Goal: Task Accomplishment & Management: Manage account settings

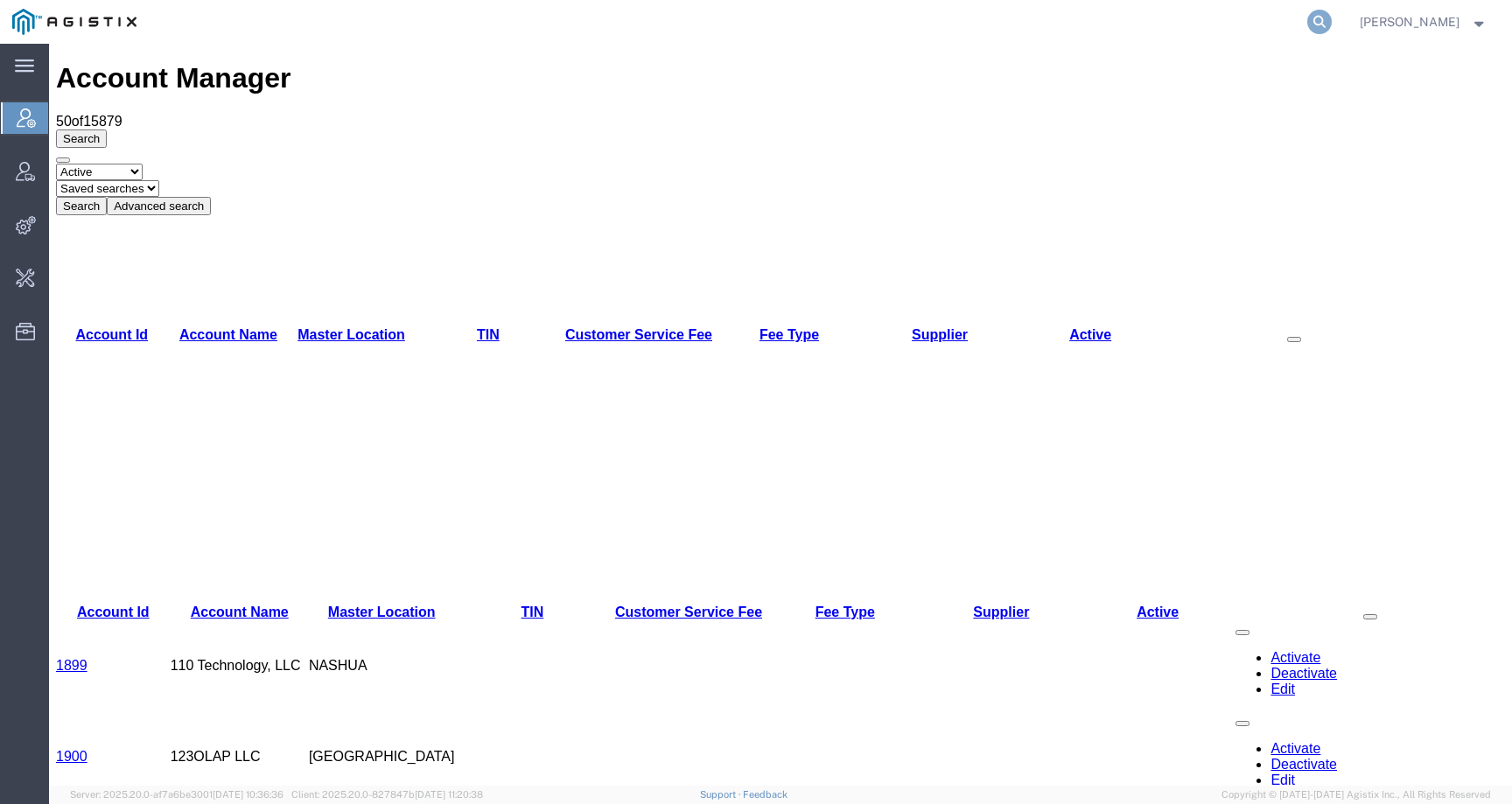
click at [1332, 20] on icon at bounding box center [1320, 22] width 25 height 25
click at [1140, 28] on input "search" at bounding box center [1041, 21] width 532 height 42
click at [1016, 3] on input "search" at bounding box center [1041, 21] width 532 height 42
click at [999, 14] on input "search" at bounding box center [1041, 21] width 532 height 42
click at [1332, 24] on icon at bounding box center [1320, 22] width 25 height 25
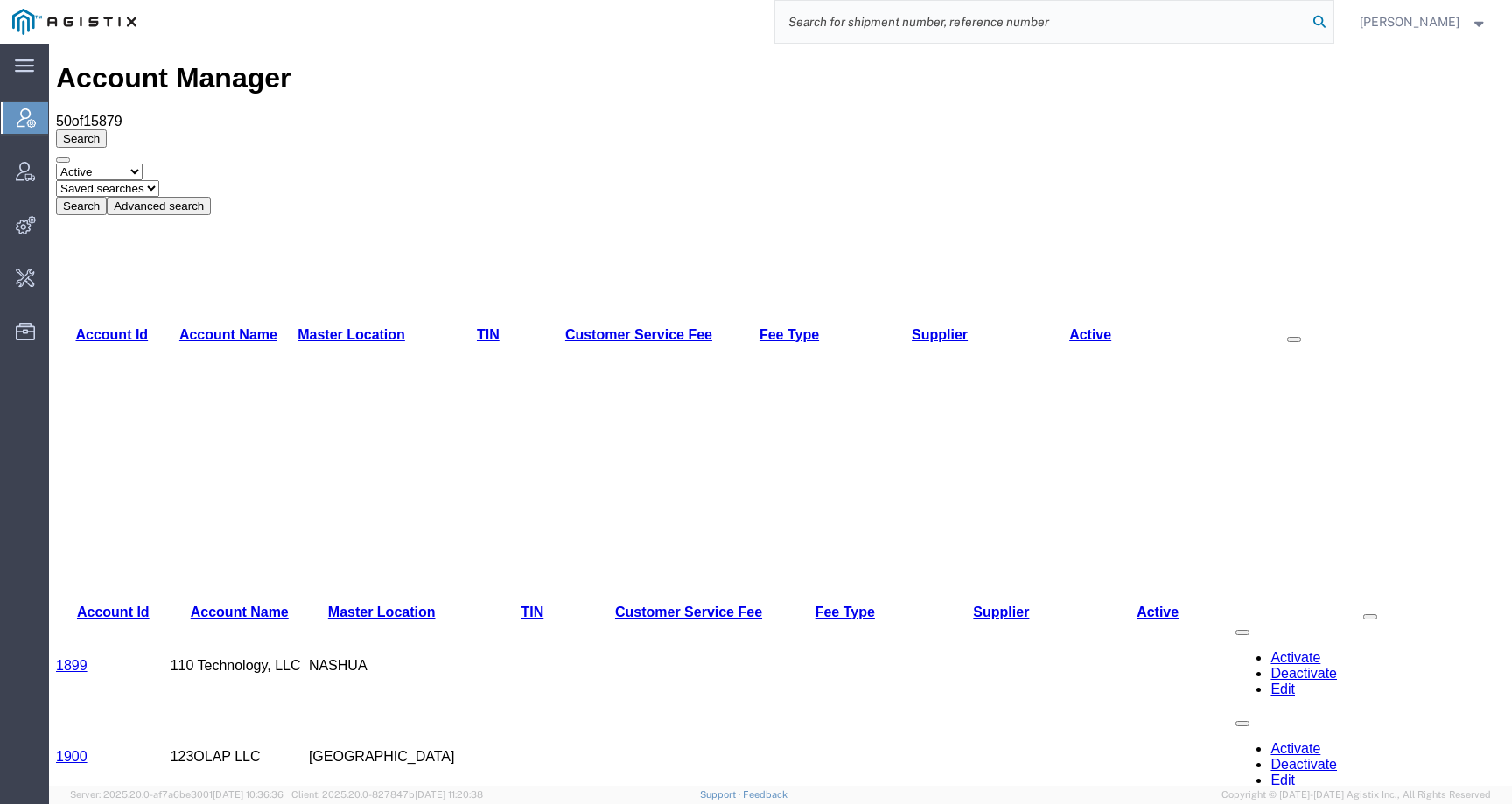
click at [1332, 22] on icon at bounding box center [1320, 22] width 25 height 25
click at [1238, 22] on input "search" at bounding box center [1041, 21] width 532 height 42
paste input "56964662"
type input "56964662"
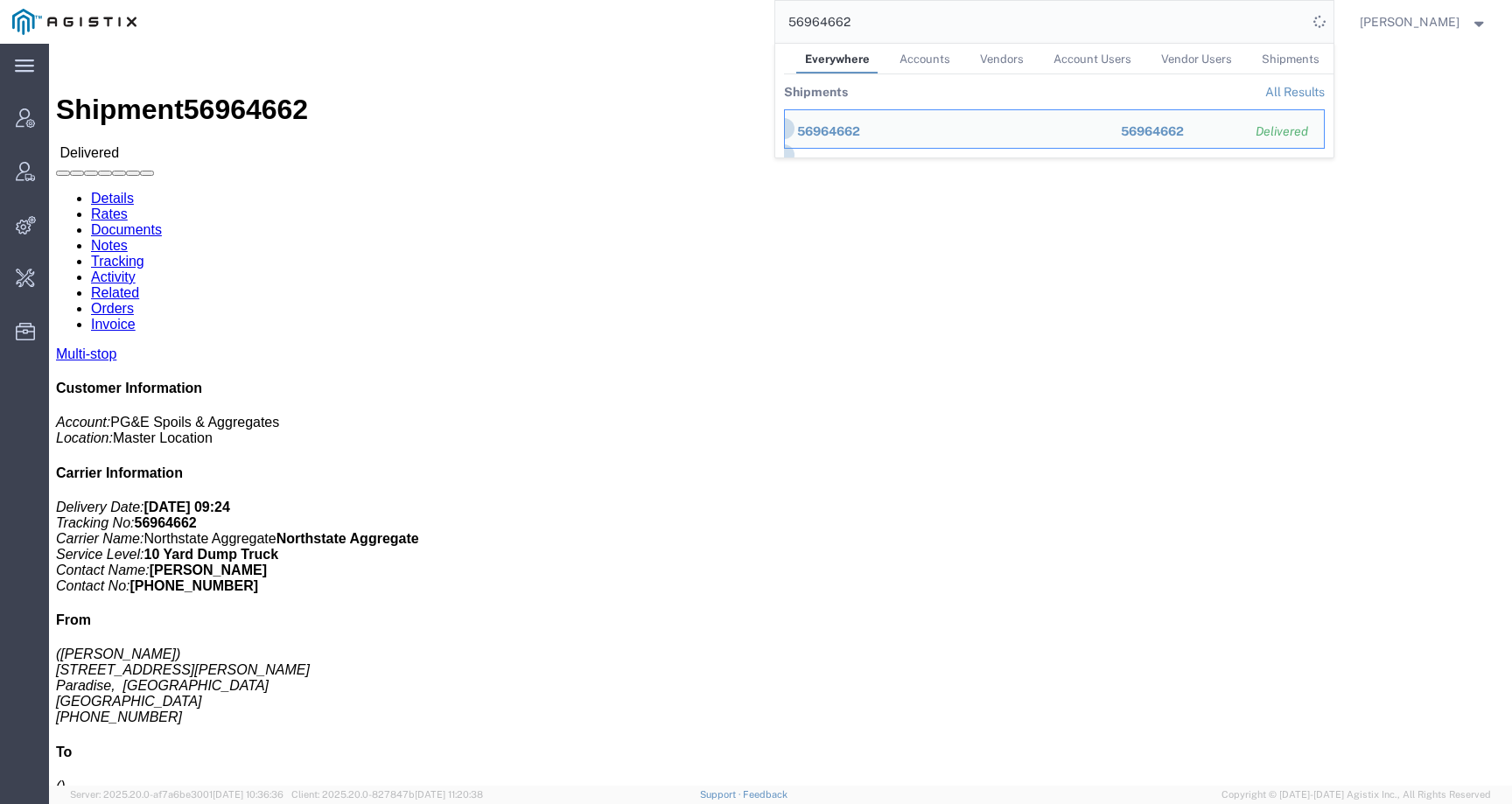
drag, startPoint x: 884, startPoint y: 18, endPoint x: 796, endPoint y: 21, distance: 88.1
click at [796, 21] on input "56964662" at bounding box center [1041, 21] width 532 height 42
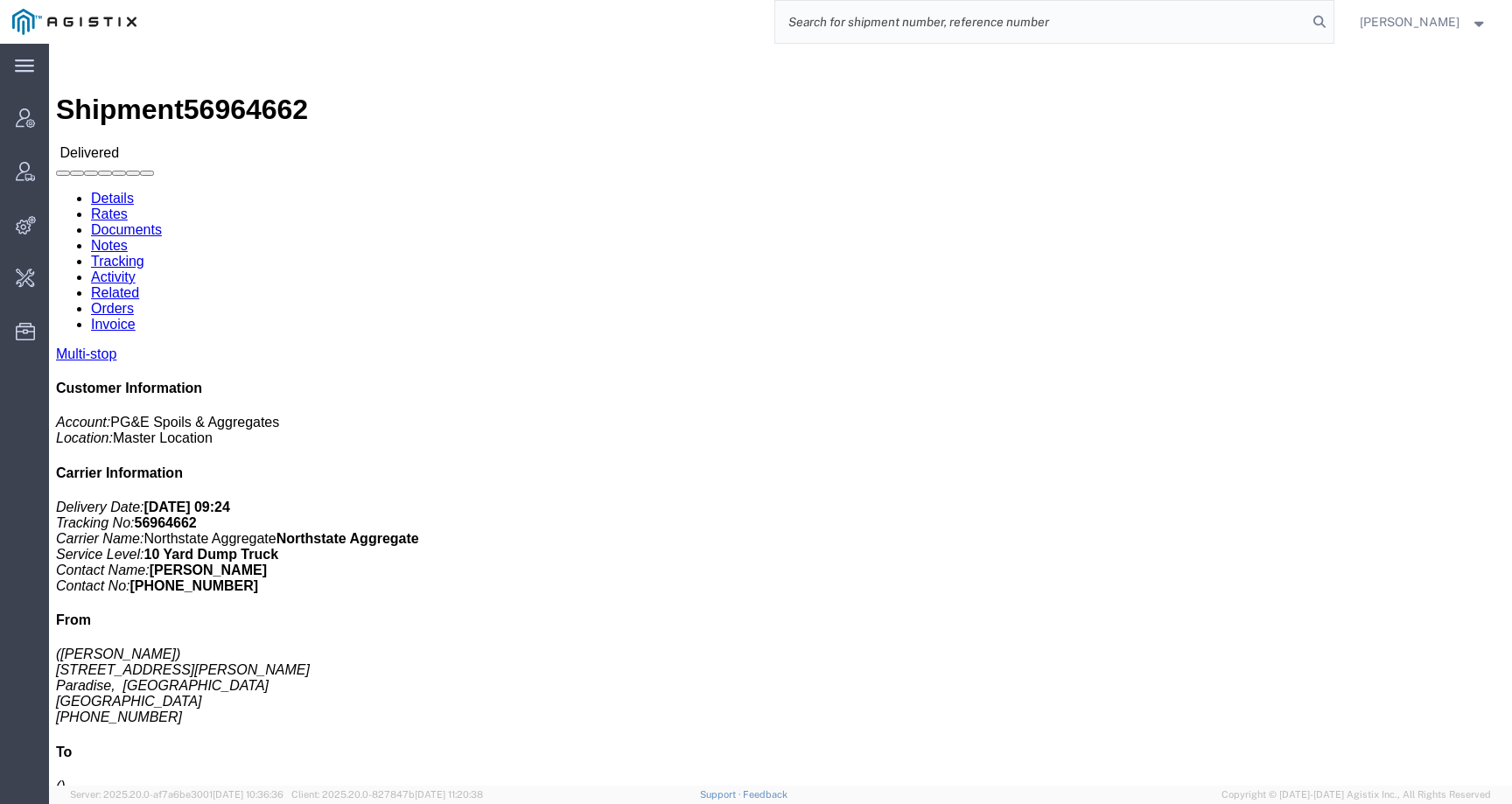
click at [926, 31] on input "search" at bounding box center [1041, 21] width 532 height 42
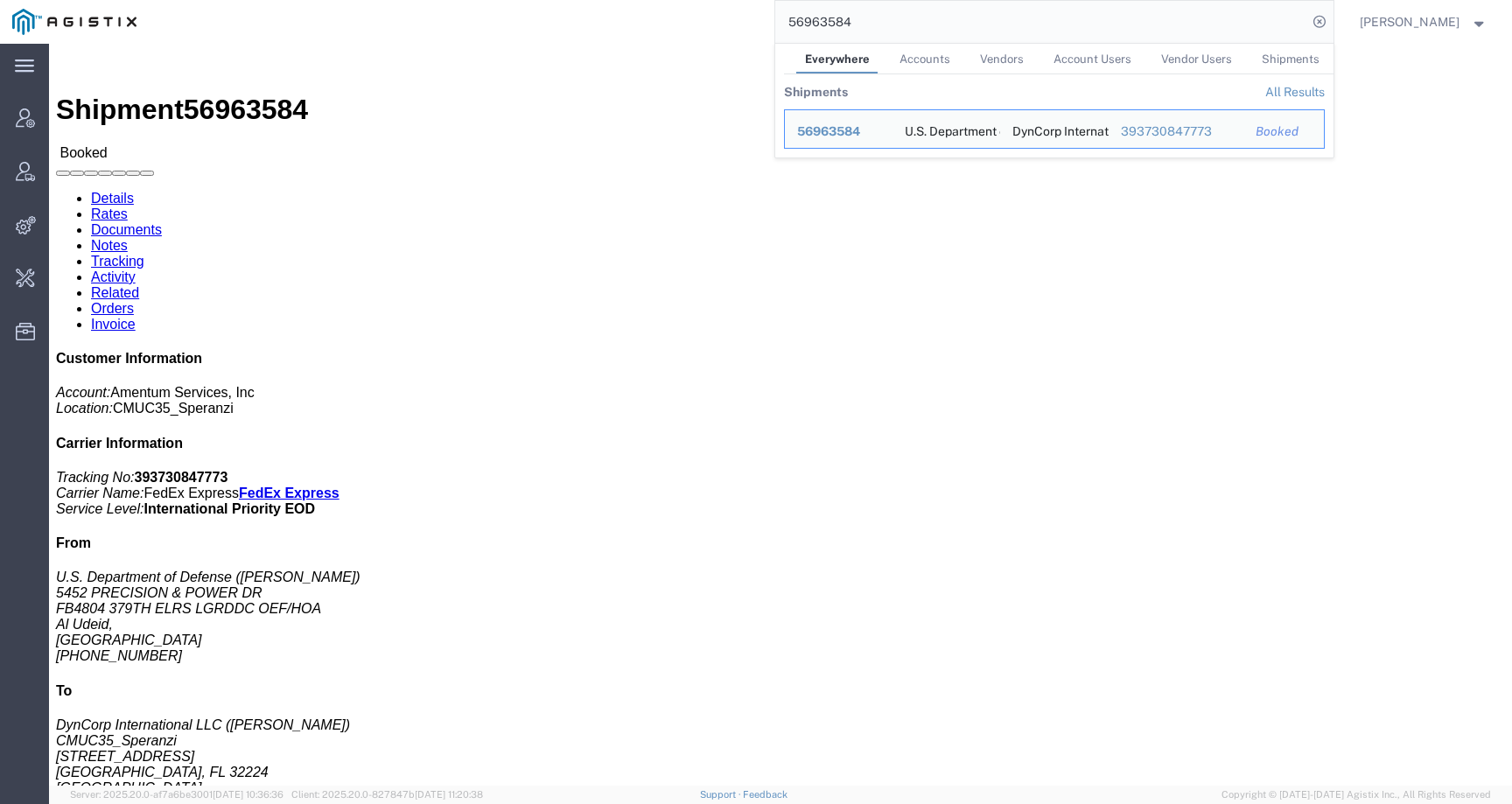
click div "Ship From U.S. Department of Defense (Charles A. Davis) 5452 PRECISION & POWER …"
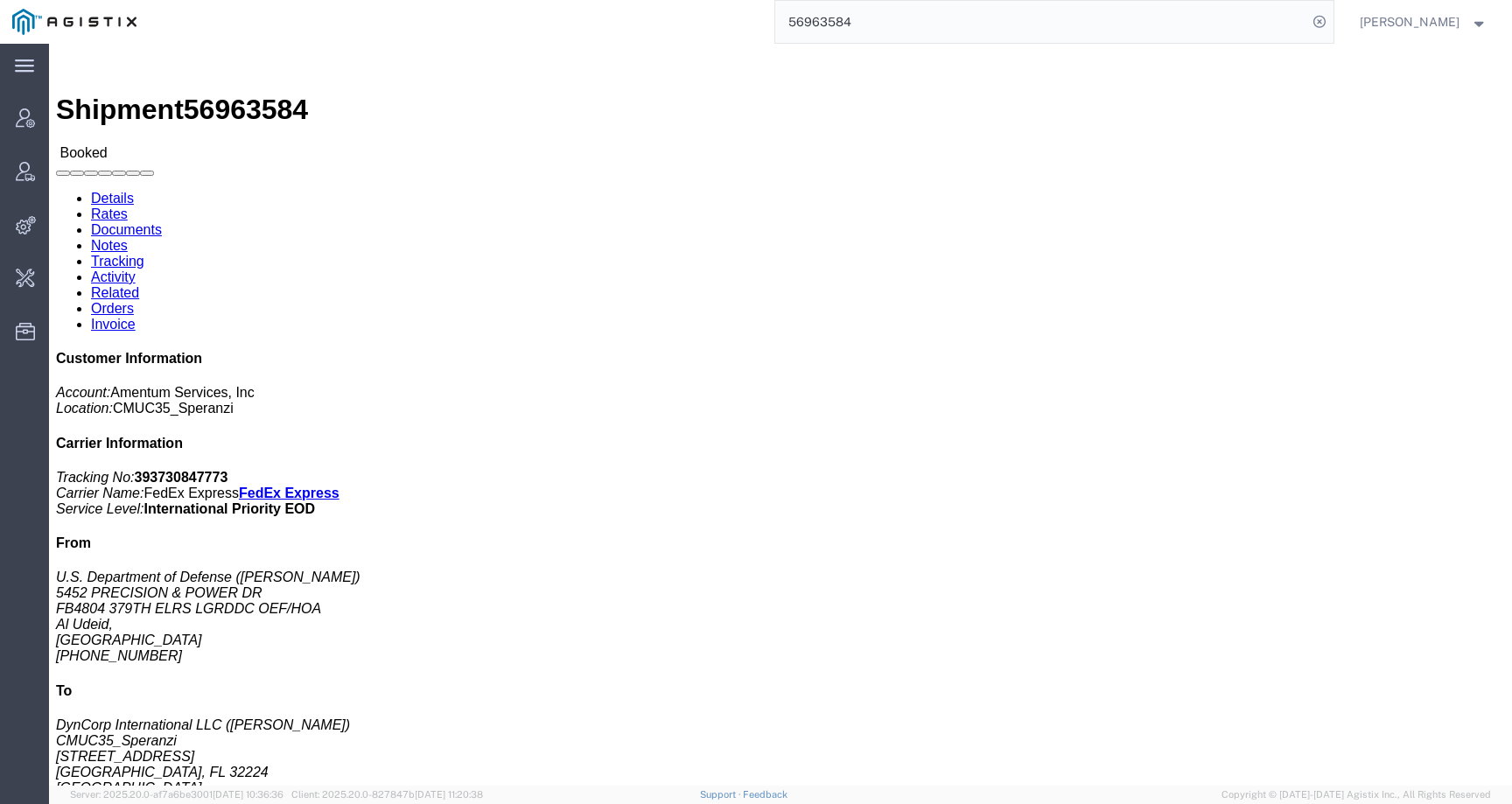
click link "Activity"
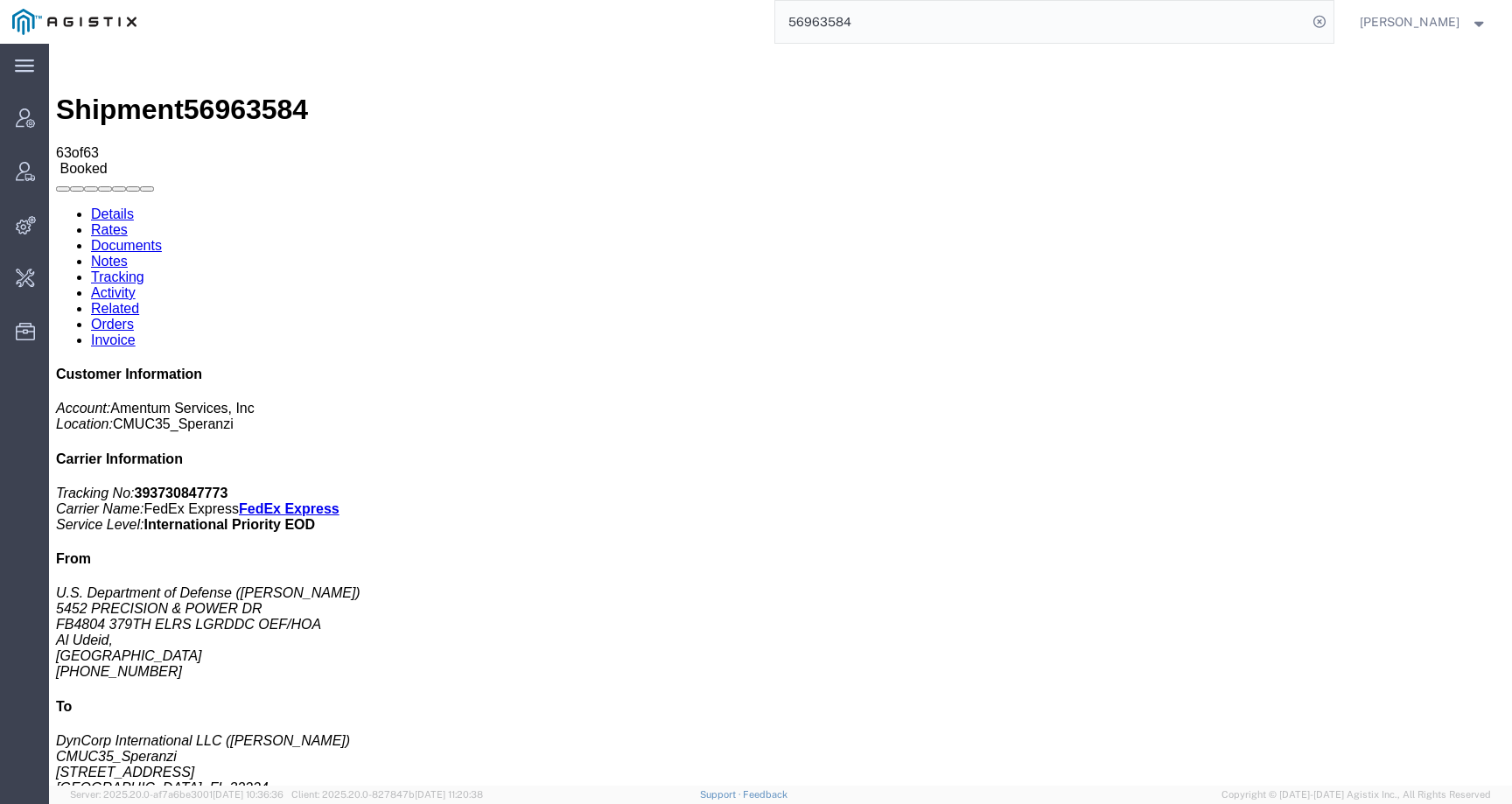
click at [121, 206] on link "Details" at bounding box center [112, 213] width 43 height 15
drag, startPoint x: 947, startPoint y: 207, endPoint x: 1059, endPoint y: 203, distance: 112.1
click p "Customer Ref: DCO-25272-168797 Booking Number: DCO-25272-168797 Department: CMU…"
click link "Activity"
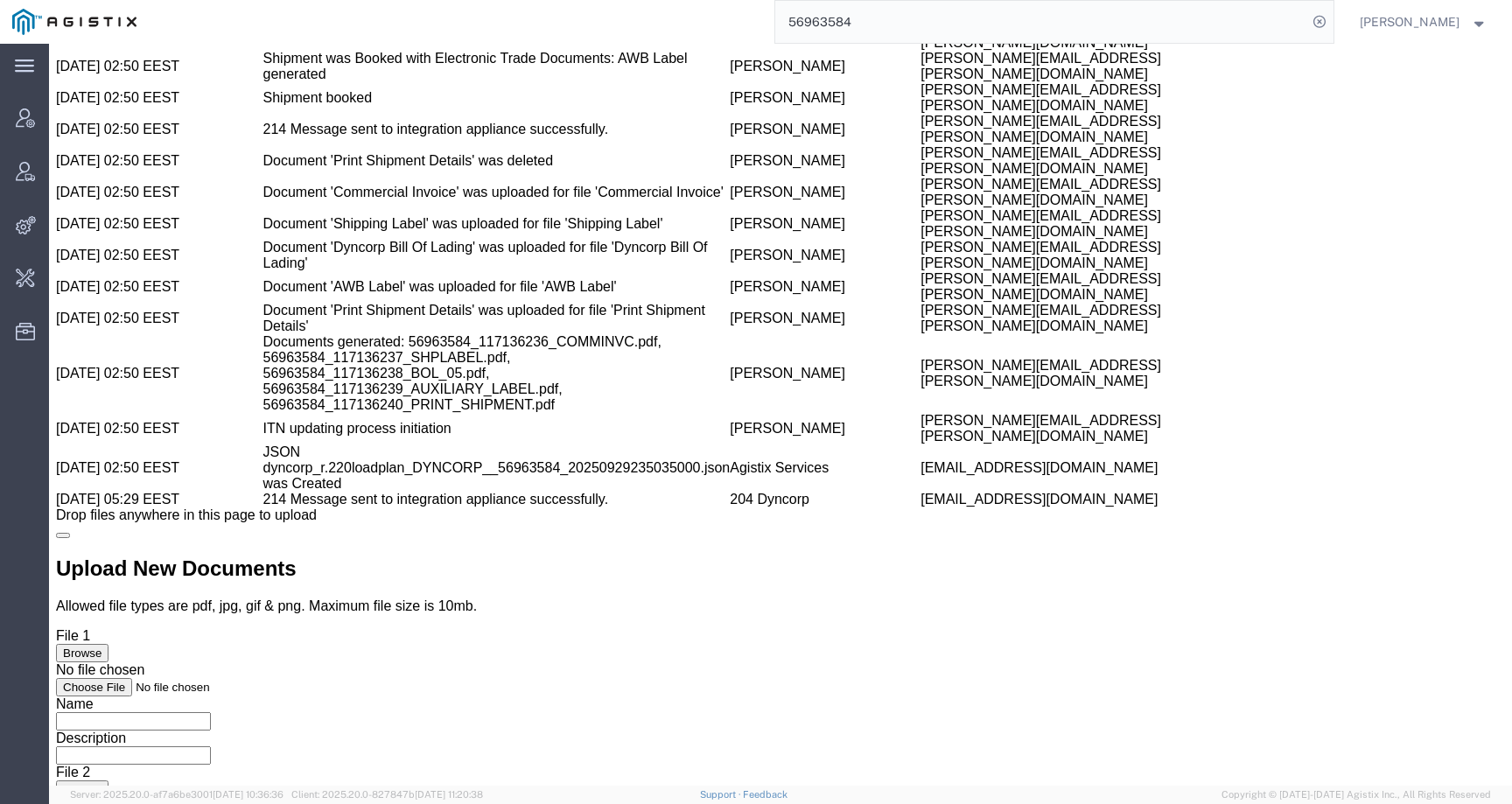
scroll to position [2989, 0]
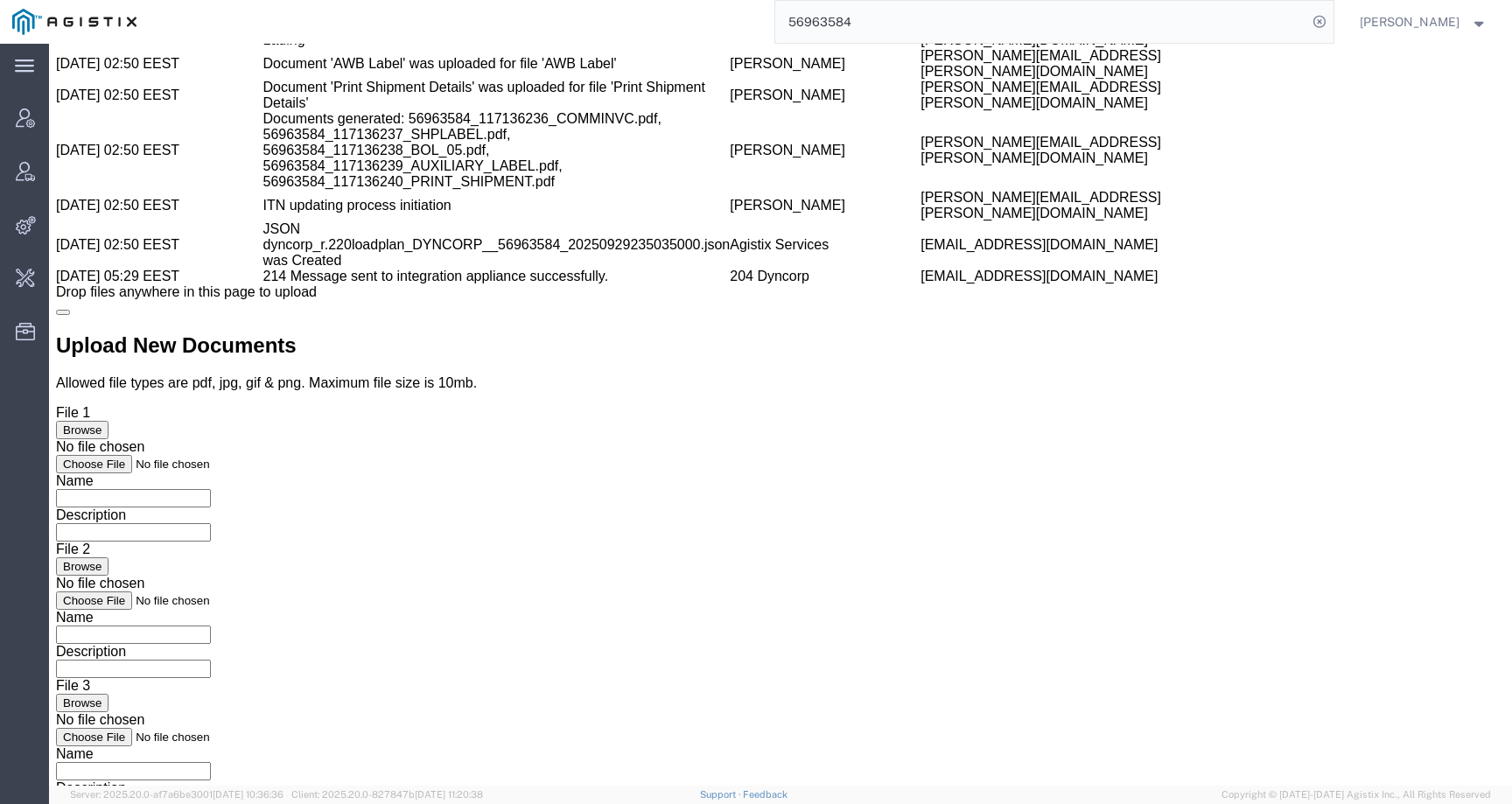
drag, startPoint x: 660, startPoint y: 543, endPoint x: 869, endPoint y: 532, distance: 209.3
click at [869, 190] on tr "09/30/2025 02:50 EEST Documents generated: 56963584_117136236_COMMINVC.pdf, 569…" at bounding box center [780, 150] width 1449 height 79
copy tr "Charles Davis charles.a.davis@amentum.com"
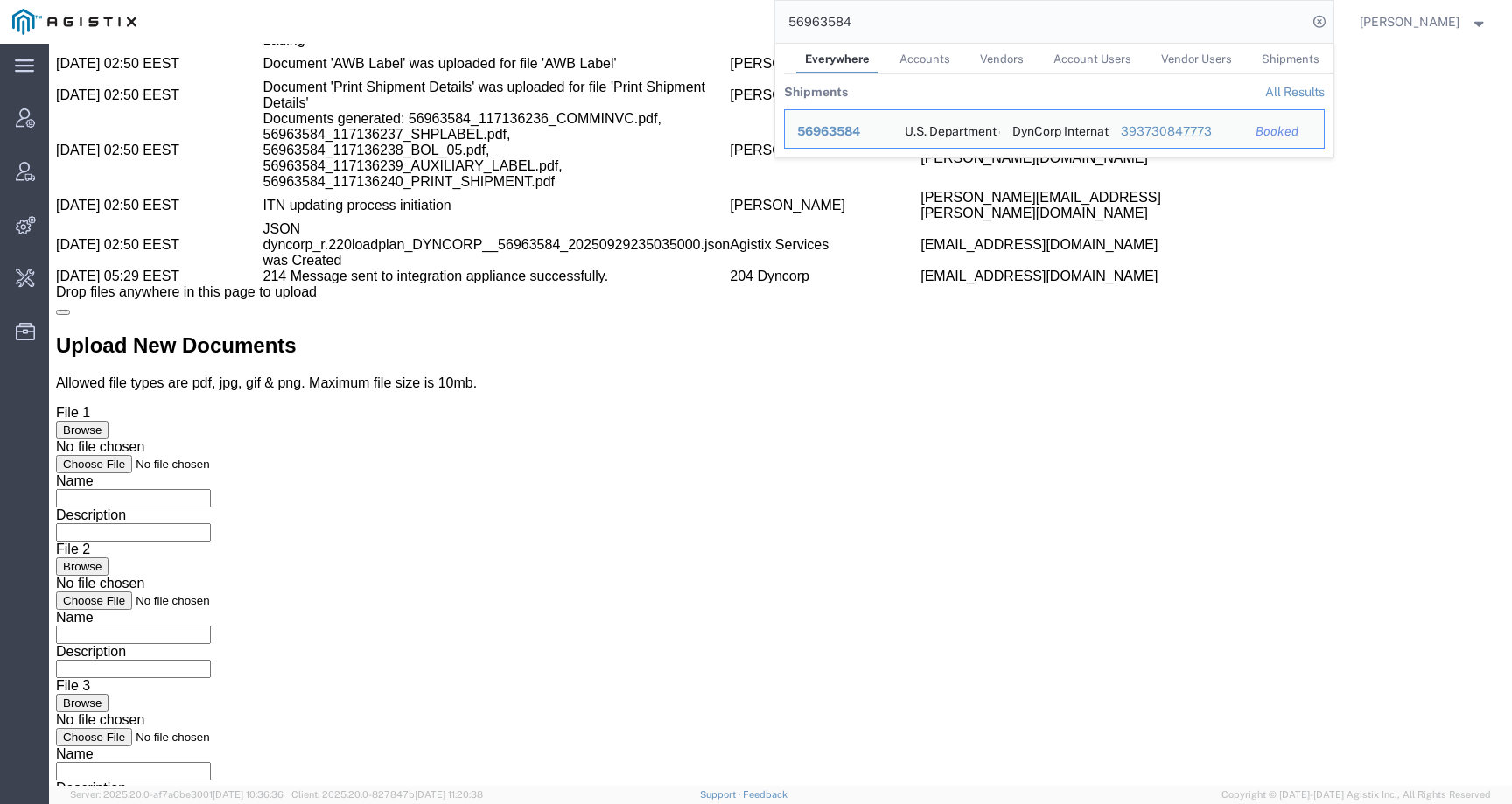
click at [878, 21] on input "56963584" at bounding box center [1041, 21] width 532 height 42
click at [841, 21] on input "56963584" at bounding box center [1041, 21] width 532 height 42
drag, startPoint x: 900, startPoint y: 24, endPoint x: 740, endPoint y: 24, distance: 160.0
click at [740, 24] on div "56963584 Everywhere Accounts Vendors Account Users Vendor Users Shipments Shipm…" at bounding box center [740, 21] width 1185 height 44
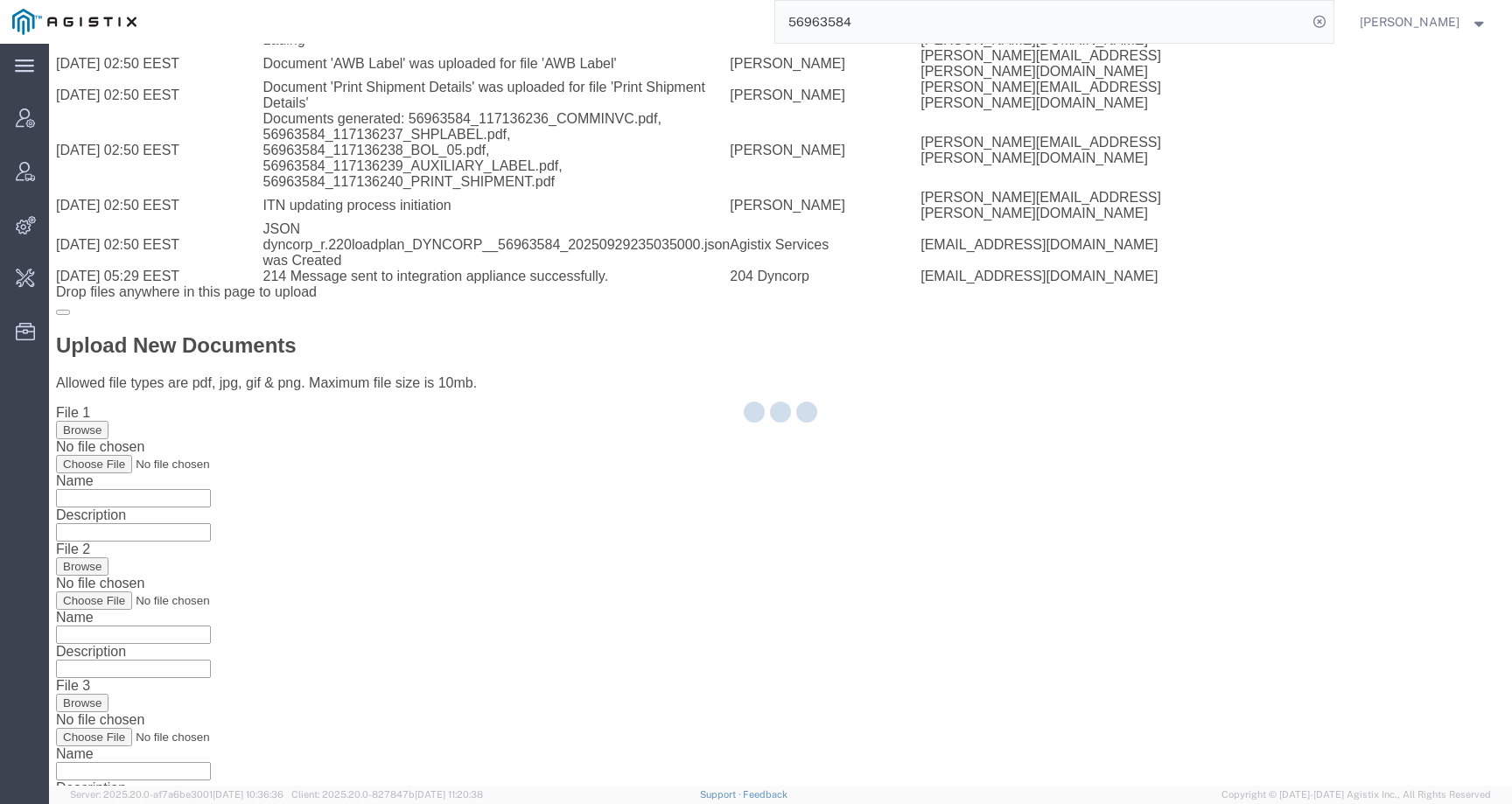
click at [683, 535] on div at bounding box center [780, 414] width 1463 height 742
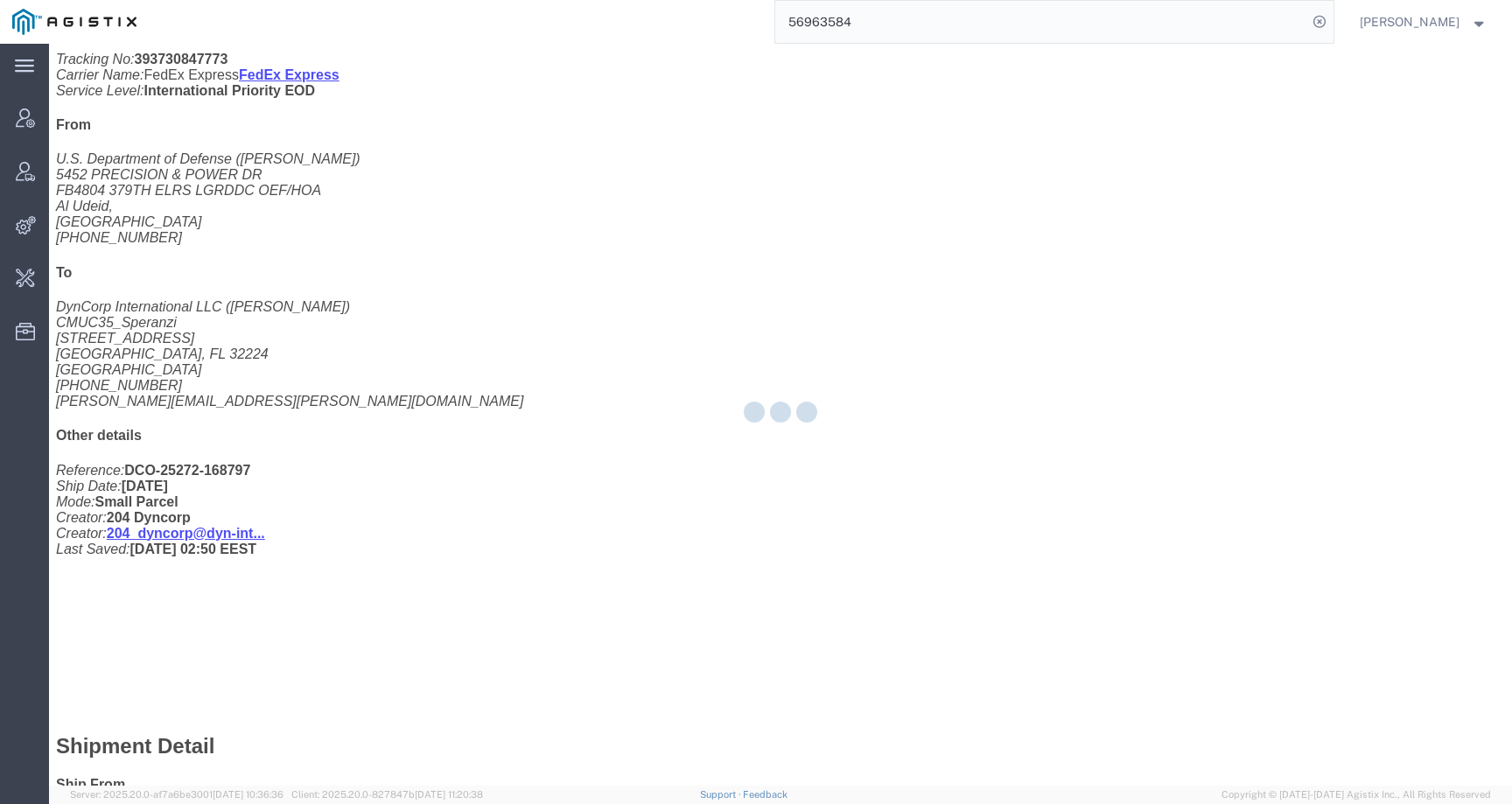
scroll to position [458, 0]
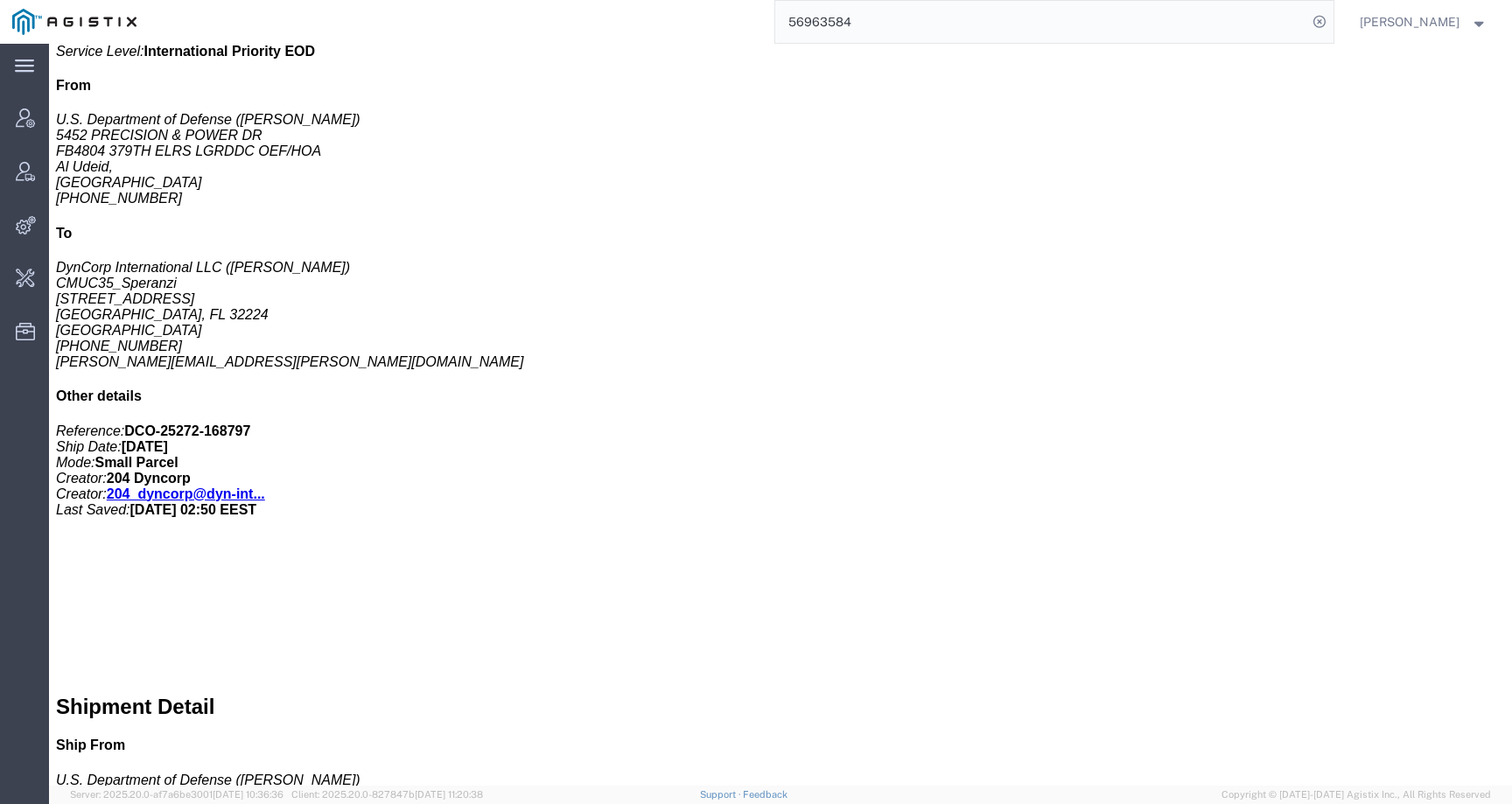
click link "Activity"
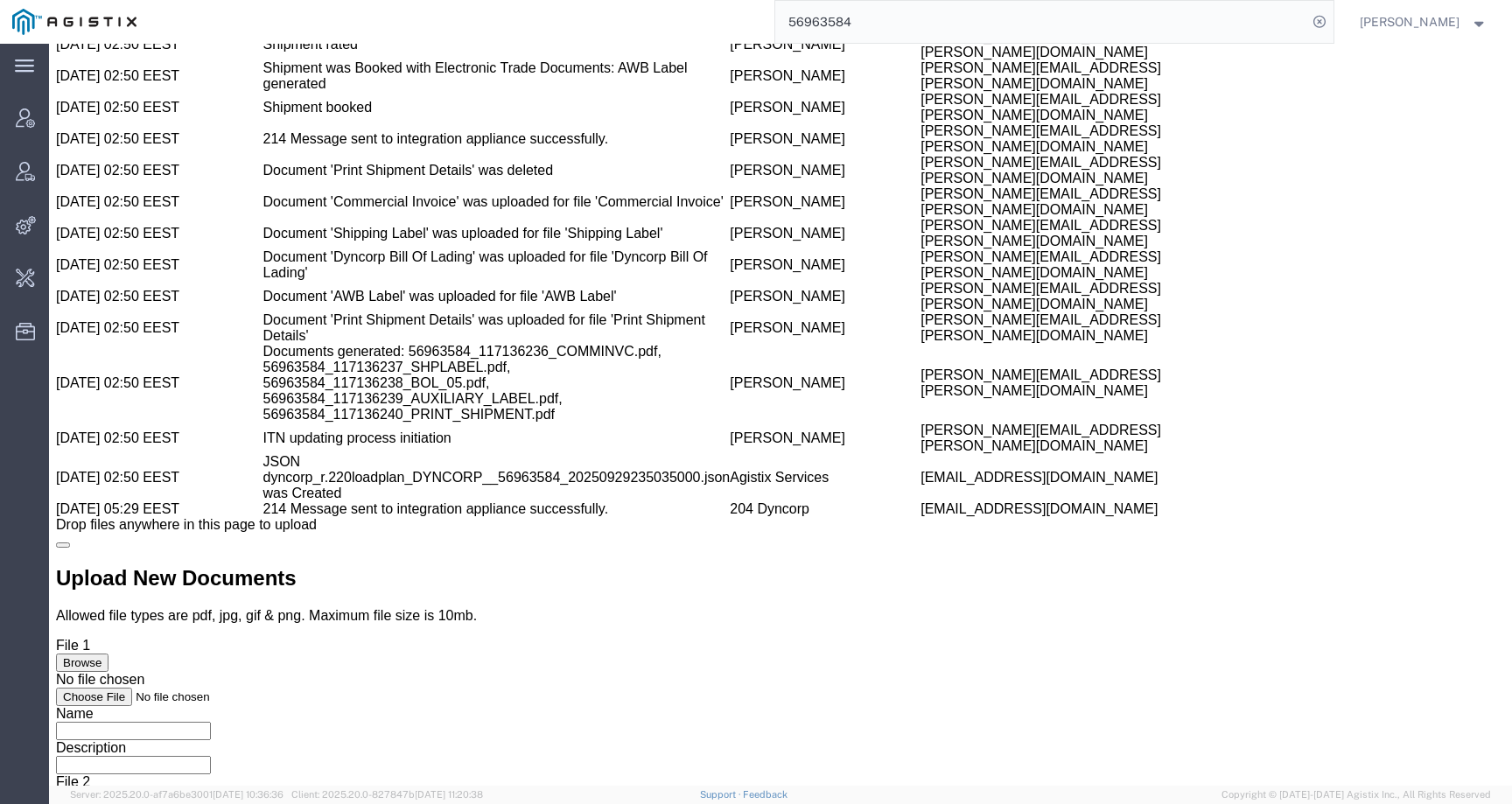
scroll to position [2989, 0]
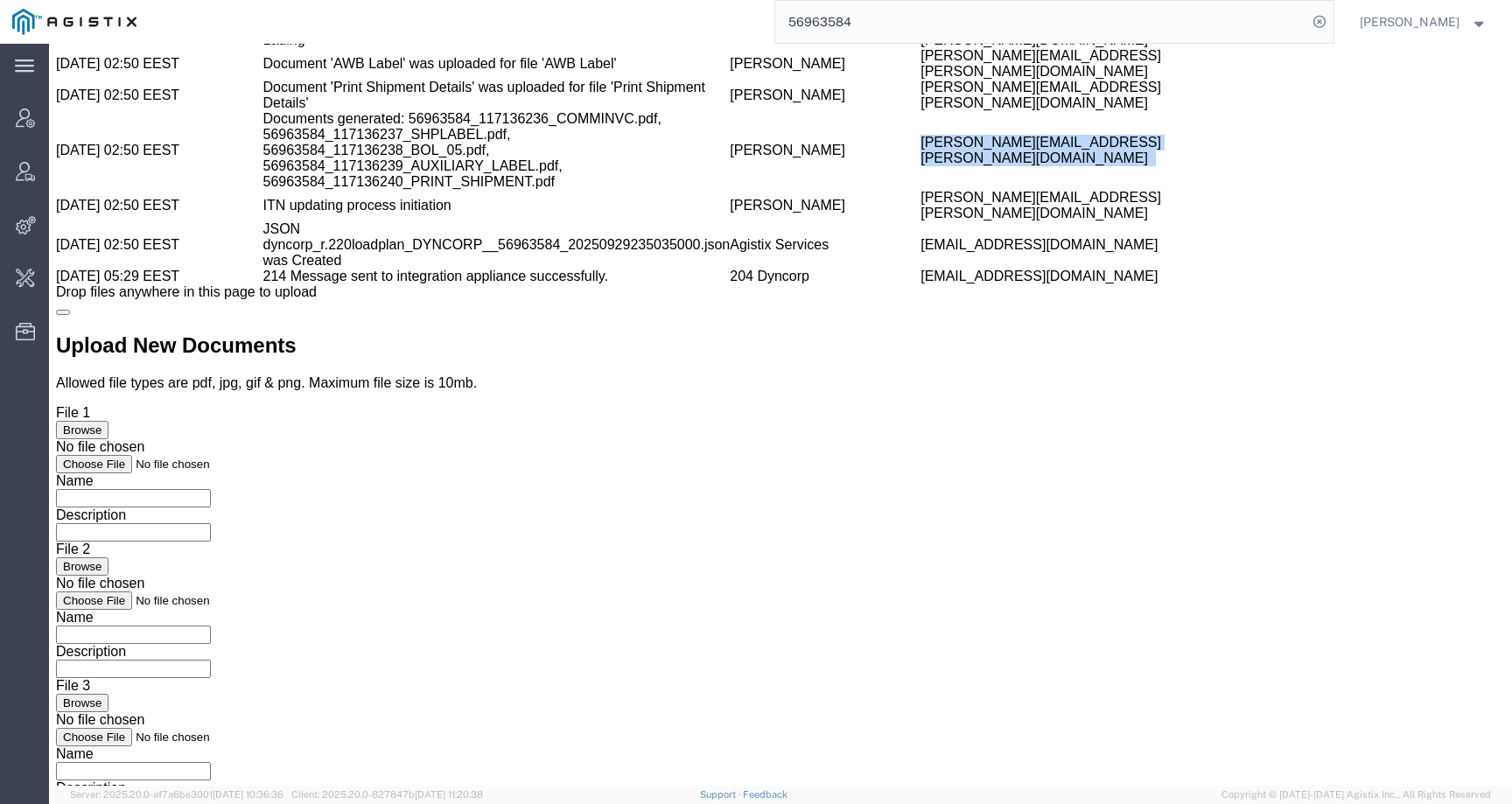
drag, startPoint x: 669, startPoint y: 535, endPoint x: 895, endPoint y: 535, distance: 226.0
click at [921, 190] on td "charles.a.davis@amentum.com" at bounding box center [1086, 150] width 331 height 79
copy td "charles.a.davis@amentum.com"
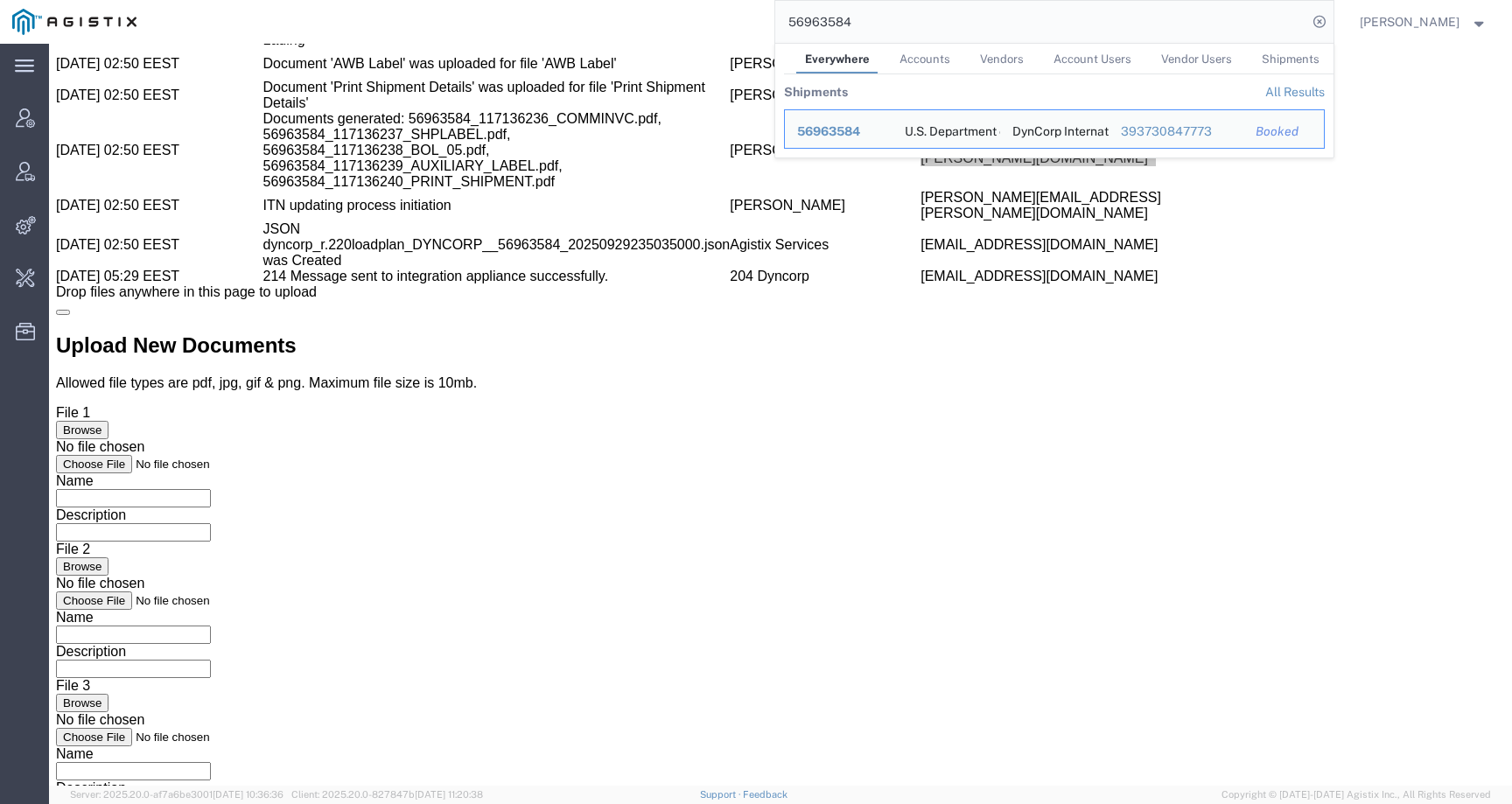
drag, startPoint x: 896, startPoint y: 25, endPoint x: 754, endPoint y: 23, distance: 142.0
click at [754, 23] on div "56963584 Everywhere Accounts Vendors Account Users Vendor Users Shipments Shipm…" at bounding box center [740, 21] width 1185 height 44
paste input "charles.a.davis@amentum.com"
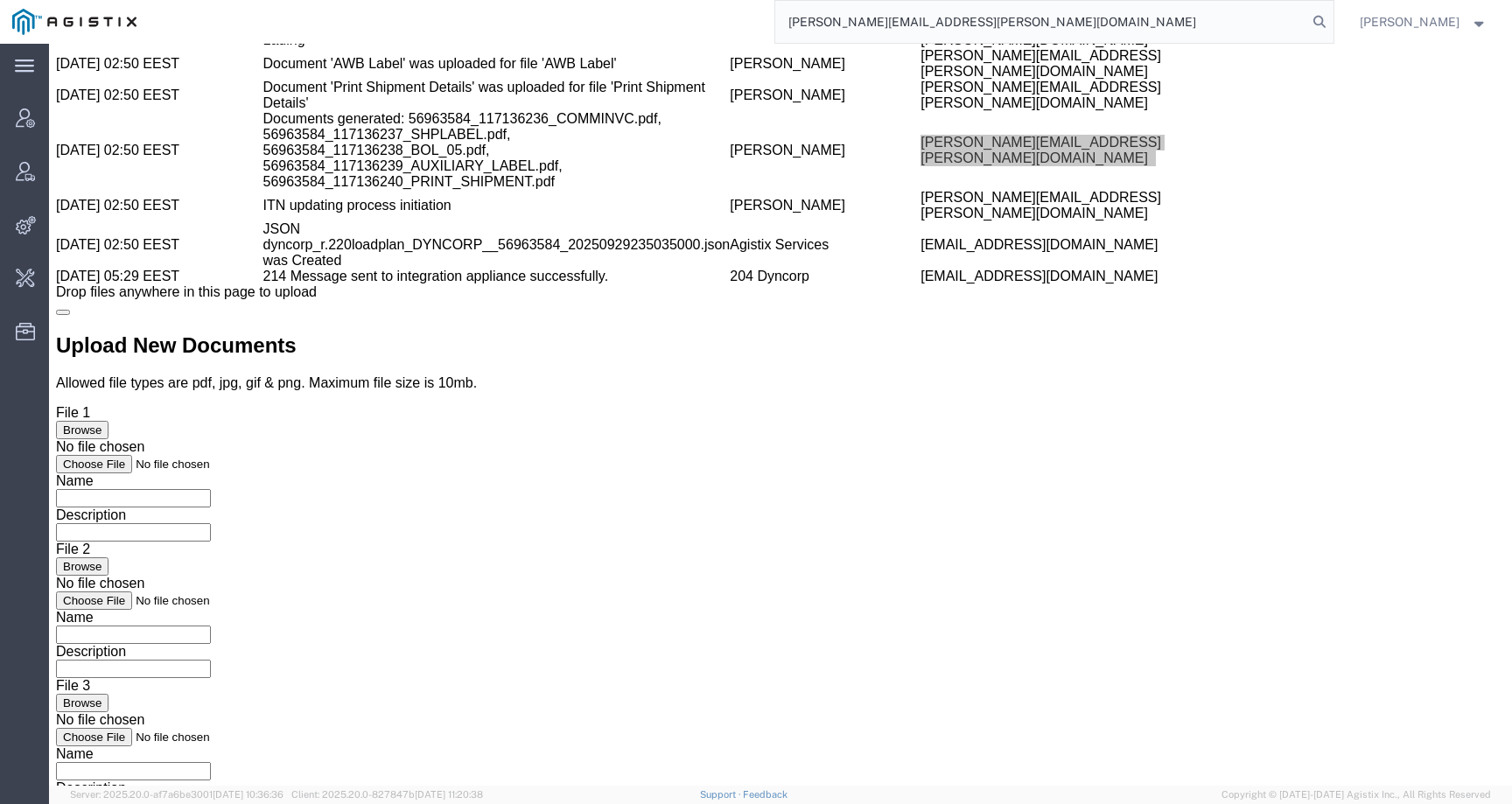
type input "charles.a.davis@amentum.com"
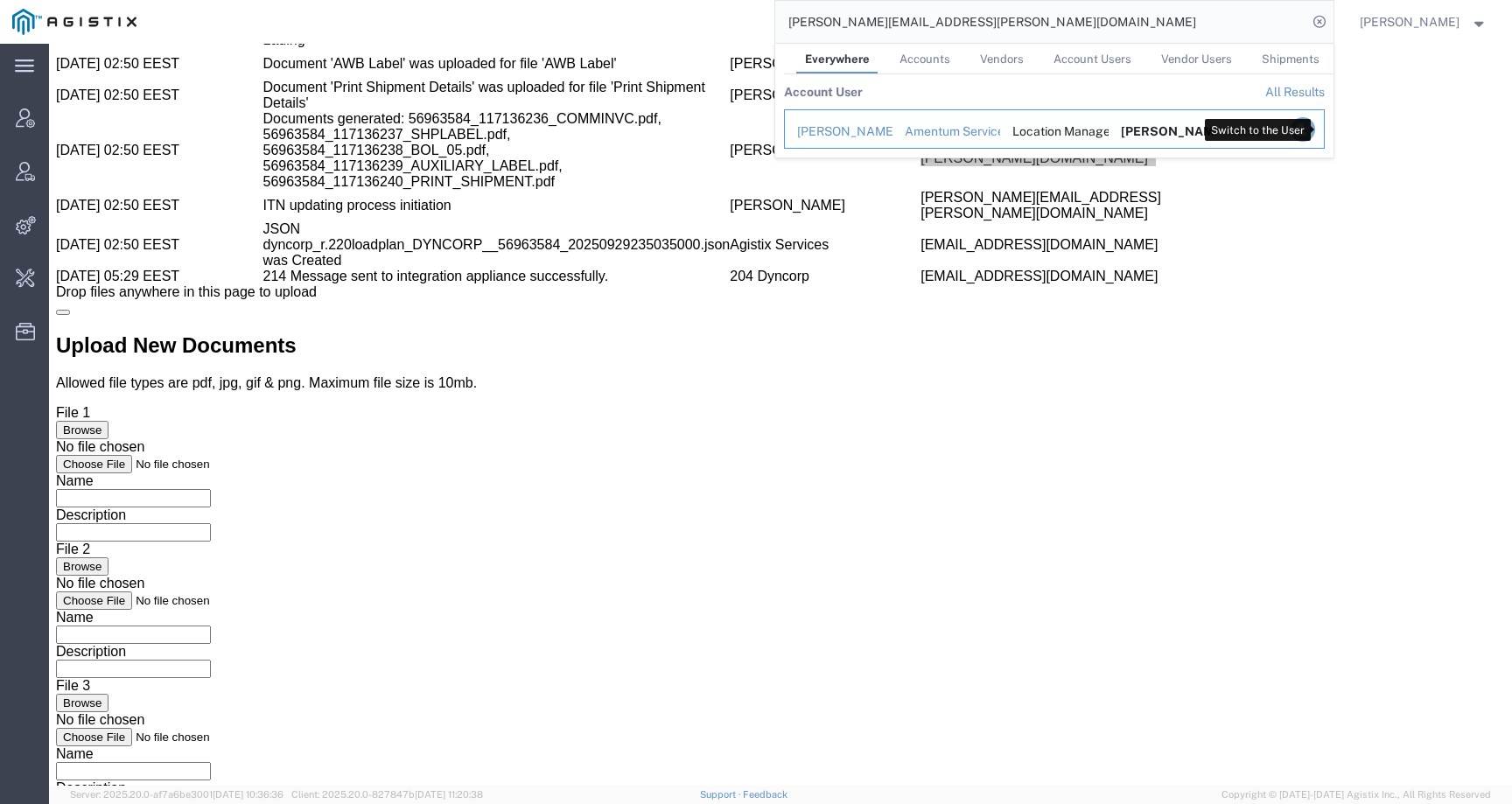
click at [1315, 133] on icon "Search Results" at bounding box center [1302, 130] width 25 height 25
click at [1315, 123] on icon "Search Results" at bounding box center [1302, 130] width 25 height 25
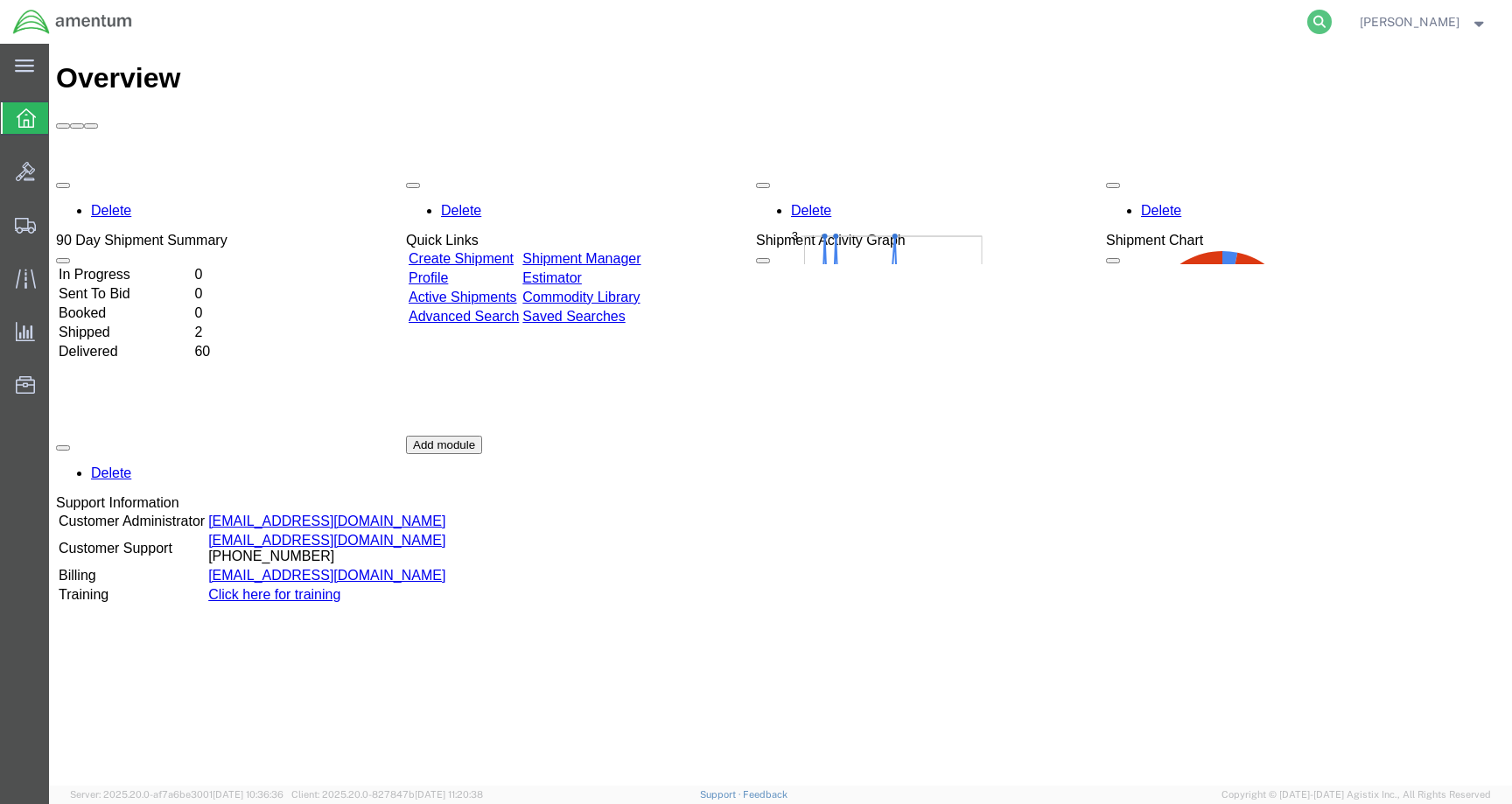
click at [1332, 20] on icon at bounding box center [1320, 22] width 25 height 25
paste input "56963584"
type input "56963584"
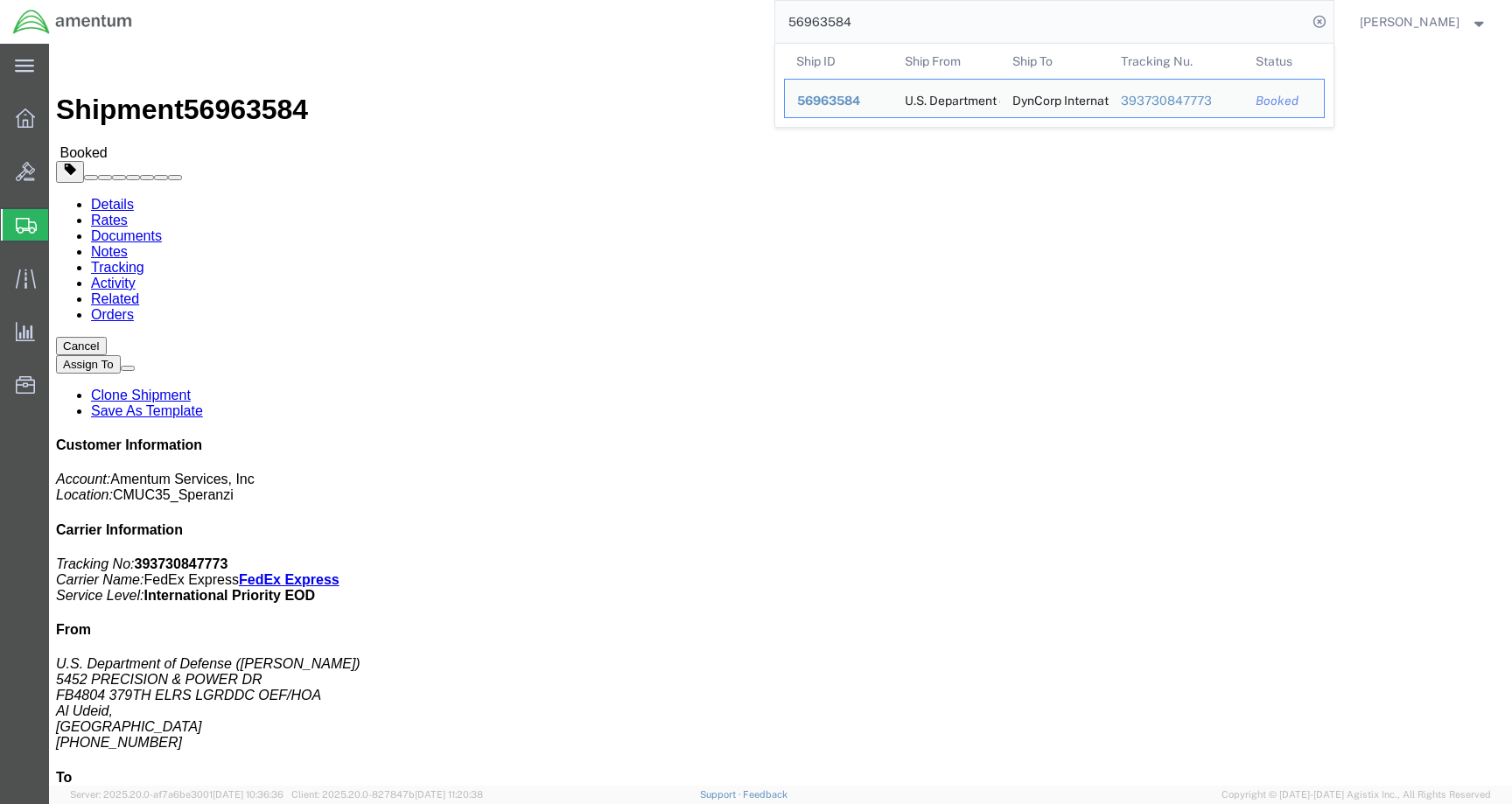
click div "Leg 1 - Small Parcel"
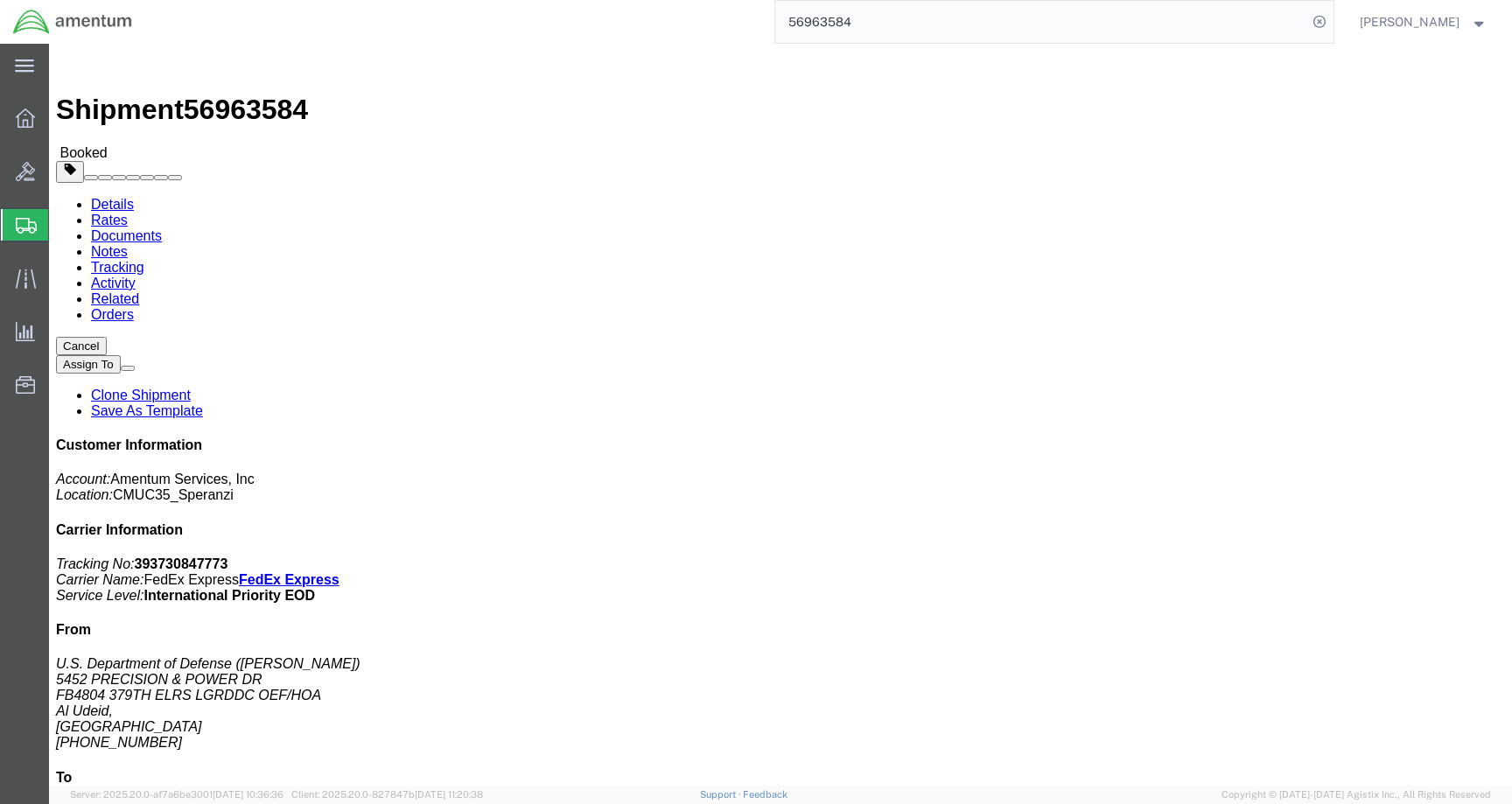
drag, startPoint x: 945, startPoint y: 208, endPoint x: 1057, endPoint y: 210, distance: 112.0
click p "Customer Ref: DCO-25272-168797 Booking Number: DCO-25272-168797 Department: CMU…"
click button "button"
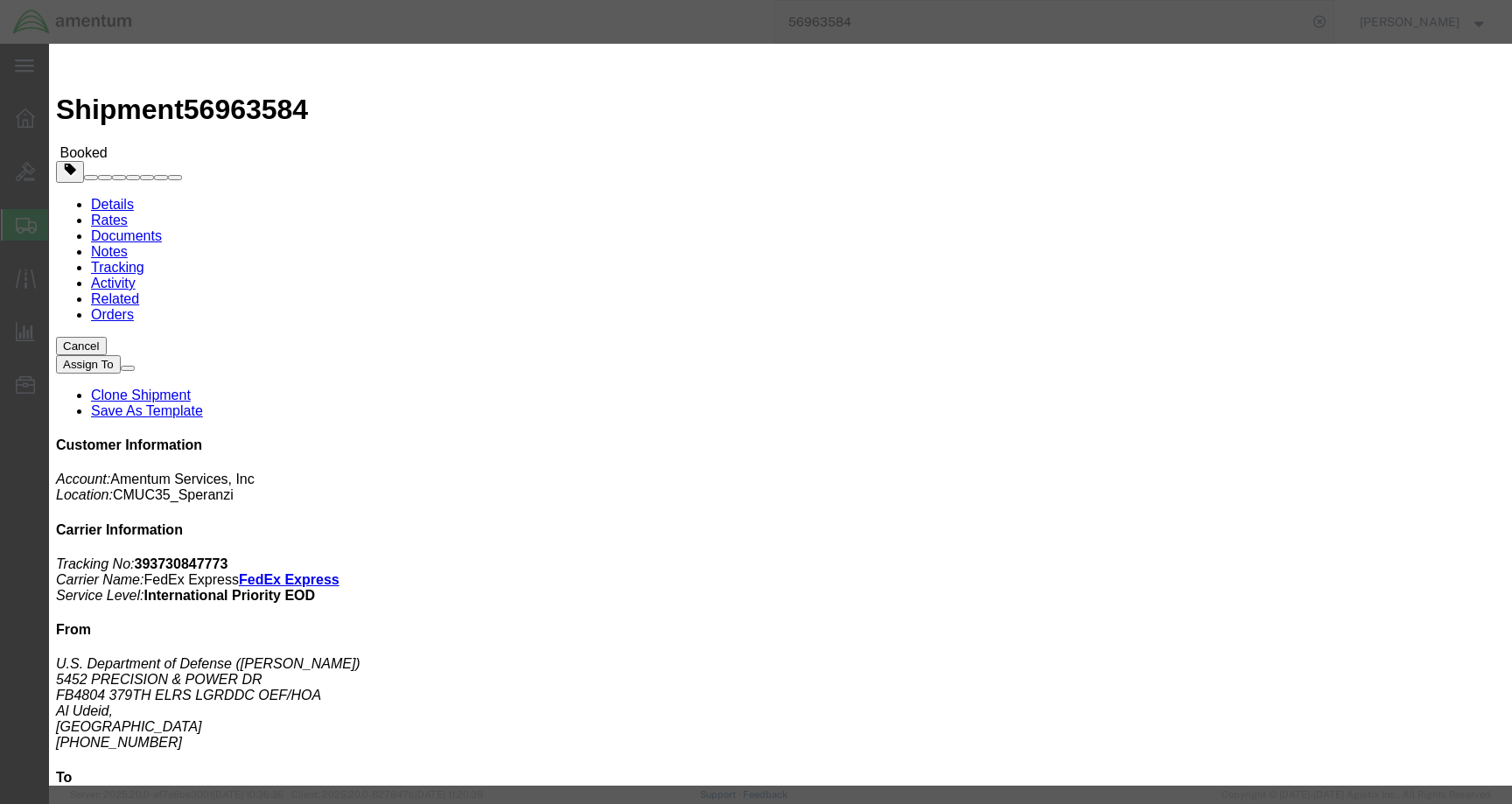
click button "Add another reference"
click select "Select Account Type Activity ID Airline Appointment Number ASN Batch Request # …"
select select "BOOKINGNUM"
click select "Select Account Type Activity ID Airline Appointment Number ASN Batch Request # …"
click input "text"
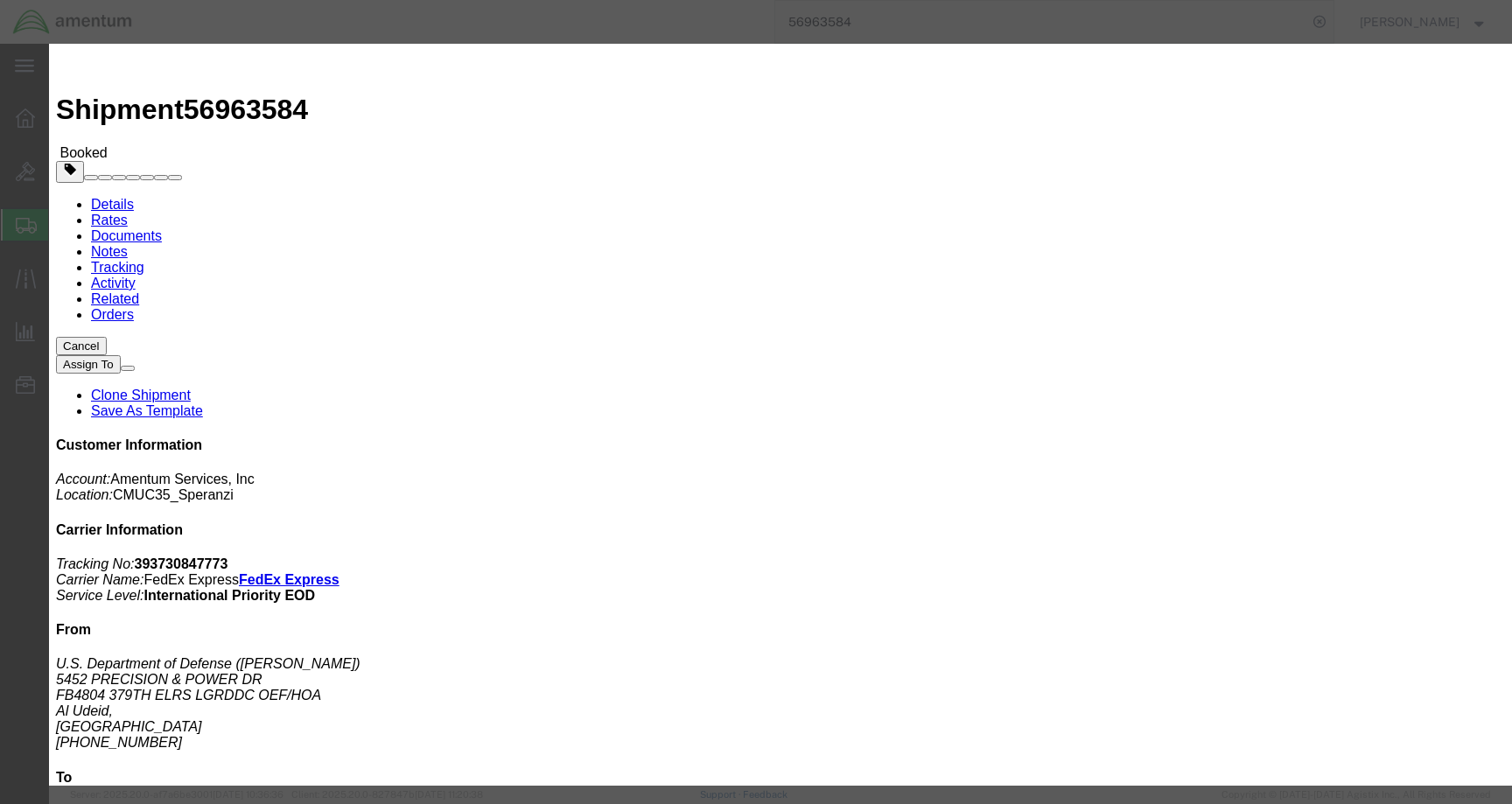
paste input "DCO-25272-168855"
type input "DCO-25272-168855"
click button "Save"
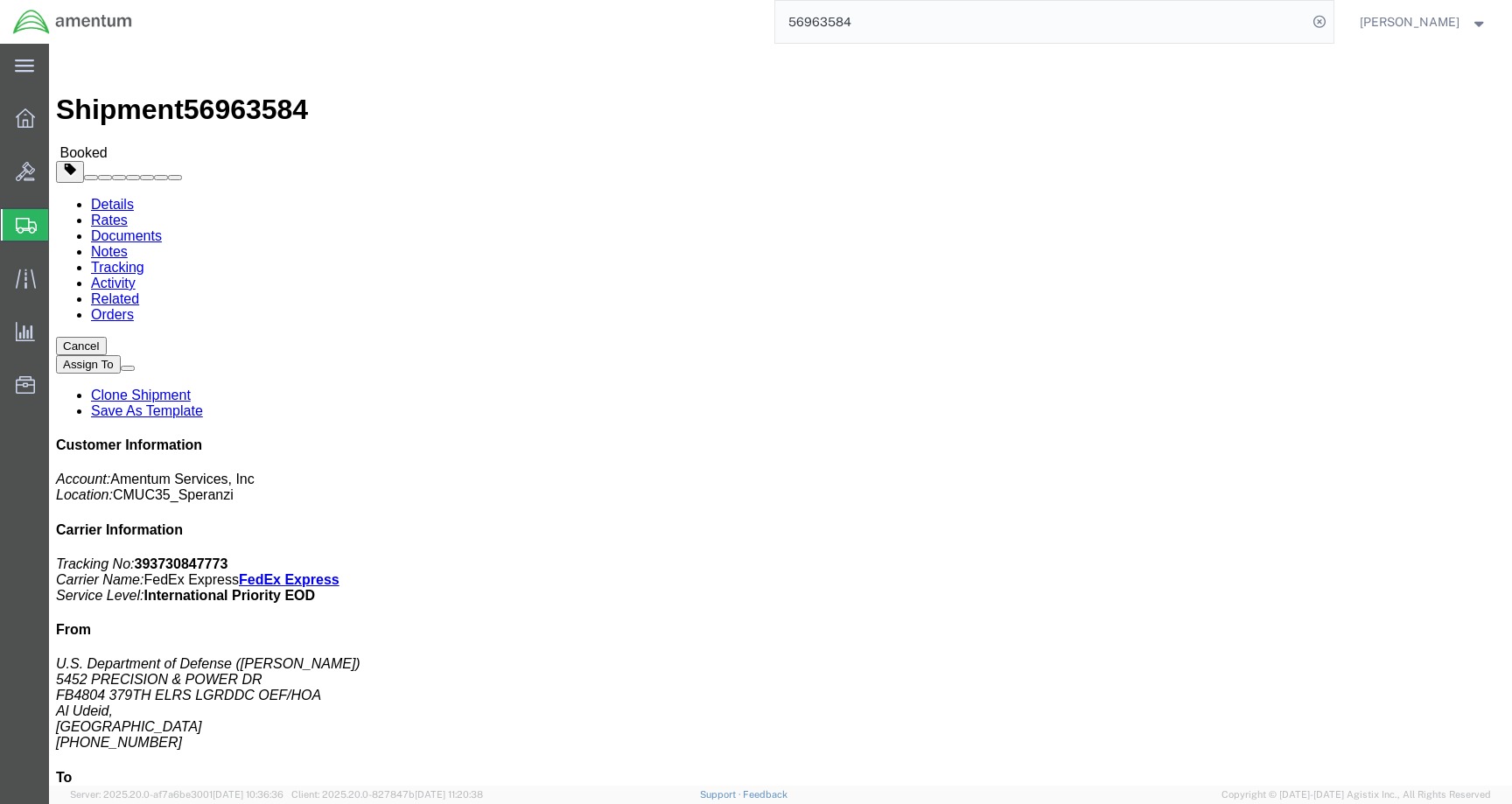
click at [1428, 29] on span "[PERSON_NAME]" at bounding box center [1410, 22] width 100 height 20
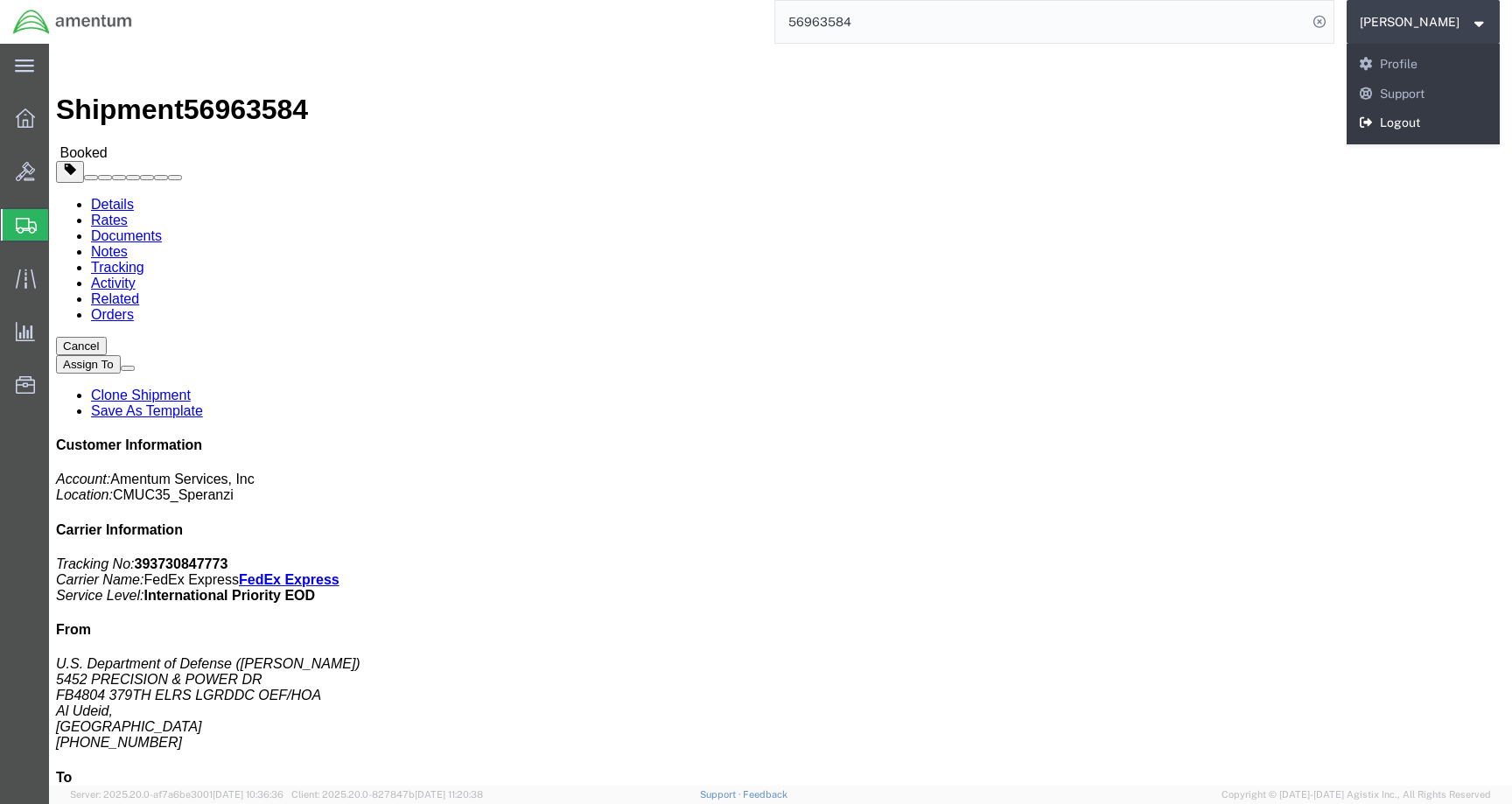
click at [1425, 130] on link "Logout" at bounding box center [1423, 123] width 154 height 29
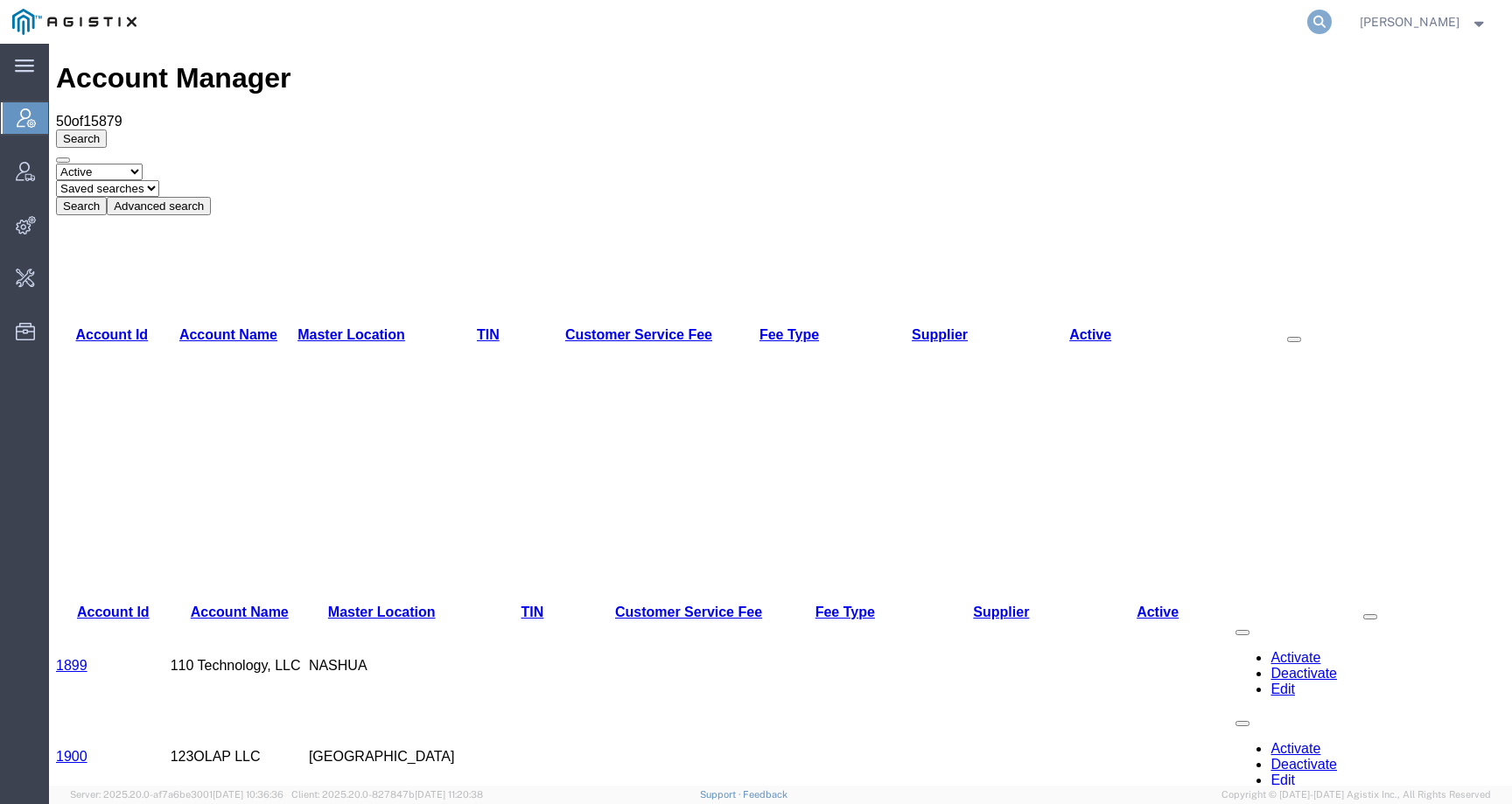
click at [1332, 14] on icon at bounding box center [1320, 22] width 25 height 25
click at [1284, 18] on input "search" at bounding box center [1041, 21] width 532 height 42
paste input "SLAX01030638"
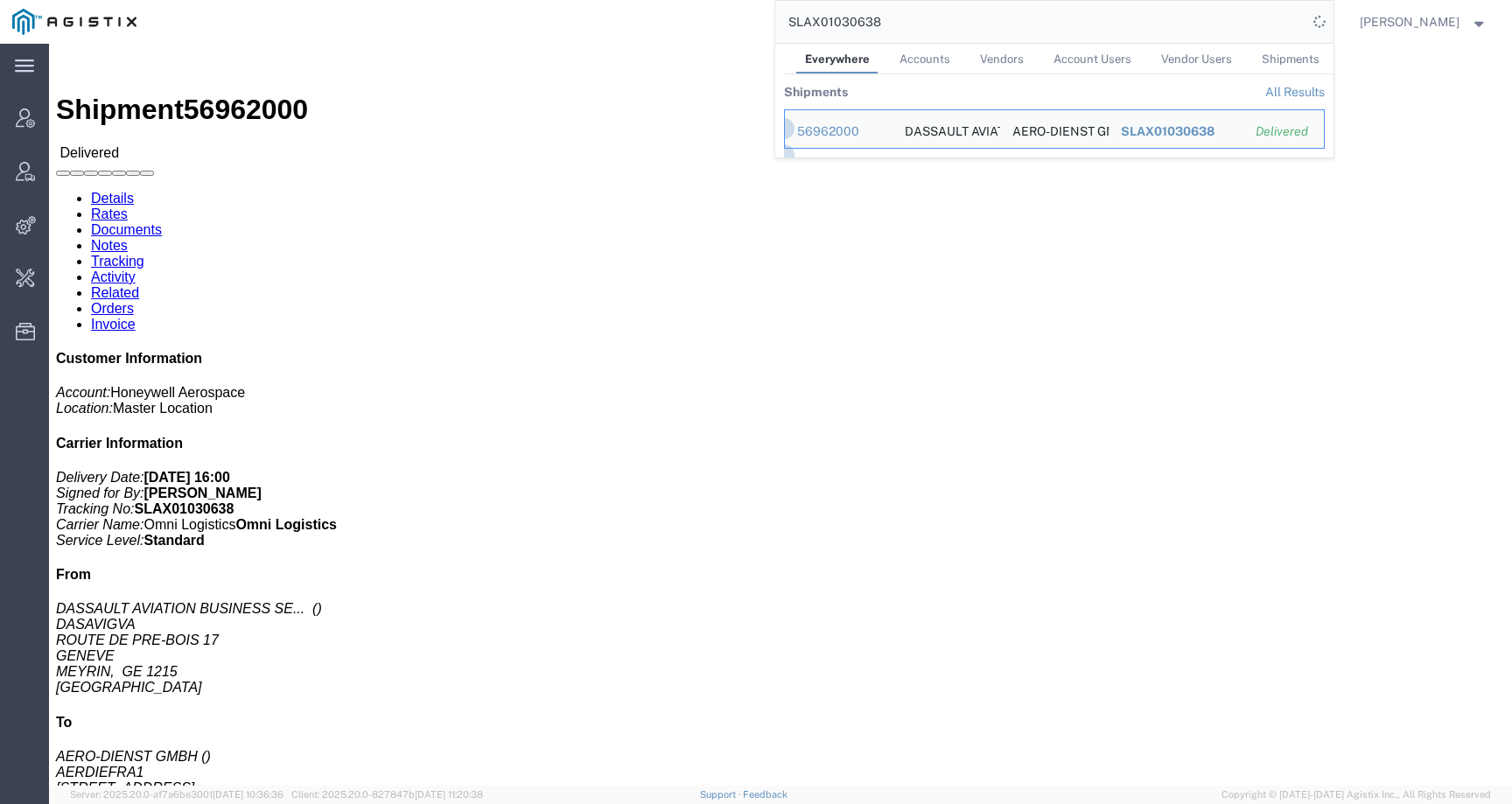
click div "Ship From DASSAULT AVIATION BUSINESS SERVICES DASAVIGVA ROUTE DE PRE-BOIS 17 GE…"
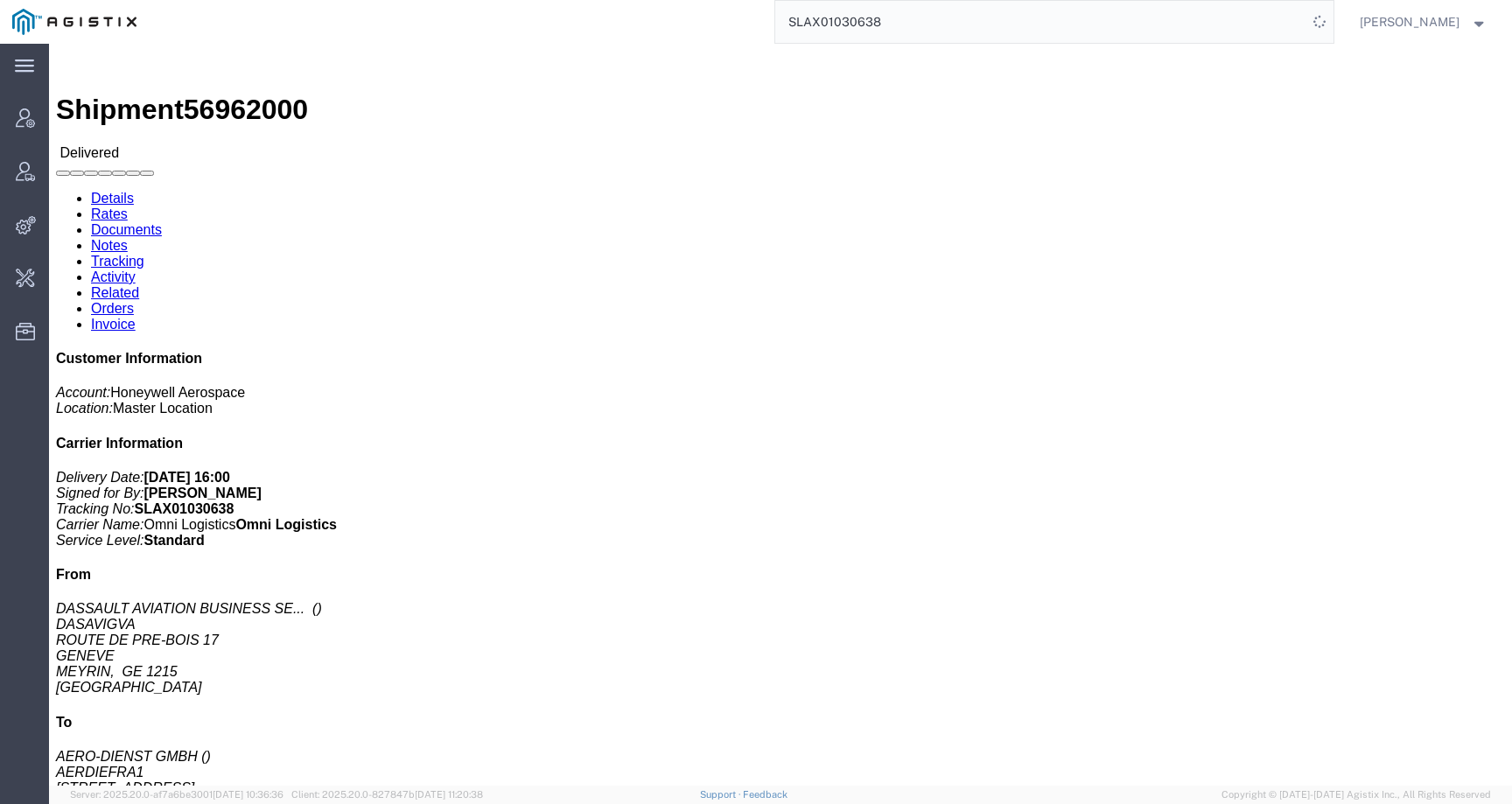
click at [856, 21] on input "SLAX01030638" at bounding box center [1041, 21] width 532 height 42
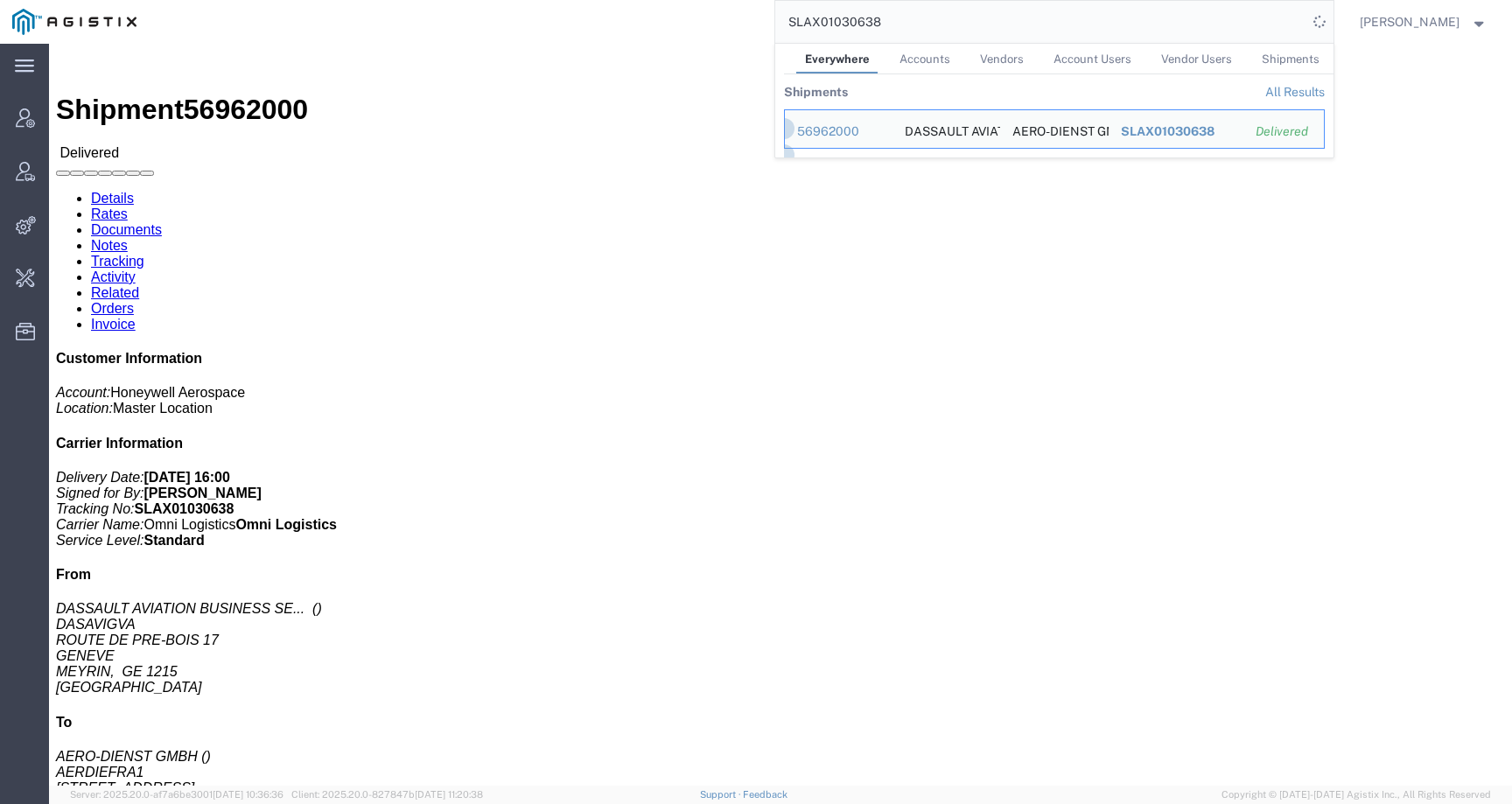
click at [856, 21] on input "SLAX01030638" at bounding box center [1041, 21] width 532 height 42
paste input "56963584"
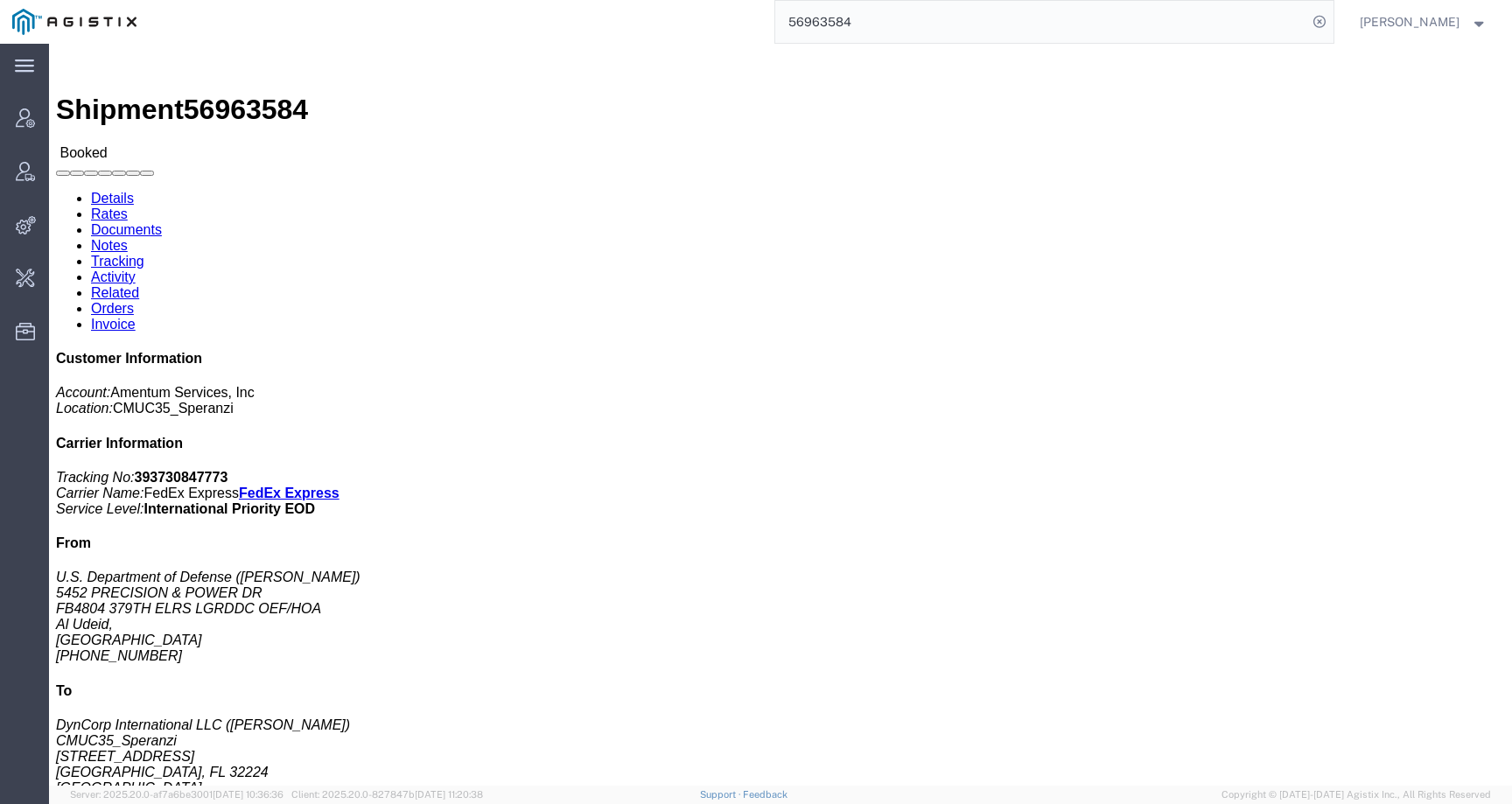
drag, startPoint x: 950, startPoint y: 320, endPoint x: 1078, endPoint y: 323, distance: 128.0
click p "Customer Ref: DCO-25272-168797 Booking Number: DCO-25272-168797 Department: CMU…"
copy b "DCO-25272-168855"
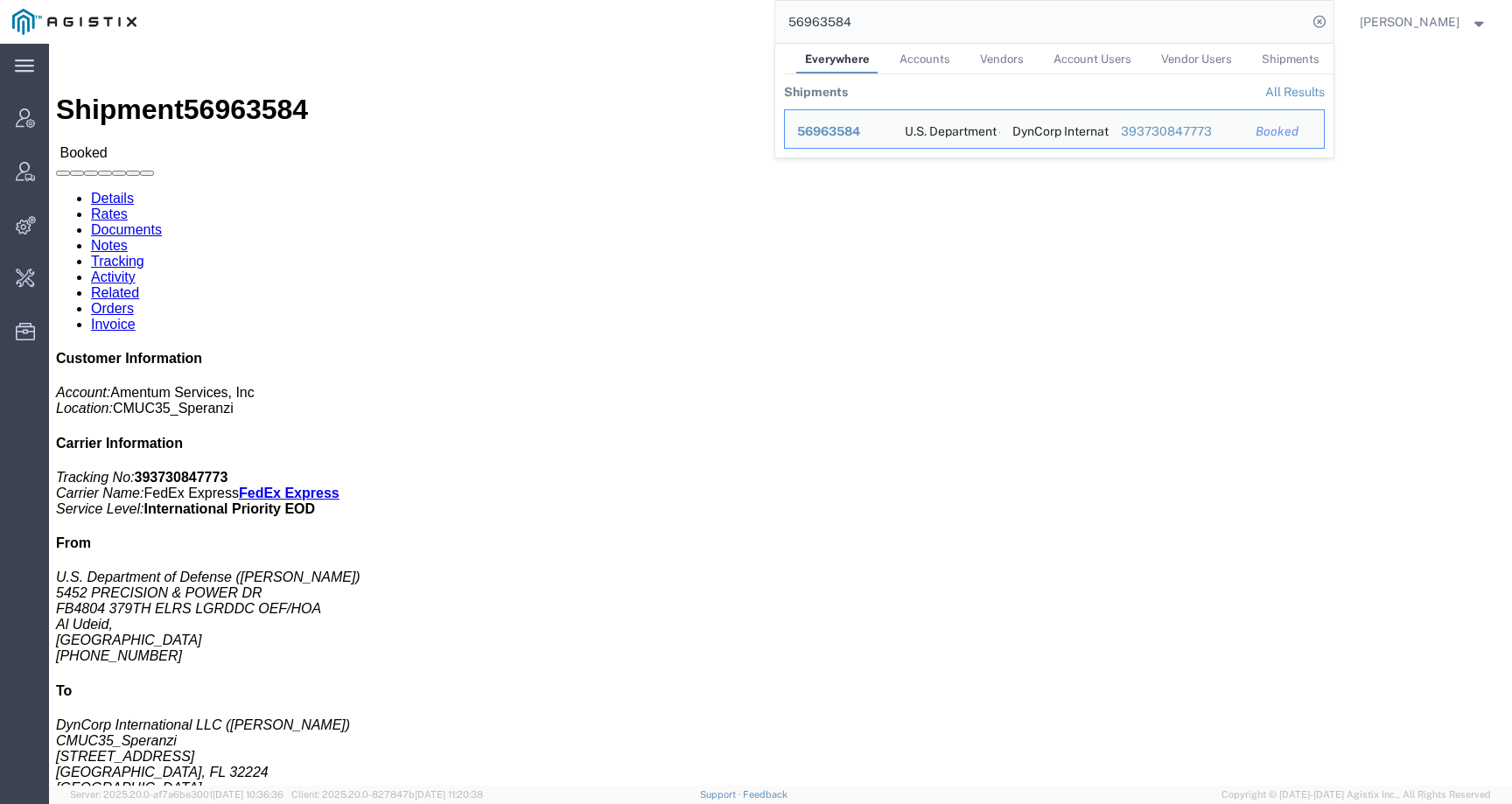
drag, startPoint x: 890, startPoint y: 24, endPoint x: 747, endPoint y: 24, distance: 143.0
click at [747, 24] on div "56963584 Everywhere Accounts Vendors Account Users Vendor Users Shipments Shipm…" at bounding box center [740, 21] width 1185 height 44
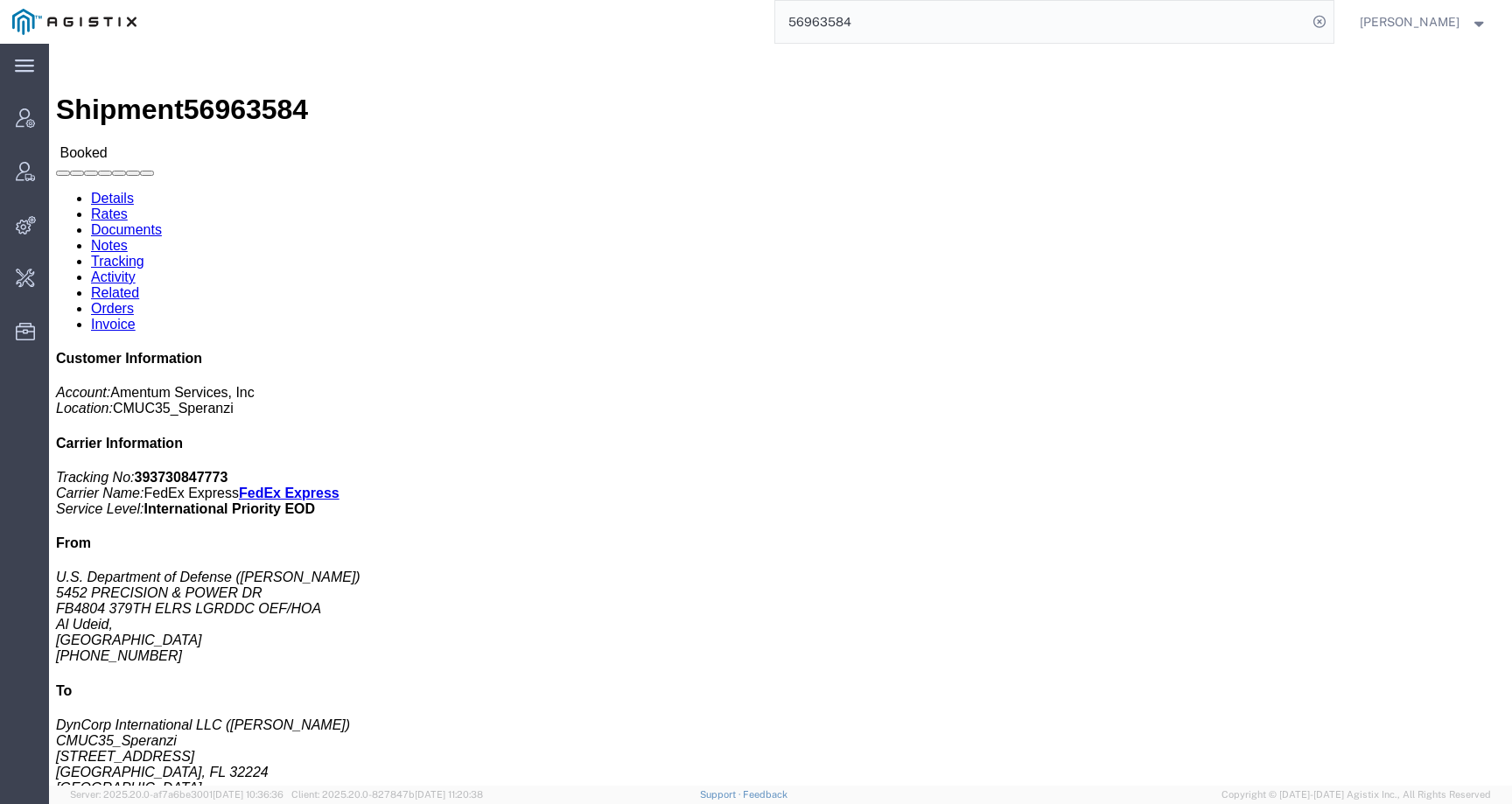
paste input "DCO-25272-168855"
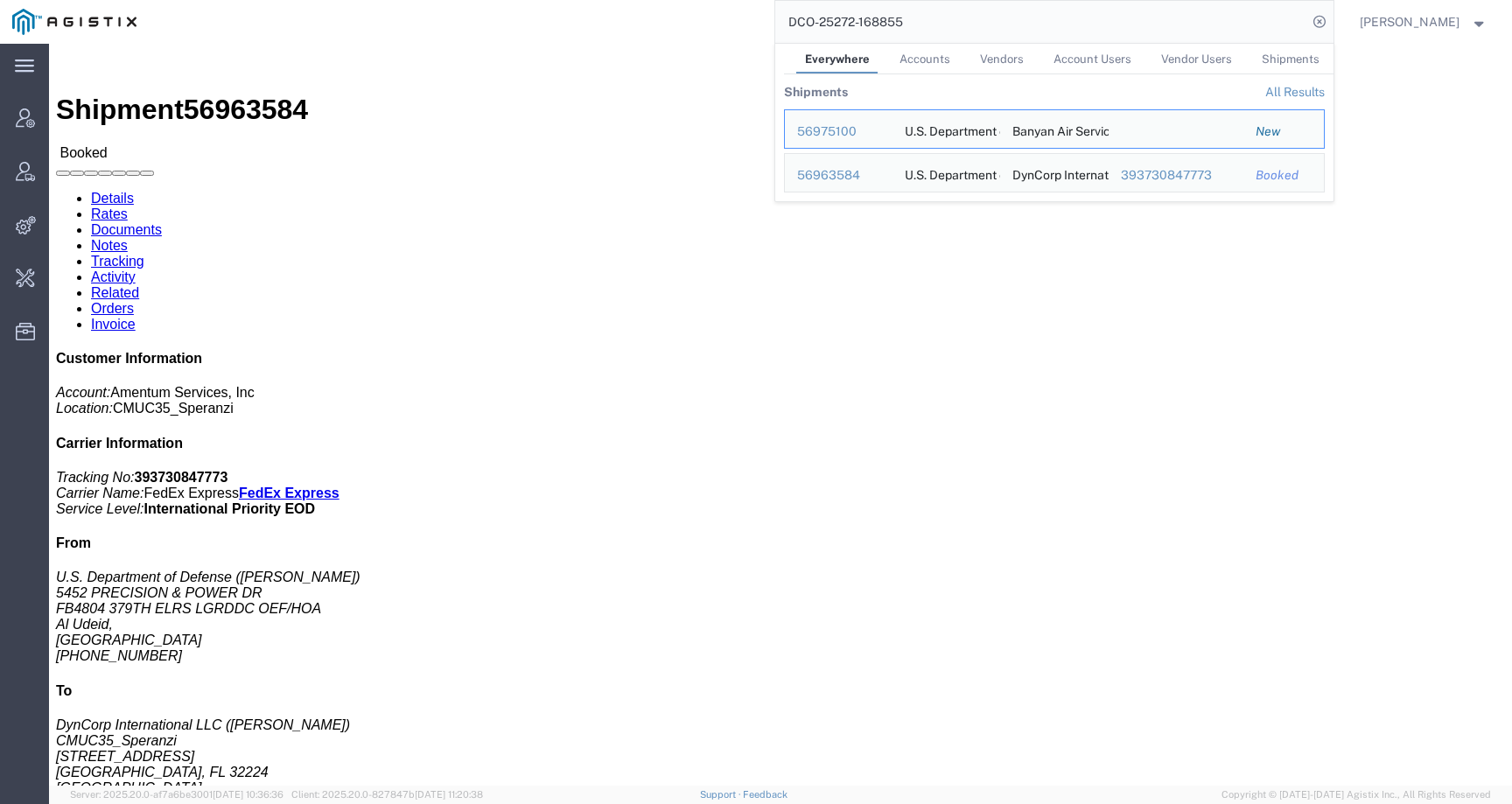
click div "Ship From U.S. Department of Defense (Charles A. Davis) 5452 PRECISION & POWER …"
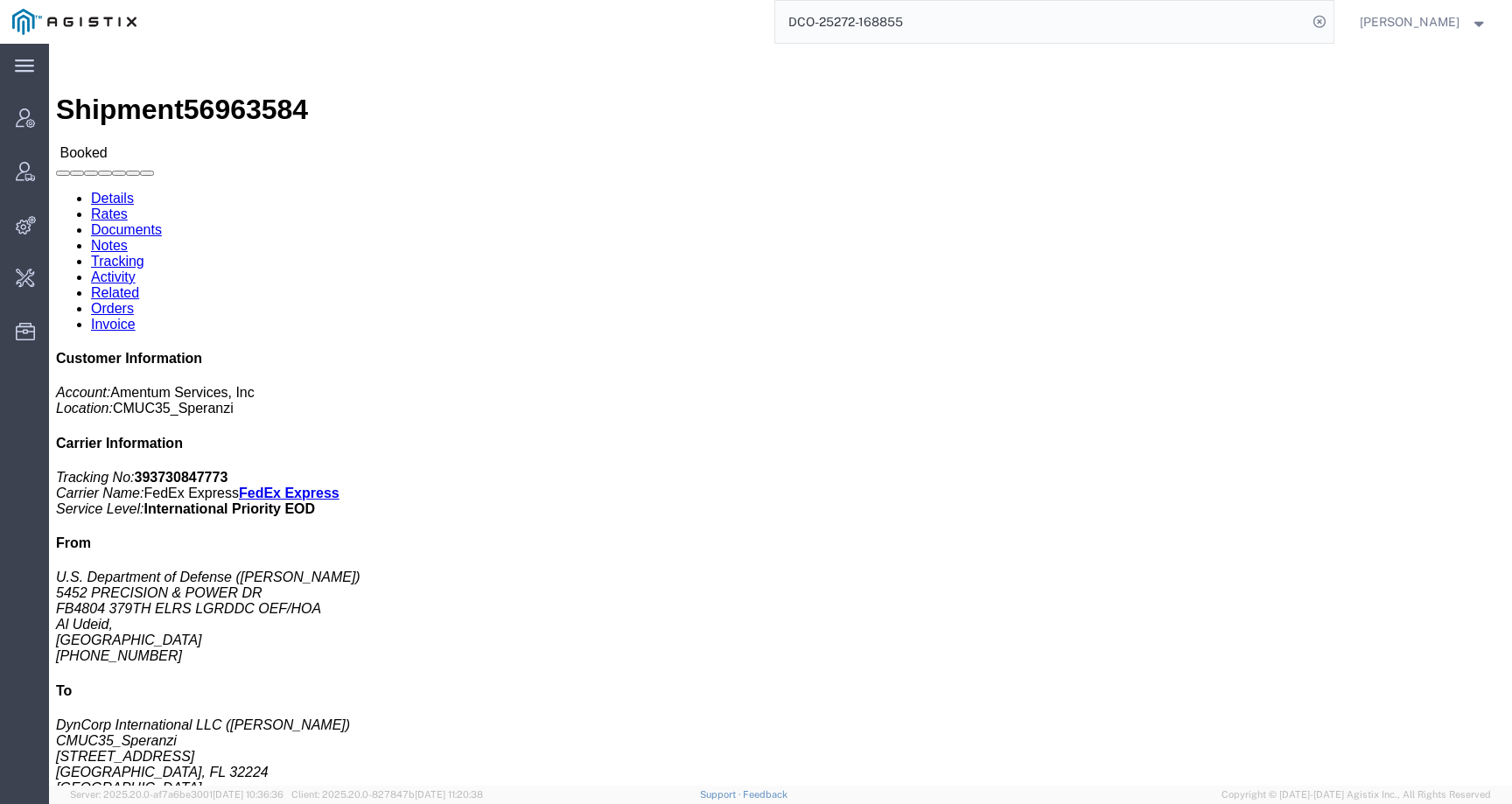
click link "Activity"
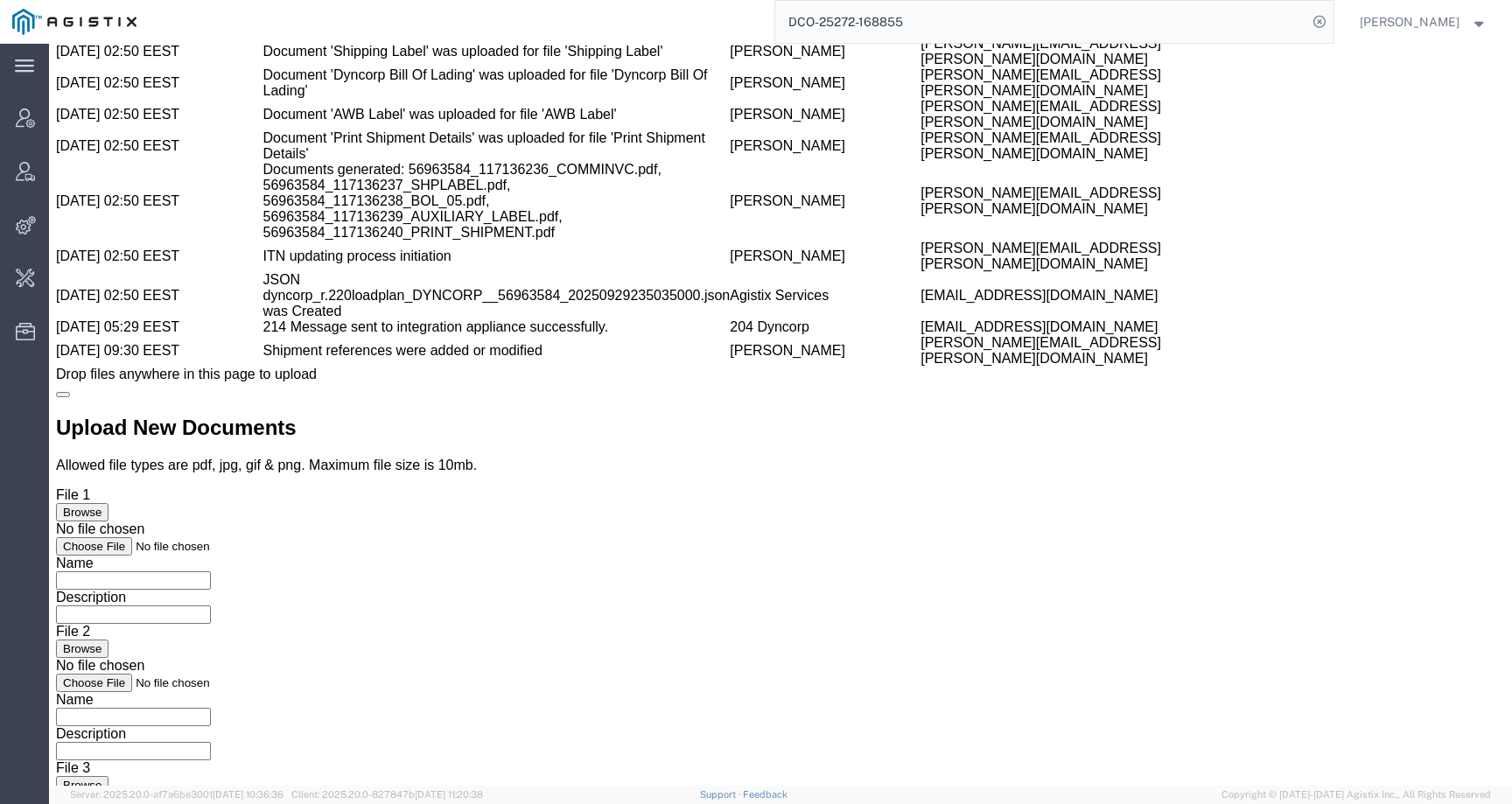
scroll to position [3015, 0]
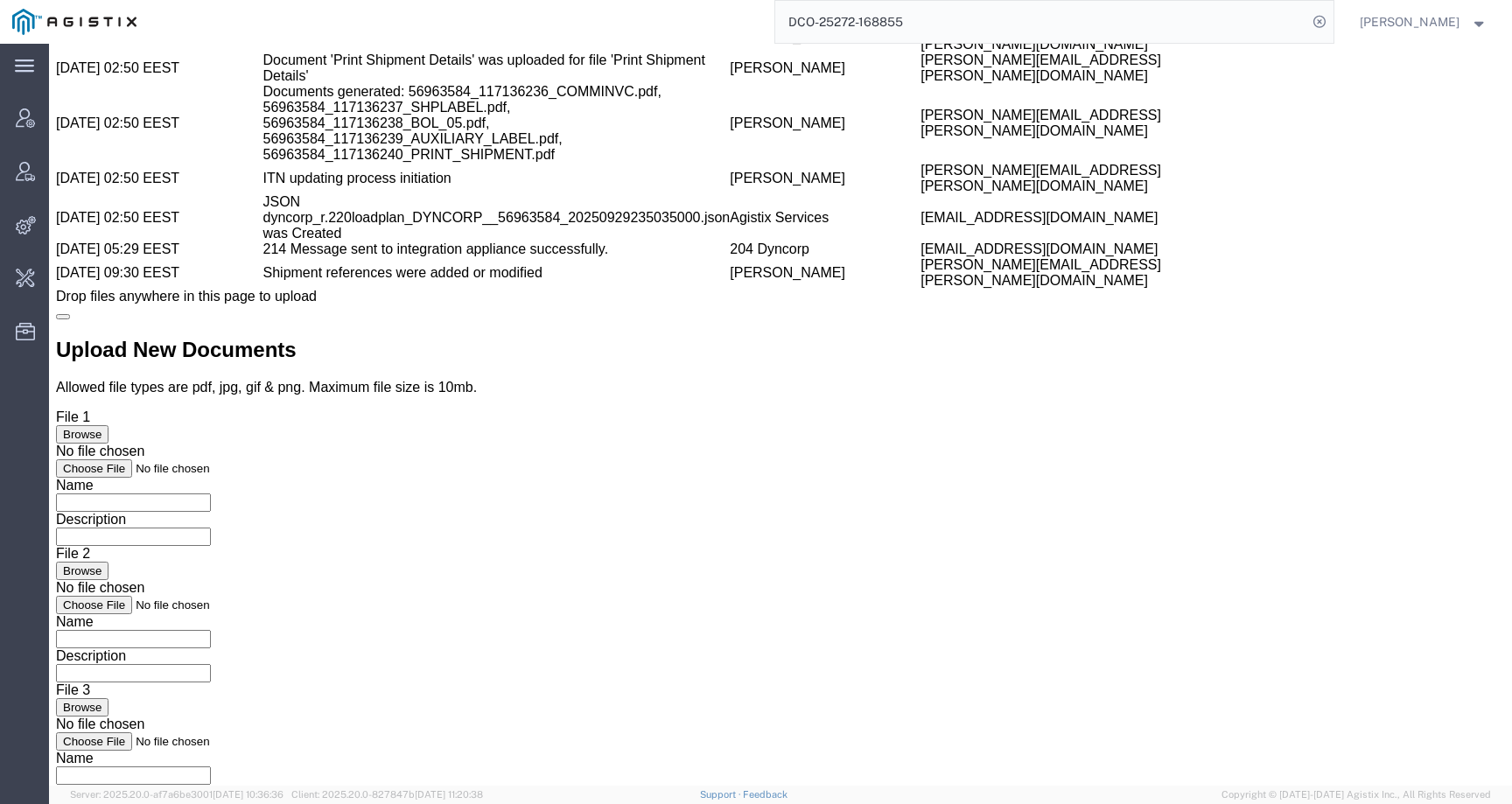
drag, startPoint x: 659, startPoint y: 755, endPoint x: 885, endPoint y: 755, distance: 226.0
click at [886, 289] on tr "09/30/2025 09:30 EEST Shipment references were added or modified Charles Davis …" at bounding box center [780, 272] width 1449 height 31
copy tr "Charles Davis charles.a.davis@amentum.com"
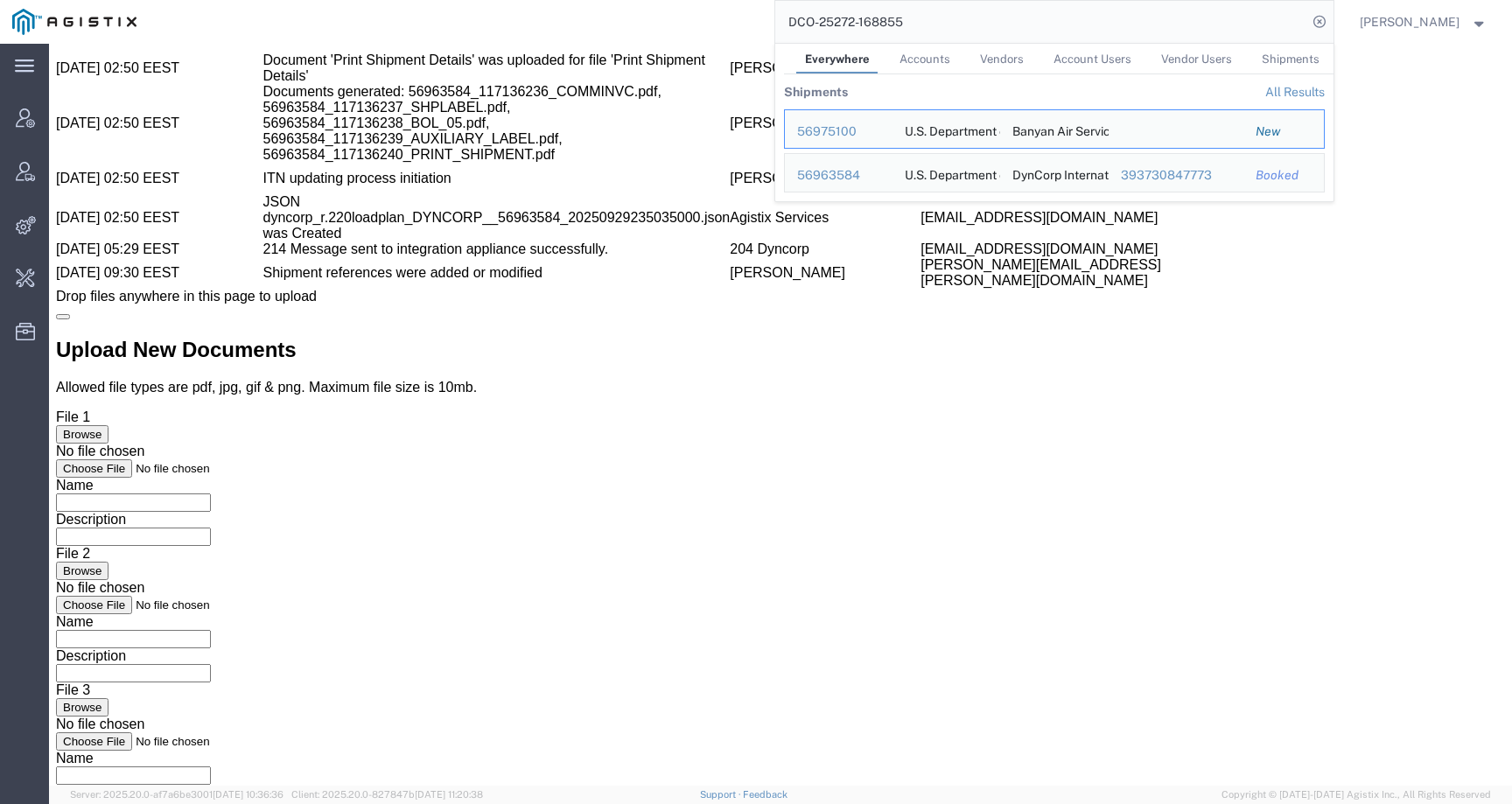
drag, startPoint x: 921, startPoint y: 26, endPoint x: 645, endPoint y: 26, distance: 276.0
click at [645, 26] on div "DCO-25272-168855 Everywhere Accounts Vendors Account Users Vendor Users Shipmen…" at bounding box center [740, 21] width 1185 height 44
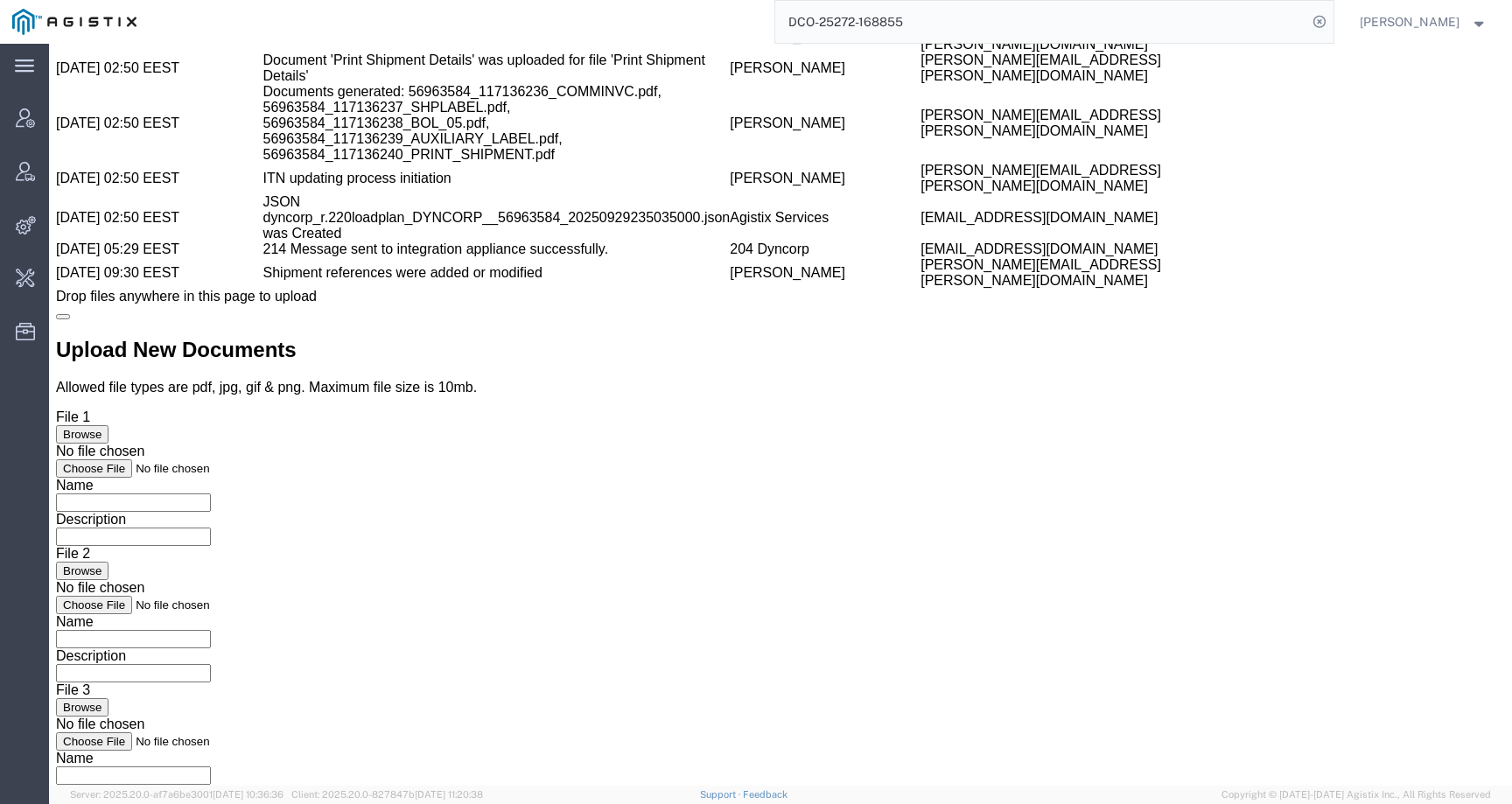
paste input "charles.a.davis@amentum.com"
drag, startPoint x: 830, startPoint y: 21, endPoint x: 795, endPoint y: 24, distance: 35.1
click at [830, 21] on input "charles.a.davis@amentum.com" at bounding box center [1041, 21] width 532 height 42
click at [1036, 30] on input "charles.a.davis@amentum.com" at bounding box center [1041, 21] width 532 height 42
type input "charles.a.davis@amentum.com"
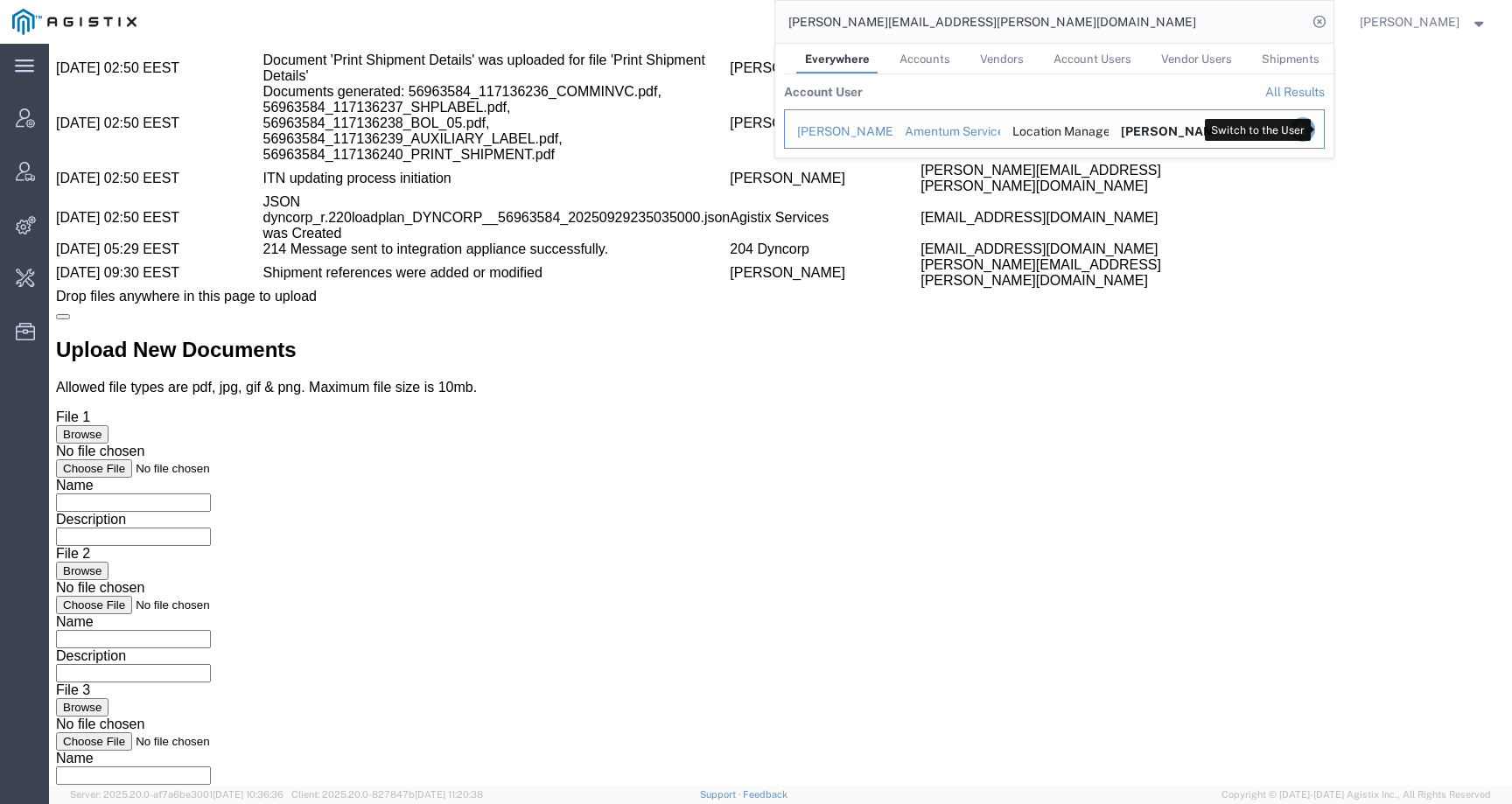
click at [1315, 125] on icon "Search Results" at bounding box center [1302, 130] width 25 height 25
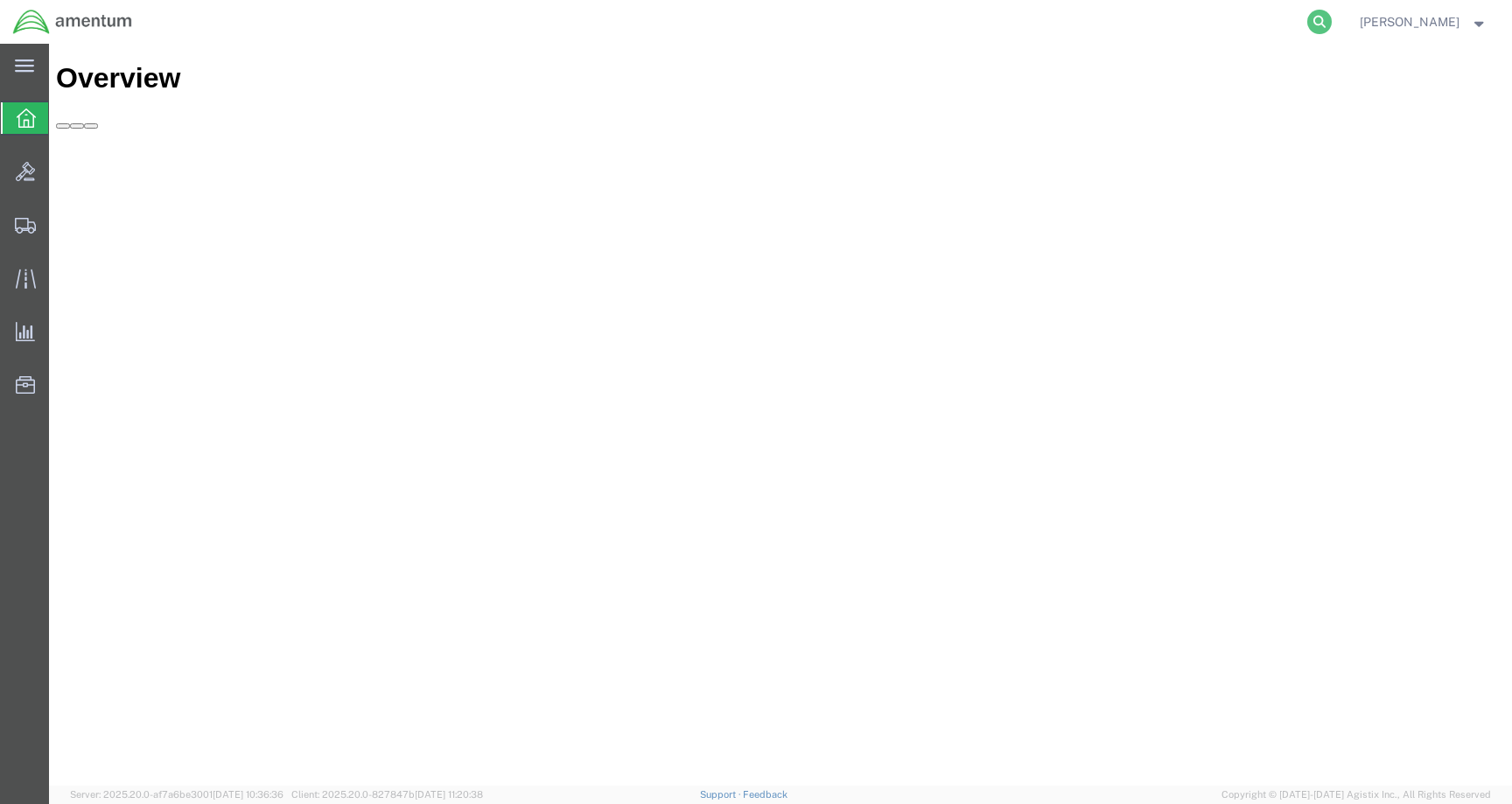
click at [1332, 15] on icon at bounding box center [1320, 22] width 25 height 25
click at [1284, 17] on input "search" at bounding box center [1041, 21] width 532 height 42
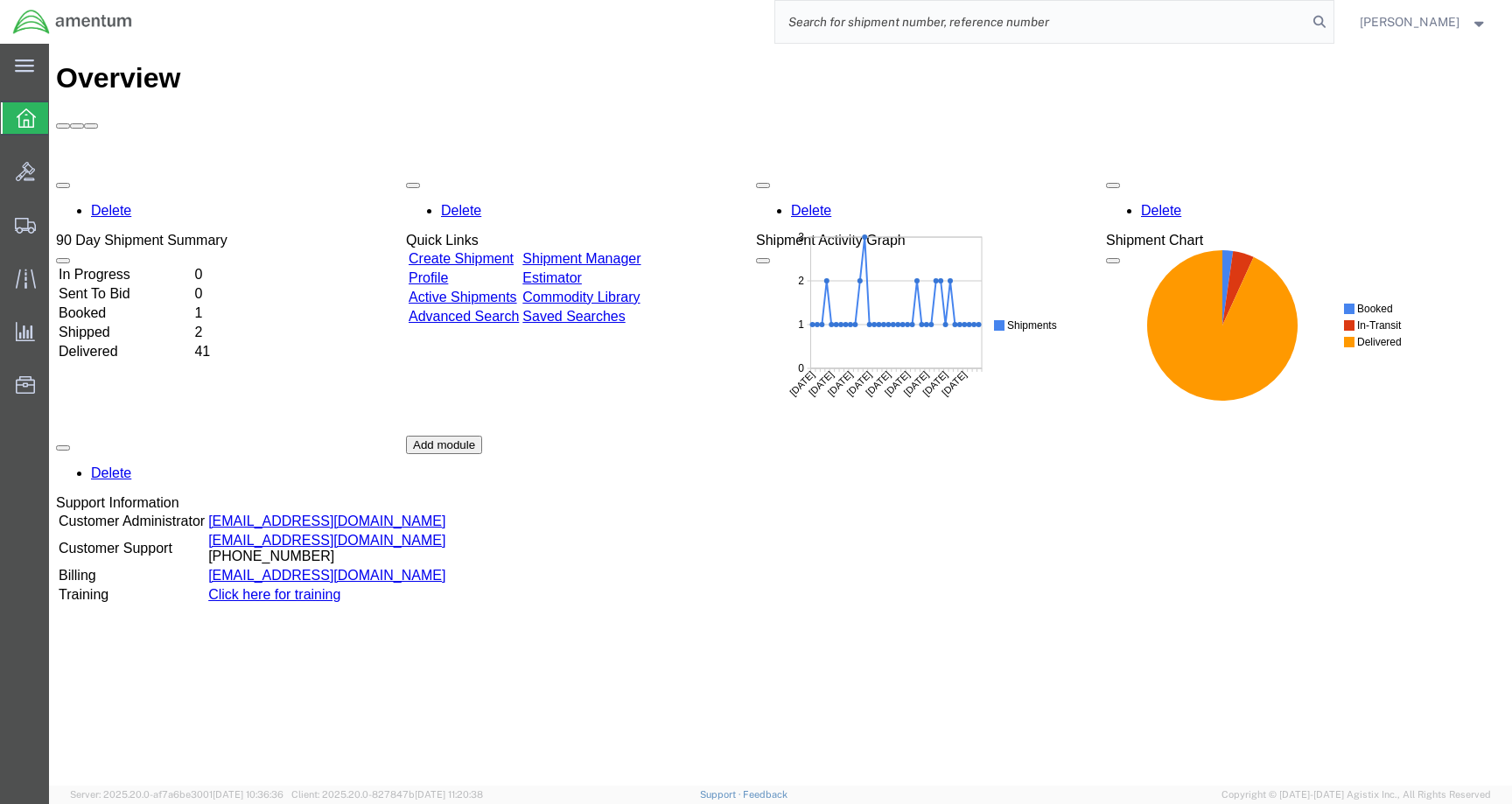
paste input "56963584"
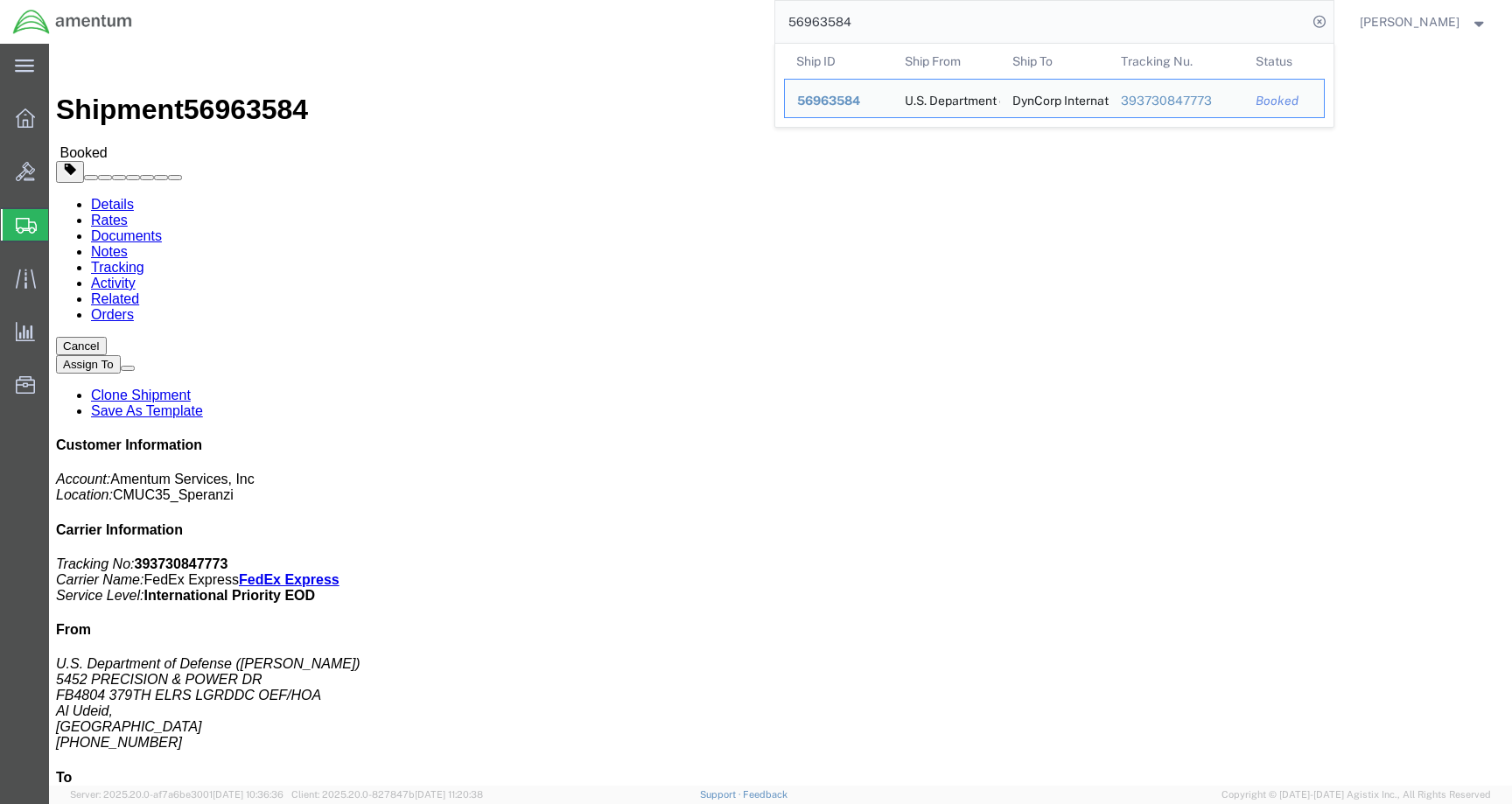
click div "Leg 1 - Small Parcel"
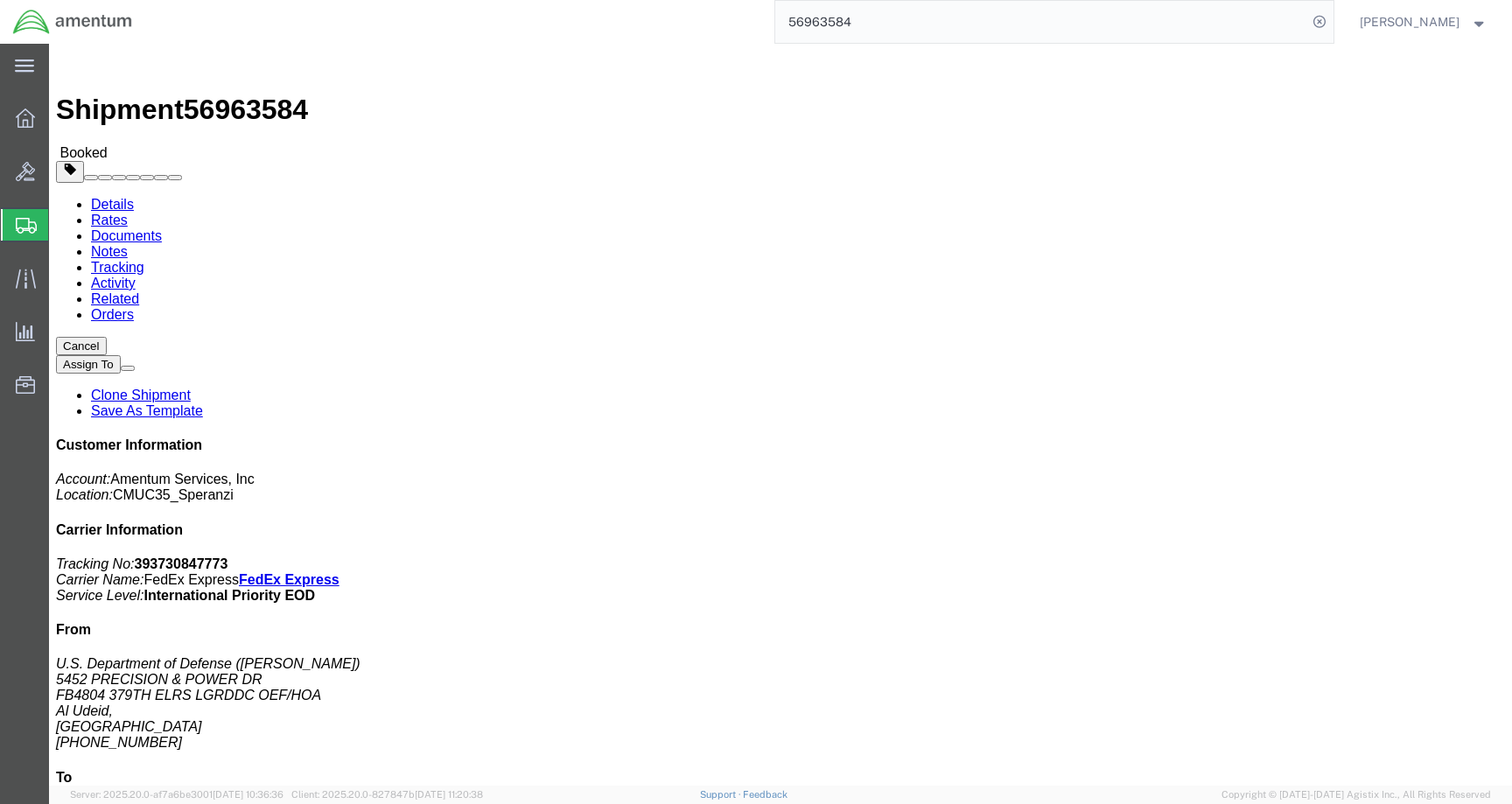
click at [56, 227] on span "Shipments" at bounding box center [55, 224] width 14 height 35
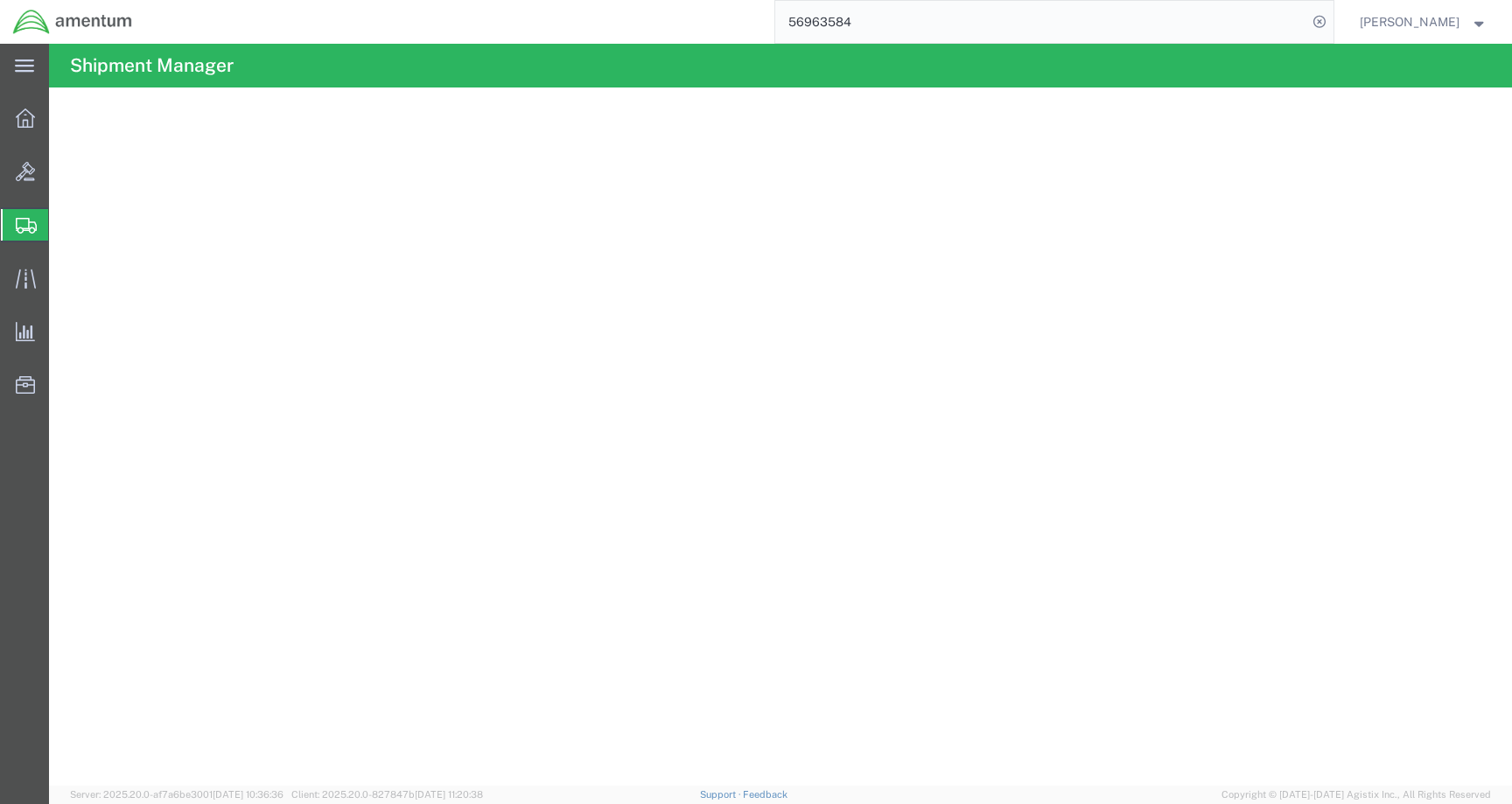
click at [18, 231] on icon at bounding box center [27, 226] width 21 height 16
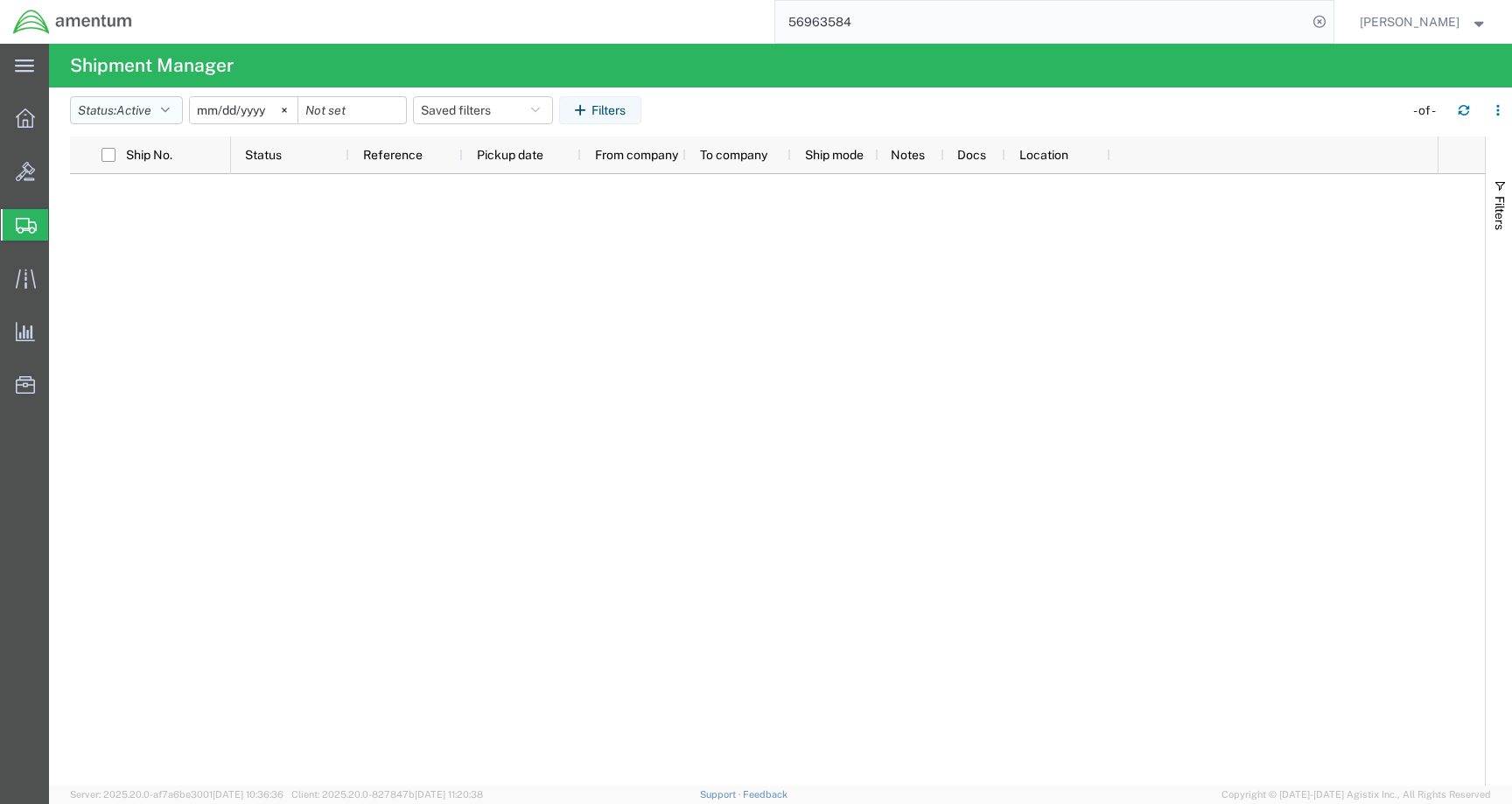
click at [123, 123] on button "Status: Active" at bounding box center [126, 110] width 113 height 28
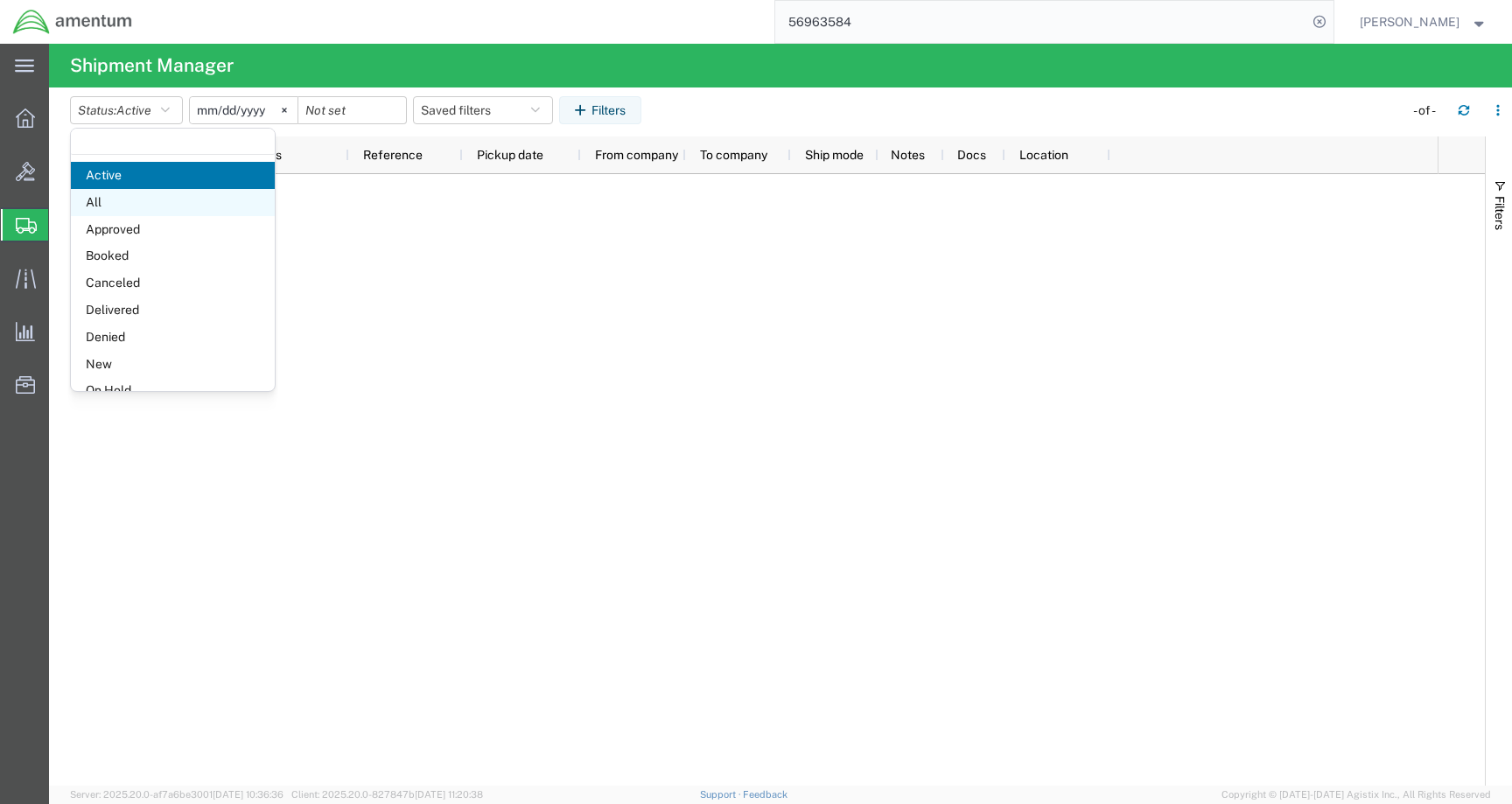
click at [131, 200] on span "All" at bounding box center [172, 203] width 204 height 28
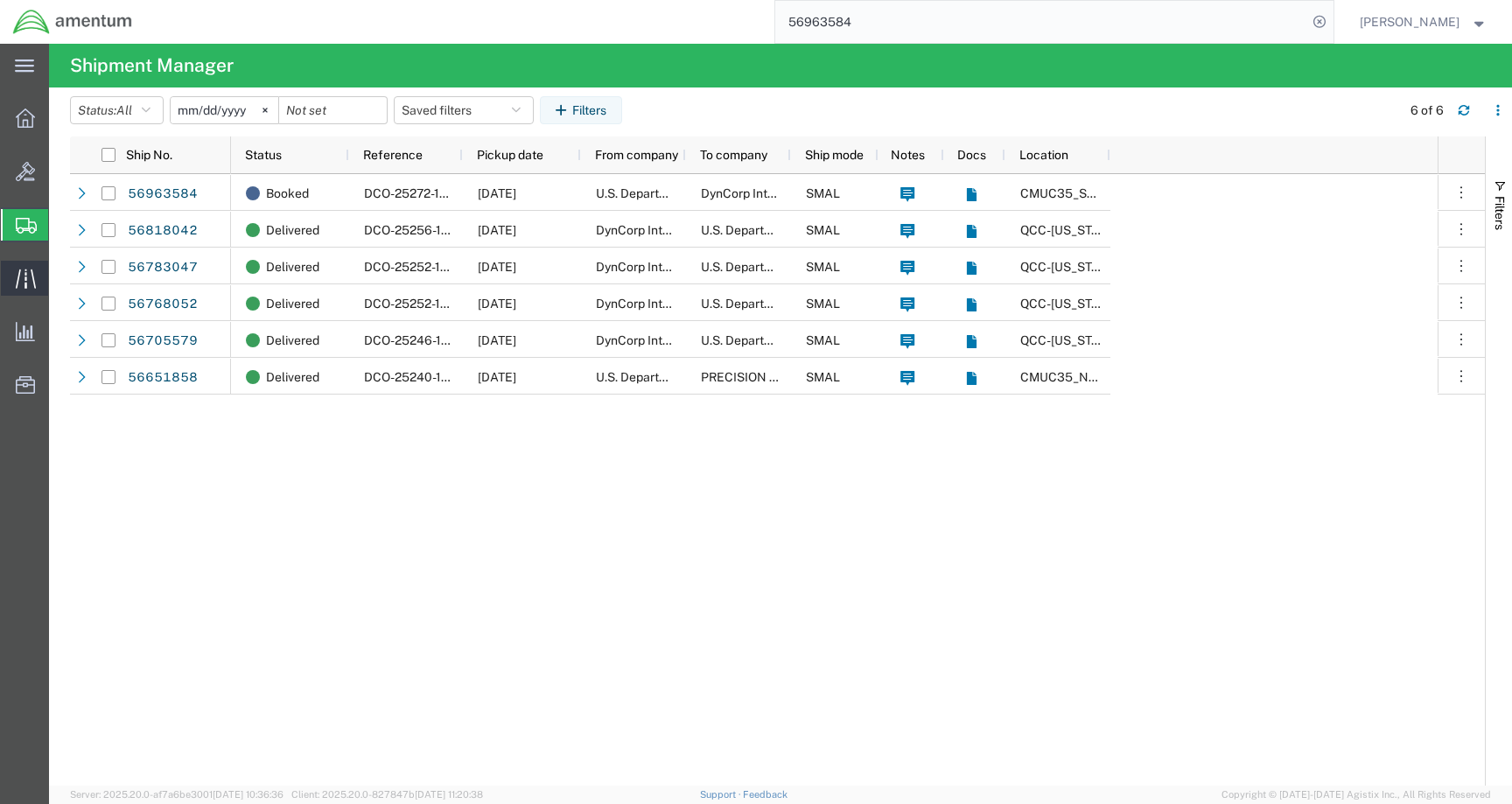
click at [28, 287] on icon at bounding box center [26, 278] width 20 height 20
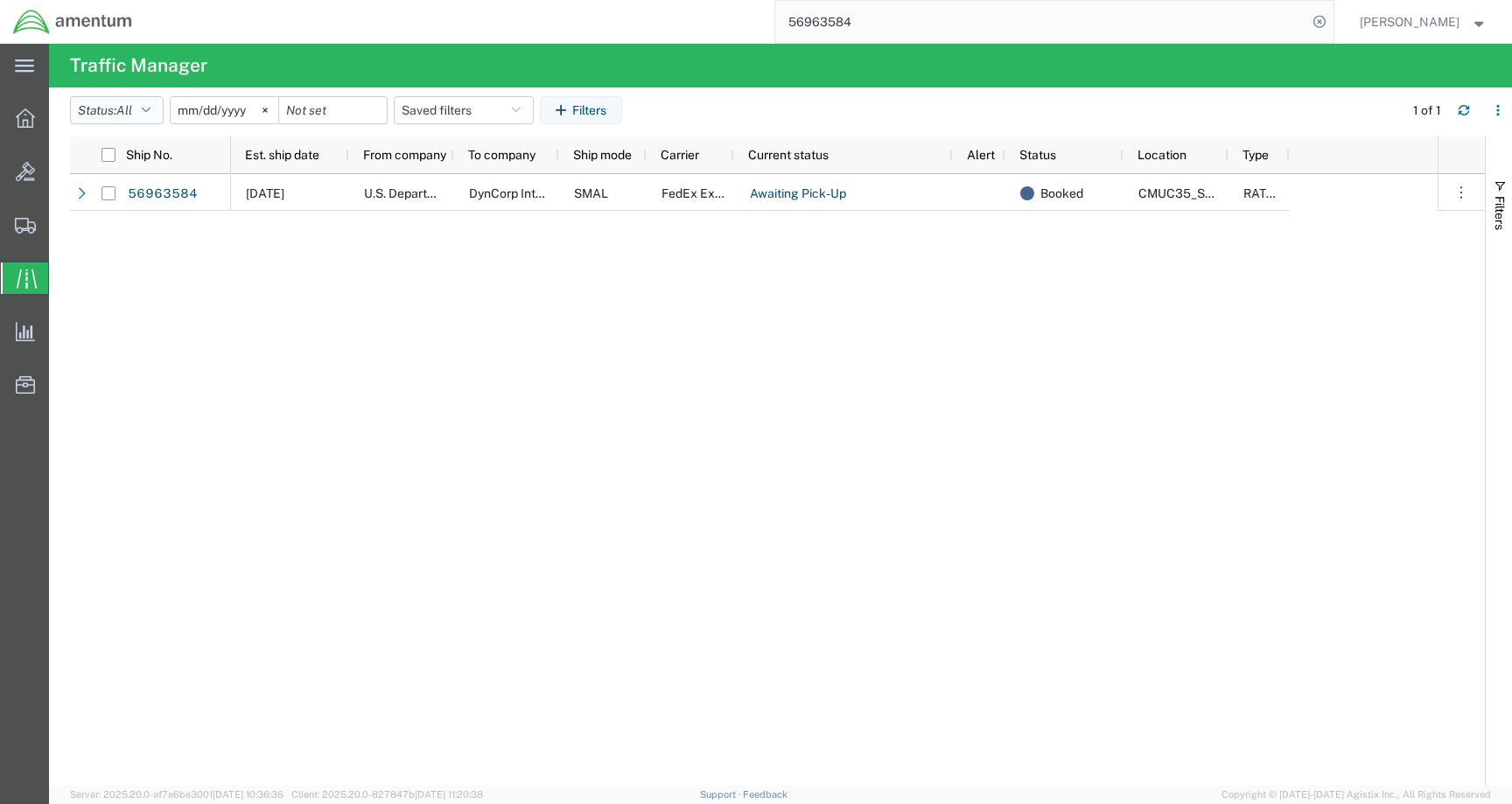
click at [150, 115] on icon "button" at bounding box center [146, 110] width 9 height 12
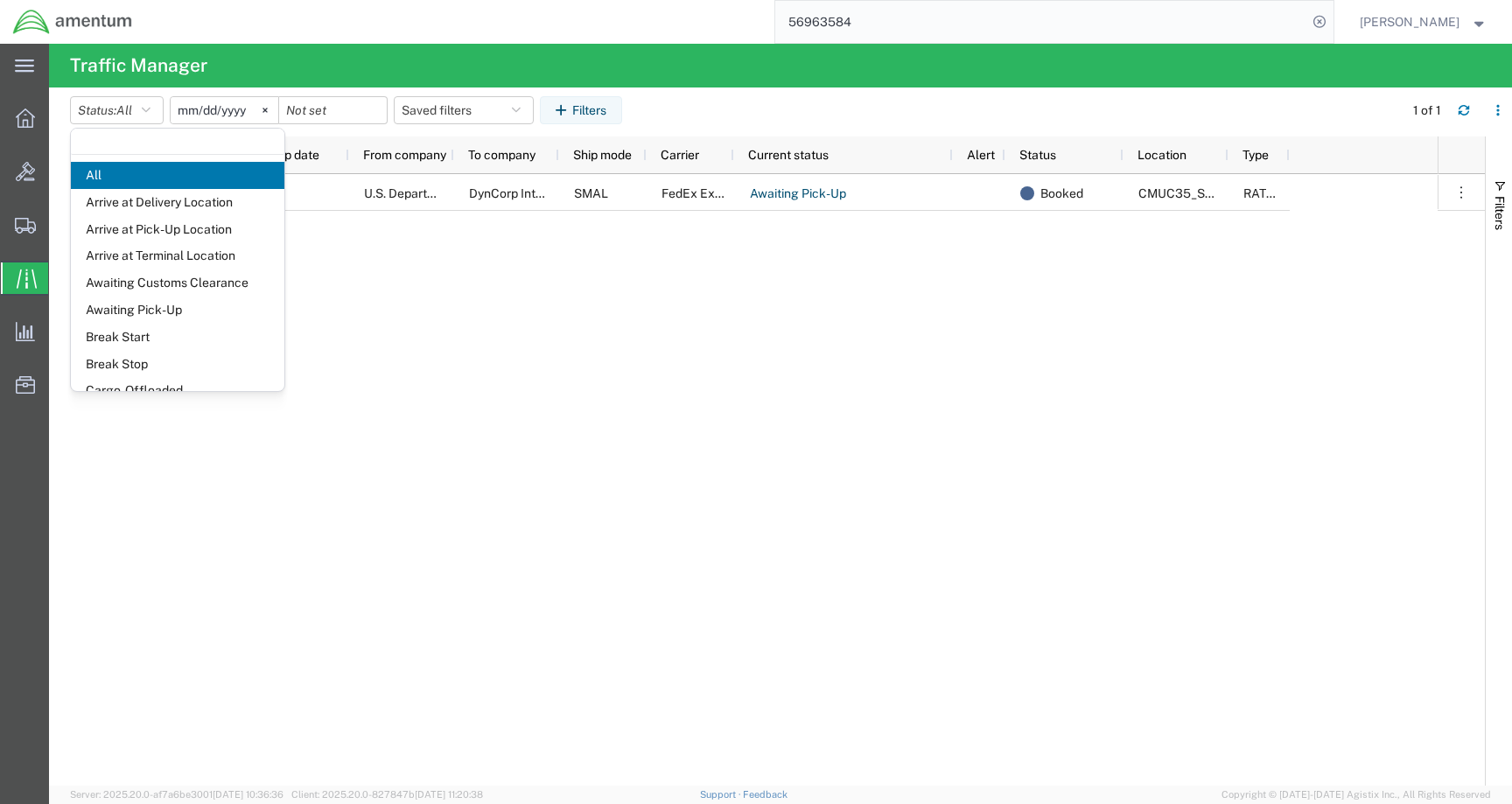
click at [596, 422] on div "09/30/2025 U.S. Department of Defense DynCorp International LLC SMAL FedEx Expr…" at bounding box center [835, 480] width 1207 height 611
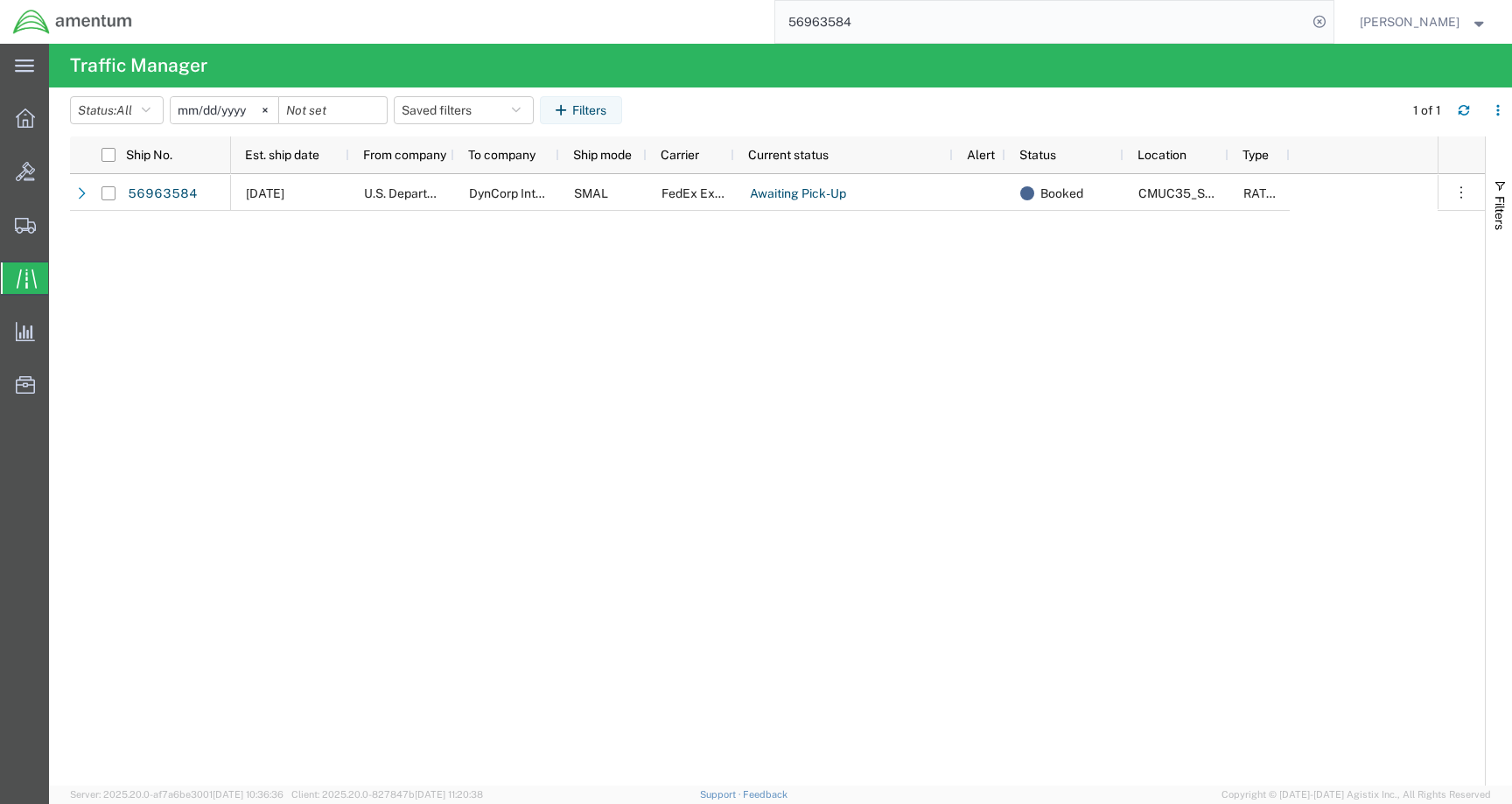
click at [414, 315] on div "09/30/2025 U.S. Department of Defense DynCorp International LLC SMAL FedEx Expr…" at bounding box center [835, 480] width 1207 height 611
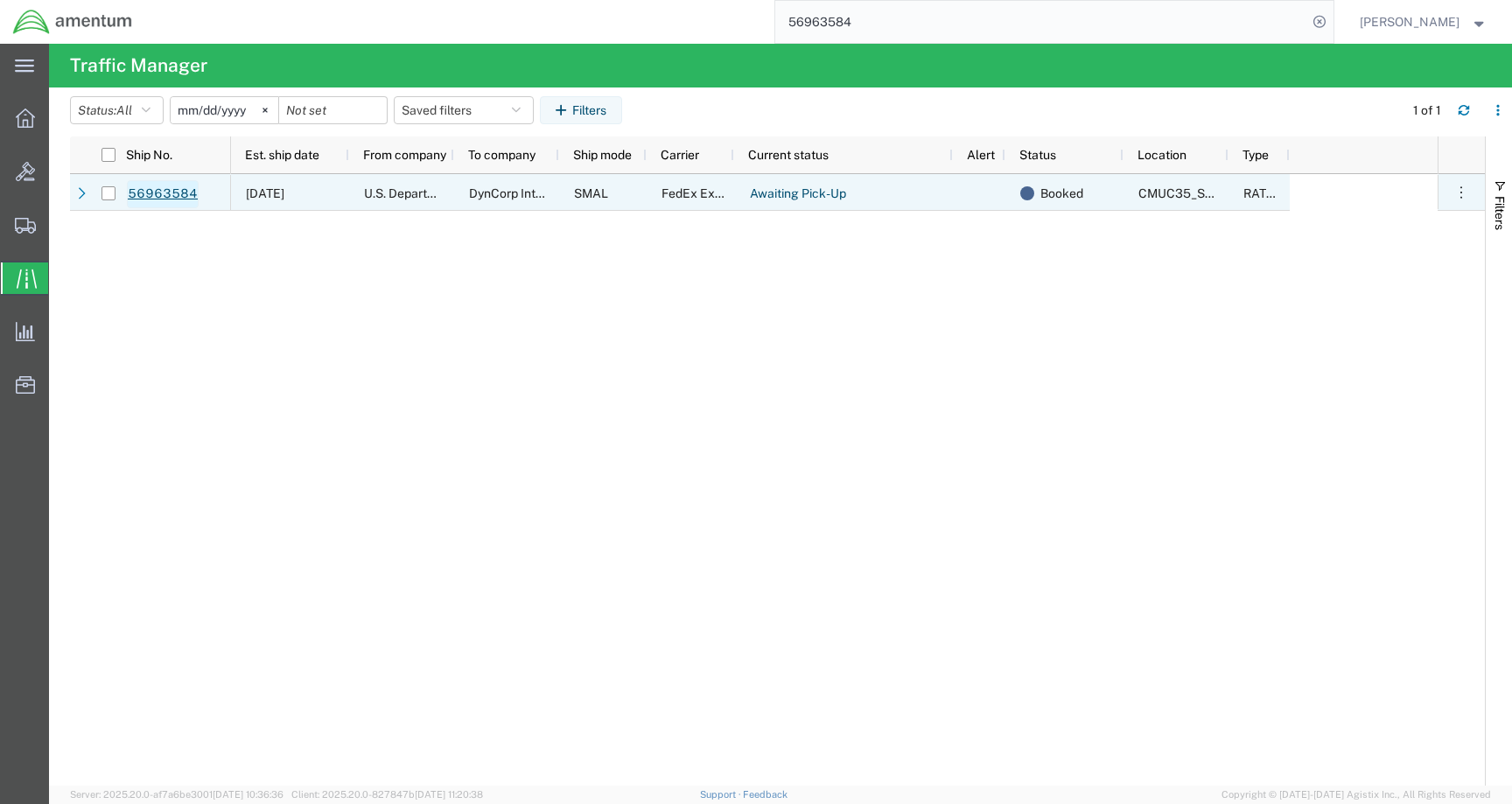
click at [144, 189] on link "56963584" at bounding box center [163, 195] width 72 height 28
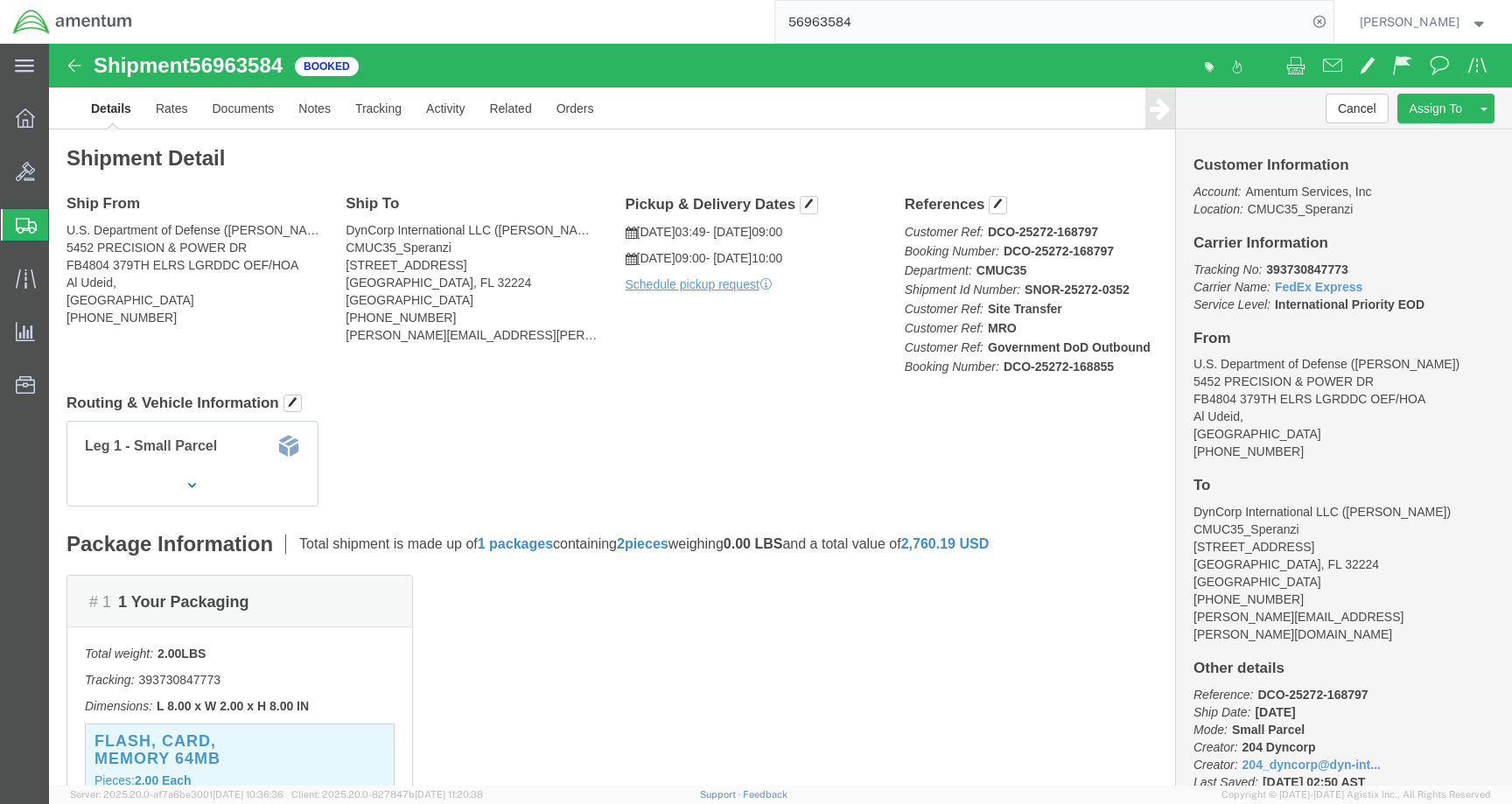
click at [15, 223] on div at bounding box center [25, 224] width 49 height 31
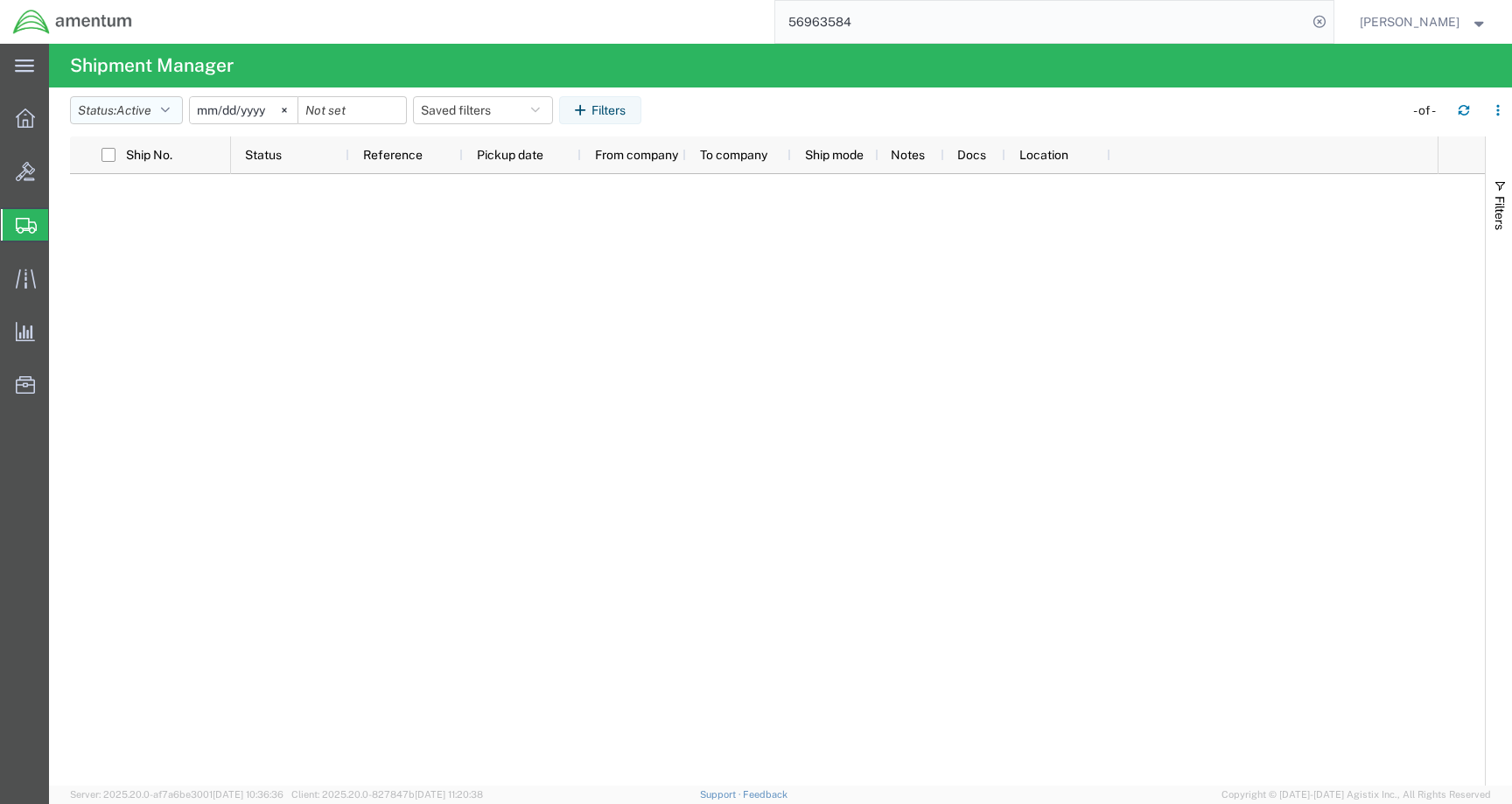
click at [121, 106] on button "Status: Active" at bounding box center [126, 110] width 113 height 28
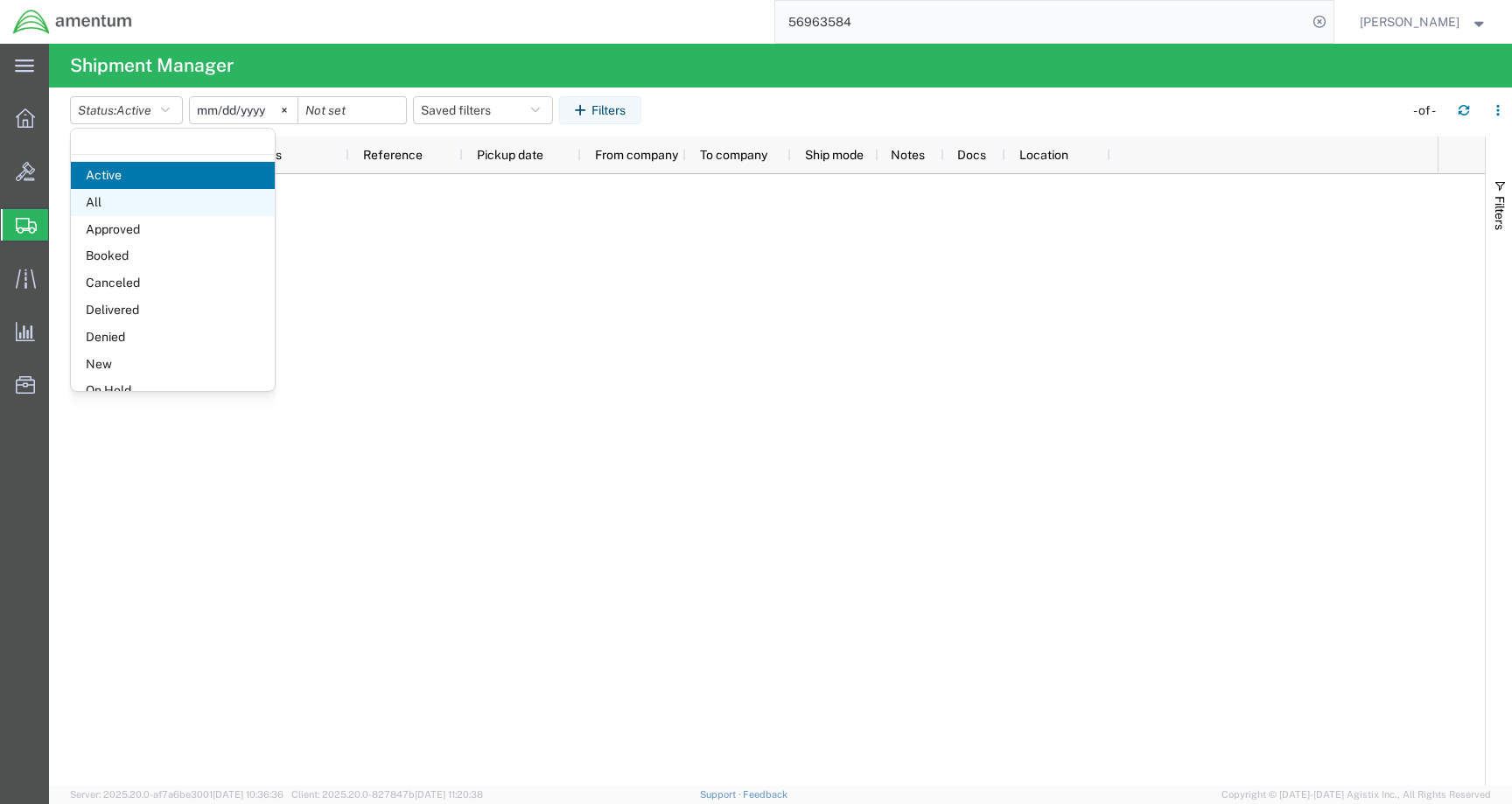
click at [132, 195] on span "All" at bounding box center [172, 203] width 204 height 28
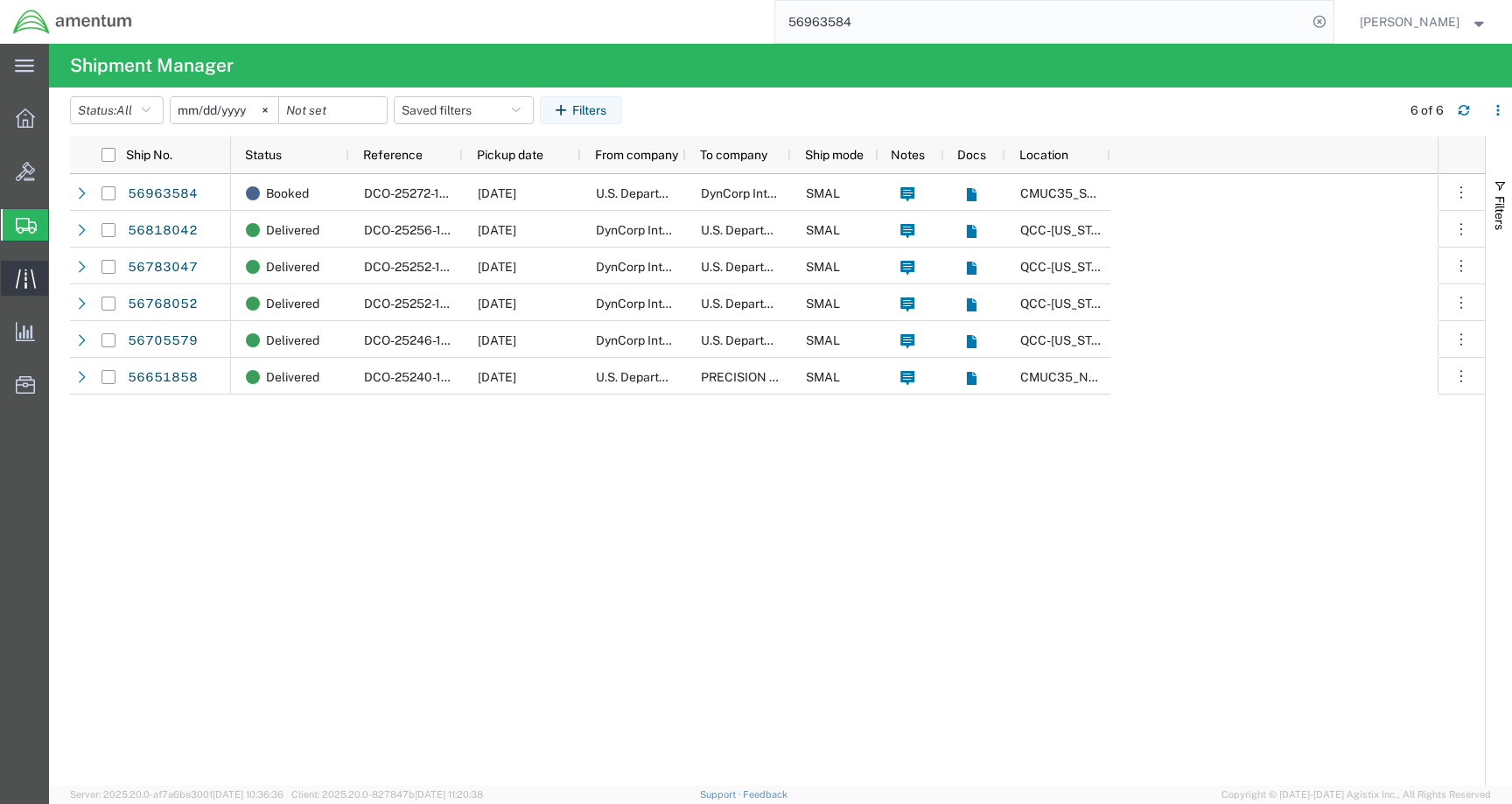
click at [20, 263] on div at bounding box center [25, 277] width 49 height 35
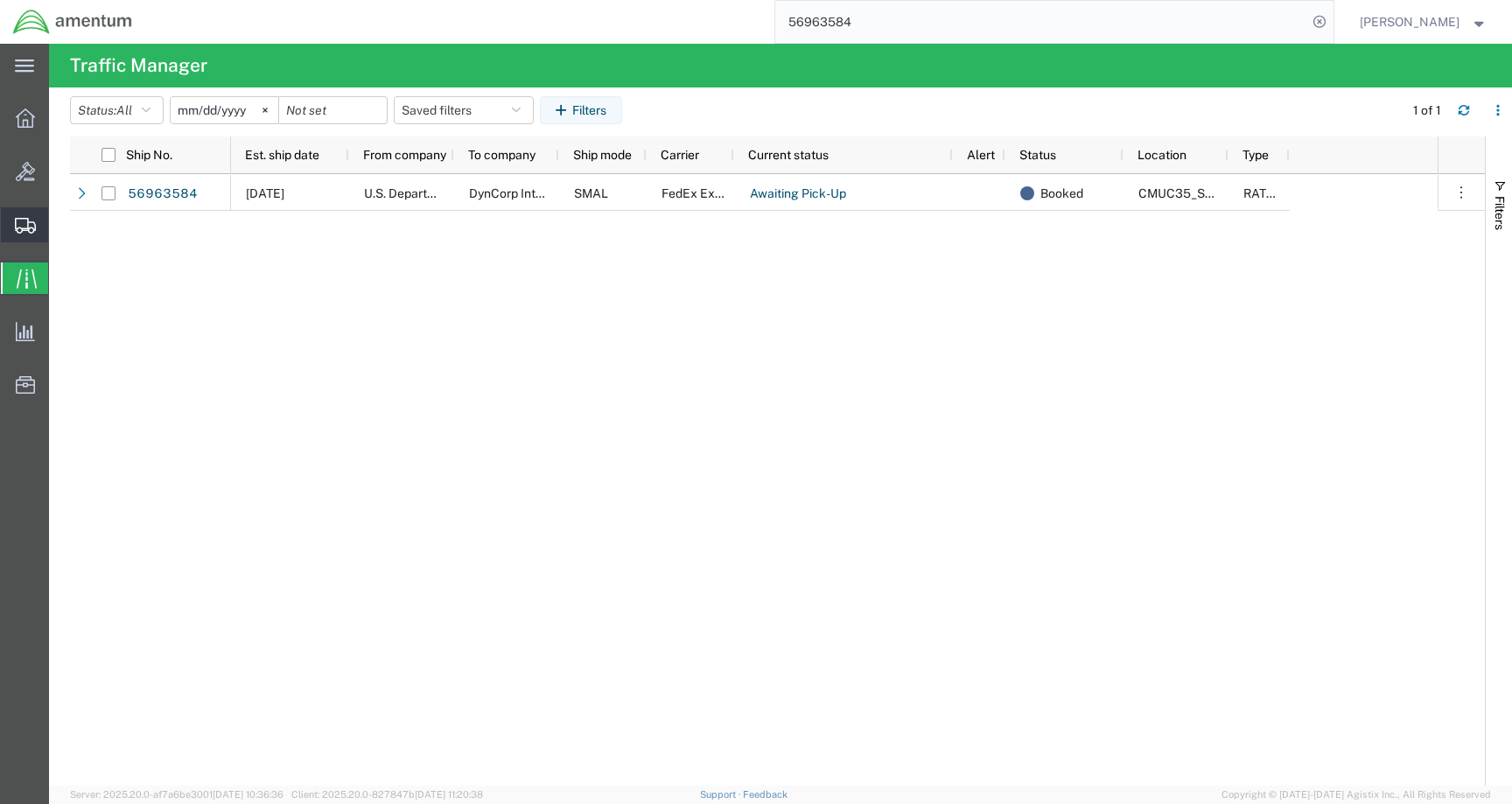
click at [21, 235] on div at bounding box center [25, 224] width 49 height 35
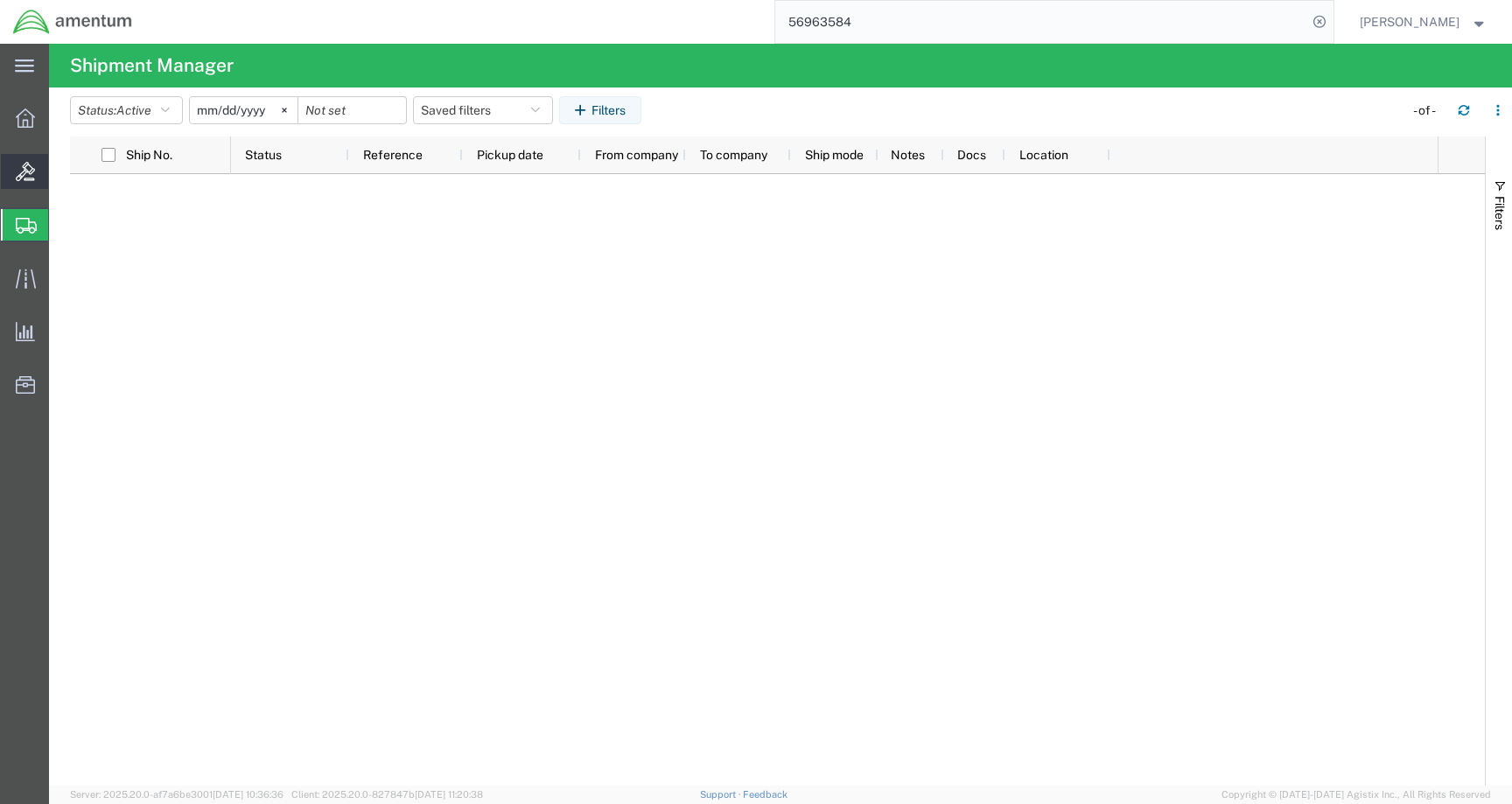
click at [24, 180] on icon at bounding box center [26, 171] width 20 height 20
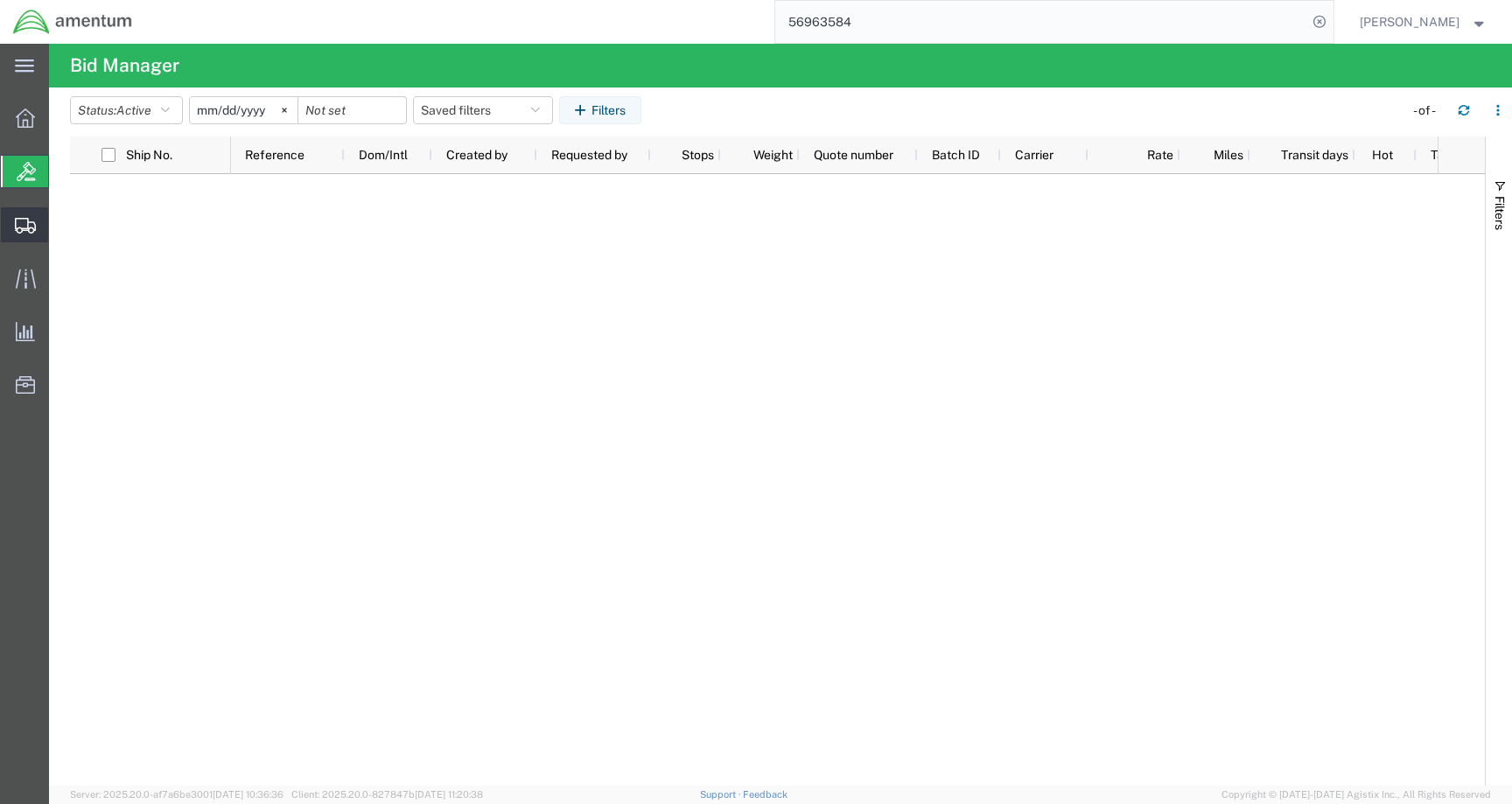
click at [19, 222] on icon at bounding box center [26, 226] width 21 height 16
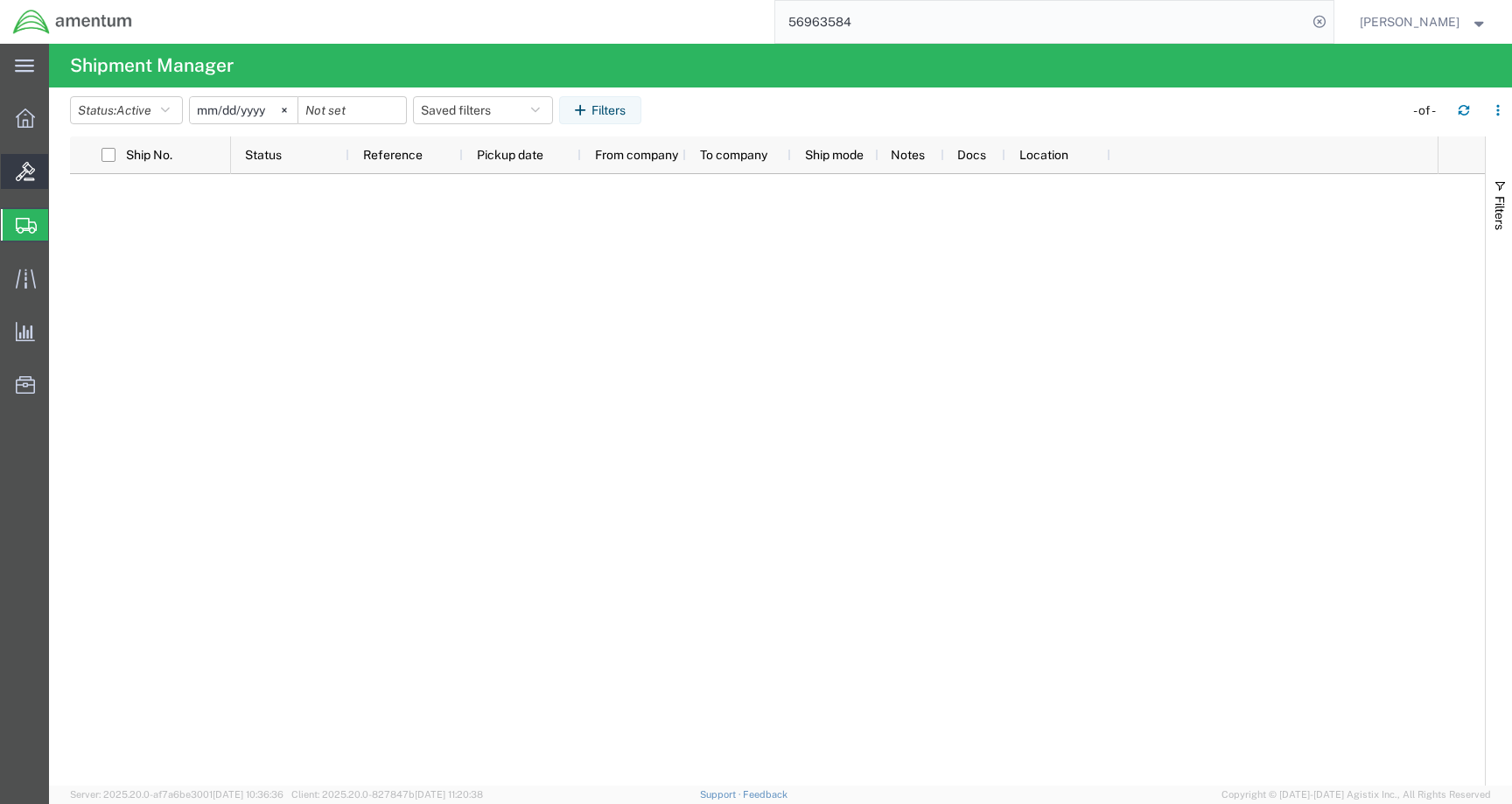
click at [11, 160] on div at bounding box center [25, 171] width 49 height 35
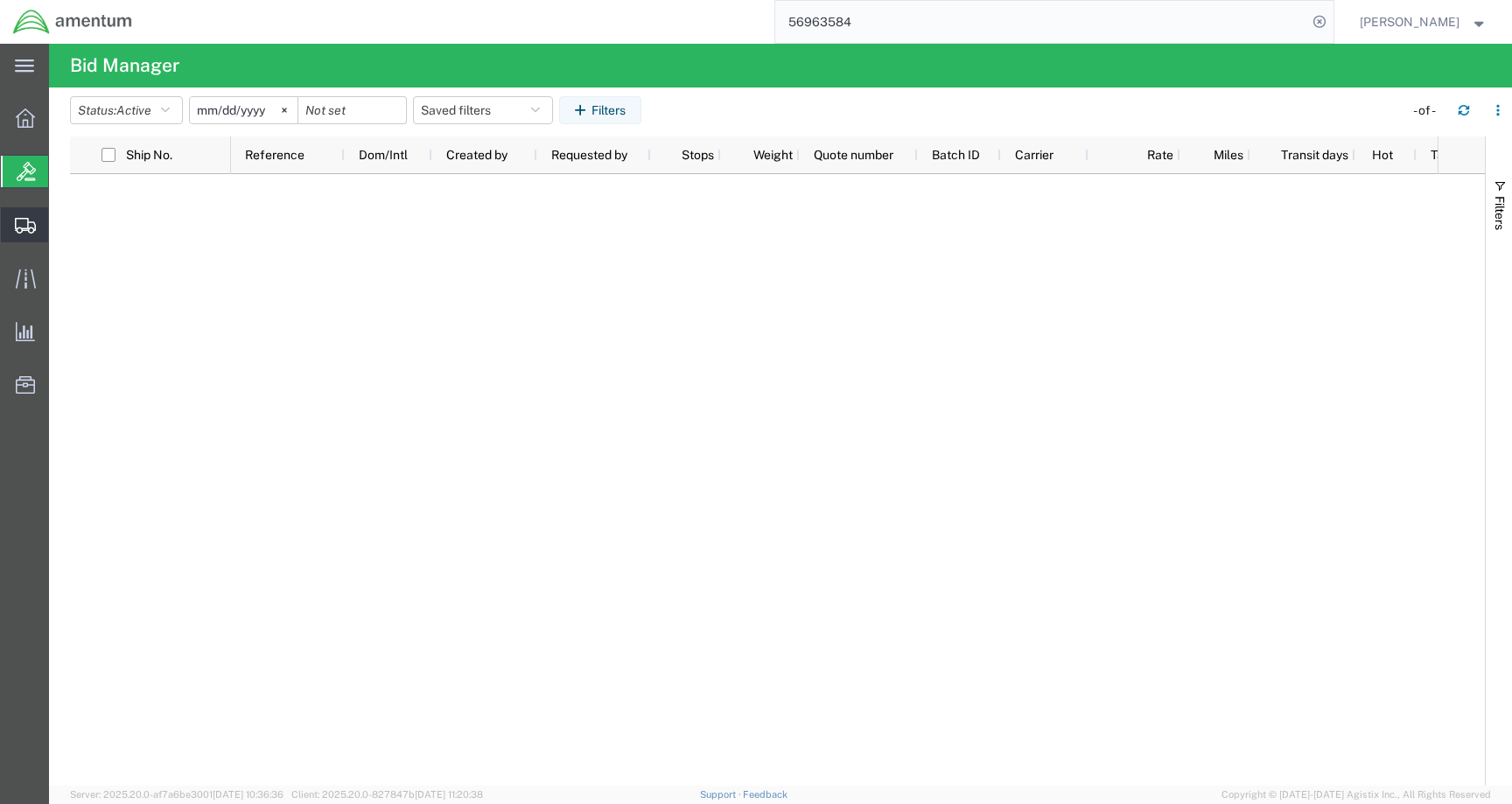
click at [5, 220] on div at bounding box center [25, 224] width 49 height 35
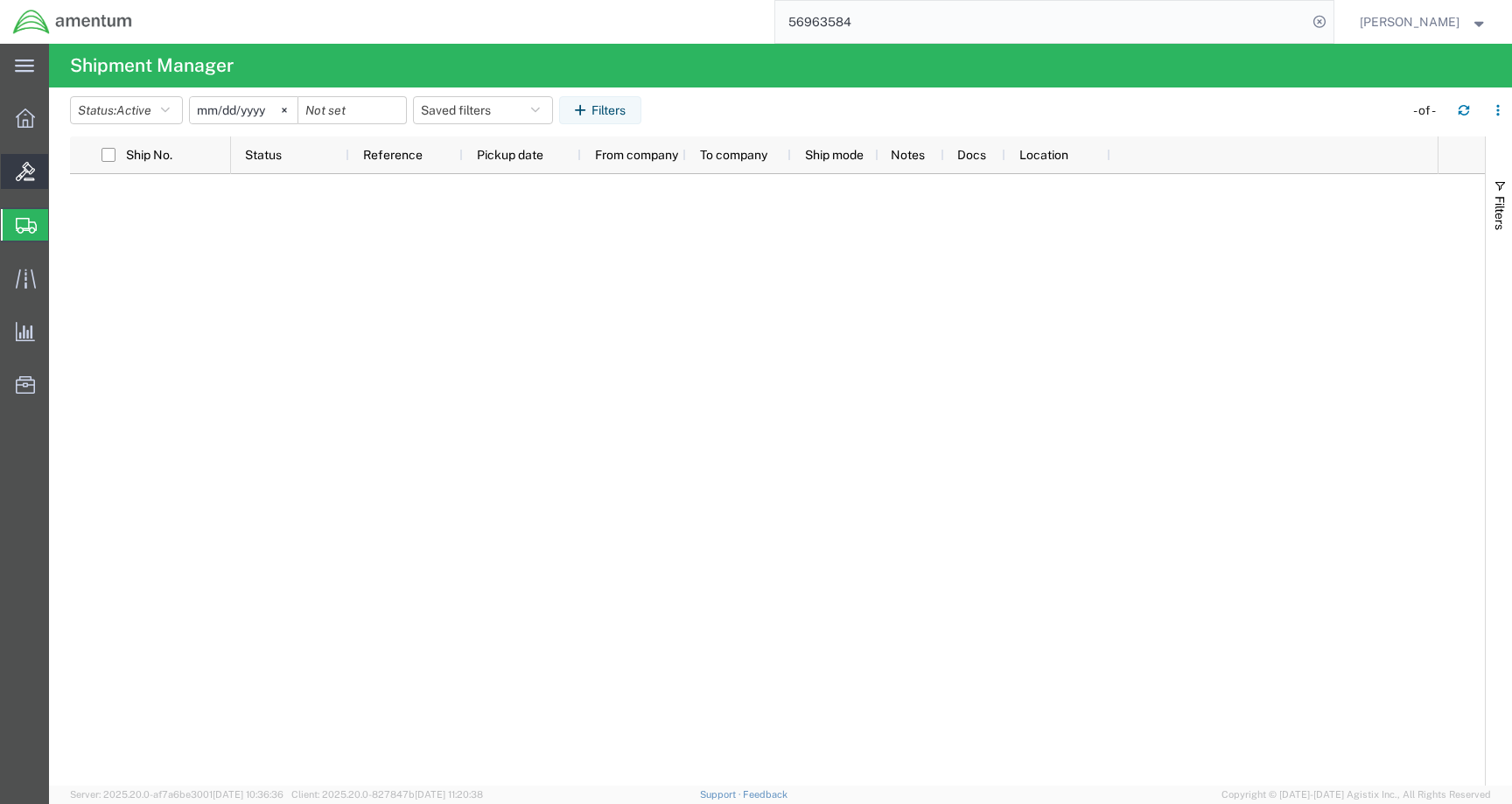
click at [22, 163] on icon at bounding box center [26, 171] width 20 height 20
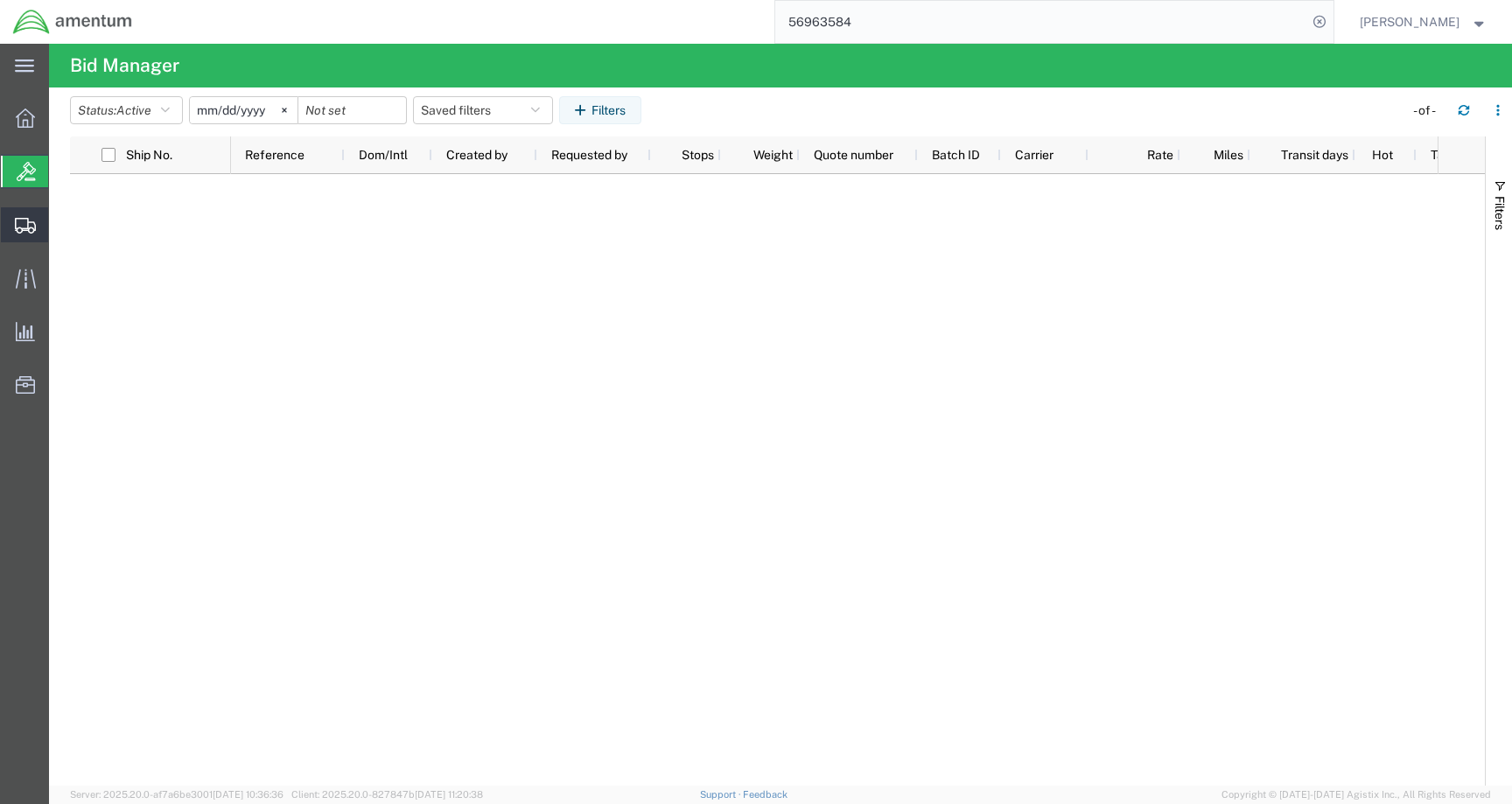
click at [22, 225] on icon at bounding box center [26, 226] width 21 height 16
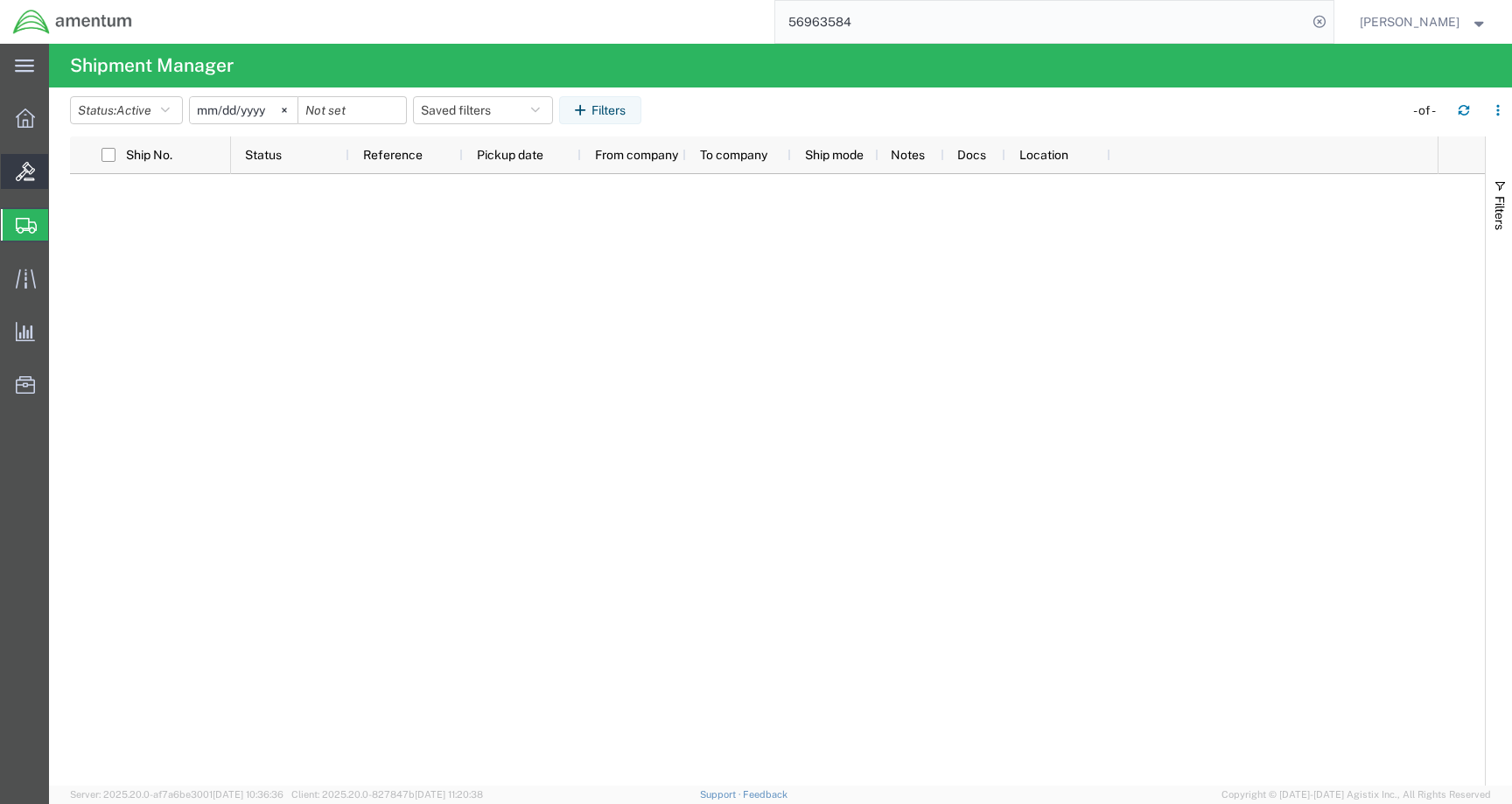
click at [9, 159] on div at bounding box center [25, 171] width 49 height 35
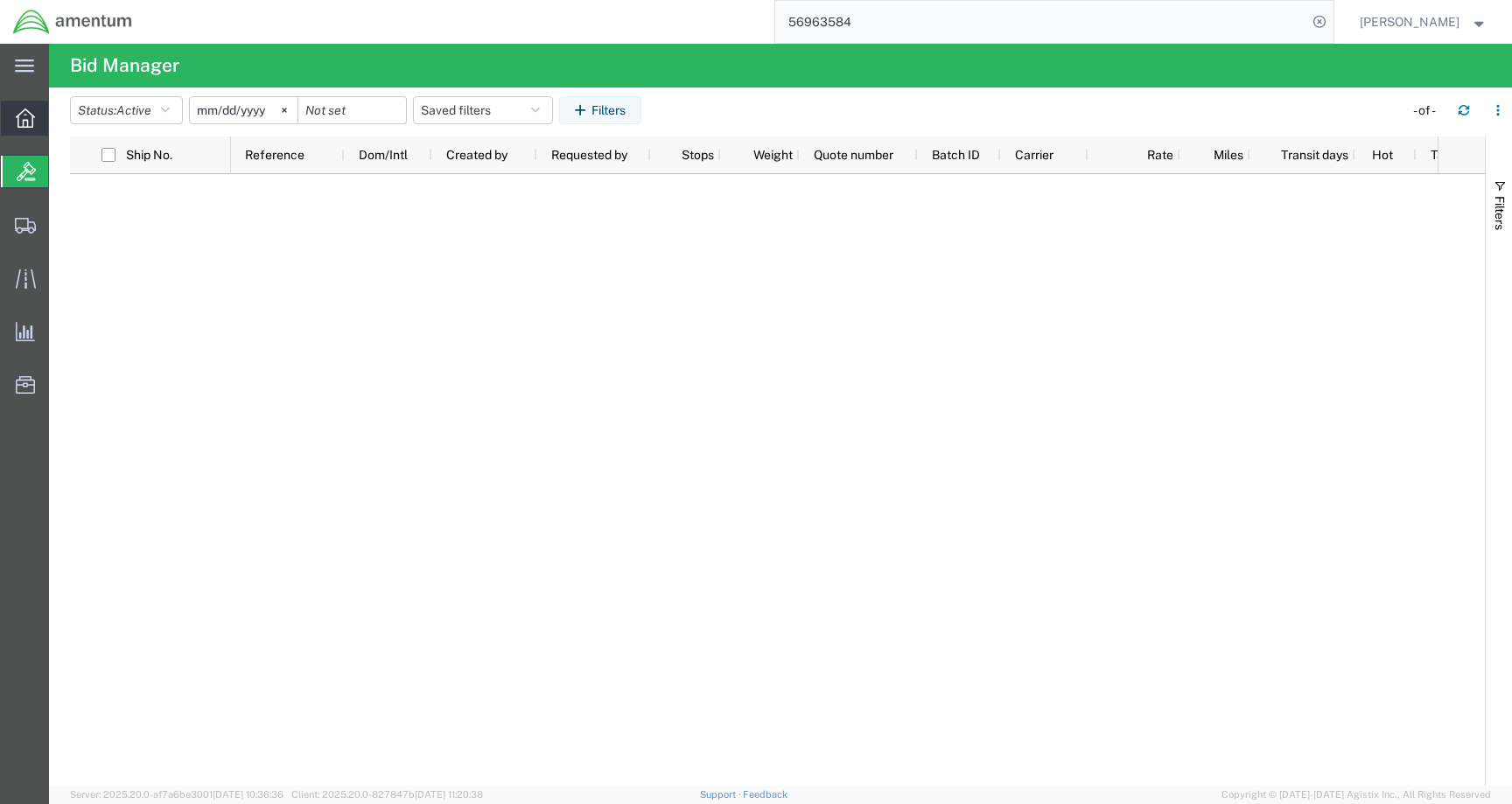
click at [19, 126] on icon at bounding box center [26, 118] width 20 height 20
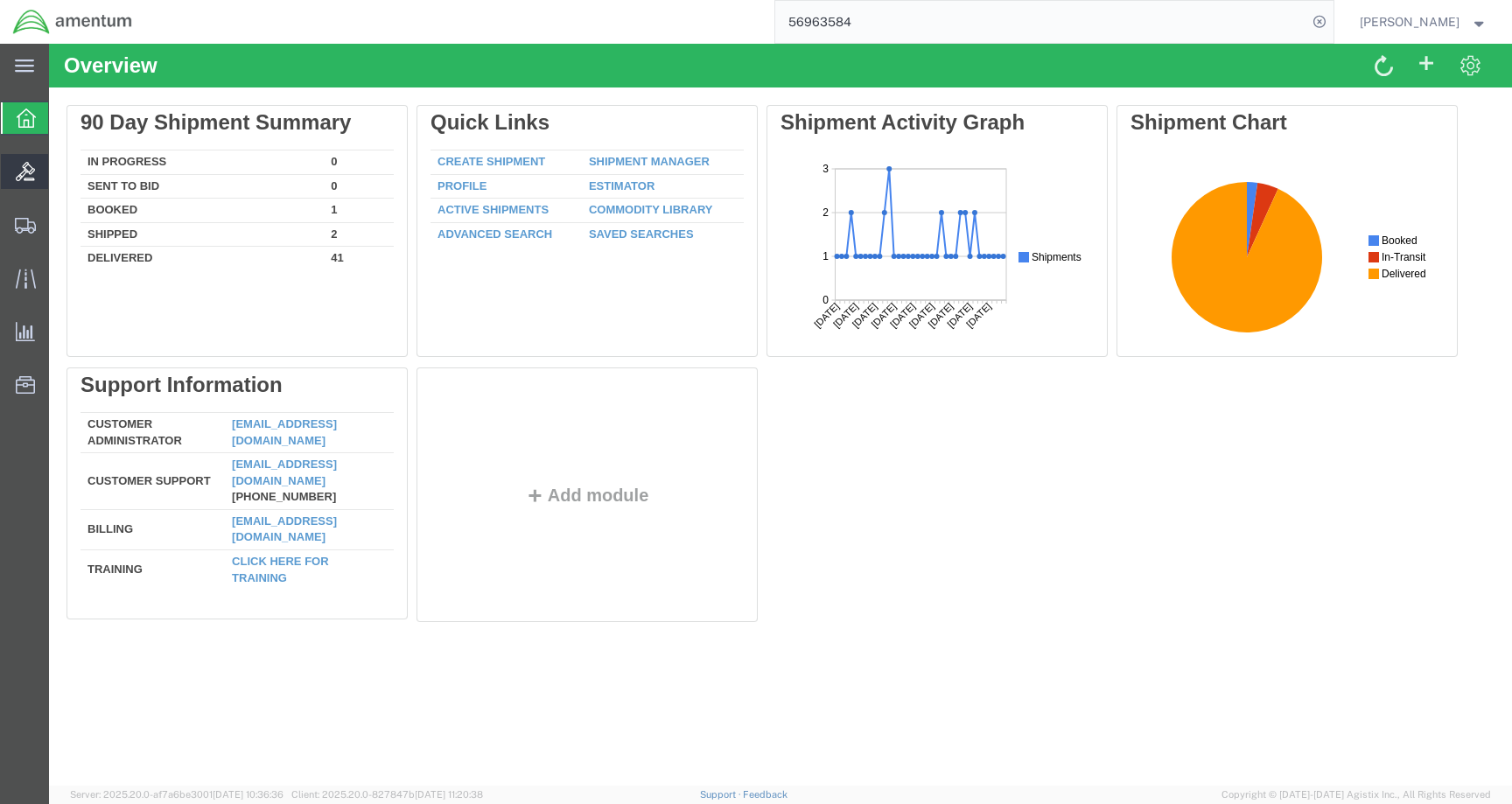
click at [21, 168] on icon at bounding box center [26, 171] width 20 height 20
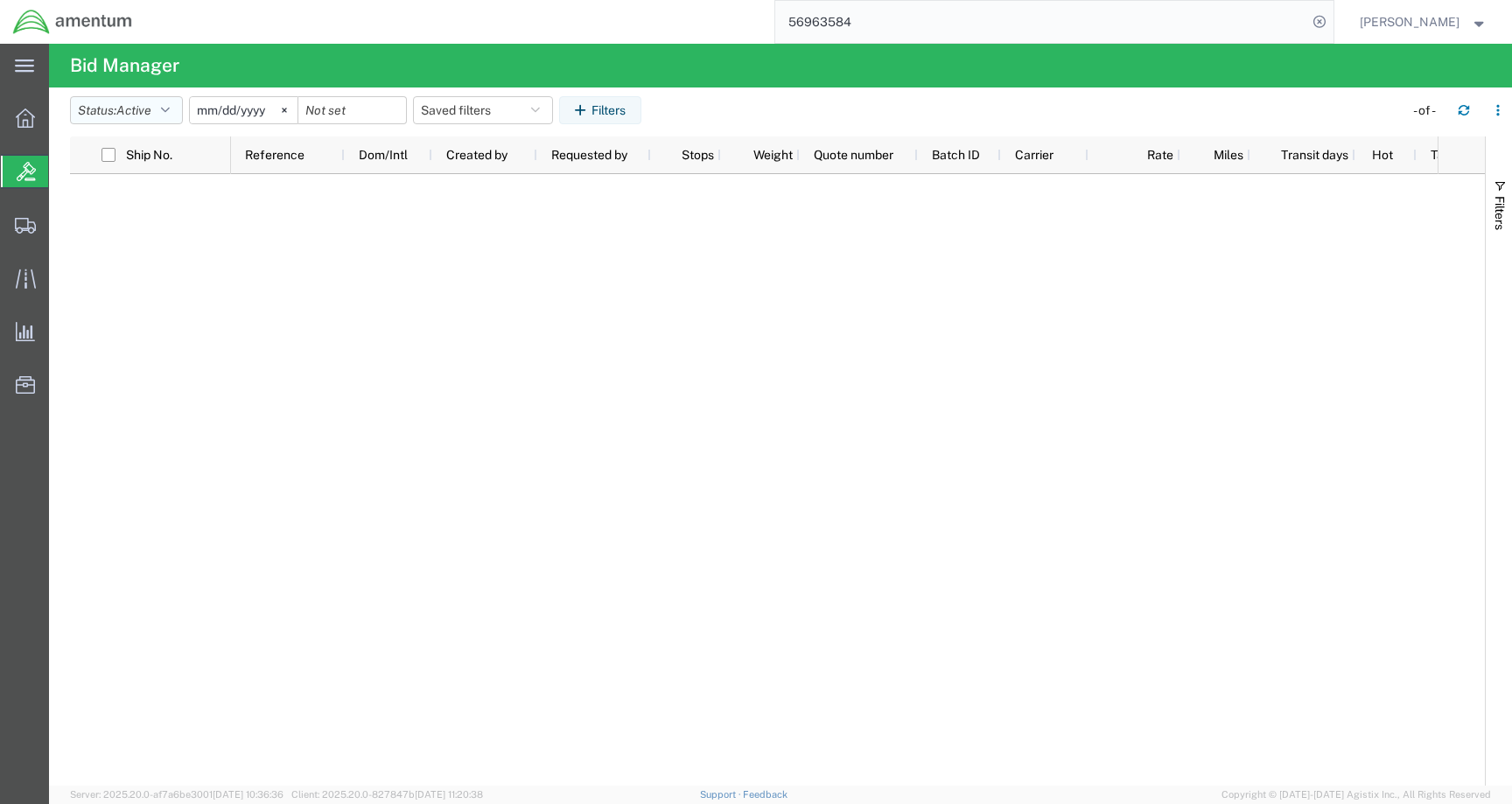
click at [128, 116] on span "Active" at bounding box center [133, 110] width 35 height 14
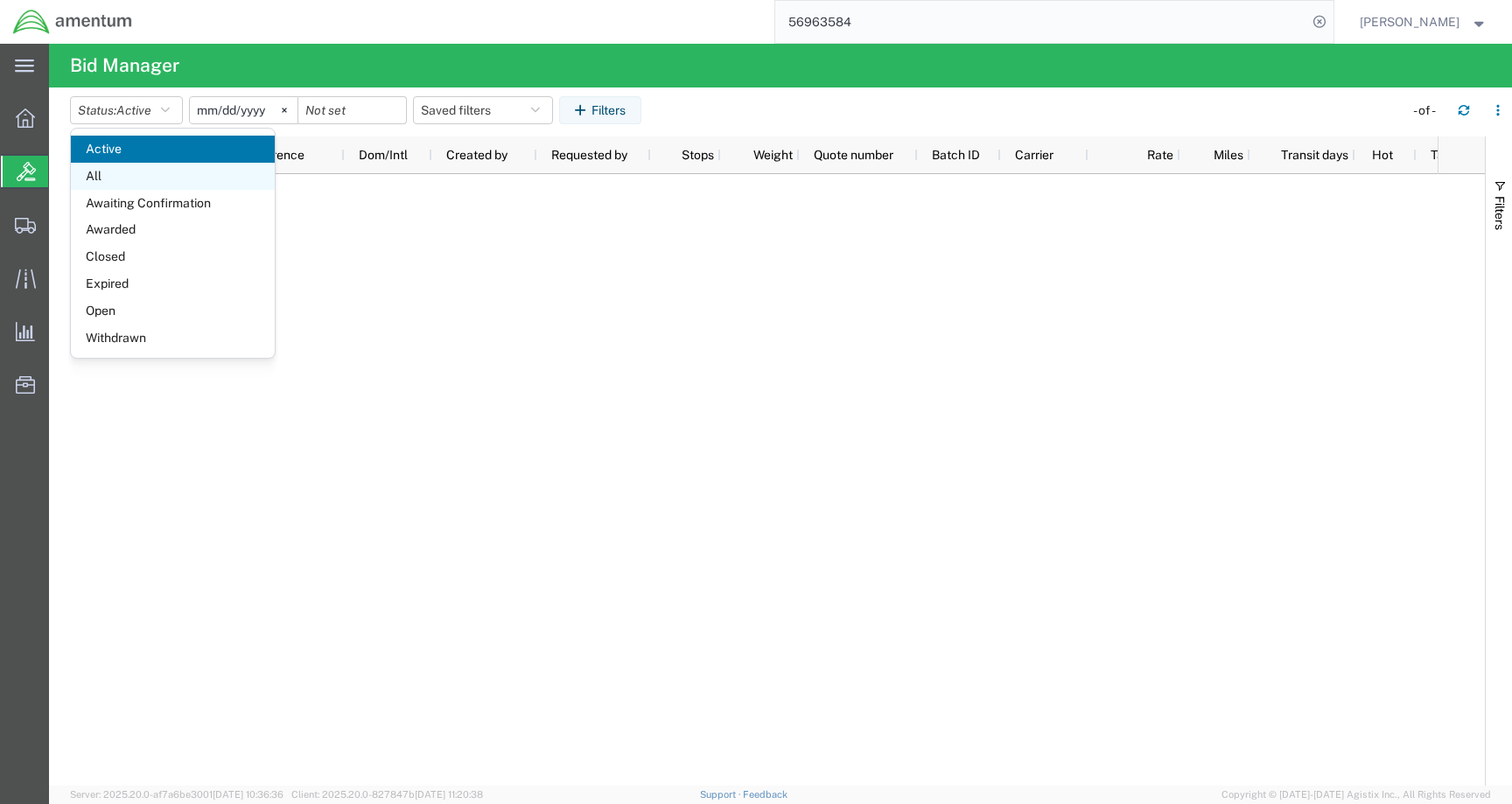
click at [120, 174] on span "All" at bounding box center [172, 176] width 204 height 28
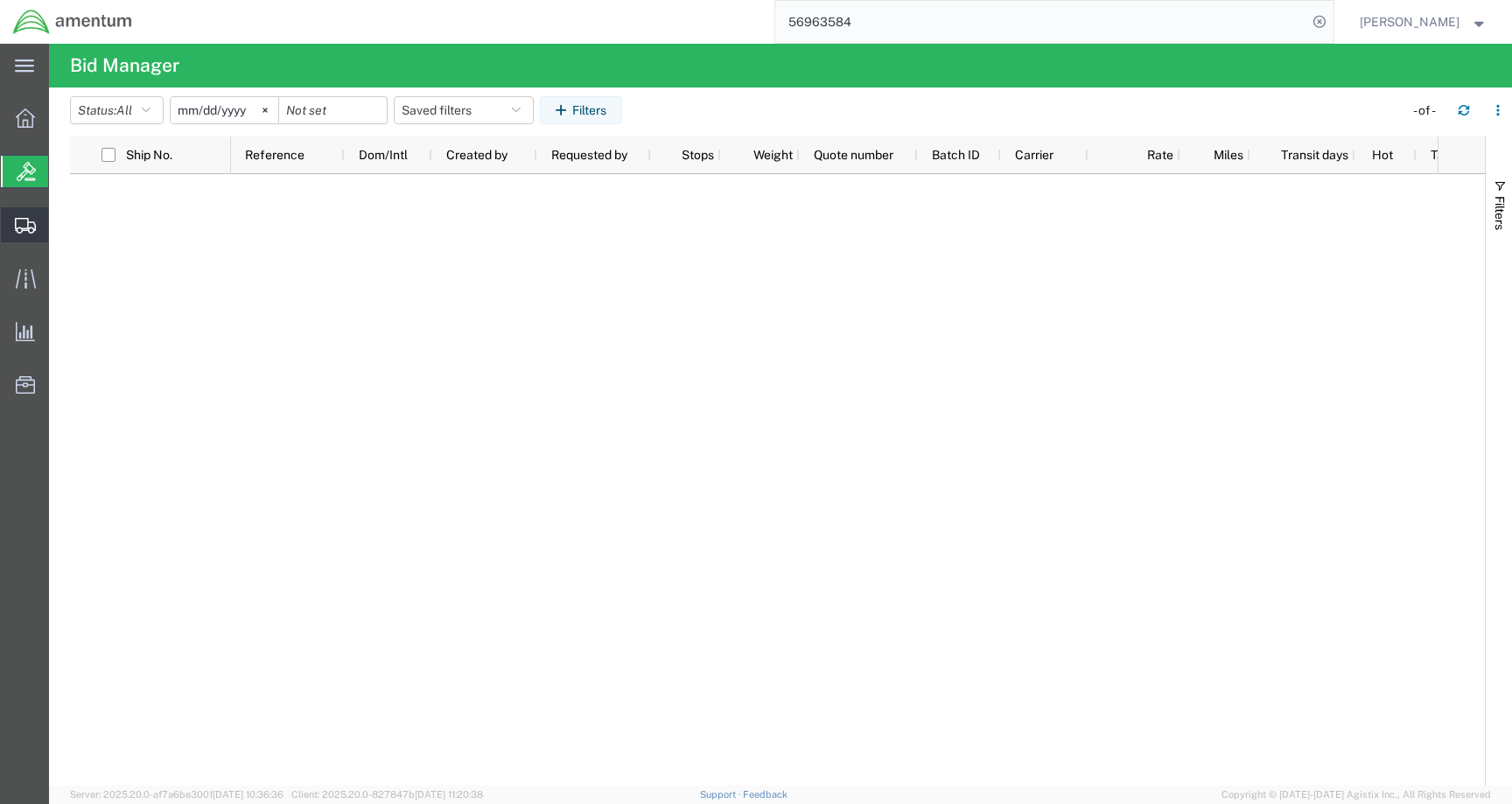
click at [20, 216] on svg-icon at bounding box center [26, 225] width 21 height 18
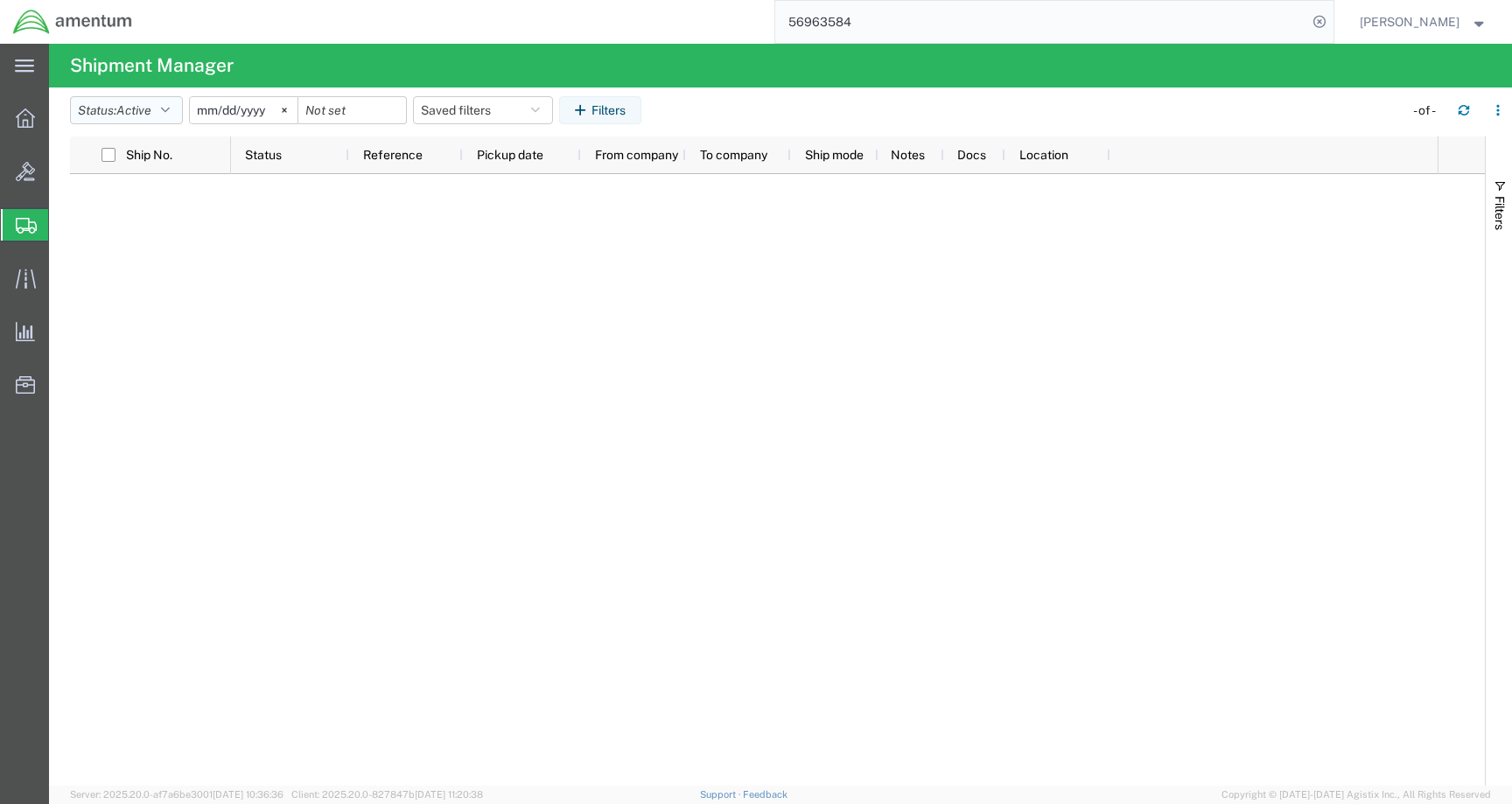
click at [114, 110] on button "Status: Active" at bounding box center [126, 110] width 113 height 28
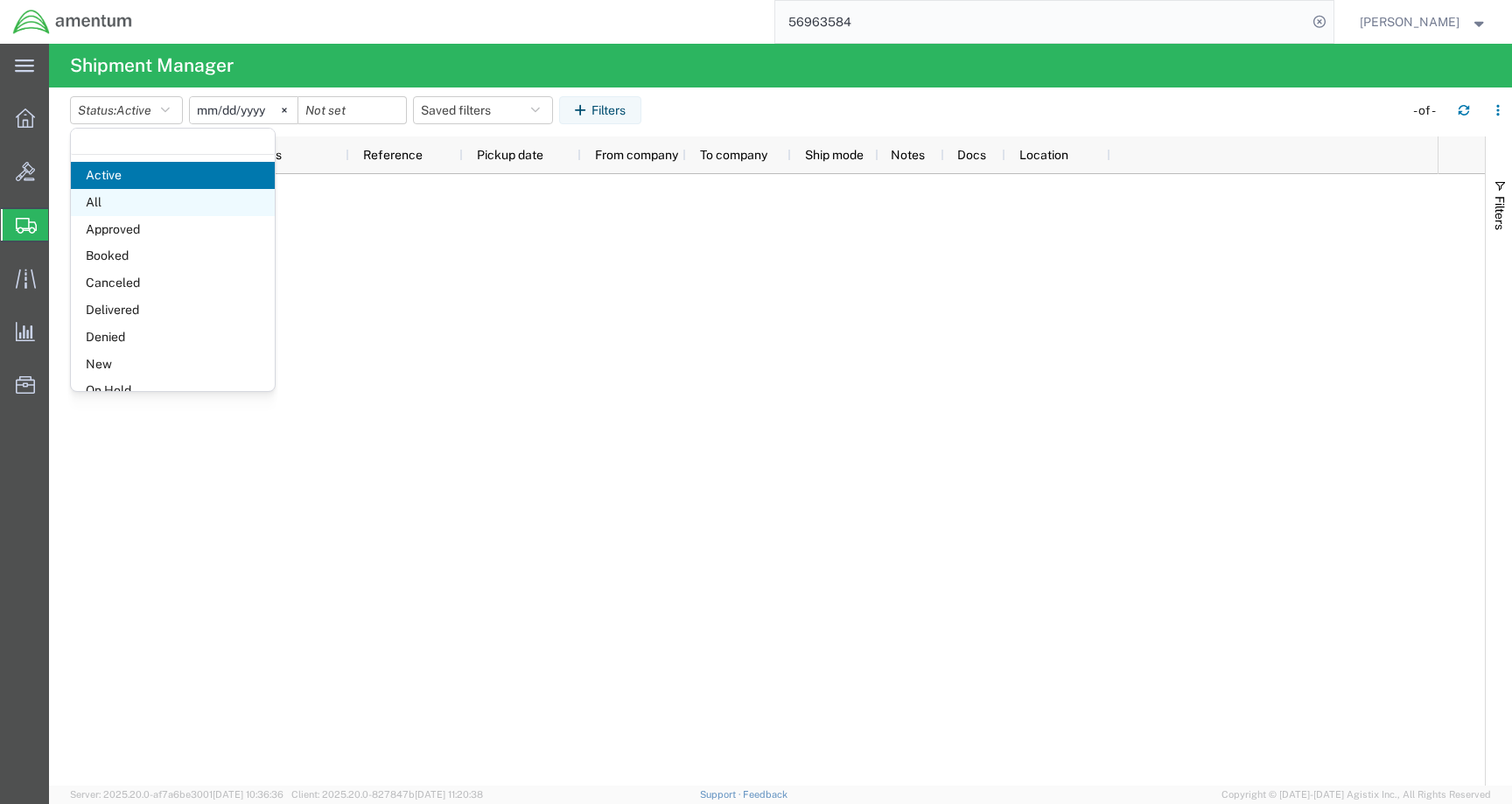
click at [113, 198] on span "All" at bounding box center [172, 203] width 204 height 28
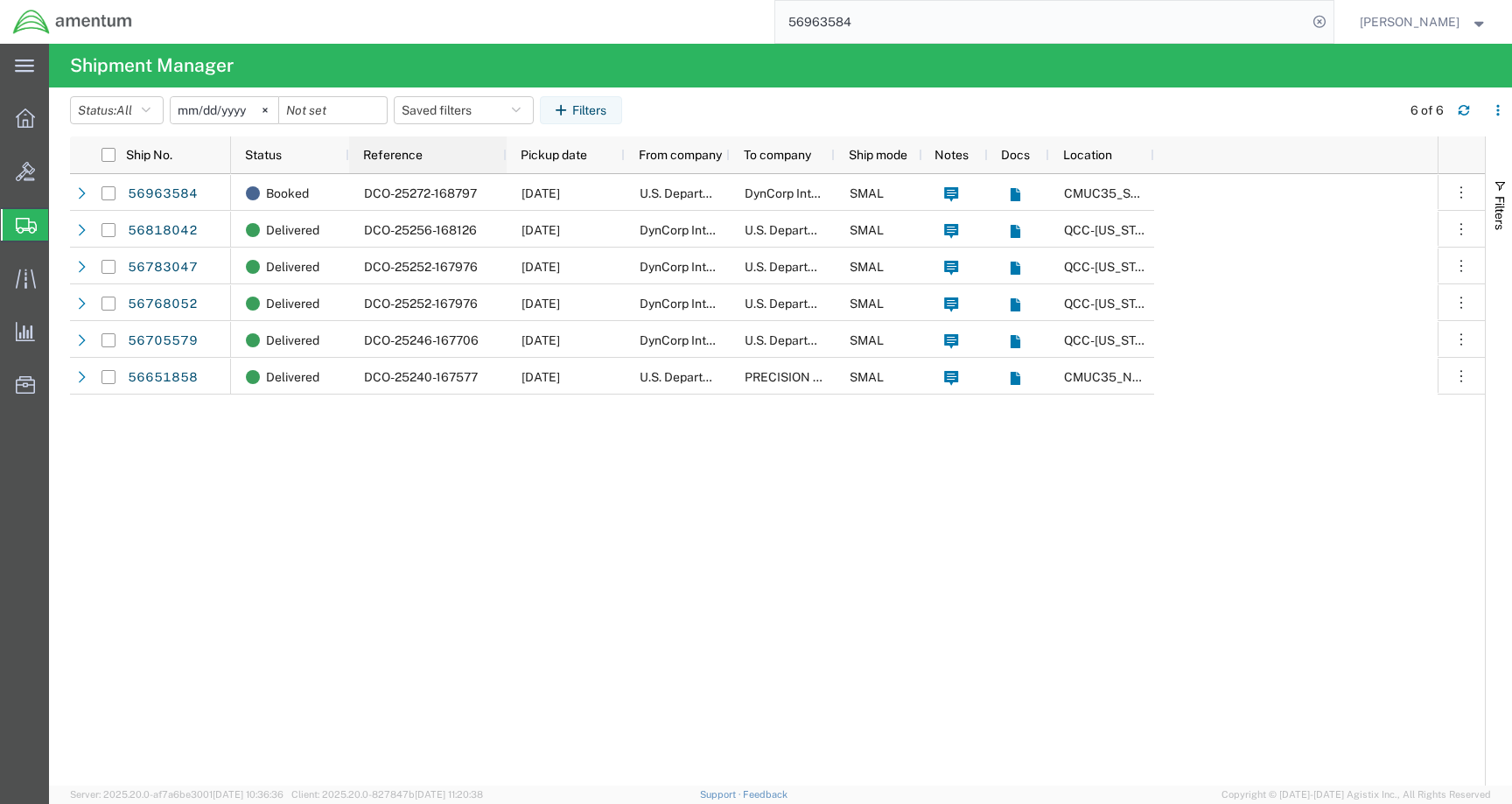
drag, startPoint x: 459, startPoint y: 147, endPoint x: 502, endPoint y: 143, distance: 43.2
click at [502, 143] on div at bounding box center [506, 155] width 7 height 36
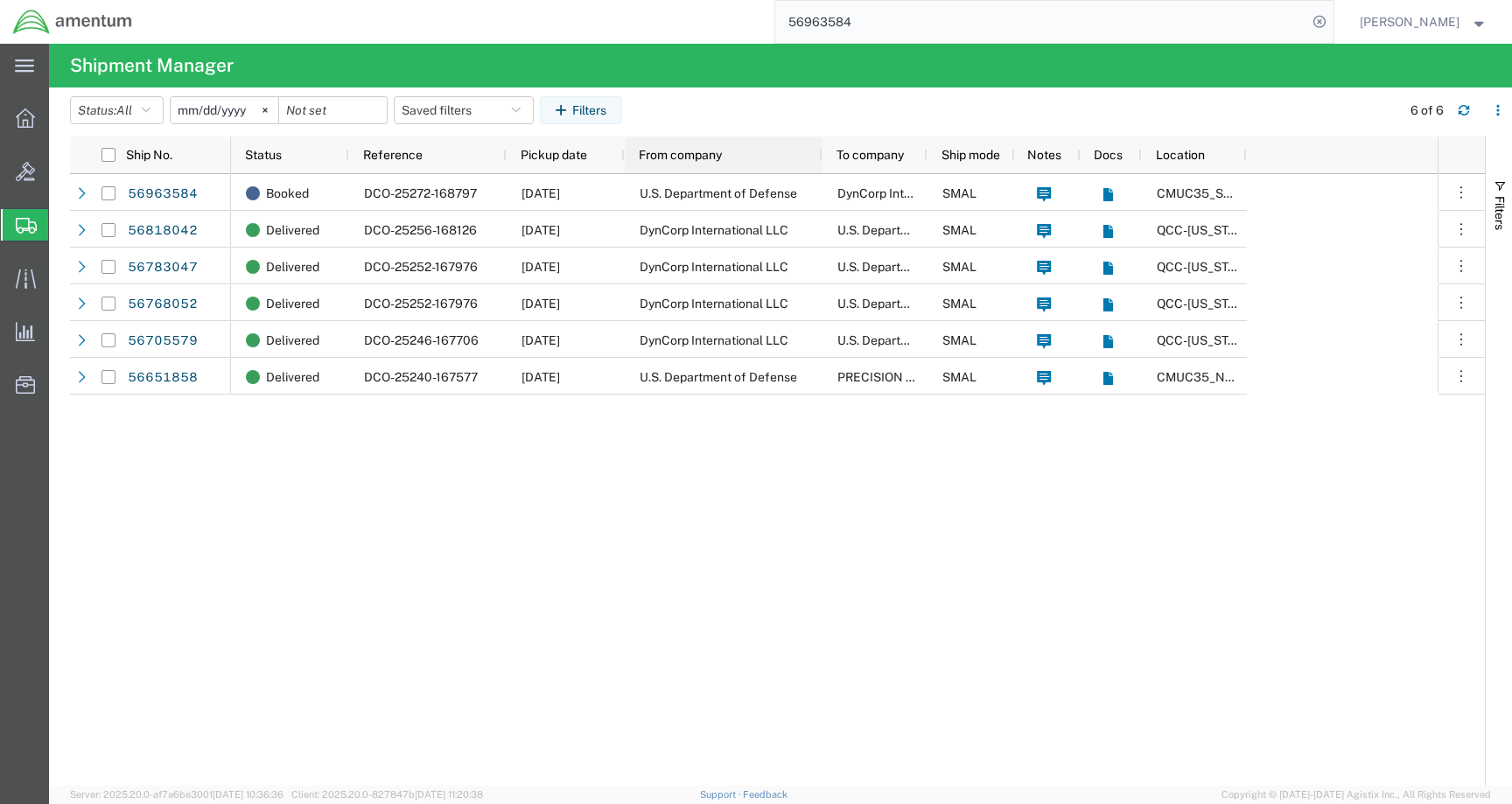
drag, startPoint x: 726, startPoint y: 152, endPoint x: 819, endPoint y: 152, distance: 93.0
click at [819, 152] on div at bounding box center [821, 155] width 7 height 36
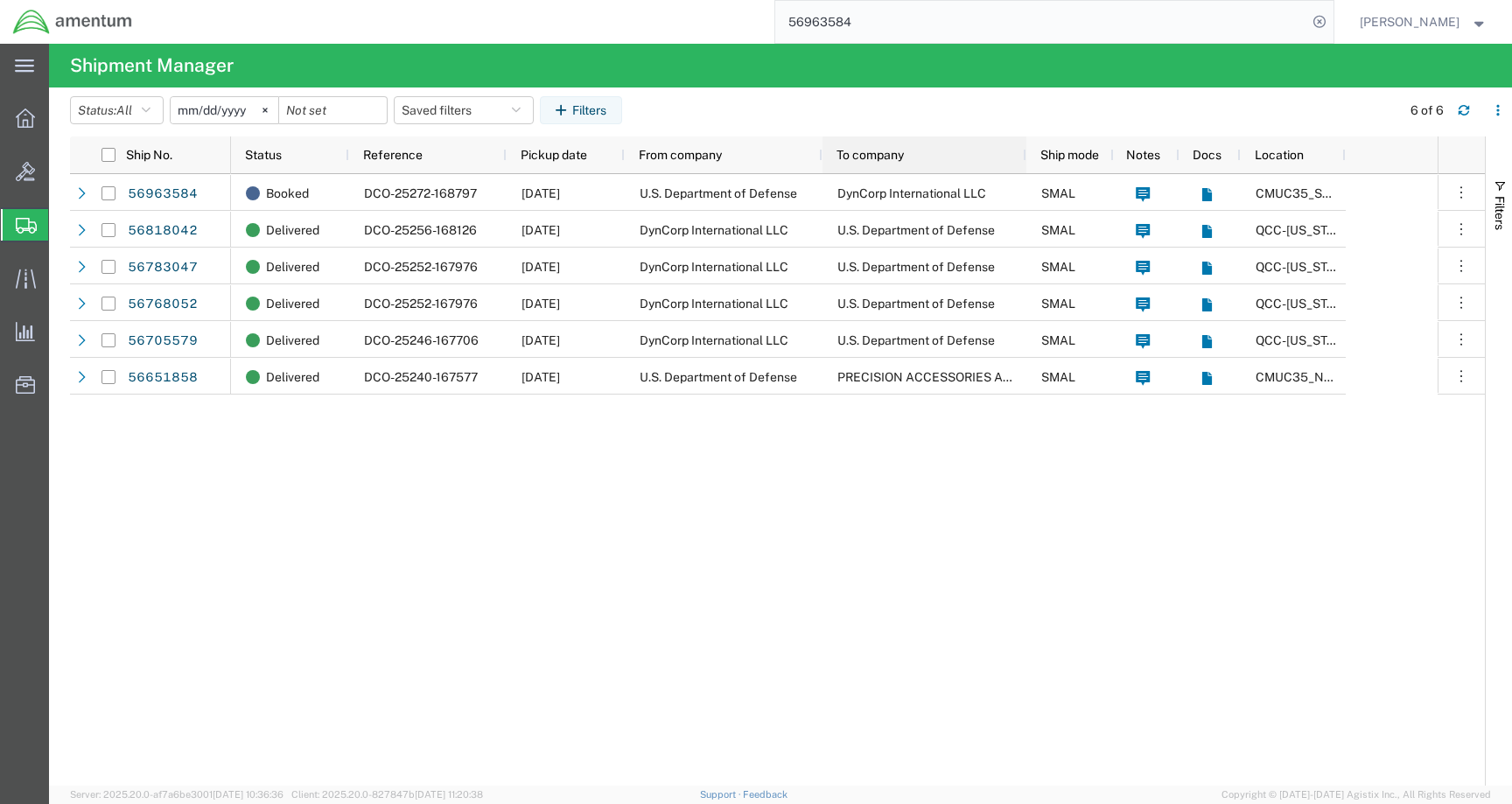
drag, startPoint x: 925, startPoint y: 155, endPoint x: 1024, endPoint y: 153, distance: 99.0
click at [1024, 153] on div at bounding box center [1026, 155] width 7 height 36
click at [1021, 146] on div at bounding box center [1023, 155] width 7 height 36
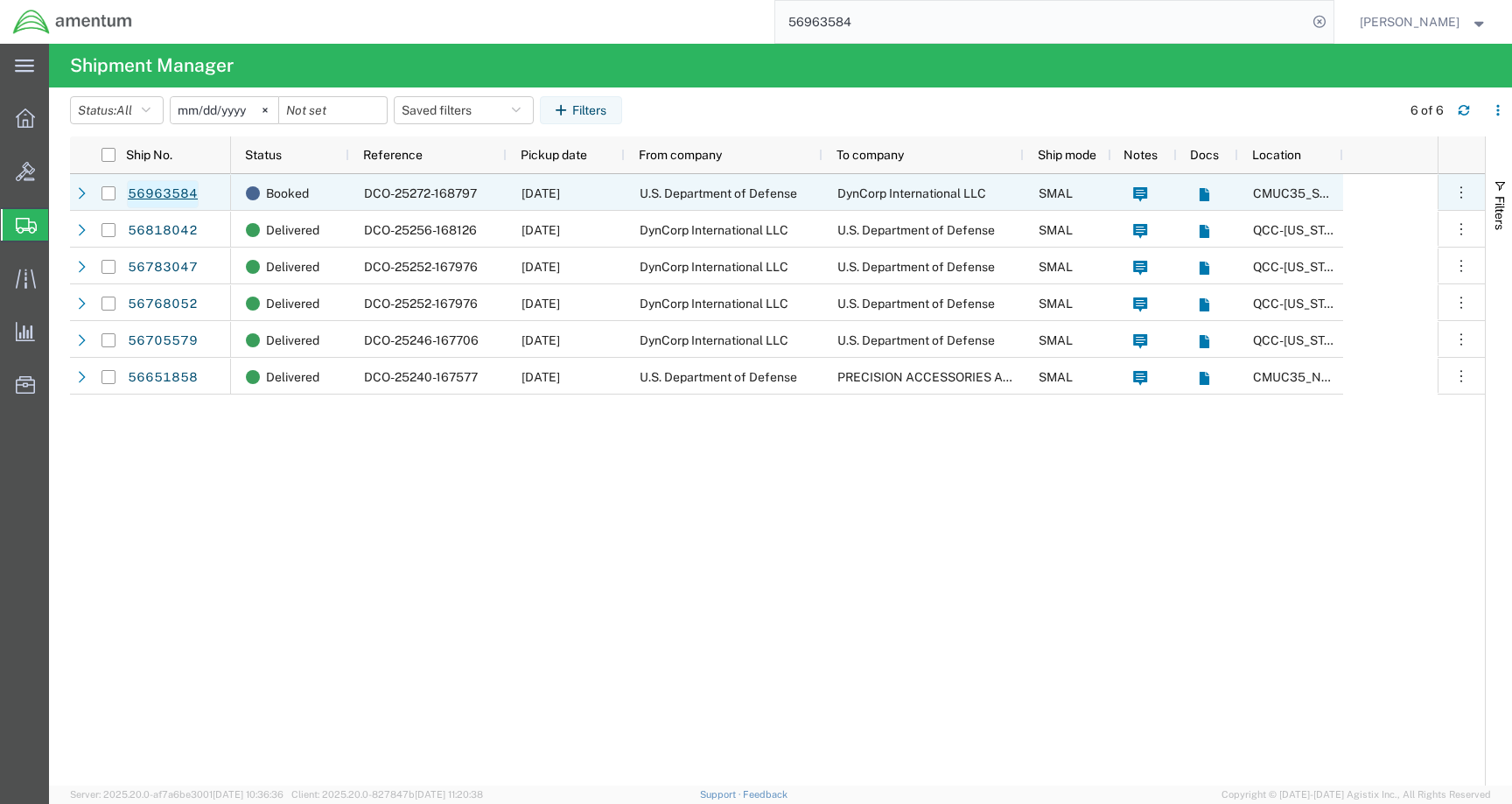
click at [164, 202] on link "56963584" at bounding box center [163, 195] width 72 height 28
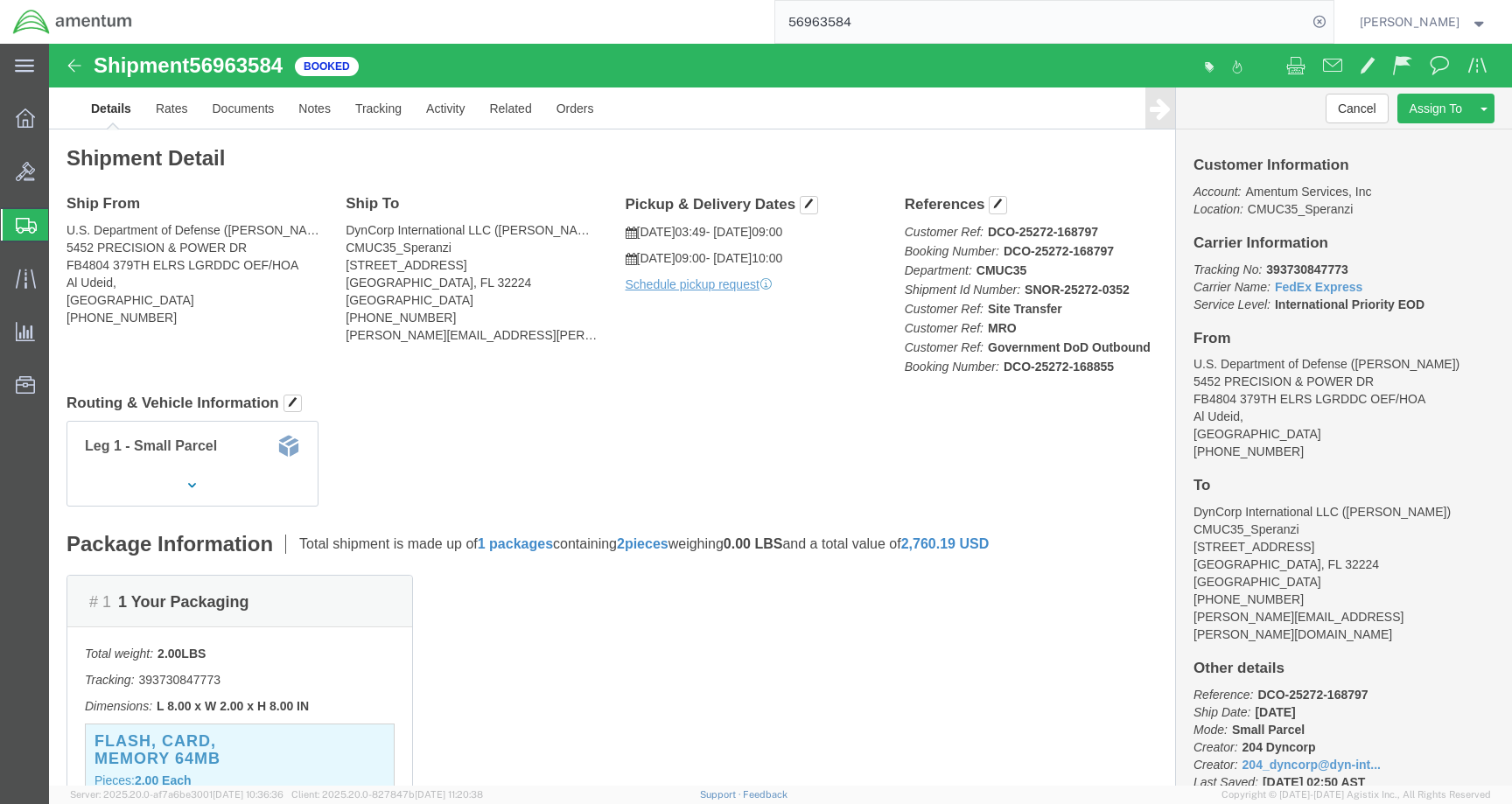
click div "Shipment Detail Ship From U.S. Department of Defense (Charles A. Davis) 5452 PR…"
click span "button"
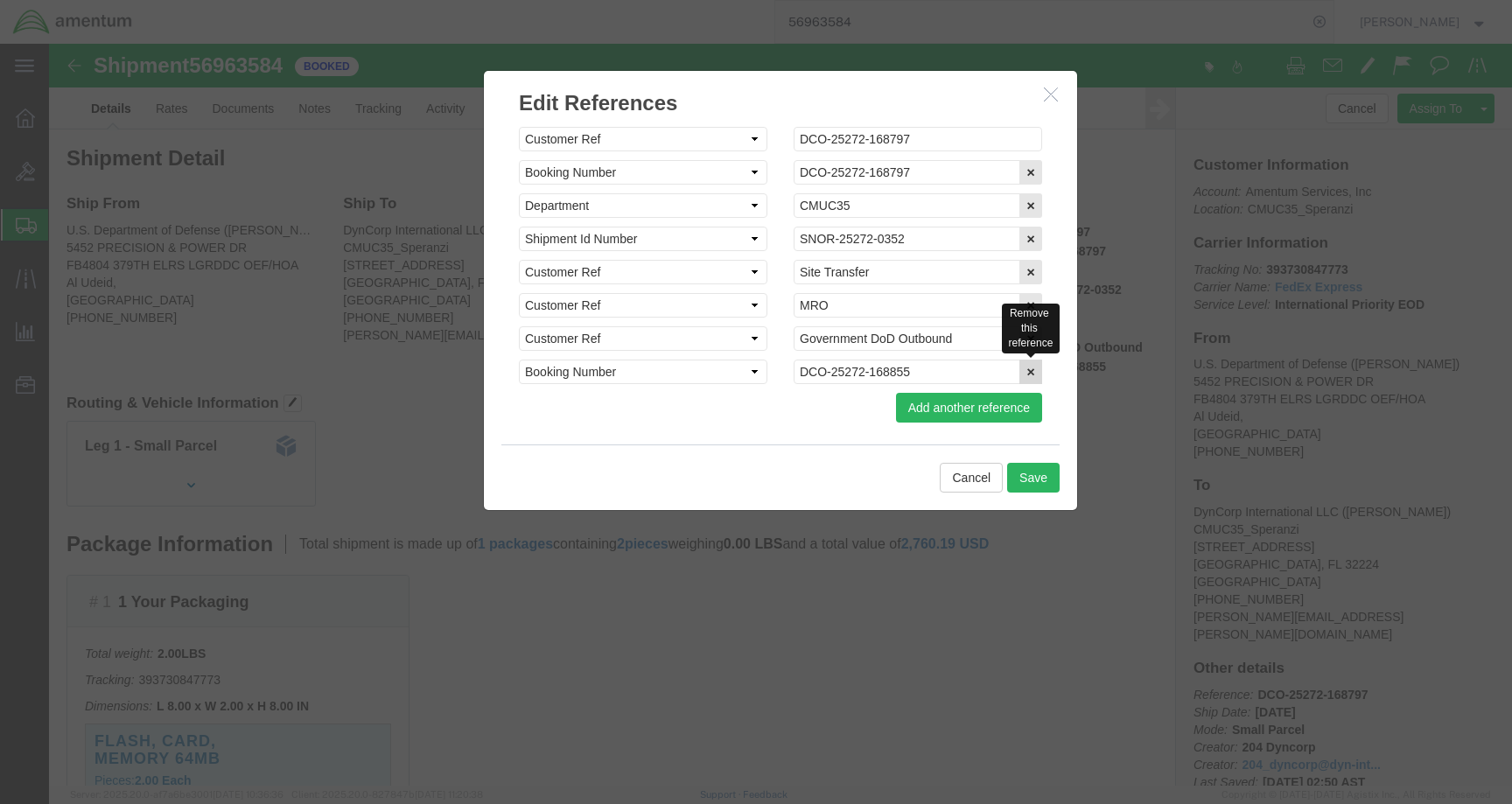
click button "button"
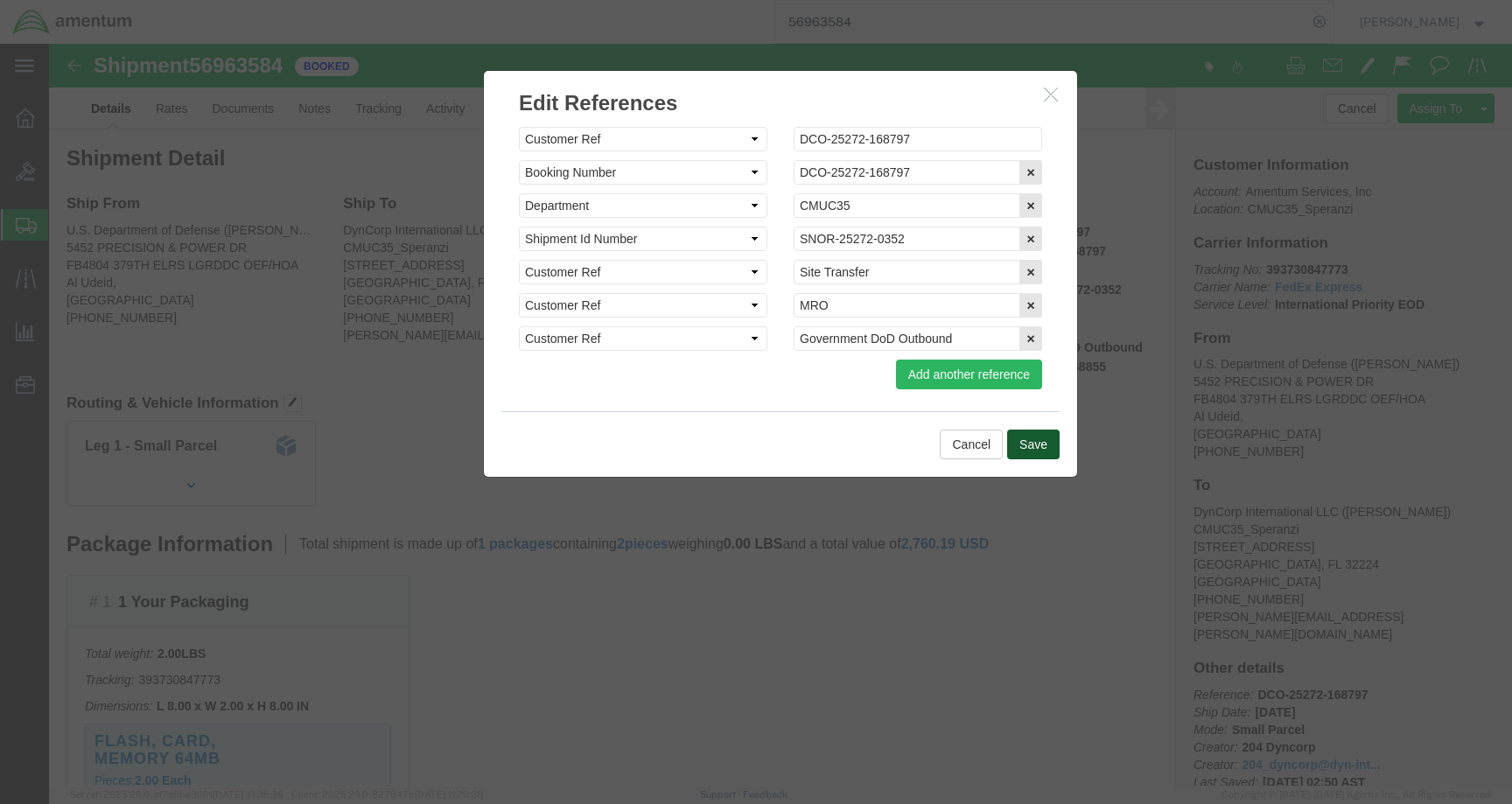
click button "Save"
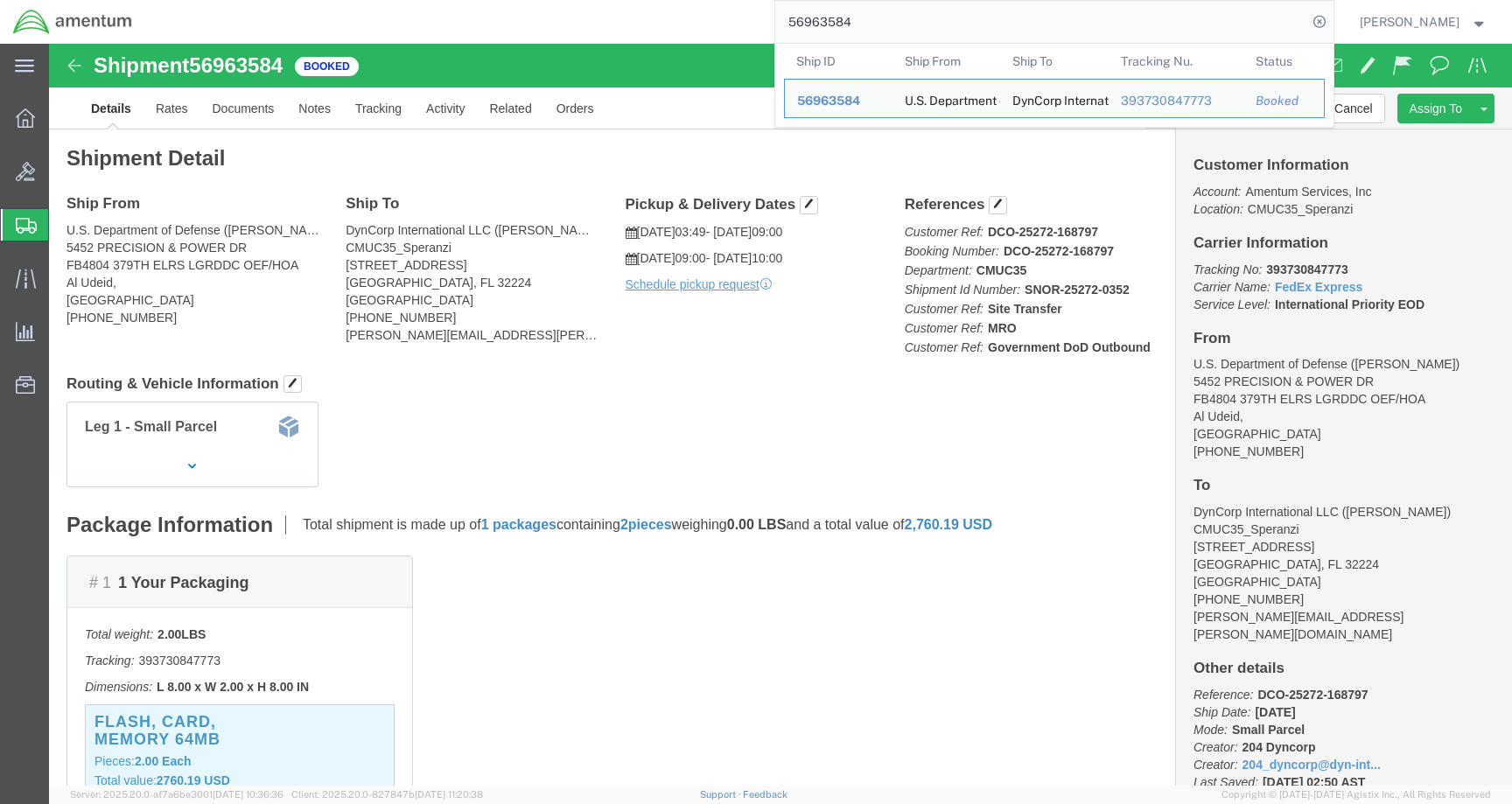
drag, startPoint x: 876, startPoint y: 25, endPoint x: 634, endPoint y: 23, distance: 242.0
click at [634, 23] on div "56963584 Ship ID Ship From Ship To Tracking Nu. Status Ship ID 56963584 Ship Fr…" at bounding box center [739, 21] width 1188 height 44
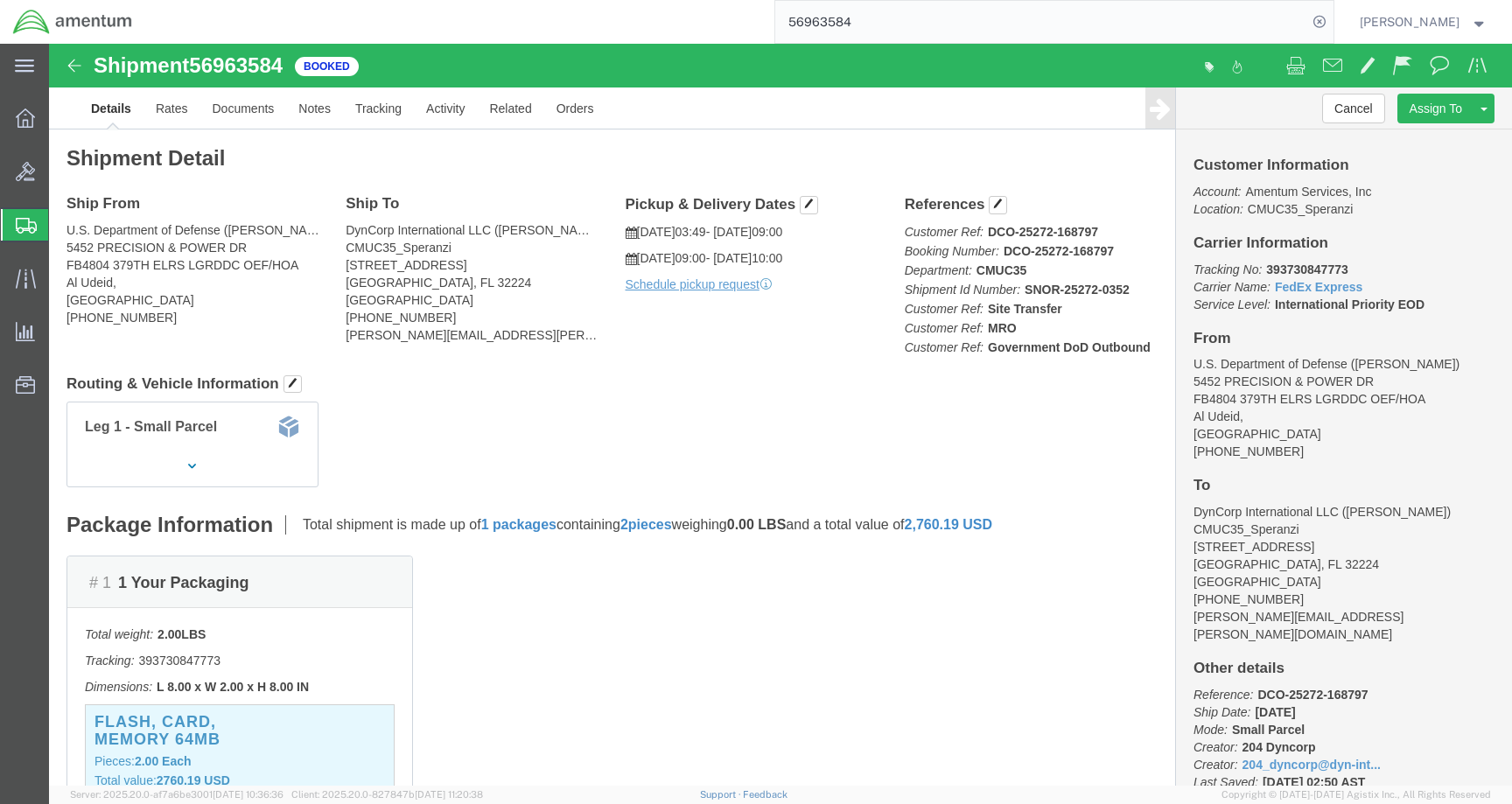
paste input "DCO-25272-168855"
type input "DCO-25272-168855"
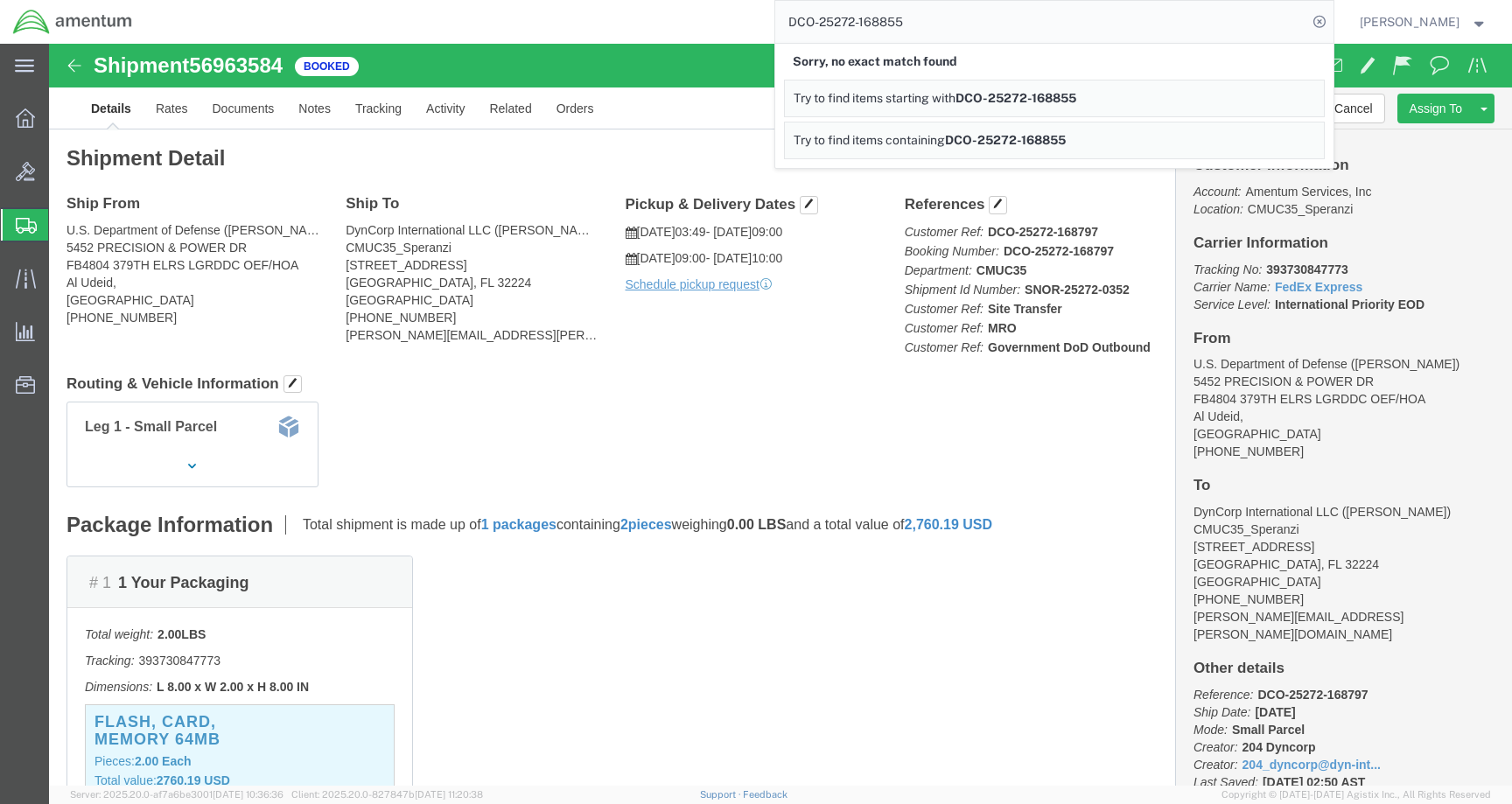
click at [52, 225] on span "Shipments" at bounding box center [55, 224] width 14 height 35
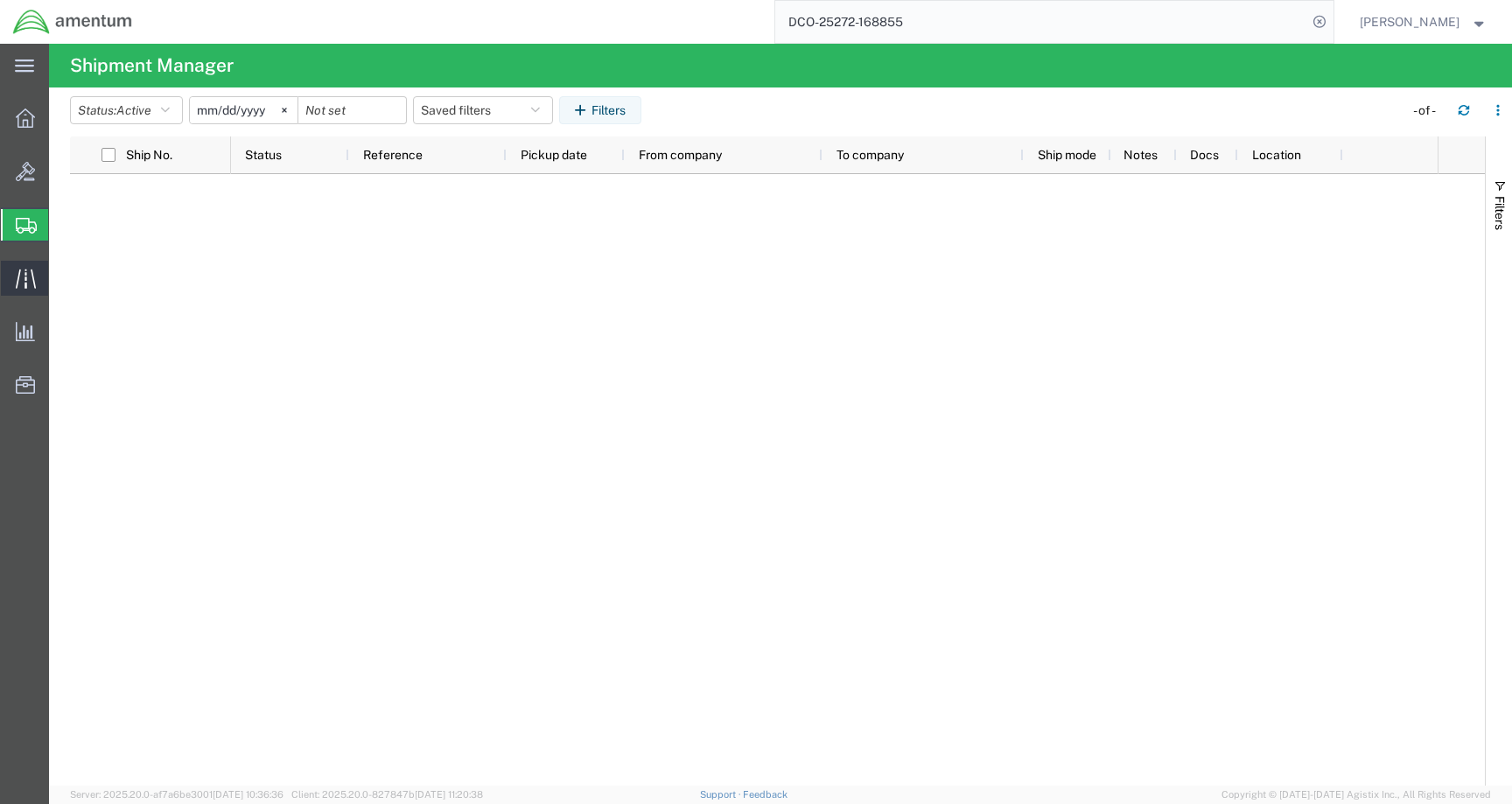
click at [18, 288] on div at bounding box center [25, 277] width 49 height 35
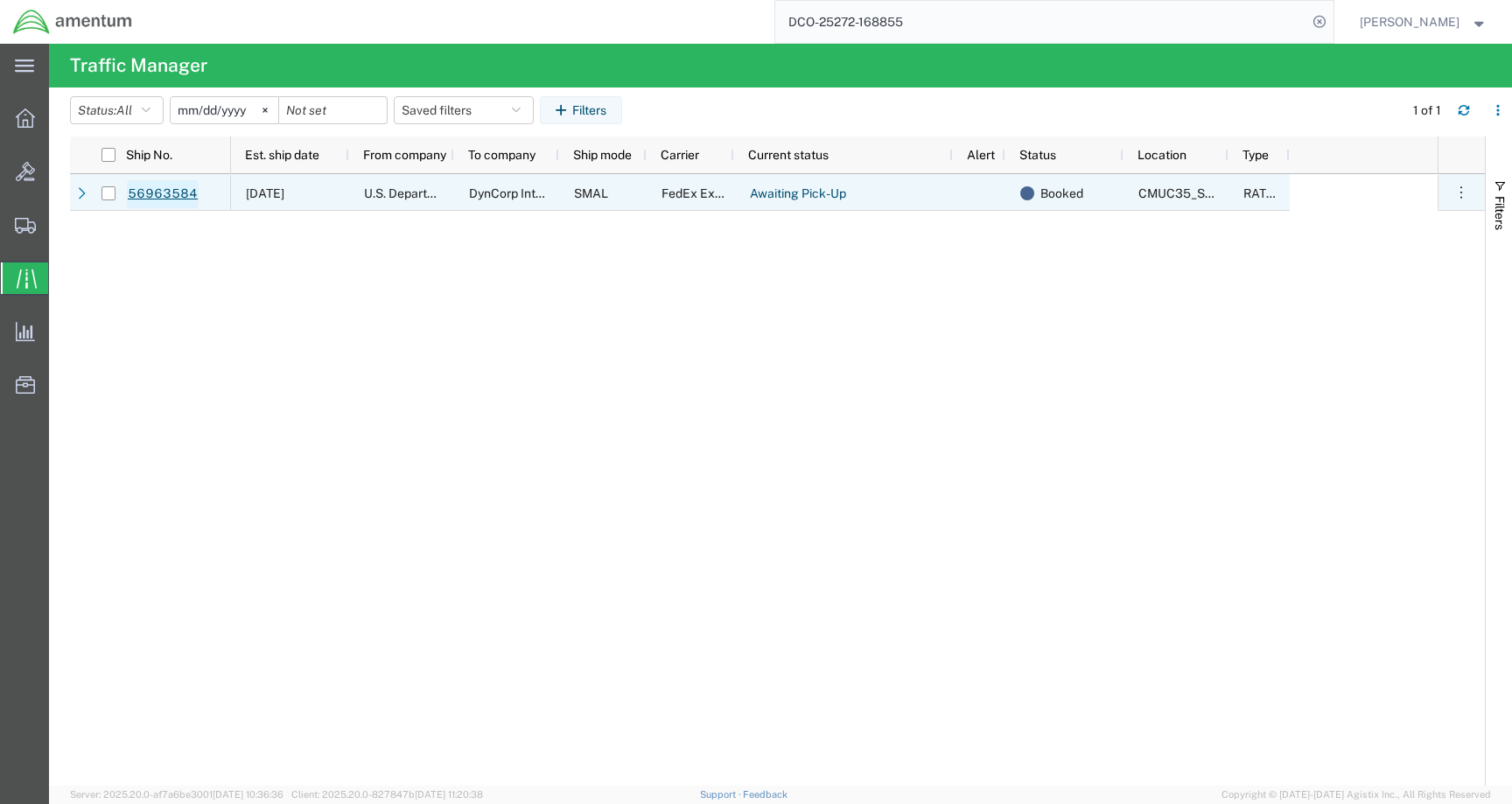
click at [159, 197] on link "56963584" at bounding box center [163, 195] width 72 height 28
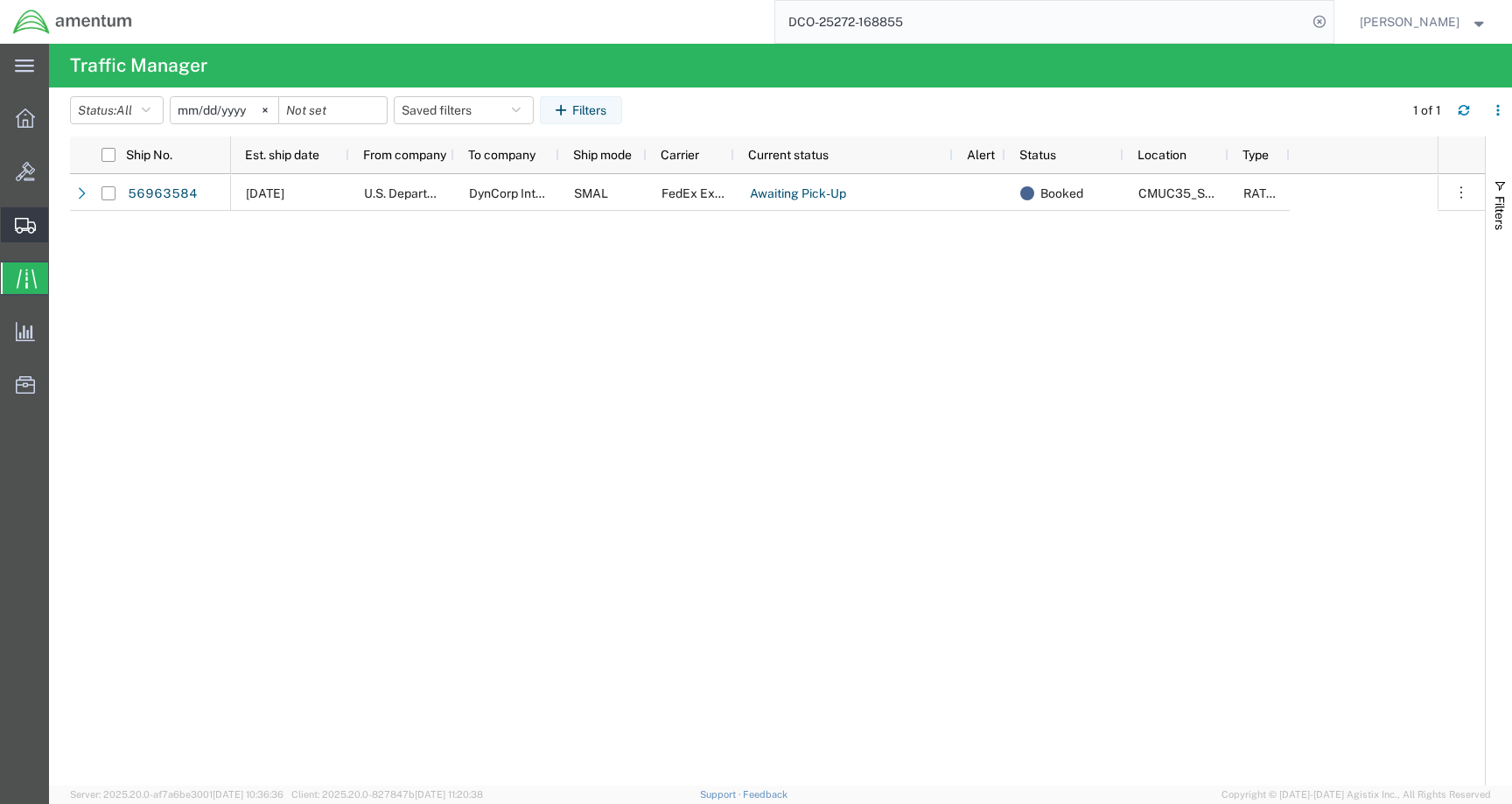
click at [22, 224] on icon at bounding box center [26, 226] width 21 height 16
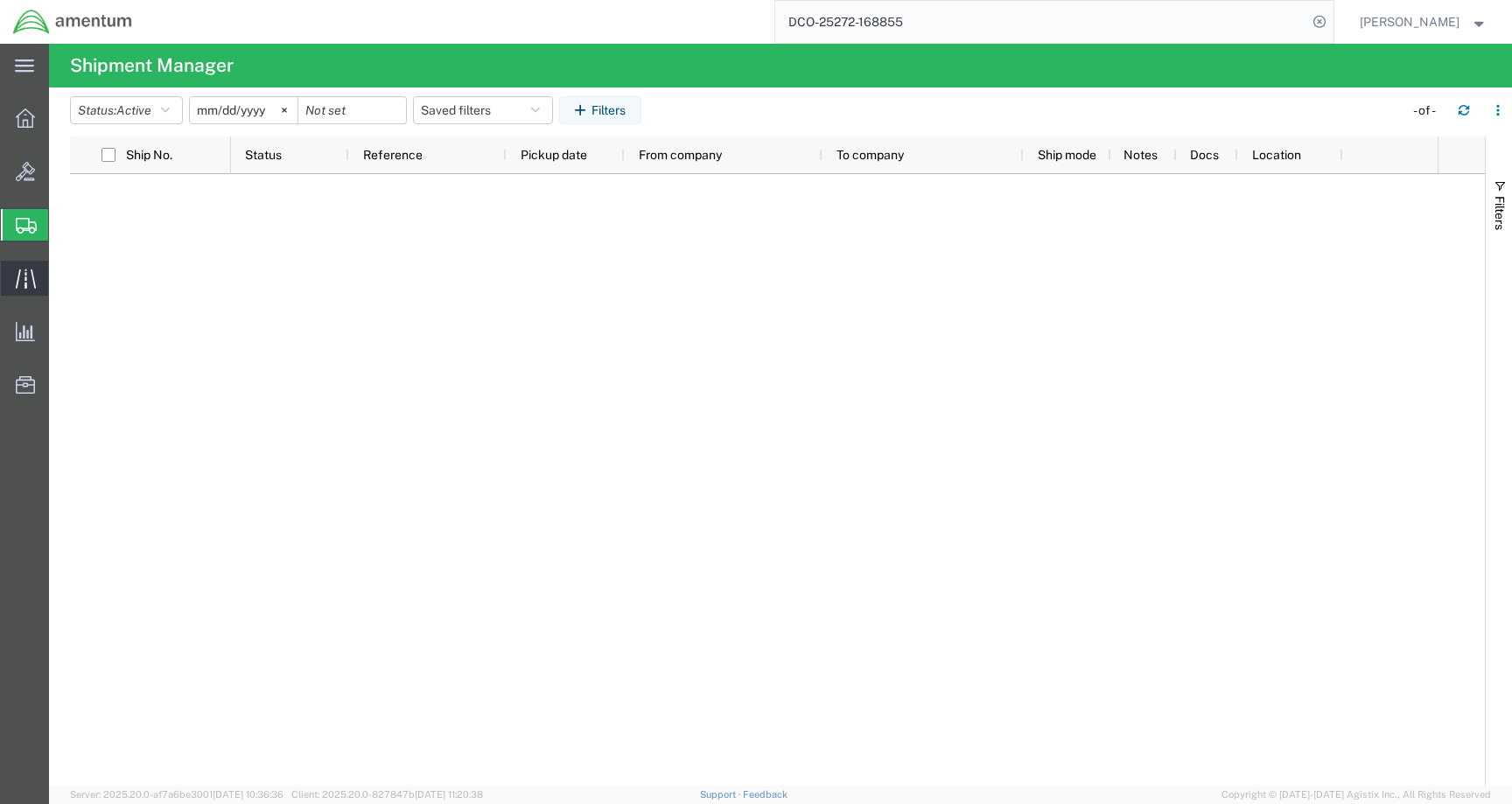
click at [12, 291] on div at bounding box center [25, 277] width 49 height 35
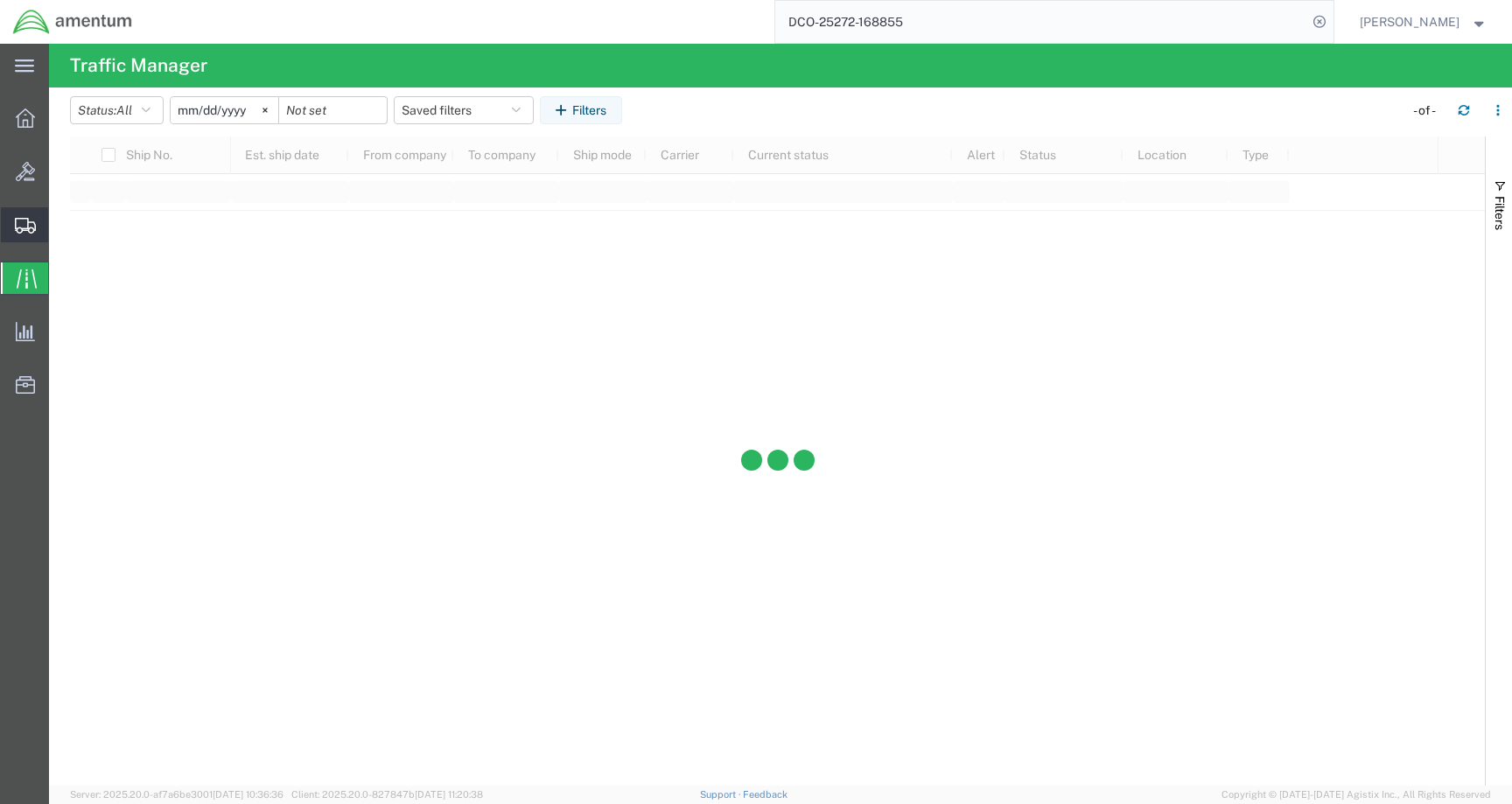
click at [29, 216] on svg-icon at bounding box center [26, 225] width 21 height 18
click at [108, 115] on button "Status: Active" at bounding box center [126, 110] width 113 height 28
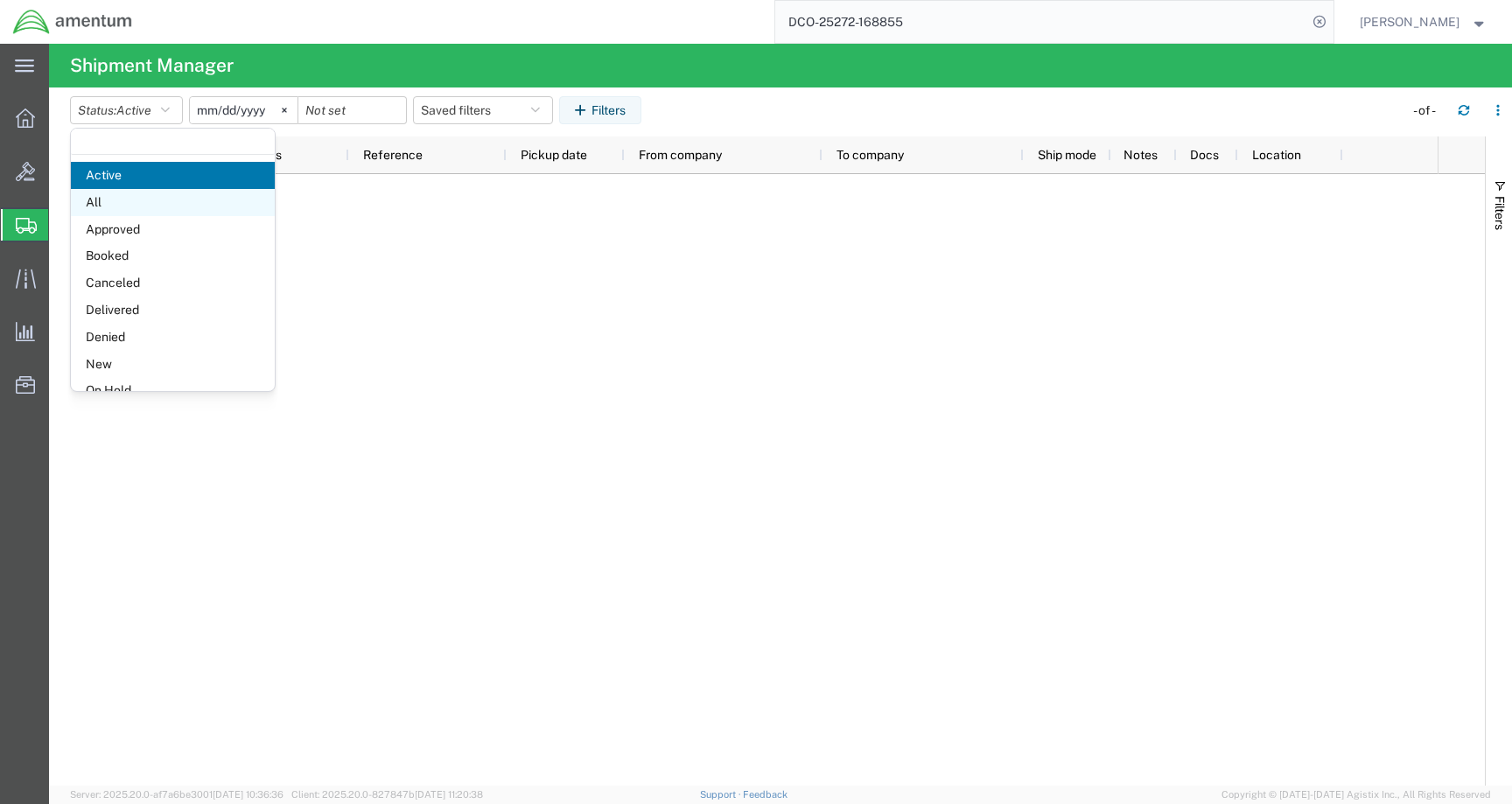
click at [131, 200] on span "All" at bounding box center [172, 203] width 204 height 28
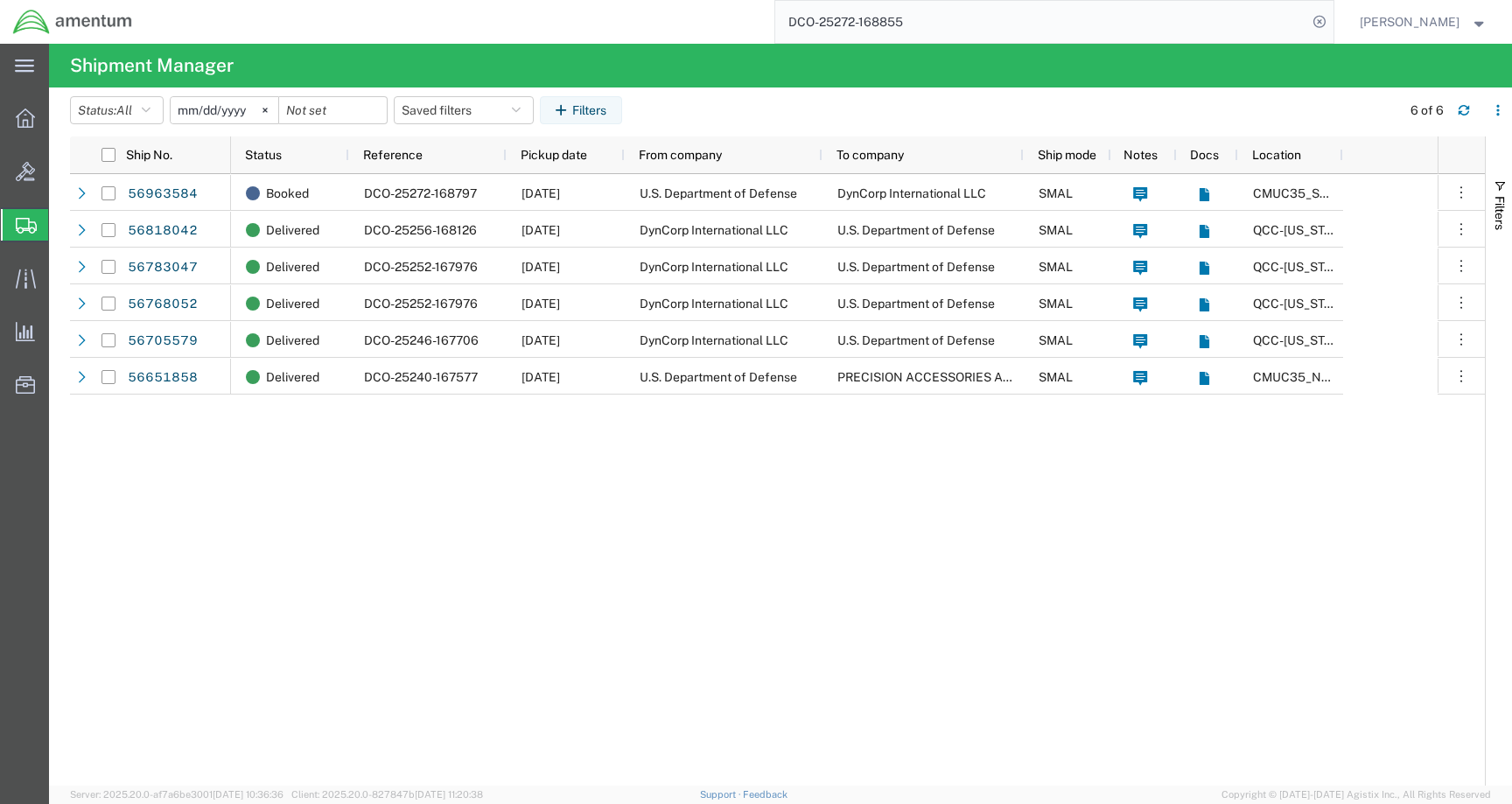
click at [941, 24] on input "DCO-25272-168855" at bounding box center [1041, 21] width 532 height 42
drag, startPoint x: 931, startPoint y: 25, endPoint x: 772, endPoint y: 26, distance: 159.0
click at [771, 25] on div "DCO-25272-168855" at bounding box center [739, 21] width 1188 height 44
click at [999, 17] on input "DCO-25272-168855" at bounding box center [1041, 21] width 532 height 42
click at [812, 27] on input "DCO-25272-168855" at bounding box center [1041, 21] width 532 height 42
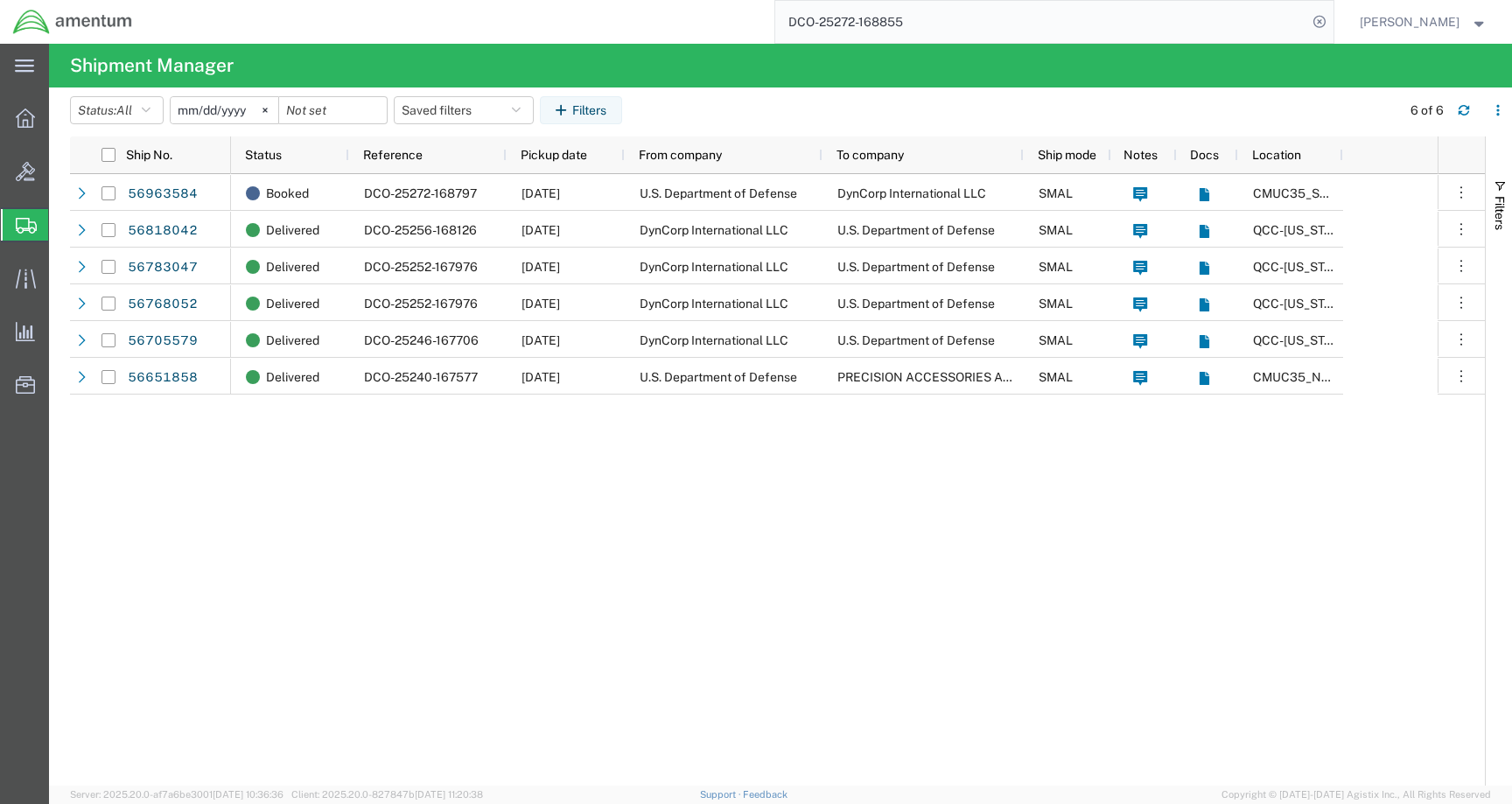
click at [1058, 15] on input "DCO-25272-168855" at bounding box center [1041, 21] width 532 height 42
drag, startPoint x: 937, startPoint y: 19, endPoint x: 704, endPoint y: 19, distance: 233.0
click at [704, 19] on div "DCO-25272-168855" at bounding box center [739, 21] width 1188 height 44
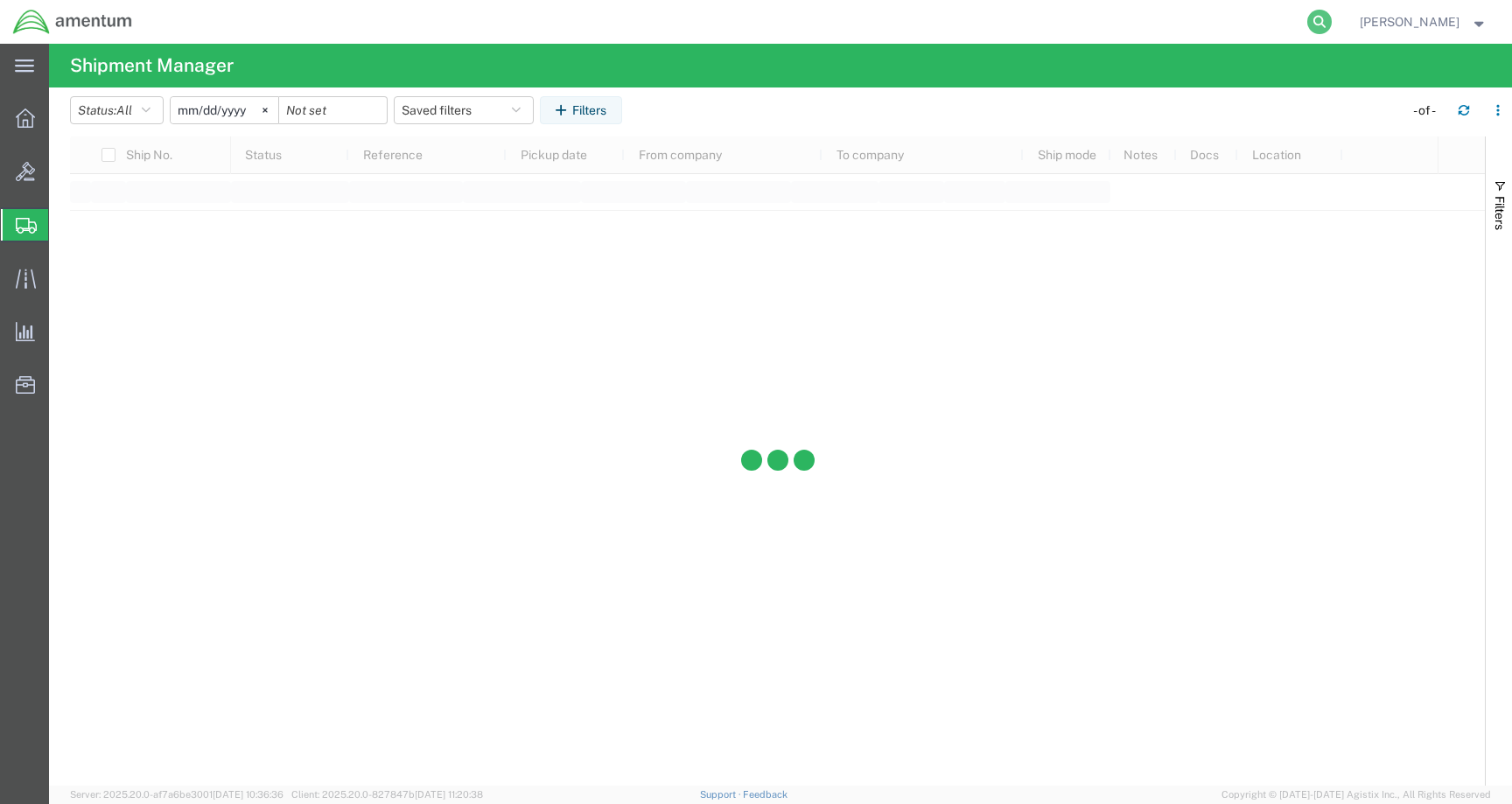
click at [1332, 22] on icon at bounding box center [1320, 22] width 25 height 25
click at [1288, 22] on input "search" at bounding box center [1041, 21] width 532 height 42
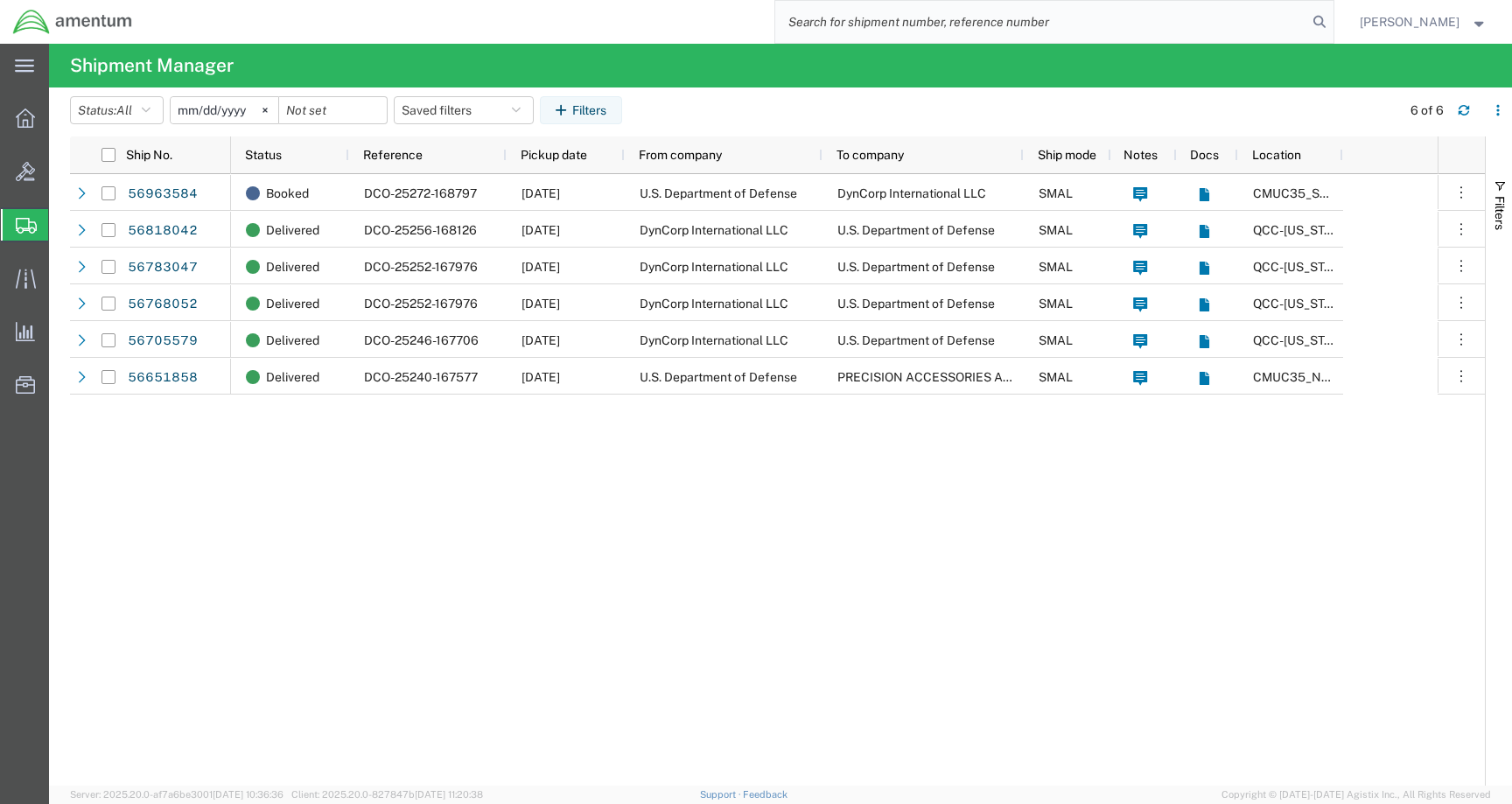
paste input "DCO-25272-168855"
type input "DCO-25272-168855"
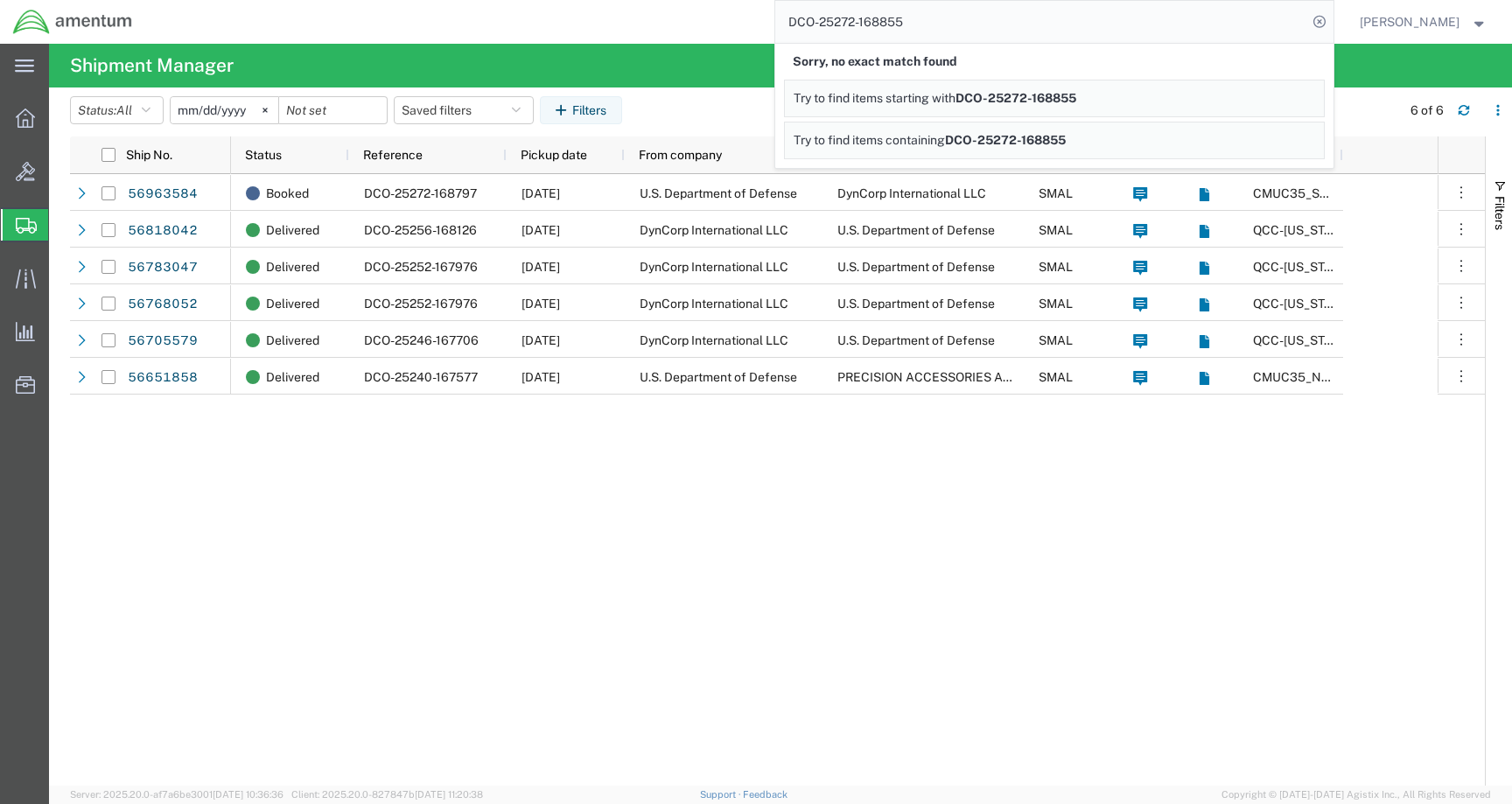
click at [776, 93] on header "Status: All Active All Approved Booked Canceled Delivered Denied New On Hold Pe…" at bounding box center [791, 111] width 1442 height 49
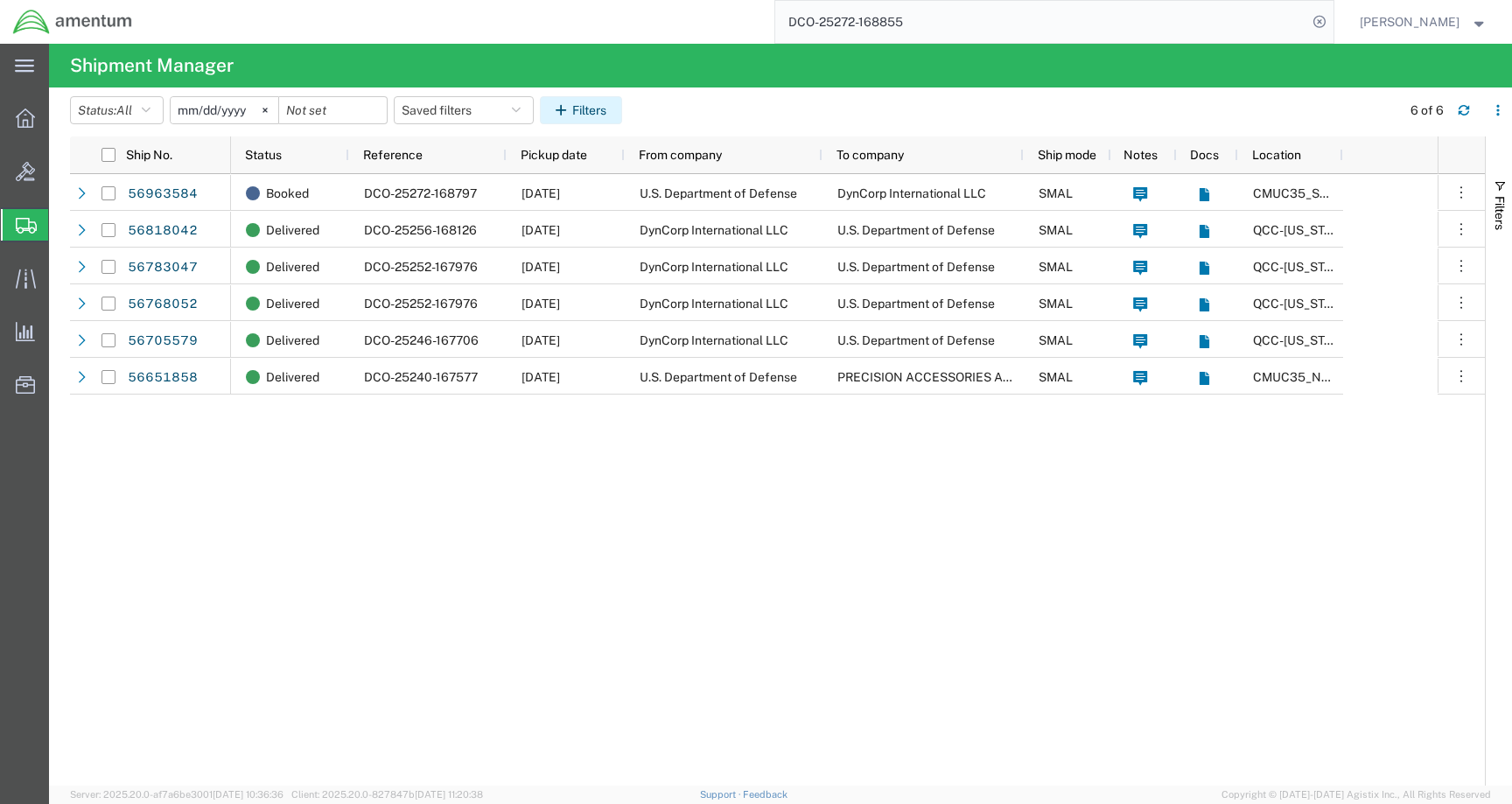
click at [590, 98] on button "Filters" at bounding box center [580, 110] width 83 height 28
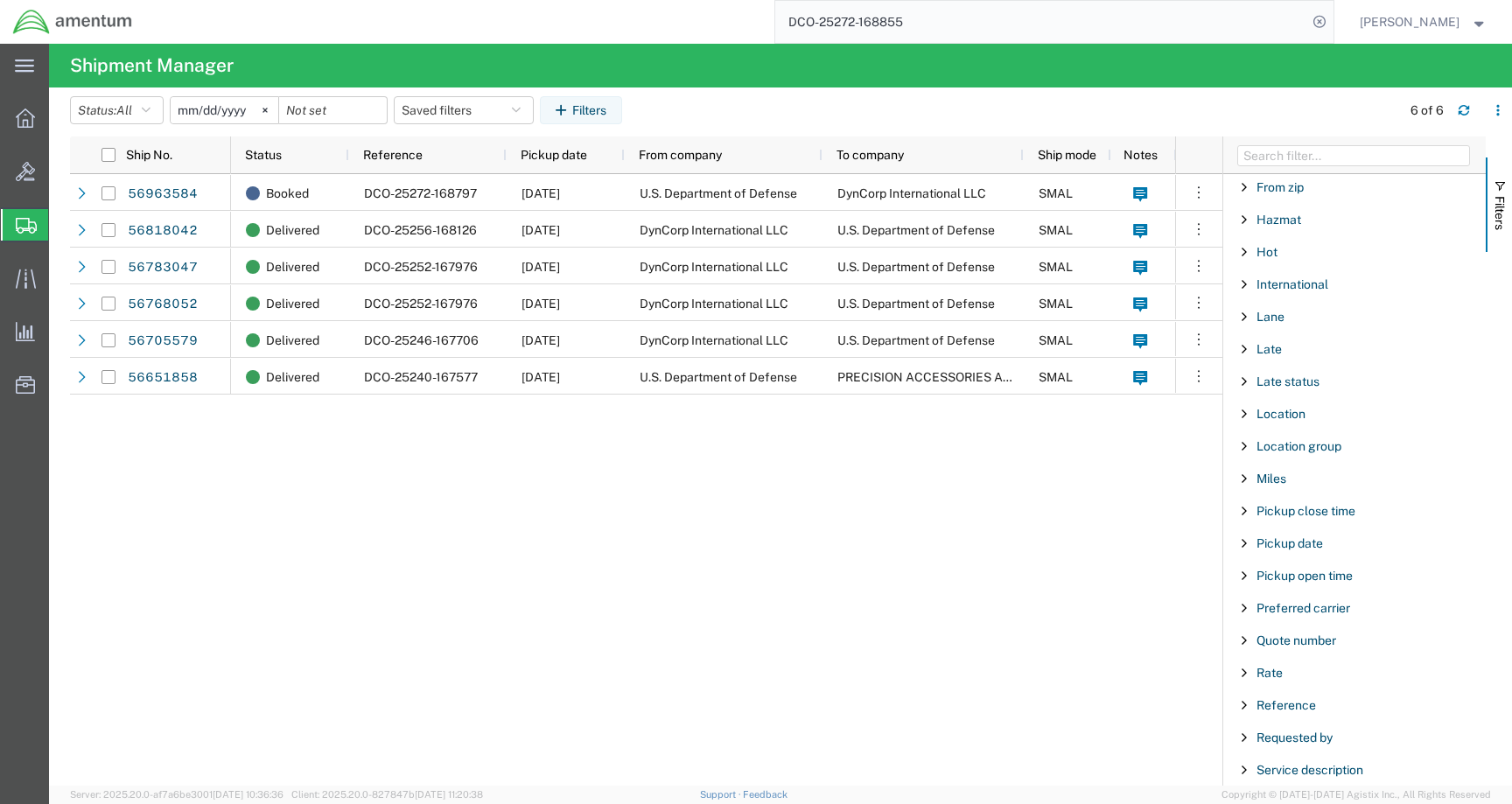
scroll to position [876, 0]
click at [1288, 607] on span "Reference" at bounding box center [1286, 609] width 60 height 14
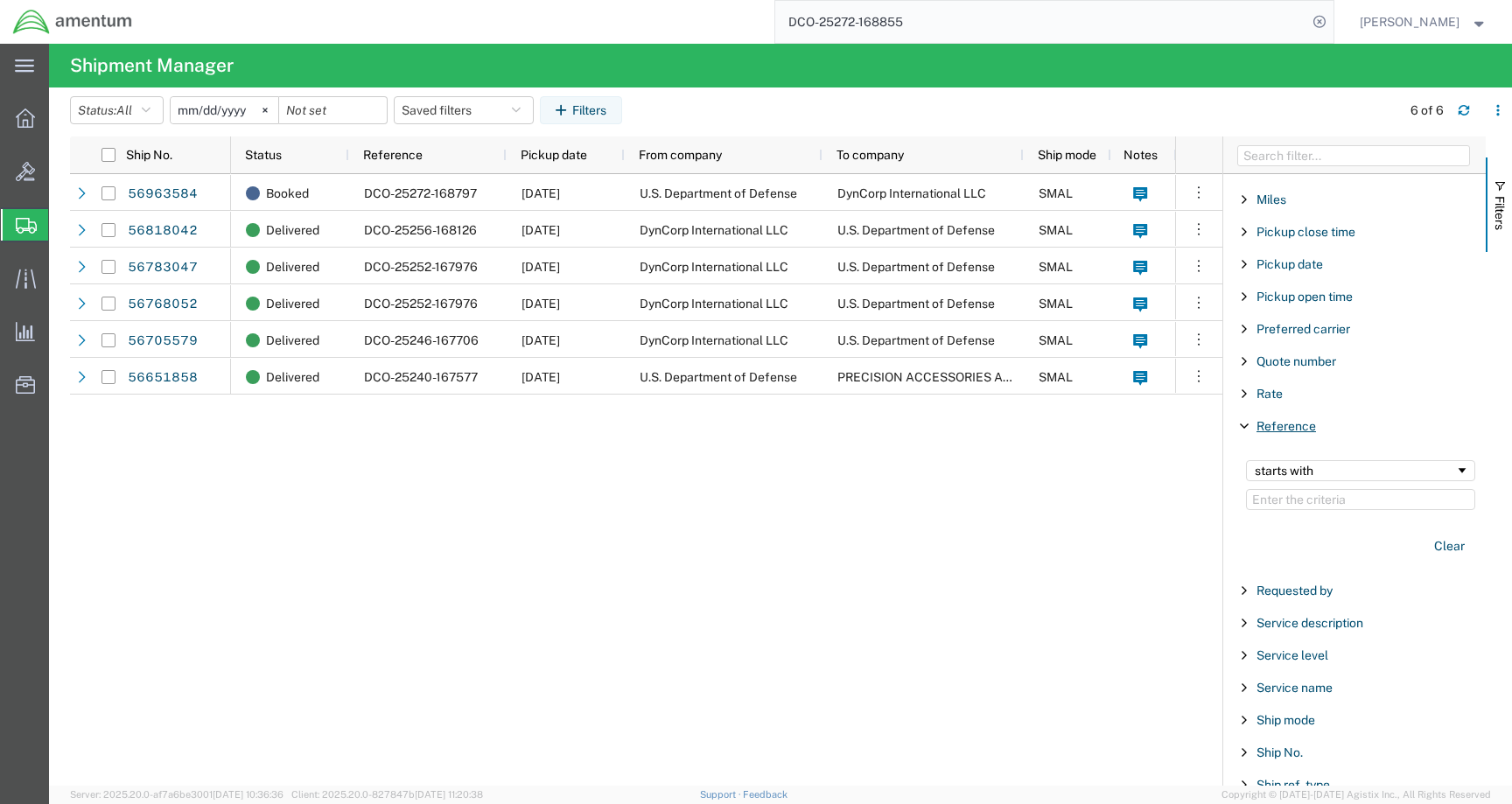
scroll to position [1059, 0]
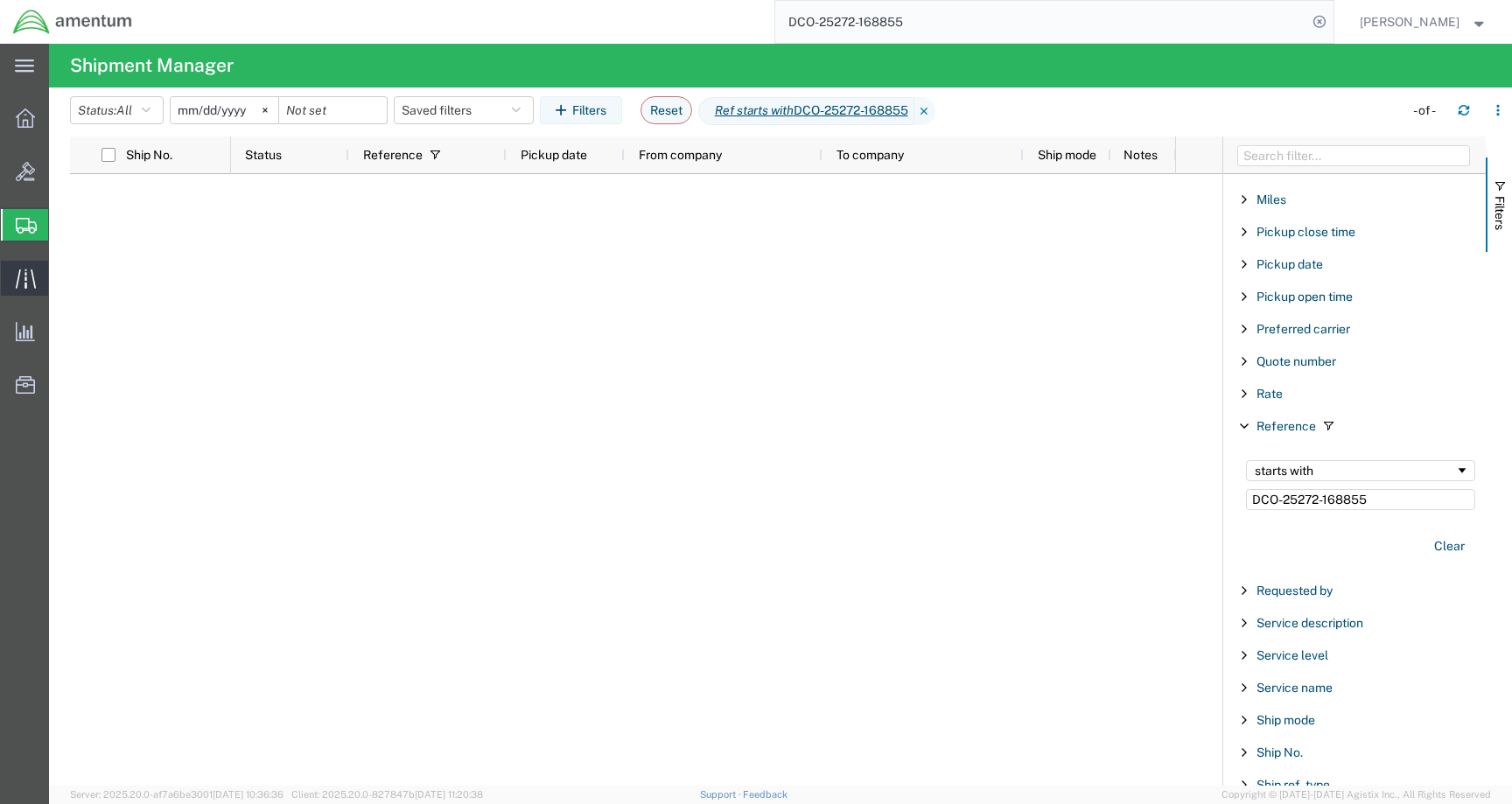
type input "DCO-25272-168855"
click at [20, 278] on icon at bounding box center [26, 278] width 20 height 20
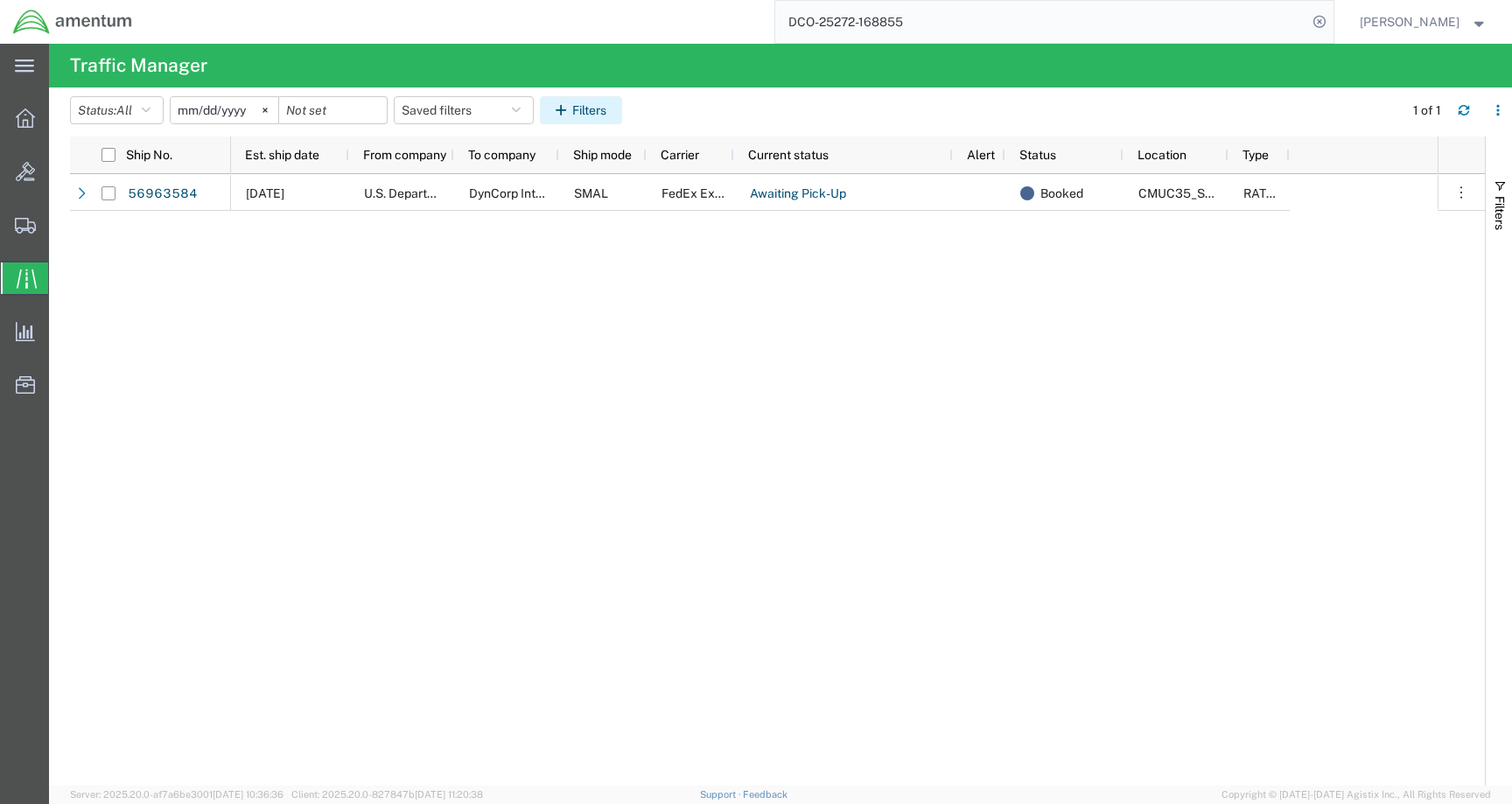
click at [596, 115] on button "Filters" at bounding box center [580, 110] width 83 height 28
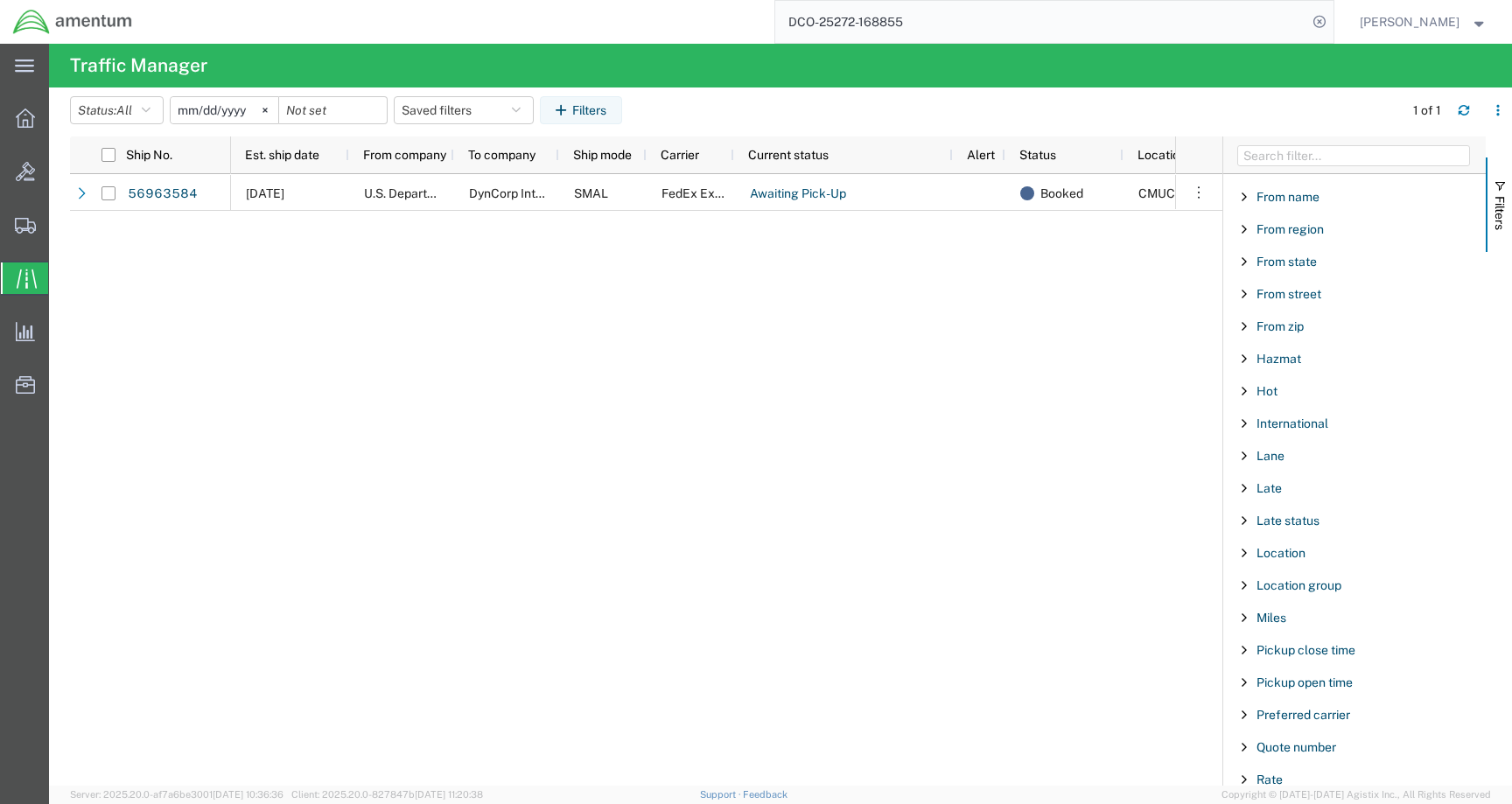
scroll to position [947, 0]
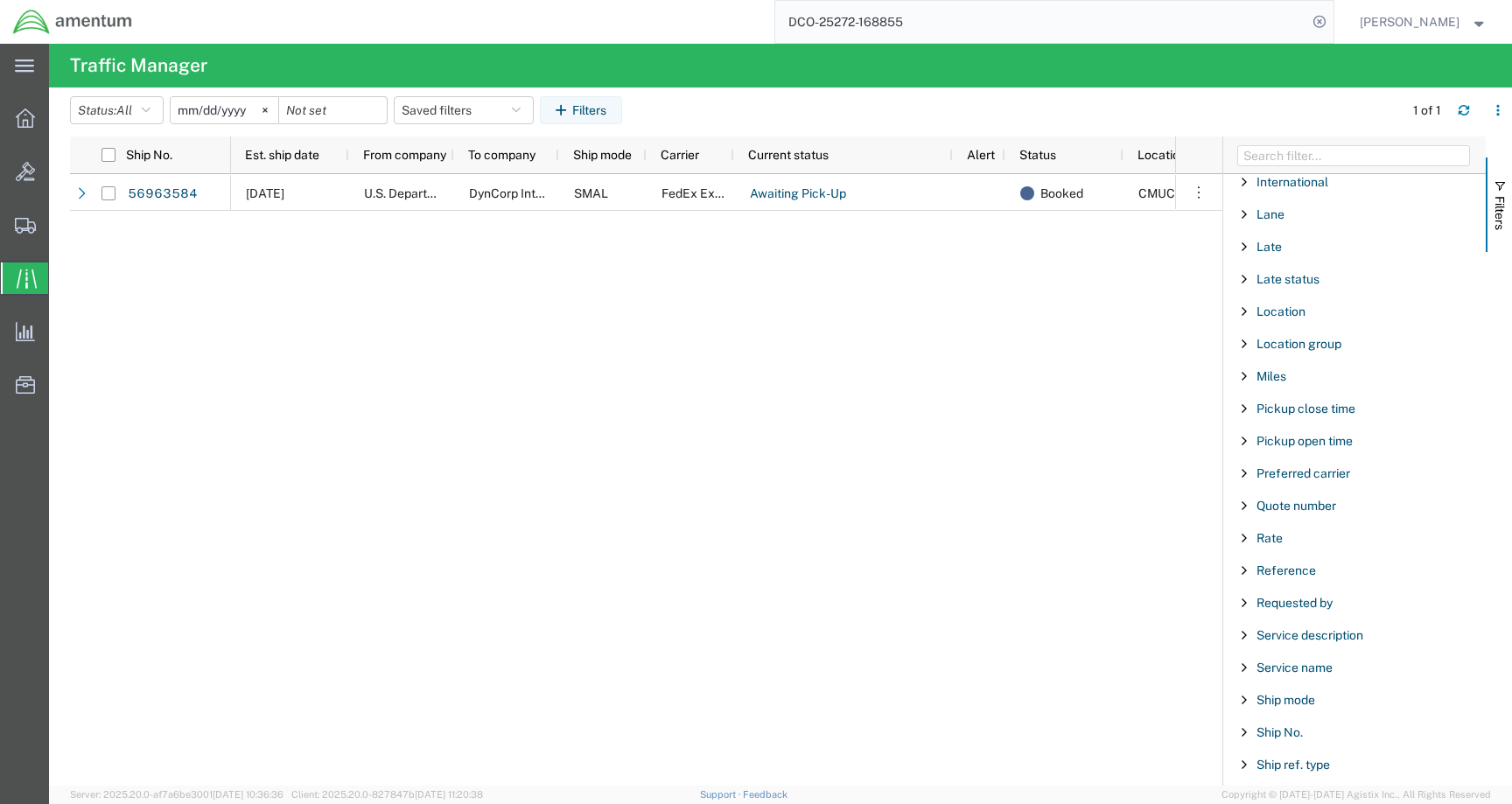
click at [1298, 591] on div "Requested by" at bounding box center [1354, 602] width 262 height 31
click at [1291, 569] on span "Reference" at bounding box center [1286, 570] width 60 height 14
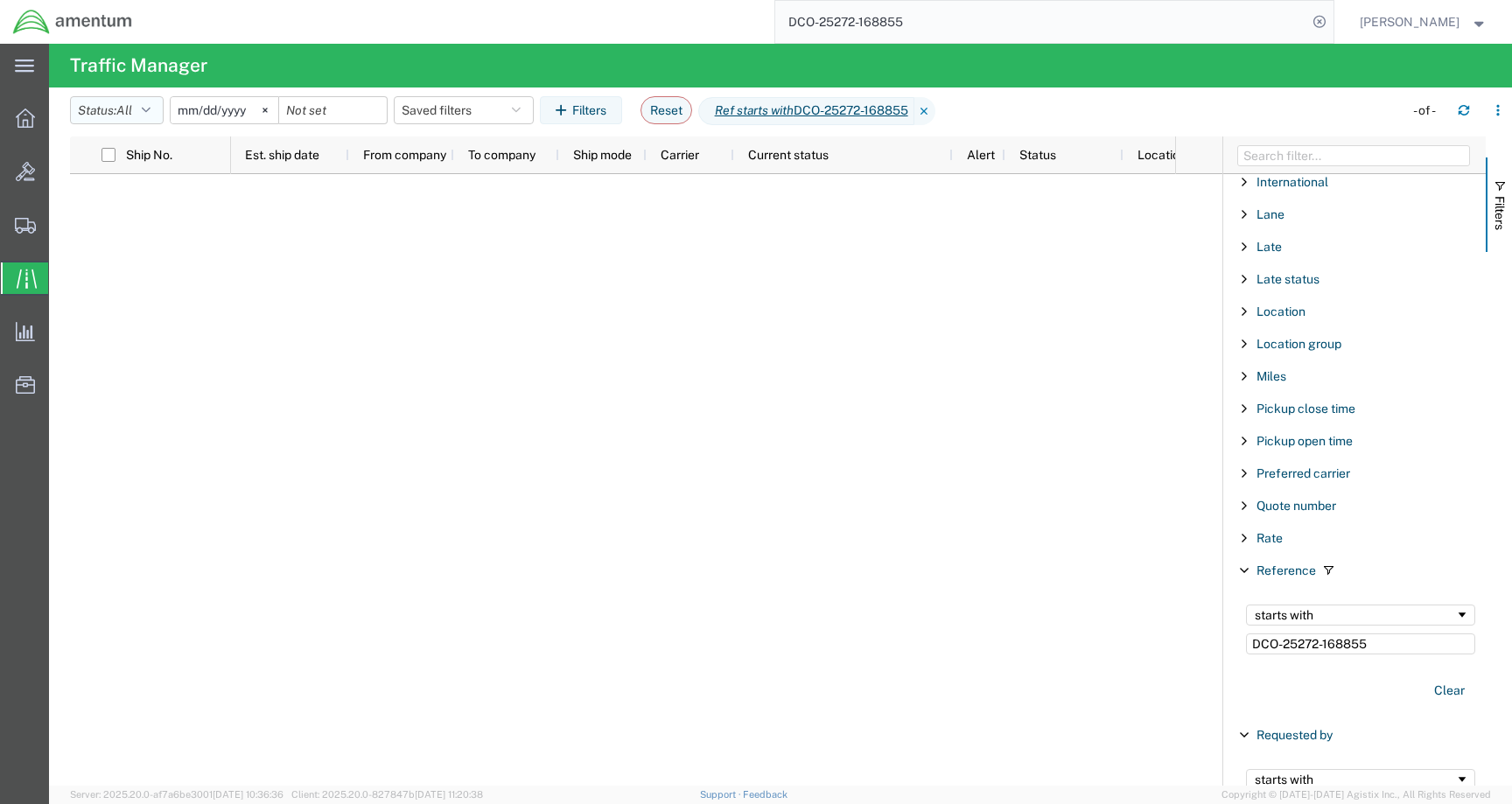
type input "DCO-25272-168855"
click at [145, 108] on button "Status: All" at bounding box center [116, 110] width 93 height 28
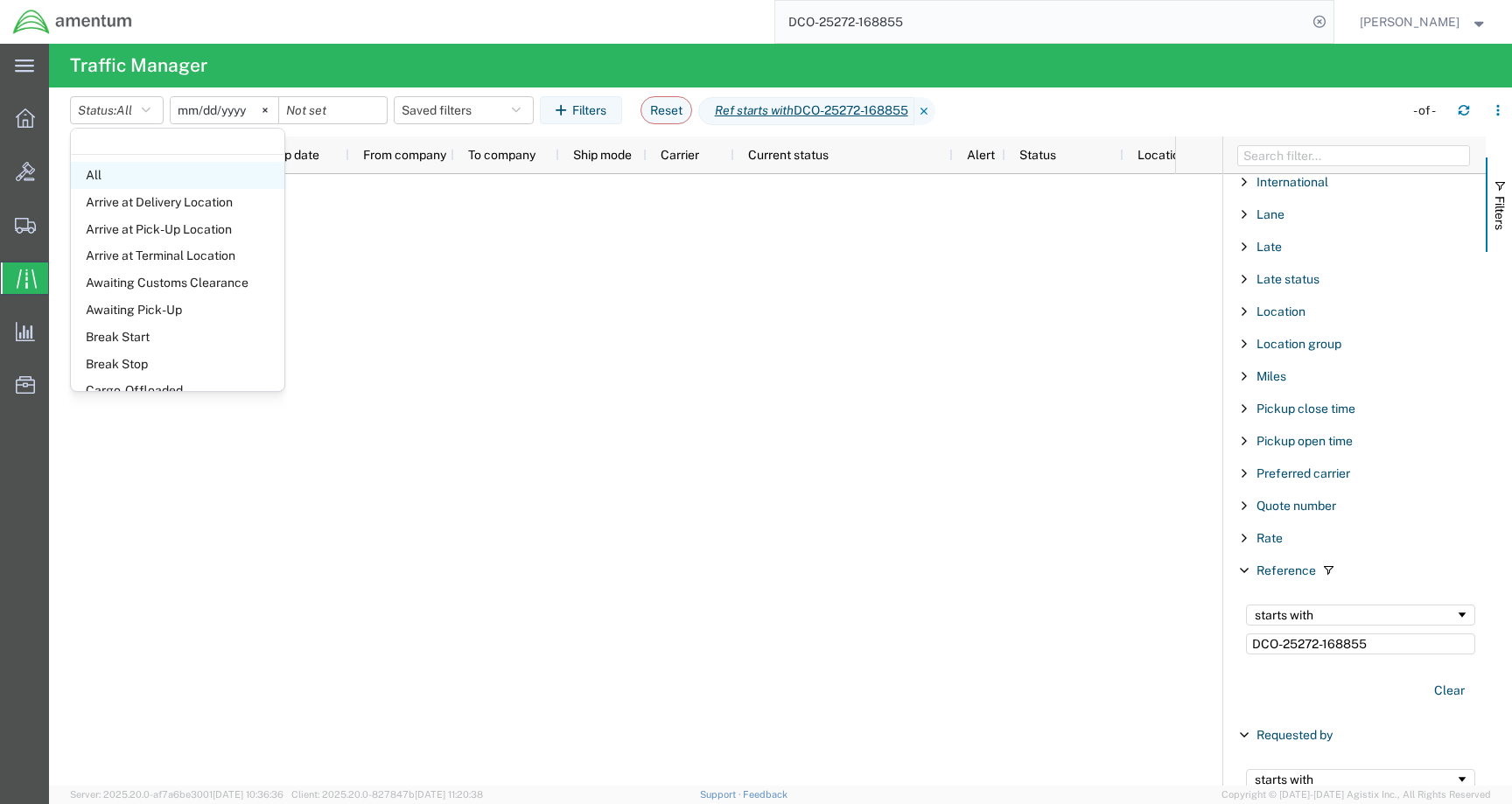
click at [111, 180] on span "All" at bounding box center [178, 175] width 213 height 28
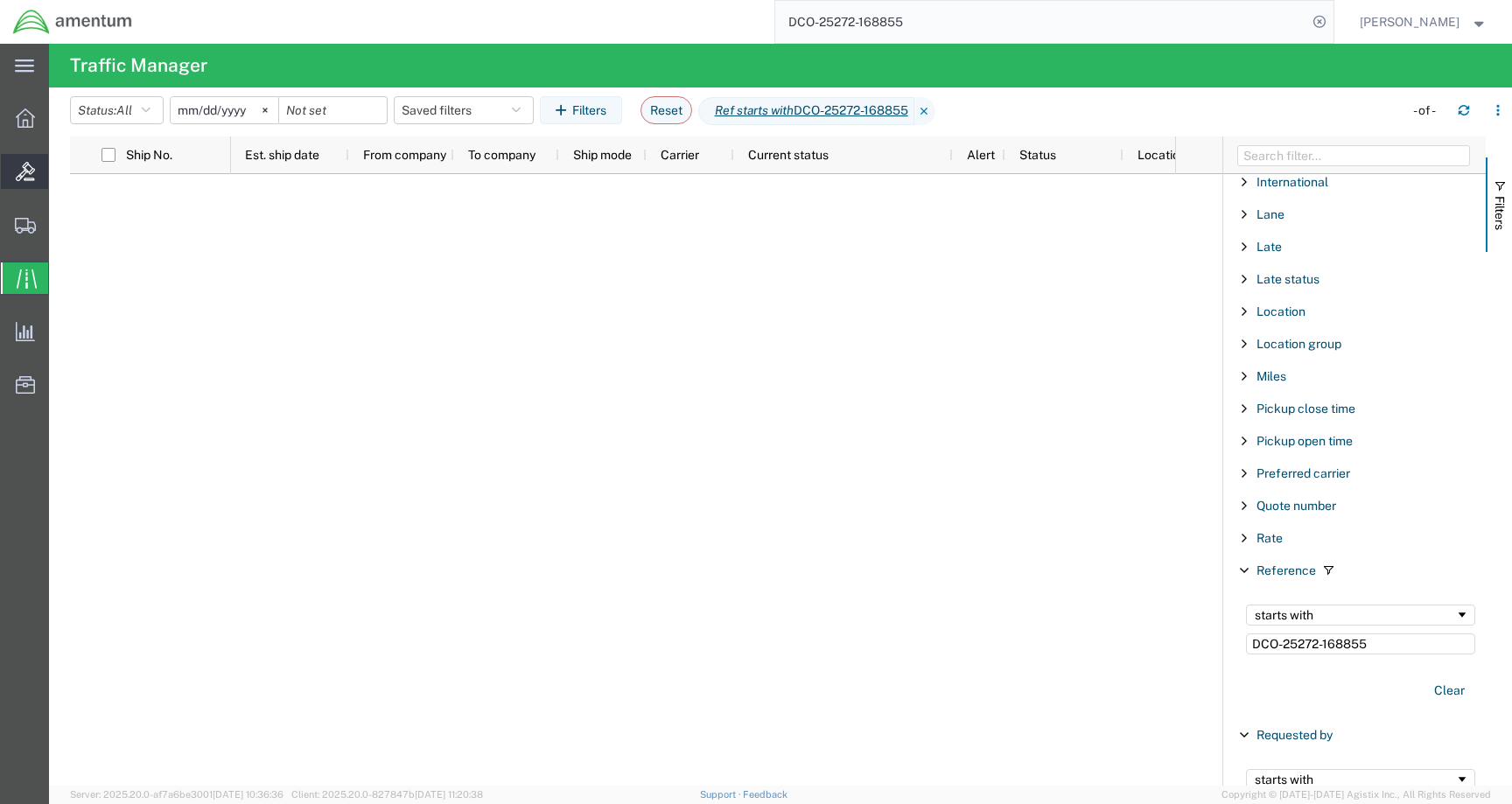
click at [23, 163] on icon at bounding box center [26, 171] width 20 height 20
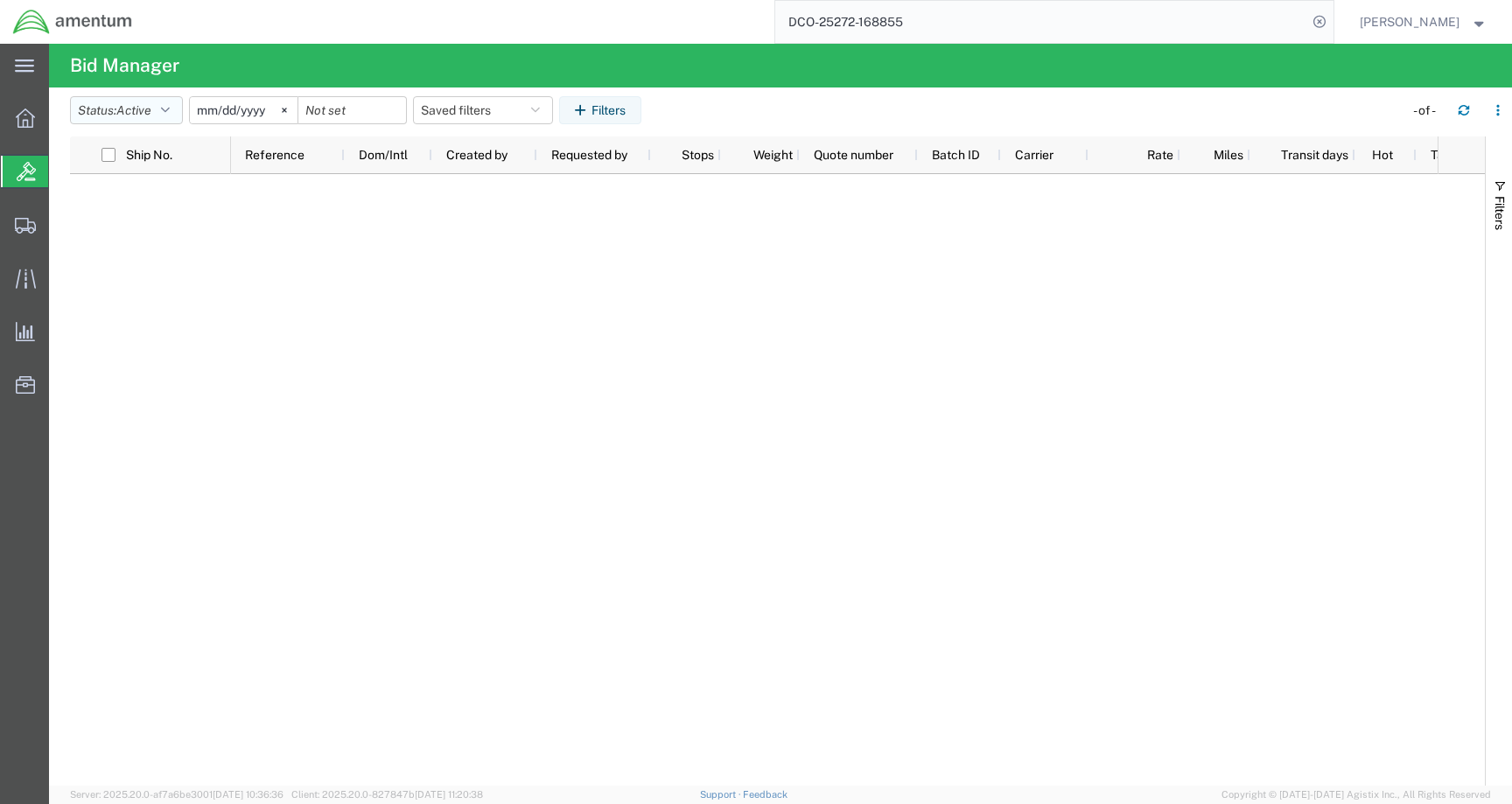
click at [166, 100] on button "Status: Active" at bounding box center [126, 110] width 113 height 28
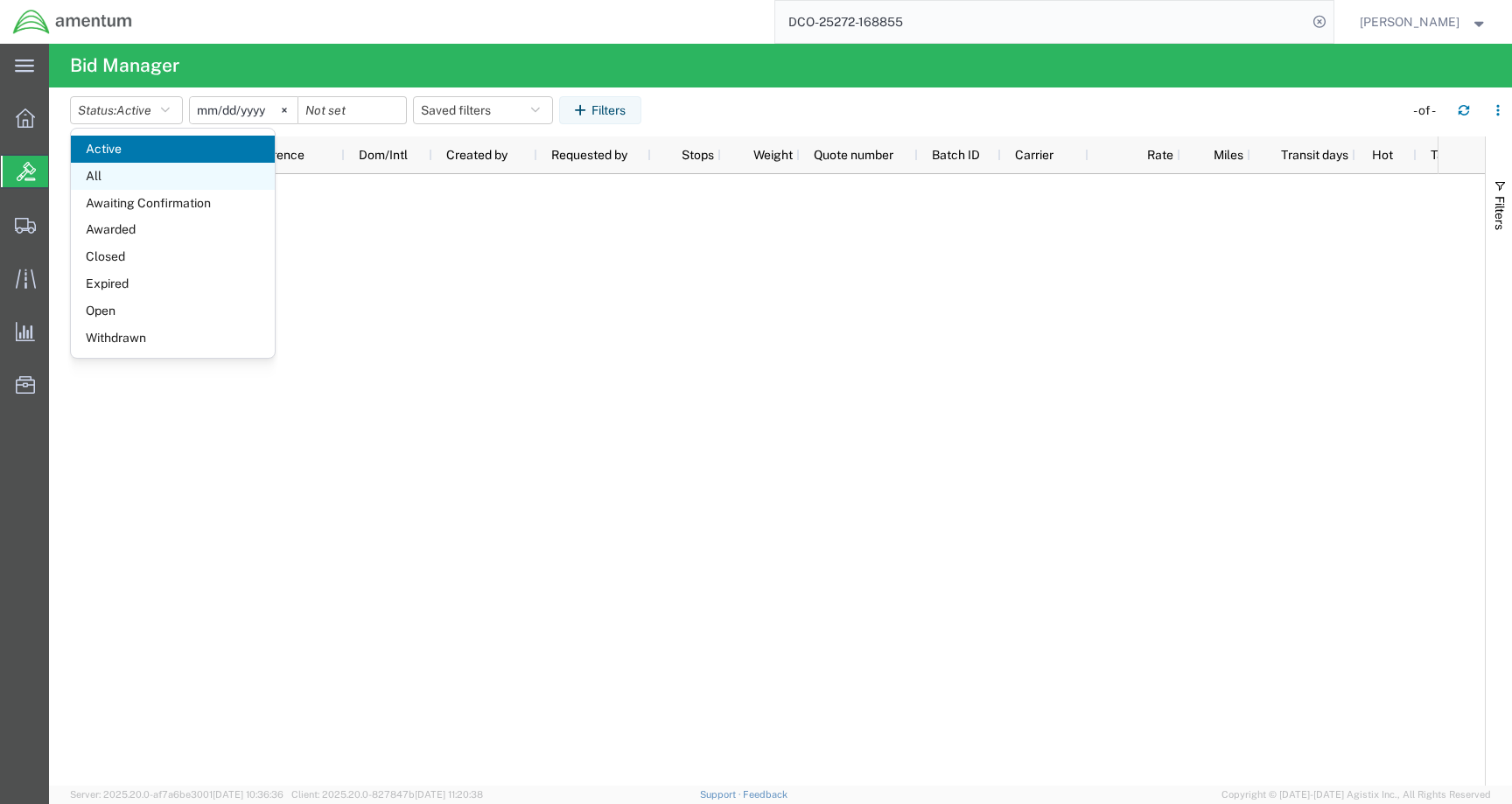
click at [136, 172] on span "All" at bounding box center [172, 176] width 204 height 28
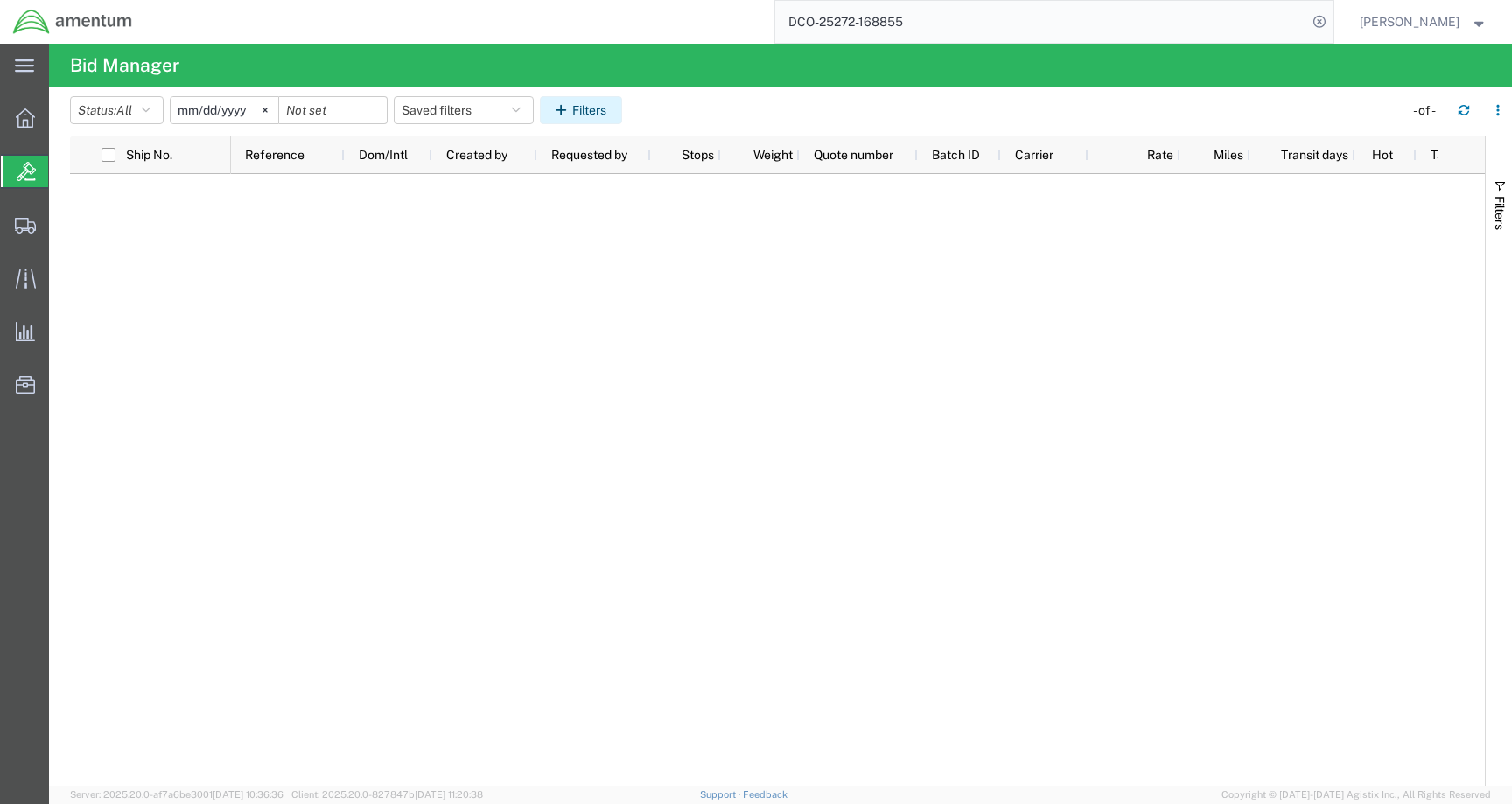
click at [622, 108] on button "Filters" at bounding box center [580, 110] width 83 height 28
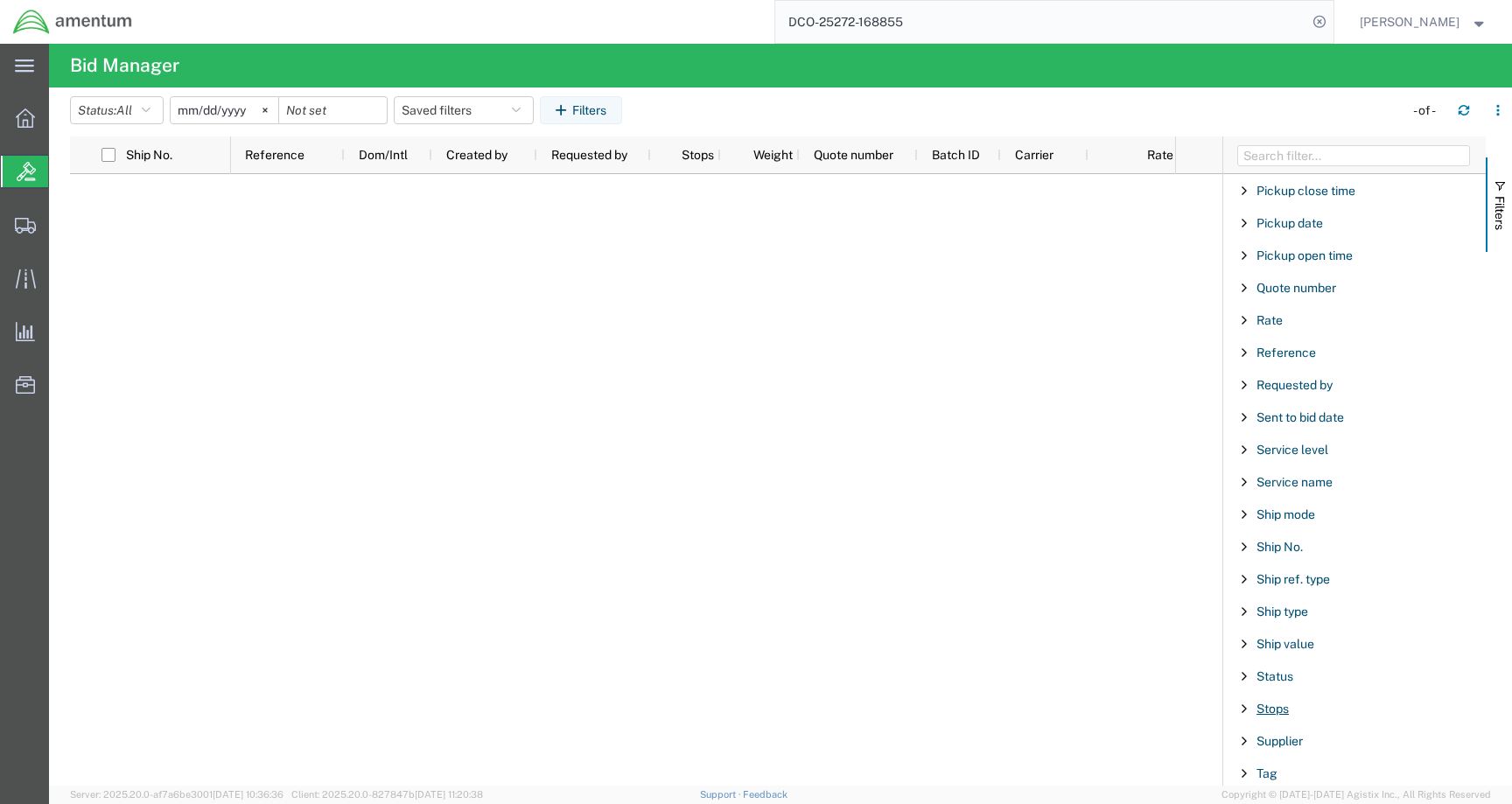
scroll to position [676, 0]
click at [1274, 356] on span "Reference" at bounding box center [1286, 356] width 60 height 14
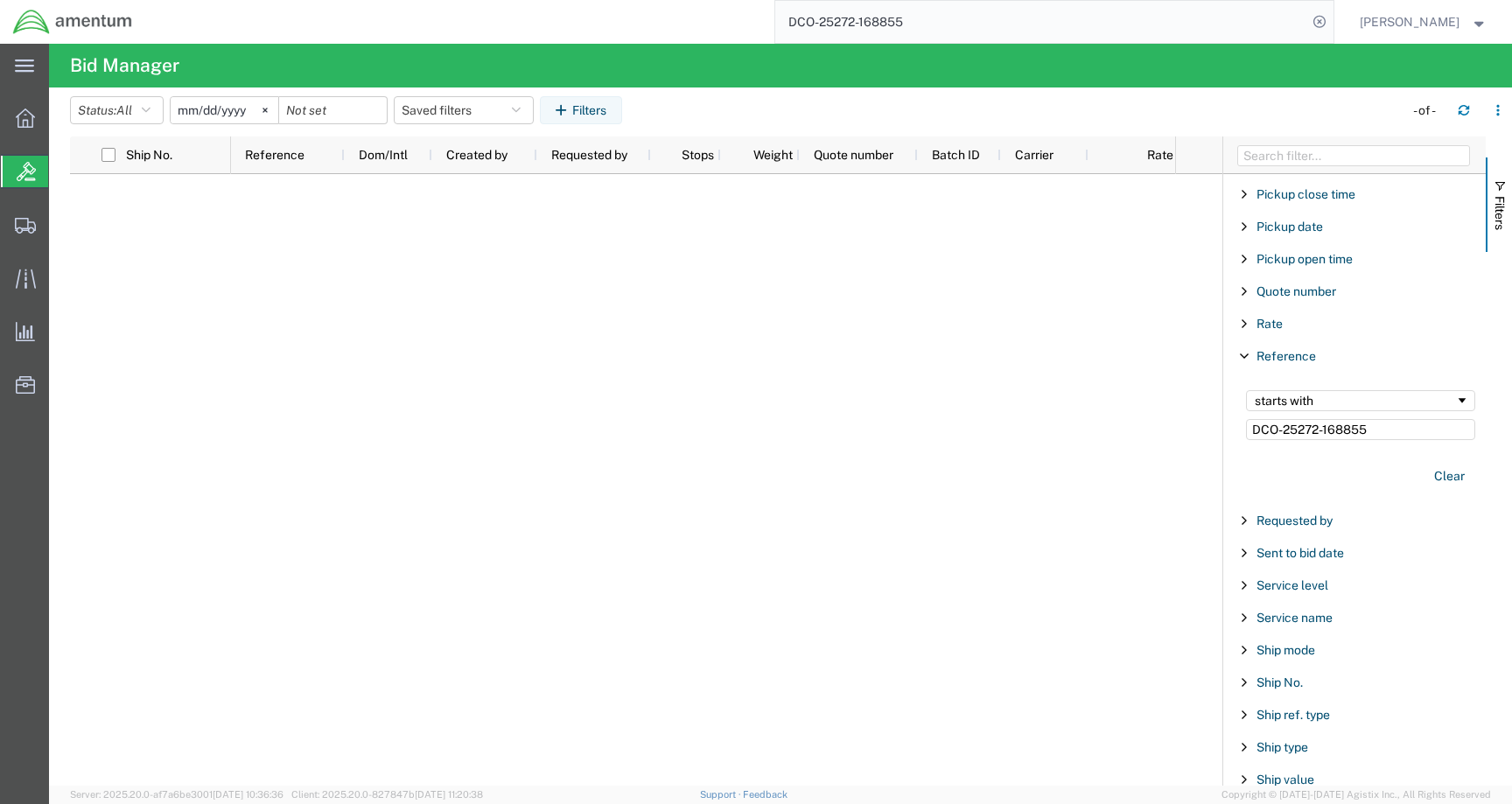
type input "DCO-25272-168855"
click at [30, 220] on icon at bounding box center [26, 226] width 21 height 16
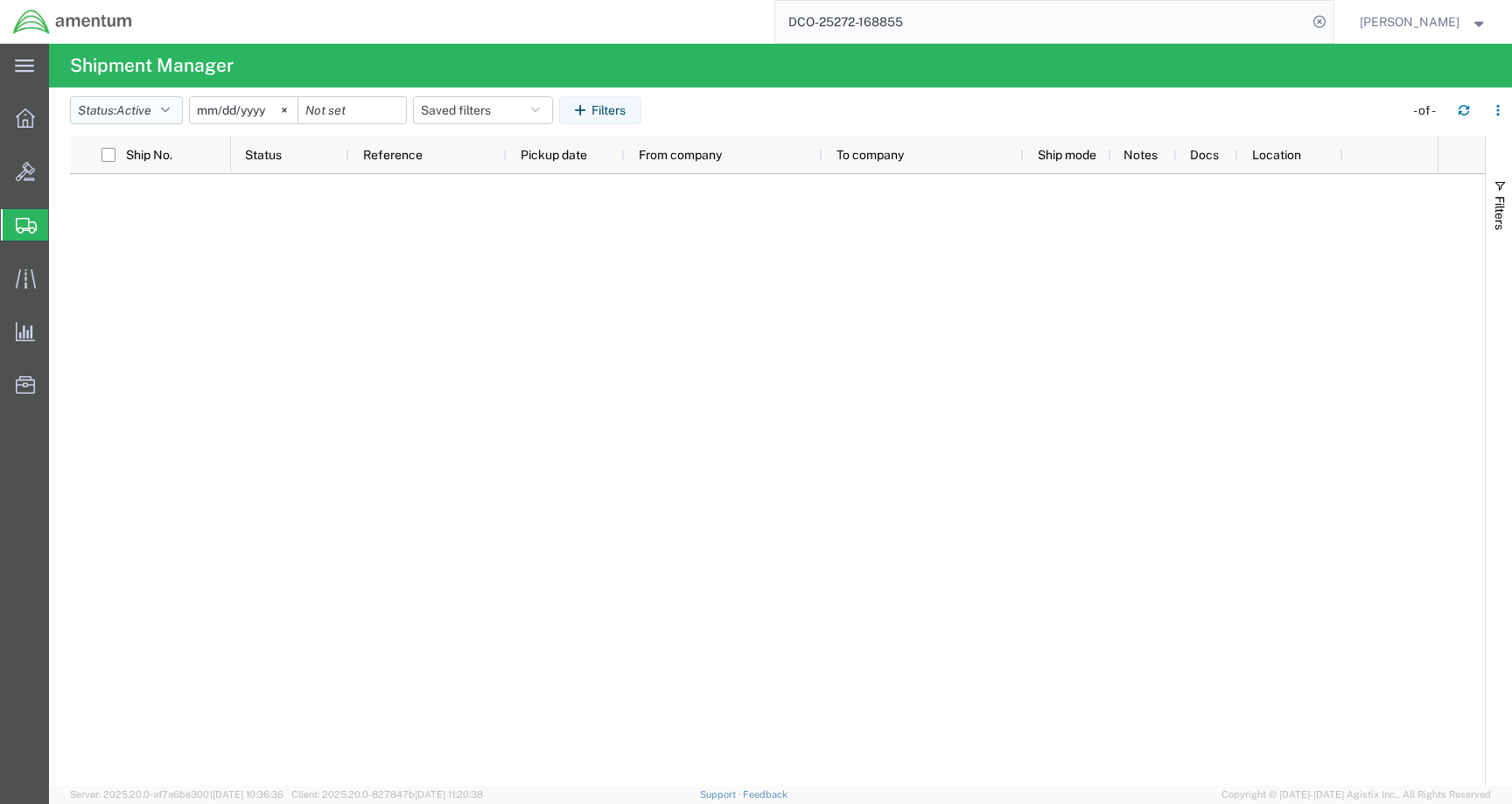
click at [176, 109] on button "Status: Active" at bounding box center [126, 110] width 113 height 28
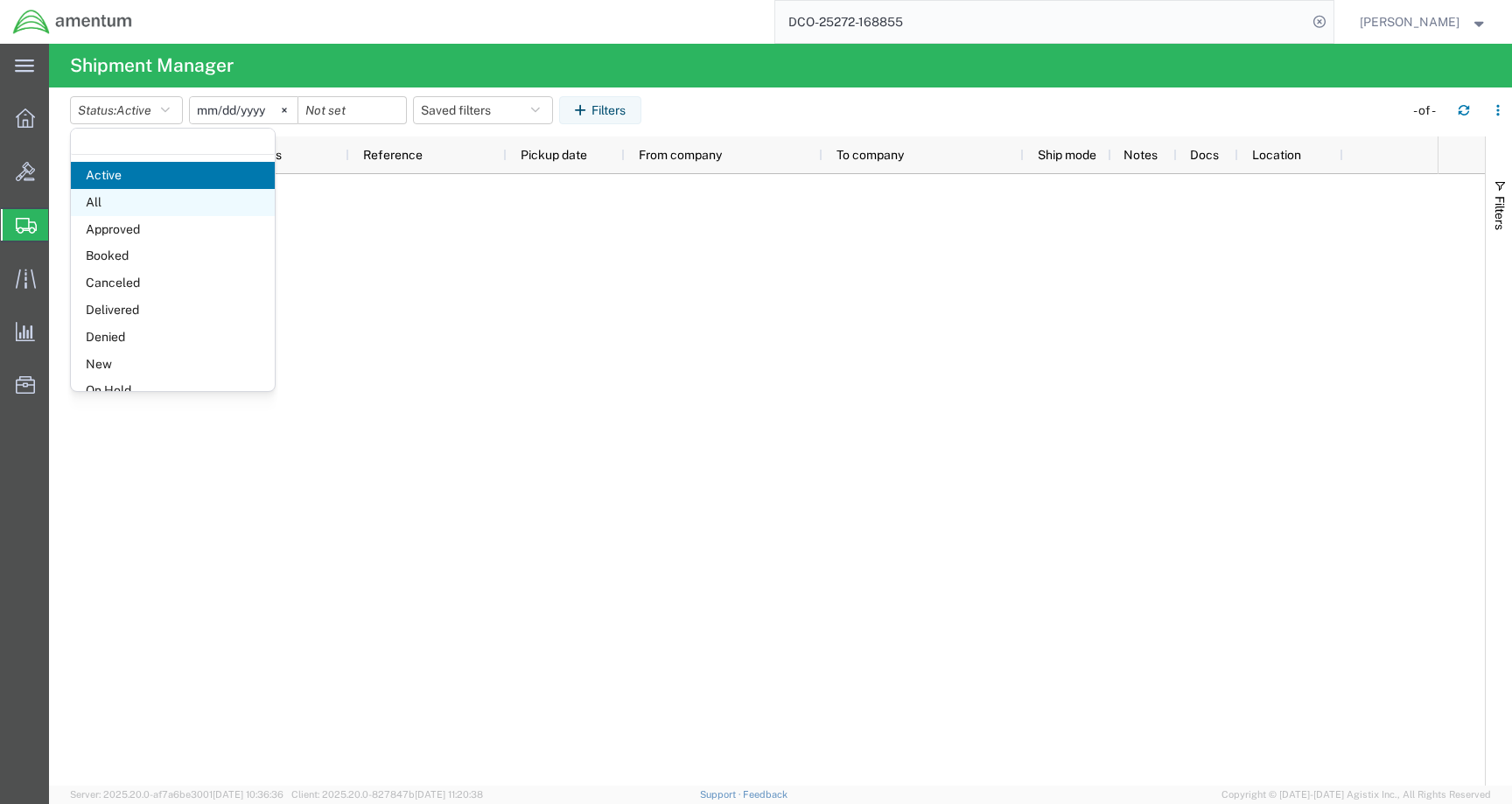
click at [147, 199] on span "All" at bounding box center [172, 203] width 204 height 28
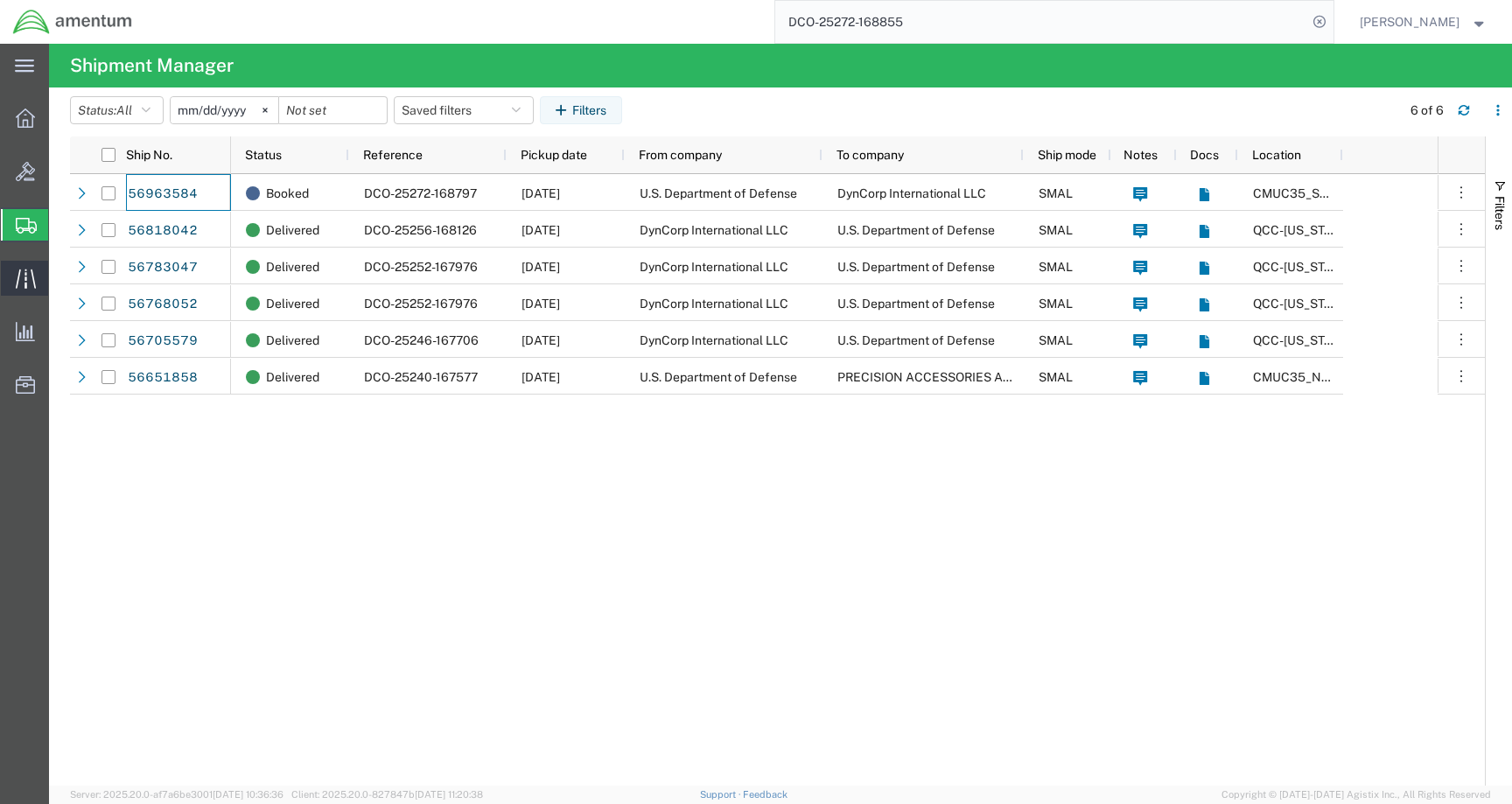
click at [14, 275] on div at bounding box center [25, 277] width 49 height 35
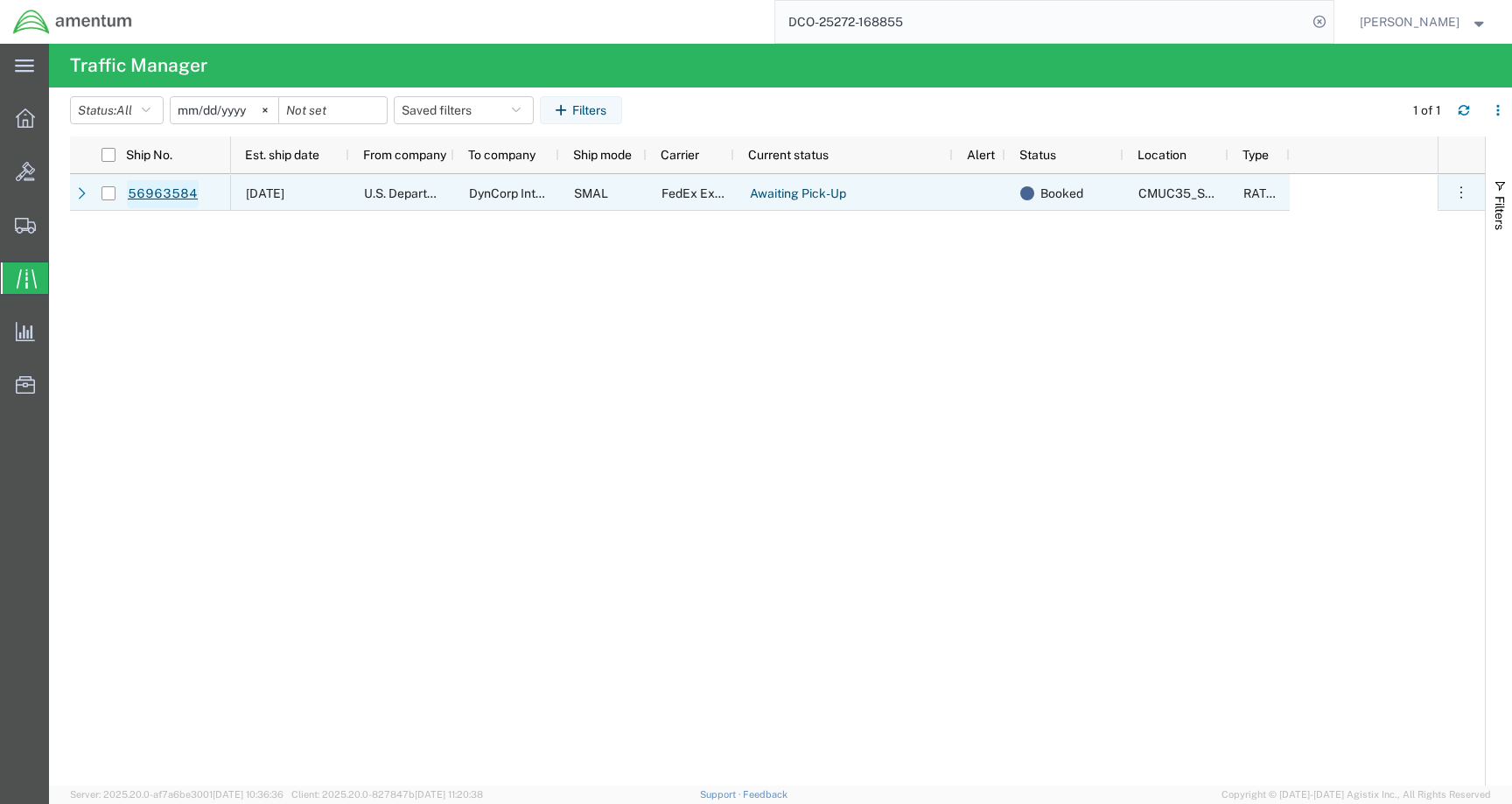
click at [168, 199] on link "56963584" at bounding box center [163, 195] width 72 height 28
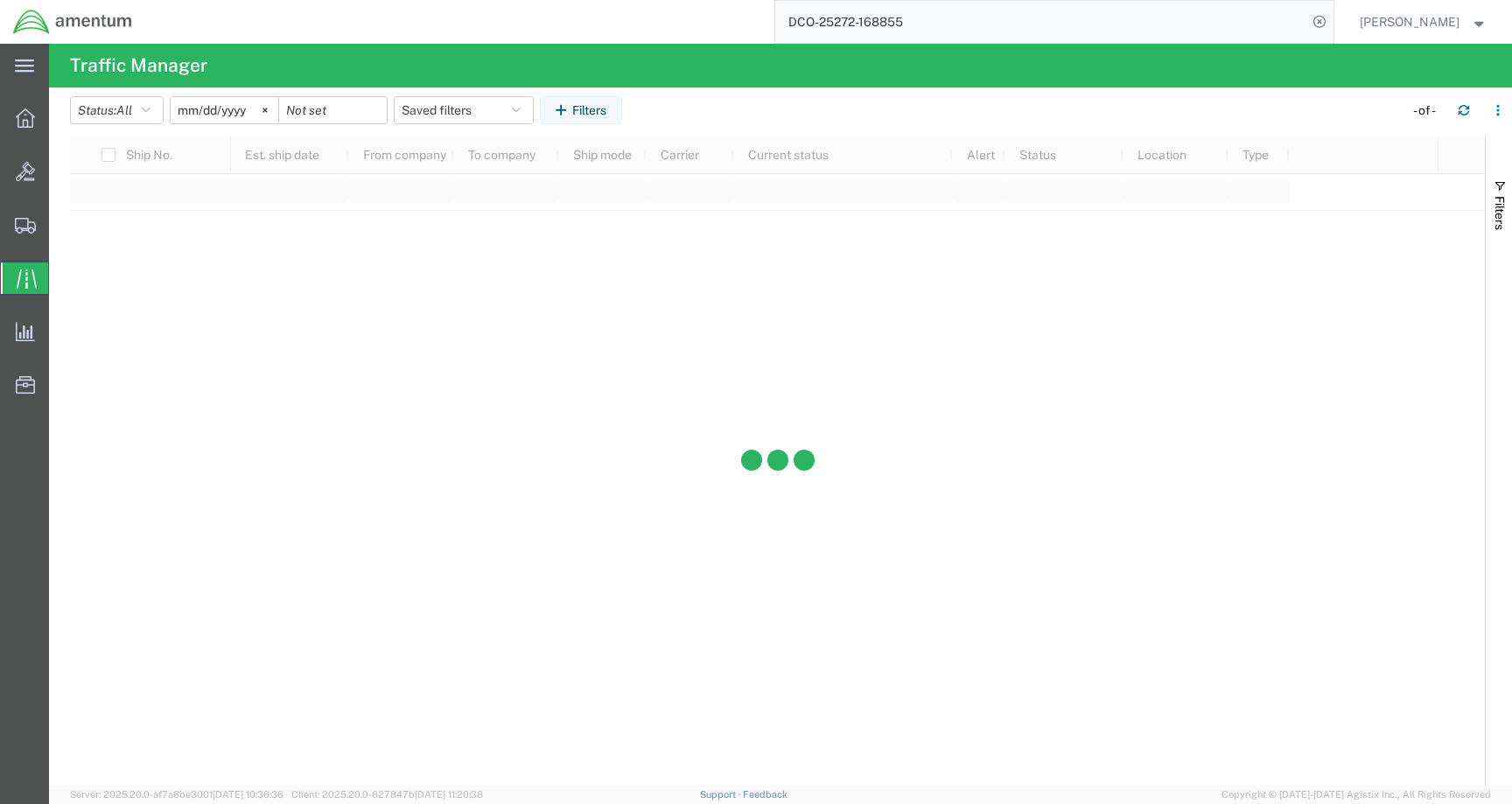
drag, startPoint x: 947, startPoint y: 28, endPoint x: 660, endPoint y: 28, distance: 287.0
click at [660, 28] on div "DCO-25272-168855" at bounding box center [739, 21] width 1188 height 44
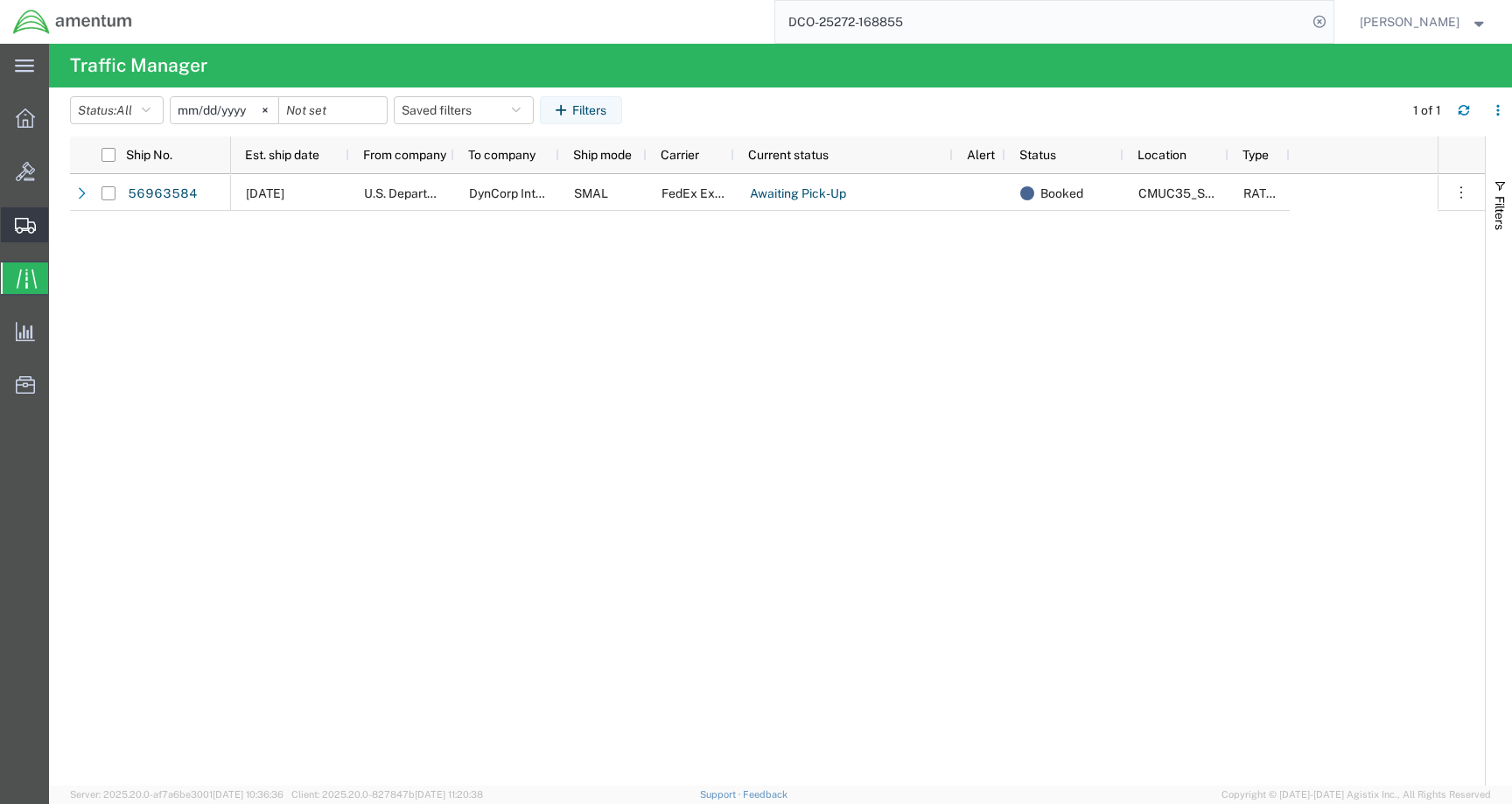
click at [26, 230] on icon at bounding box center [26, 226] width 21 height 16
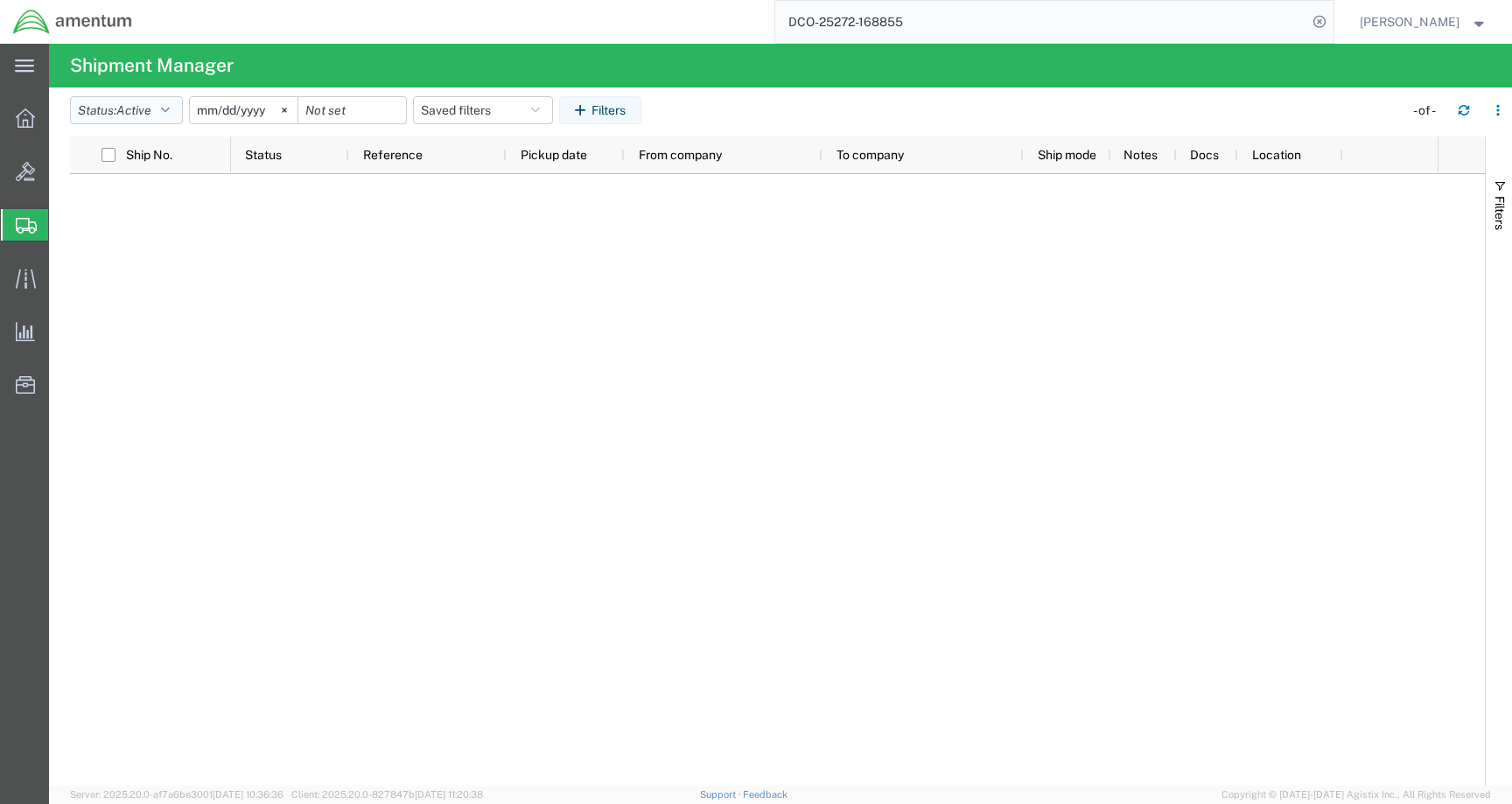
click at [140, 106] on span "Active" at bounding box center [133, 110] width 35 height 14
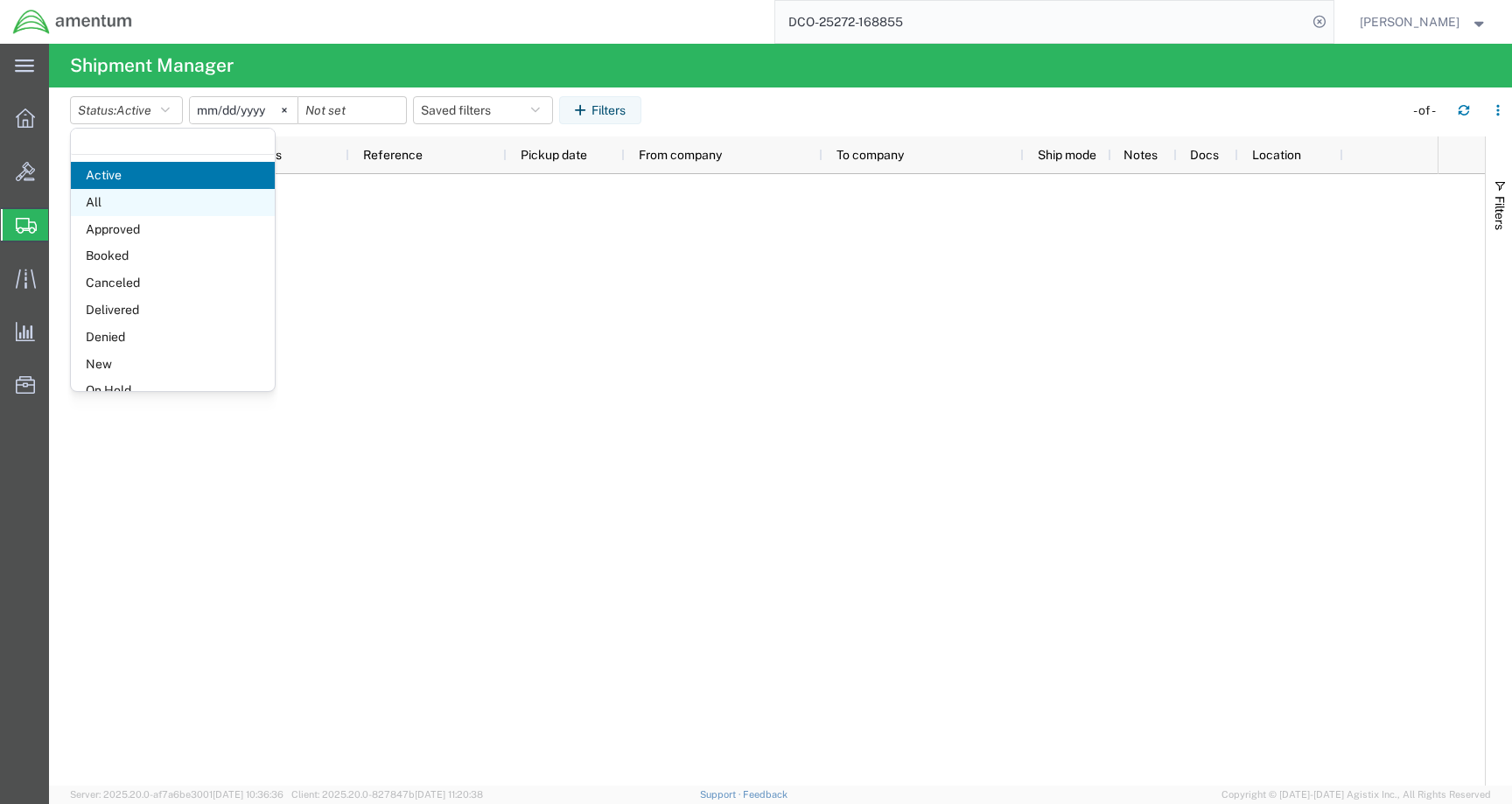
click at [146, 198] on span "All" at bounding box center [172, 203] width 204 height 28
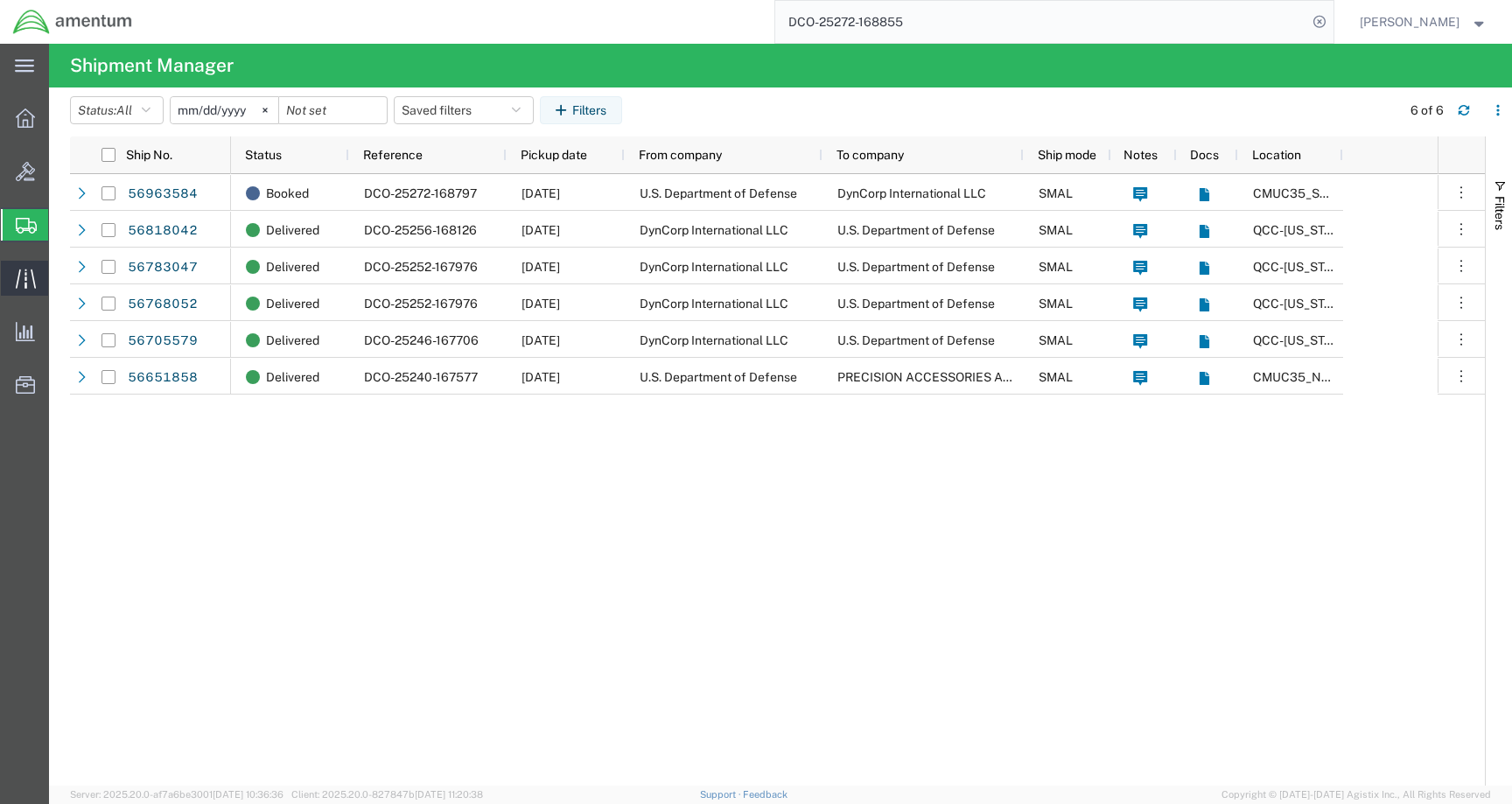
click at [28, 267] on div at bounding box center [25, 277] width 49 height 35
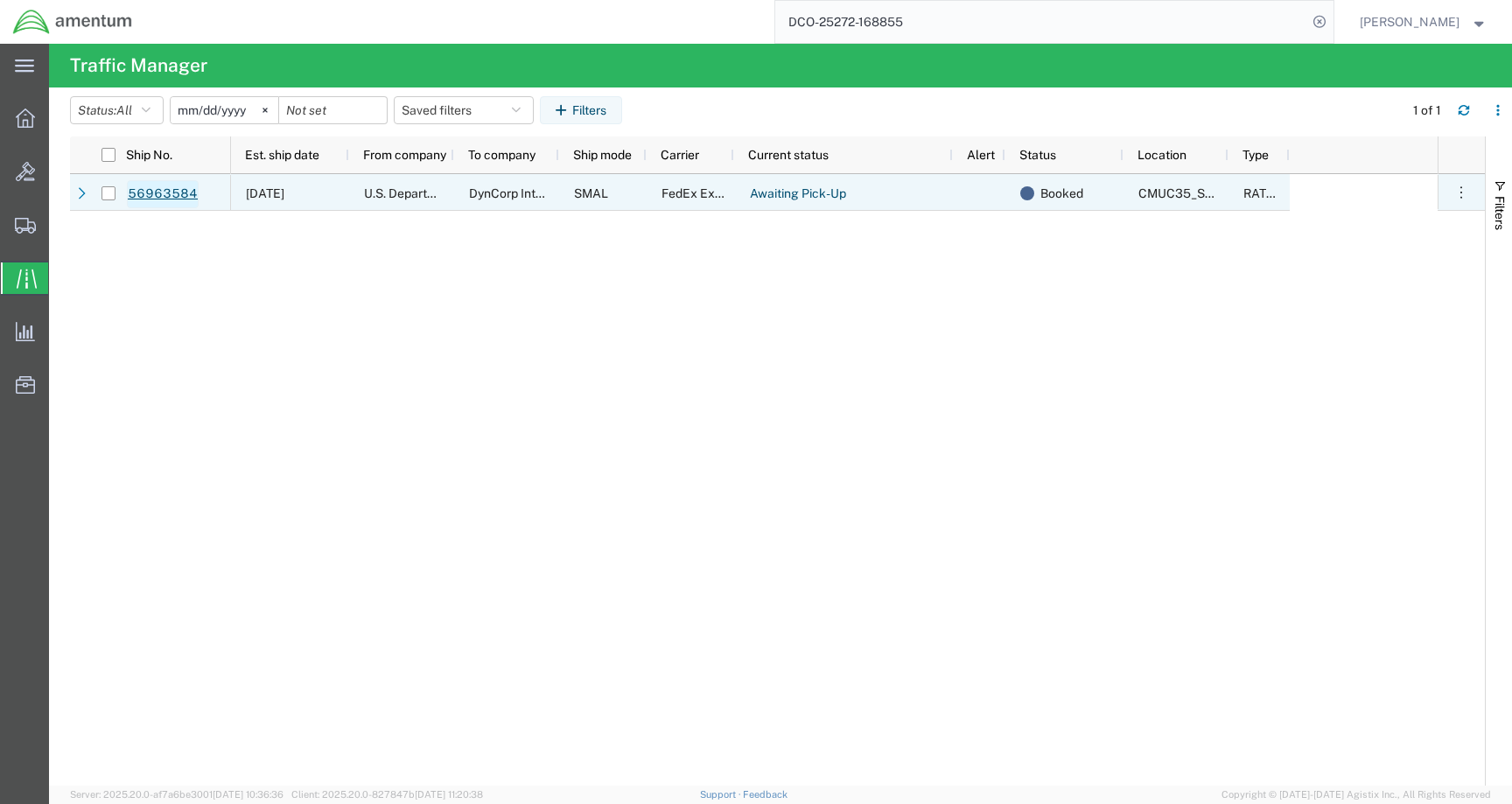
click at [161, 195] on link "56963584" at bounding box center [163, 195] width 72 height 28
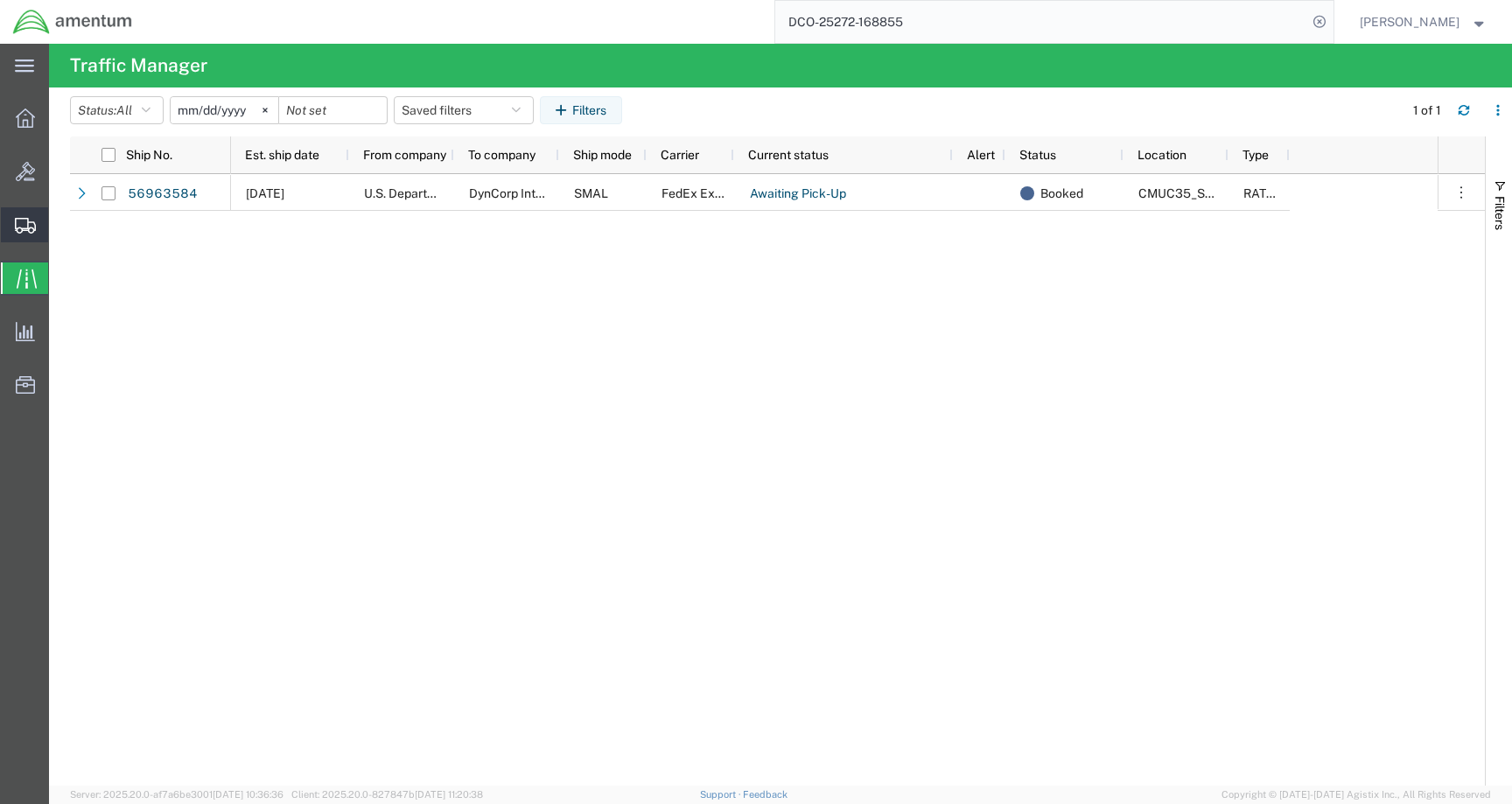
click at [18, 232] on icon at bounding box center [26, 226] width 21 height 16
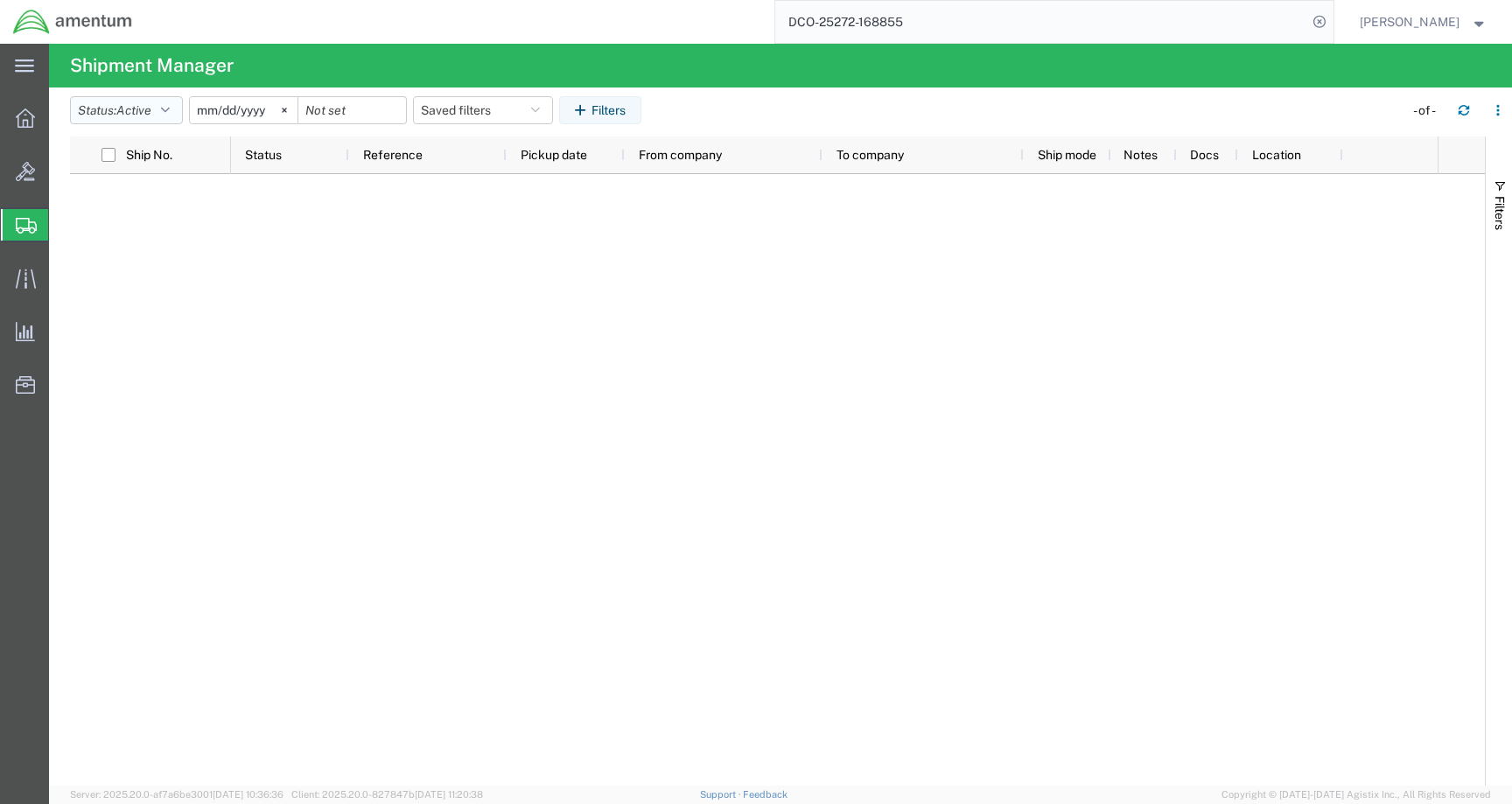
click at [99, 115] on button "Status: Active" at bounding box center [126, 110] width 113 height 28
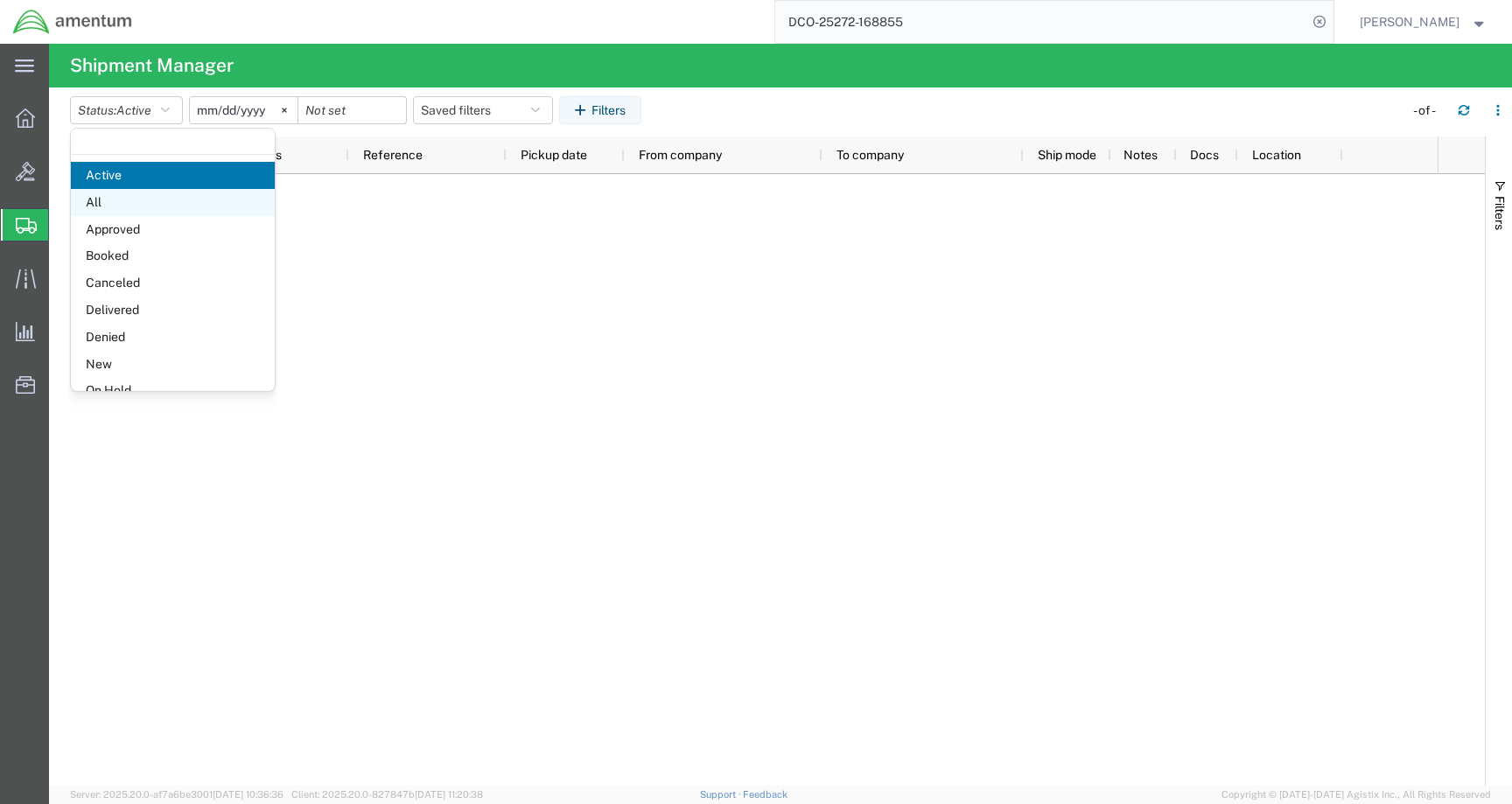
click at [97, 196] on span "All" at bounding box center [172, 203] width 204 height 28
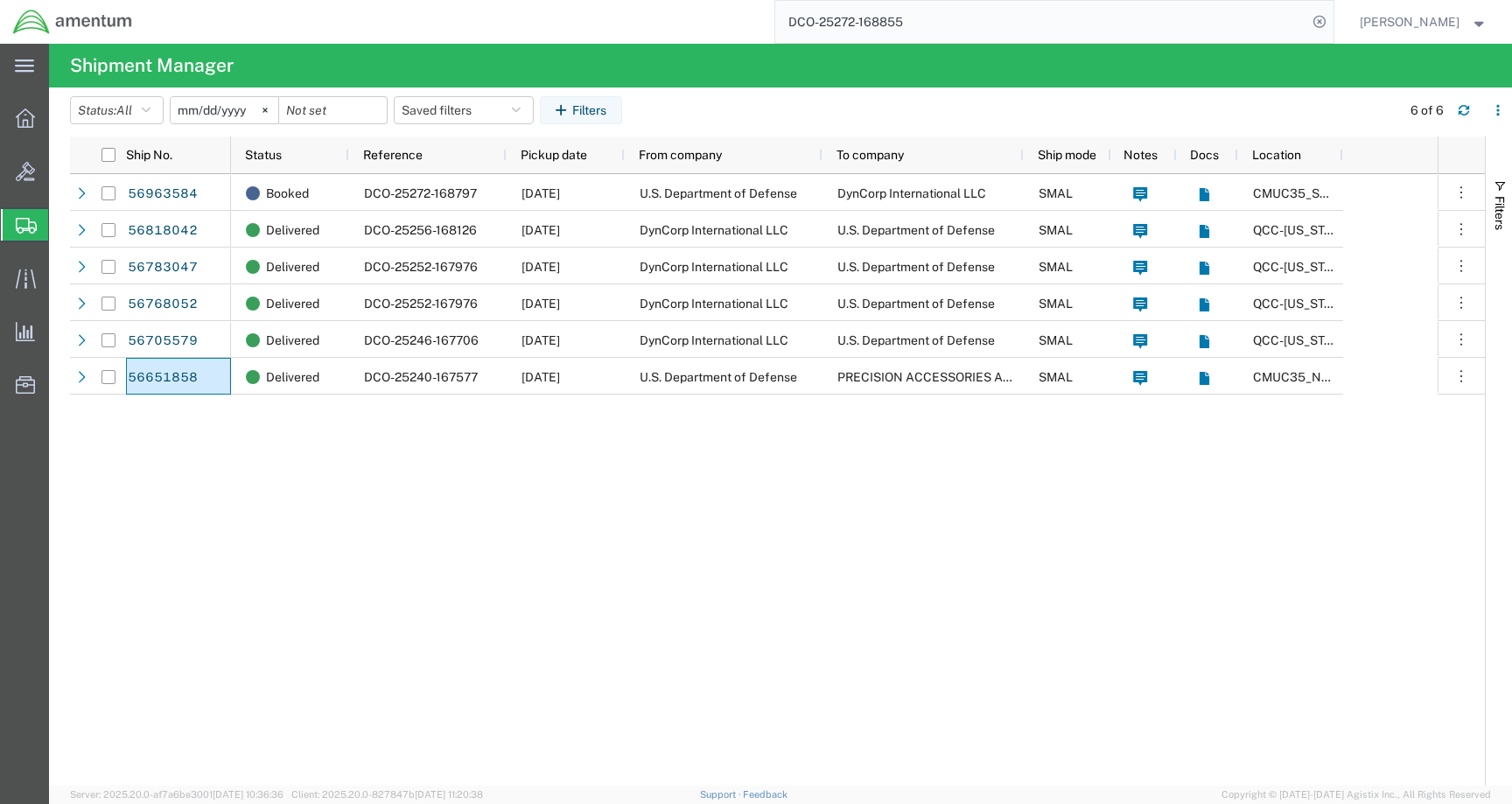
drag, startPoint x: 951, startPoint y: 25, endPoint x: 742, endPoint y: 25, distance: 209.0
click at [742, 24] on div "DCO-25272-168855" at bounding box center [739, 21] width 1188 height 44
click at [1435, 23] on span "[PERSON_NAME]" at bounding box center [1410, 22] width 100 height 20
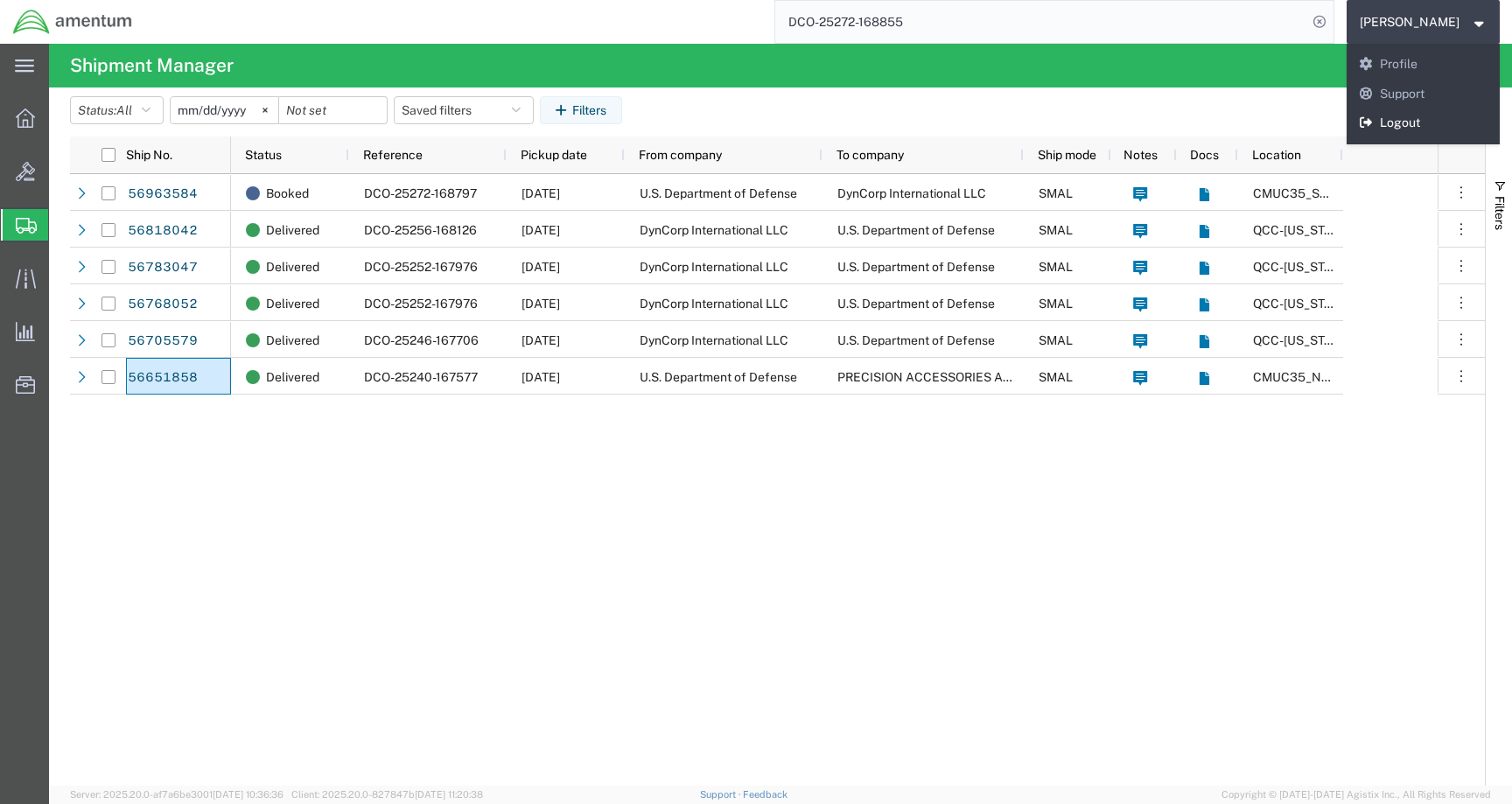
click at [1416, 132] on link "Logout" at bounding box center [1423, 123] width 154 height 29
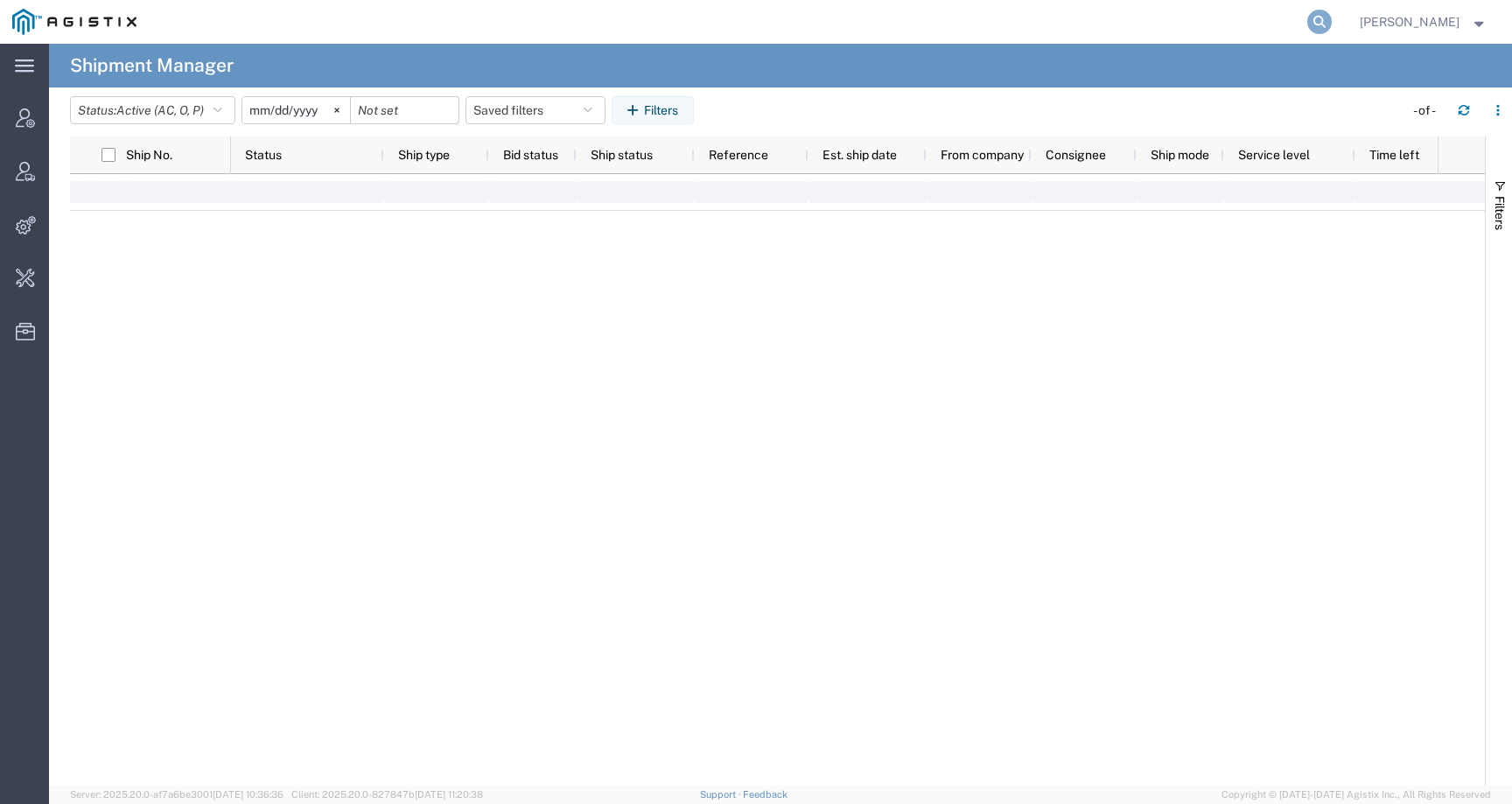
click at [1328, 18] on icon at bounding box center [1320, 22] width 25 height 25
click at [1300, 19] on input "search" at bounding box center [1041, 21] width 532 height 42
paste input "DCO-25272-168855"
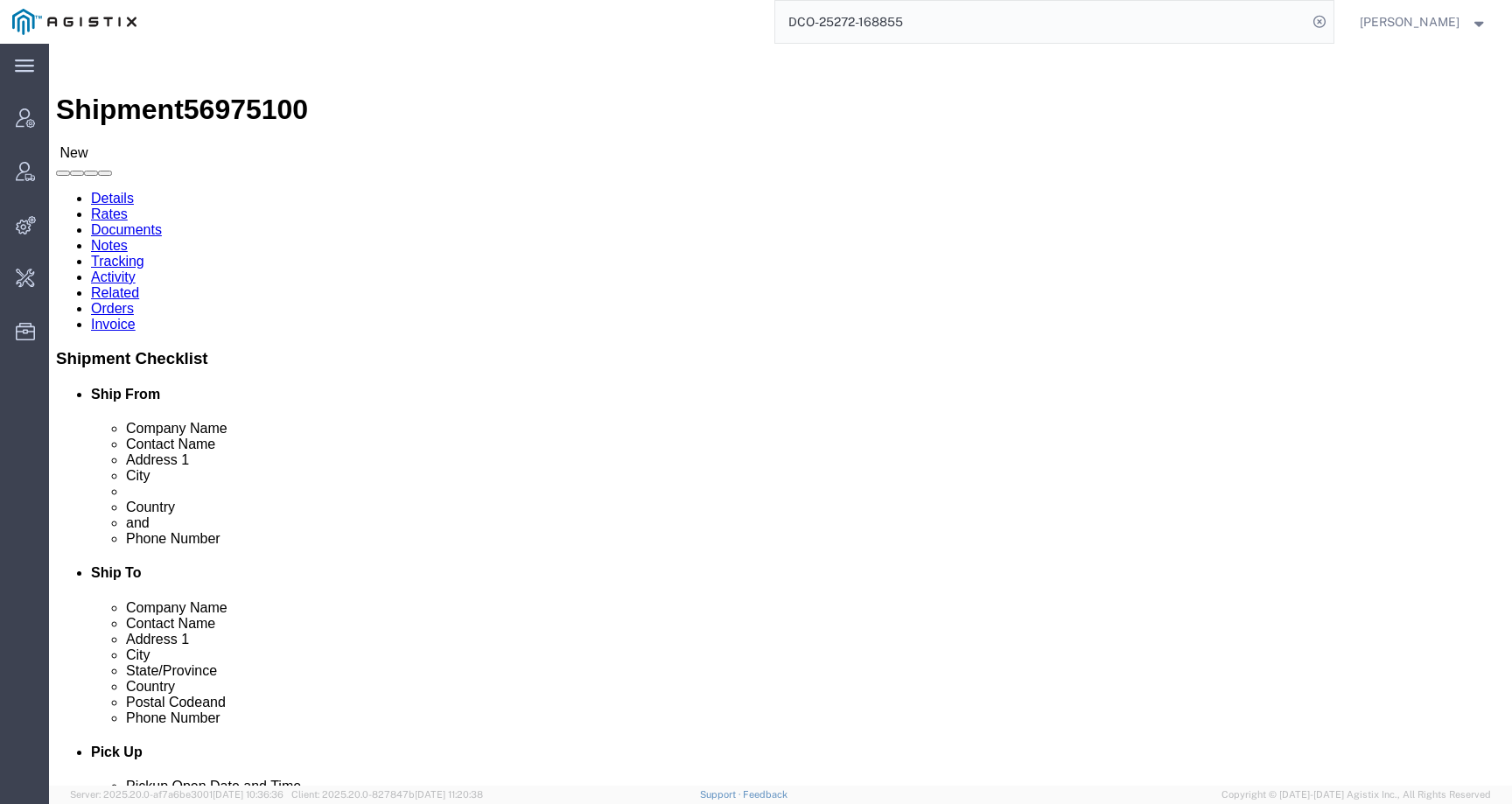
click span "56975100"
copy span "56975100"
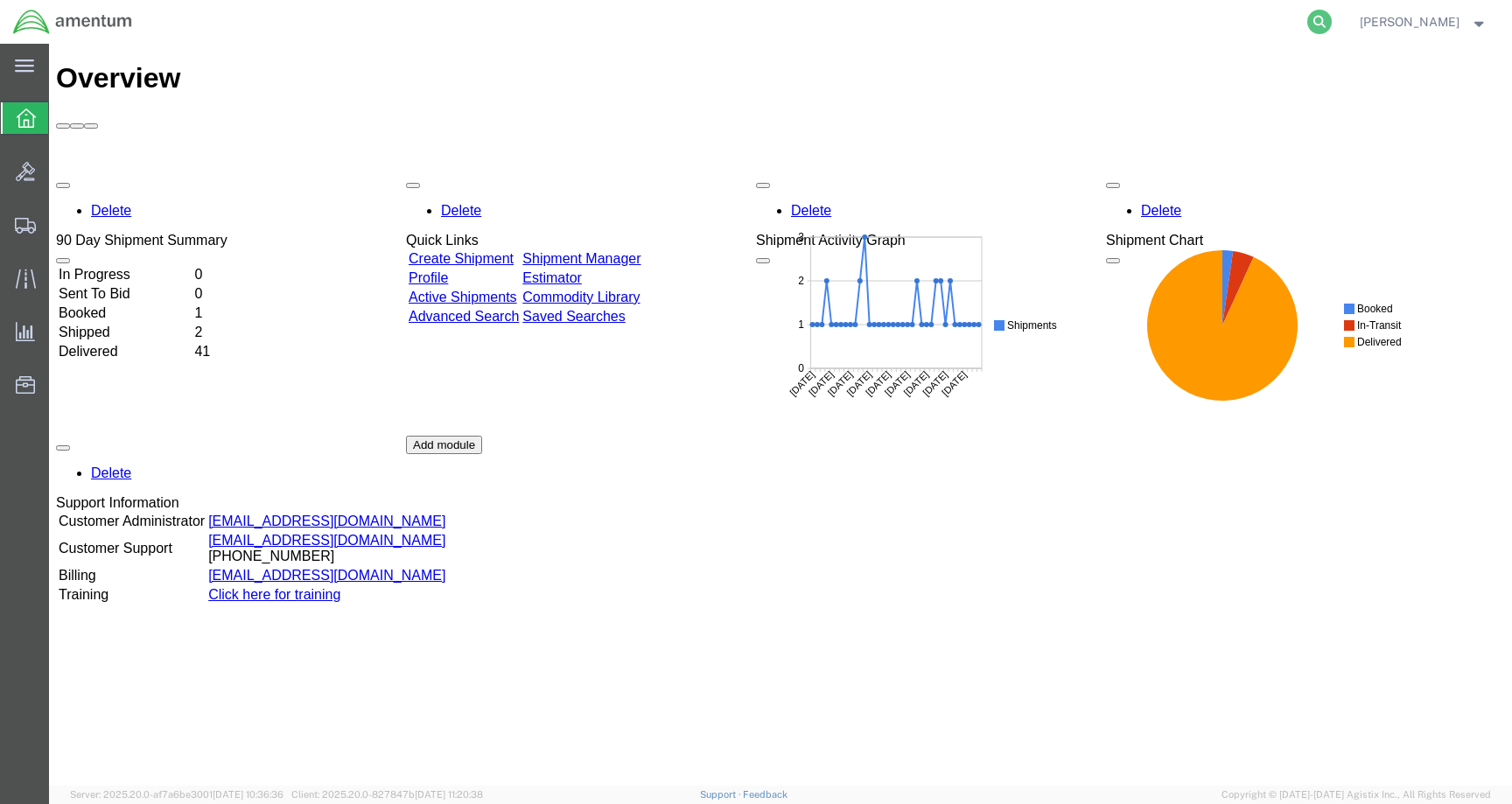
click at [1332, 20] on icon at bounding box center [1320, 22] width 25 height 25
click at [1301, 20] on input "search" at bounding box center [1041, 21] width 532 height 42
paste input "56975100"
type input "56975100"
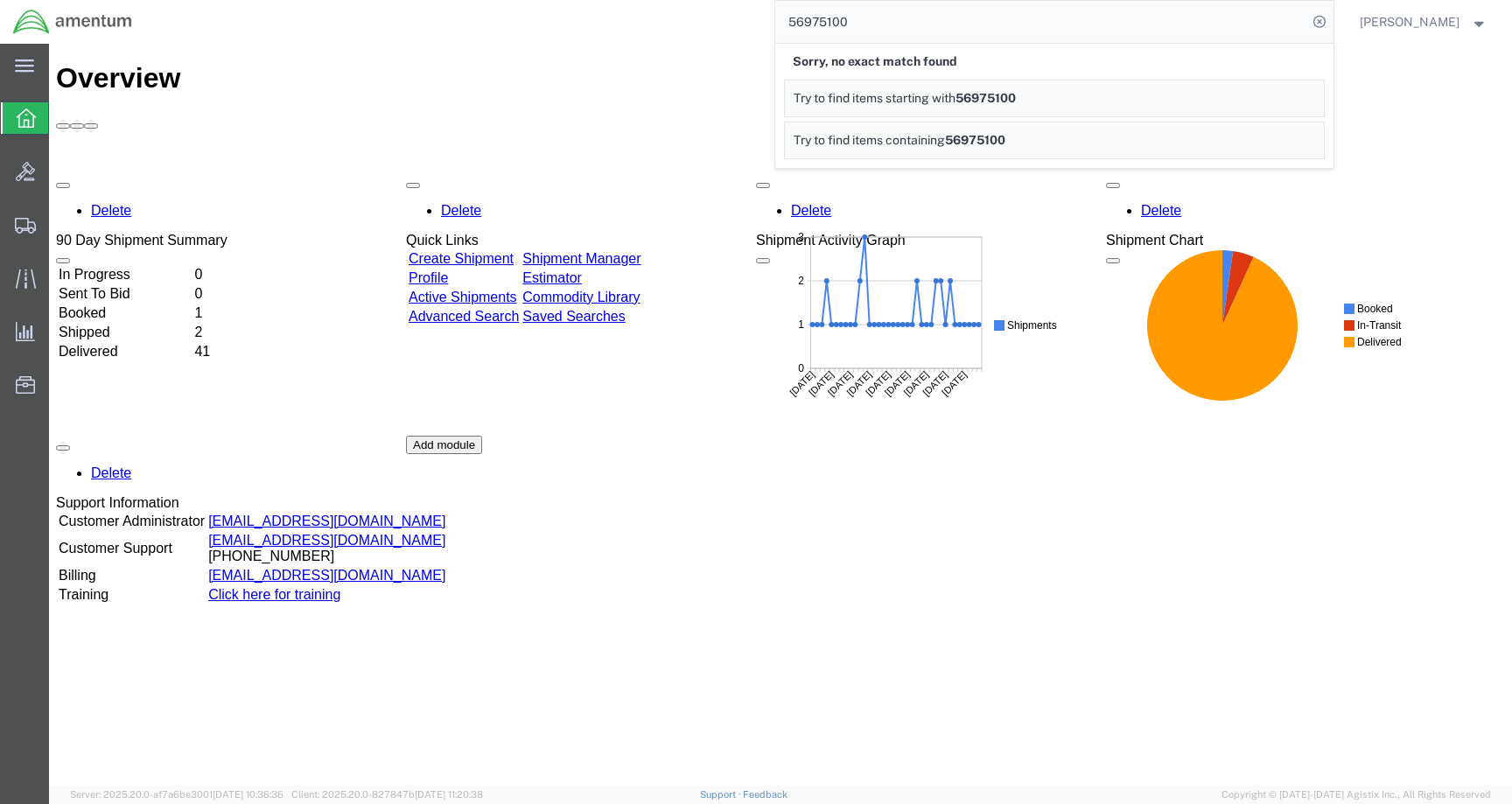
click at [812, 24] on input "56975100" at bounding box center [1041, 21] width 532 height 42
click at [18, 223] on icon at bounding box center [26, 226] width 21 height 16
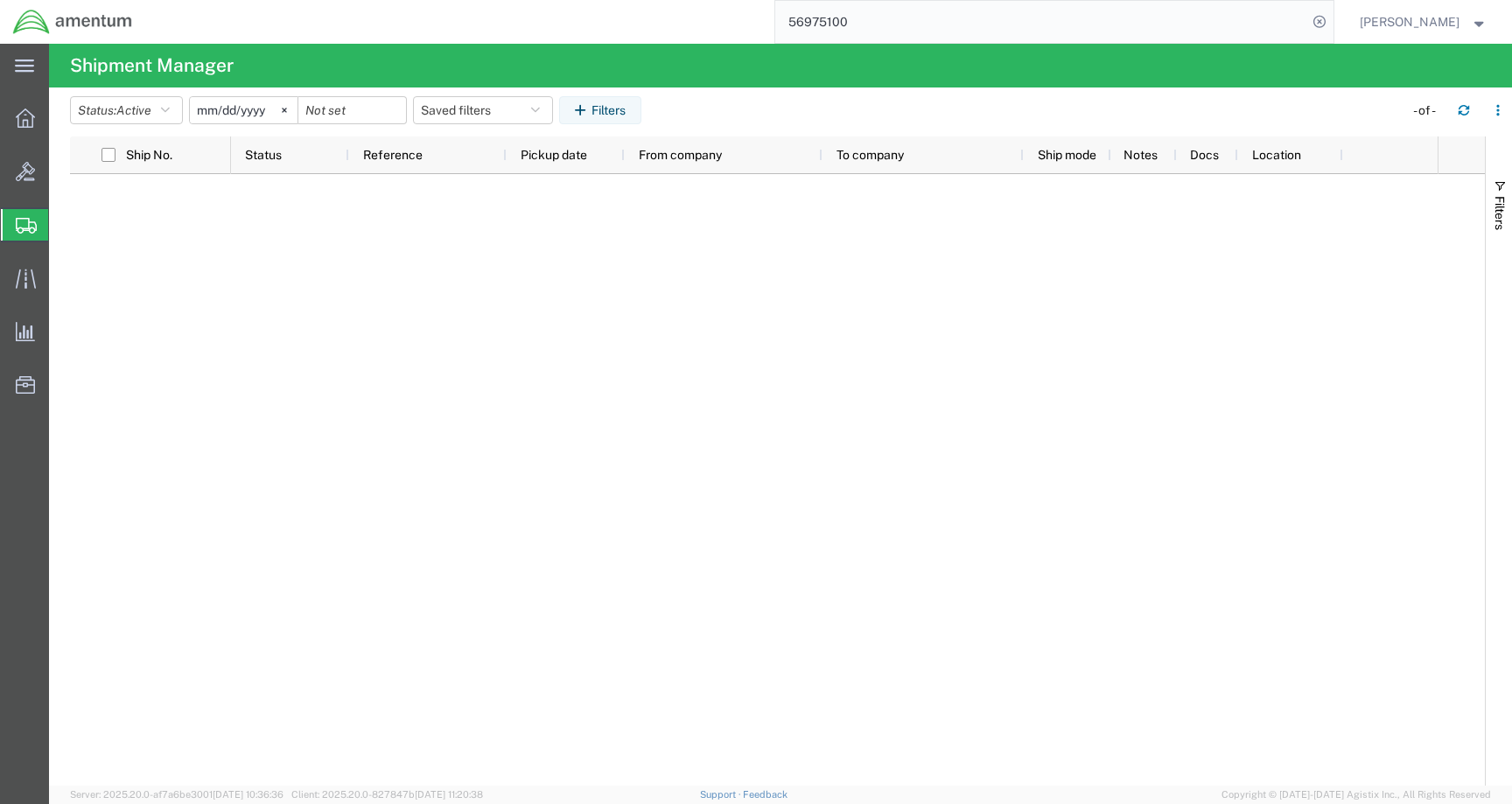
click at [906, 31] on input "56975100" at bounding box center [1041, 21] width 532 height 42
click at [884, 16] on input "56975100" at bounding box center [1041, 21] width 532 height 42
click at [817, 20] on input "56975100" at bounding box center [1041, 21] width 532 height 42
click at [813, 19] on input "56975100" at bounding box center [1041, 21] width 532 height 42
click at [900, 14] on input "56975100" at bounding box center [1041, 21] width 532 height 42
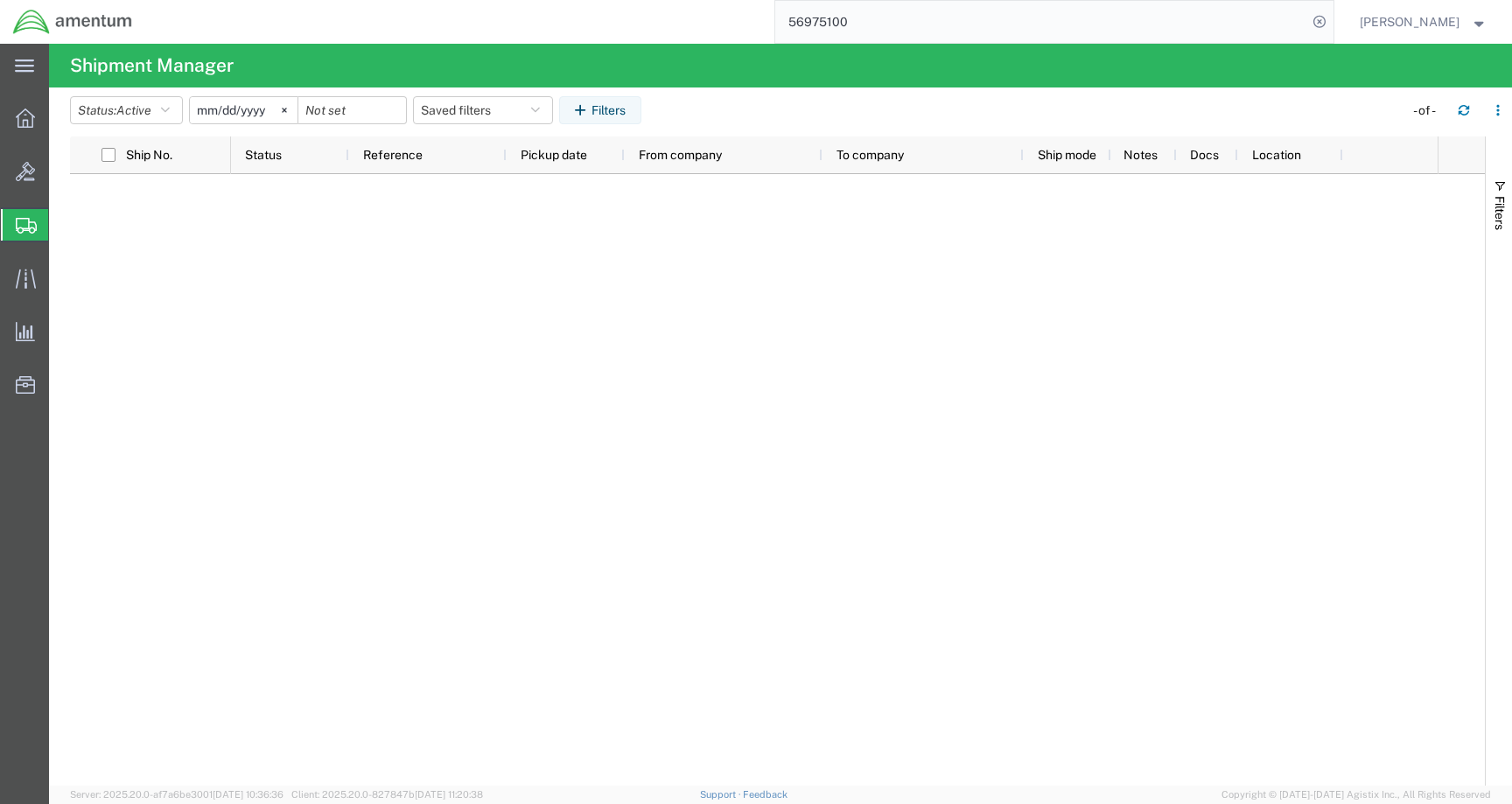
click at [1445, 18] on span "[PERSON_NAME]" at bounding box center [1410, 22] width 100 height 20
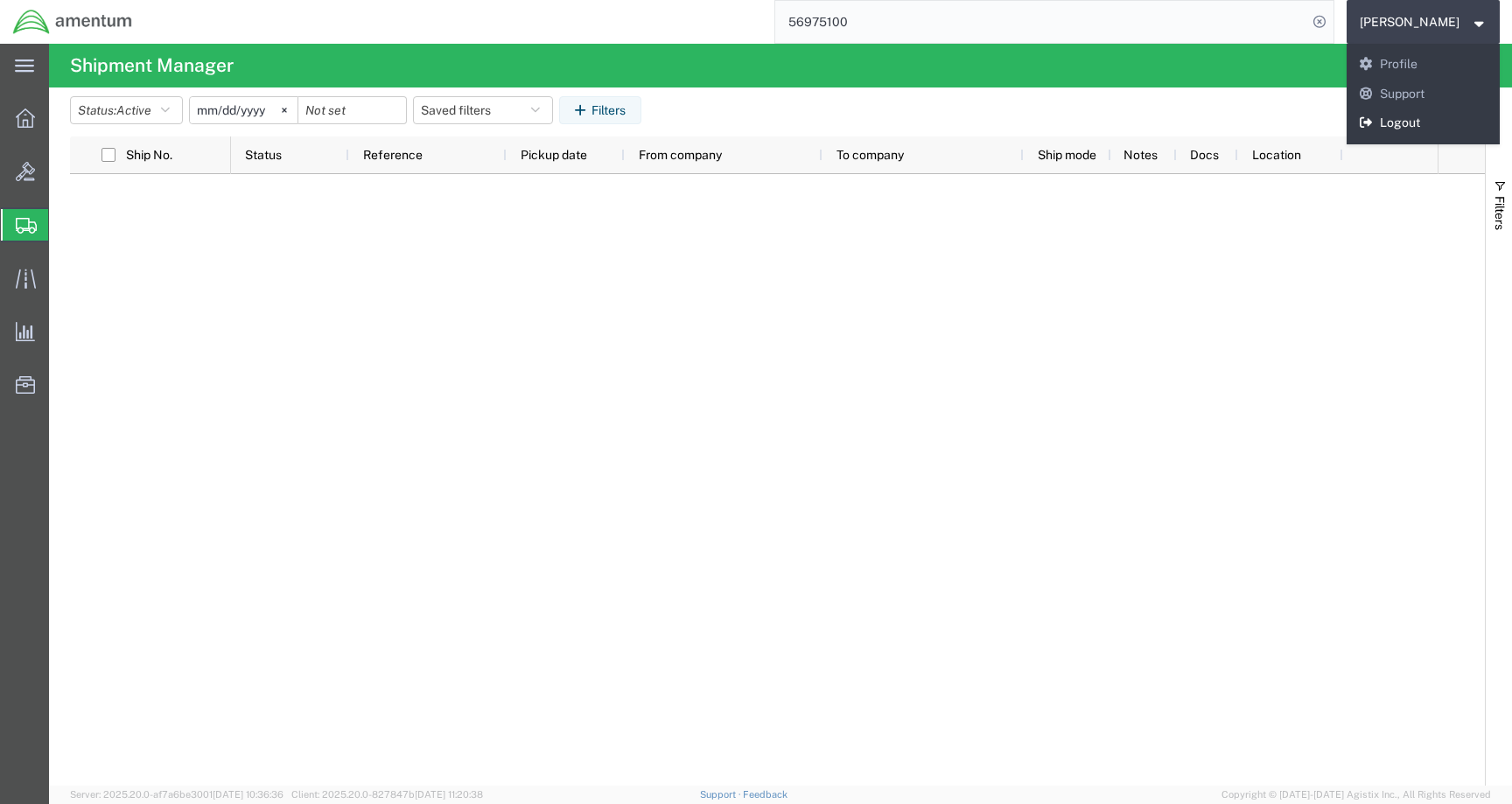
click at [1375, 125] on icon at bounding box center [1367, 123] width 16 height 12
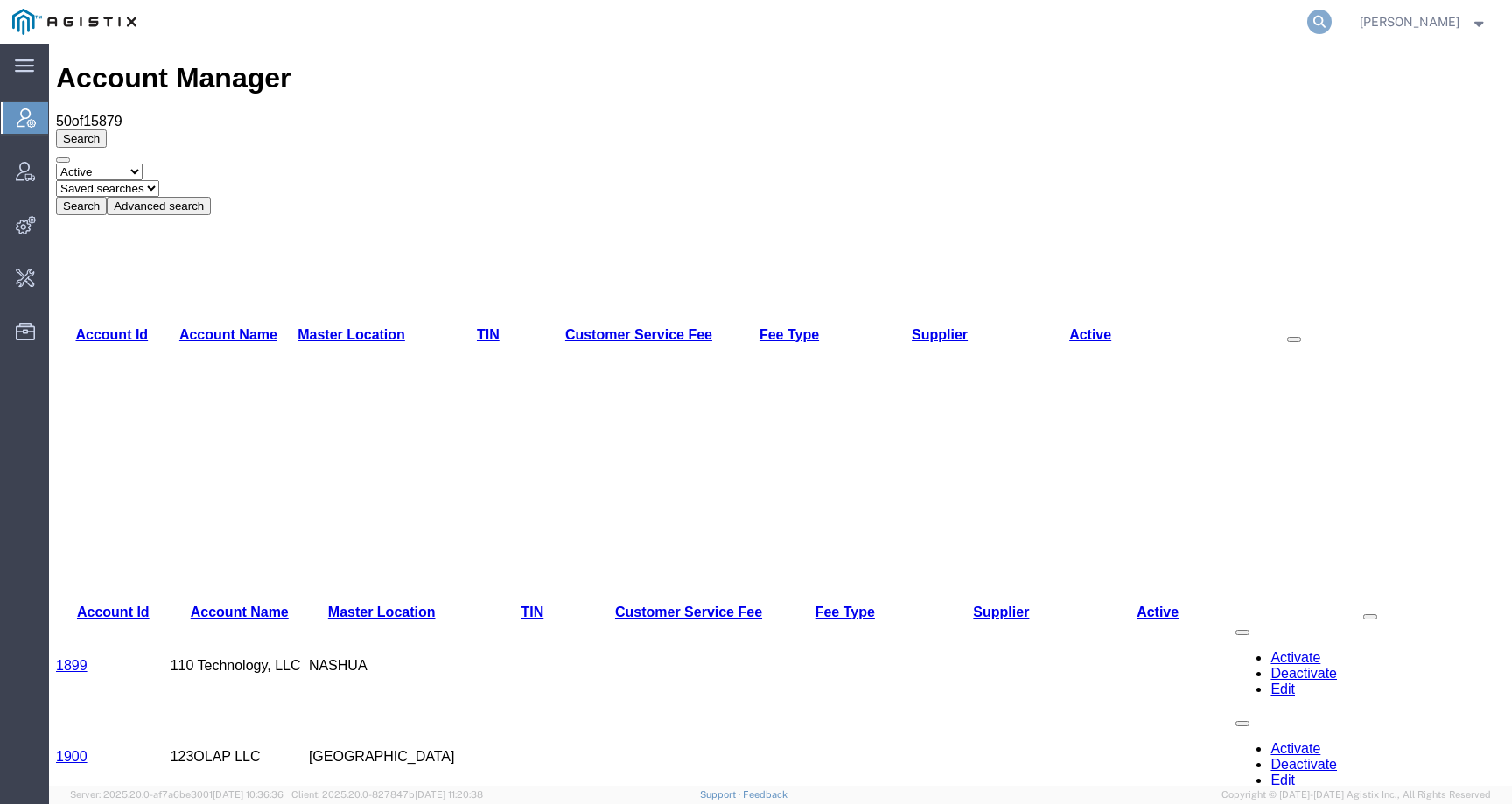
click at [1332, 23] on icon at bounding box center [1320, 22] width 25 height 25
click at [1308, 24] on input "search" at bounding box center [1041, 21] width 532 height 42
paste input "56975100"
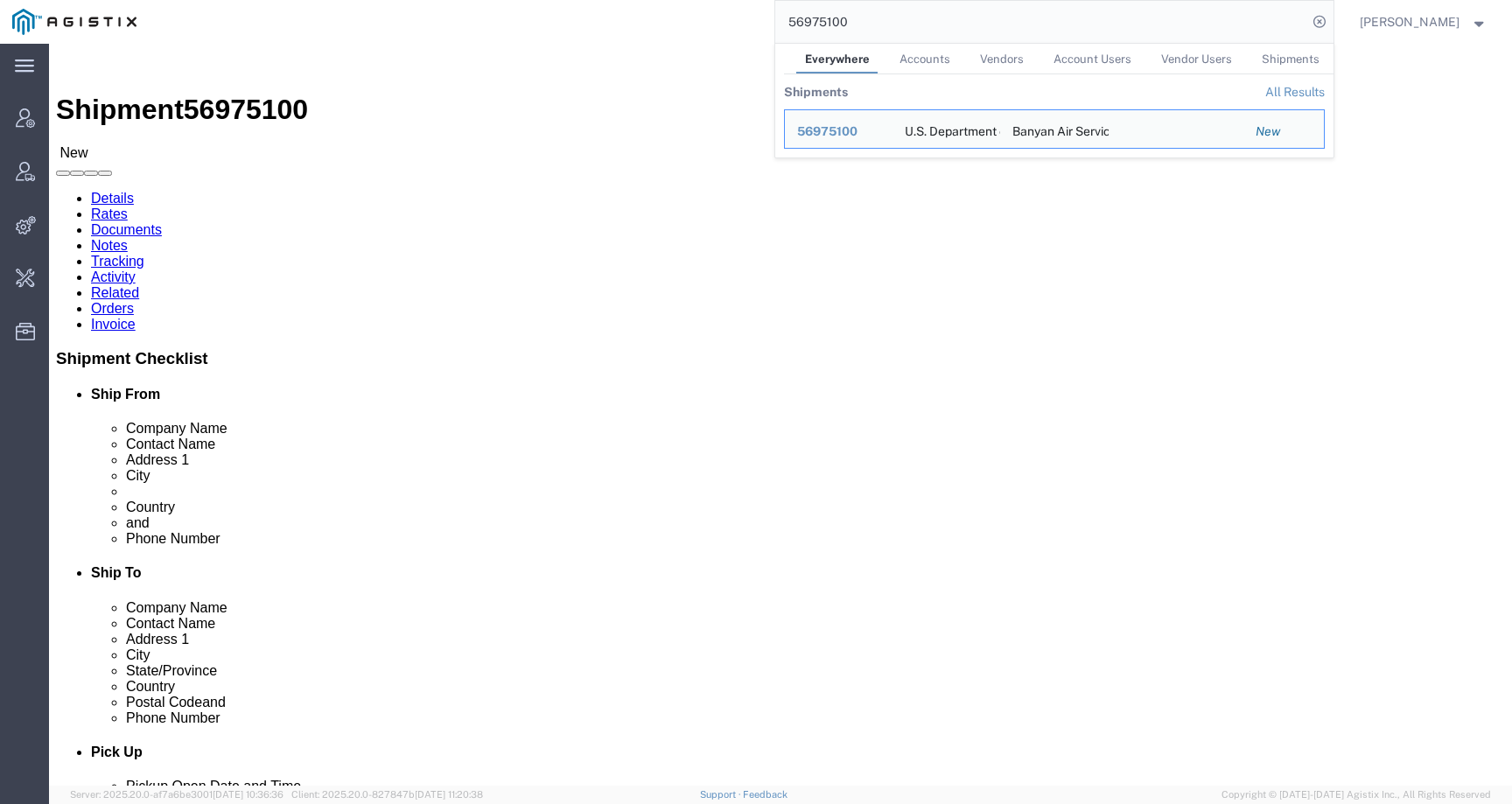
click address "U.S. Department of Defense (Charles A. Davis) CMUC35_NOR1 AL UDEID TMO 5452 PRE…"
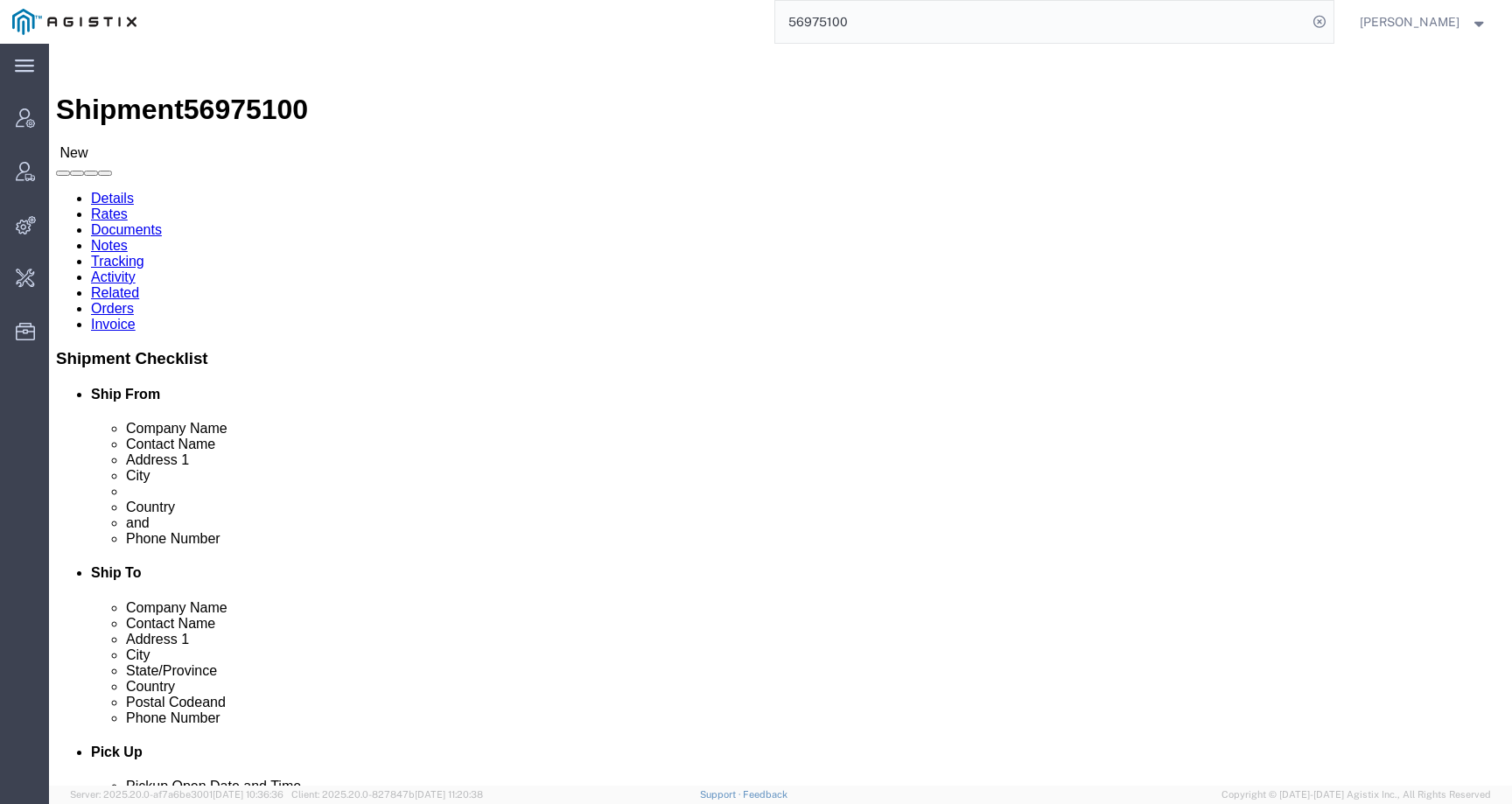
click span "56975100"
copy span "56975100"
click link "Activity"
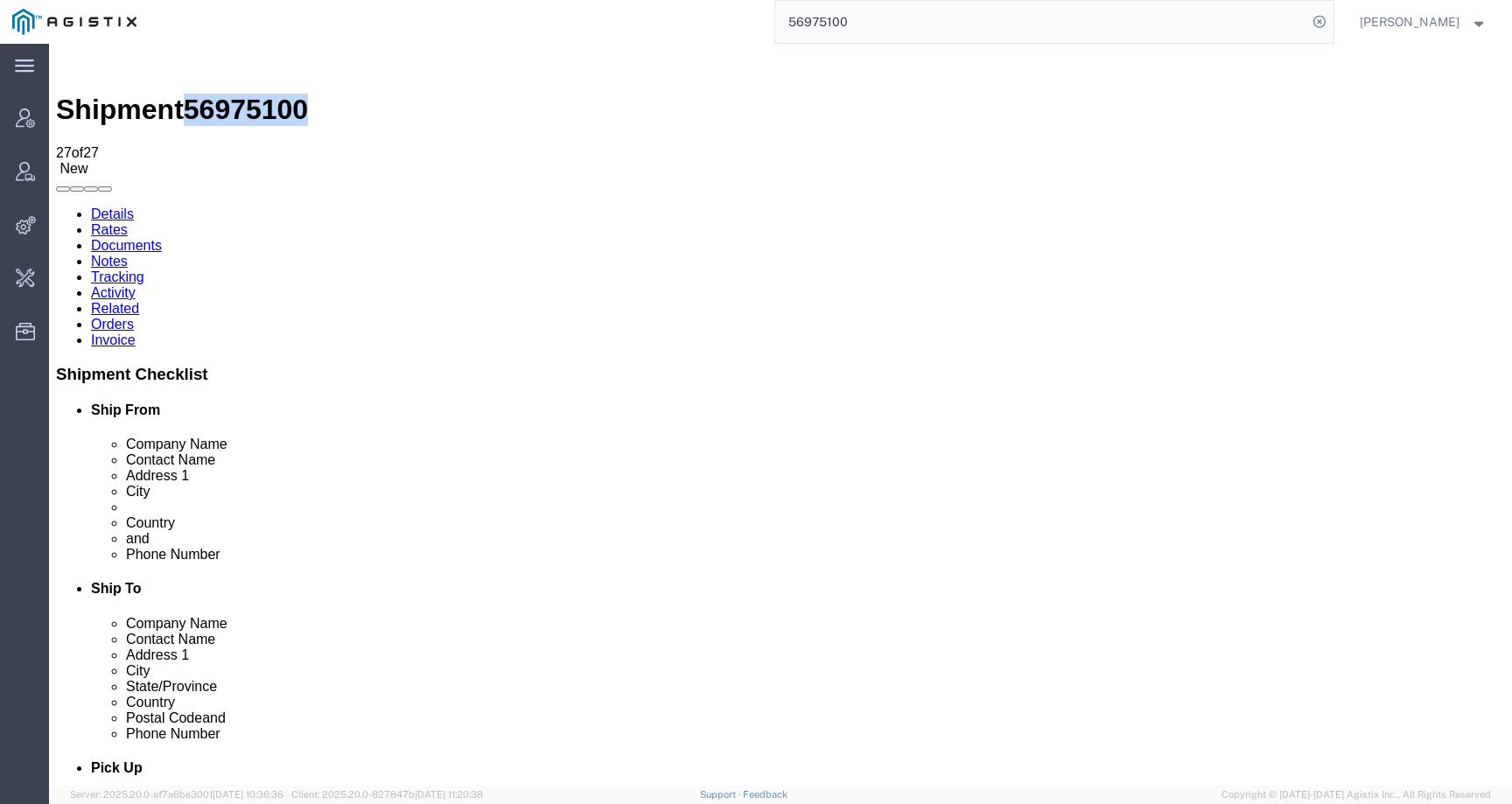
click at [118, 206] on link "Details" at bounding box center [112, 213] width 43 height 15
click at [905, 35] on input "56975100" at bounding box center [1041, 21] width 532 height 42
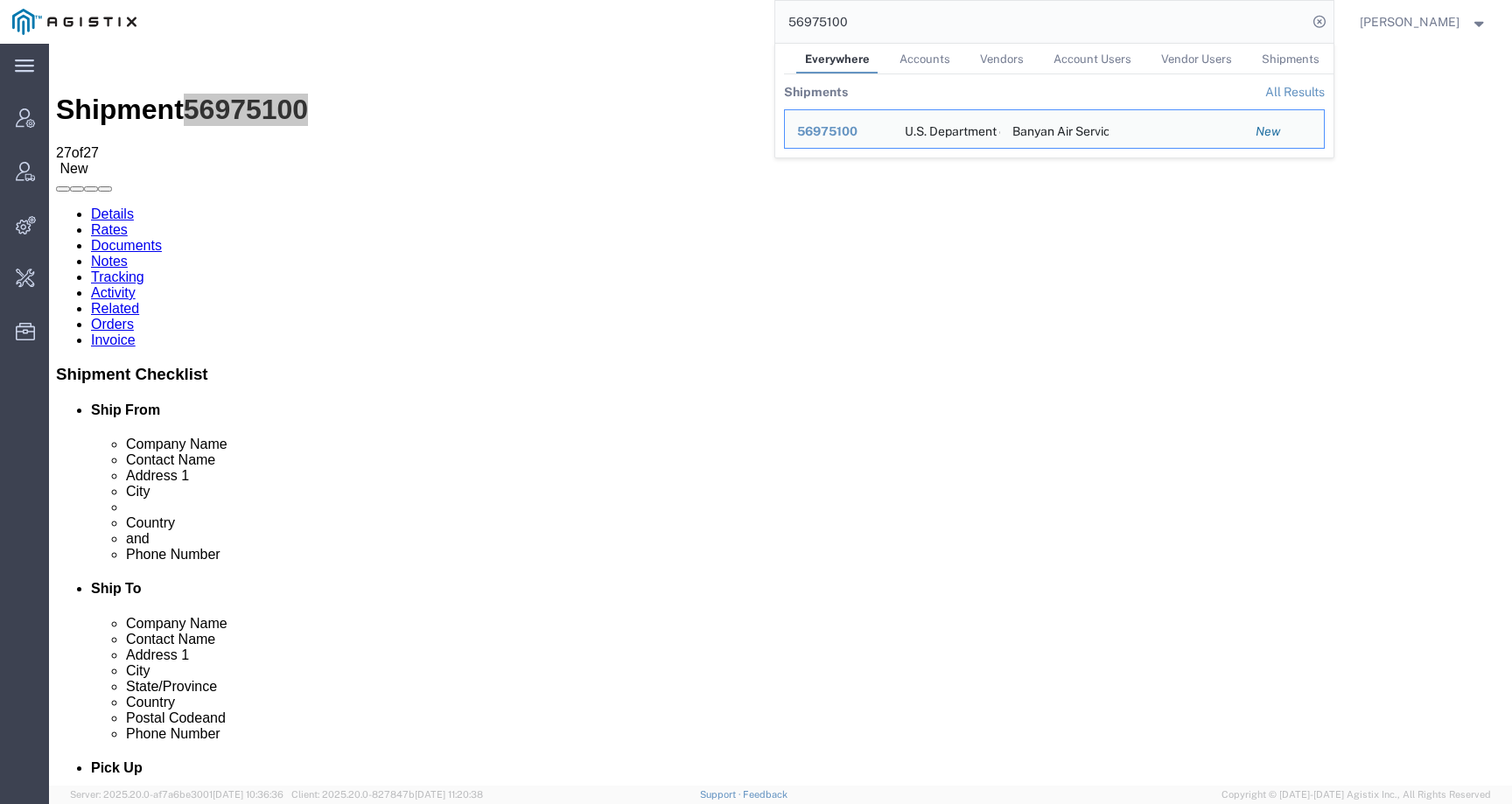
drag, startPoint x: 892, startPoint y: 27, endPoint x: 732, endPoint y: 25, distance: 160.0
click at [732, 25] on div "56975100 Everywhere Accounts Vendors Account Users Vendor Users Shipments Shipm…" at bounding box center [740, 21] width 1185 height 44
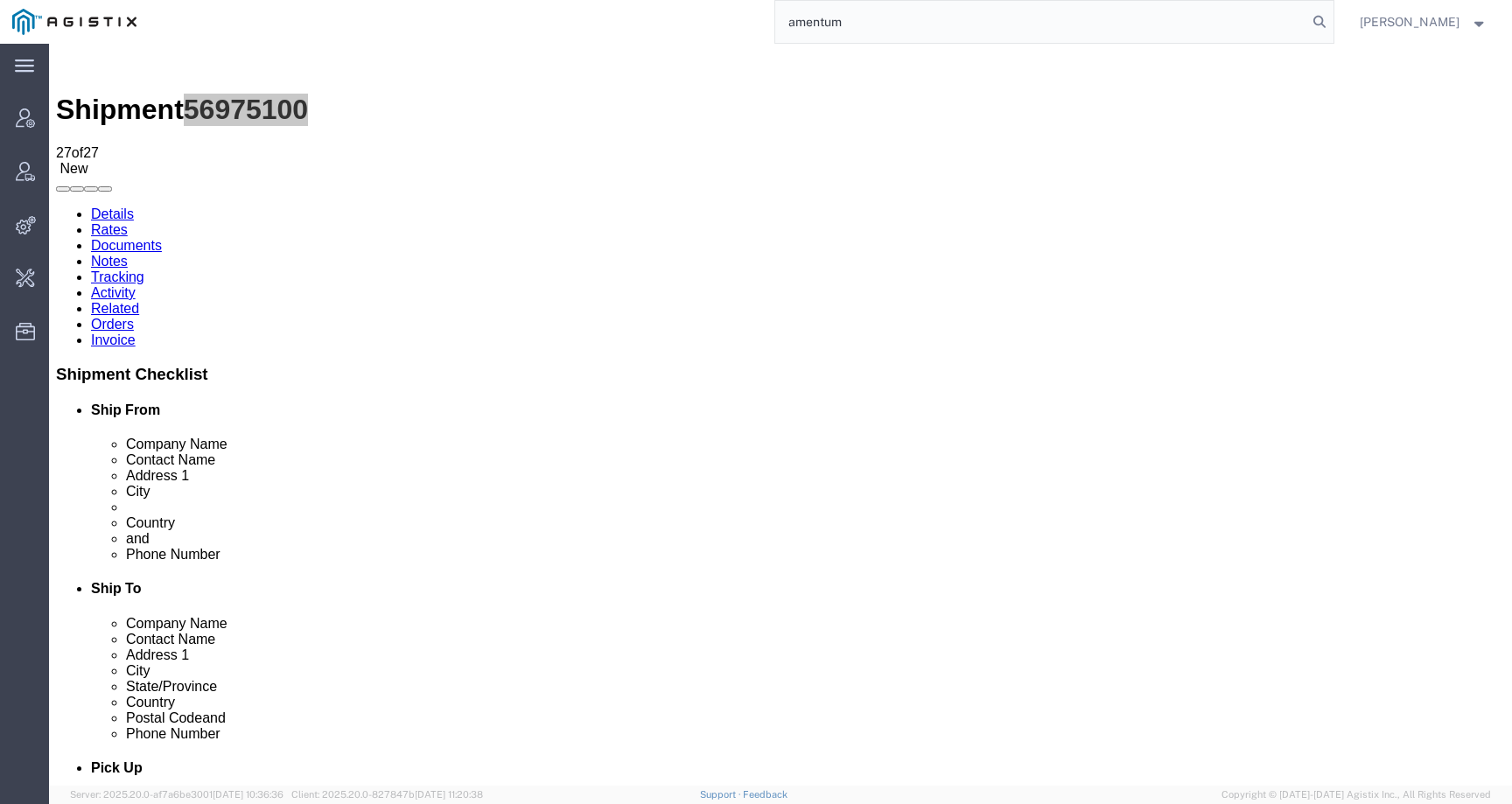
type input "amentum"
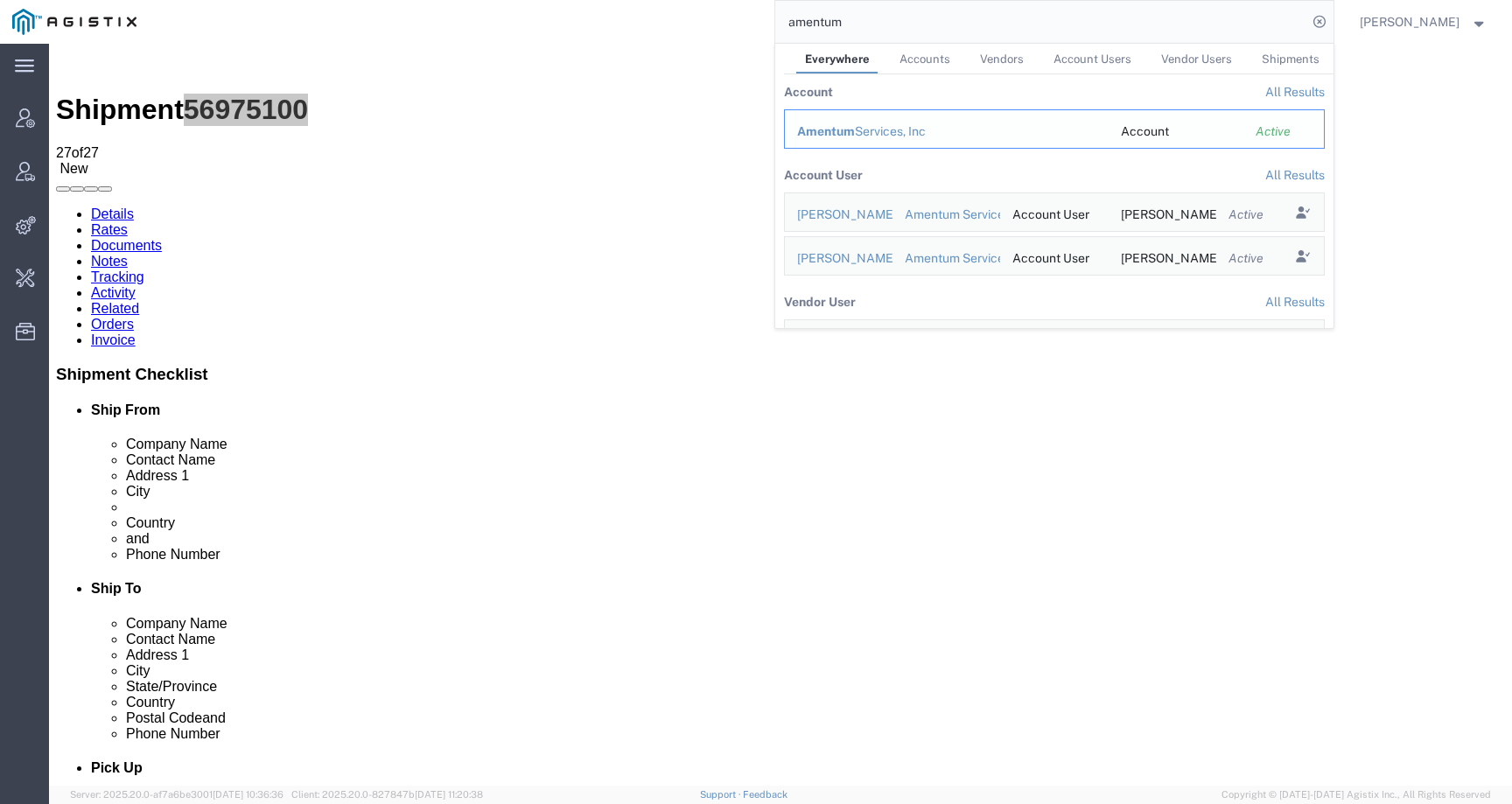
click at [880, 139] on div "Amentum Services, Inc" at bounding box center [947, 131] width 300 height 19
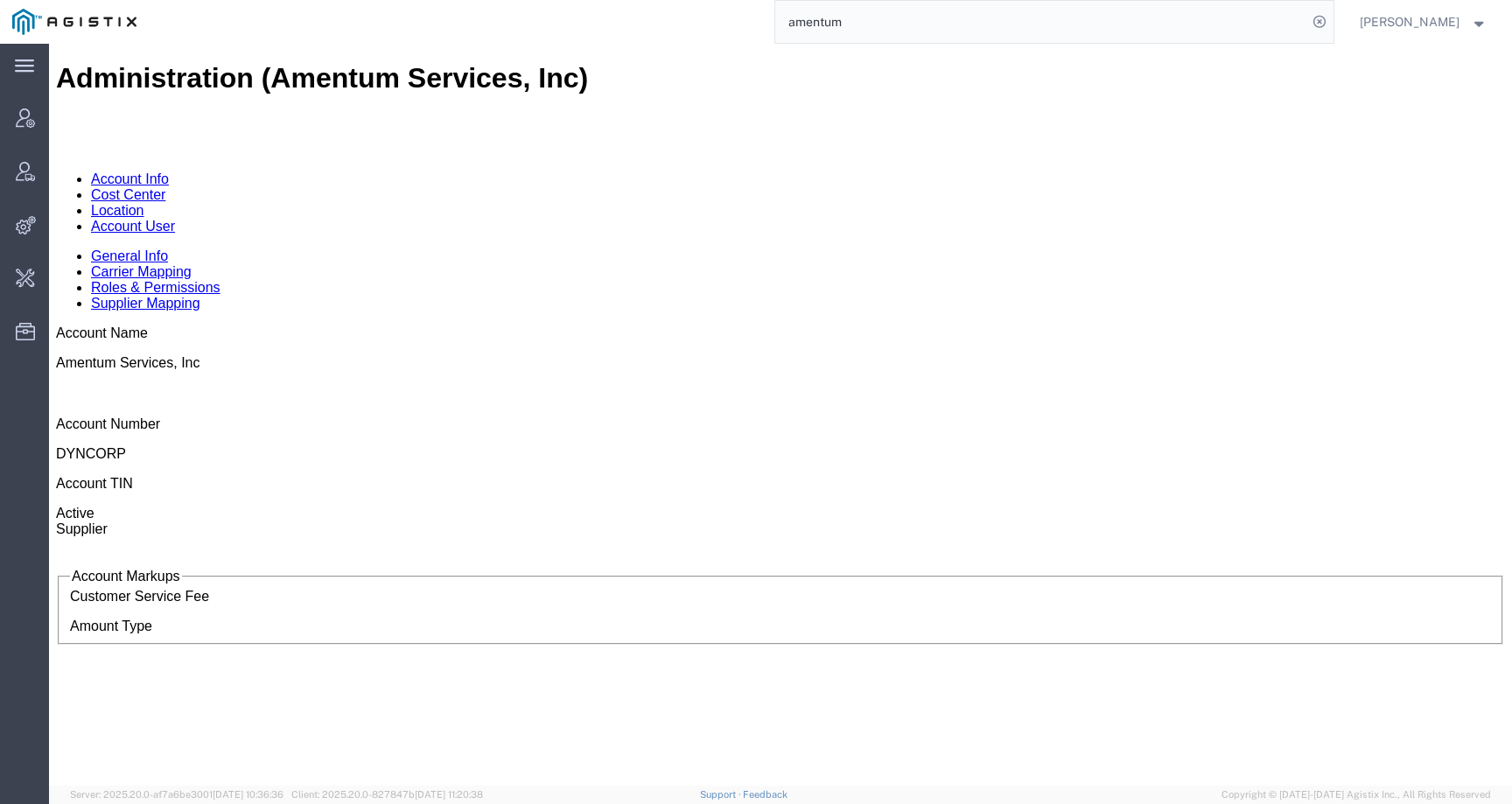
click at [175, 219] on link "Account User" at bounding box center [132, 226] width 84 height 15
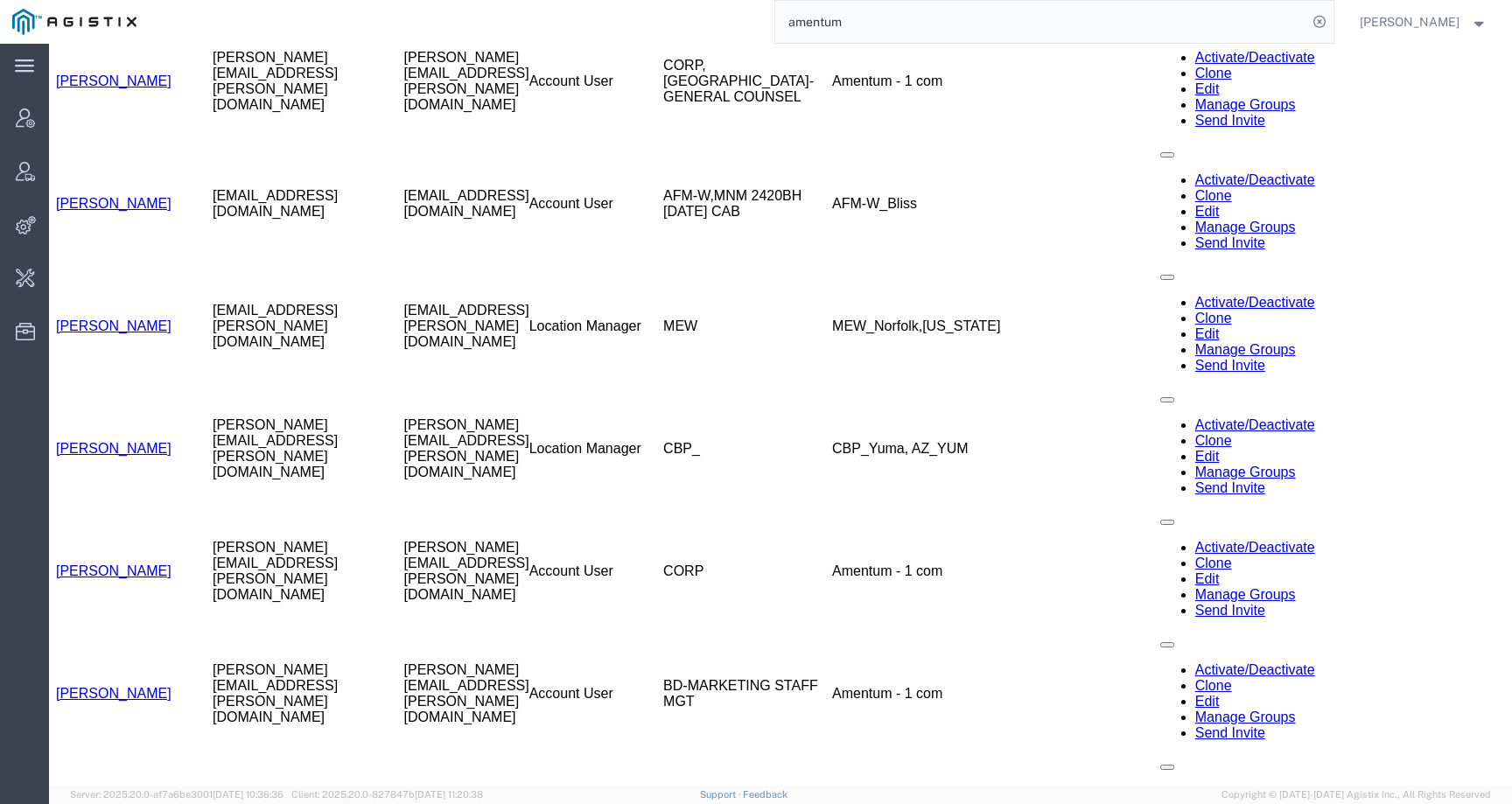
scroll to position [3988, 0]
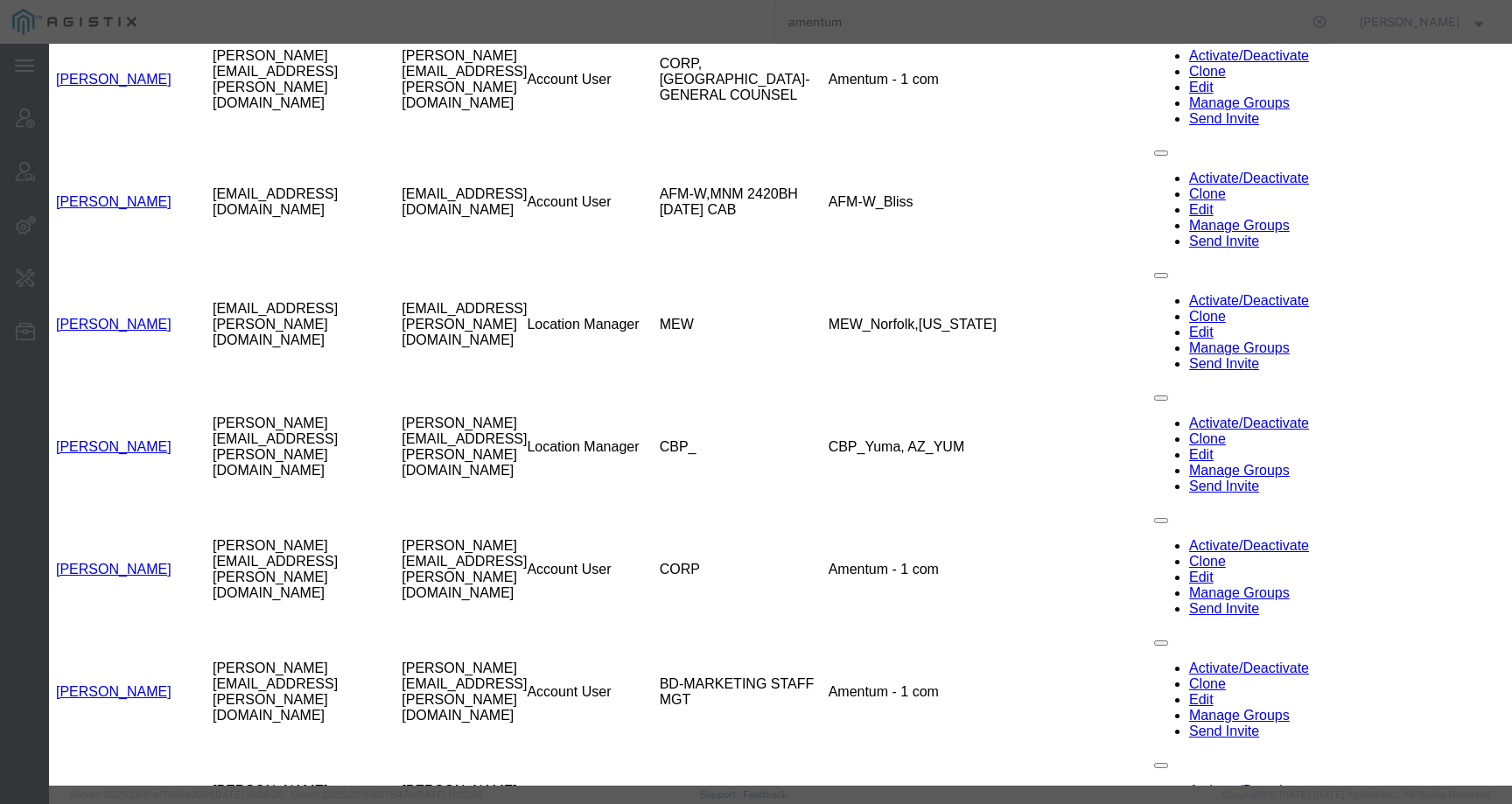
select select "DEPARTMENT"
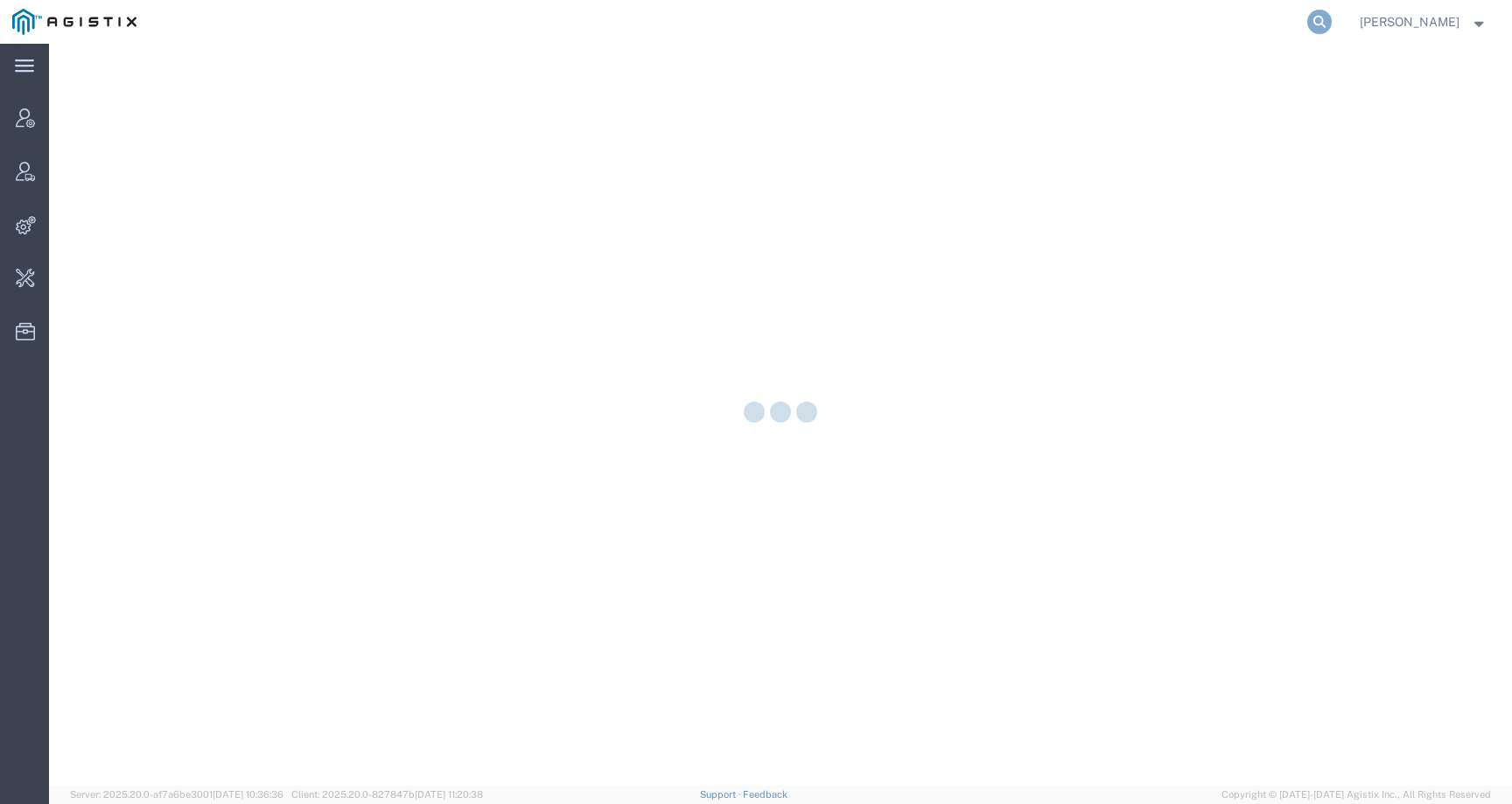
click at [1332, 21] on icon at bounding box center [1320, 22] width 25 height 25
click at [1198, 23] on input "search" at bounding box center [1041, 21] width 532 height 42
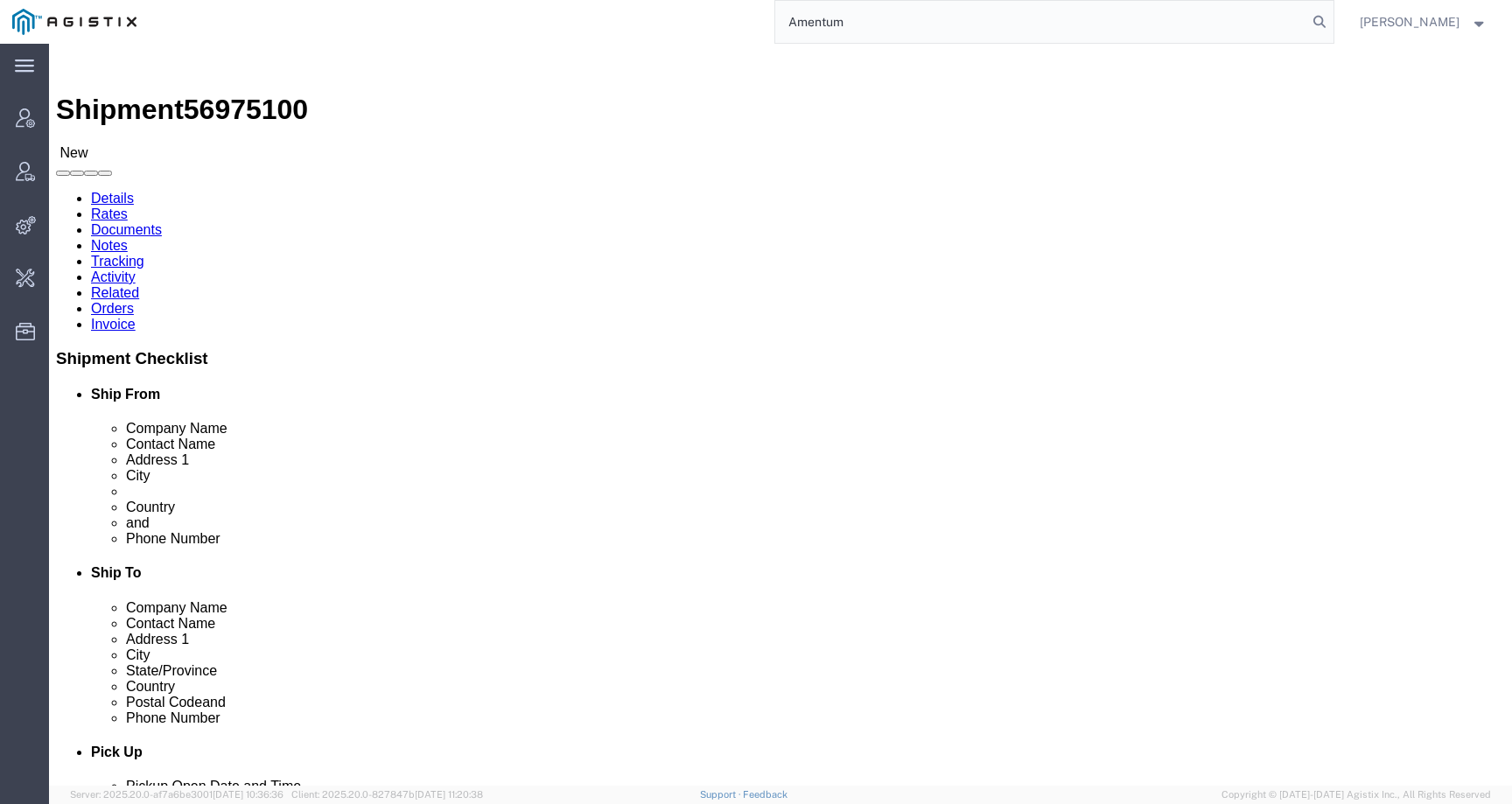
type input "Amentum"
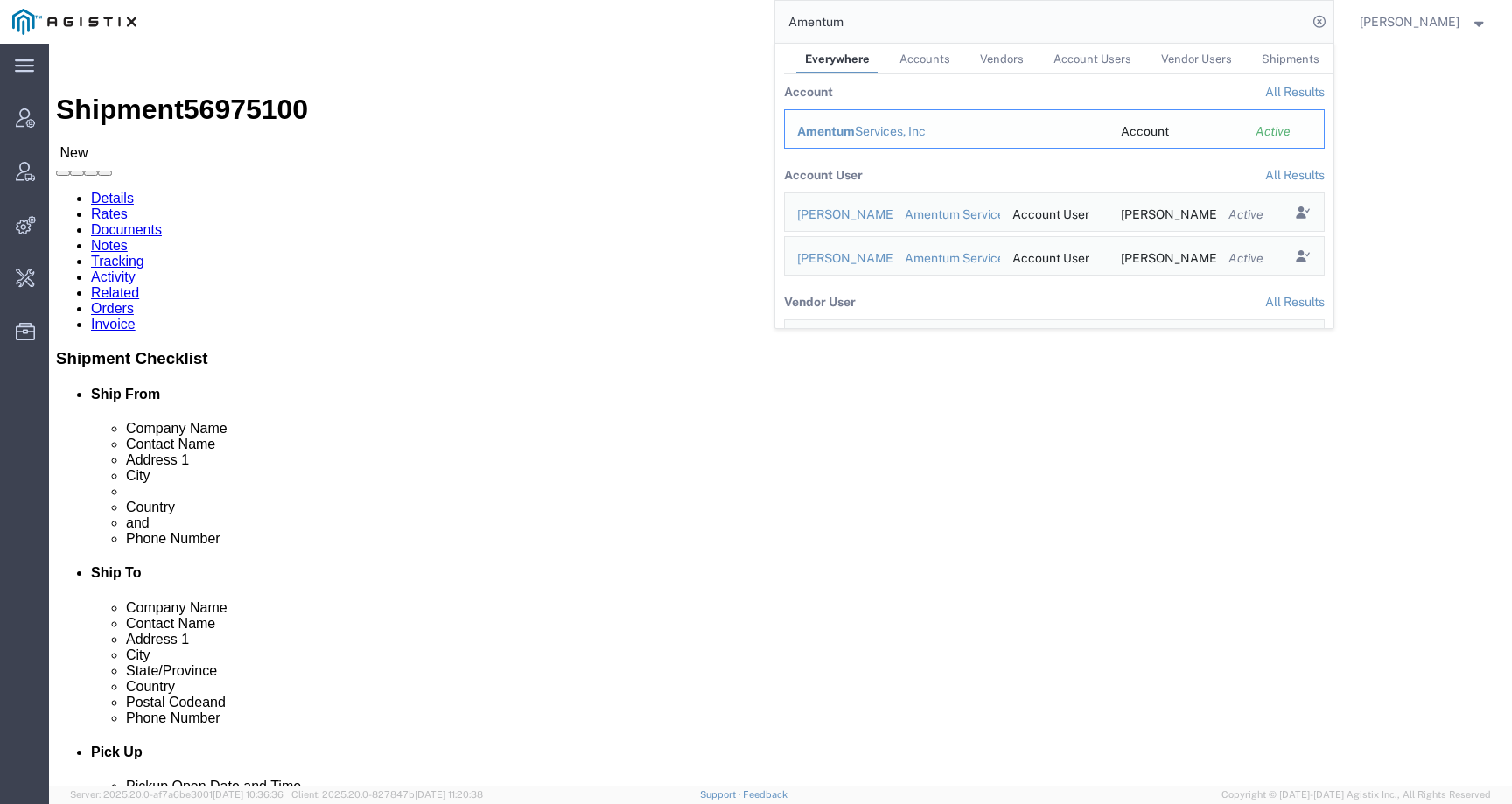
click at [891, 132] on div "Amentum Services, Inc" at bounding box center [947, 131] width 300 height 19
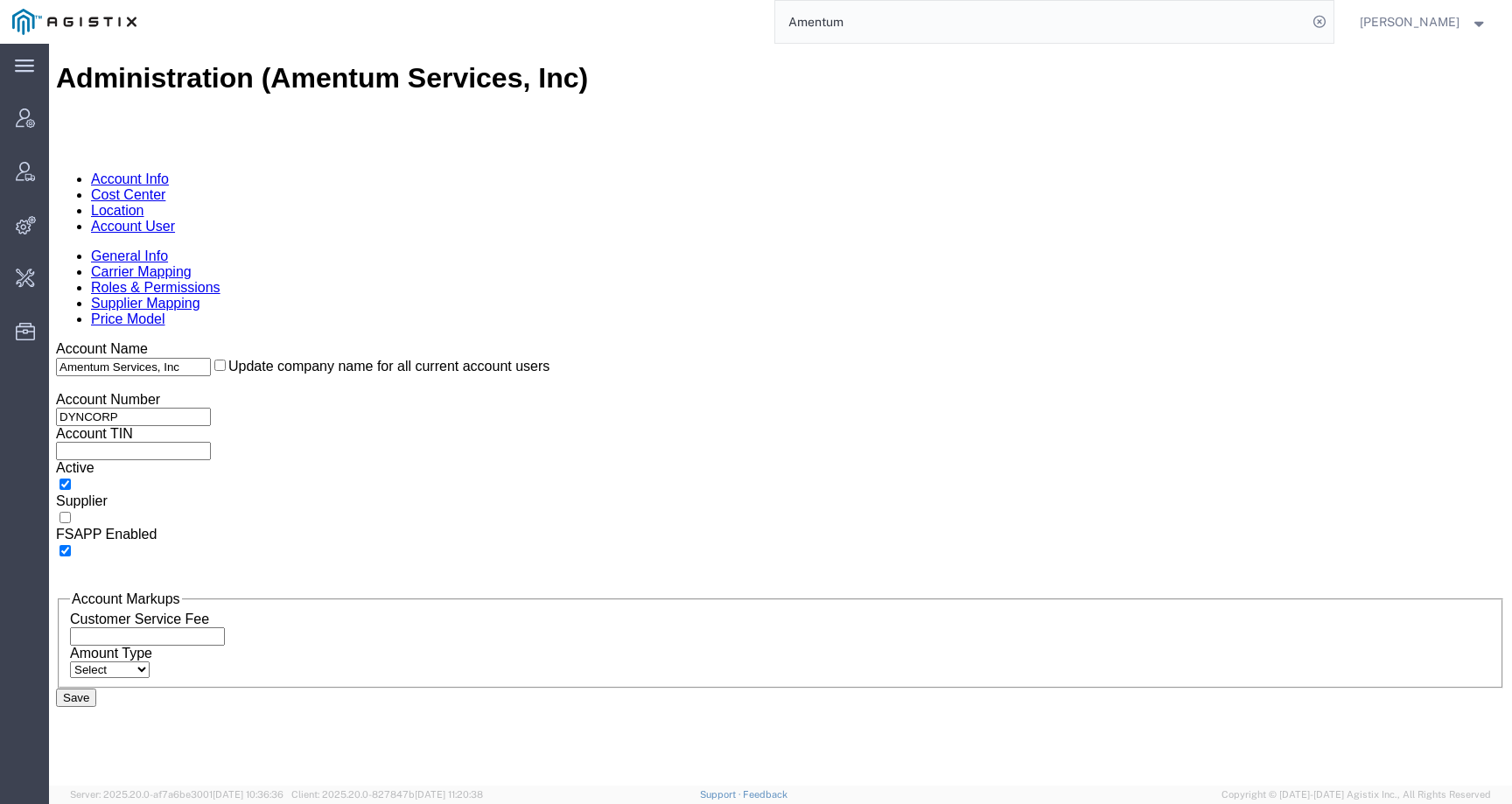
click at [175, 219] on link "Account User" at bounding box center [132, 226] width 84 height 15
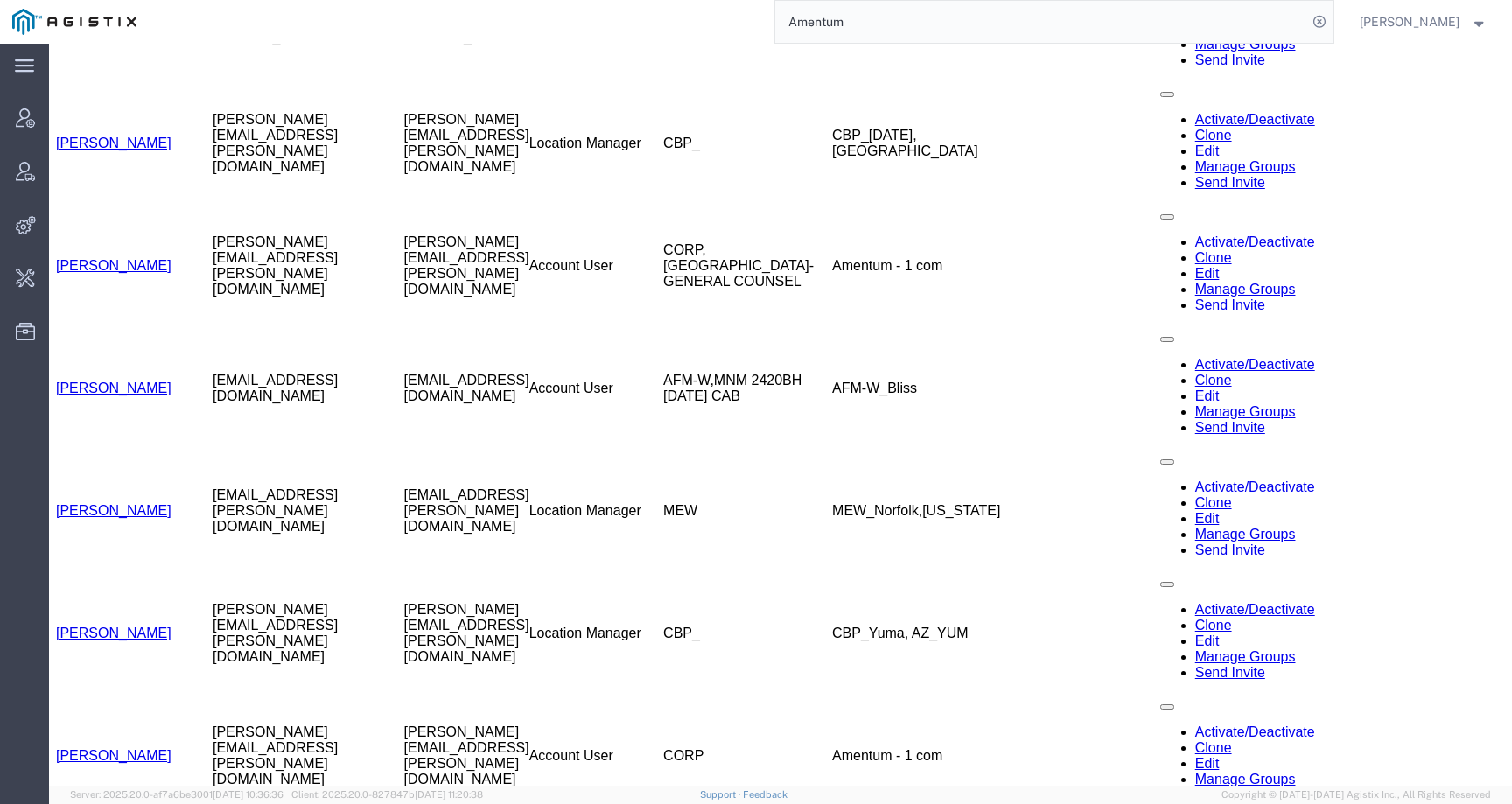
scroll to position [3878, 0]
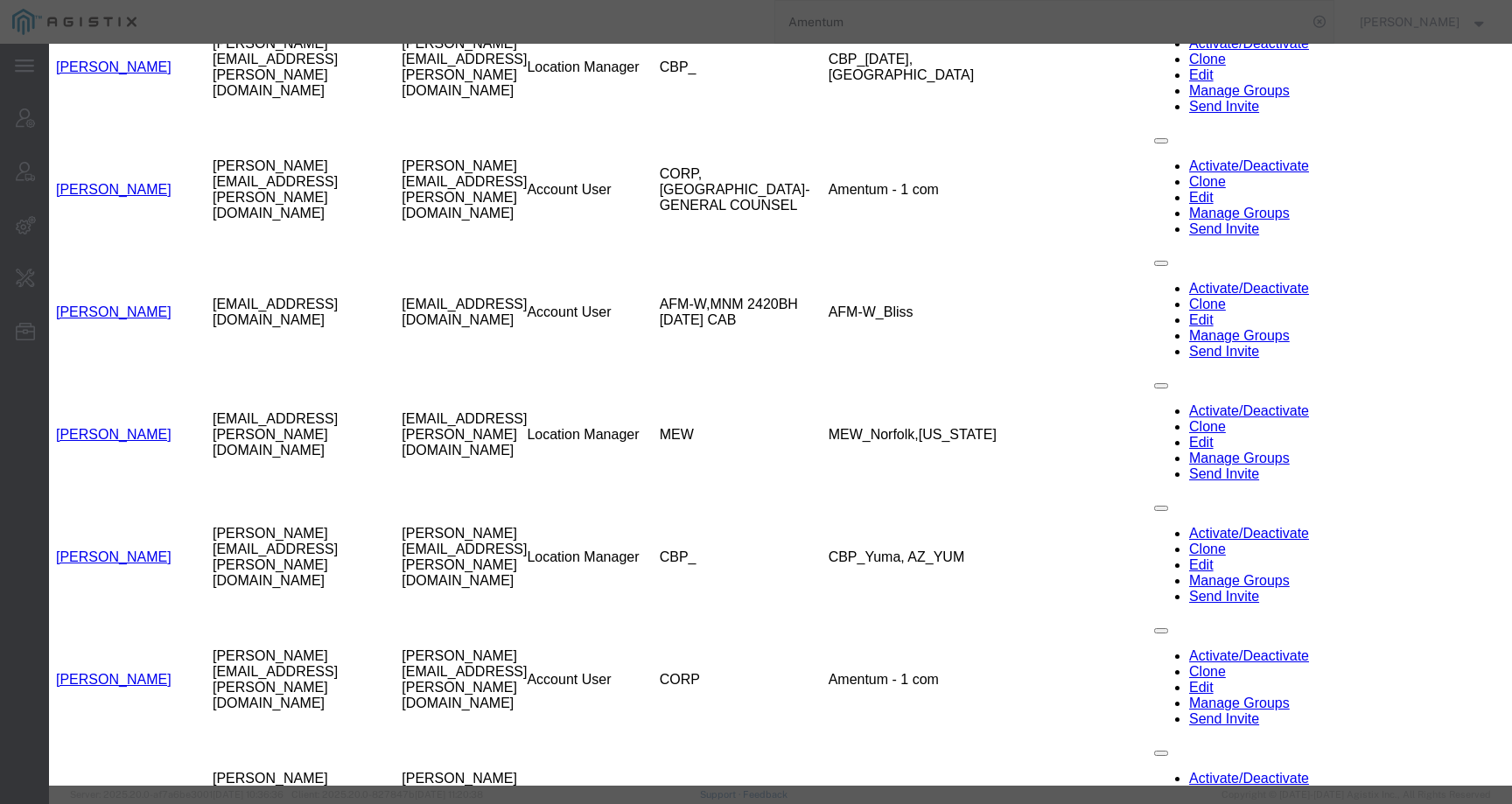
select select "DEPARTMENT"
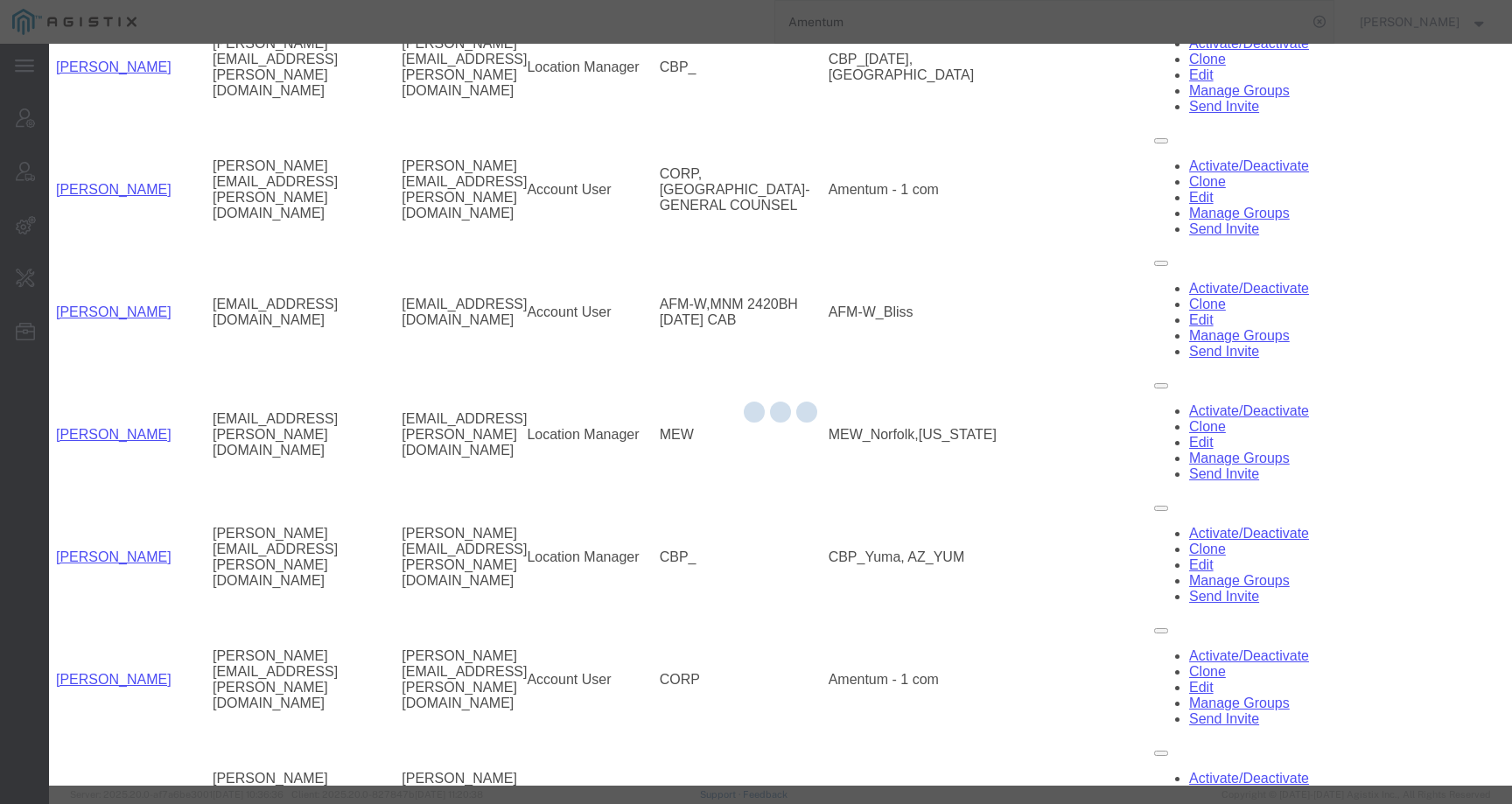
select select
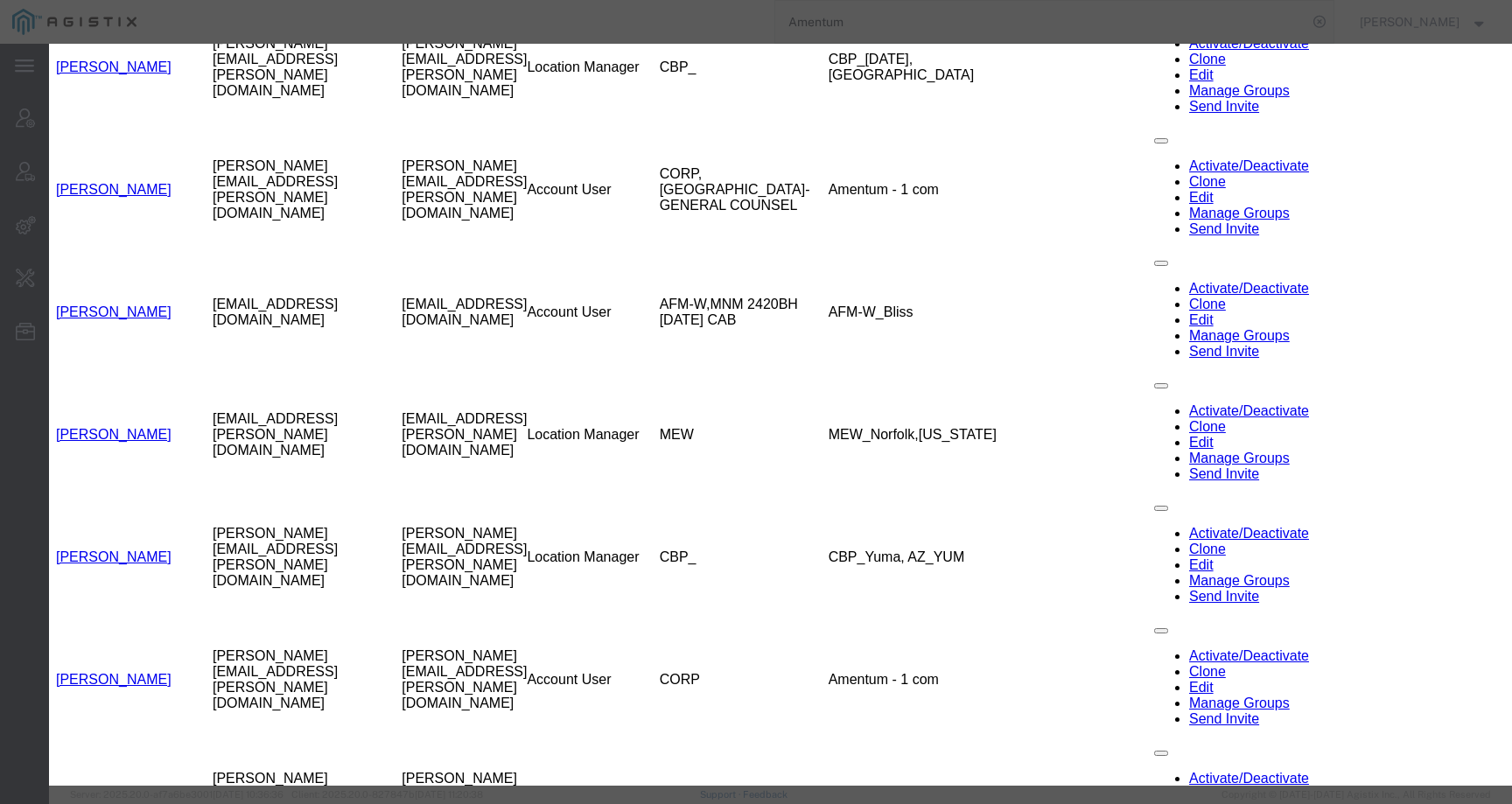
select select "DEPARTMENT"
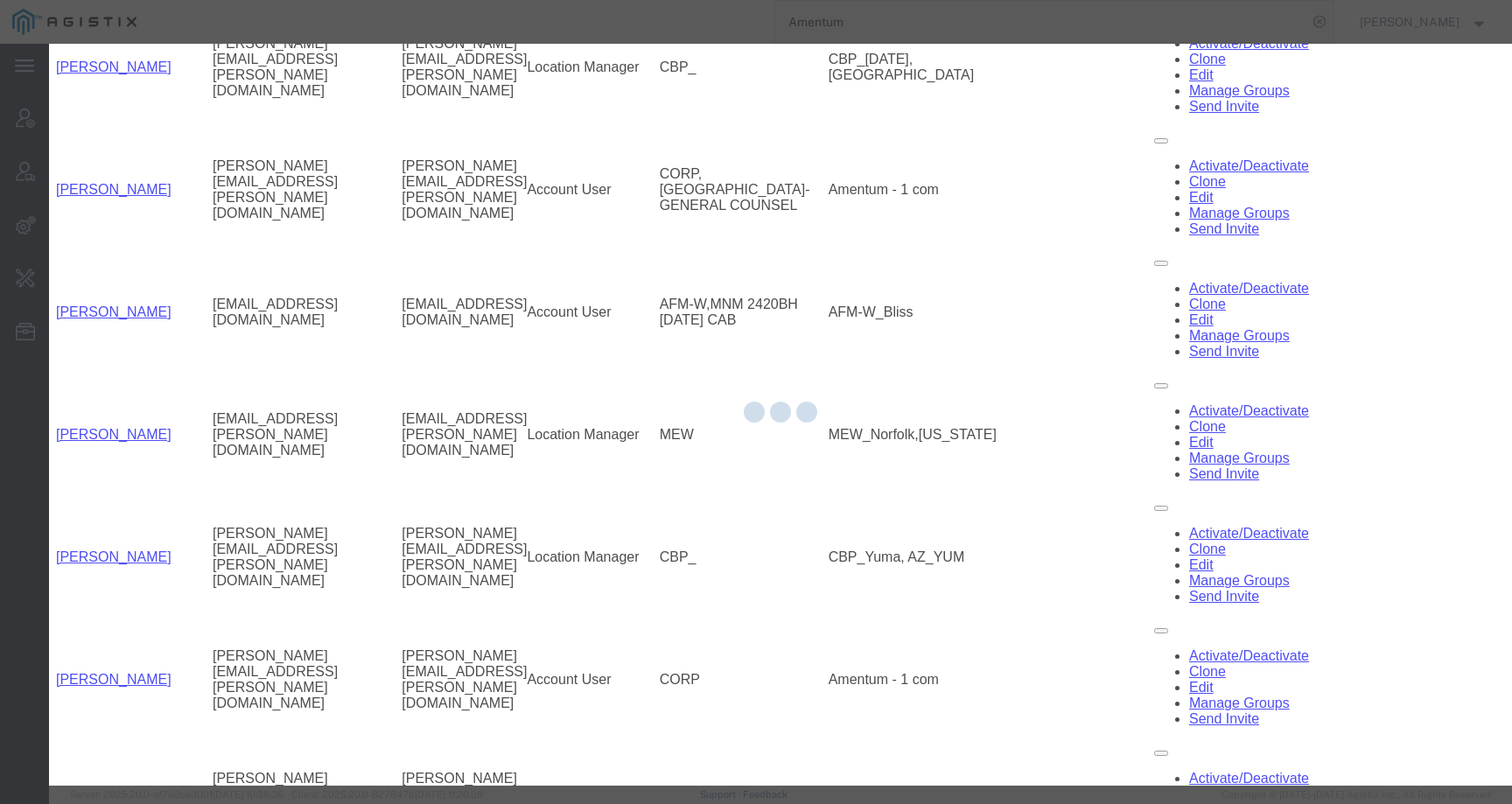
select select
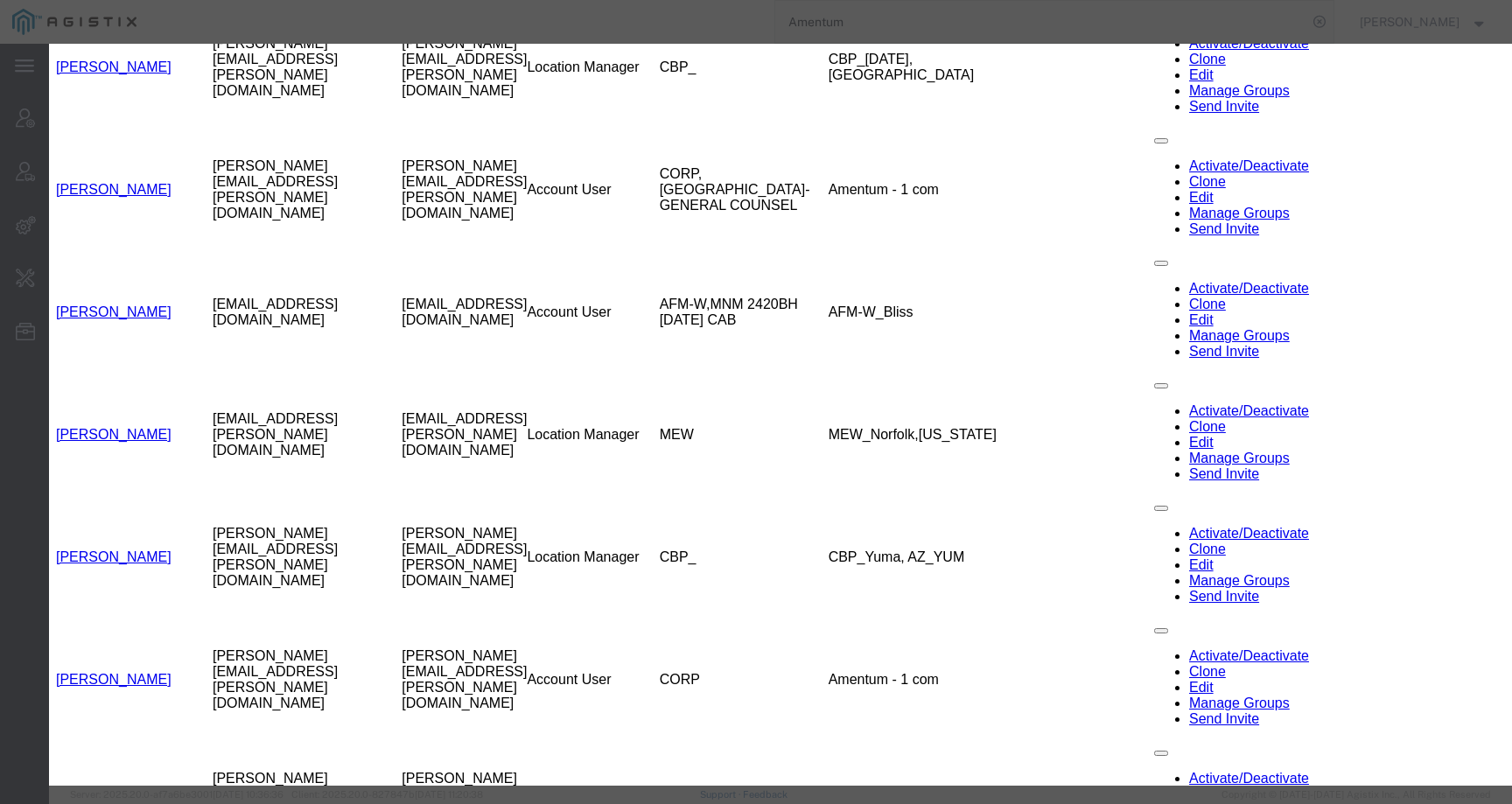
scroll to position [0, 0]
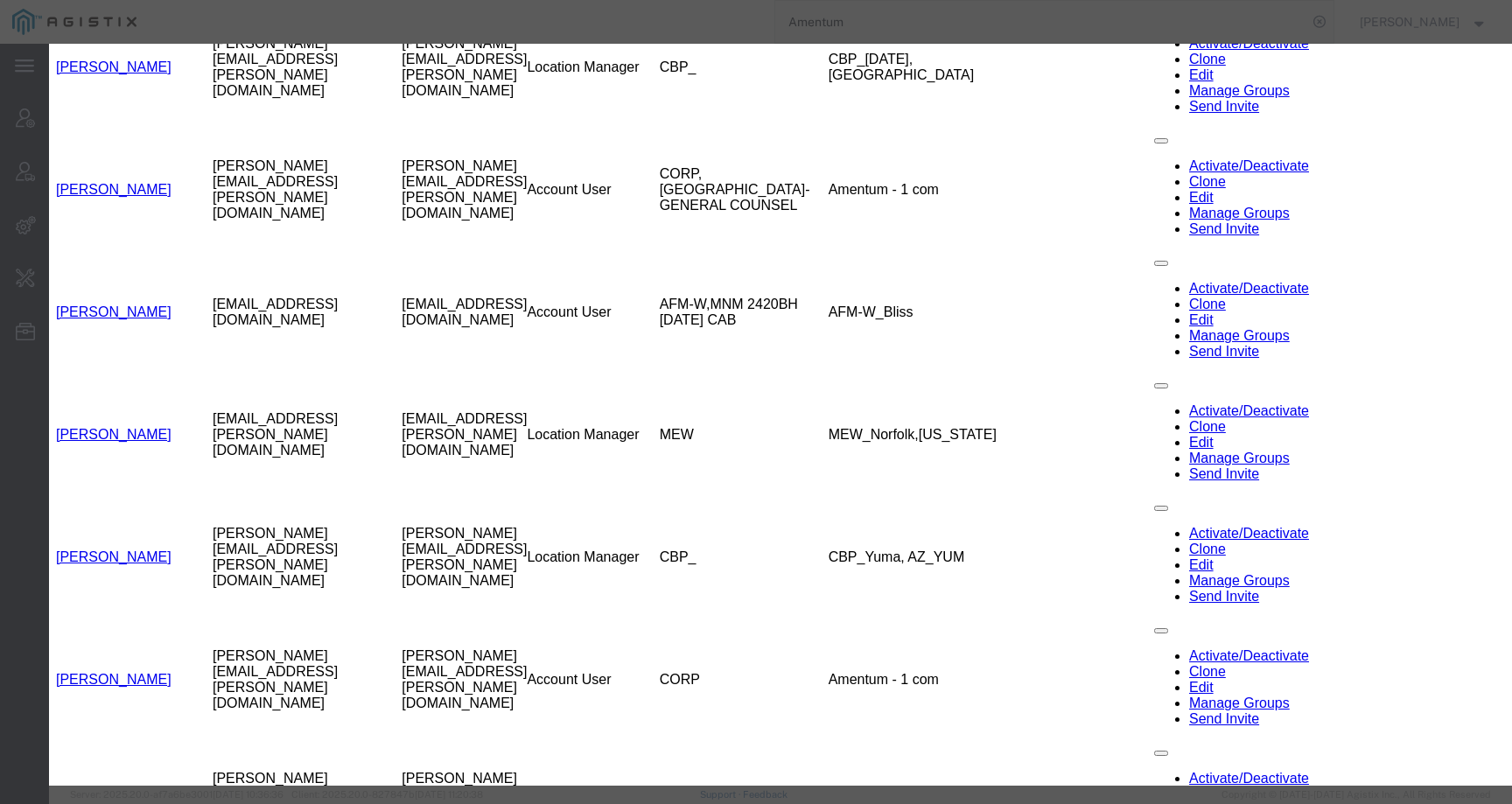
select select "DEPARTMENT"
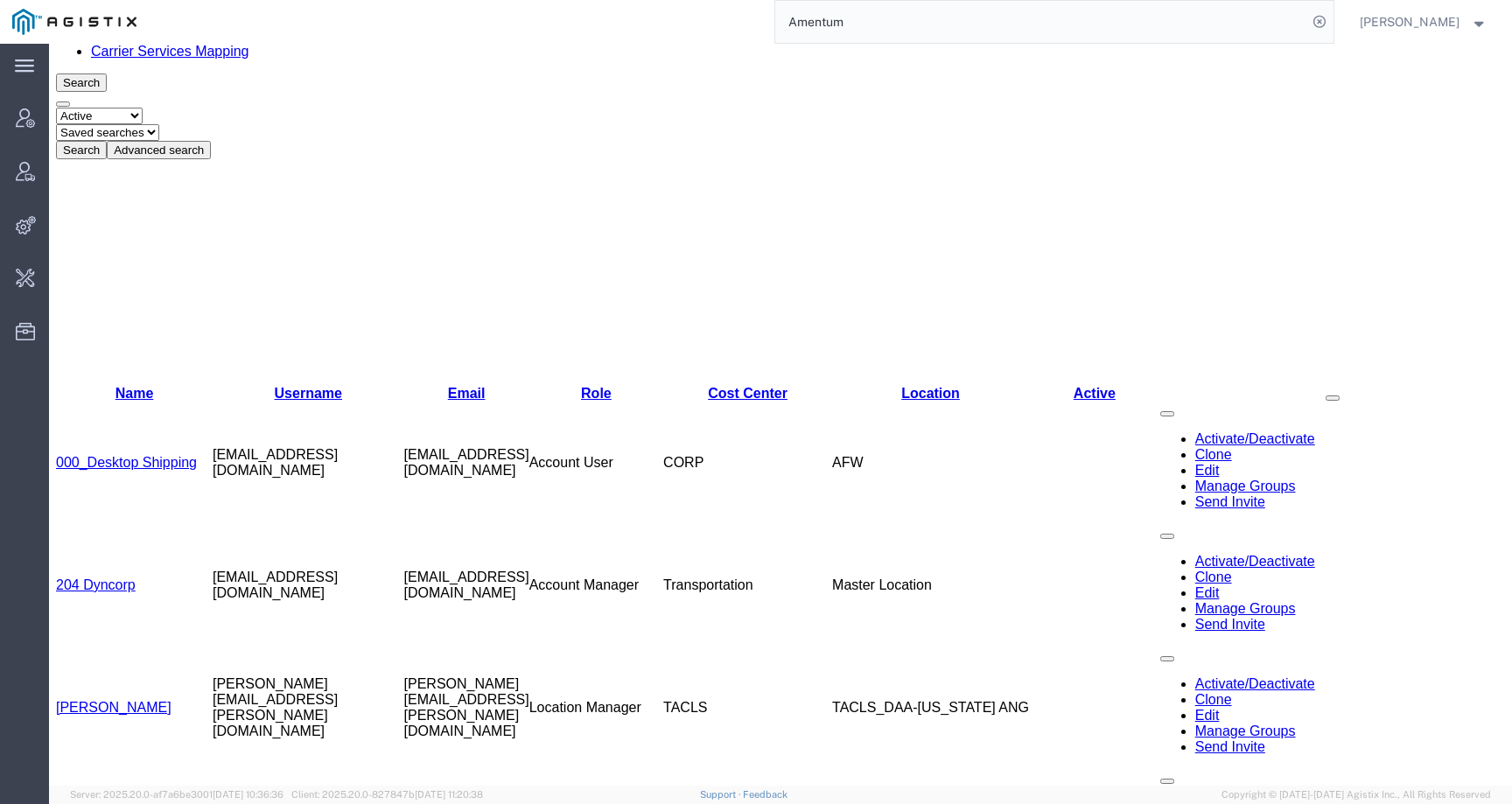
scroll to position [344, 0]
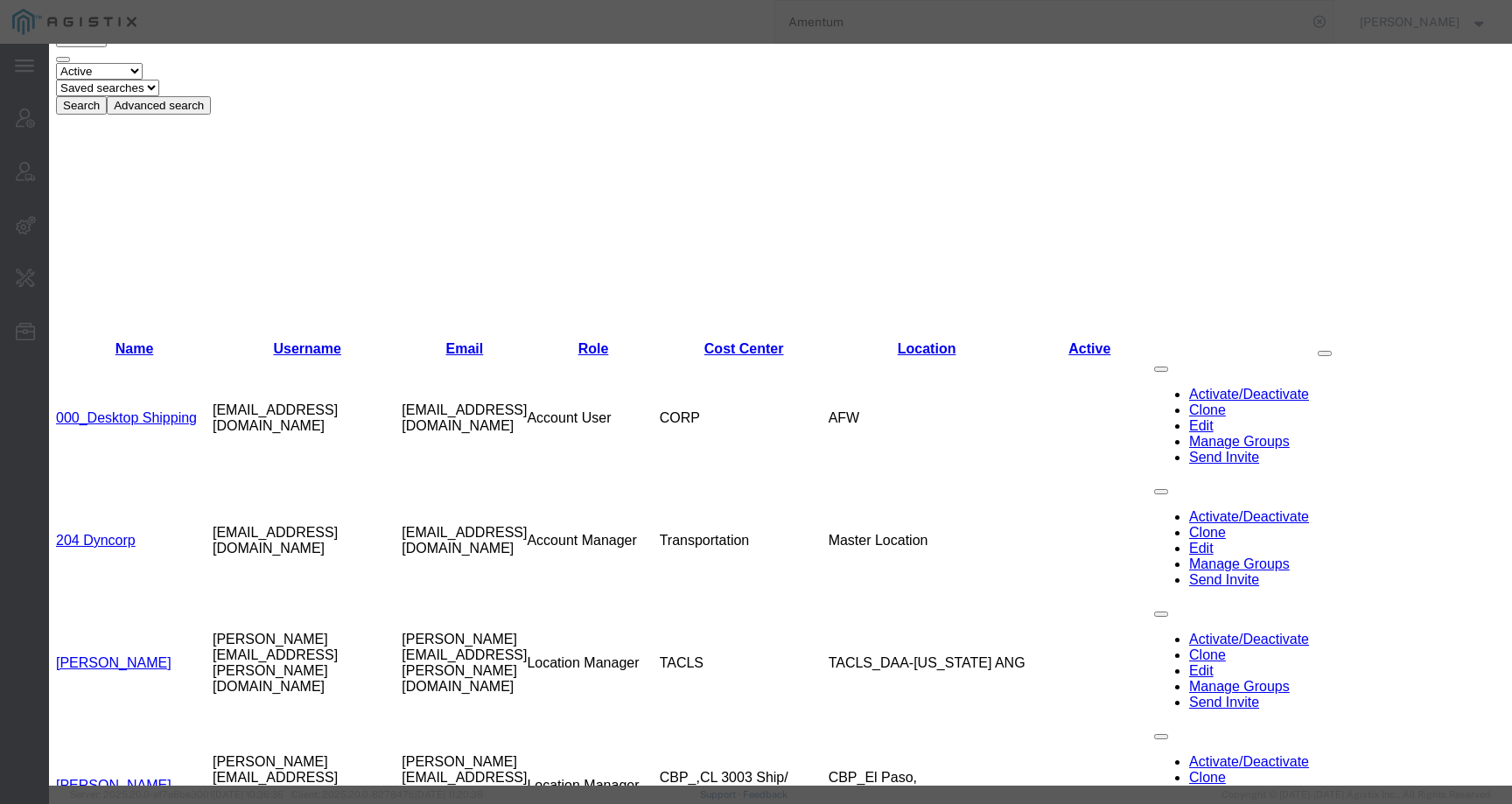
select select "DEPARTMENT"
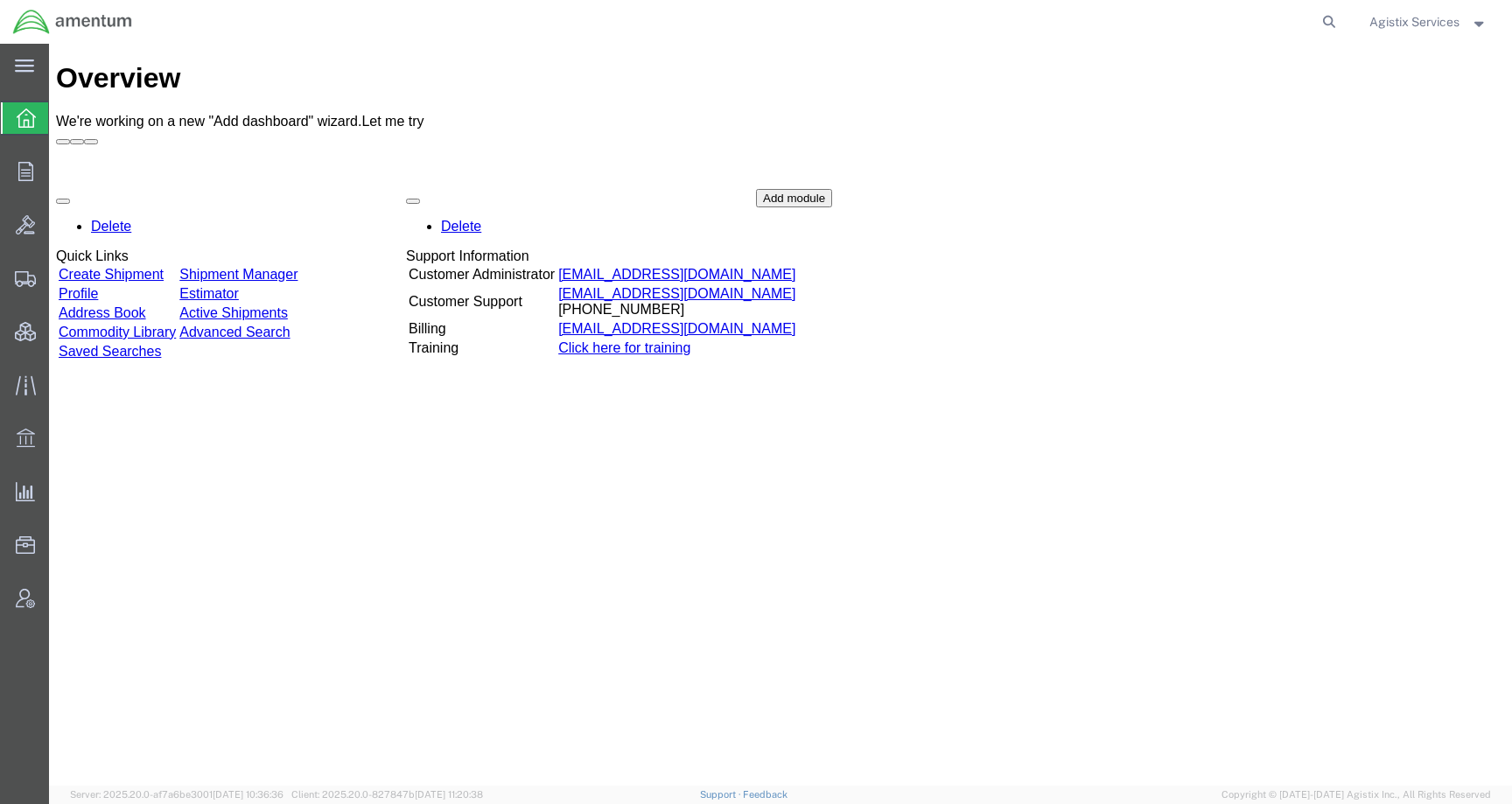
click at [1309, 23] on agx-global-search at bounding box center [1064, 21] width 560 height 44
click at [1323, 23] on icon at bounding box center [1330, 22] width 25 height 25
click at [1289, 23] on input "search" at bounding box center [1051, 21] width 532 height 42
paste input "56975100"
type input "56975100"
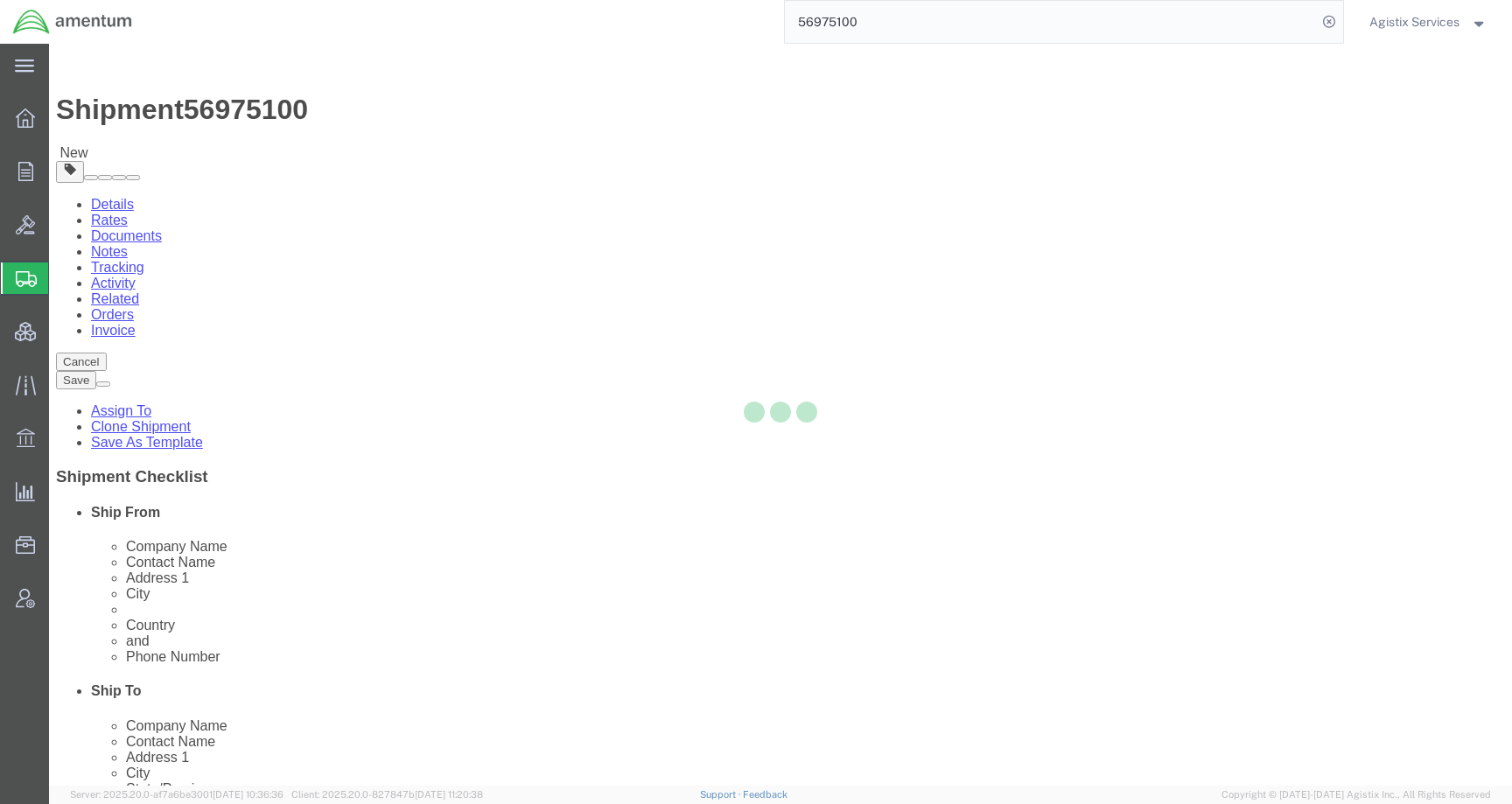
select select
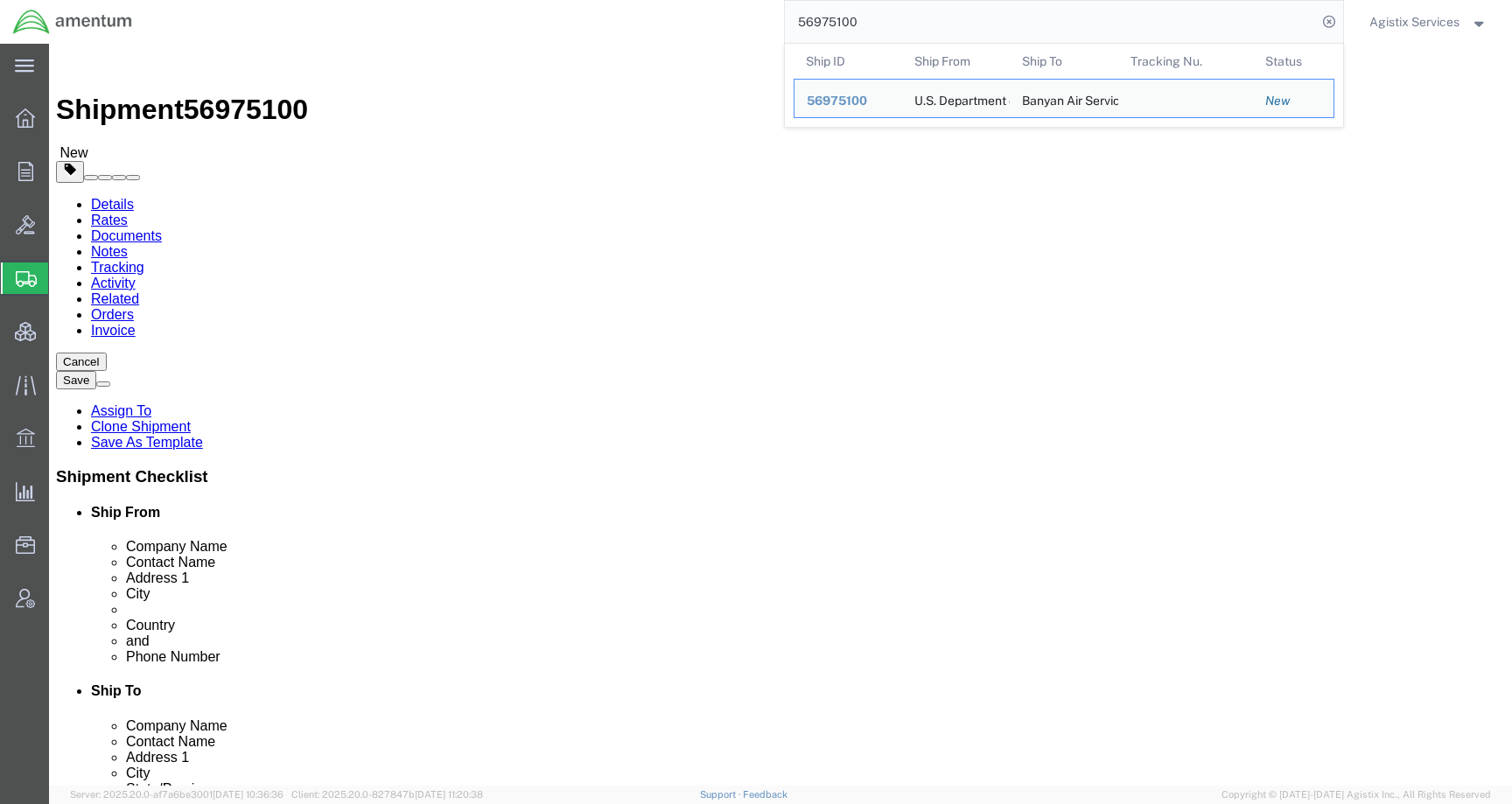
click link "Special Services"
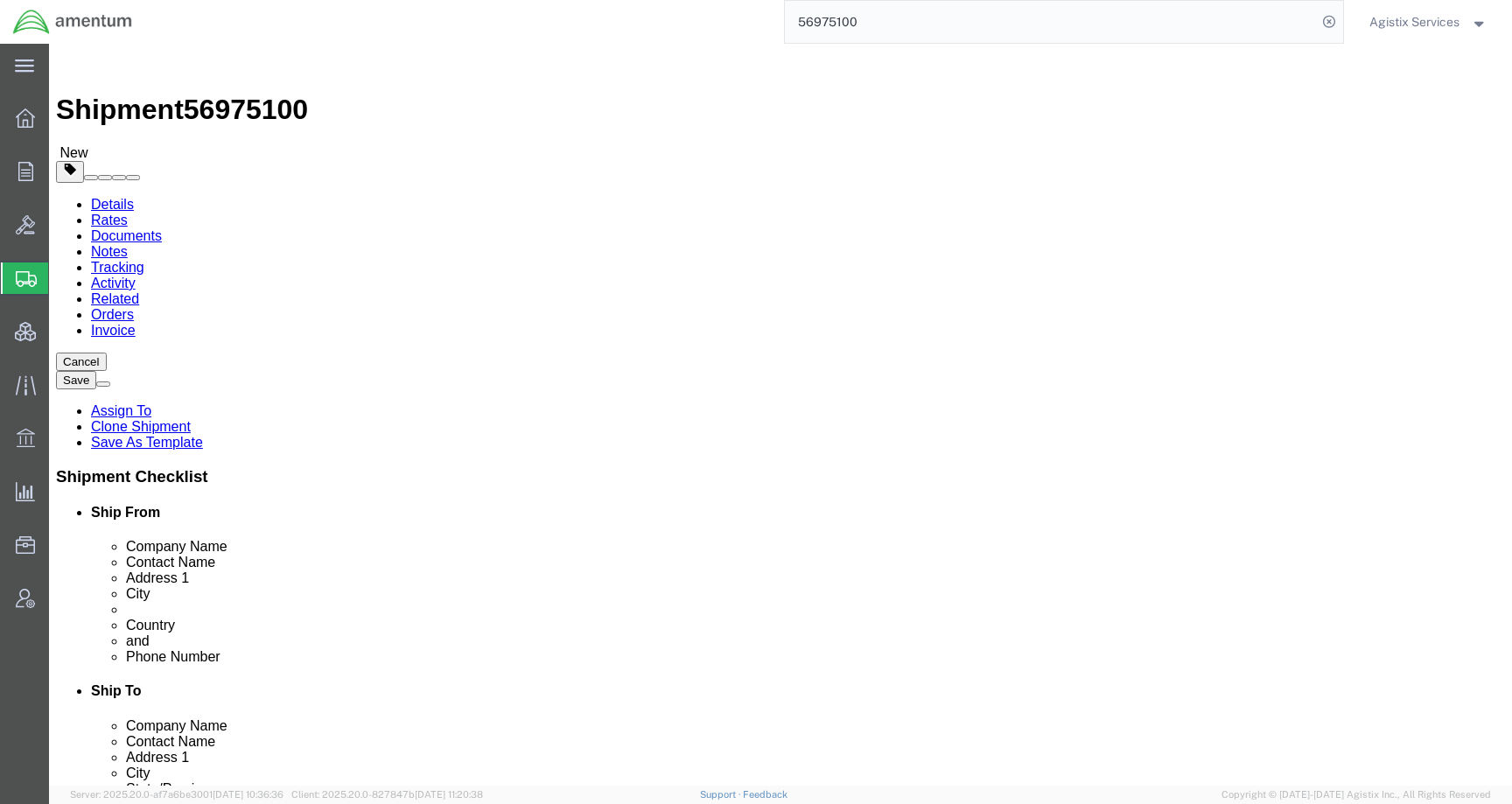
click div "Shipment Information Package Information Special Services Loading Routing"
click icon
click at [1391, 24] on span "Agistix Services" at bounding box center [1414, 22] width 90 height 20
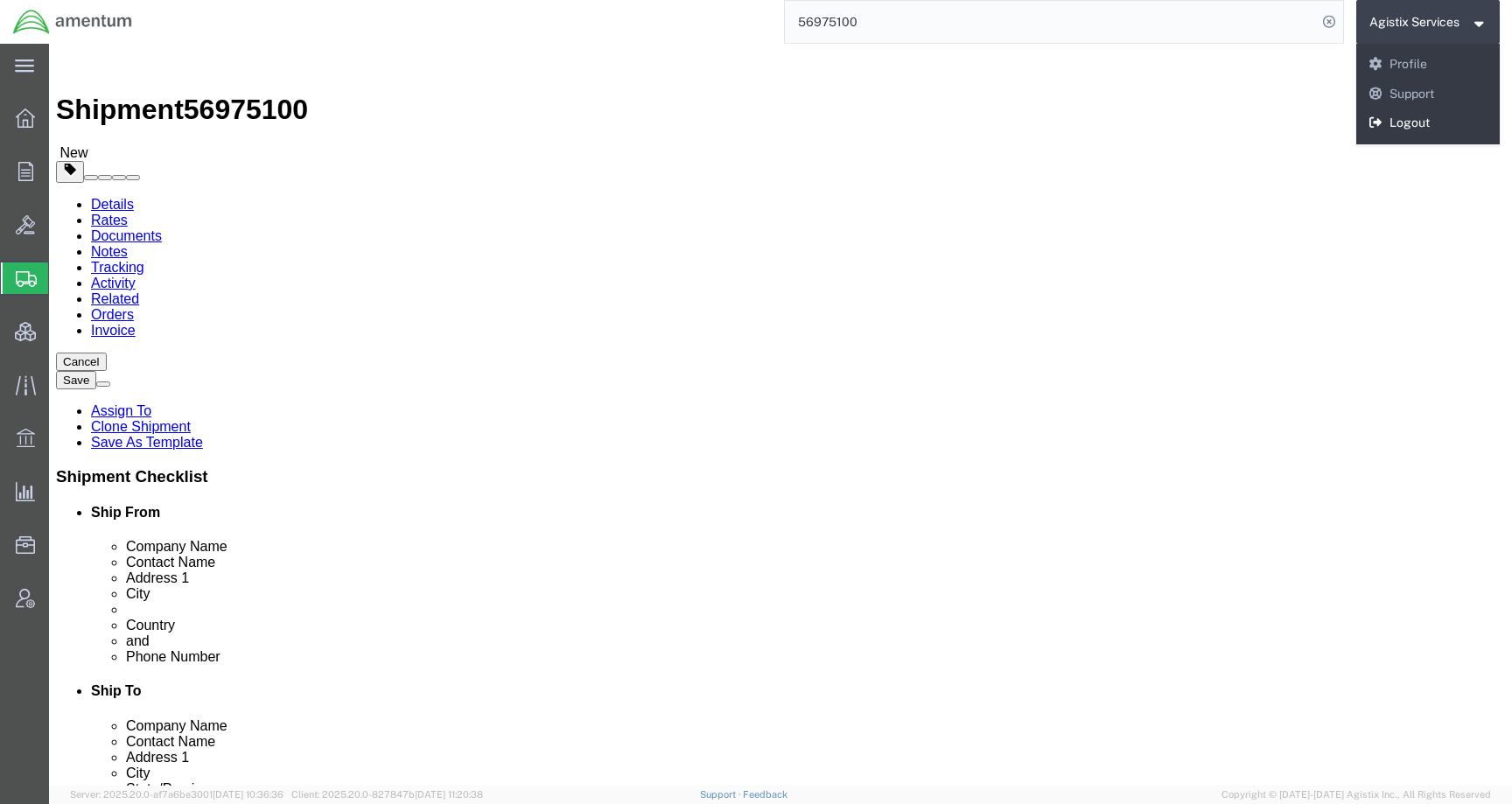
click at [1393, 130] on link "Logout" at bounding box center [1428, 123] width 144 height 29
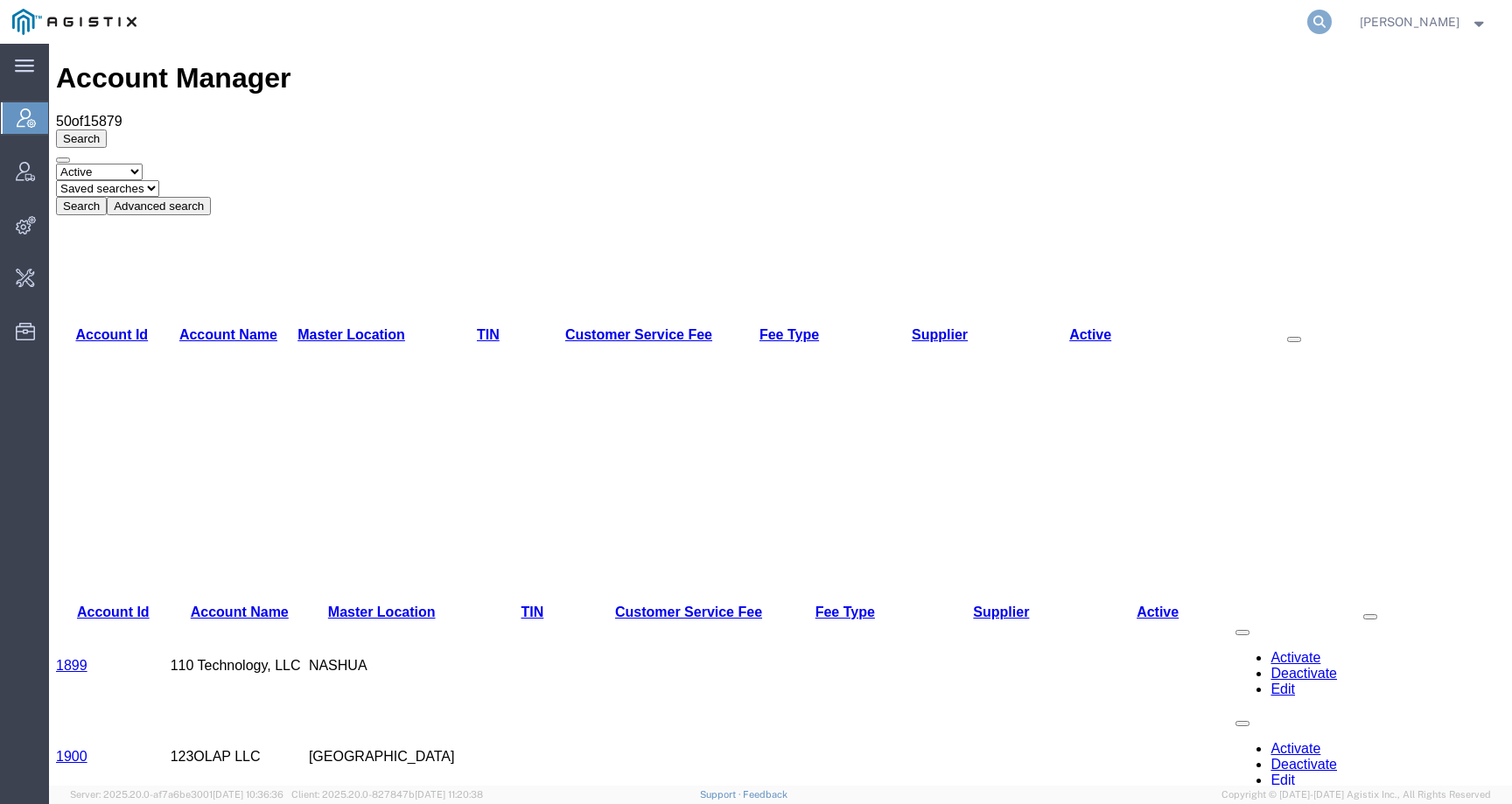
click at [1329, 28] on icon at bounding box center [1320, 22] width 25 height 25
click at [1300, 26] on input "search" at bounding box center [1041, 21] width 532 height 42
paste input "56975100"
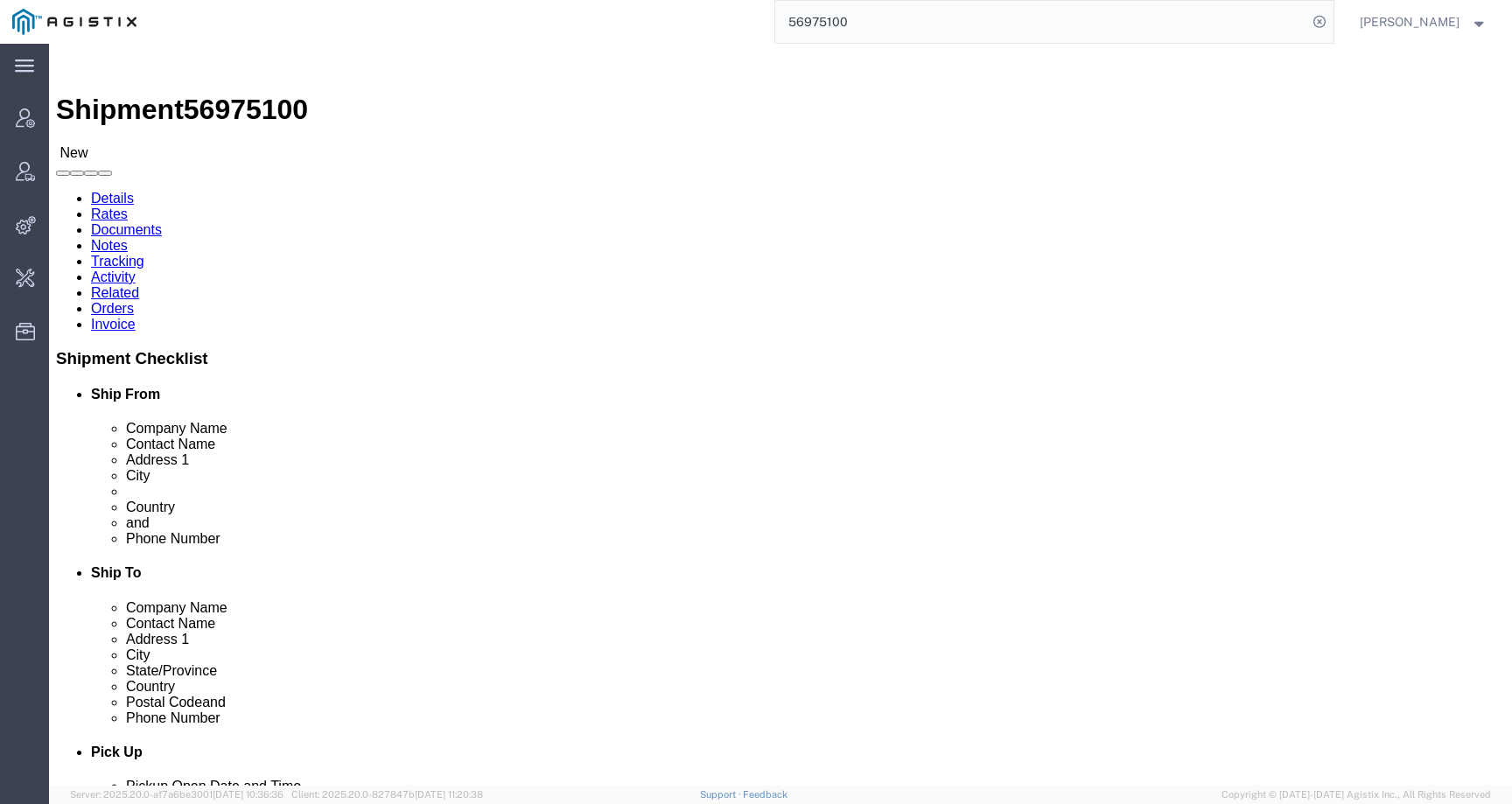
click link "Activity"
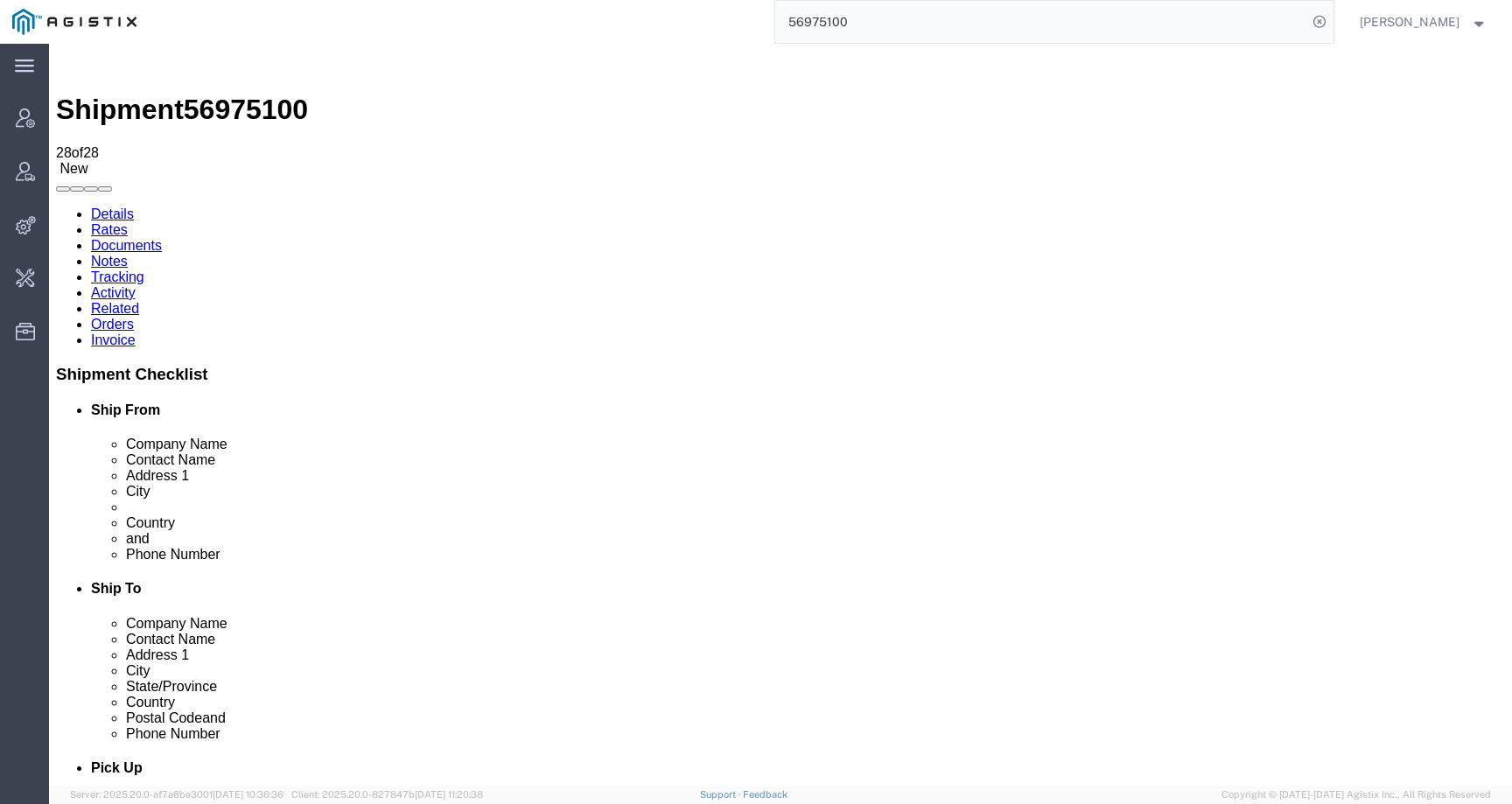
drag, startPoint x: 259, startPoint y: 574, endPoint x: 430, endPoint y: 591, distance: 171.8
copy td "q.agistix.out.tender.request-3cca0e85_2025-09-29_164608.json"
click at [125, 206] on link "Details" at bounding box center [112, 213] width 43 height 15
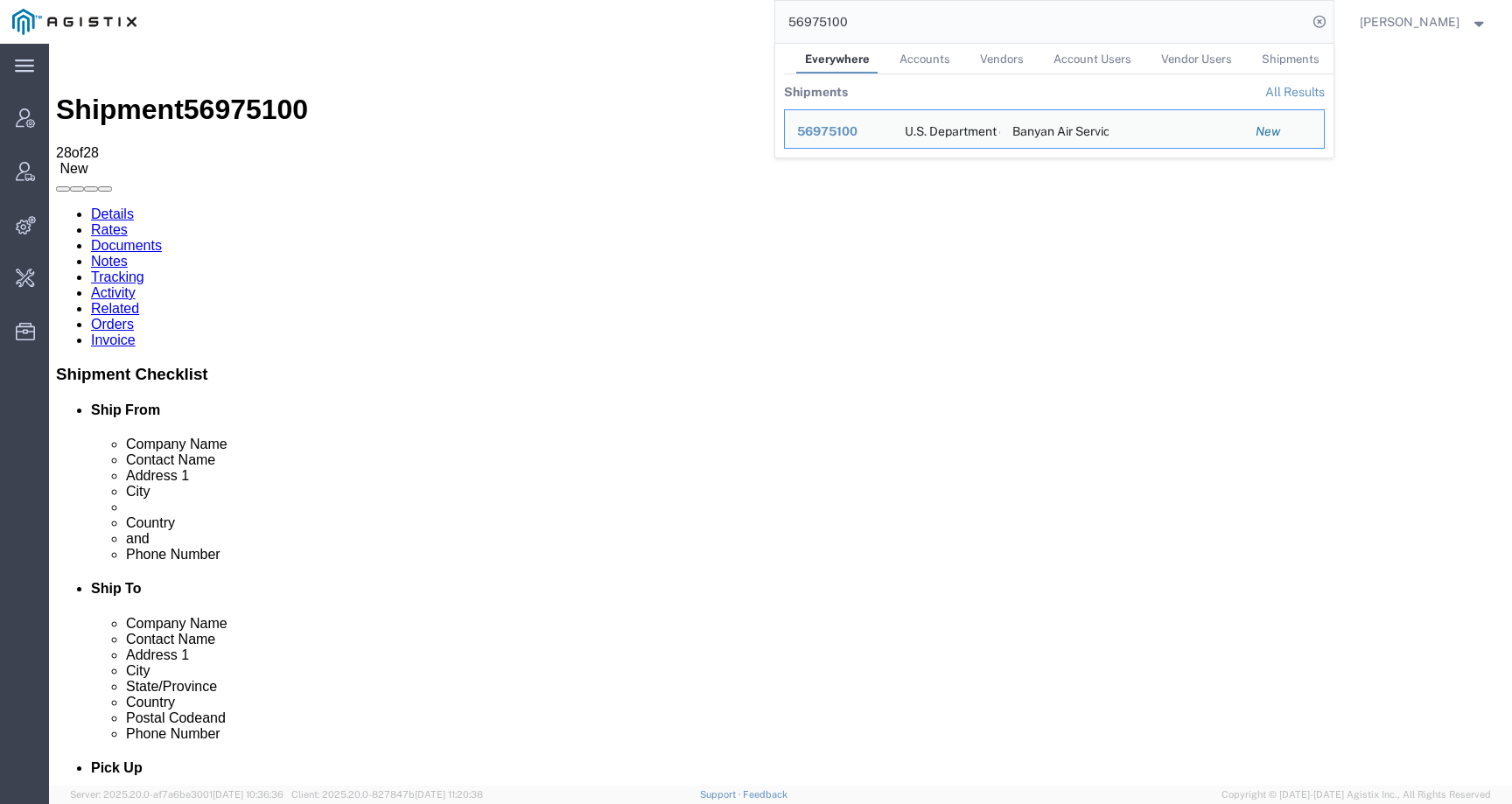
drag, startPoint x: 916, startPoint y: 30, endPoint x: 704, endPoint y: 30, distance: 212.0
click at [704, 30] on div "56975100 Everywhere Accounts Vendors Account Users Vendor Users Shipments Shipm…" at bounding box center [740, 21] width 1185 height 44
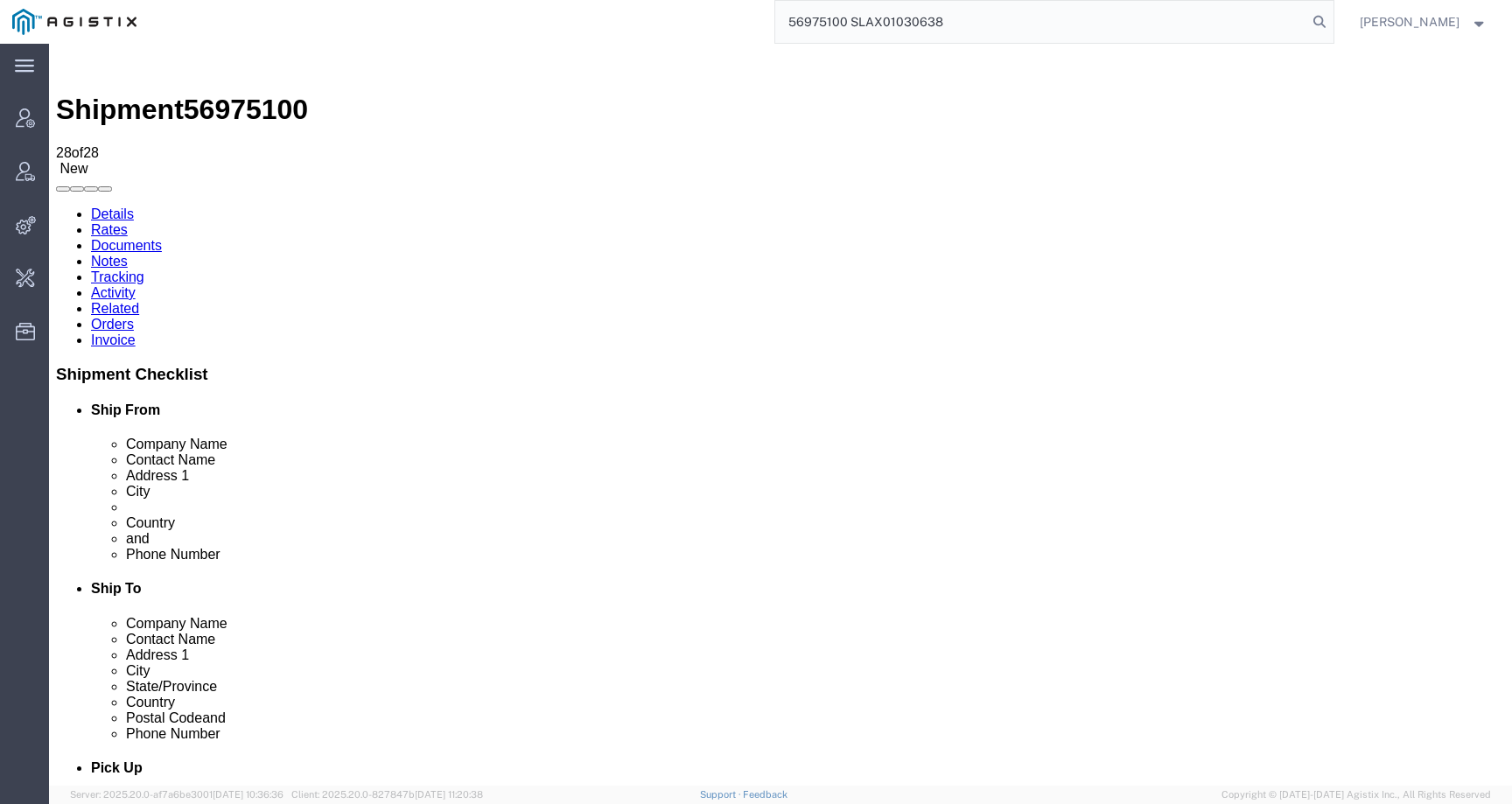
drag, startPoint x: 981, startPoint y: 23, endPoint x: 591, endPoint y: 20, distance: 390.0
click at [591, 20] on div "56975100 SLAX01030638" at bounding box center [740, 21] width 1185 height 44
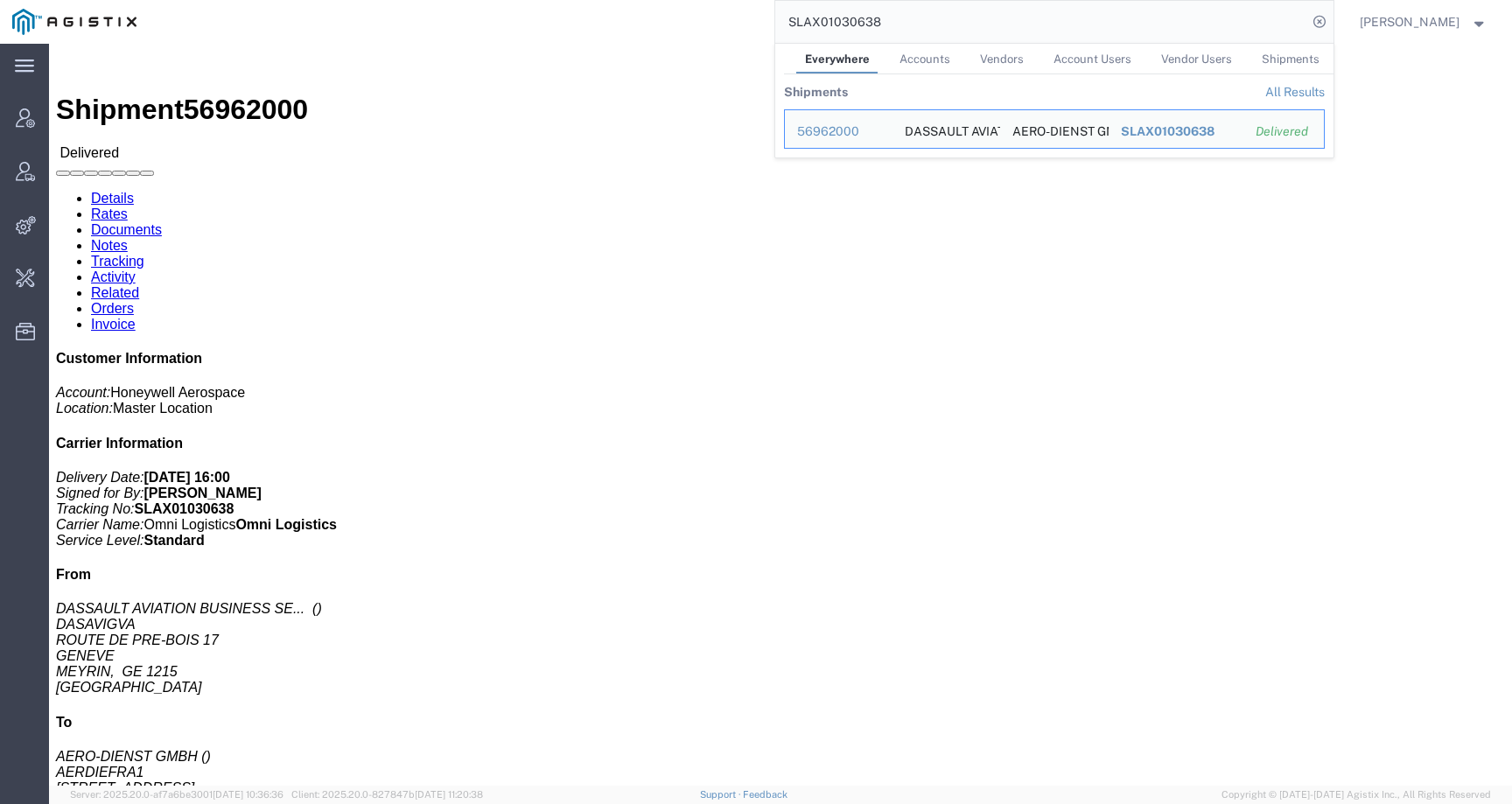
drag, startPoint x: 915, startPoint y: 16, endPoint x: 642, endPoint y: 16, distance: 273.0
click at [644, 16] on div "SLAX01030638 Everywhere Accounts Vendors Account Users Vendor Users Shipments S…" at bounding box center [740, 21] width 1185 height 44
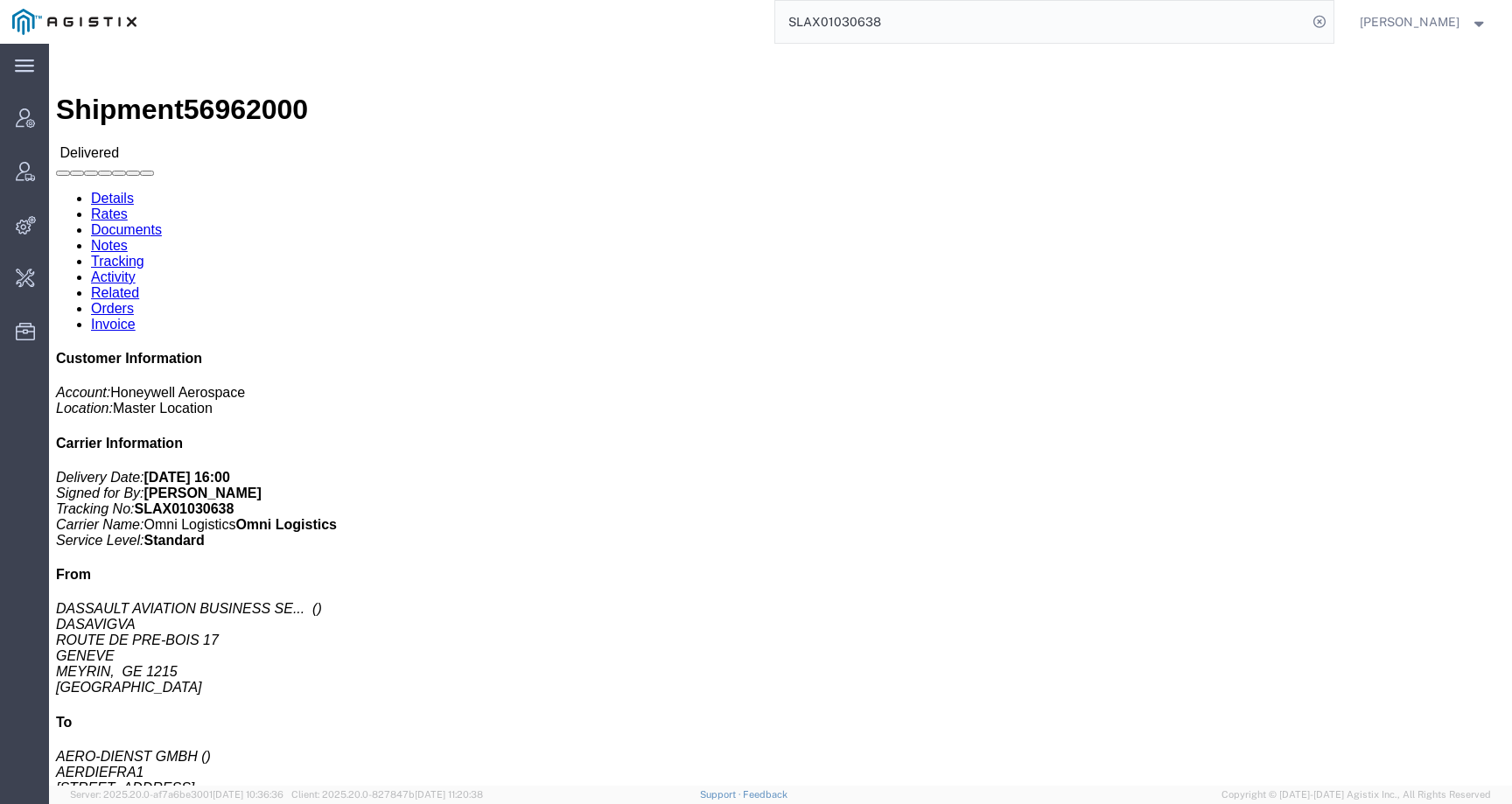
paste input "56977829"
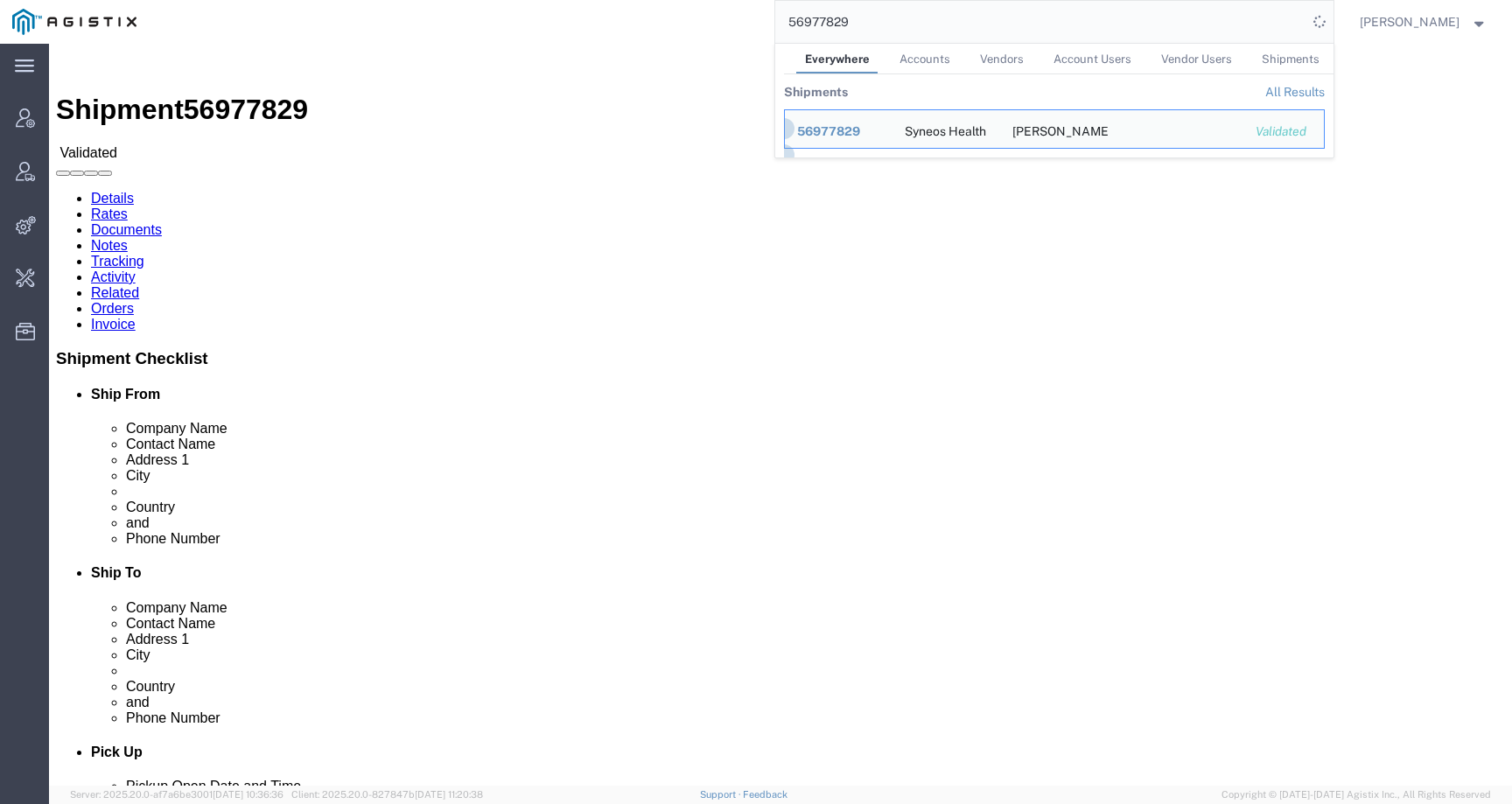
click div "Ship From Syneos Health (Sweety Langalia) 91 King William Street Level 24 Adela…"
click at [905, 10] on input "56977829" at bounding box center [1041, 21] width 532 height 42
drag, startPoint x: 897, startPoint y: 21, endPoint x: 694, endPoint y: 16, distance: 203.1
click at [694, 18] on div "56977829 Everywhere Accounts Vendors Account Users Vendor Users Shipments Shipm…" at bounding box center [740, 21] width 1185 height 44
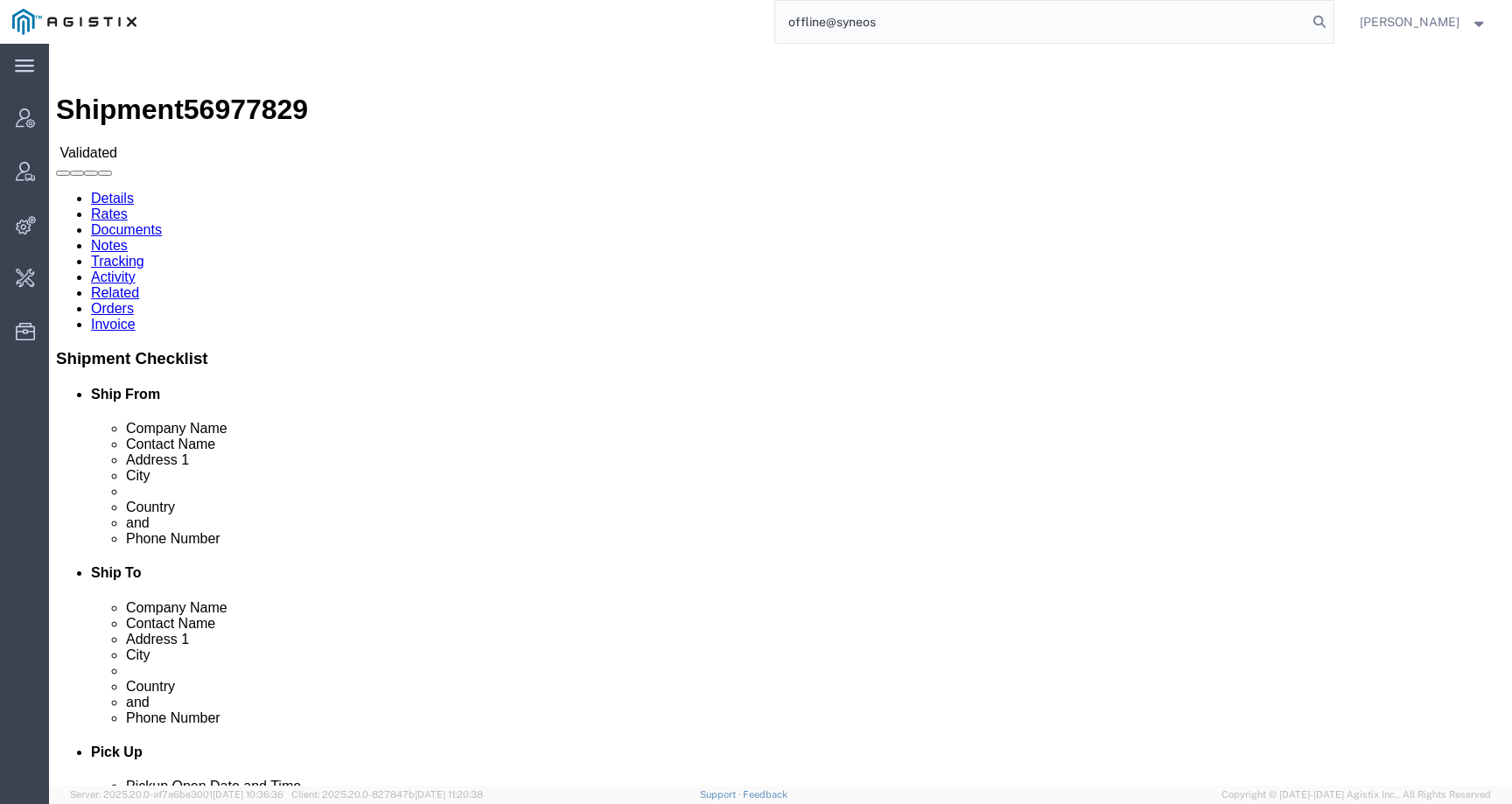
type input "offline@syneos"
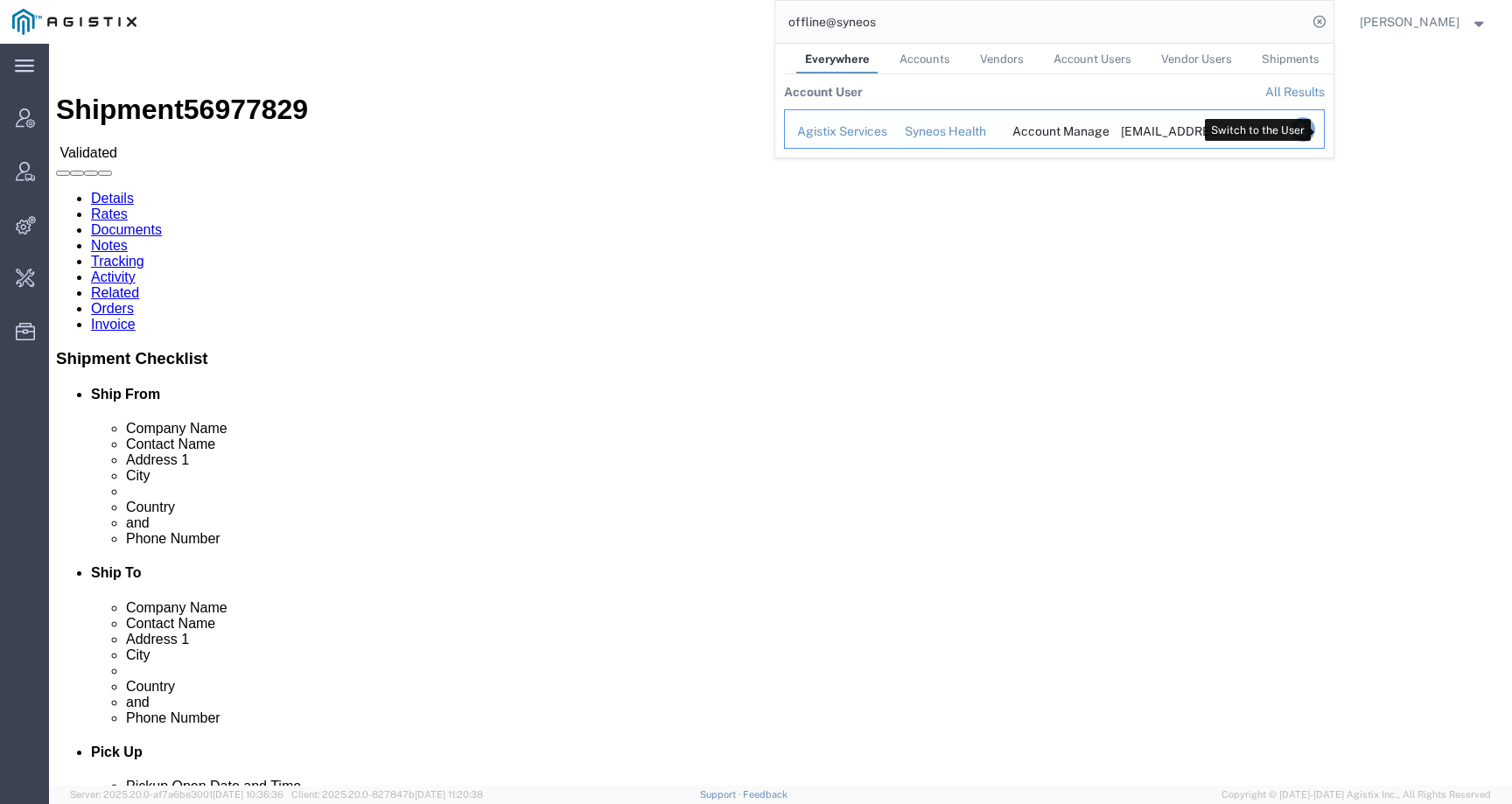
click at [1315, 130] on icon "Search Results" at bounding box center [1302, 130] width 25 height 25
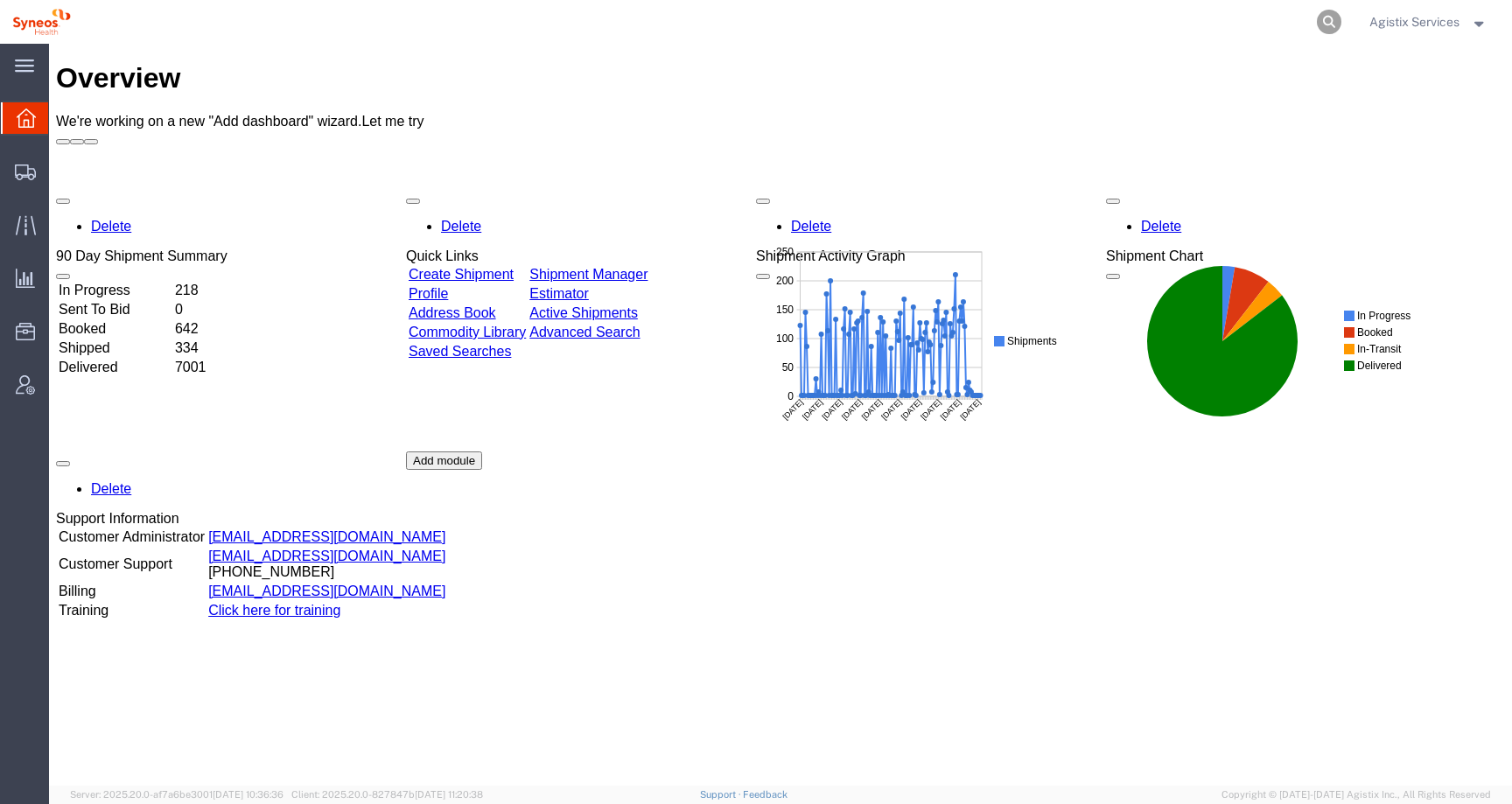
click at [1318, 20] on icon at bounding box center [1330, 22] width 25 height 25
click at [1277, 20] on input "search" at bounding box center [1051, 21] width 532 height 42
paste input "56977829"
type input "56977829"
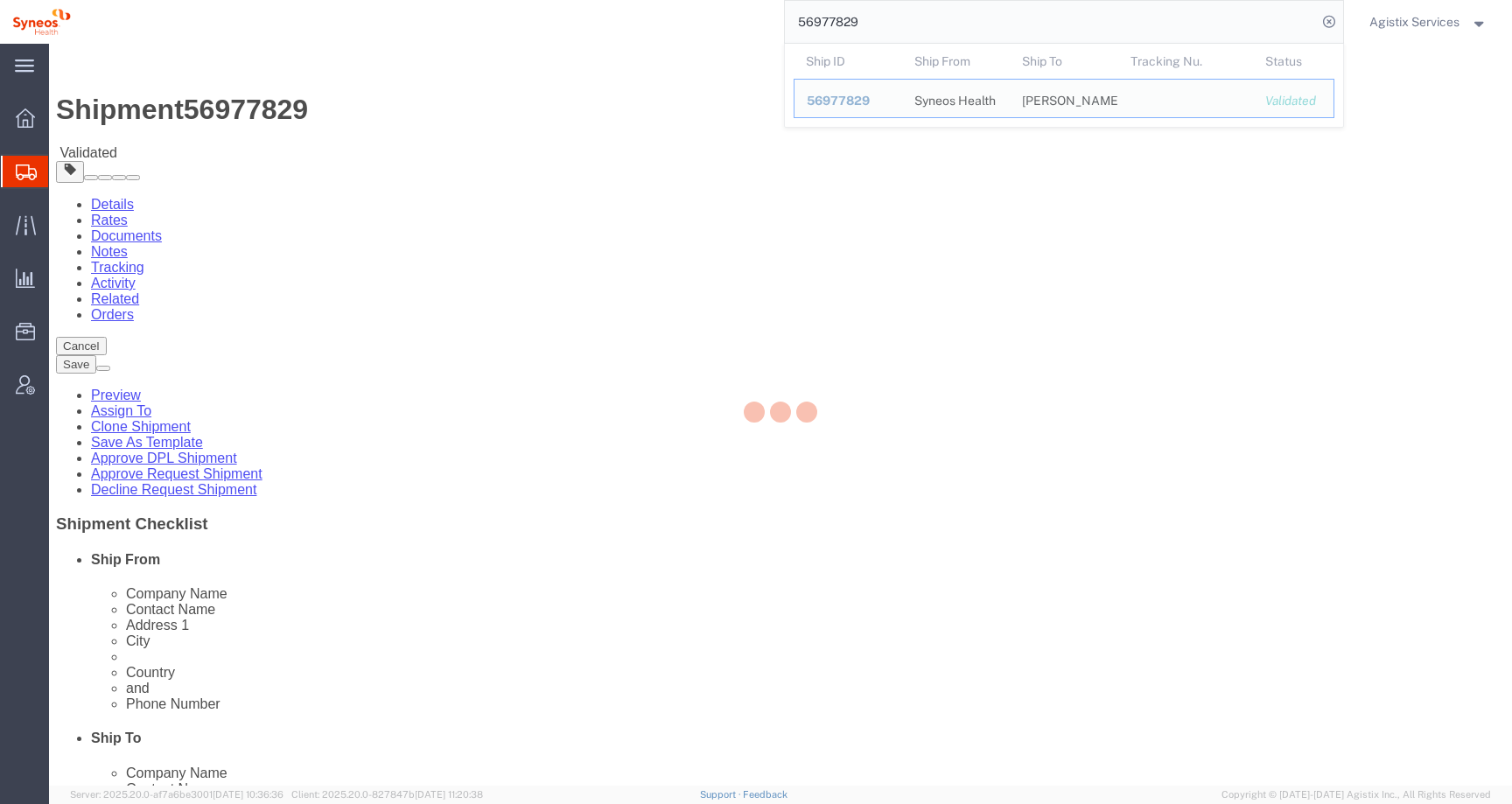
select select
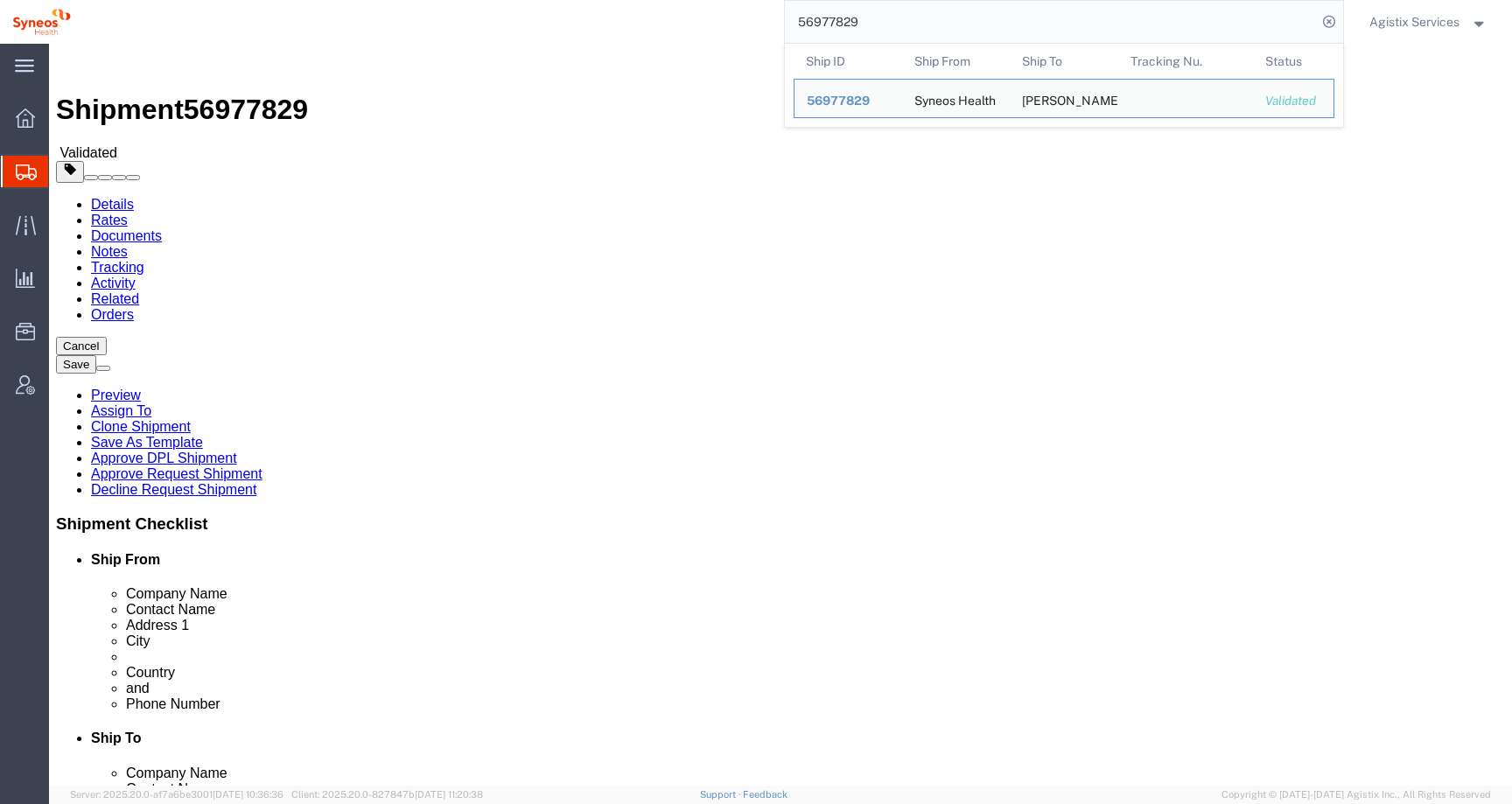
click div "Please fix the following errors Ship From Location Location My Profile Location…"
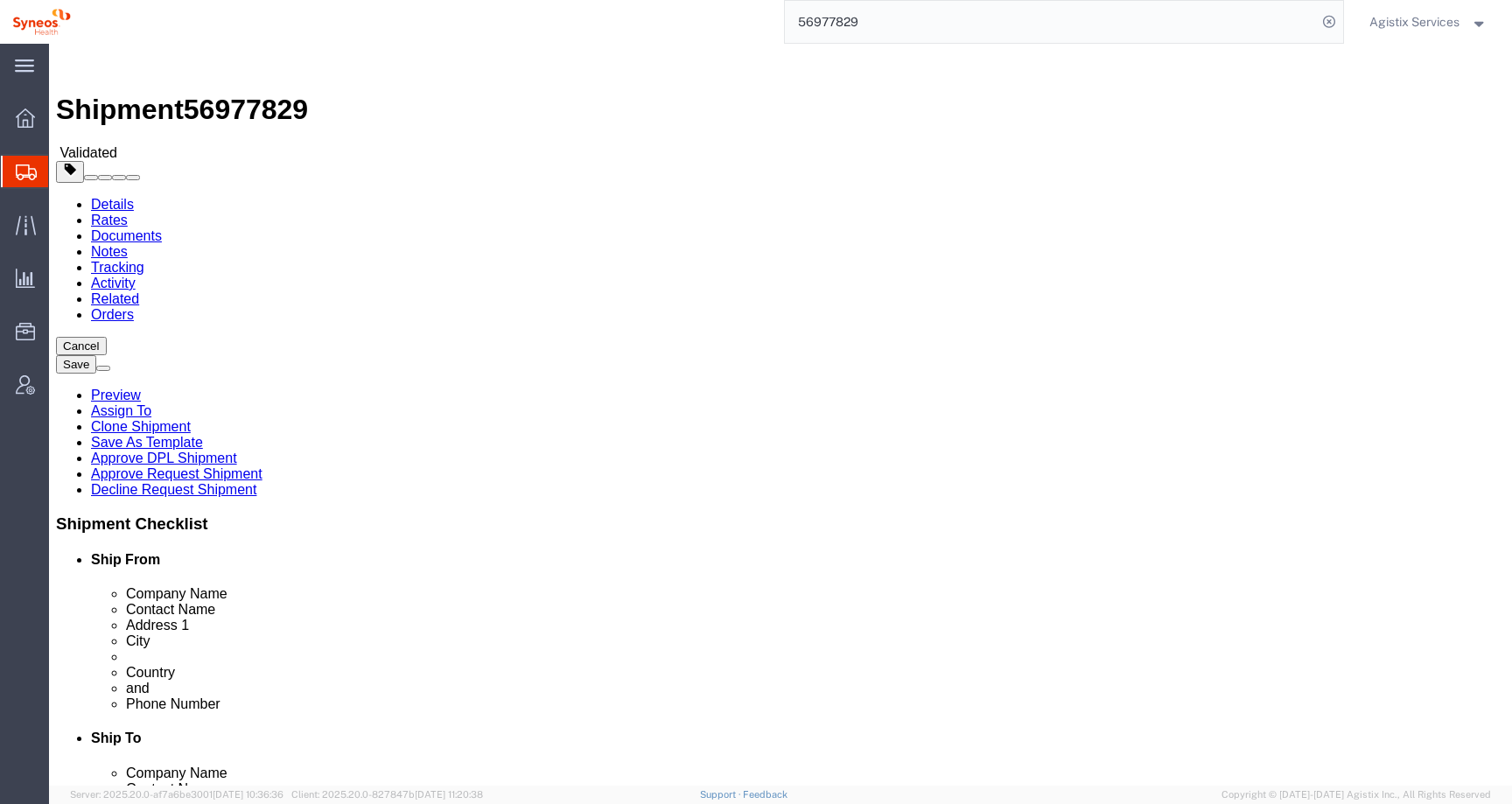
click link "Clone Shipment"
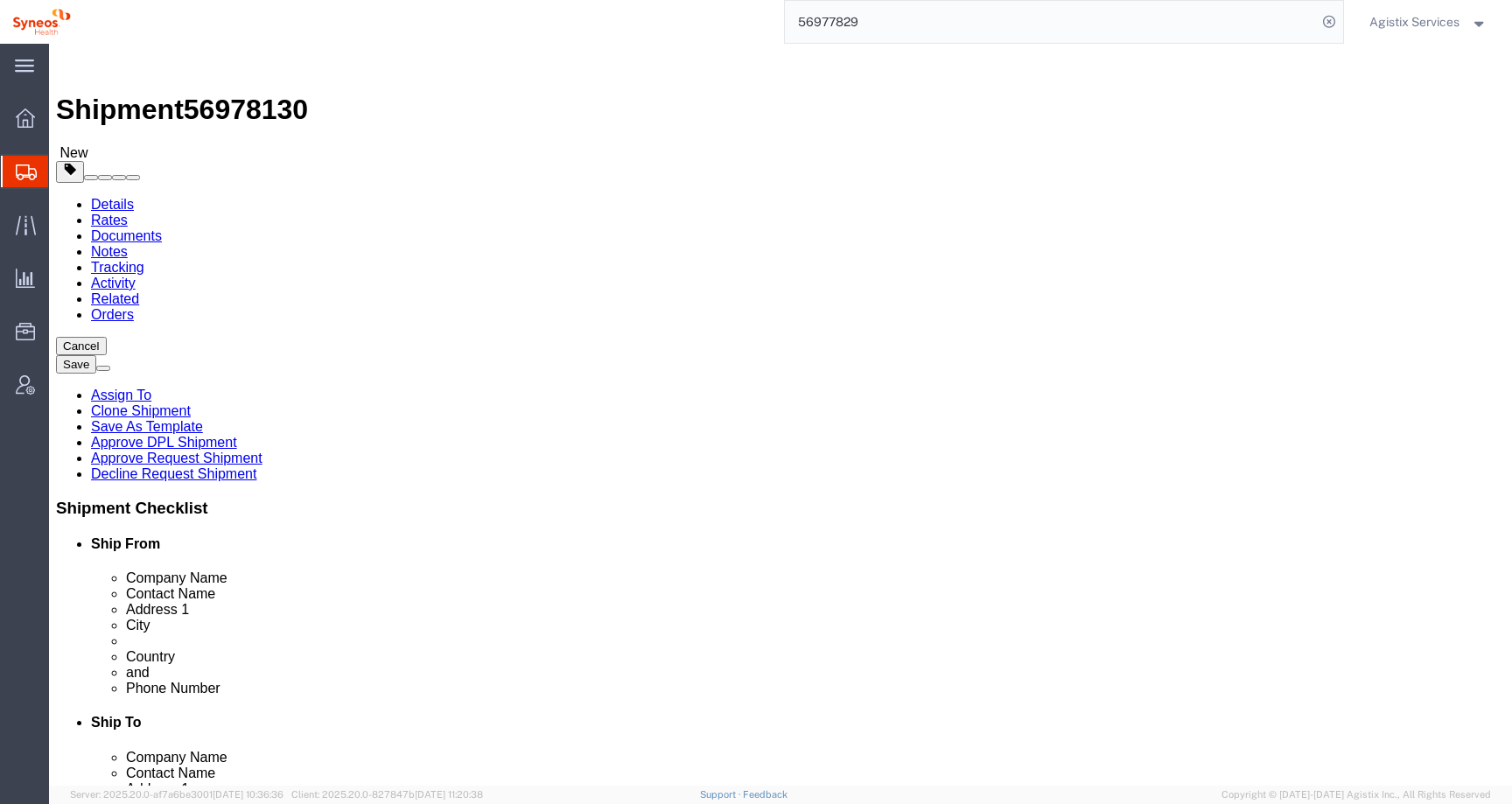
drag, startPoint x: 328, startPoint y: 365, endPoint x: 162, endPoint y: 363, distance: 166.0
click div "Contact Name [PERSON_NAME]"
drag, startPoint x: 331, startPoint y: 358, endPoint x: 165, endPoint y: 358, distance: 166.0
click div "Contact Name [PERSON_NAME] test"
drag, startPoint x: 279, startPoint y: 362, endPoint x: 245, endPoint y: 364, distance: 34.1
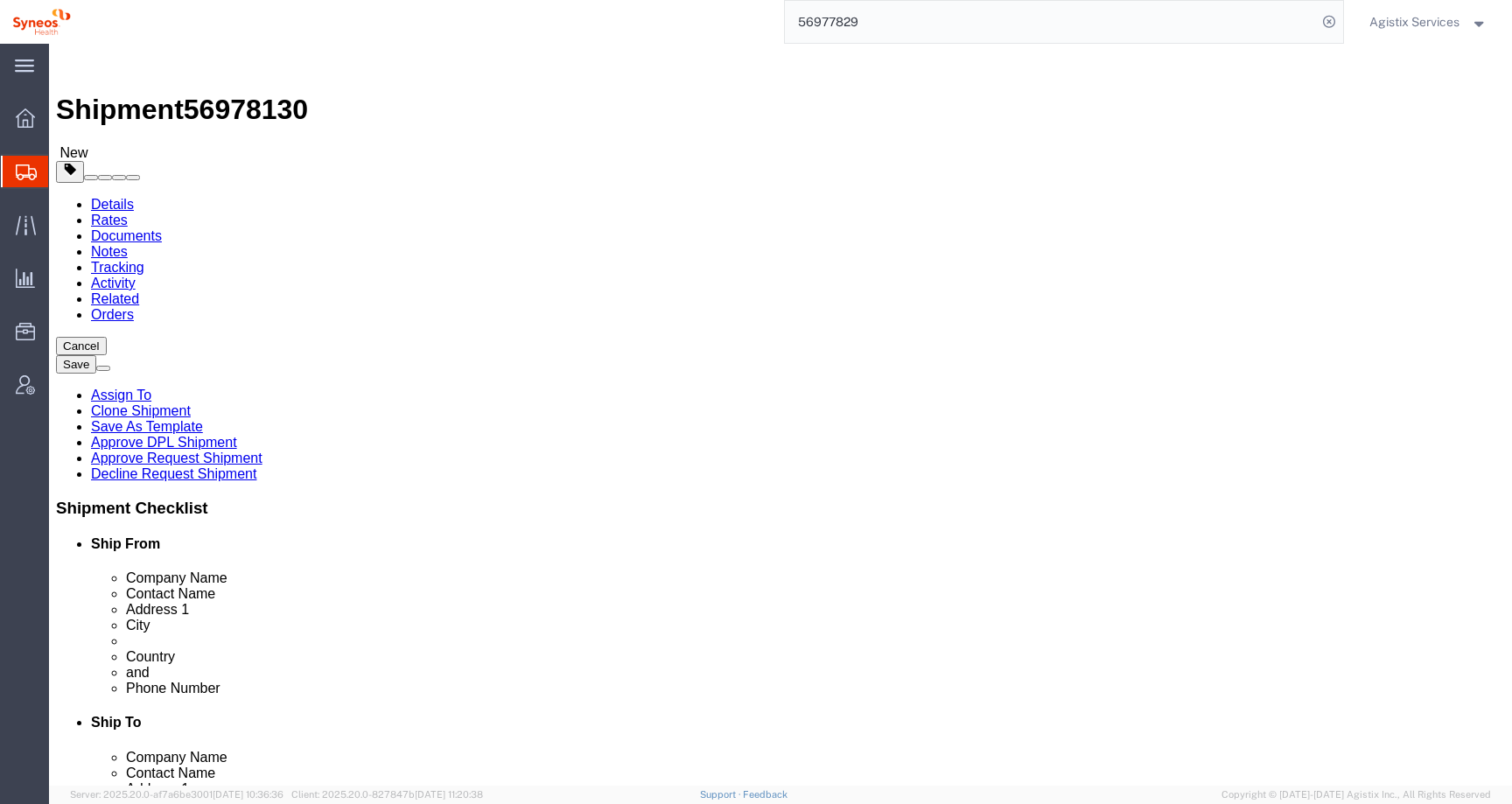
click input "[PERSON_NAME] test"
drag, startPoint x: 282, startPoint y: 359, endPoint x: 156, endPoint y: 354, distance: 126.1
click div "Contact Name [PERSON_NAME]"
type input "[PERSON_NAME] Test"
drag, startPoint x: 822, startPoint y: 365, endPoint x: 662, endPoint y: 365, distance: 160.0
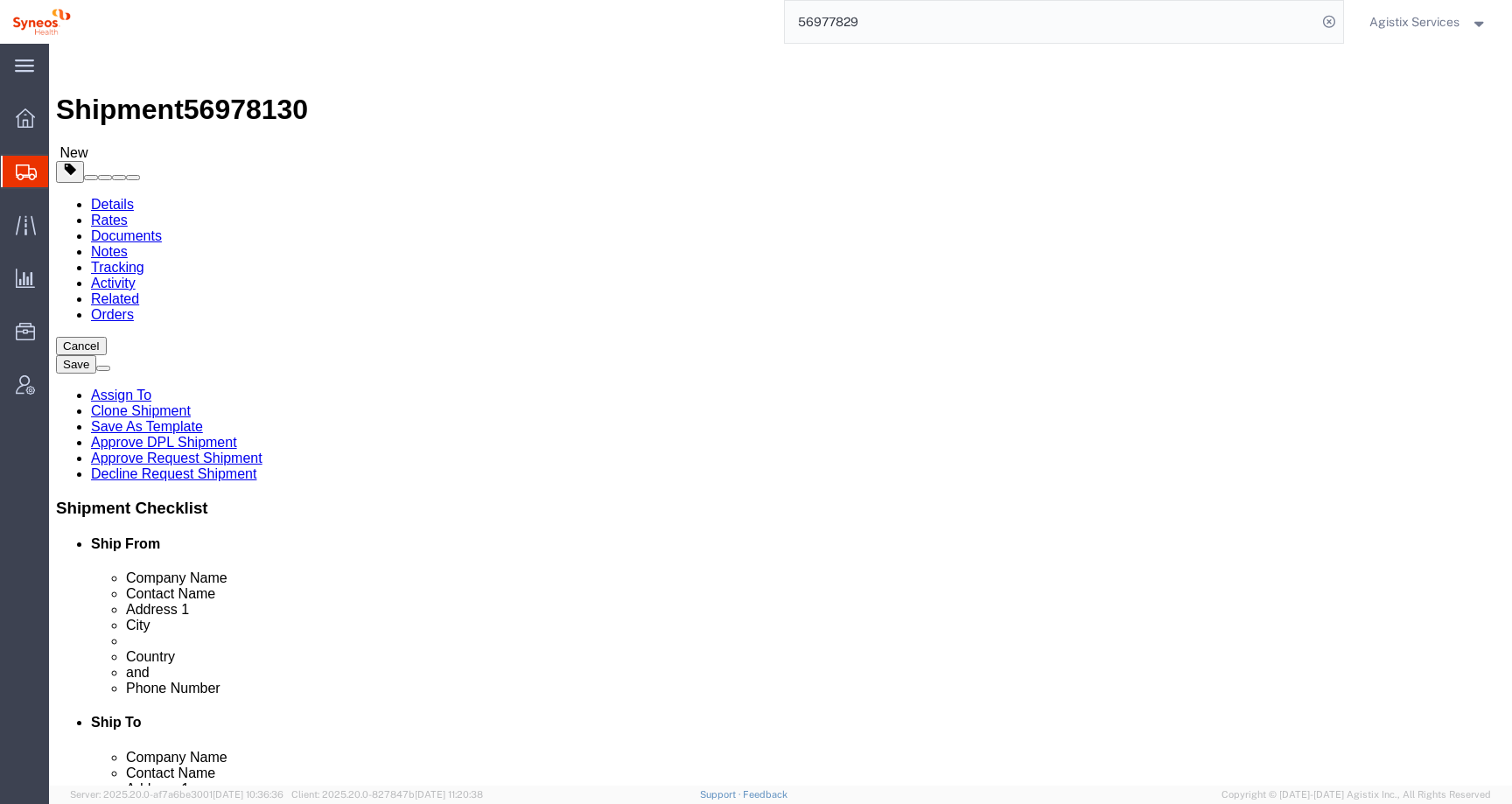
click div "Contact Name [PERSON_NAME]"
paste input "[PERSON_NAME] Test"
type input "[PERSON_NAME] Test"
drag, startPoint x: 1028, startPoint y: 636, endPoint x: 738, endPoint y: 614, distance: 290.8
click div "Email [PERSON_NAME][EMAIL_ADDRESS][DOMAIN_NAME]"
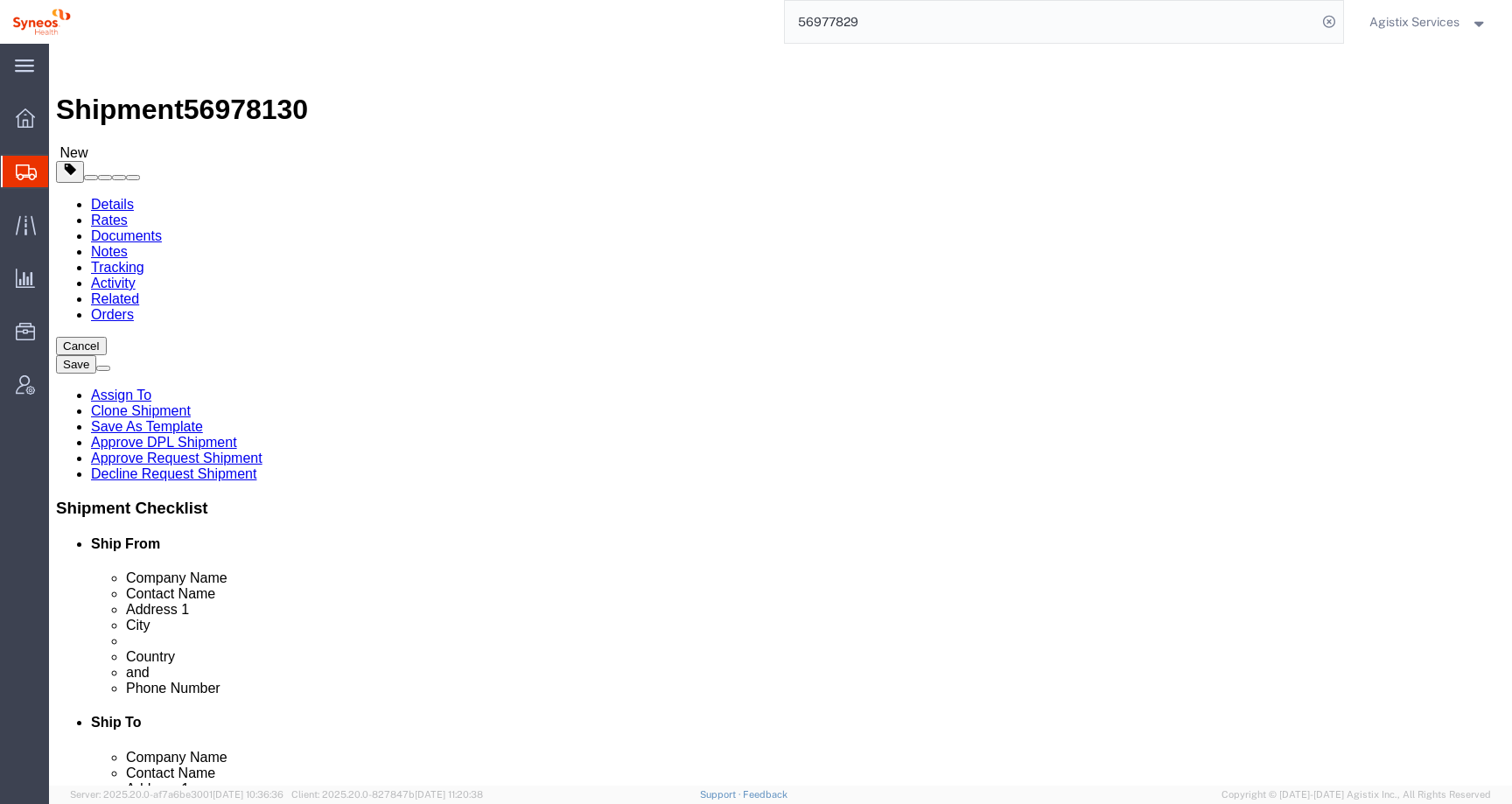
drag, startPoint x: 468, startPoint y: 632, endPoint x: 131, endPoint y: 630, distance: 337.0
click div "Email [EMAIL_ADDRESS][PERSON_NAME][DOMAIN_NAME]"
checkbox input "false"
drag, startPoint x: 345, startPoint y: 585, endPoint x: 142, endPoint y: 585, distance: 203.0
click div "Phone Number +61872021501"
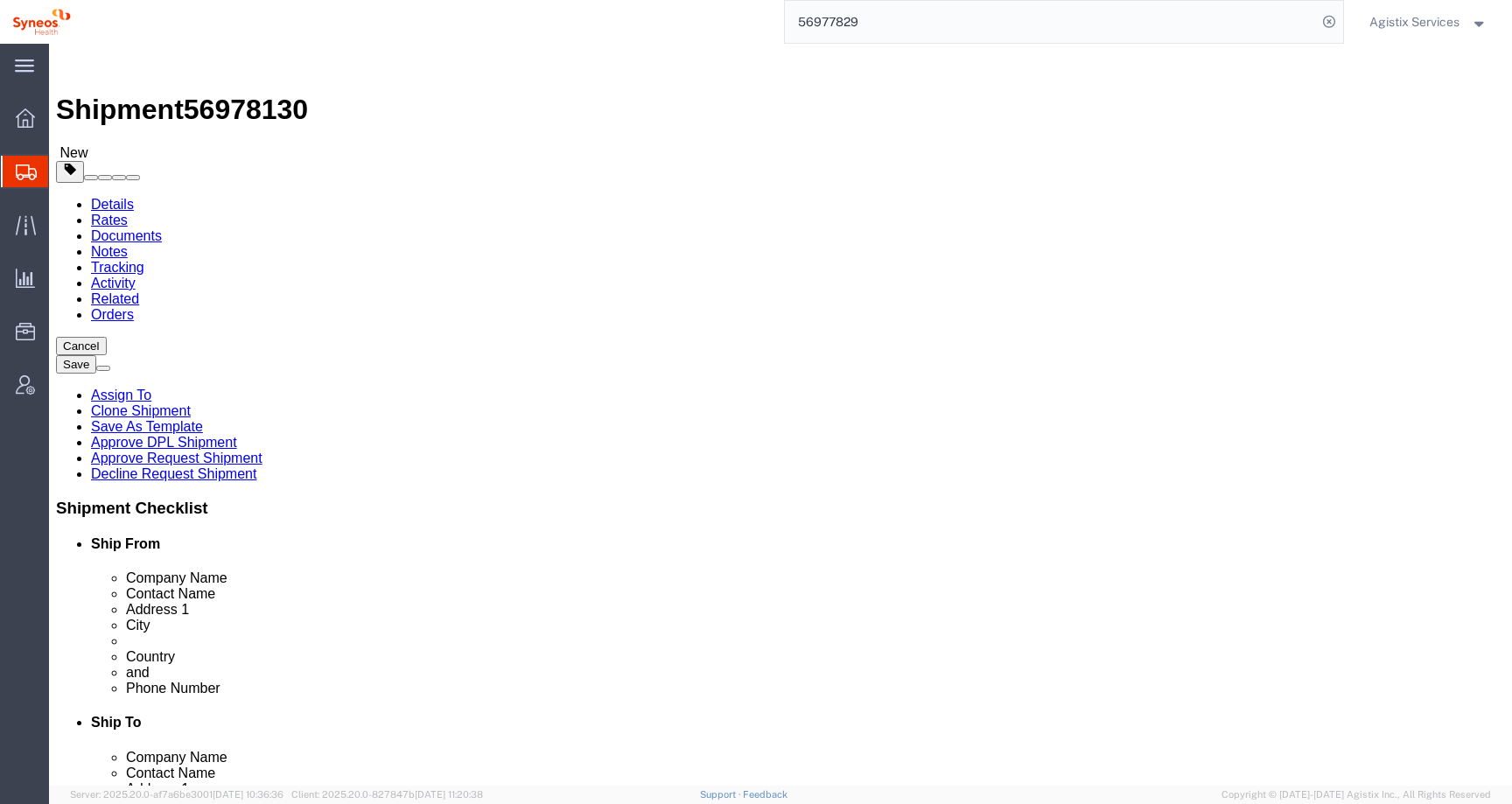
drag, startPoint x: 255, startPoint y: 593, endPoint x: 139, endPoint y: 593, distance: 116.0
click div "Phone Number +61872021501"
type input "[PHONE_NUMBER]"
drag, startPoint x: 355, startPoint y: 597, endPoint x: 140, endPoint y: 591, distance: 215.1
click div "Phone Number 555-5554-5555 7"
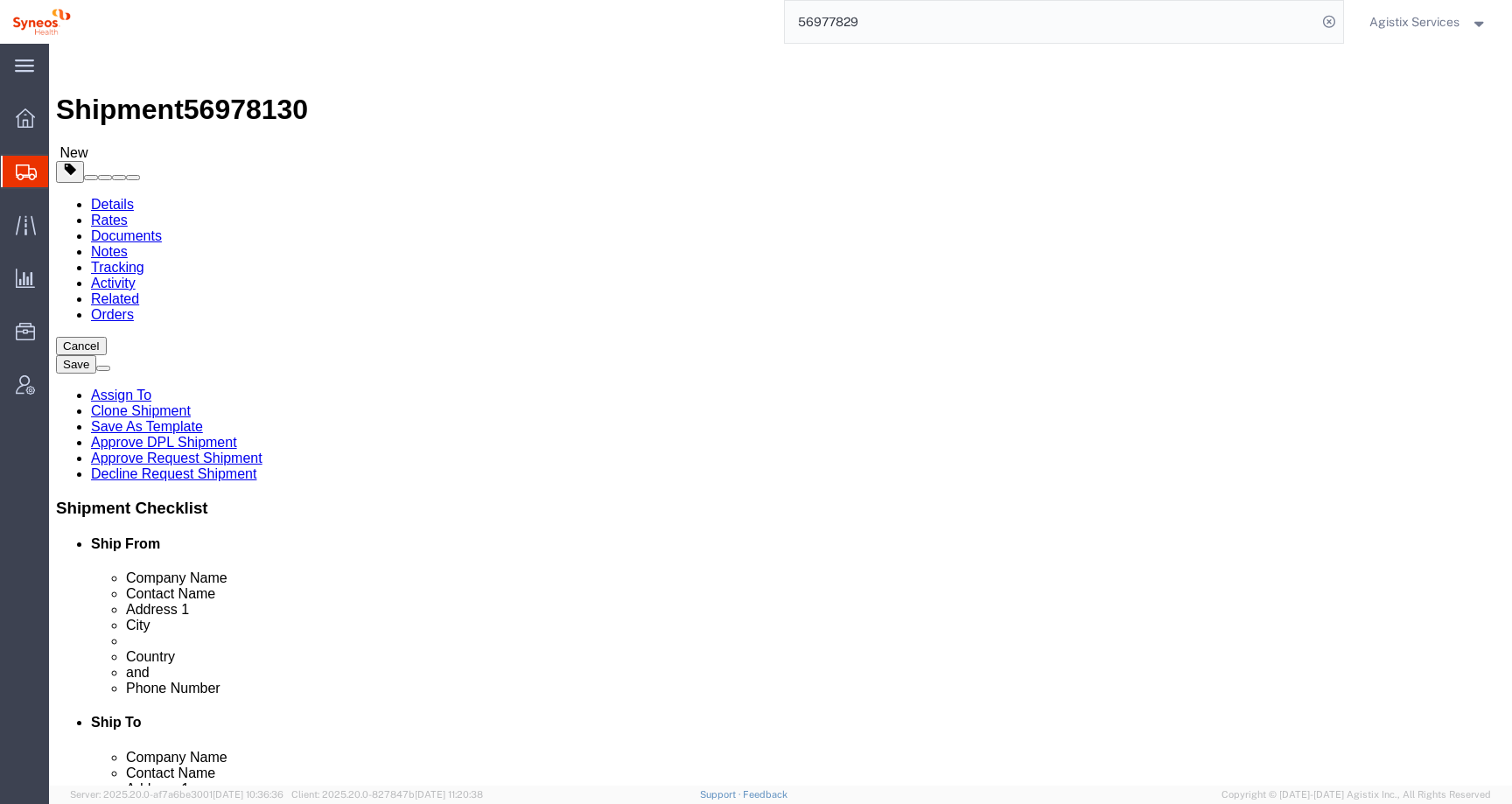
drag, startPoint x: 890, startPoint y: 590, endPoint x: 628, endPoint y: 590, distance: 262.0
click div "Phone Number 0424041840"
paste input "[PHONE_NUMBER]"
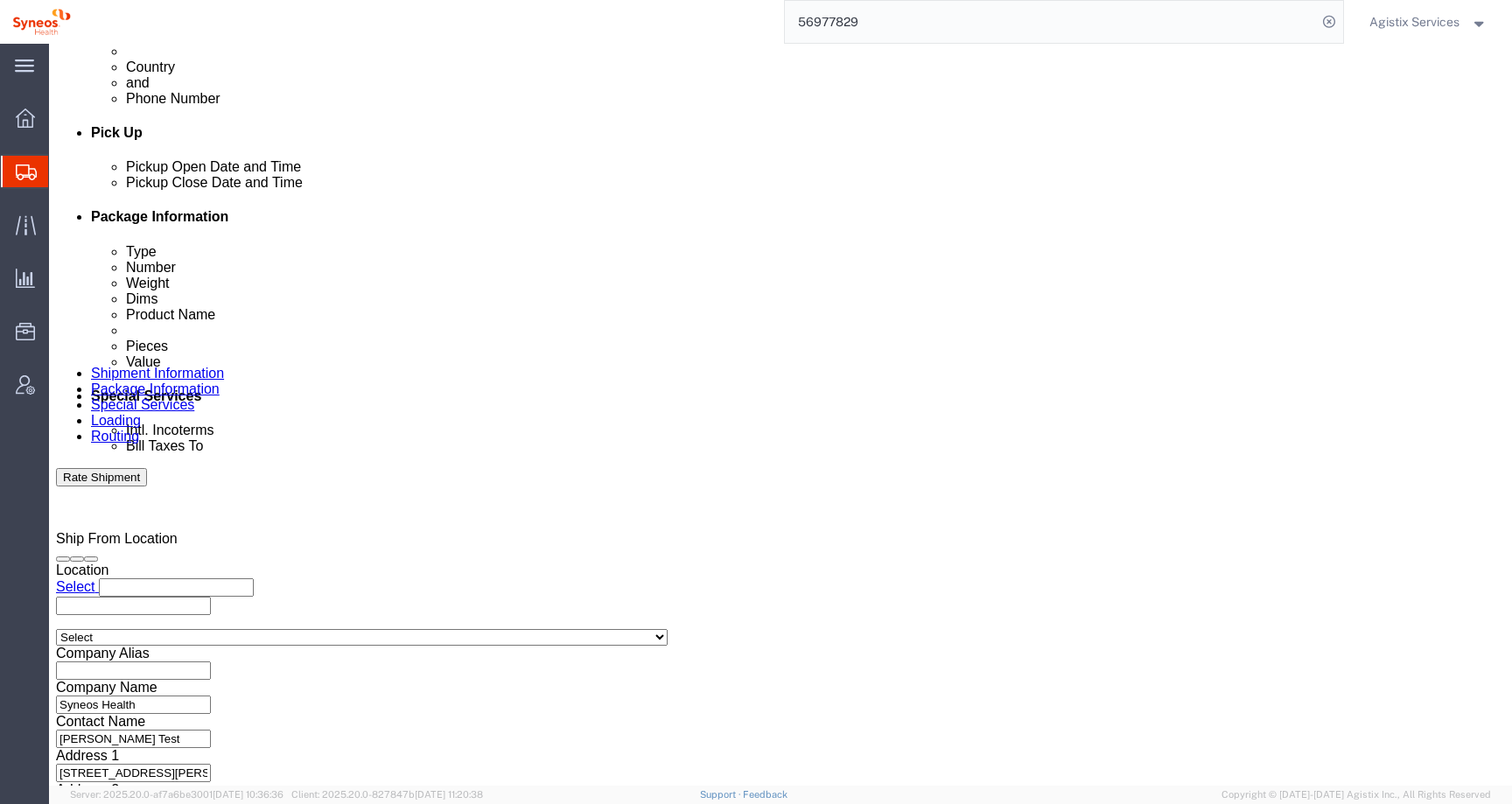
scroll to position [1037, 0]
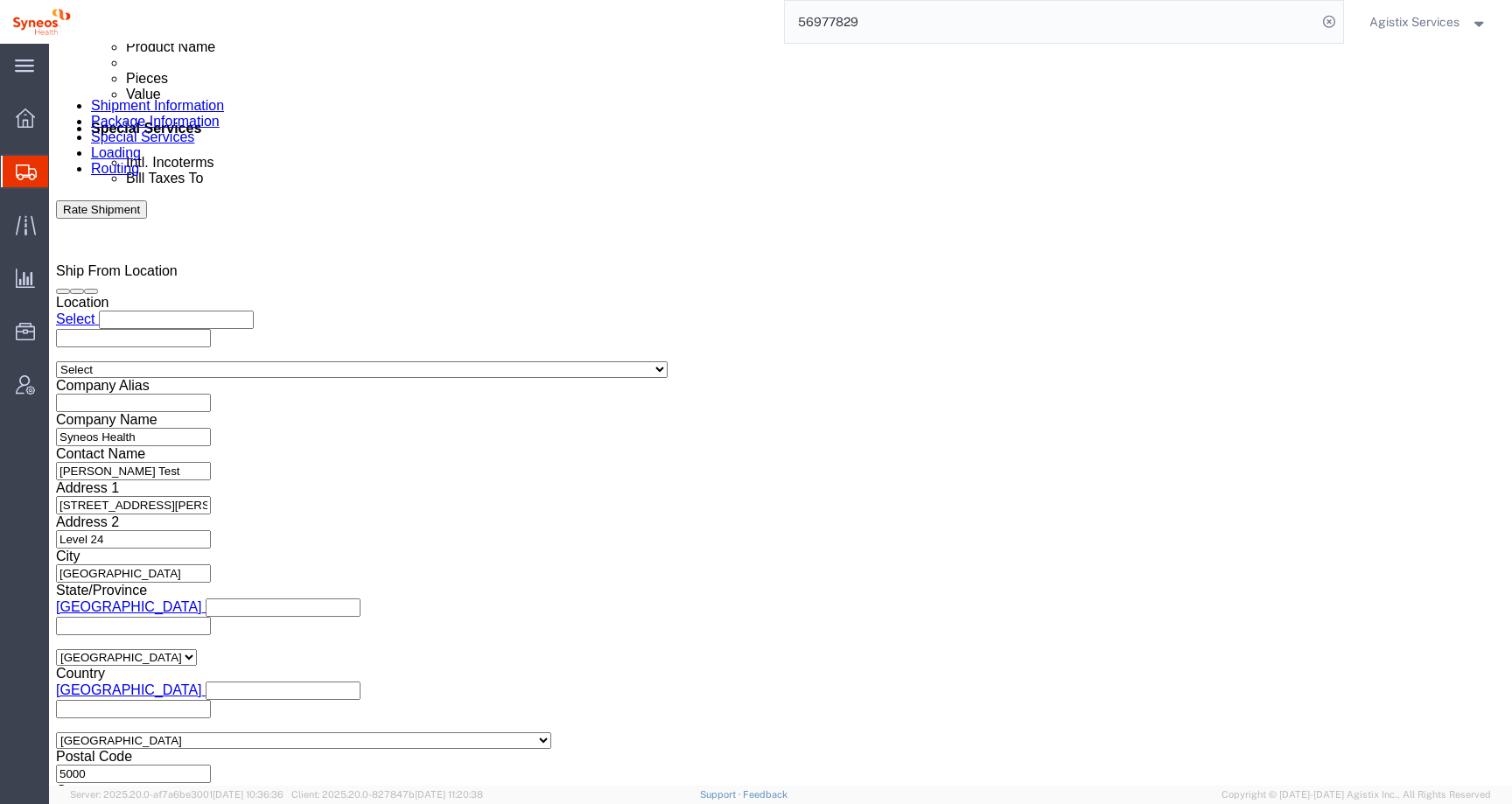
type input "[PHONE_NUMBER]"
click icon
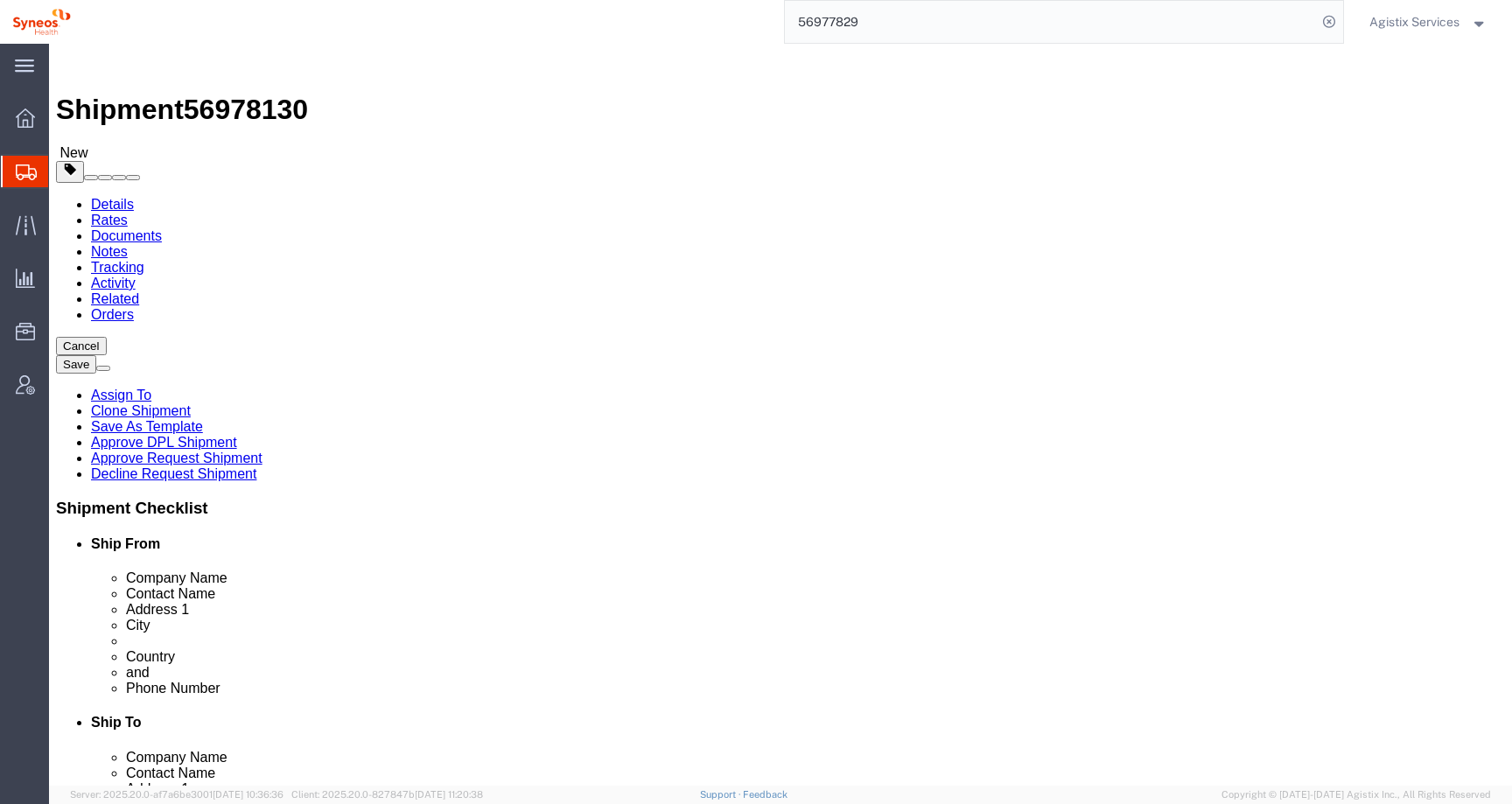
click li "Special Services"
click icon
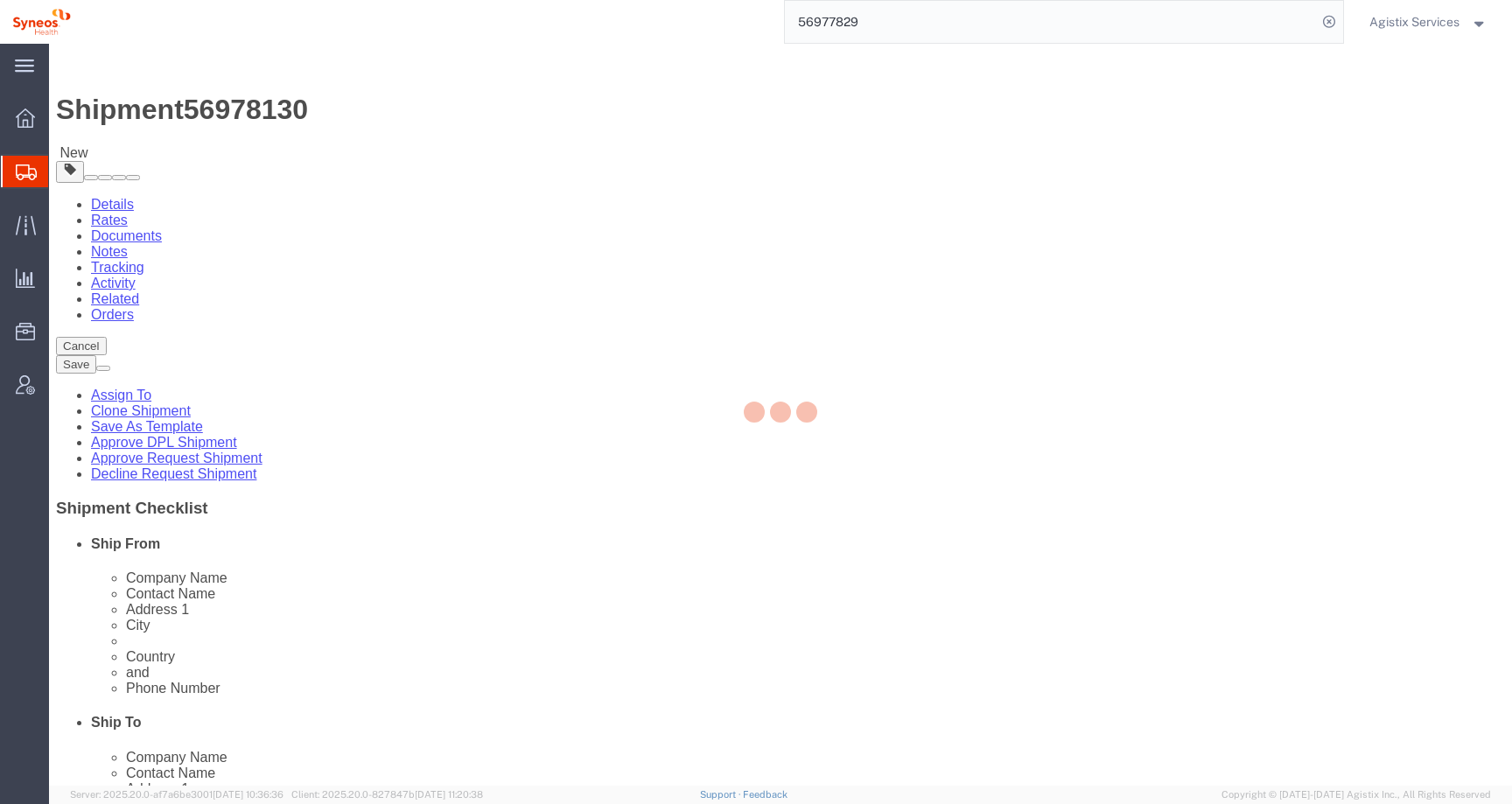
select select
select select "DEPARTMENT"
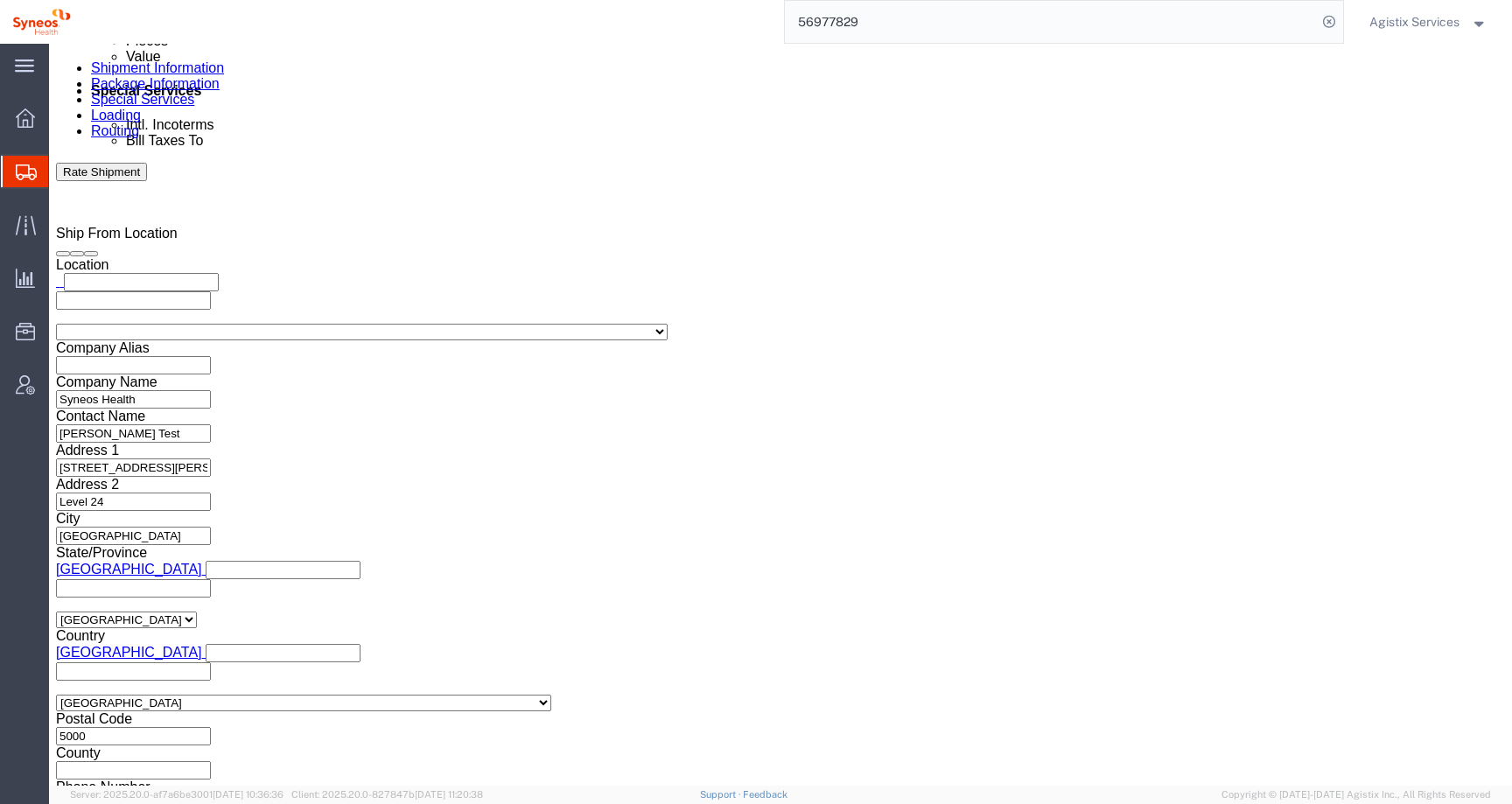
scroll to position [1075, 0]
click input "text"
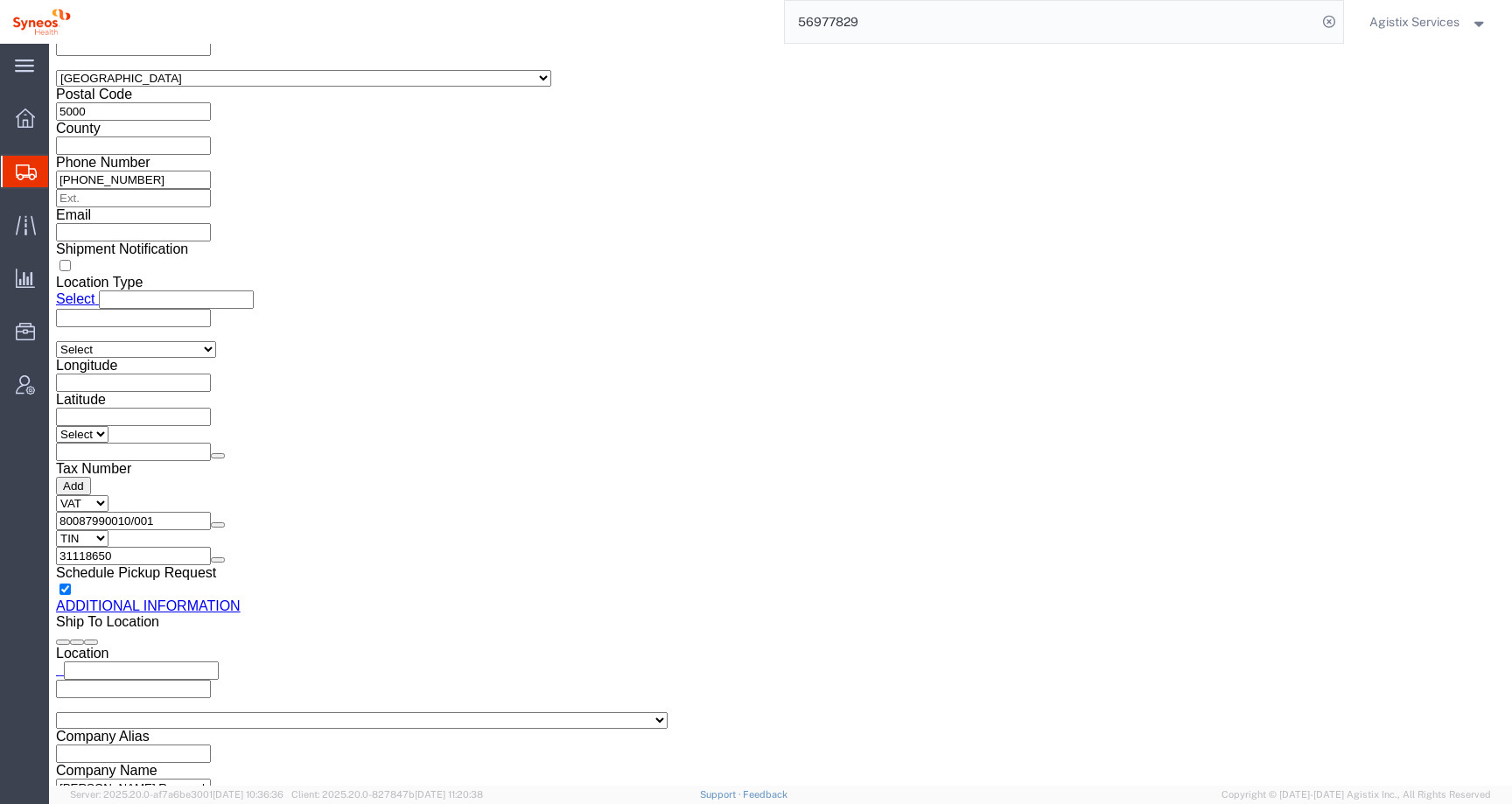
scroll to position [1684, 0]
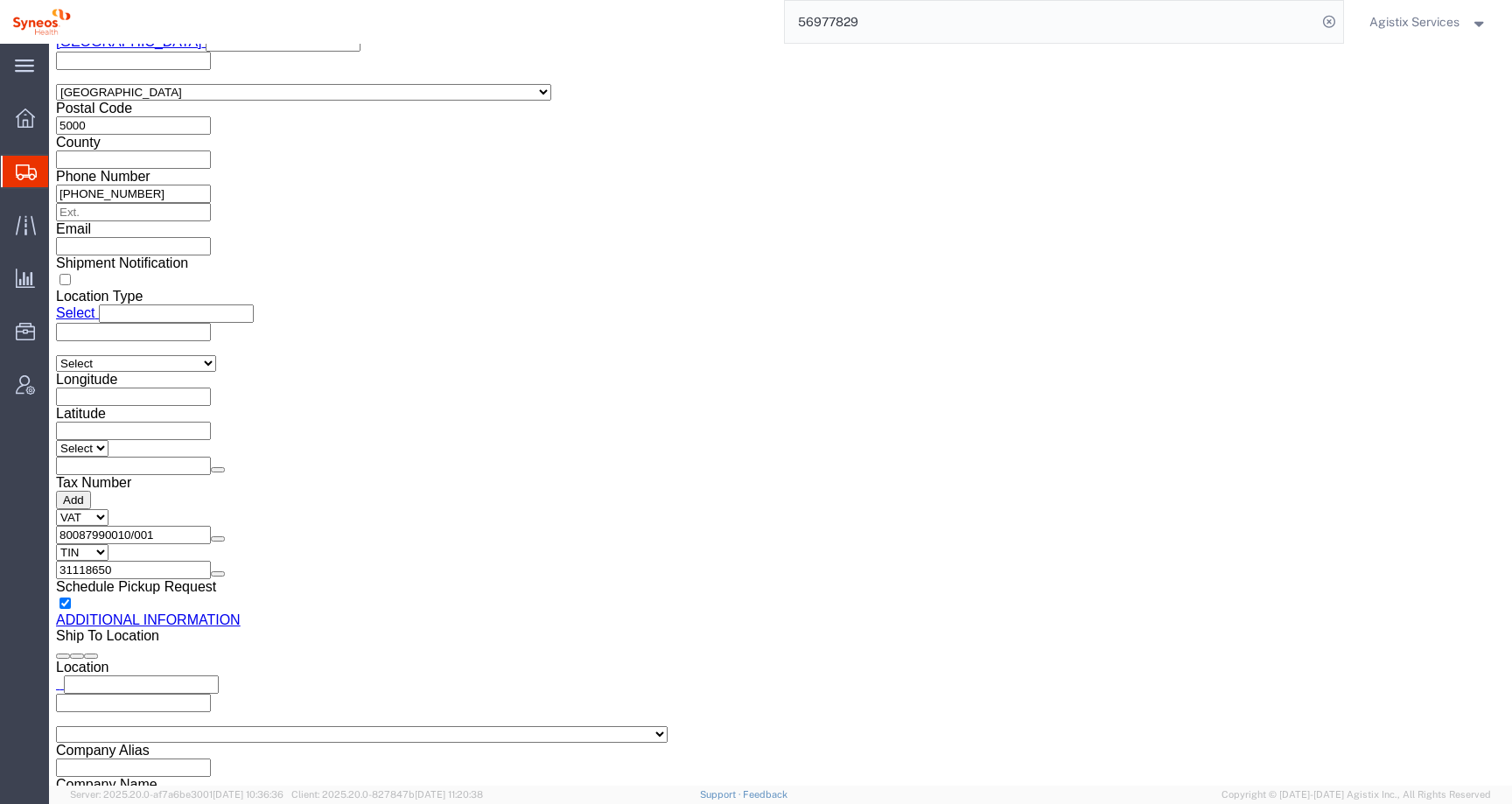
type input "Enter Email Address"
drag, startPoint x: 860, startPoint y: 223, endPoint x: 627, endPoint y: 223, distance: 233.0
click div "Phone Number +61872021501"
drag, startPoint x: 864, startPoint y: 195, endPoint x: 689, endPoint y: 195, distance: 175.0
click div "Contact Name Sweety Langalia"
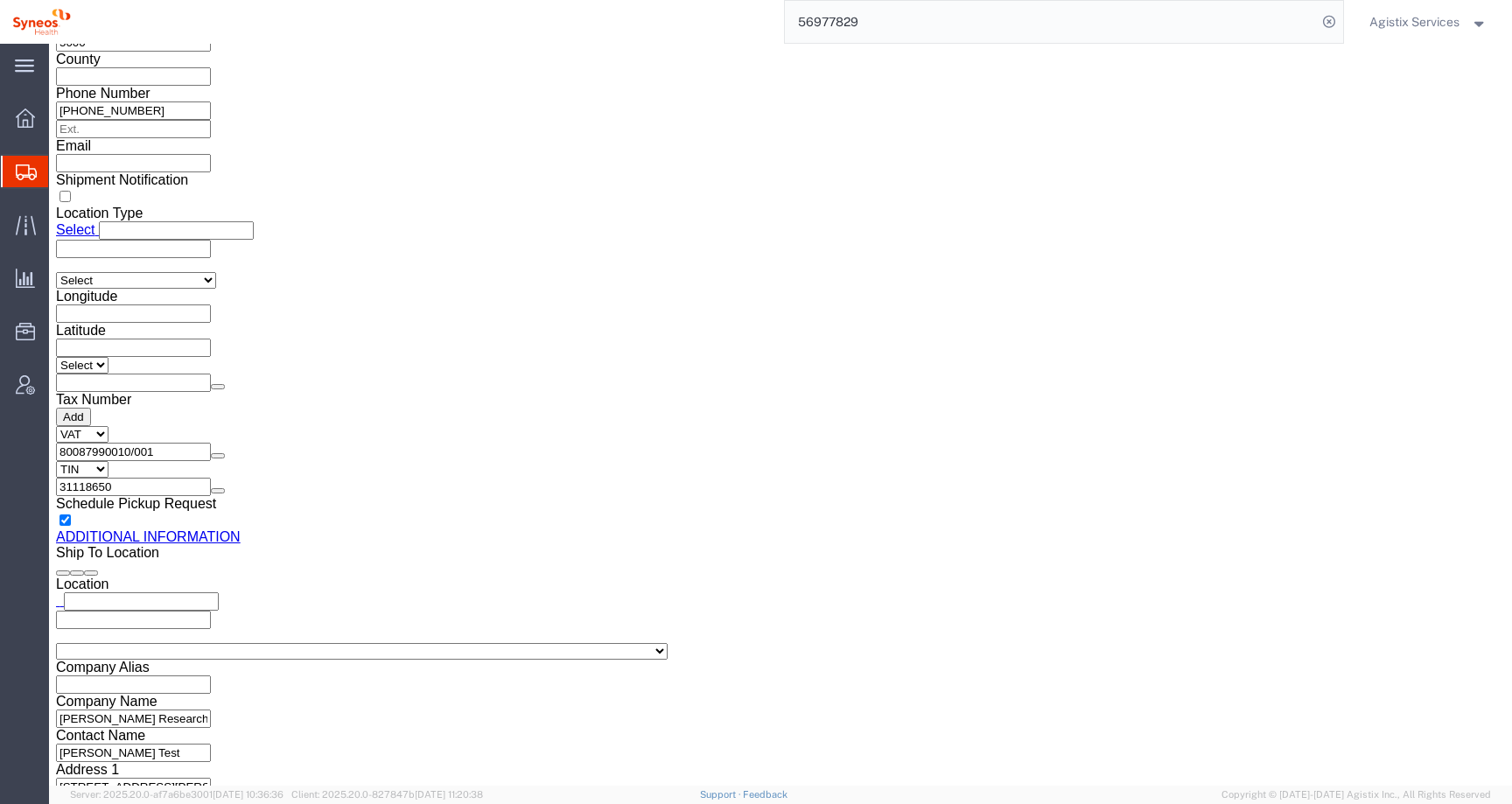
scroll to position [1684, 0]
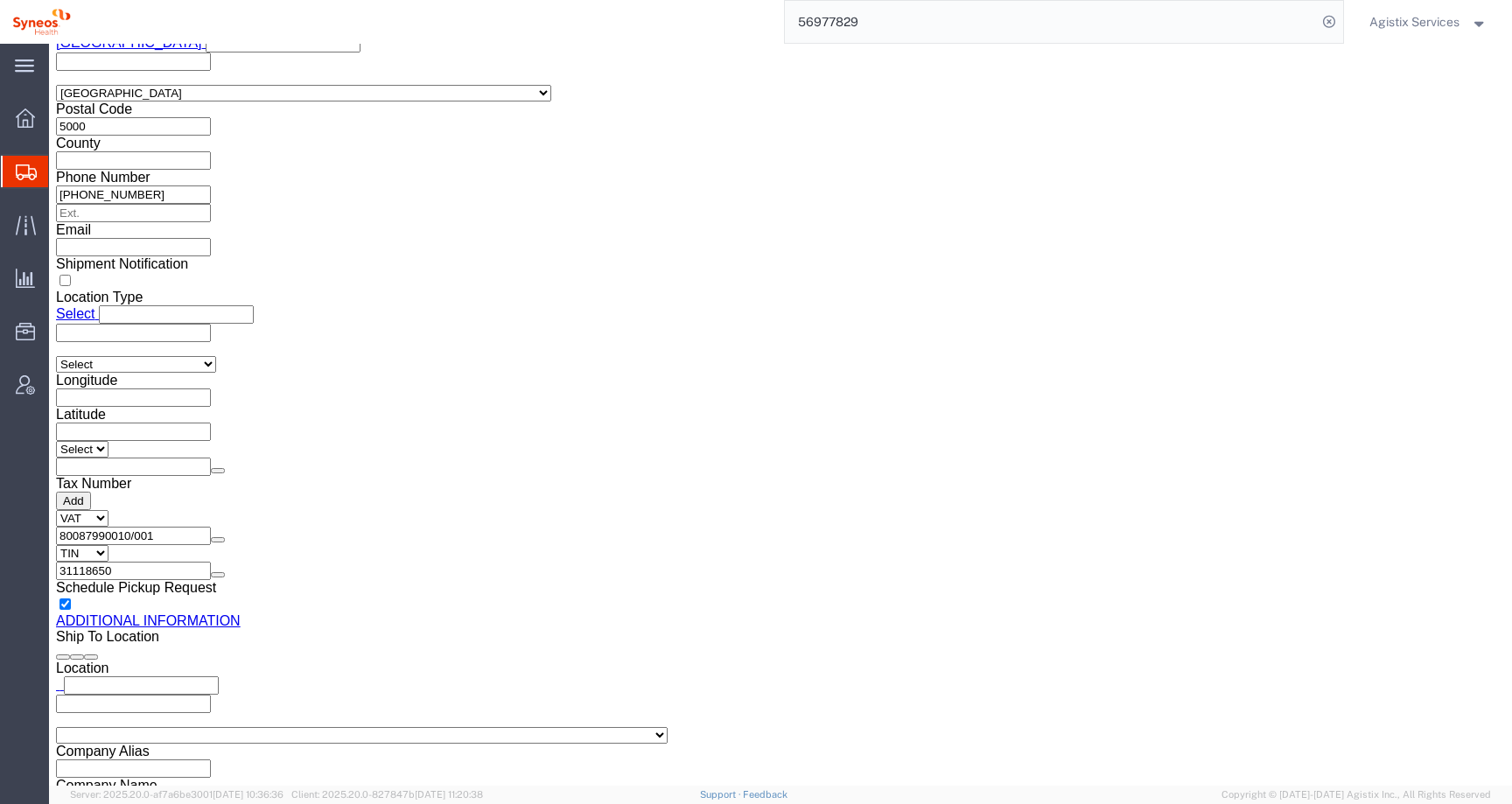
drag, startPoint x: 459, startPoint y: 392, endPoint x: 112, endPoint y: 392, distance: 347.0
click div "Email sweety.langalia@syneoshealth.com"
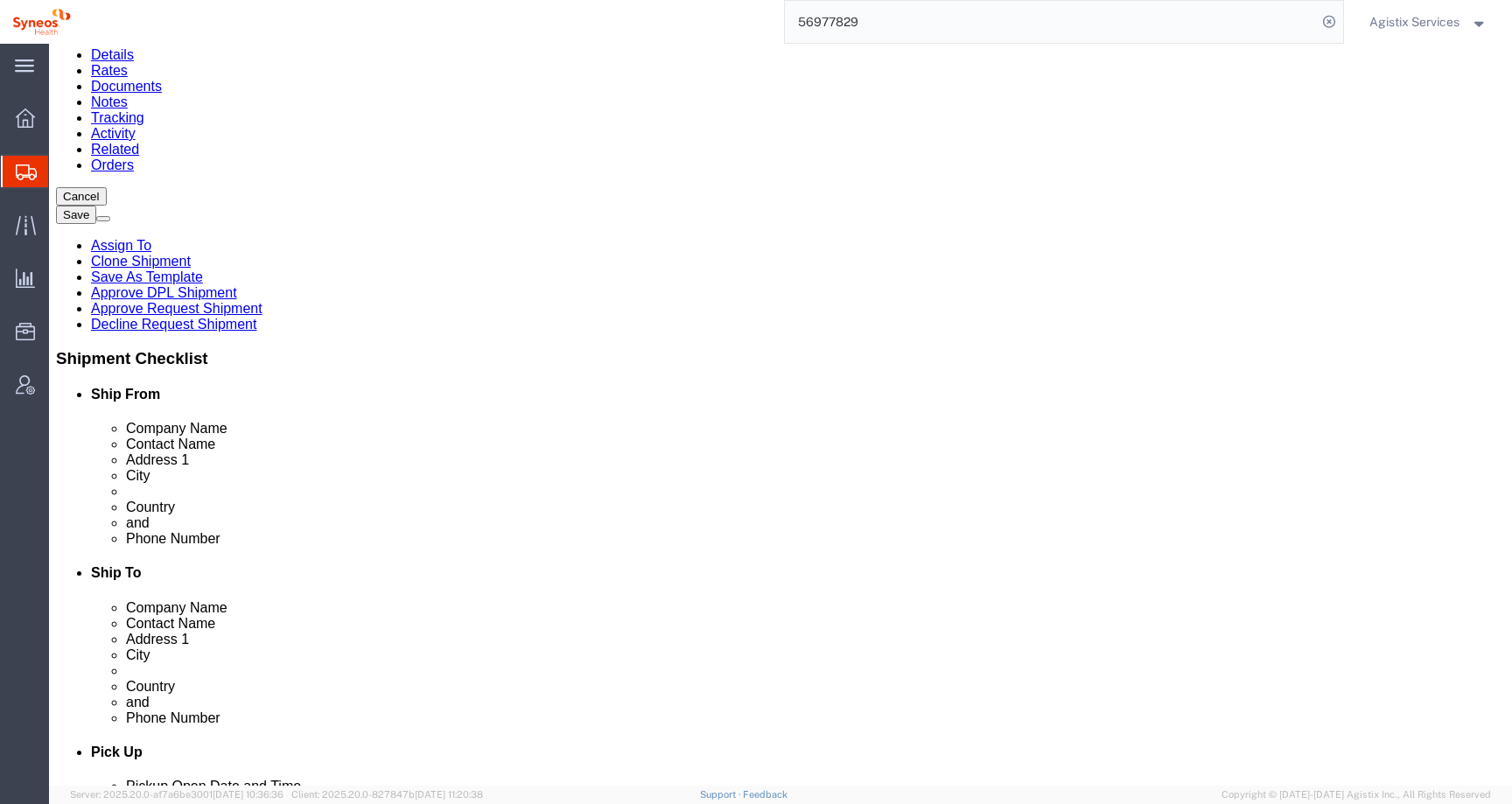
scroll to position [0, 0]
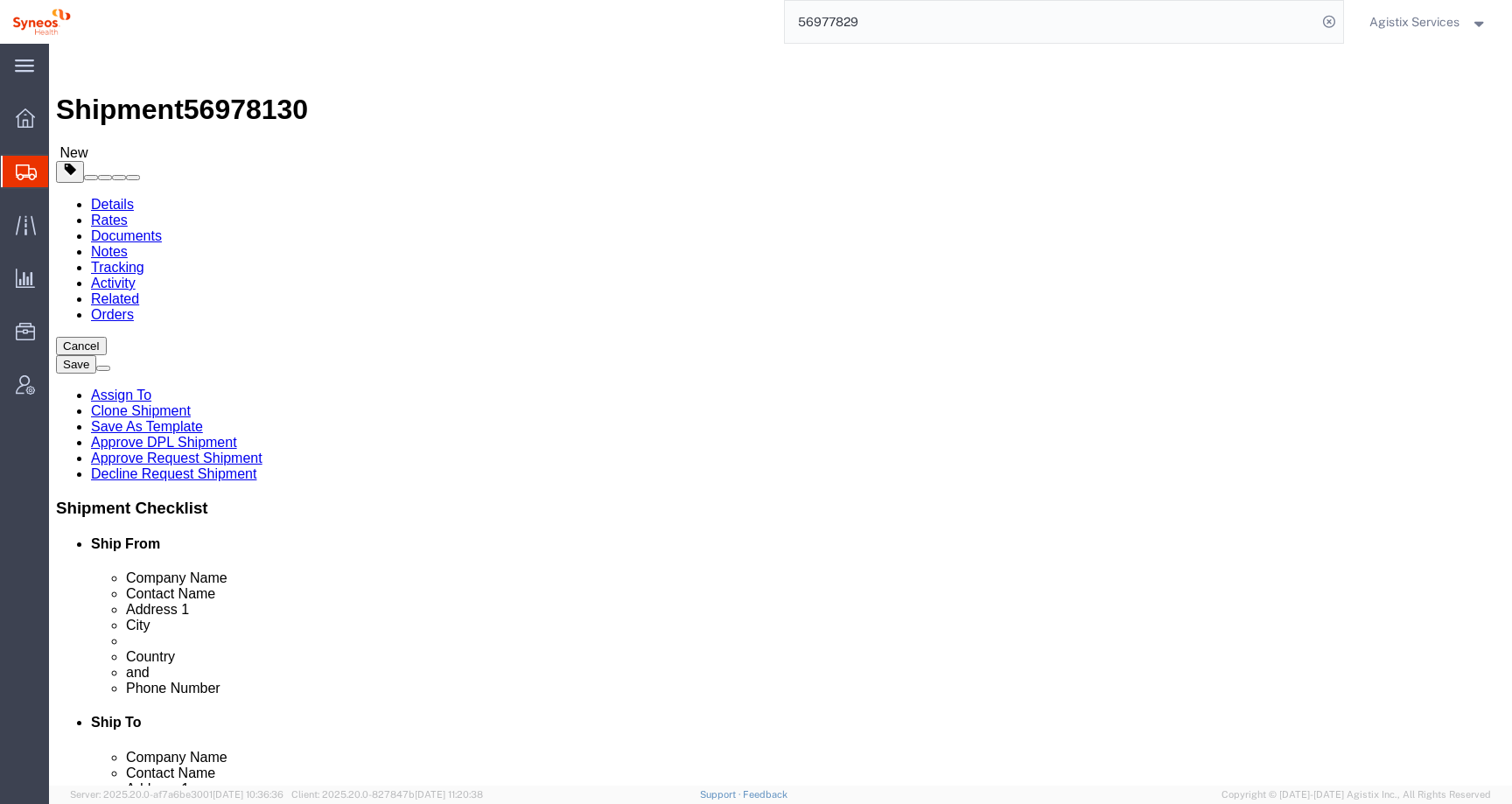
click link "Shipment Information"
click button "Rate Shipment"
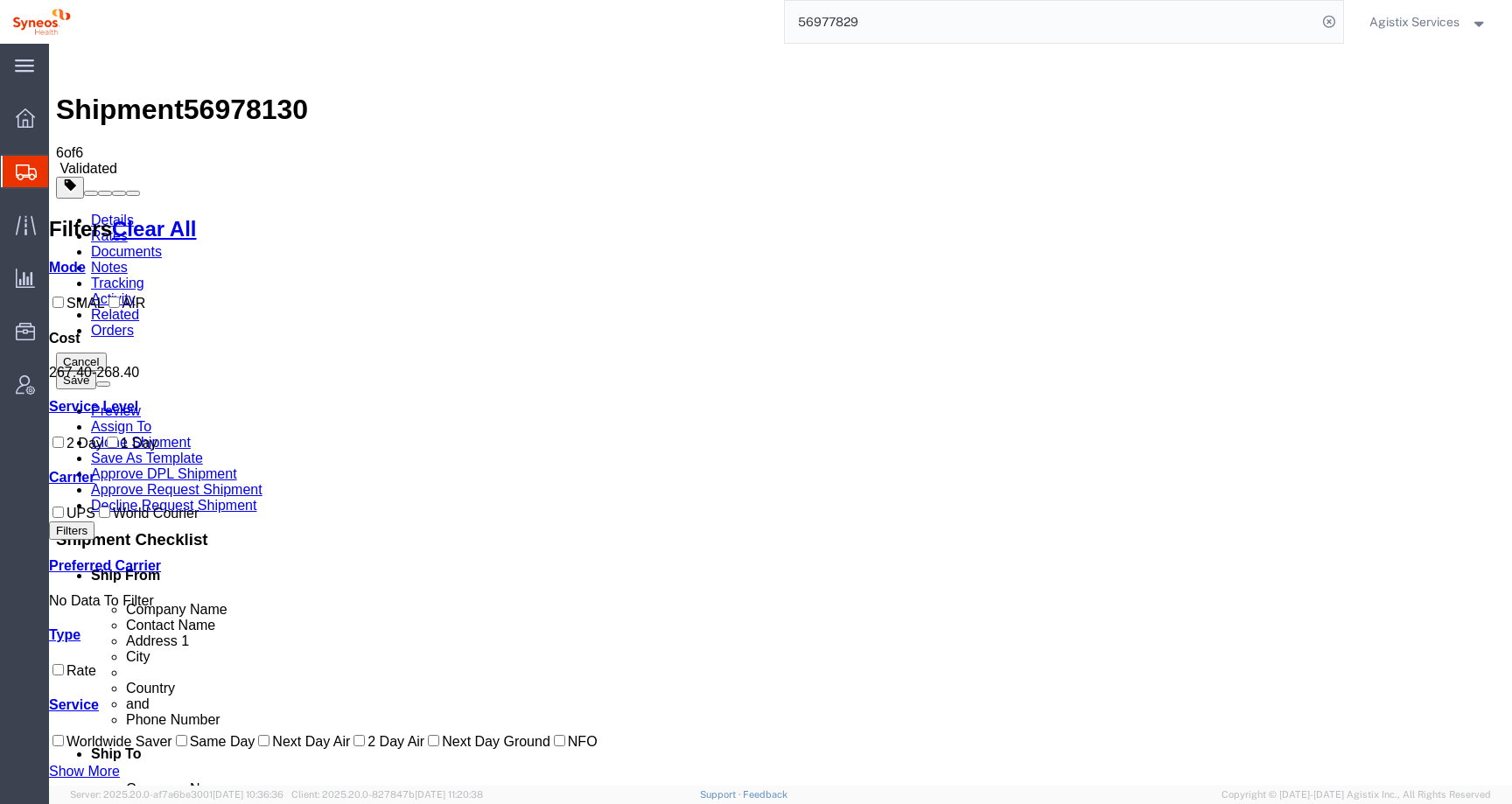
click at [91, 212] on link "Details" at bounding box center [112, 219] width 43 height 15
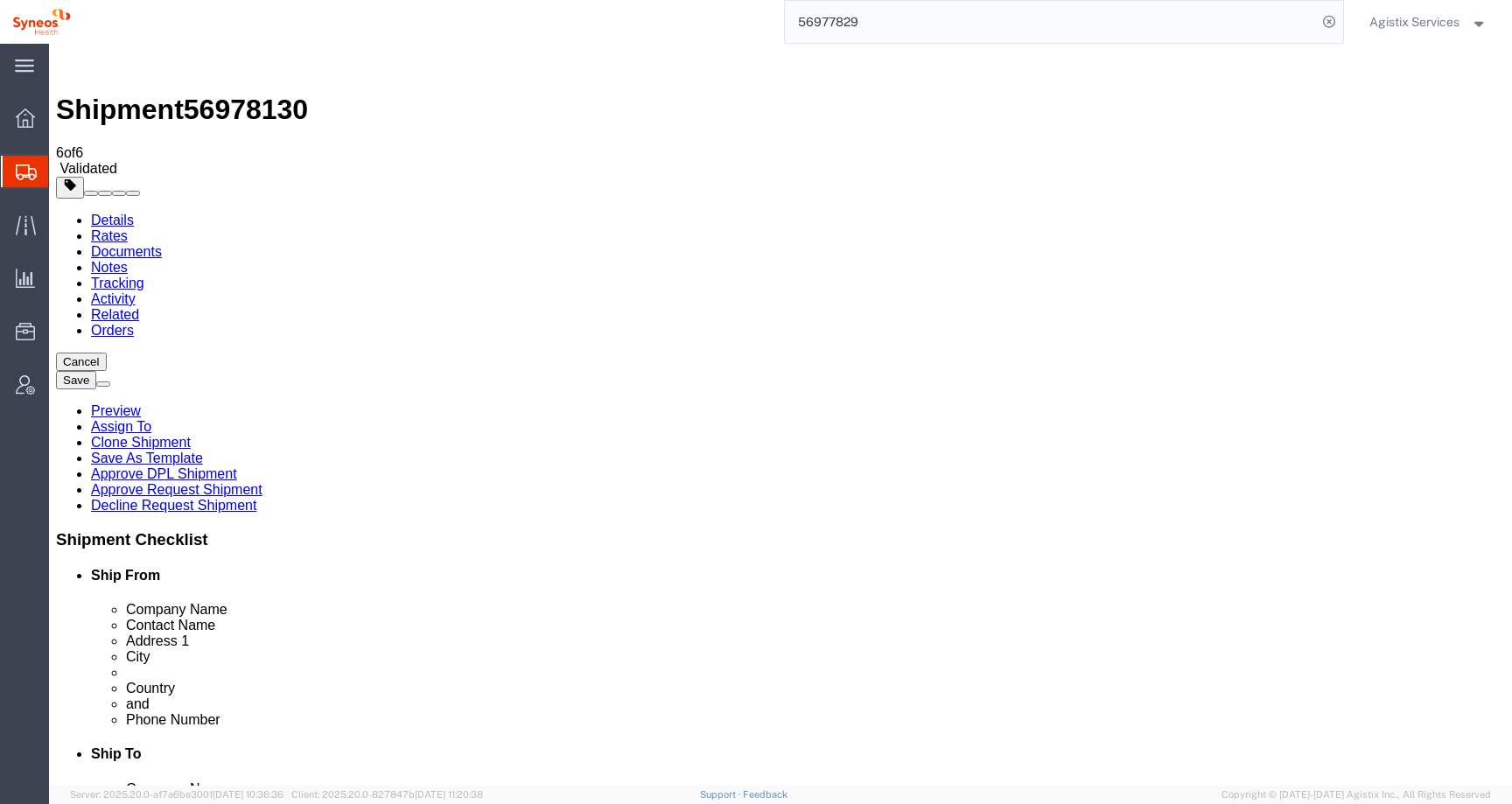
click link "Special Services"
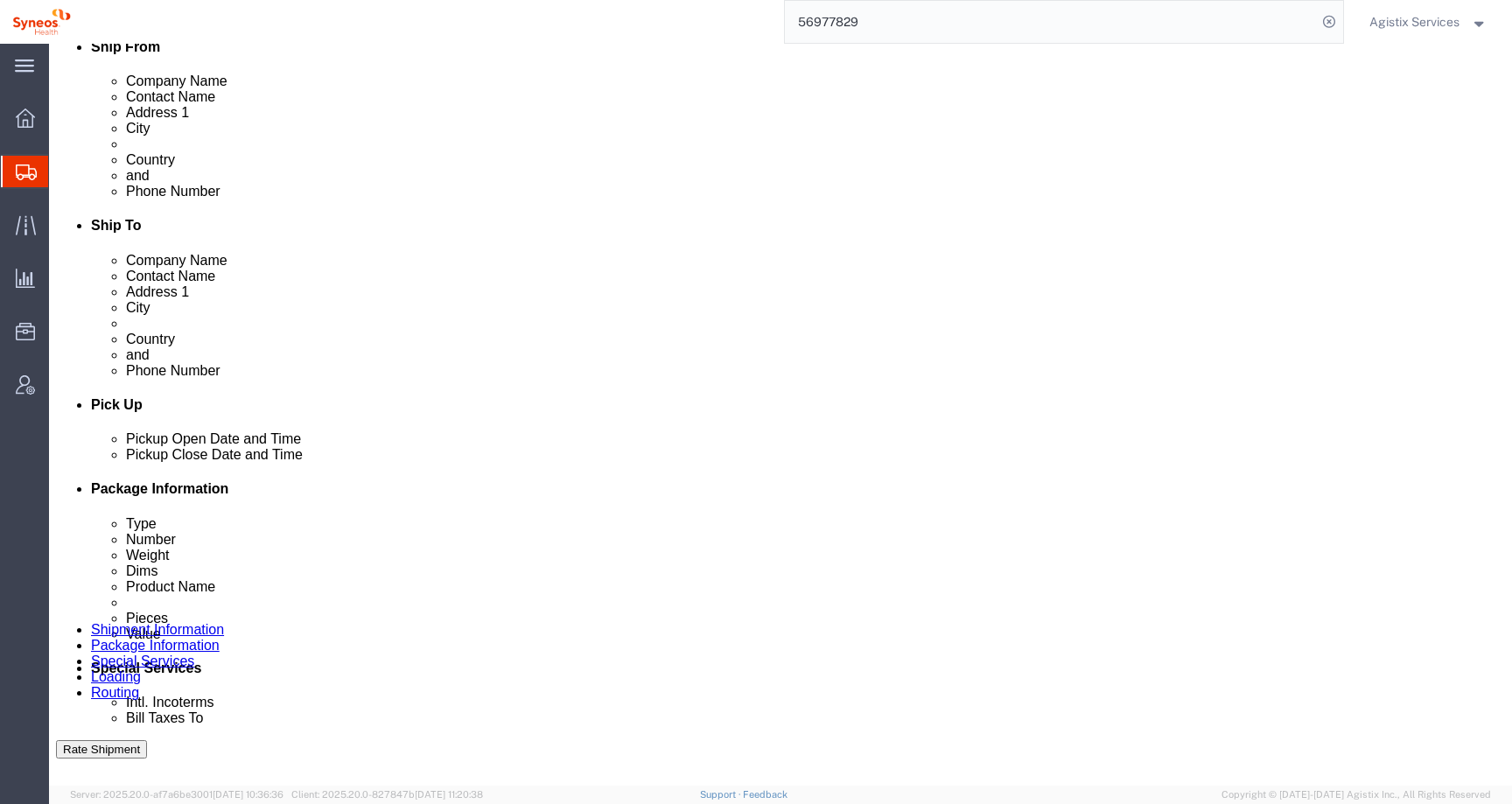
scroll to position [564, 0]
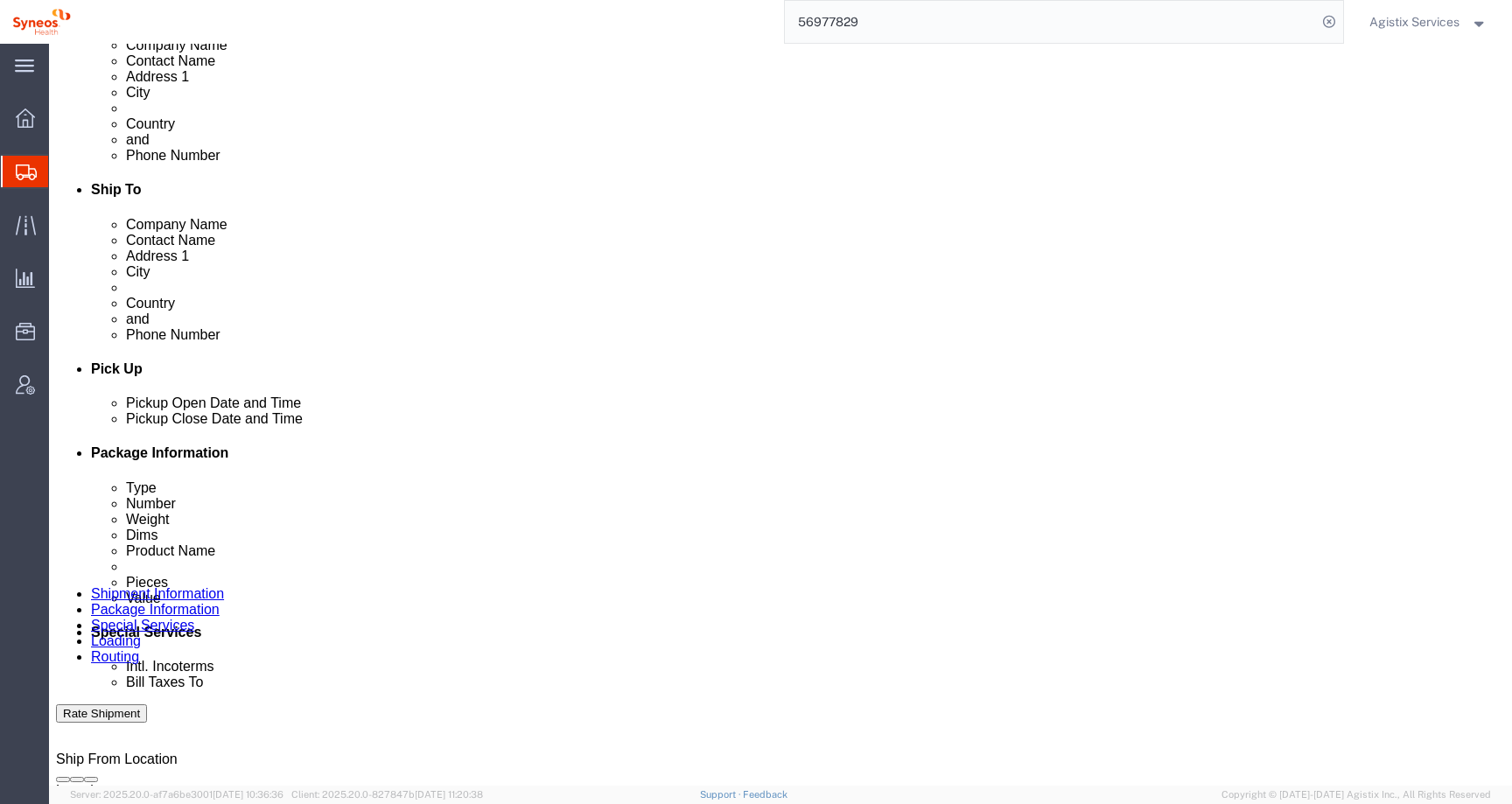
type input "au"
select "62768"
click button "Rate Shipment"
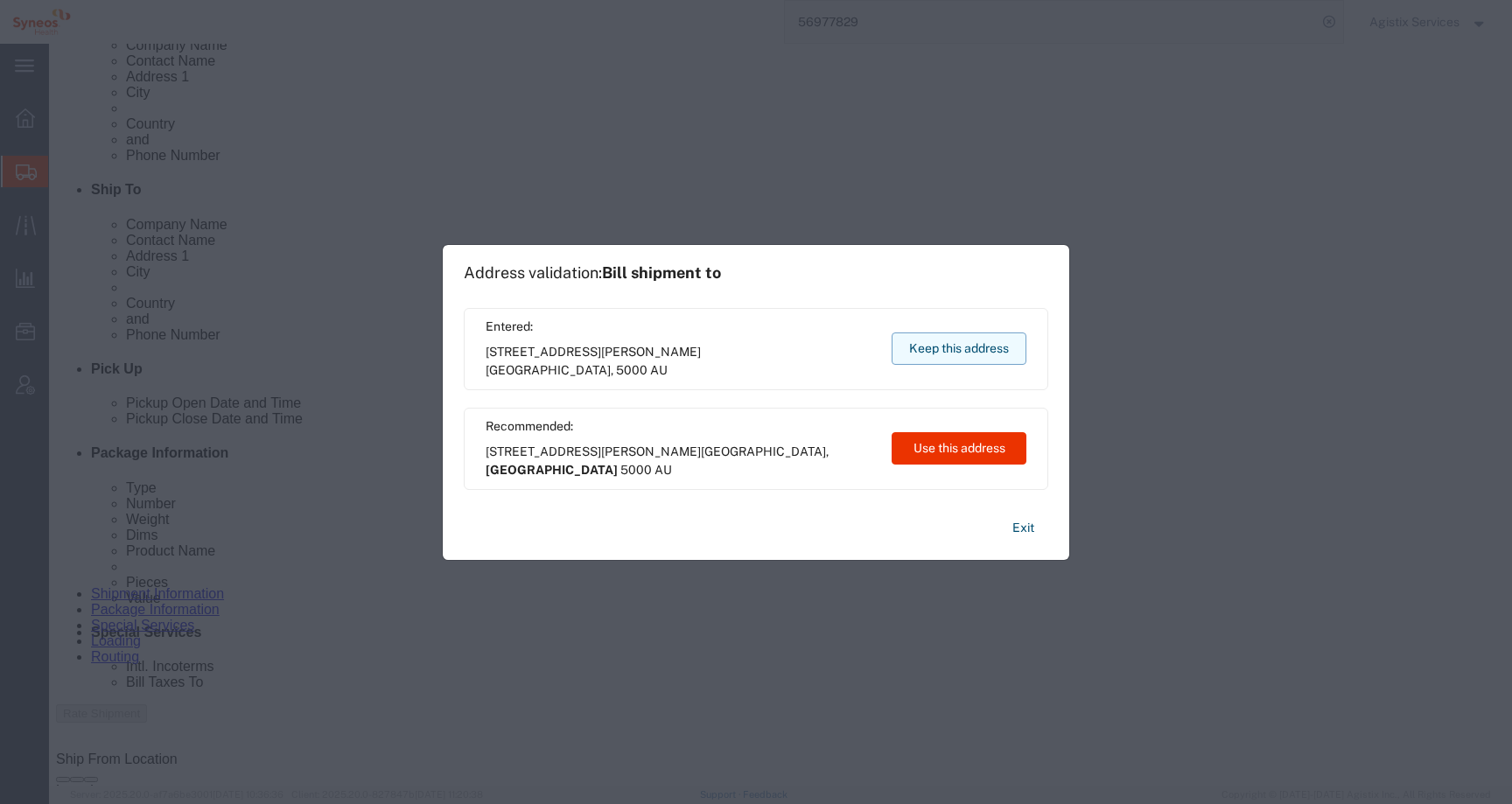
click at [938, 346] on button "Keep this address" at bounding box center [959, 348] width 135 height 32
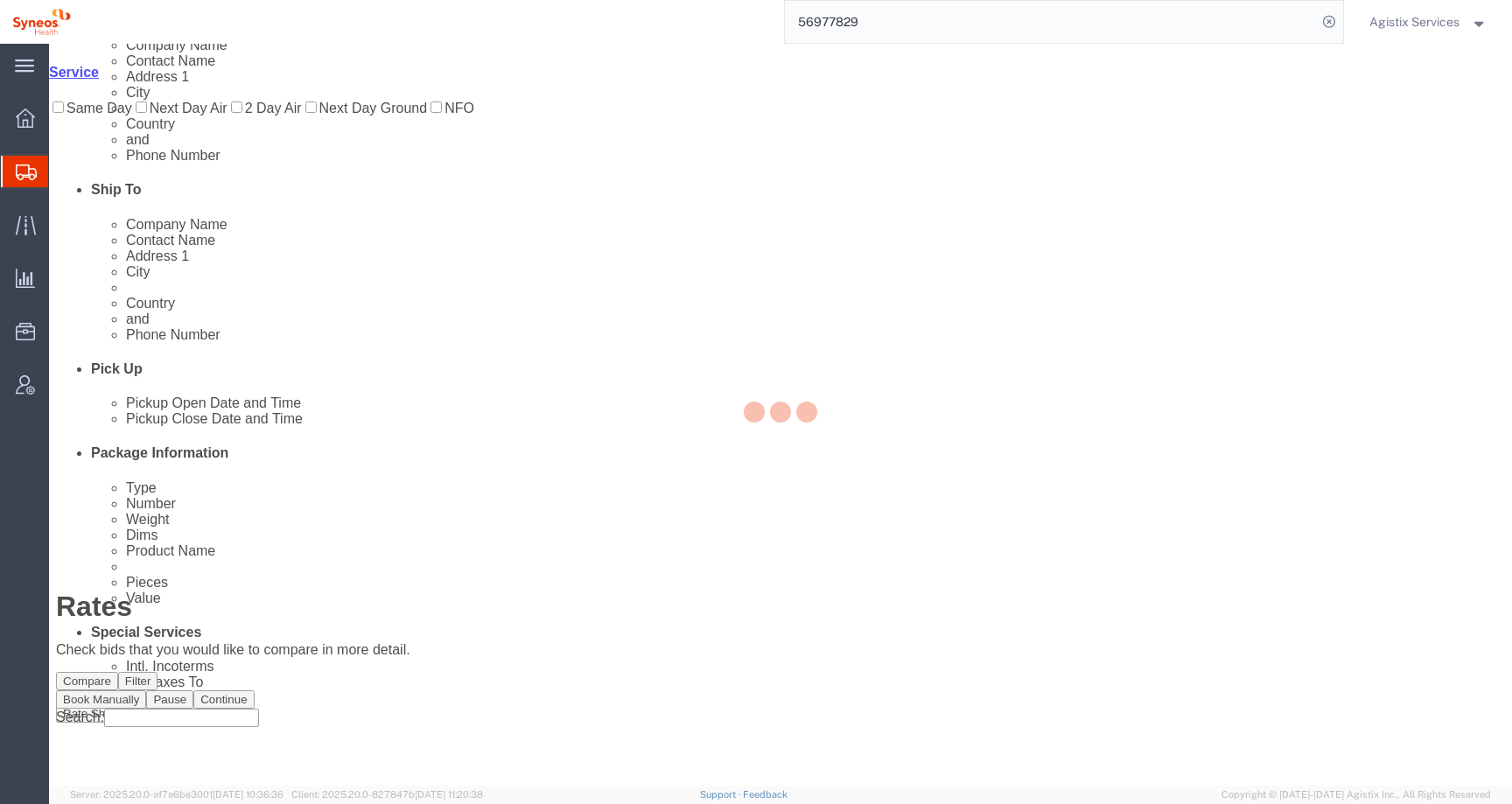
scroll to position [0, 0]
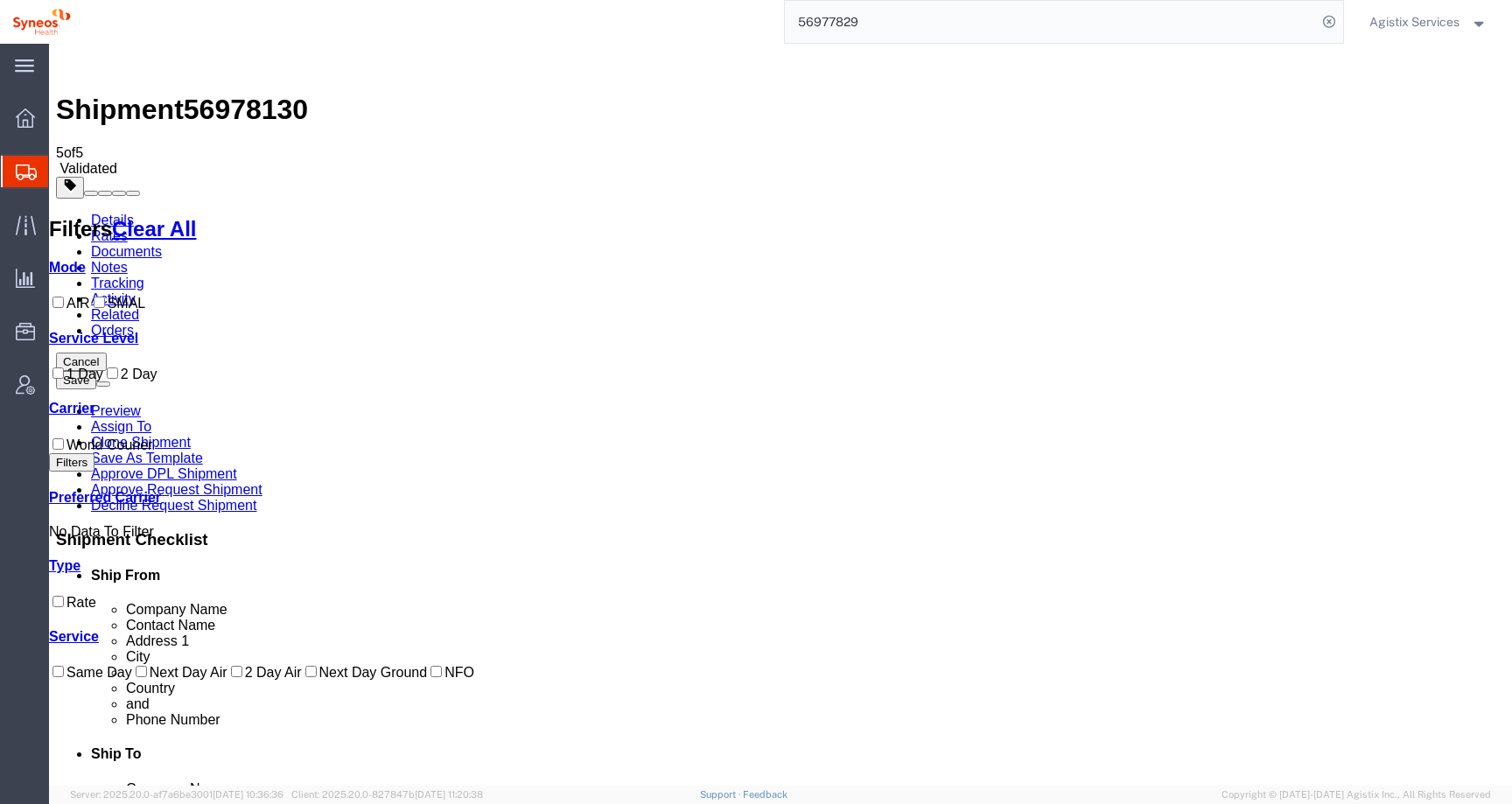
click at [123, 212] on link "Details" at bounding box center [112, 219] width 43 height 15
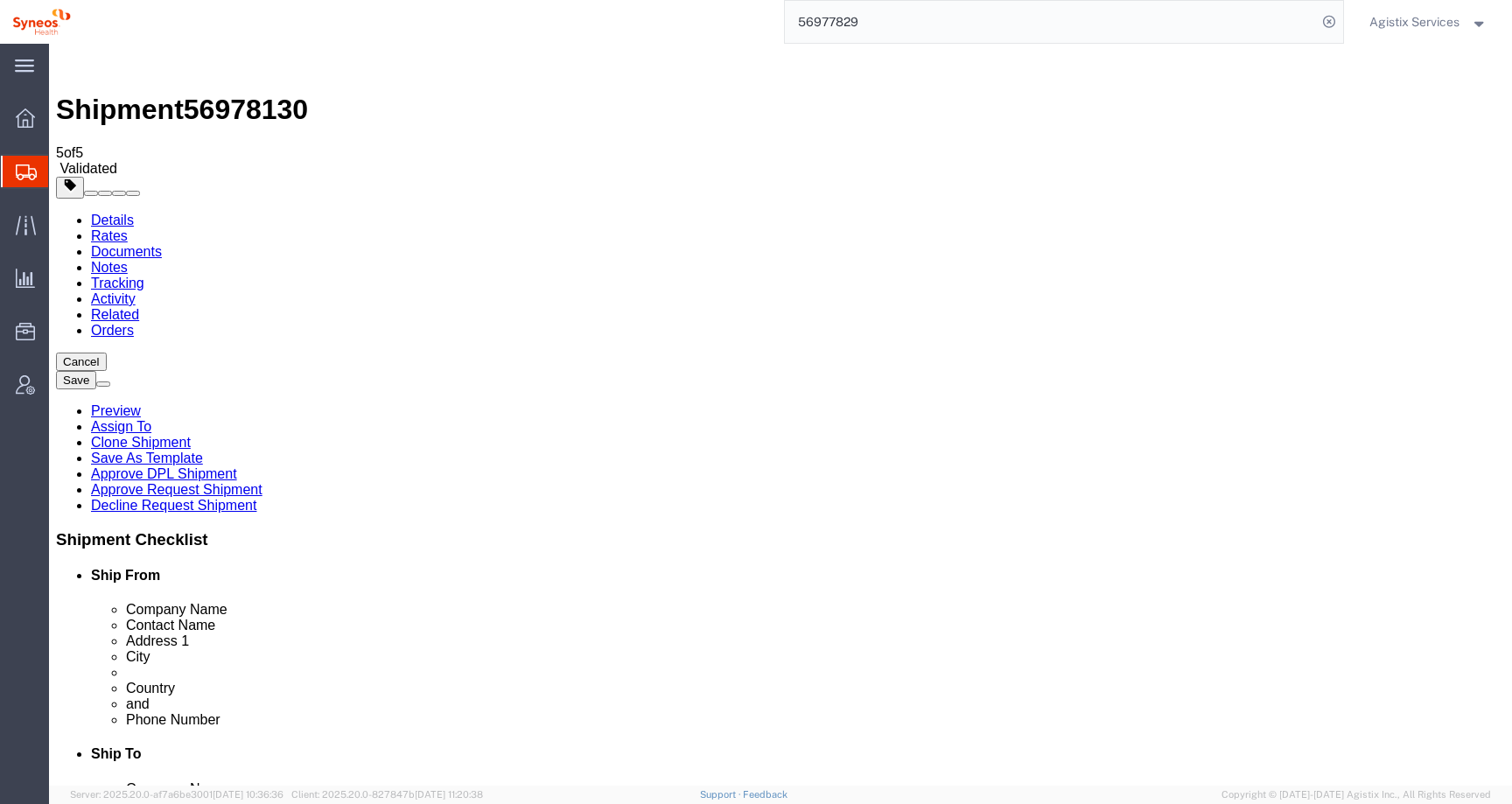
click link "Special Services"
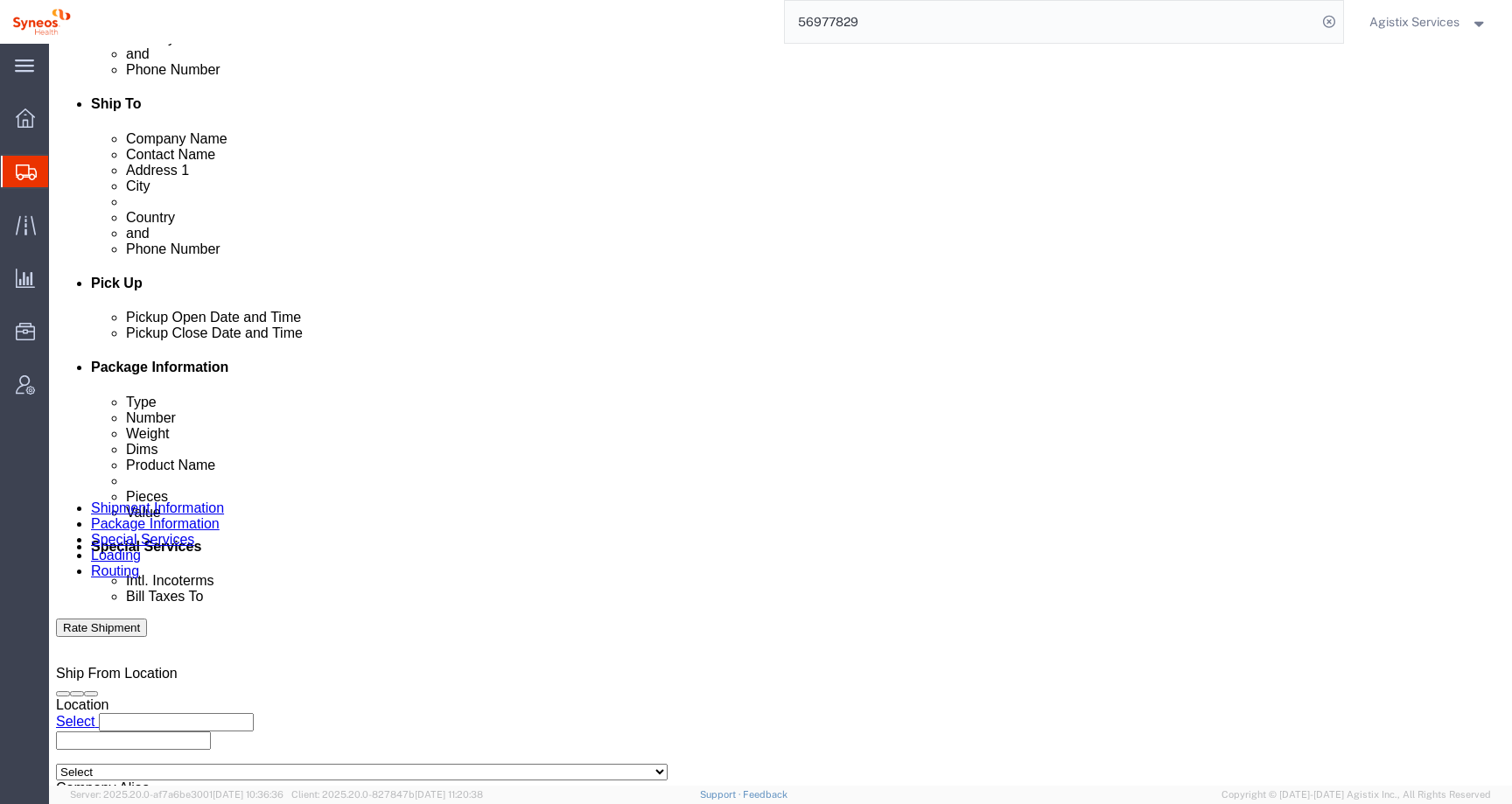
scroll to position [357, 0]
select
click div "Billing Location Select My Profile Location Addison Whitney LLC-Morrisvile NC U…"
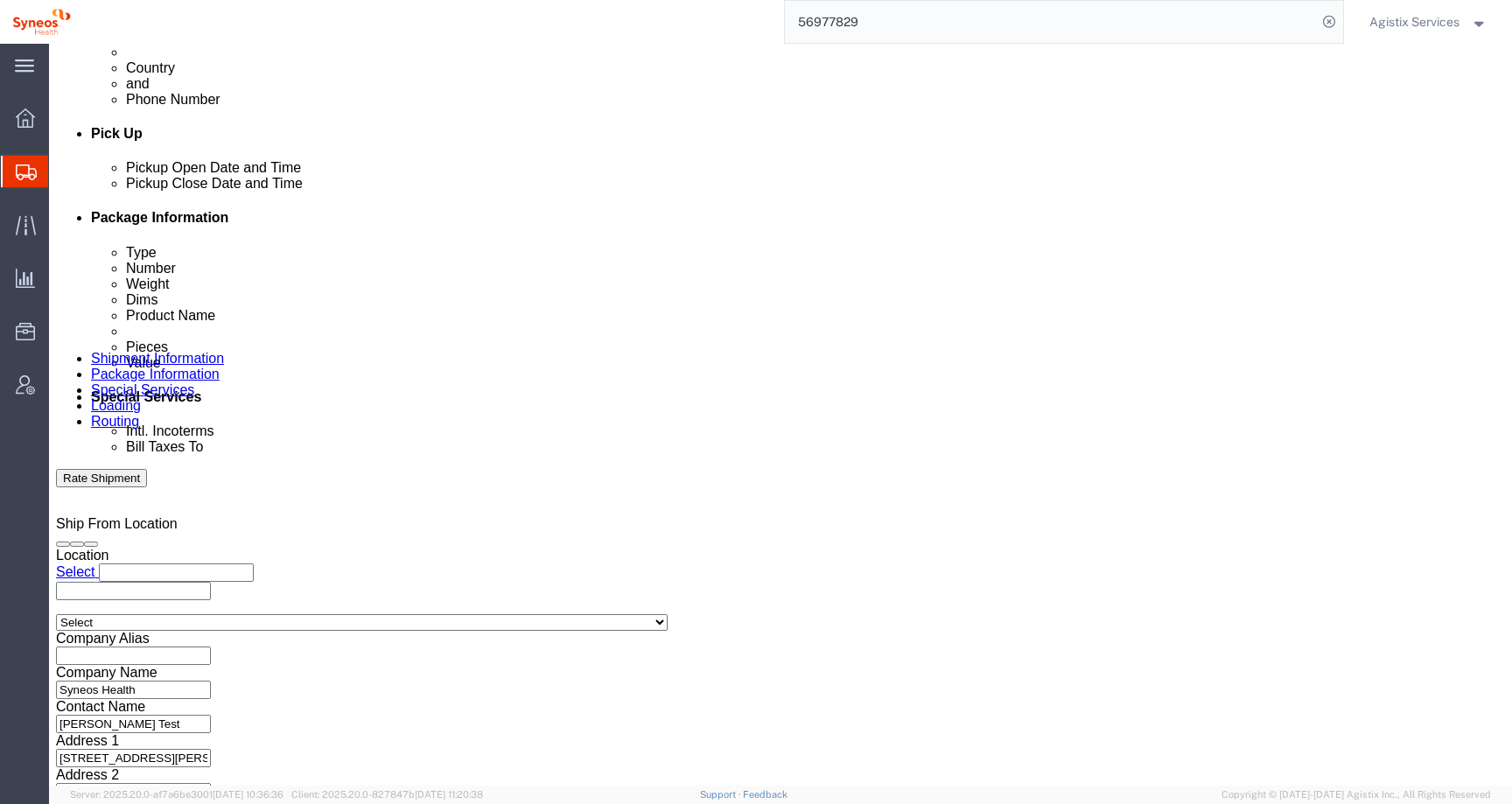
scroll to position [933, 0]
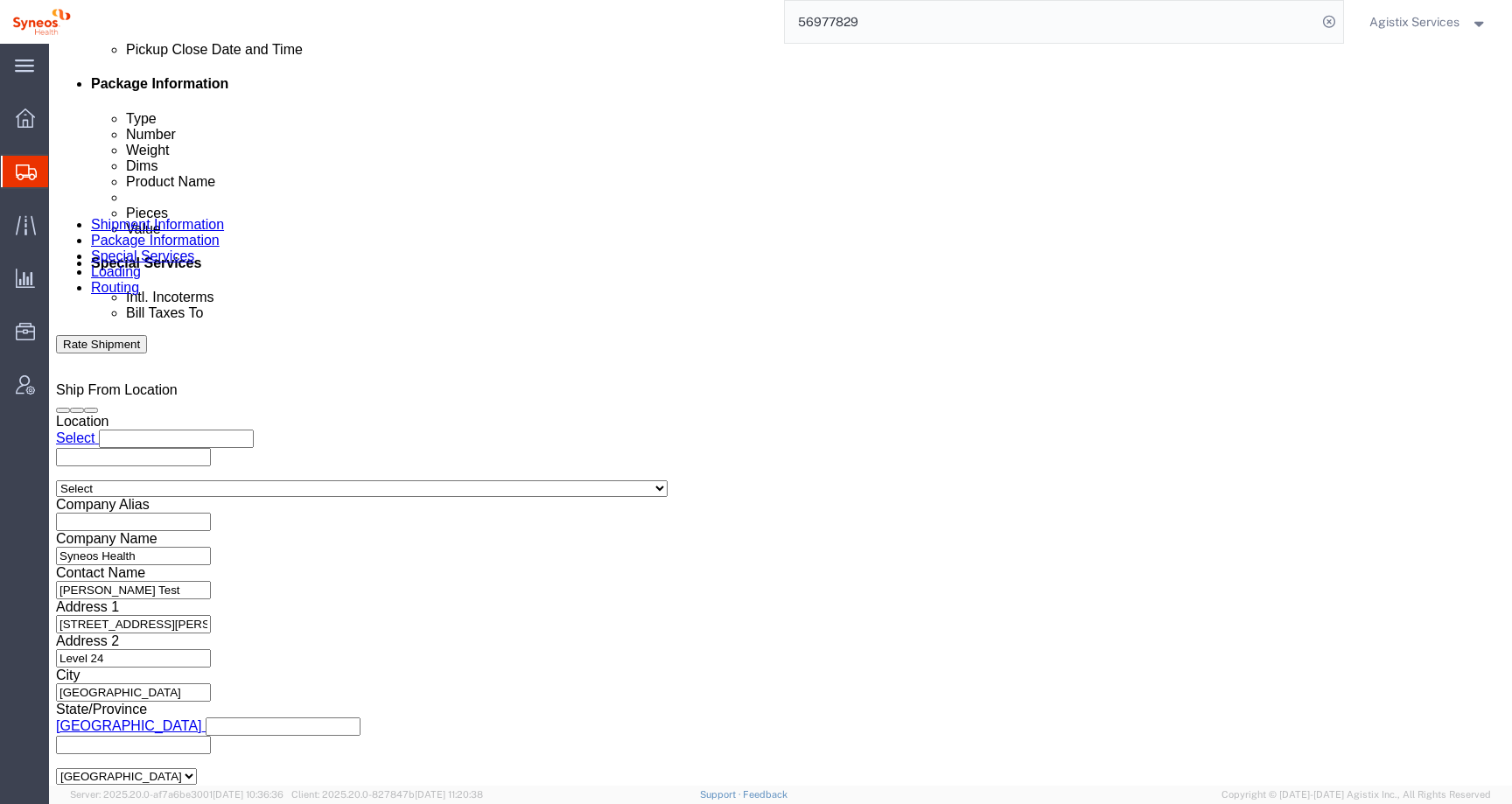
click li "[EMAIL_ADDRESS][PERSON_NAME][DOMAIN_NAME]"
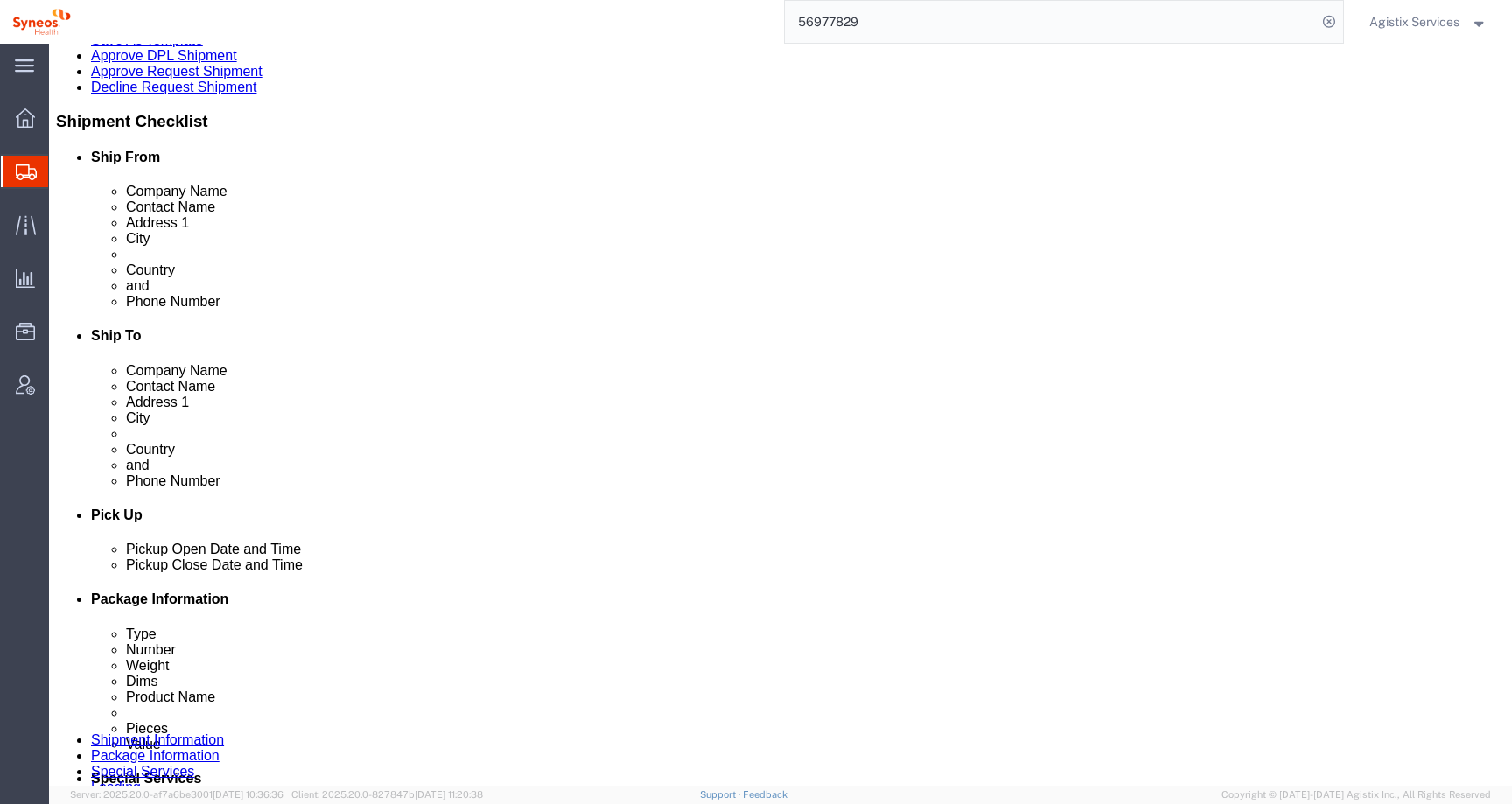
scroll to position [0, 0]
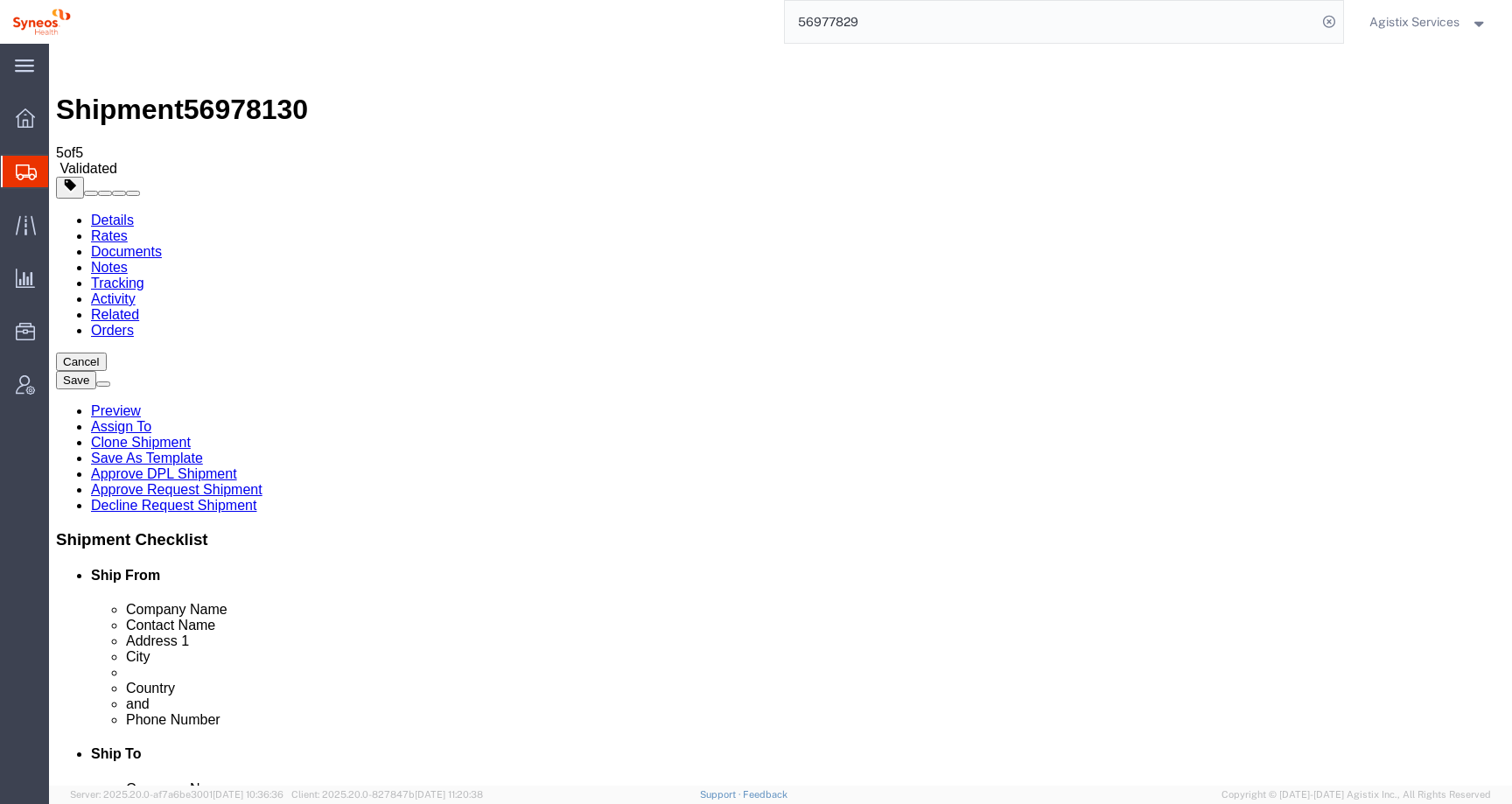
type input "Enter Email Address"
click link "Shipment Information"
click button "Rate Shipment"
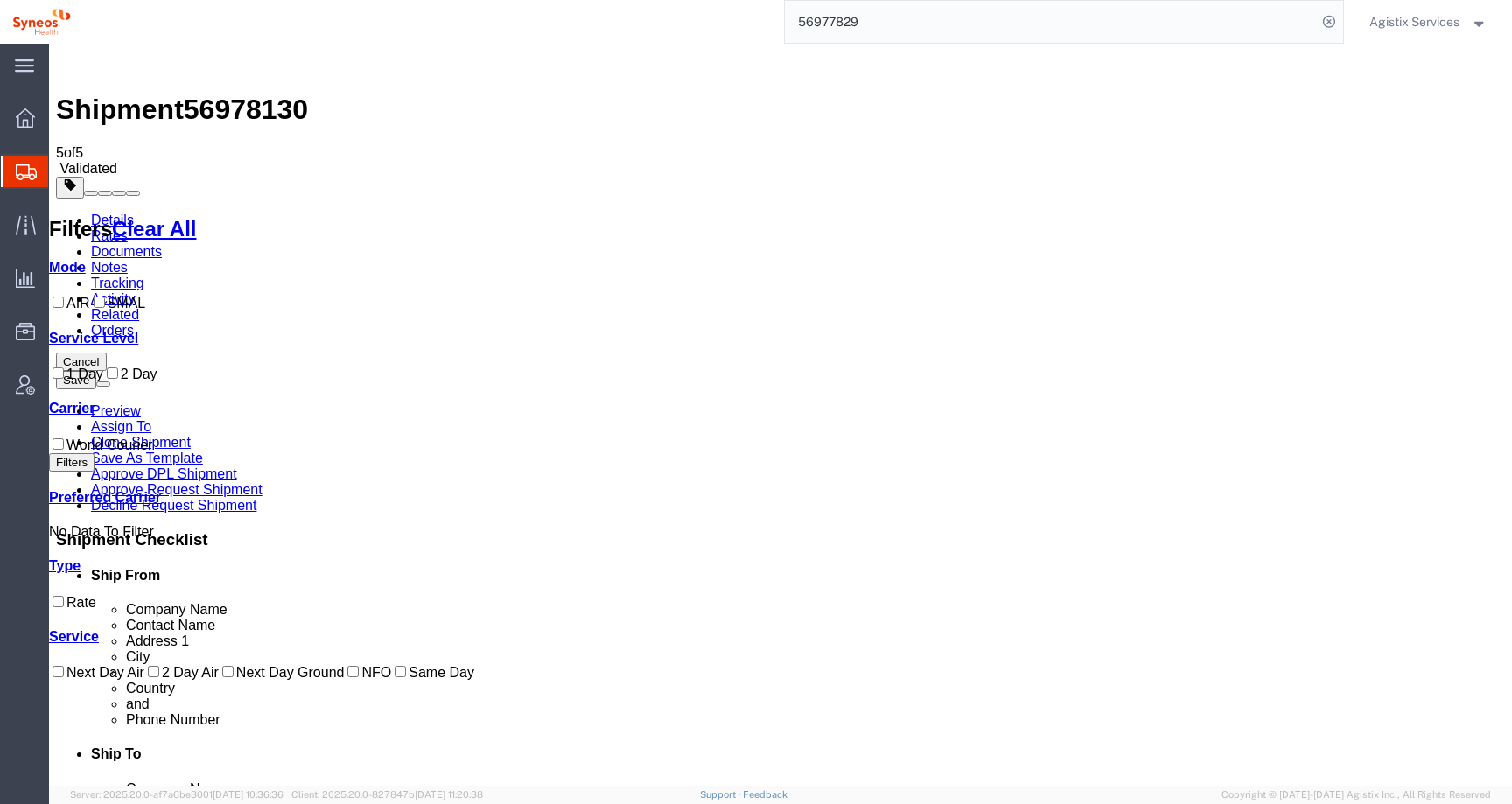
click at [115, 212] on link "Details" at bounding box center [112, 219] width 43 height 15
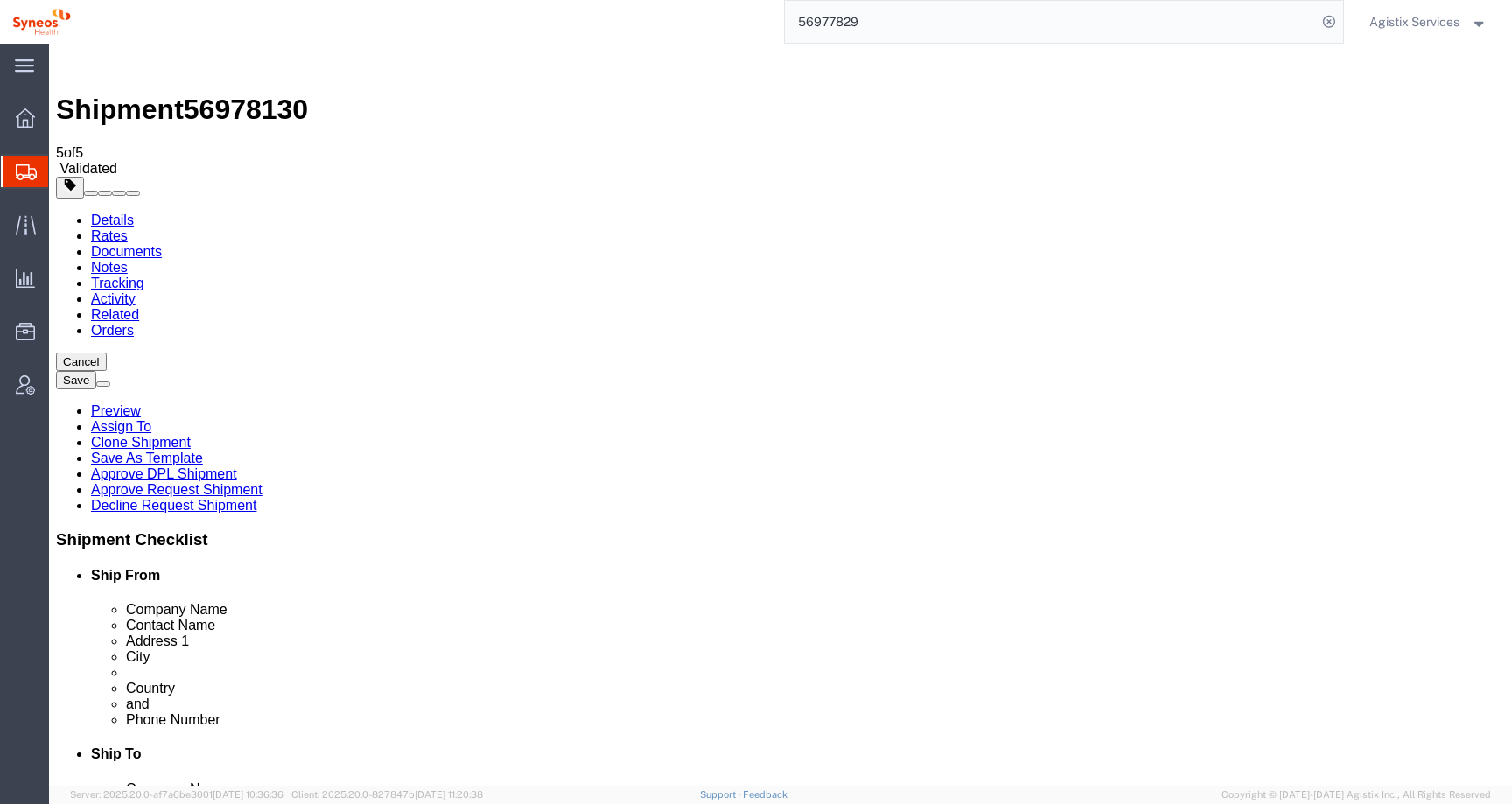
click link "Package Information"
click link "Special Services"
click icon
drag, startPoint x: 330, startPoint y: 396, endPoint x: 179, endPoint y: 395, distance: 151.0
click div "Address 1 91 King William Street"
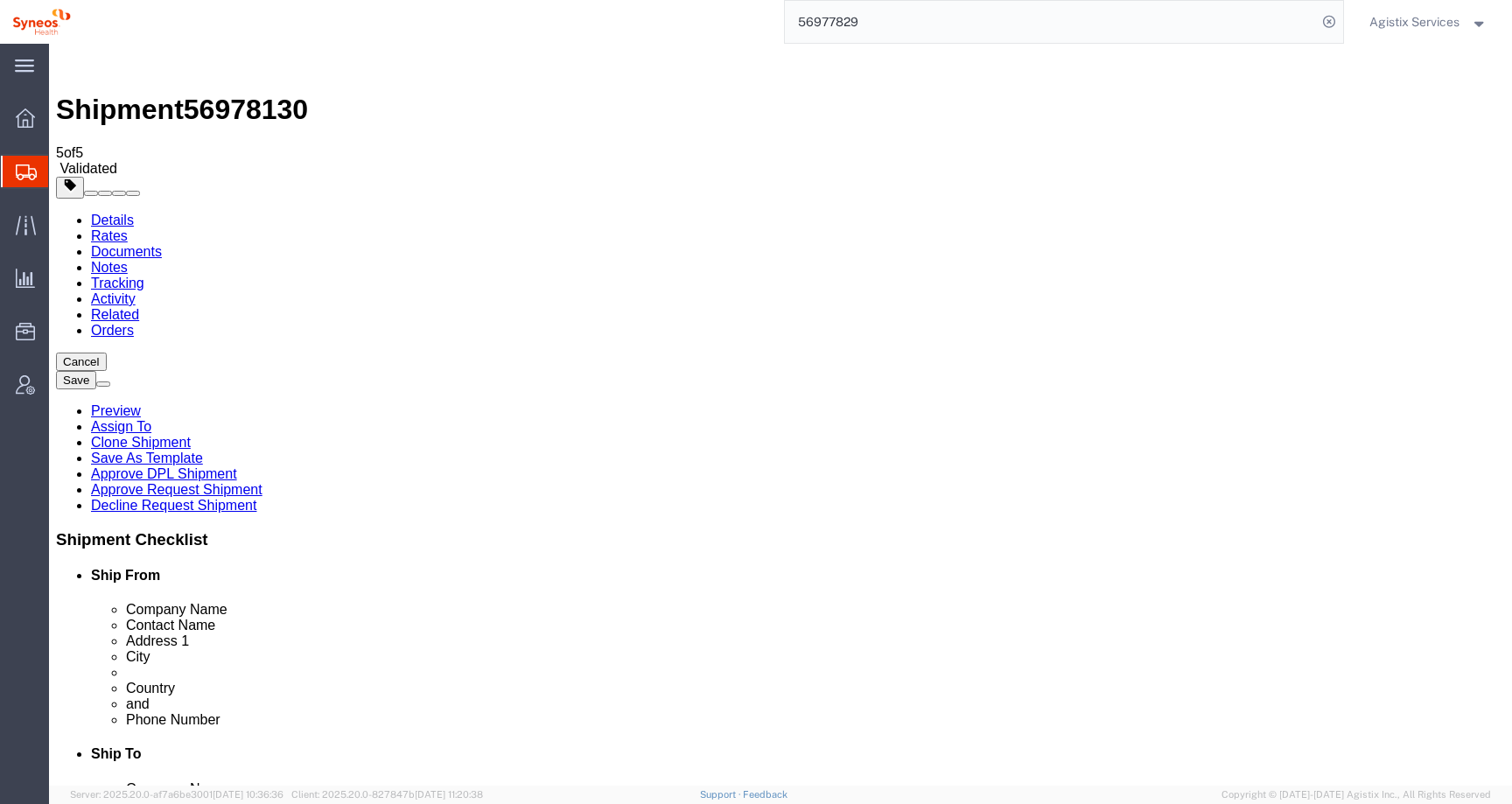
drag, startPoint x: 315, startPoint y: 458, endPoint x: 140, endPoint y: 458, distance: 175.0
click div "City Adelaide"
drag, startPoint x: 902, startPoint y: 392, endPoint x: 711, endPoint y: 392, distance: 191.0
click div "Address 1 12 Jackson Street"
drag, startPoint x: 844, startPoint y: 453, endPoint x: 740, endPoint y: 450, distance: 104.0
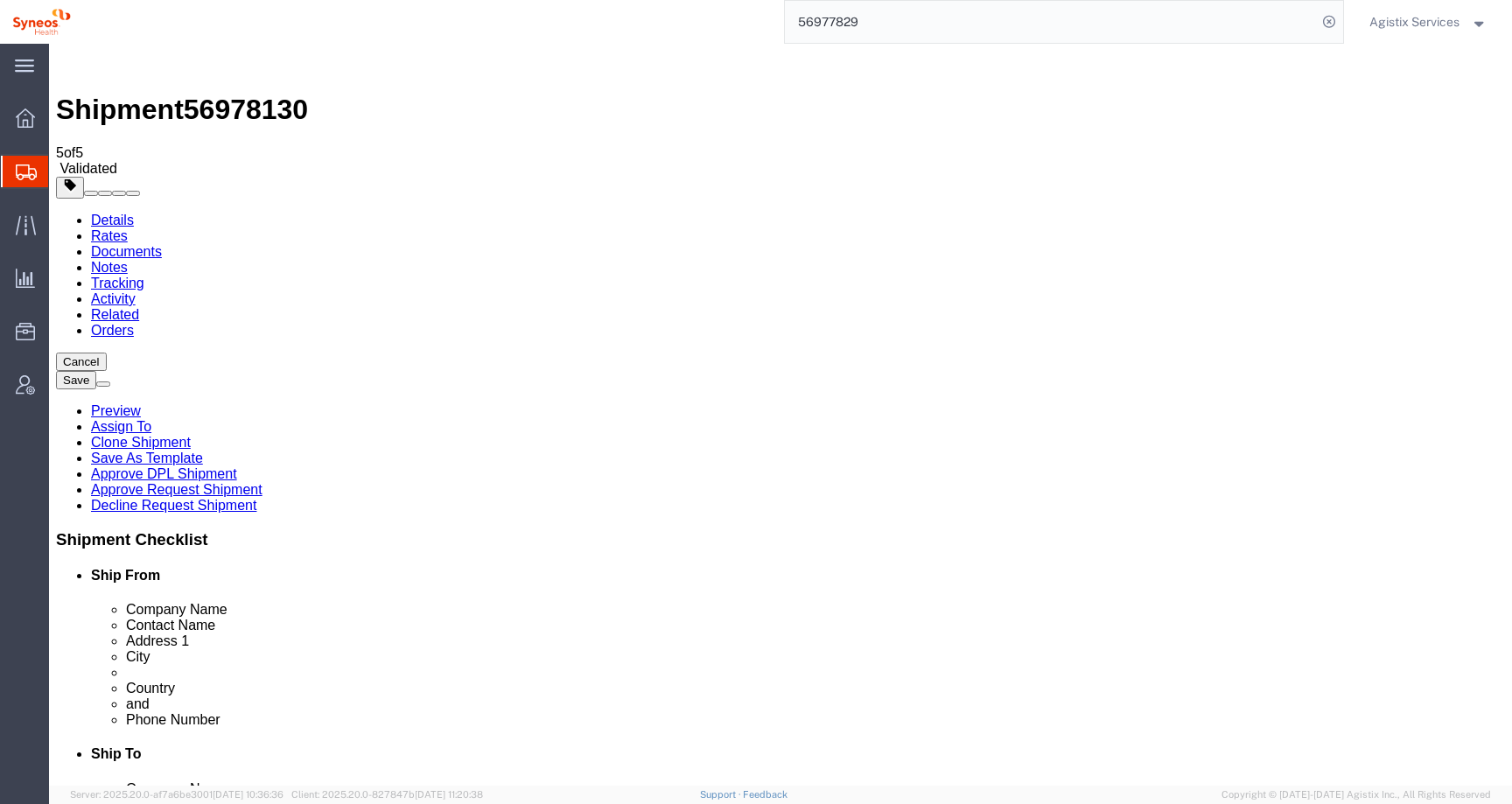
click div "City Coorparoo"
click button "Rate Shipment"
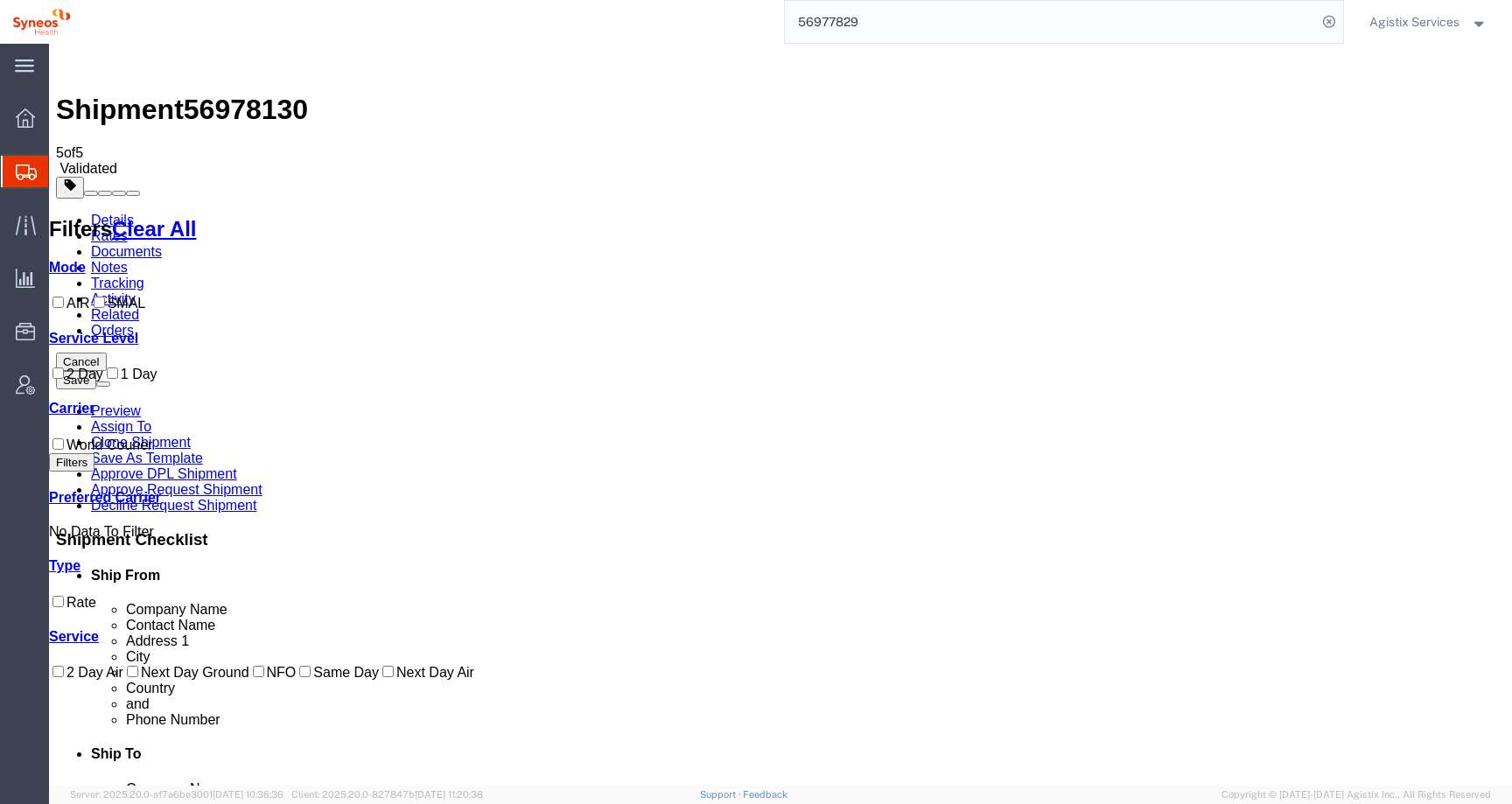
click at [130, 212] on link "Details" at bounding box center [112, 219] width 43 height 15
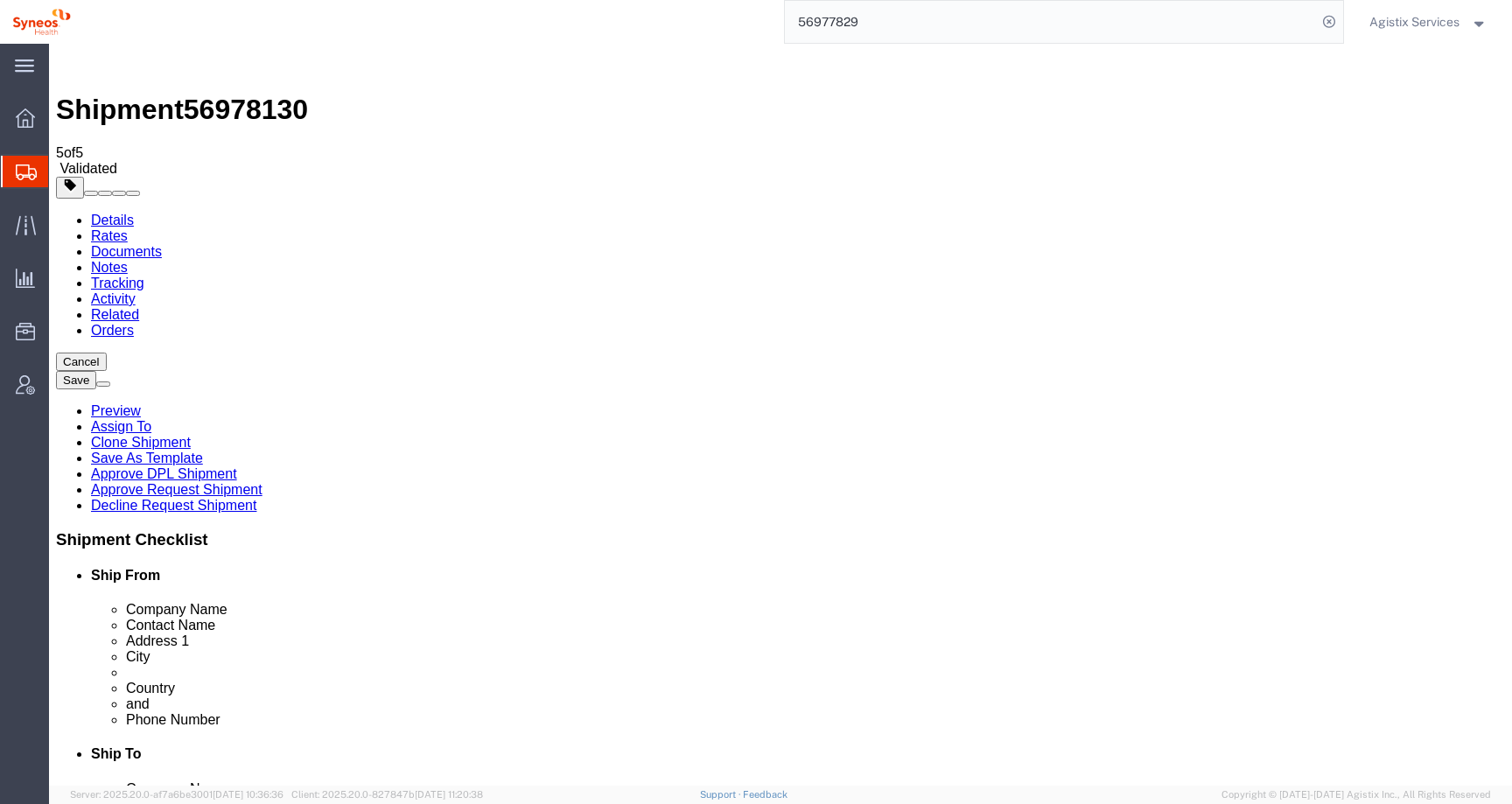
click link "Special Services"
click icon
click link "Shipment Information"
click link "Package Information"
click icon
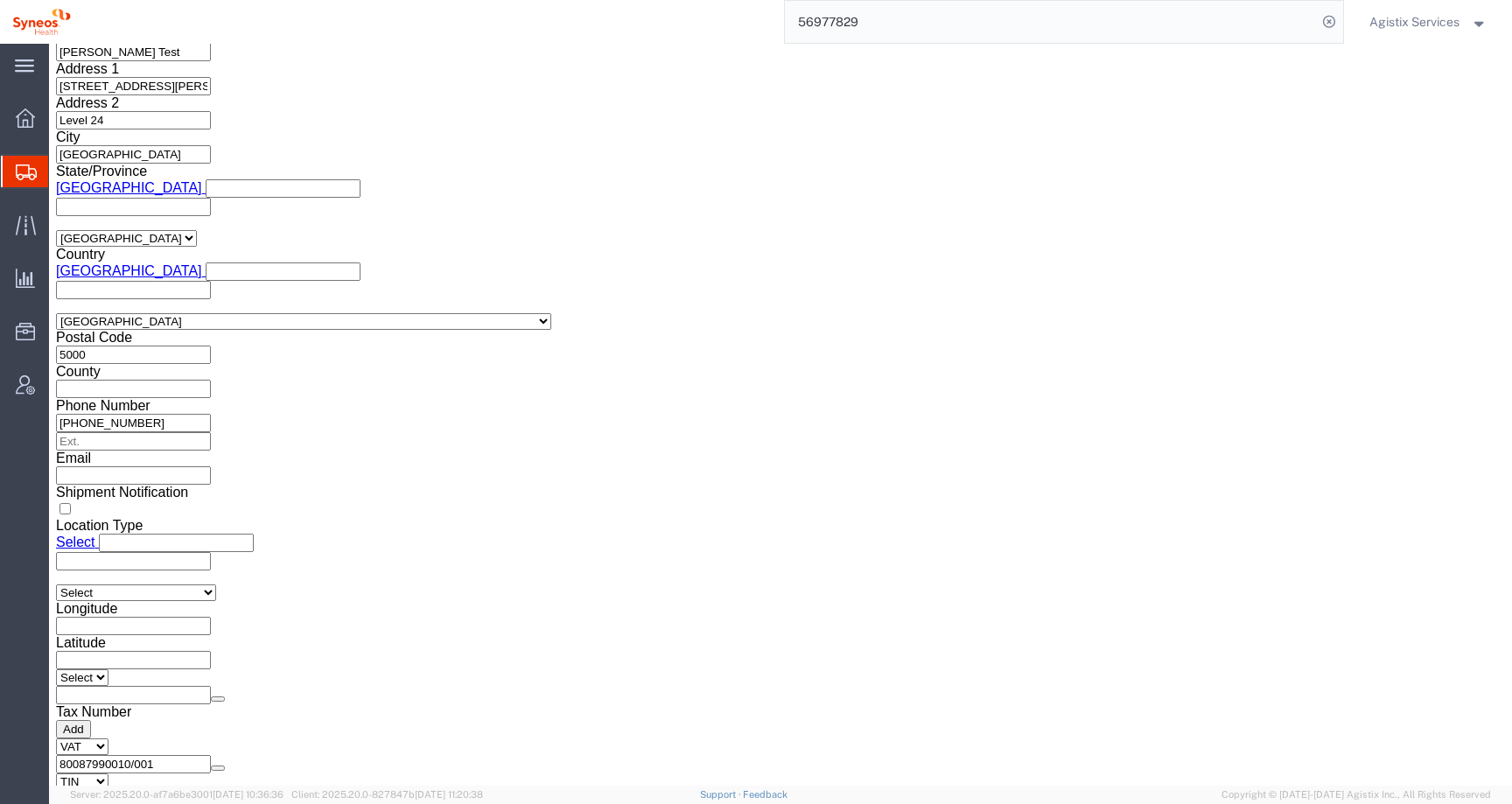
scroll to position [1580, 0]
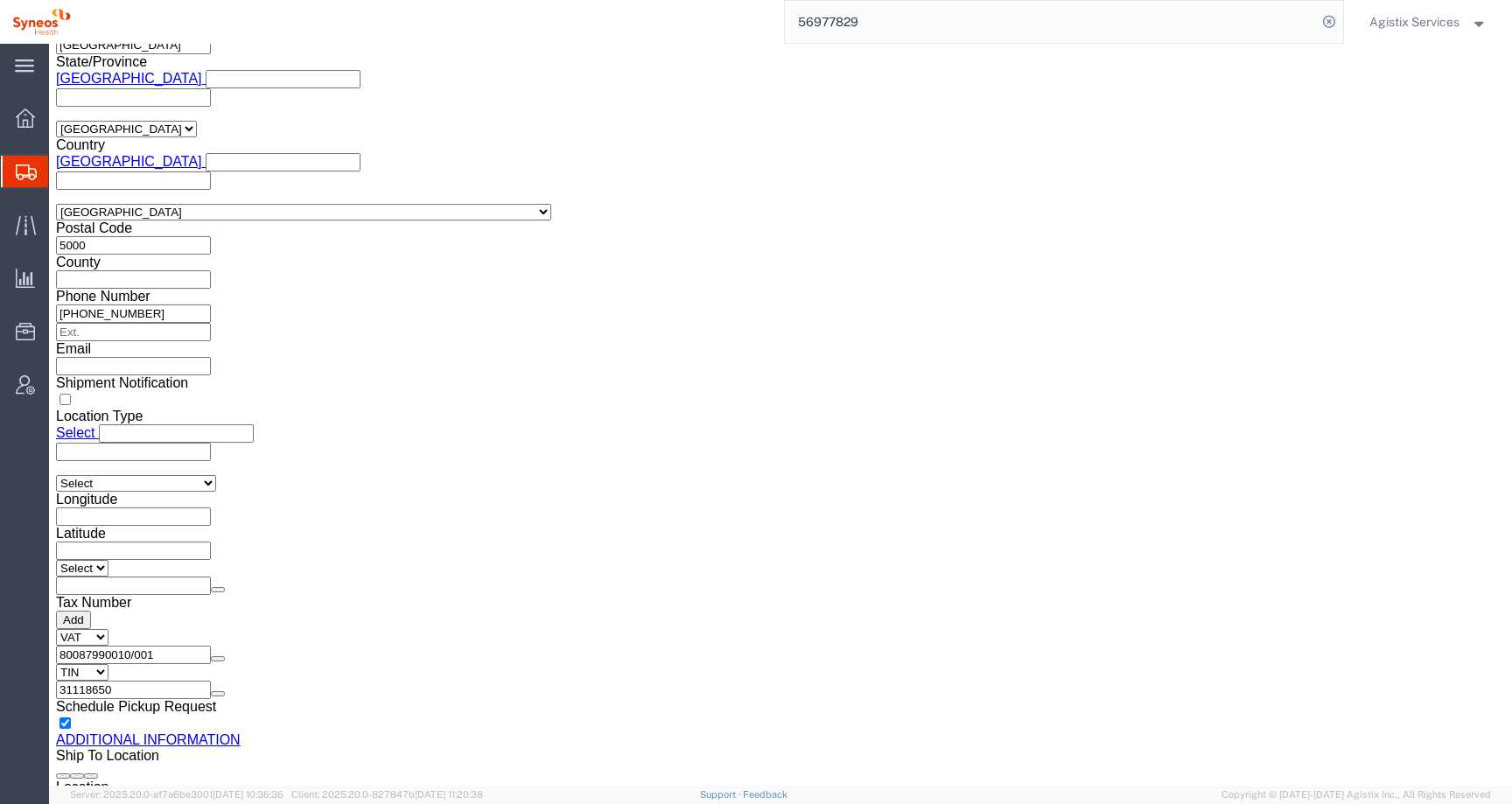
click button "Rate Shipment"
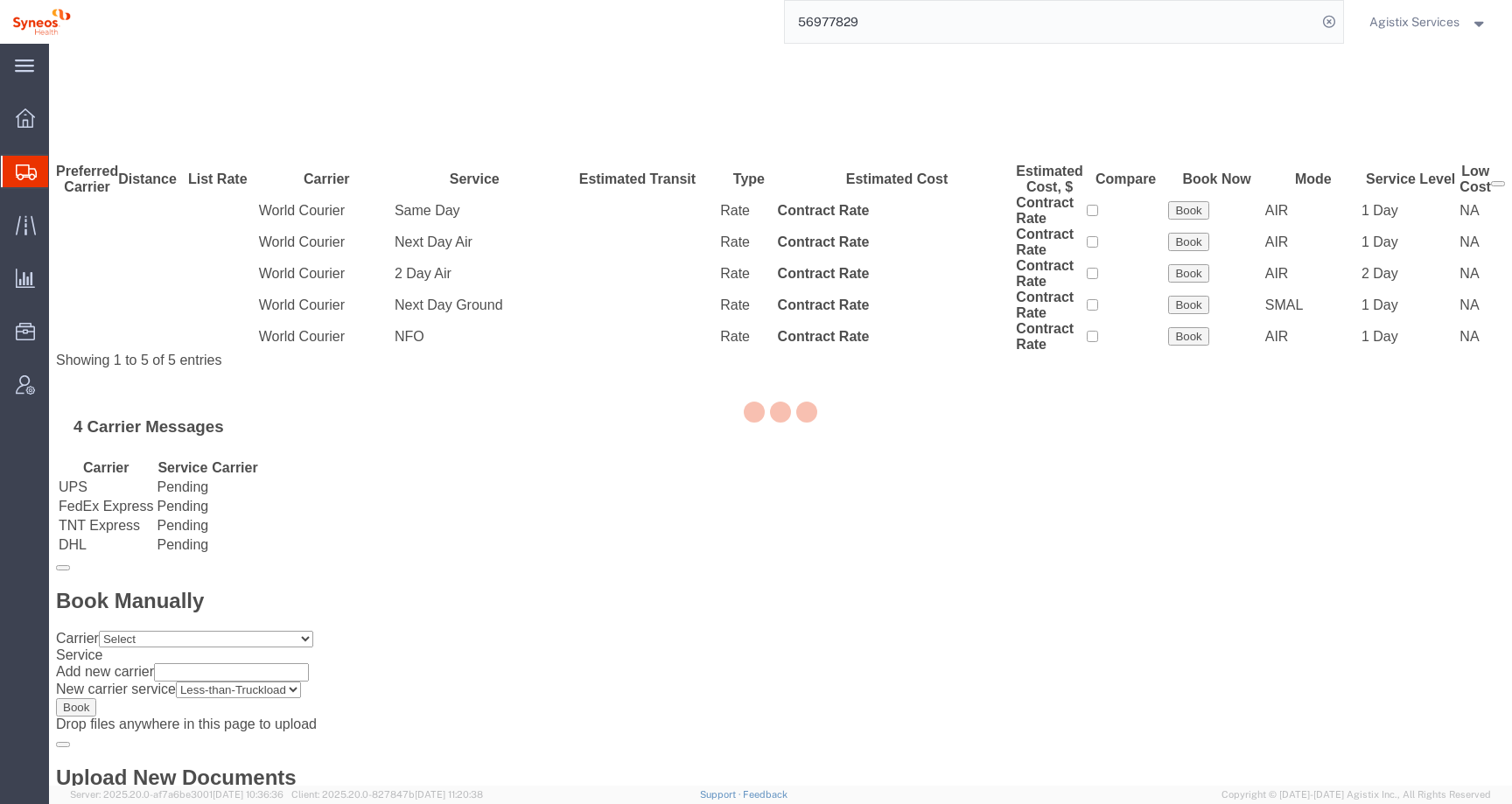
scroll to position [0, 0]
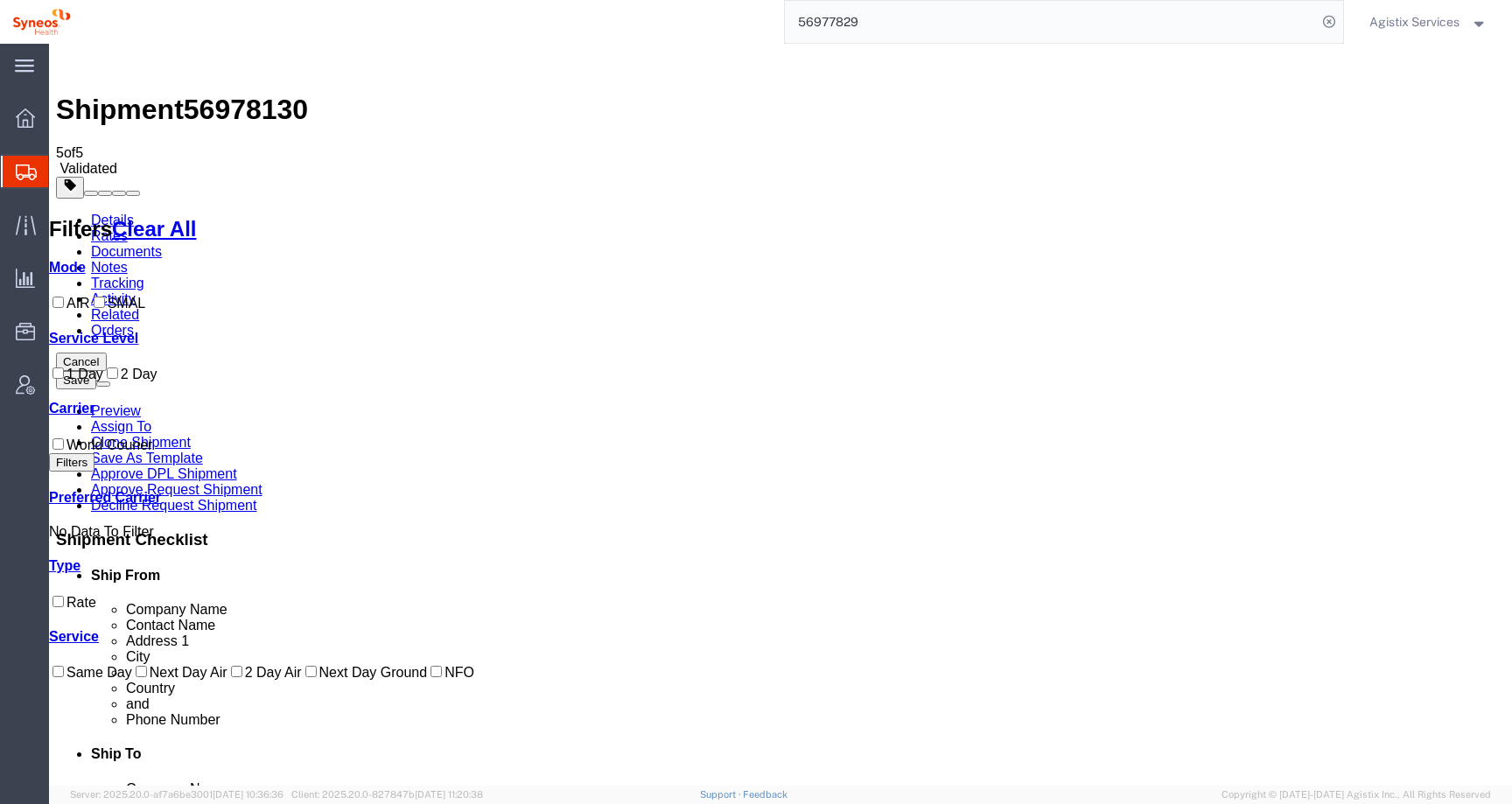
click at [105, 212] on link "Details" at bounding box center [112, 219] width 43 height 15
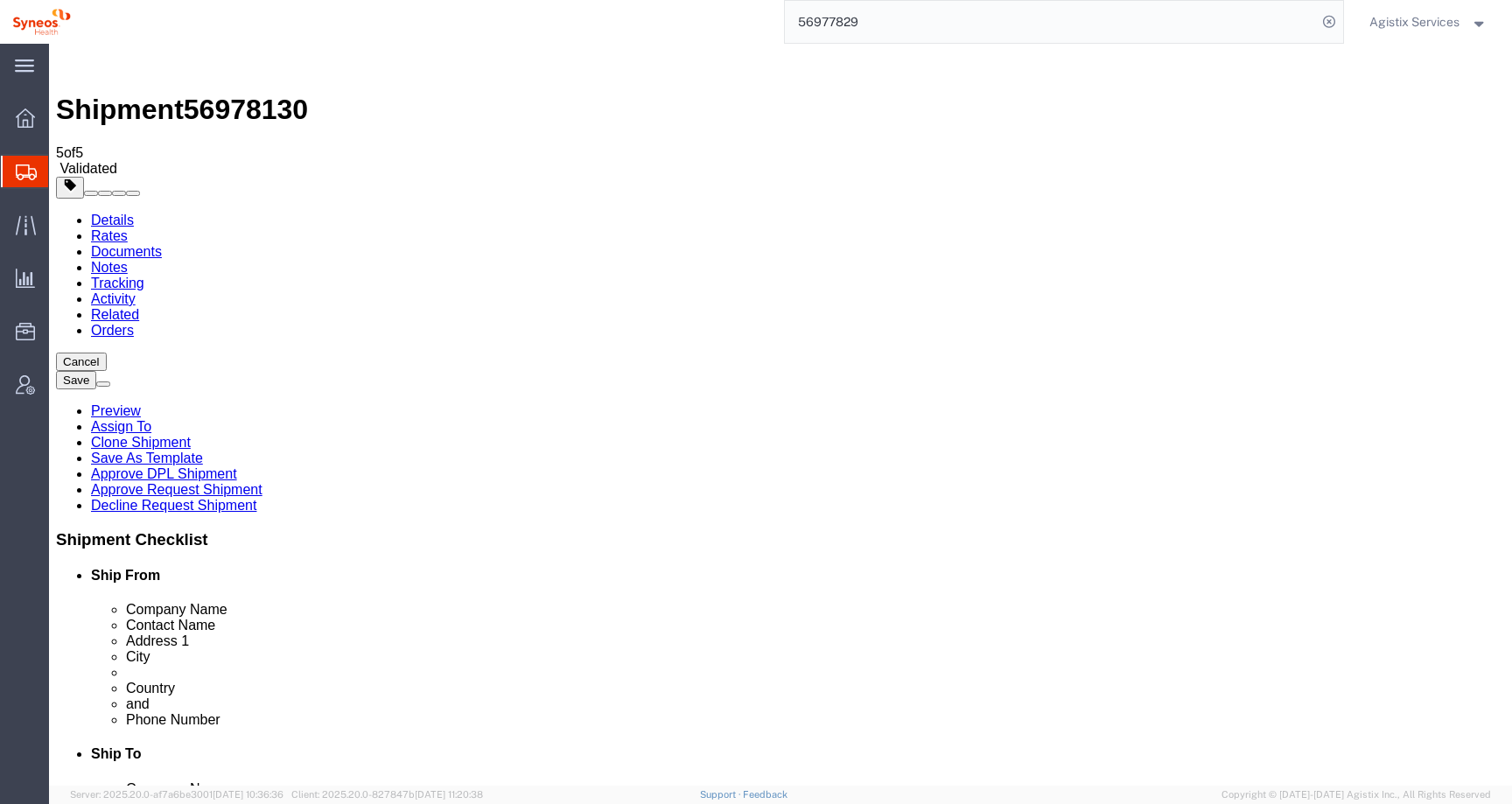
click button "Rate Shipment"
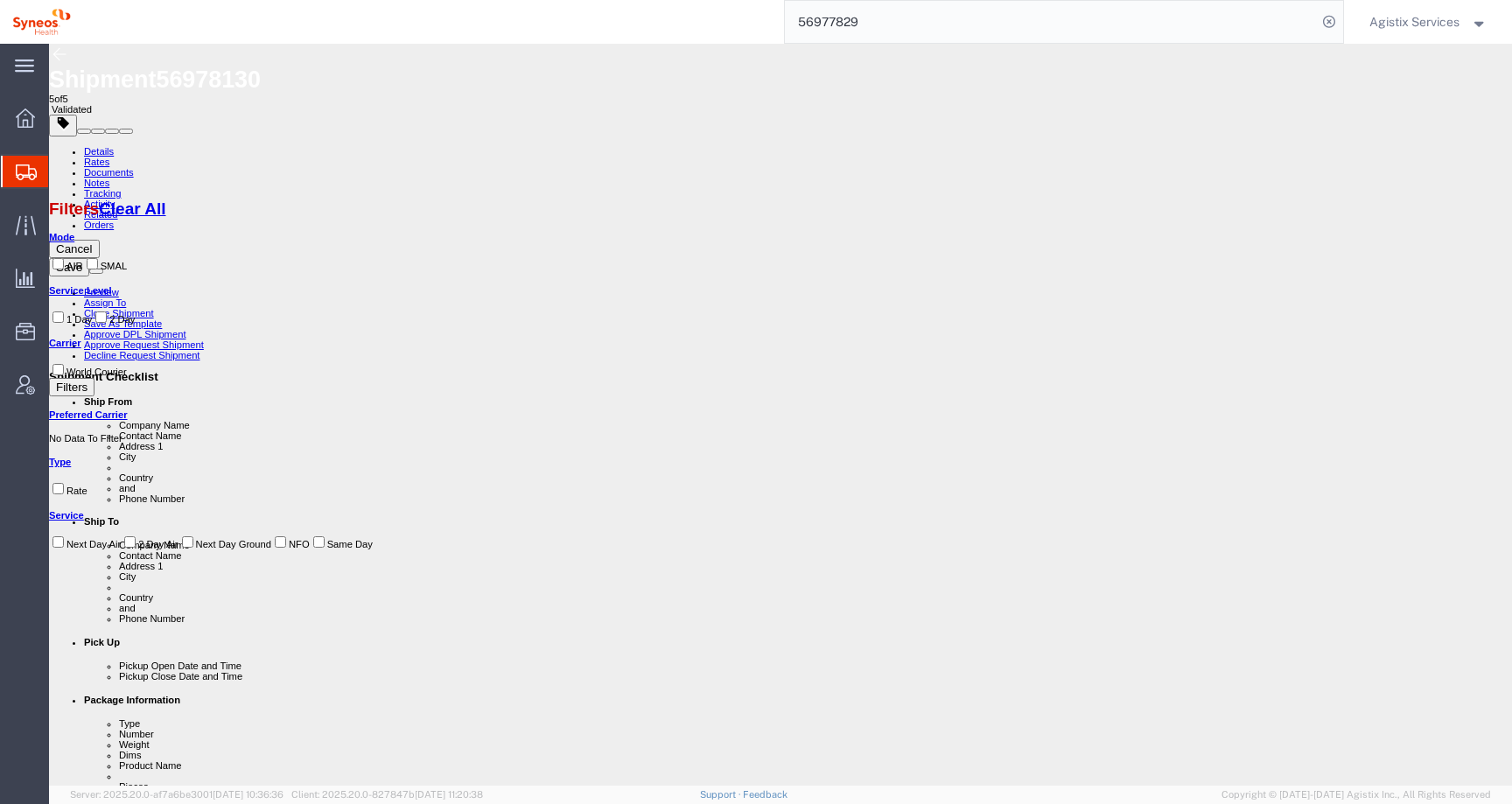
drag, startPoint x: 796, startPoint y: 343, endPoint x: 929, endPoint y: 552, distance: 247.7
copy fieldset "404 - File or directory not found. The resource you are looking for might have …"
drag, startPoint x: 770, startPoint y: 280, endPoint x: 985, endPoint y: 282, distance: 215.0
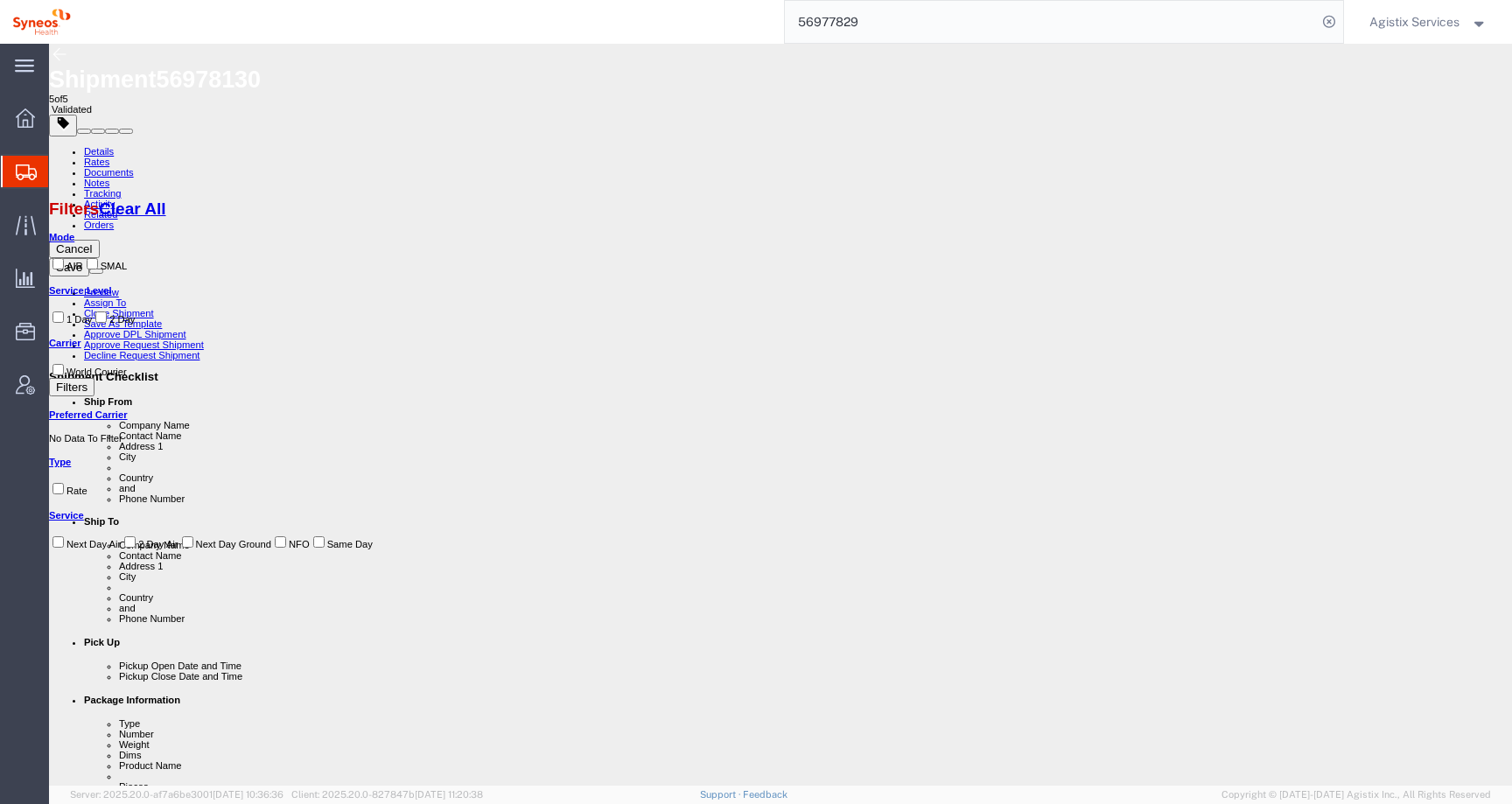
copy div "Failure, HTTP error code: 404"
click at [260, 77] on span "56978130" at bounding box center [208, 80] width 105 height 27
copy span "56978130"
click at [1380, 16] on span "Agistix Services" at bounding box center [1414, 22] width 90 height 20
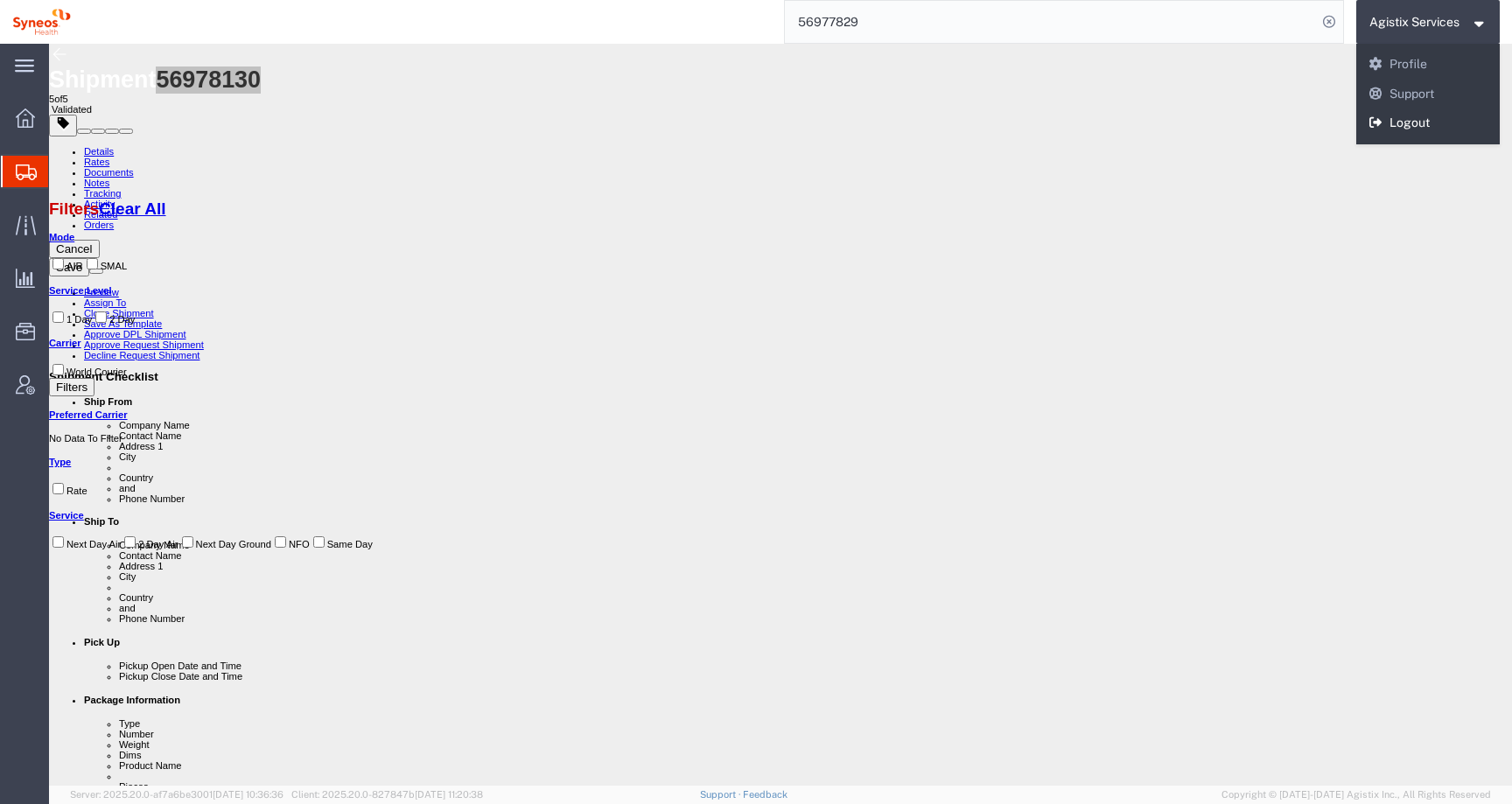
click at [1391, 120] on link "Logout" at bounding box center [1428, 123] width 144 height 29
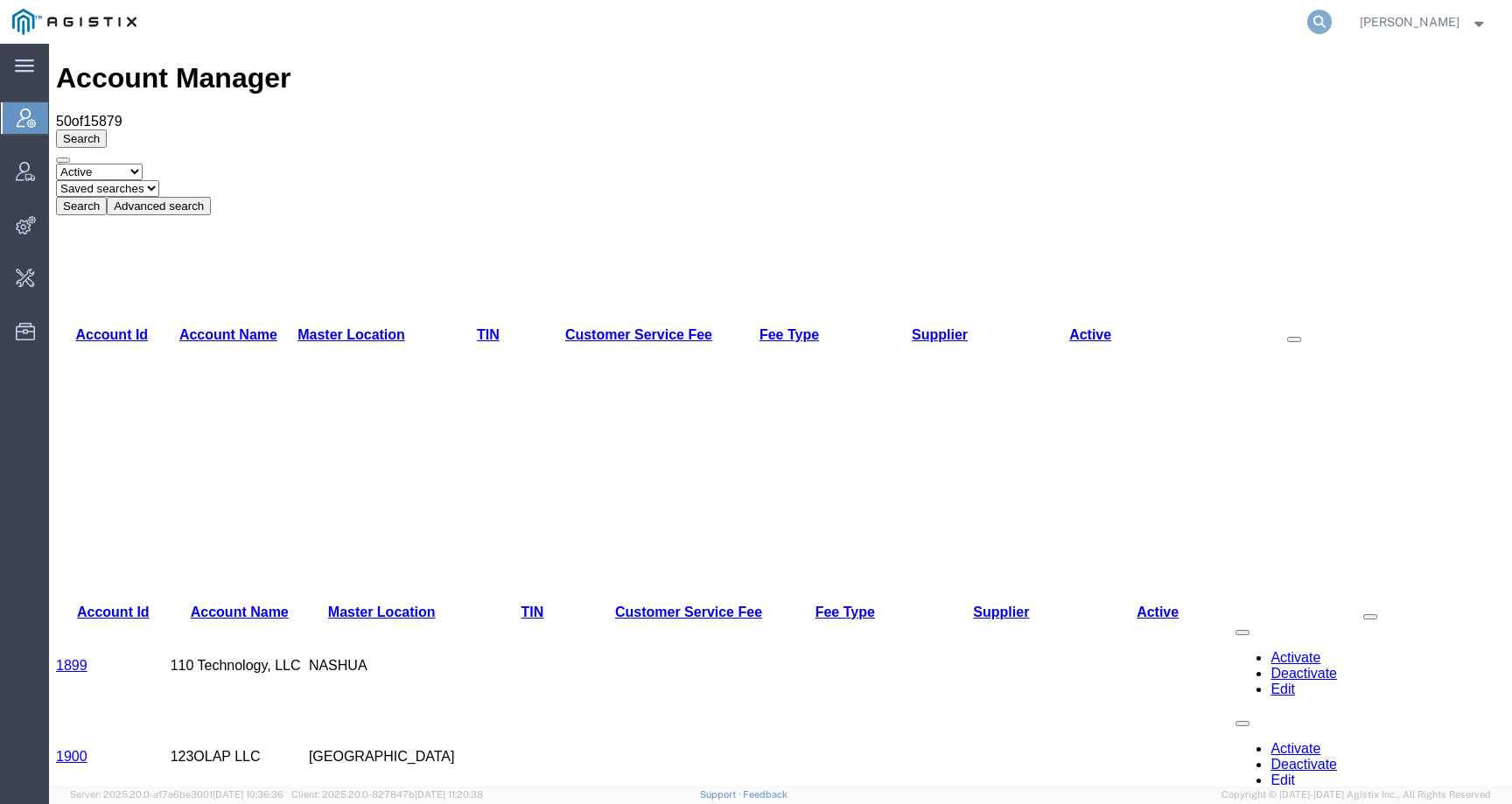
click at [1332, 29] on icon at bounding box center [1320, 22] width 25 height 25
click at [1293, 28] on input "search" at bounding box center [1041, 21] width 532 height 42
paste input "56978130"
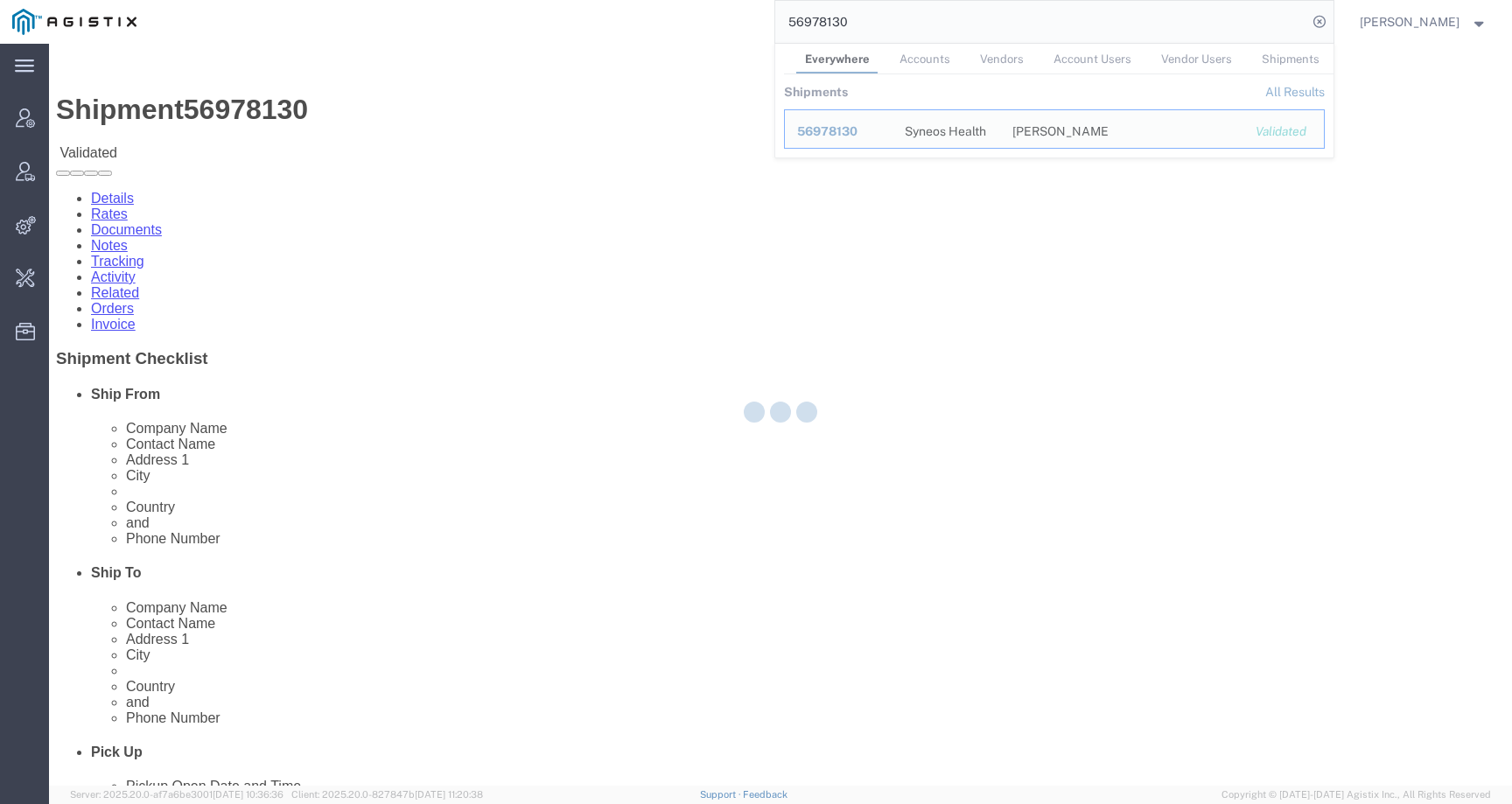
click at [454, 121] on div at bounding box center [780, 414] width 1463 height 742
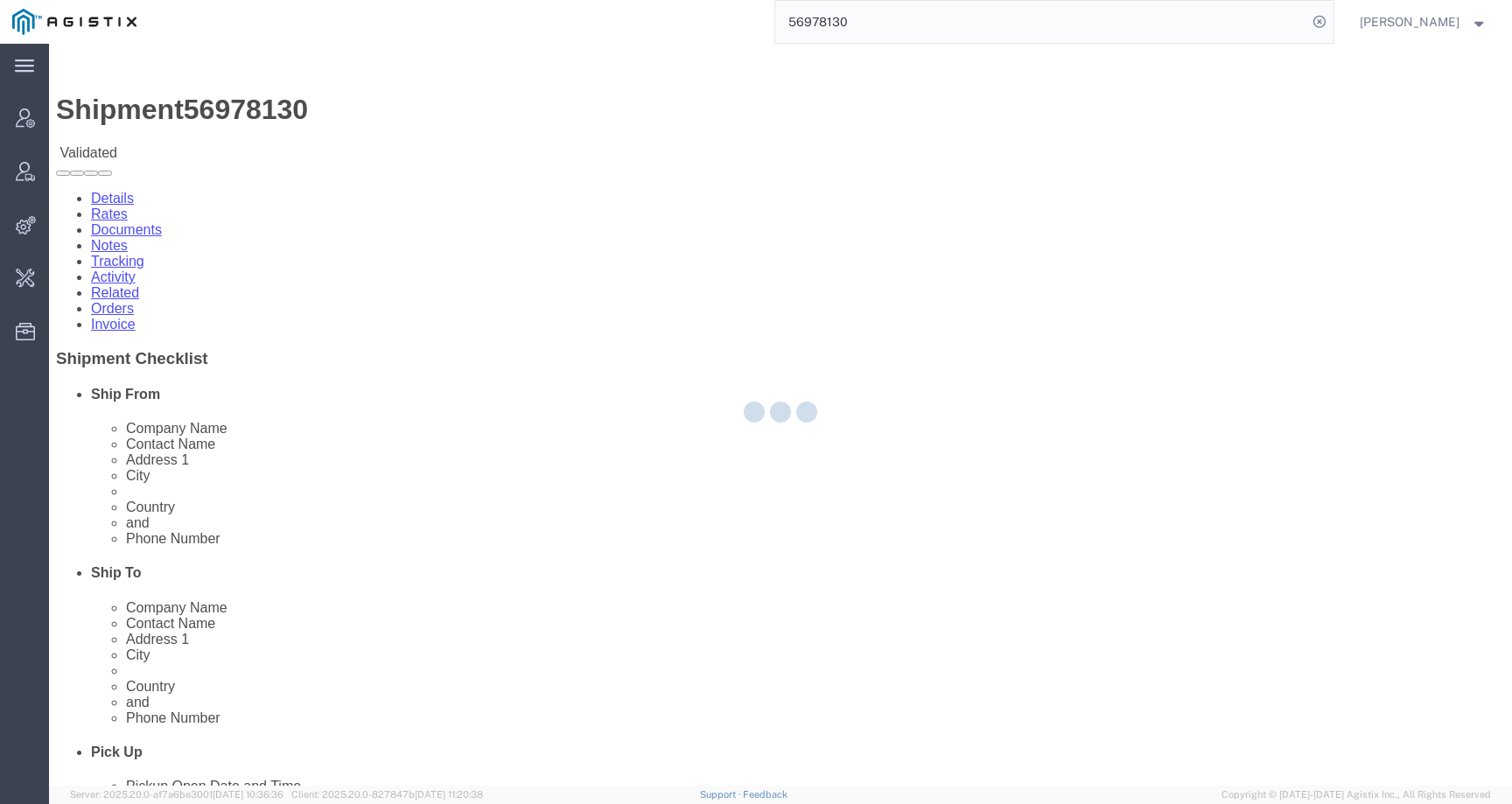
click at [441, 114] on div at bounding box center [780, 414] width 1463 height 742
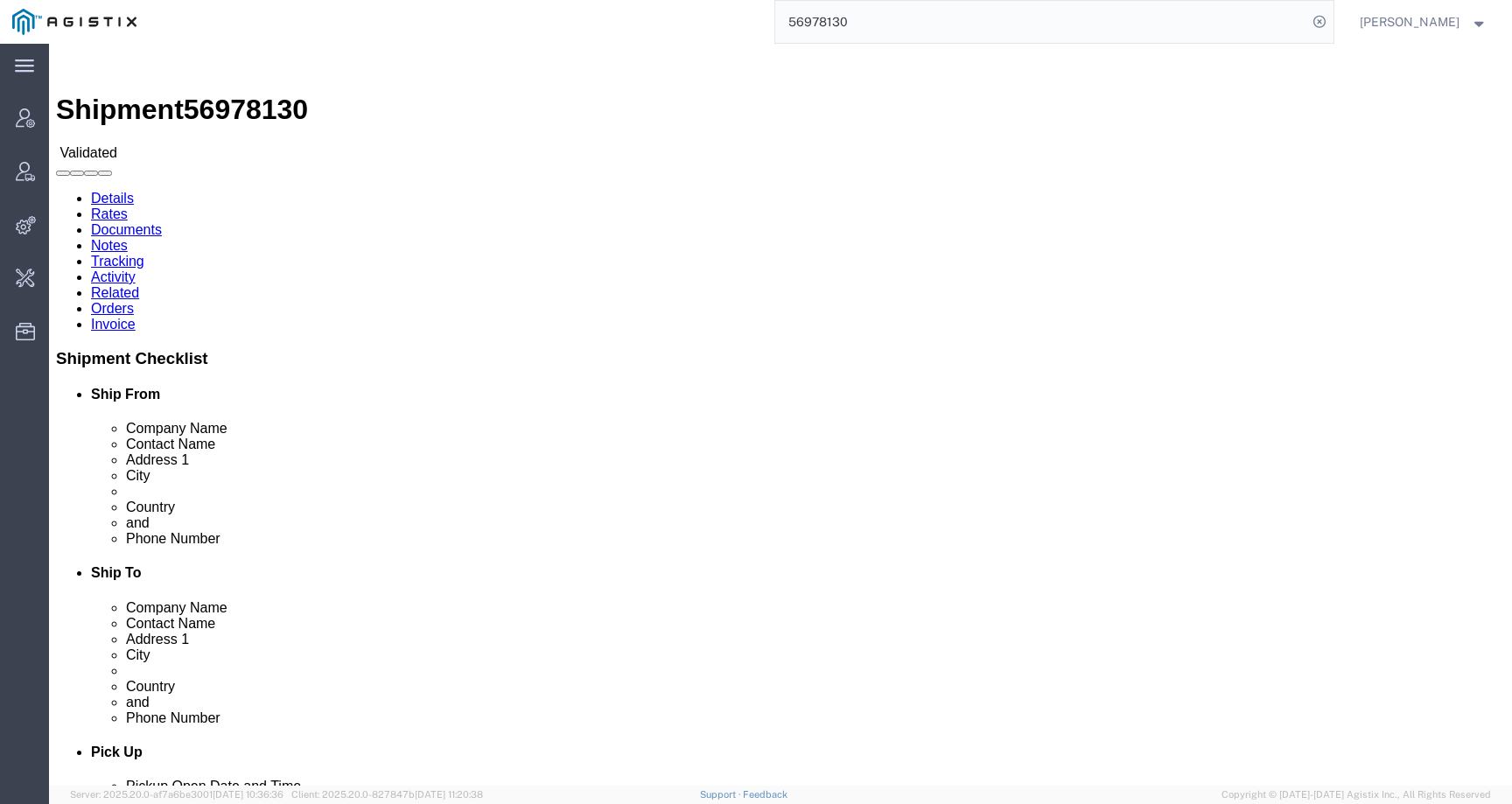
click link "Activity"
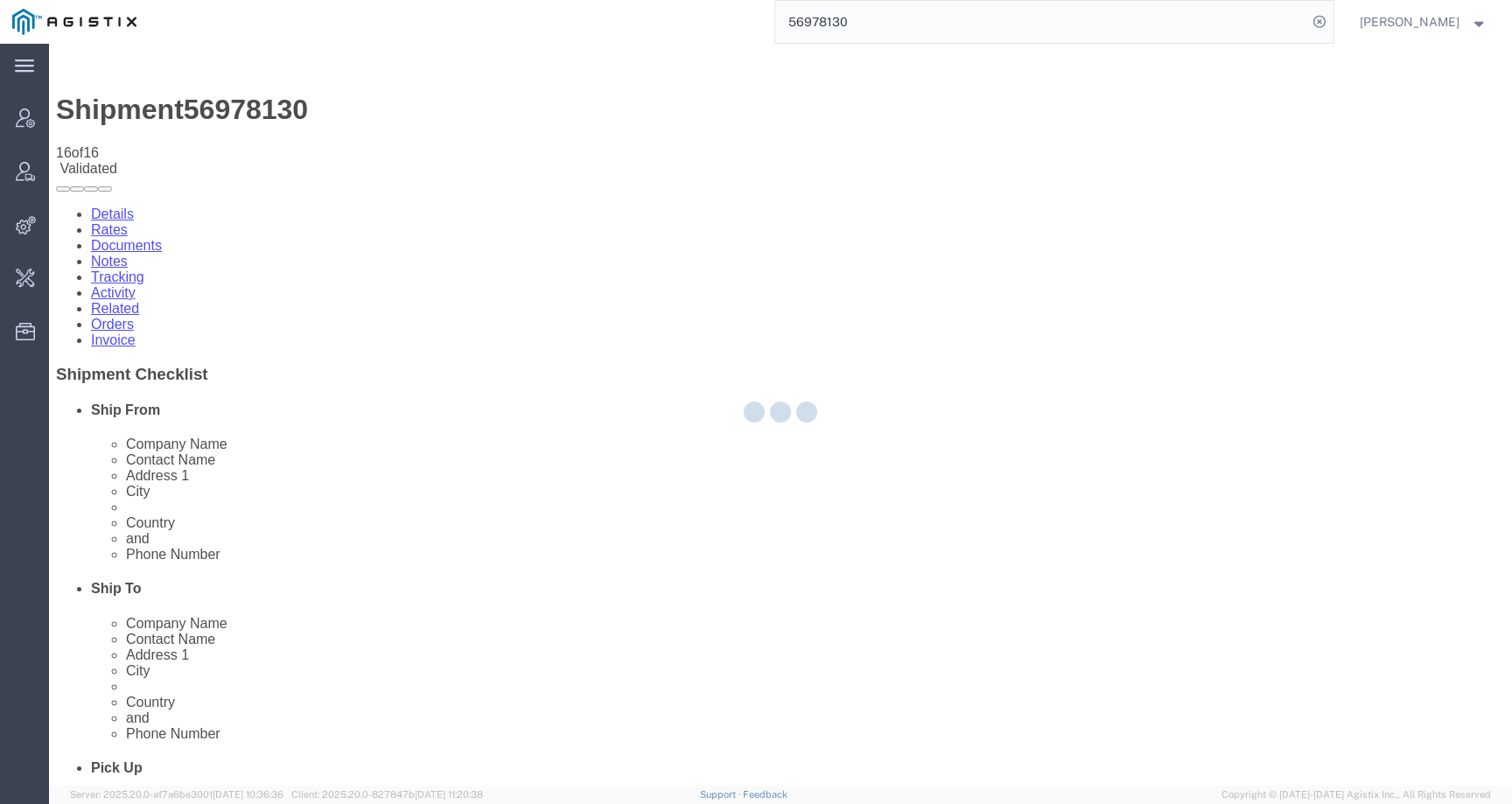
click at [1068, 158] on div at bounding box center [780, 414] width 1463 height 742
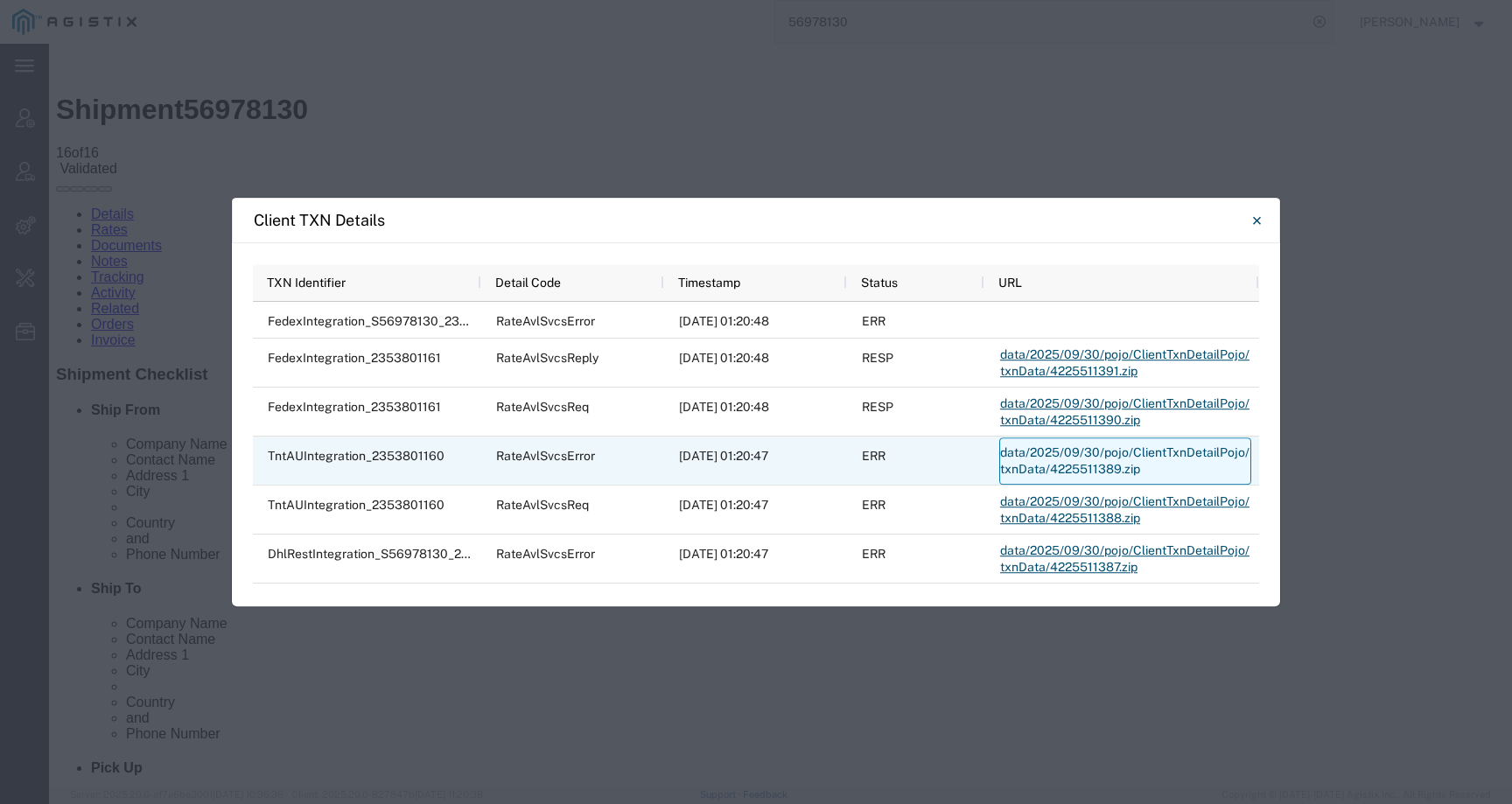
click at [1036, 457] on link "data/2025/09/30/pojo/ClientTxnDetailPojo/txnData/4225511389.zip" at bounding box center [1125, 460] width 252 height 47
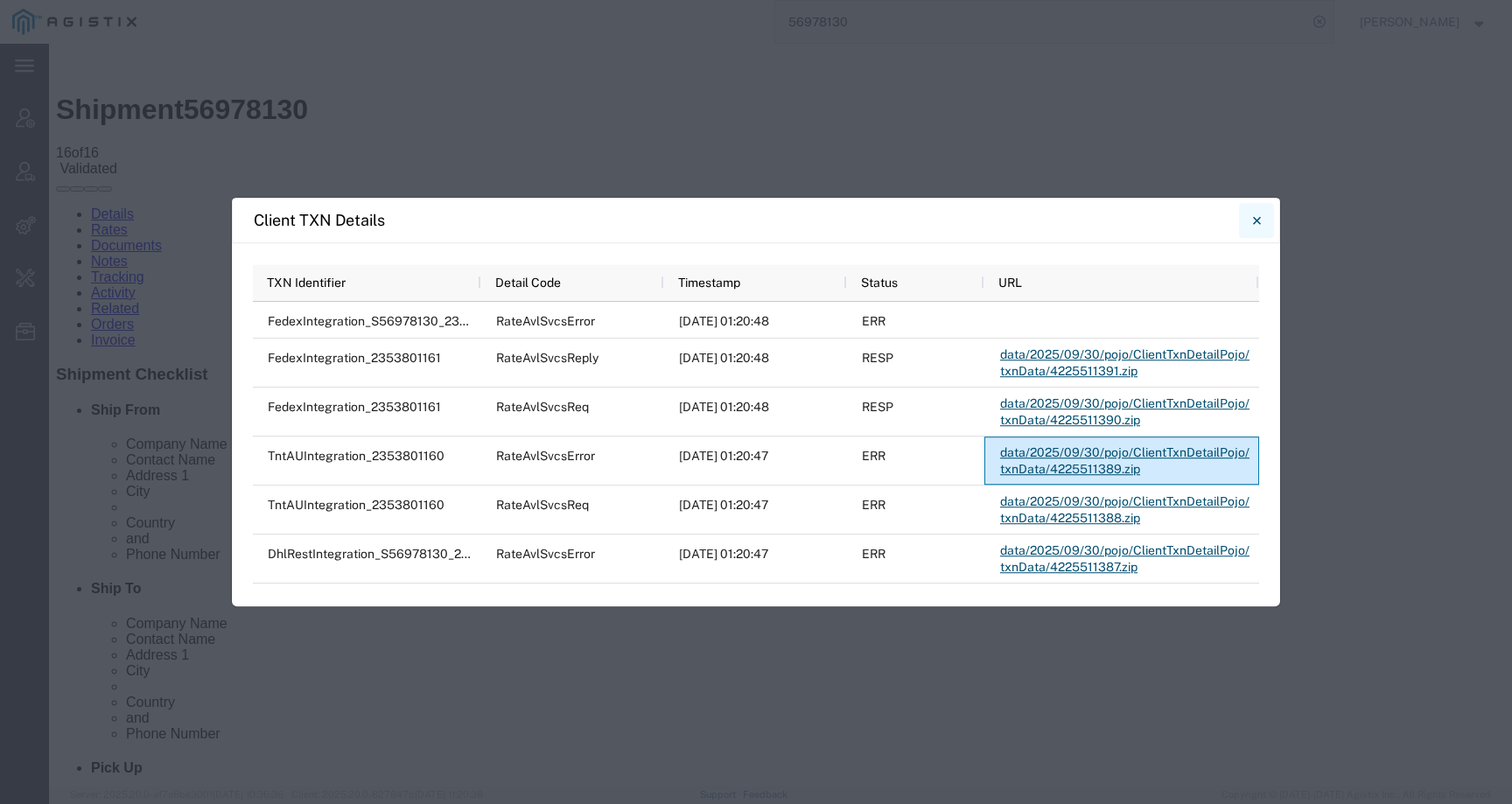
drag, startPoint x: 1261, startPoint y: 225, endPoint x: 712, endPoint y: 73, distance: 569.7
click at [1261, 225] on button "Close" at bounding box center [1256, 219] width 35 height 35
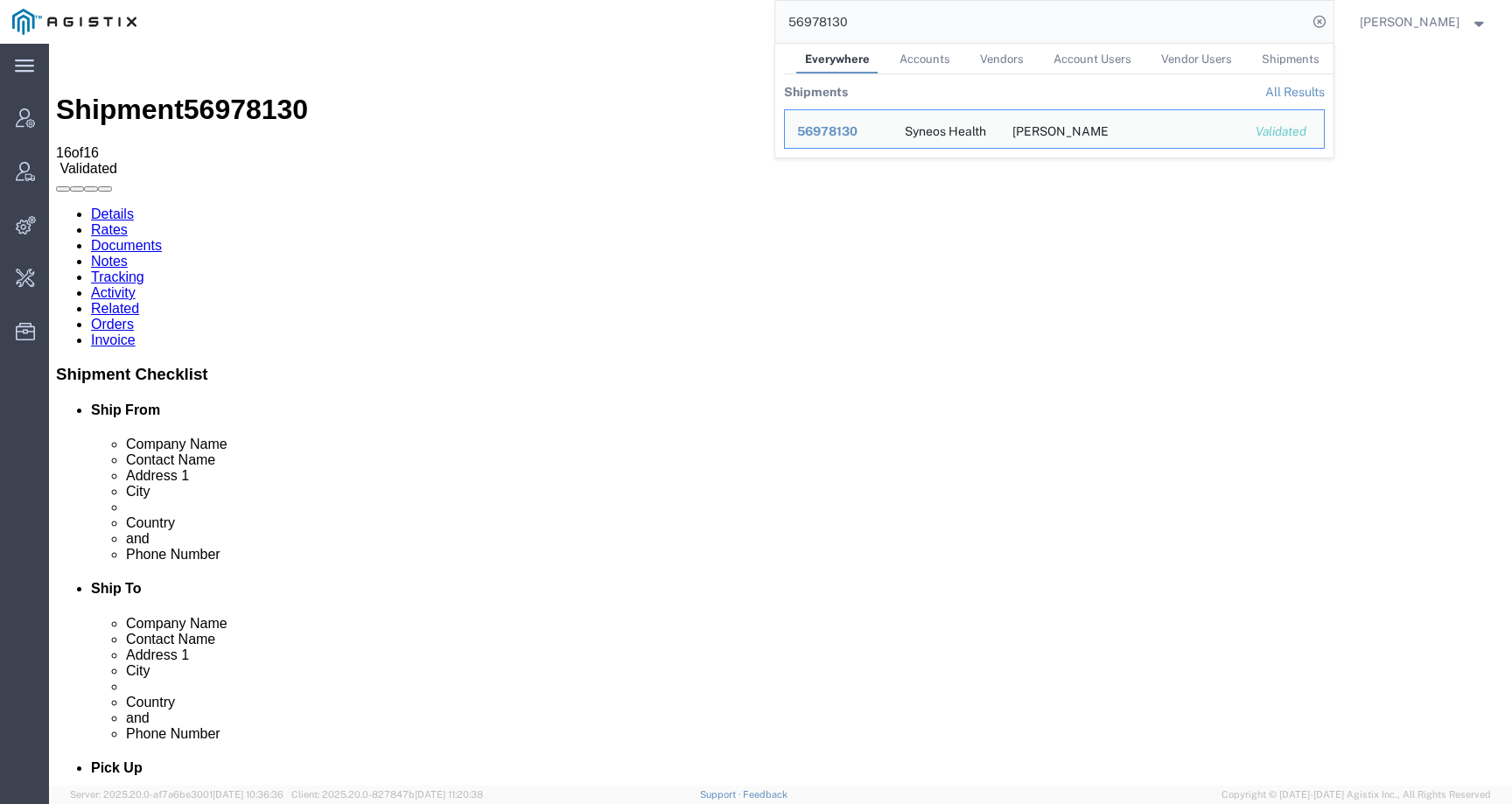
drag, startPoint x: 1020, startPoint y: 8, endPoint x: 908, endPoint y: 11, distance: 112.0
click at [908, 11] on input "56978130" at bounding box center [1041, 21] width 532 height 42
drag, startPoint x: 884, startPoint y: 33, endPoint x: 727, endPoint y: 34, distance: 157.0
click at [727, 34] on div "56978130 Everywhere Accounts Vendors Account Users Vendor Users Shipments Shipm…" at bounding box center [740, 21] width 1185 height 44
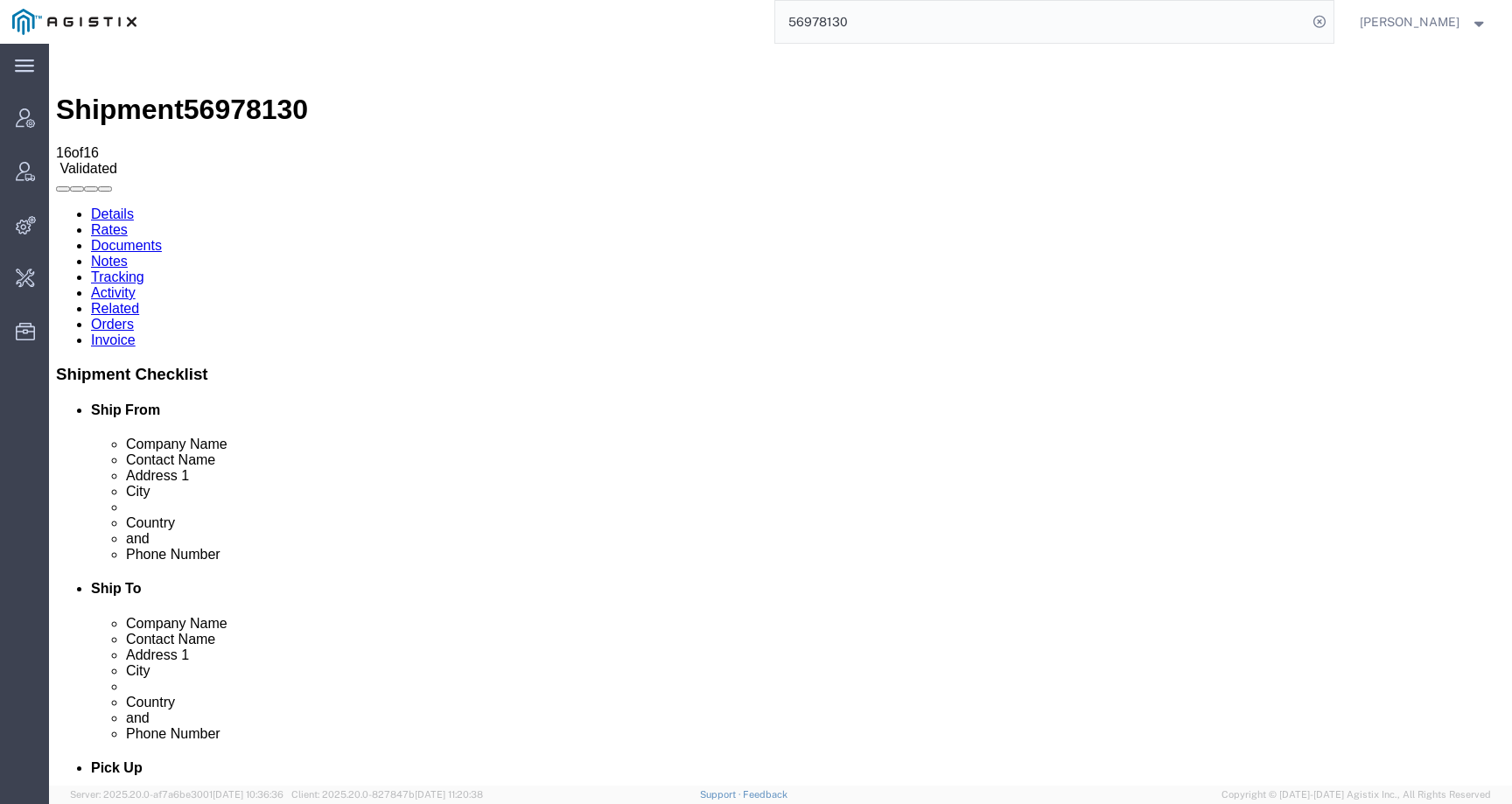
drag, startPoint x: 887, startPoint y: 16, endPoint x: 775, endPoint y: 16, distance: 112.0
click at [775, 16] on div "56978130" at bounding box center [740, 21] width 1185 height 44
type input "Syneos"
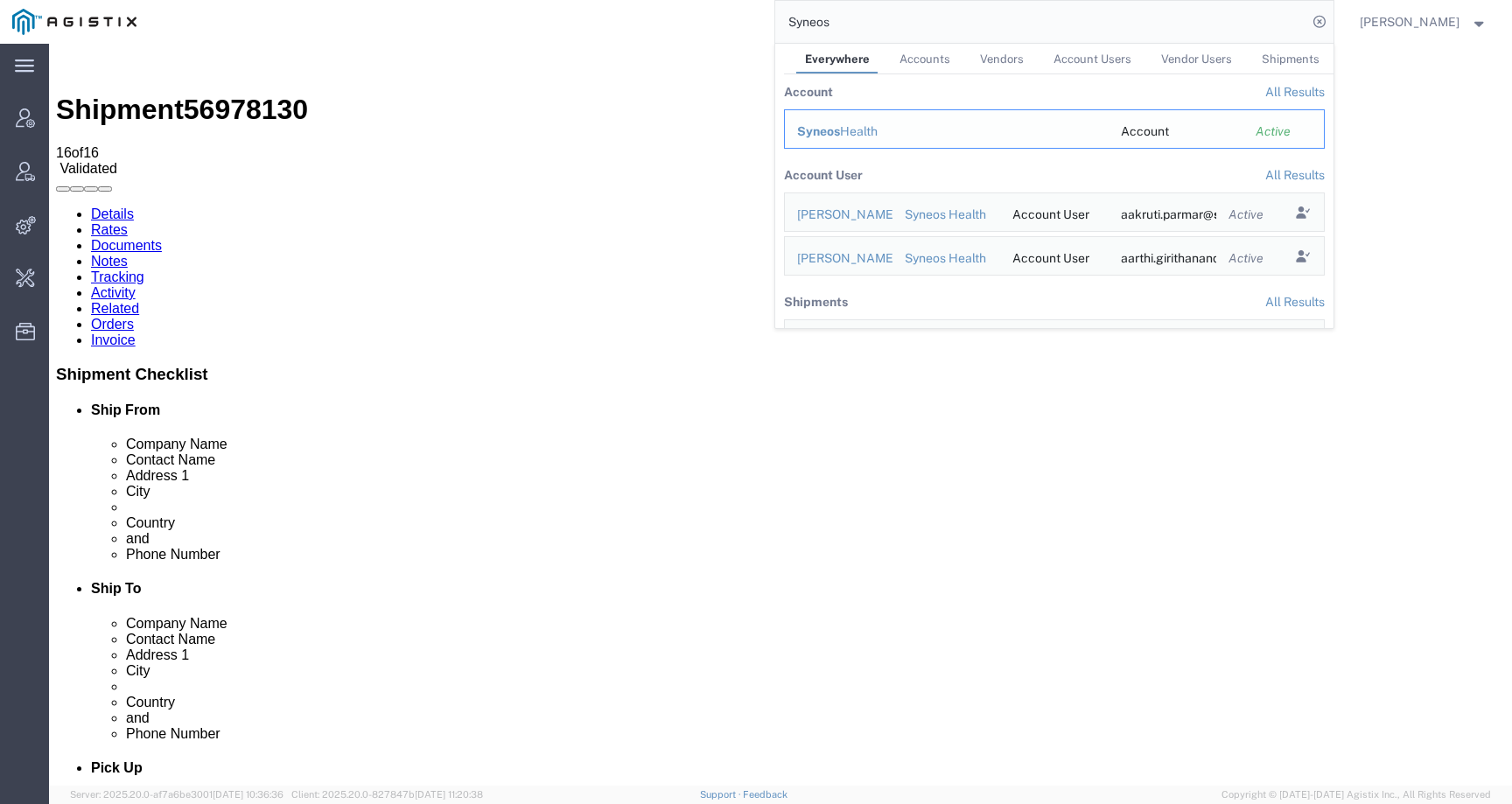
click at [840, 137] on span "Syneos" at bounding box center [819, 131] width 43 height 14
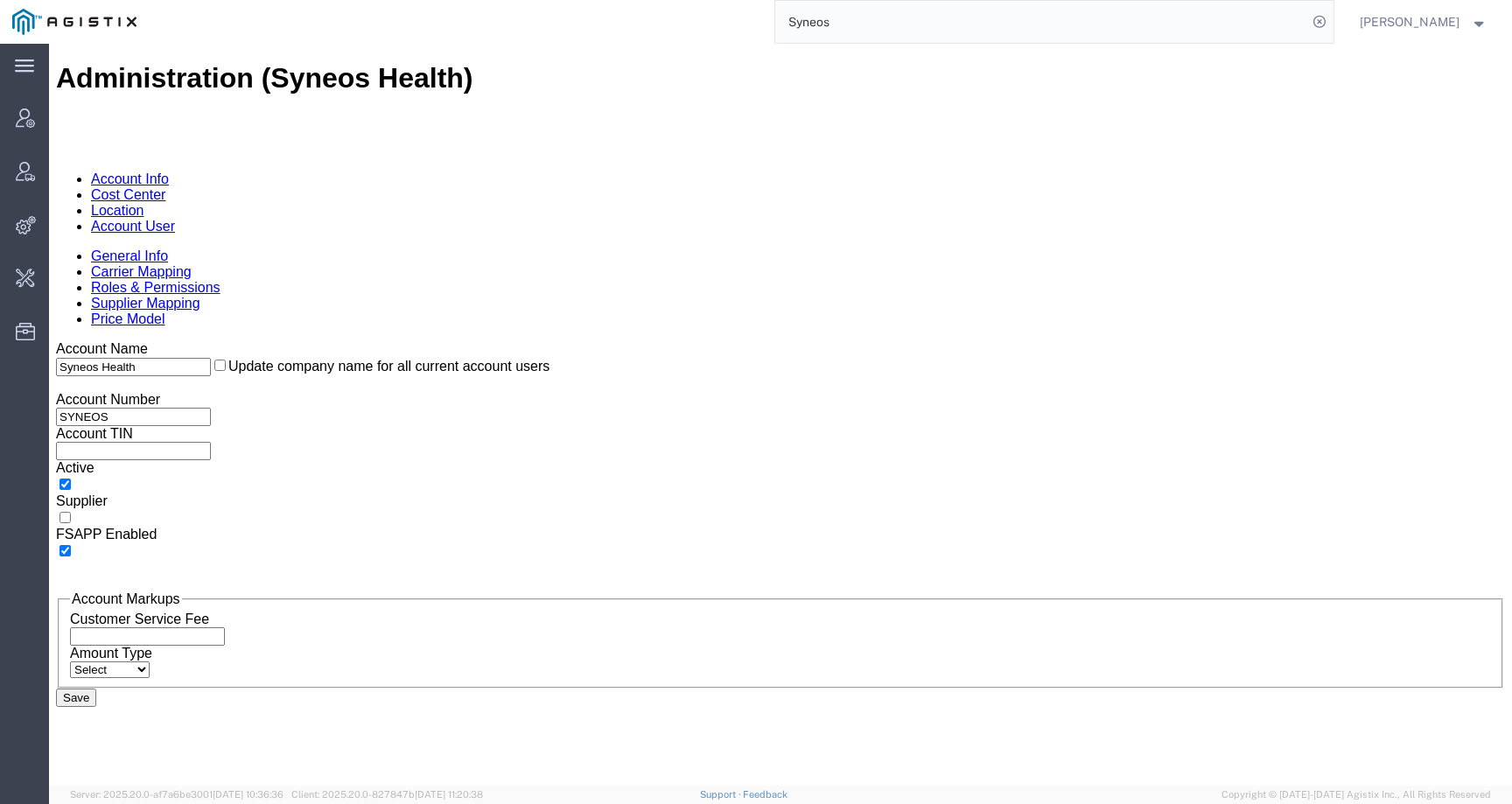
click at [175, 219] on link "Account User" at bounding box center [132, 226] width 84 height 15
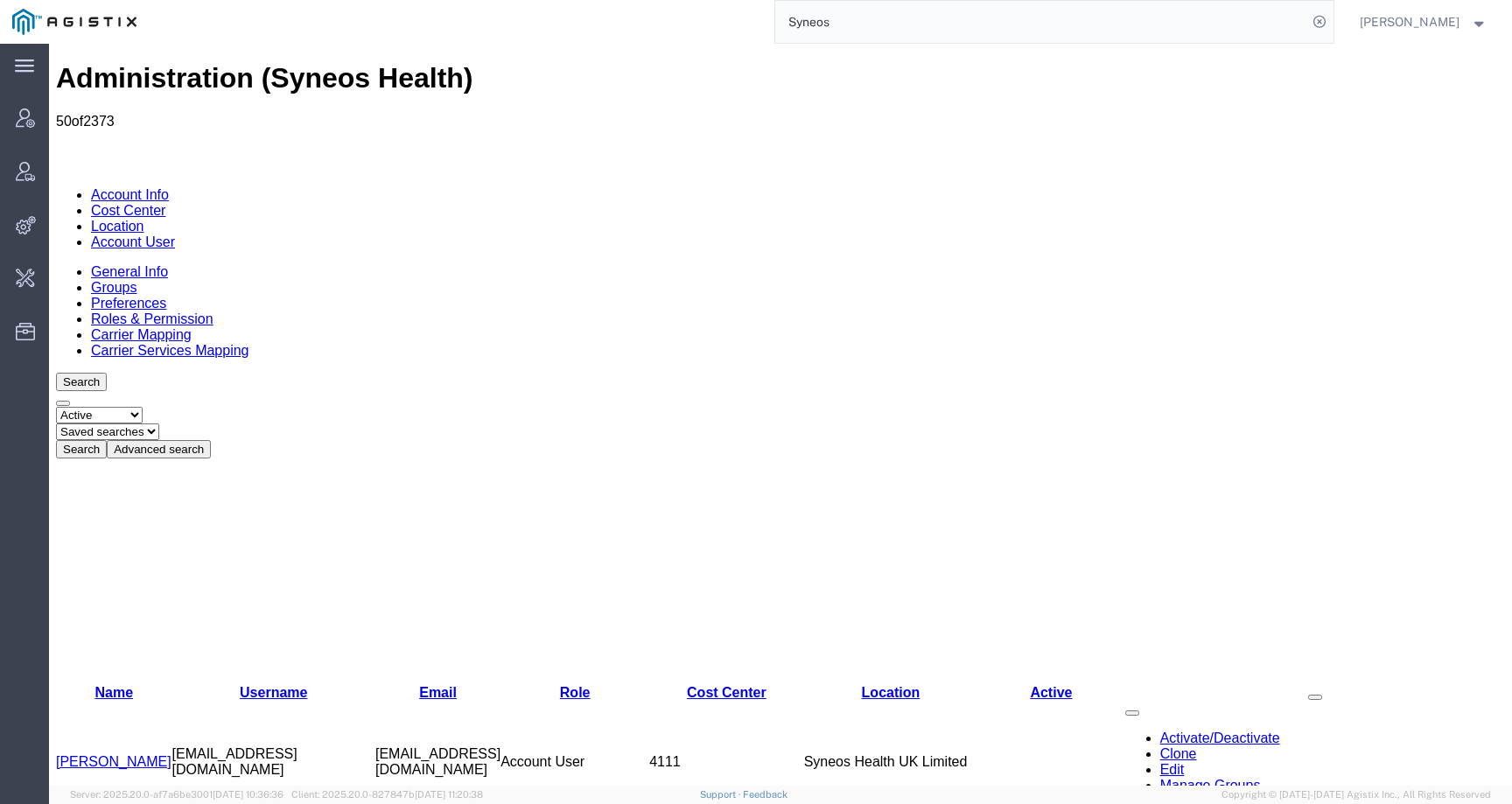
click at [211, 440] on button "Advanced search" at bounding box center [158, 449] width 104 height 19
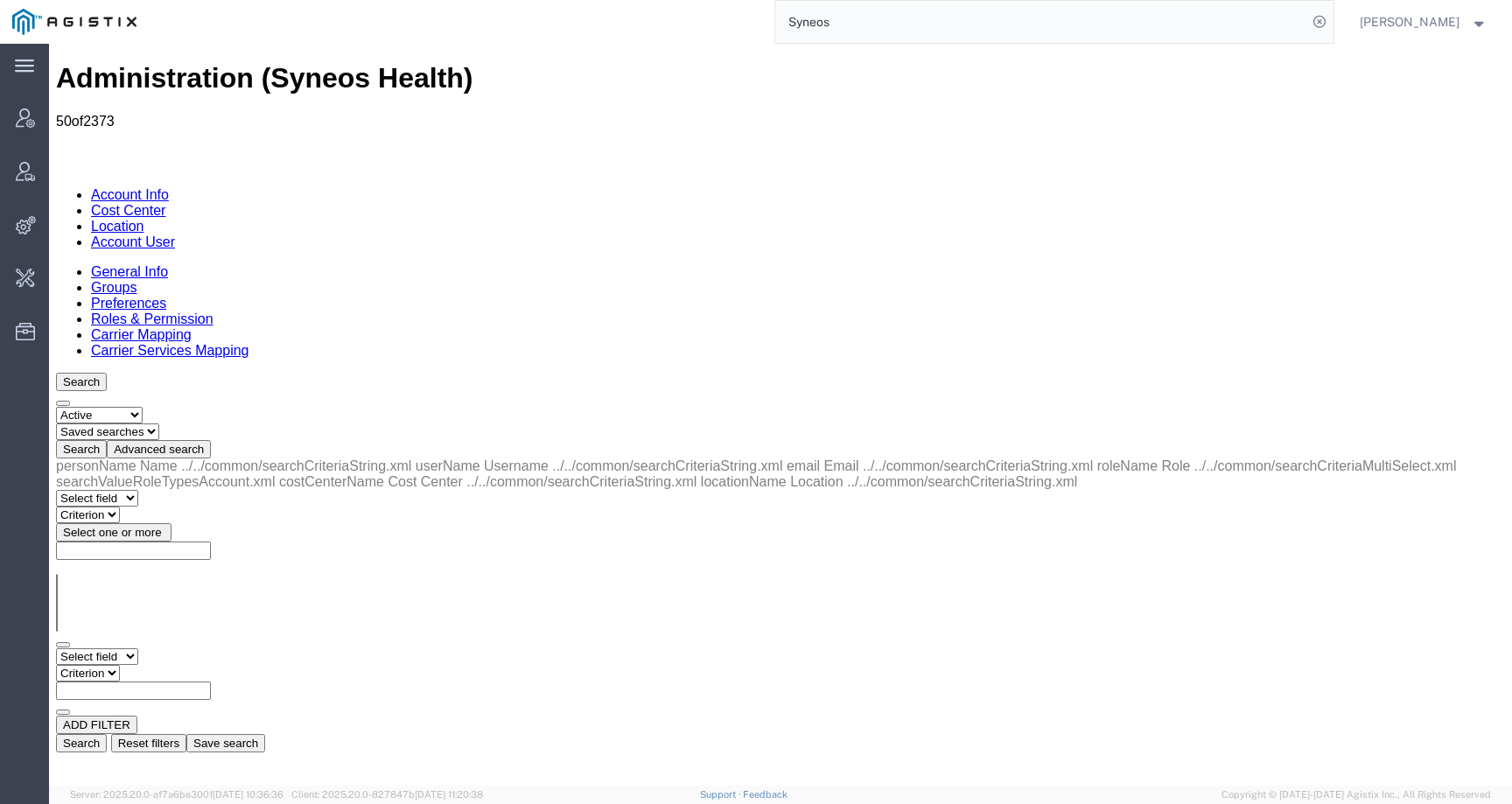
click at [139, 648] on select "Select field Cost Center Email Location Name Role Username" at bounding box center [97, 656] width 83 height 17
select select "personName"
click at [56, 648] on select "Select field Cost Center Email Location Name Role Username" at bounding box center [97, 656] width 83 height 17
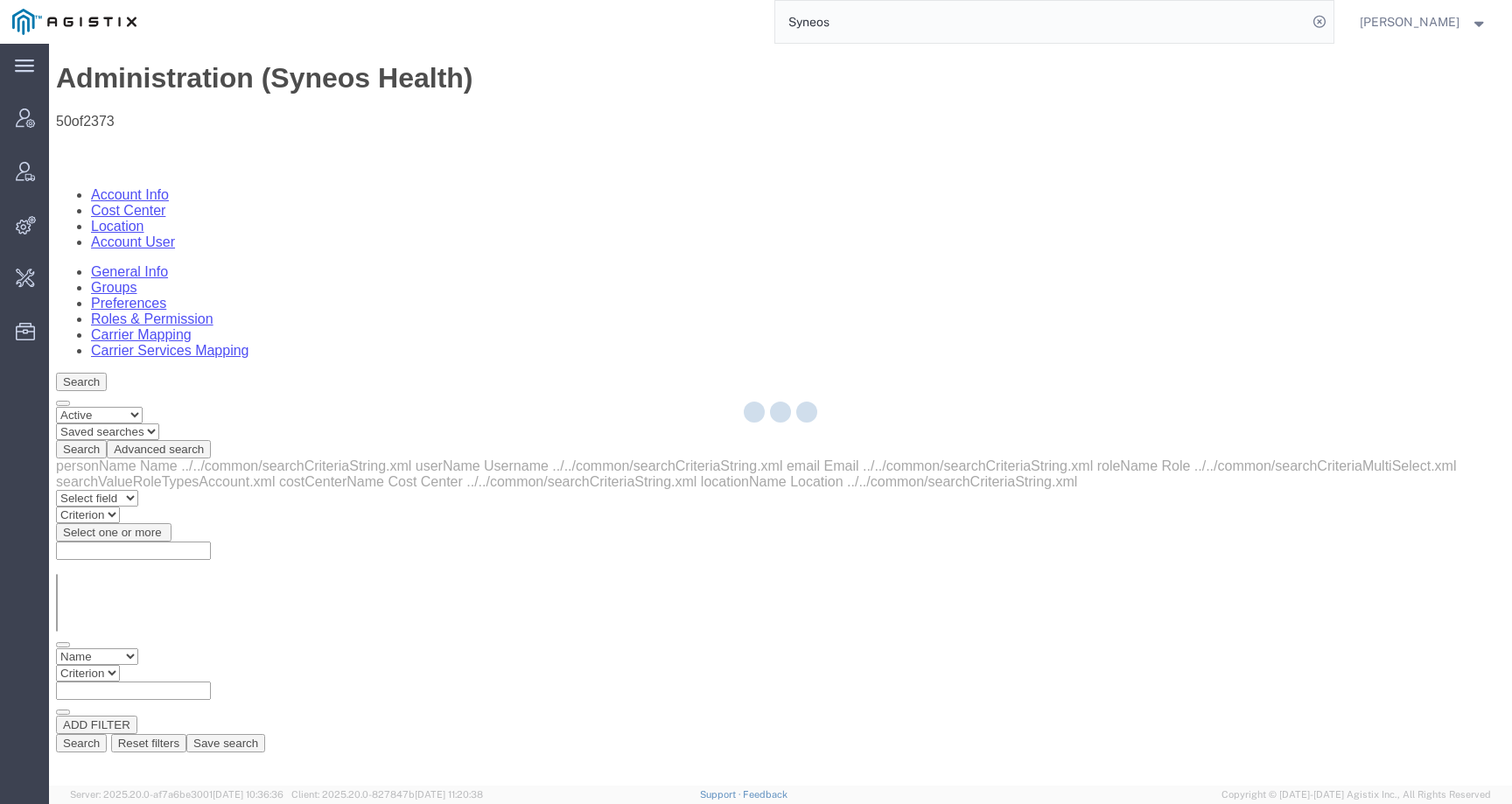
click at [373, 261] on div at bounding box center [780, 414] width 1463 height 742
click at [365, 262] on div at bounding box center [780, 414] width 1463 height 742
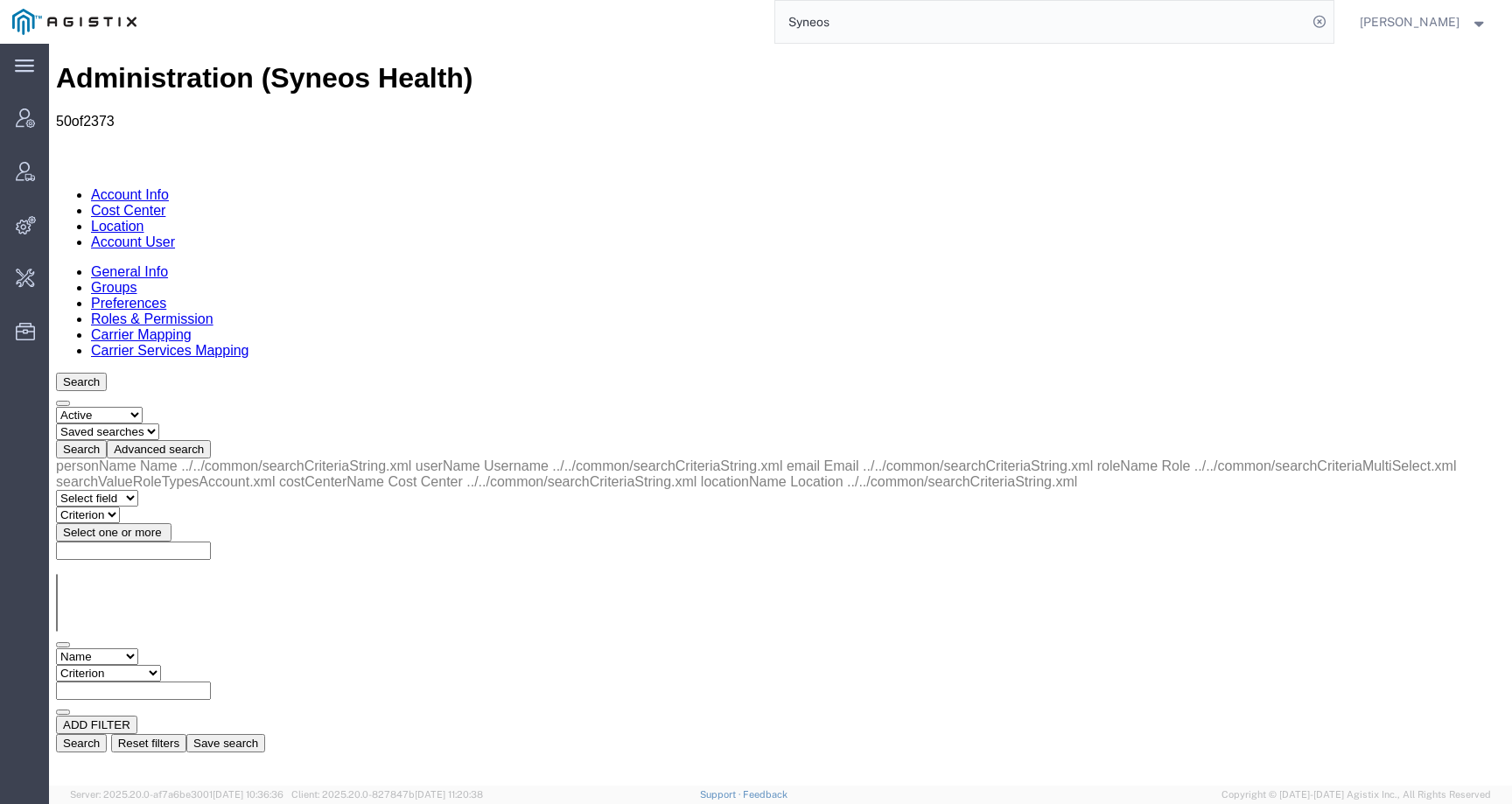
click at [211, 681] on input "text" at bounding box center [133, 690] width 155 height 19
type input "Sweety"
click at [107, 734] on button "Search" at bounding box center [81, 743] width 51 height 19
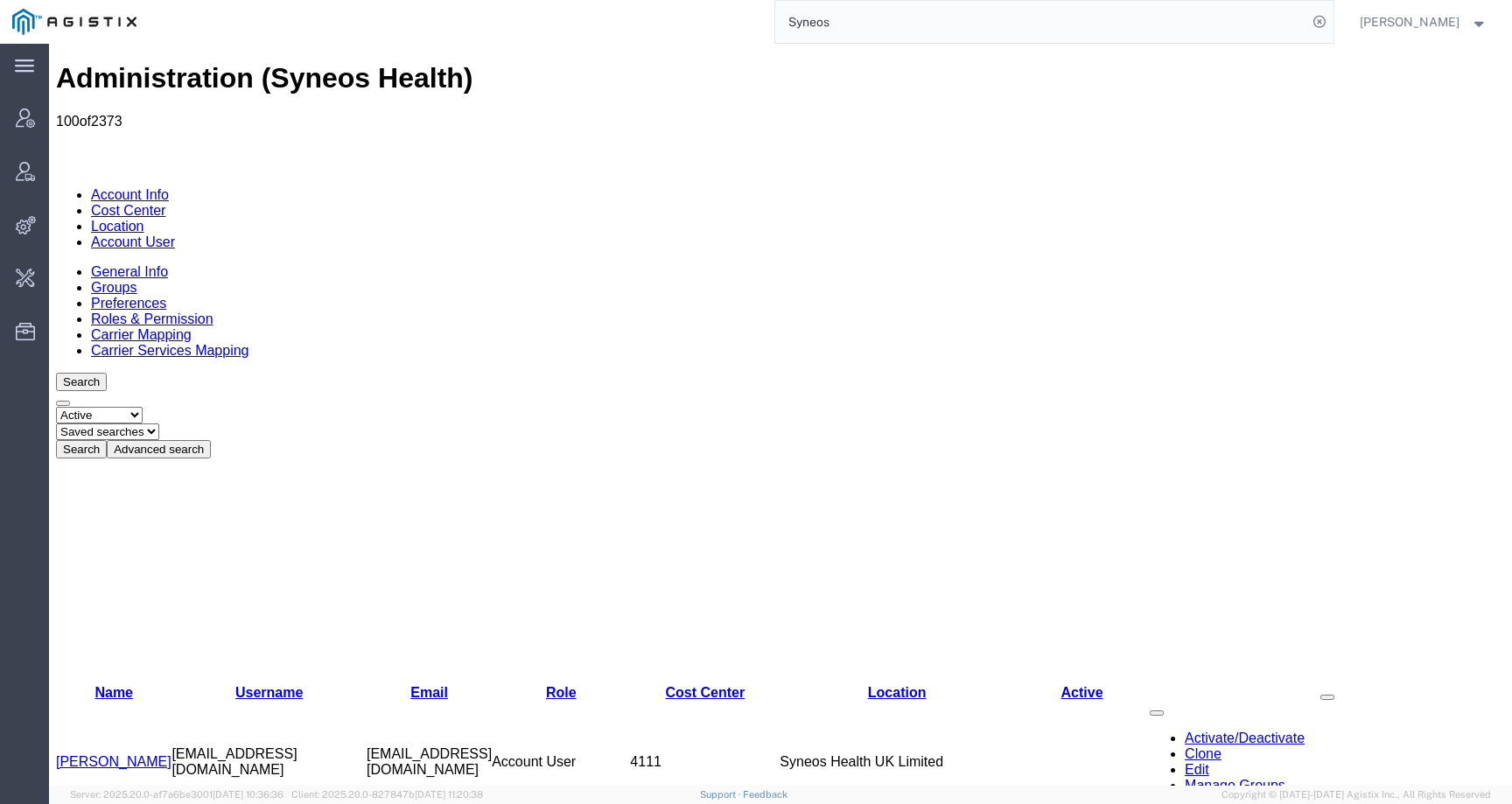
click at [211, 440] on button "Advanced search" at bounding box center [158, 449] width 104 height 19
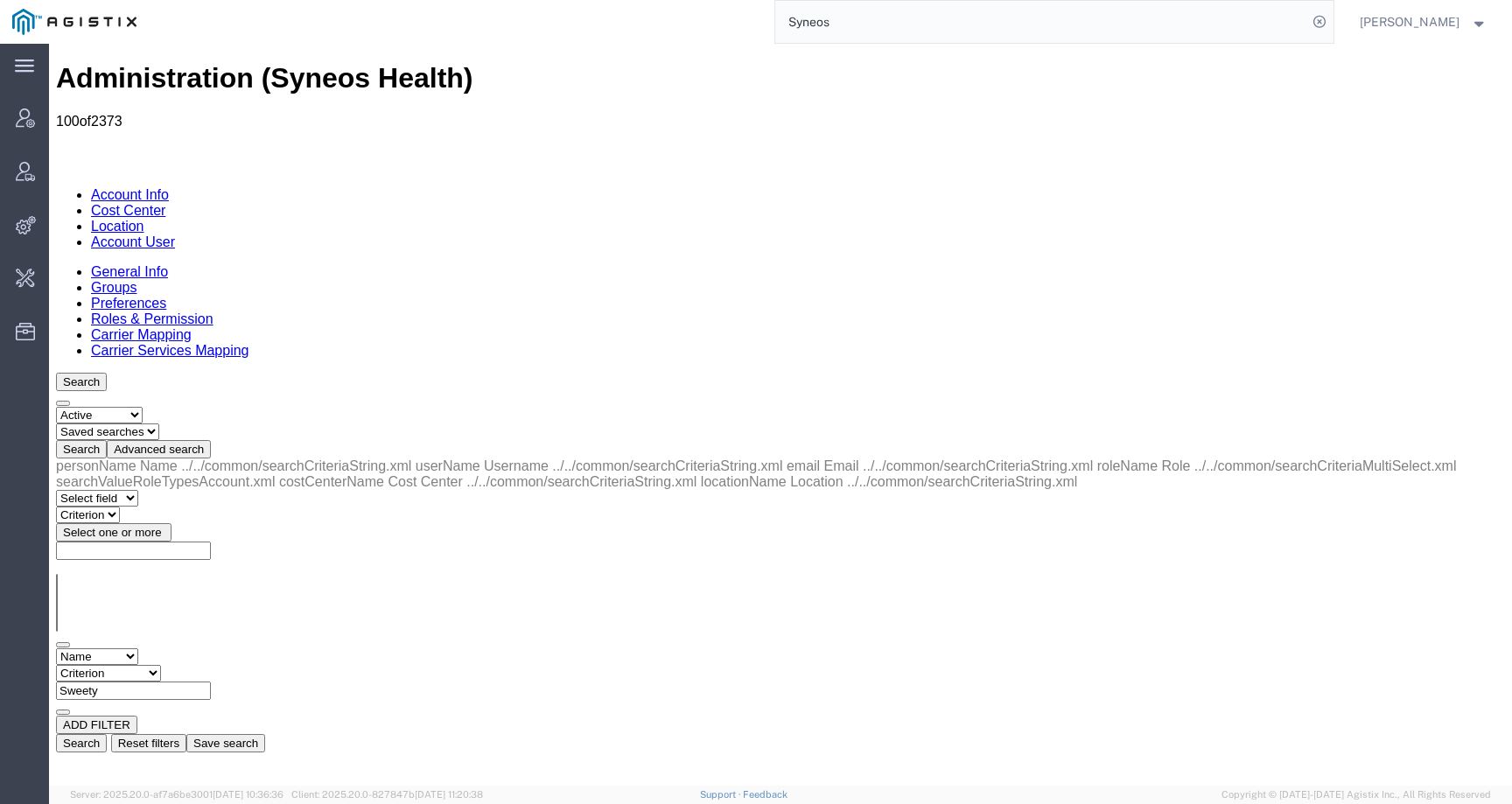
click at [121, 648] on select "Select field Cost Center Email Location Name Role Username" at bounding box center [97, 656] width 83 height 17
select select "email"
click at [56, 648] on select "Select field Cost Center Email Location Name Role Username" at bounding box center [97, 656] width 83 height 17
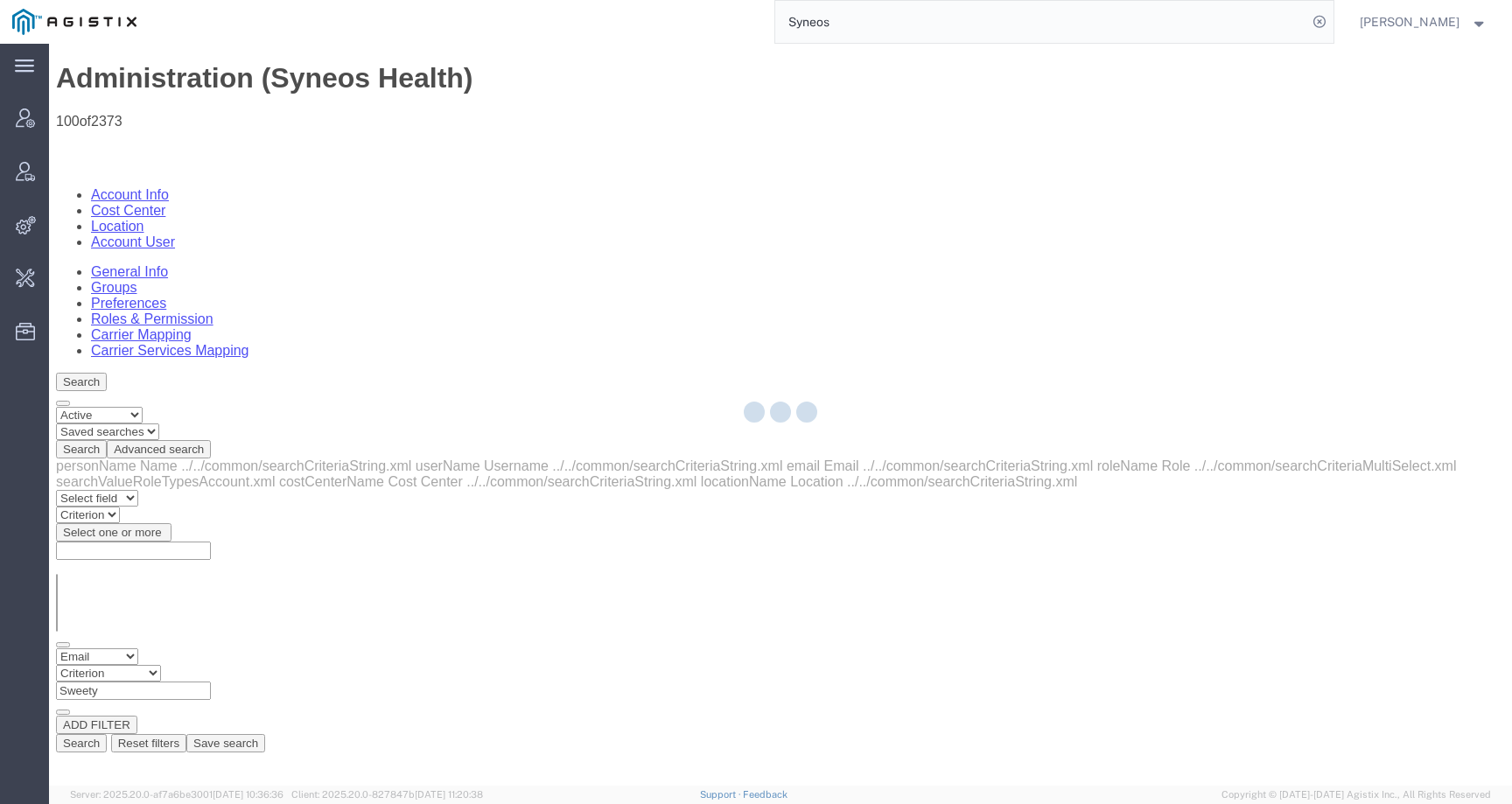
click at [244, 265] on div at bounding box center [780, 414] width 1463 height 742
click at [240, 272] on div at bounding box center [780, 414] width 1463 height 742
click at [237, 275] on div at bounding box center [780, 414] width 1463 height 742
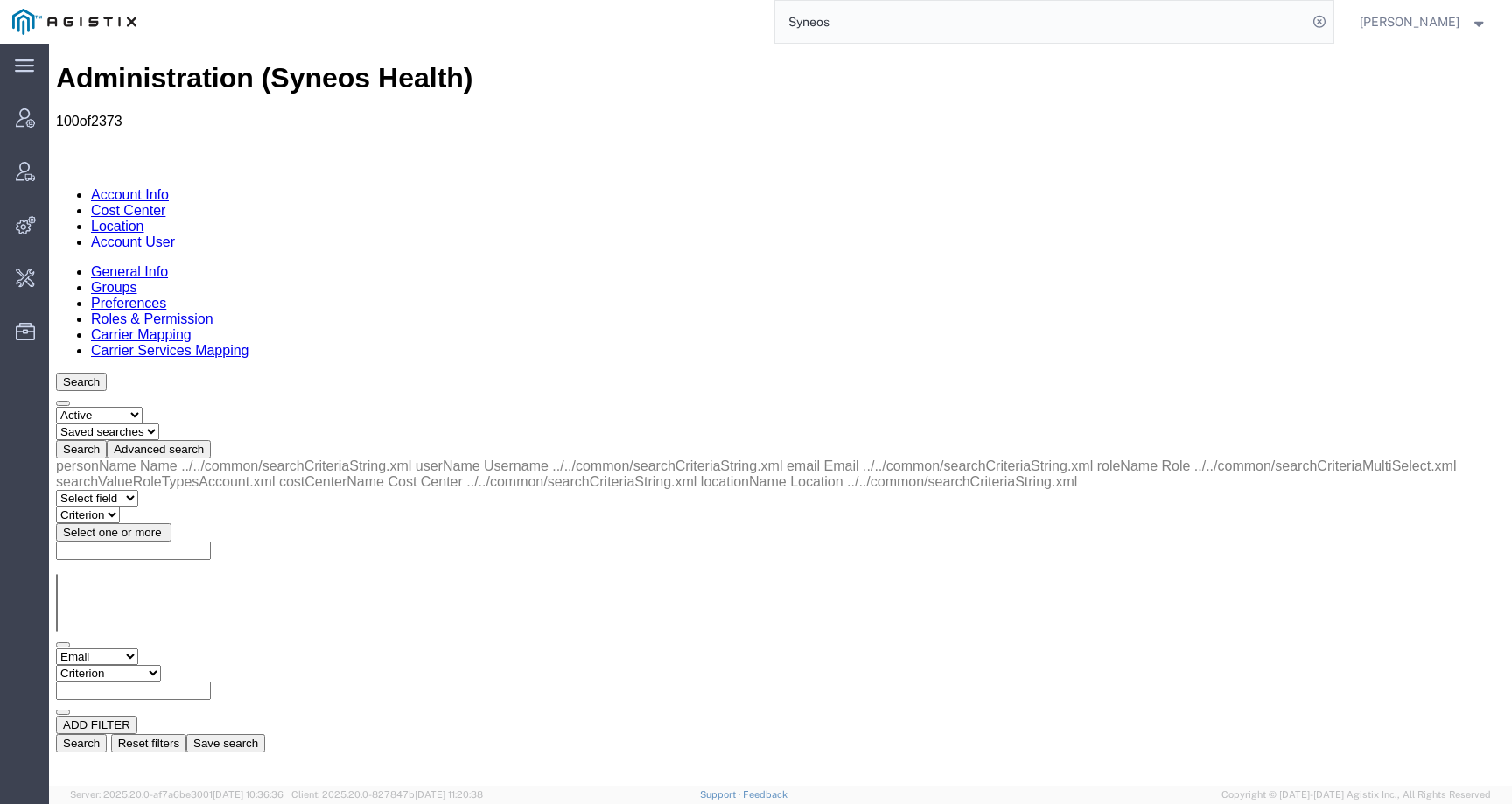
click at [161, 665] on select "Criterion contains does not contain is is blank is not blank starts with" at bounding box center [108, 673] width 105 height 17
select select "contains"
click at [161, 665] on select "Criterion contains does not contain is is blank is not blank starts with" at bounding box center [108, 673] width 105 height 17
paste input "[EMAIL_ADDRESS][PERSON_NAME][DOMAIN_NAME]"
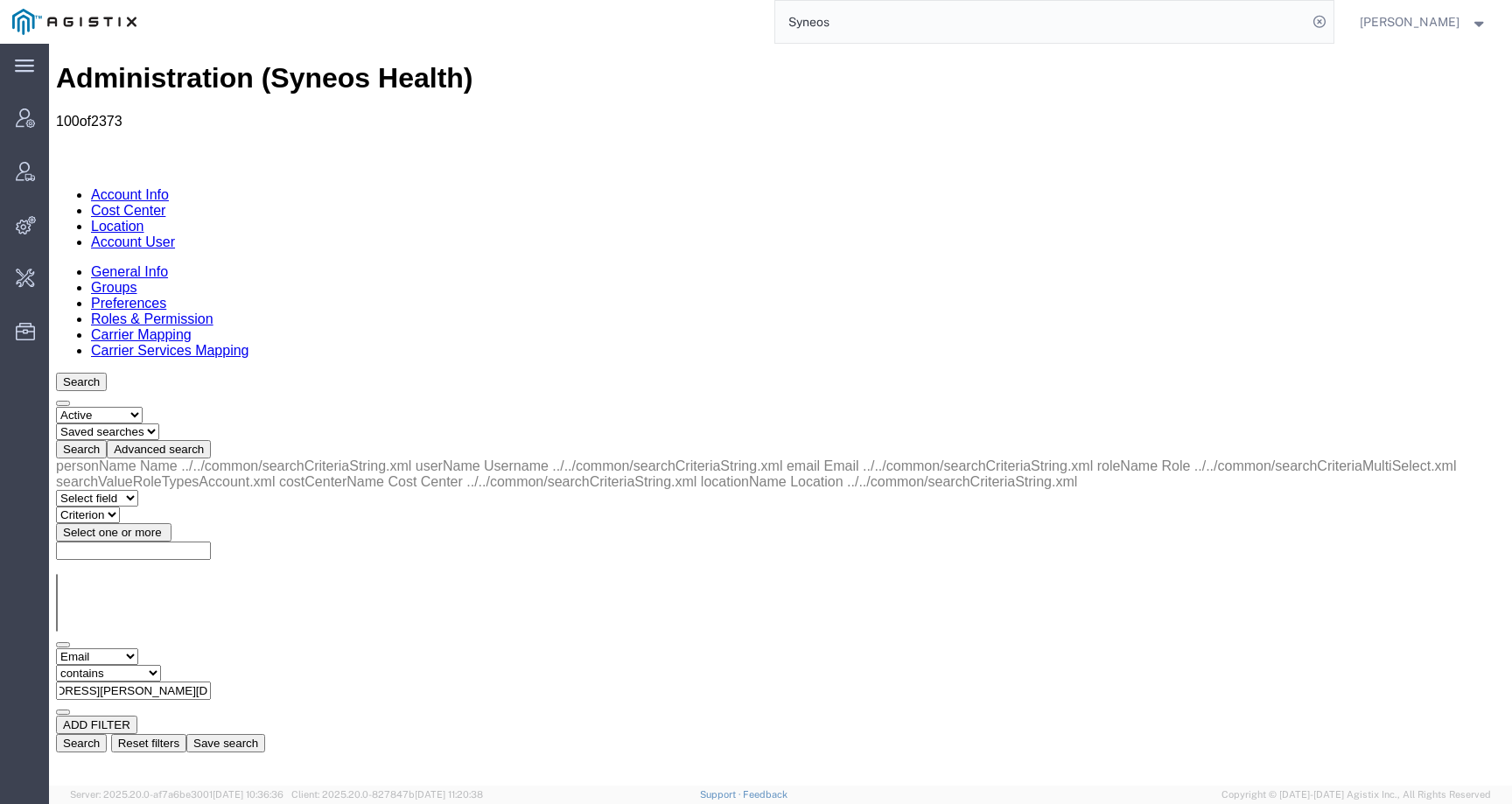
type input "[EMAIL_ADDRESS][PERSON_NAME][DOMAIN_NAME]"
click at [107, 734] on button "Search" at bounding box center [81, 743] width 51 height 19
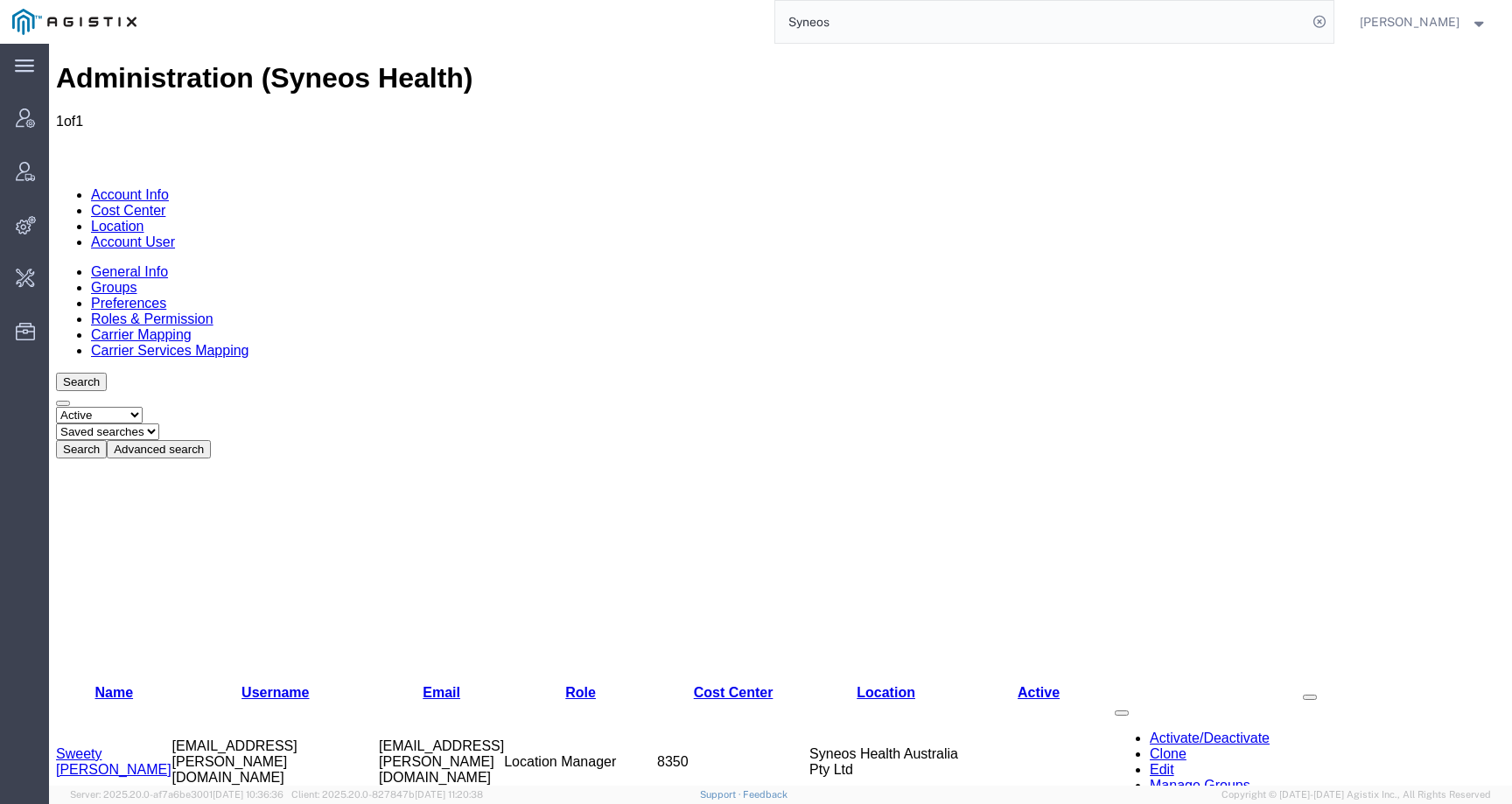
click at [91, 746] on link "Sweety [PERSON_NAME]" at bounding box center [114, 761] width 116 height 30
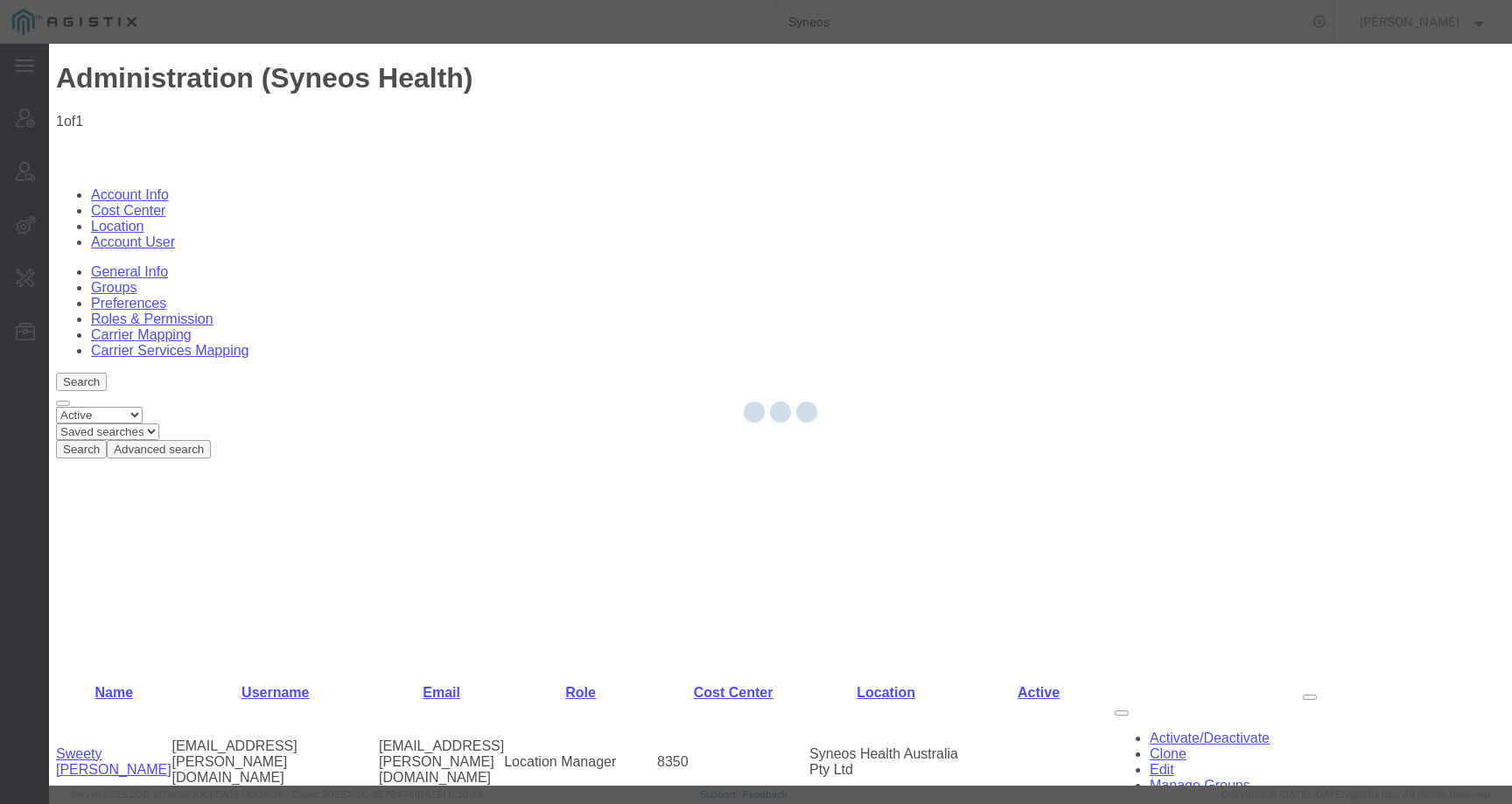
select select "DEPARTMENT"
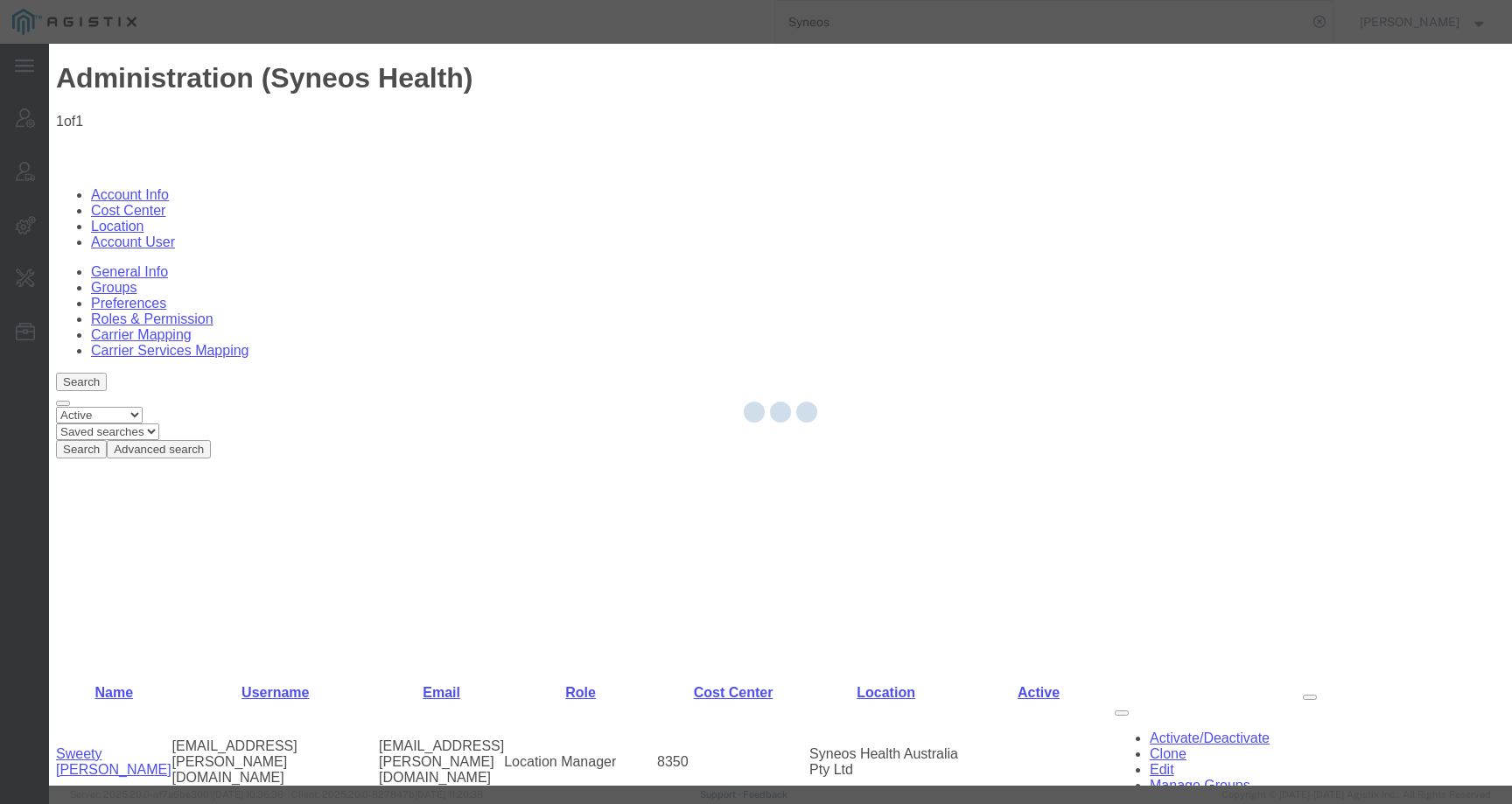
select select
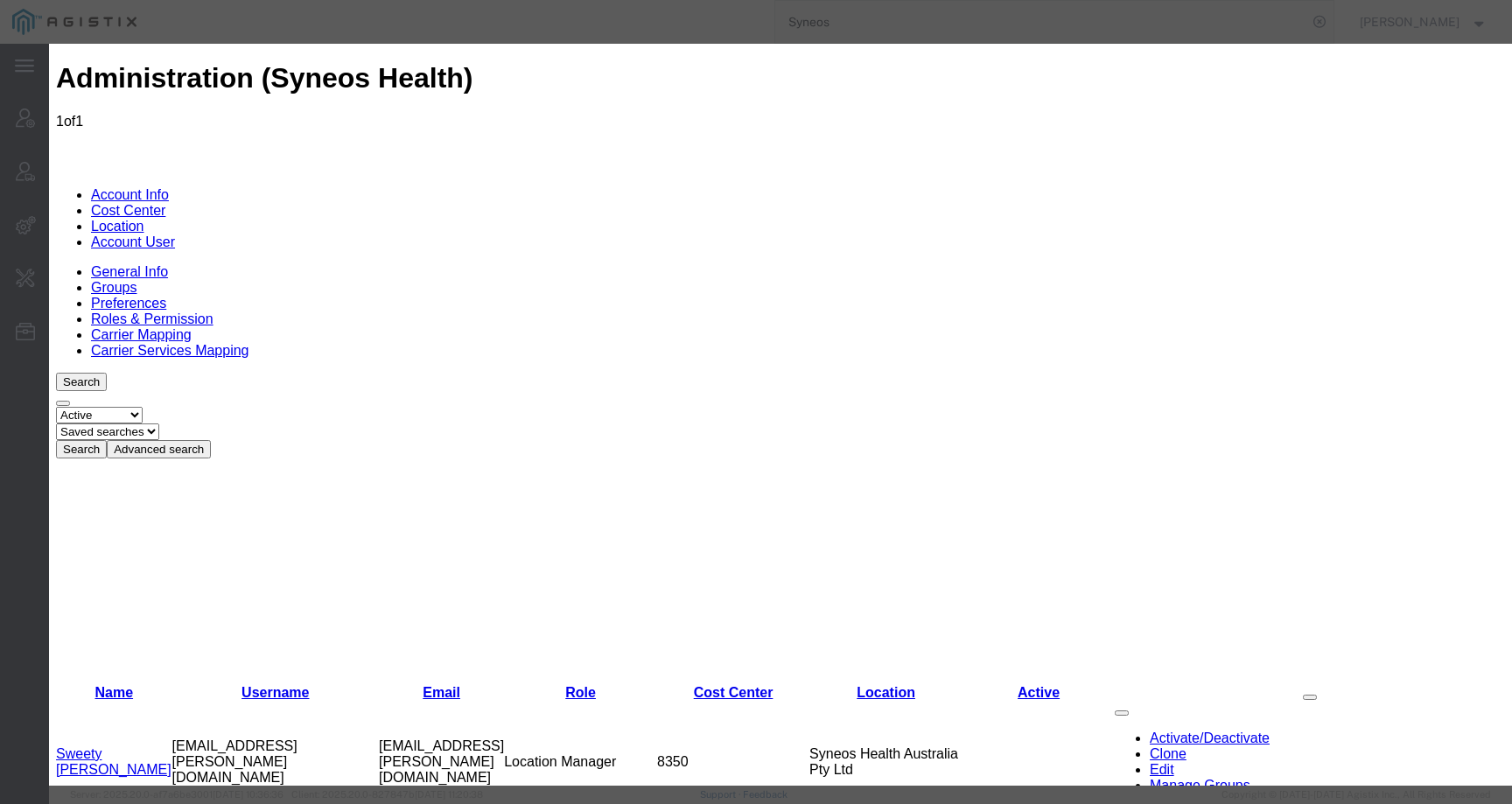
drag, startPoint x: 604, startPoint y: 112, endPoint x: 849, endPoint y: 1, distance: 269.0
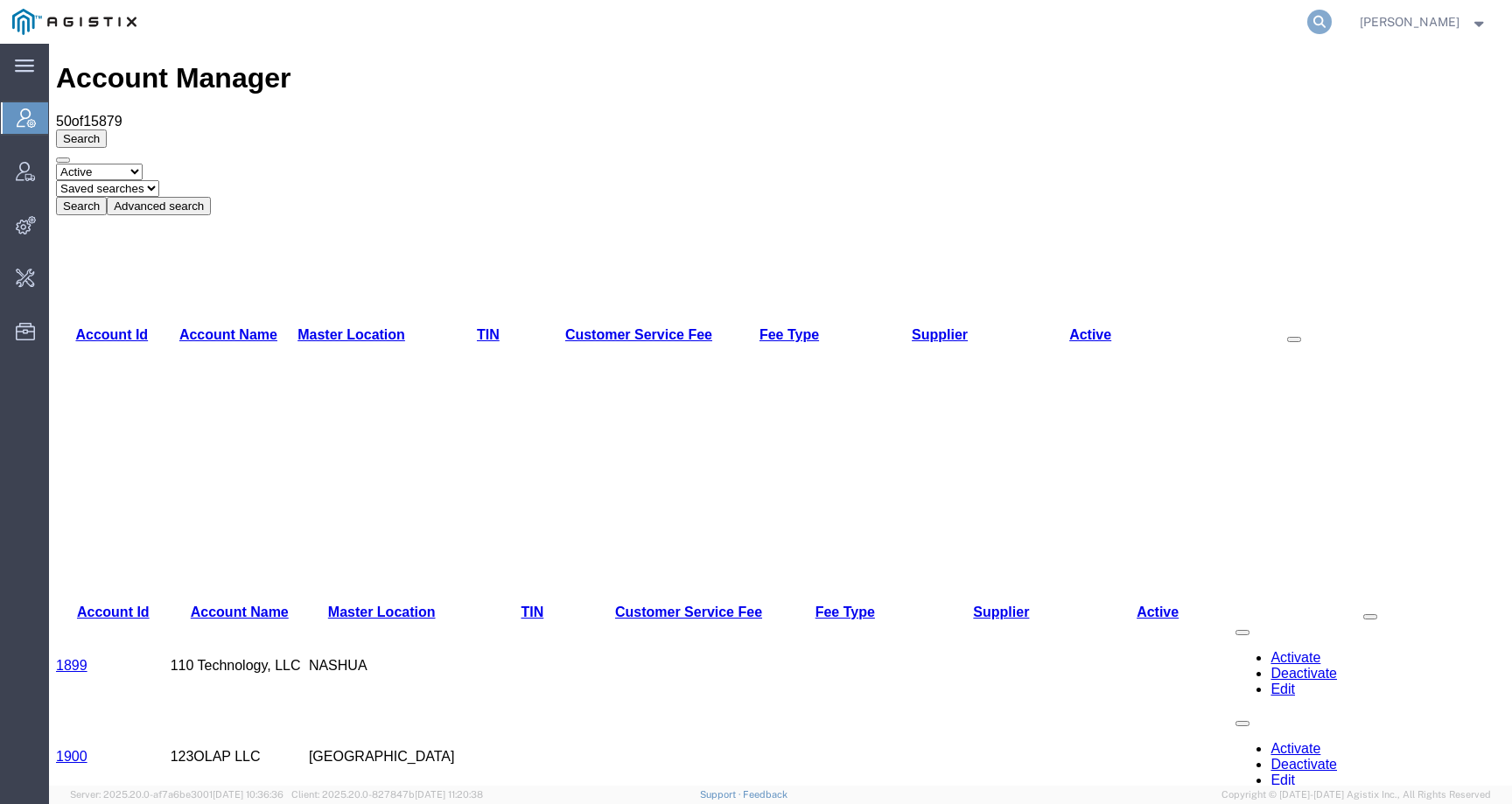
click at [1332, 16] on icon at bounding box center [1320, 22] width 25 height 25
click at [1272, 21] on input "search" at bounding box center [1041, 21] width 532 height 42
paste input "56776079"
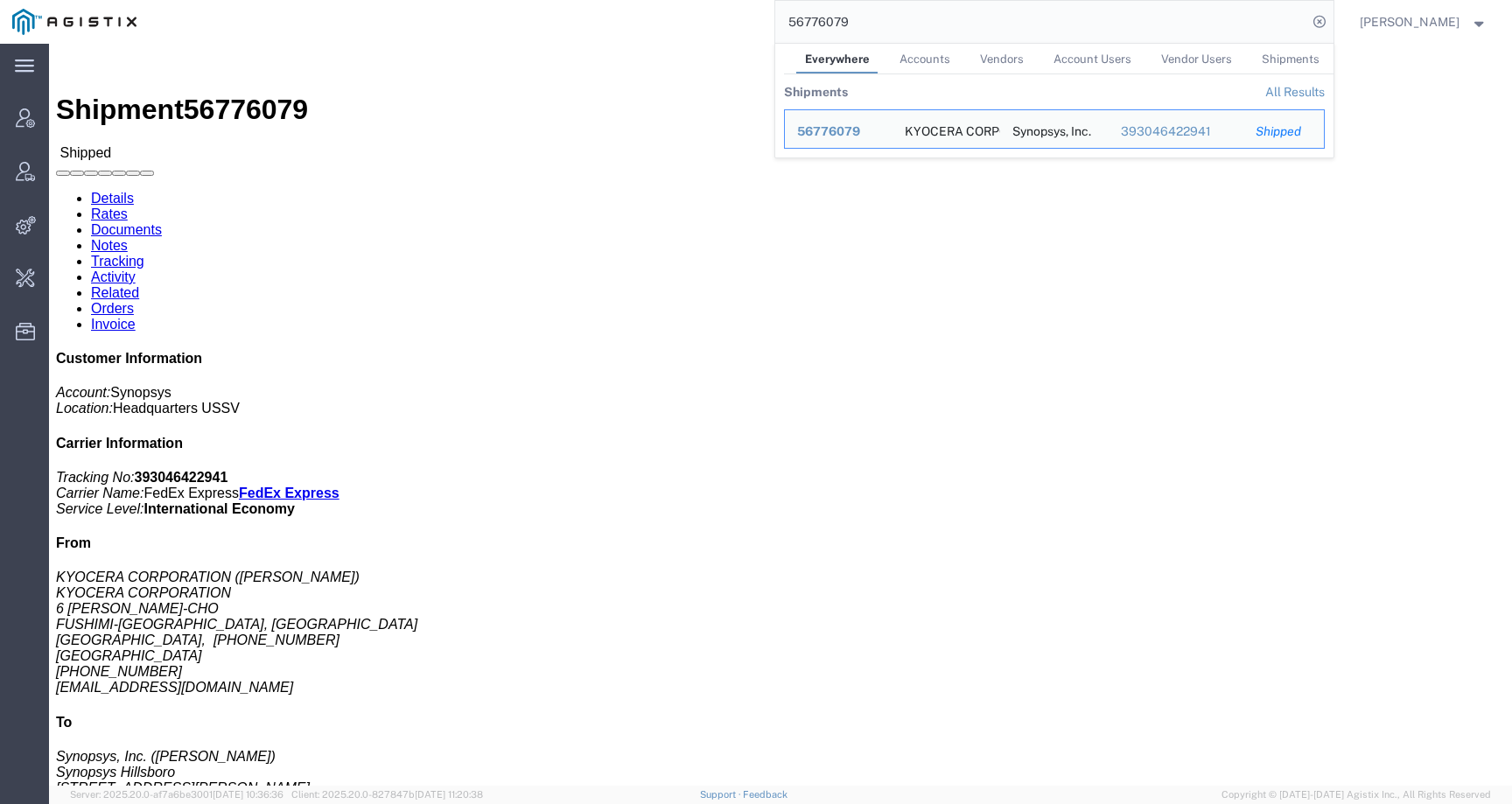
drag, startPoint x: 872, startPoint y: 26, endPoint x: 652, endPoint y: 26, distance: 220.0
click at [652, 26] on div "56776079 Everywhere Accounts Vendors Account Users Vendor Users Shipments Shipm…" at bounding box center [740, 21] width 1185 height 44
paste input "875587"
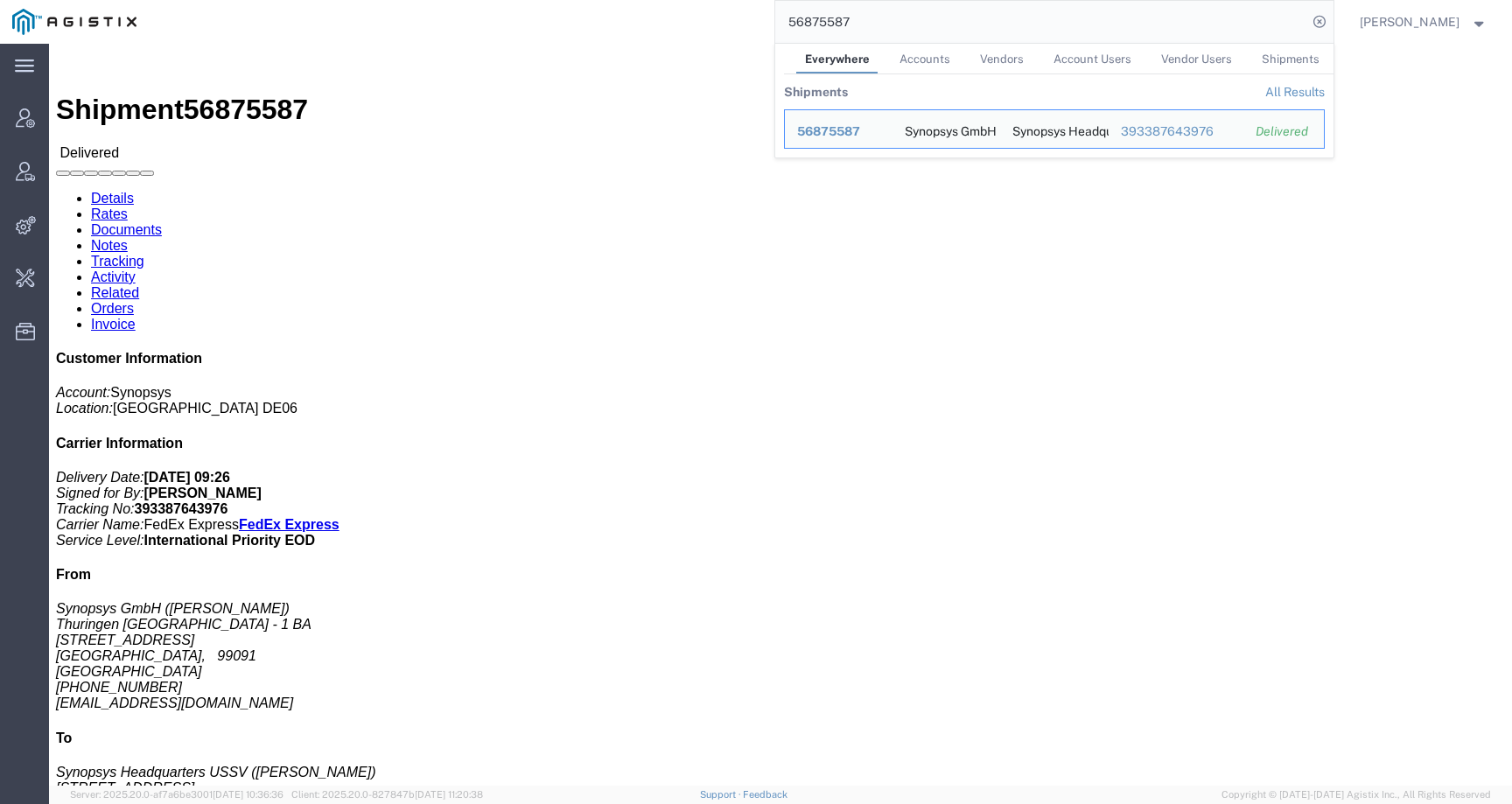
drag, startPoint x: 884, startPoint y: 22, endPoint x: 735, endPoint y: 22, distance: 149.0
click at [735, 22] on div "56875587 Everywhere Accounts Vendors Account Users Vendor Users Shipments Shipm…" at bounding box center [740, 21] width 1185 height 44
paste input "681706"
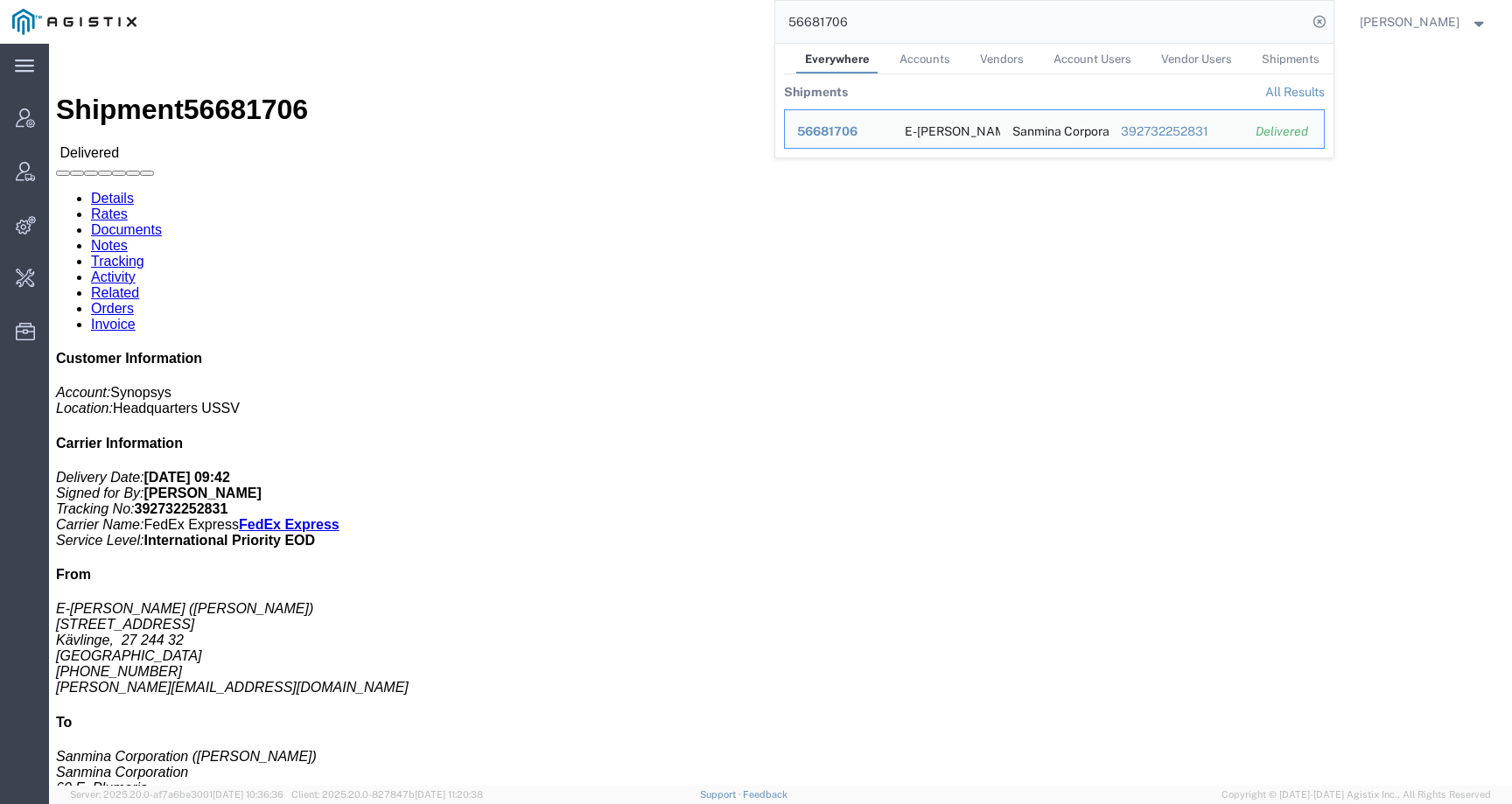
drag, startPoint x: 874, startPoint y: 21, endPoint x: 644, endPoint y: 21, distance: 230.0
click at [644, 21] on div "56681706 Everywhere Accounts Vendors Account Users Vendor Users Shipments Shipm…" at bounding box center [740, 21] width 1185 height 44
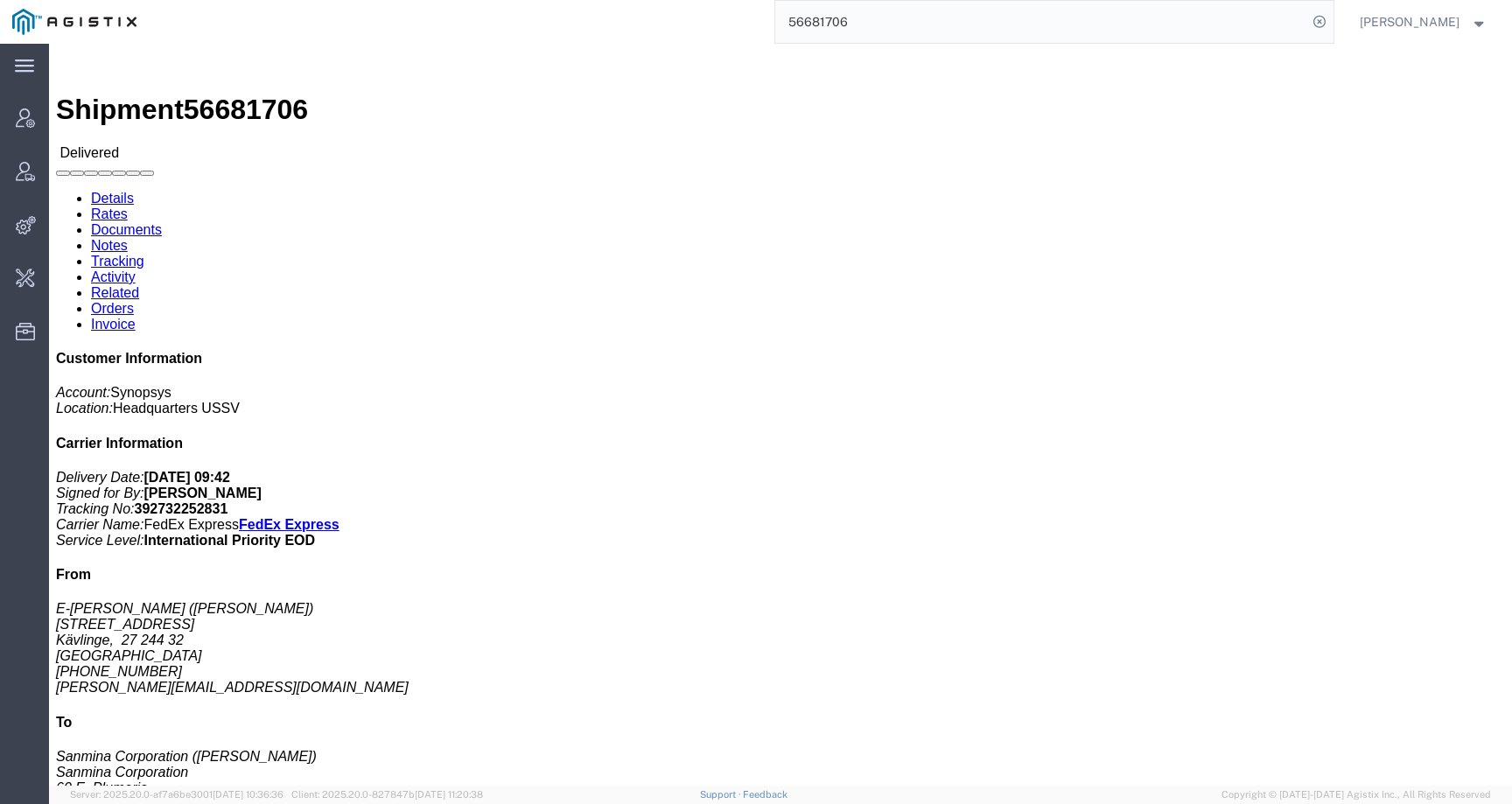
paste input "874882"
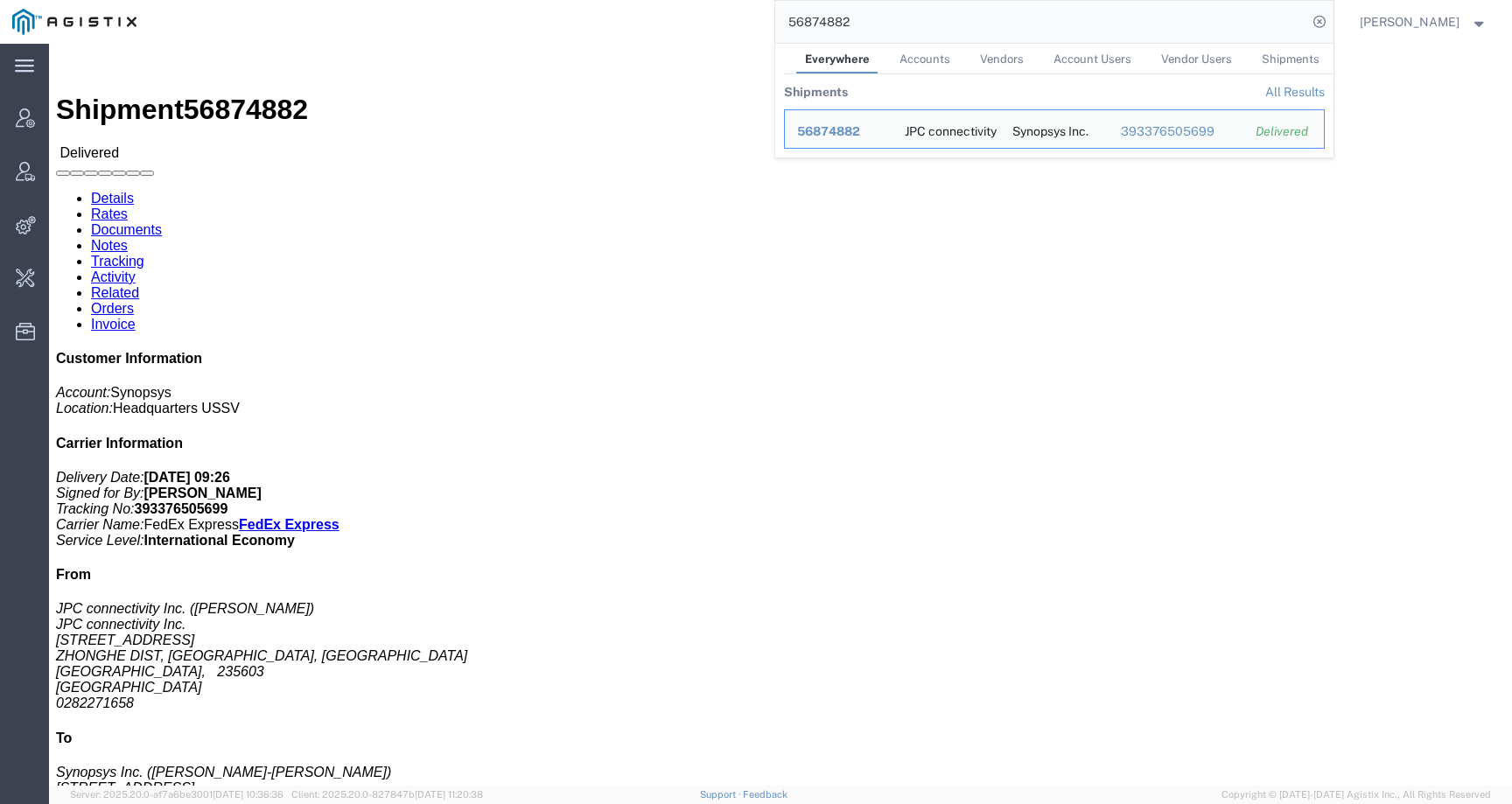
click h4 "Routing & Vehicle Information"
drag, startPoint x: 909, startPoint y: 20, endPoint x: 723, endPoint y: 20, distance: 186.0
click at [723, 20] on div "56874882 Everywhere Accounts Vendors Account Users Vendor Users Shipments Shipm…" at bounding box center [740, 21] width 1185 height 44
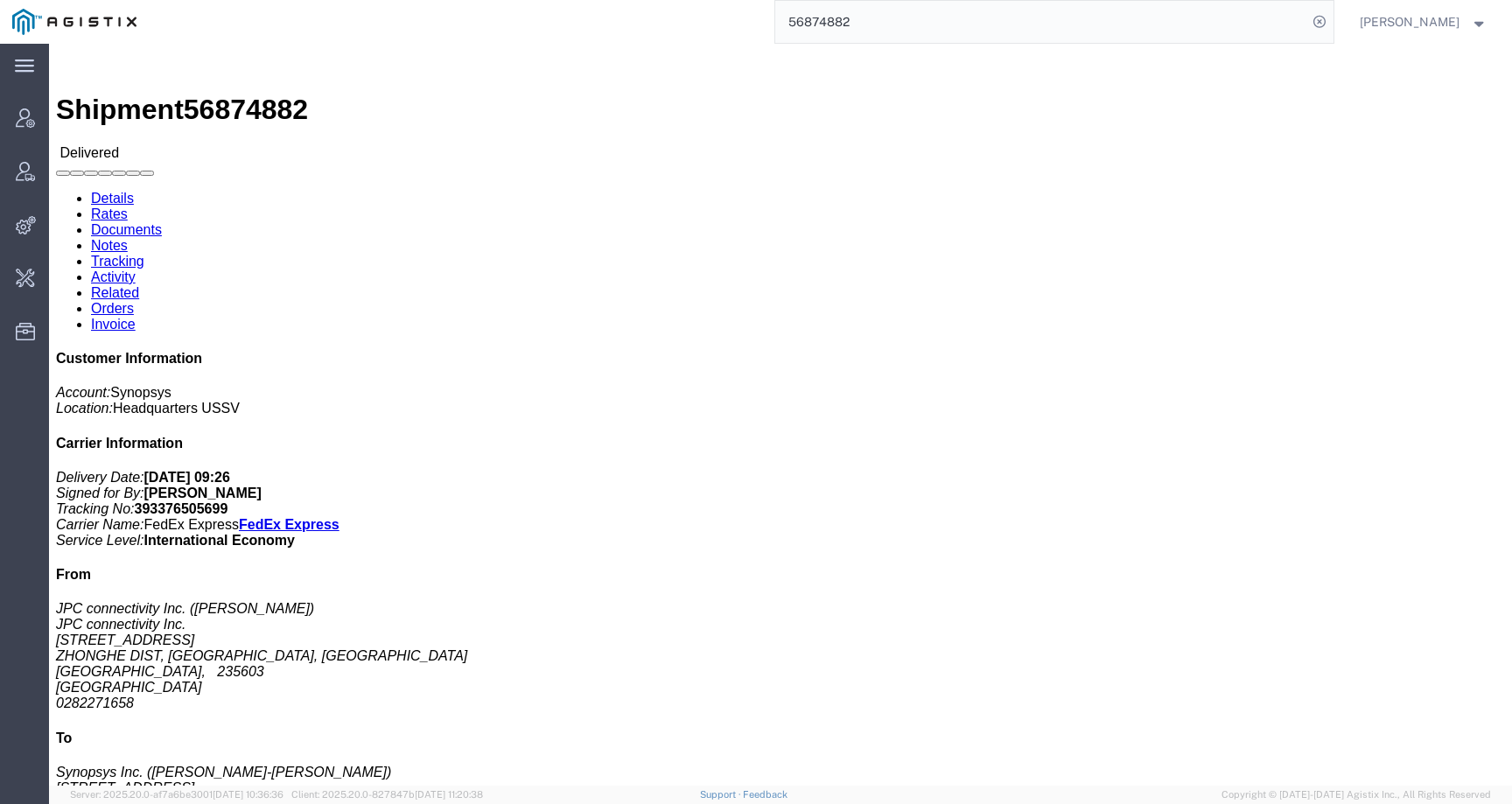
paste input "75847"
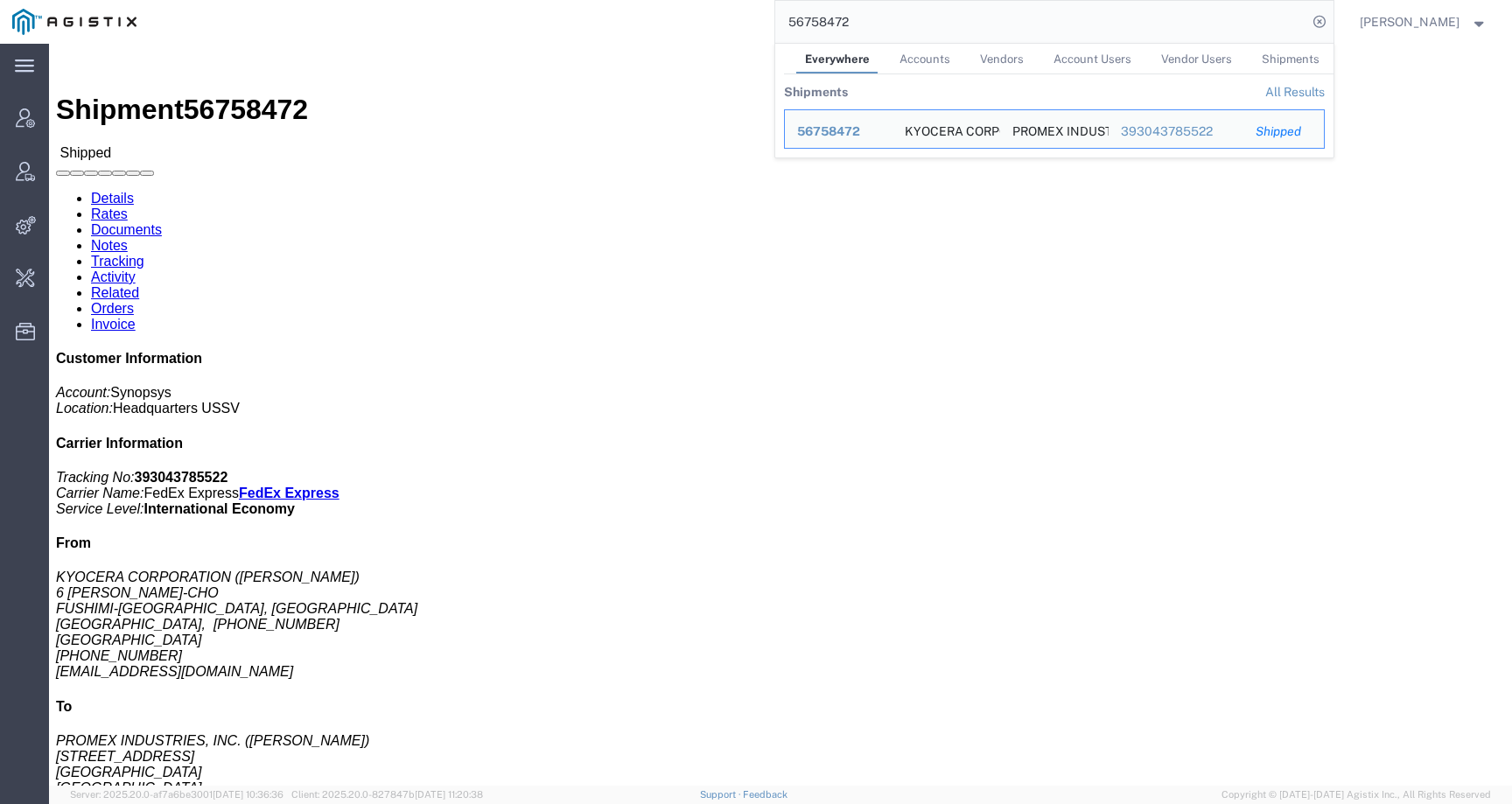
drag, startPoint x: 891, startPoint y: 29, endPoint x: 752, endPoint y: 29, distance: 139.0
click at [752, 29] on div "56758472 Everywhere Accounts Vendors Account Users Vendor Users Shipments Shipm…" at bounding box center [740, 21] width 1185 height 44
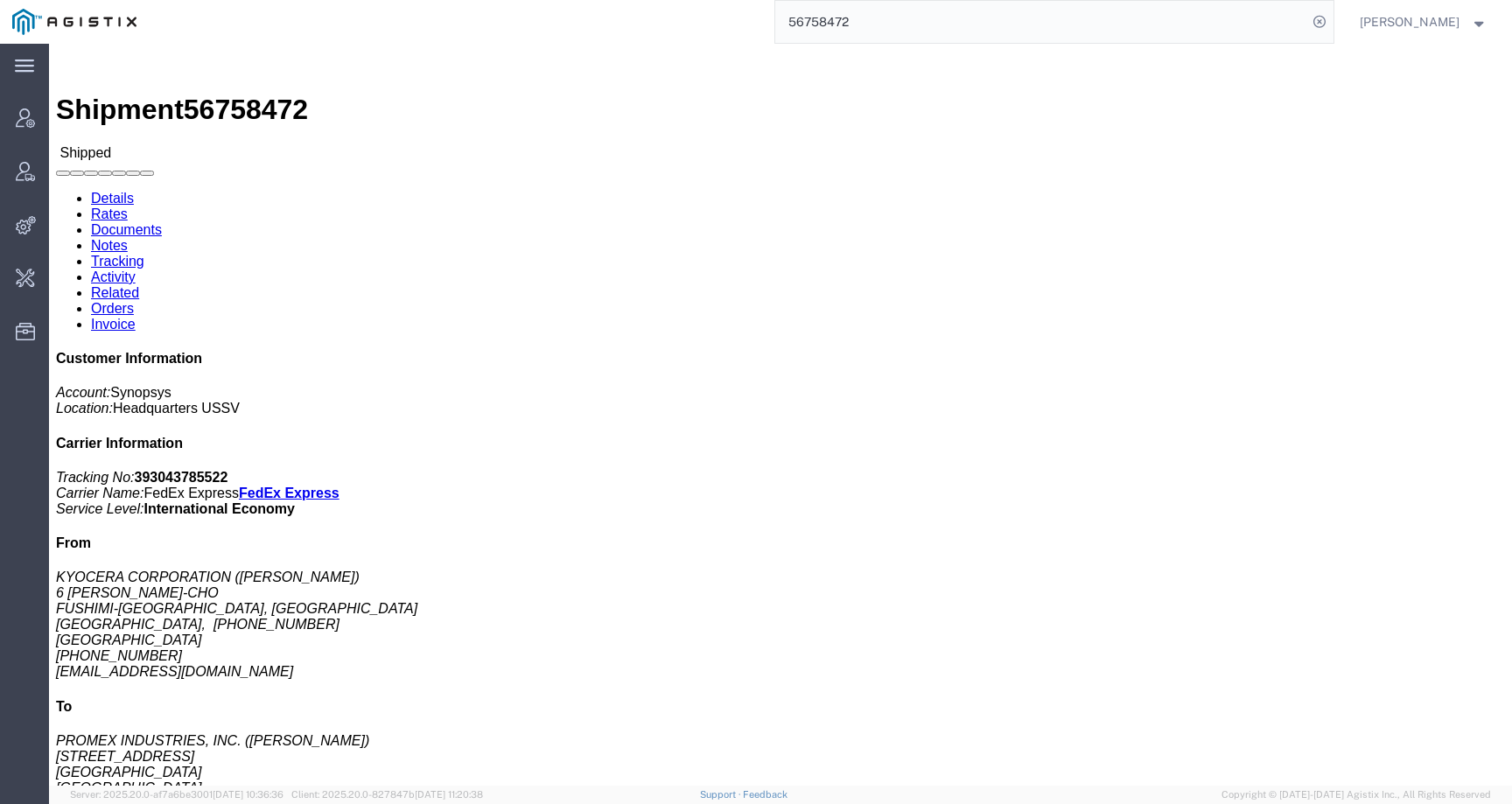
drag, startPoint x: 920, startPoint y: 12, endPoint x: 608, endPoint y: 11, distance: 312.0
drag, startPoint x: 868, startPoint y: 24, endPoint x: 768, endPoint y: 22, distance: 100.0
click at [768, 23] on div "56758472" at bounding box center [740, 21] width 1185 height 44
paste input "874880"
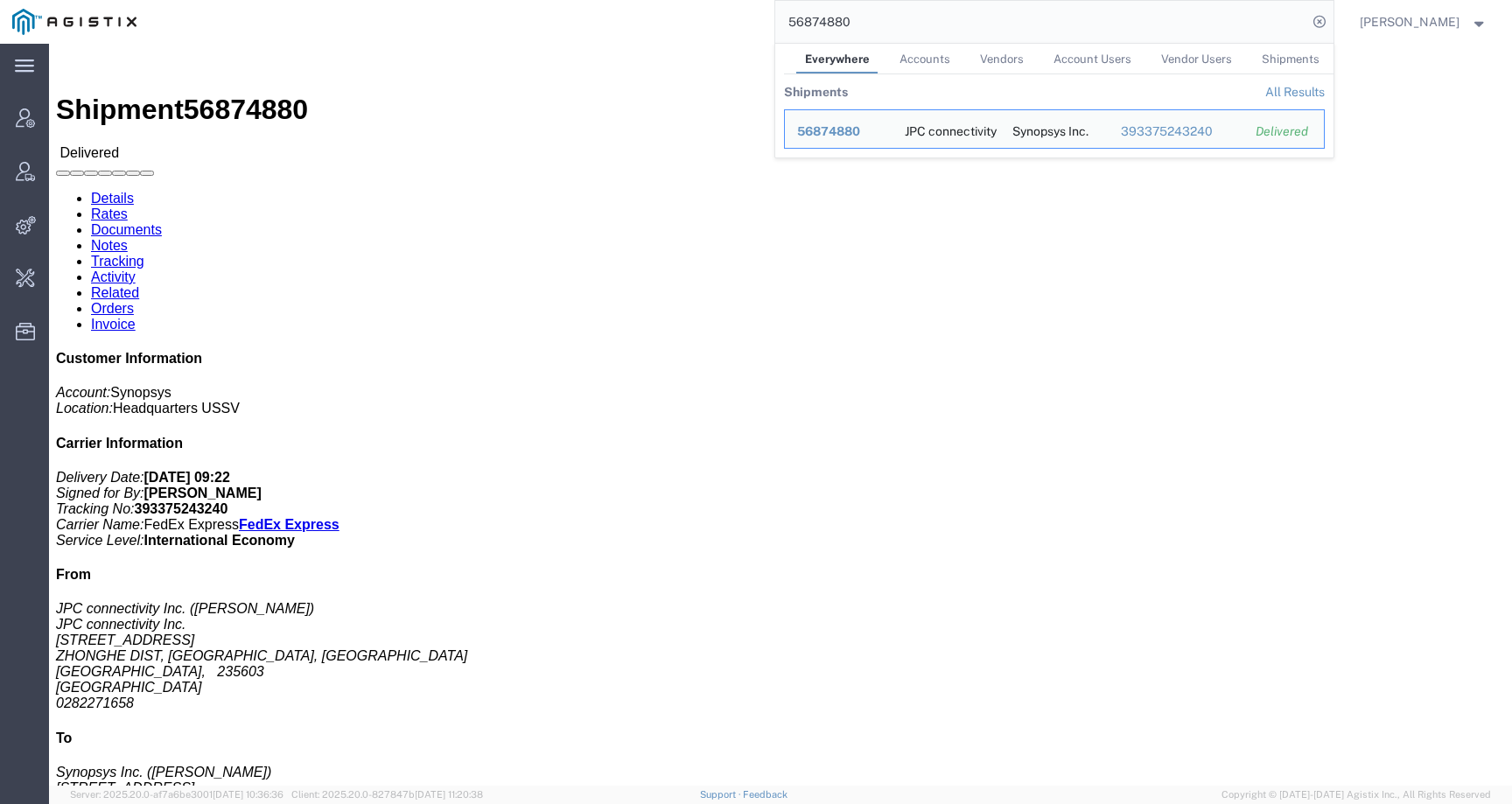
drag, startPoint x: 896, startPoint y: 22, endPoint x: 580, endPoint y: 22, distance: 316.0
click at [580, 22] on div "56874880 Everywhere Accounts Vendors Account Users Vendor Users Shipments Shipm…" at bounding box center [740, 21] width 1185 height 44
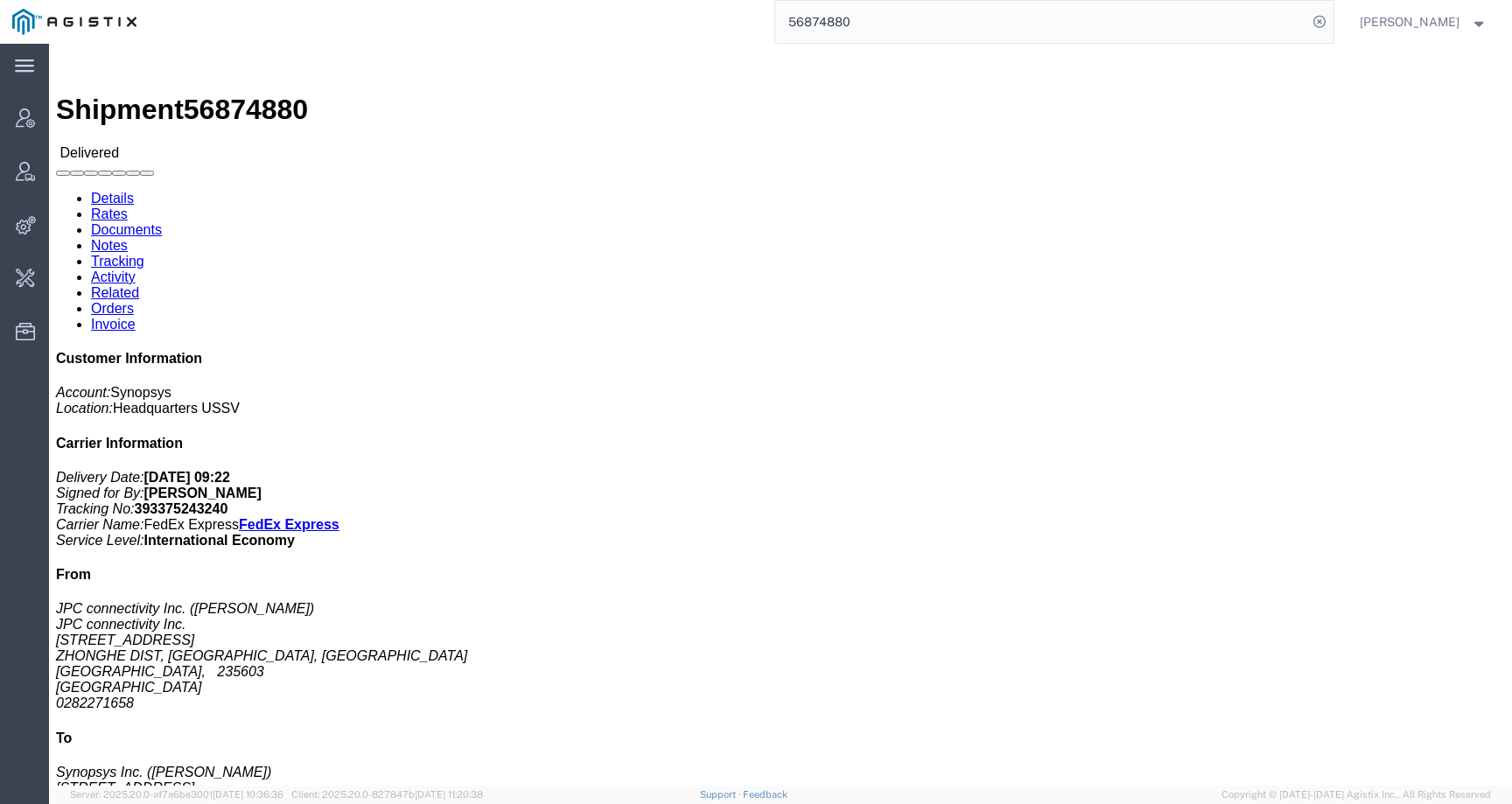
paste input "941994"
type input "56941994"
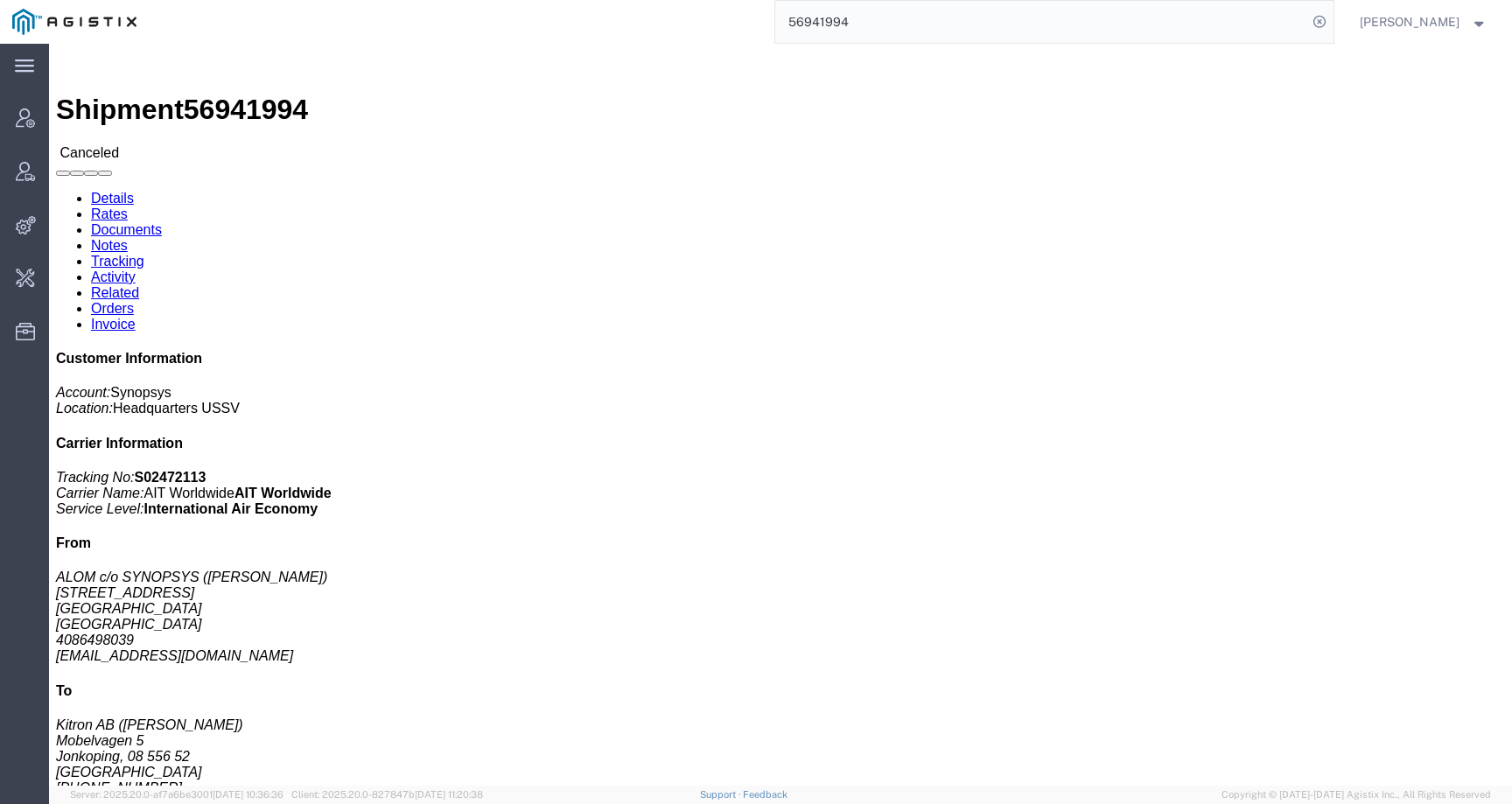
click link "Notes"
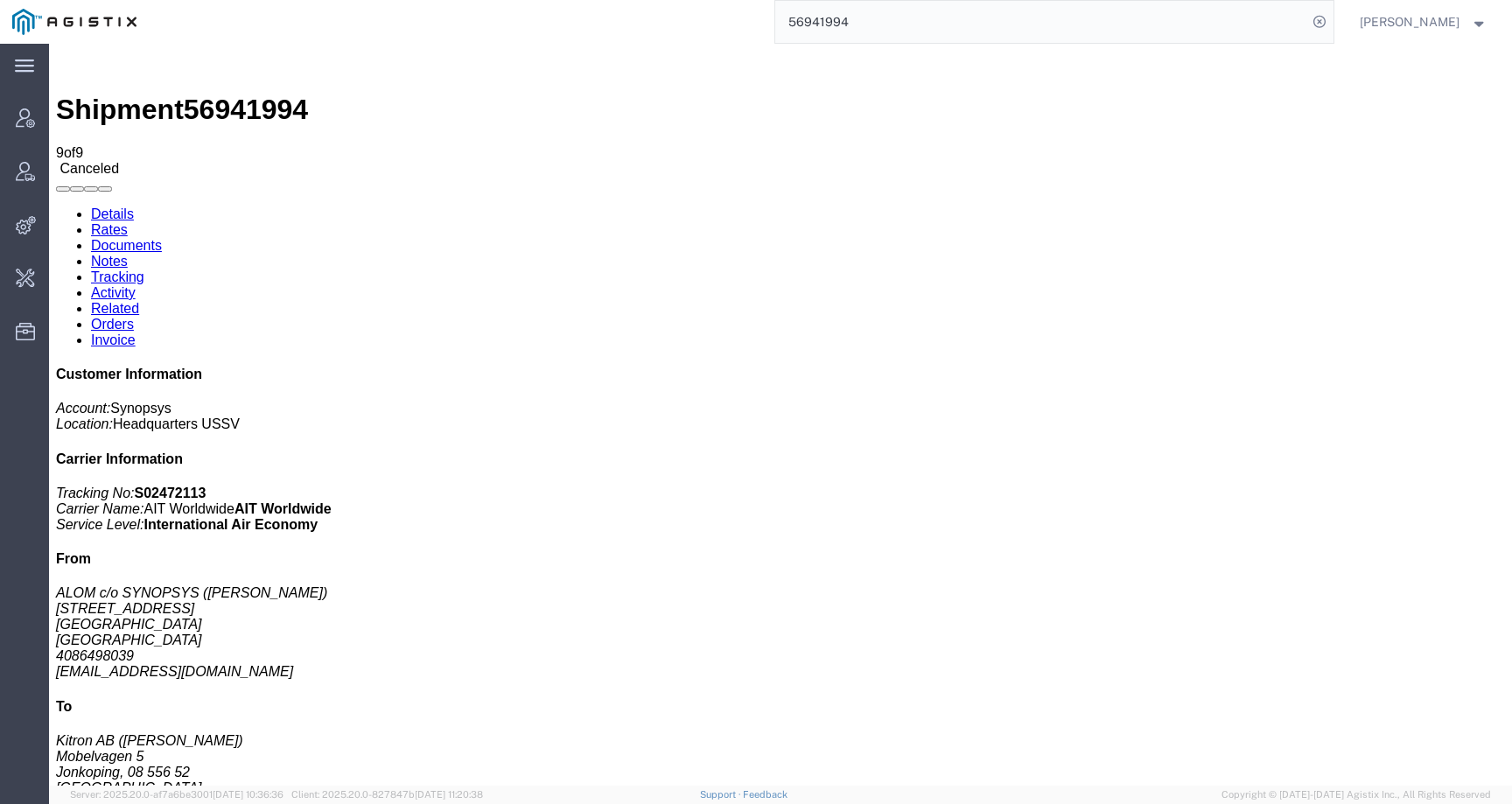
click at [136, 285] on link "Activity" at bounding box center [113, 292] width 44 height 15
click at [1332, 22] on icon at bounding box center [1320, 22] width 25 height 25
click at [1316, 20] on agx-global-search at bounding box center [1054, 21] width 560 height 44
click at [1330, 20] on icon at bounding box center [1320, 22] width 25 height 25
click at [1241, 29] on input "search" at bounding box center [1041, 21] width 532 height 42
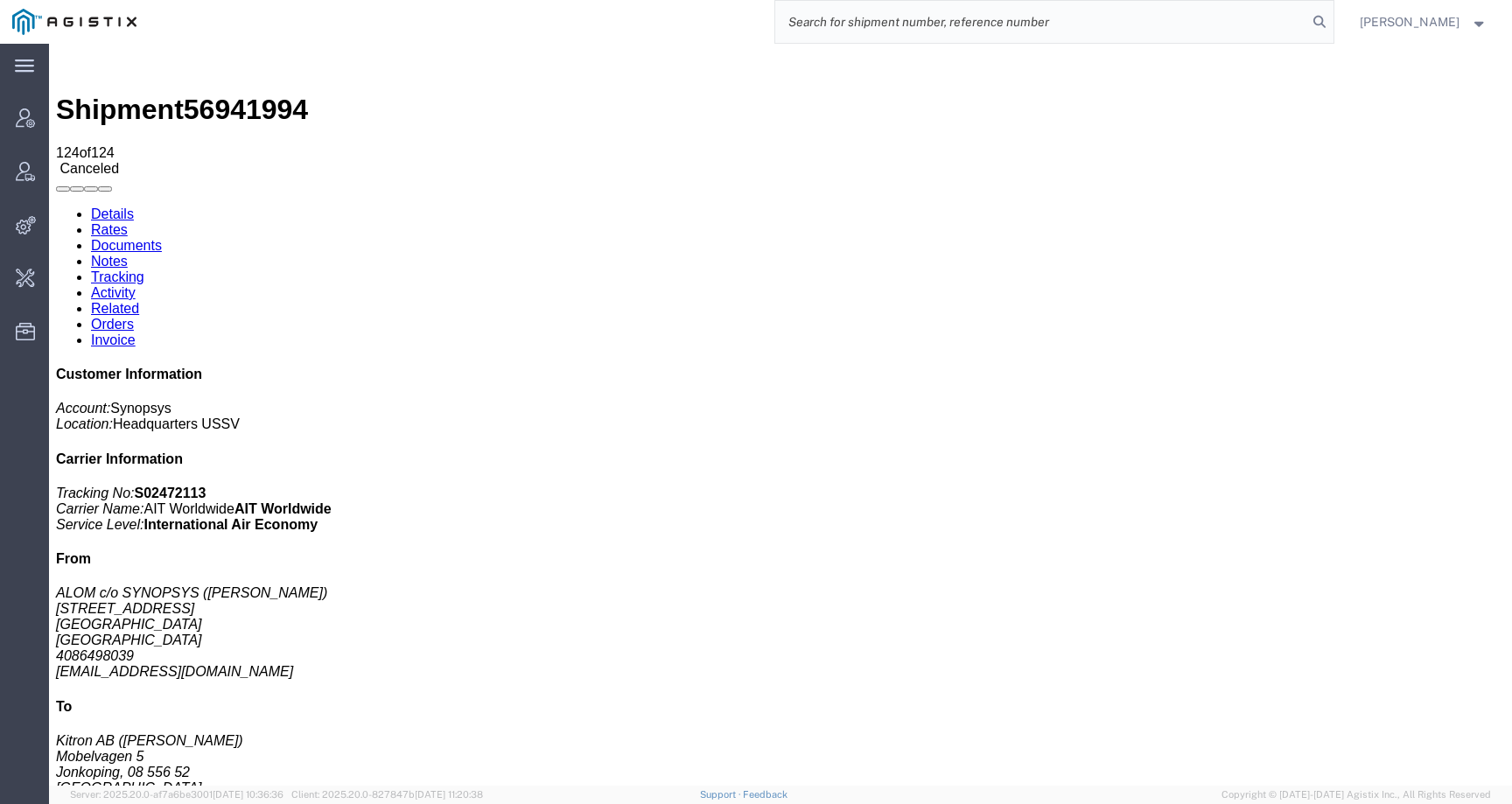
paste input "56977993"
type input "56977993"
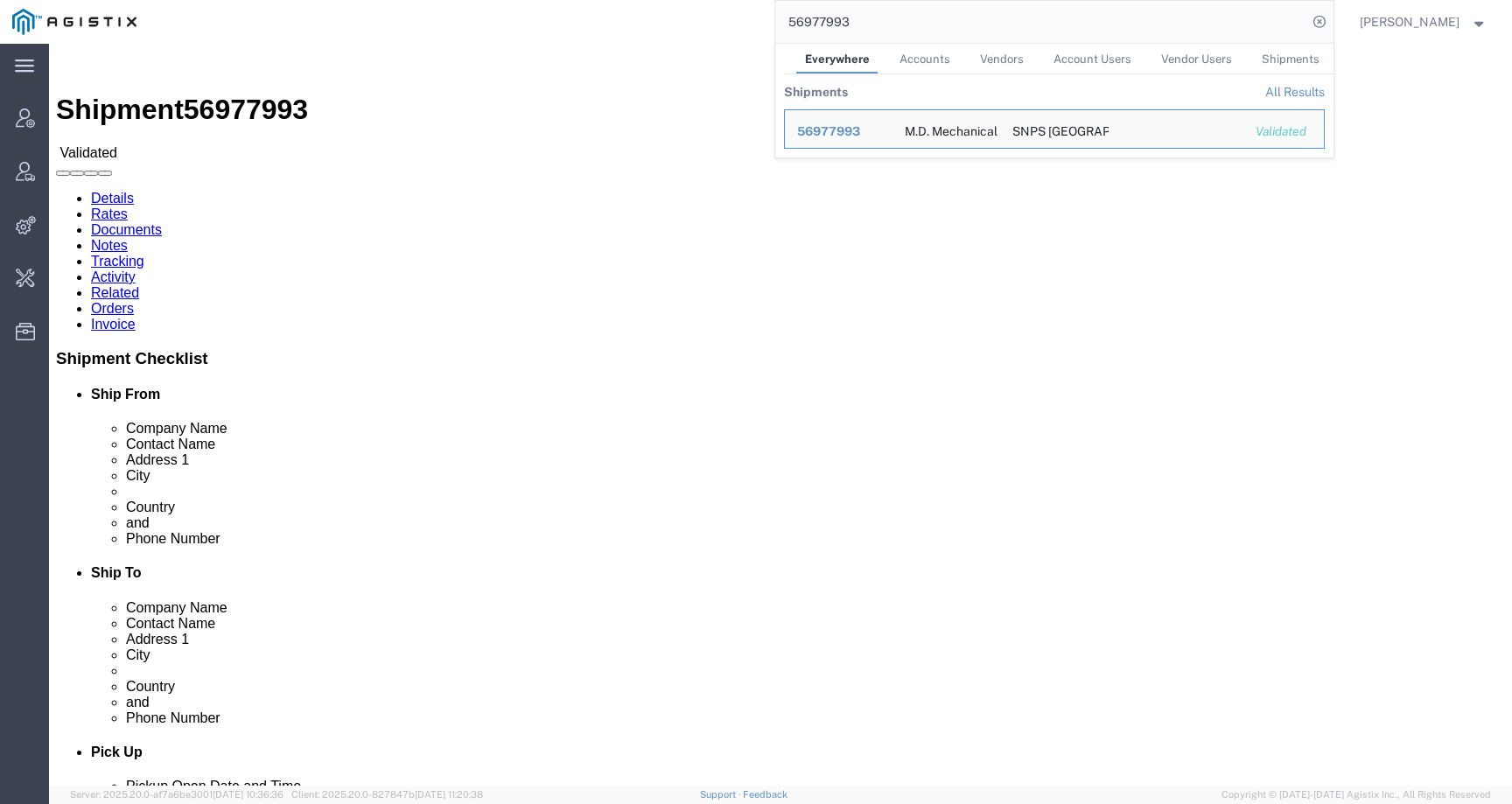
click div "Ship From M.D. Mechanical Devices Ltd (Eden Edri) Haamelim 34 Haifa, 2624409 Is…"
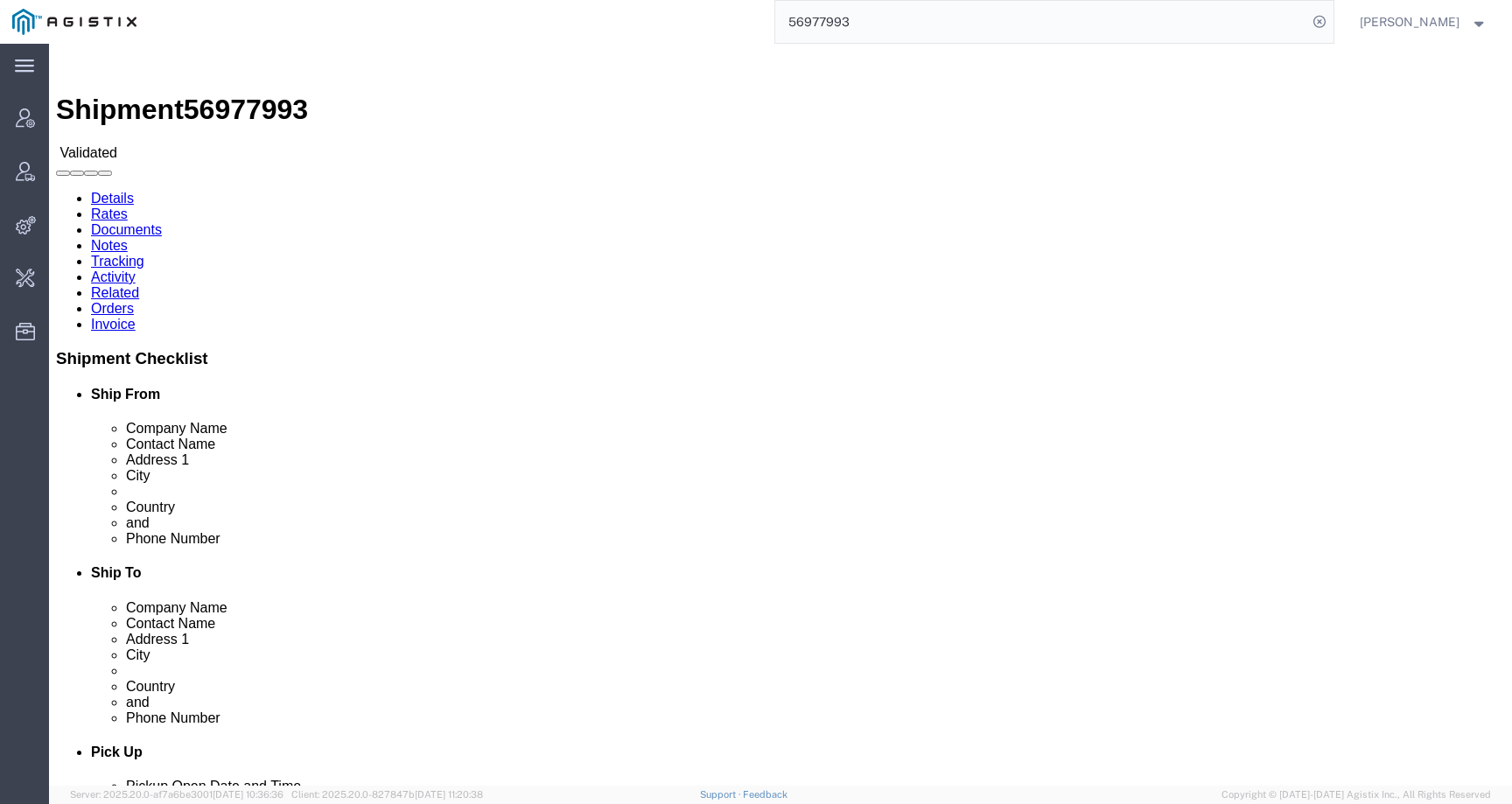
click div "Shipment Detail Ship From M.D. Mechanical Devices Ltd (Eden Edri) Haamelim 34 H…"
drag, startPoint x: 62, startPoint y: 241, endPoint x: 15, endPoint y: 210, distance: 56.3
click div "Ship From M.D. Mechanical Devices Ltd (Eden Edri) Haamelim 34 Haifa, 2624409 Is…"
copy address "Haamelim 34 Haifa, 2624409 Israel"
drag, startPoint x: 356, startPoint y: 258, endPoint x: 289, endPoint y: 221, distance: 76.5
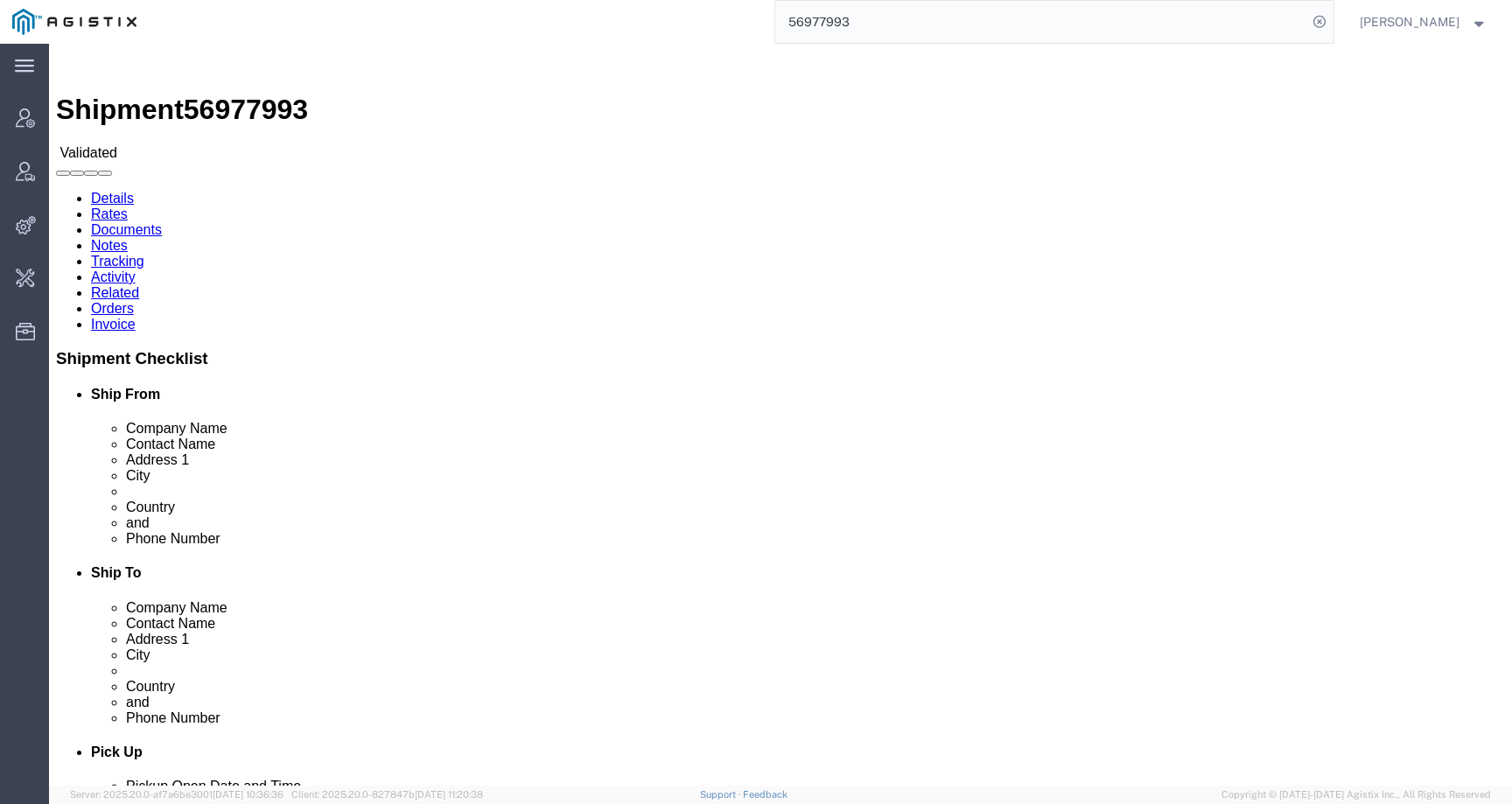
click div "Ship To SNPS PORTUGAL UNIP. LDA. (Narciso Neves) SNPS PORTUGAL UNIP. LDA. 2 LAG…"
copy address "LAGOAS PARK EDIFICIO 4 PISO 2 PORTO SALVO, 2740-267 Portugal"
click at [1332, 23] on icon at bounding box center [1320, 22] width 25 height 25
click at [1271, 31] on agx-global-search at bounding box center [1054, 21] width 560 height 44
click at [1325, 28] on form at bounding box center [1321, 21] width 28 height 44
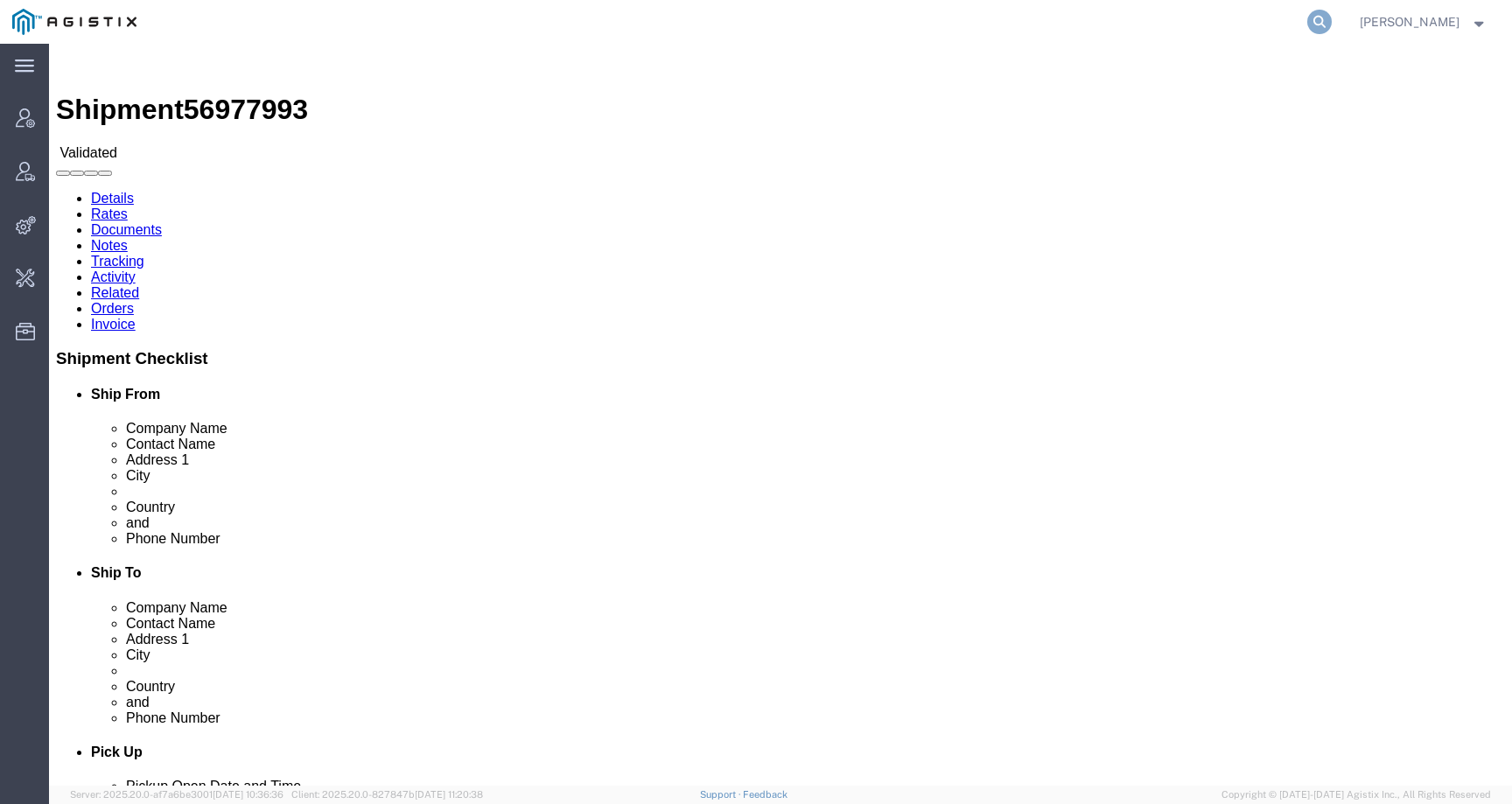
click at [1332, 19] on icon at bounding box center [1320, 22] width 25 height 25
click at [1255, 19] on input "search" at bounding box center [1041, 21] width 532 height 42
type input "i"
type input "offline@synopsys"
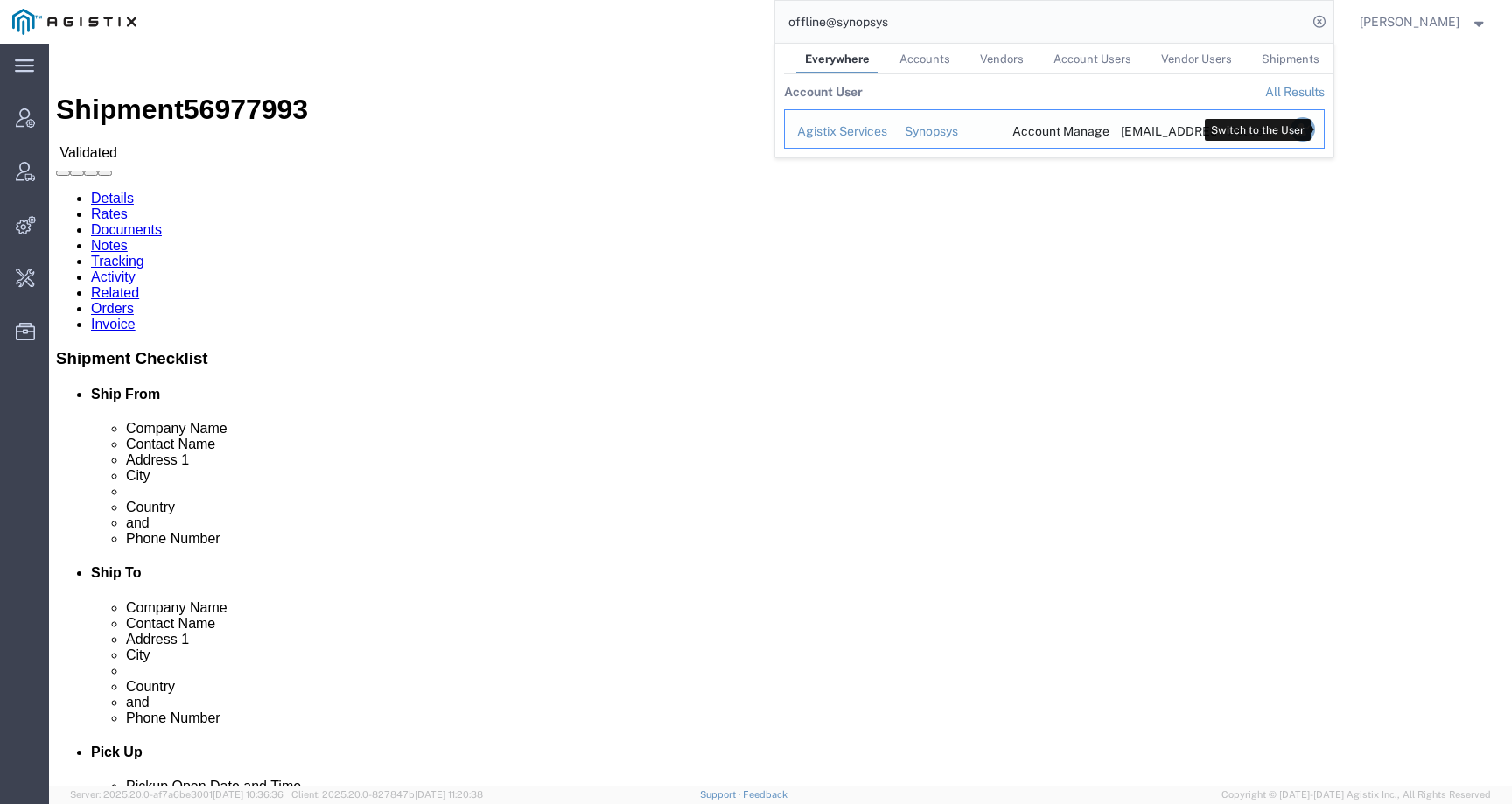
click at [1315, 131] on icon "Search Results" at bounding box center [1302, 130] width 25 height 25
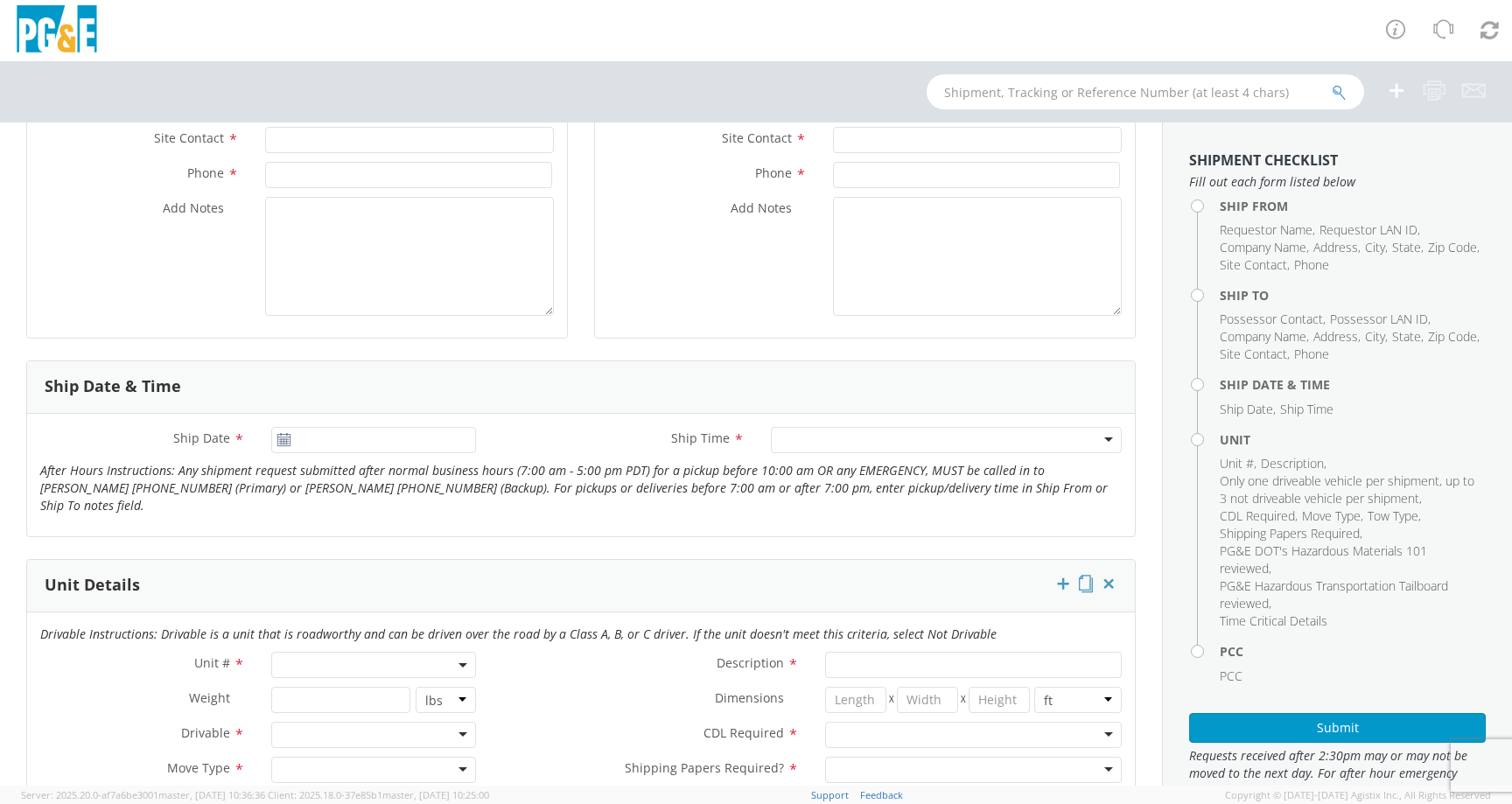
scroll to position [545, 0]
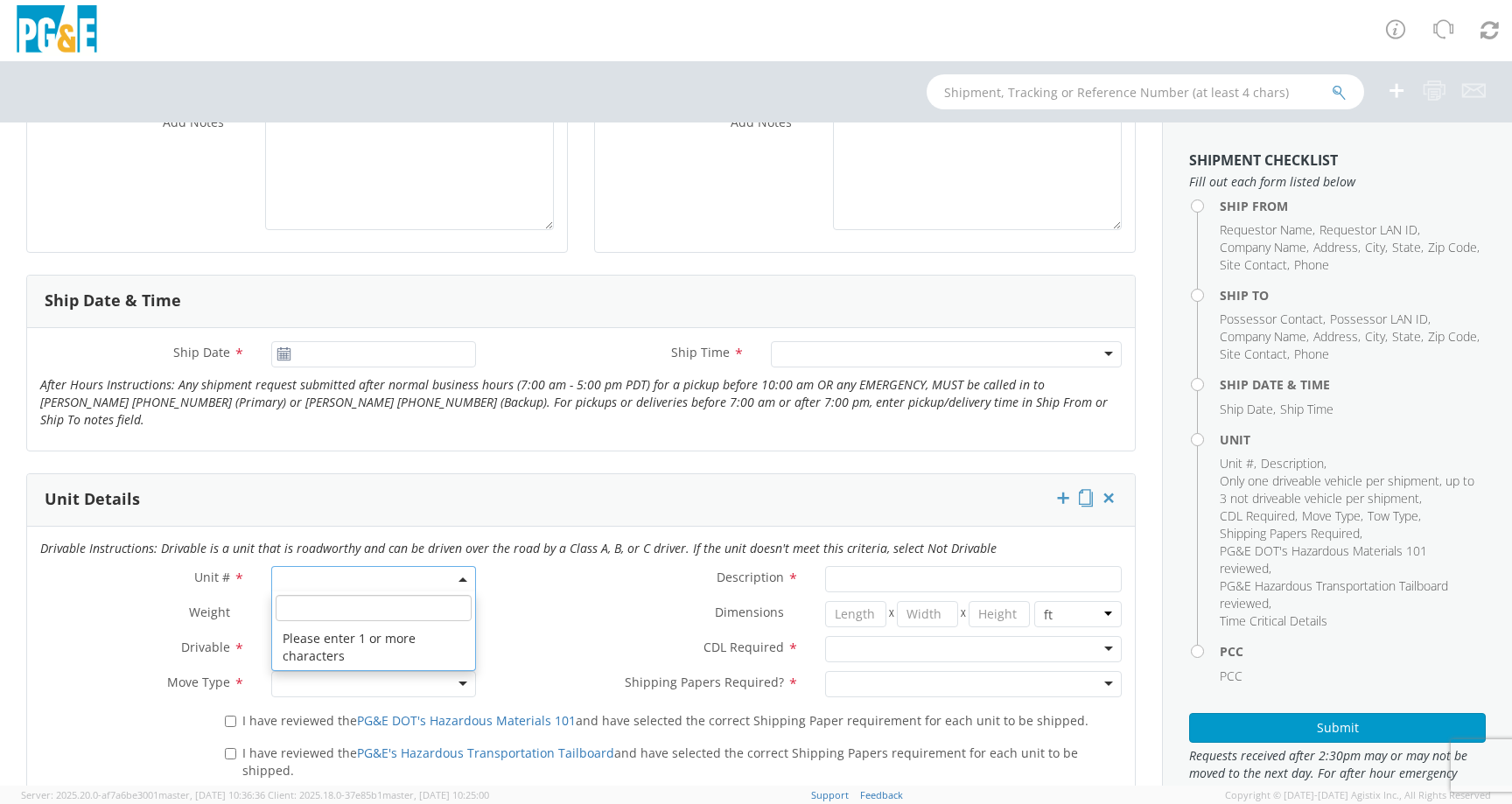
click at [362, 566] on span at bounding box center [373, 579] width 204 height 27
click at [356, 594] on input "search" at bounding box center [373, 608] width 196 height 27
paste input "CE3554"
type input "CE3554"
type input "EQ; MATERIAL HANDLER"
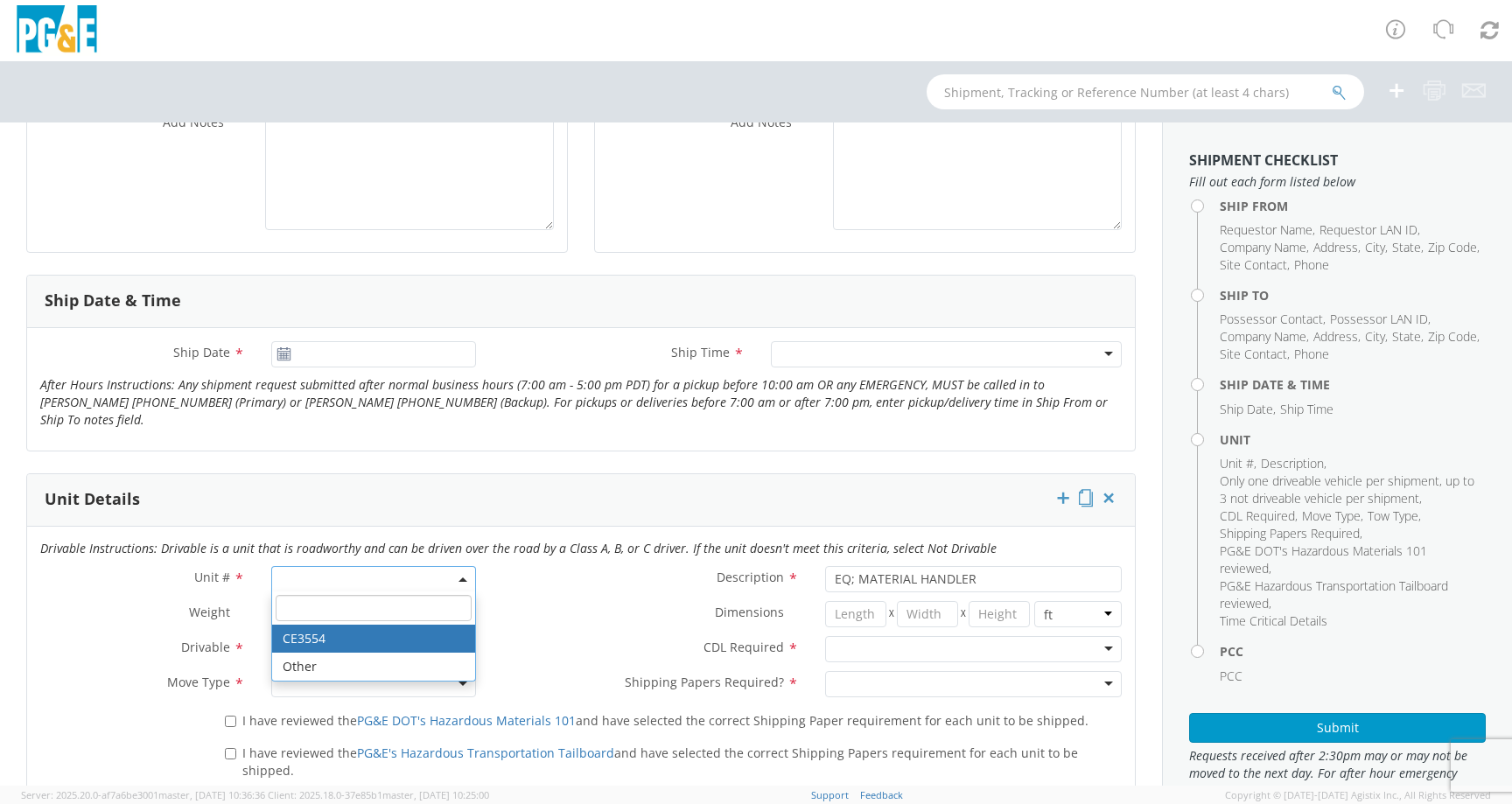
select select "CE3554"
select select "? object:null ?"
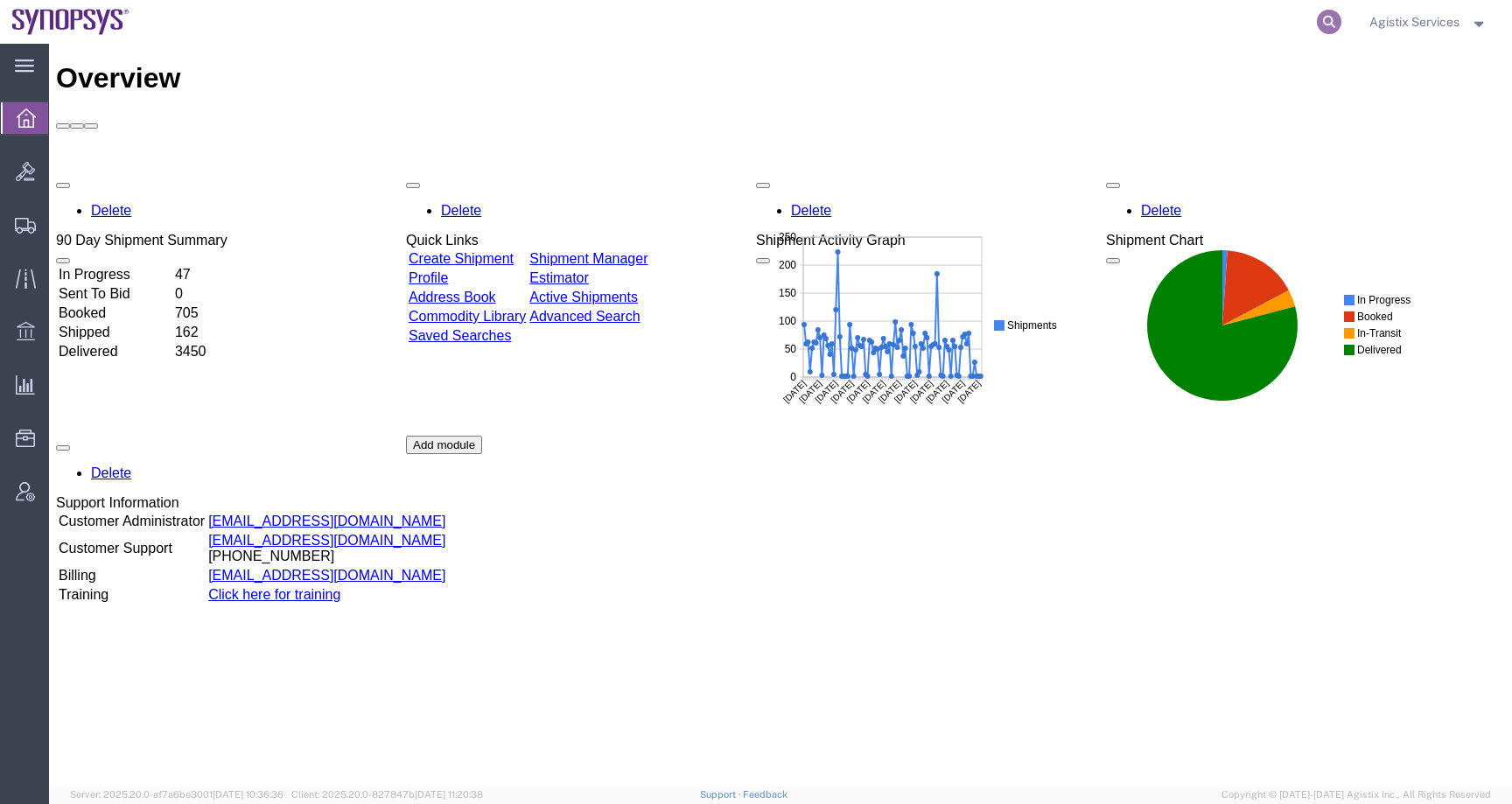
click at [1328, 22] on icon at bounding box center [1330, 22] width 25 height 25
click at [1257, 22] on input "search" at bounding box center [1051, 21] width 532 height 42
paste input "56977993"
type input "56977993"
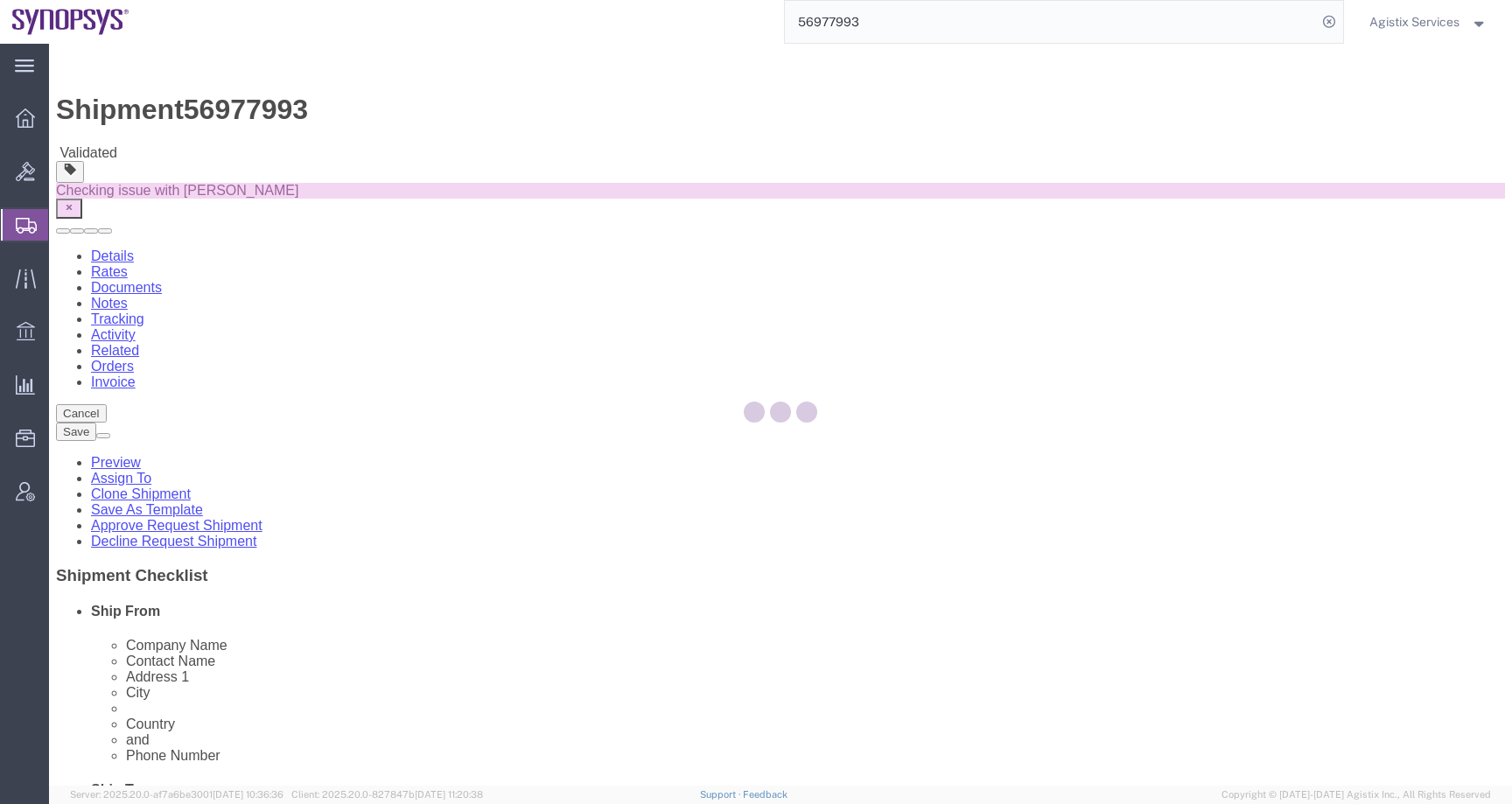
select select
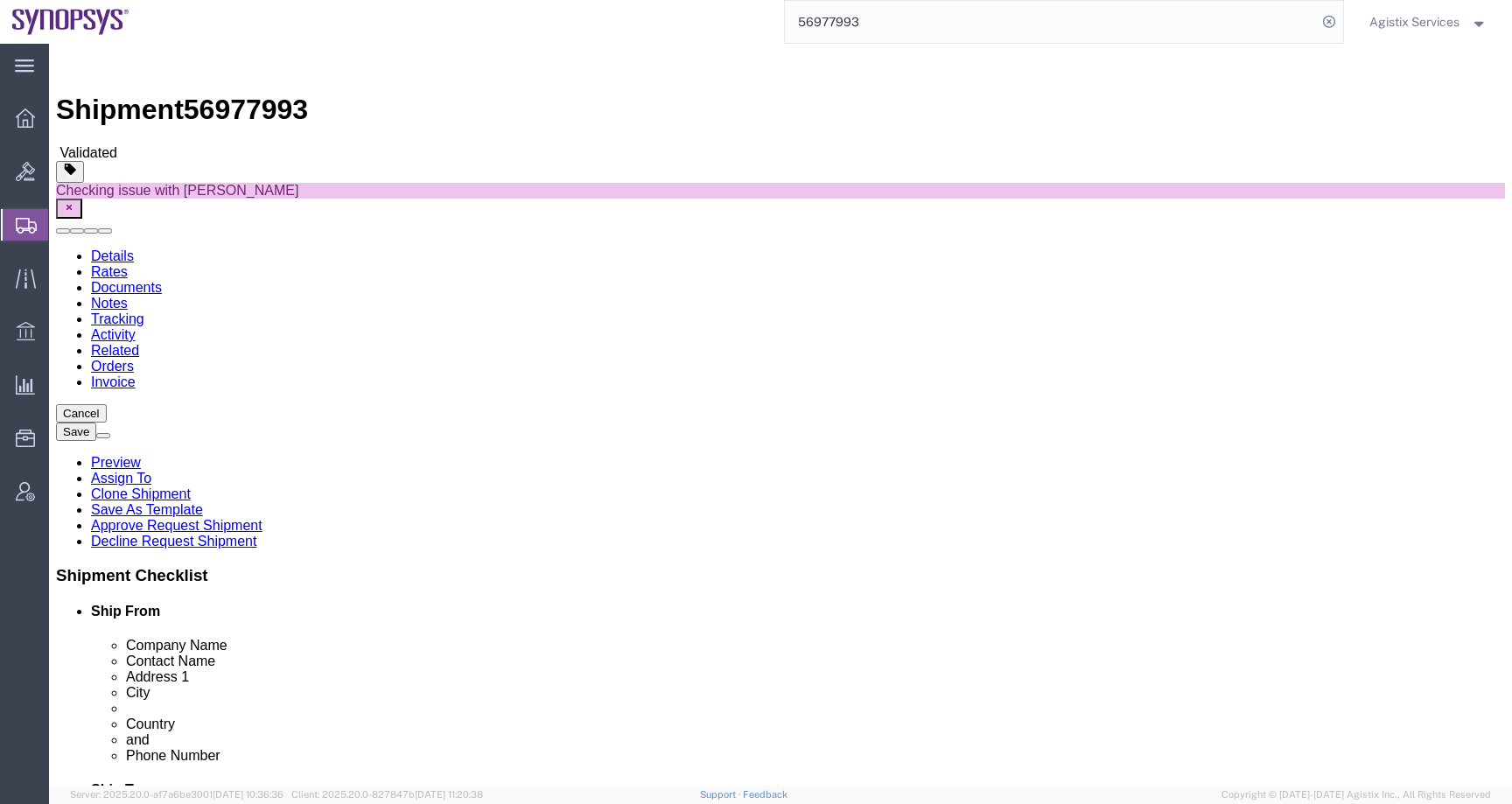
click at [1412, 18] on span "Agistix Services" at bounding box center [1414, 22] width 90 height 20
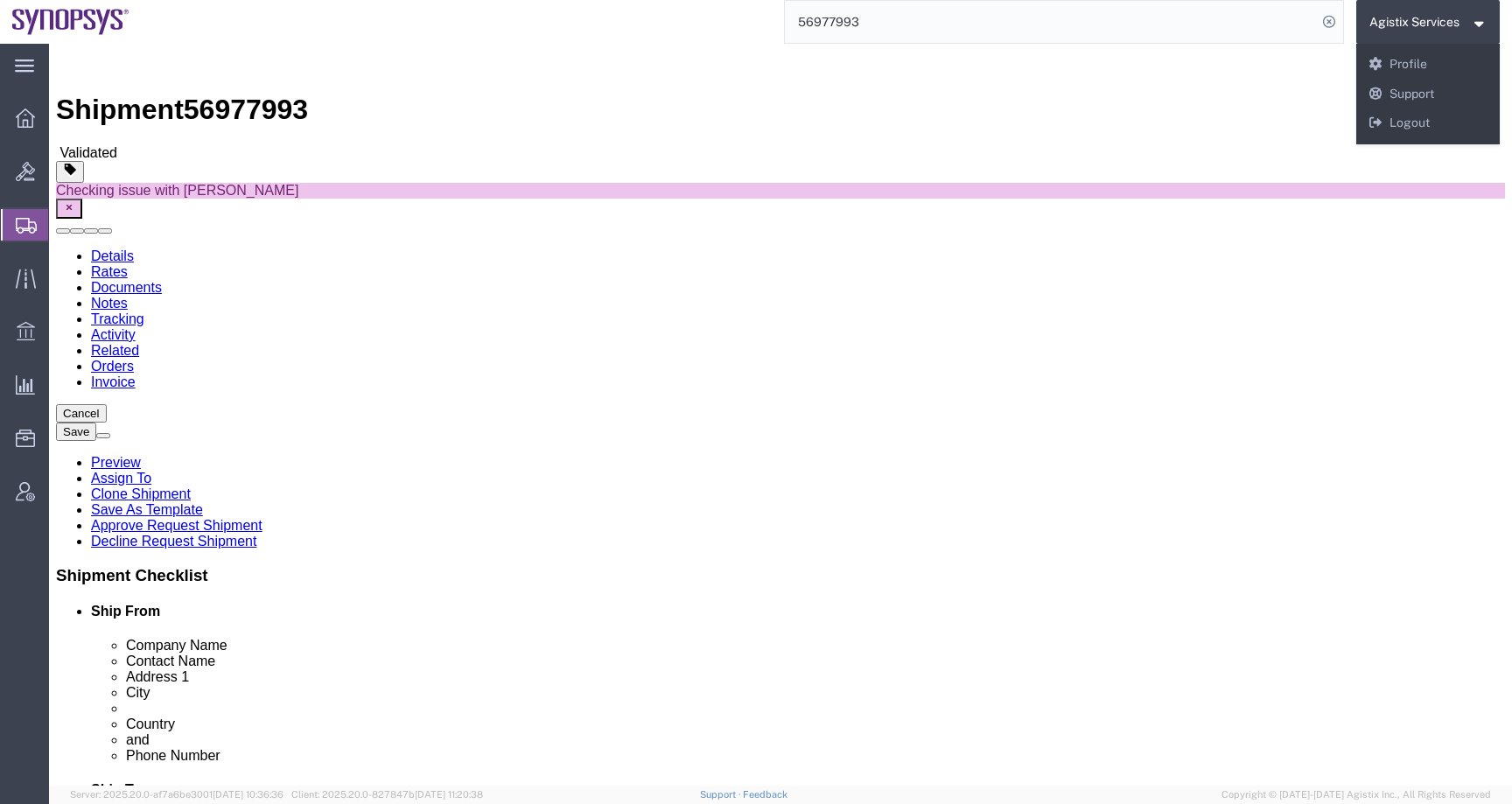
click div "Shipment Checklist Ship From Company Name Contact Name Address 1 City State/Pro…"
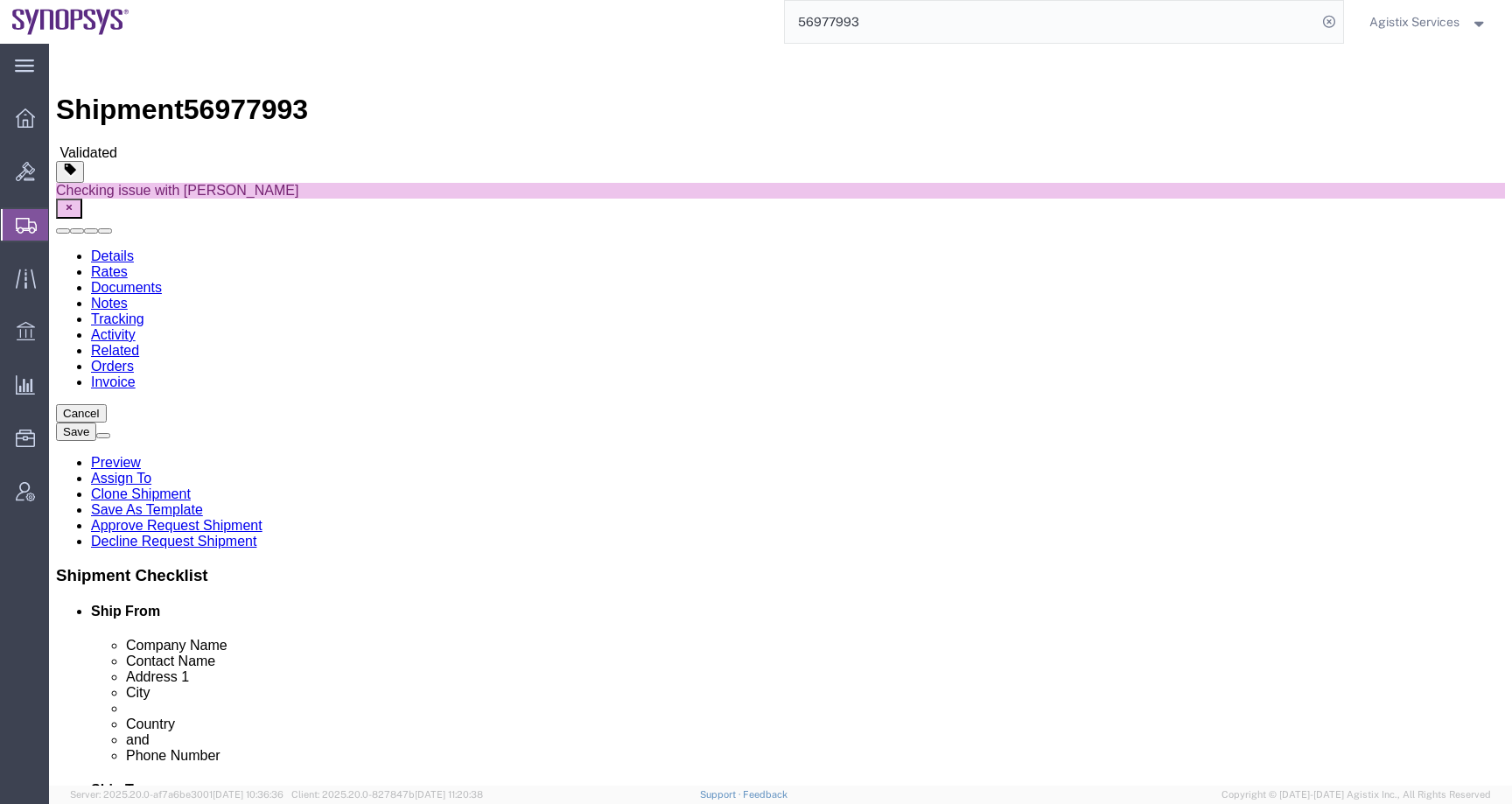
click link "Clone Shipment"
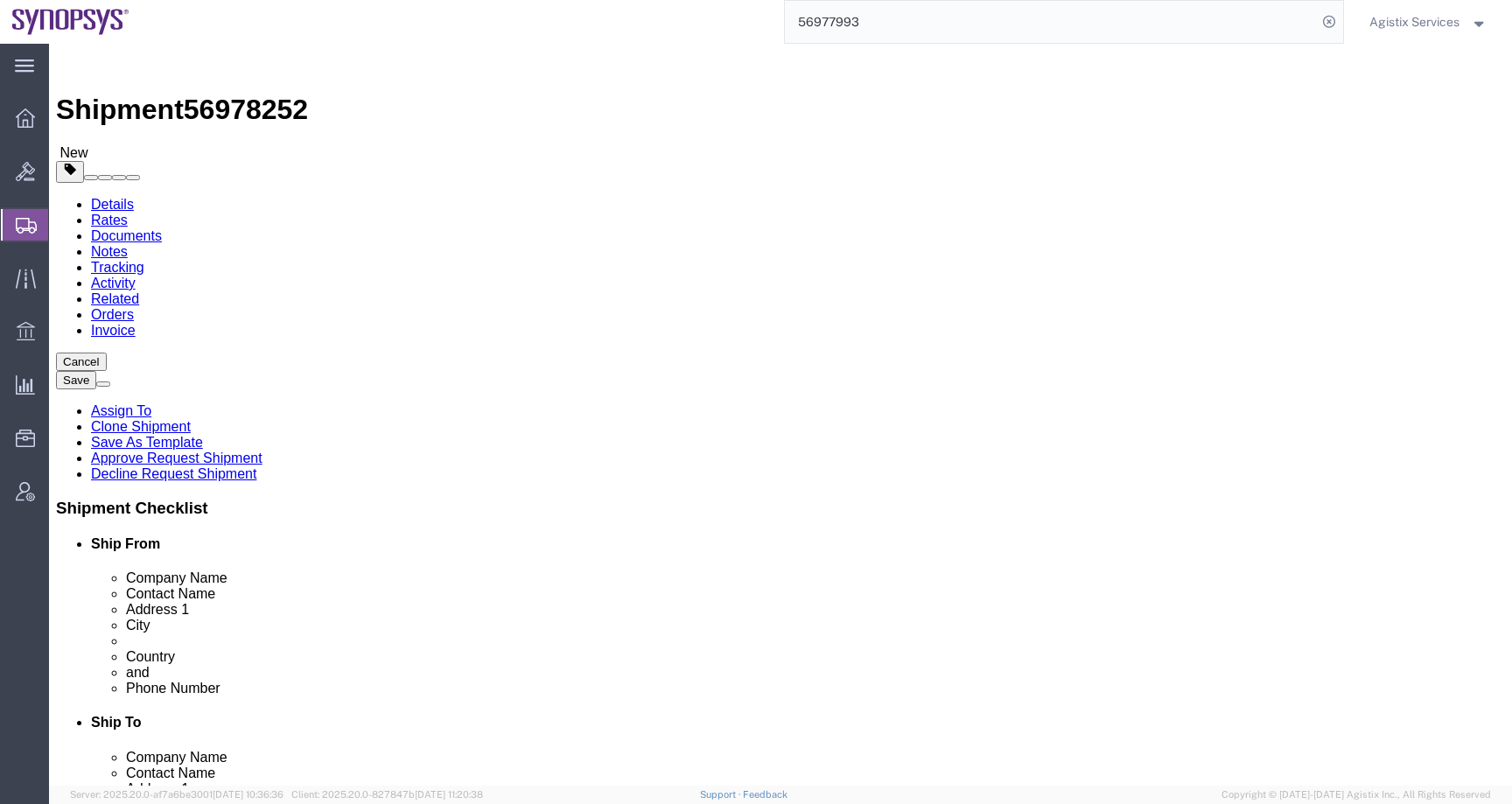
click input "checkbox"
checkbox input "false"
drag, startPoint x: 486, startPoint y: 624, endPoint x: 207, endPoint y: 625, distance: 279.0
click input "purchasing2@mechanical-devices.com"
drag, startPoint x: 349, startPoint y: 593, endPoint x: 177, endPoint y: 592, distance: 172.0
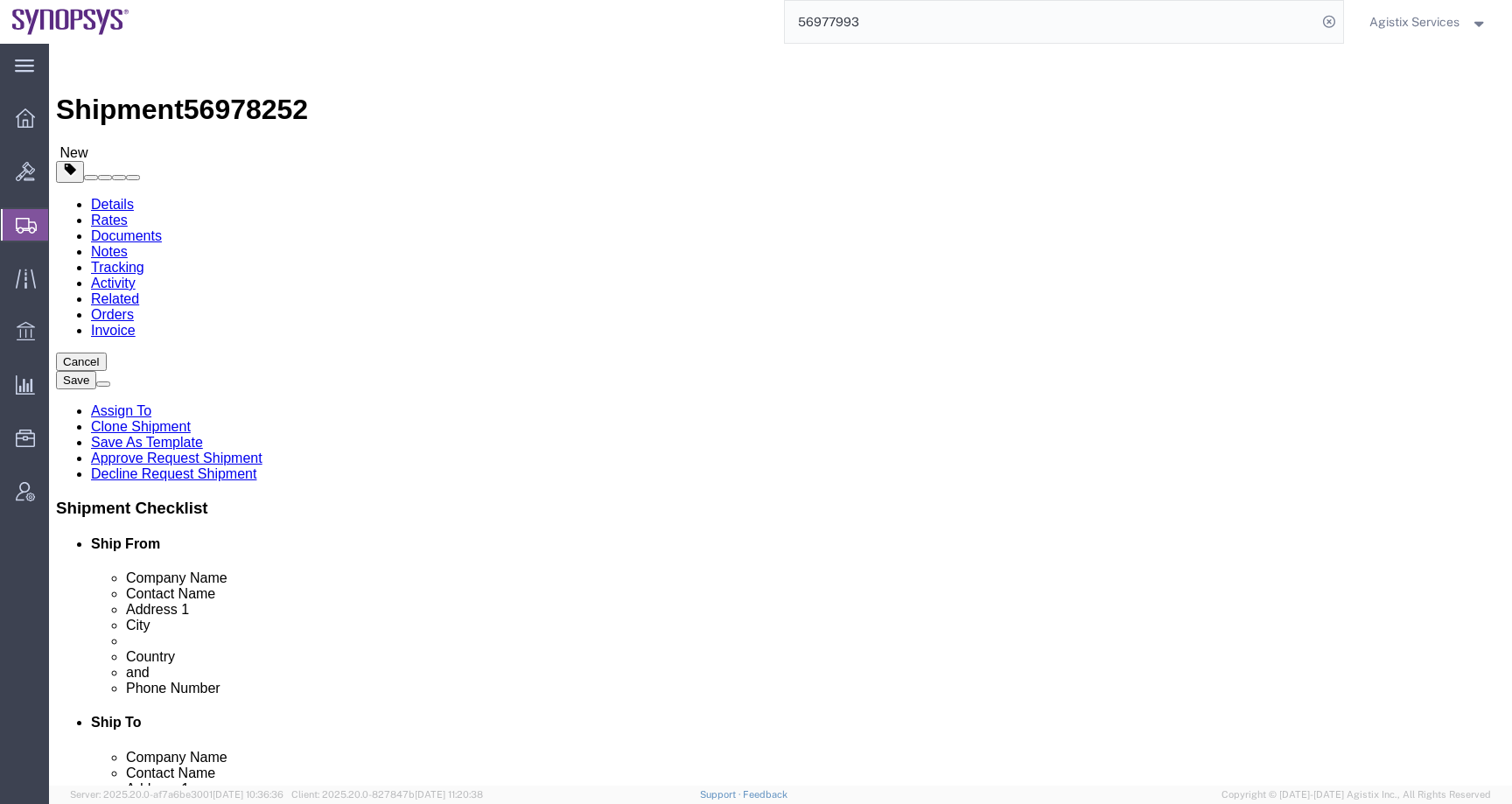
click div "Phone Number 0522097458"
type input "555-5554-5555"
drag, startPoint x: 967, startPoint y: 632, endPoint x: 718, endPoint y: 632, distance: 249.0
click div "Email narciso.neves@synopsys.com"
click input "checkbox"
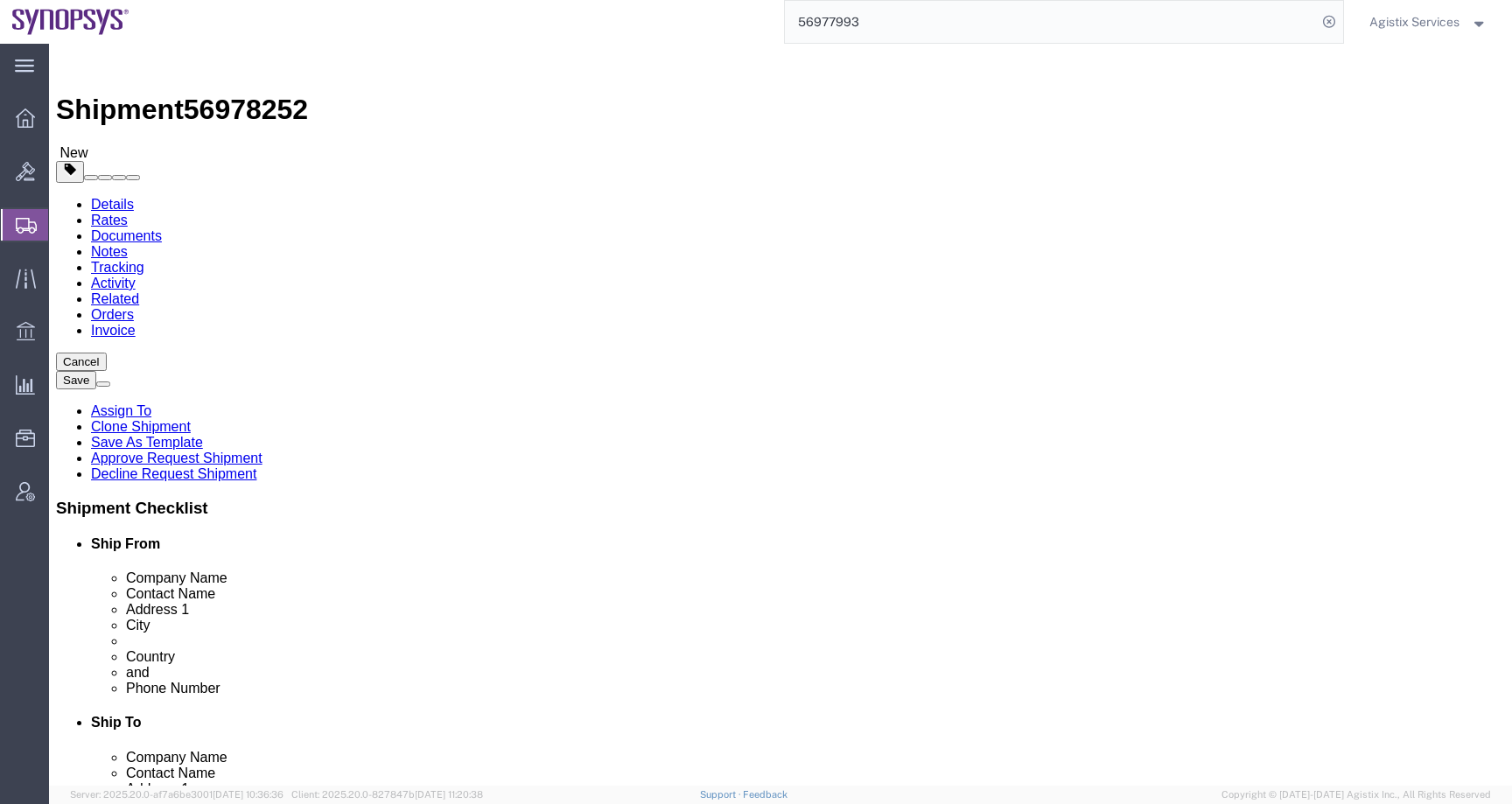
checkbox input "true"
drag, startPoint x: 905, startPoint y: 593, endPoint x: 715, endPoint y: 593, distance: 190.0
click div "Phone Number +351 210440269"
drag, startPoint x: 339, startPoint y: 590, endPoint x: 156, endPoint y: 591, distance: 183.0
click div "Phone Number 555-5554-5555"
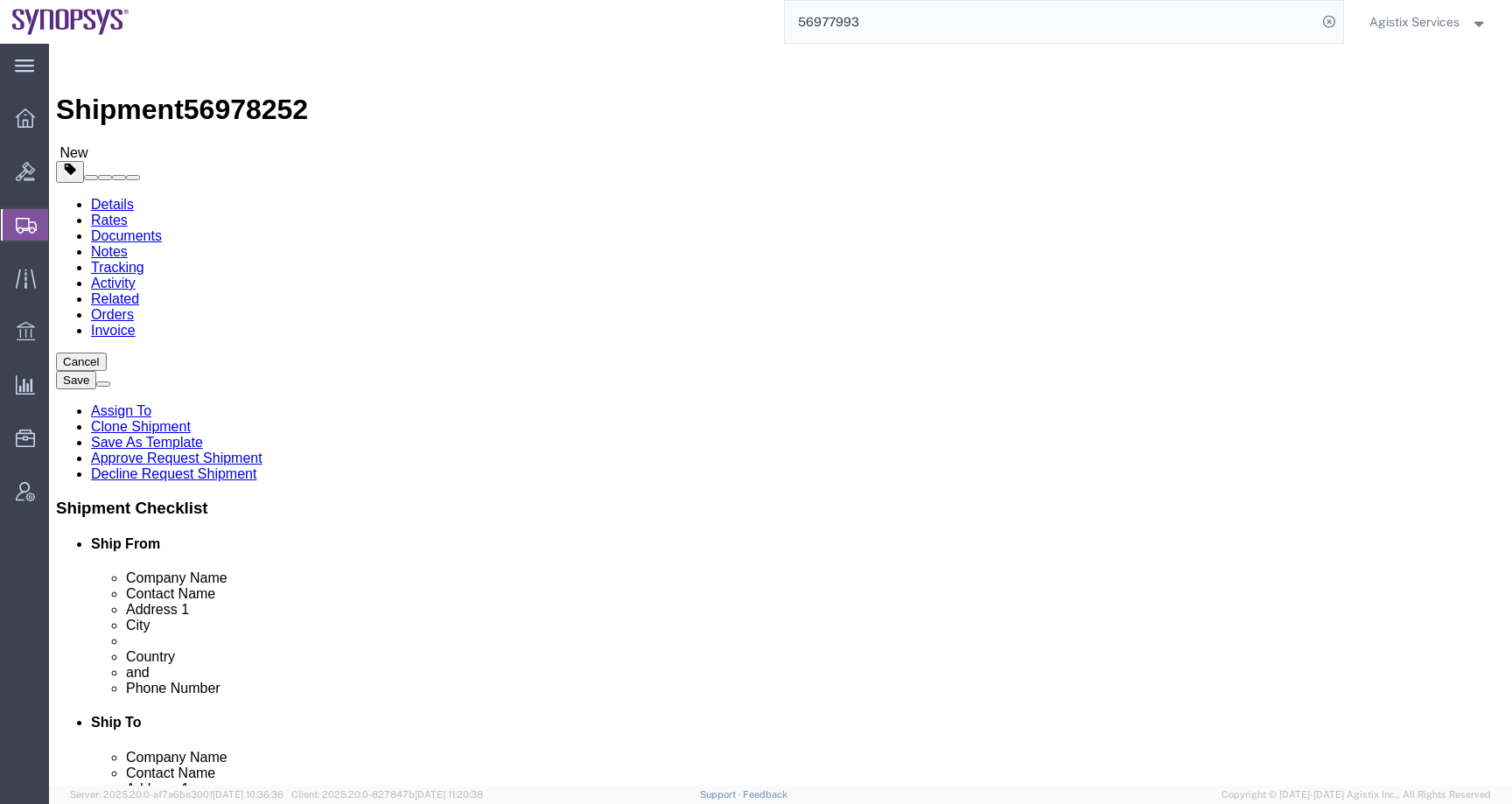
click input "text"
paste input "555-5554-5555"
type input "555-5554-5555"
drag, startPoint x: 278, startPoint y: 352, endPoint x: 144, endPoint y: 352, distance: 134.0
click div "Contact Name Eden Edri"
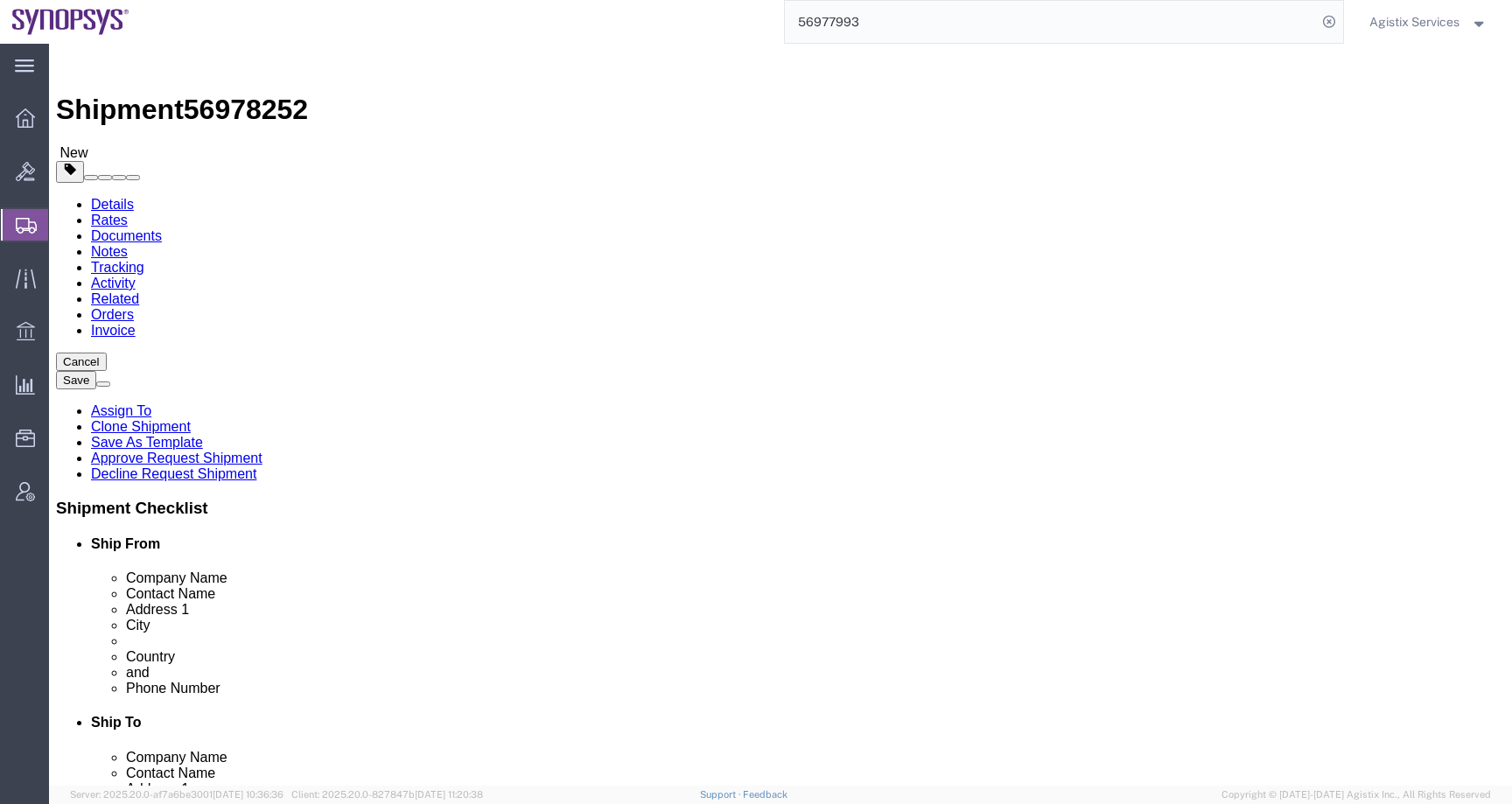
drag, startPoint x: 285, startPoint y: 357, endPoint x: 186, endPoint y: 353, distance: 99.1
click div "Contact Name Eden Edri"
type input "k"
drag, startPoint x: 295, startPoint y: 358, endPoint x: 180, endPoint y: 358, distance: 115.0
click div "Contact Name KATE TEST"
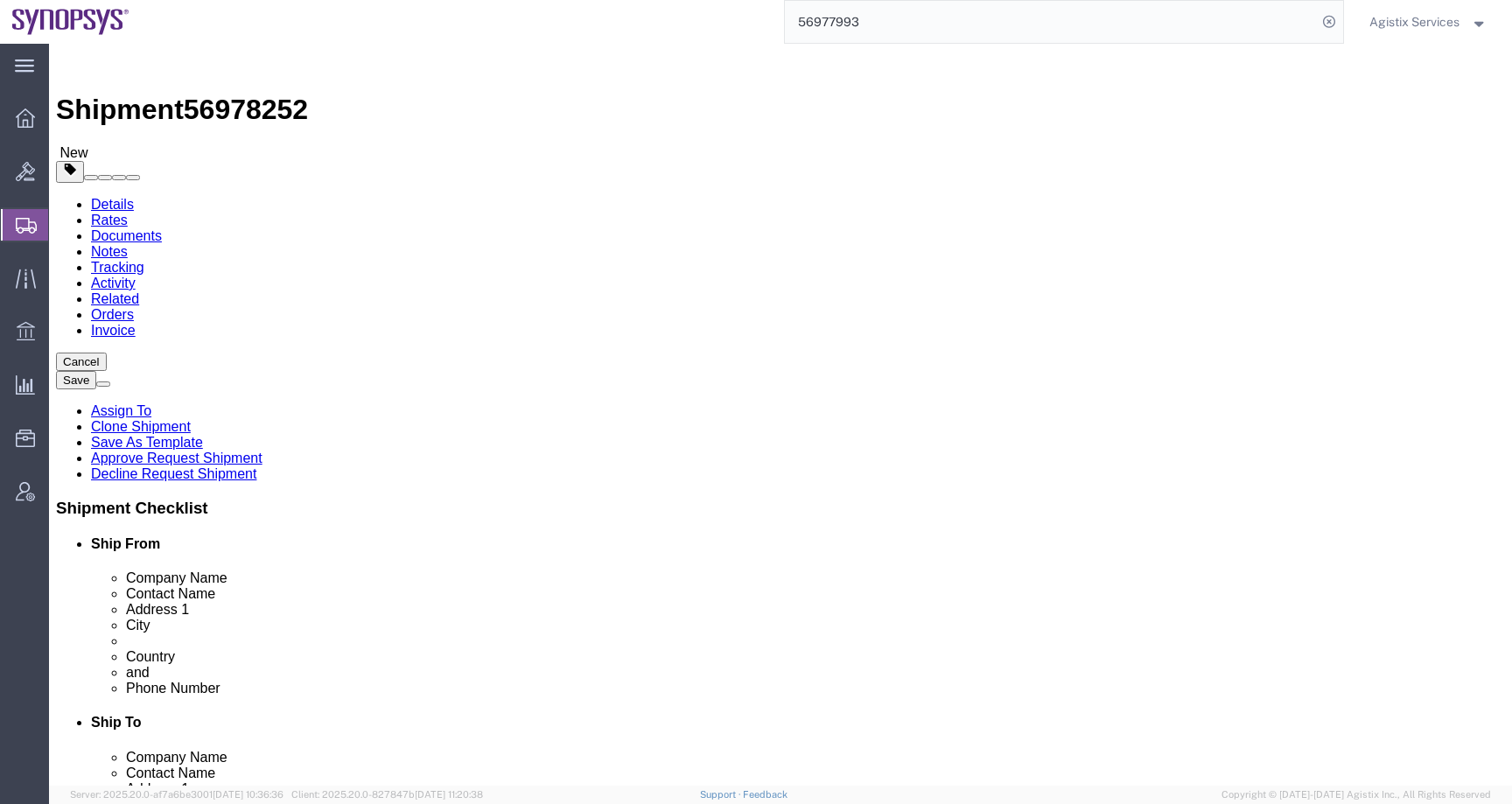
type input "KATE TEST"
drag, startPoint x: 882, startPoint y: 362, endPoint x: 746, endPoint y: 362, distance: 136.0
click div "Contact Name Narciso Neves"
paste input "KATE TEST"
type input "KATE TEST"
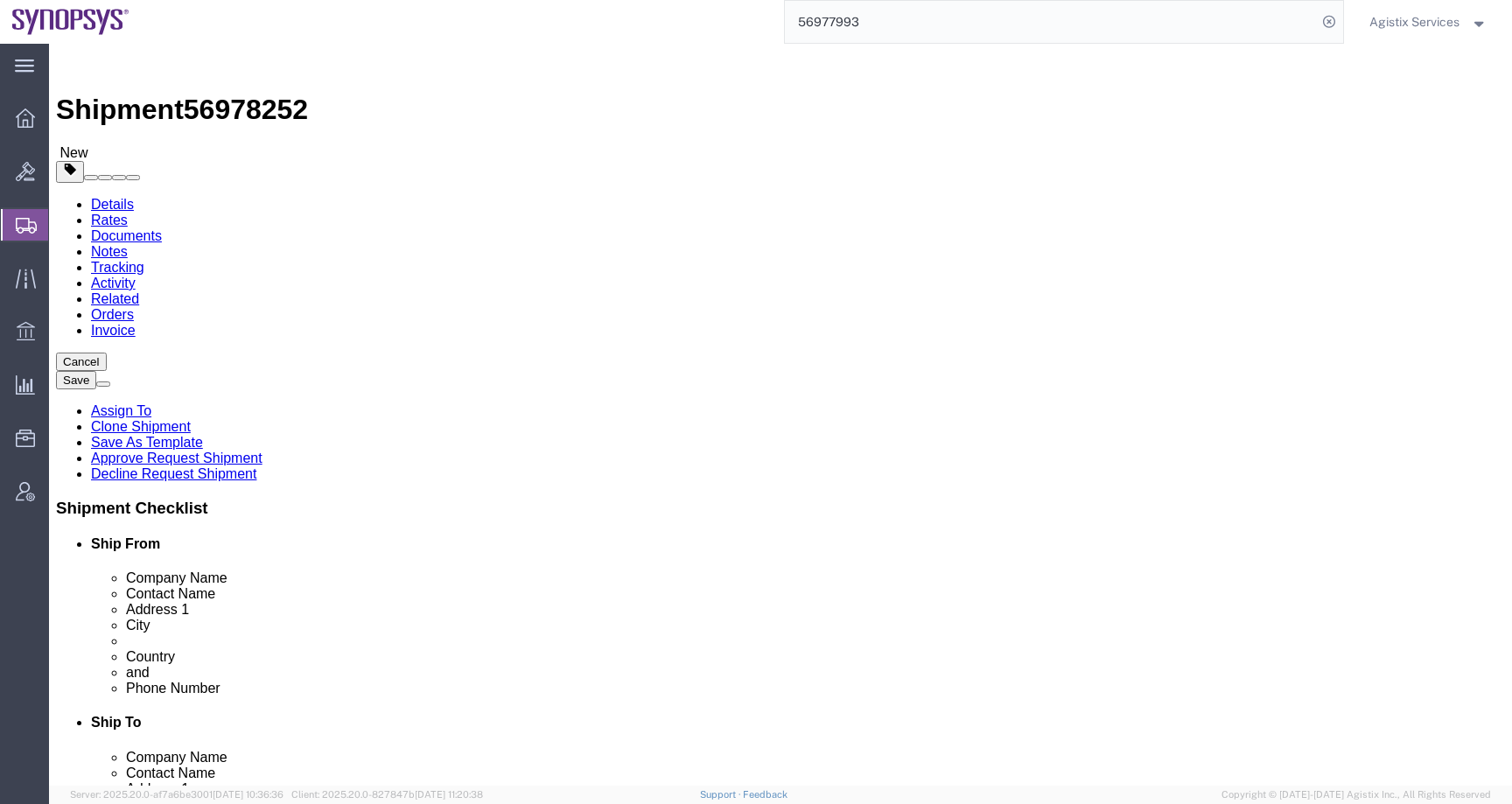
click icon
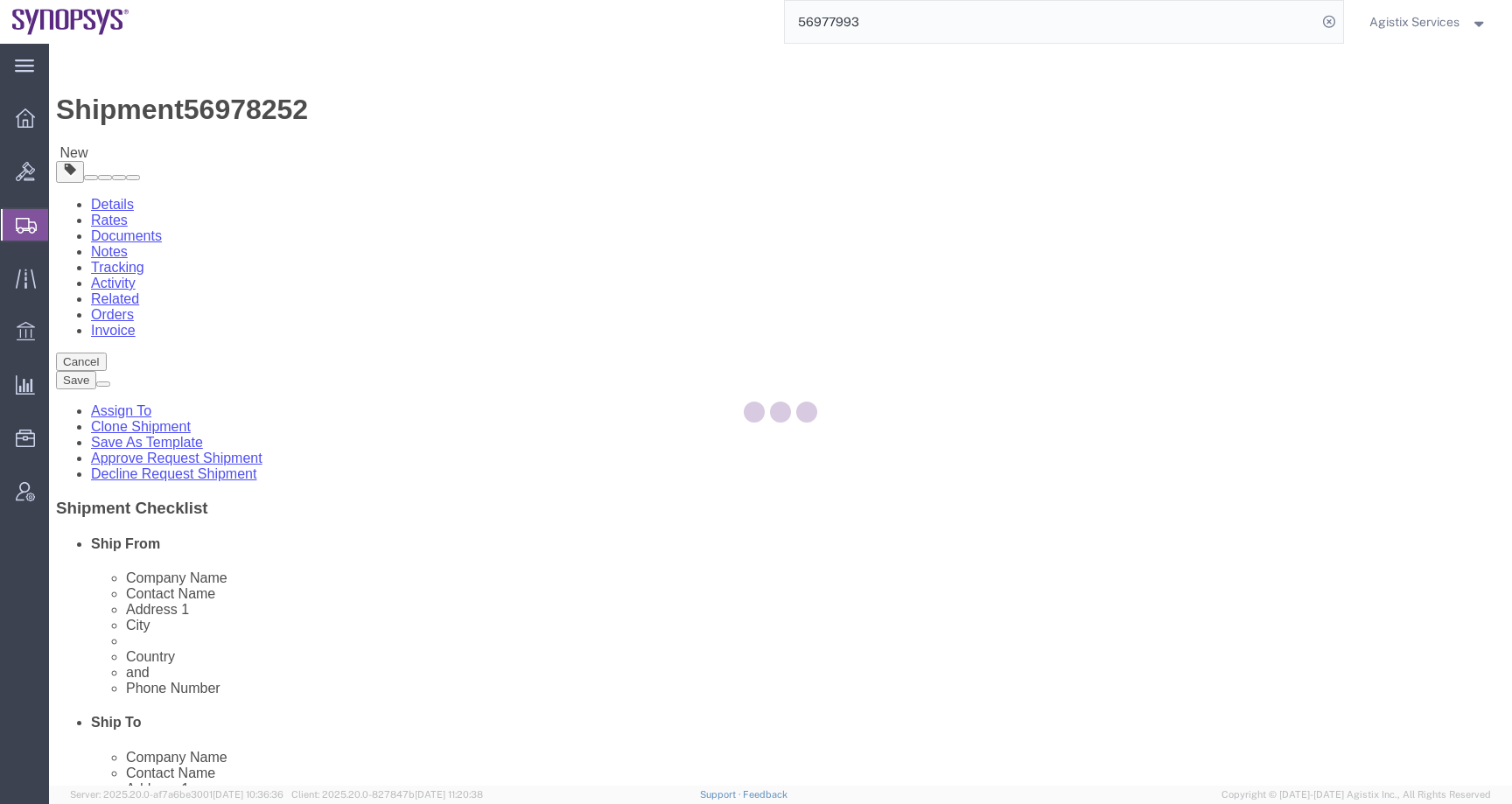
select select
select select "COSTCENTER"
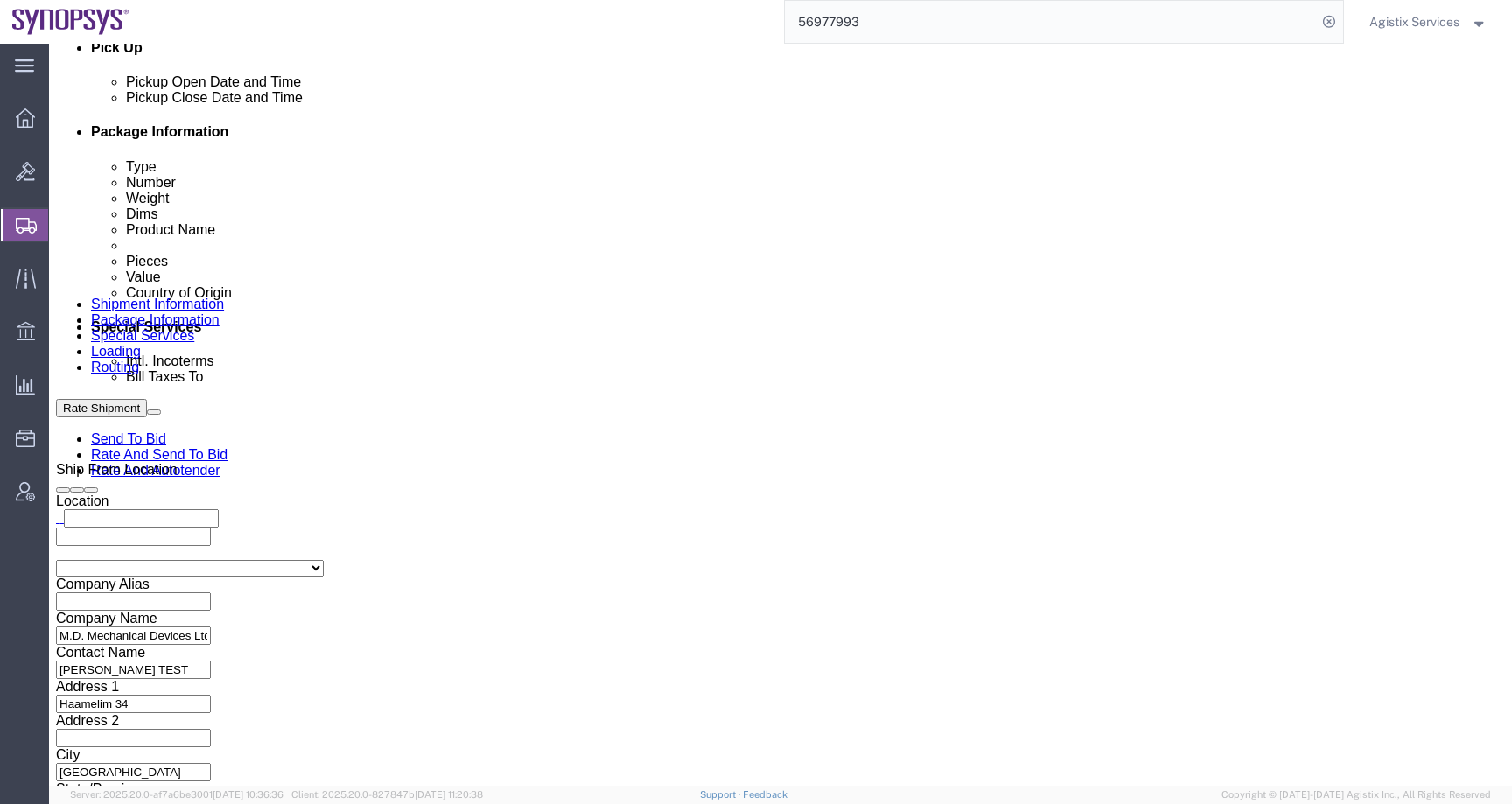
scroll to position [838, 0]
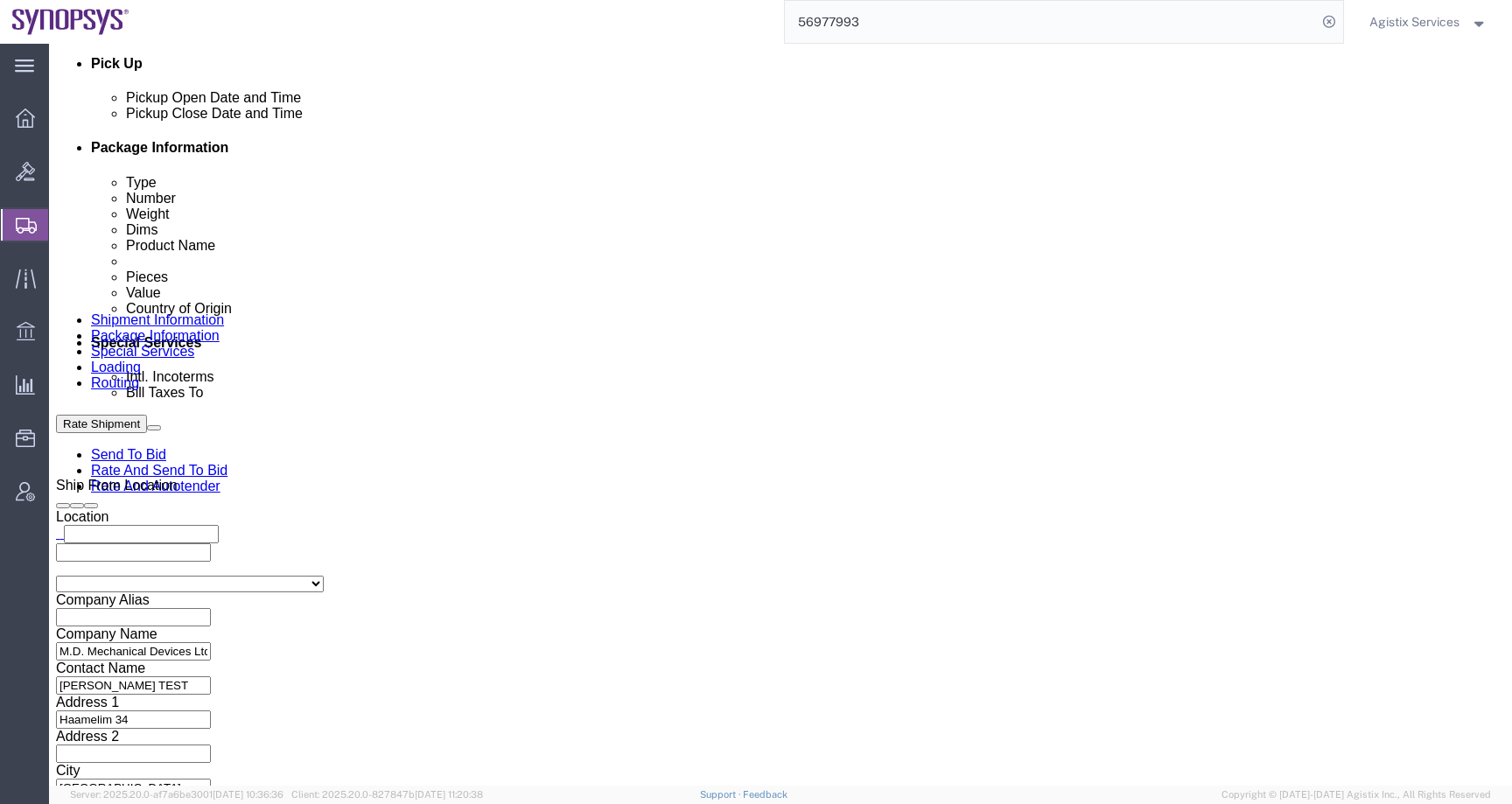
click select "Select Recipient Account Sender/Shipper Third Party Account"
select select "SHIP"
click select "Select Recipient Account Sender/Shipper Third Party Account"
click button "Rate Shipment"
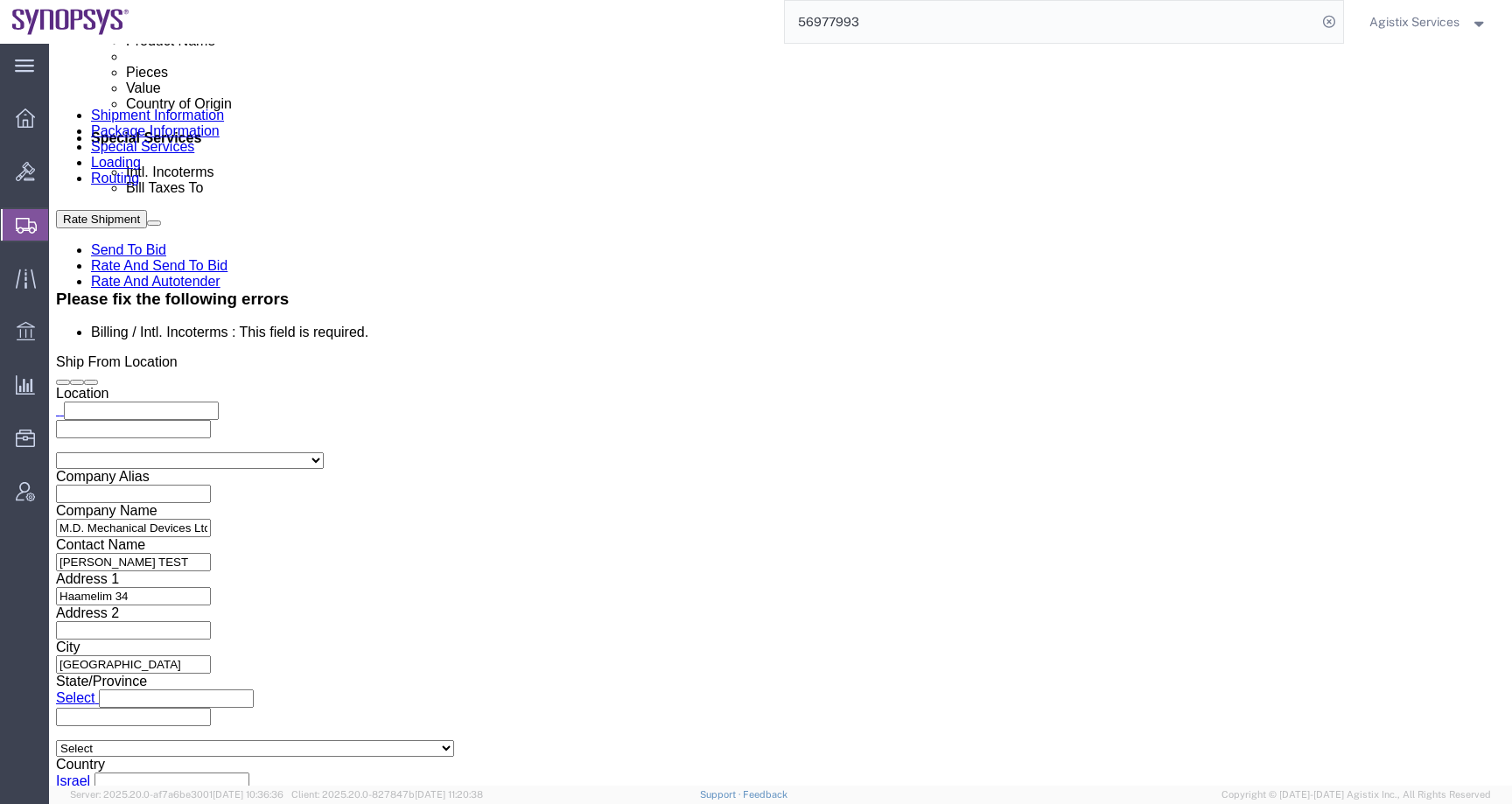
scroll to position [926, 0]
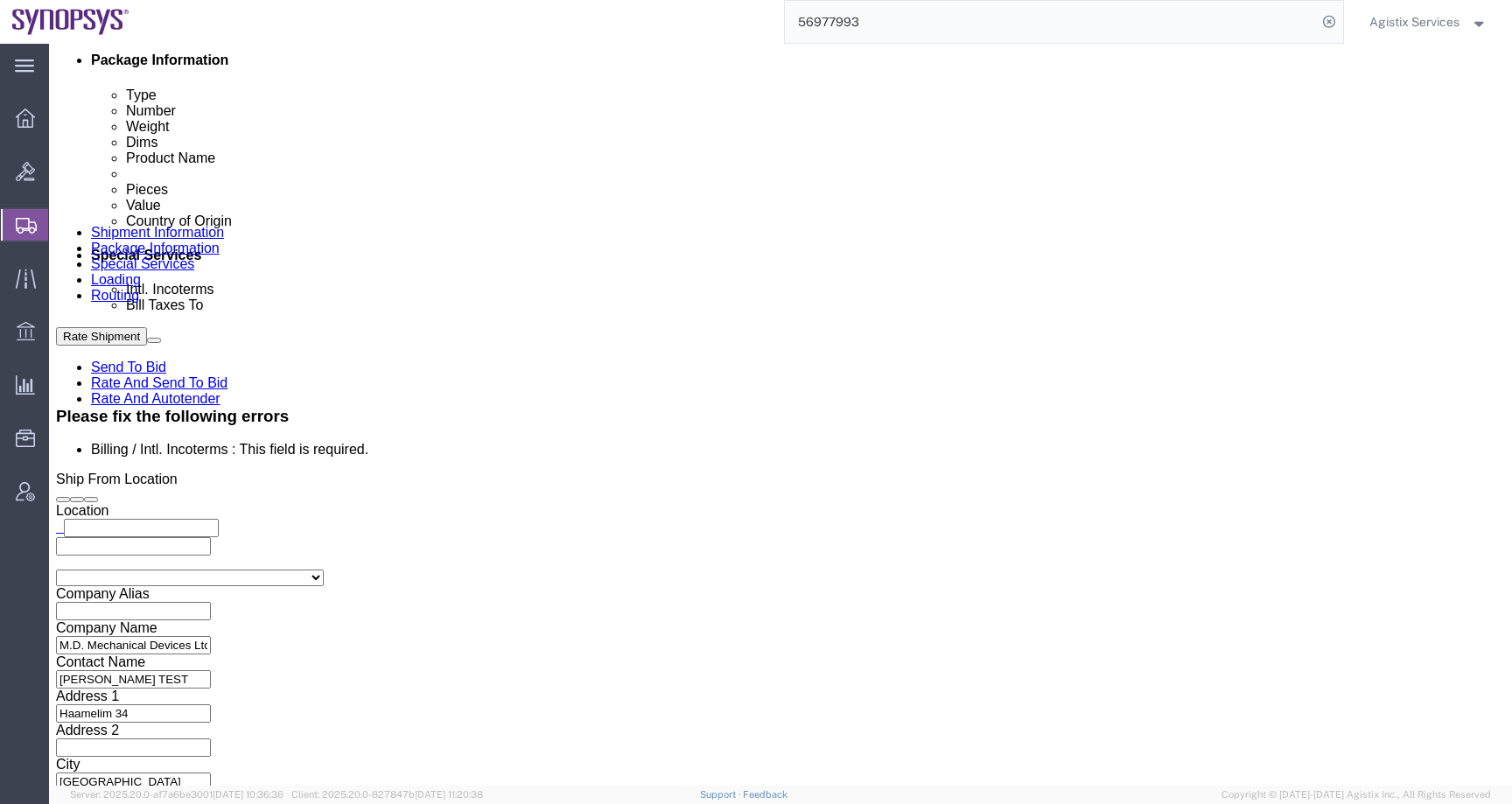
click select "Select Carriage Insurance Paid Carriage Paid To Cost and Freight Cost Insurance…"
select select "DDP"
click select "Select Carriage Insurance Paid Carriage Paid To Cost and Freight Cost Insurance…"
select select "SHIP"
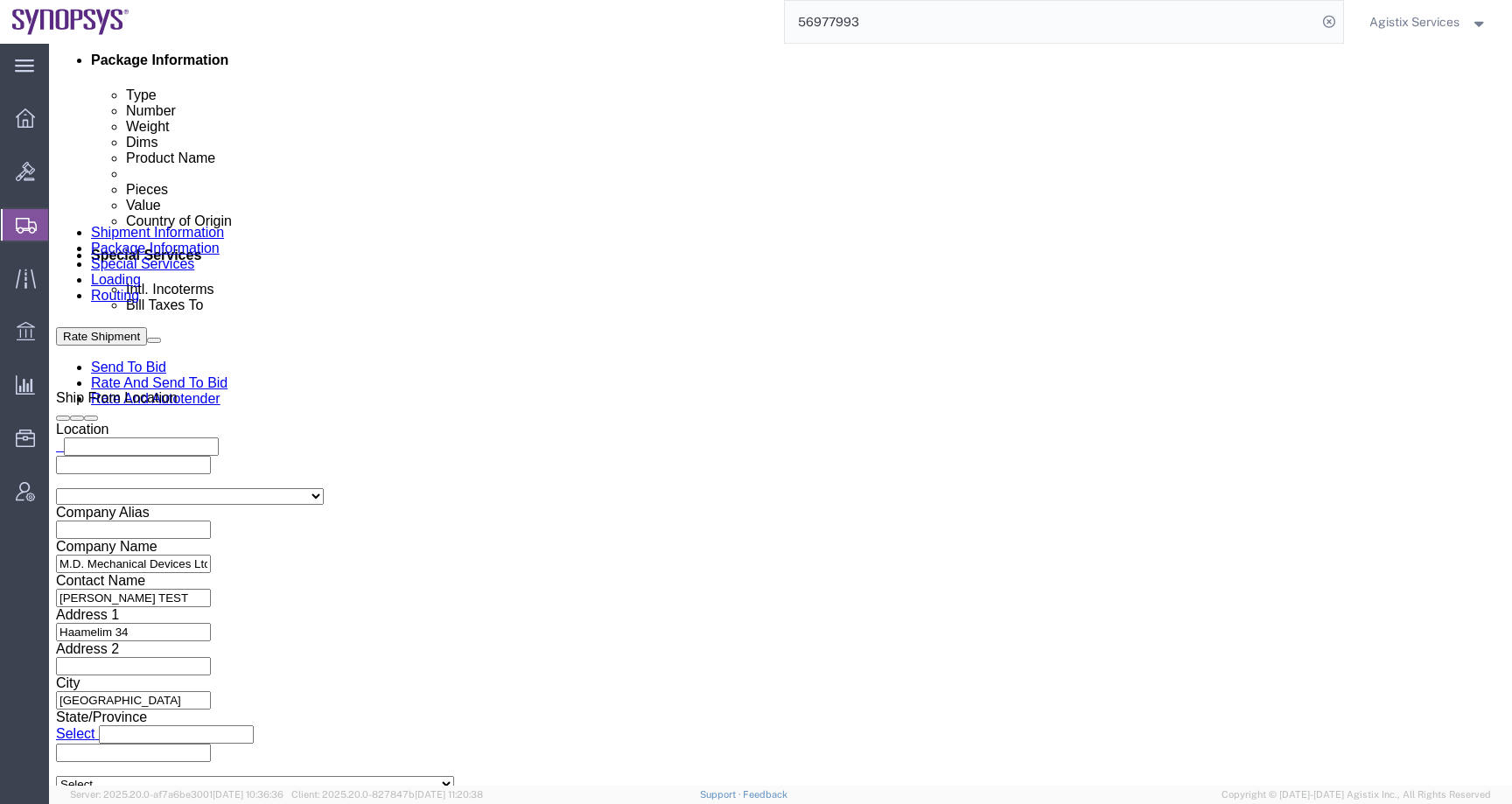
scroll to position [852, 0]
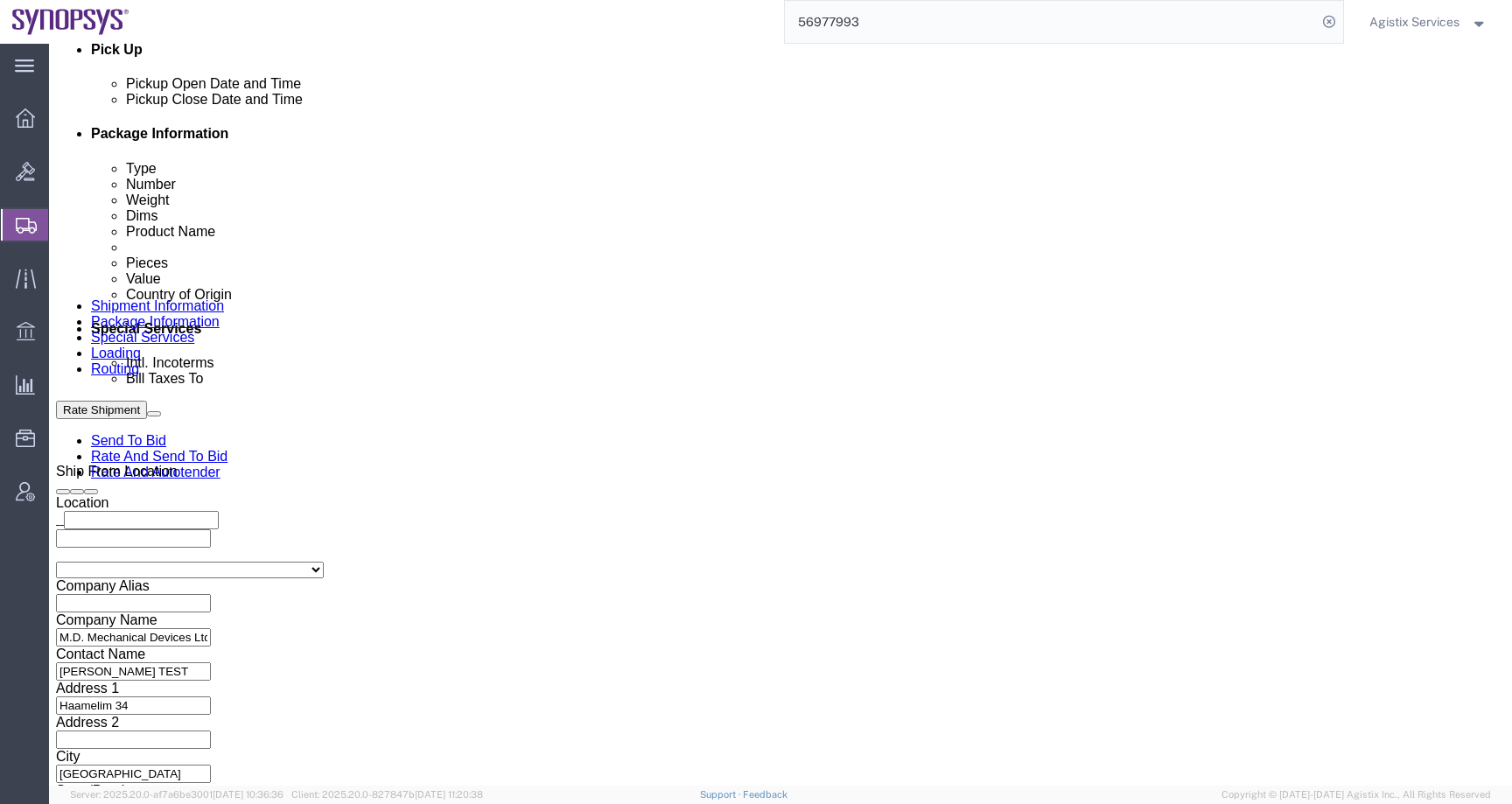
click button "Rate Shipment"
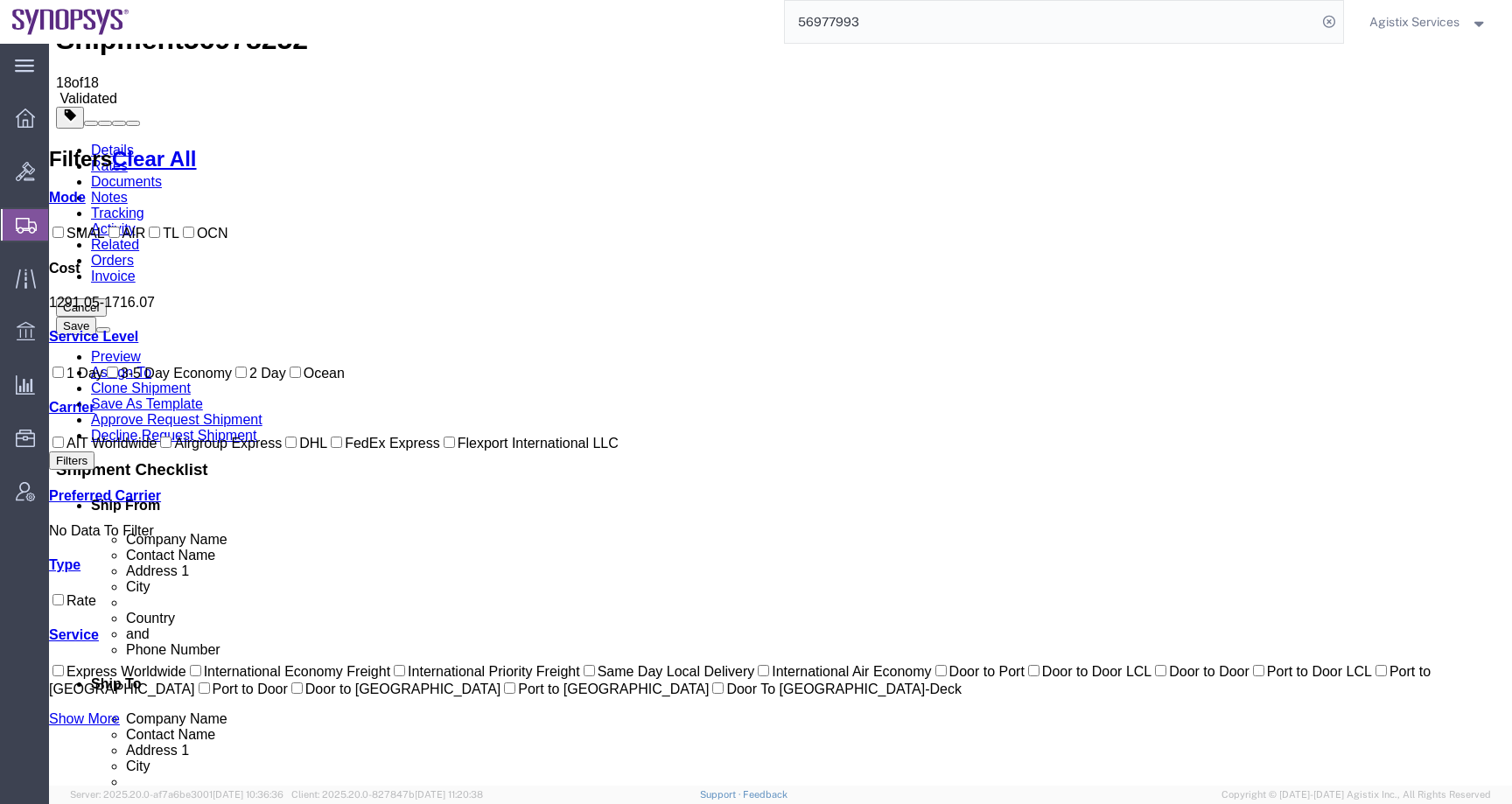
scroll to position [268, 0]
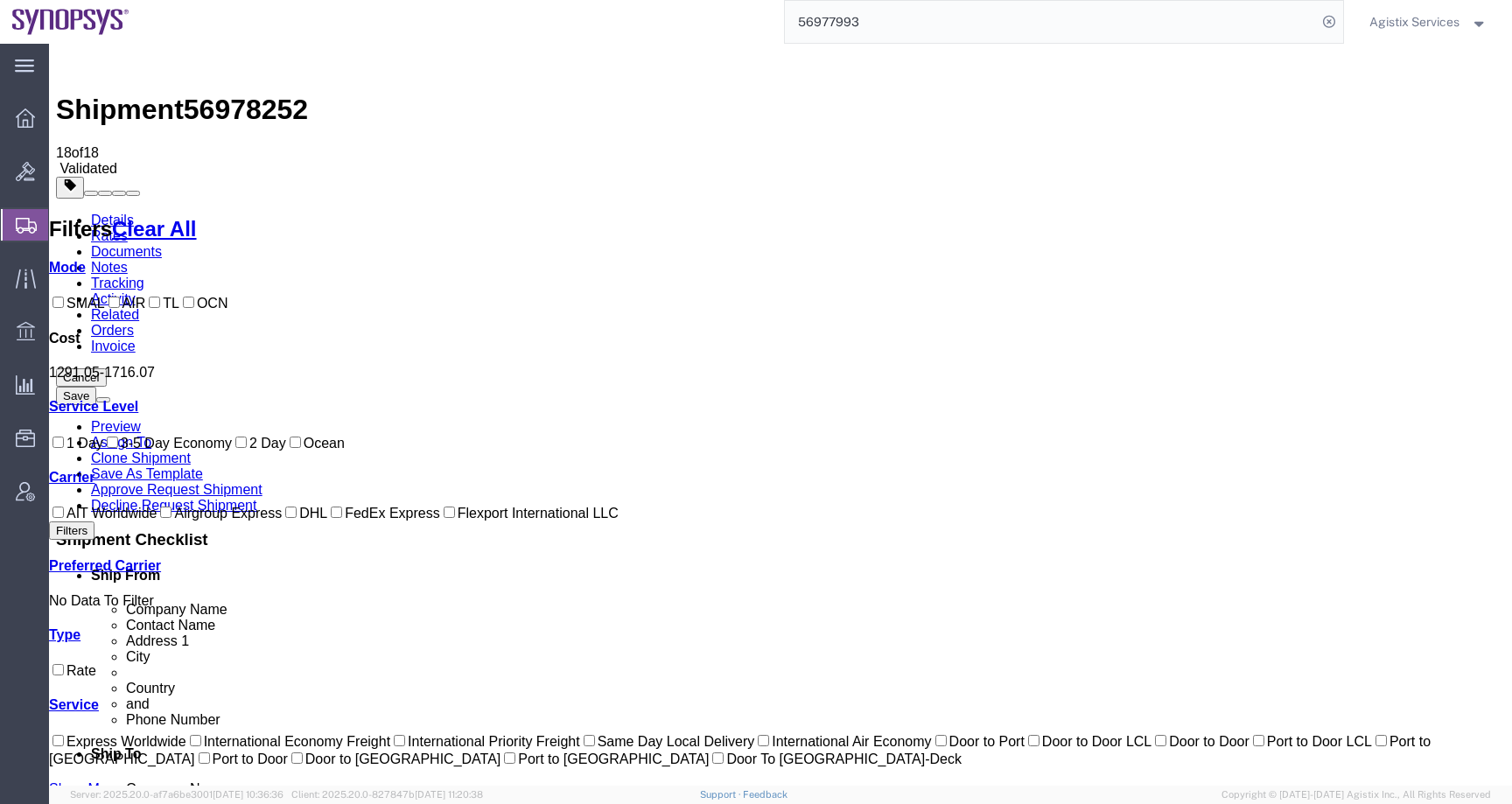
click at [268, 93] on span "56978252" at bounding box center [246, 108] width 124 height 31
copy span "56978252"
click at [1455, 17] on span "Agistix Services" at bounding box center [1414, 22] width 90 height 20
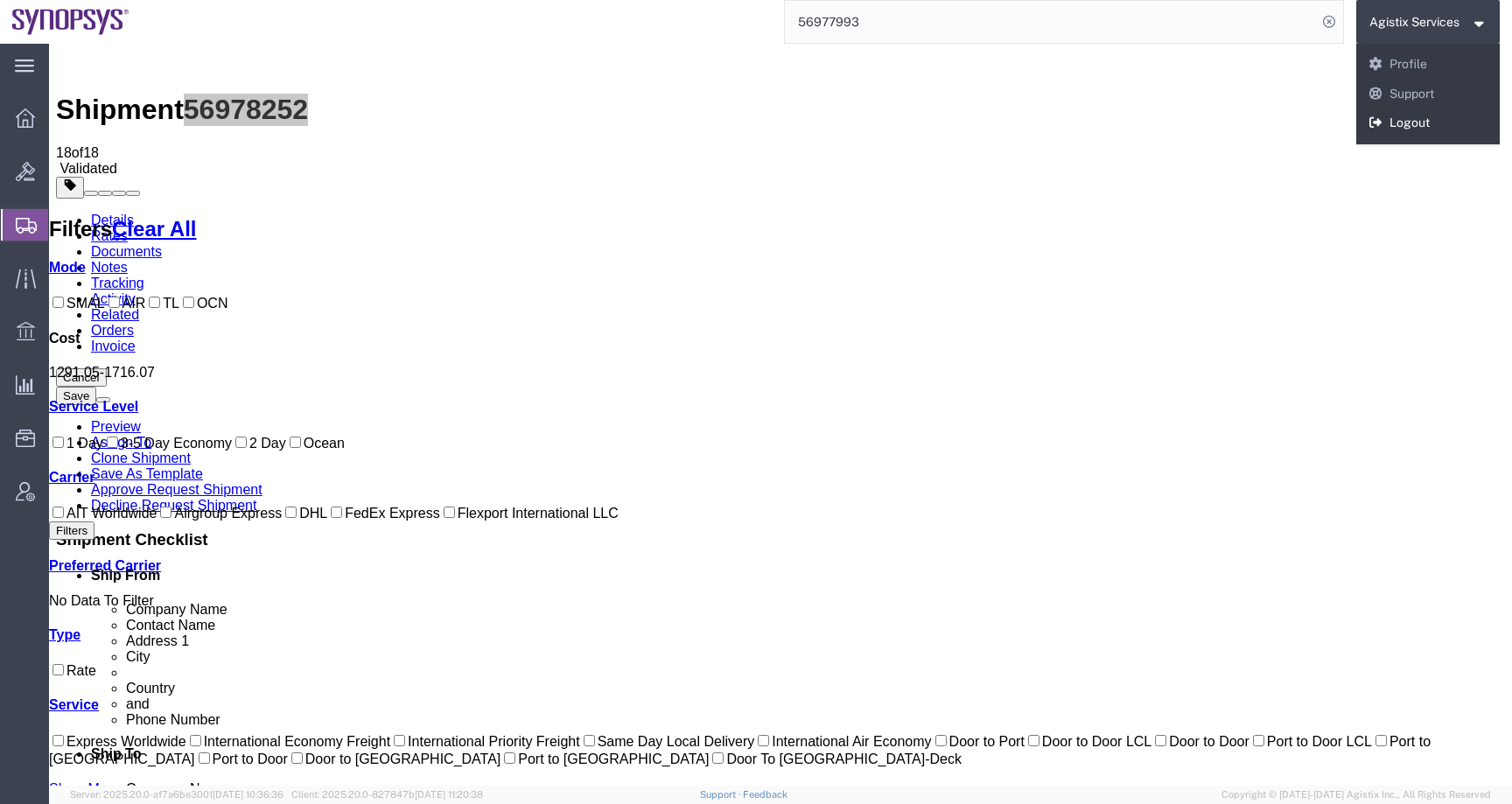
click at [1410, 124] on link "Logout" at bounding box center [1428, 123] width 144 height 29
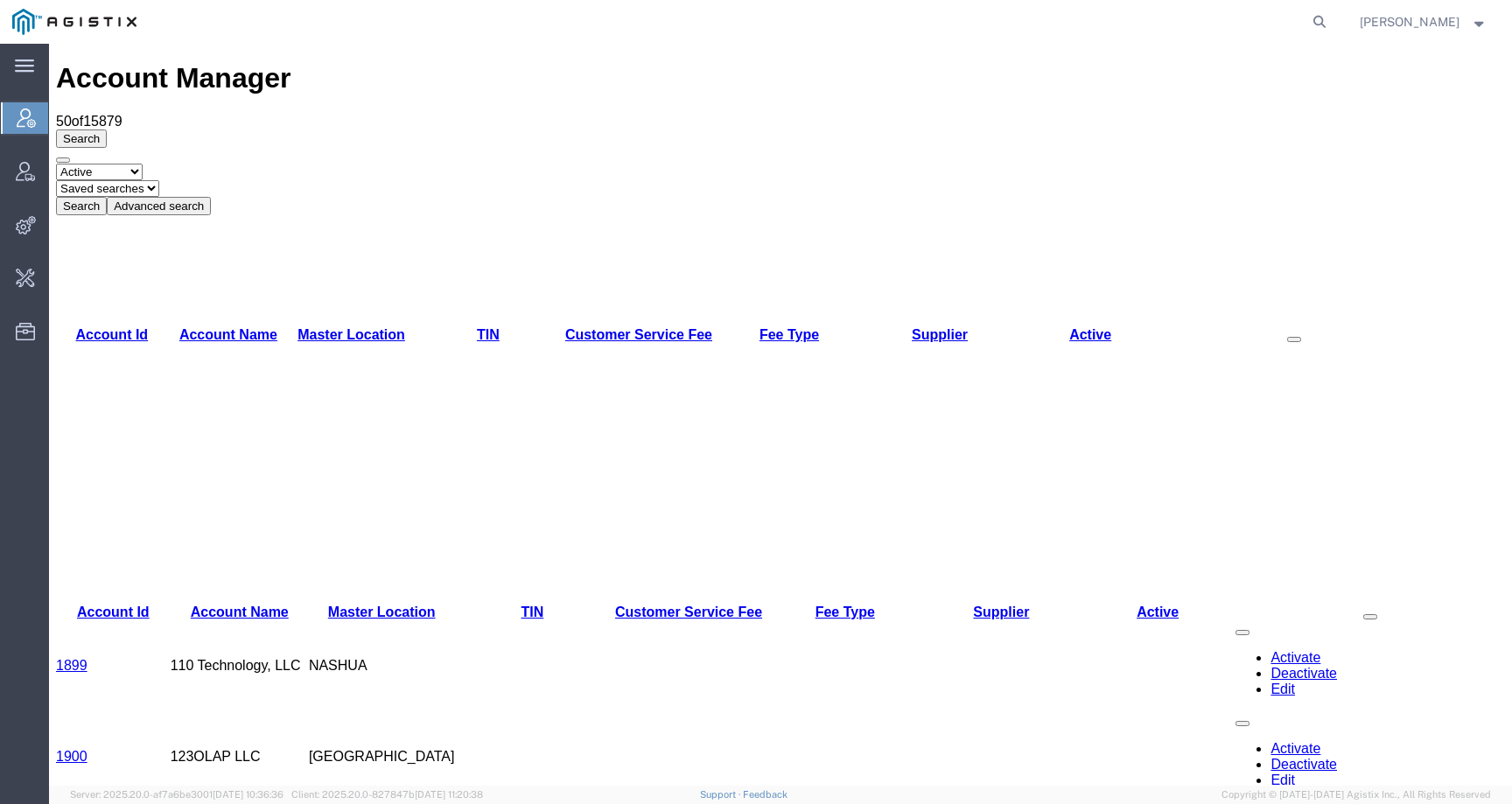
click at [1334, 20] on form at bounding box center [1321, 21] width 28 height 44
click at [1332, 20] on icon at bounding box center [1320, 22] width 25 height 25
click at [1285, 22] on input "search" at bounding box center [1041, 21] width 532 height 42
type input "Syneos"
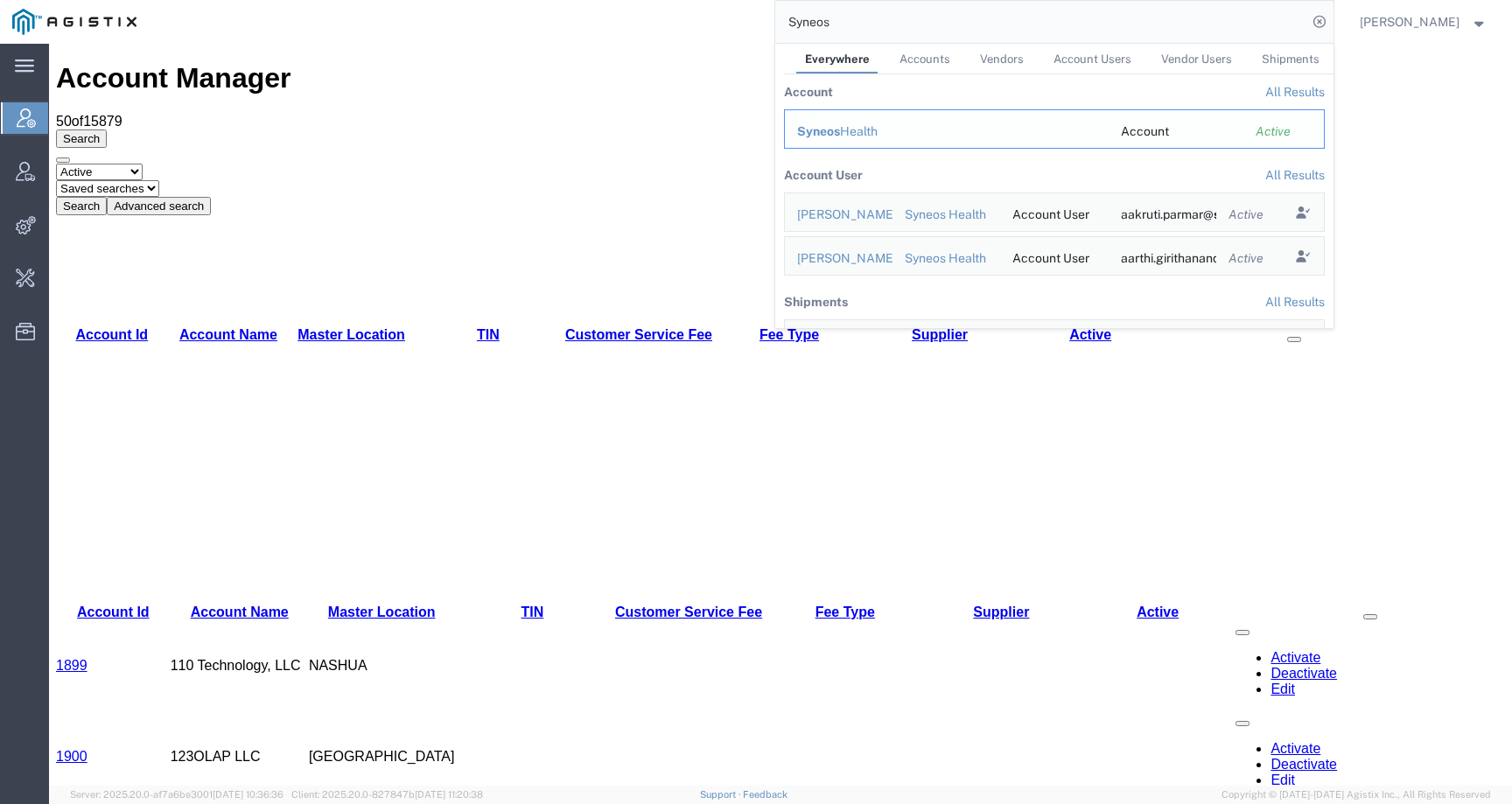
click at [874, 132] on div "Syneos Health" at bounding box center [947, 131] width 300 height 19
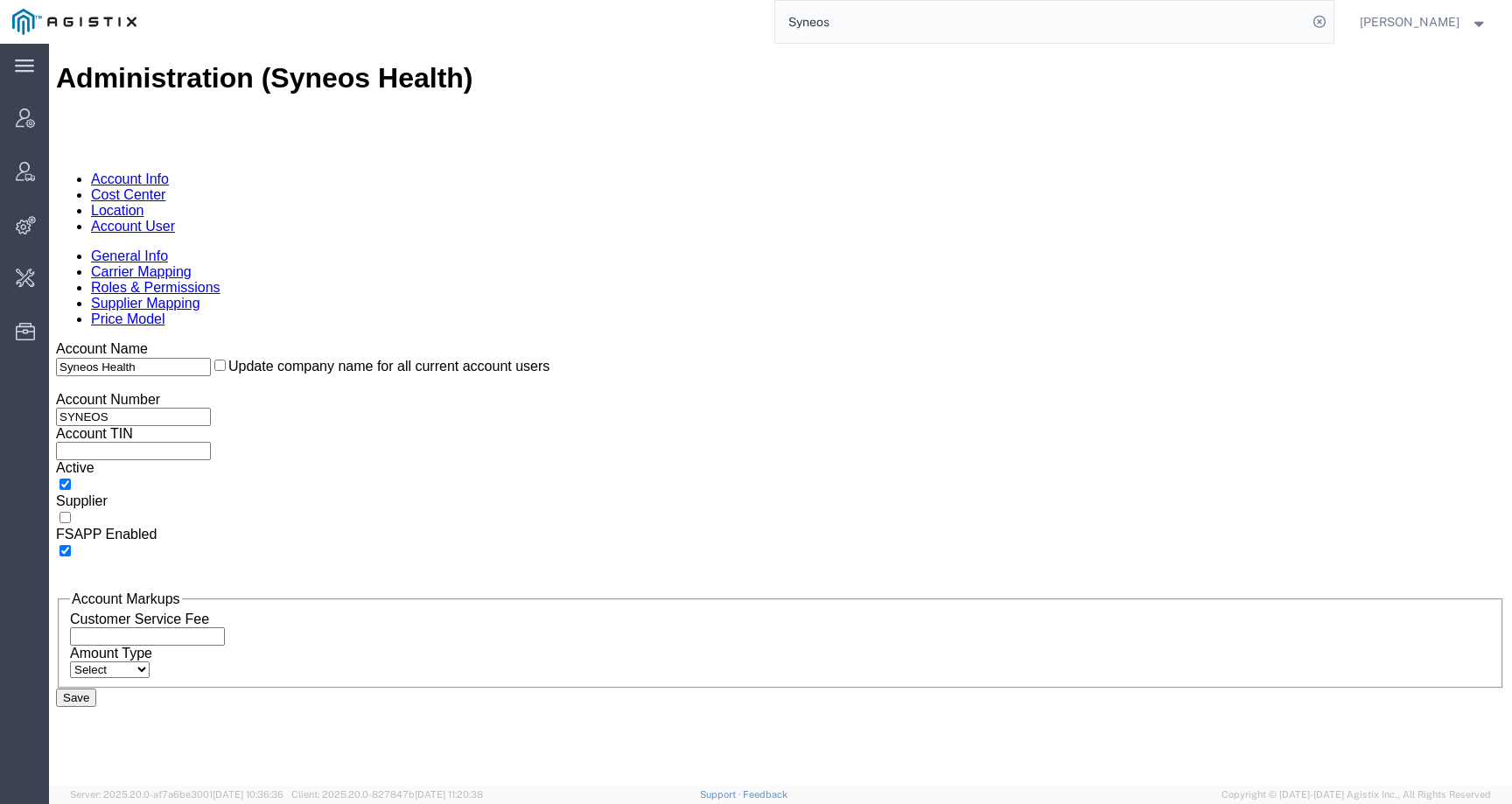
click at [175, 219] on link "Account User" at bounding box center [132, 226] width 84 height 15
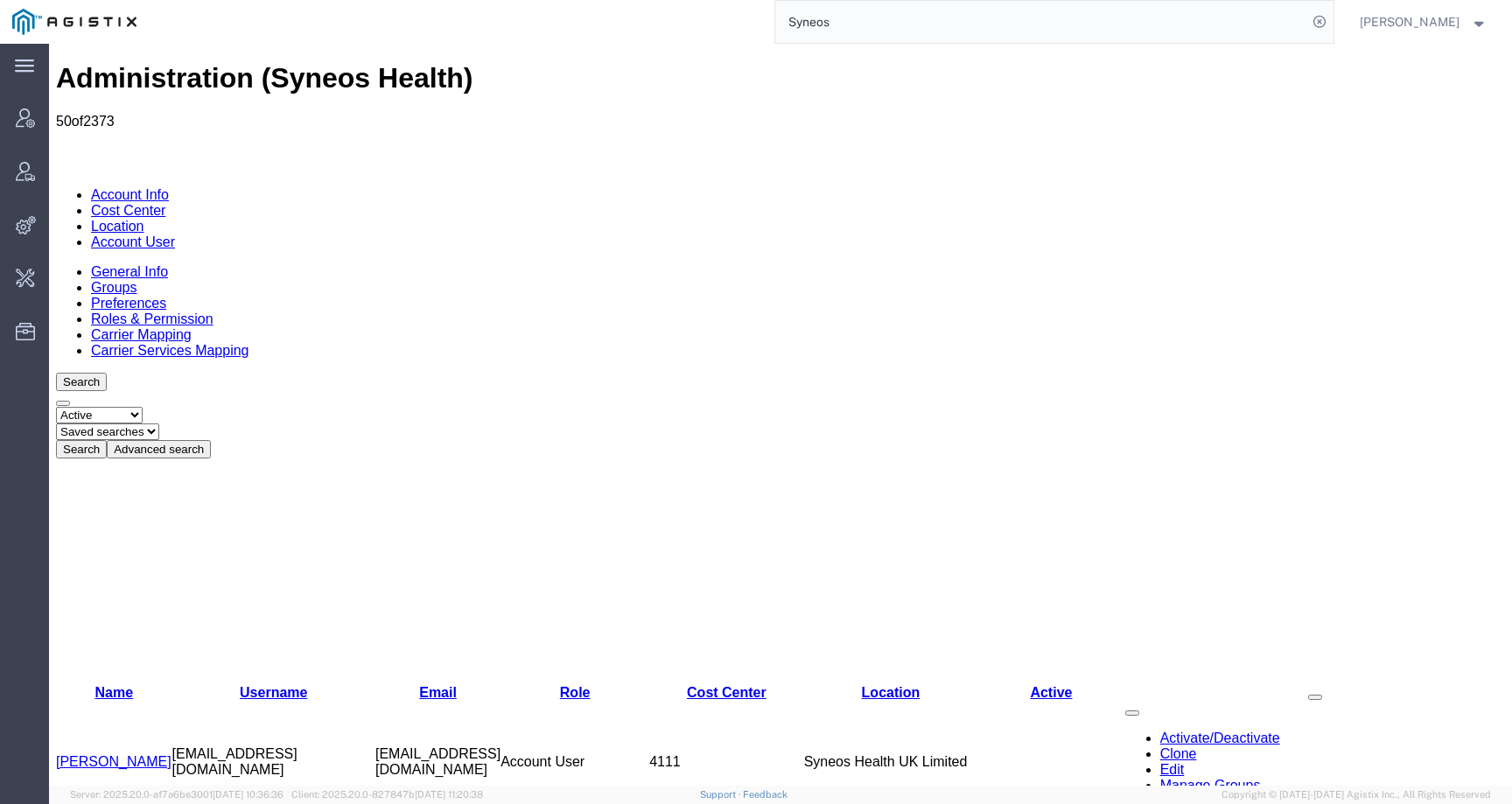
click at [211, 440] on button "Advanced search" at bounding box center [158, 449] width 104 height 19
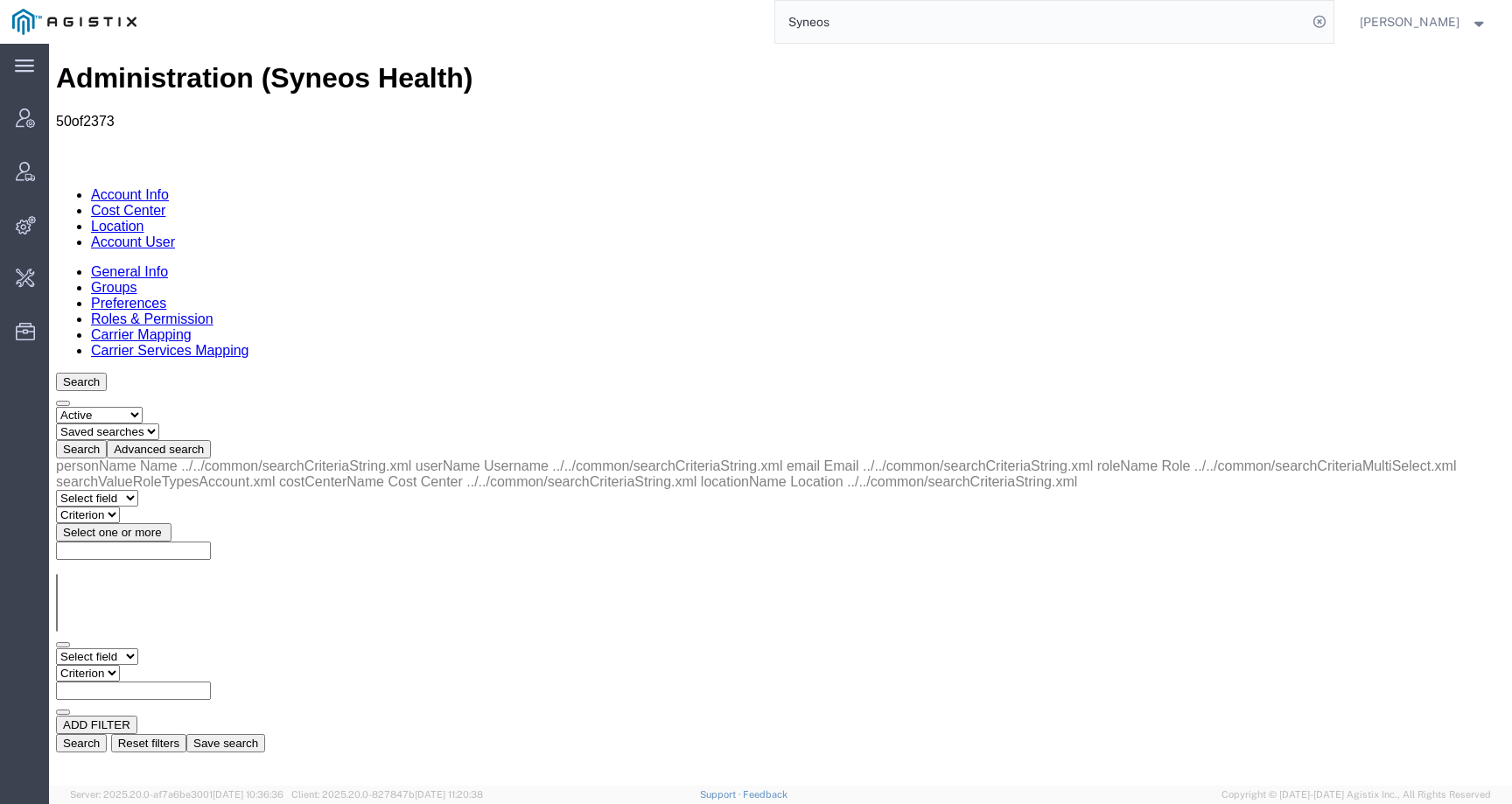
click at [120, 458] on div "personName Name ../../common/searchCriteriaString.xml userName Username ../../c…" at bounding box center [780, 605] width 1449 height 294
click at [120, 648] on select "Select field Cost Center Email Location Name Role Username" at bounding box center [97, 656] width 83 height 17
select select "email"
click at [56, 648] on select "Select field Cost Center Email Location Name Role Username" at bounding box center [97, 656] width 83 height 17
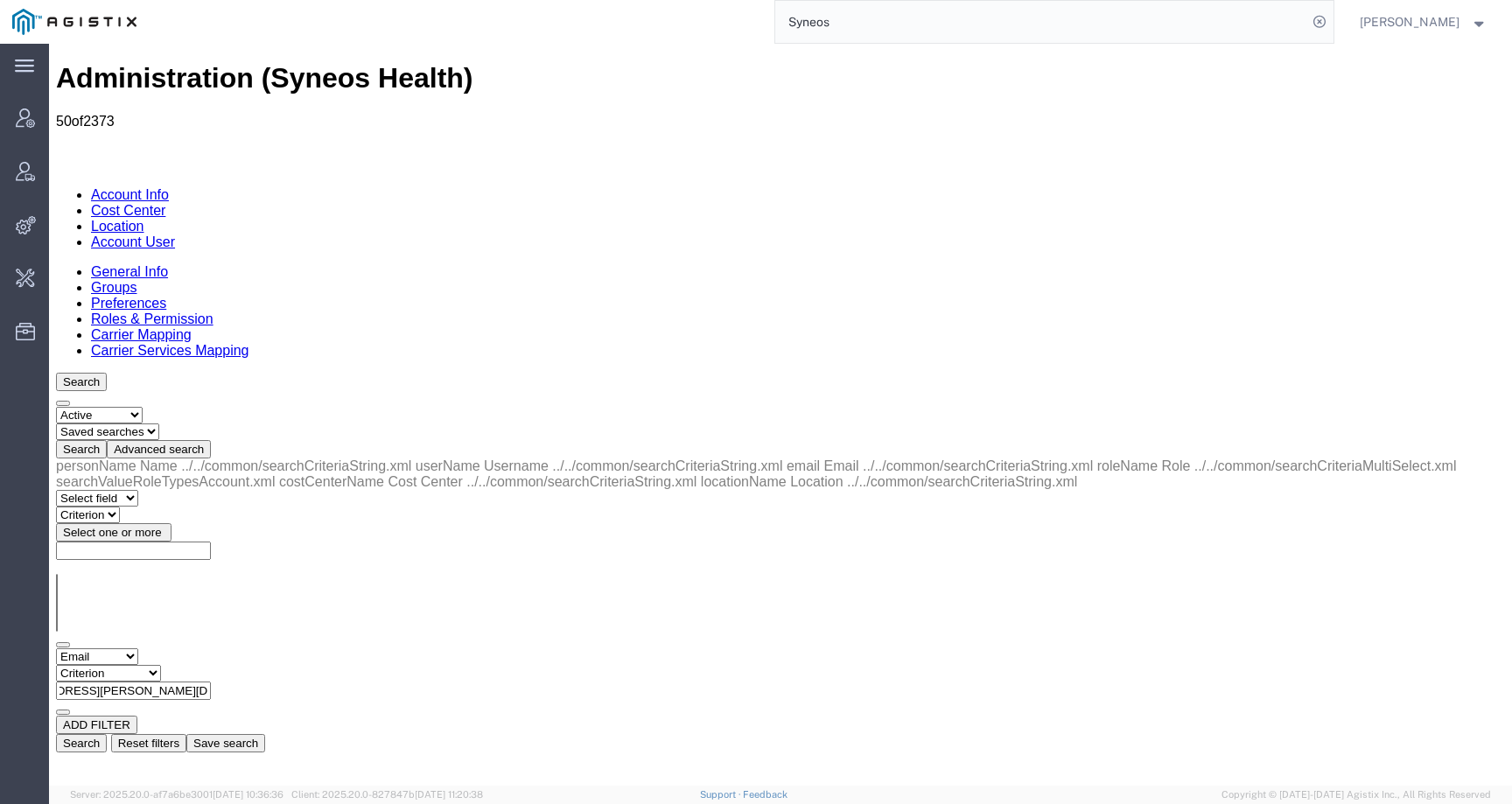
type input "[EMAIL_ADDRESS][PERSON_NAME][DOMAIN_NAME]"
click at [107, 734] on button "Search" at bounding box center [81, 743] width 51 height 19
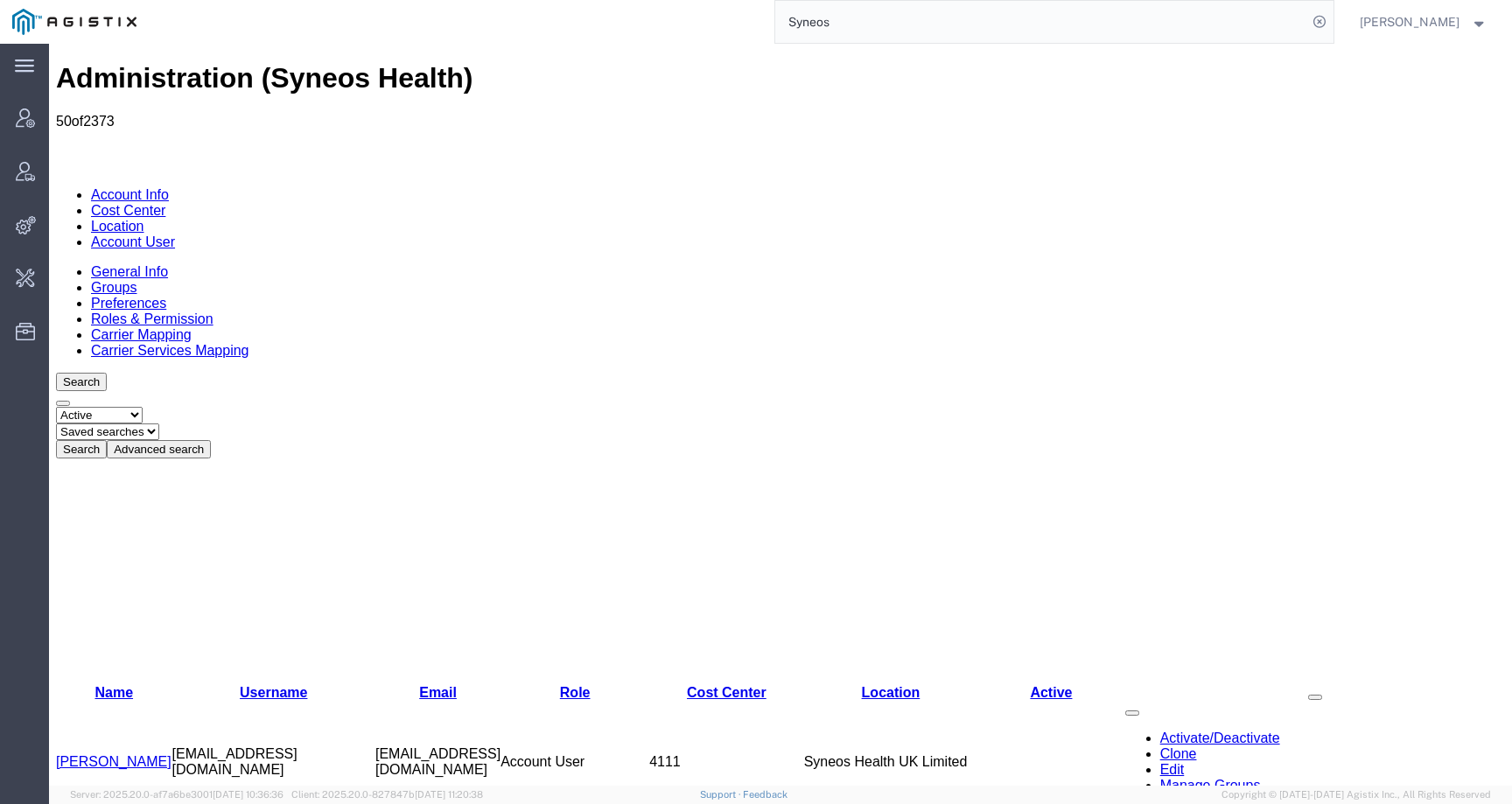
click at [211, 440] on button "Advanced search" at bounding box center [158, 449] width 104 height 19
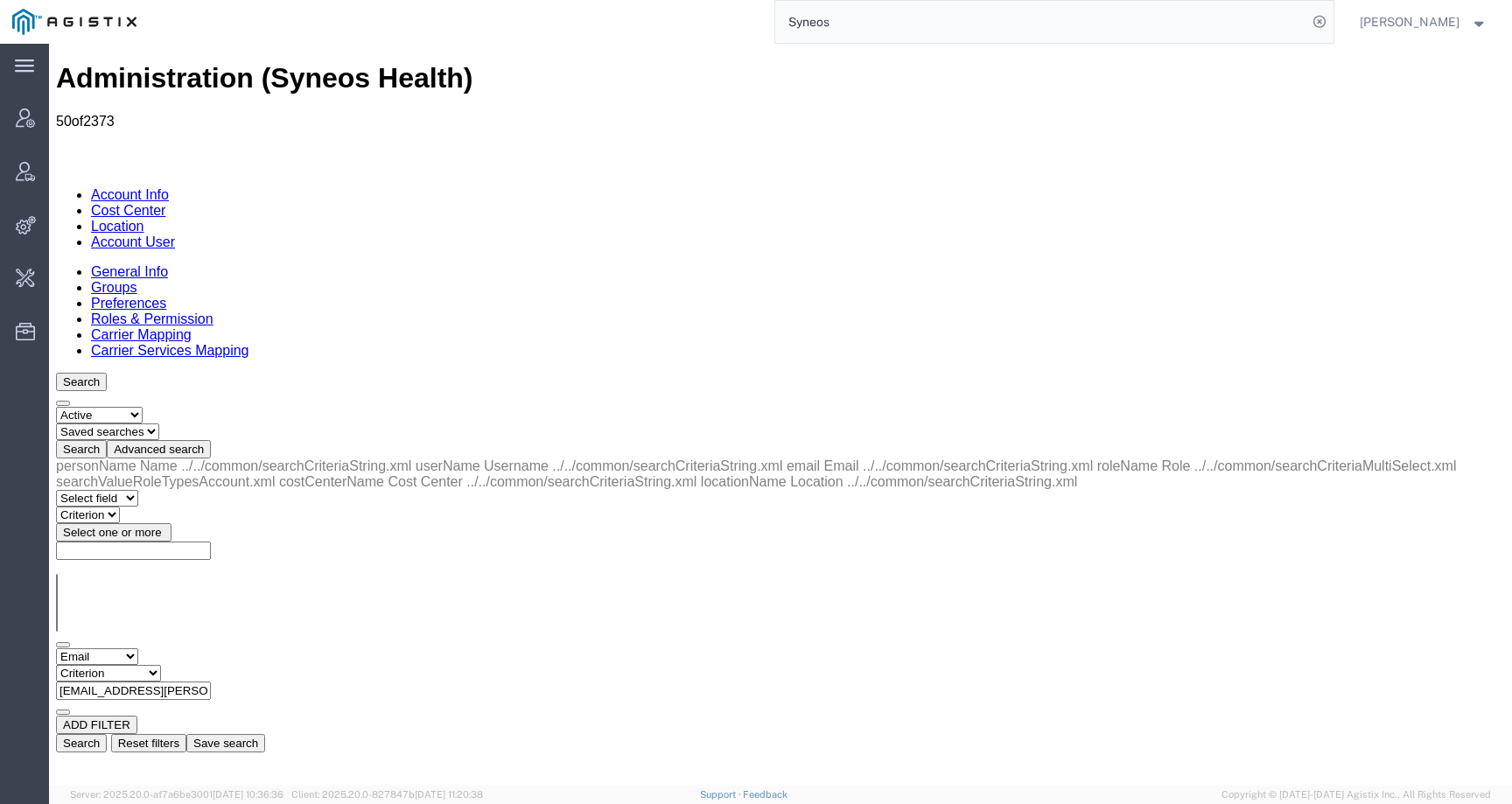
click at [107, 734] on button "Search" at bounding box center [81, 743] width 51 height 19
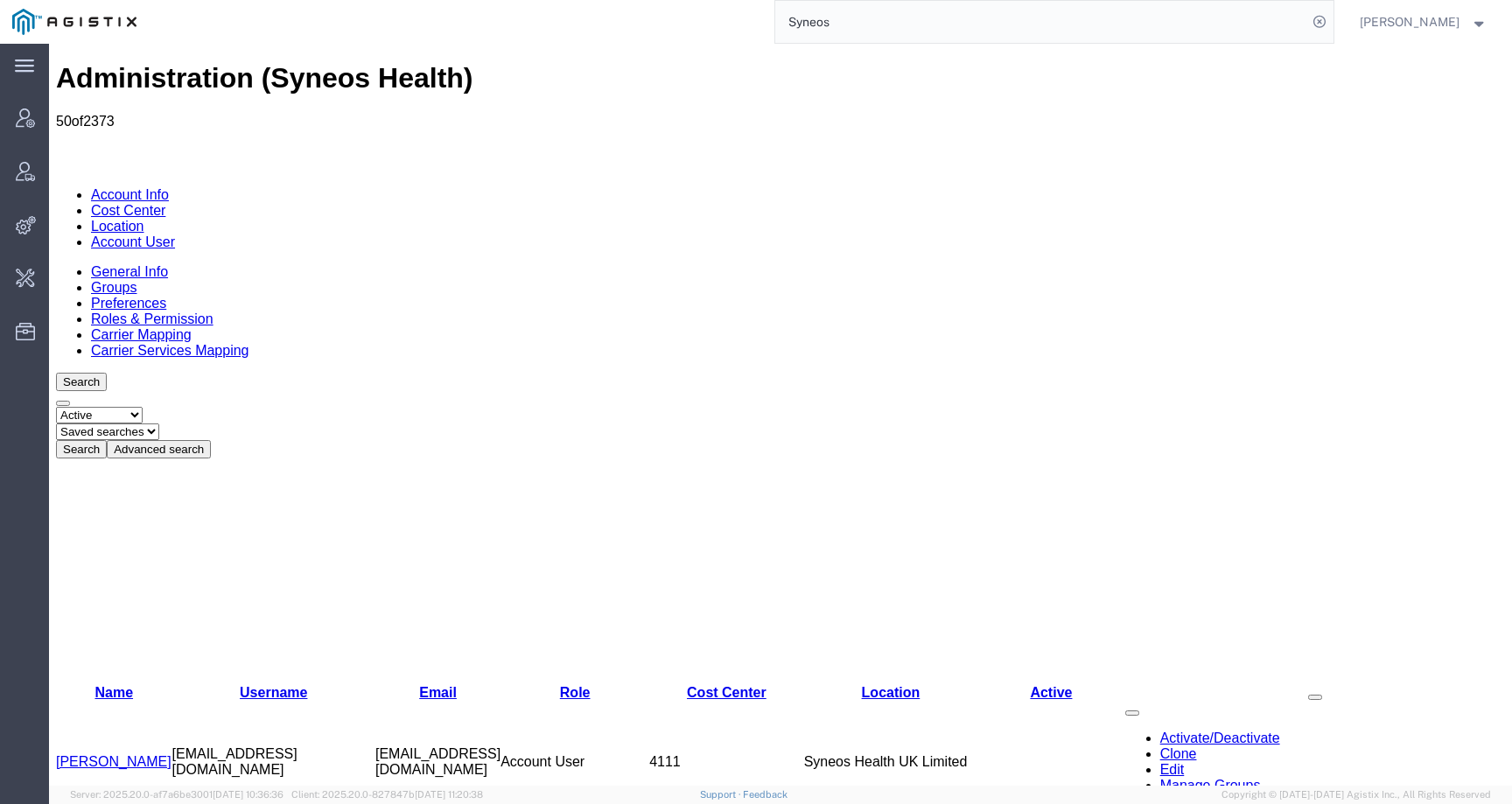
click at [211, 440] on button "Advanced search" at bounding box center [158, 449] width 104 height 19
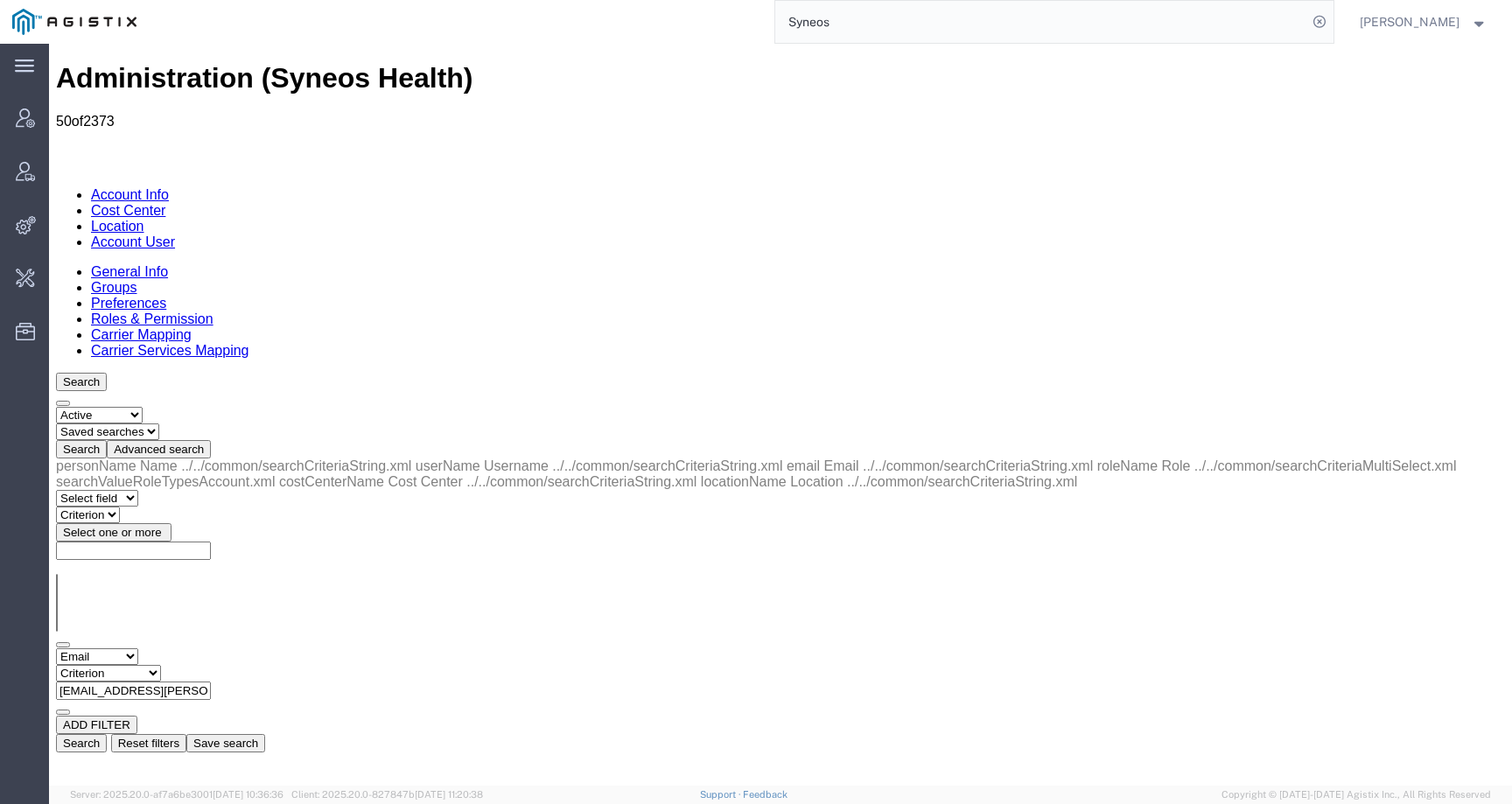
click at [161, 665] on select "Criterion contains does not contain is is blank is not blank starts with" at bounding box center [108, 673] width 105 height 17
select select "contains"
click at [161, 665] on select "Criterion contains does not contain is is blank is not blank starts with" at bounding box center [108, 673] width 105 height 17
click at [107, 734] on button "Search" at bounding box center [81, 743] width 51 height 19
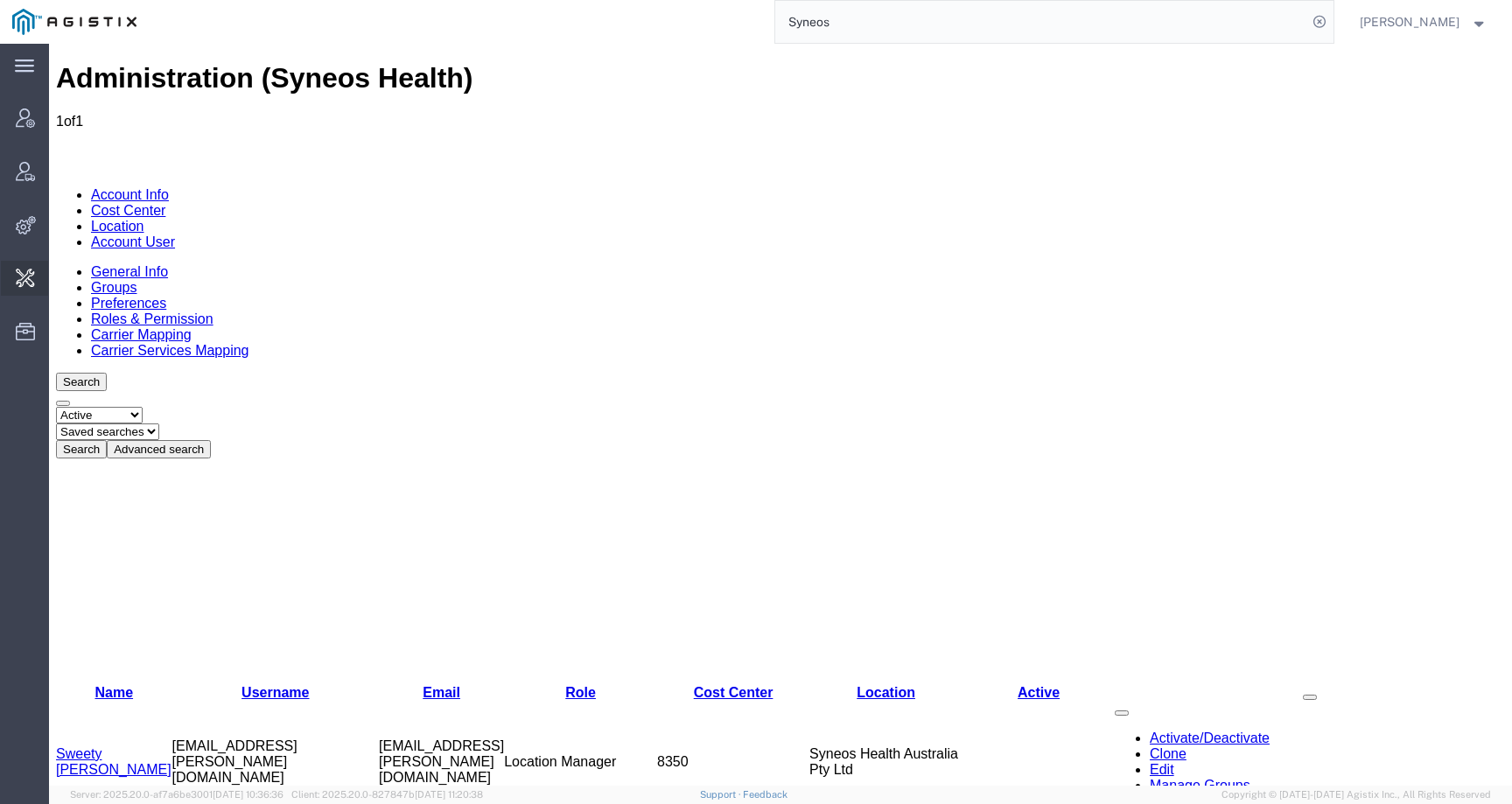
click at [60, 287] on span "Admin tools" at bounding box center [54, 277] width 12 height 35
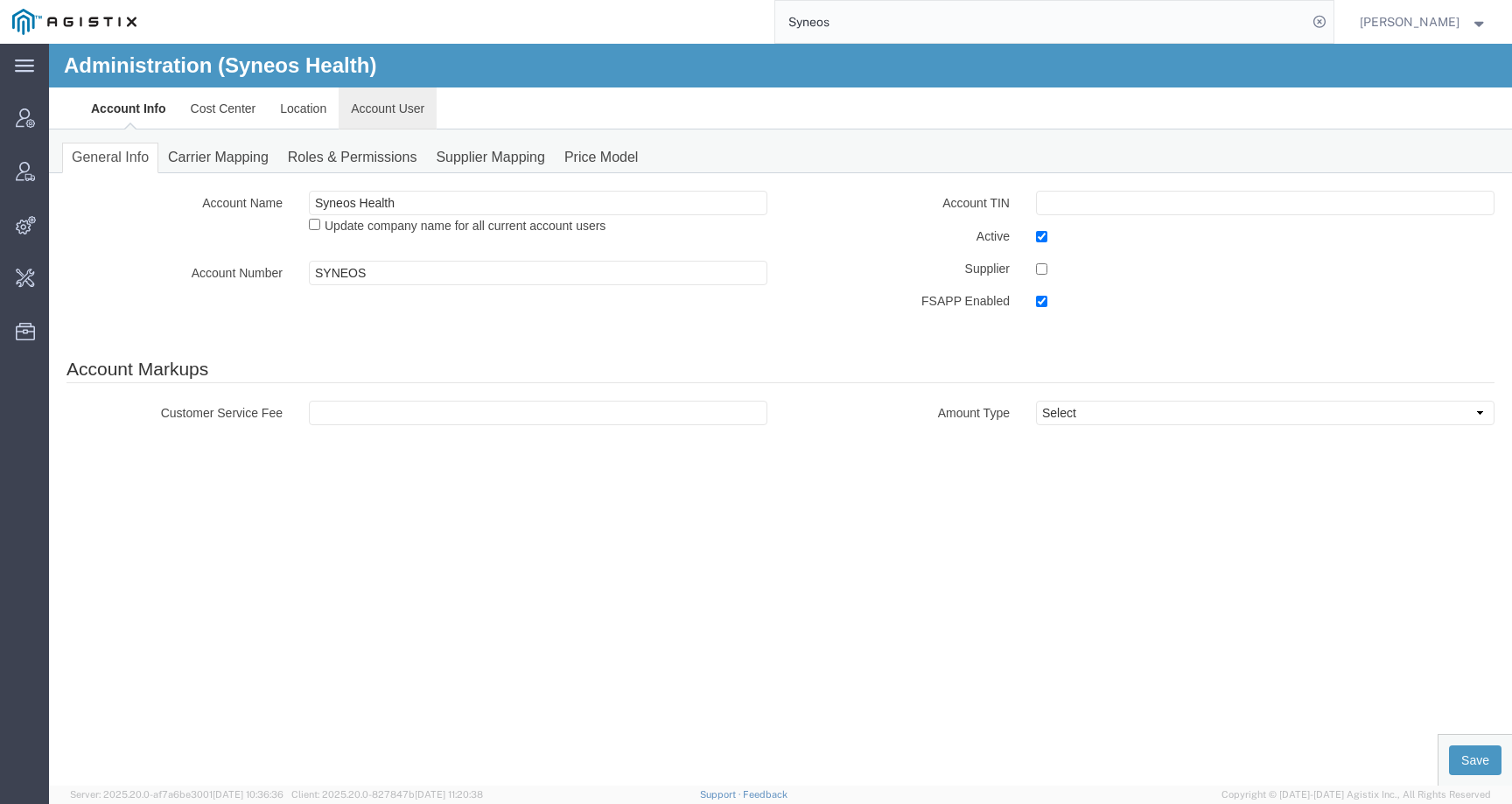
click at [390, 113] on link "Account User" at bounding box center [388, 107] width 98 height 42
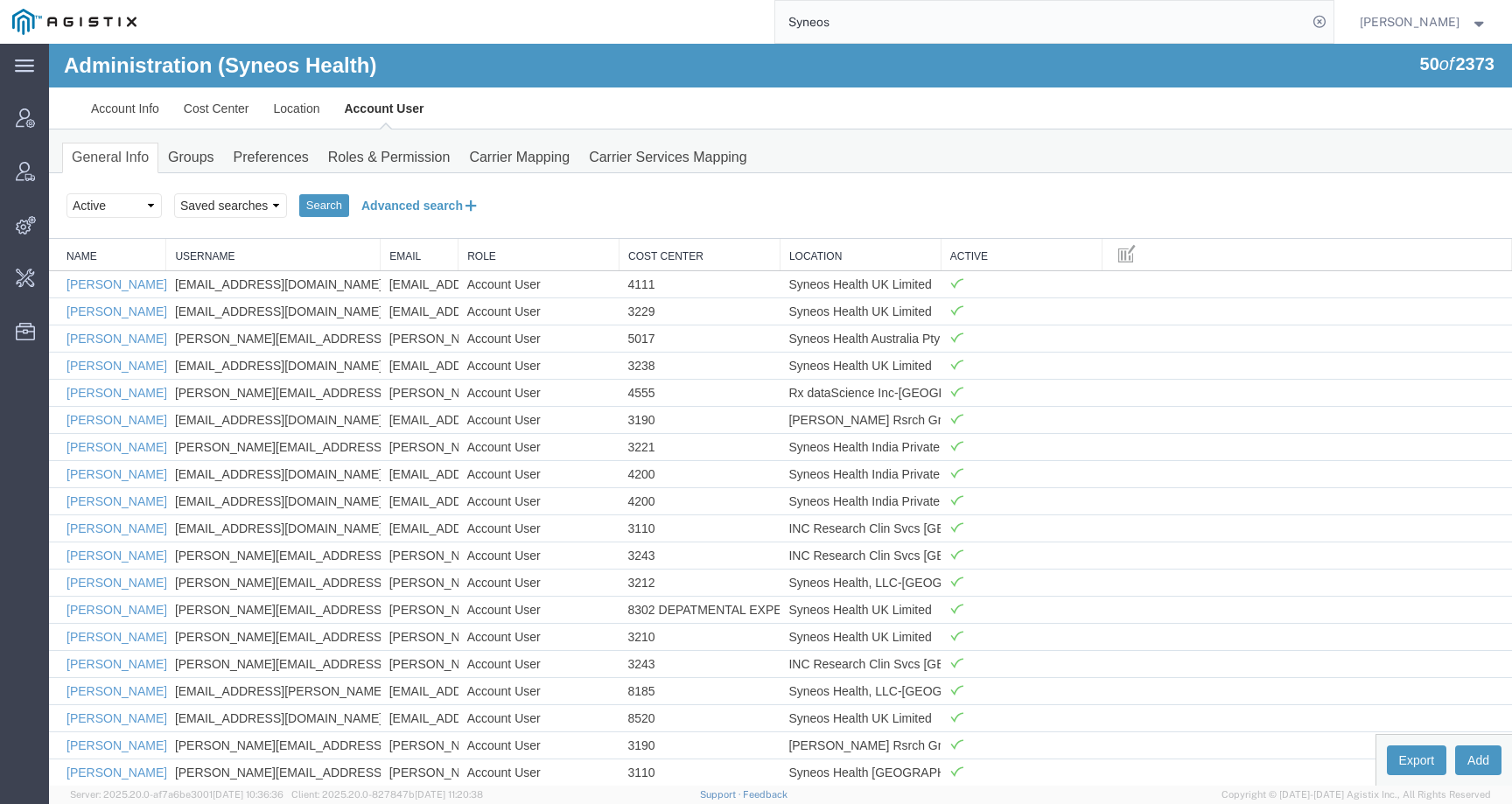
click at [438, 203] on button "Advanced search" at bounding box center [420, 205] width 142 height 29
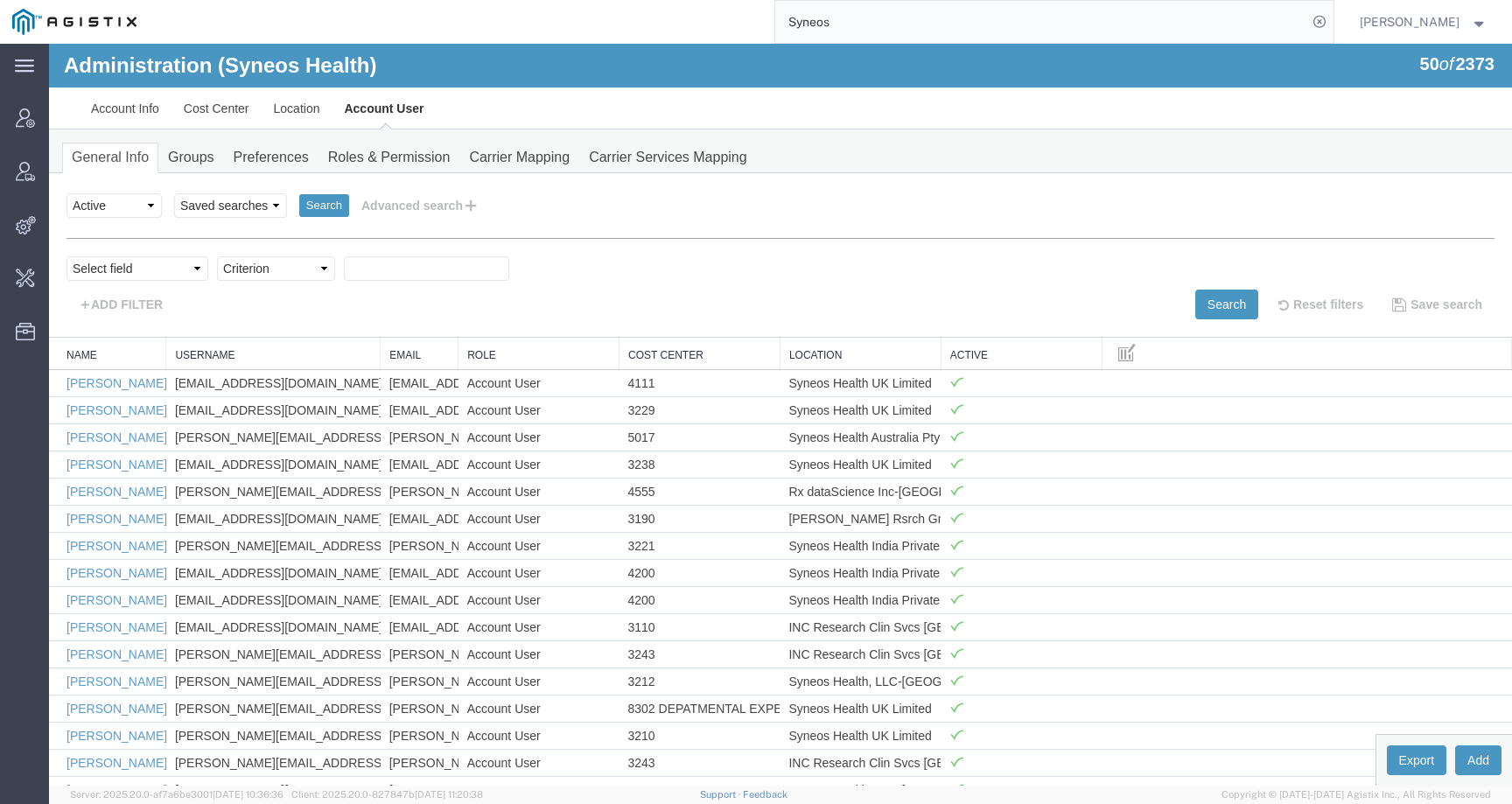
click at [384, 252] on div "personName Name ../../common/searchCriteriaString.xml userName Username ../../c…" at bounding box center [780, 279] width 1428 height 82
click at [120, 266] on select "Select field Cost Center Email Location Name Role Username" at bounding box center [137, 268] width 141 height 25
select select "email"
click at [67, 256] on select "Select field Cost Center Email Location Name Role Username" at bounding box center [137, 268] width 141 height 25
select select "contains"
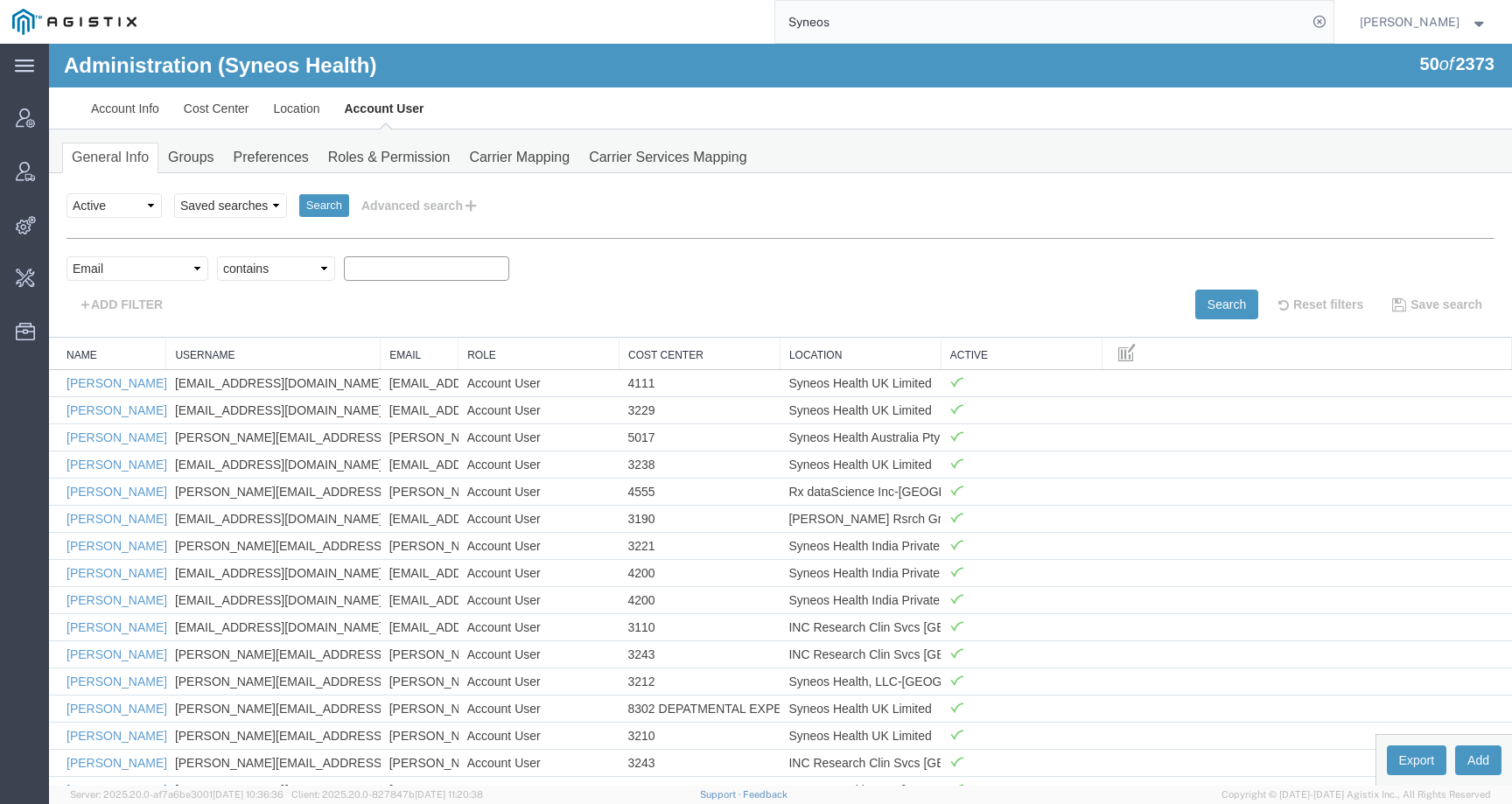
click at [217, 256] on select "Criterion contains does not contain is is blank is not blank starts with" at bounding box center [276, 268] width 118 height 25
paste input "[EMAIL_ADDRESS][PERSON_NAME][DOMAIN_NAME]"
type input "[EMAIL_ADDRESS][PERSON_NAME][DOMAIN_NAME]"
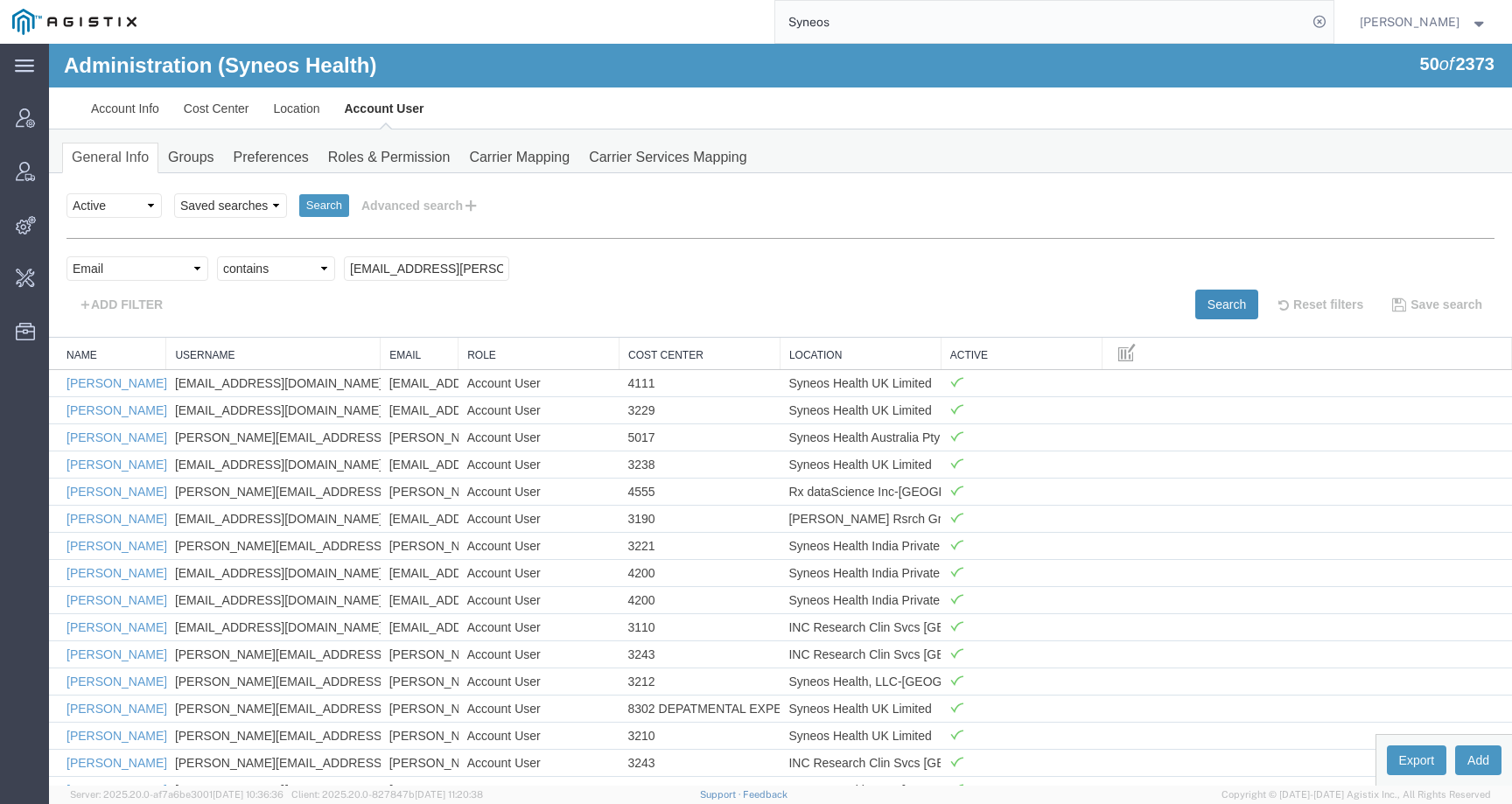
click at [1207, 302] on button "Search" at bounding box center [1227, 304] width 63 height 29
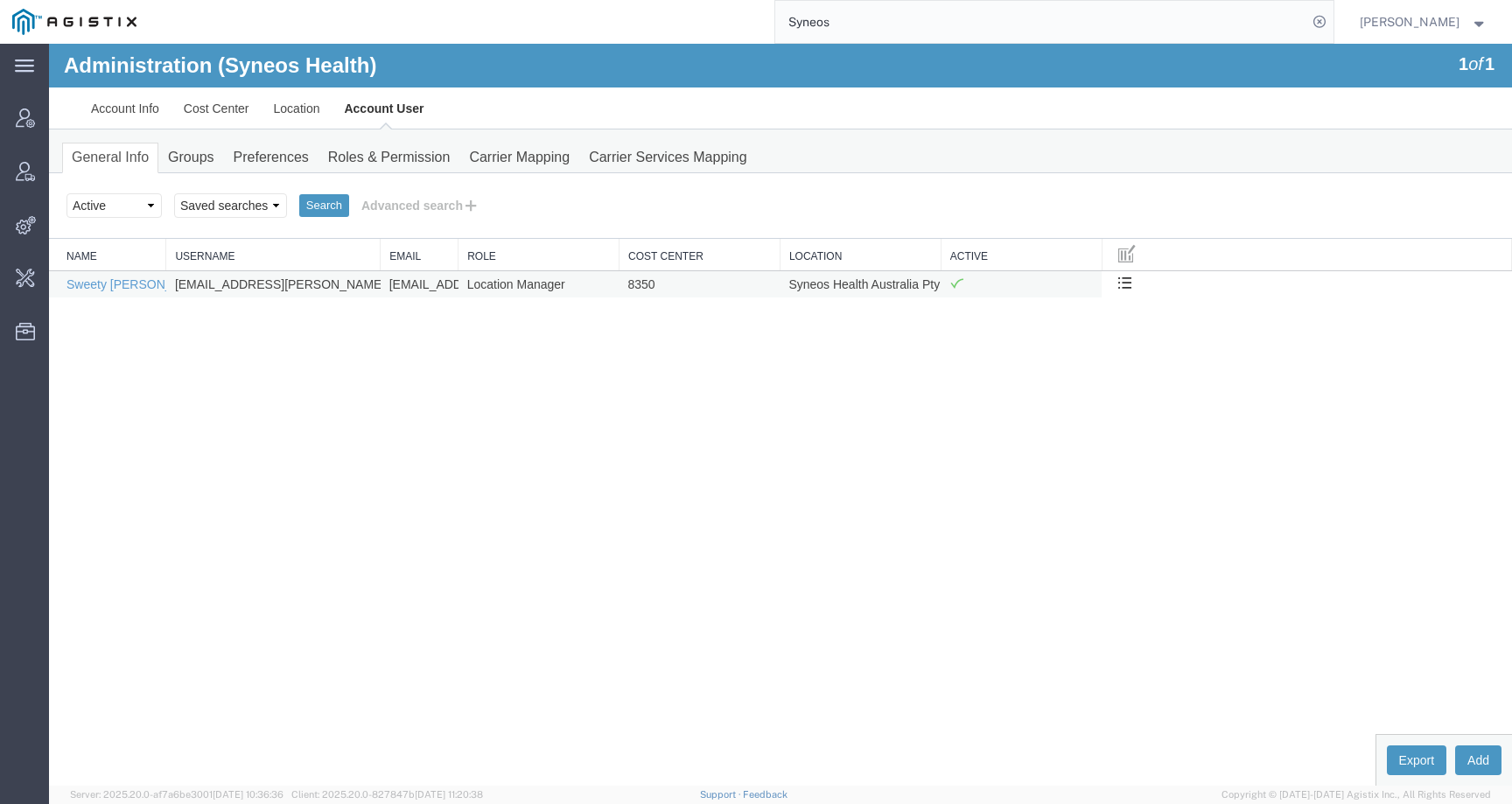
click at [111, 275] on td "Sweety [PERSON_NAME]" at bounding box center [108, 283] width 117 height 28
click at [111, 287] on link "Sweety [PERSON_NAME]" at bounding box center [139, 284] width 144 height 14
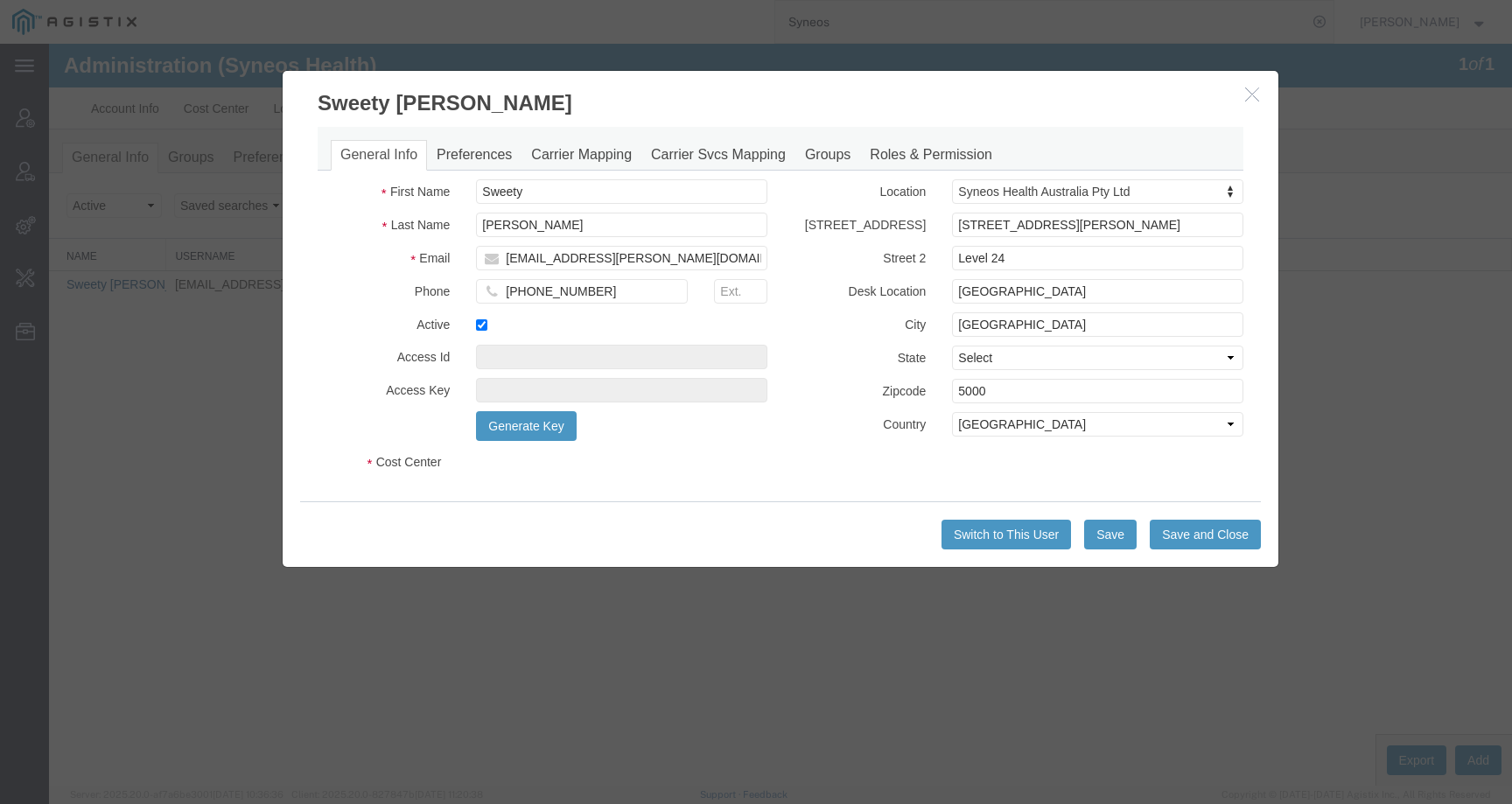
select select "DEPARTMENT"
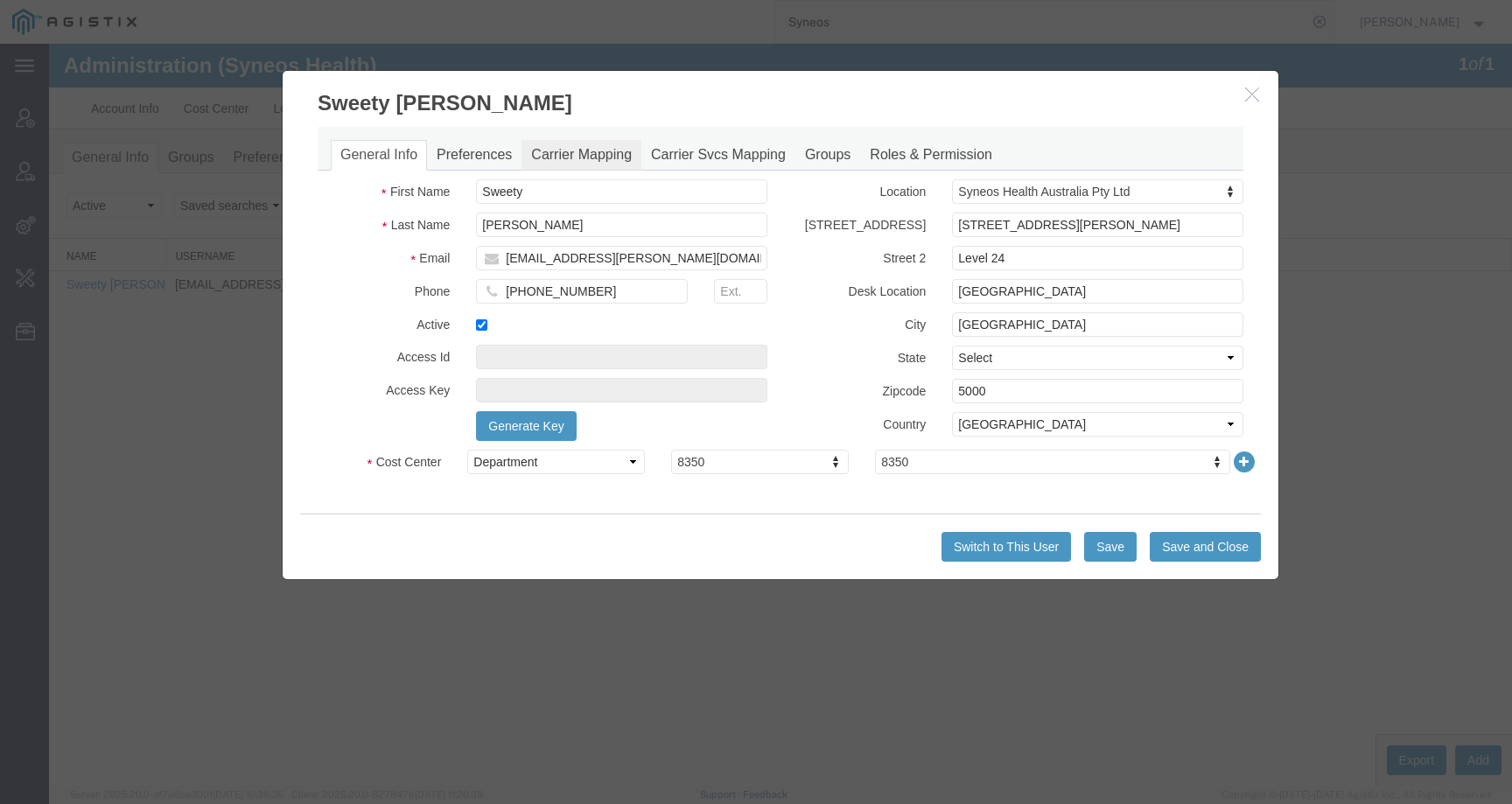
click at [564, 169] on link "Carrier Mapping" at bounding box center [581, 155] width 120 height 30
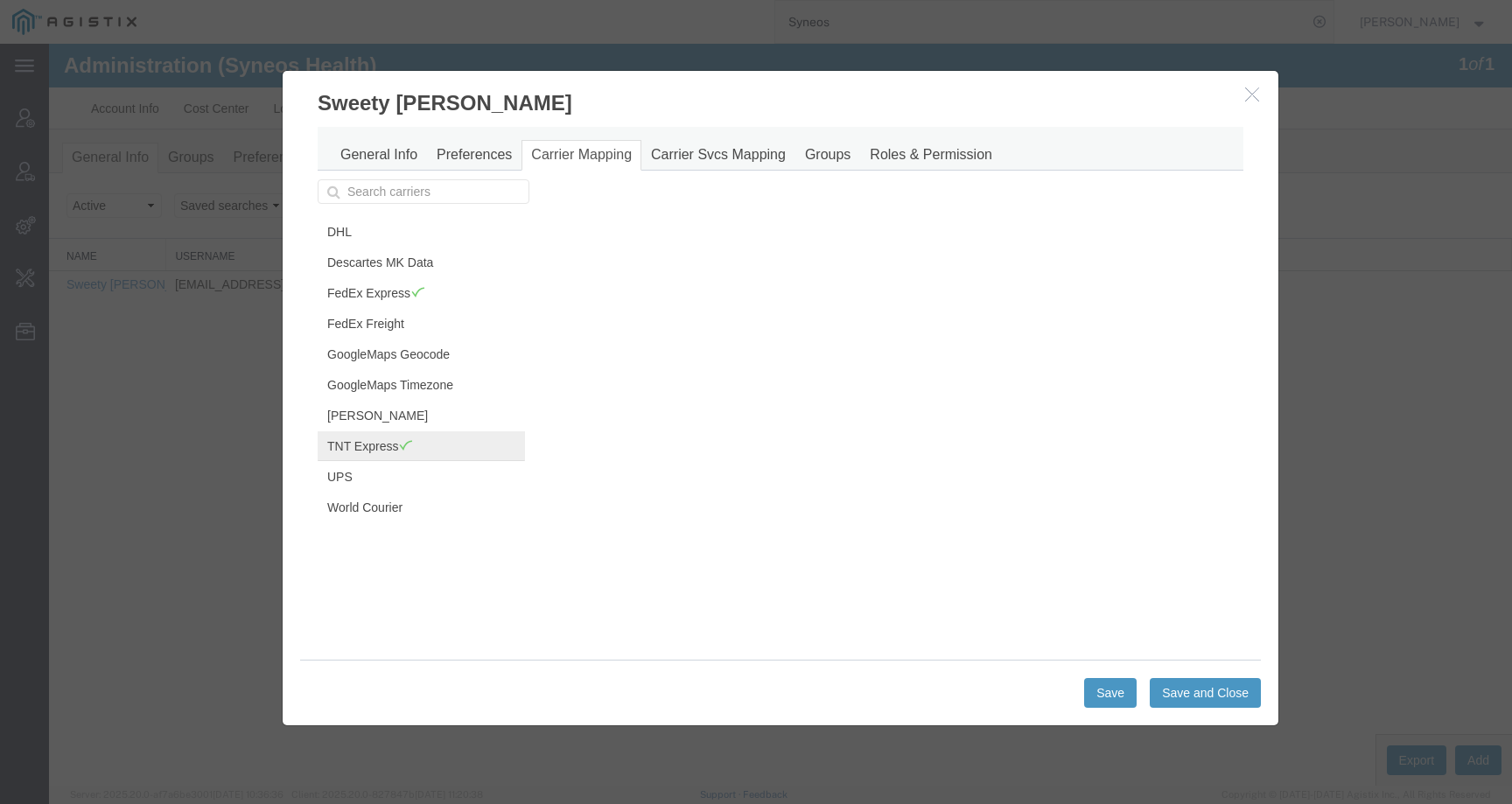
click at [373, 453] on link "TNT Express" at bounding box center [420, 445] width 207 height 29
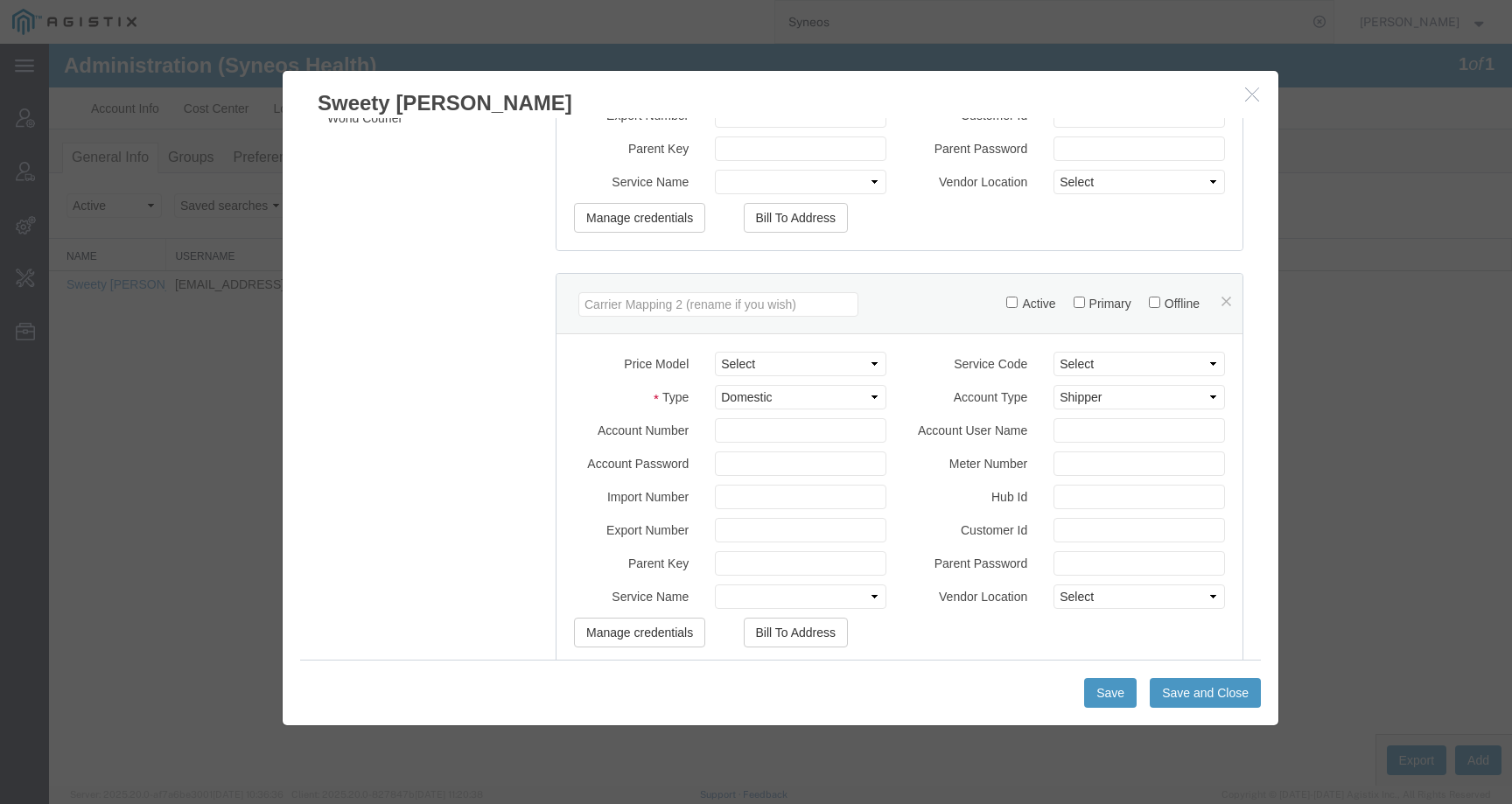
scroll to position [479, 0]
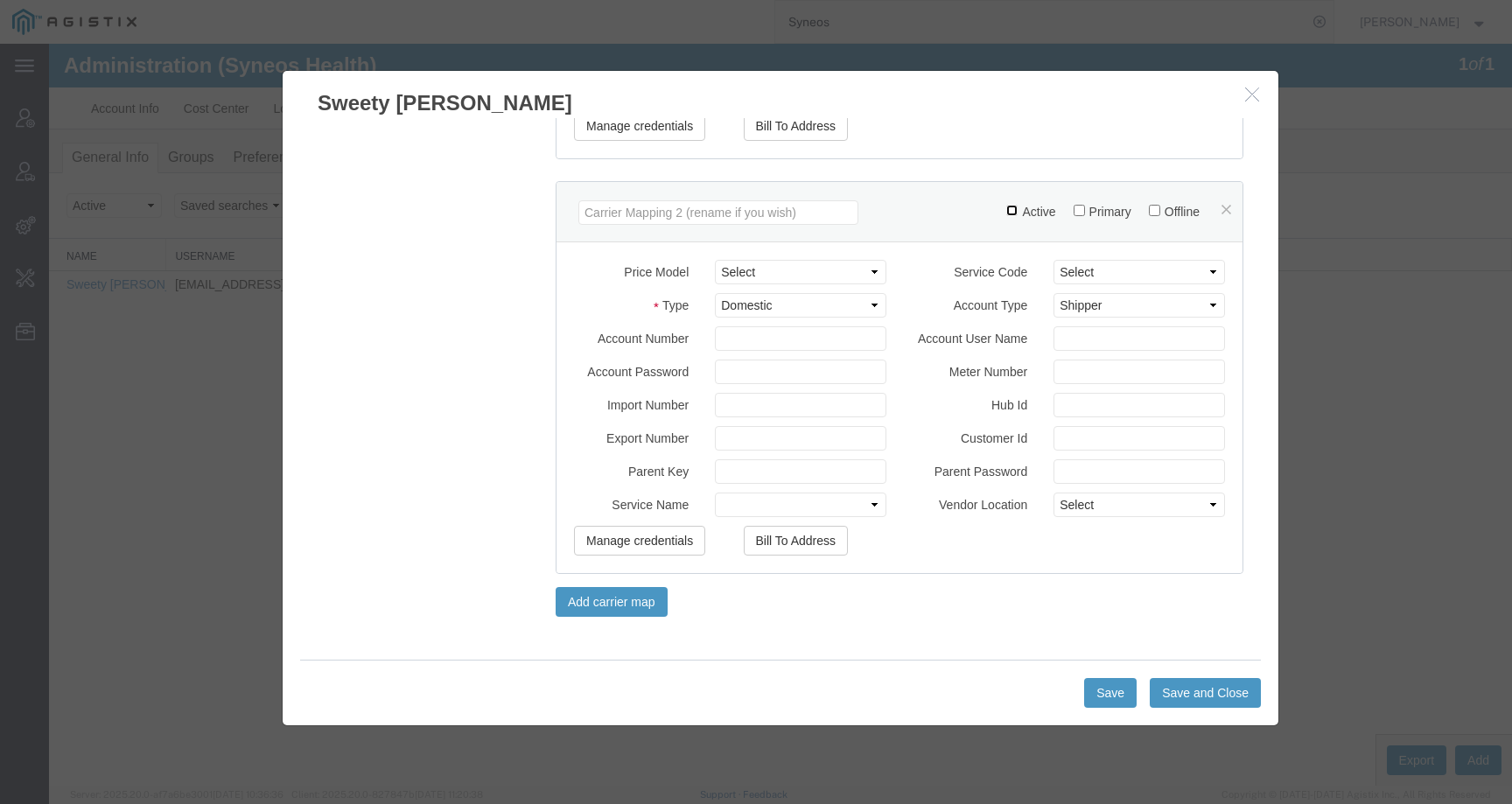
click at [1006, 211] on input "Active" at bounding box center [1012, 210] width 12 height 12
checkbox input "true"
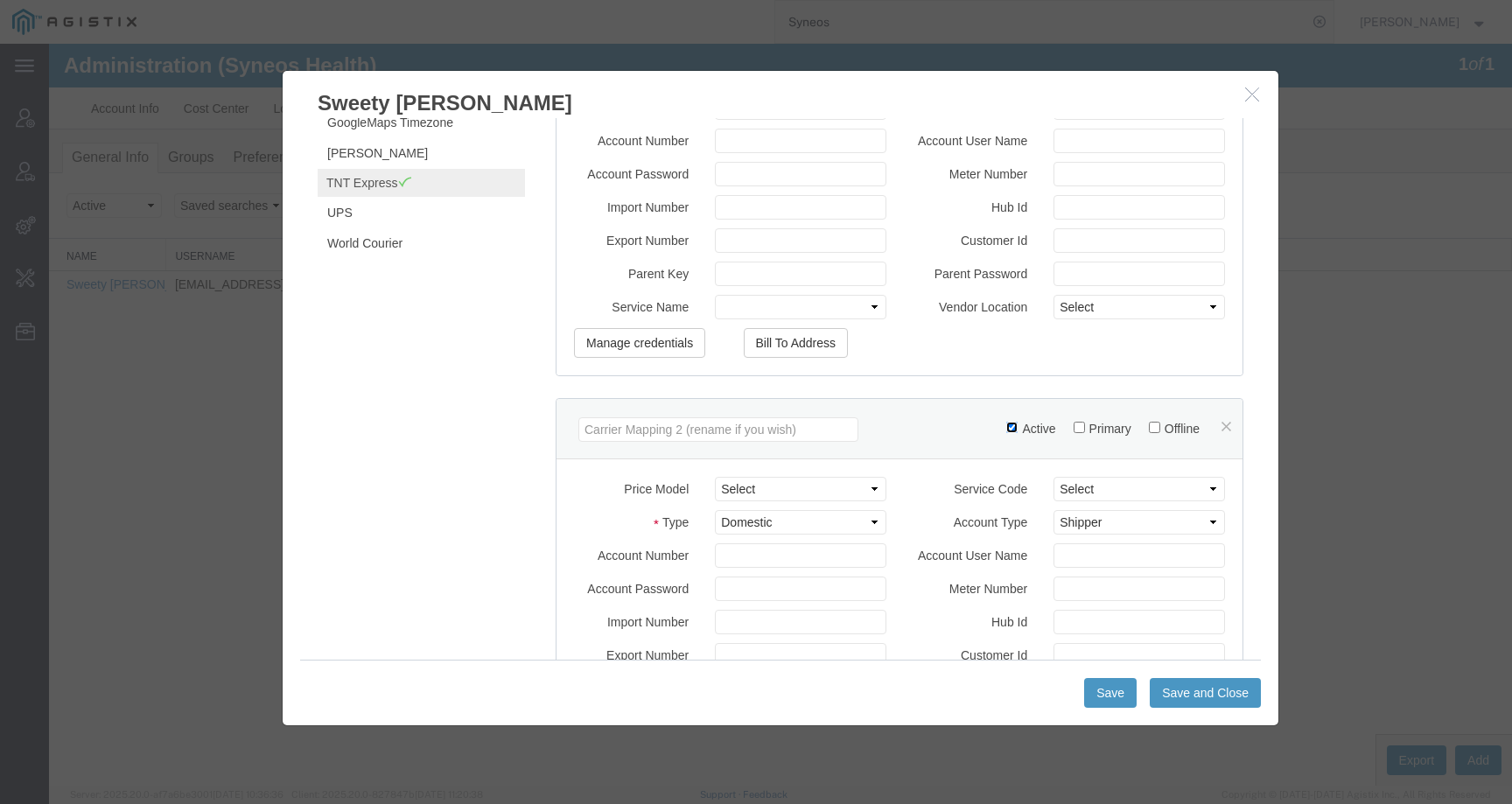
scroll to position [0, 0]
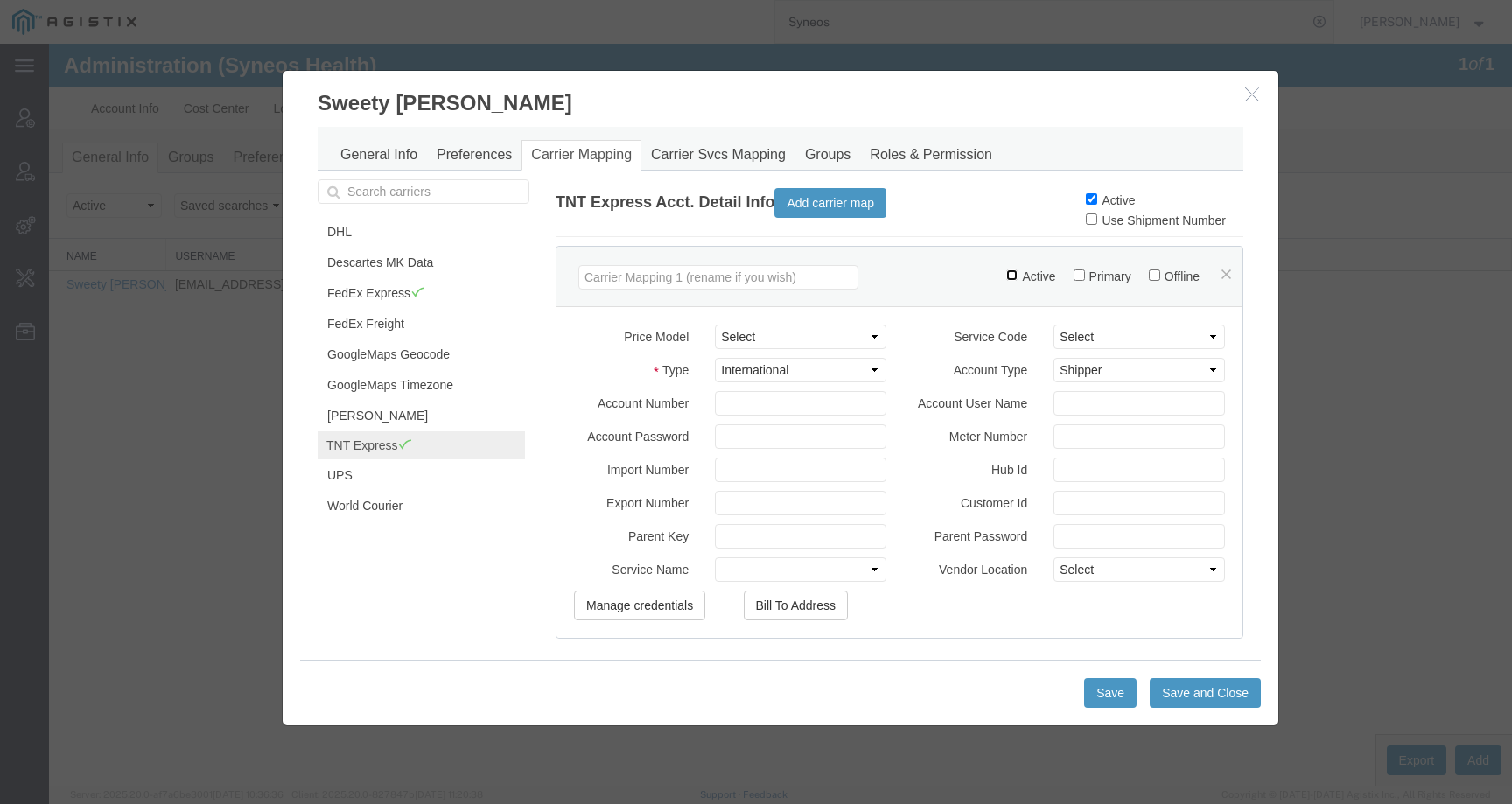
click at [1006, 274] on input "Active" at bounding box center [1012, 275] width 12 height 12
checkbox input "true"
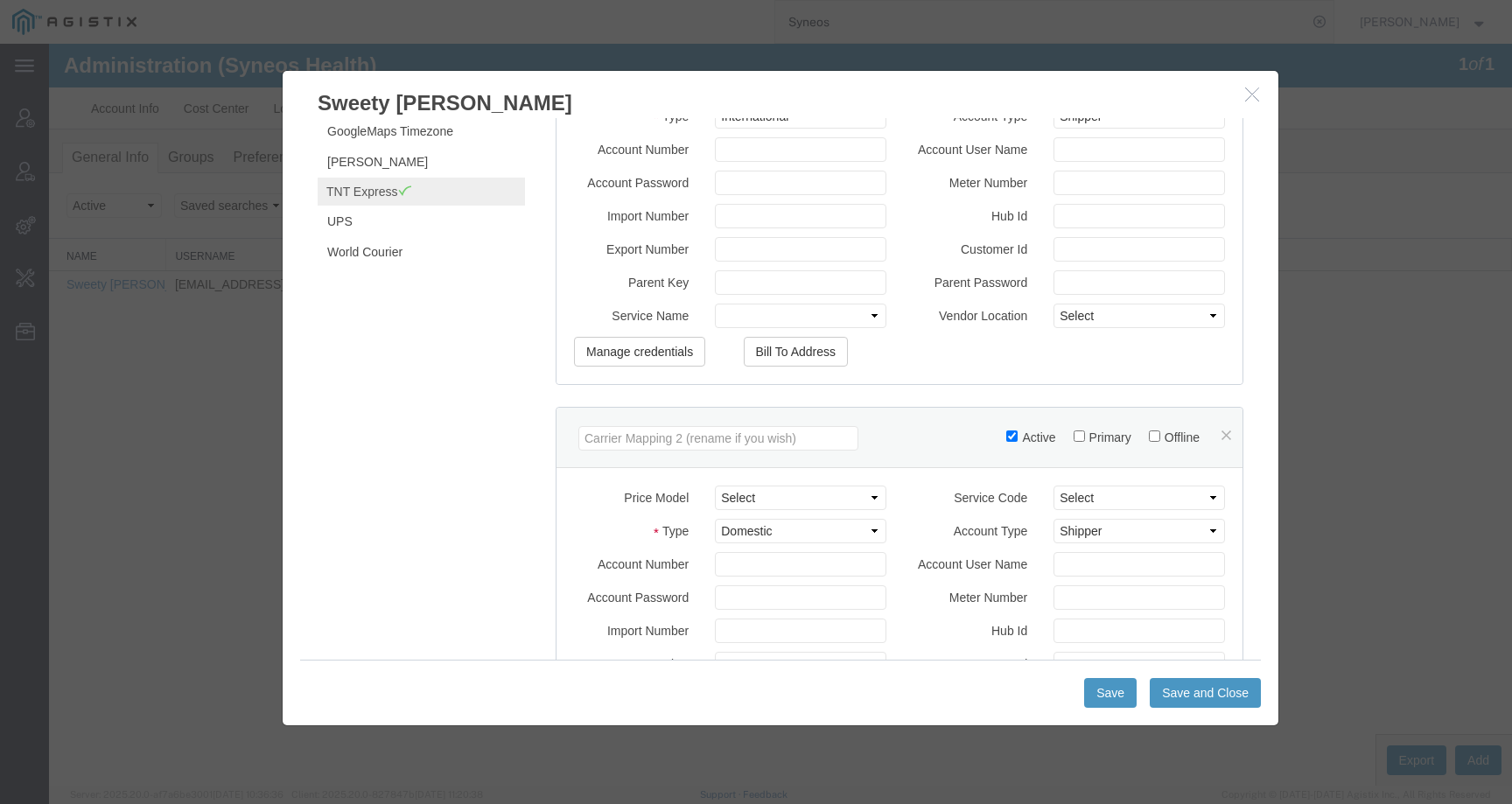
scroll to position [479, 0]
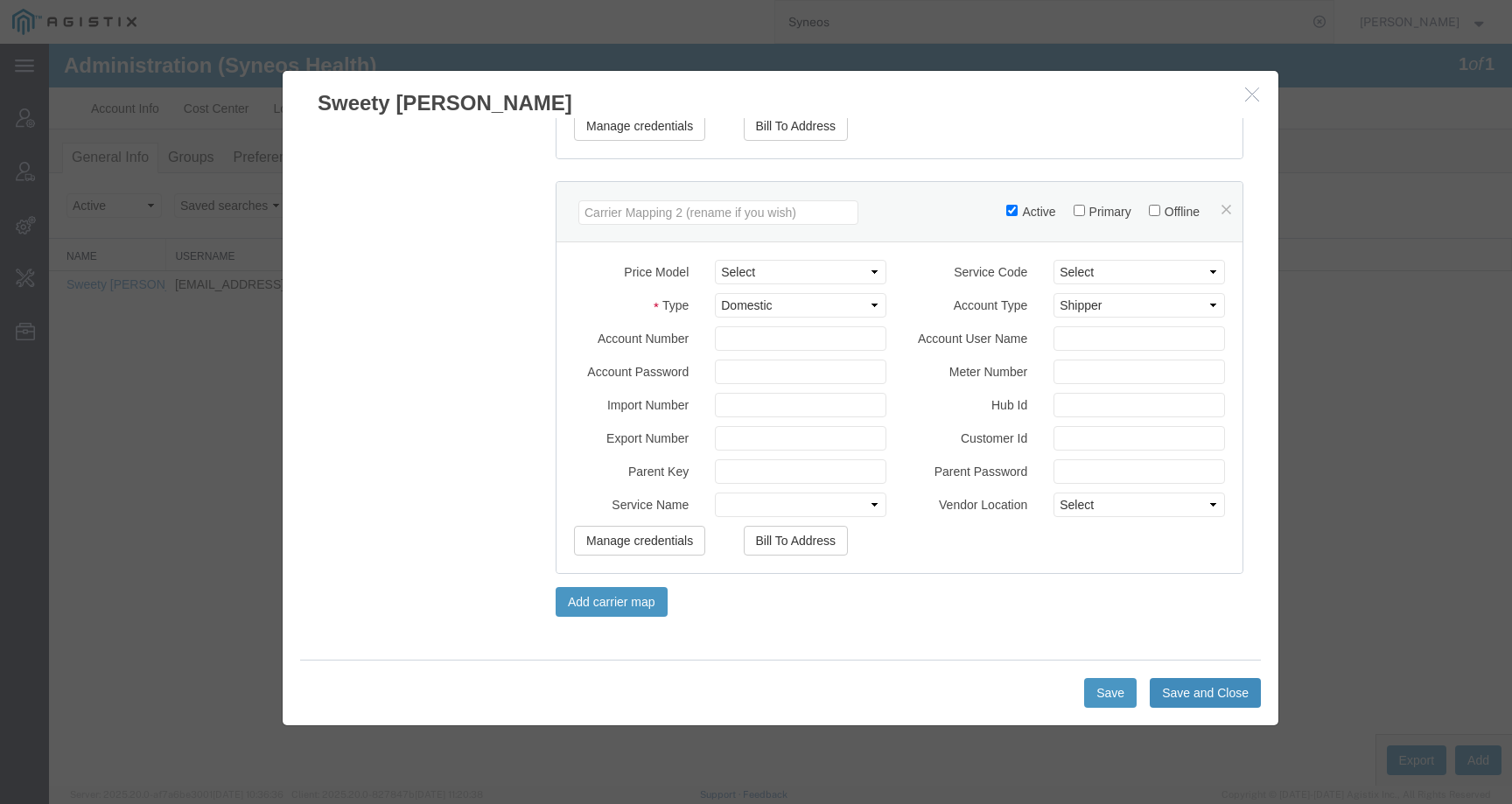
click at [1177, 687] on button "Save and Close" at bounding box center [1205, 692] width 111 height 29
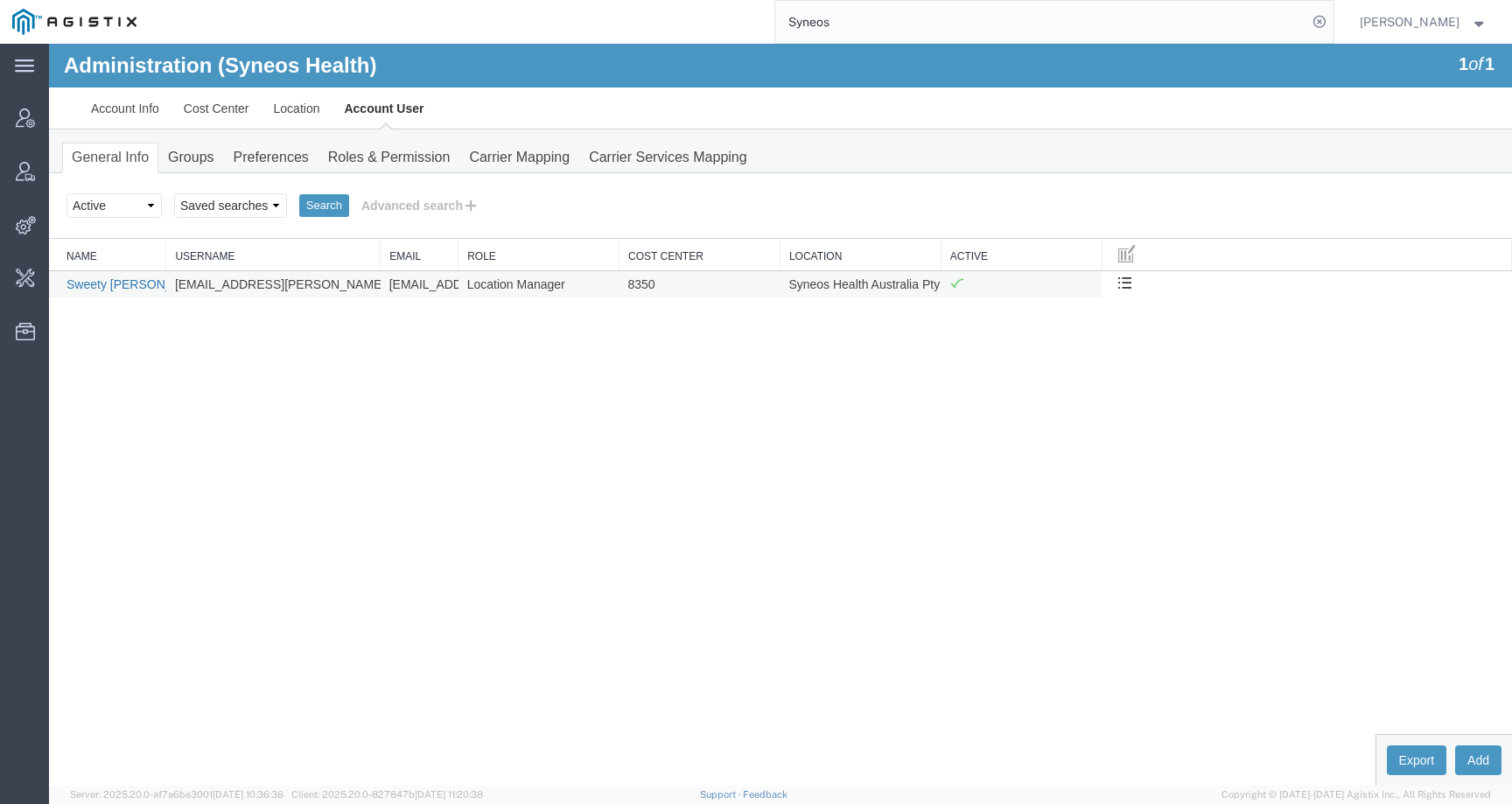
click at [116, 279] on link "Sweety [PERSON_NAME]" at bounding box center [139, 284] width 144 height 14
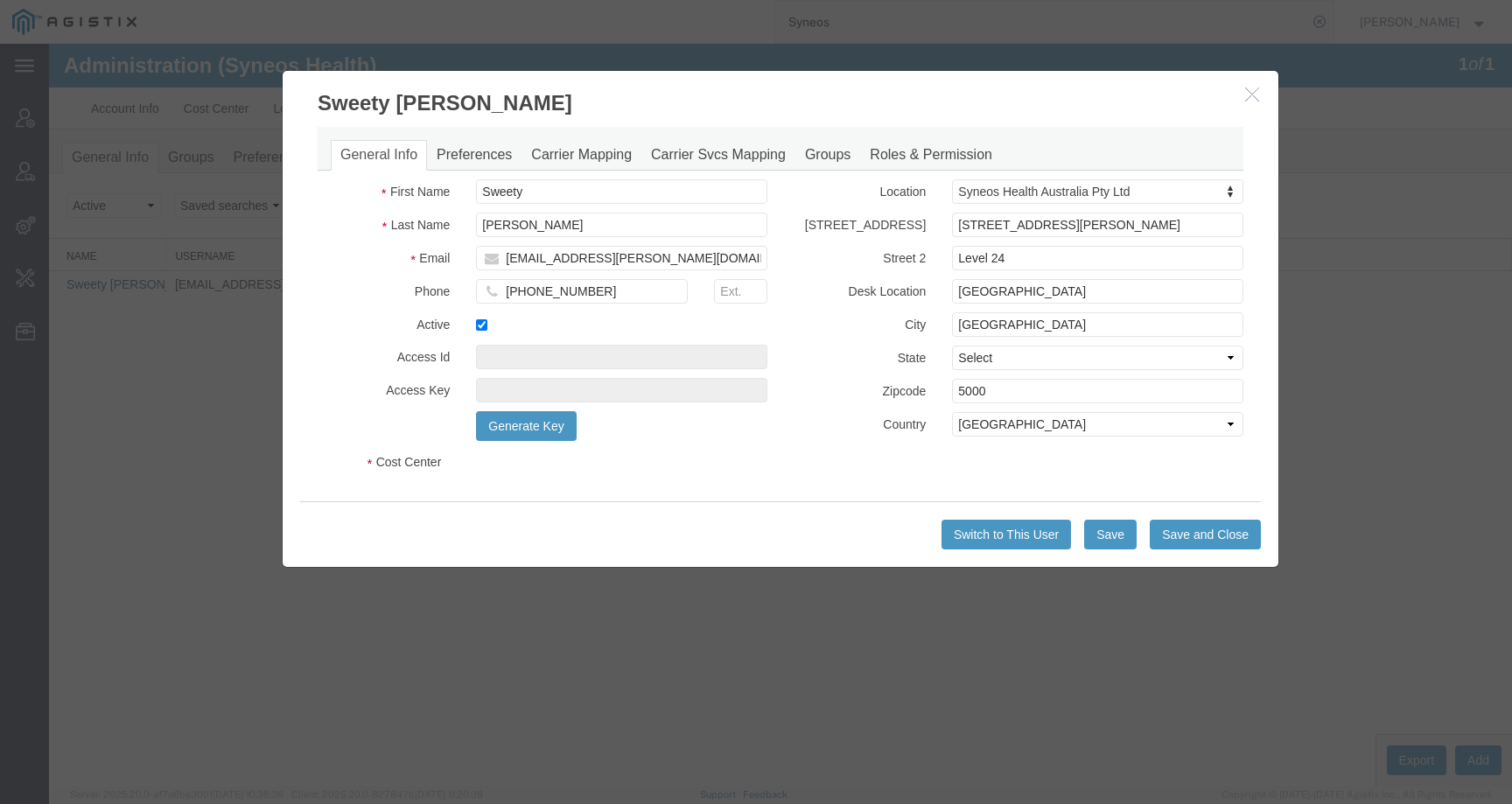
select select "DEPARTMENT"
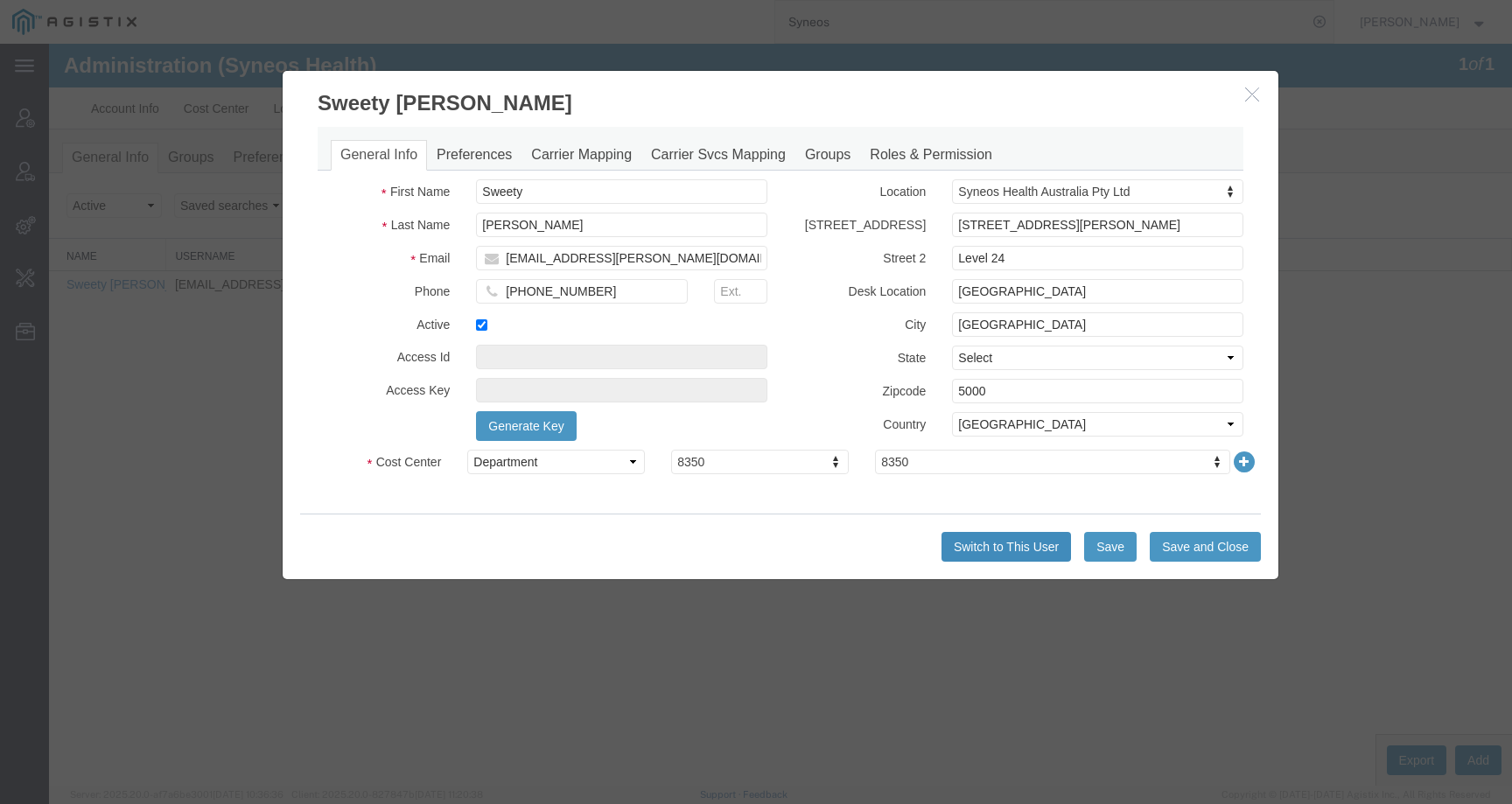
click at [978, 537] on button "Switch to This User" at bounding box center [1006, 546] width 130 height 29
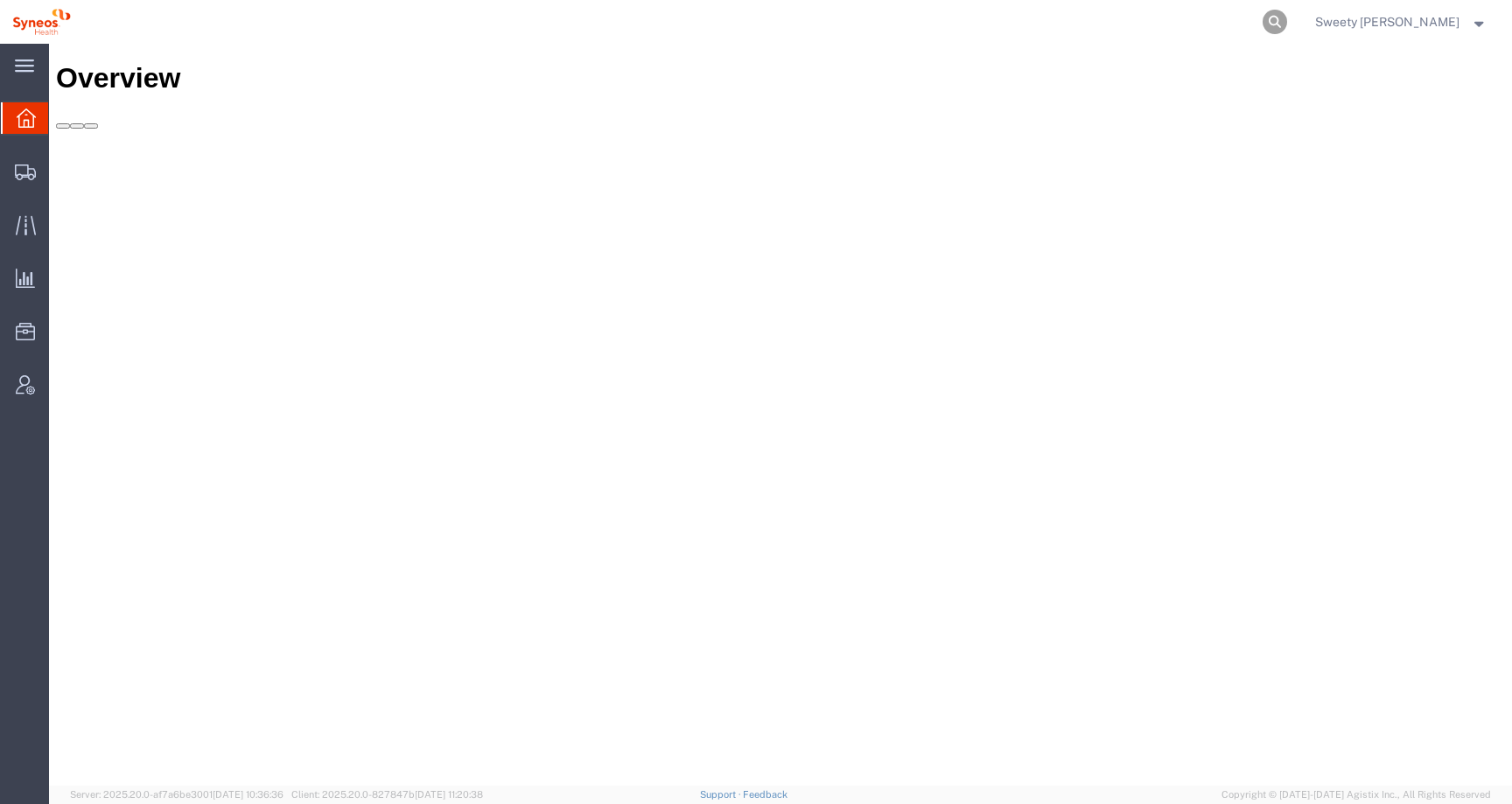
click at [1287, 14] on icon at bounding box center [1276, 22] width 25 height 25
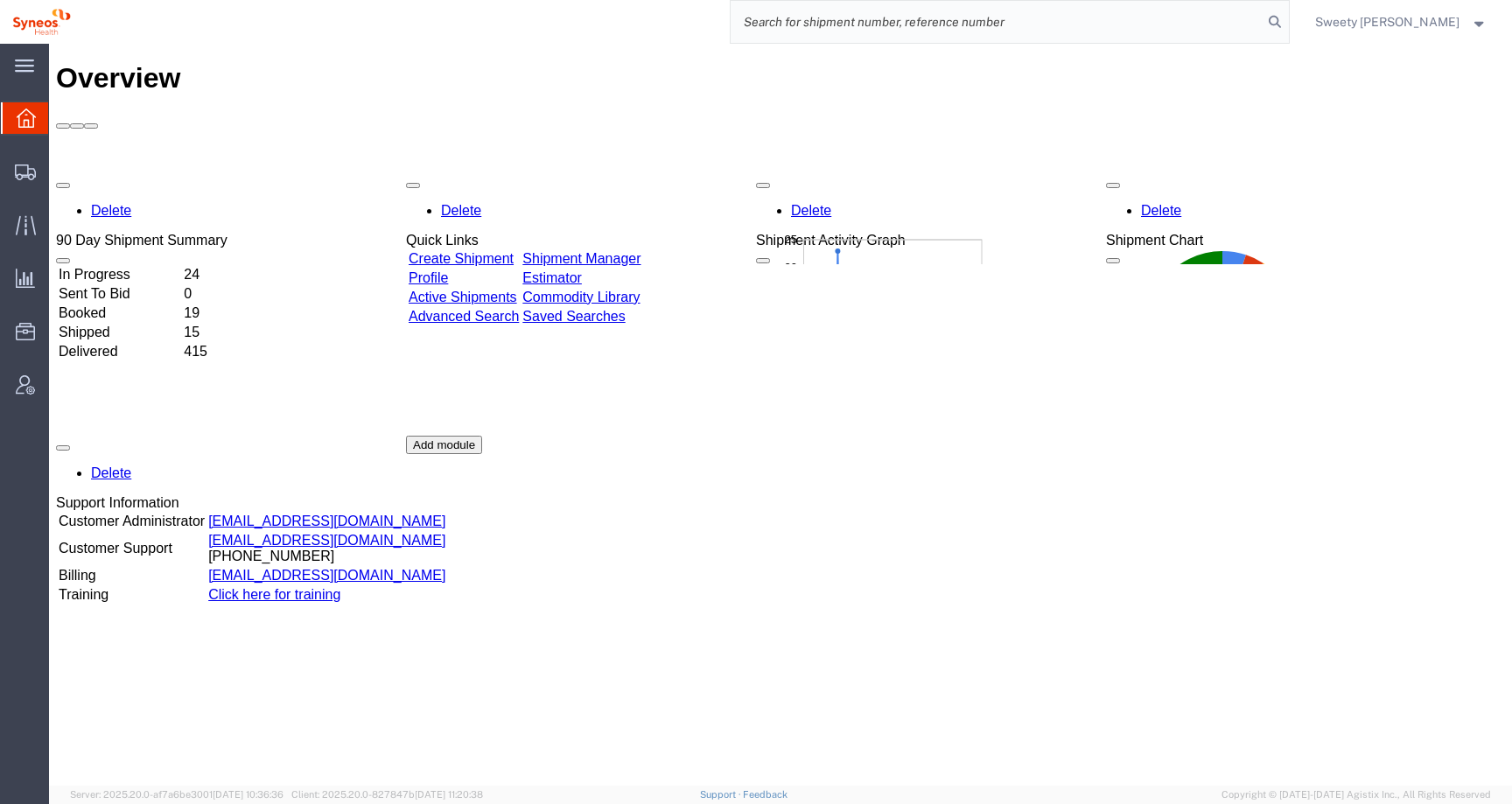
click at [1263, 18] on input "search" at bounding box center [996, 21] width 532 height 42
paste input "56977829"
type input "56977829"
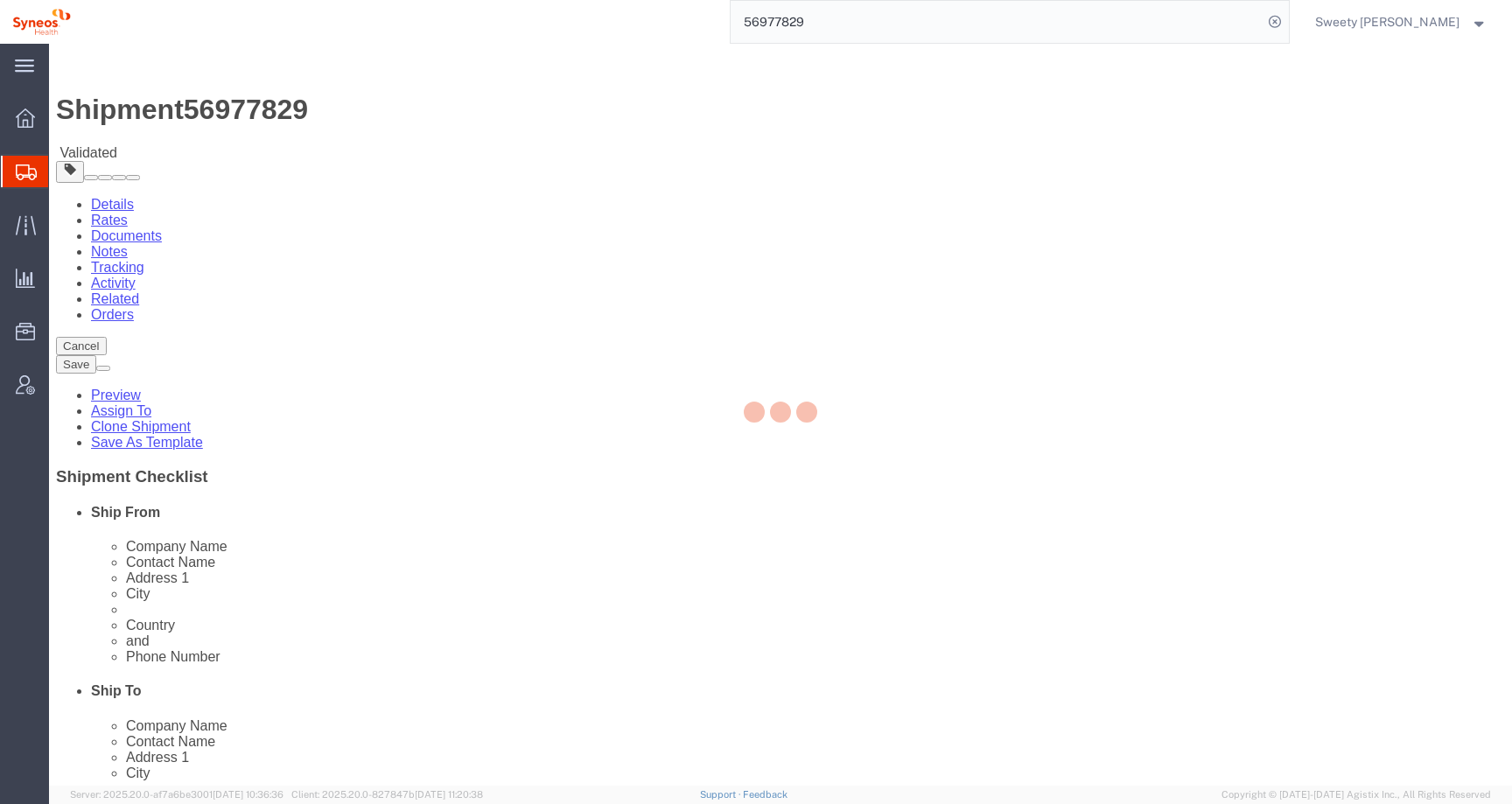
select select
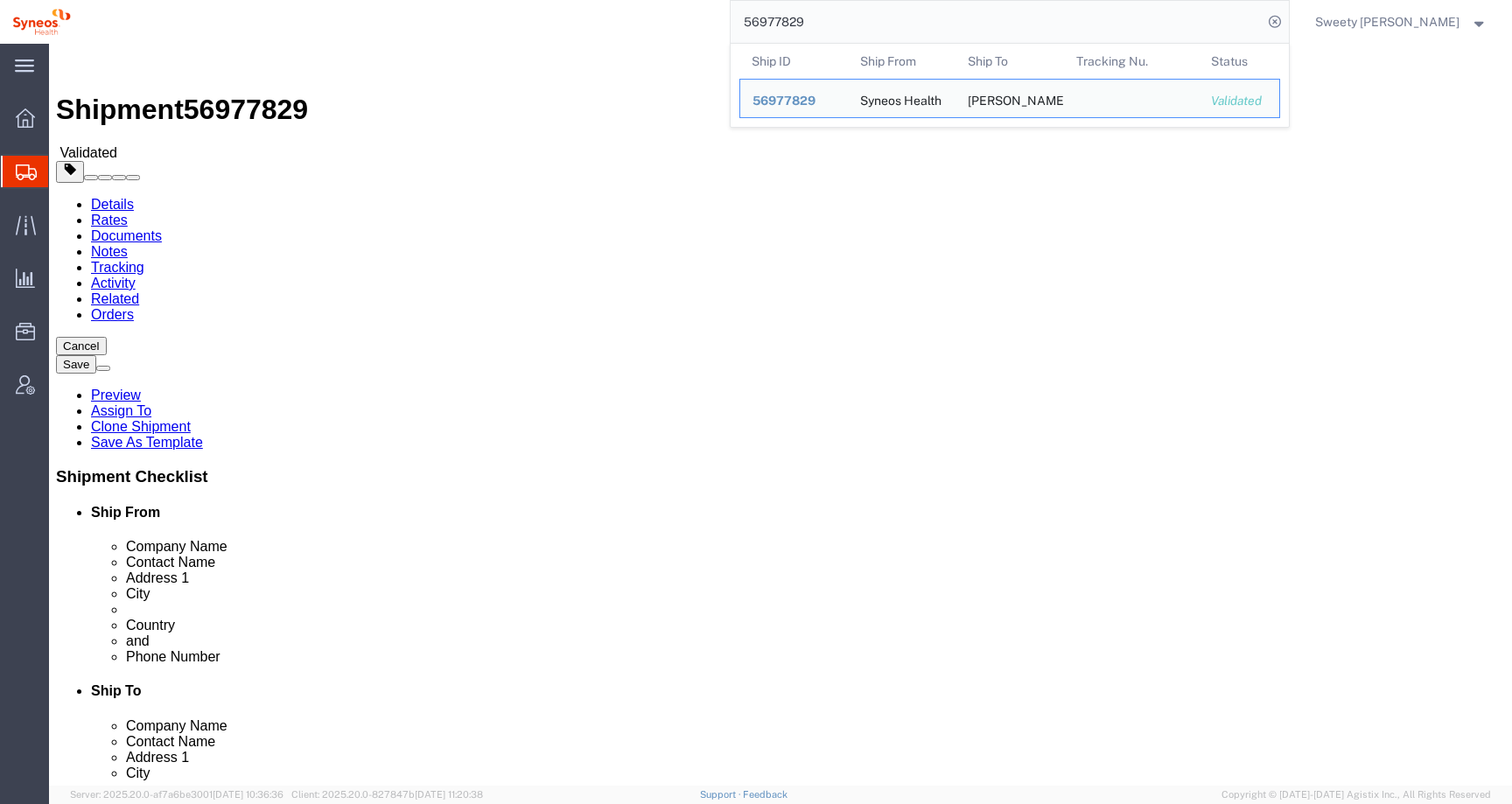
click button "Rate Shipment"
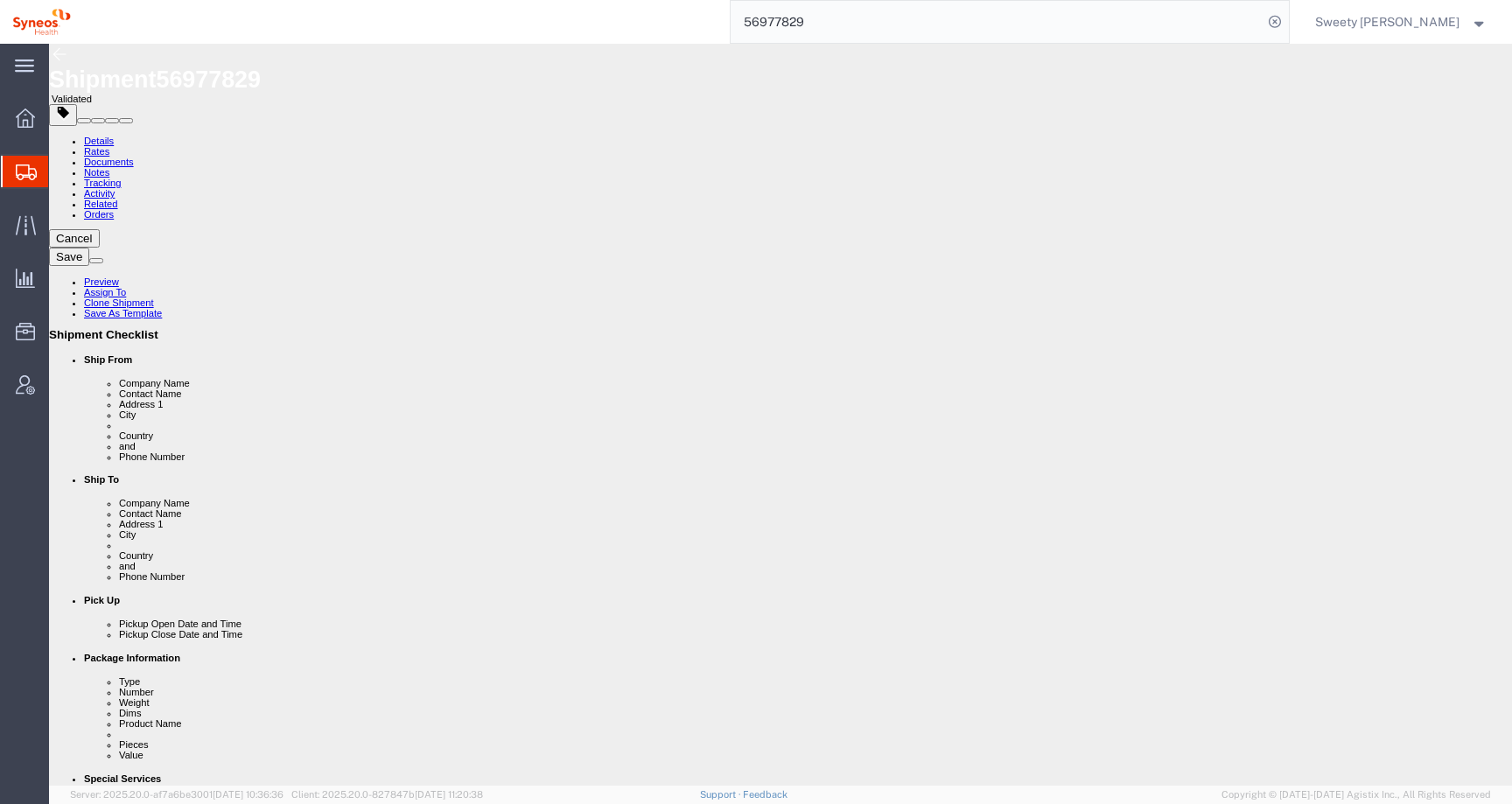
click at [1384, 22] on span "Sweety Langalia" at bounding box center [1388, 22] width 144 height 20
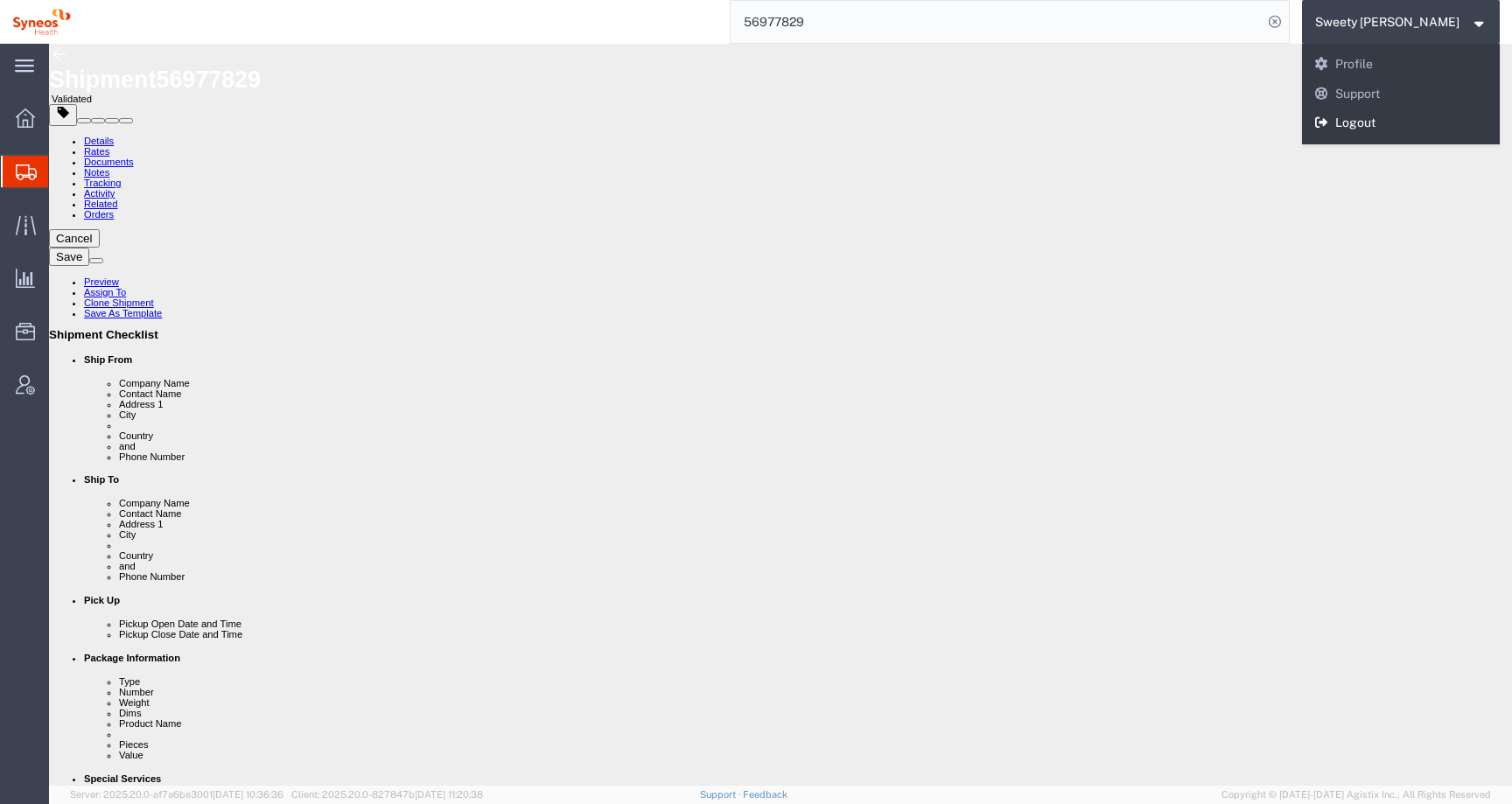
click at [1393, 123] on link "Logout" at bounding box center [1401, 123] width 198 height 29
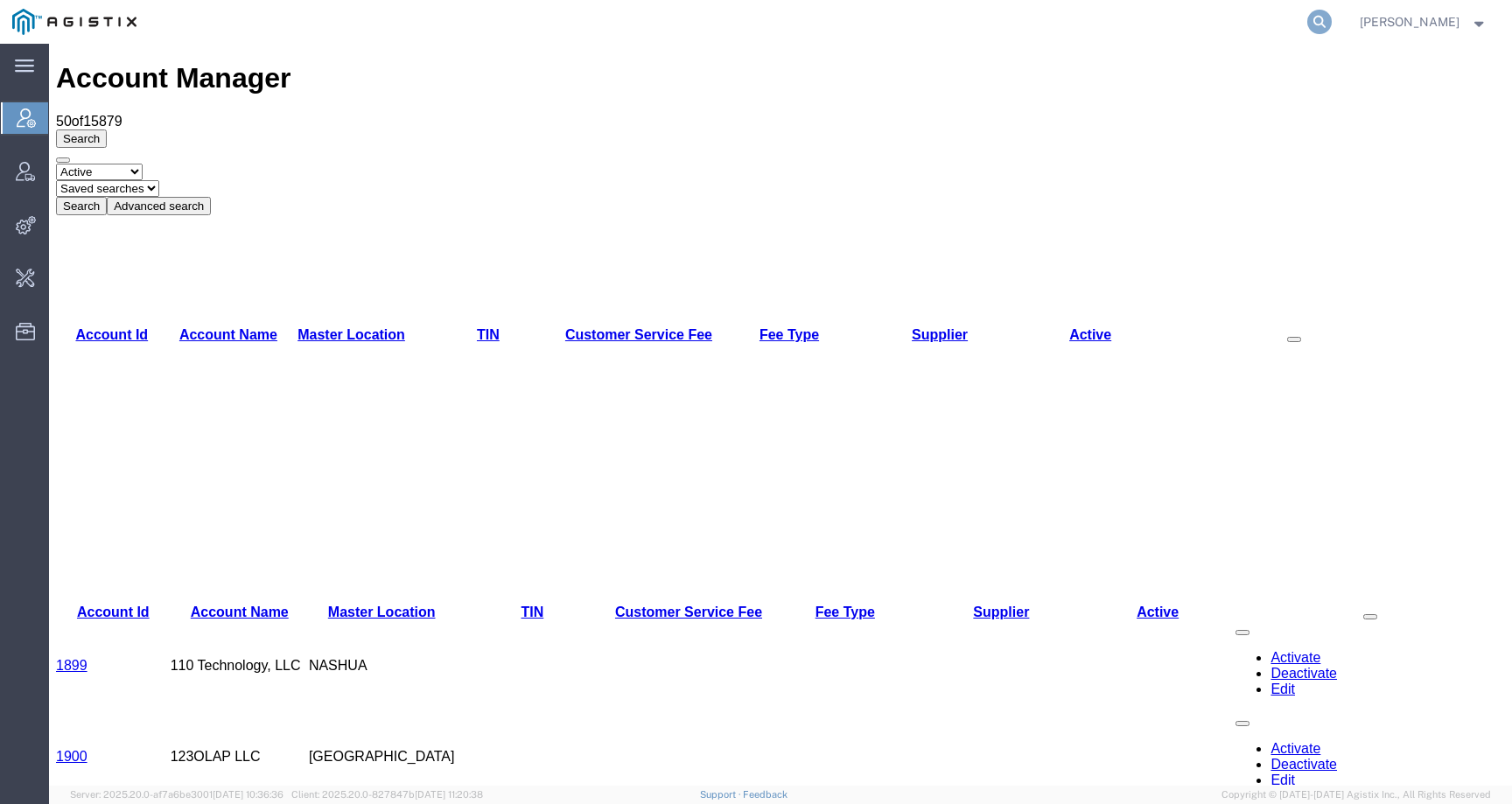
click at [1330, 26] on icon at bounding box center [1320, 22] width 25 height 25
click at [1229, 26] on input "search" at bounding box center [1041, 21] width 532 height 42
type input "Syneos"
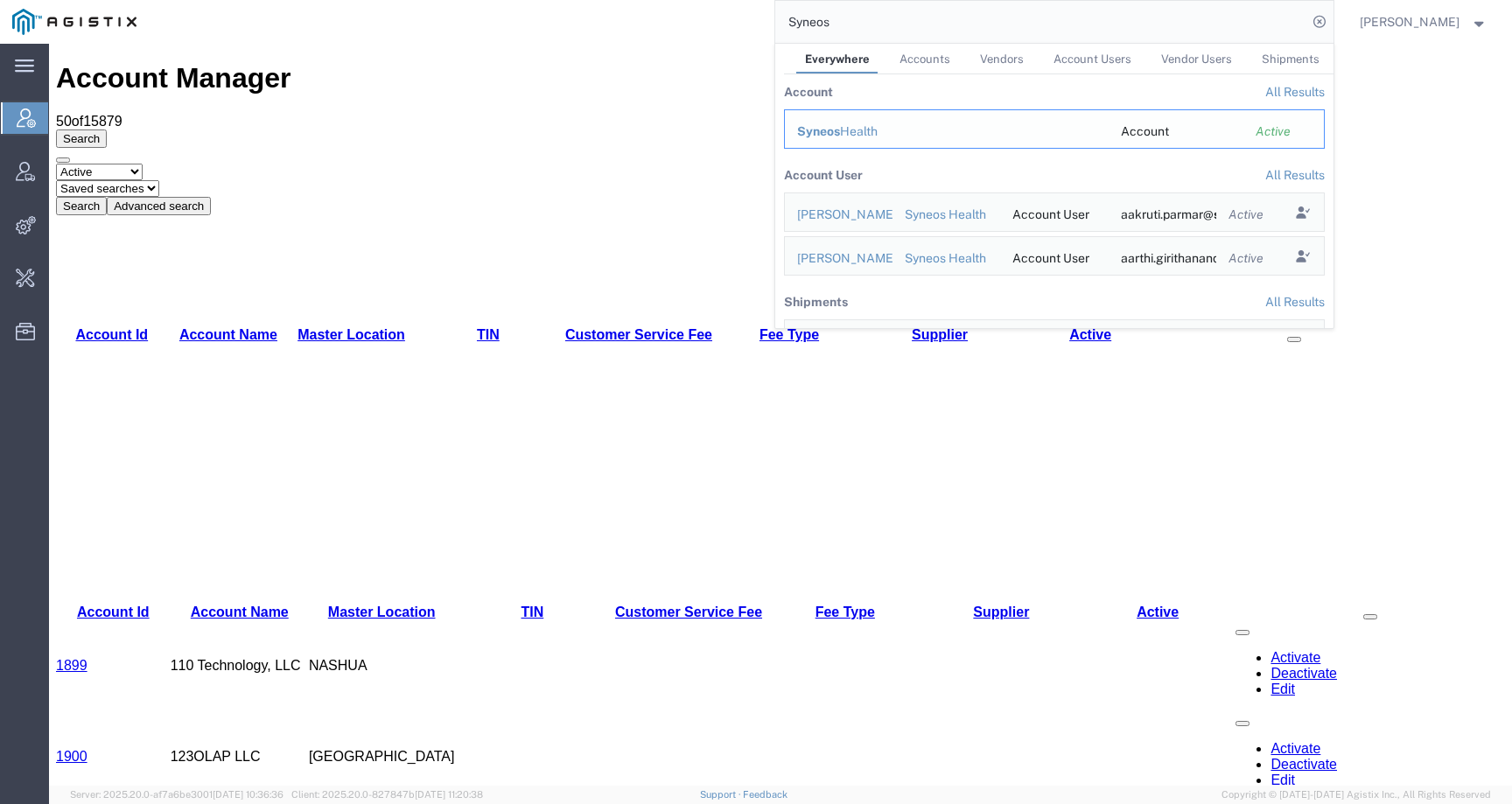
click at [833, 140] on td "Syneos Health" at bounding box center [946, 129] width 324 height 39
click at [831, 128] on span "Syneos" at bounding box center [819, 131] width 43 height 14
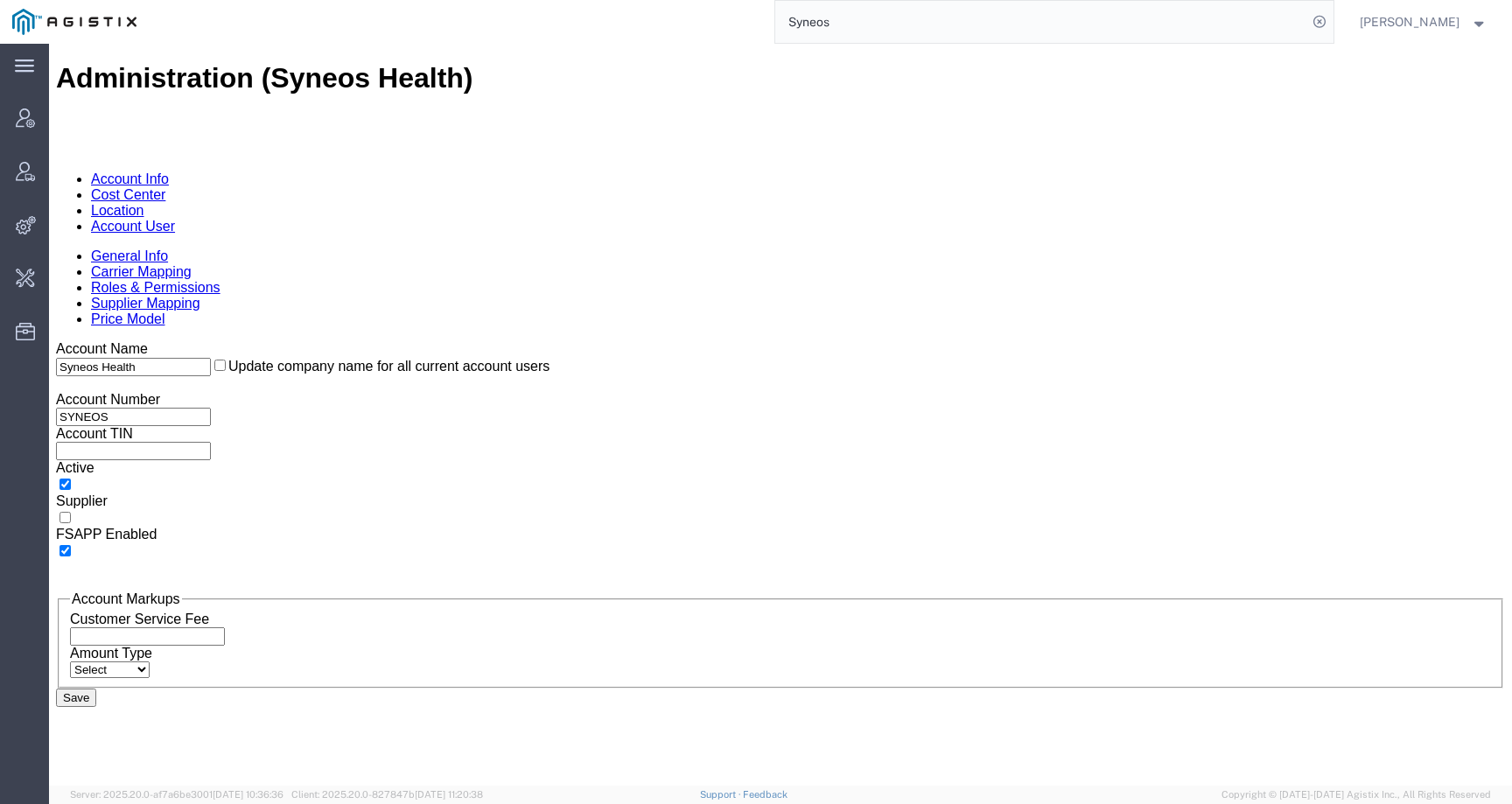
click at [175, 219] on link "Account User" at bounding box center [132, 226] width 84 height 15
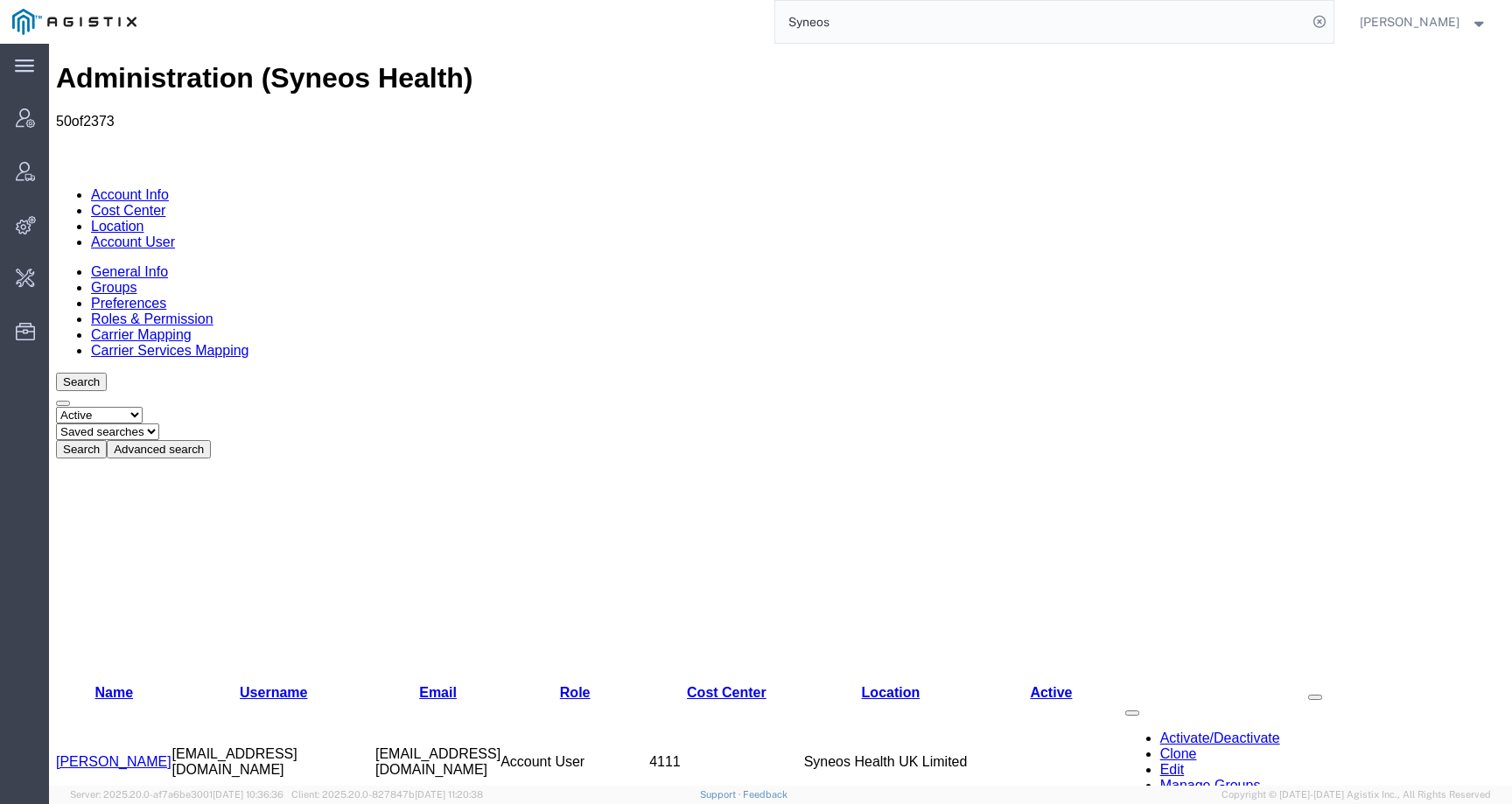
click at [211, 440] on button "Advanced search" at bounding box center [158, 449] width 104 height 19
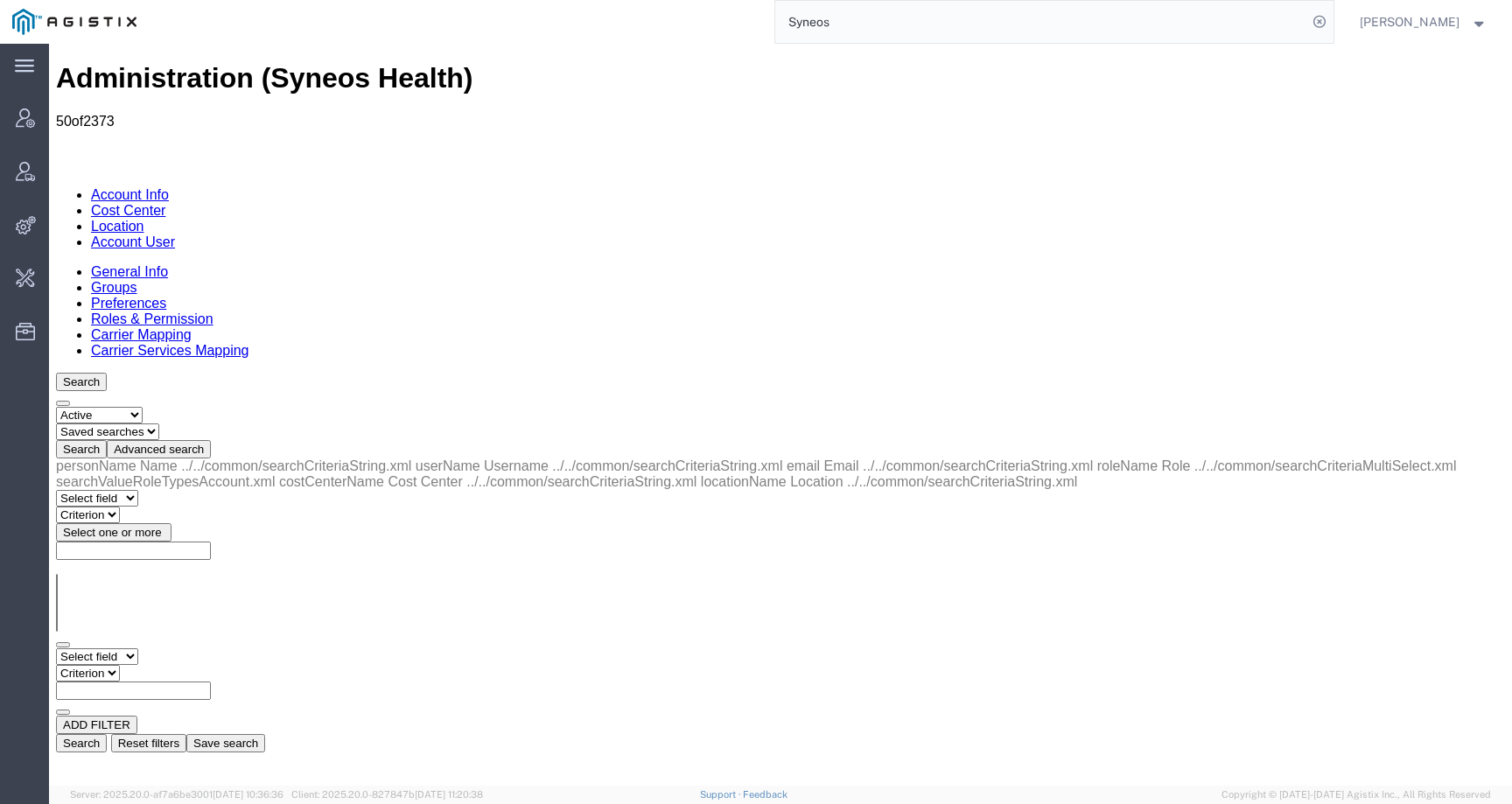
click at [211, 681] on input "text" at bounding box center [133, 690] width 155 height 19
click at [95, 648] on select "Select field Cost Center Email Location Name Role Username" at bounding box center [97, 656] width 83 height 17
select select "locationName"
click at [56, 648] on select "Select field Cost Center Email Location Name Role Username" at bounding box center [97, 656] width 83 height 17
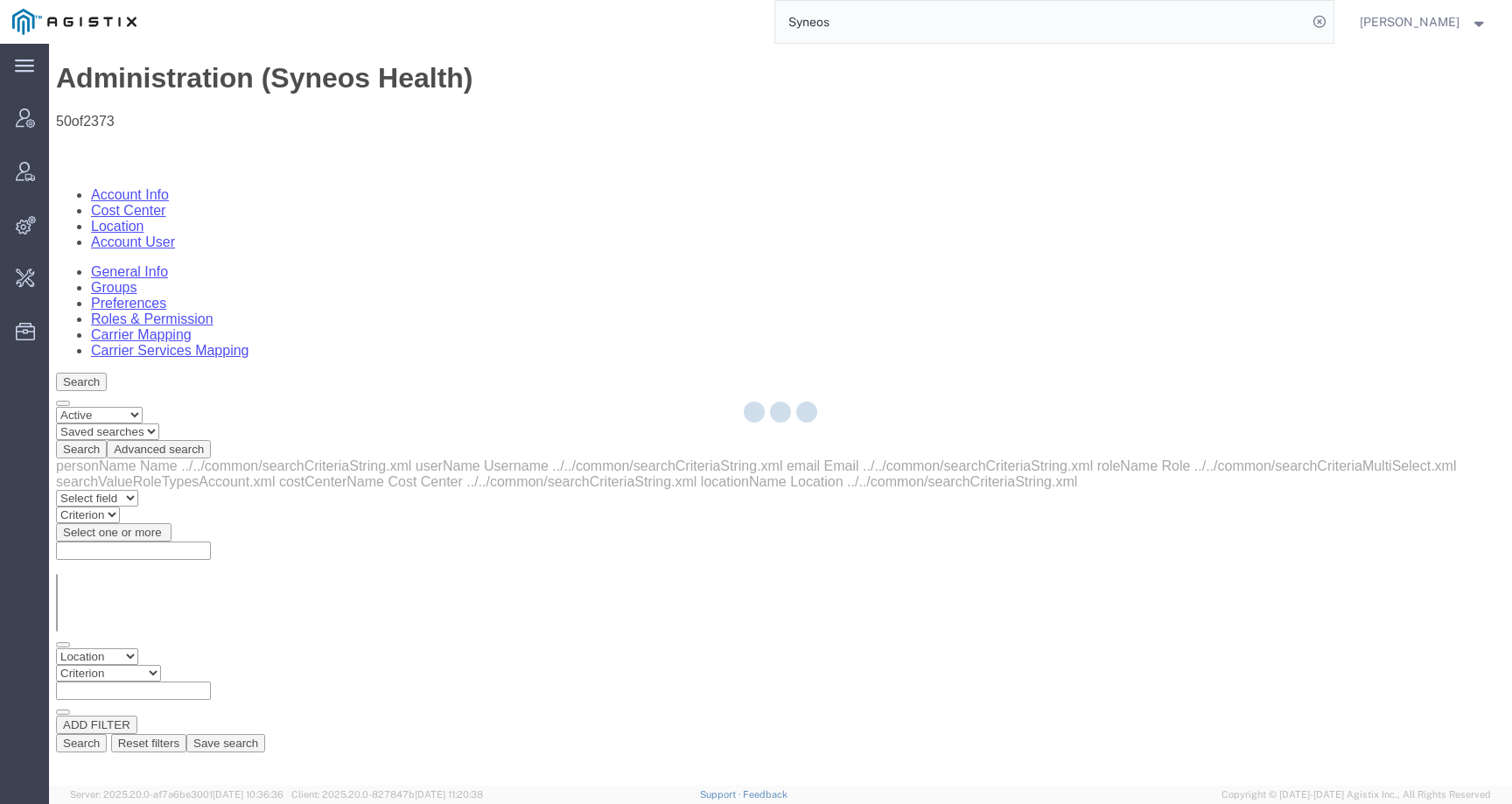
click at [115, 648] on select "Select field Cost Center Email Location Name Role Username" at bounding box center [97, 656] width 83 height 17
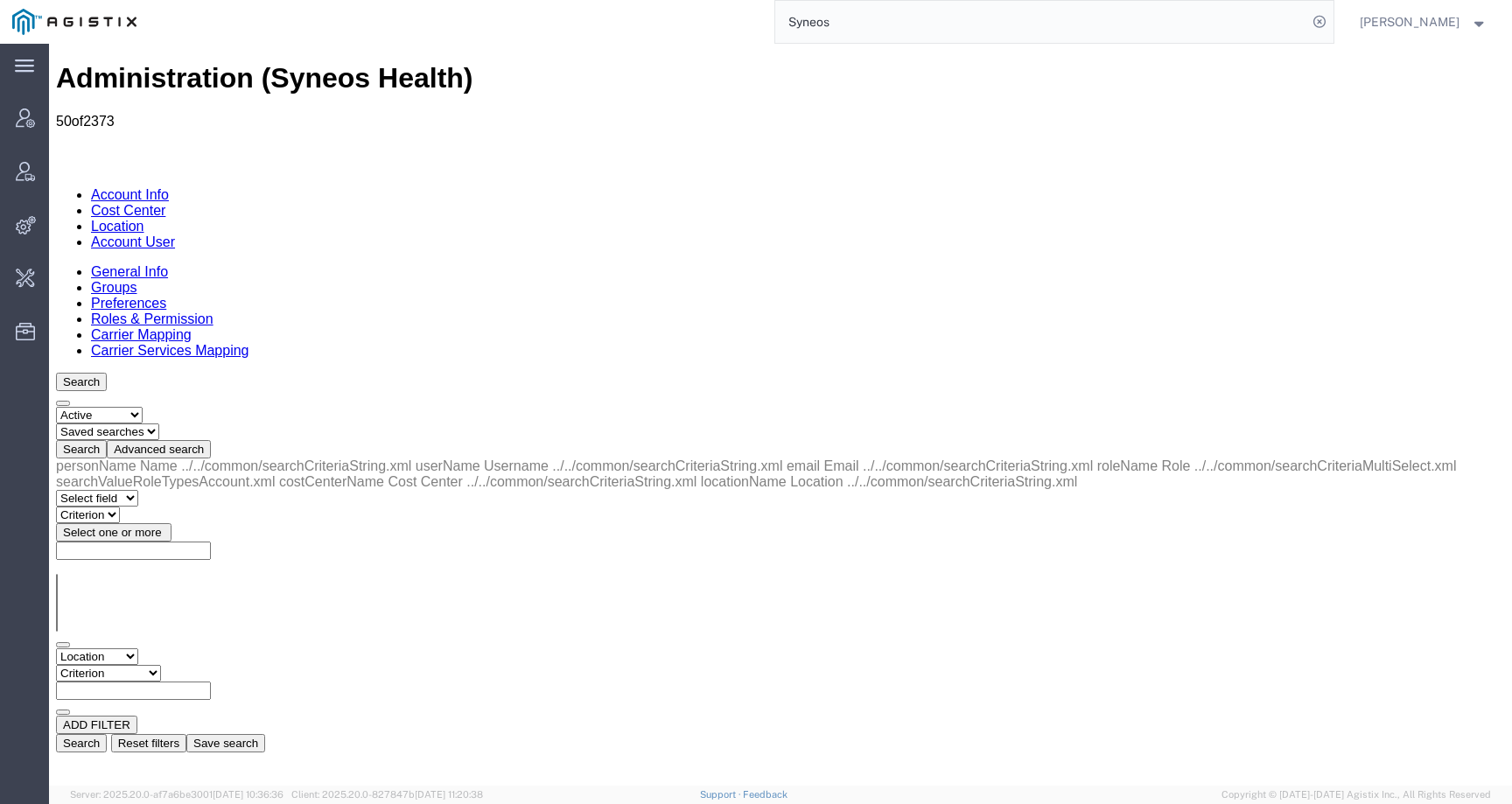
select select "personName"
click at [56, 648] on select "Select field Cost Center Email Location Name Role Username" at bounding box center [97, 656] width 83 height 17
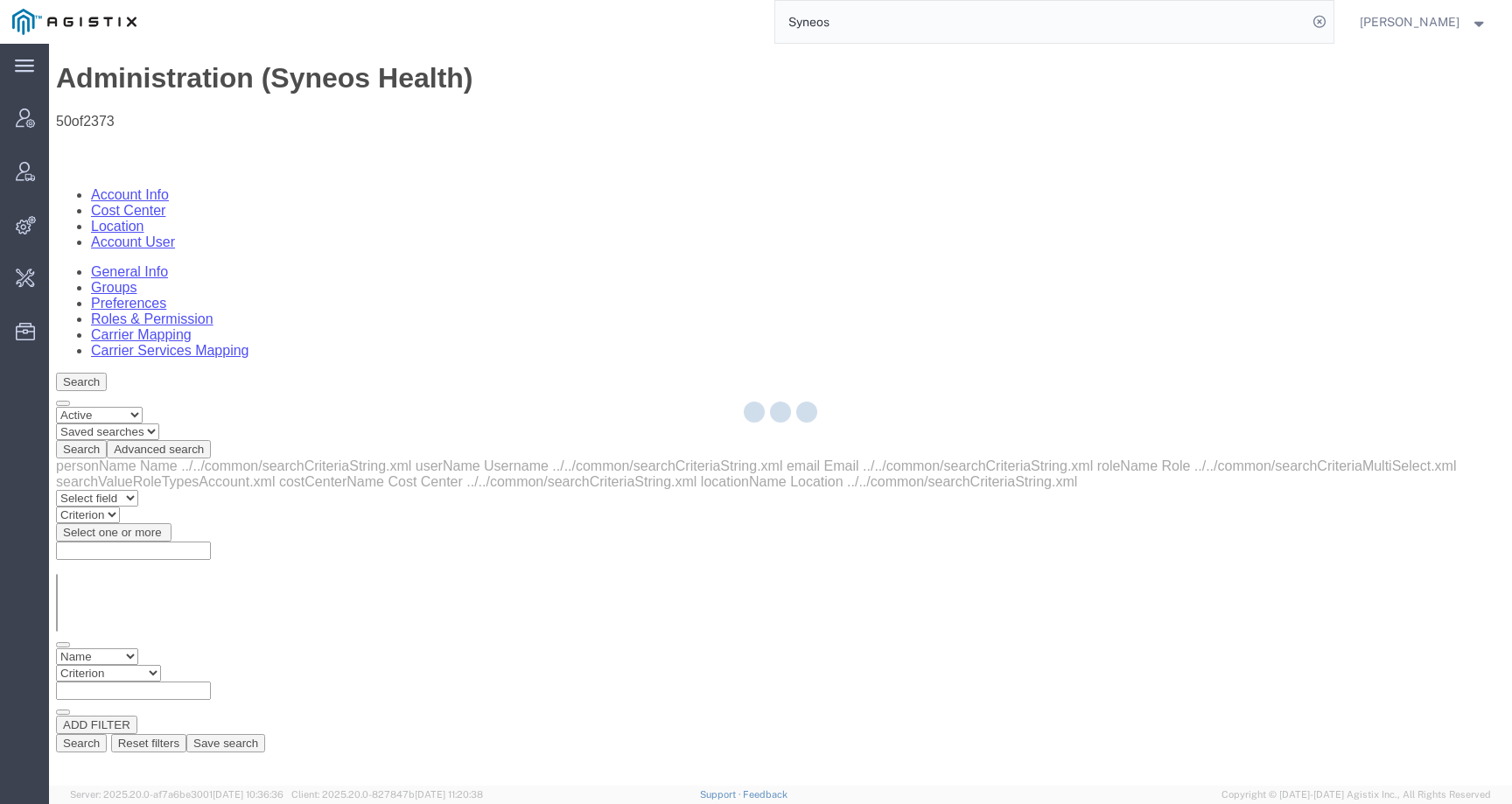
click at [211, 681] on input "text" at bounding box center [133, 690] width 155 height 19
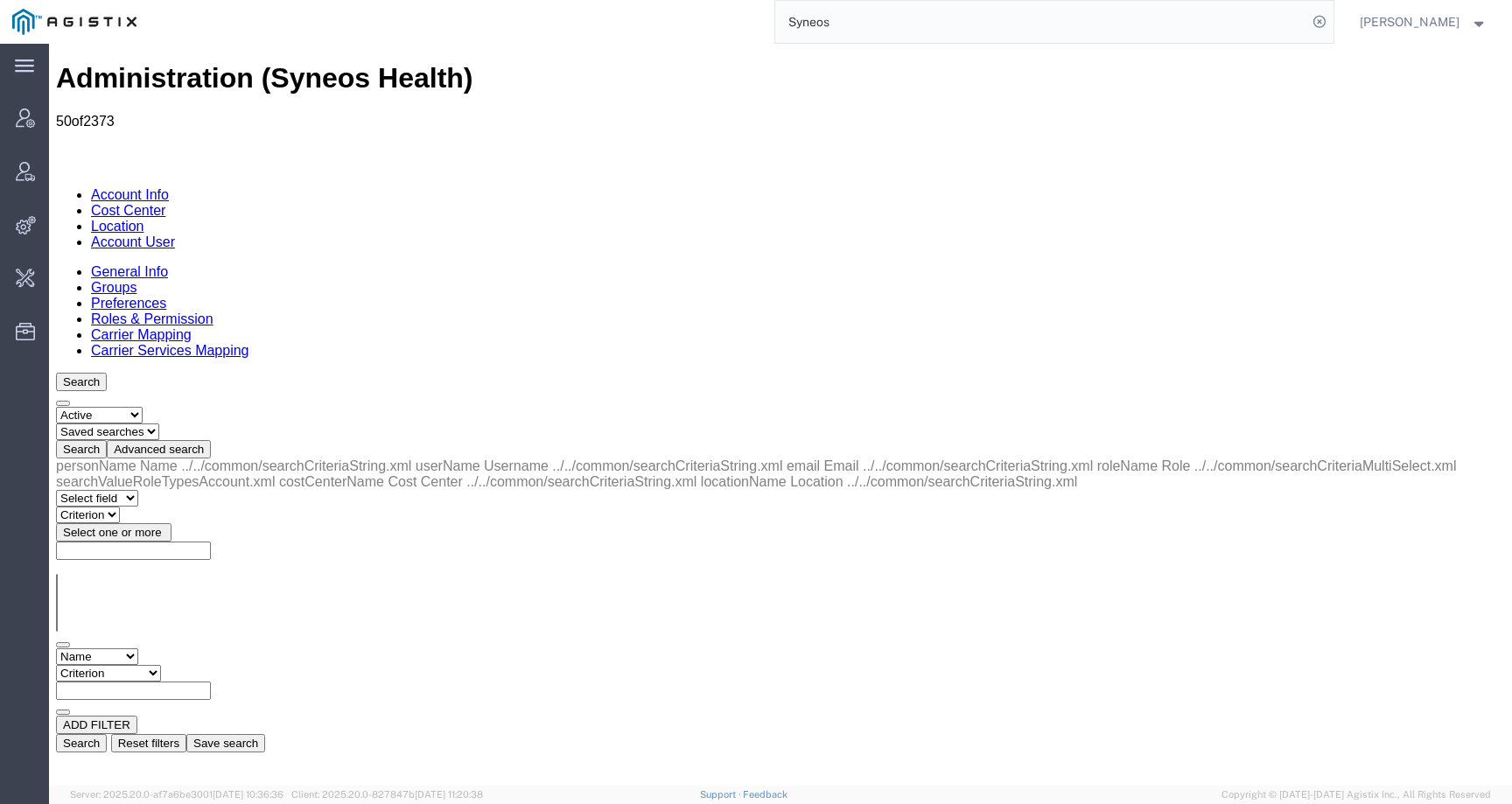
paste input "sweety.langalia@syneoshealth.com"
type input "sweety.langalia@syneoshealth.com"
click at [139, 648] on select "Select field Cost Center Email Location Name Role Username" at bounding box center [97, 656] width 83 height 17
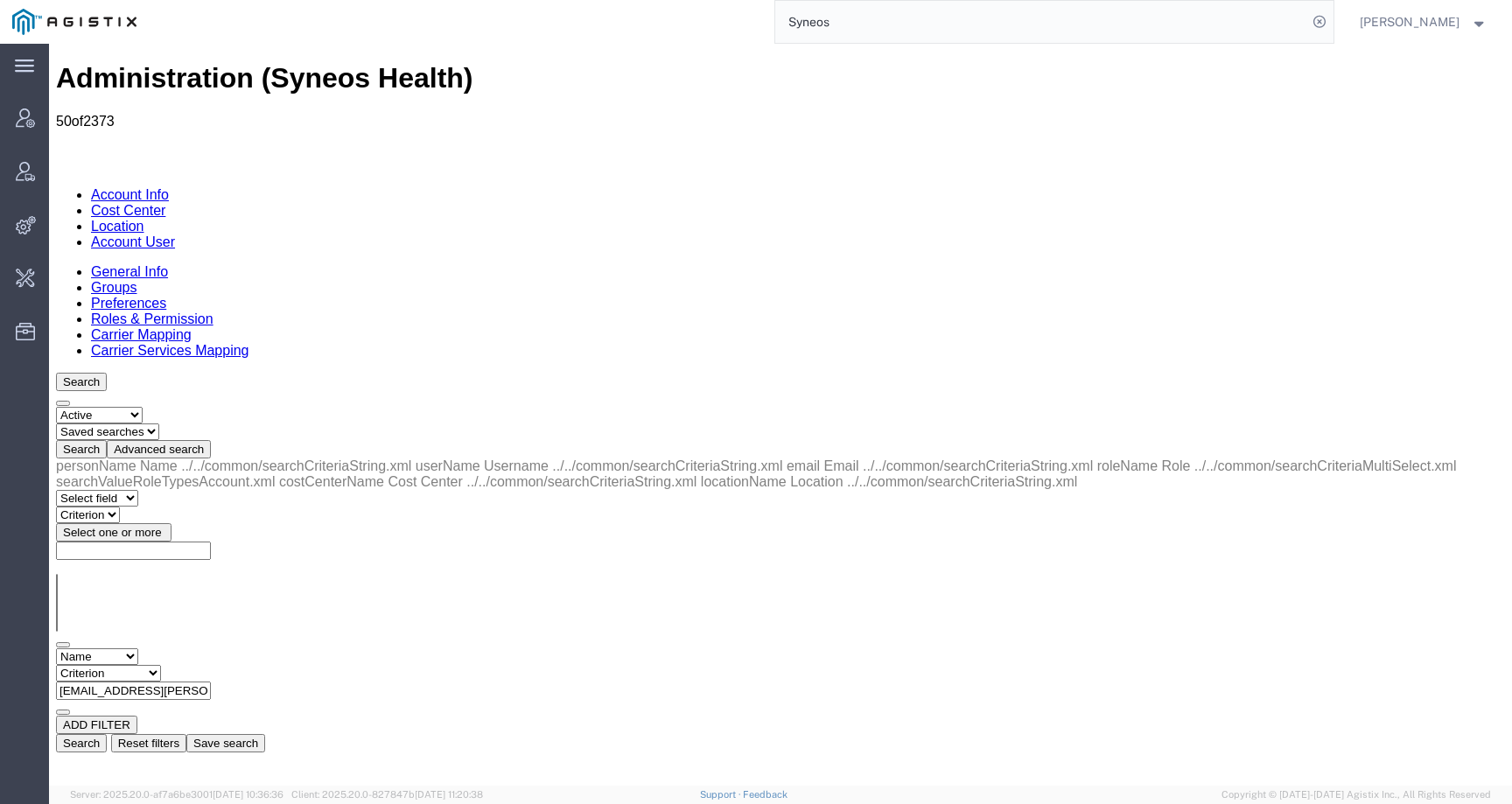
select select "email"
click at [56, 648] on select "Select field Cost Center Email Location Name Role Username" at bounding box center [97, 656] width 83 height 17
click at [161, 665] on select "Criterion contains does not contain is is blank is not blank starts with" at bounding box center [108, 673] width 105 height 17
select select "contains"
click at [161, 665] on select "Criterion contains does not contain is is blank is not blank starts with" at bounding box center [108, 673] width 105 height 17
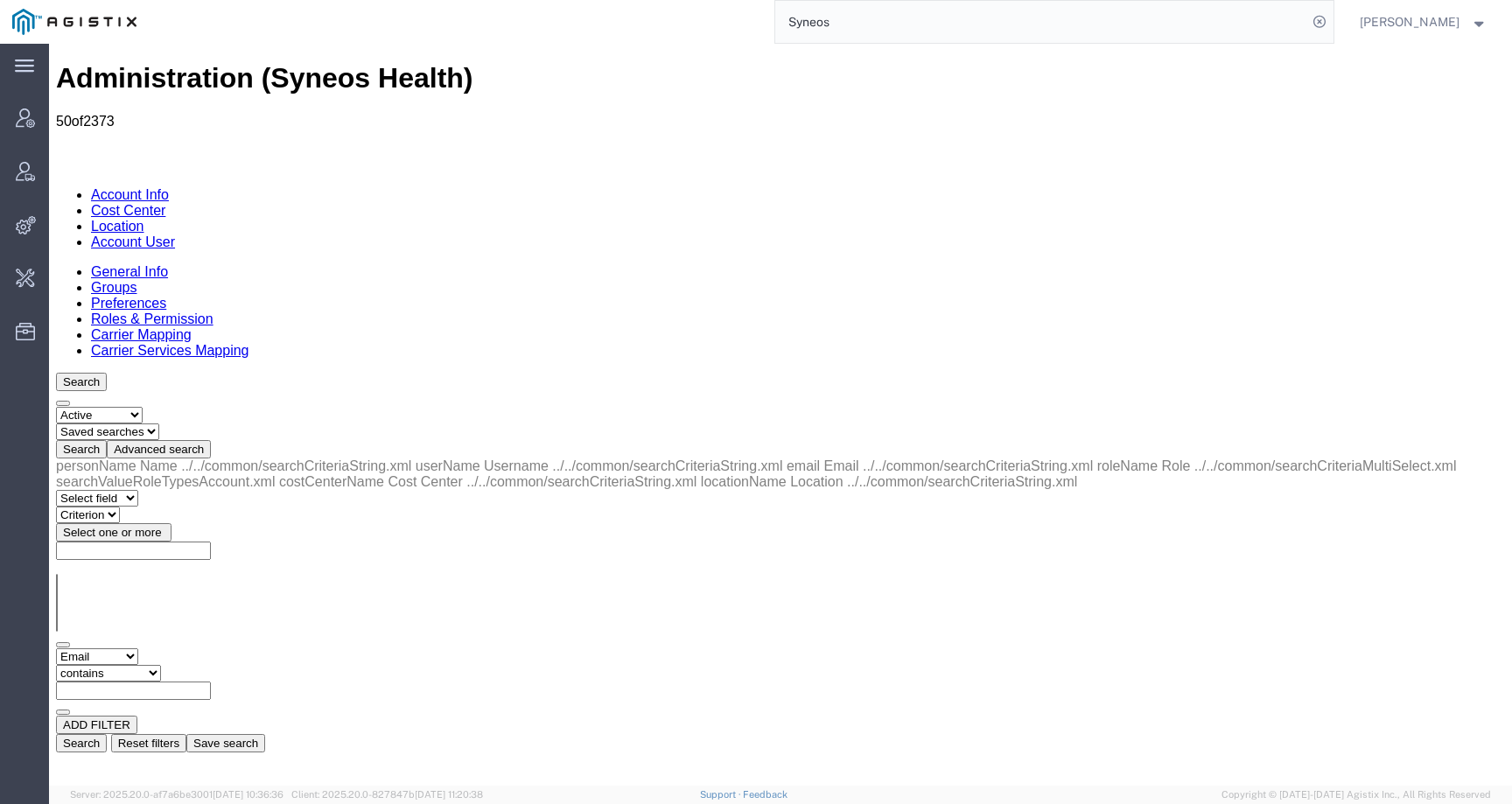
click at [211, 681] on input "text" at bounding box center [133, 690] width 155 height 19
paste input "sweety.langalia@syneoshealth.com"
type input "sweety.langalia@syneoshealth.com"
click at [107, 734] on button "Search" at bounding box center [81, 743] width 51 height 19
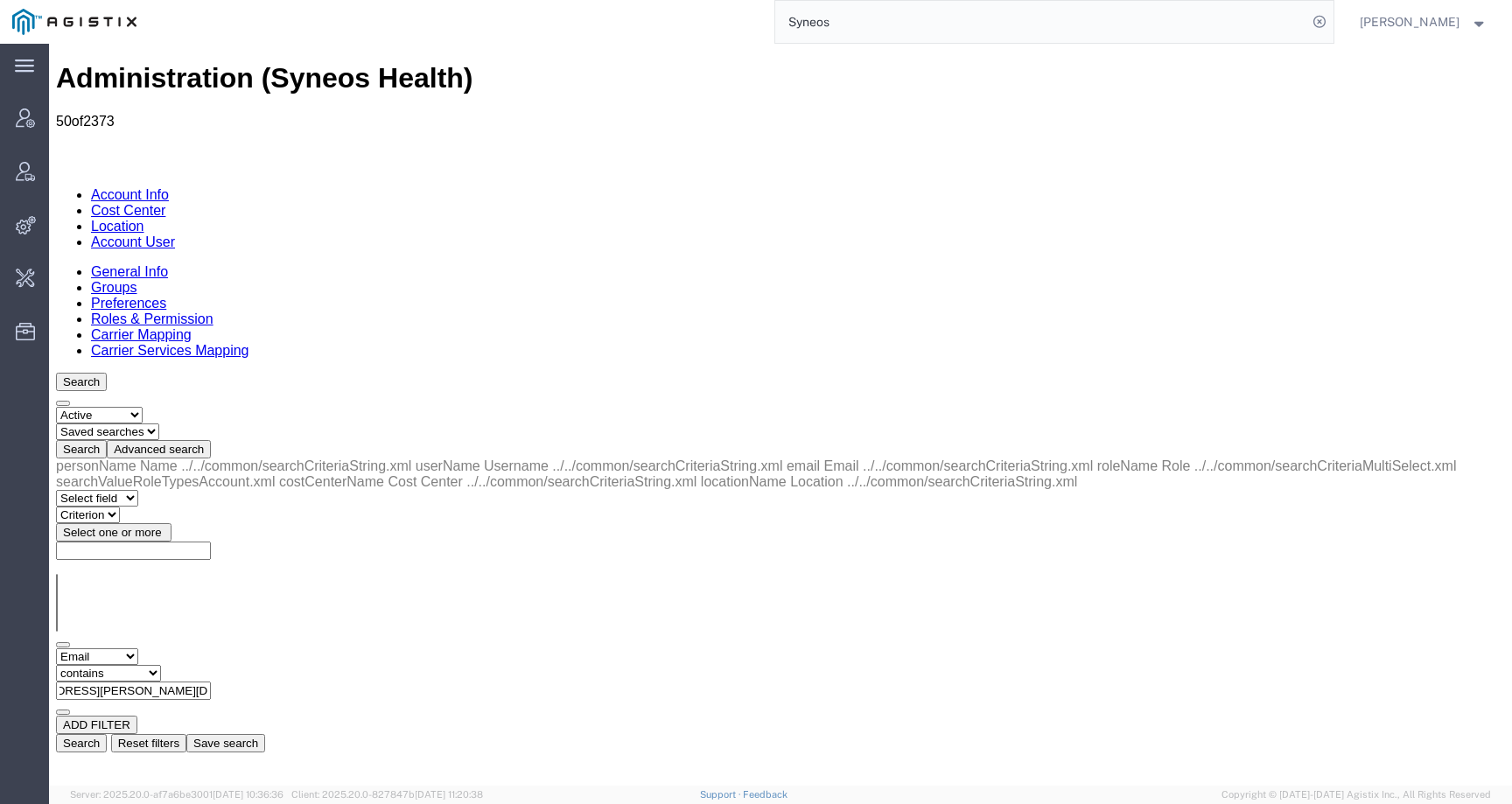
scroll to position [0, 0]
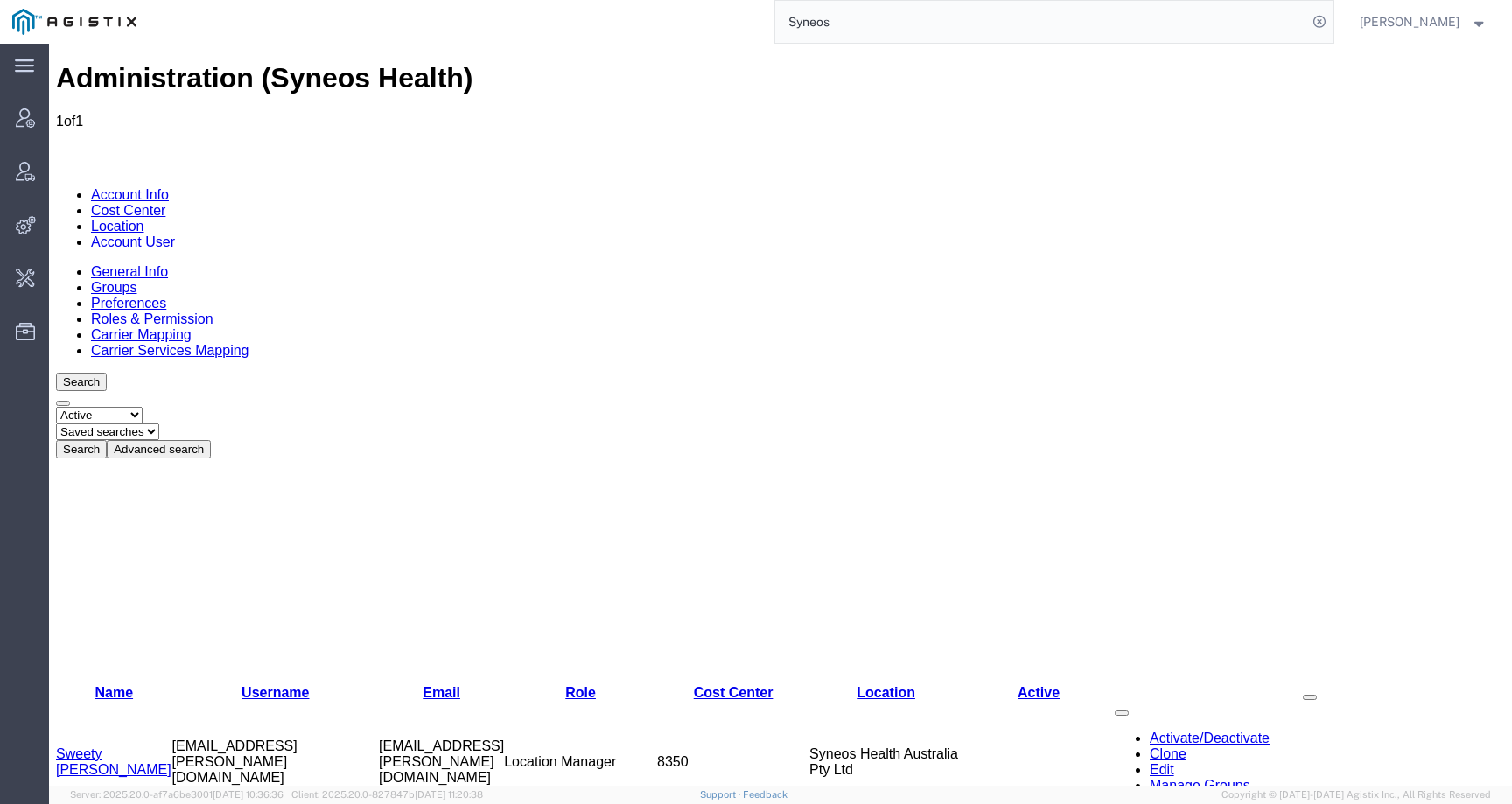
click at [84, 746] on link "Sweety Langalia" at bounding box center [114, 761] width 116 height 30
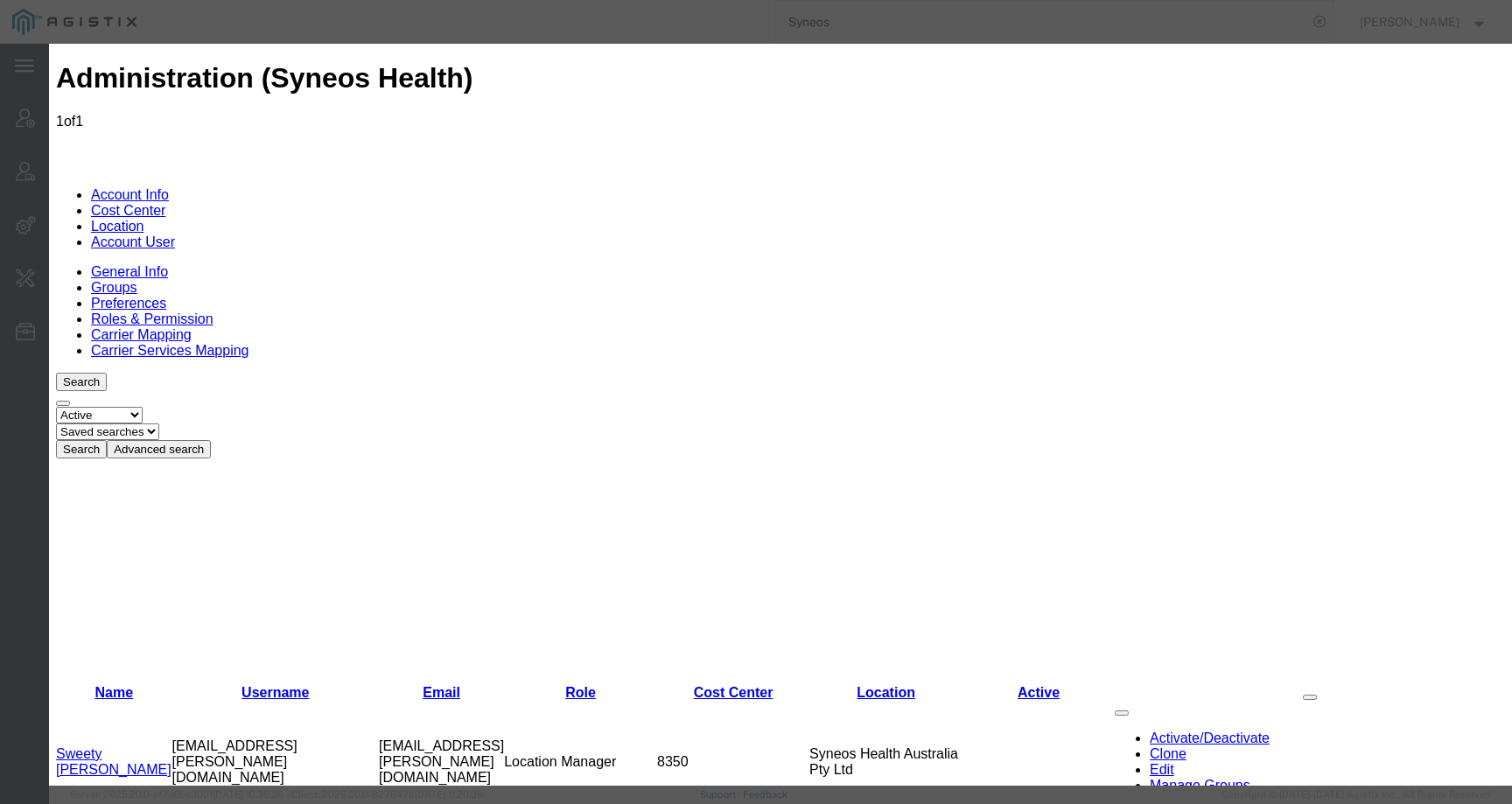
select select "DEPARTMENT"
checkbox input "false"
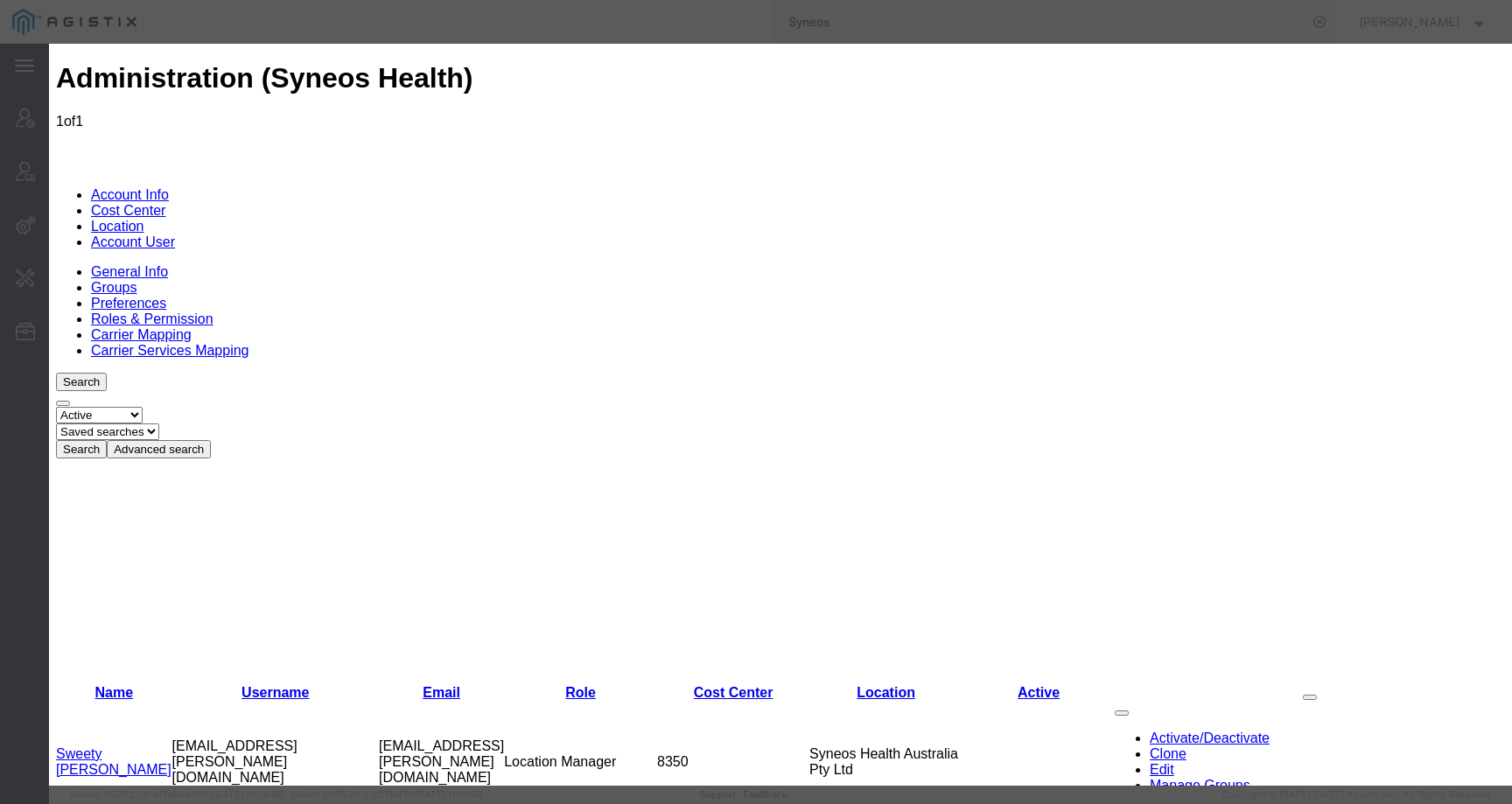
scroll to position [479, 0]
checkbox input "false"
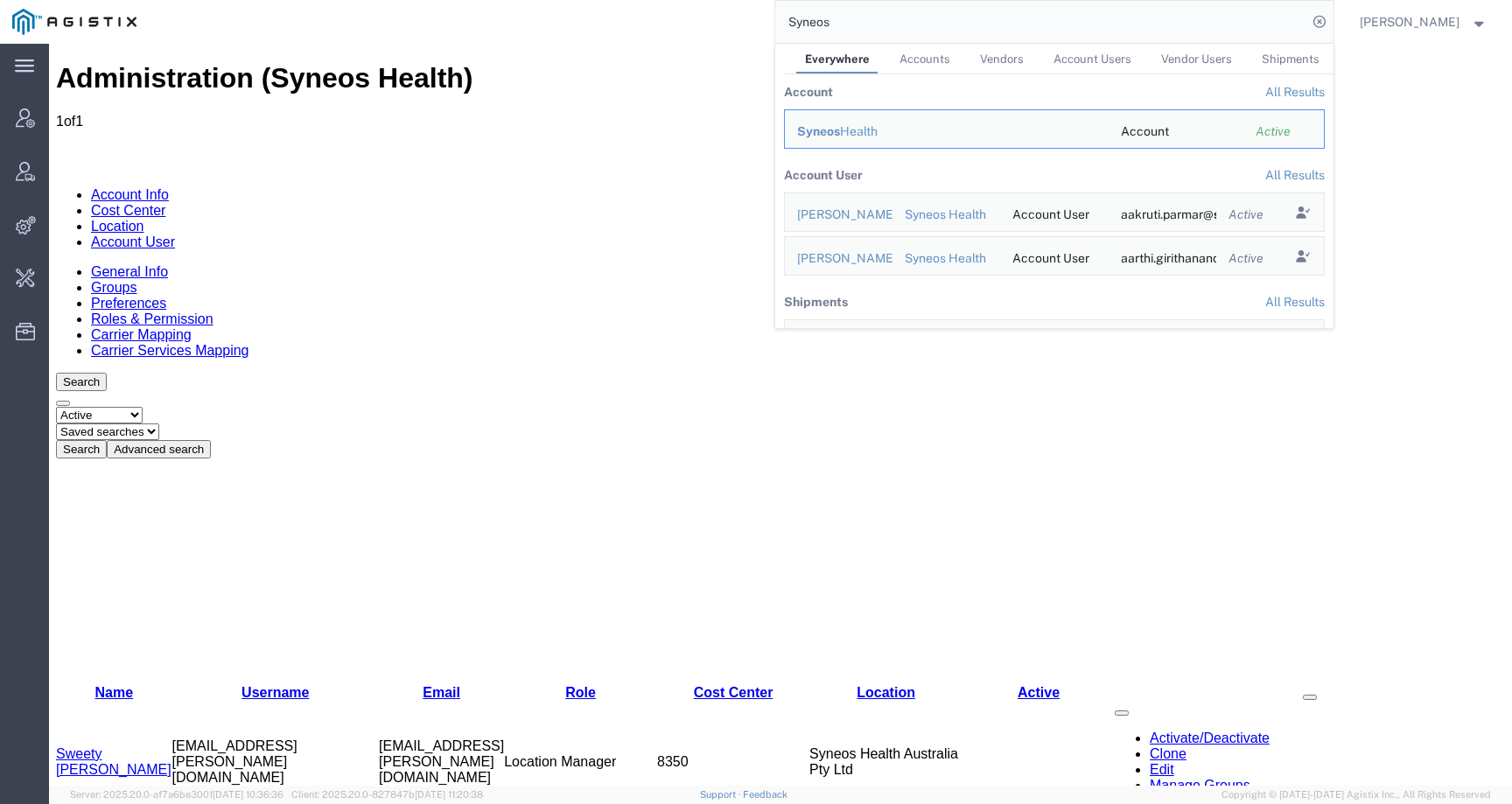
drag, startPoint x: 890, startPoint y: 28, endPoint x: 724, endPoint y: 27, distance: 166.0
click at [724, 27] on div "Syneos Everywhere Accounts Vendors Account Users Vendor Users Shipments Account…" at bounding box center [740, 21] width 1185 height 44
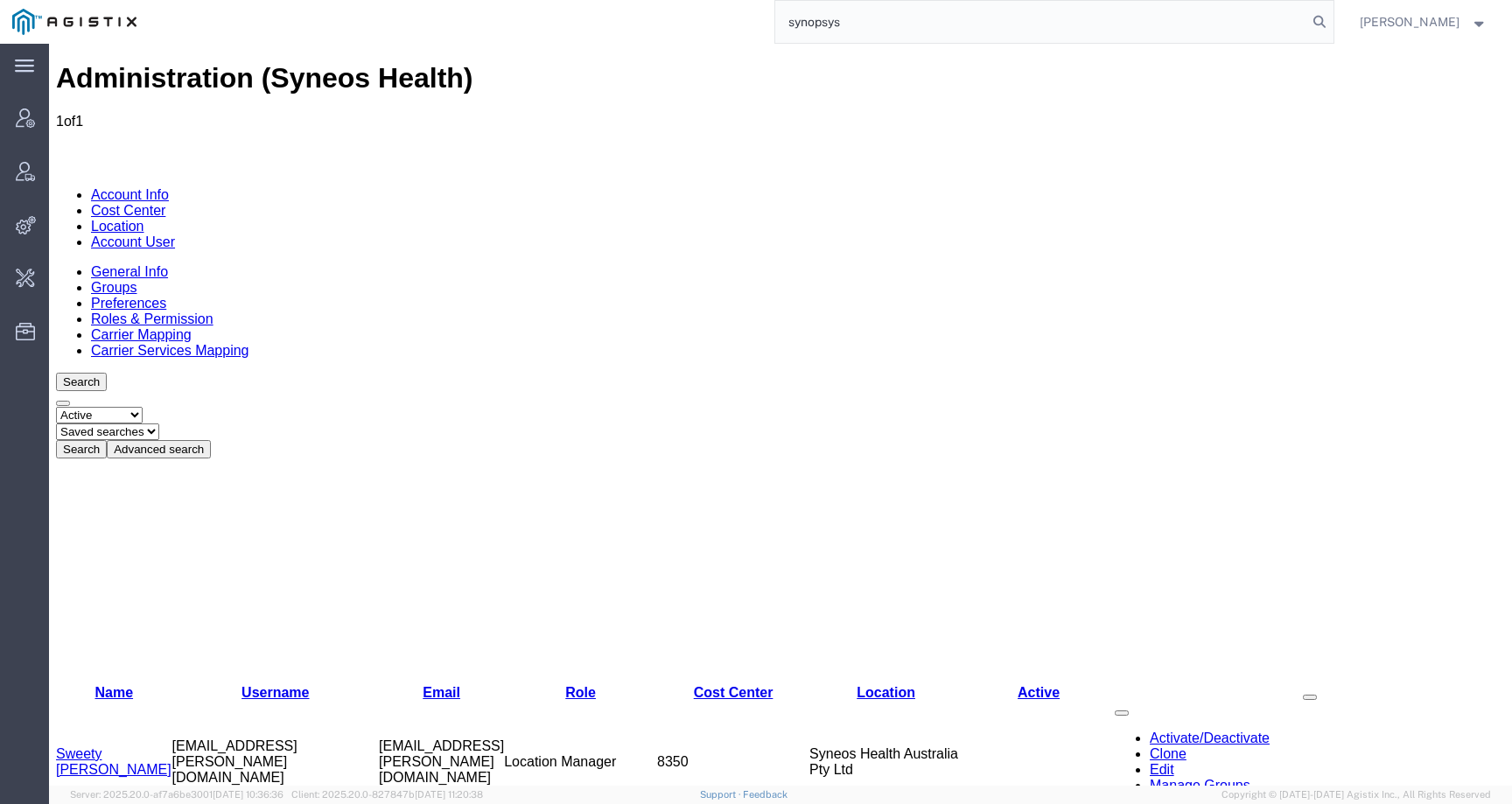
type input "synopsys"
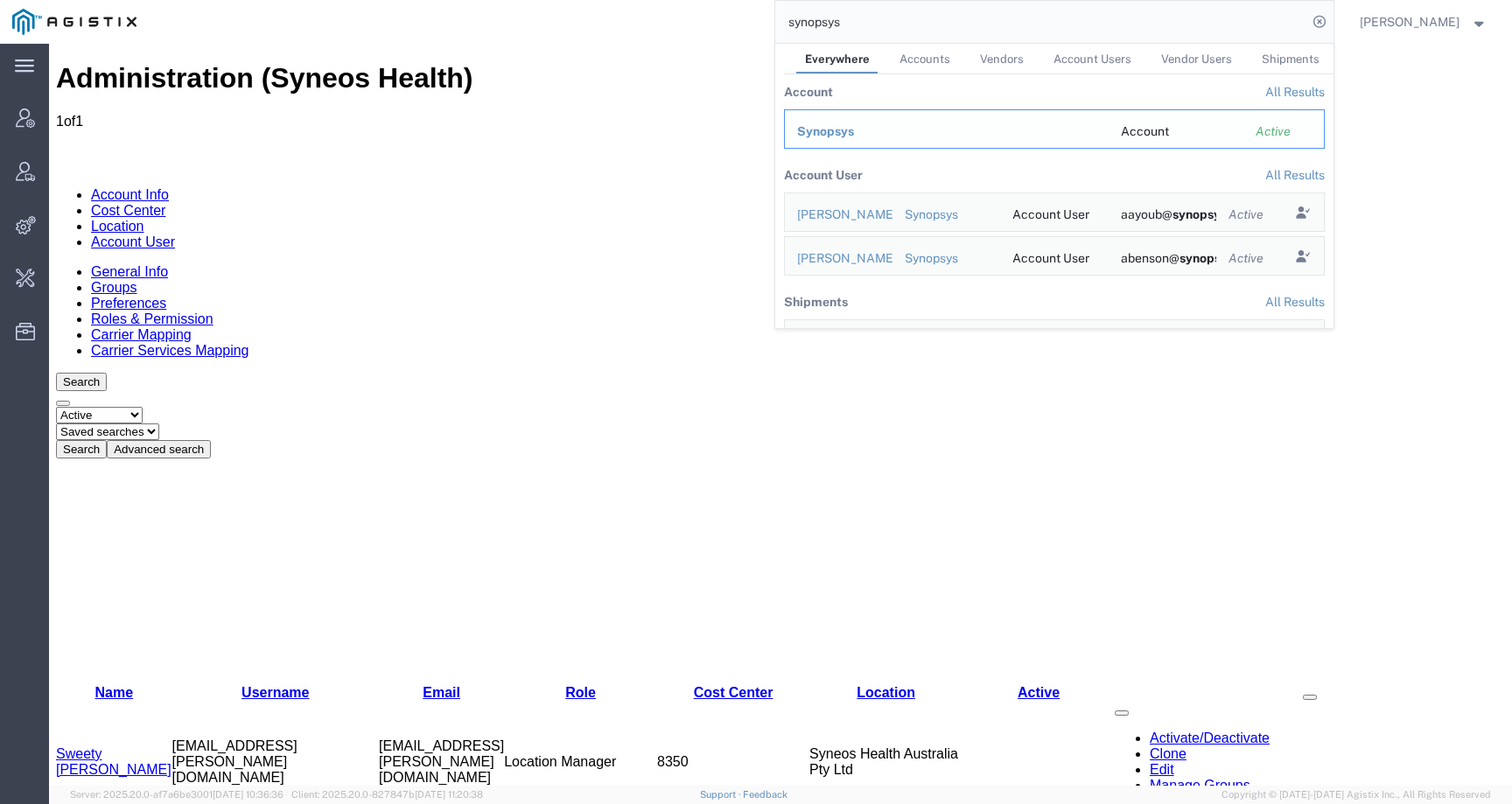
click at [844, 131] on span "Synopsys" at bounding box center [826, 131] width 57 height 14
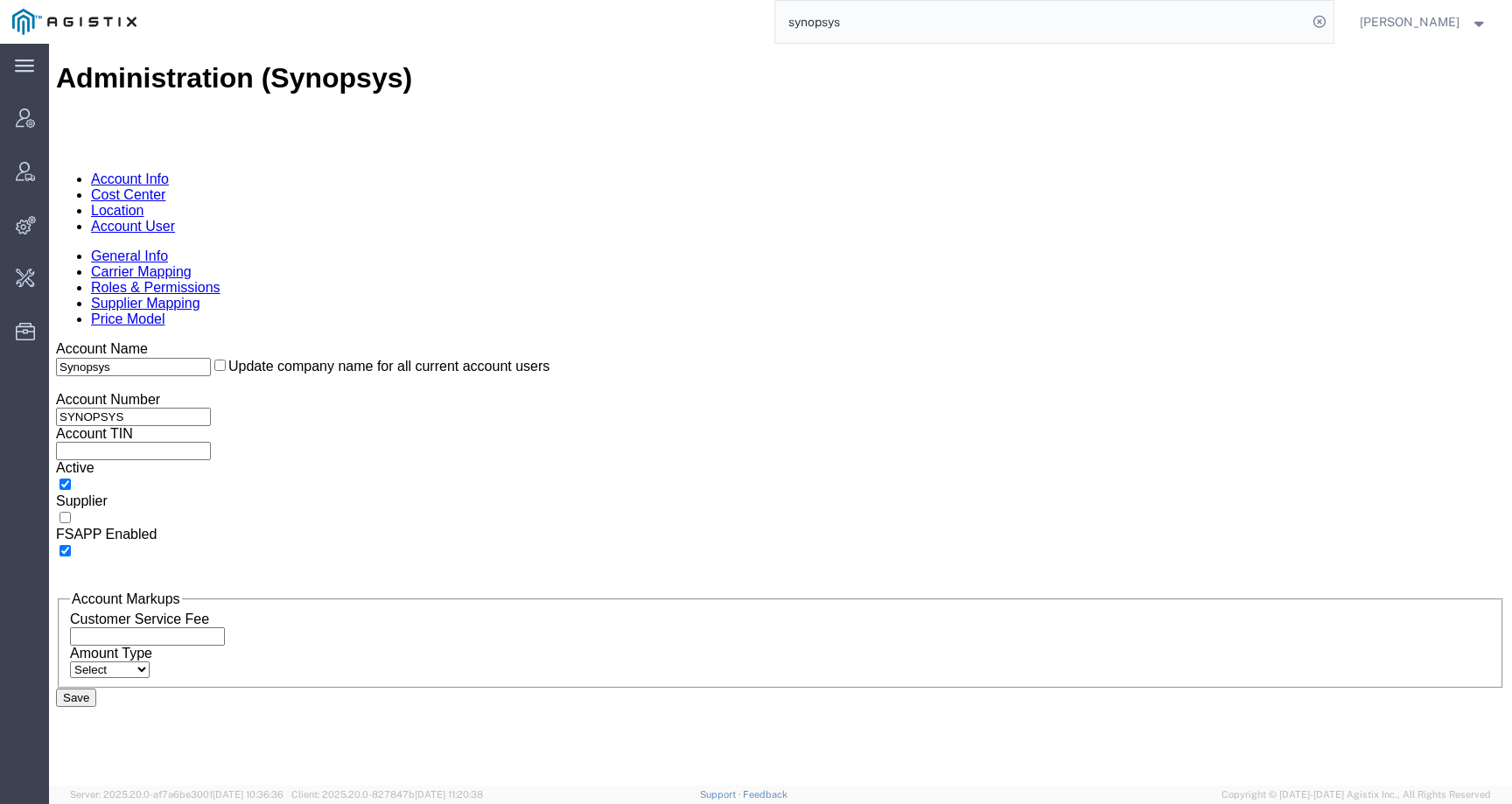
click at [175, 219] on link "Account User" at bounding box center [132, 226] width 84 height 15
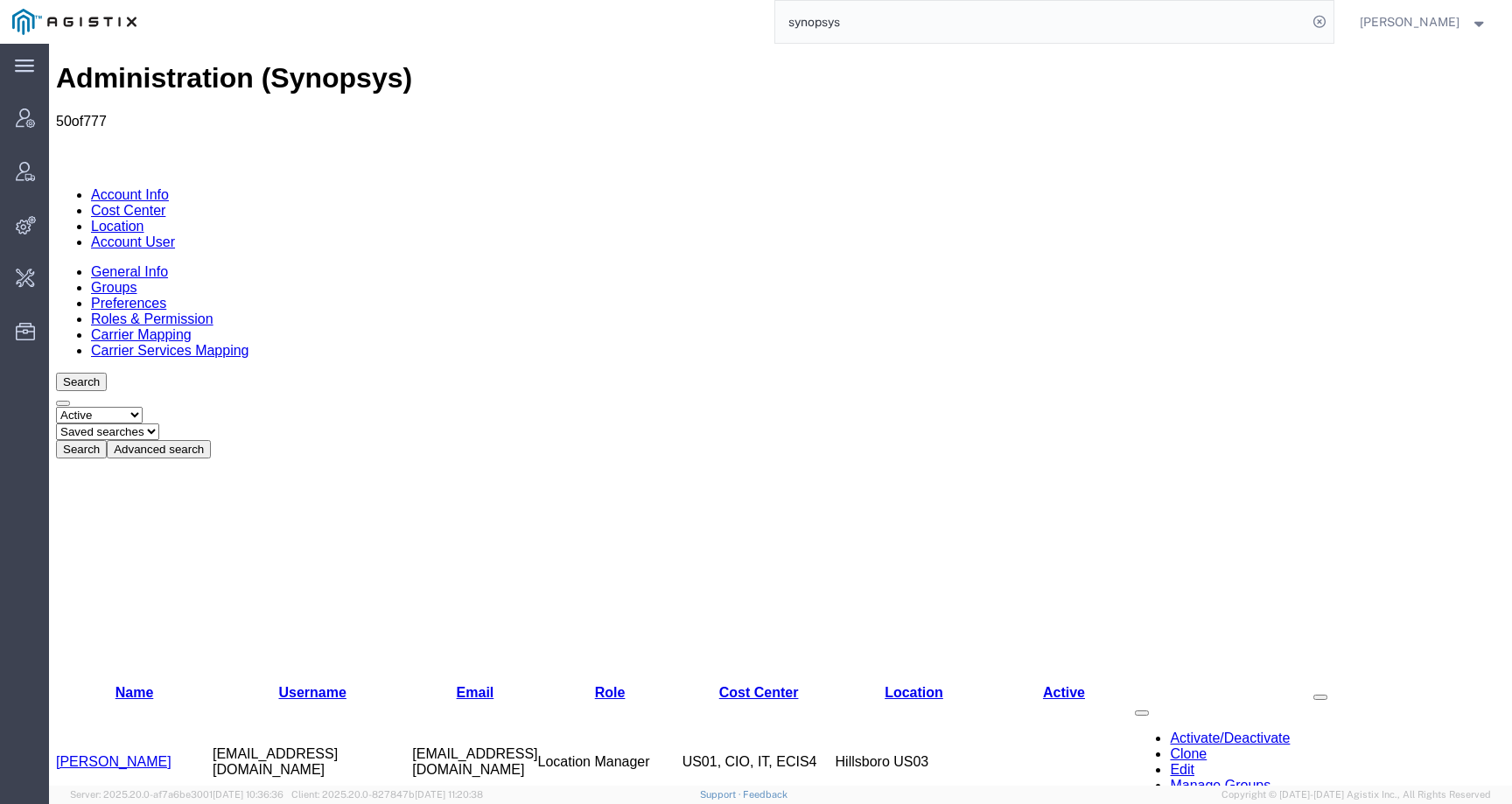
click at [211, 440] on button "Advanced search" at bounding box center [158, 449] width 104 height 19
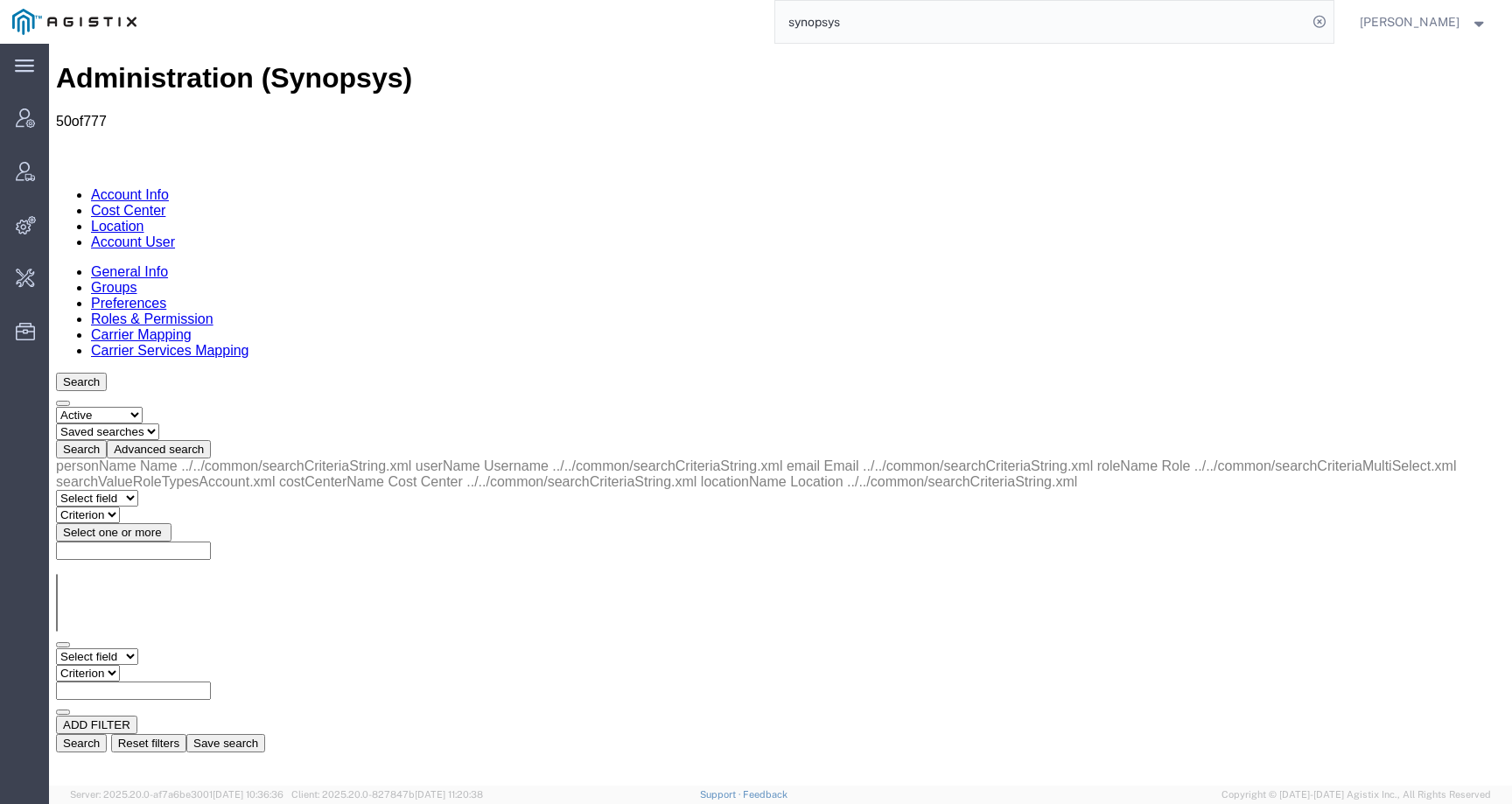
click at [84, 648] on select "Select field Cost Center Email Location Name Role Username" at bounding box center [97, 656] width 83 height 17
select select "email"
click at [56, 648] on select "Select field Cost Center Email Location Name Role Username" at bounding box center [97, 656] width 83 height 17
click at [161, 665] on select "Criterion contains does not contain is is blank is not blank starts with" at bounding box center [108, 673] width 105 height 17
select select "contains"
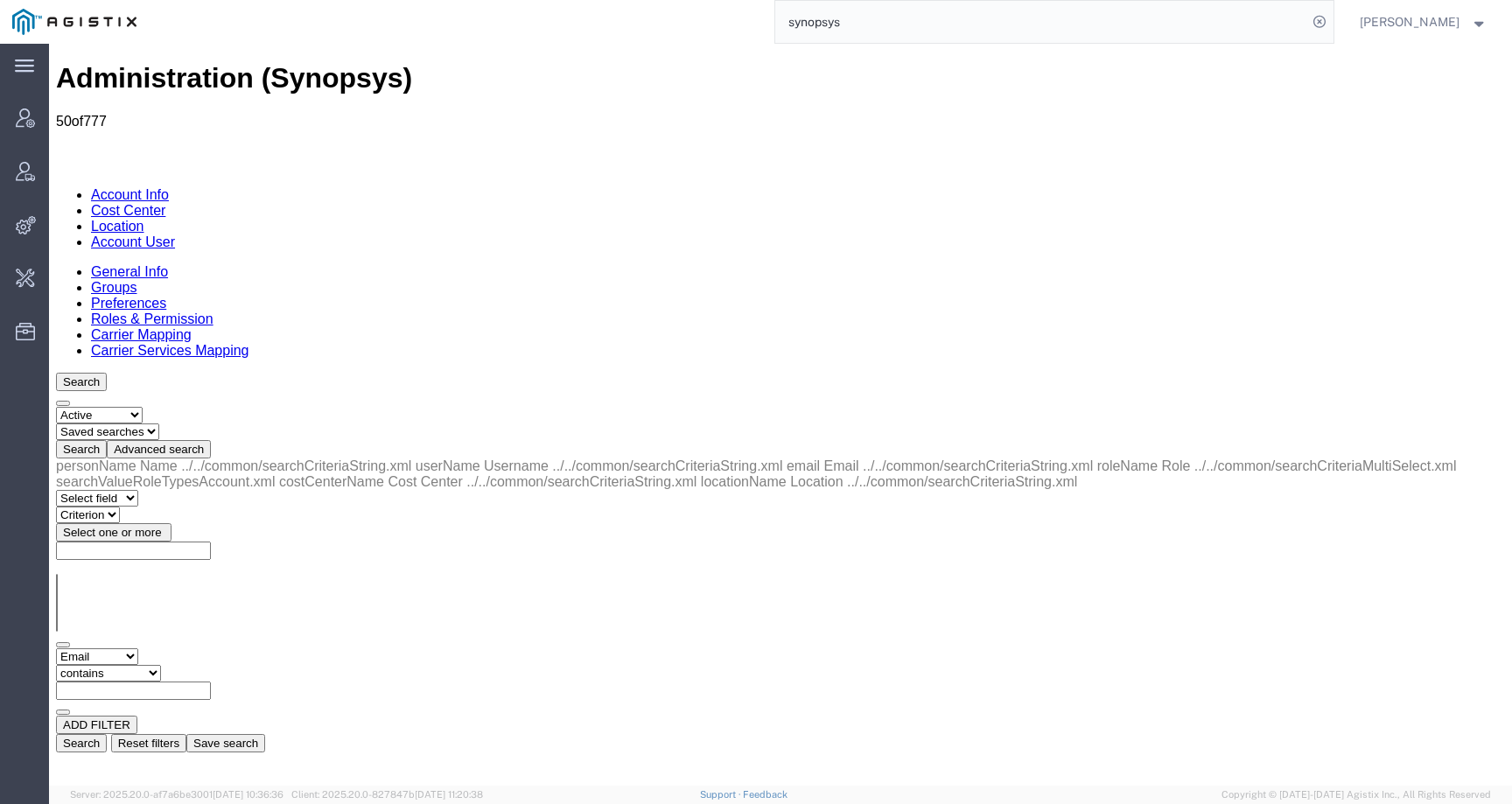
click at [161, 665] on select "Criterion contains does not contain is is blank is not blank starts with" at bounding box center [108, 673] width 105 height 17
click at [211, 681] on input "text" at bounding box center [133, 690] width 155 height 19
paste input "rvarela@synopsys.com"
type input "rvarela@synopsys.com"
click at [107, 734] on button "Search" at bounding box center [81, 743] width 51 height 19
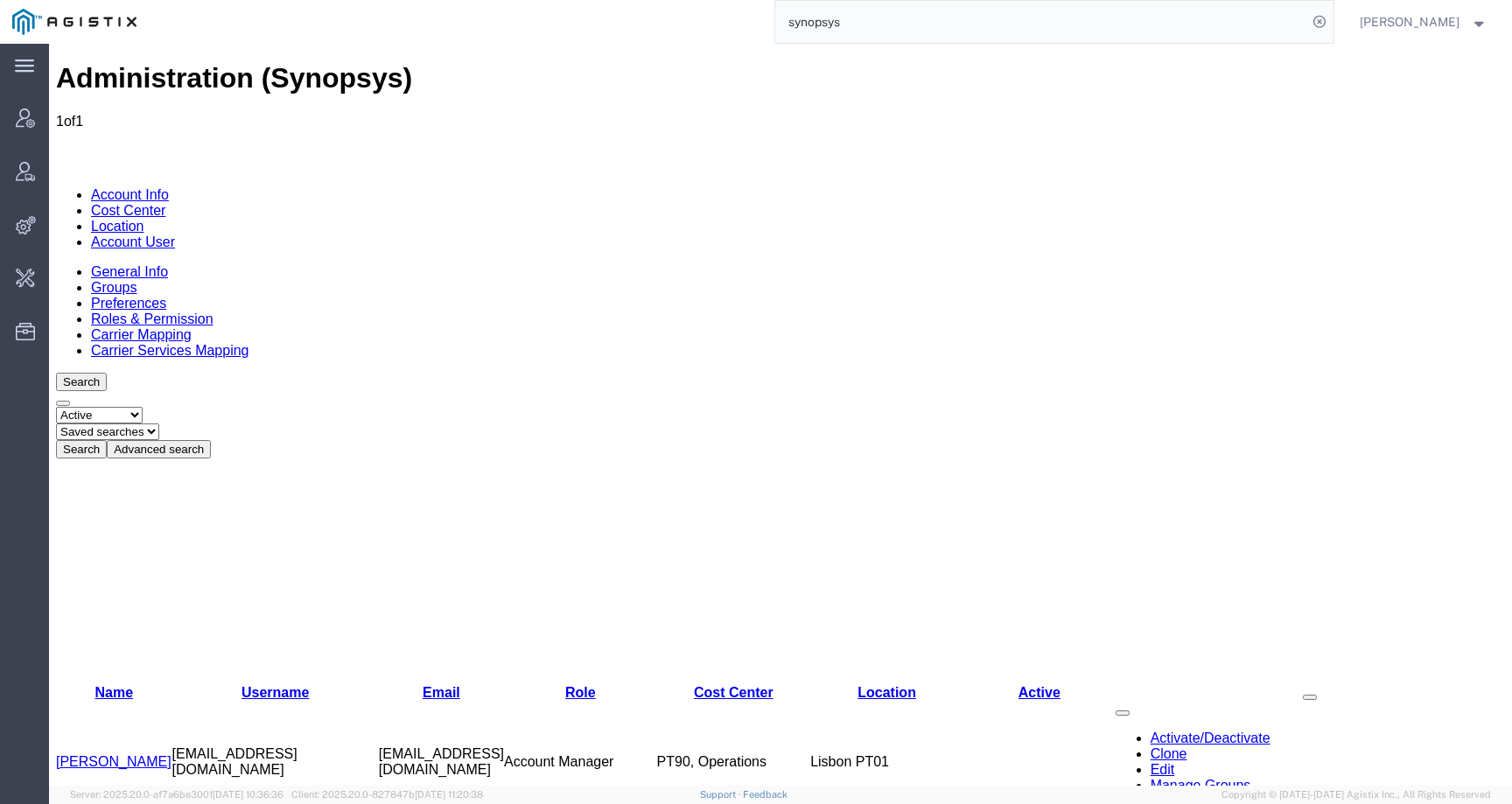
click at [135, 754] on link "Rachelle Varela" at bounding box center [114, 761] width 116 height 15
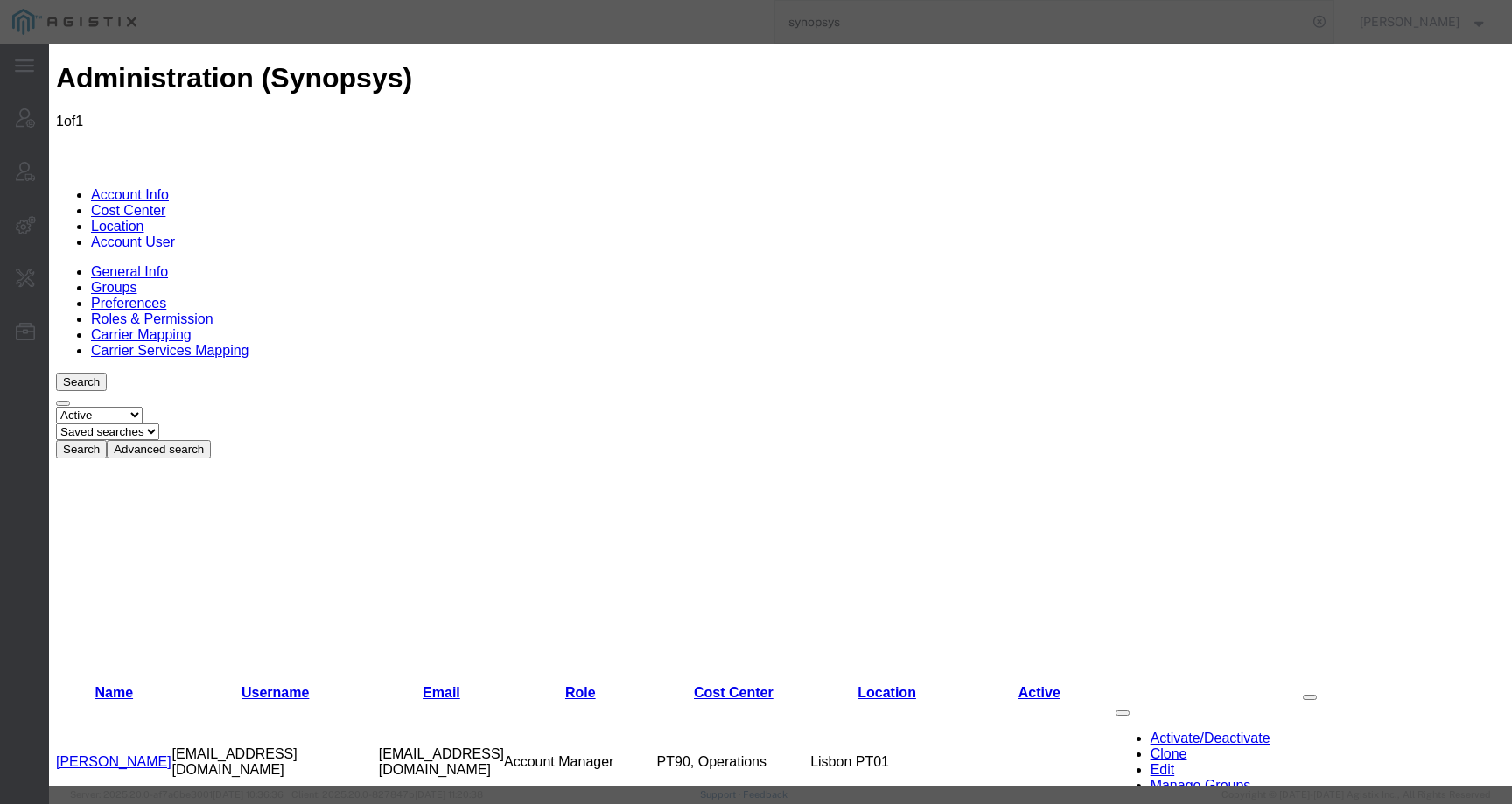
select select "COSTCENTER"
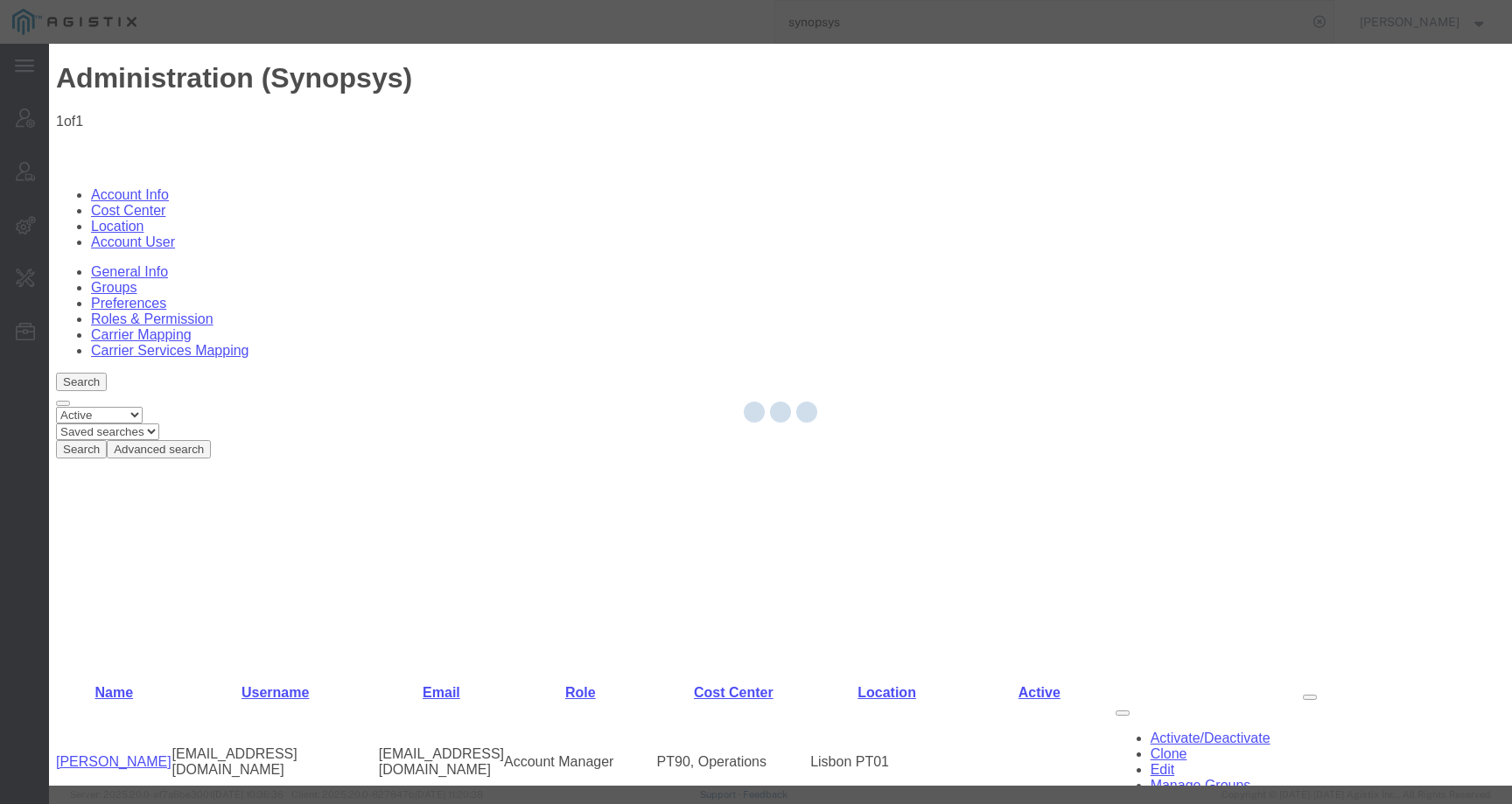
select select
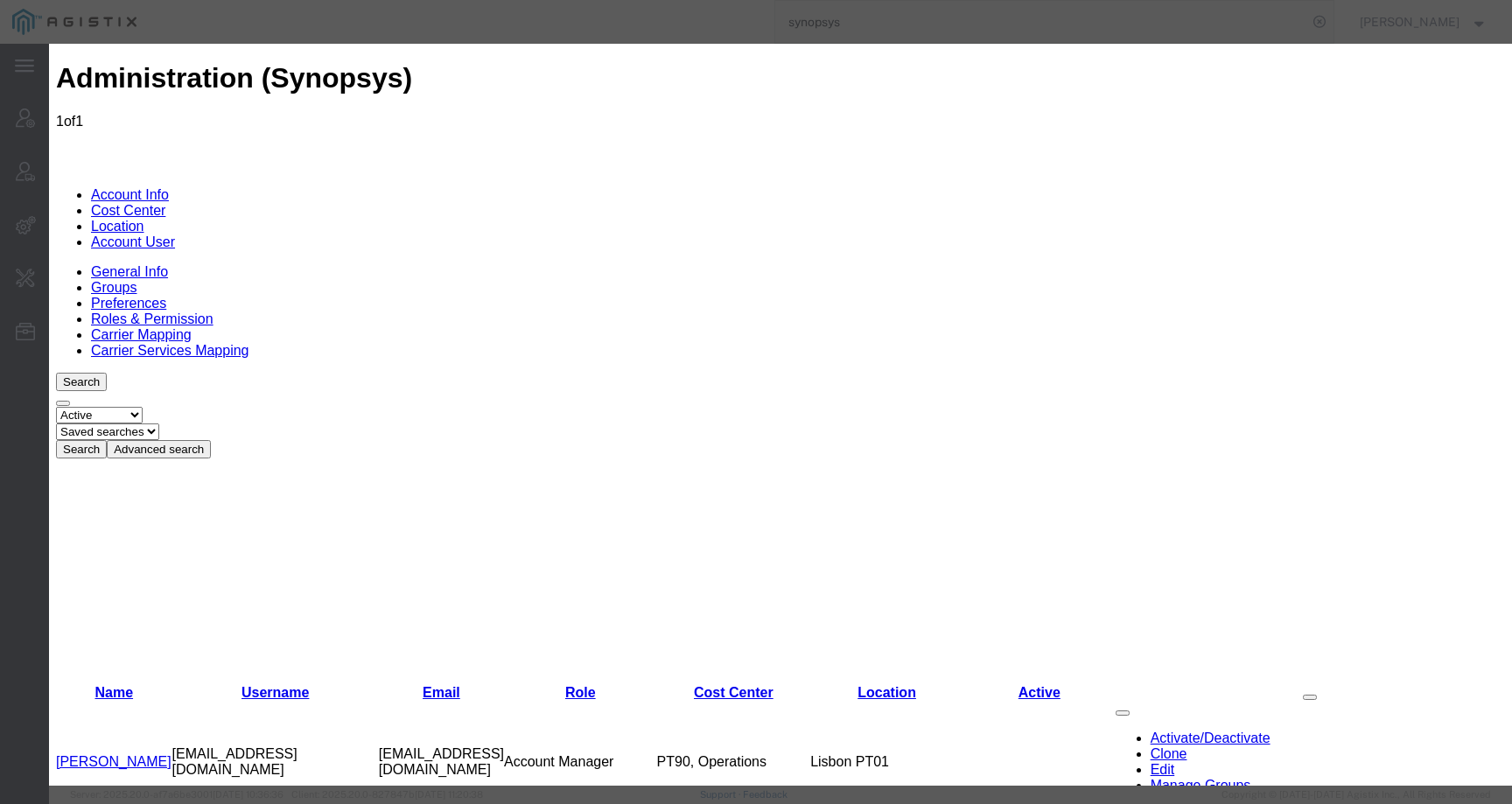
scroll to position [458, 0]
checkbox input "true"
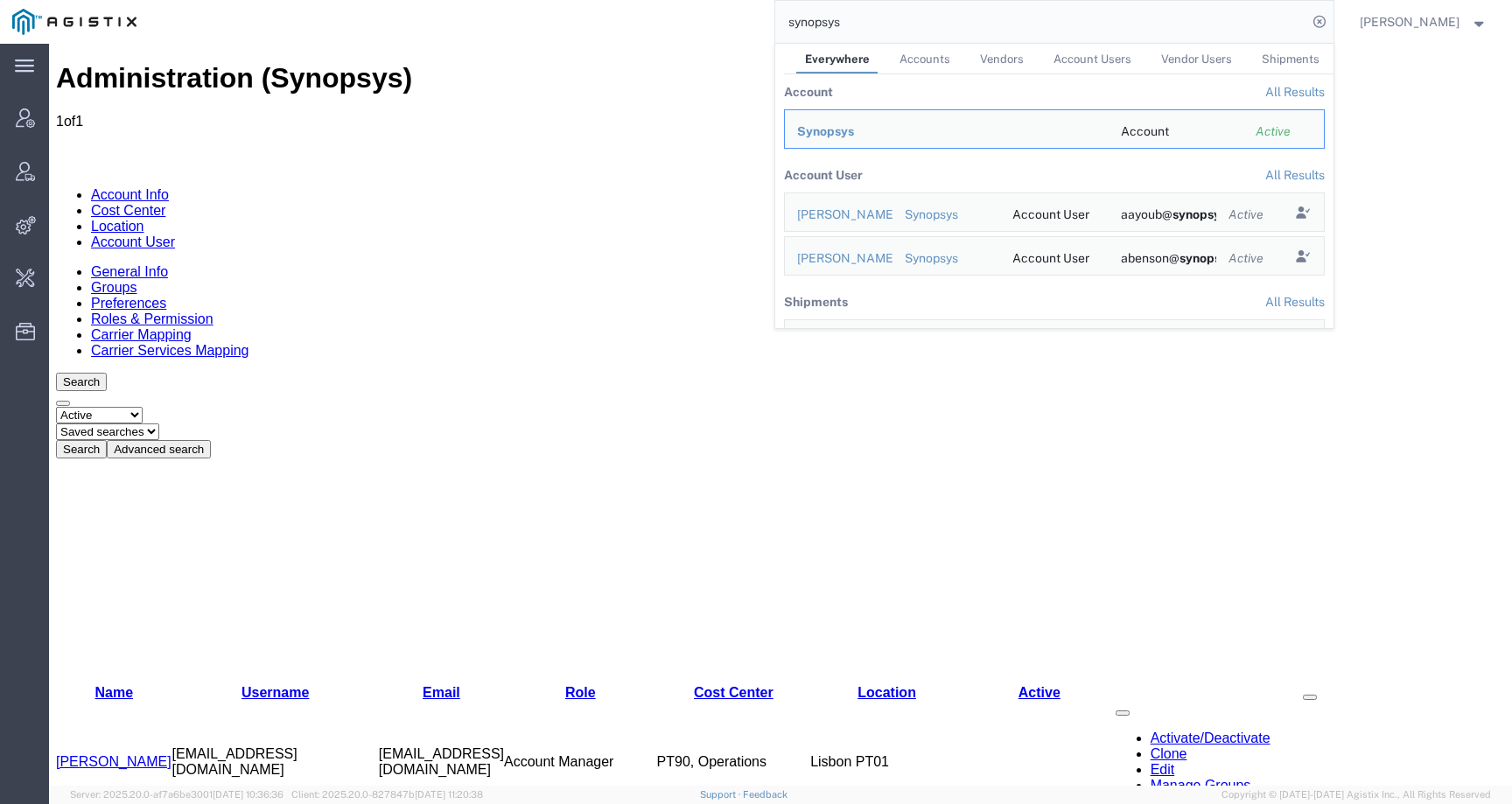
drag, startPoint x: 896, startPoint y: 20, endPoint x: 752, endPoint y: 18, distance: 144.0
click at [752, 19] on div "synopsys Everywhere Accounts Vendors Account Users Vendor Users Shipments Accou…" at bounding box center [740, 21] width 1185 height 44
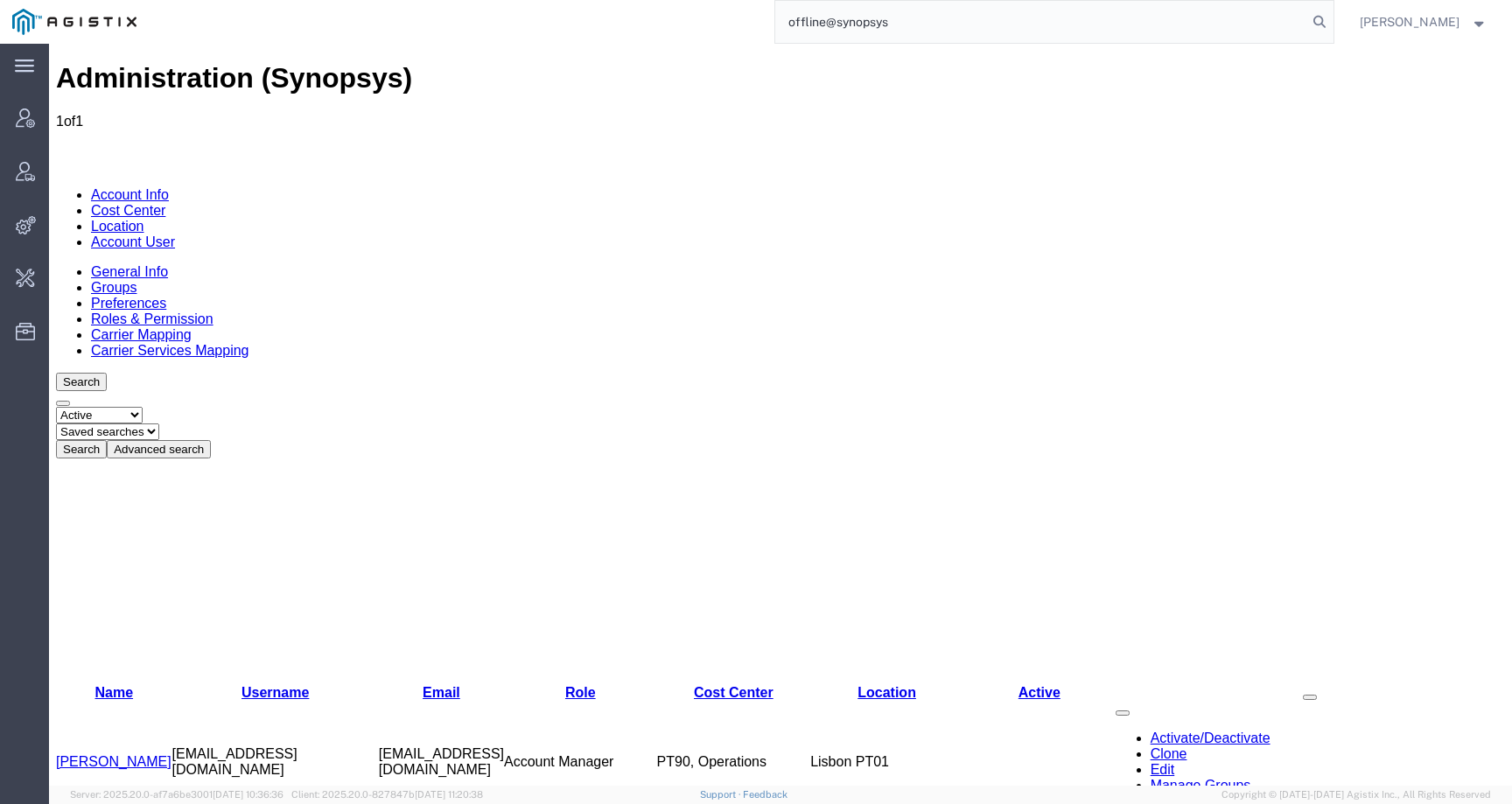
type input "offline@synopsys"
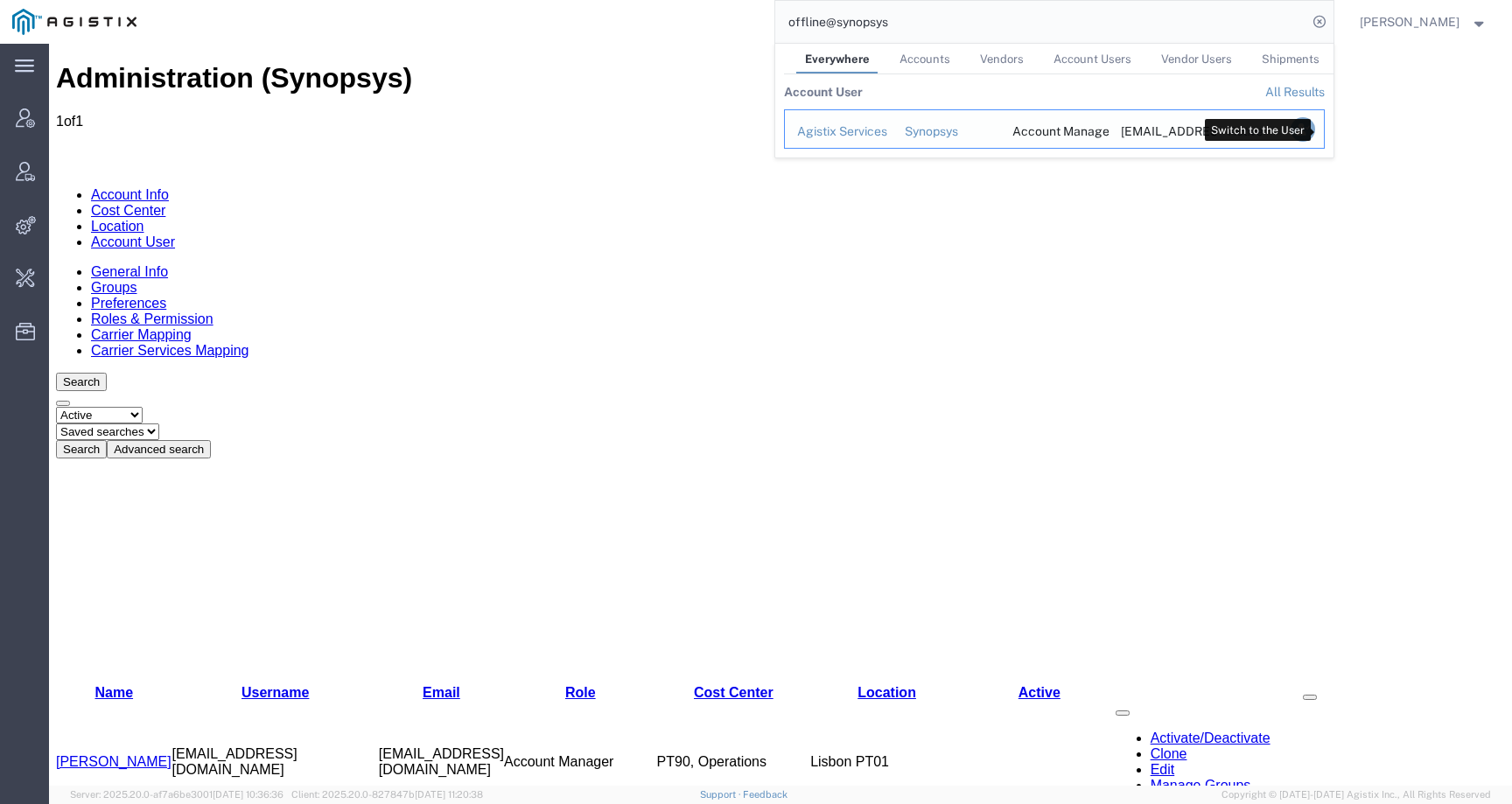
click at [1315, 131] on icon "Search Results" at bounding box center [1302, 130] width 25 height 25
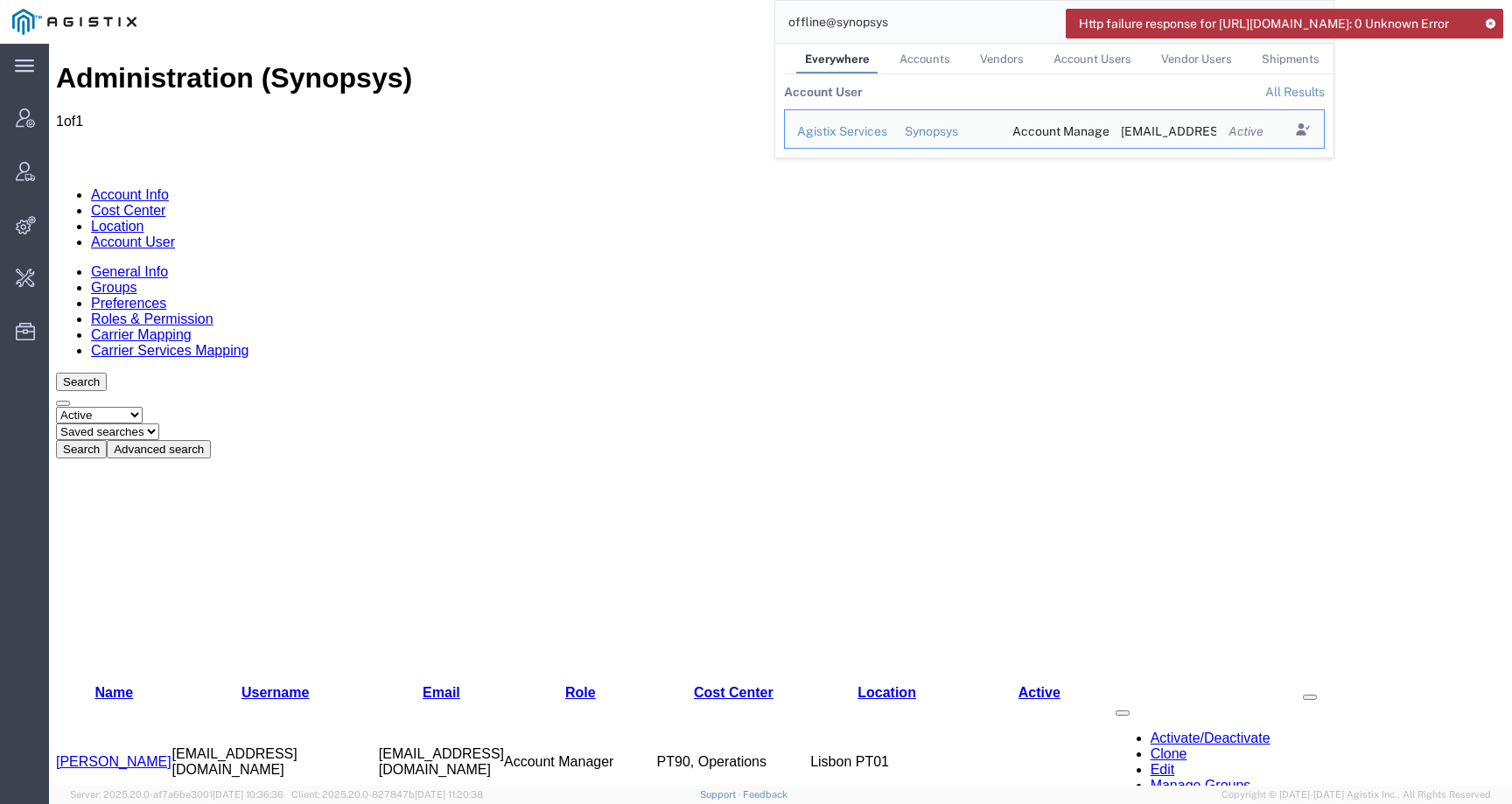
click at [1492, 20] on icon at bounding box center [1491, 23] width 12 height 10
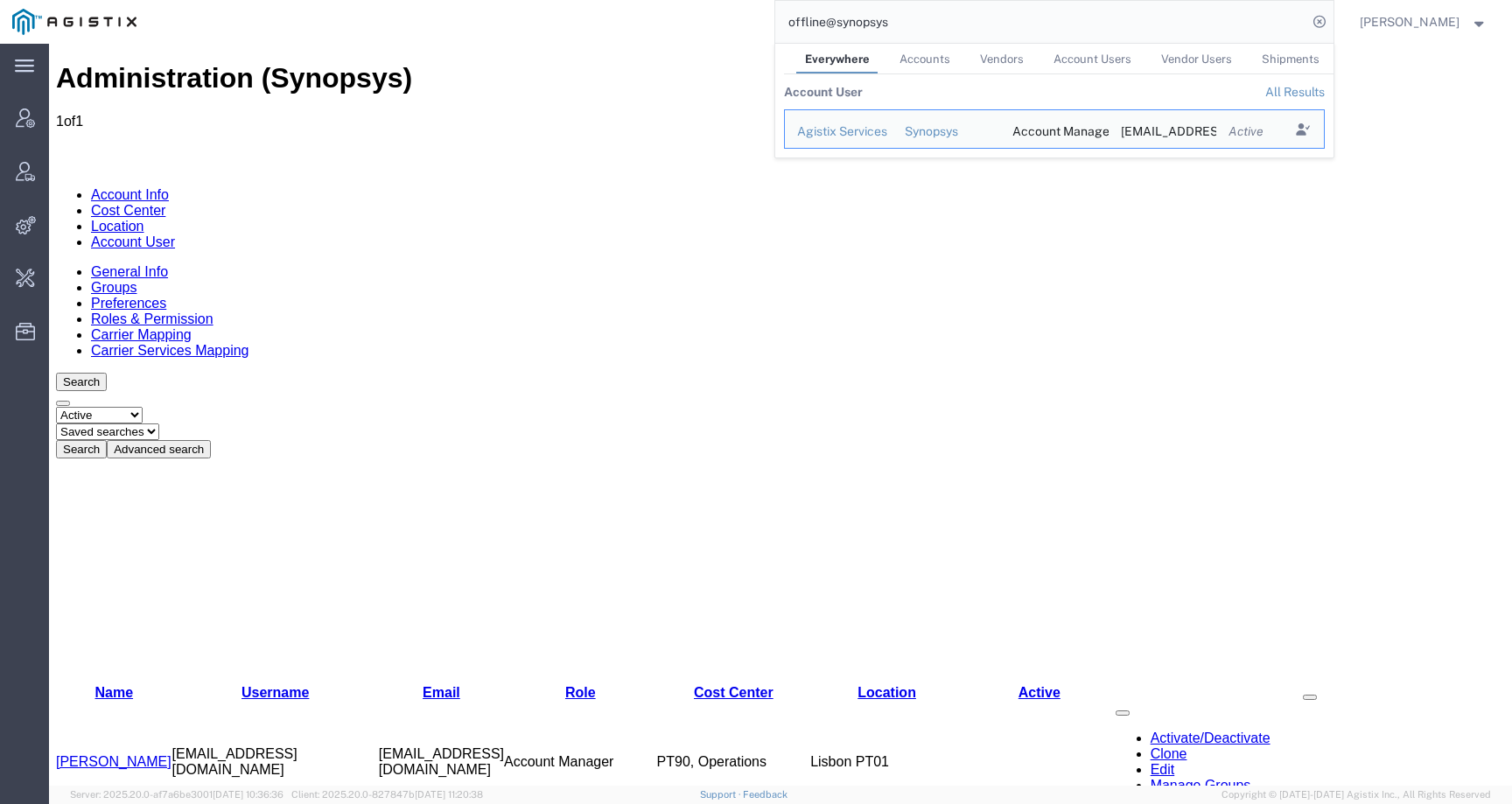
click at [1086, 15] on input "offline@synopsys" at bounding box center [1041, 21] width 532 height 42
click at [1315, 133] on icon "Search Results" at bounding box center [1302, 130] width 25 height 25
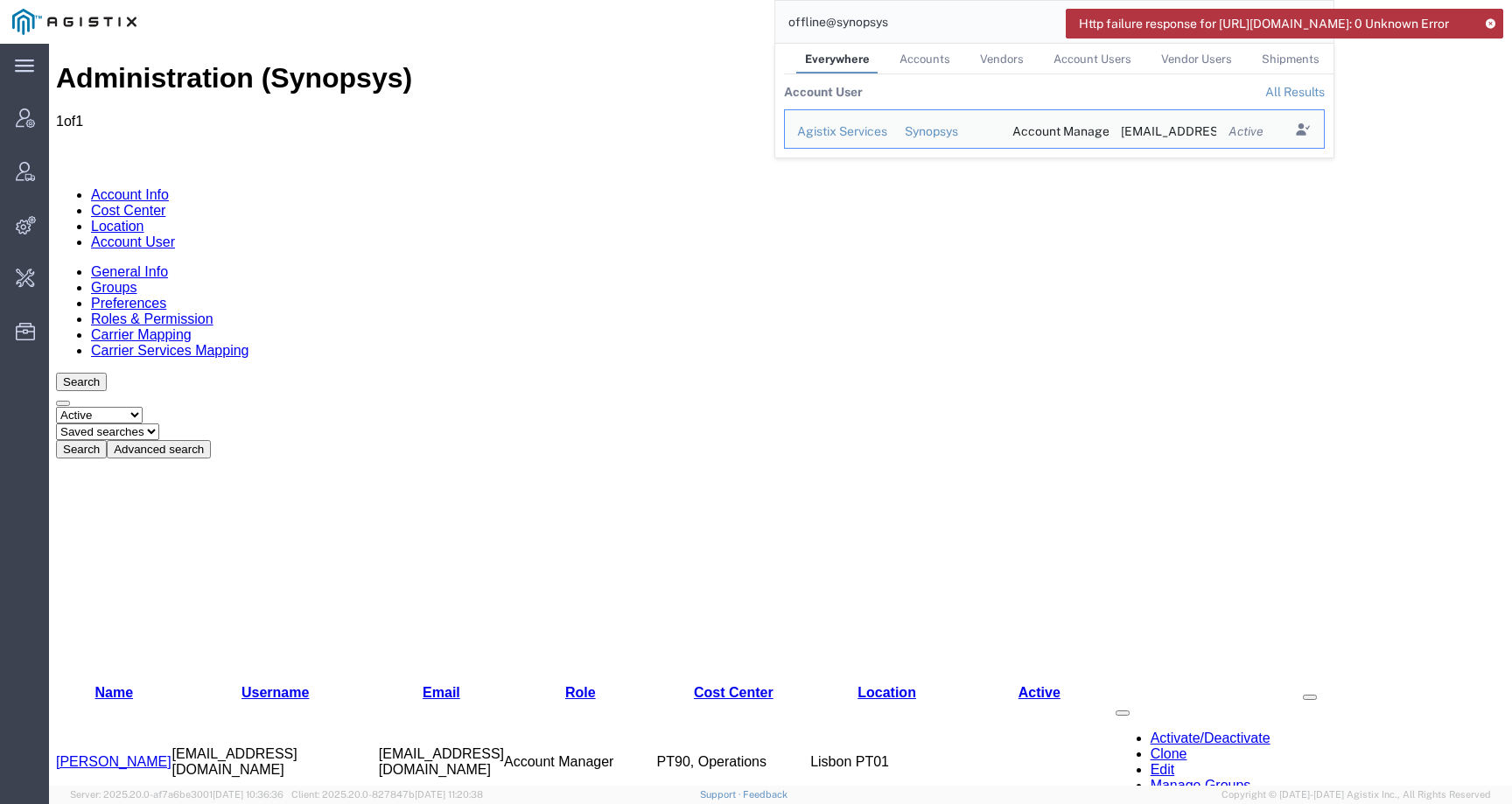
click at [211, 440] on button "Advanced search" at bounding box center [158, 449] width 104 height 19
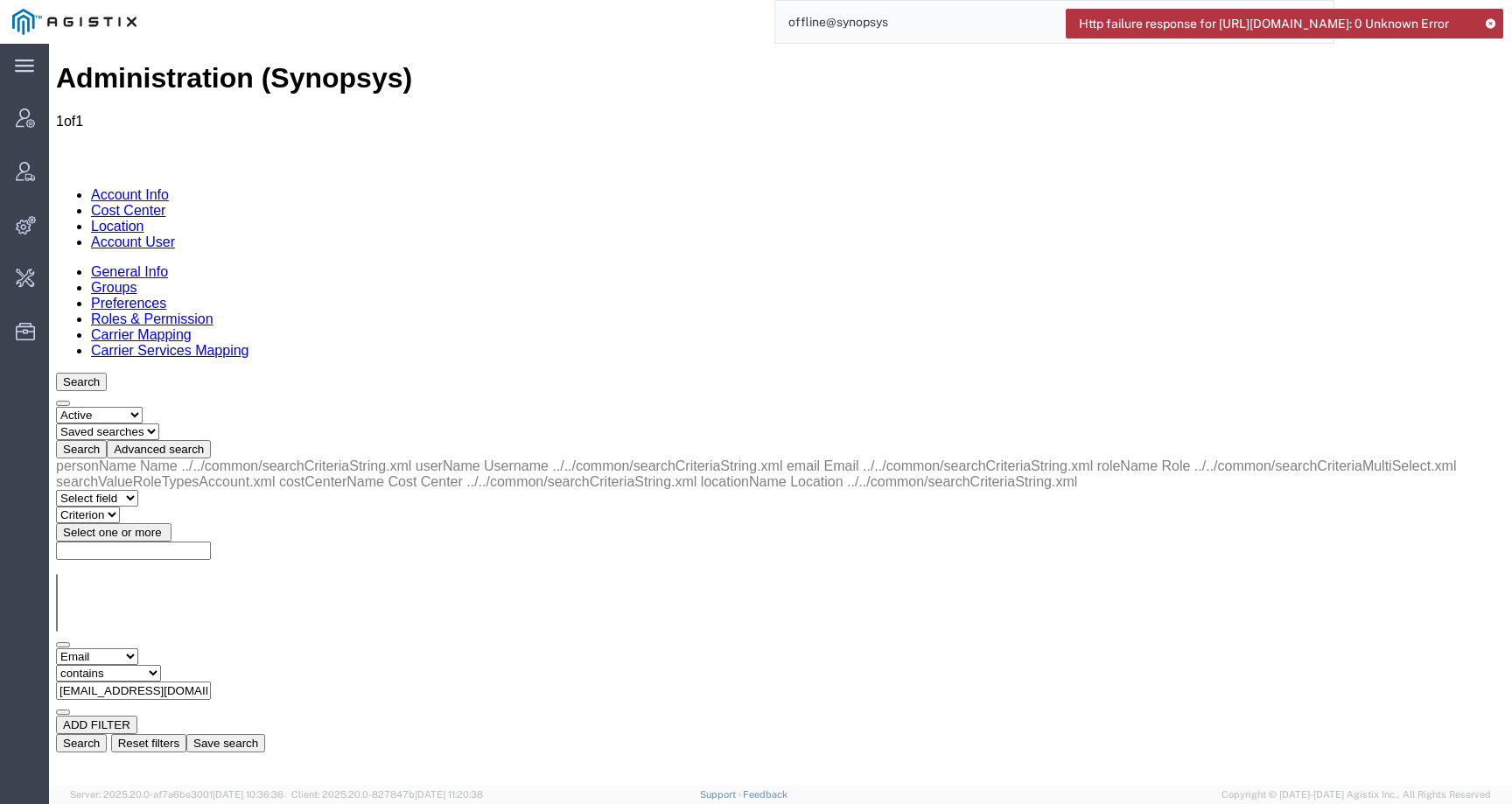
click at [116, 187] on link "Account Info" at bounding box center [130, 195] width 78 height 15
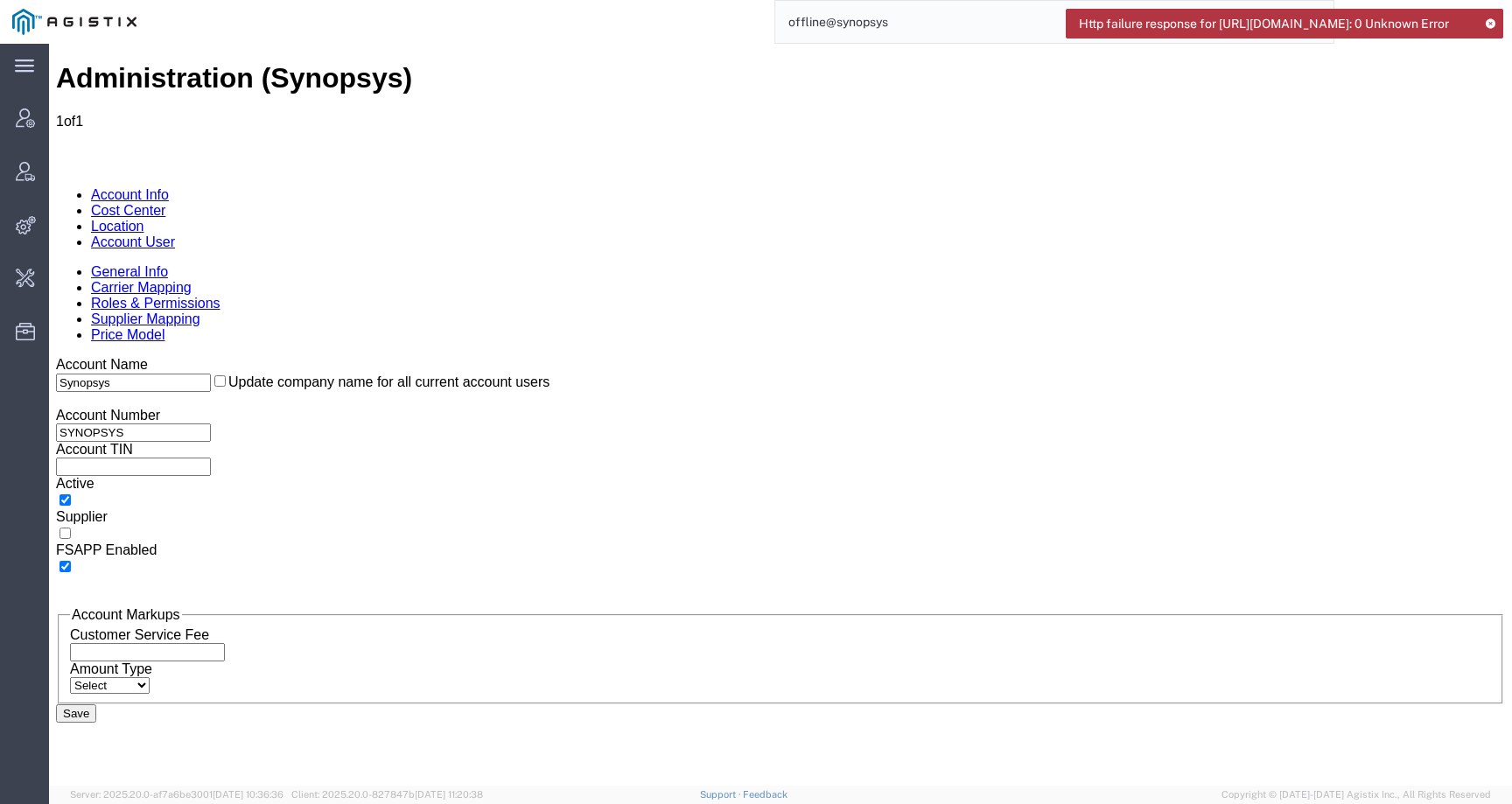
click at [175, 235] on link "Account User" at bounding box center [132, 242] width 84 height 15
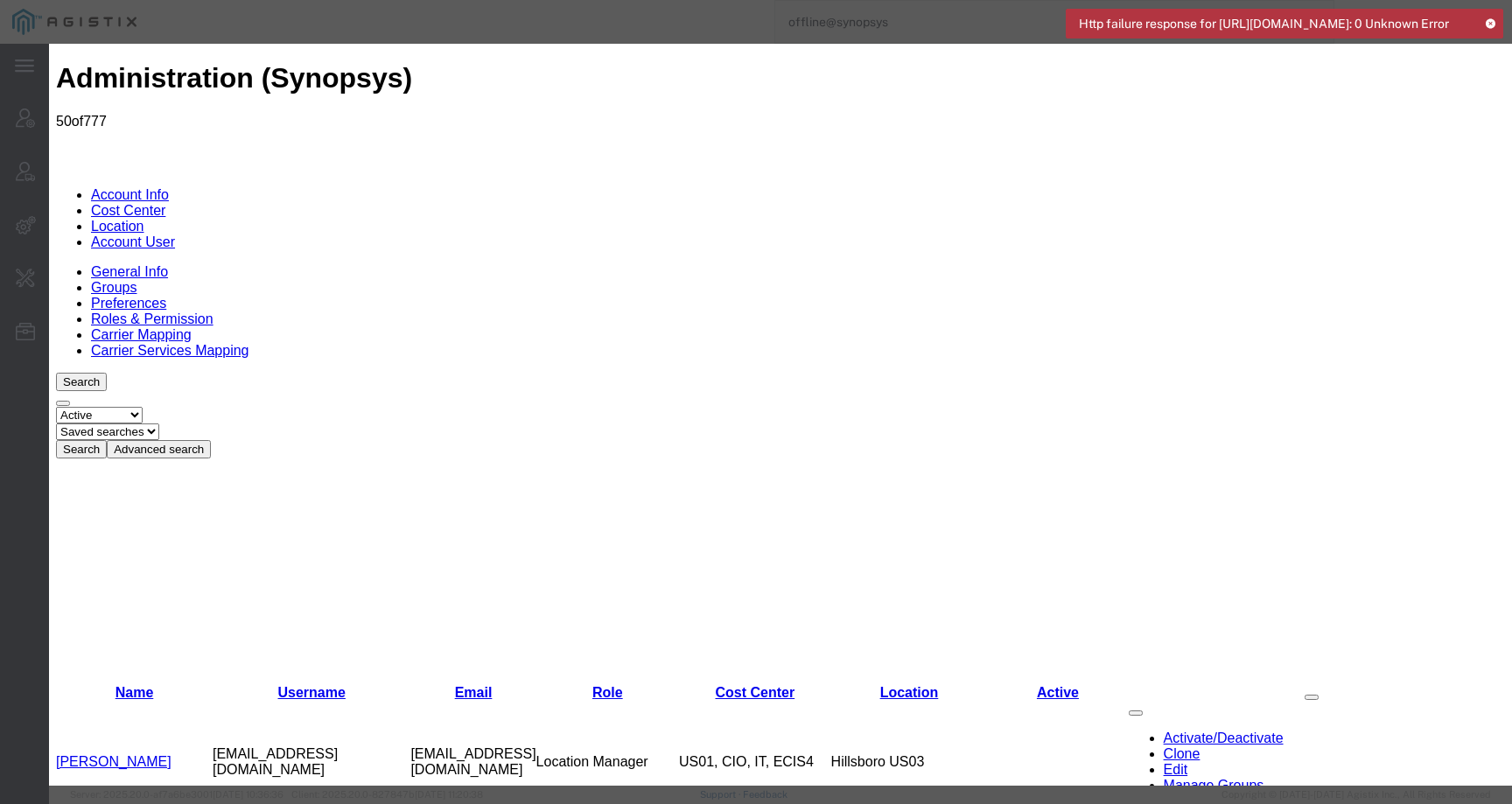
select select "COSTCENTER"
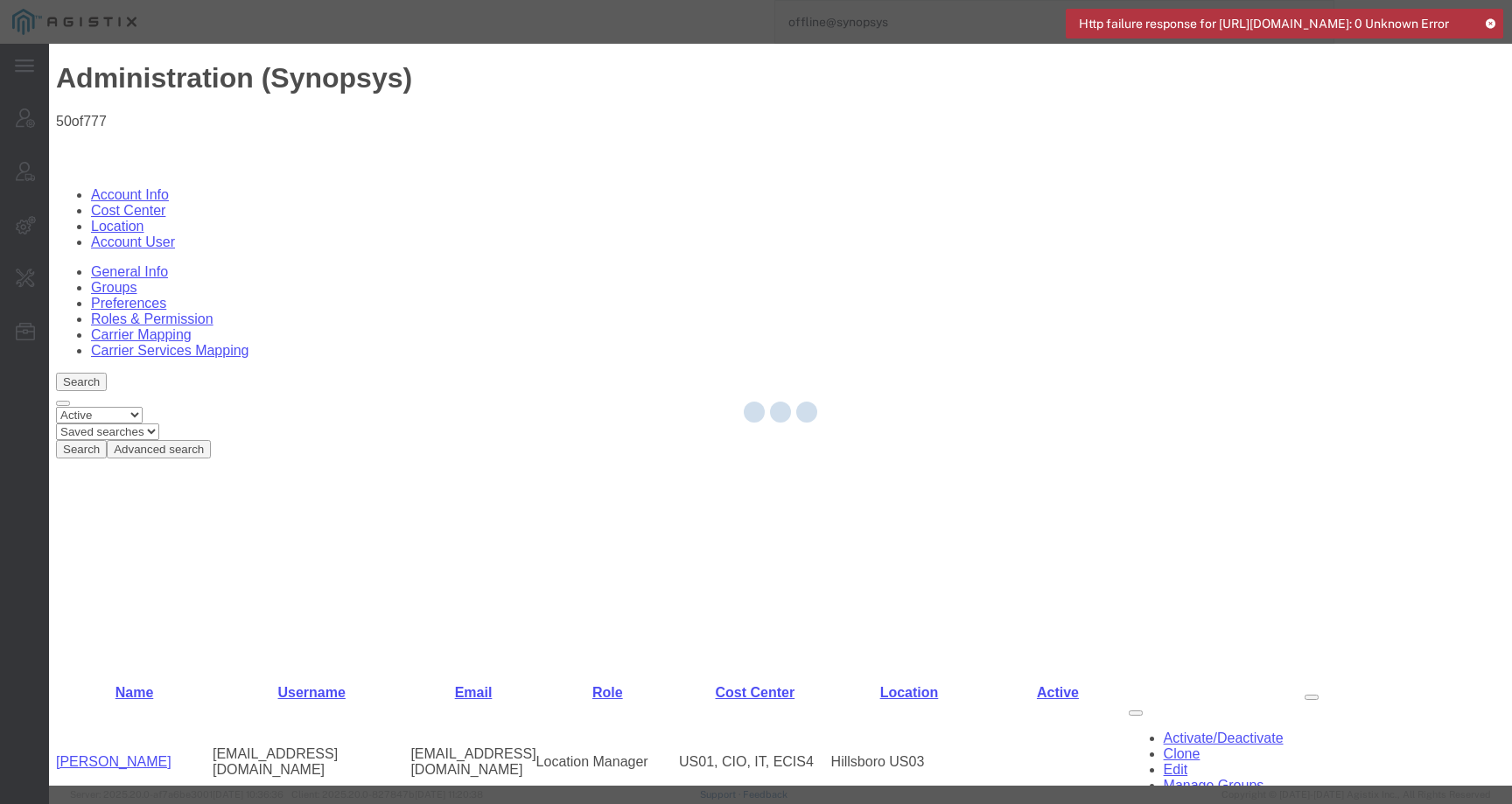
click at [1491, 22] on icon at bounding box center [1491, 23] width 12 height 10
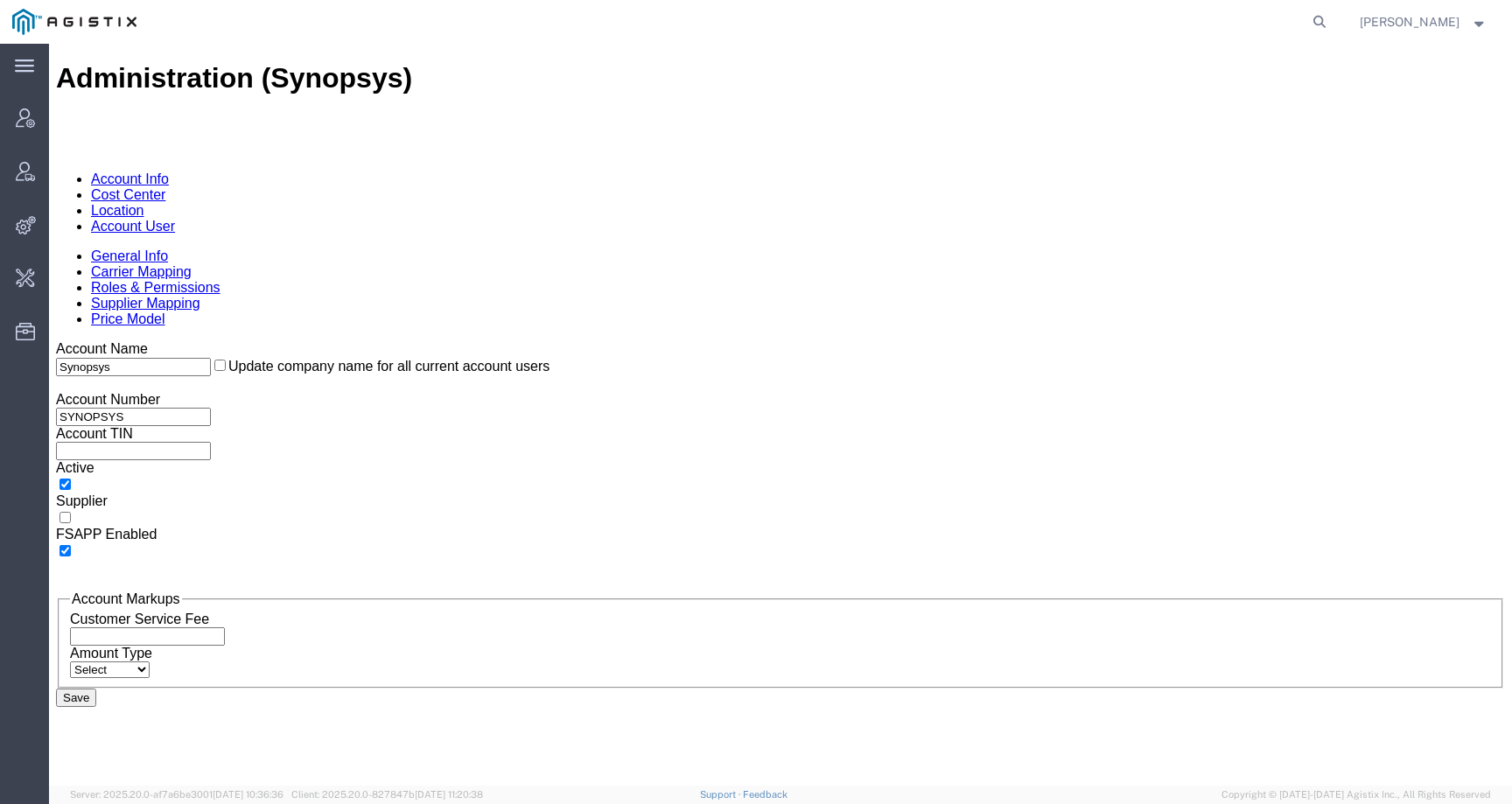
click at [1324, 23] on form at bounding box center [1321, 21] width 28 height 44
click at [1330, 23] on icon at bounding box center [1320, 22] width 25 height 25
click at [1308, 23] on input "search" at bounding box center [1041, 21] width 532 height 42
paste input "56977993"
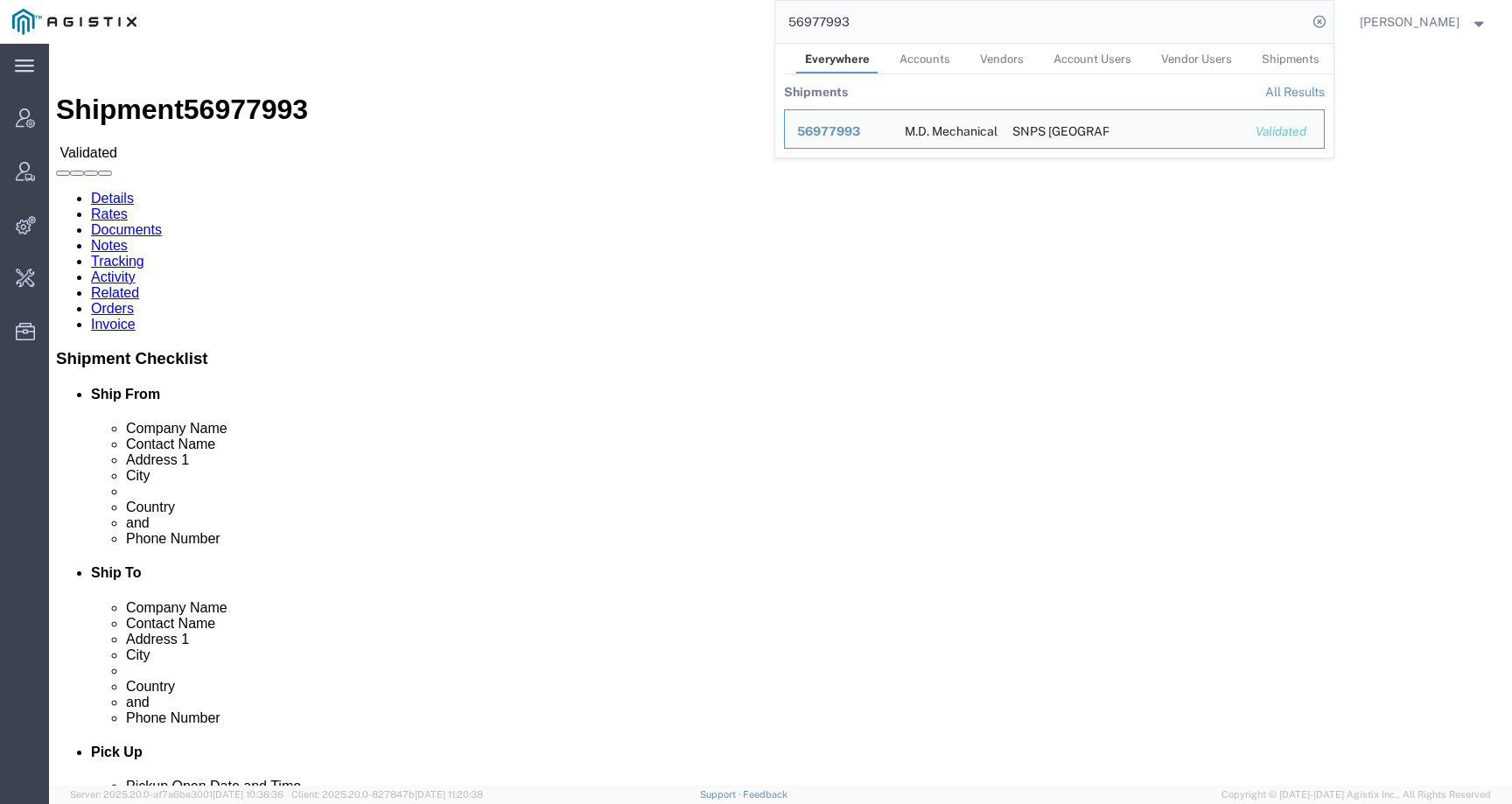
click div "Ship From M.D. Mechanical Devices Ltd (Eden Edri) Haamelim 34 Haifa, 2624409 Is…"
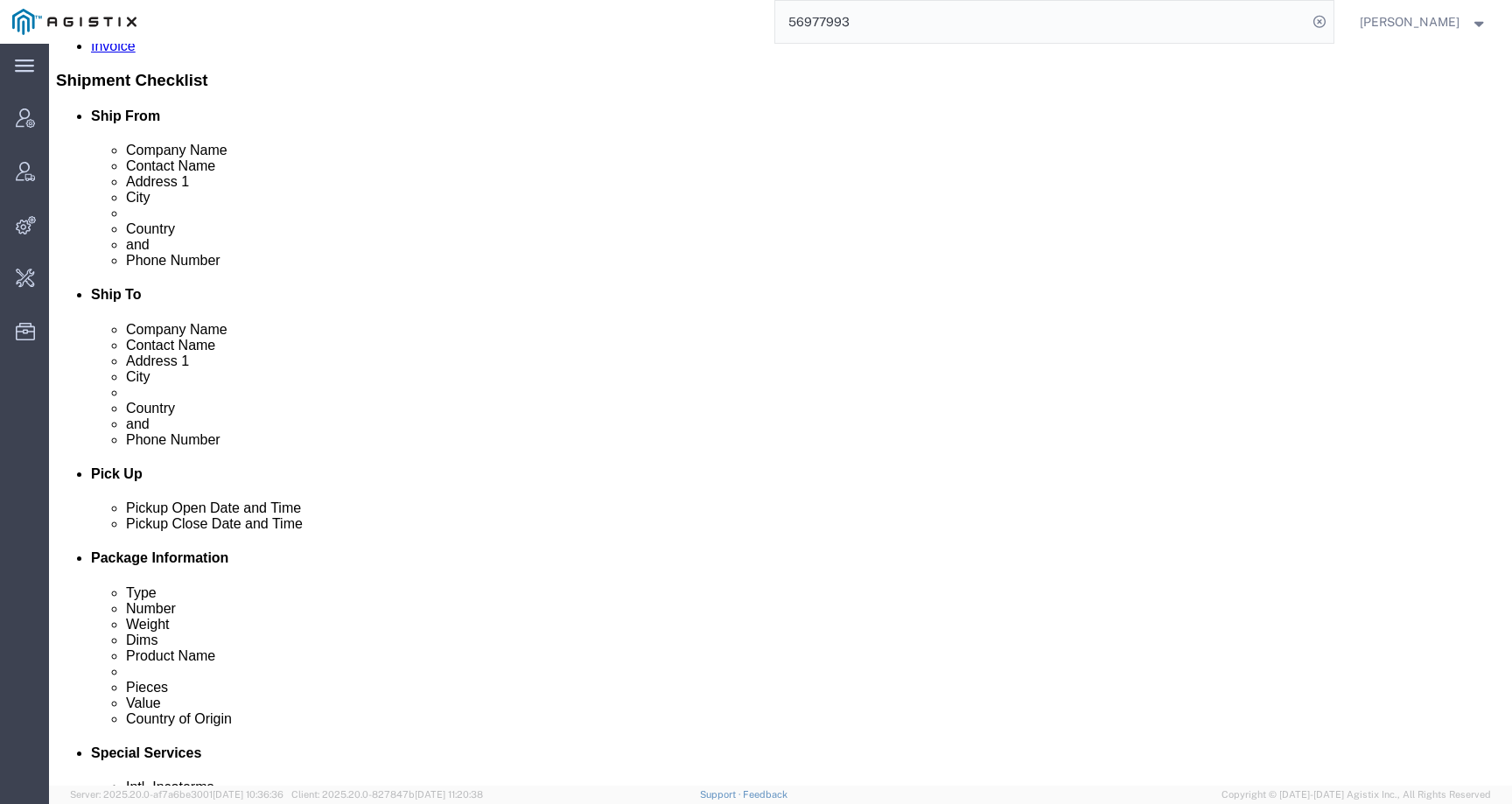
scroll to position [264, 0]
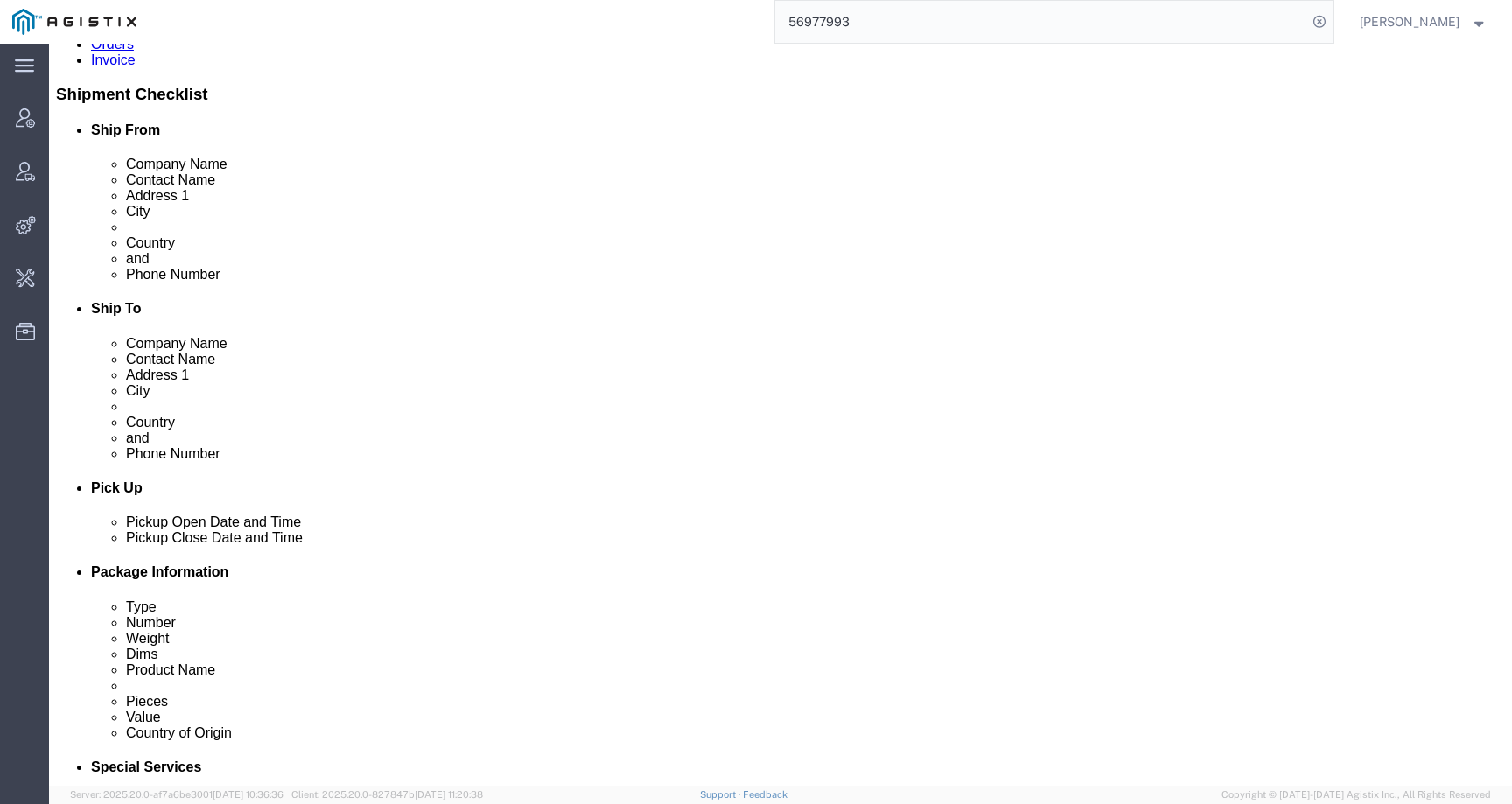
click link "Activity"
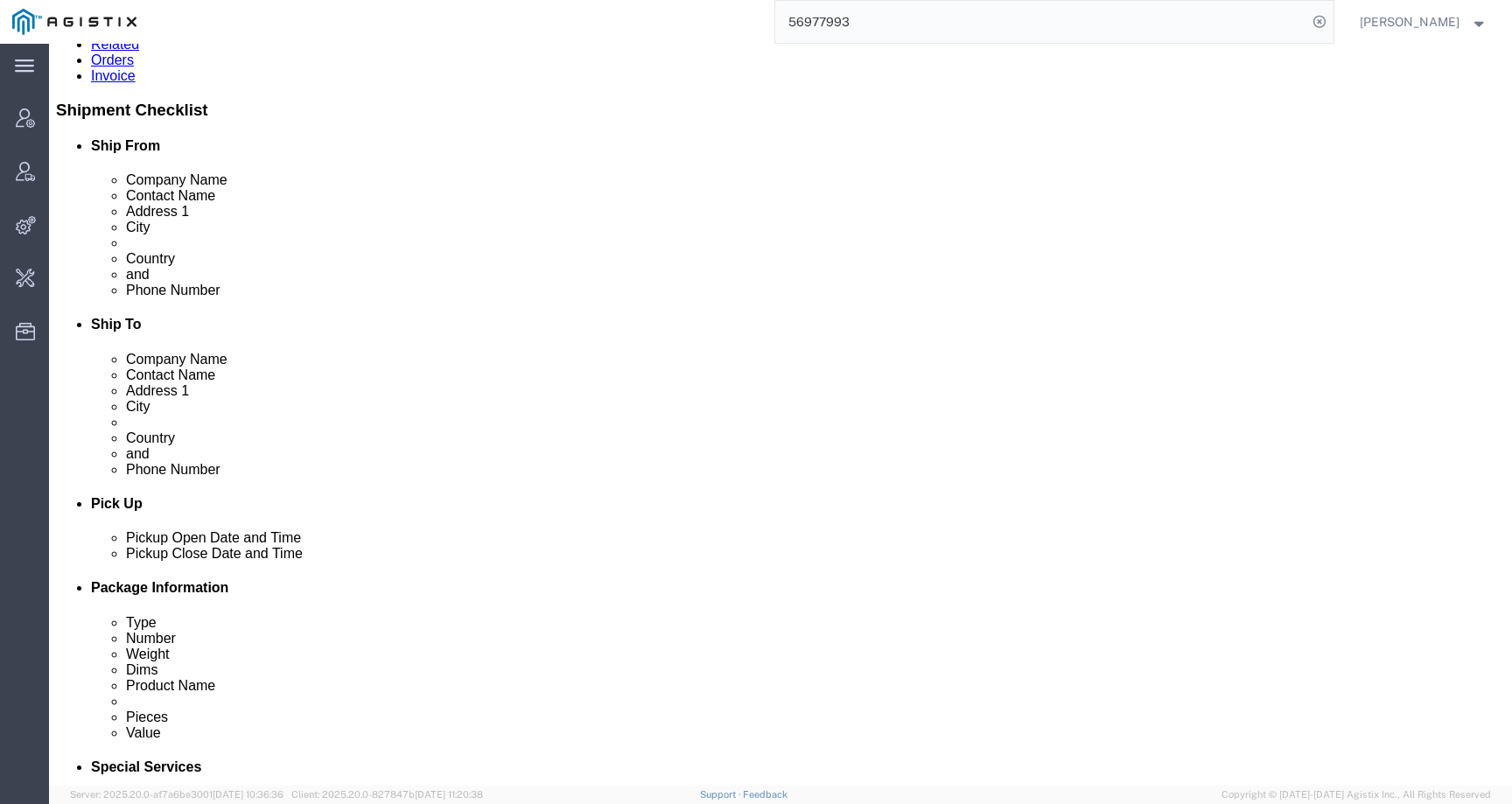
scroll to position [355, 0]
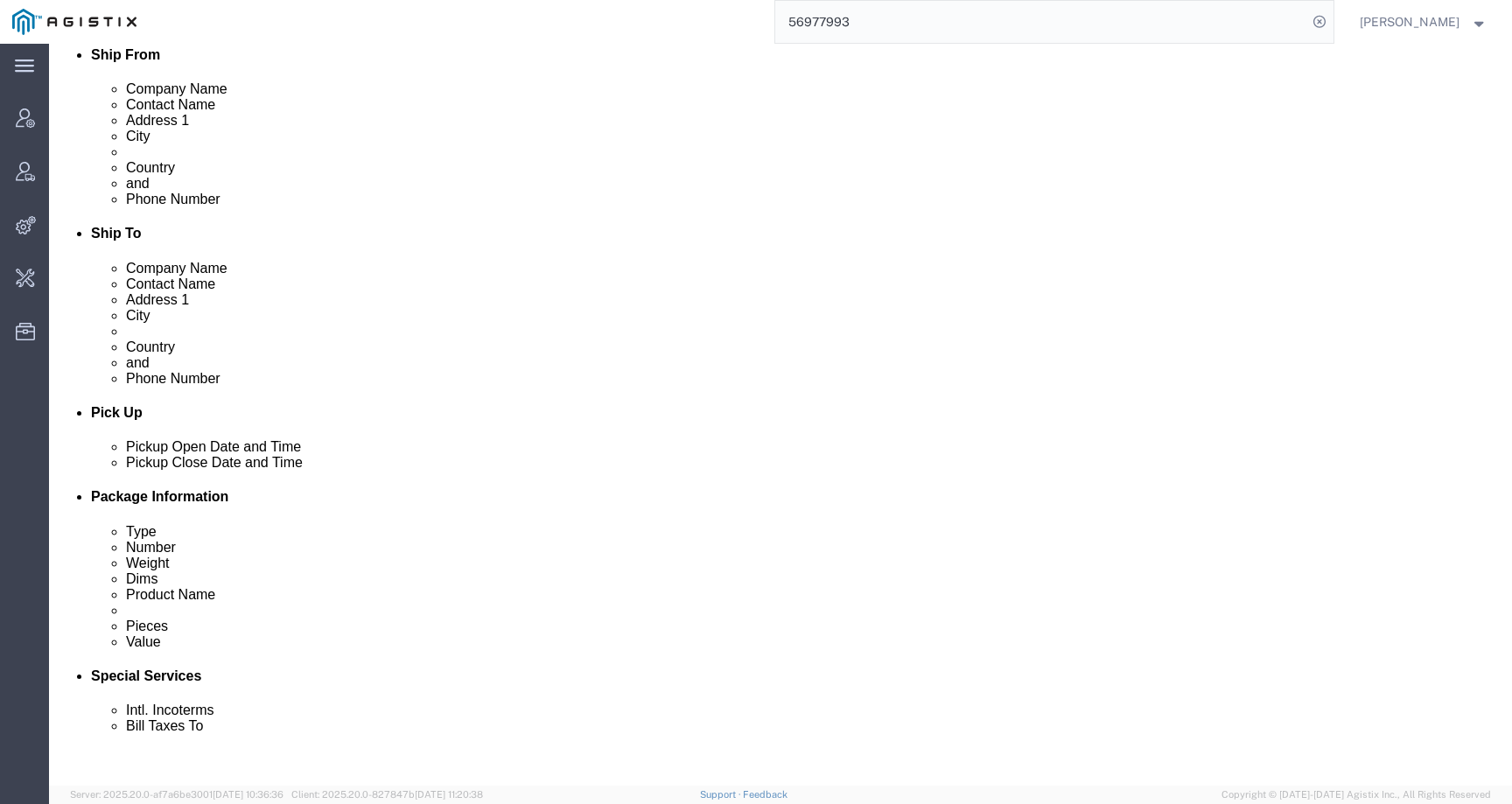
drag, startPoint x: 663, startPoint y: 697, endPoint x: 816, endPoint y: 700, distance: 153.0
copy td "rvarela@synopsys.com"
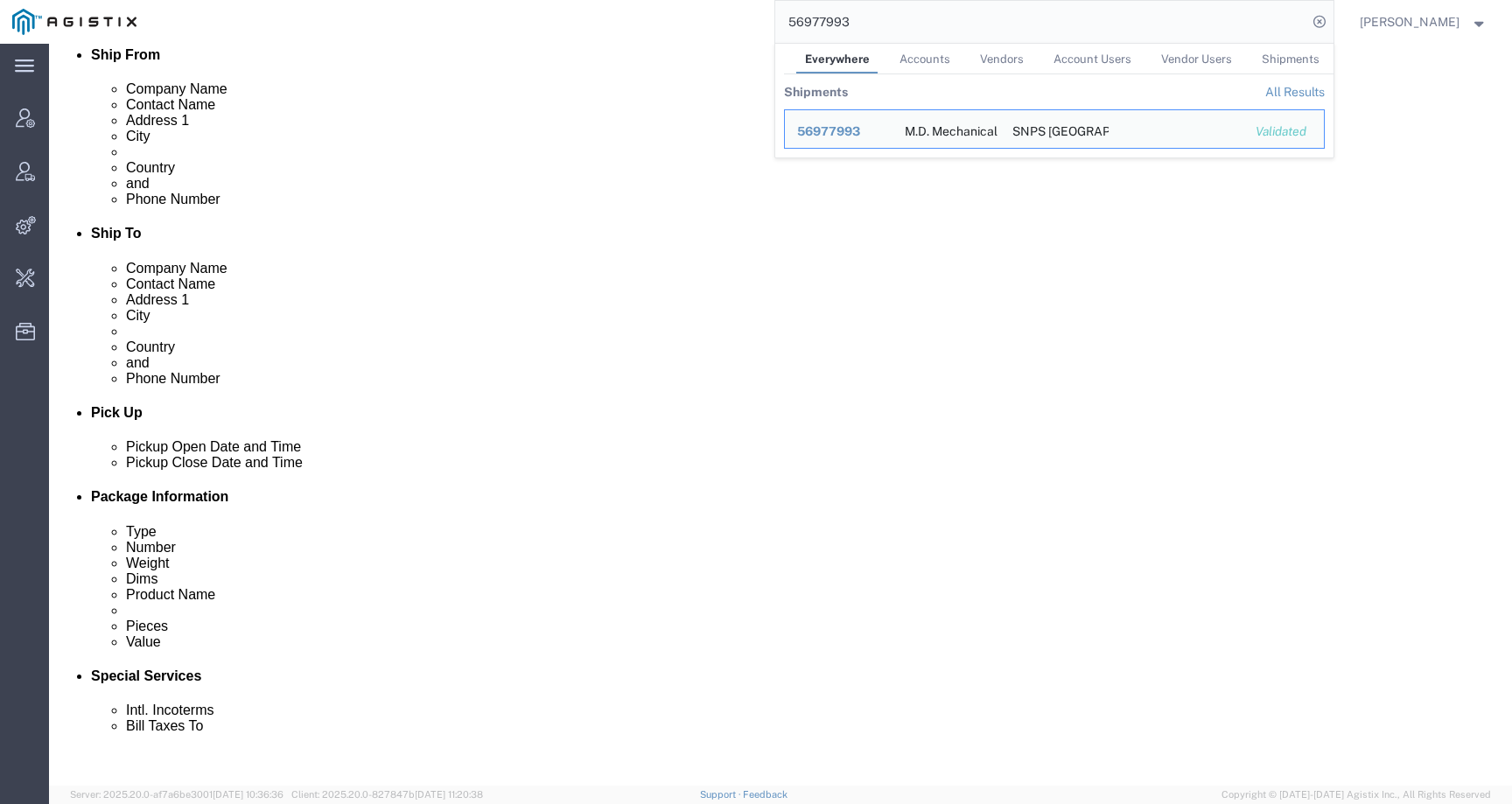
drag, startPoint x: 884, startPoint y: 16, endPoint x: 766, endPoint y: 16, distance: 118.0
click at [766, 16] on div "56977993 Everywhere Accounts Vendors Account Users Vendor Users Shipments Shipm…" at bounding box center [740, 21] width 1185 height 44
paste input "rvarela@synopsys.com"
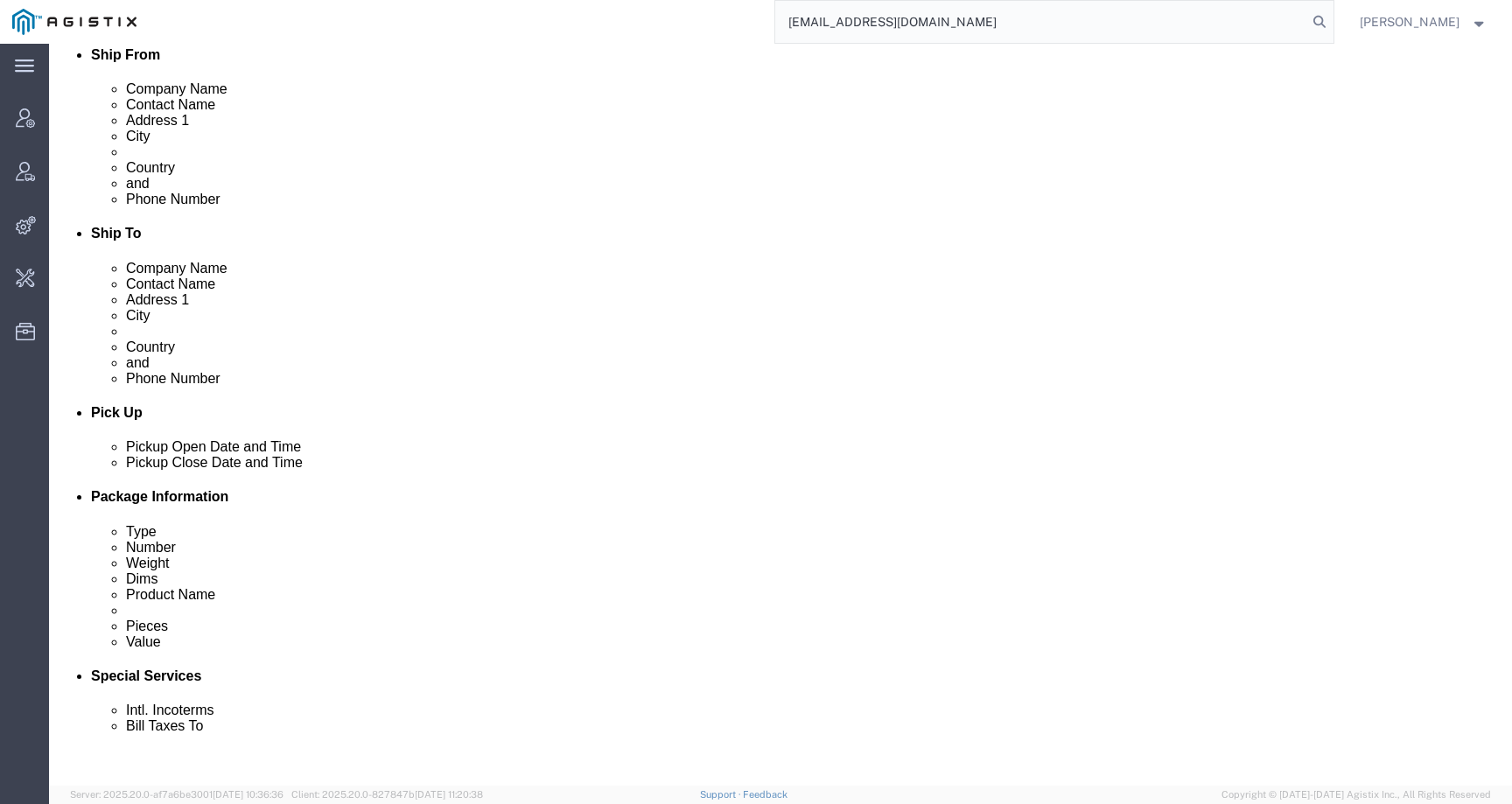
type input "rvarela@synopsys.com"
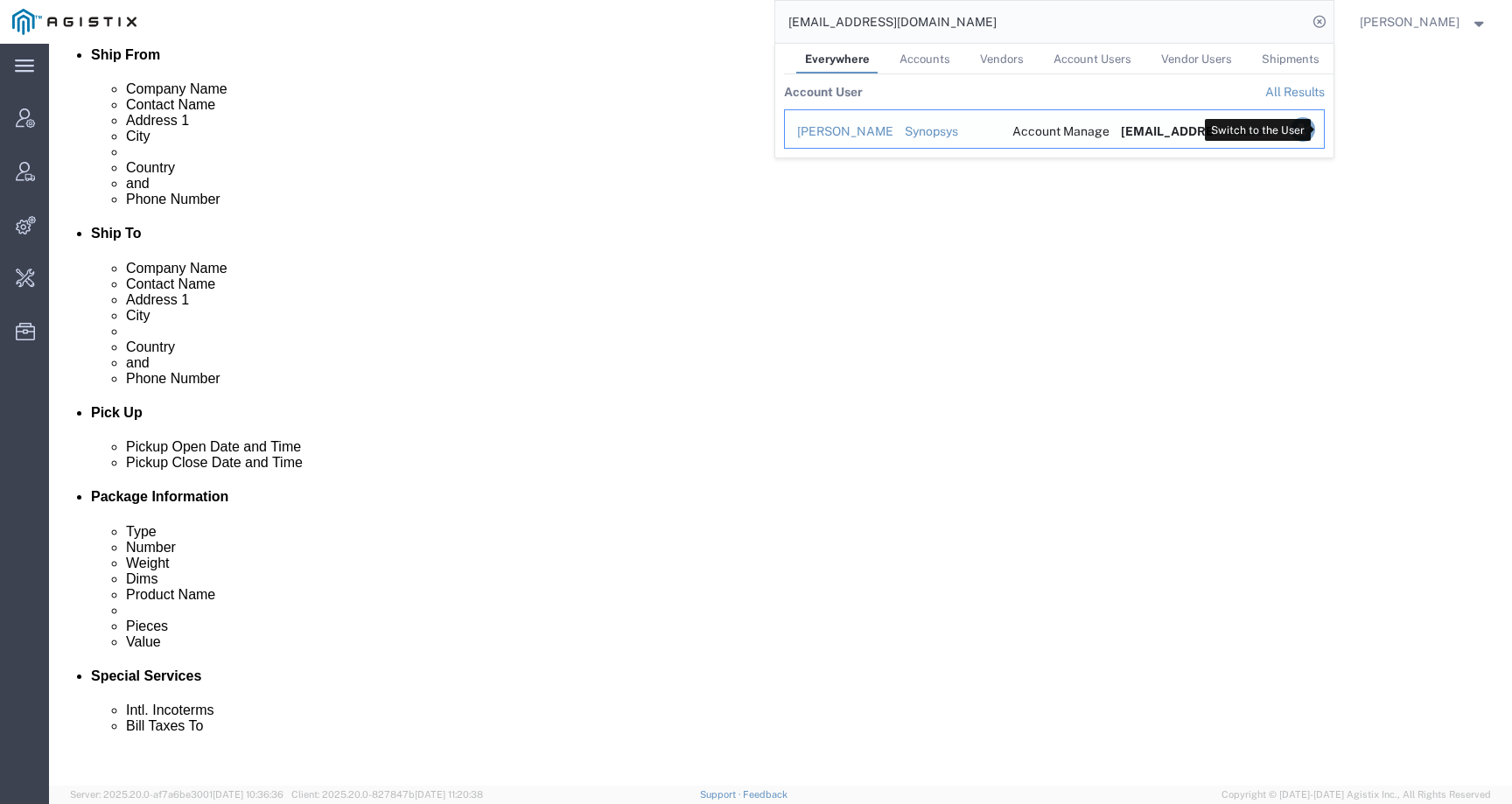
click at [1315, 128] on icon "Search Results" at bounding box center [1302, 130] width 25 height 25
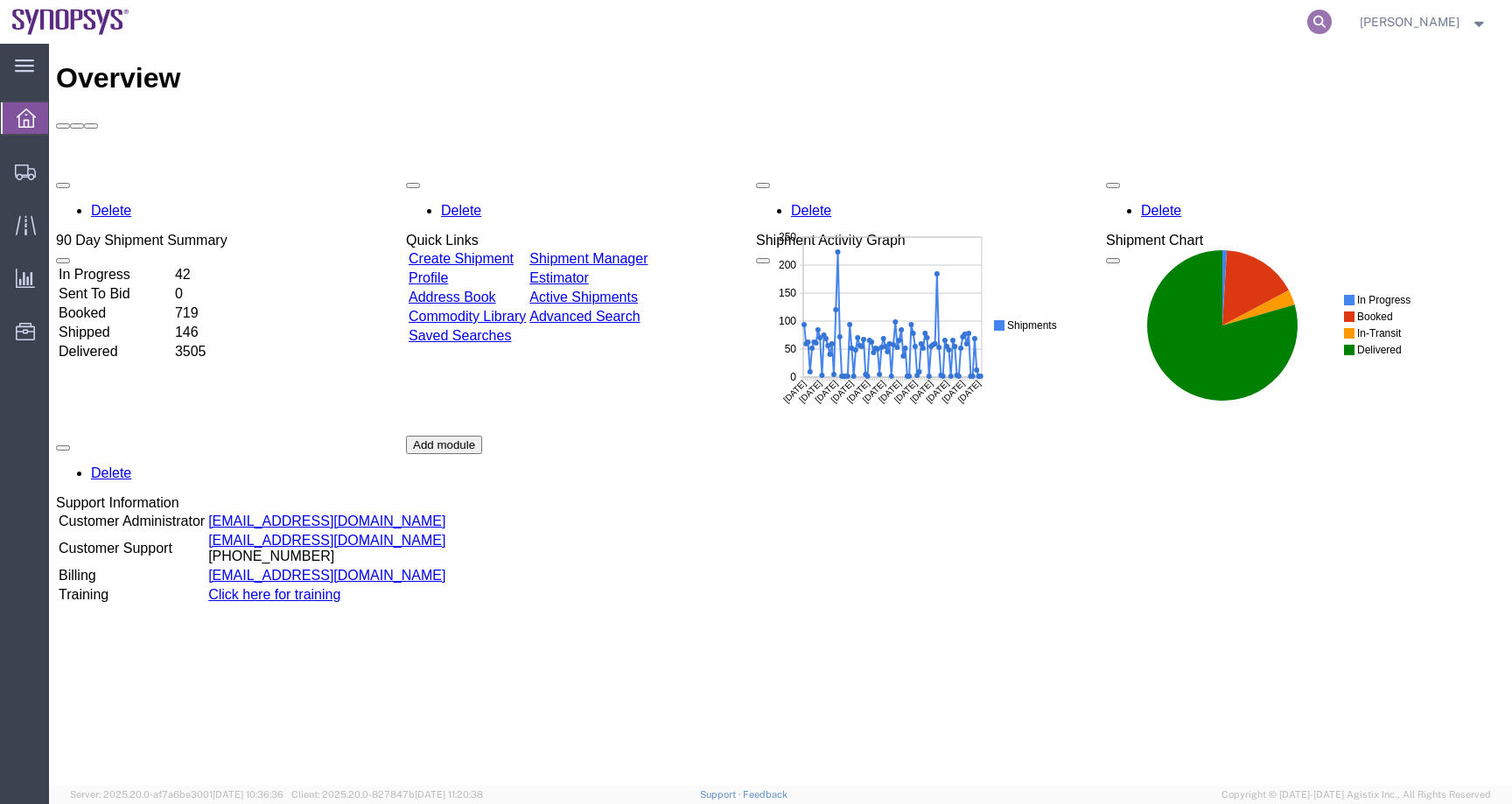
click at [1332, 24] on icon at bounding box center [1320, 22] width 25 height 25
click at [1279, 24] on input "search" at bounding box center [1041, 21] width 532 height 42
paste input "56977993"
type input "56977993"
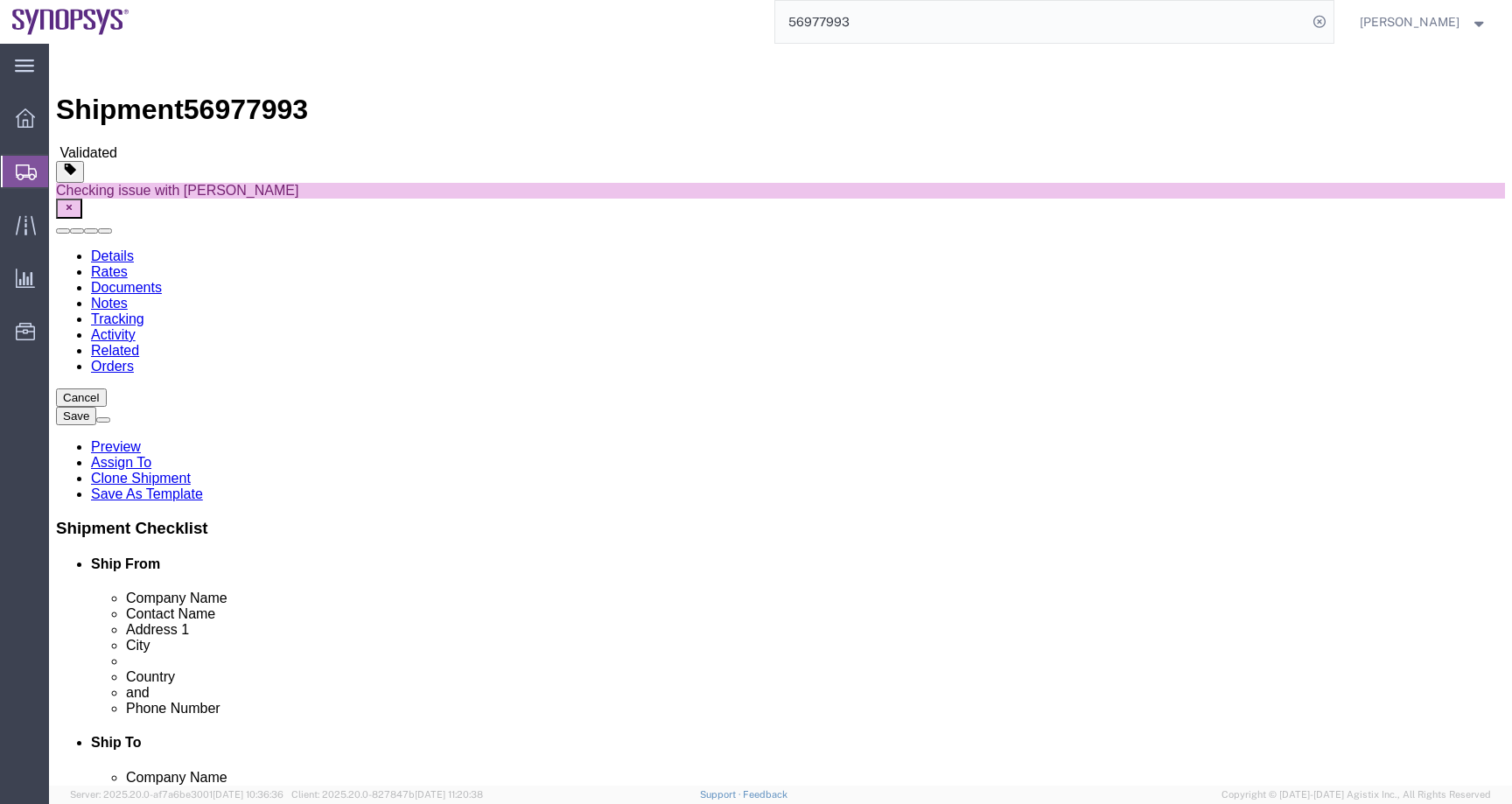
select select
click button "Rate Shipment"
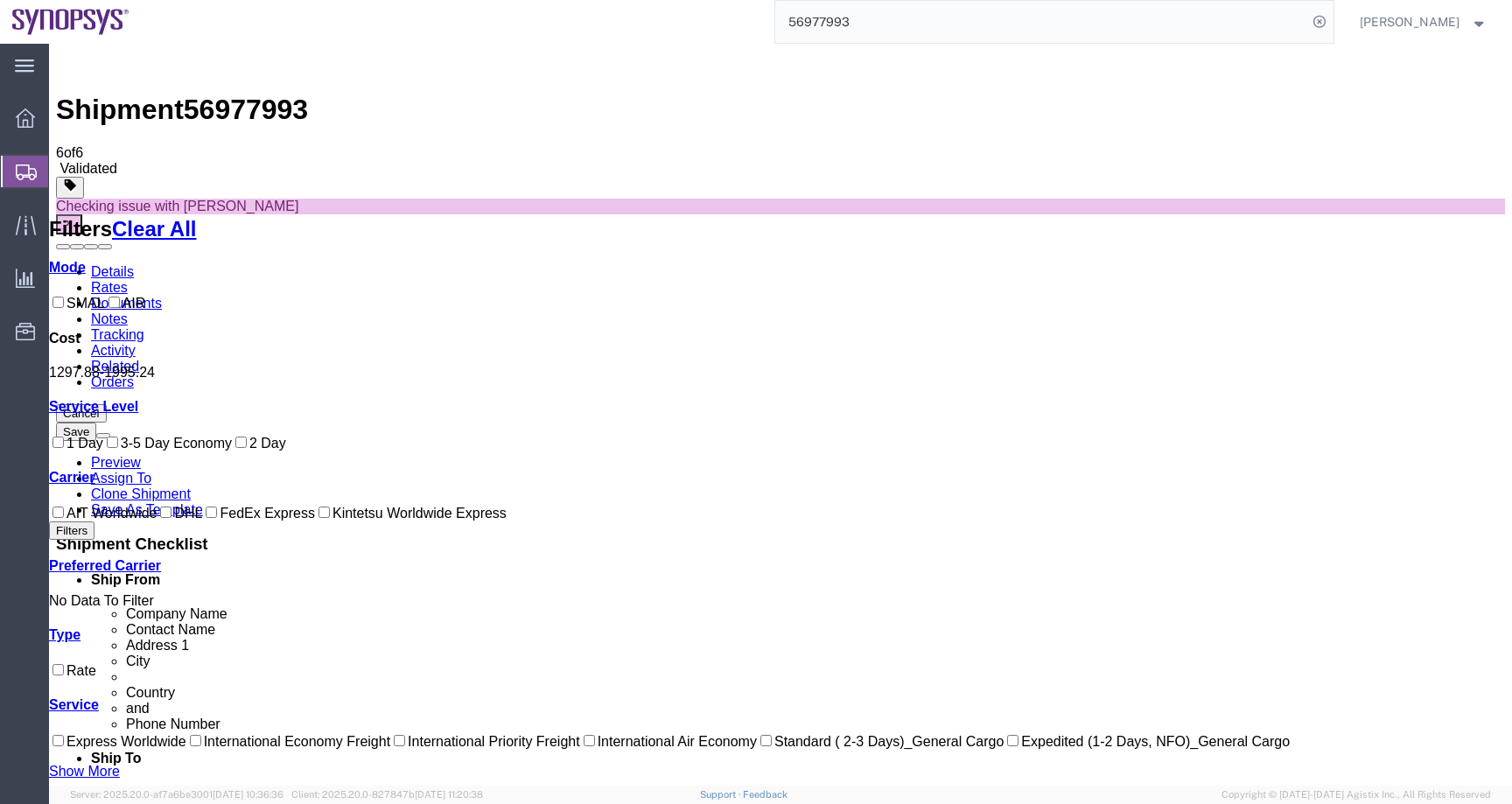
drag, startPoint x: 503, startPoint y: 209, endPoint x: 563, endPoint y: 209, distance: 60.0
click at [1423, 22] on span "Rachelle Varela" at bounding box center [1410, 22] width 100 height 20
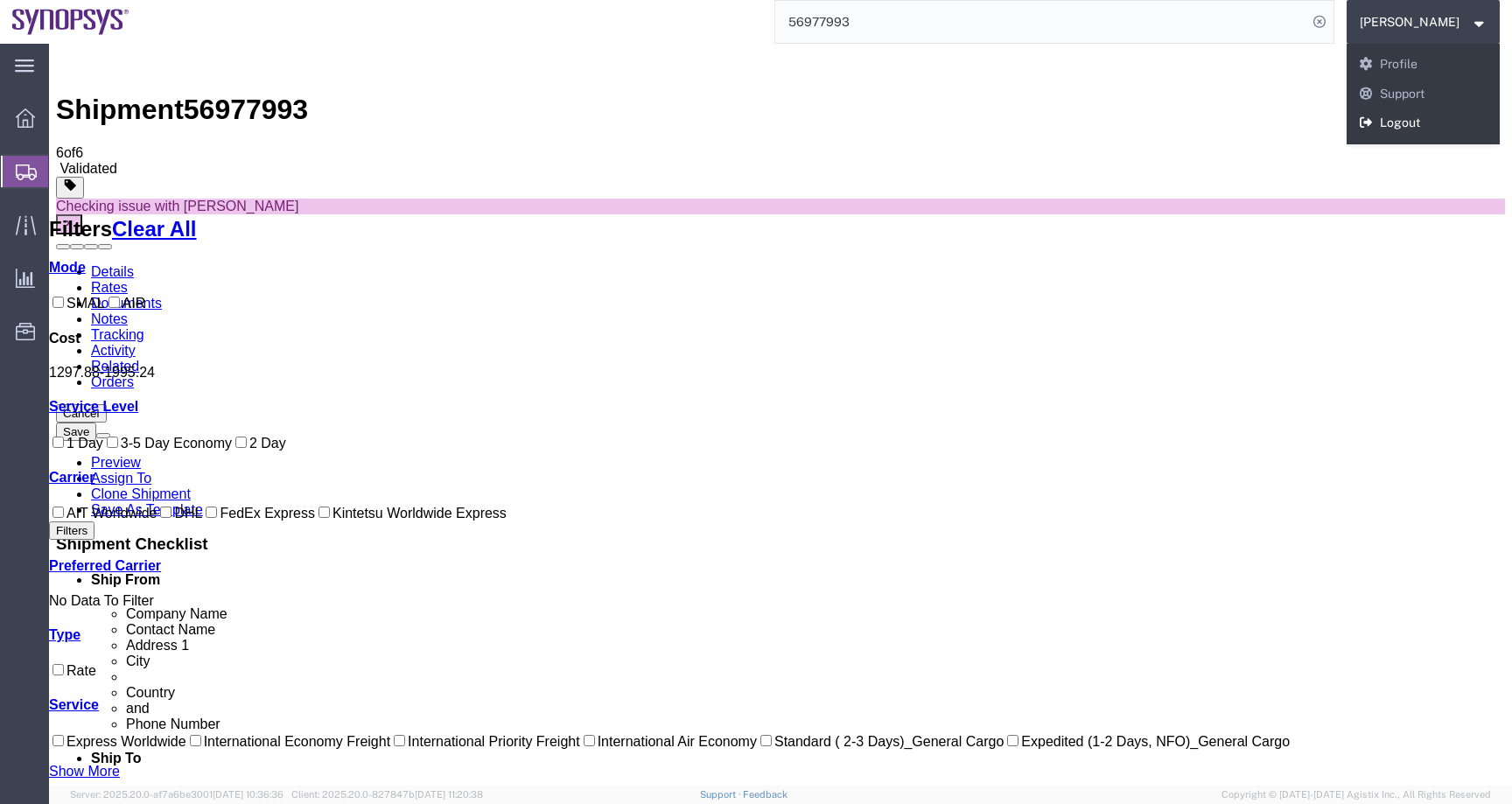
click at [1398, 129] on link "Logout" at bounding box center [1423, 123] width 154 height 29
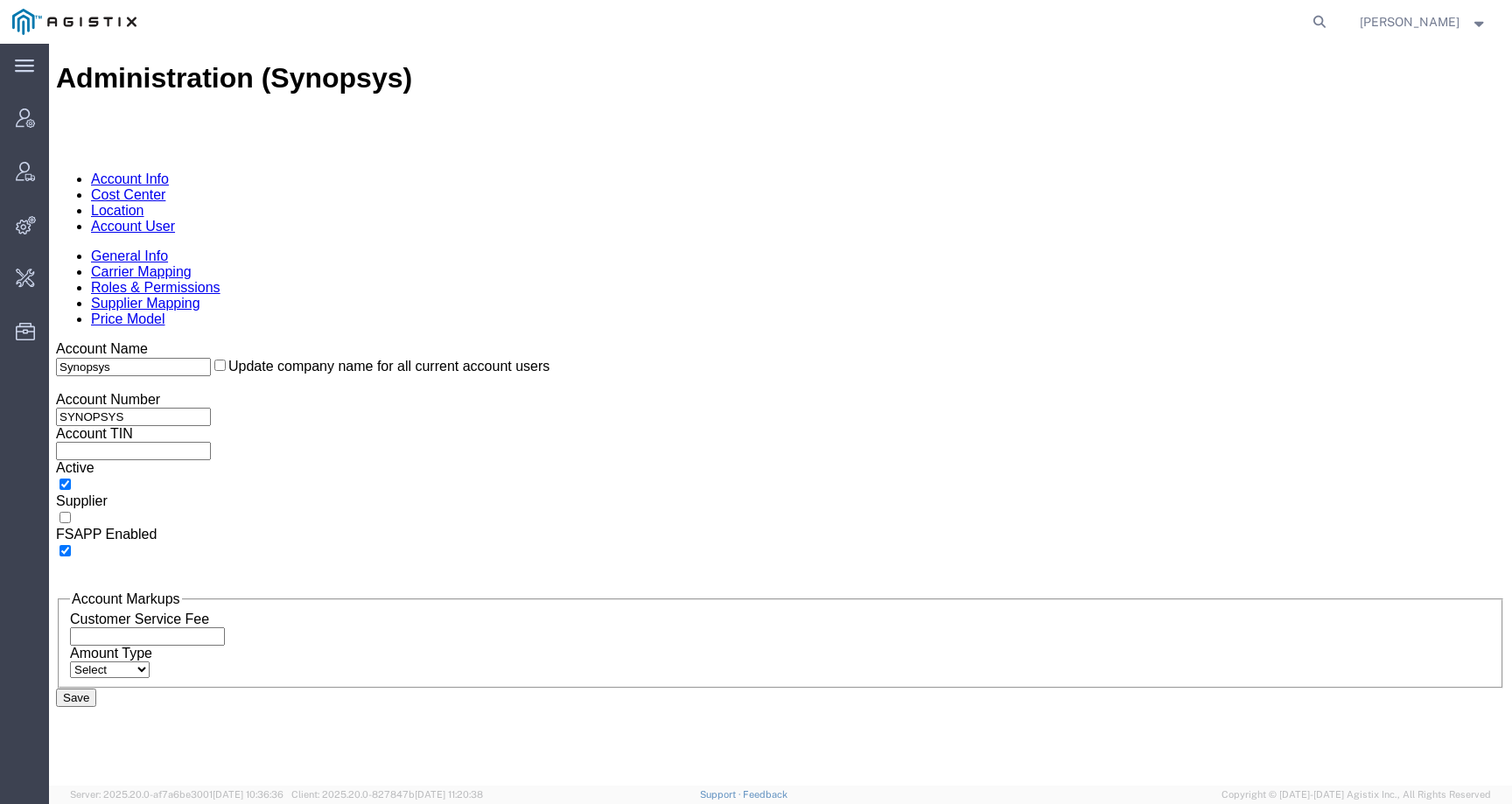
click at [175, 219] on link "Account User" at bounding box center [132, 226] width 84 height 15
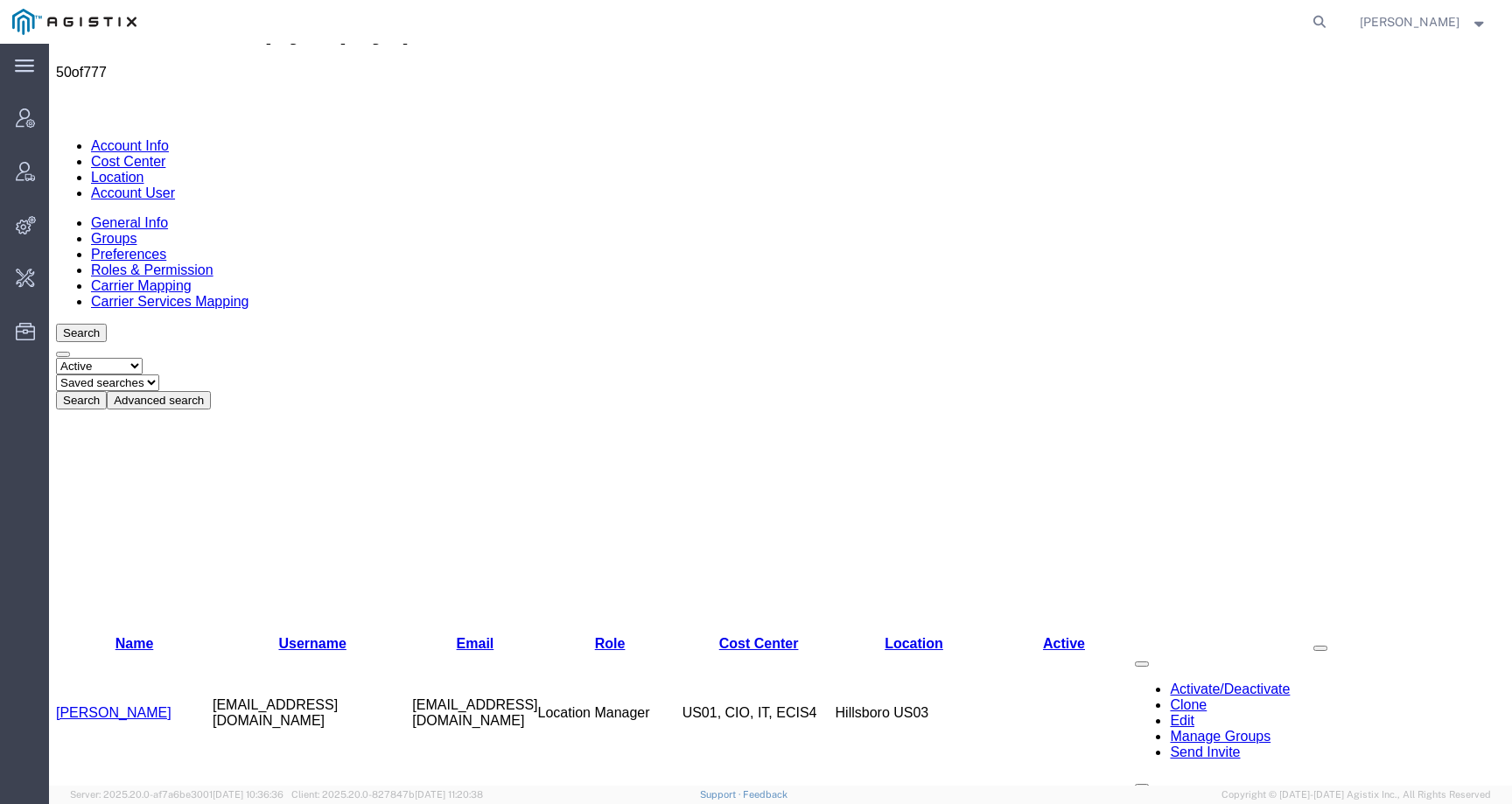
scroll to position [69, 0]
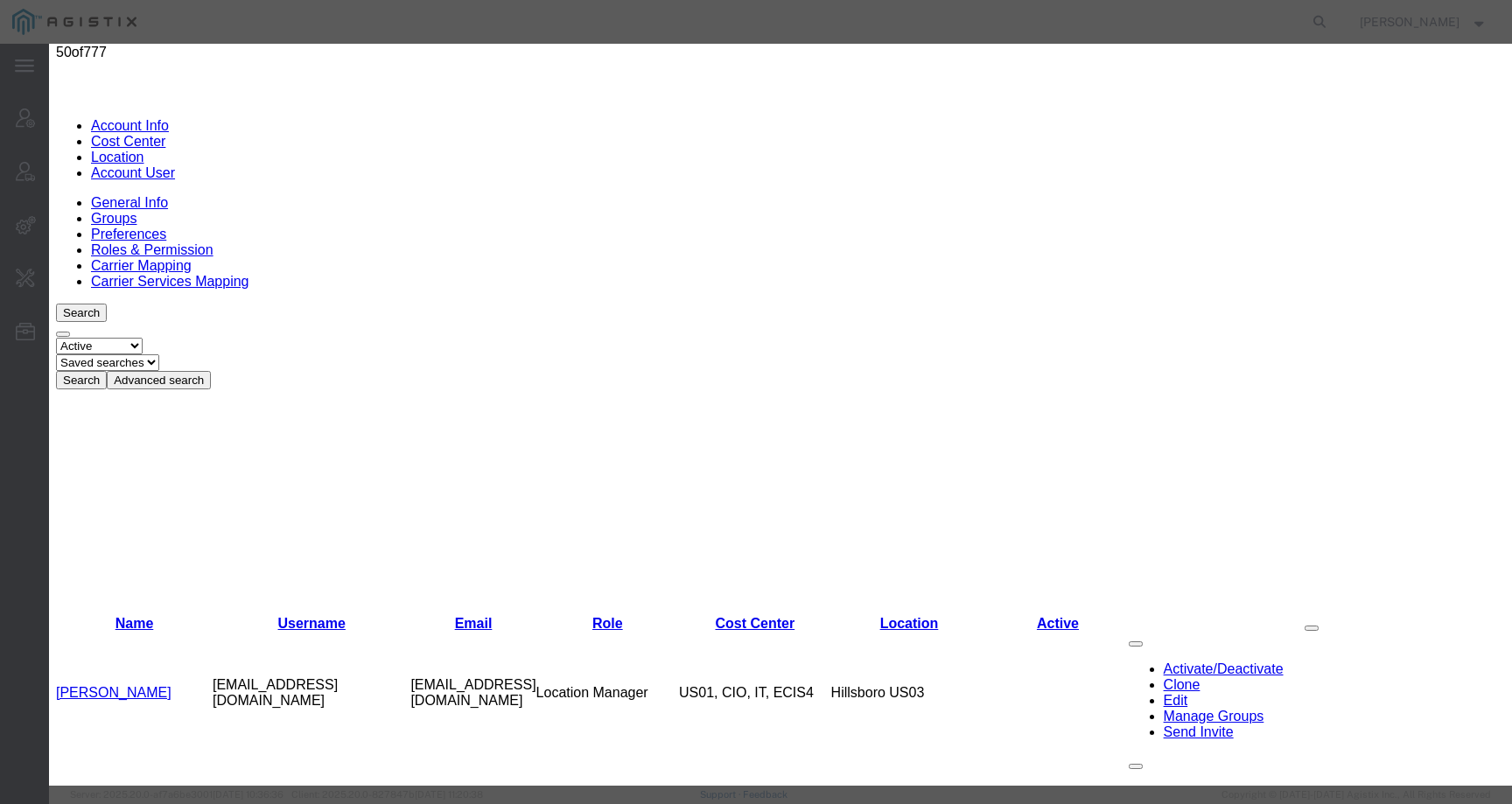
select select "COSTCENTER"
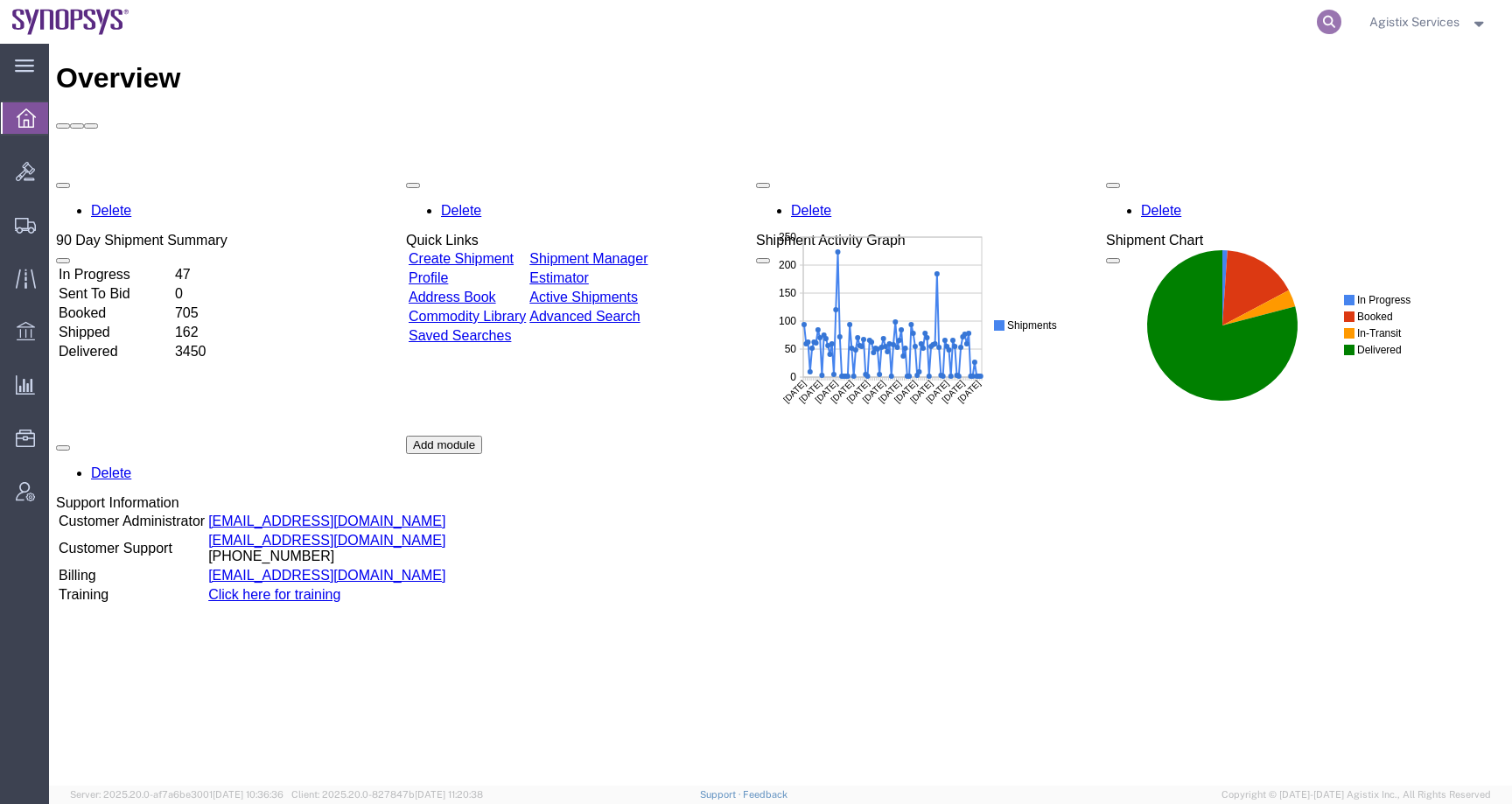
click at [1325, 21] on icon at bounding box center [1330, 22] width 25 height 25
click at [1290, 21] on input "search" at bounding box center [1051, 21] width 532 height 42
paste input "56978252"
type input "56978252"
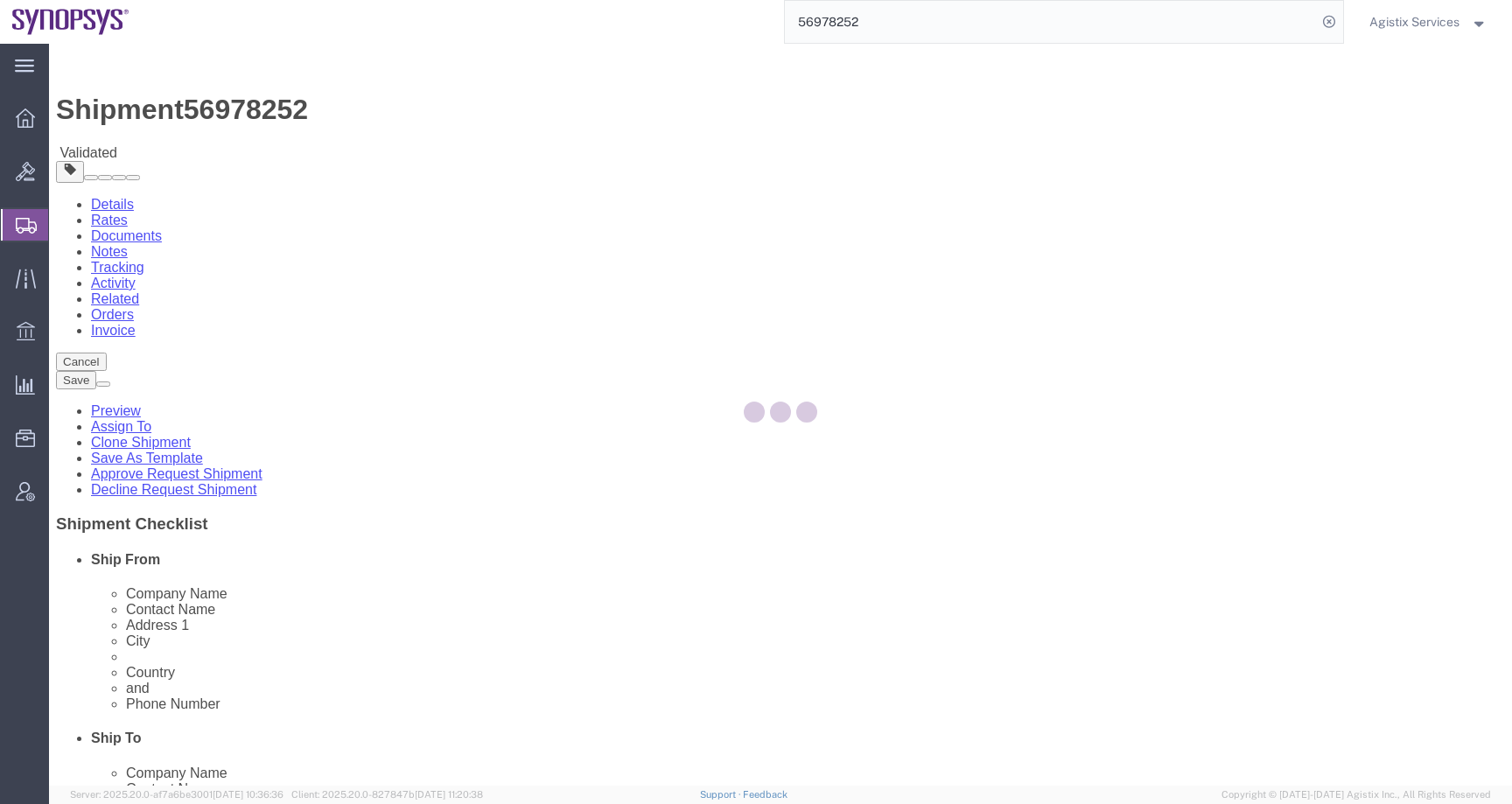
select select
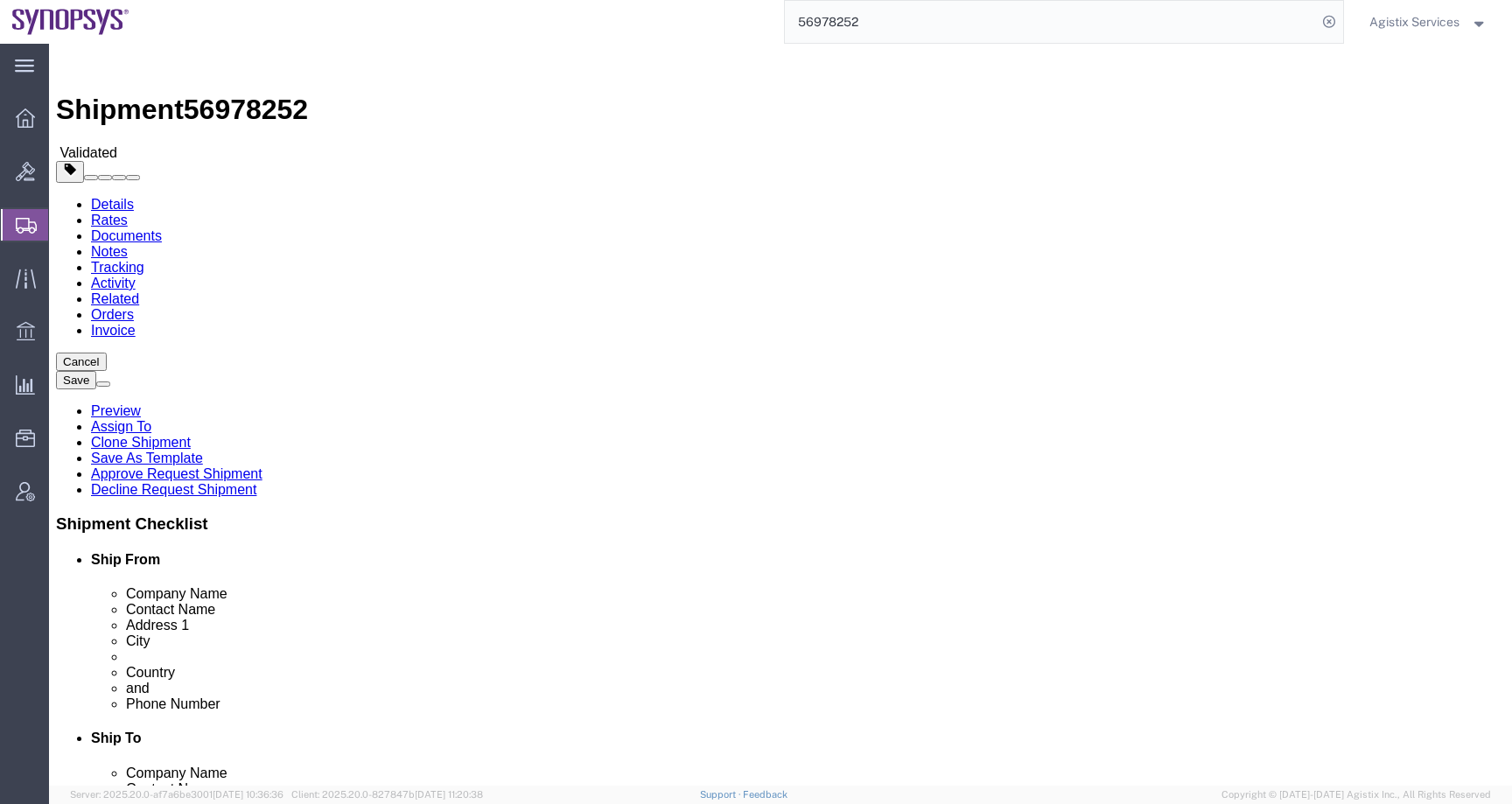
click button "Rate Shipment"
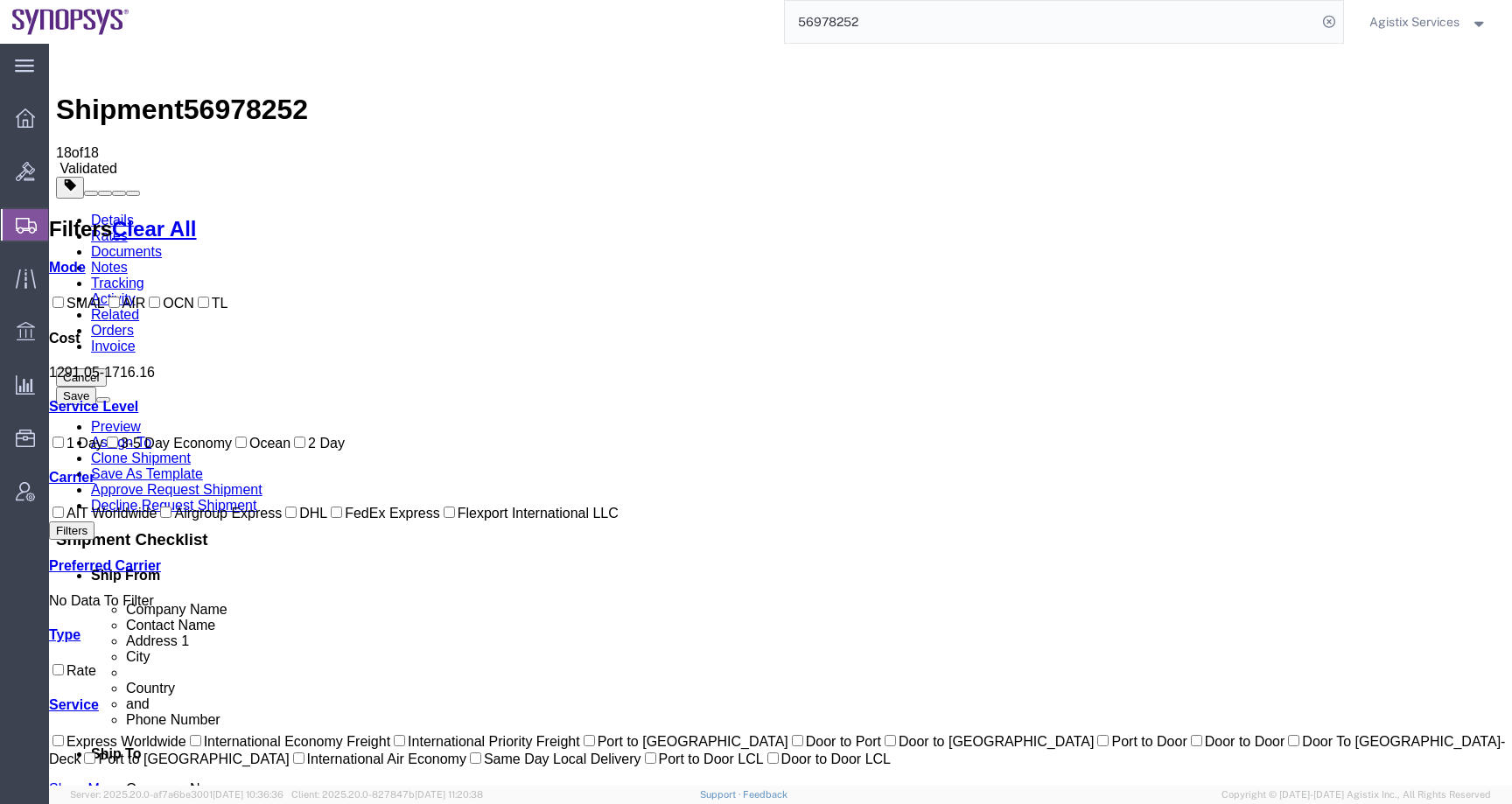
drag, startPoint x: 536, startPoint y: 209, endPoint x: 632, endPoint y: 212, distance: 96.0
click at [103, 212] on link "Details" at bounding box center [112, 219] width 43 height 15
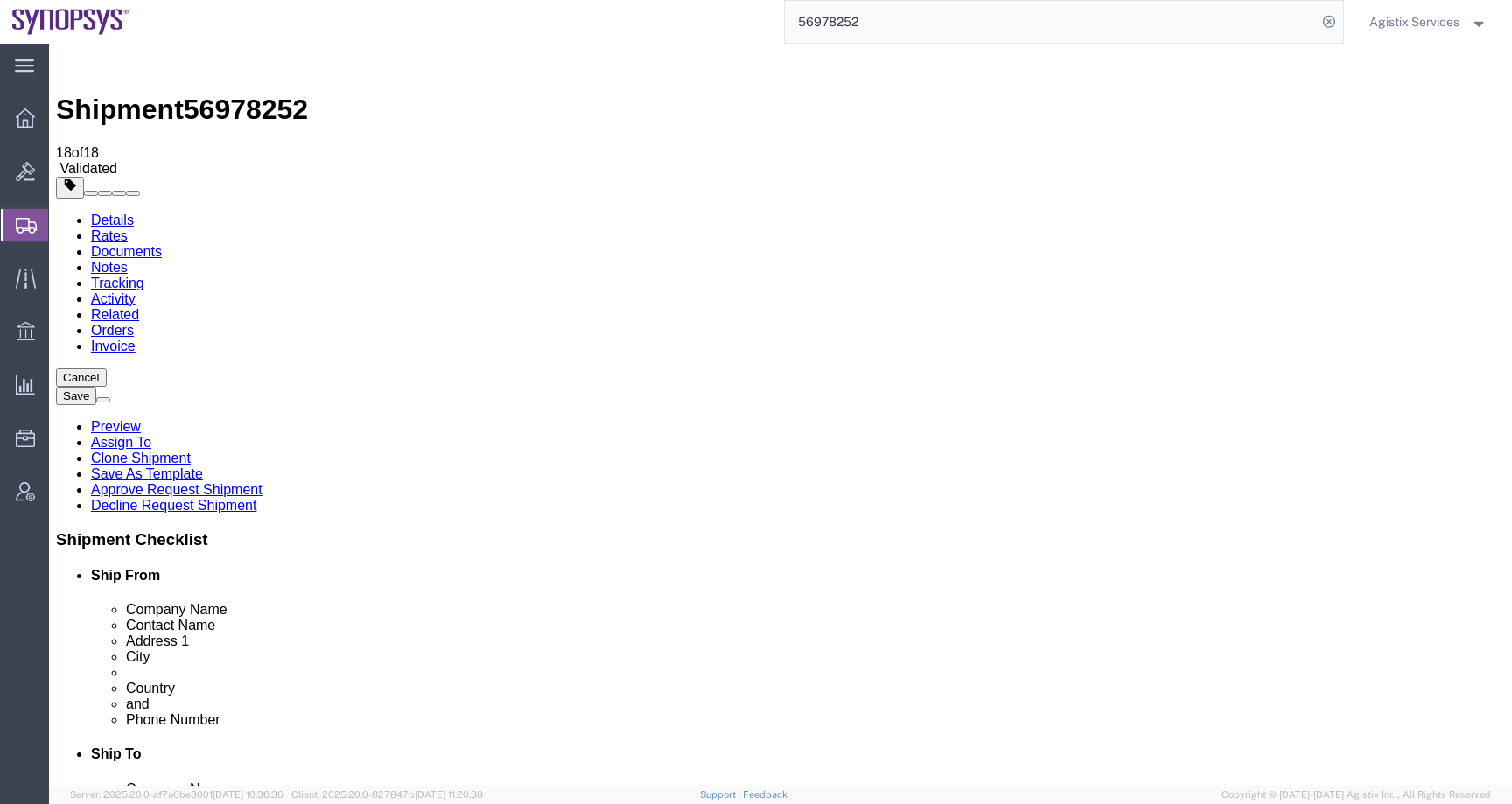
drag, startPoint x: 275, startPoint y: 560, endPoint x: 148, endPoint y: 560, distance: 127.0
click div "Postal Code 2624409"
click button "Rate Shipment"
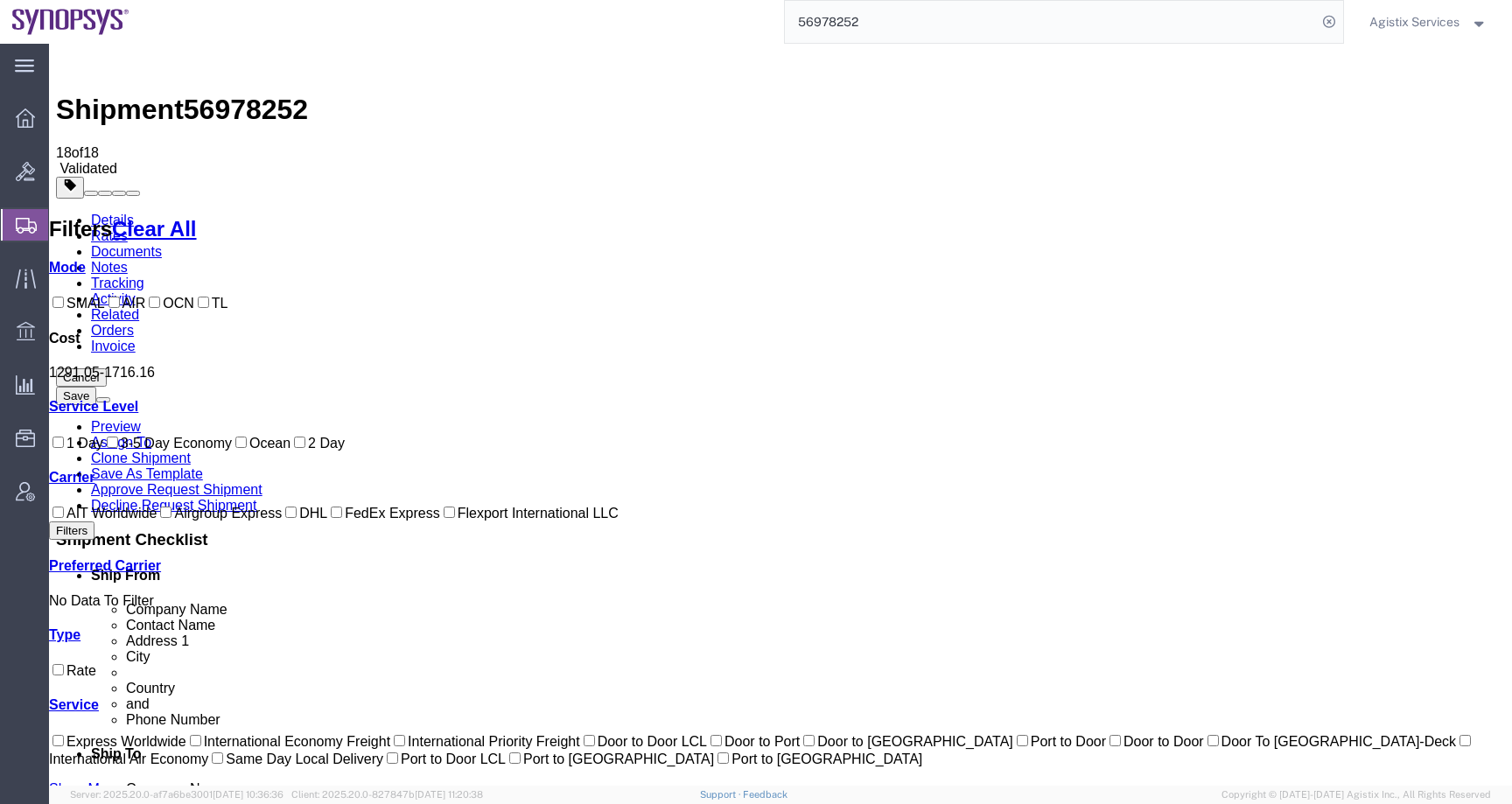
click at [107, 212] on link "Details" at bounding box center [112, 219] width 43 height 15
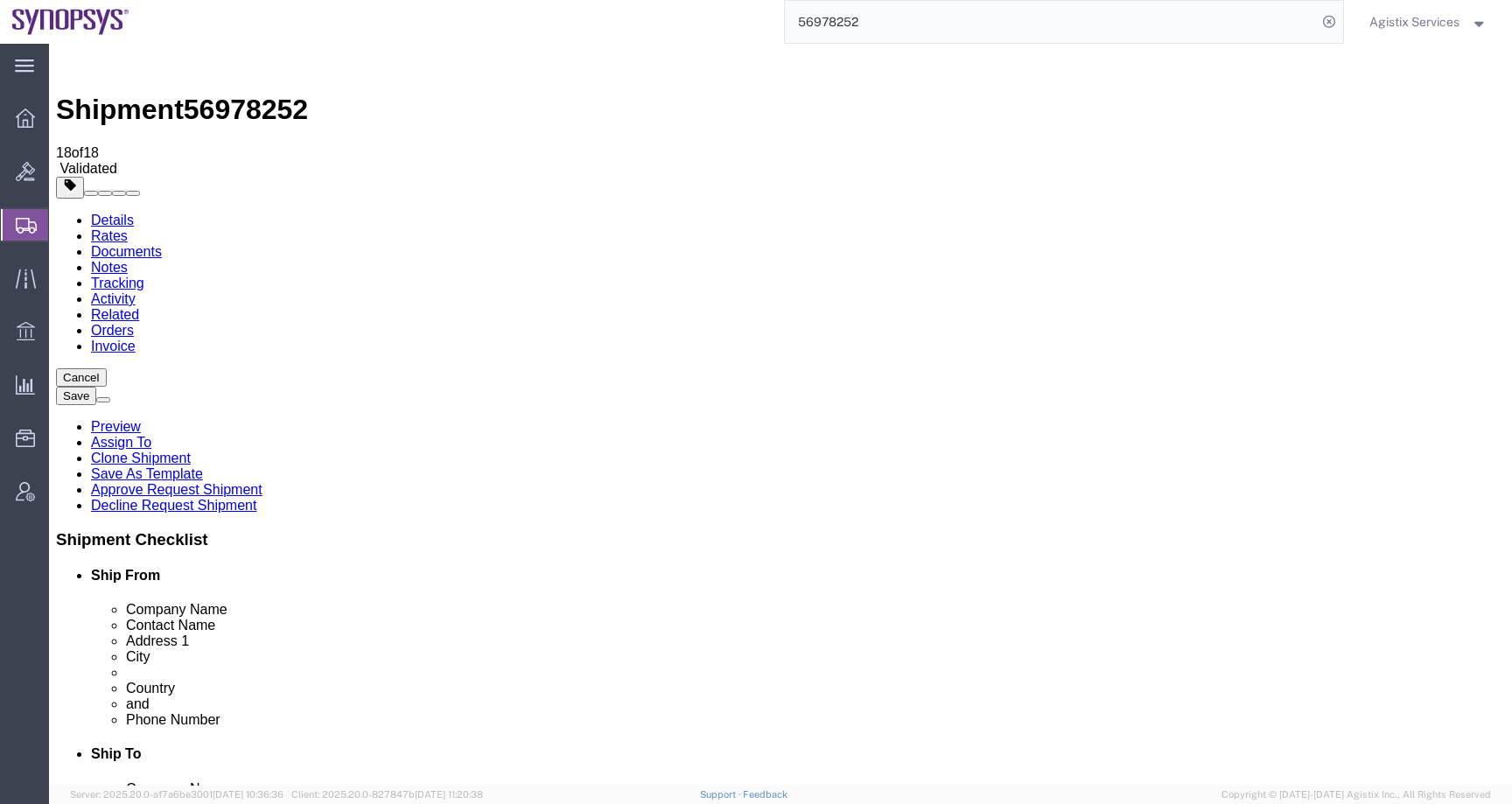
drag, startPoint x: 321, startPoint y: 390, endPoint x: 178, endPoint y: 389, distance: 143.0
click div "Address 1 Haamelim 34"
paste input "'Amelim Street"
type input "[STREET_ADDRESS]"
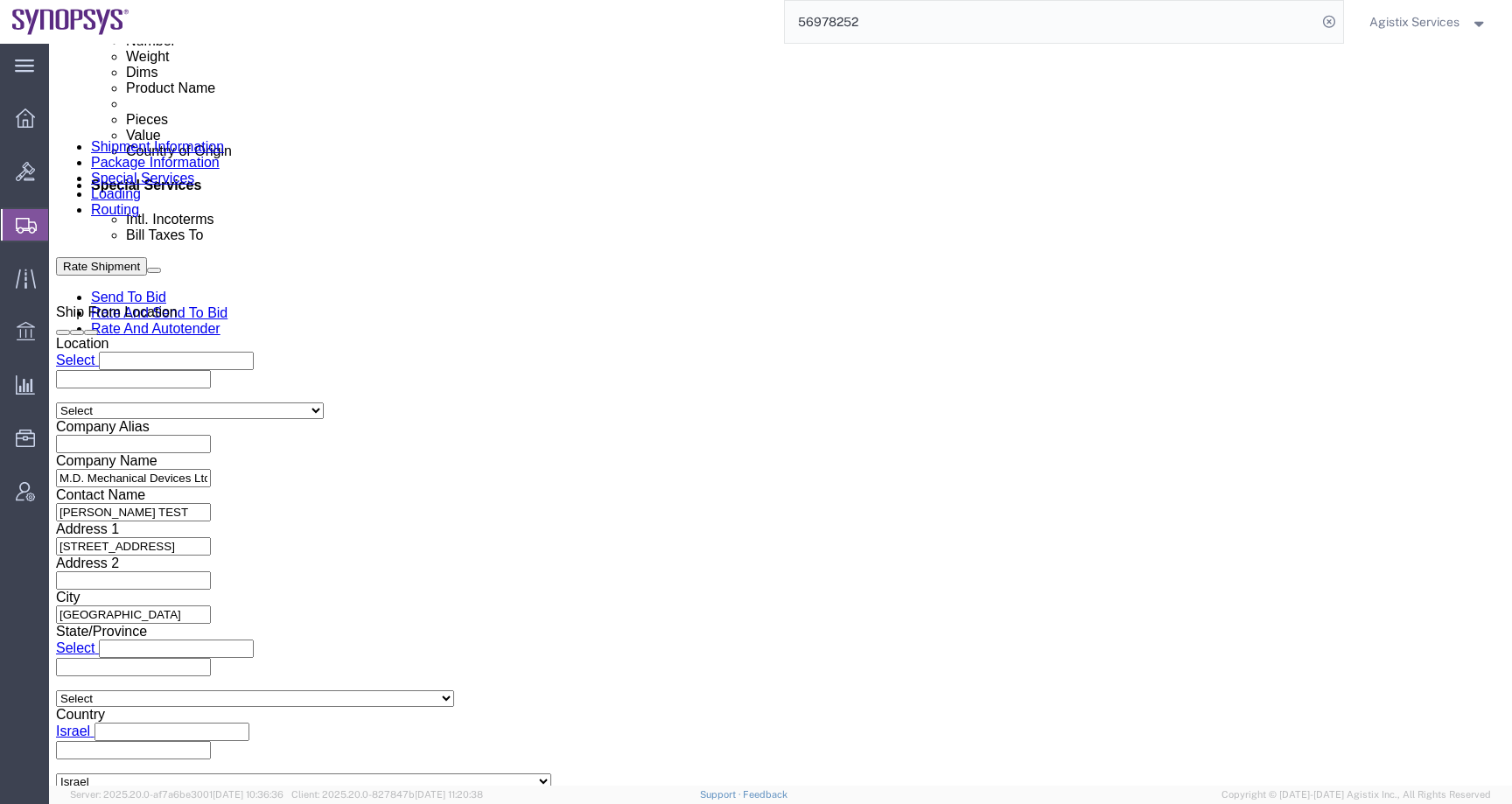
scroll to position [1071, 0]
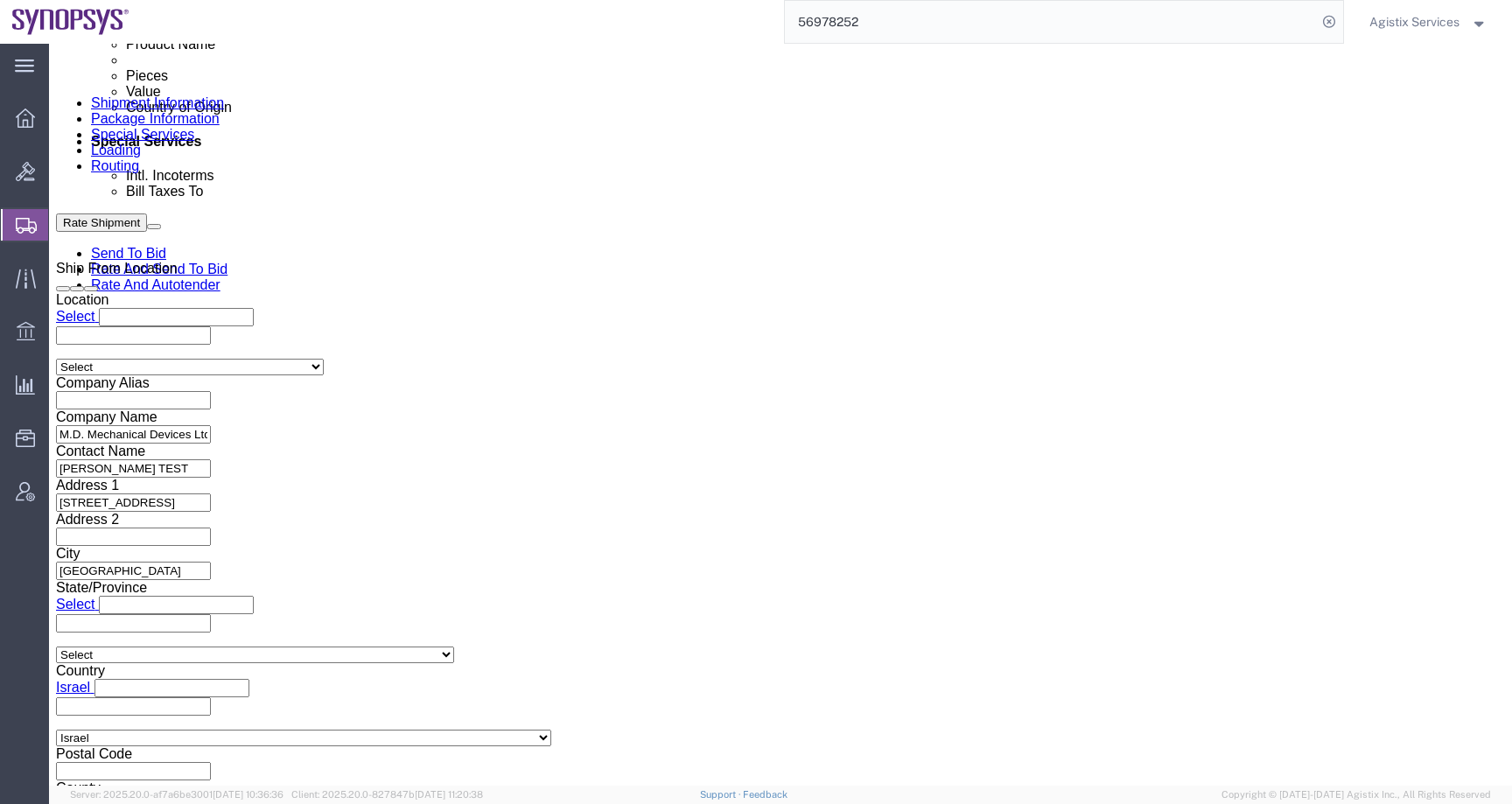
click button "Rate Shipment"
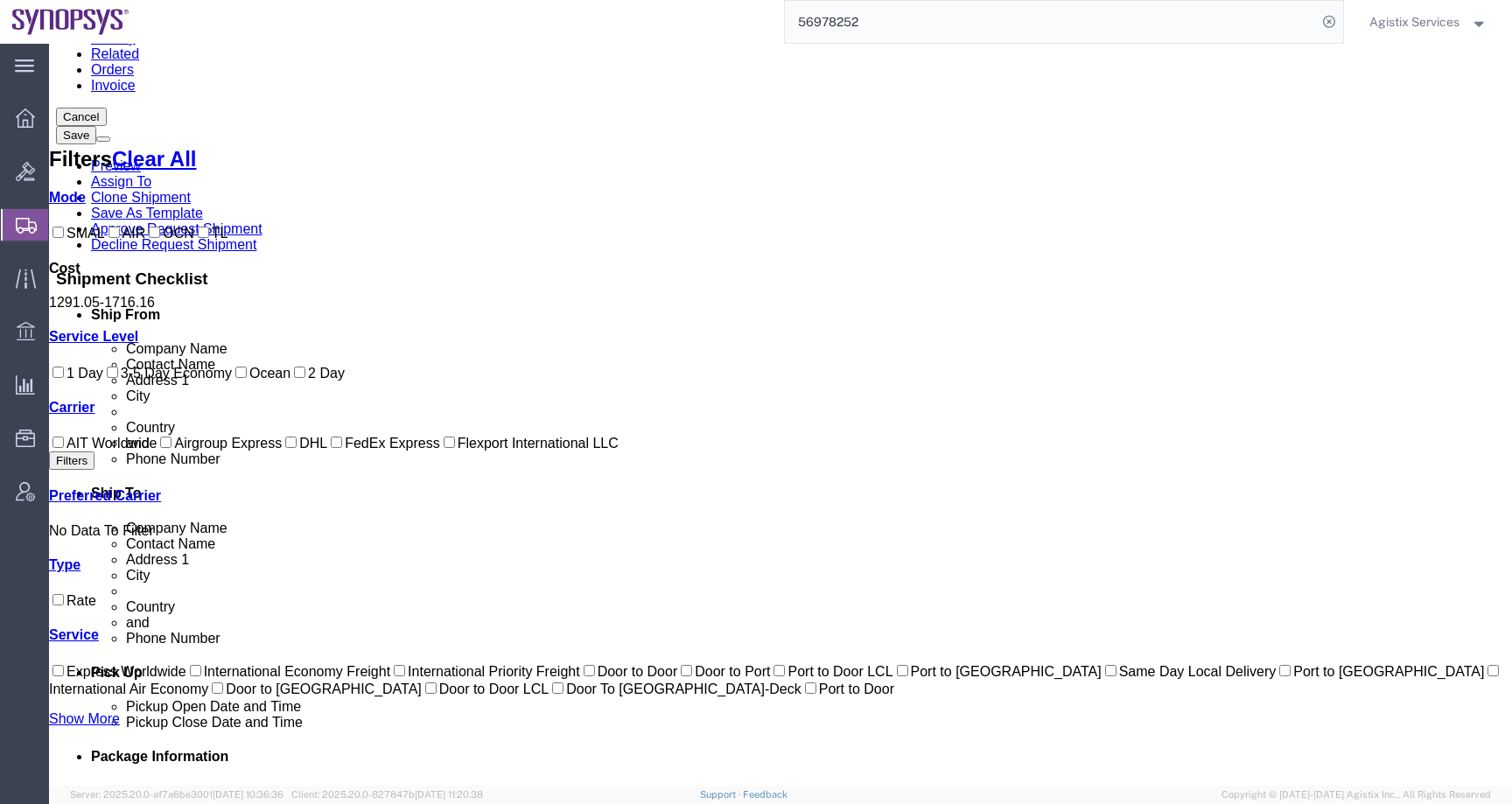
scroll to position [0, 0]
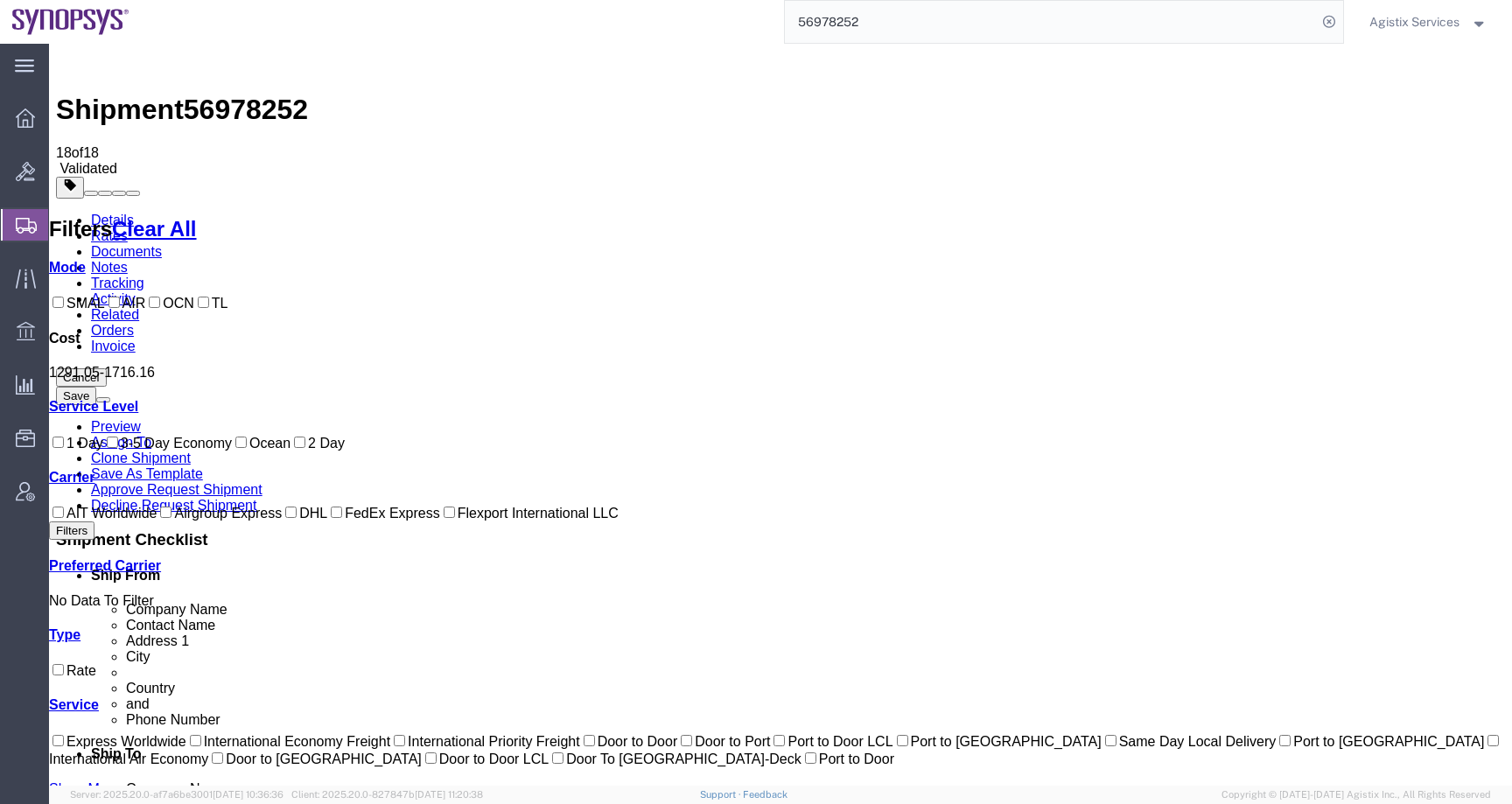
click at [120, 212] on link "Details" at bounding box center [112, 219] width 43 height 15
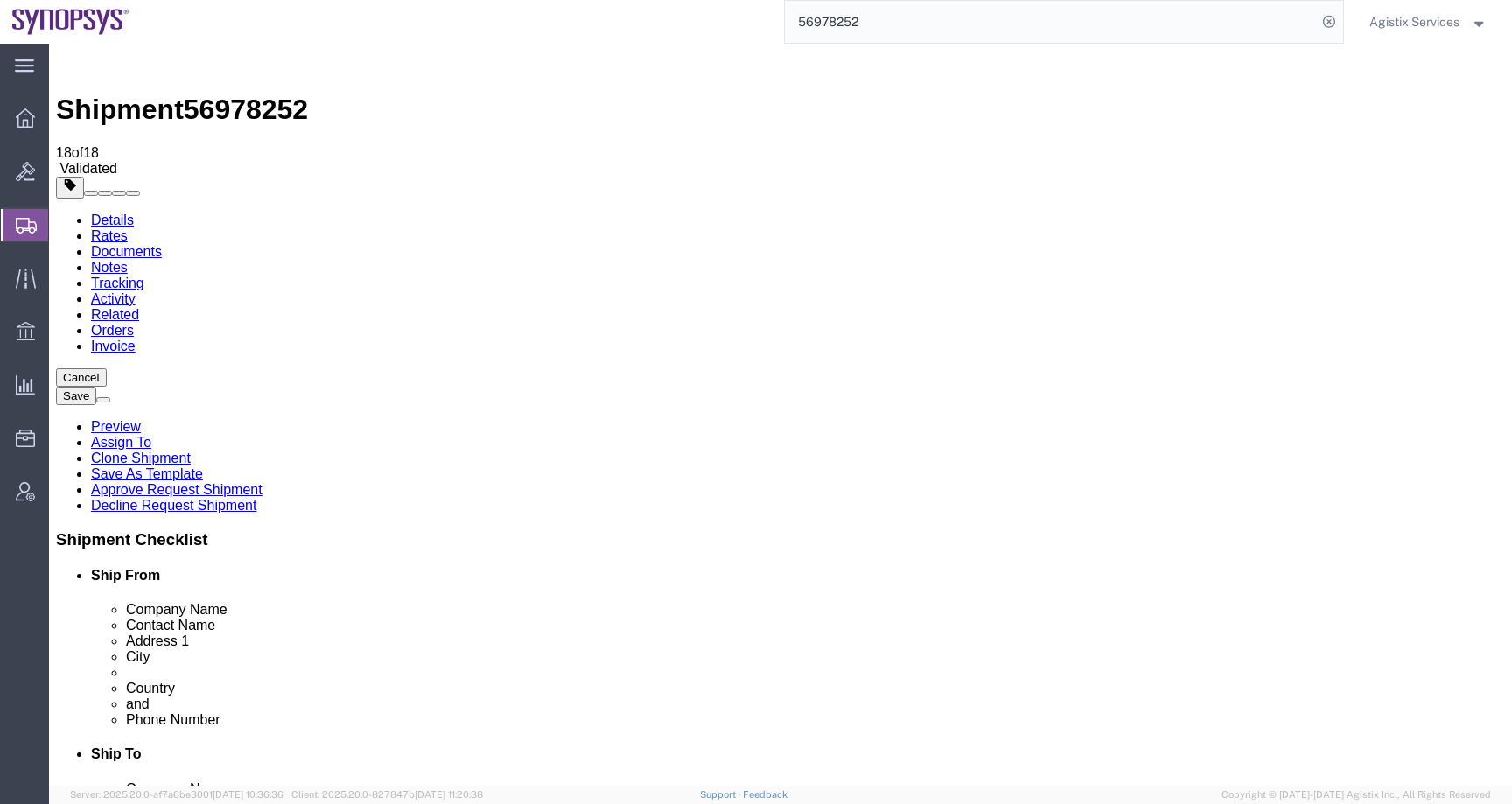
click link "Special Services"
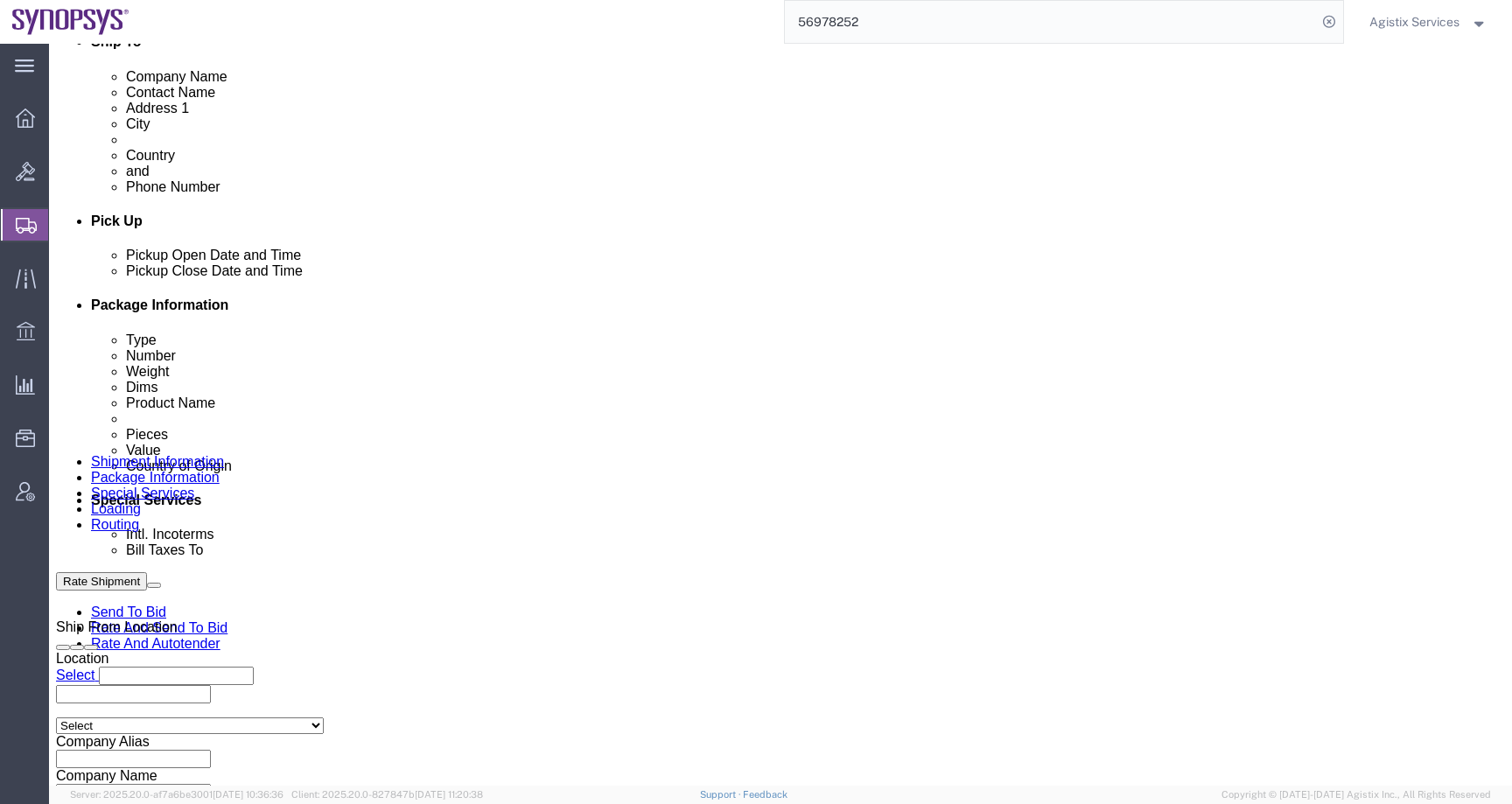
scroll to position [689, 0]
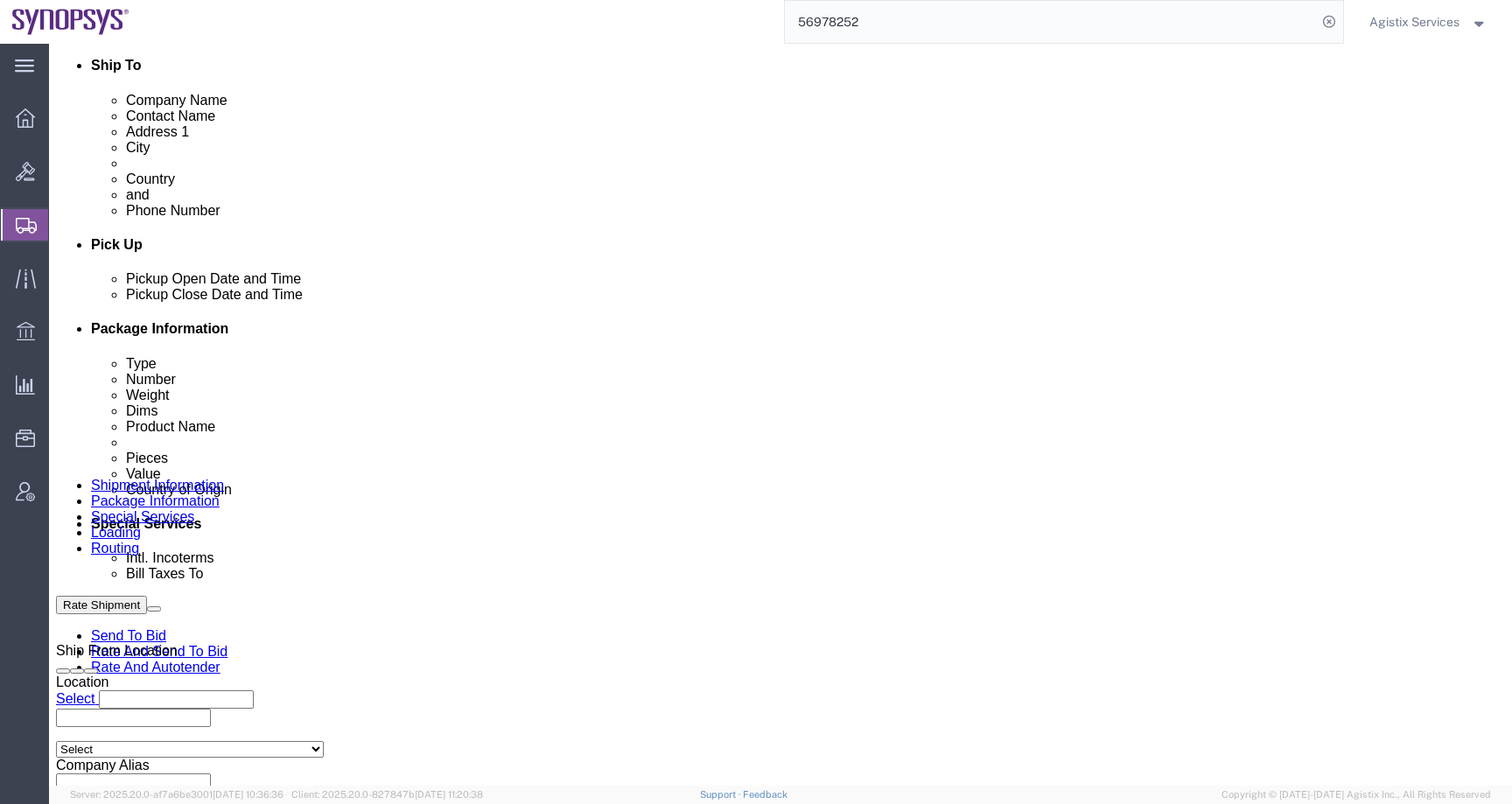
type input "i"
click icon
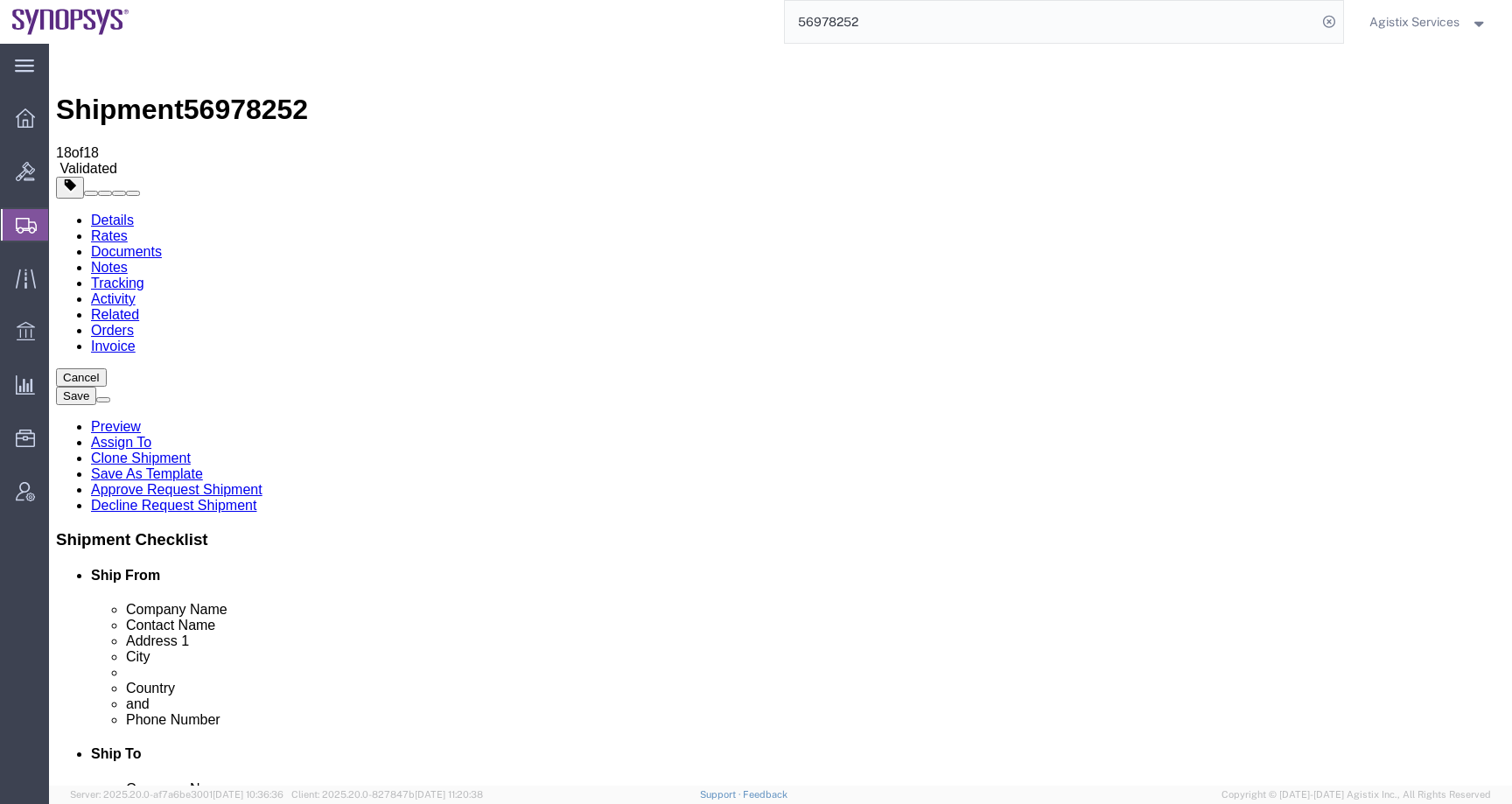
click icon
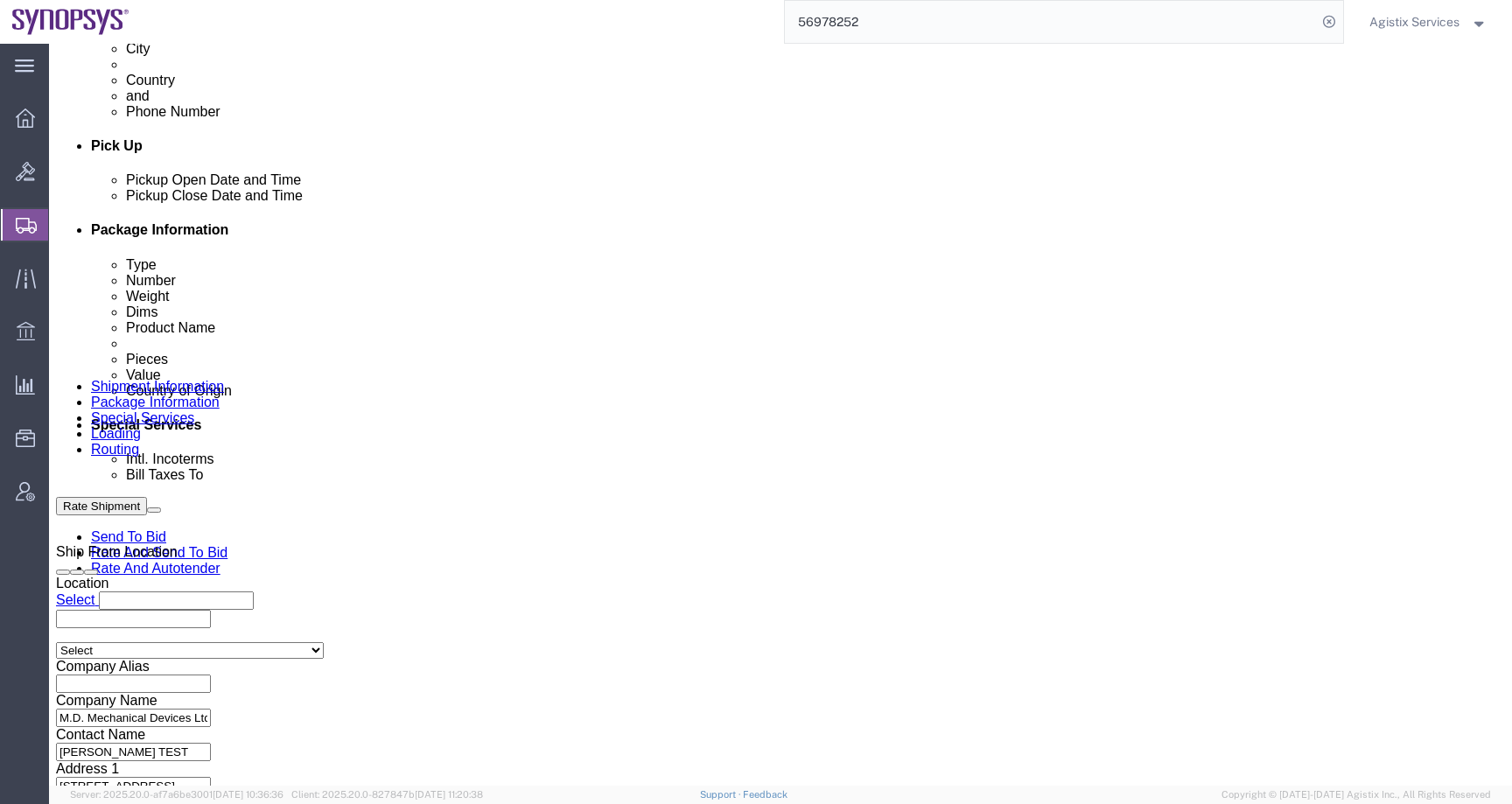
scroll to position [764, 0]
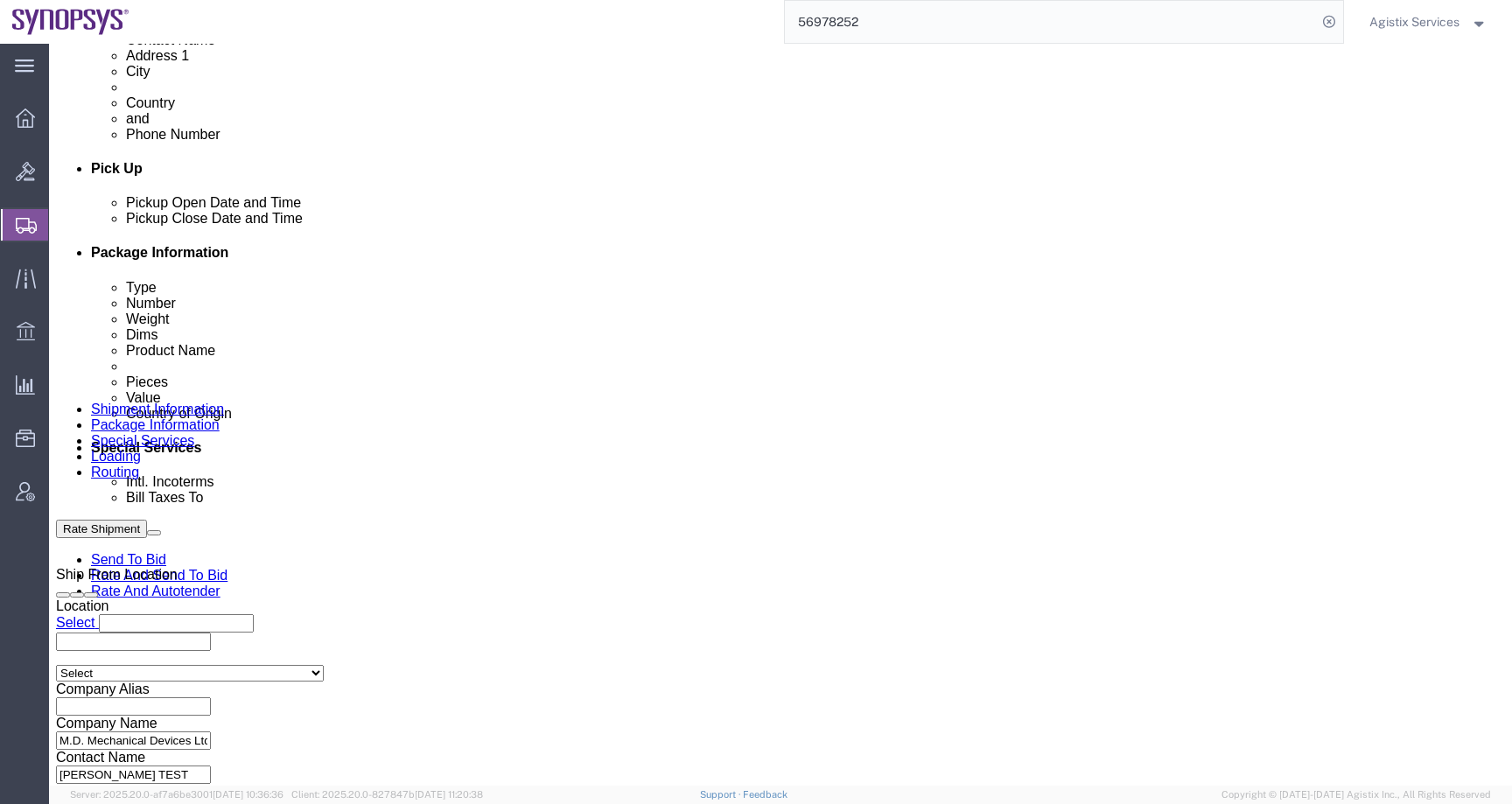
type input "hai"
select "63112"
click button "Rate Shipment"
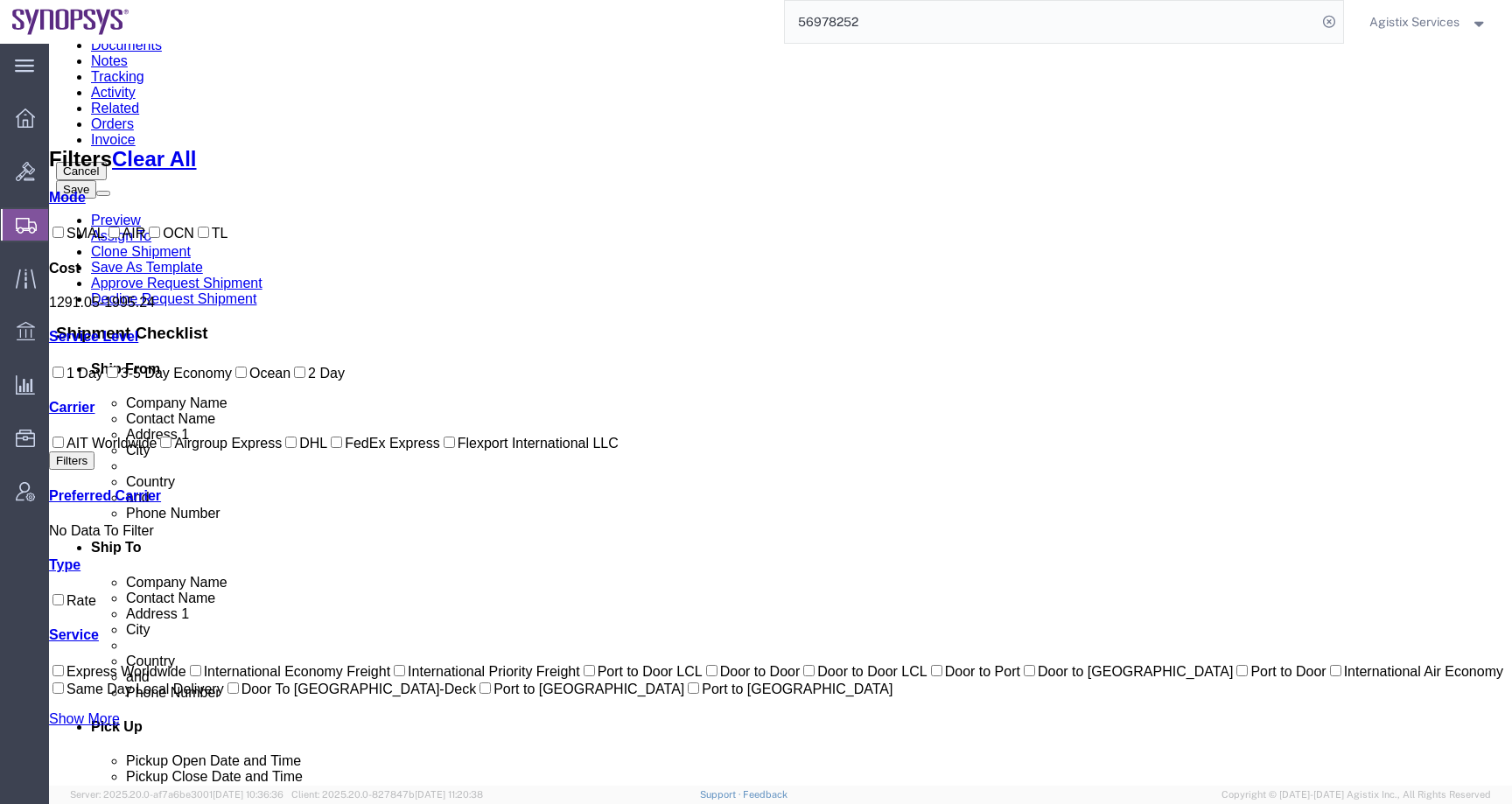
scroll to position [0, 0]
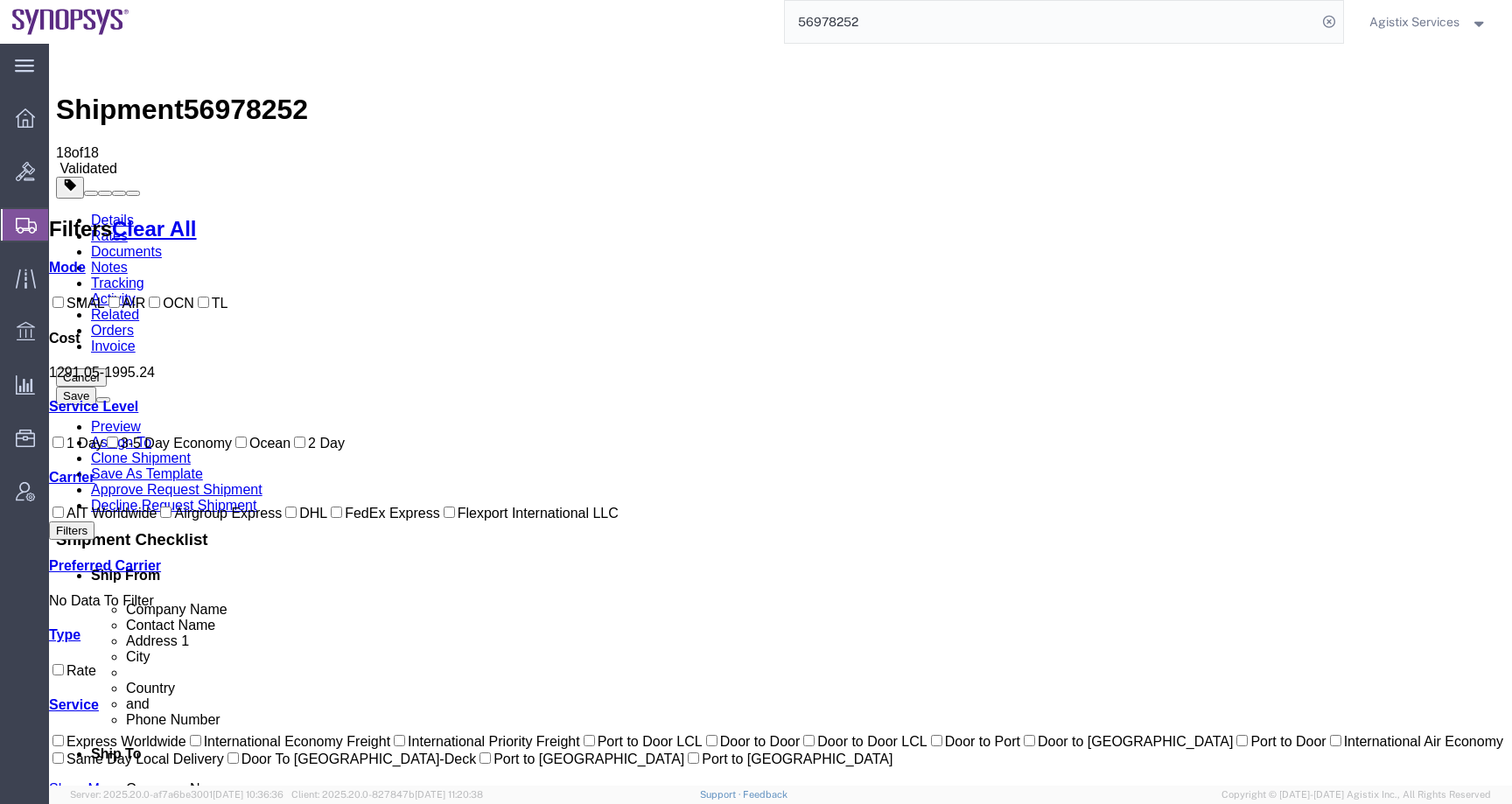
click at [134, 212] on link "Details" at bounding box center [112, 219] width 43 height 15
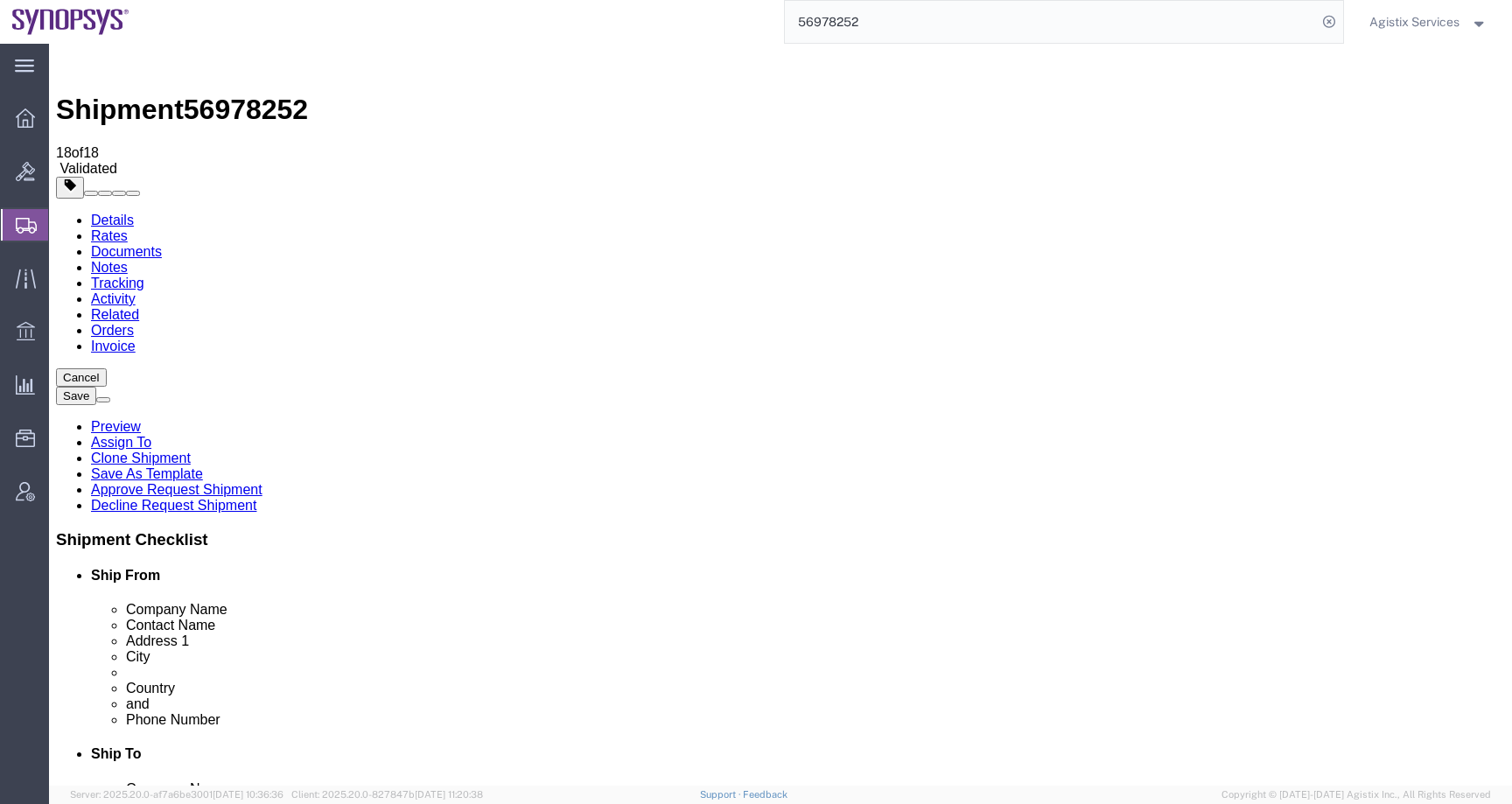
click input "text"
paste input "7637734"
type input "7637734"
click button "Rate Shipment"
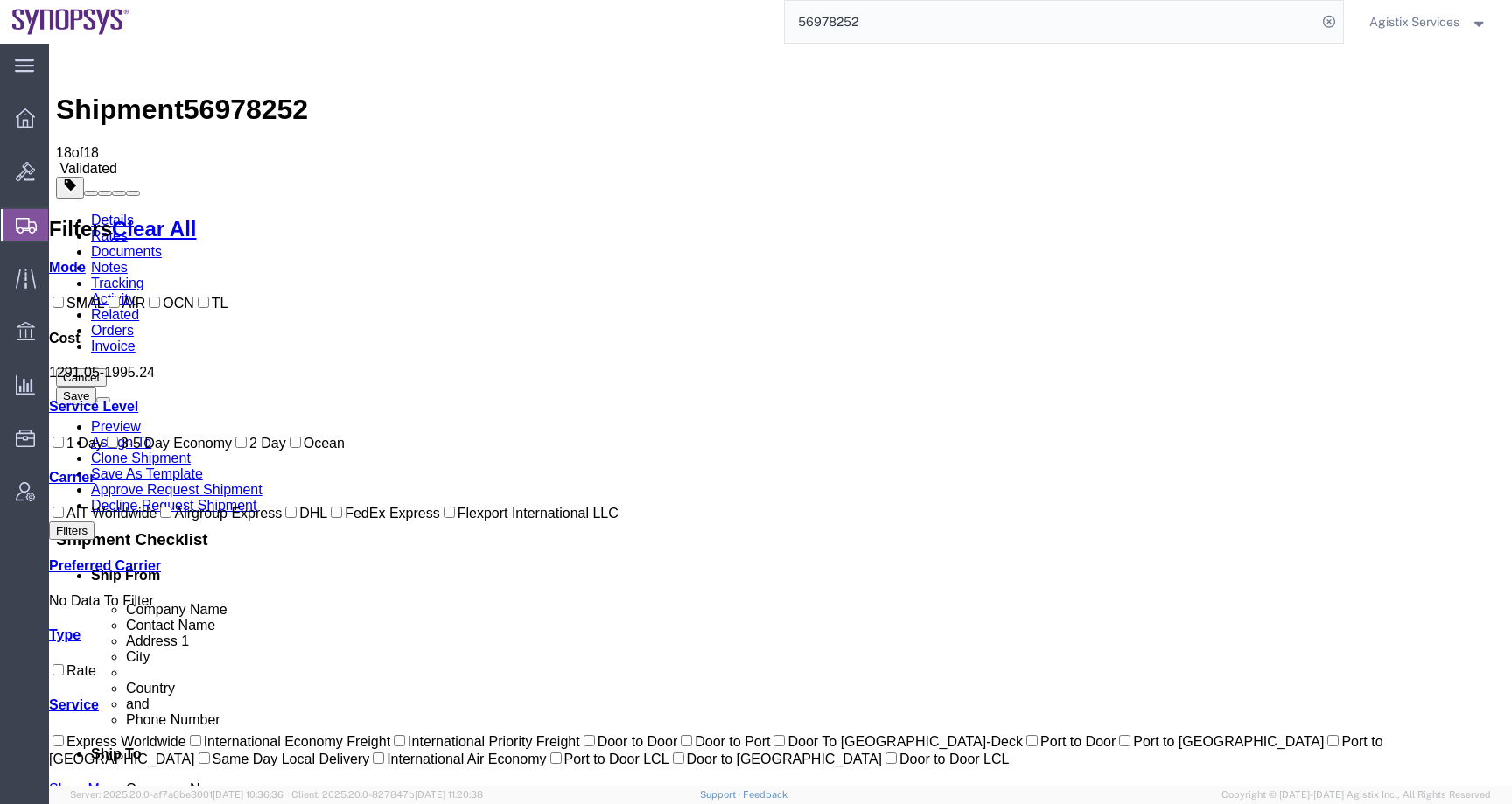
click at [134, 212] on link "Details" at bounding box center [112, 219] width 43 height 15
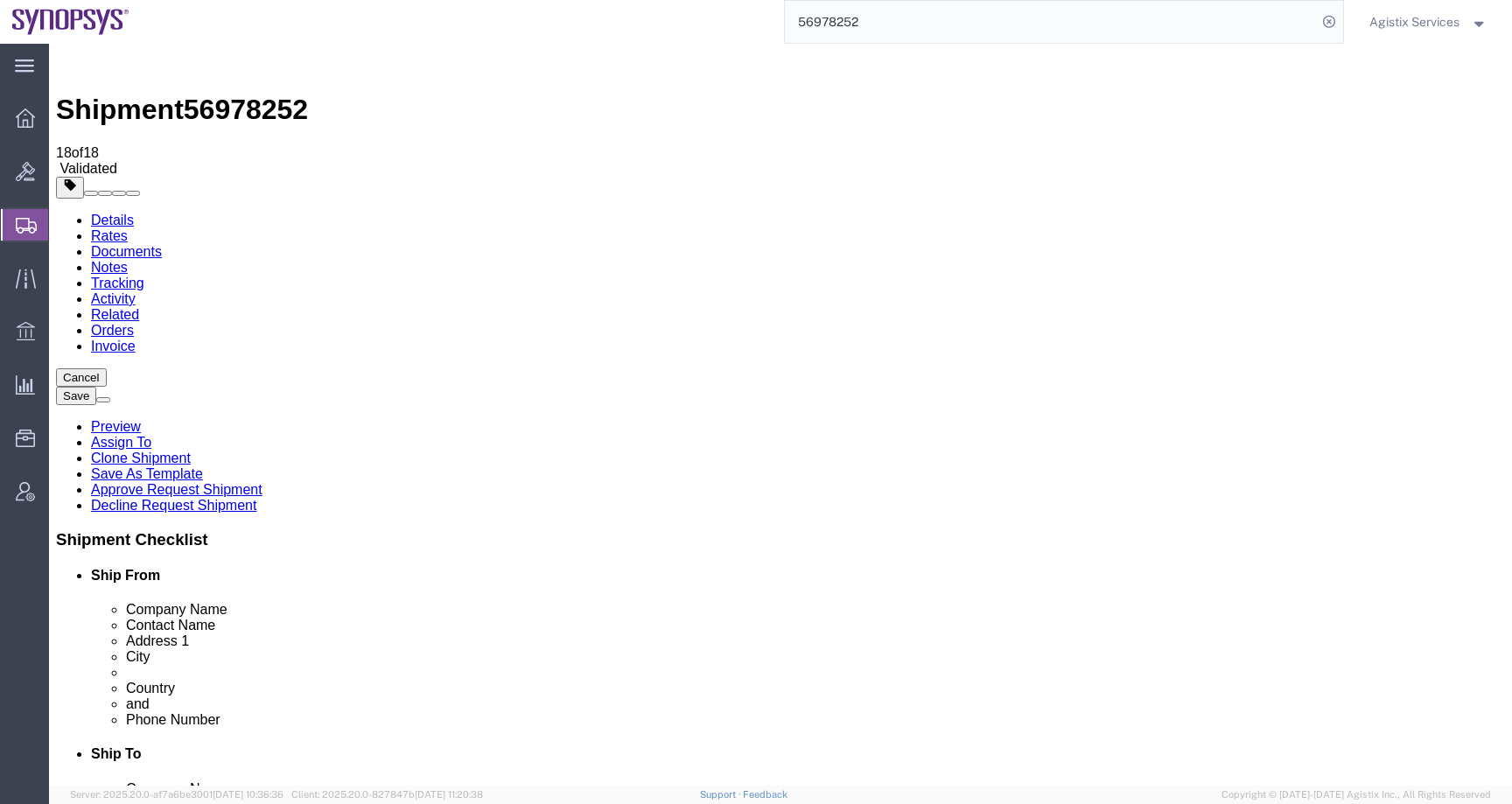
click link "Special Services"
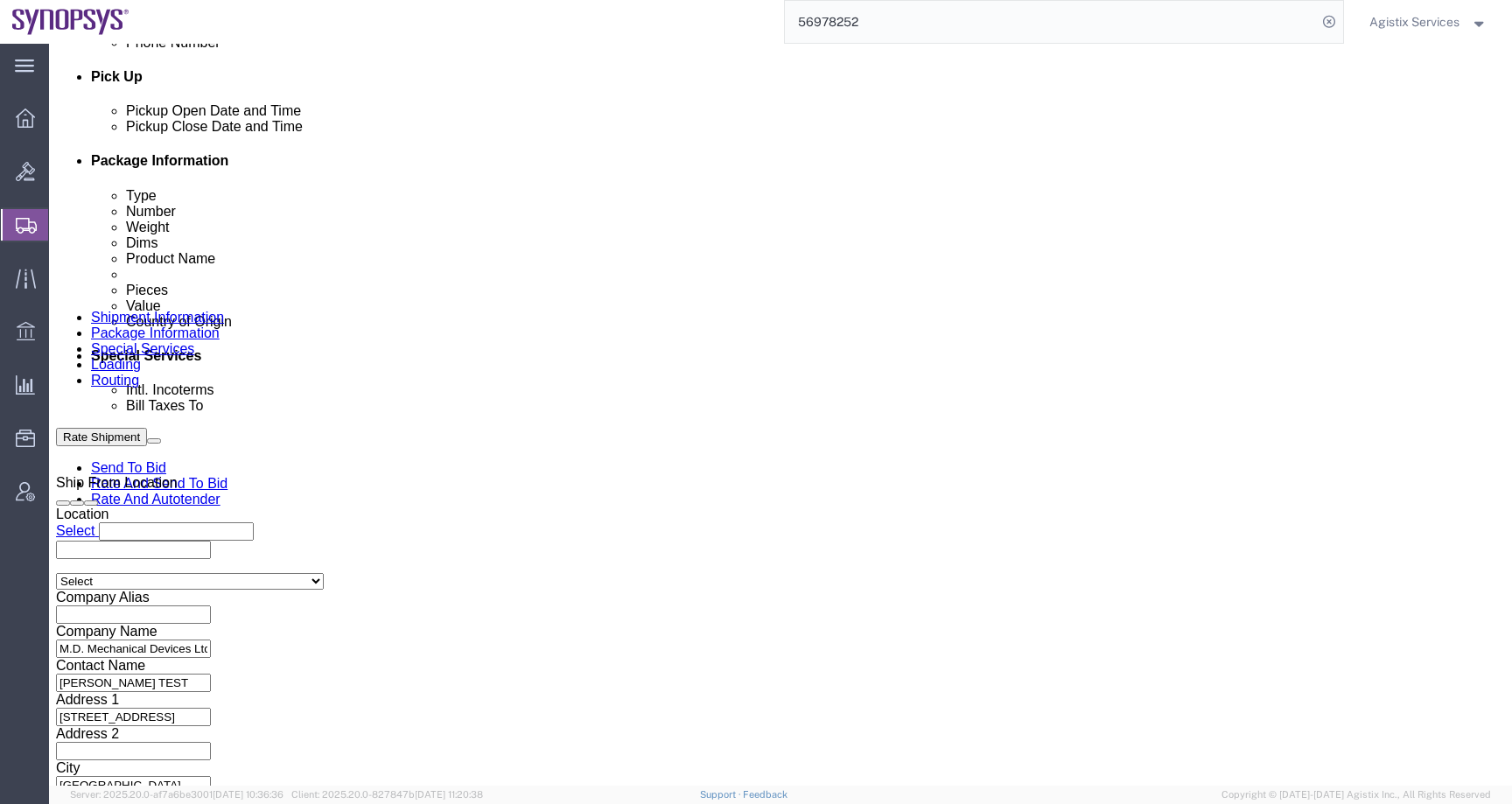
scroll to position [876, 0]
select
click label "Bill Taxes To"
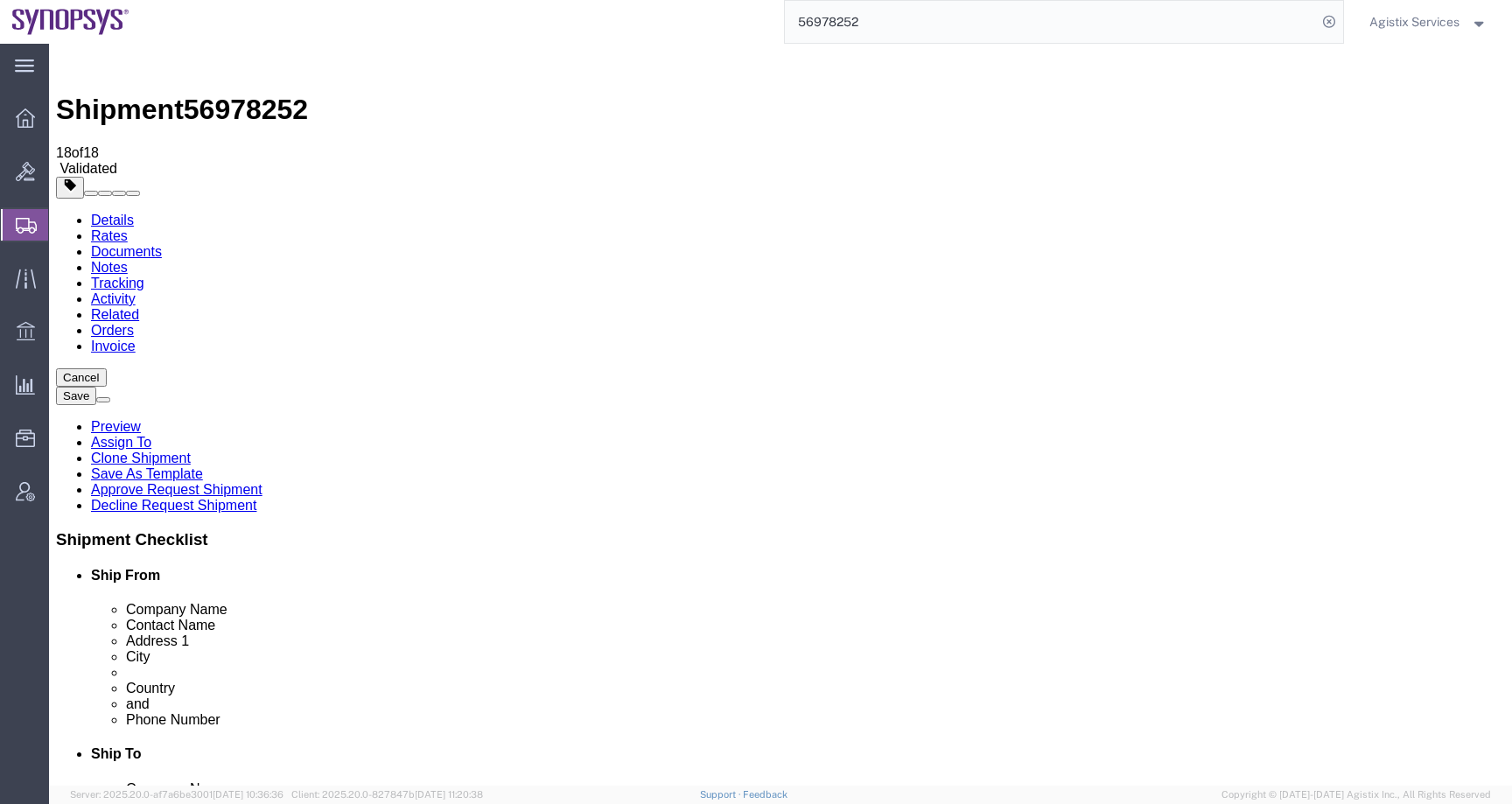
click button "Rate Shipment"
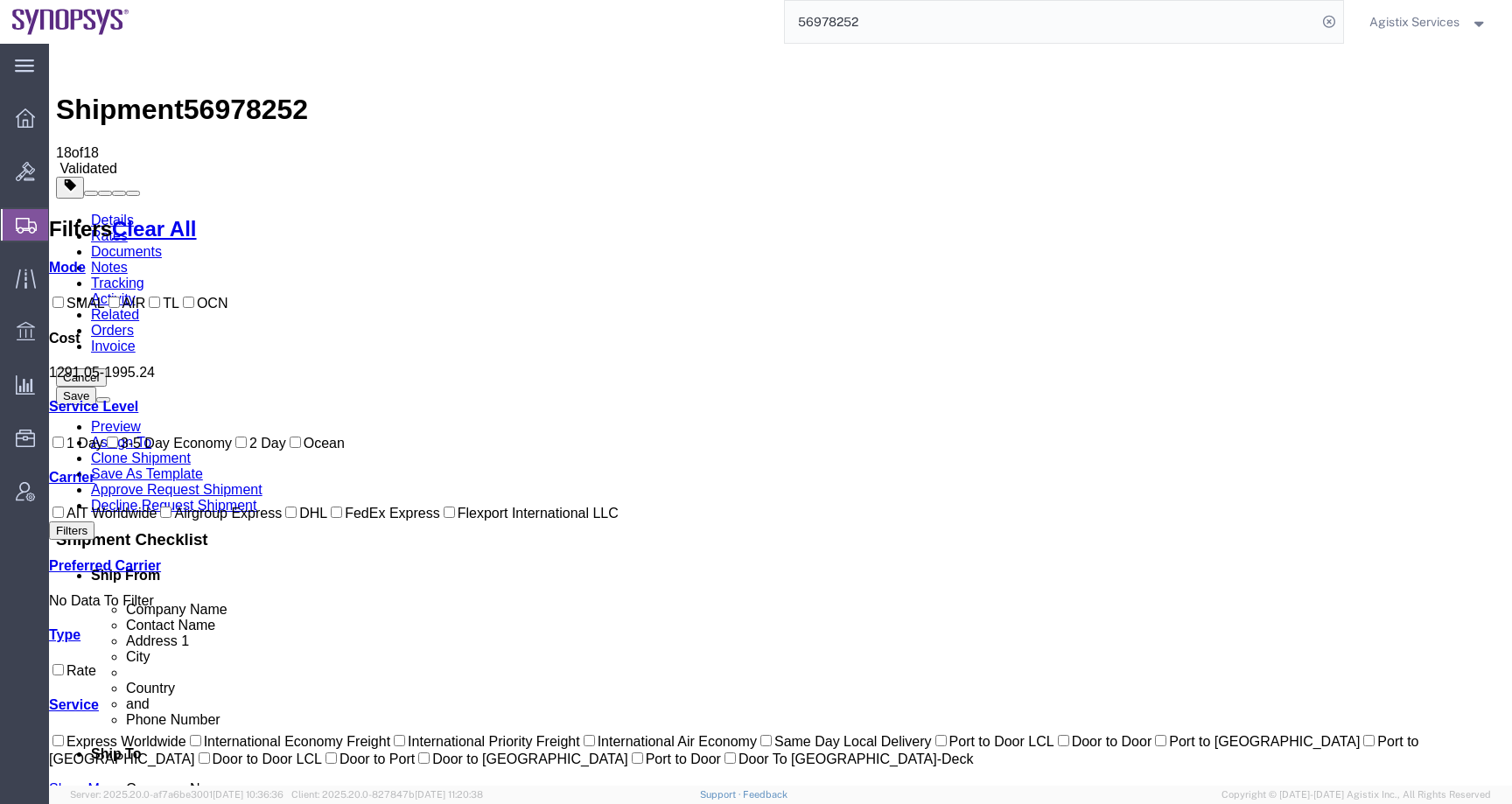
click at [110, 212] on link "Details" at bounding box center [112, 219] width 43 height 15
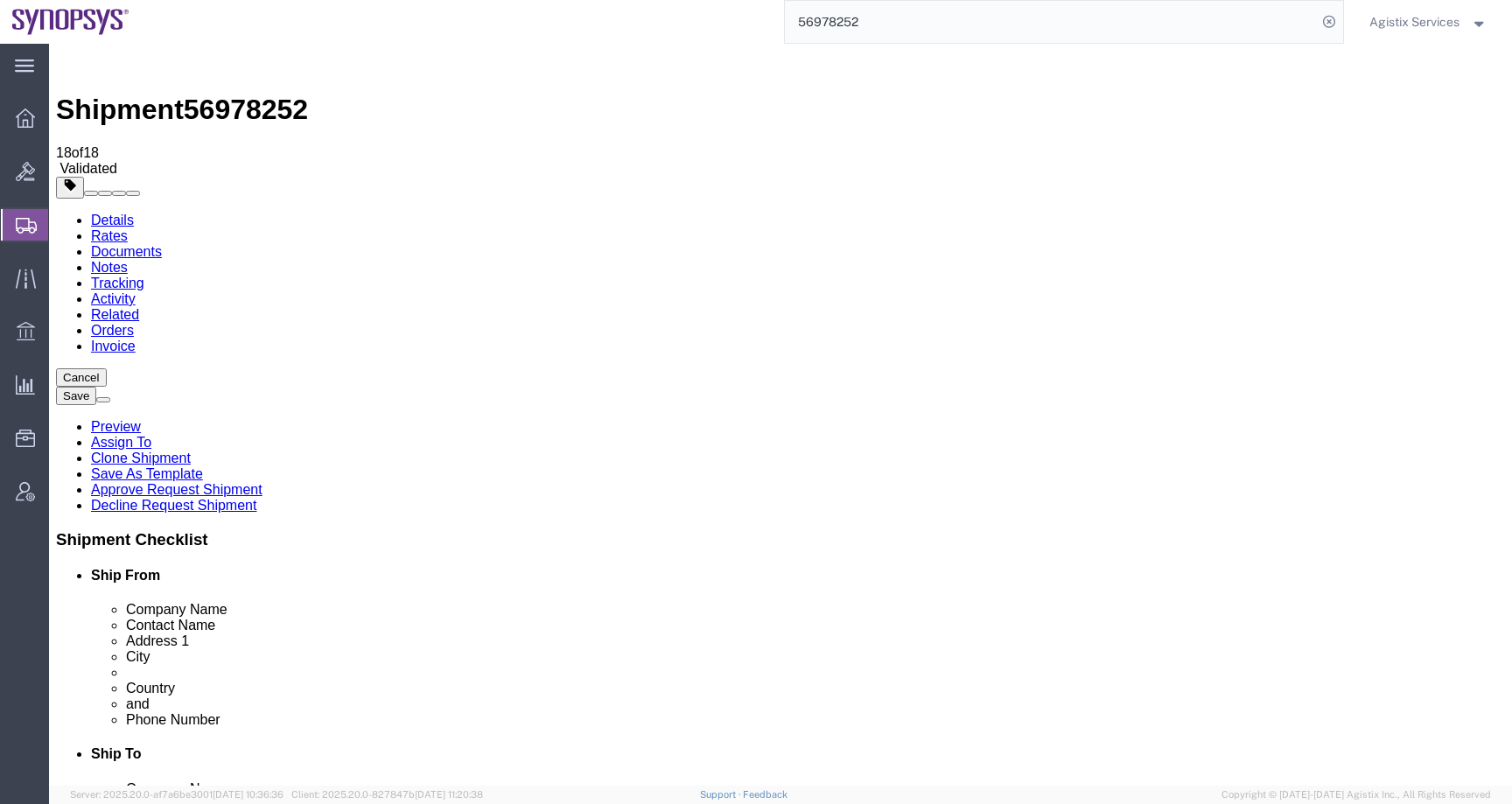
click at [1393, 20] on span "Agistix Services" at bounding box center [1414, 22] width 90 height 20
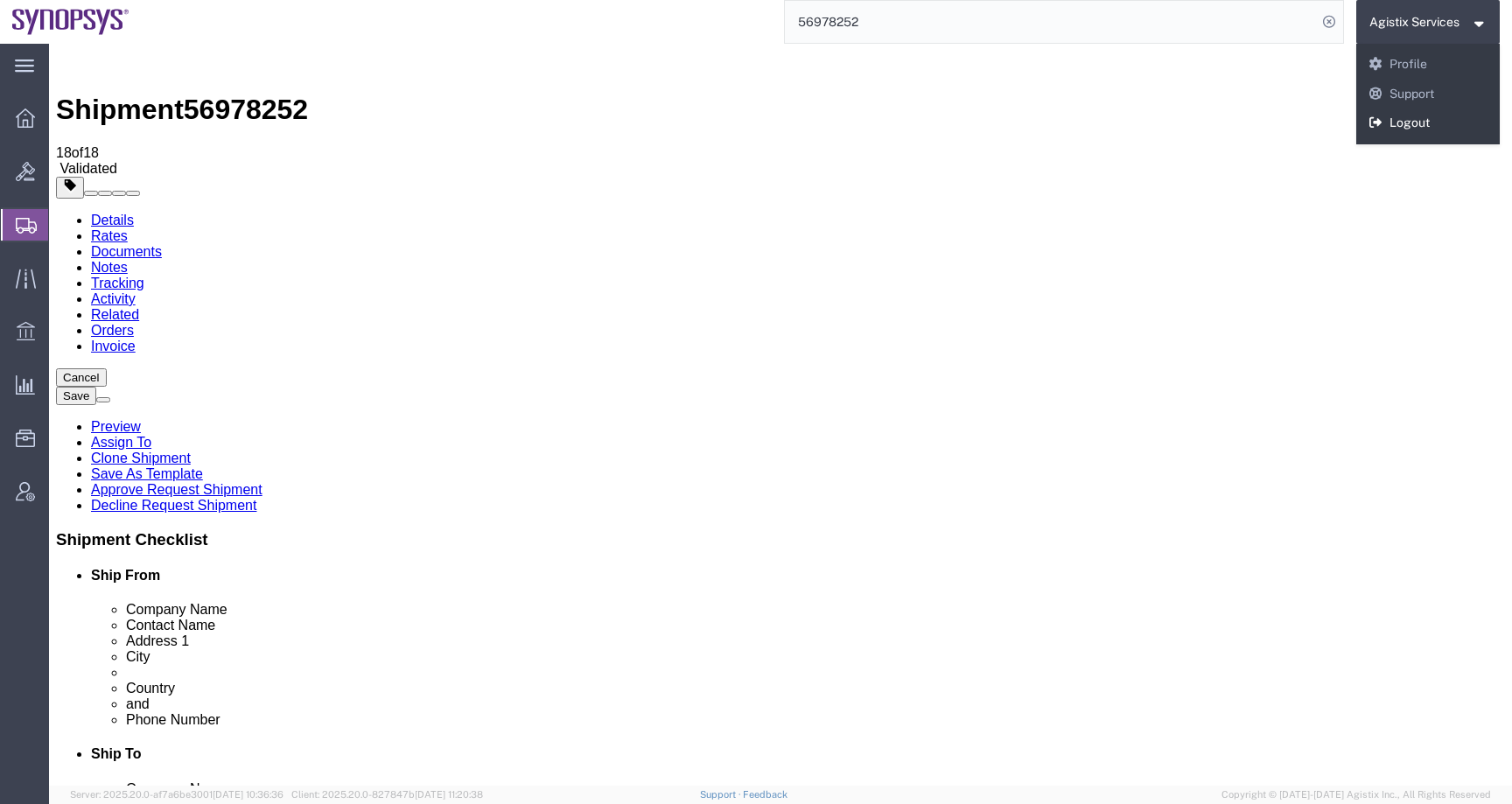
click at [1396, 124] on link "Logout" at bounding box center [1428, 123] width 144 height 29
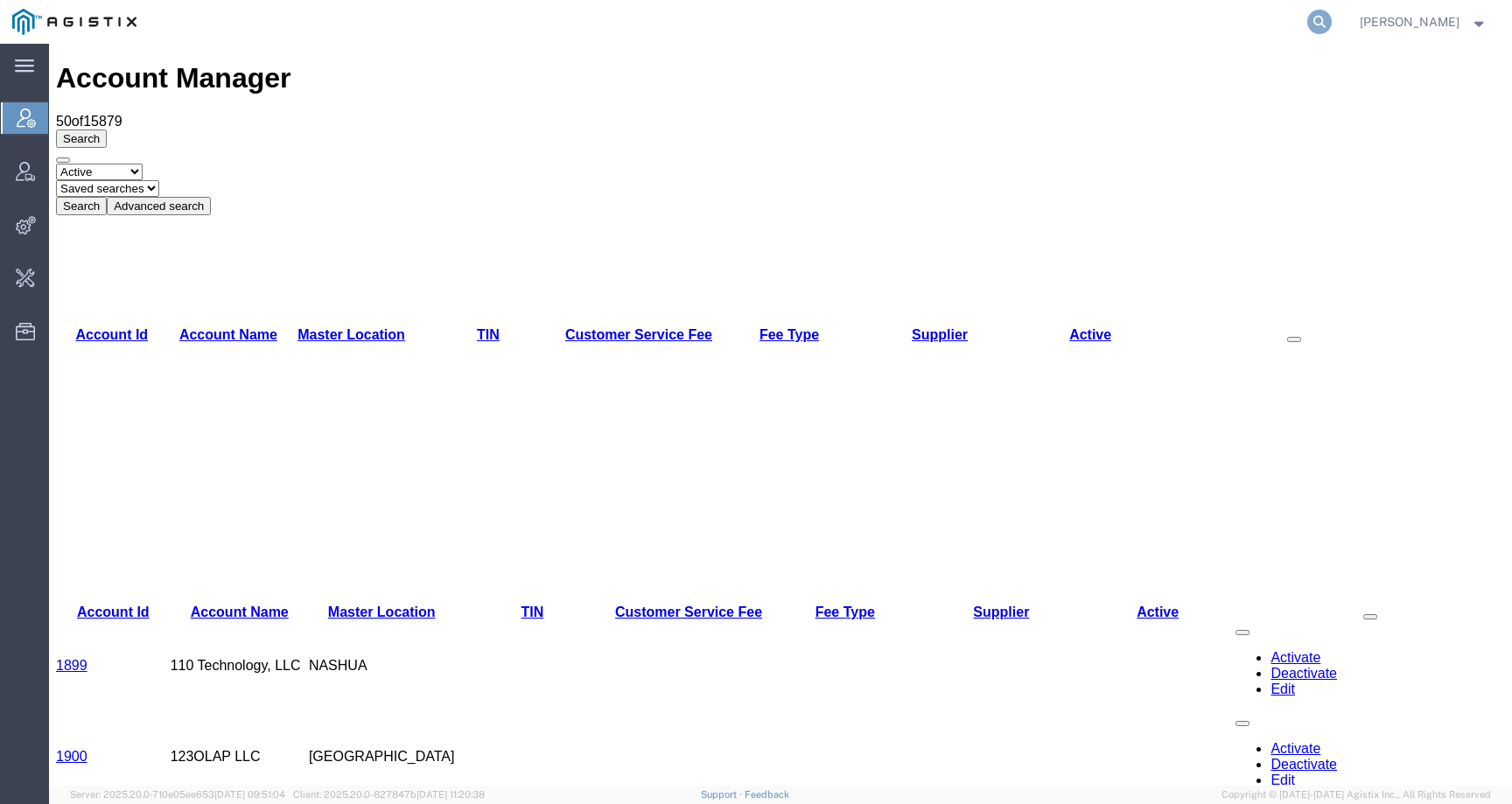
click at [1332, 20] on icon at bounding box center [1320, 22] width 25 height 25
click at [1272, 28] on input "search" at bounding box center [1041, 21] width 532 height 42
paste input "56978252"
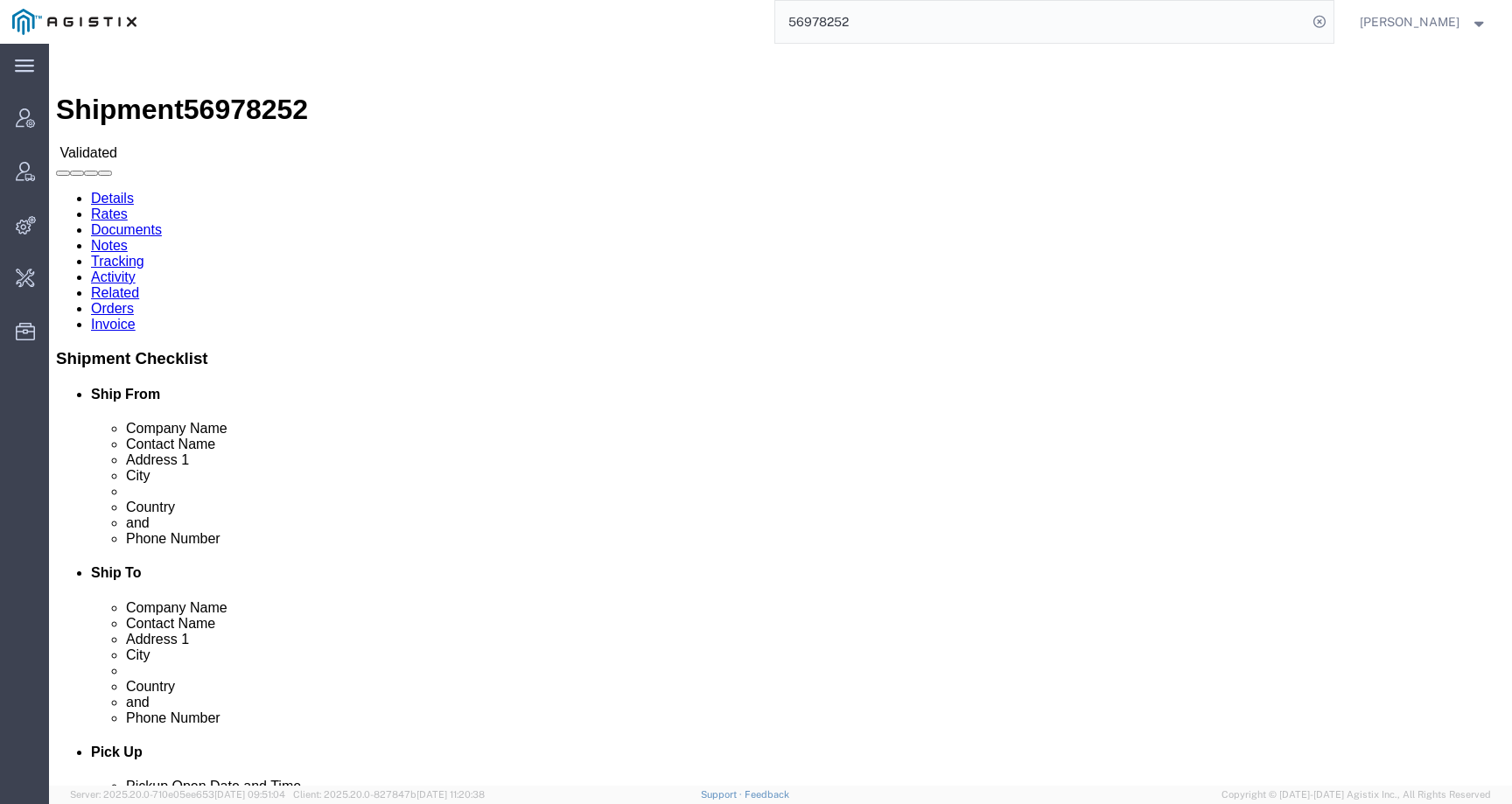
click link "Activity"
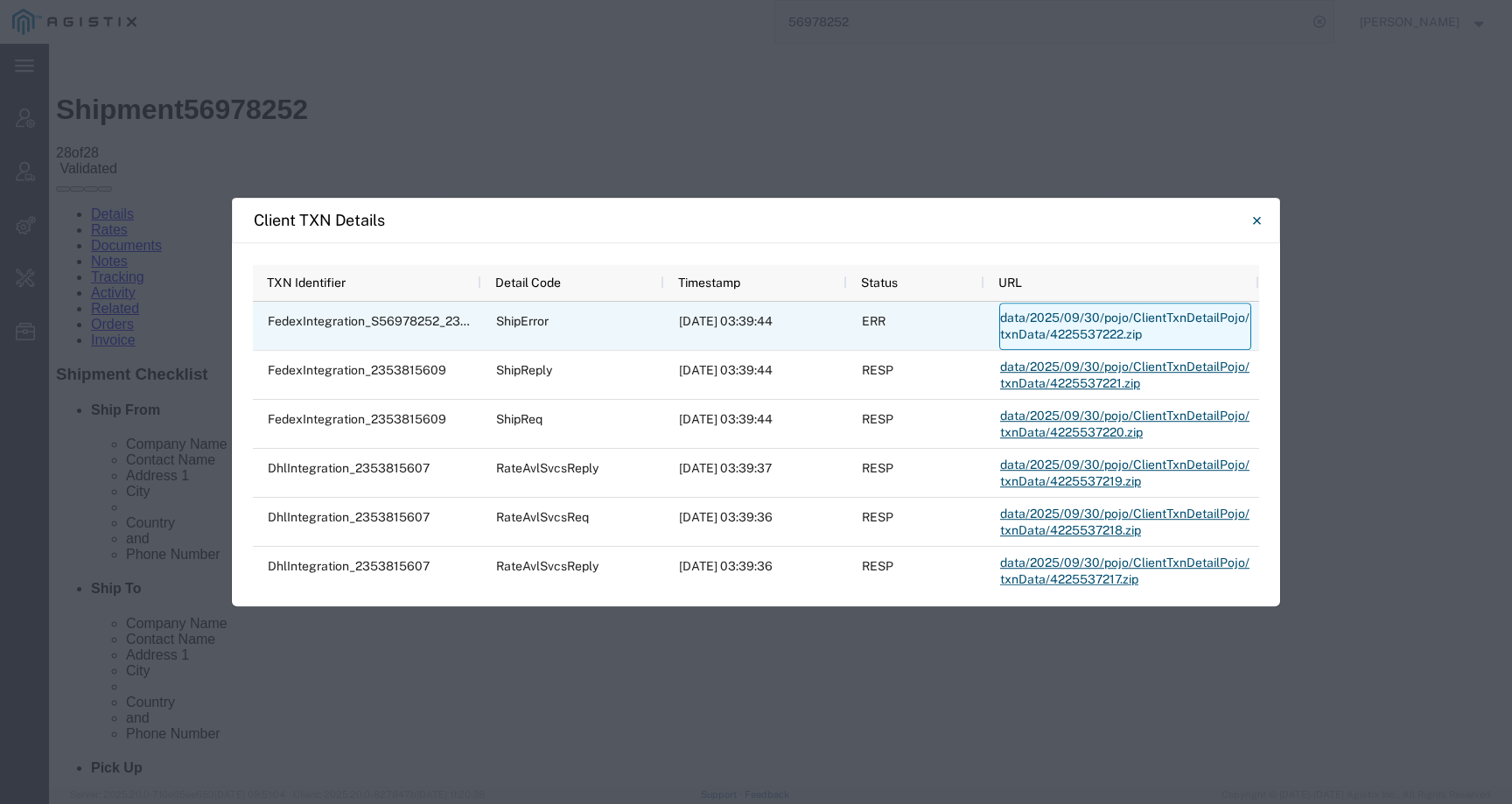
click at [1076, 323] on link "data/2025/09/30/pojo/ClientTxnDetailPojo/txnData/4225537222.zip" at bounding box center [1125, 326] width 252 height 47
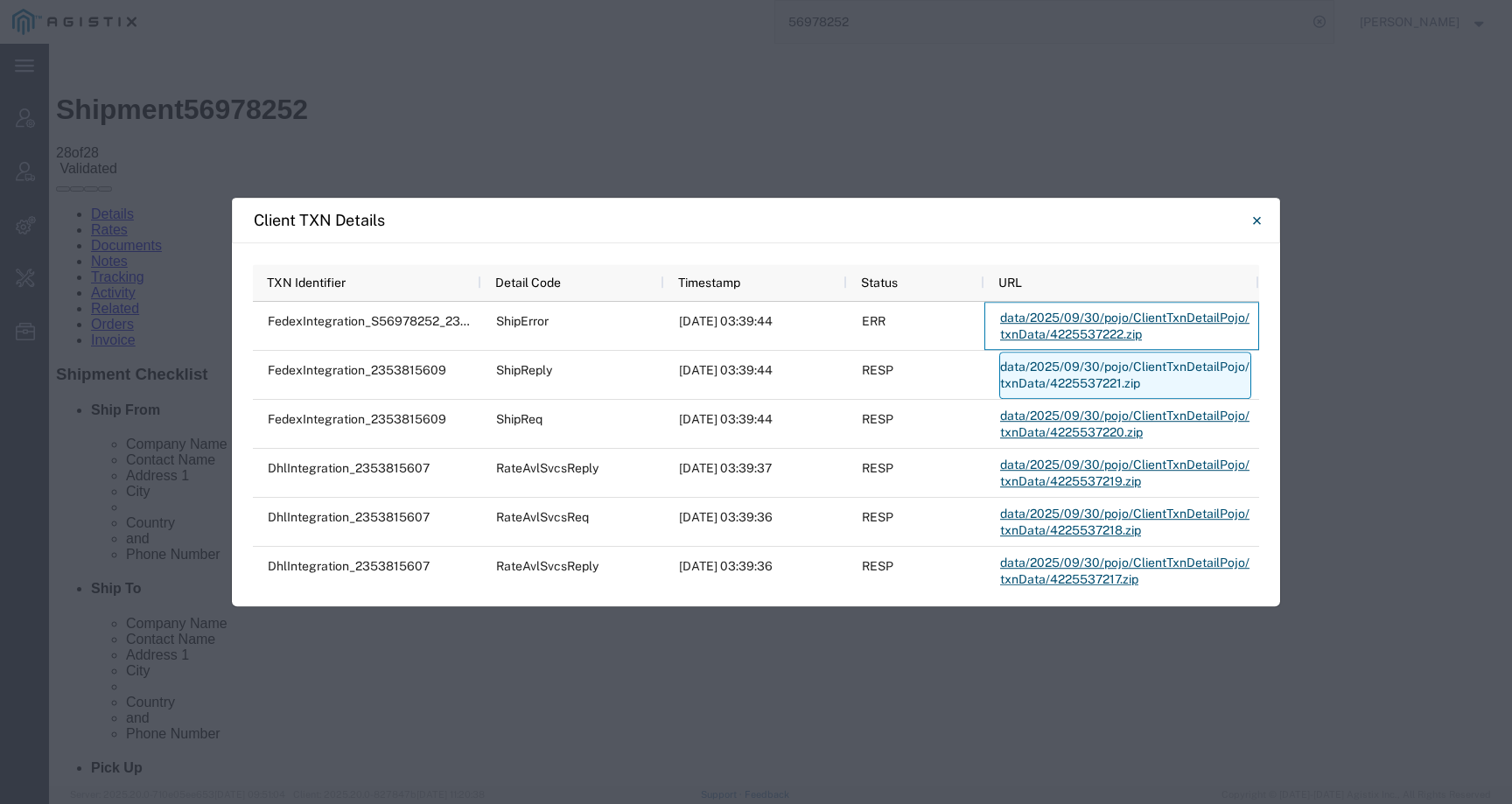
click at [1059, 375] on link "data/2025/09/30/pojo/ClientTxnDetailPojo/txnData/4225537221.zip" at bounding box center [1125, 375] width 252 height 47
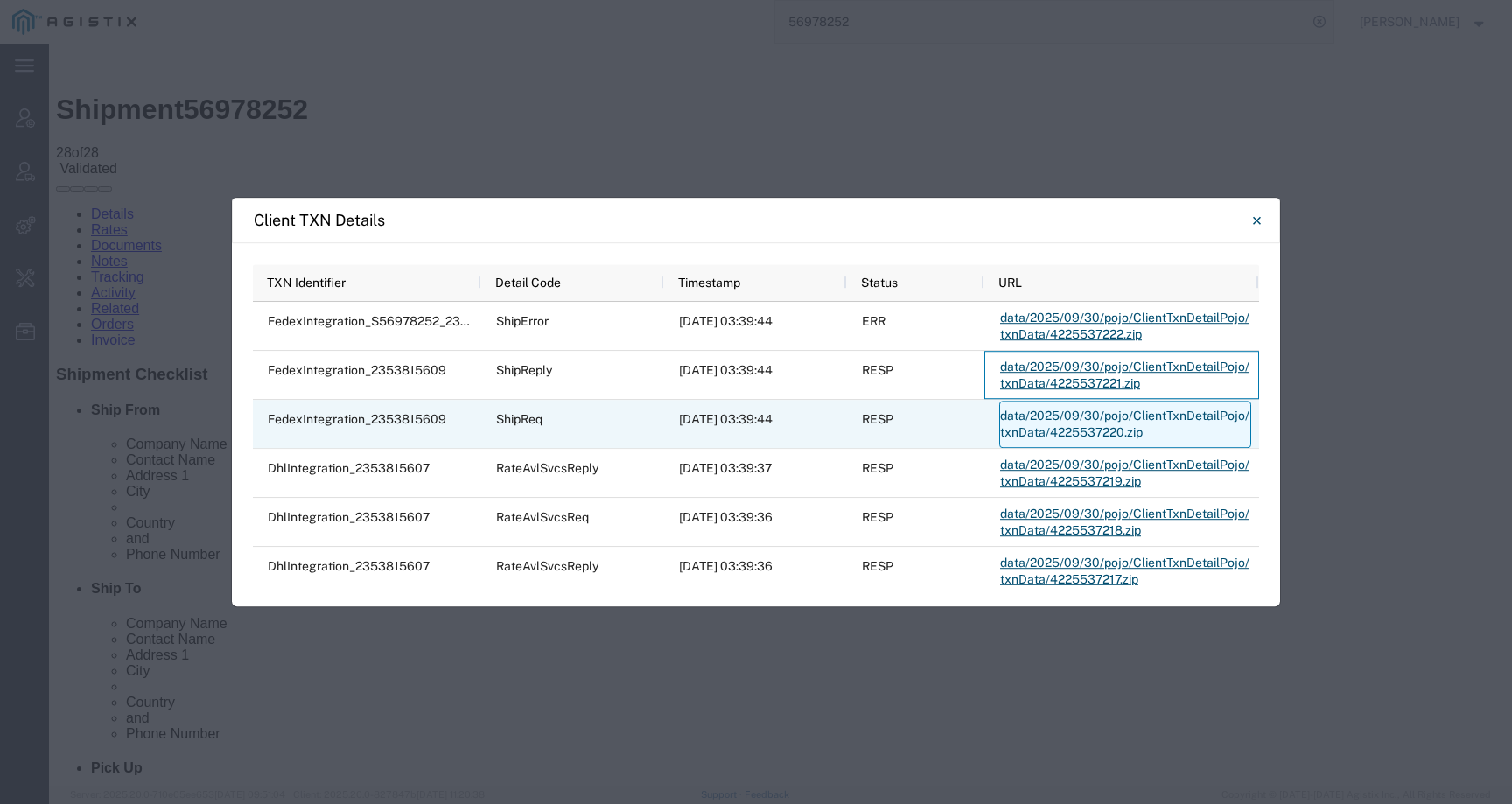
click at [1041, 420] on link "data/2025/09/30/pojo/ClientTxnDetailPojo/txnData/4225537220.zip" at bounding box center [1125, 424] width 252 height 47
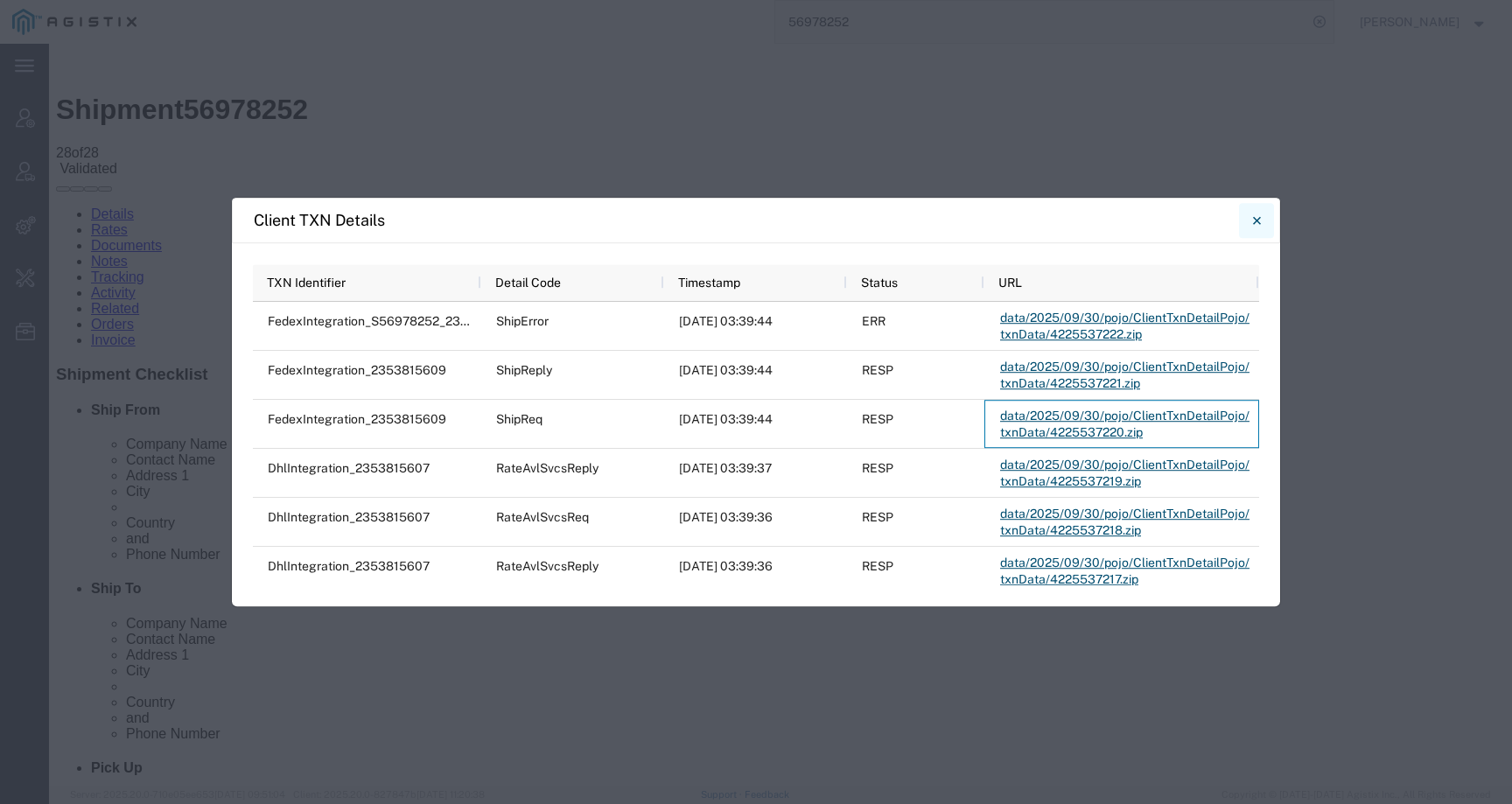
click at [1254, 225] on icon "Close" at bounding box center [1257, 220] width 8 height 21
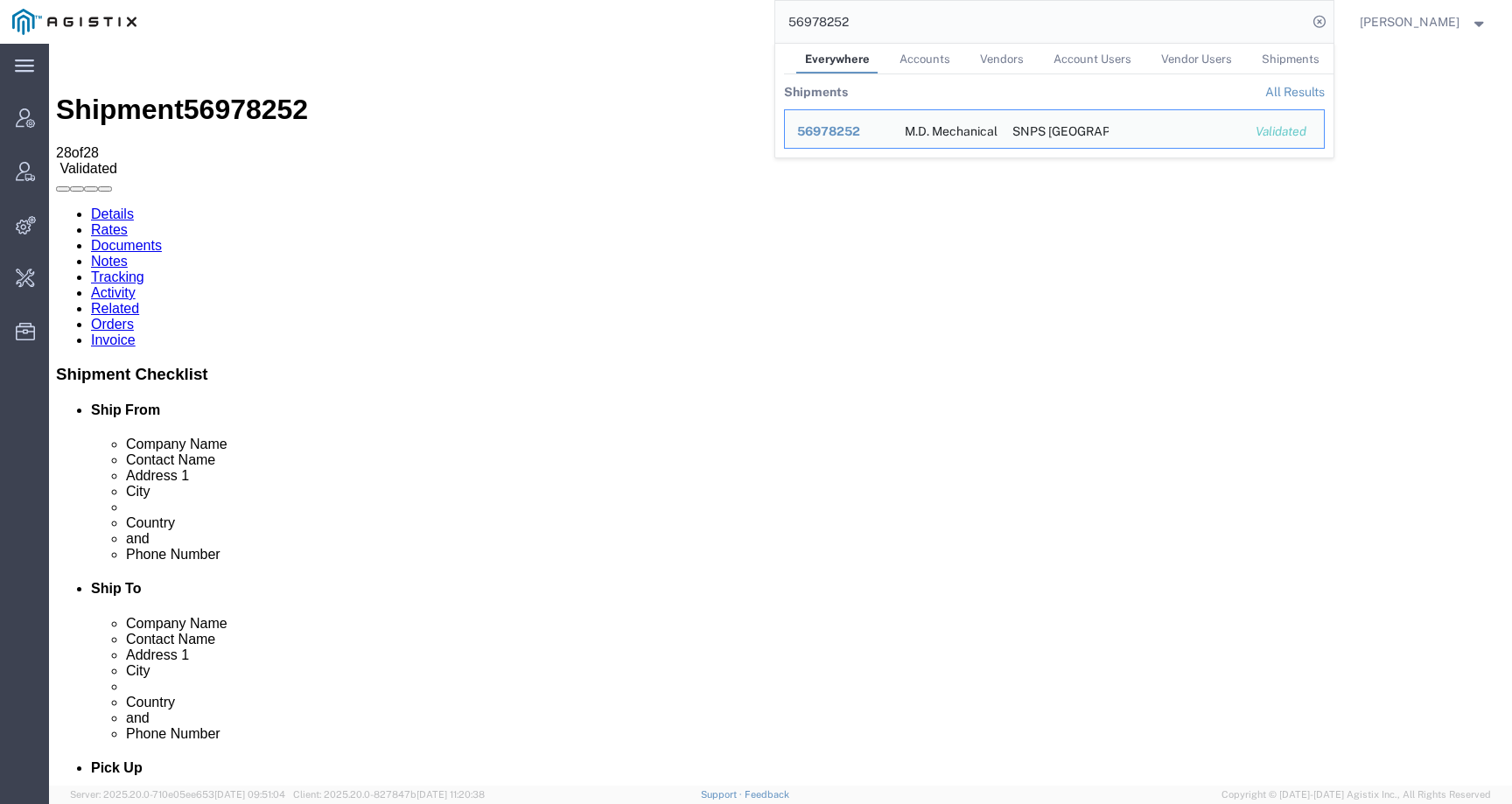
drag, startPoint x: 894, startPoint y: 20, endPoint x: 733, endPoint y: 20, distance: 161.0
click at [733, 20] on div "56978252 Everywhere Accounts Vendors Account Users Vendor Users Shipments Shipm…" at bounding box center [740, 21] width 1185 height 44
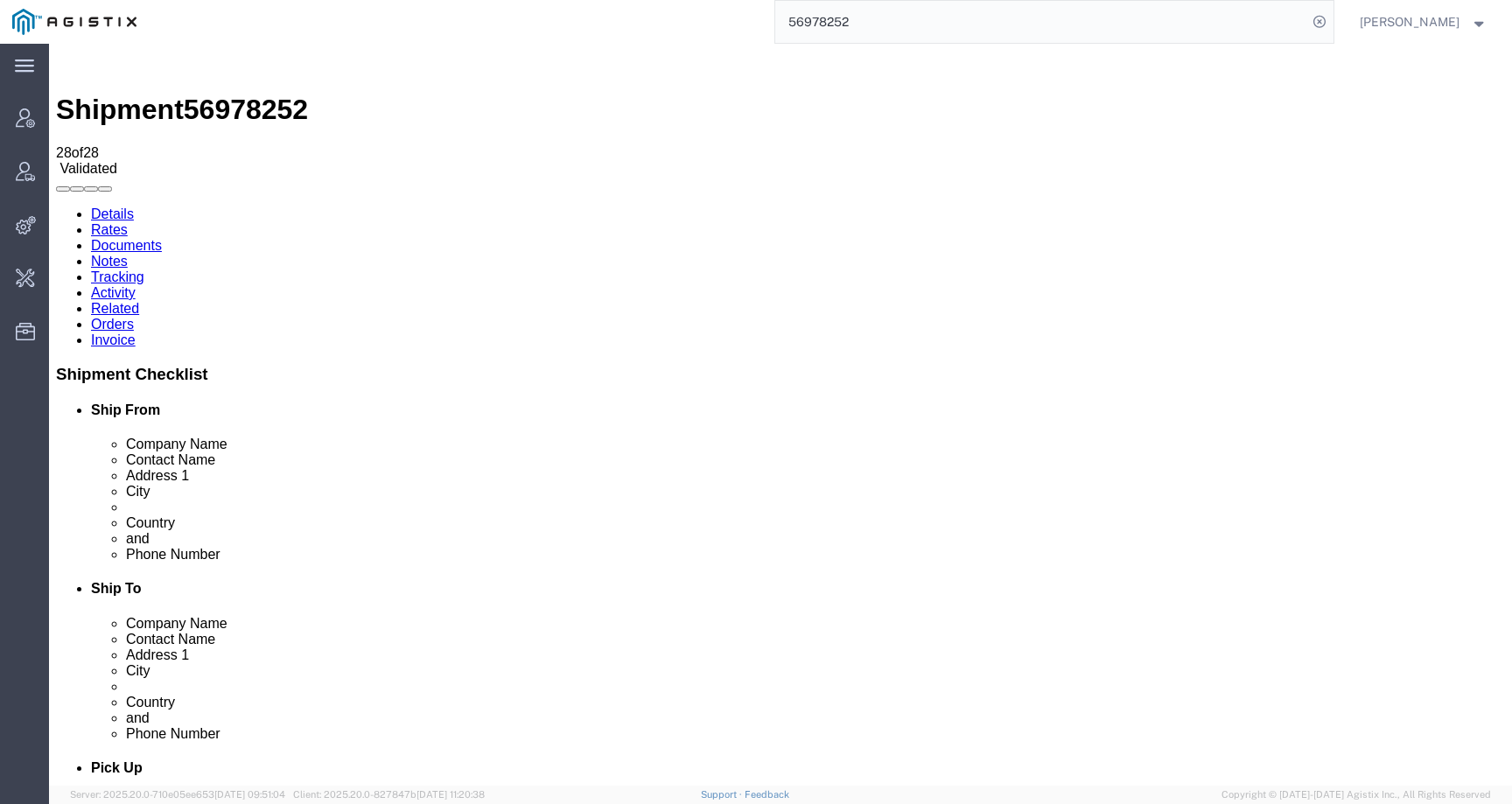
paste input "7993"
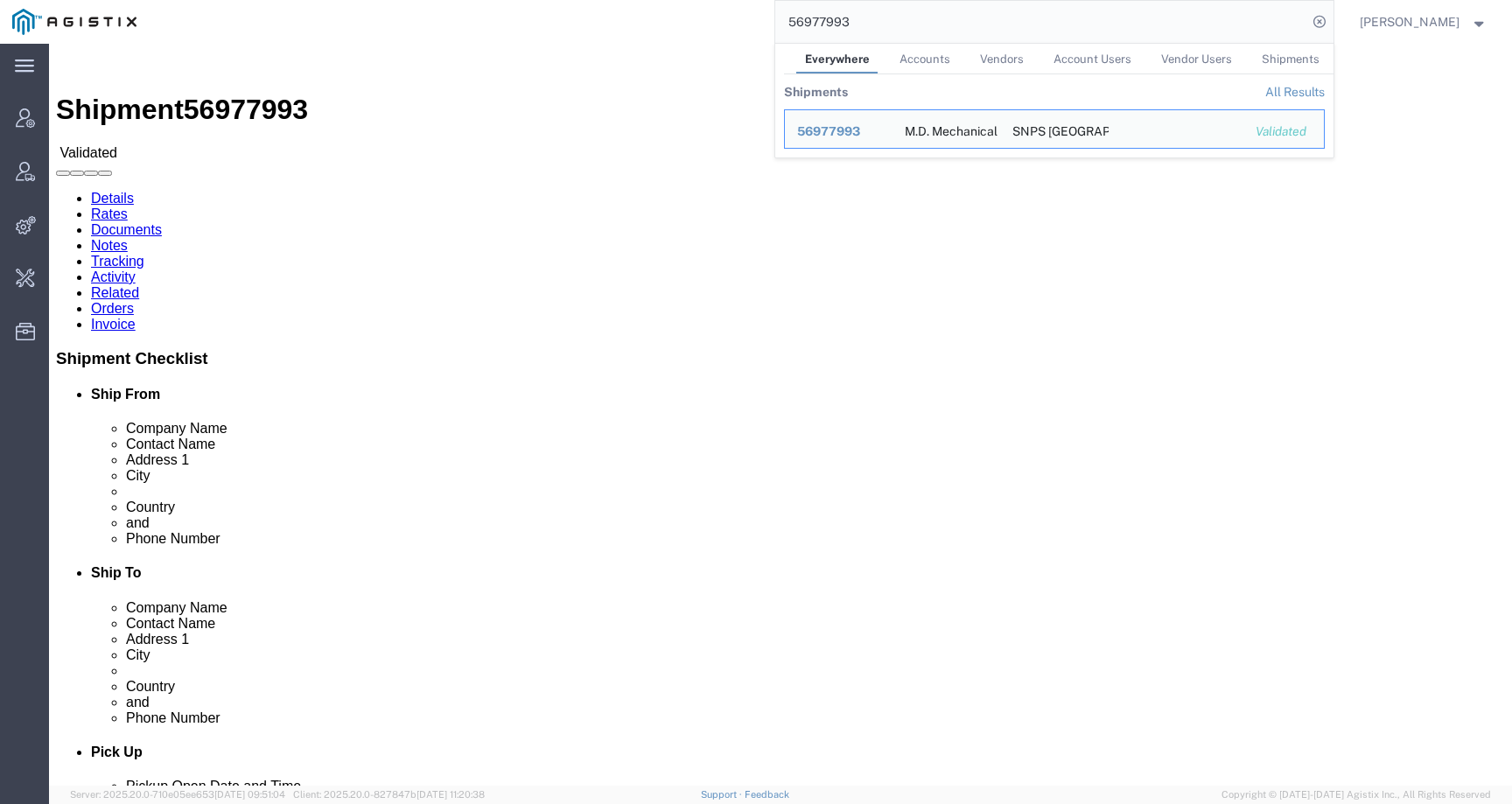
click at [1436, 12] on span "[PERSON_NAME]" at bounding box center [1410, 22] width 100 height 20
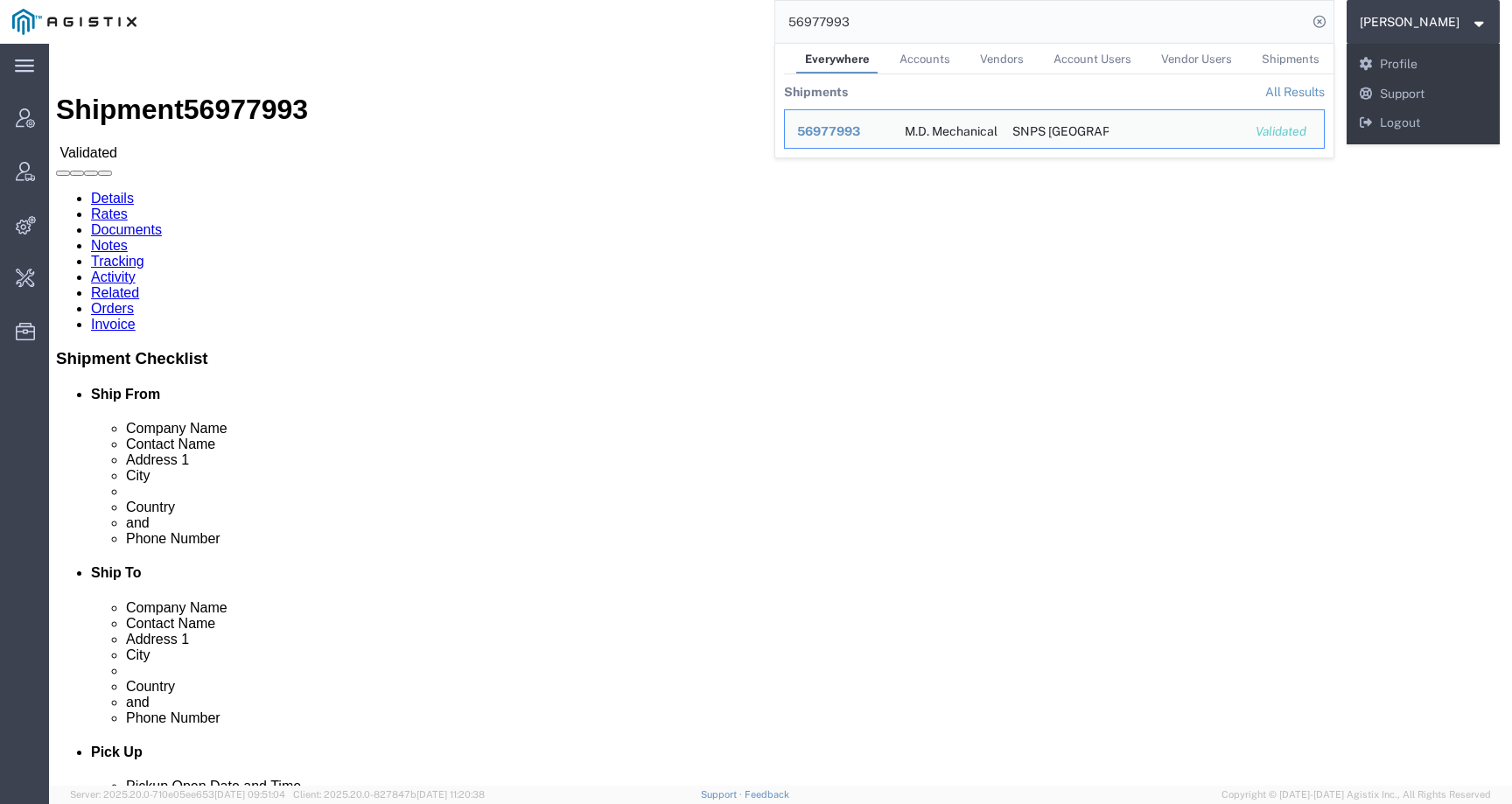
drag, startPoint x: 882, startPoint y: 15, endPoint x: 689, endPoint y: 15, distance: 193.0
click at [689, 15] on div "56977993 Everywhere Accounts Vendors Account Users Vendor Users Shipments Shipm…" at bounding box center [740, 21] width 1185 height 44
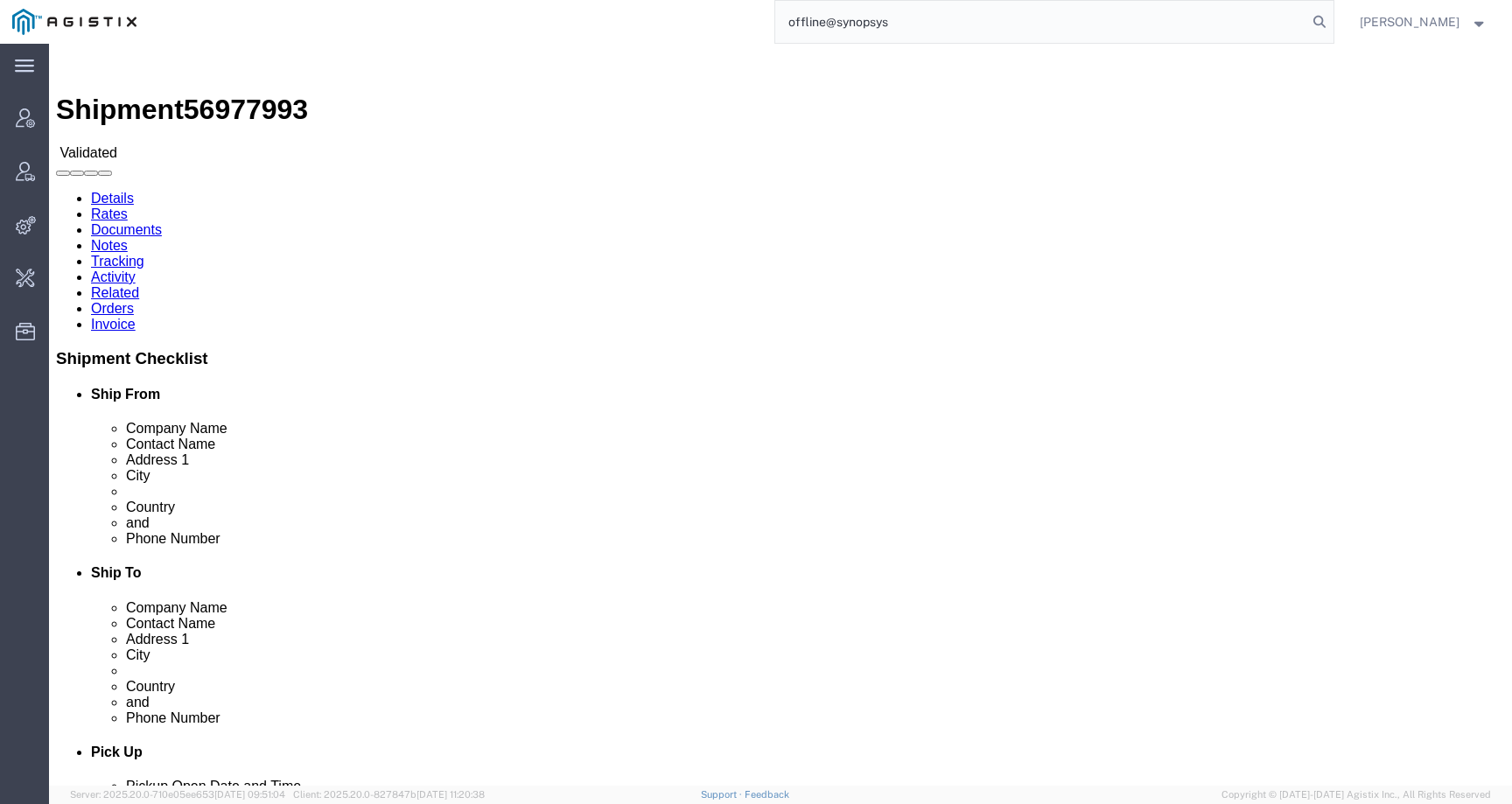
type input "offline@synopsys"
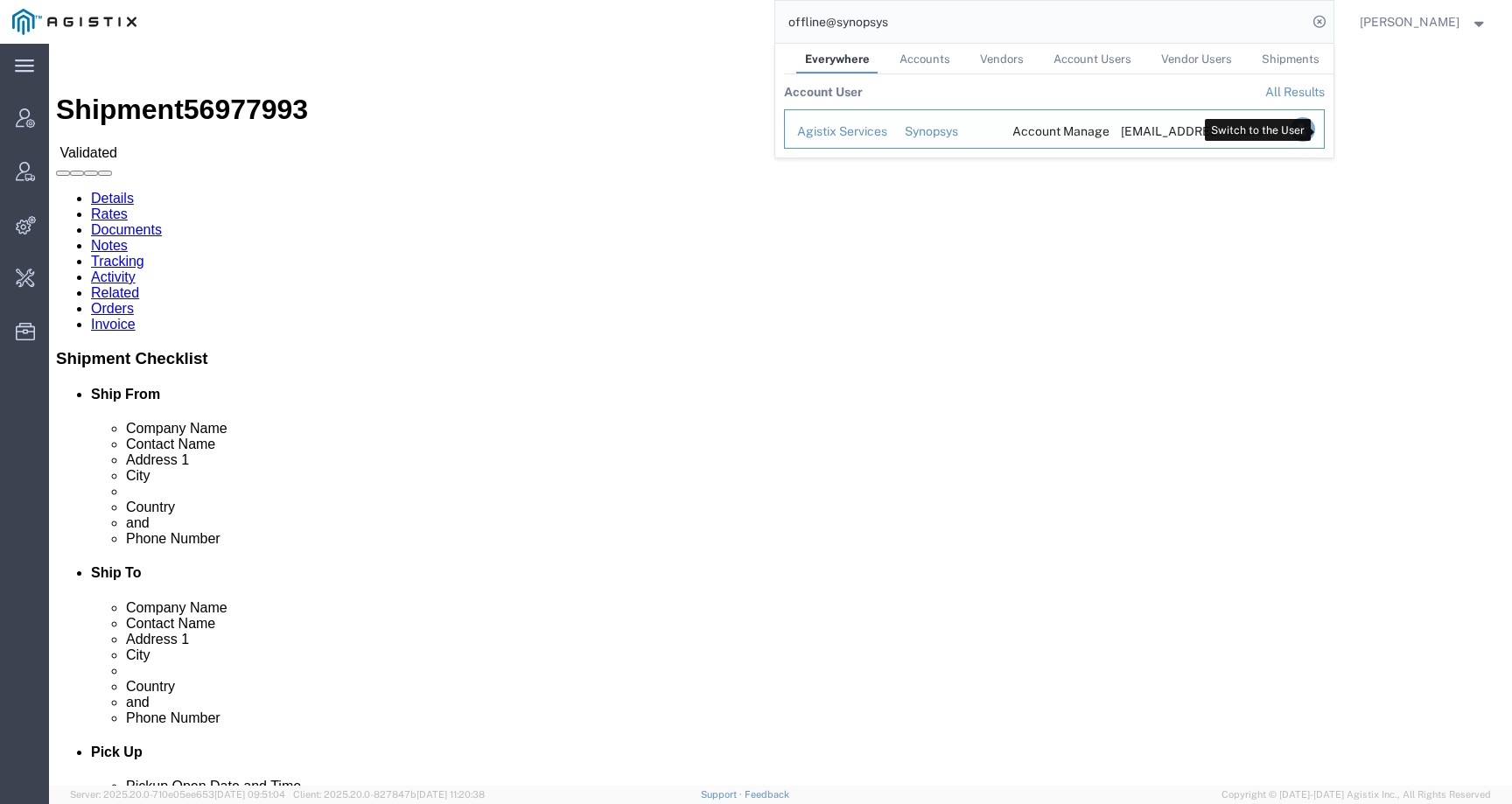
click at [1315, 128] on icon "Search Results" at bounding box center [1302, 130] width 25 height 25
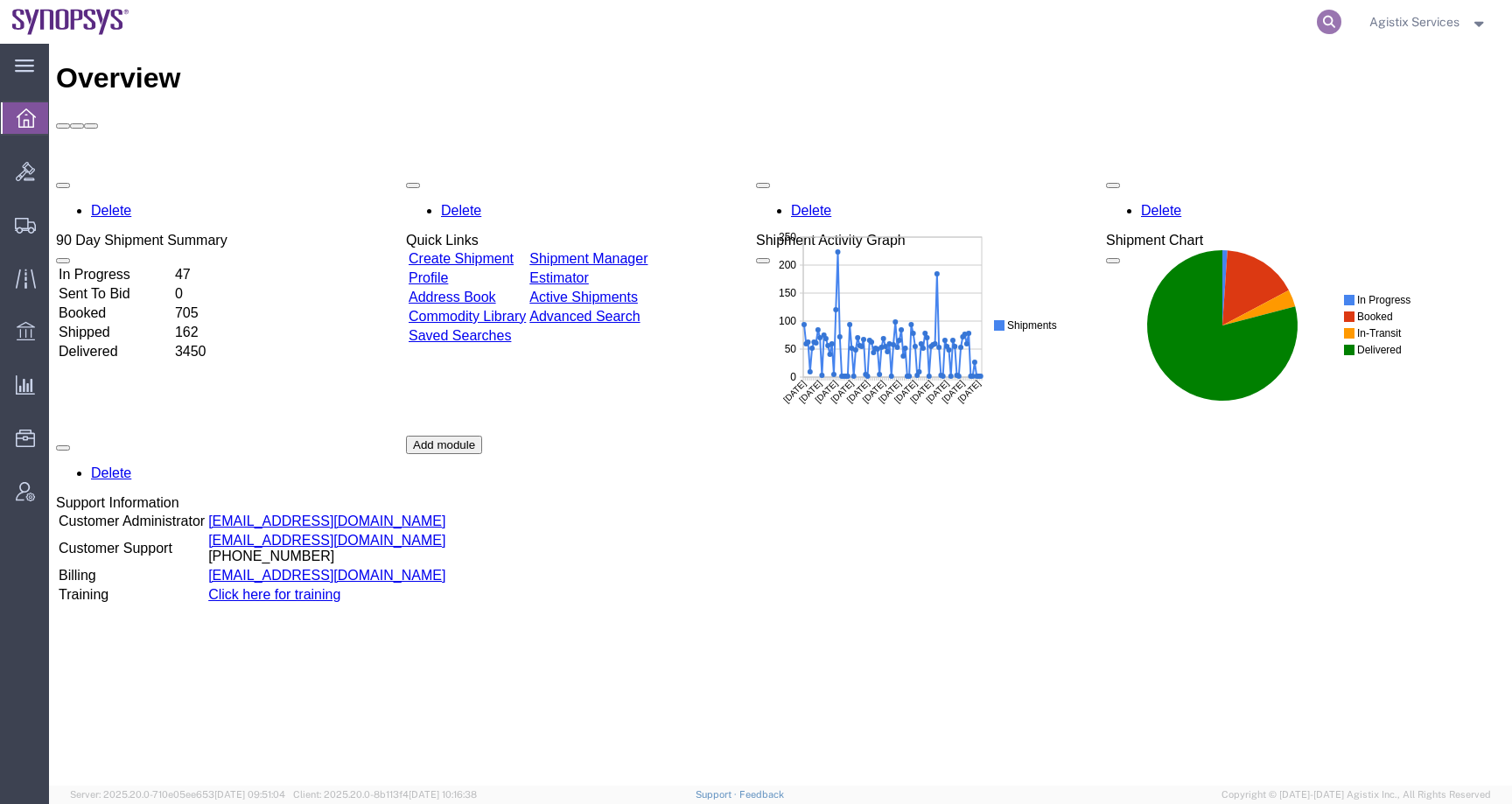
click at [1330, 27] on icon at bounding box center [1330, 22] width 25 height 25
click at [1276, 29] on input "search" at bounding box center [1051, 21] width 532 height 42
paste input "56978252"
type input "56978252"
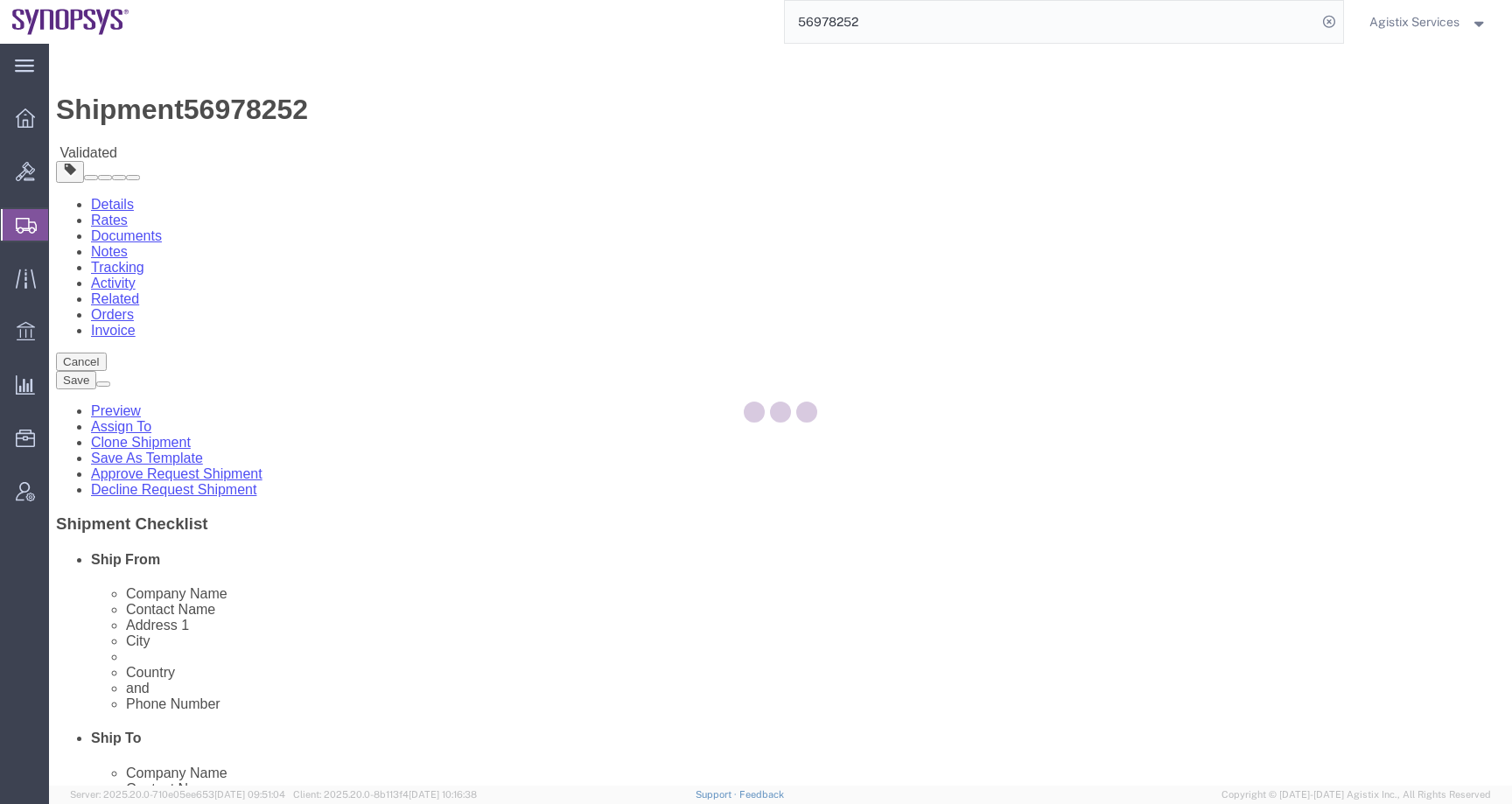
select select
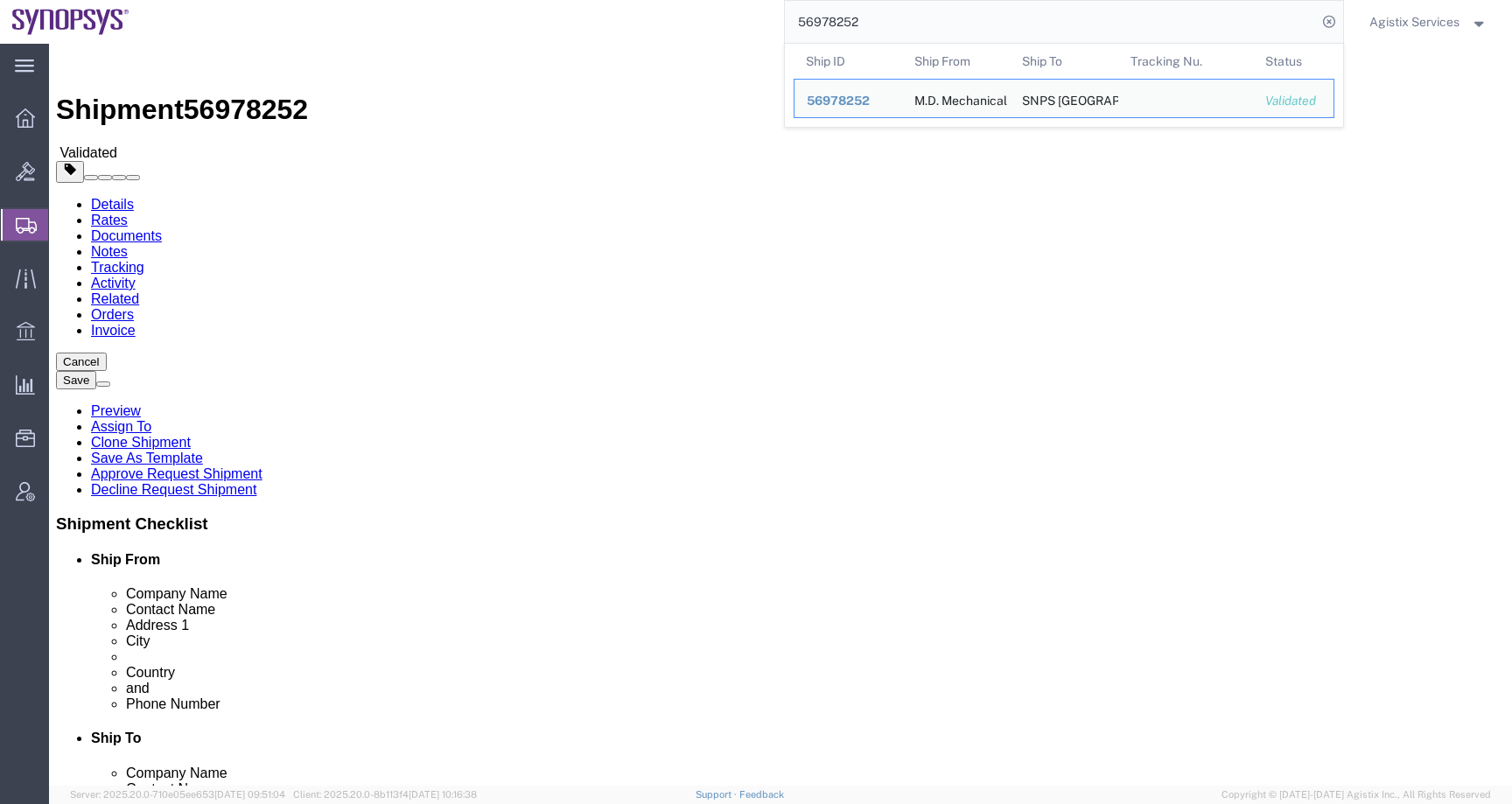
click div "Shipment Information Package Information Special Services Loading Routing"
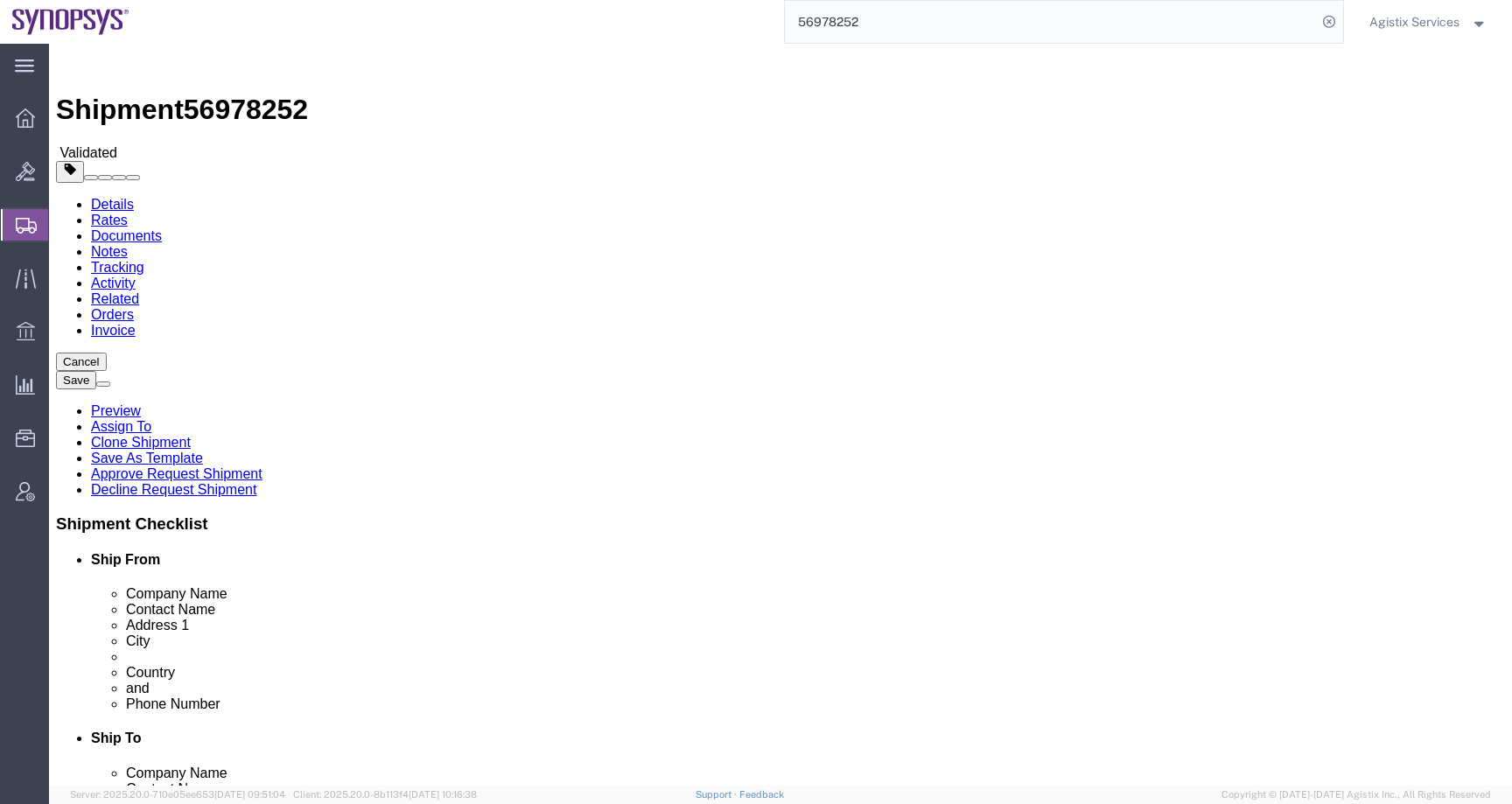
drag, startPoint x: 265, startPoint y: 561, endPoint x: 179, endPoint y: 559, distance: 86.0
click div "Postal Code 7637734"
paste input "2624409"
type input "2624409"
click link "Package Information"
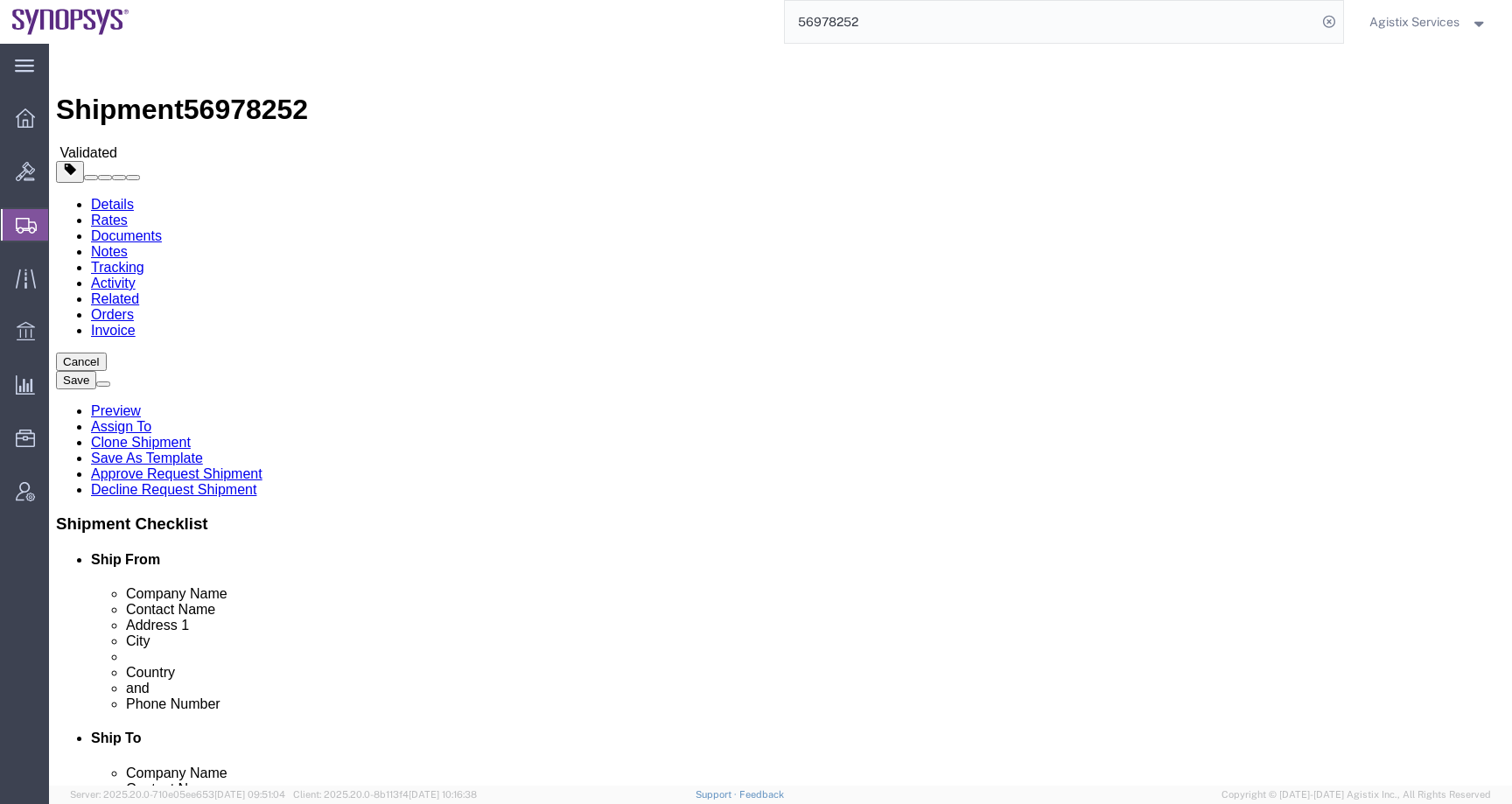
click icon
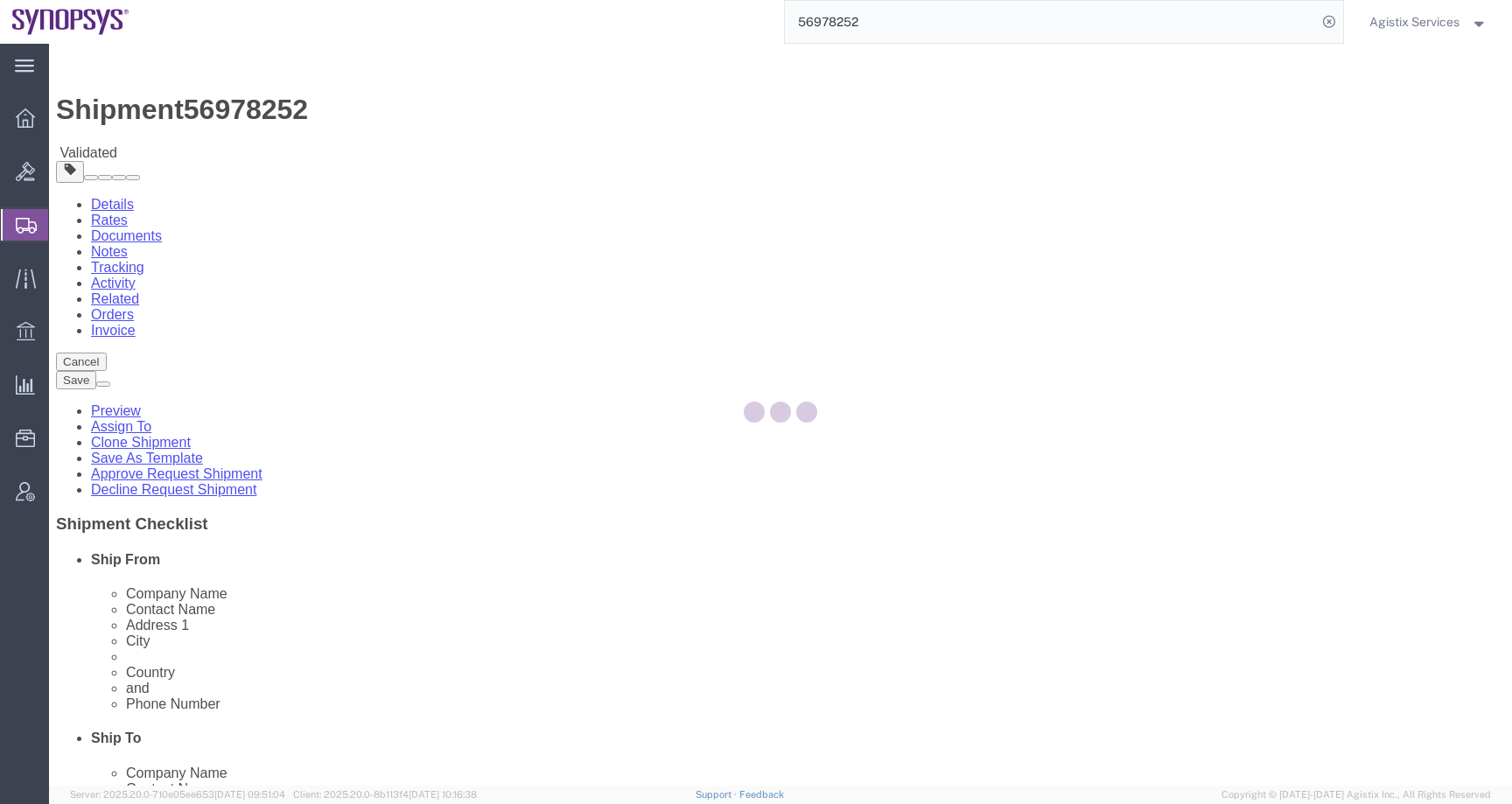
select select
select select "COSTCENTER"
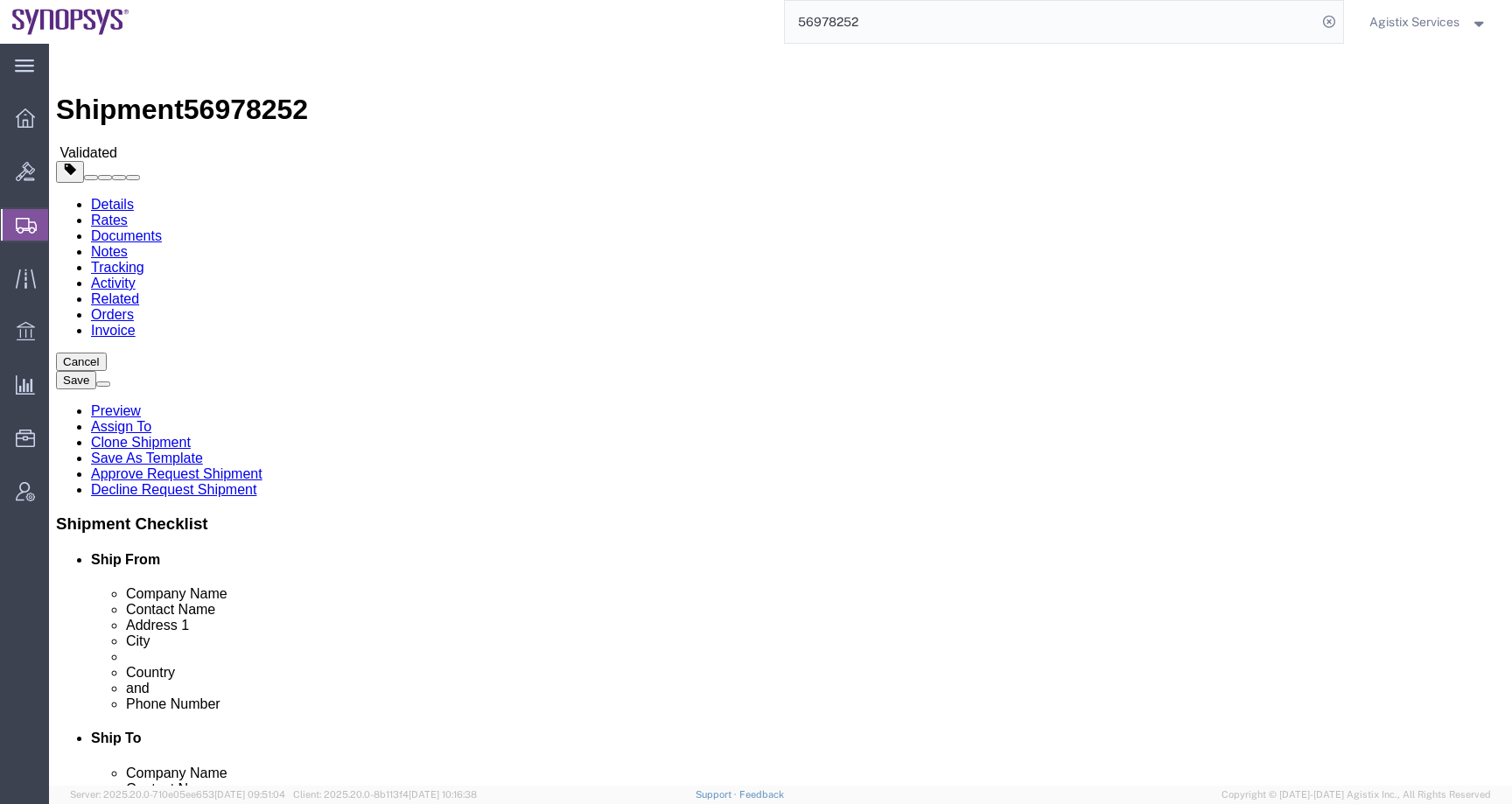
click icon
drag, startPoint x: 975, startPoint y: 392, endPoint x: 748, endPoint y: 387, distance: 227.1
click div "LAGOAS PARK EDIFICIO 4 PISO 2"
click input "2740-267"
type input "2740-244"
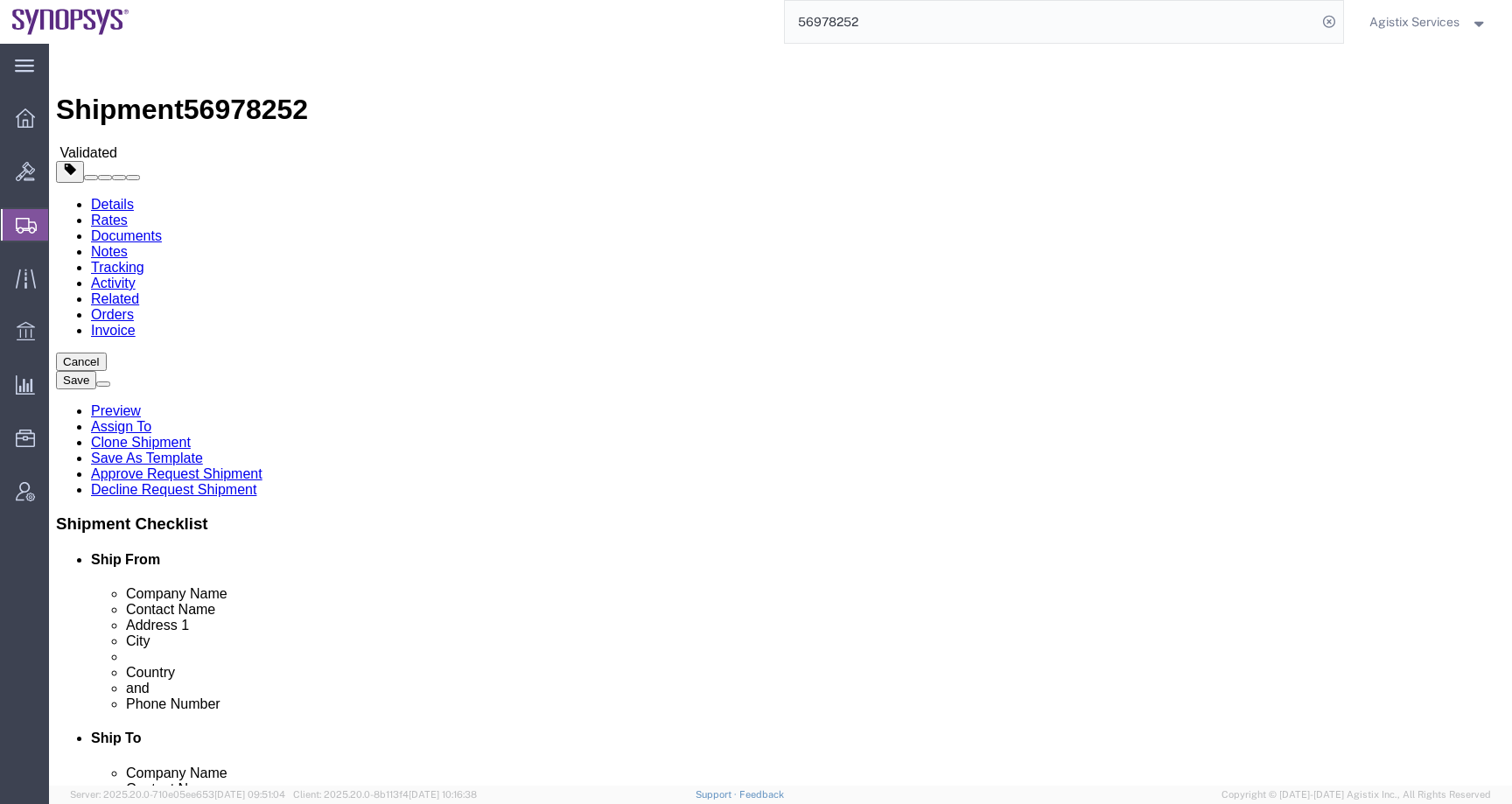
click button "Rate Shipment"
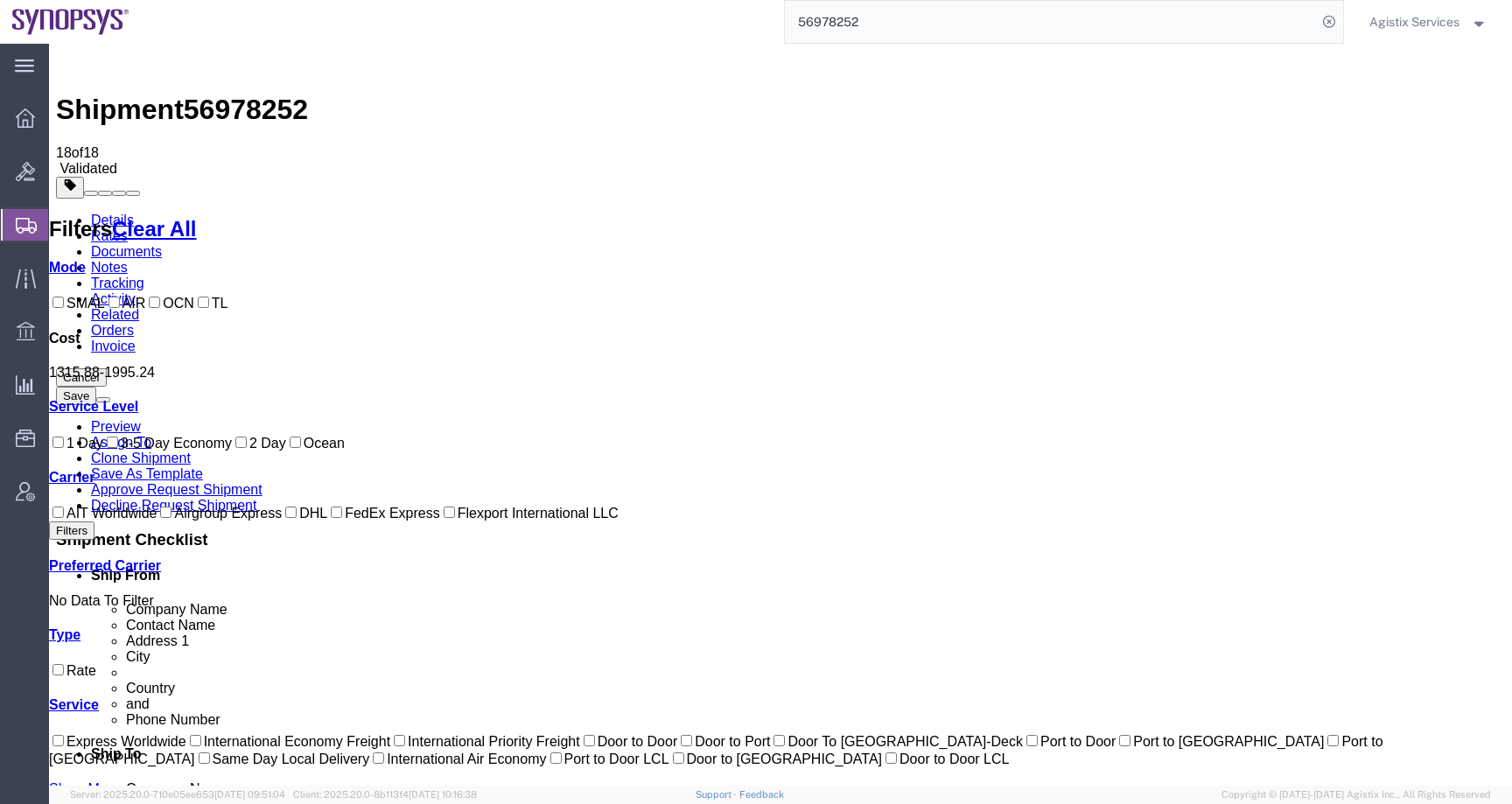
click at [118, 212] on link "Details" at bounding box center [112, 219] width 43 height 15
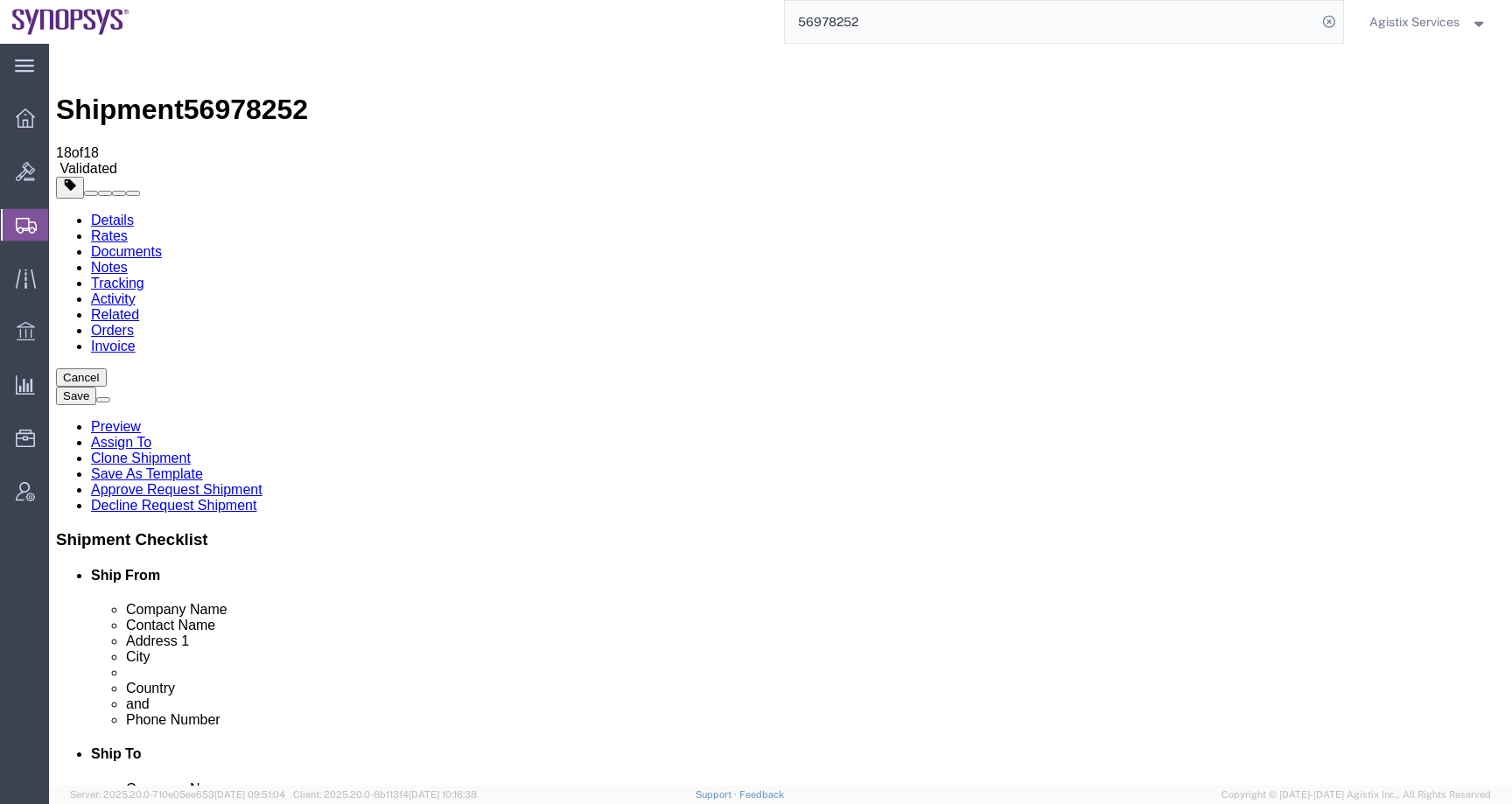
drag, startPoint x: 840, startPoint y: 561, endPoint x: 741, endPoint y: 561, distance: 99.0
click div "Postal Code 2740-244"
click at [1422, 21] on span "Agistix Services" at bounding box center [1414, 22] width 90 height 20
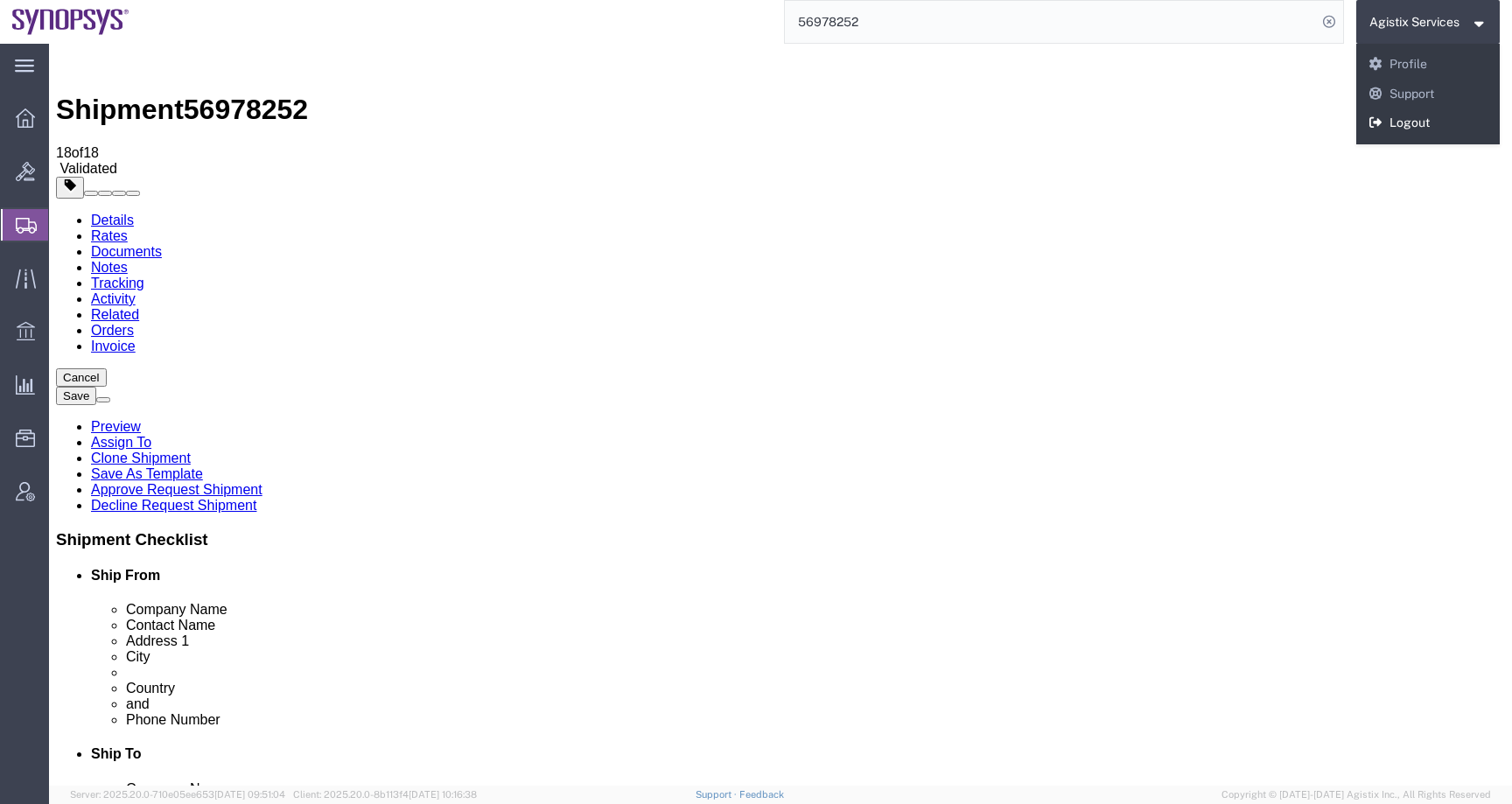
click at [1422, 113] on link "Logout" at bounding box center [1428, 123] width 144 height 29
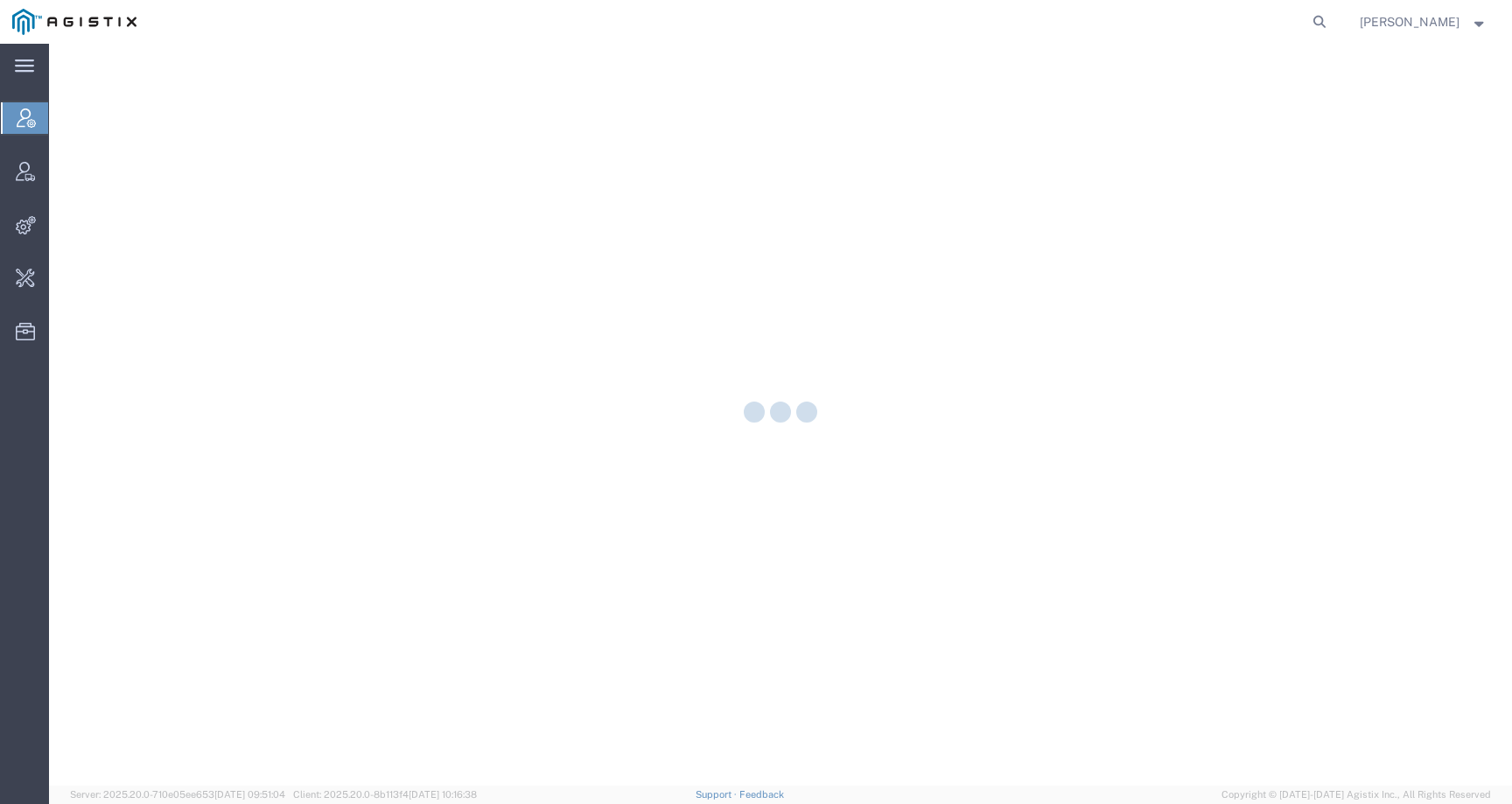
click at [1334, 26] on form at bounding box center [1321, 21] width 28 height 44
click at [1332, 26] on icon at bounding box center [1320, 22] width 25 height 25
click at [1293, 27] on input "search" at bounding box center [1041, 21] width 532 height 42
paste input "56977993"
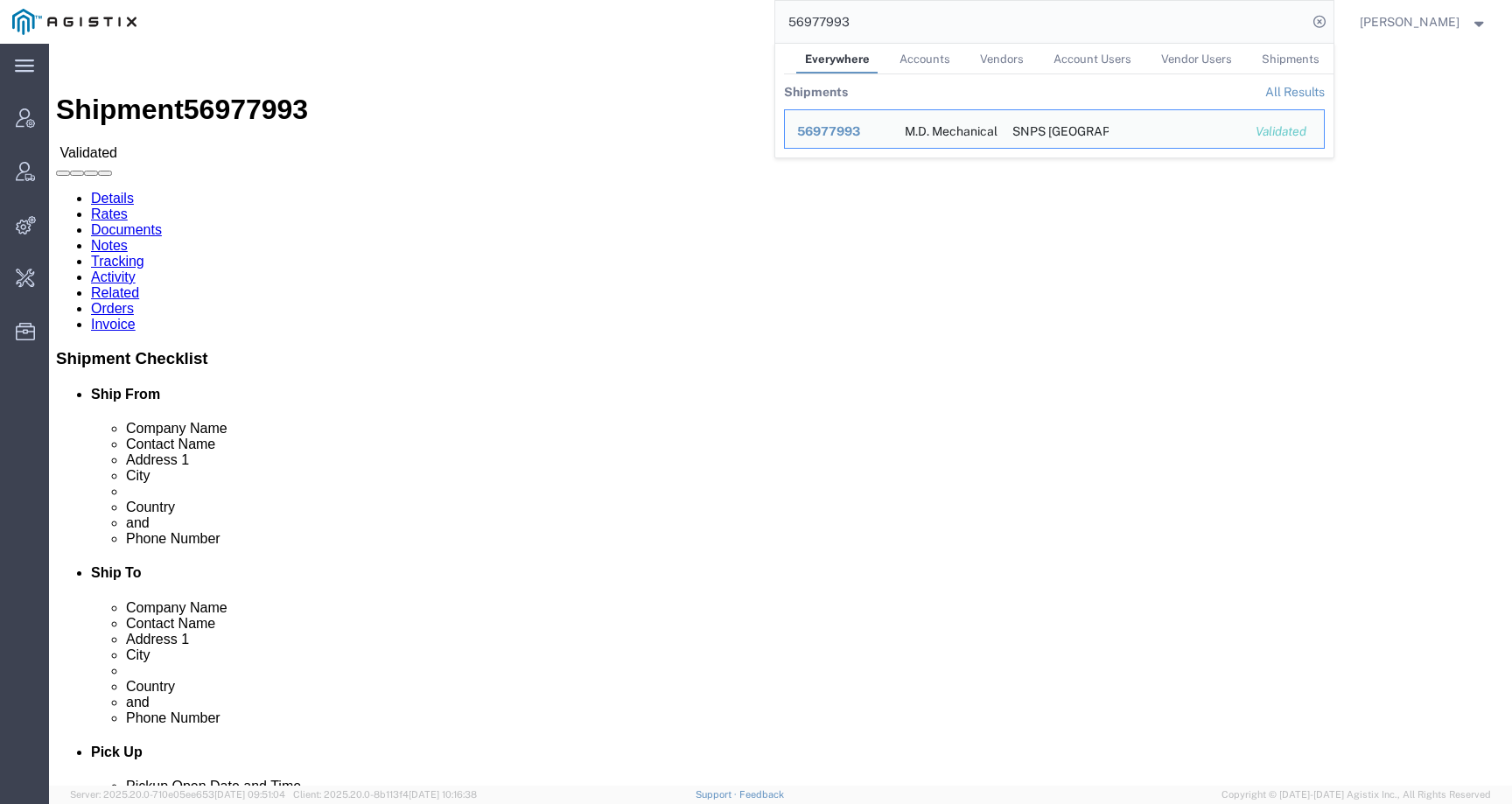
click p "[DATE] 14:16 - [DATE] 17:30"
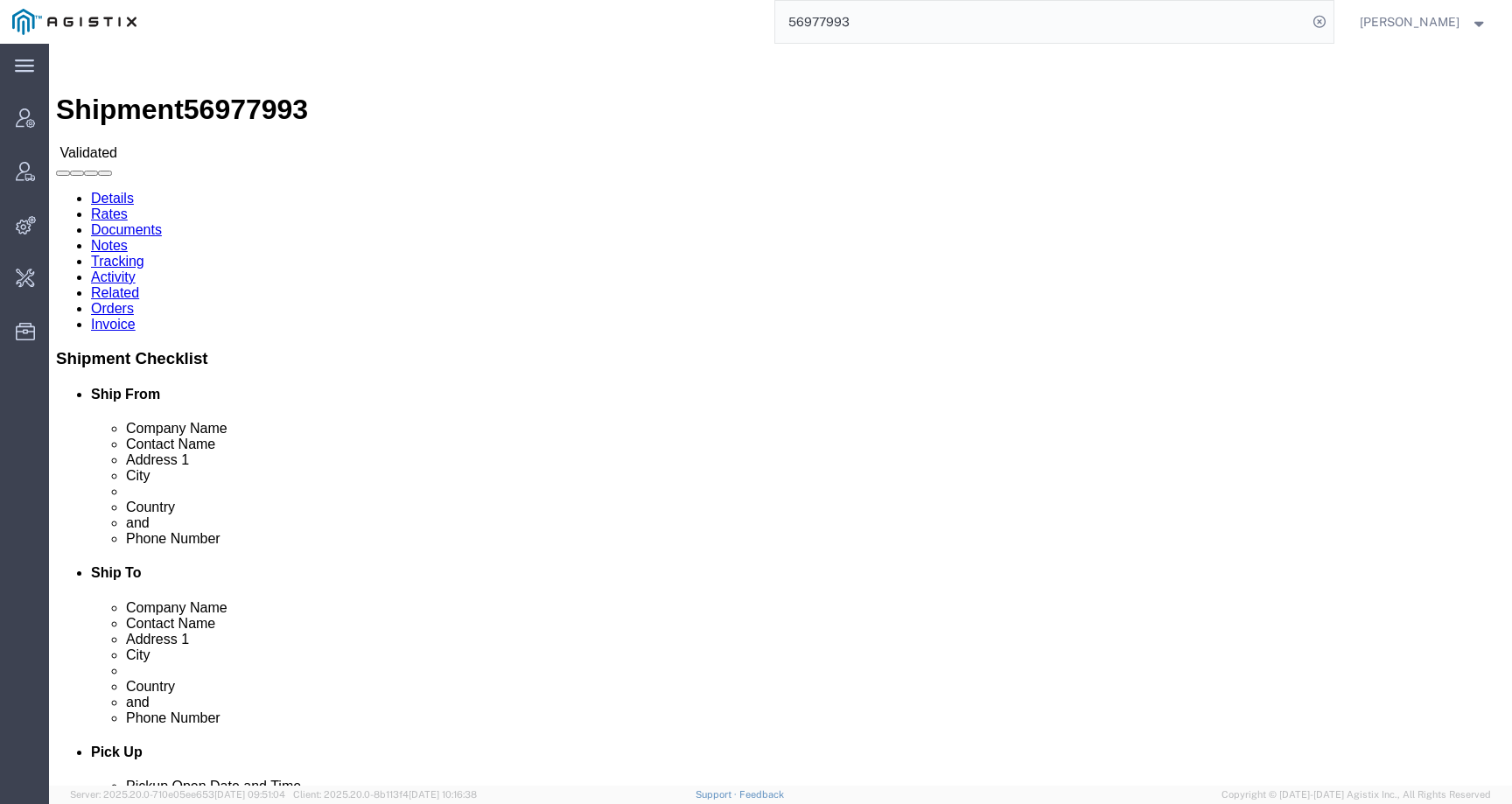
click link "Activity"
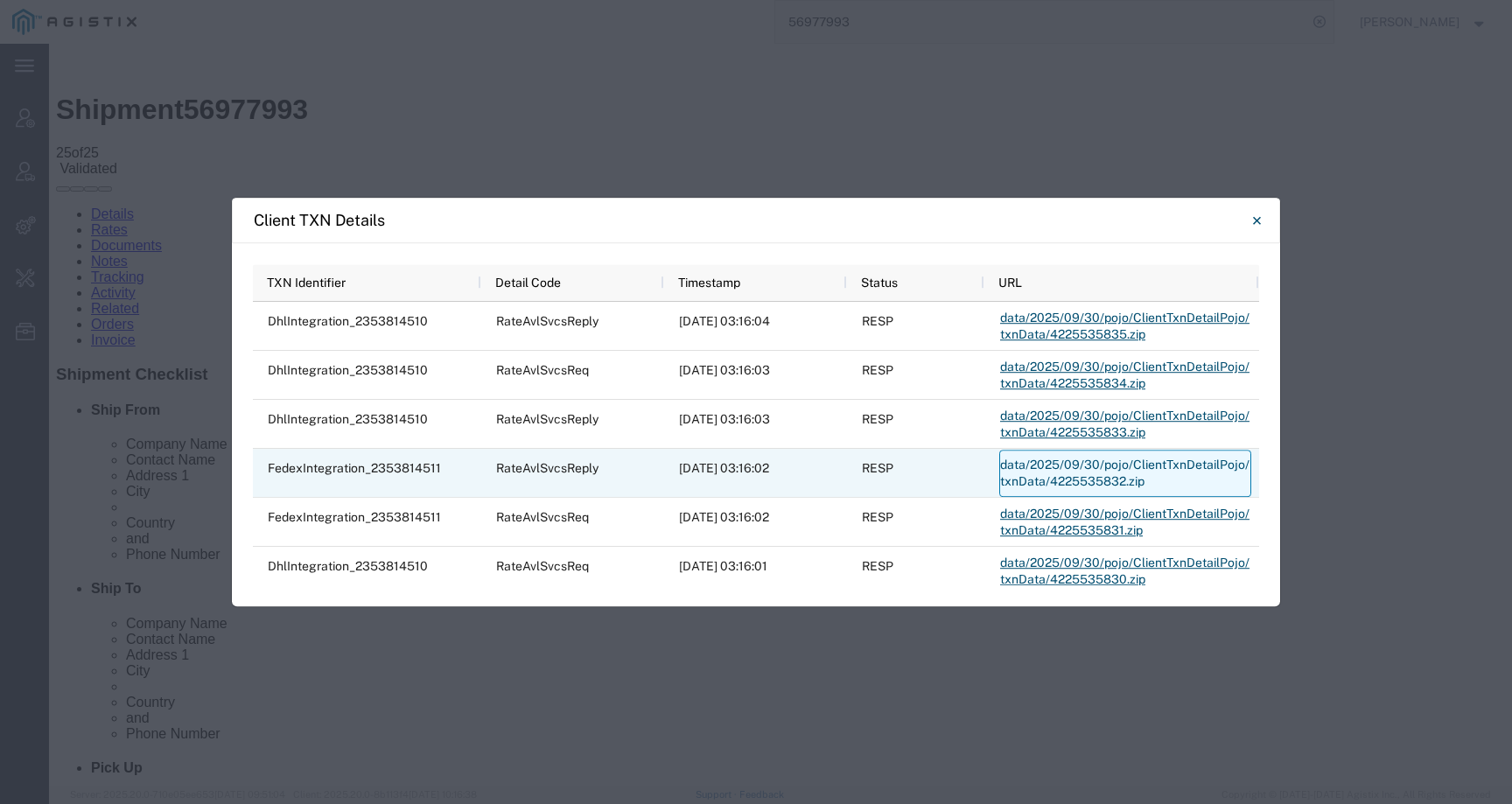
click at [1066, 458] on link "data/2025/09/30/pojo/ClientTxnDetailPojo/txnData/4225535832.zip" at bounding box center [1125, 473] width 252 height 47
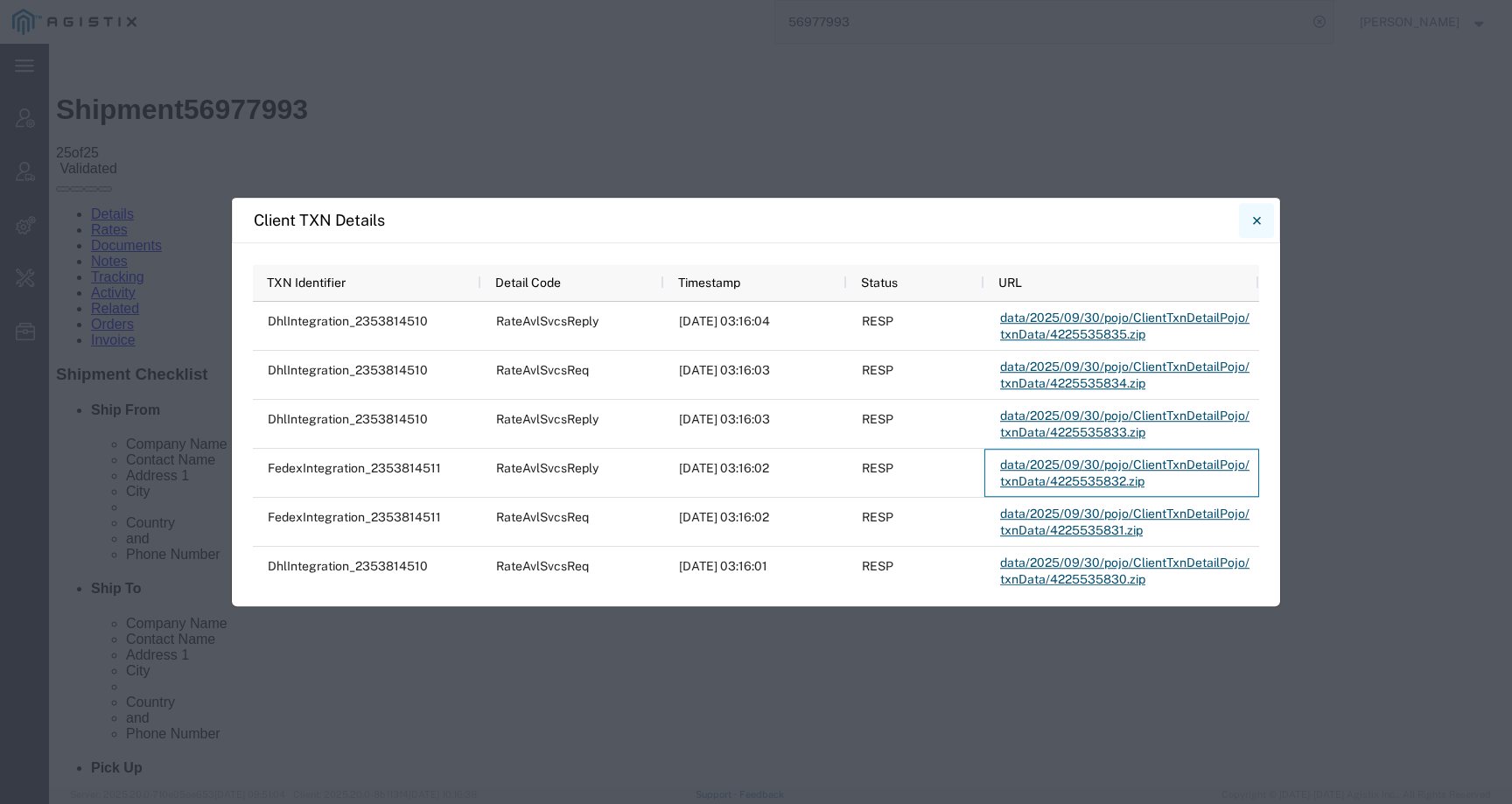
click at [1256, 222] on icon "Close" at bounding box center [1257, 220] width 8 height 21
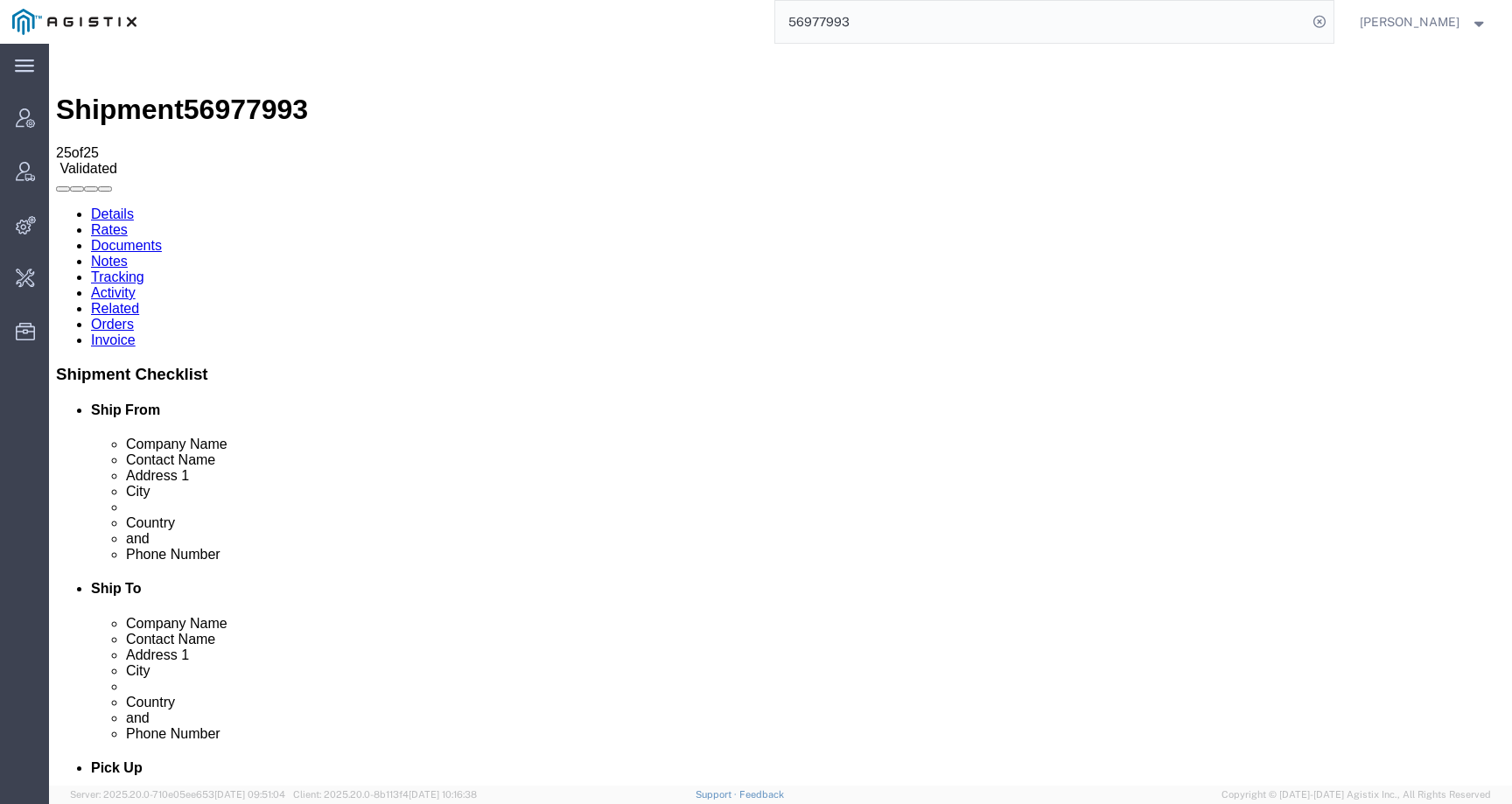
click at [884, 23] on input "56977993" at bounding box center [1041, 21] width 532 height 42
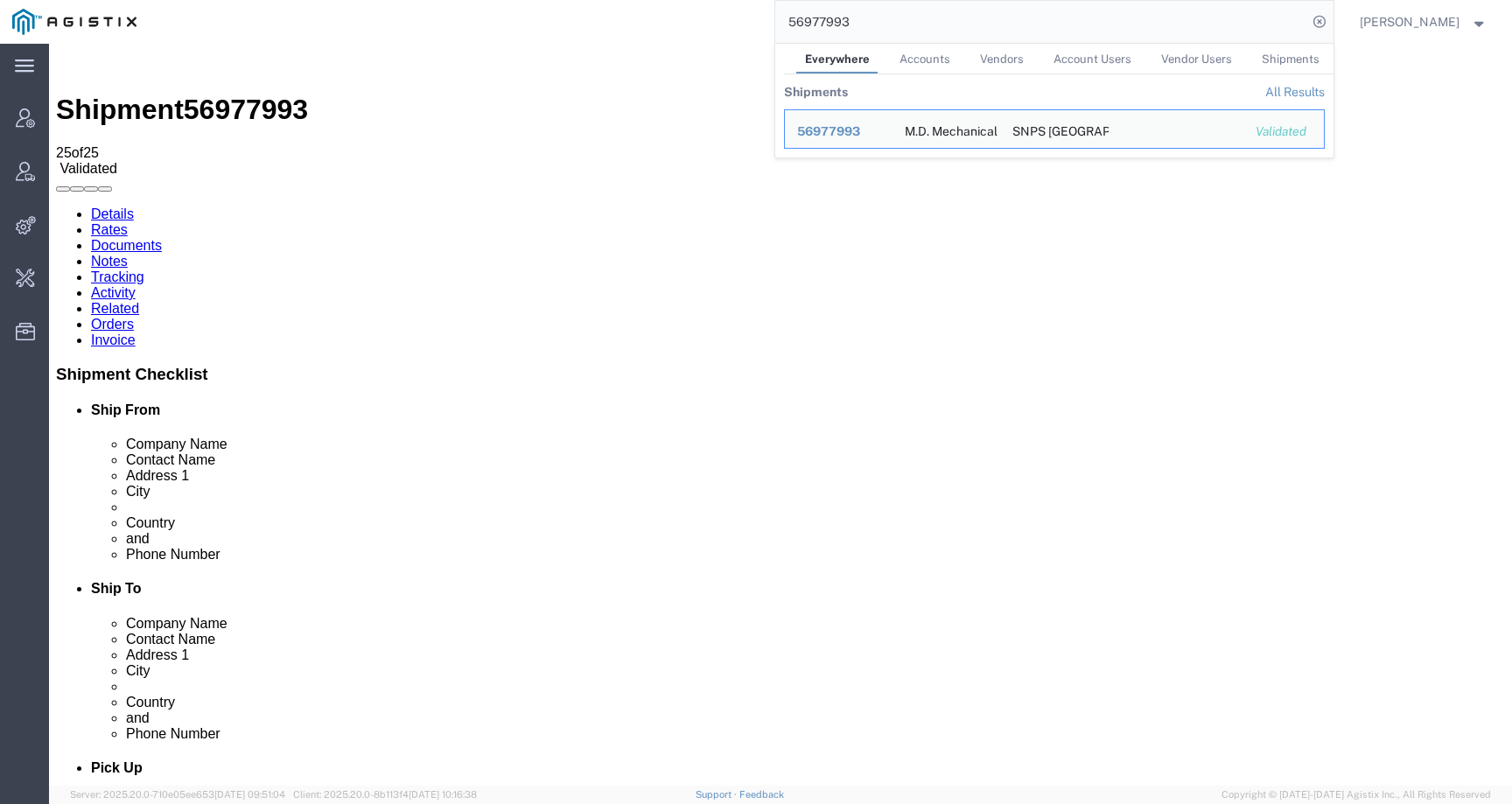
drag, startPoint x: 884, startPoint y: 23, endPoint x: 732, endPoint y: 23, distance: 152.0
click at [731, 23] on div "56977993 Everywhere Accounts Vendors Account Users Vendor Users Shipments Shipm…" at bounding box center [740, 21] width 1185 height 44
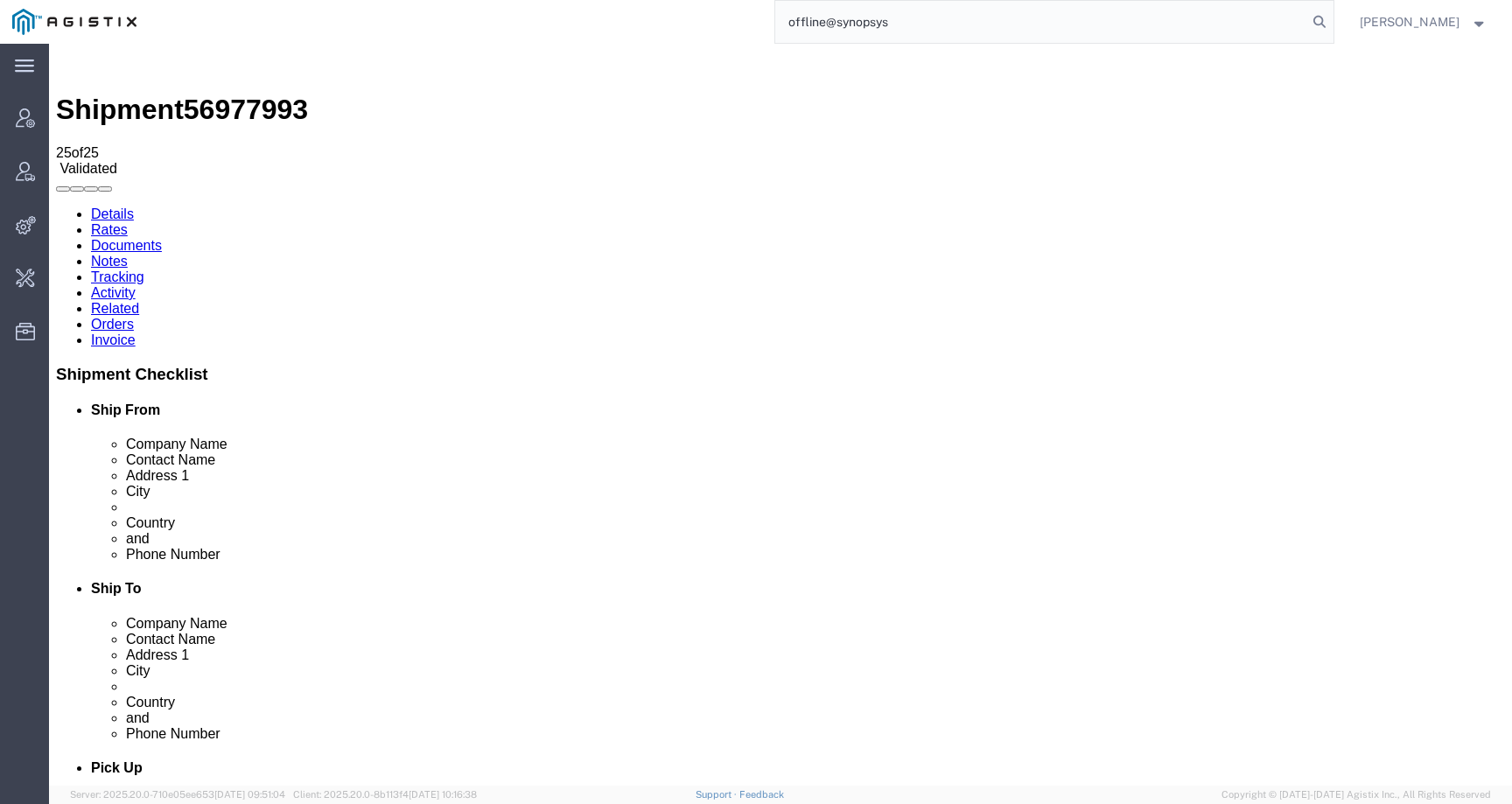
type input "offline@synopsys"
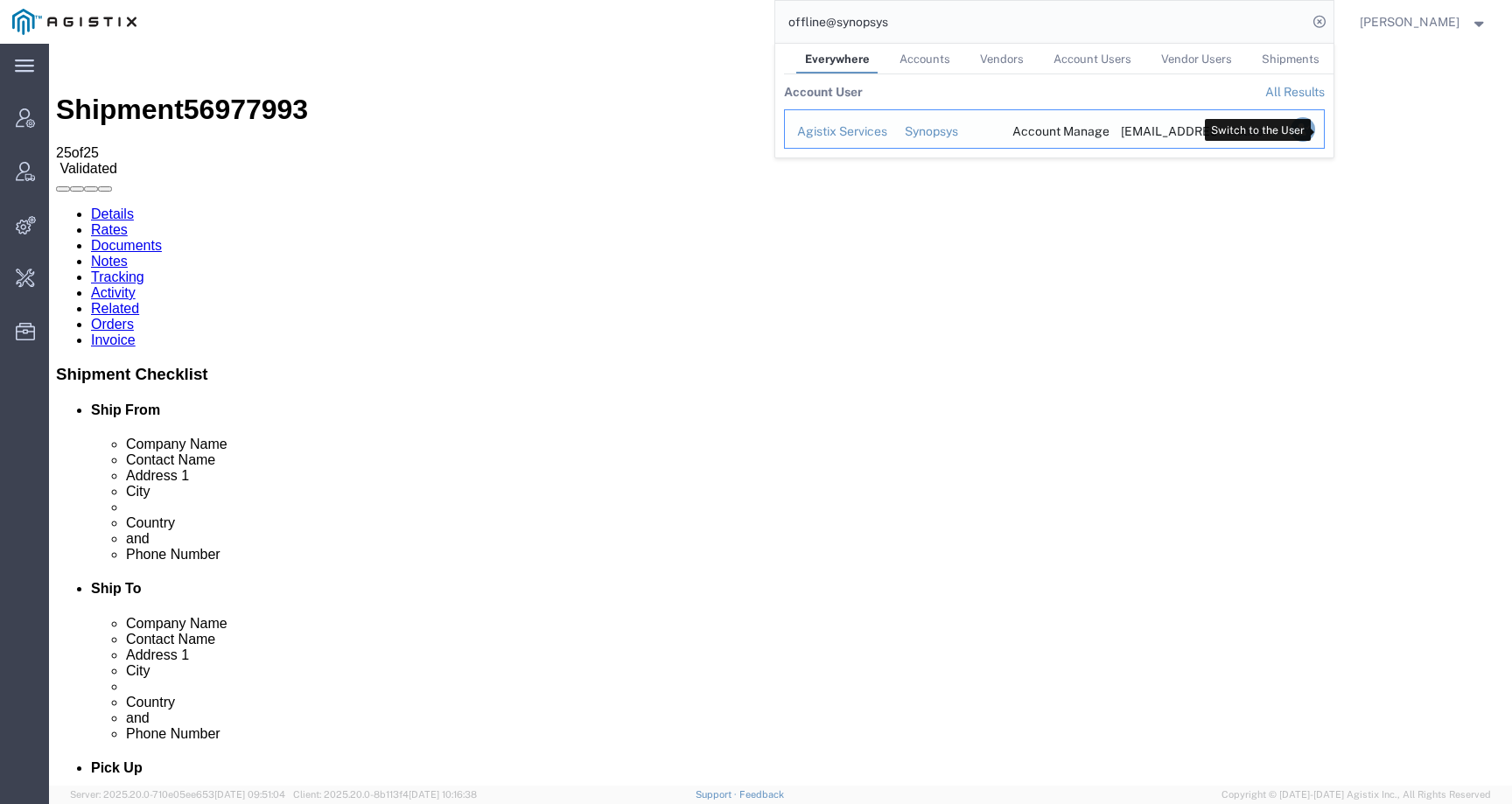
click at [1315, 126] on icon "Search Results" at bounding box center [1302, 130] width 25 height 25
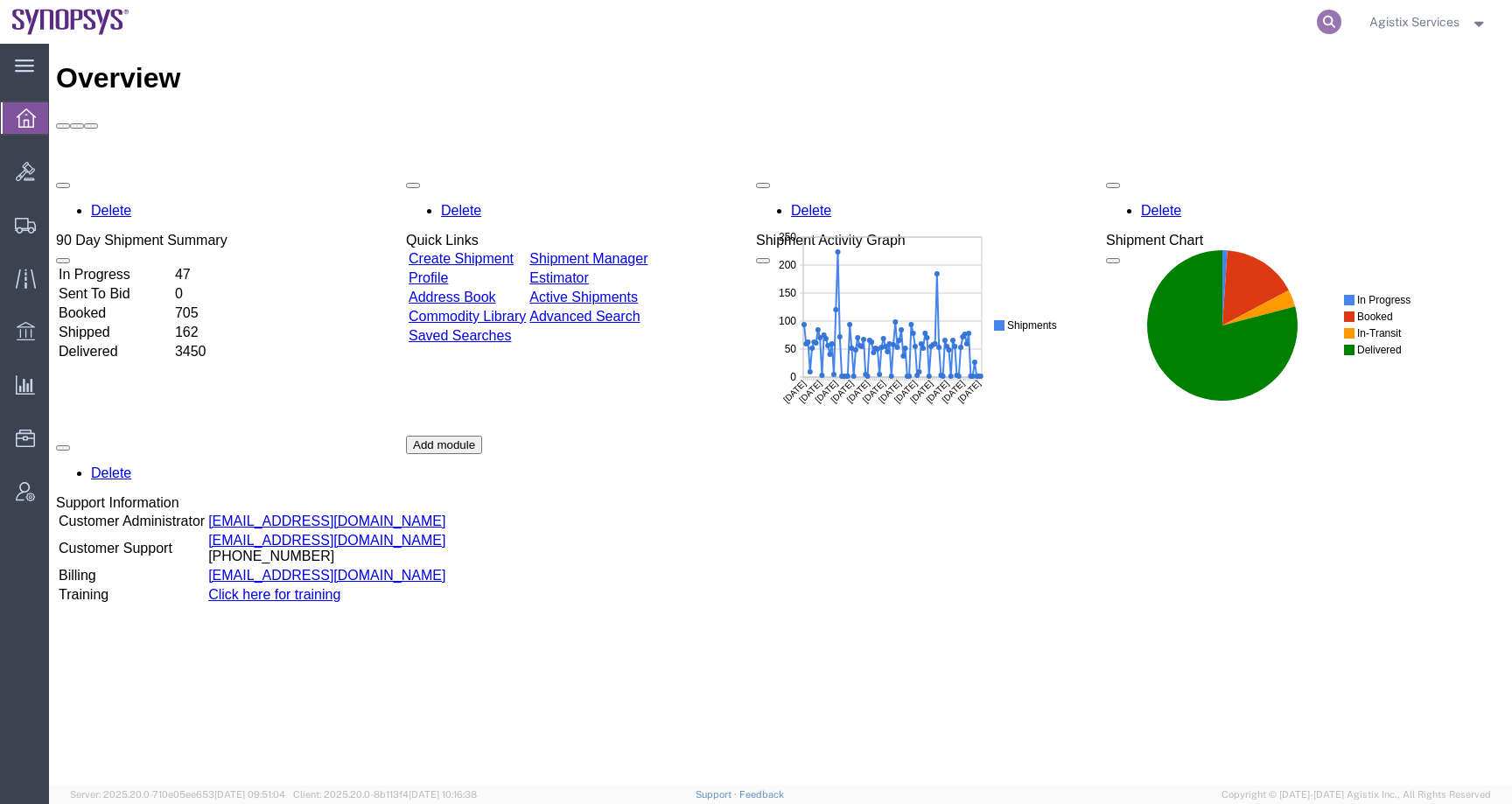
click at [1328, 19] on icon at bounding box center [1330, 22] width 25 height 25
click at [1257, 21] on input "search" at bounding box center [1051, 21] width 532 height 42
paste input "56978252"
type input "56978252"
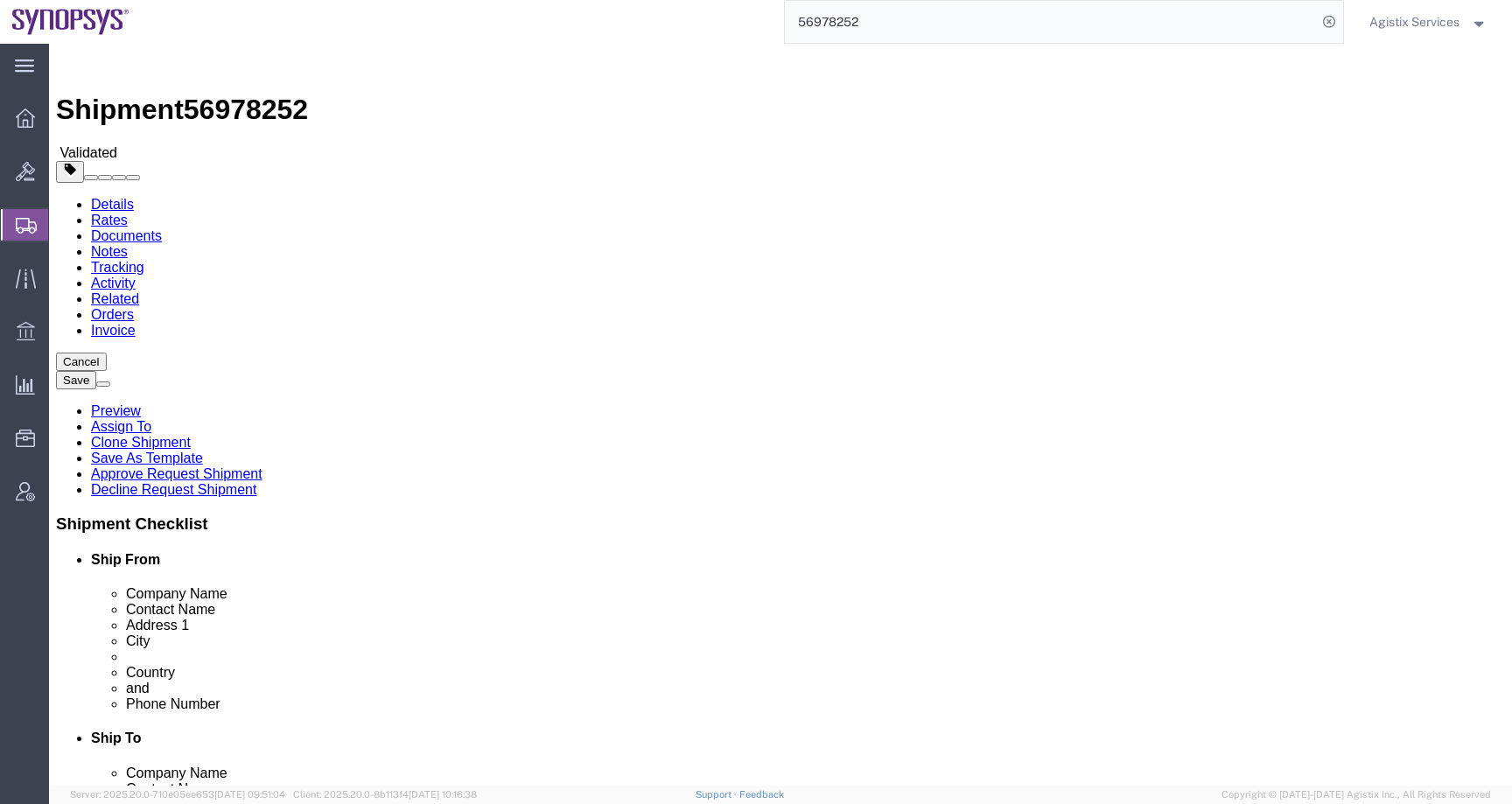
select select
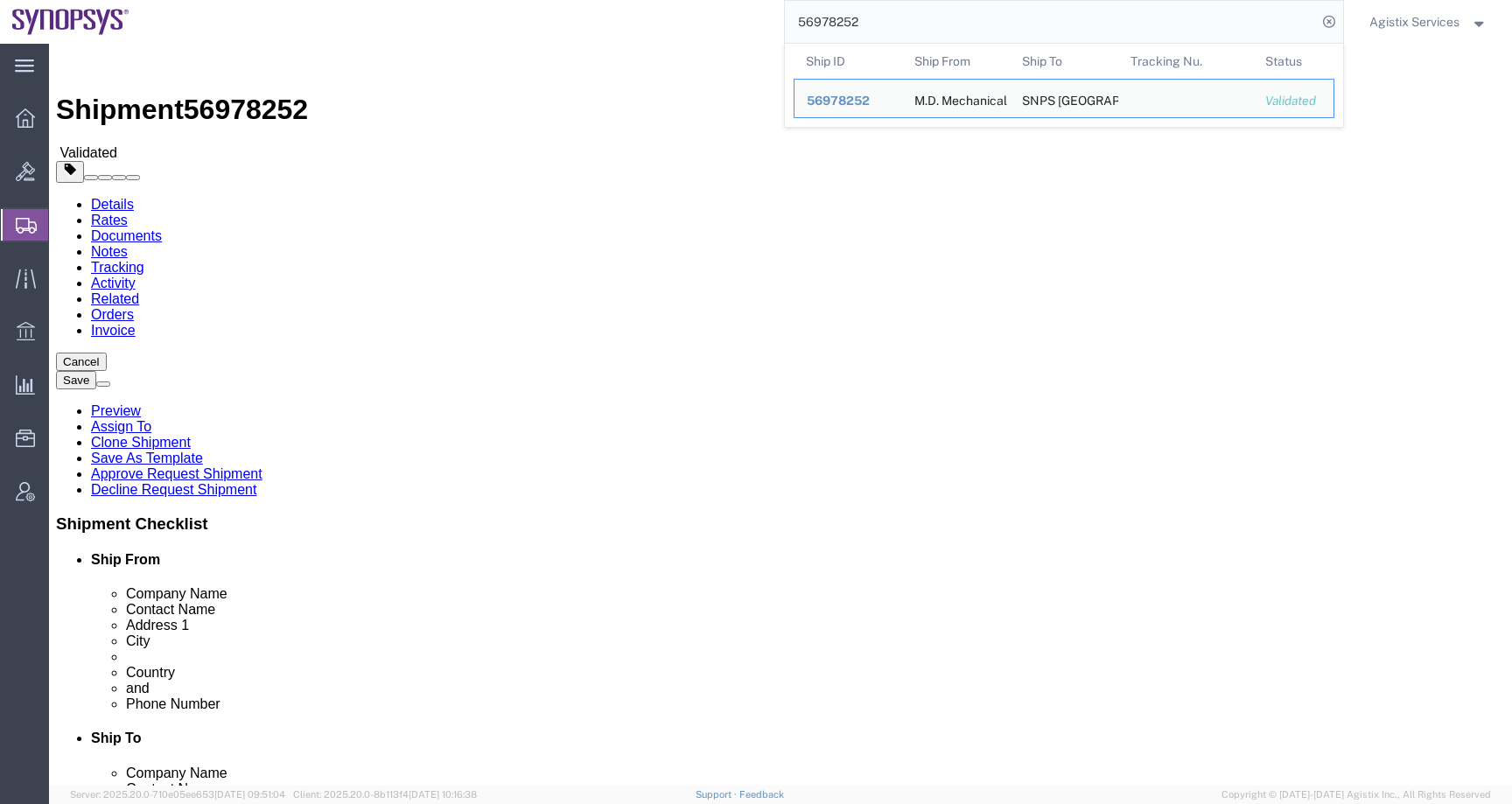
click input "2624409"
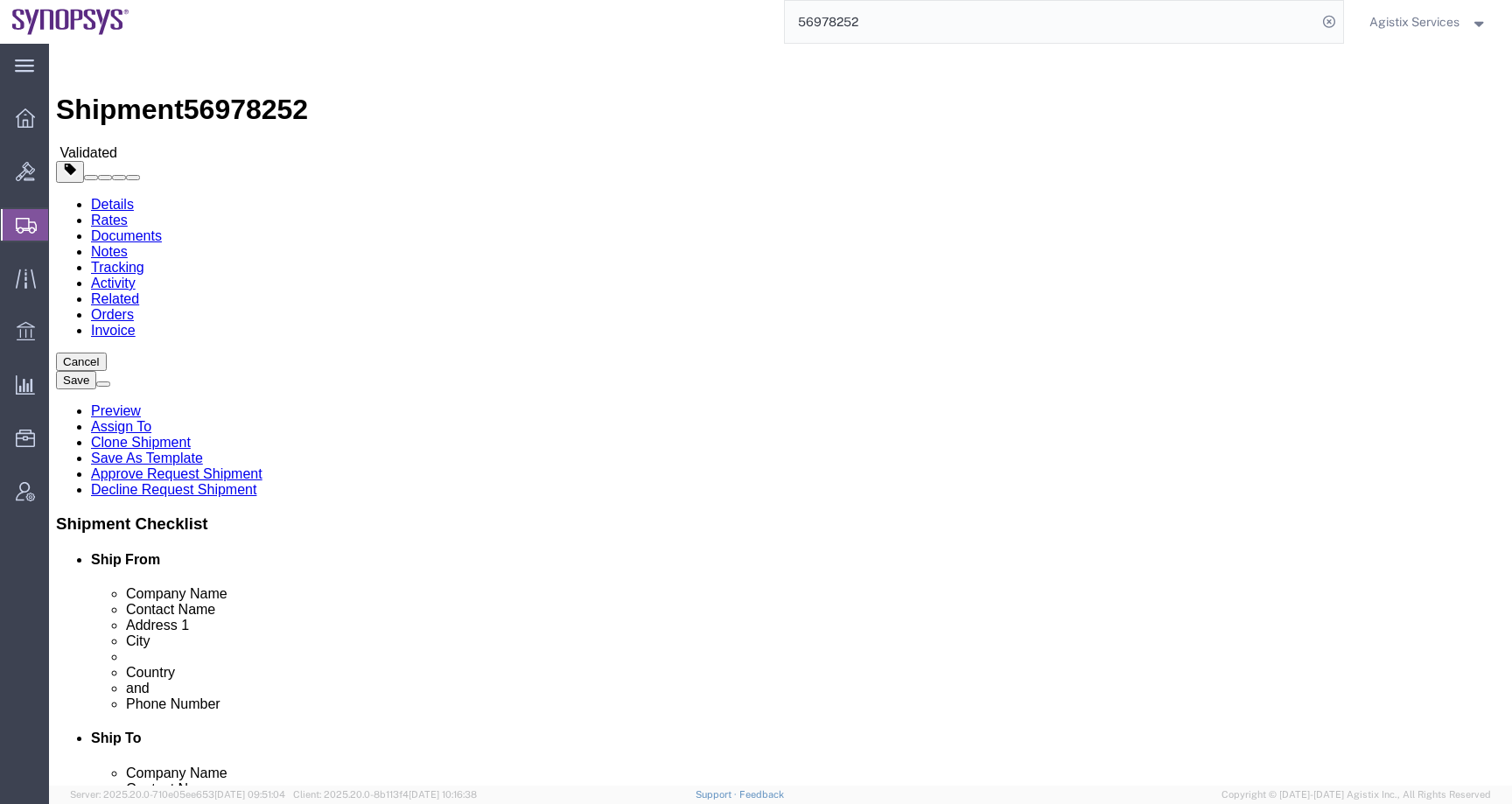
drag, startPoint x: 273, startPoint y: 567, endPoint x: 145, endPoint y: 567, distance: 128.0
click div "Postal Code 2624409"
drag, startPoint x: 276, startPoint y: 557, endPoint x: 116, endPoint y: 556, distance: 160.0
click div "Postal Code 2624409"
click button "Rate Shipment"
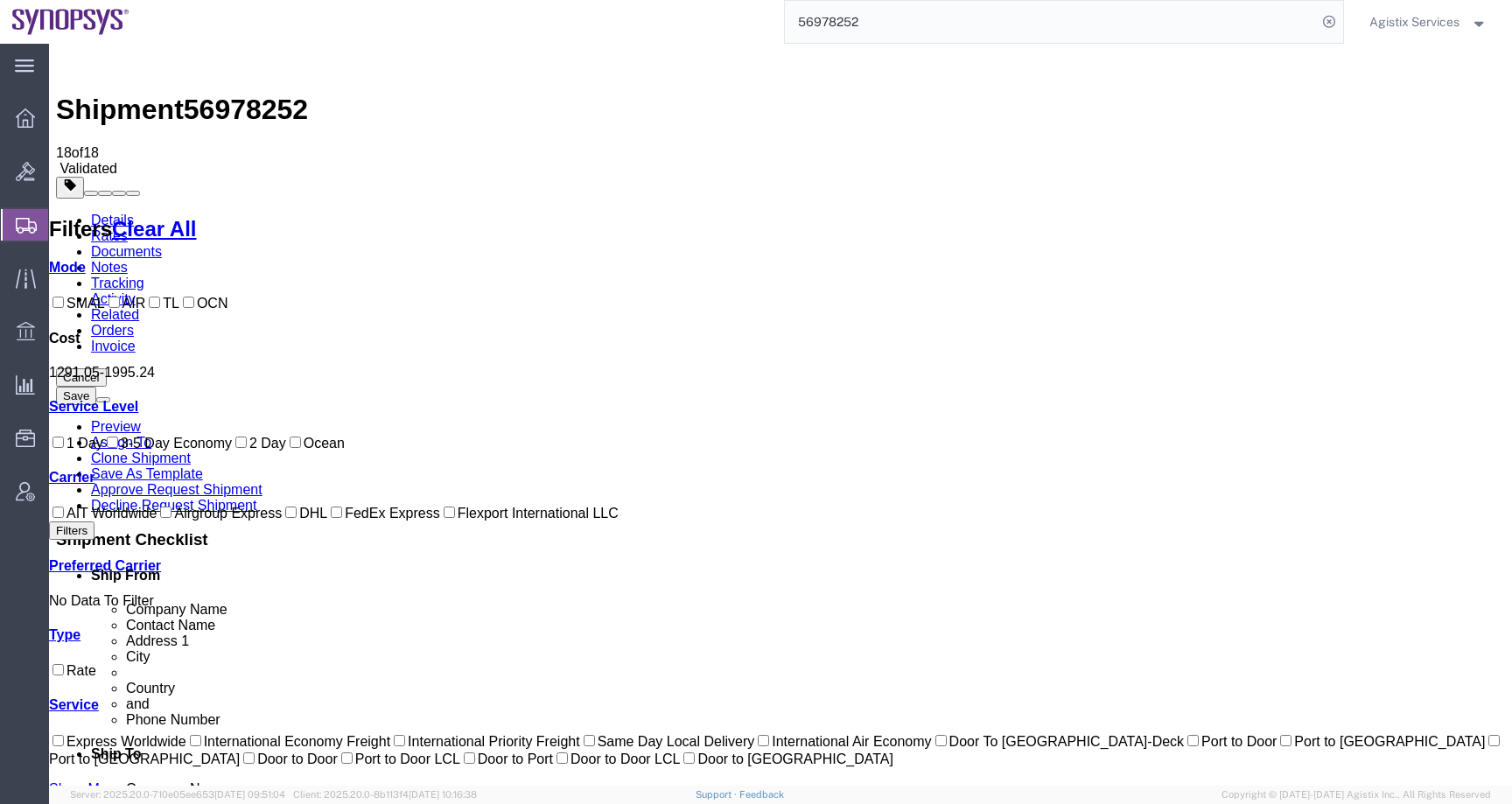
click at [114, 212] on link "Details" at bounding box center [112, 219] width 43 height 15
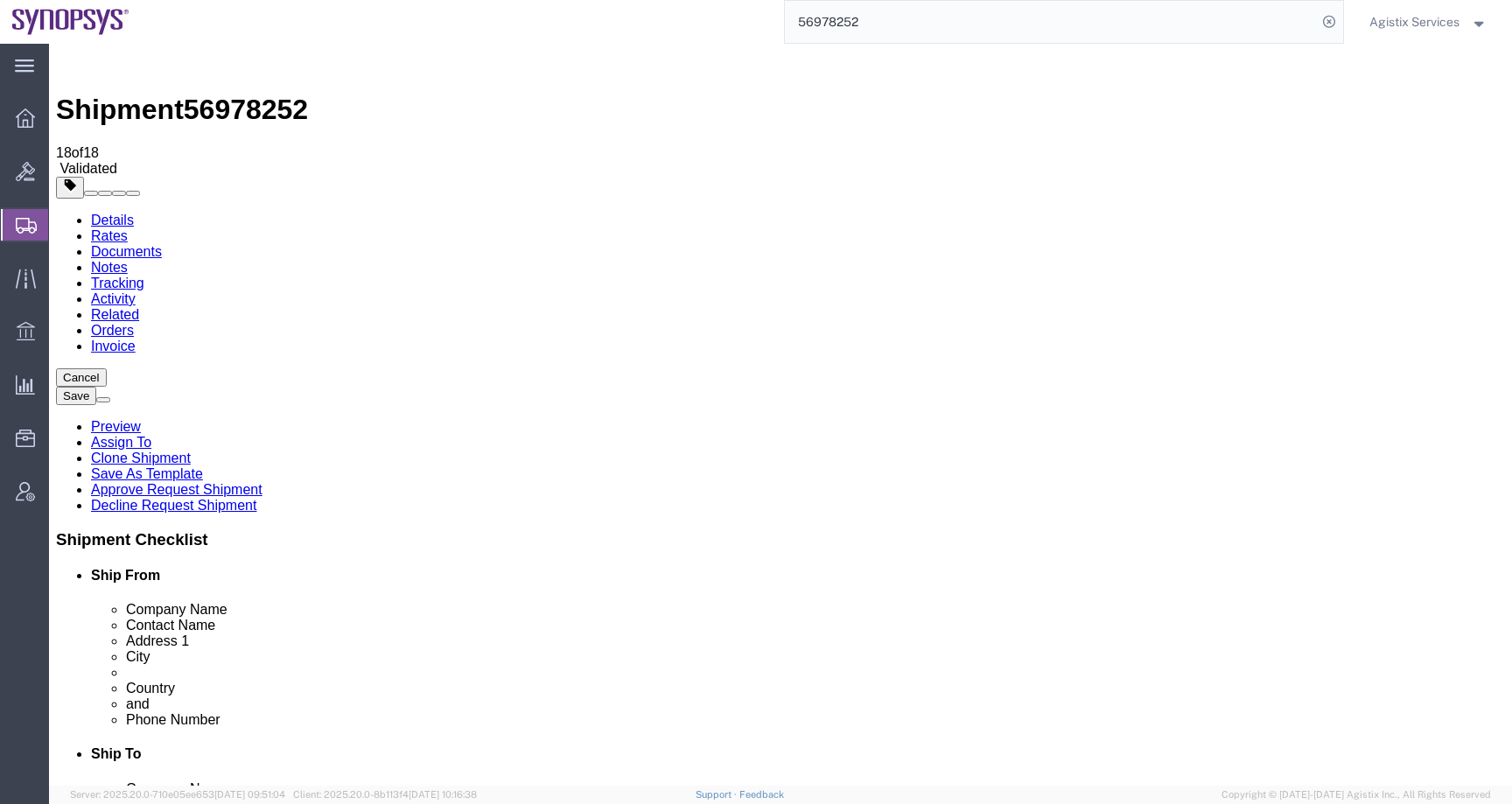
drag, startPoint x: 351, startPoint y: 389, endPoint x: 194, endPoint y: 388, distance: 157.0
click div "Address 1 Ha'Amelim Street 34"
drag, startPoint x: 977, startPoint y: 393, endPoint x: 698, endPoint y: 388, distance: 279.0
click div "Address 1 LAGOAS PARK EDIFICIO 4 PISO 2"
drag, startPoint x: 867, startPoint y: 455, endPoint x: 748, endPoint y: 451, distance: 119.1
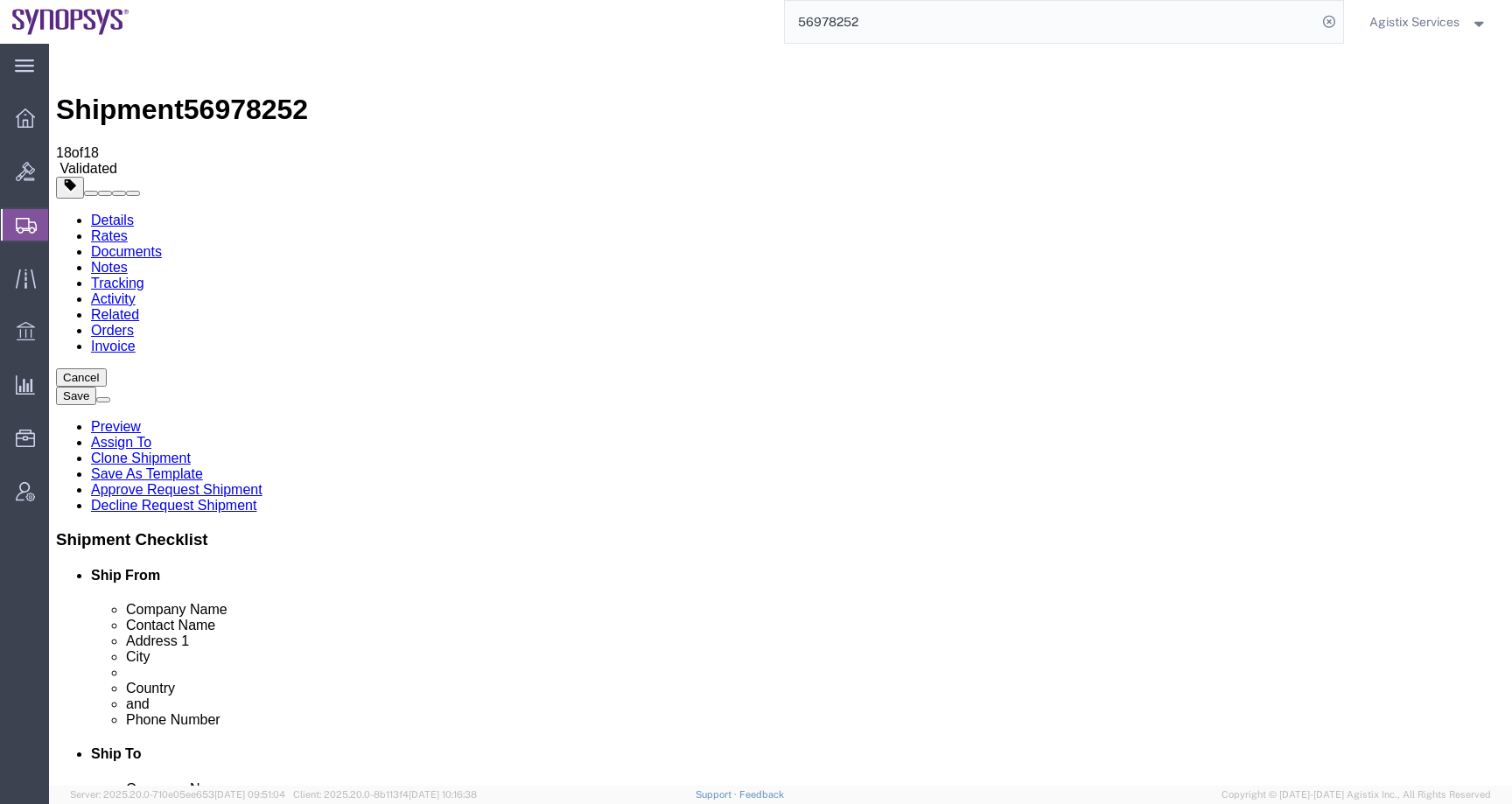
click div "PORTO SALVO"
drag, startPoint x: 973, startPoint y: 394, endPoint x: 682, endPoint y: 394, distance: 291.0
click div "Address 1 LAGOAS PARK EDIFICIO 4 PISO 2"
click label "State/Province"
drag, startPoint x: 338, startPoint y: 395, endPoint x: 104, endPoint y: 394, distance: 234.0
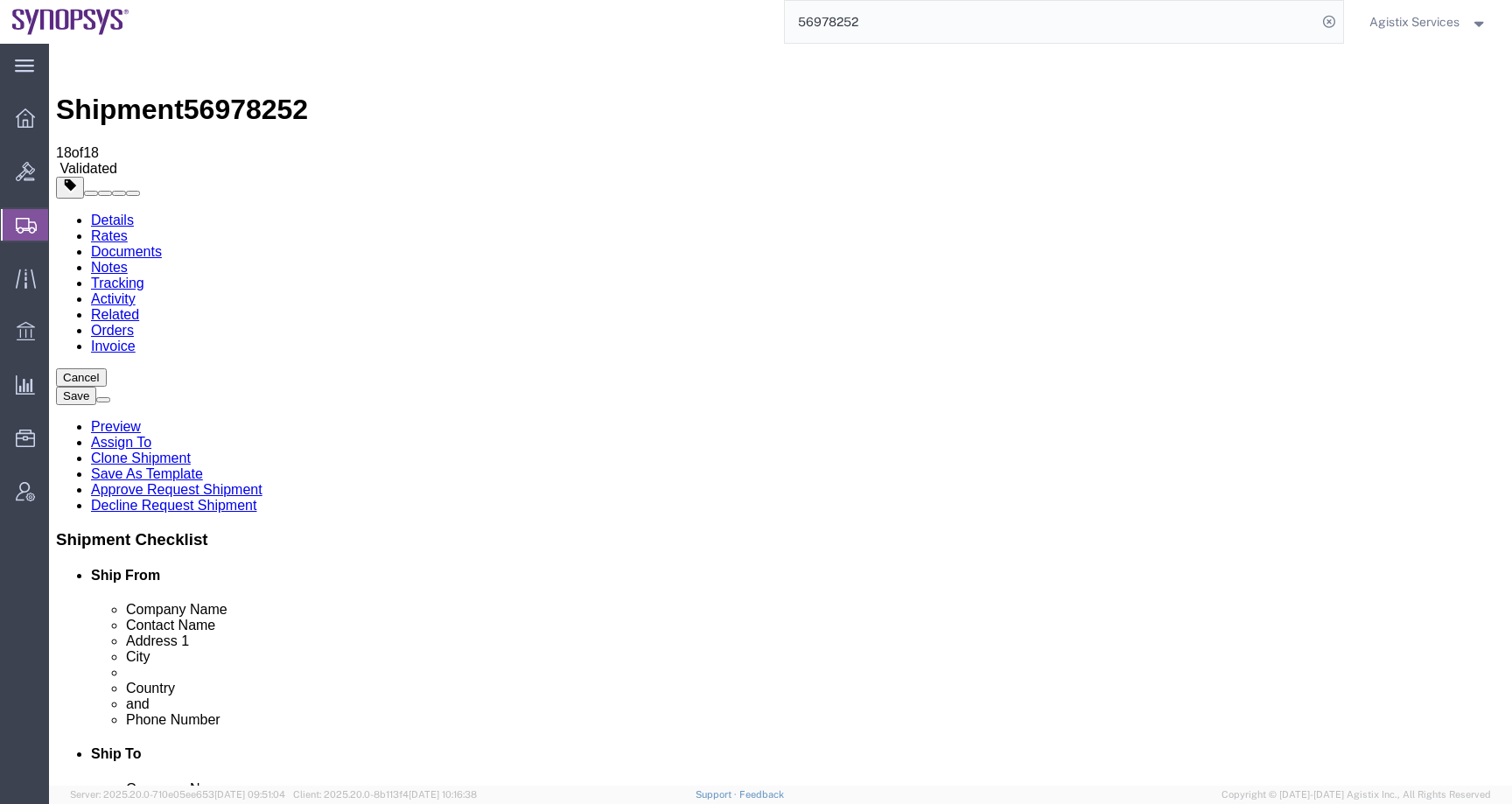
click div "Address 1 Ha'Amelim Street 34"
drag, startPoint x: 402, startPoint y: 330, endPoint x: 126, endPoint y: 330, distance: 276.0
click div "Company Name M.D. Mechanical Devices Ltd"
drag, startPoint x: 277, startPoint y: 458, endPoint x: 158, endPoint y: 457, distance: 119.0
click div "City Haifa"
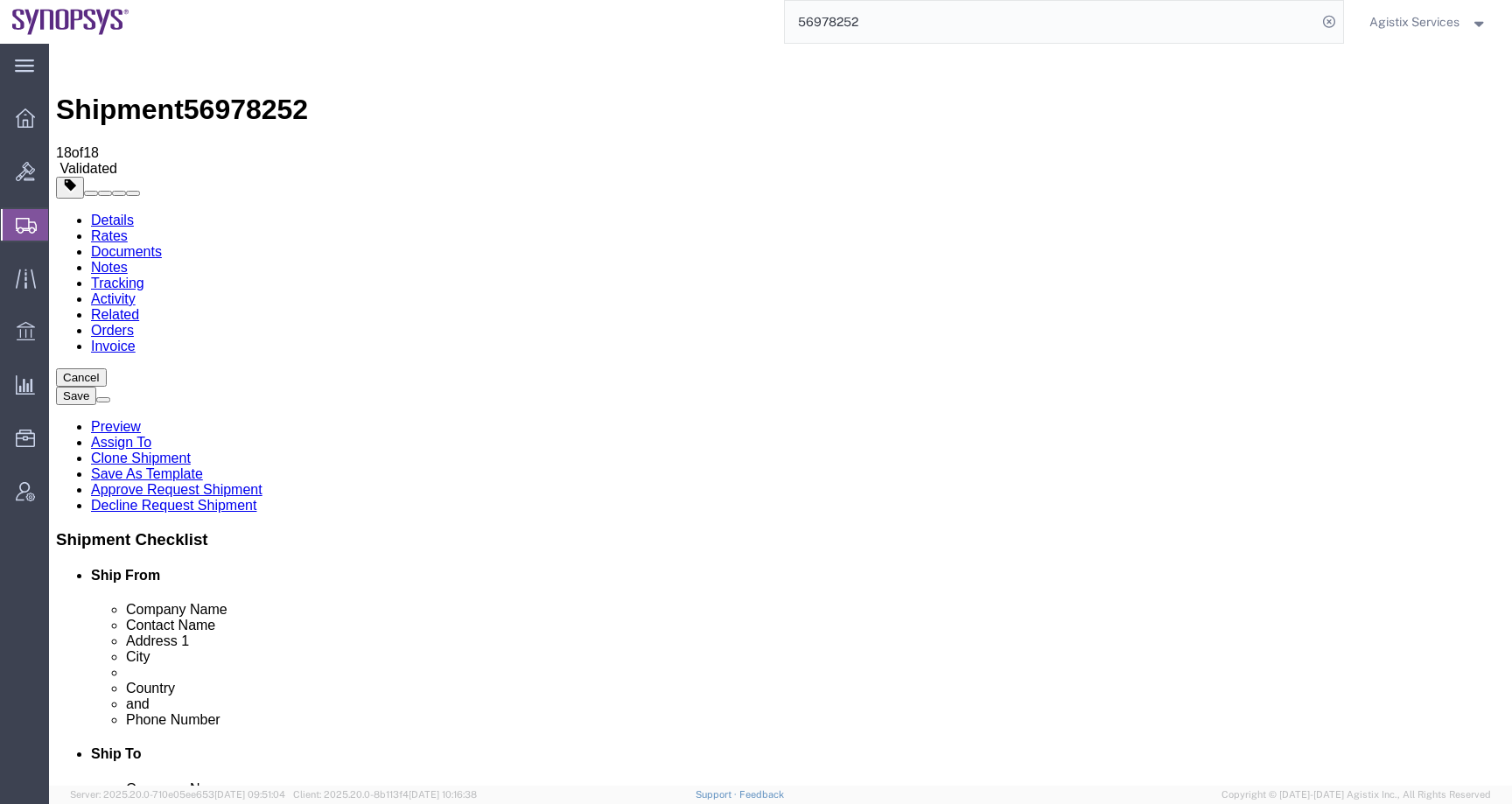
click input "text"
paste input "2624409"
type input "2624409"
drag, startPoint x: 991, startPoint y: 394, endPoint x: 696, endPoint y: 394, distance: 295.0
click div "Address 1 LAGOAS PARK EDIFICIO 4 PISO 2"
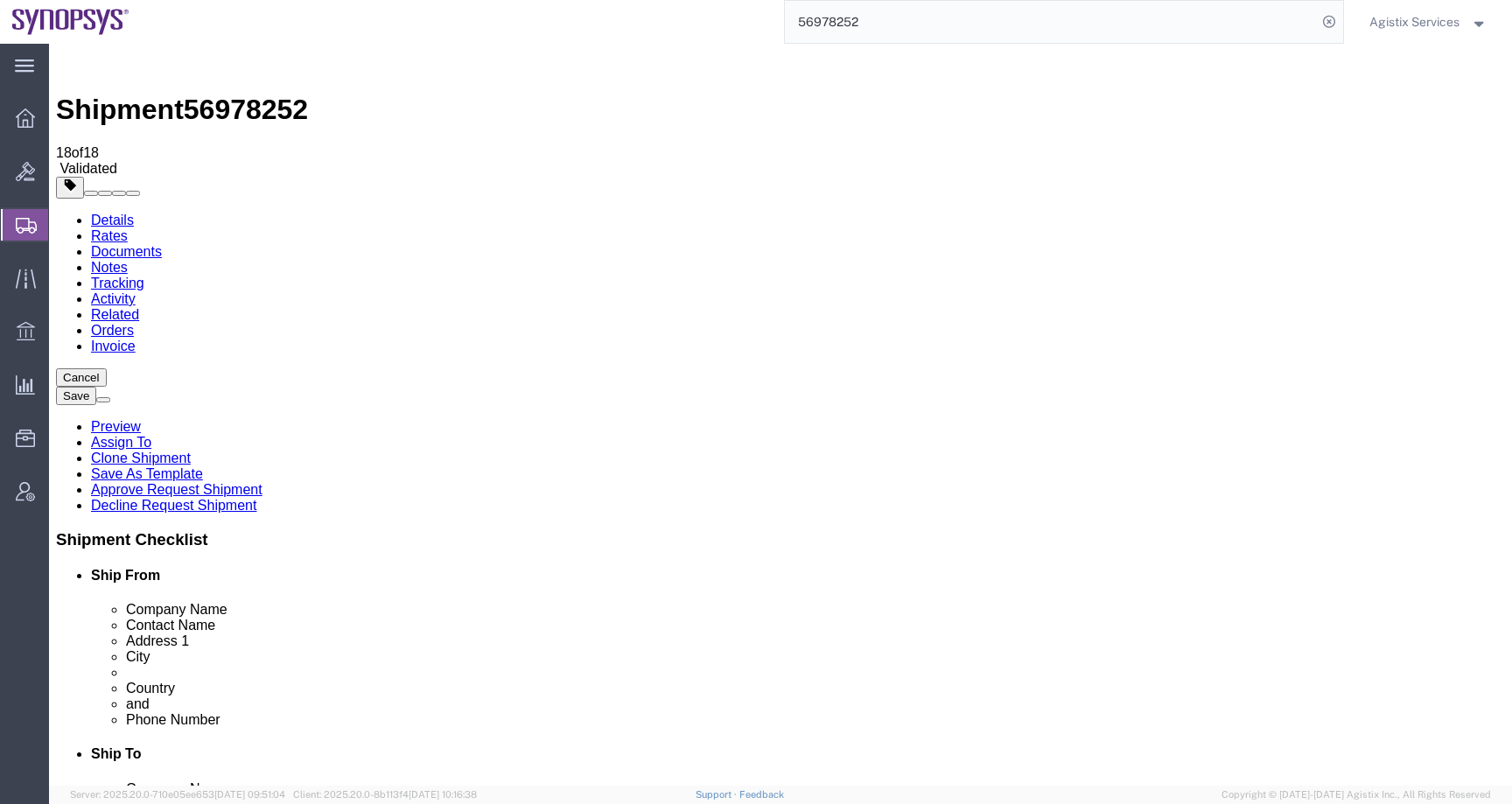
click input "2740-244"
type input "2740-266"
click div "Rate Shipment Send To Bid Rate And Send To Bid Rate And Autotender"
click button "Rate Shipment"
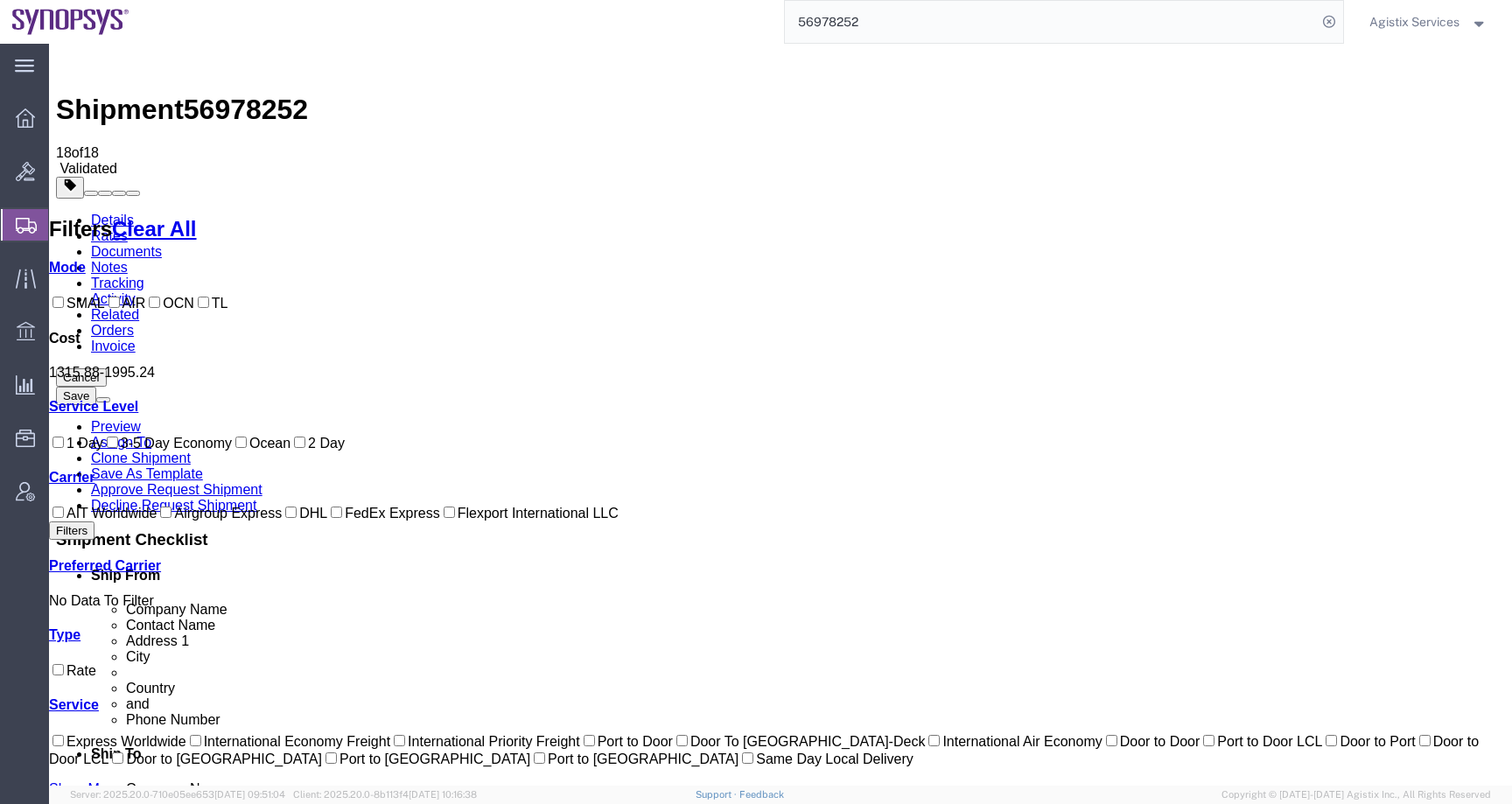
click at [120, 212] on link "Details" at bounding box center [112, 219] width 43 height 15
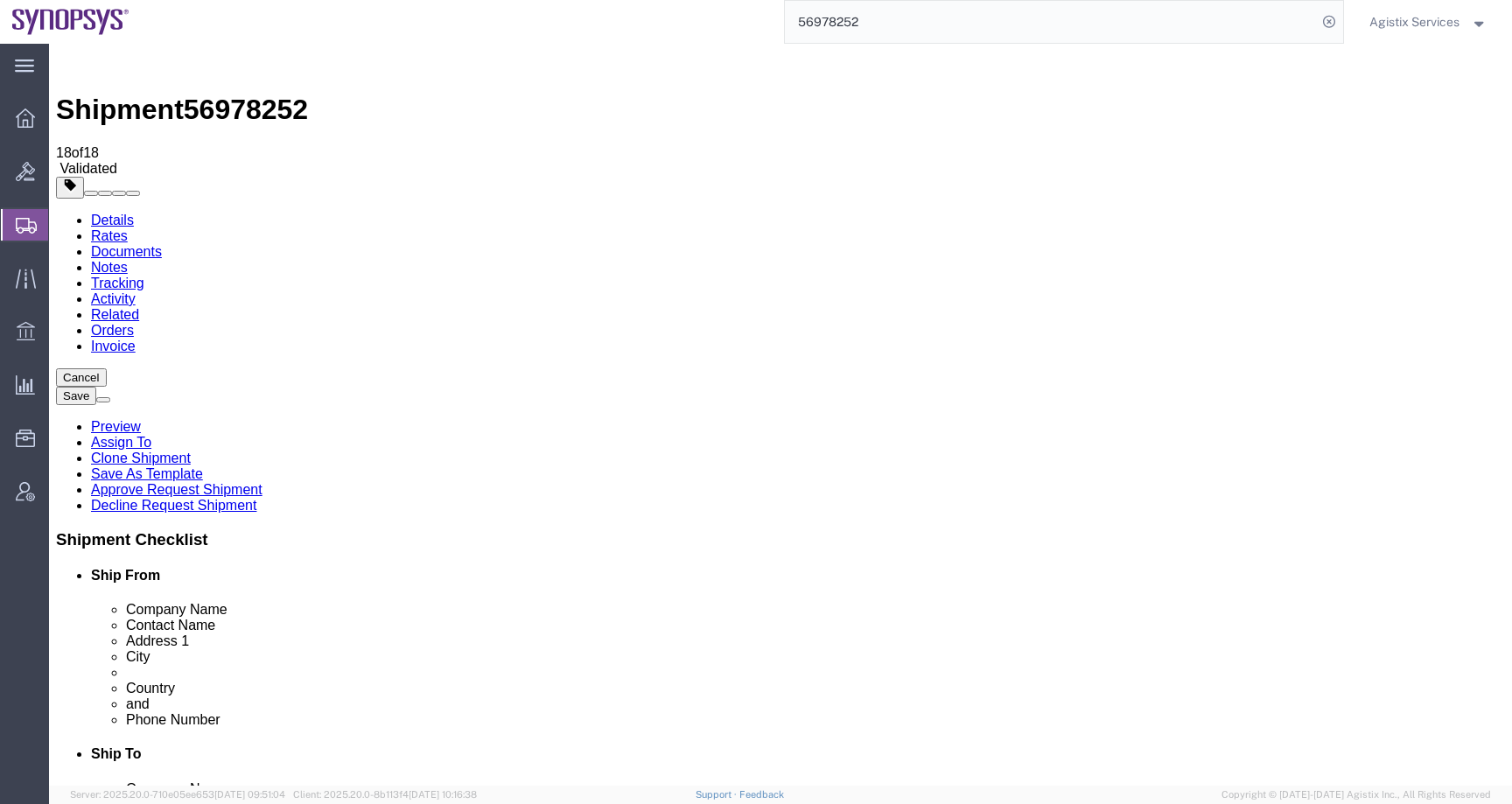
drag, startPoint x: 269, startPoint y: 564, endPoint x: 180, endPoint y: 563, distance: 89.0
click div "Postal Code 2624409"
click button "Rate Shipment"
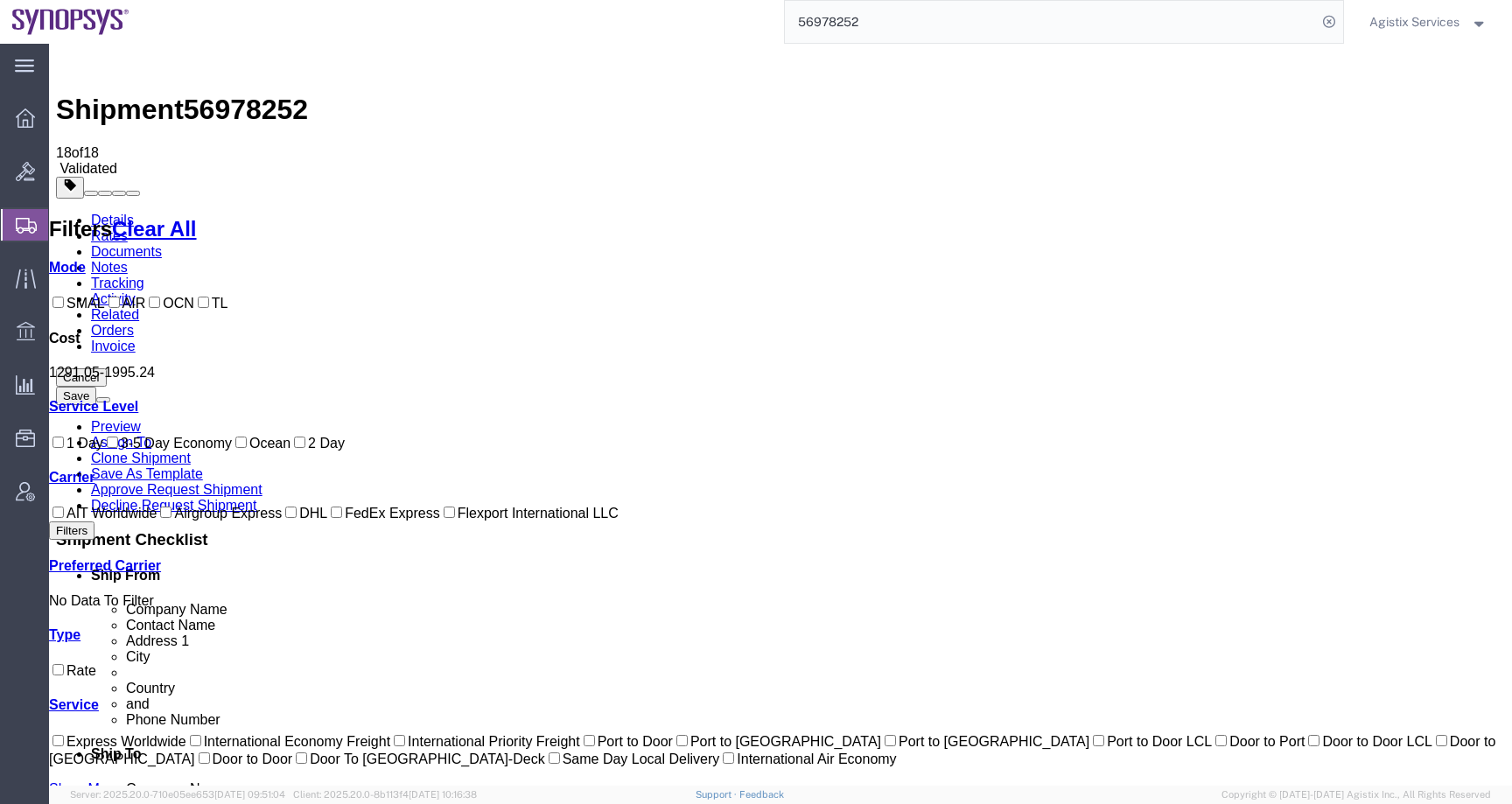
click at [115, 212] on link "Details" at bounding box center [112, 219] width 43 height 15
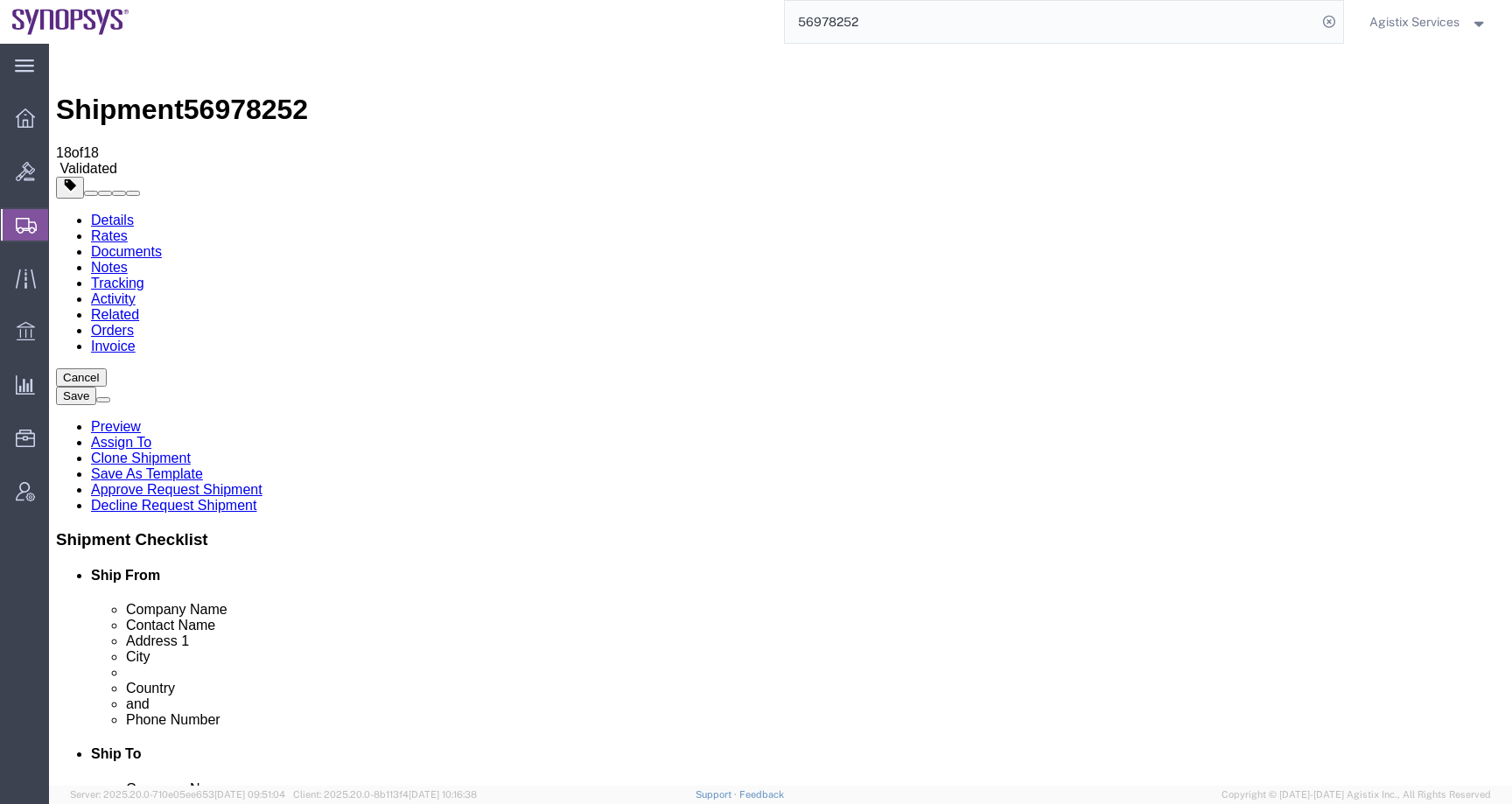
click input "text"
paste input "2624409"
type input "26244"
click button "Rate Shipment"
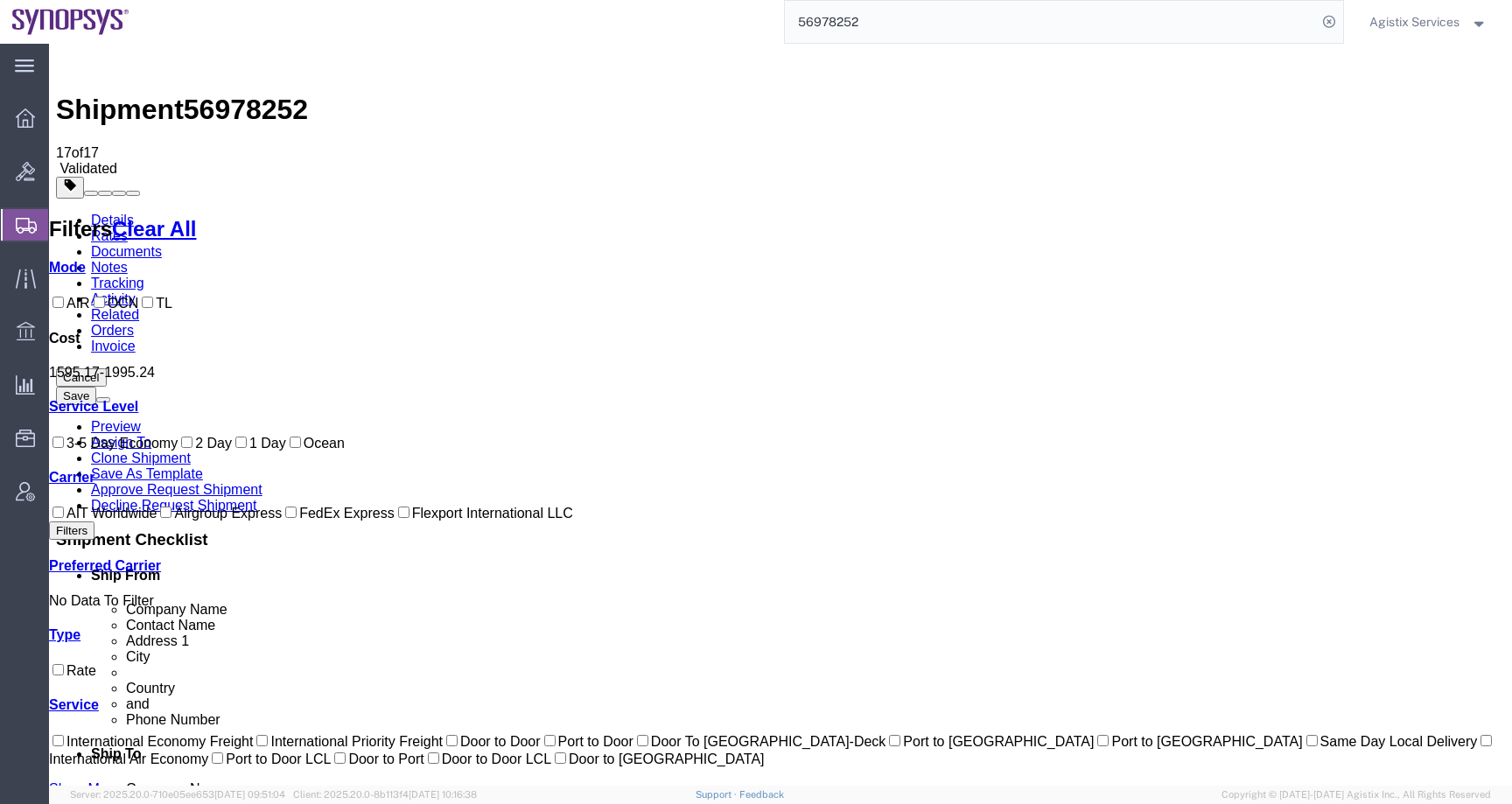
click at [105, 212] on link "Details" at bounding box center [112, 219] width 43 height 15
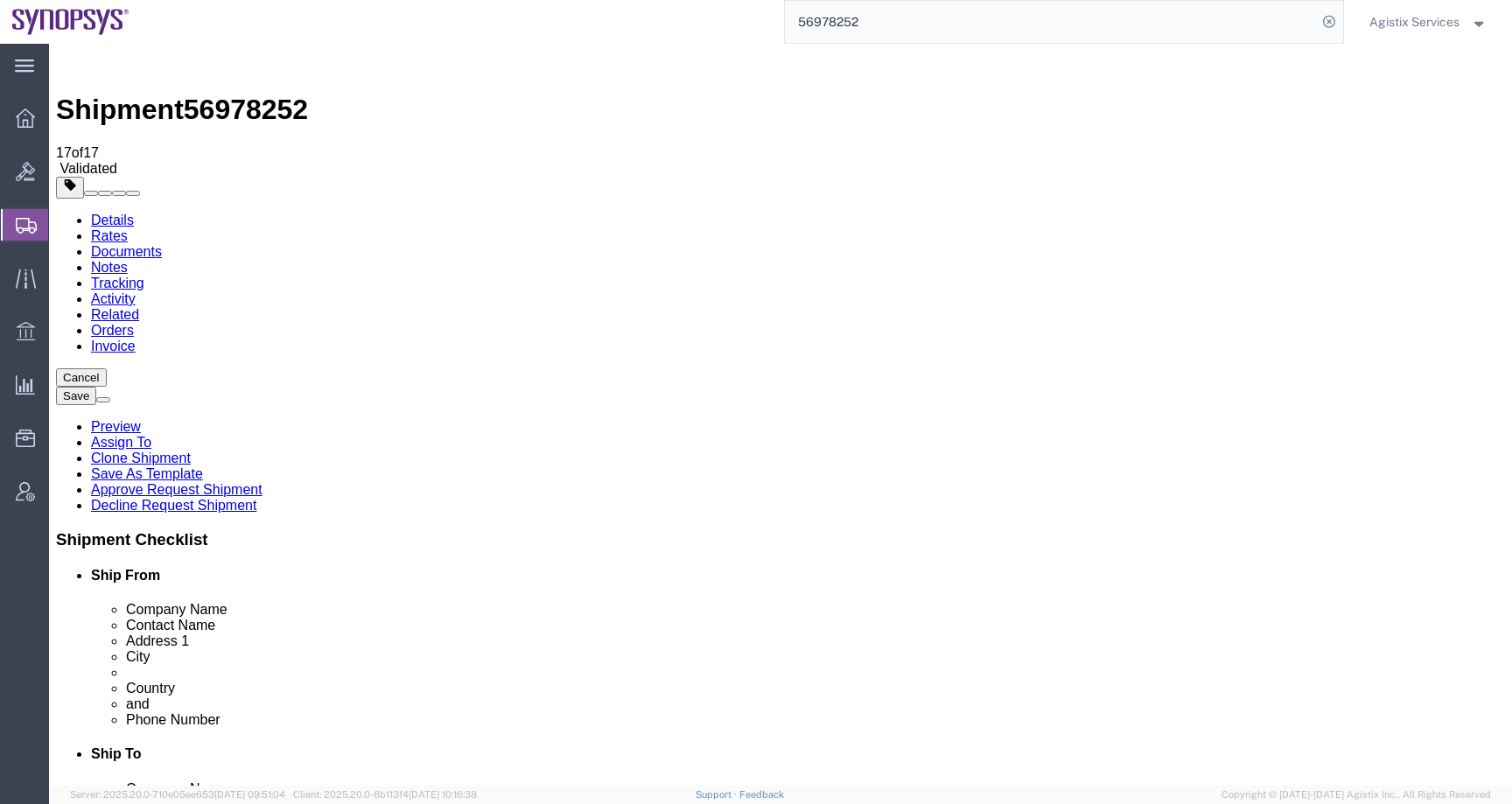
click input "26244"
click at [1380, 20] on span "Agistix Services" at bounding box center [1414, 22] width 90 height 20
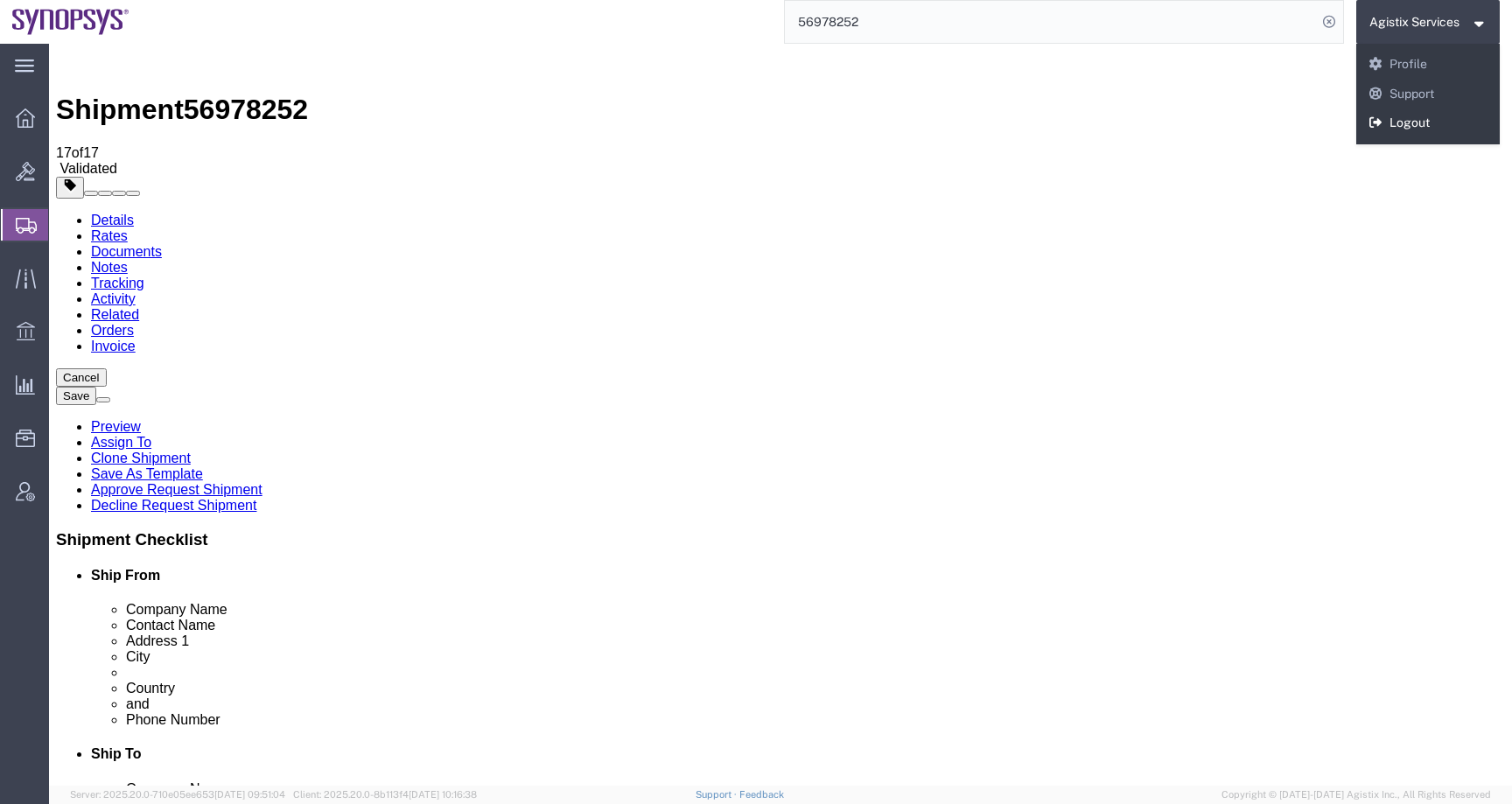
click at [1390, 122] on link "Logout" at bounding box center [1428, 123] width 144 height 29
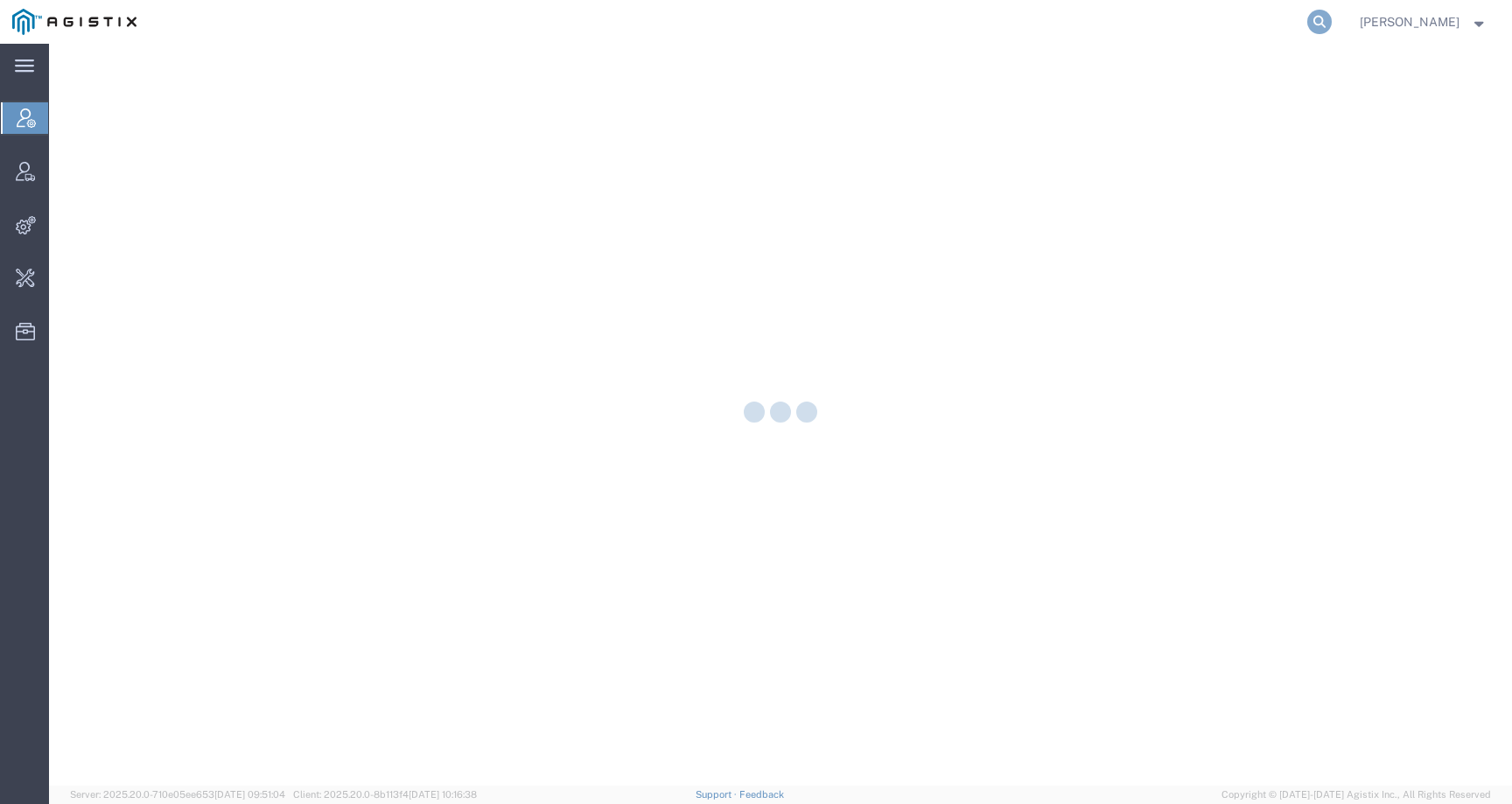
click at [1332, 25] on icon at bounding box center [1320, 22] width 25 height 25
click at [1260, 30] on input "search" at bounding box center [1041, 21] width 532 height 42
paste input "56978273"
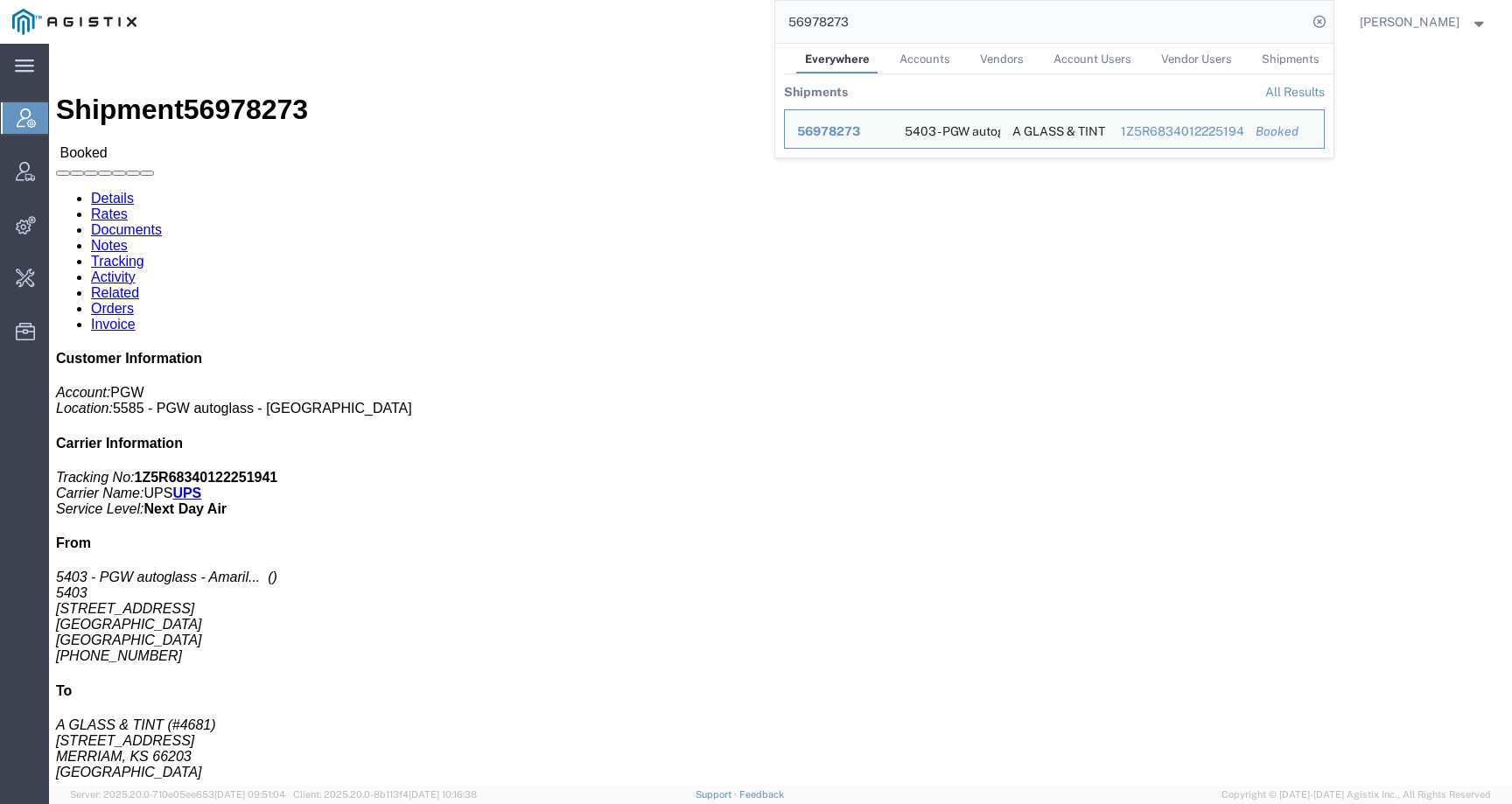
click div "Ship From 5403 - PGW autoglass - Amarillo 5403 [STREET_ADDRESS] [PHONE_NUMBER] …"
drag, startPoint x: 918, startPoint y: 28, endPoint x: 724, endPoint y: 28, distance: 194.0
click at [724, 28] on div "56978273 Everywhere Accounts Vendors Account Users Vendor Users Shipments Shipm…" at bounding box center [740, 21] width 1185 height 44
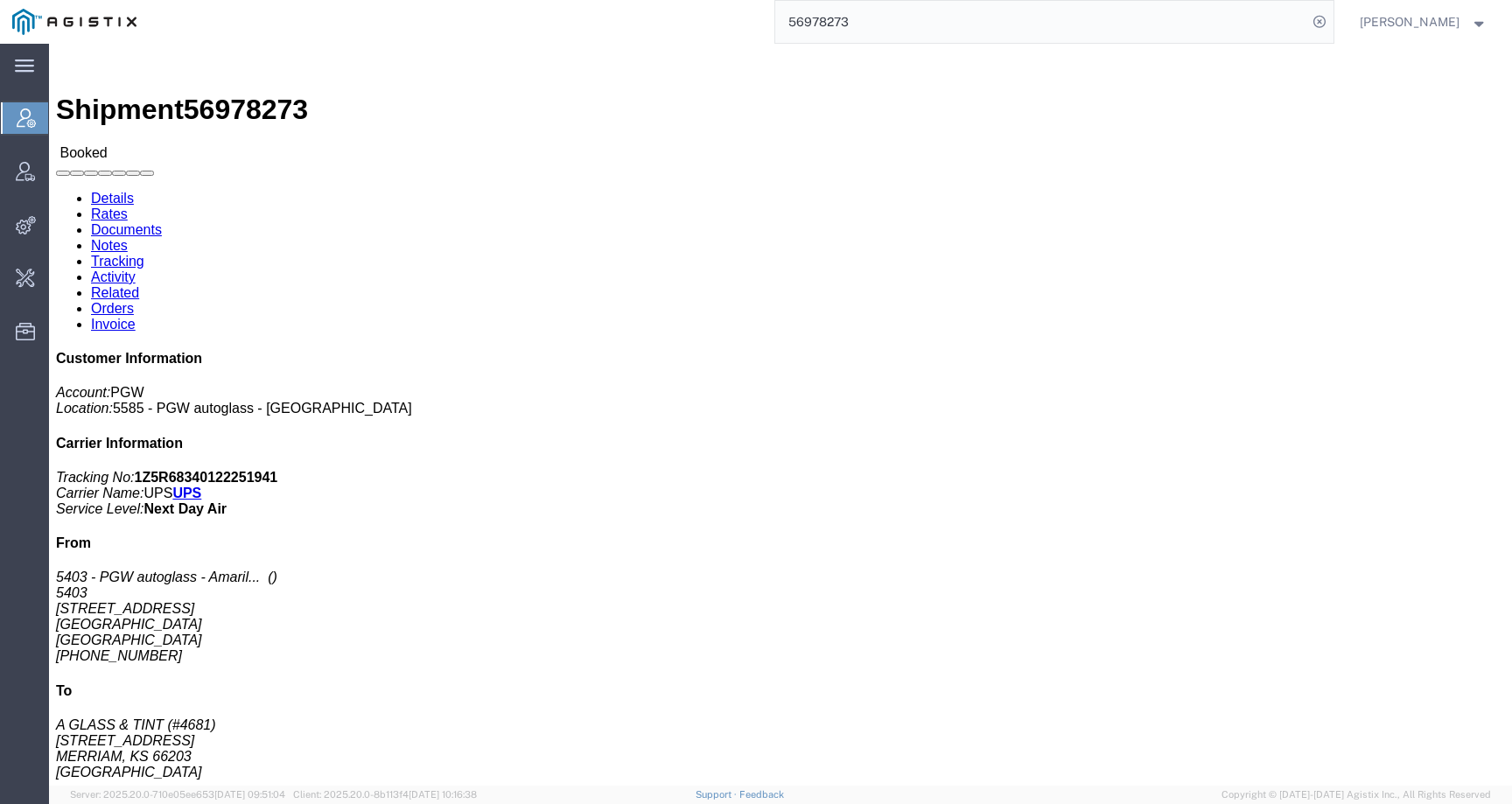
drag, startPoint x: 898, startPoint y: 25, endPoint x: 720, endPoint y: 24, distance: 178.0
click at [720, 24] on div "56978273" at bounding box center [740, 21] width 1185 height 44
type input "offline@pgw"
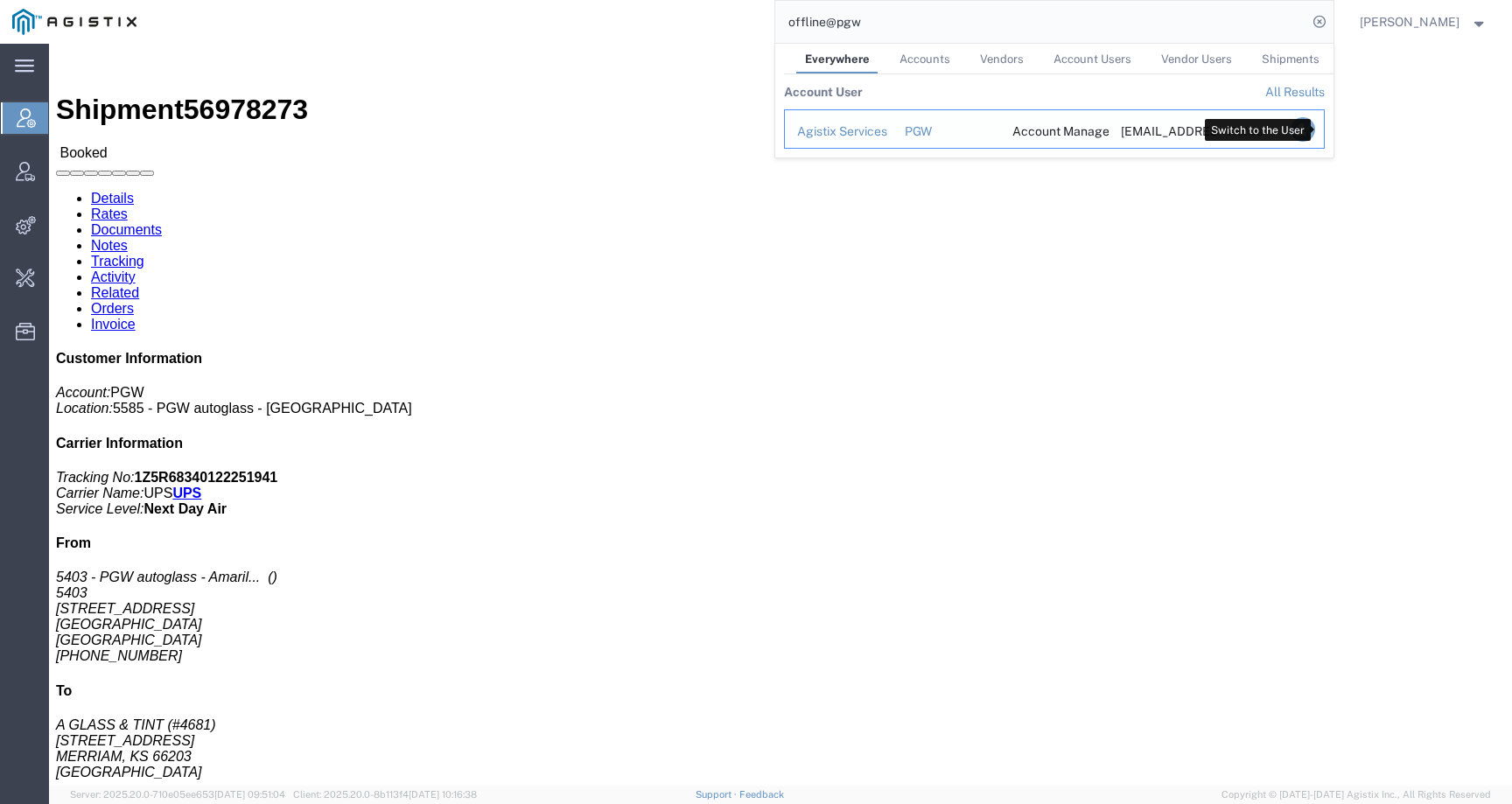
click at [1315, 123] on icon "Search Results" at bounding box center [1302, 130] width 25 height 25
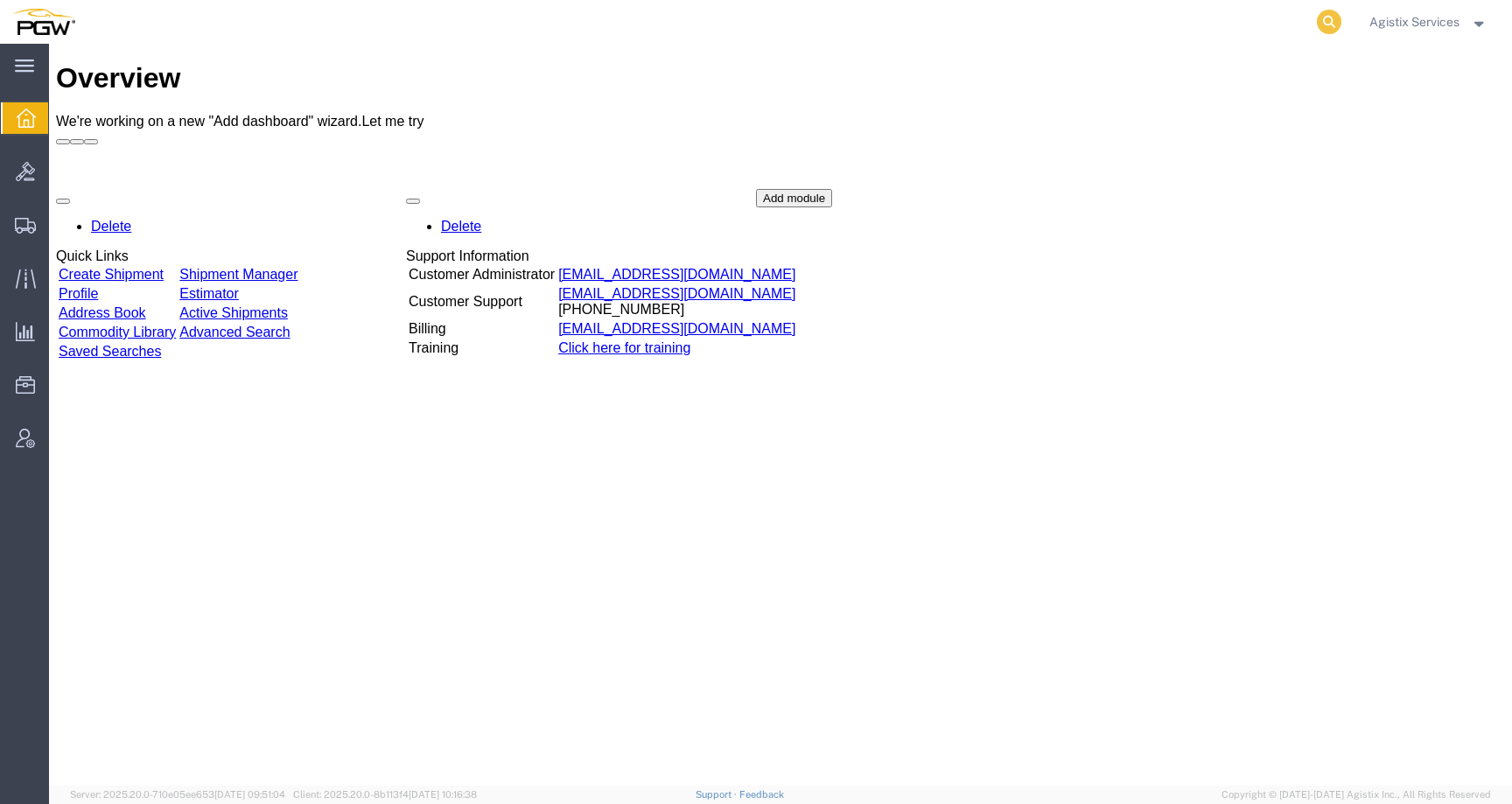
click at [1324, 23] on icon at bounding box center [1330, 22] width 25 height 25
click at [1284, 23] on input "search" at bounding box center [1051, 21] width 532 height 42
paste input "56978273"
type input "56978273"
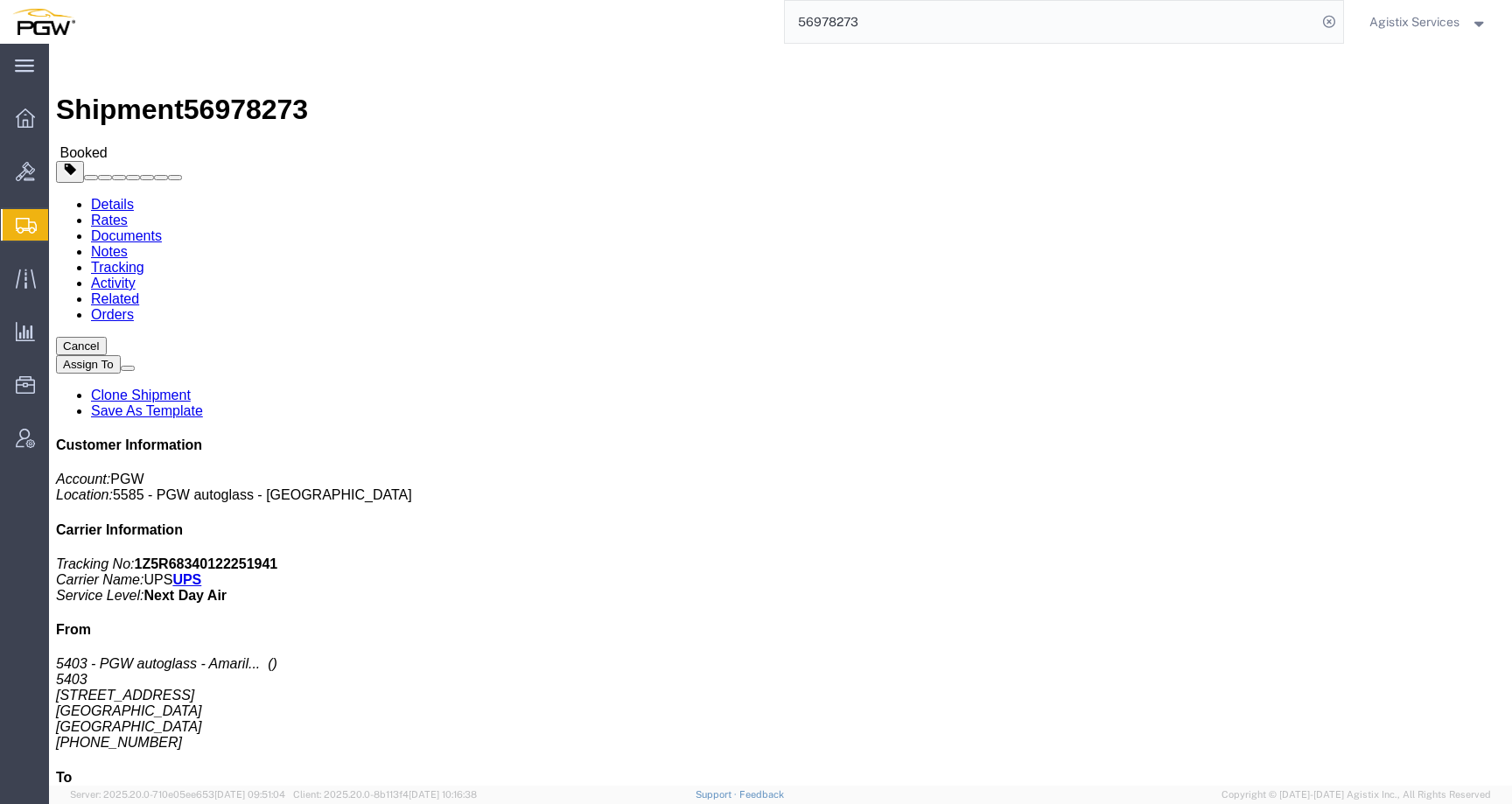
drag, startPoint x: 20, startPoint y: 241, endPoint x: 118, endPoint y: 250, distance: 98.4
click address "5403 - PGW autoglass - Amarillo 5403 801 S Grant St Amarillo, TX 79101 United S…"
copy address "Amarillo, TX 79101 United States"
click span "button"
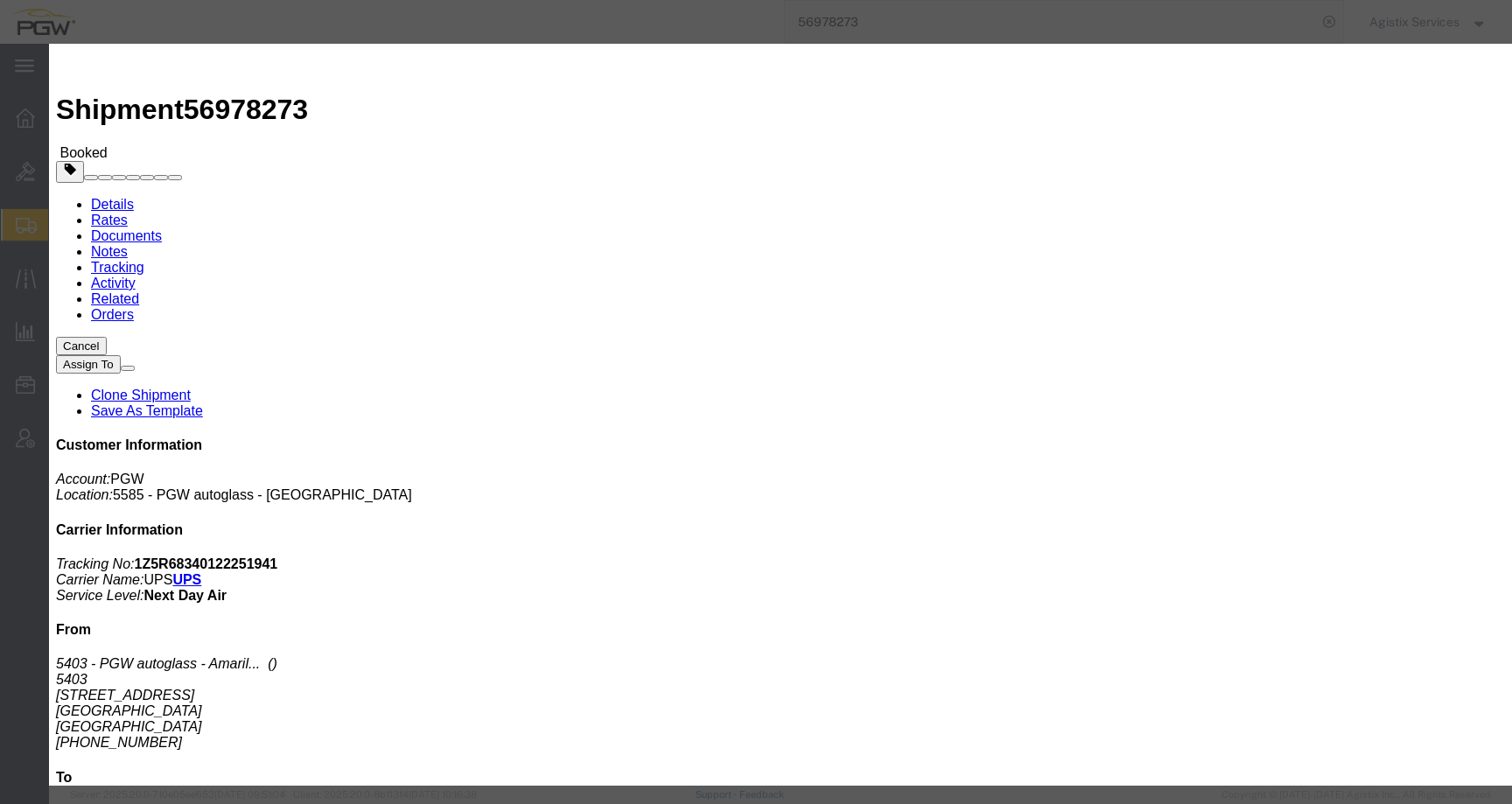
click div "Sep 30 2025 7:53 AM"
click input "8:53 AM"
click input "8:00 AM"
type input "9:00 AM"
click button "Apply"
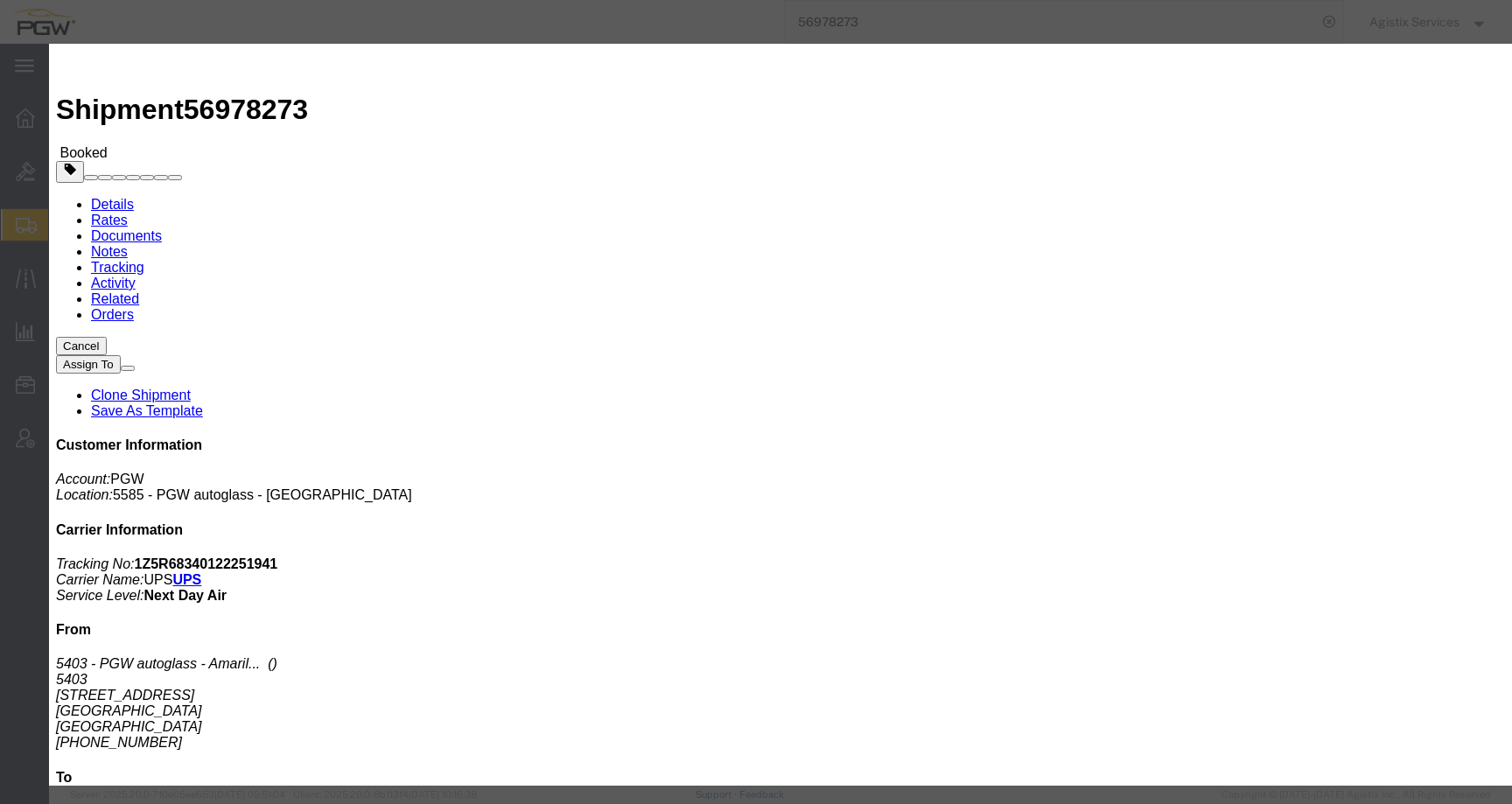
click div "Sep 30 2025 10:53 AM"
click input "1:53 AM"
click input "1:00AM"
type input "1:00 PM"
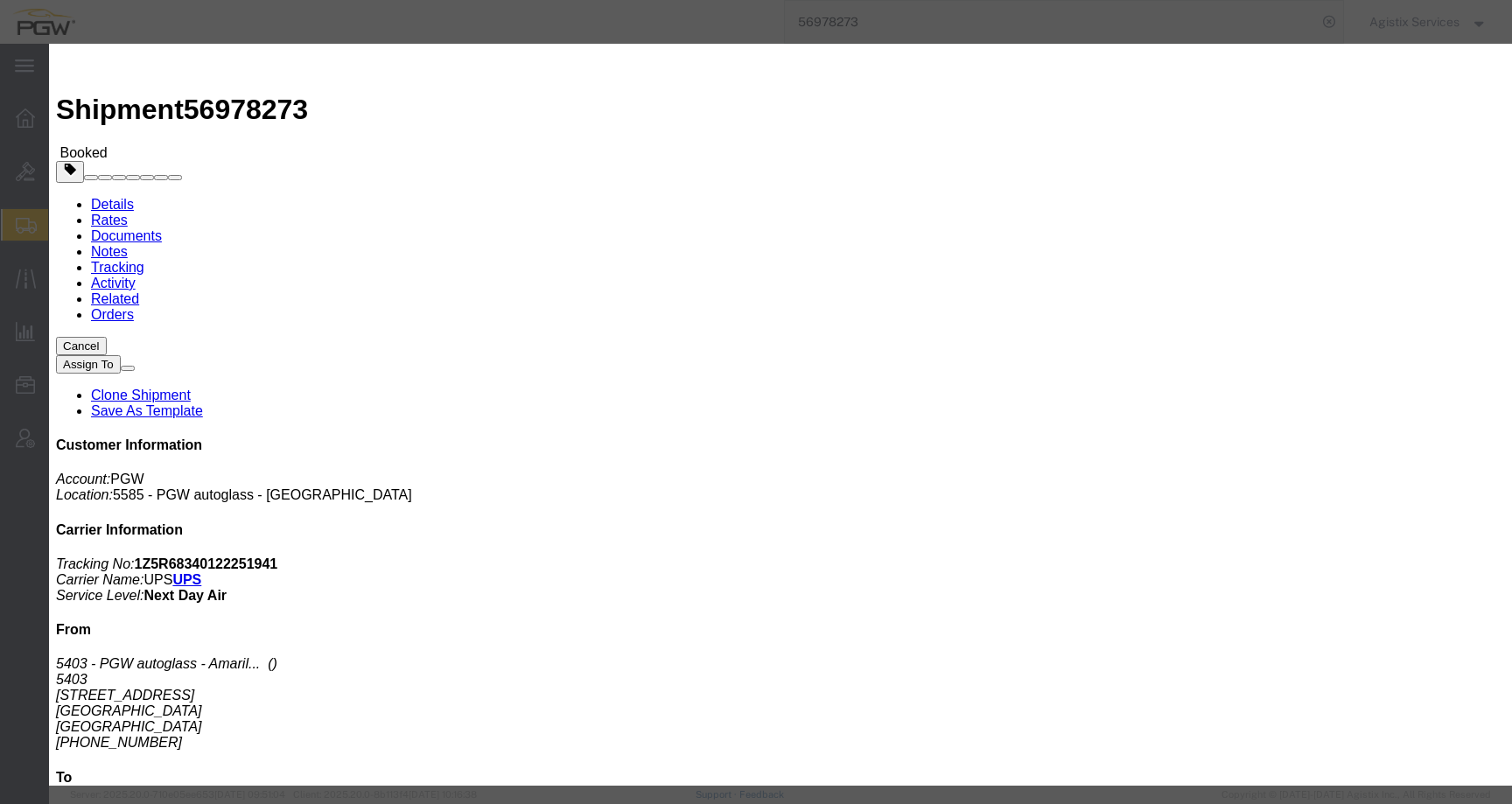
click button "Apply"
click button "Save"
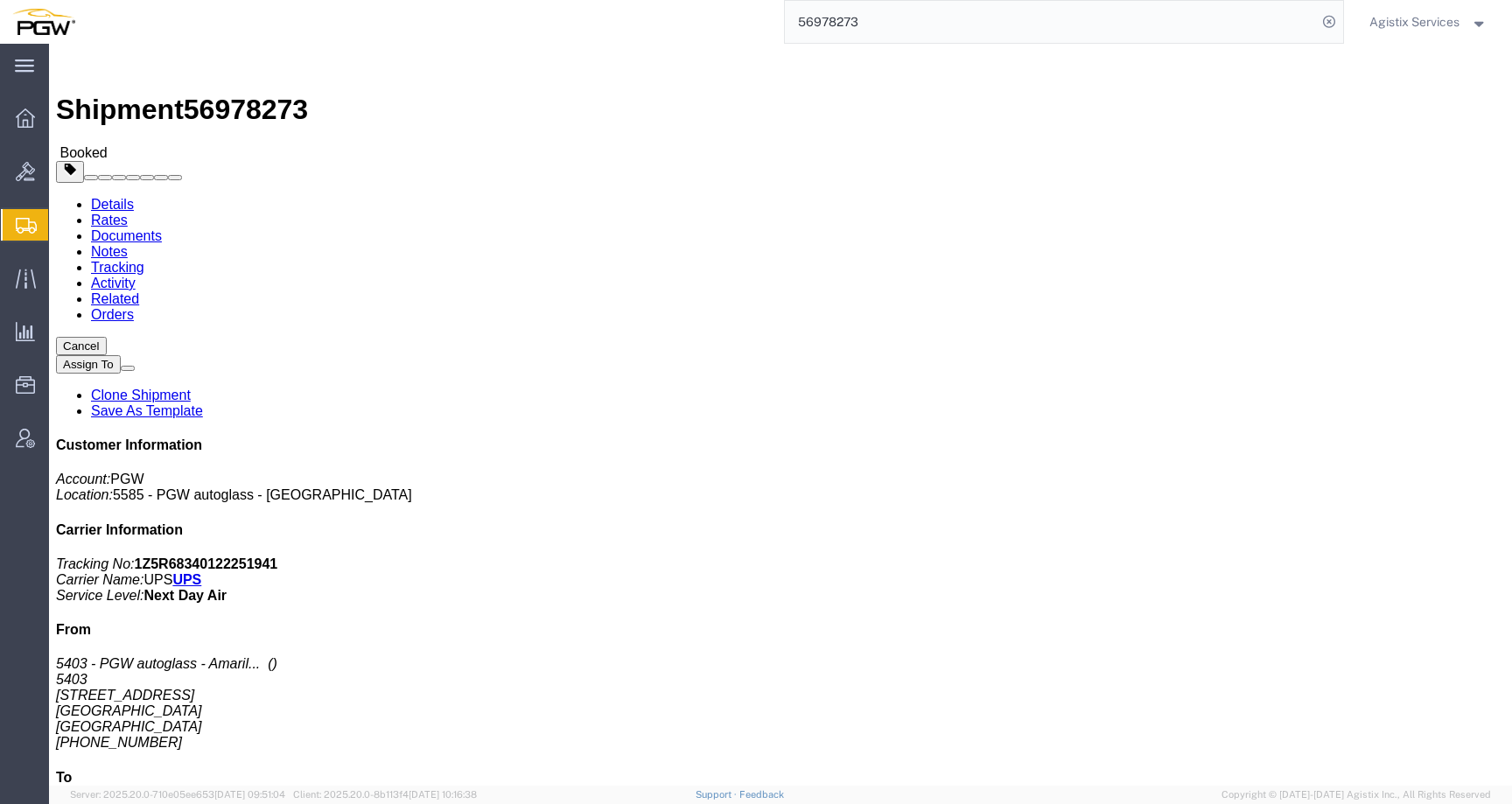
click icon "button"
click link "Activity"
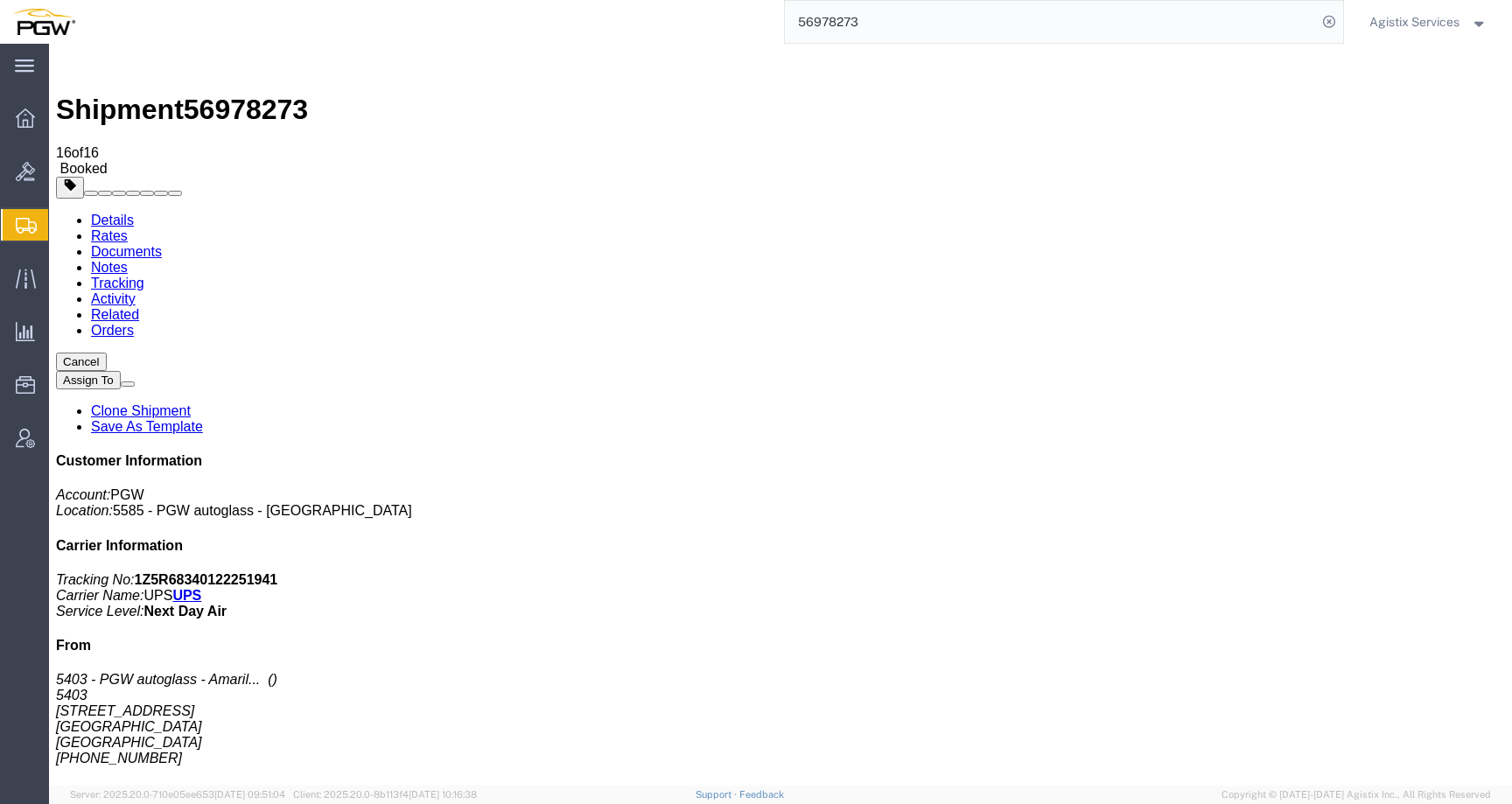
scroll to position [280, 0]
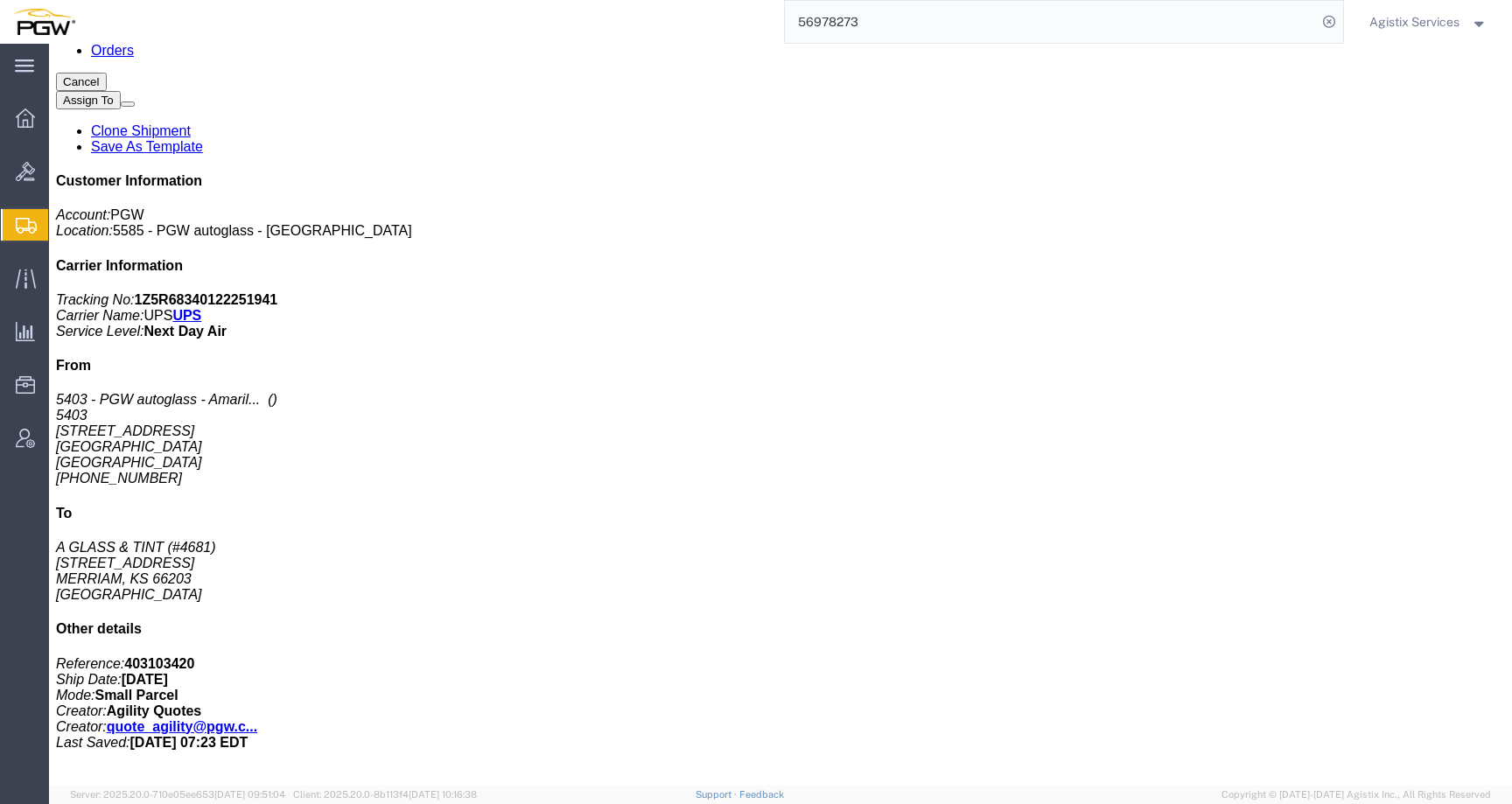
click at [1441, 20] on span "Agistix Services" at bounding box center [1414, 22] width 90 height 20
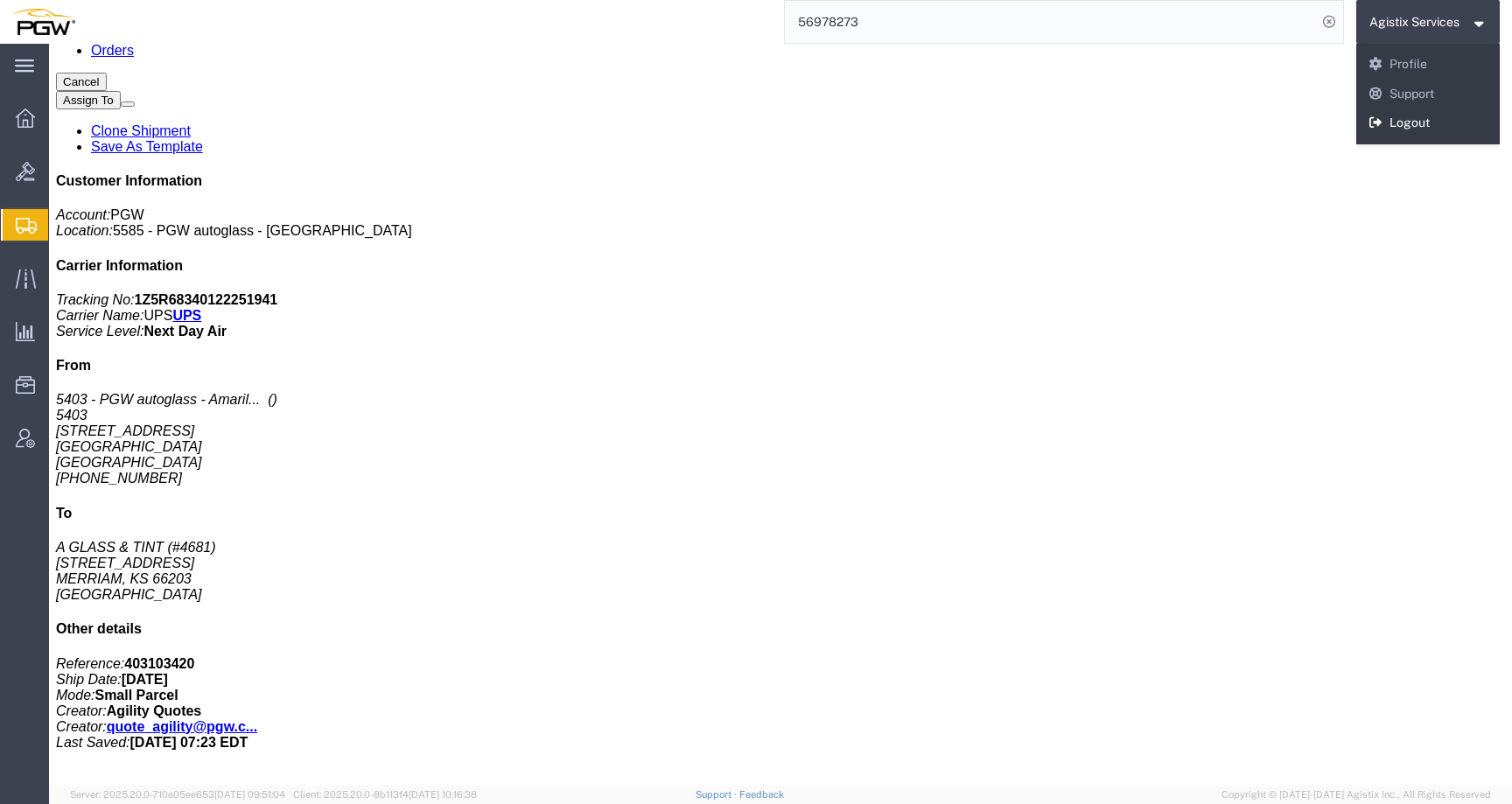
click at [1425, 131] on link "Logout" at bounding box center [1428, 123] width 144 height 29
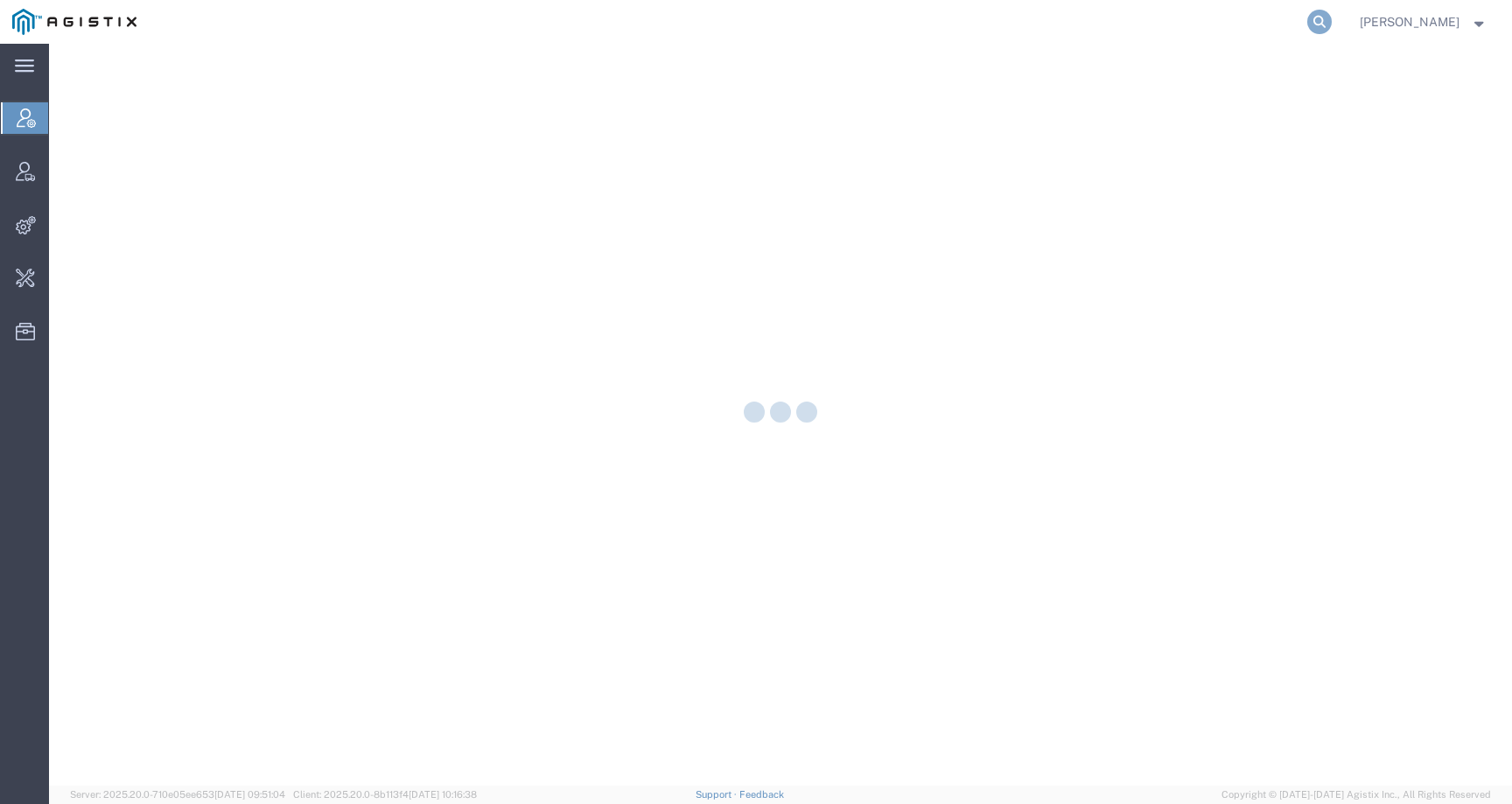
click at [1332, 20] on icon at bounding box center [1320, 22] width 25 height 25
click at [1284, 20] on input "search" at bounding box center [1041, 21] width 532 height 42
paste input "56978270"
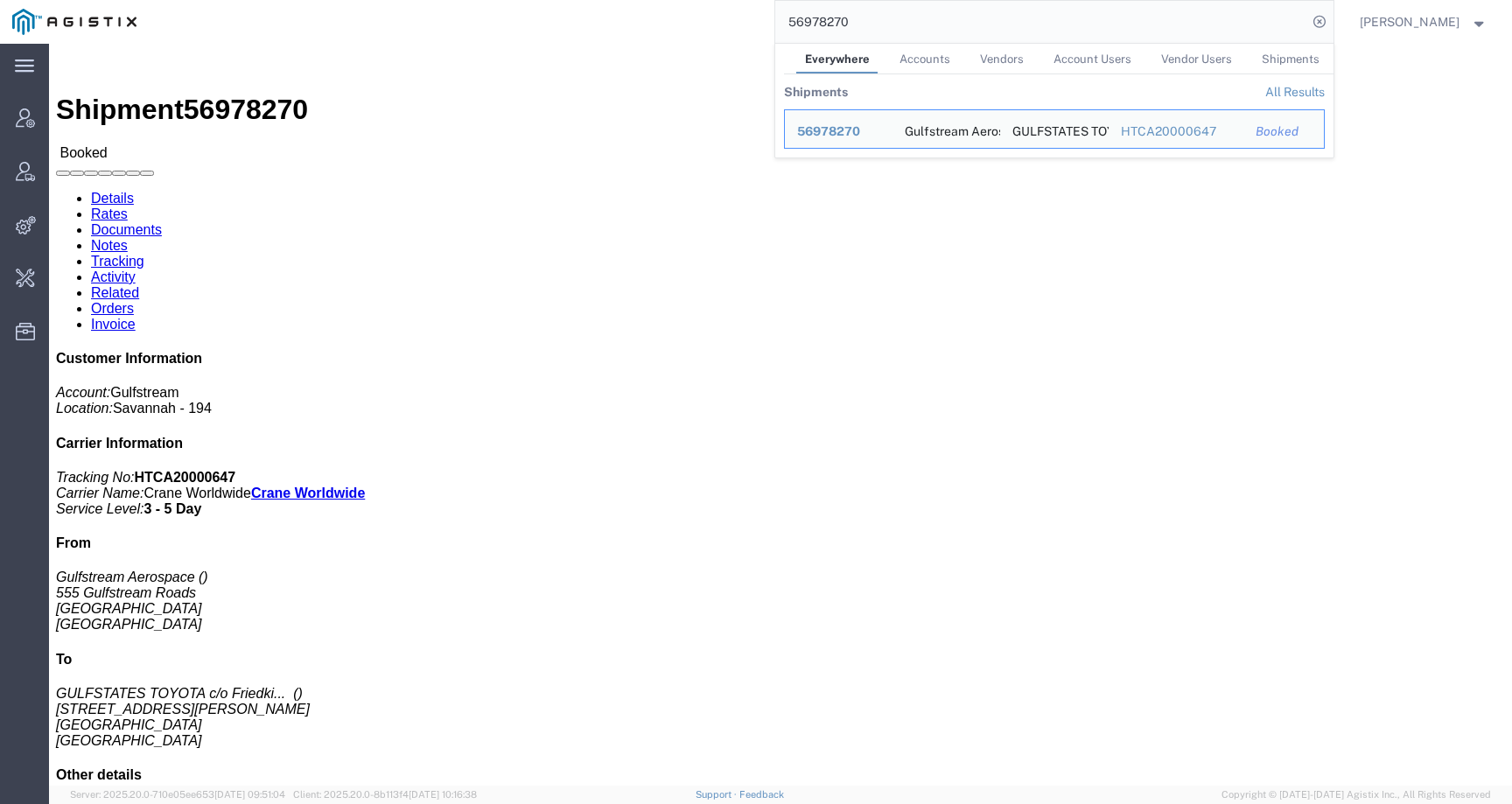
click at [681, 42] on div "56978270 Everywhere Accounts Vendors Account Users Vendor Users Shipments Shipm…" at bounding box center [740, 21] width 1185 height 44
drag, startPoint x: 913, startPoint y: 20, endPoint x: 682, endPoint y: 20, distance: 231.0
click at [682, 20] on div "56978270 Everywhere Accounts Vendors Account Users Vendor Users Shipments Shipm…" at bounding box center [740, 21] width 1185 height 44
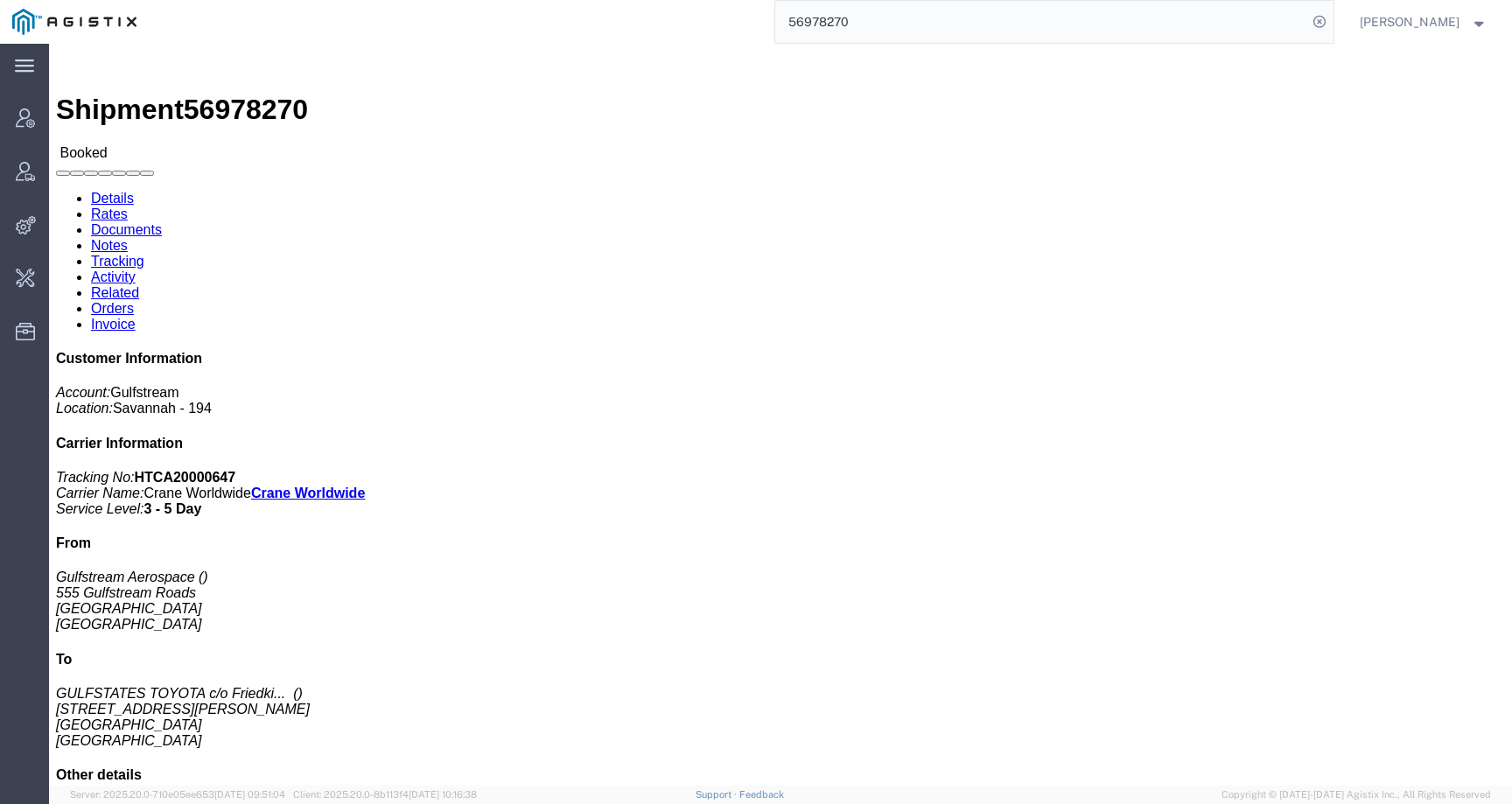
paste input "06165"
type input "56906165"
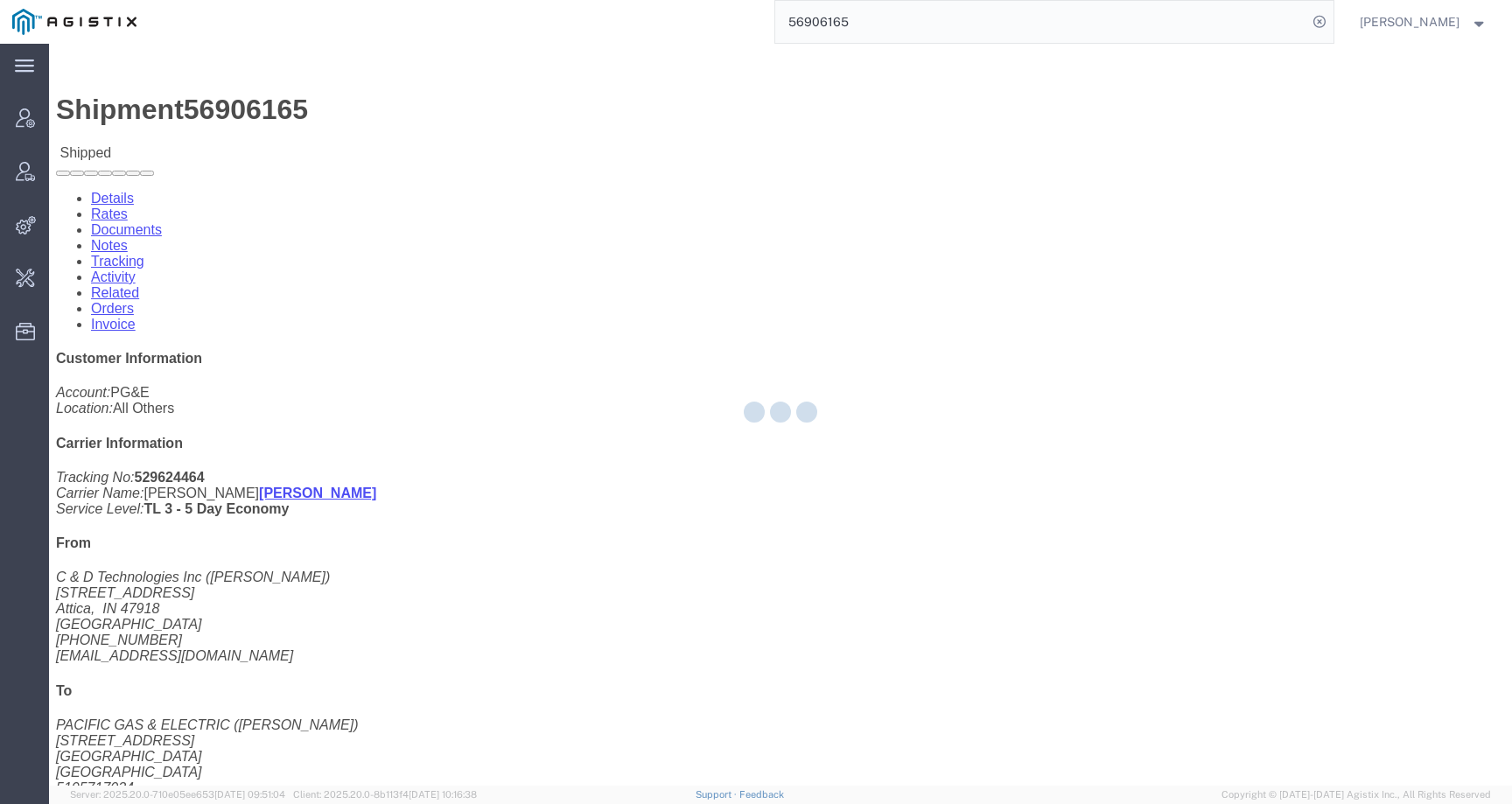
click at [444, 115] on div at bounding box center [780, 414] width 1463 height 742
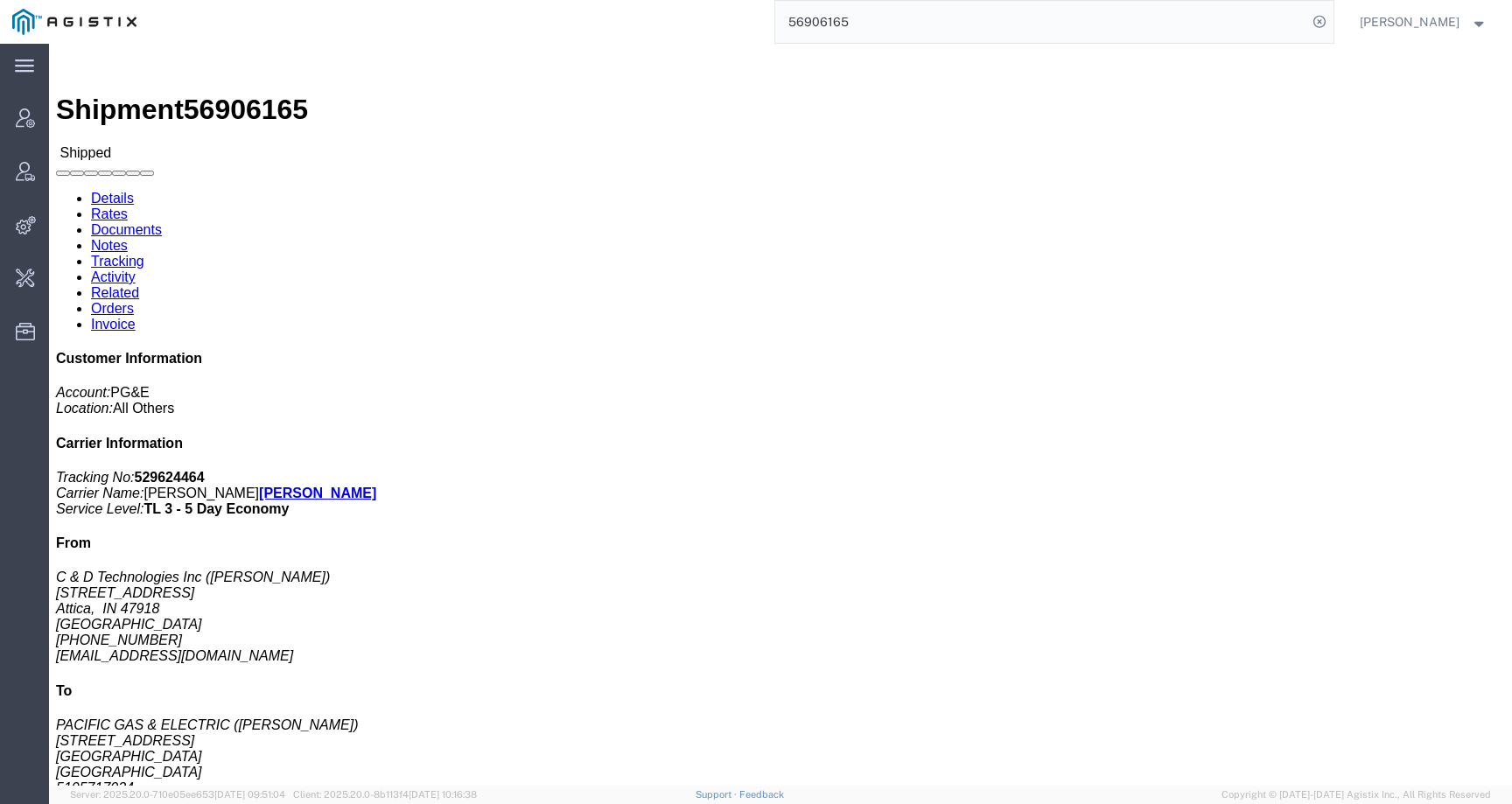
click link "Activity"
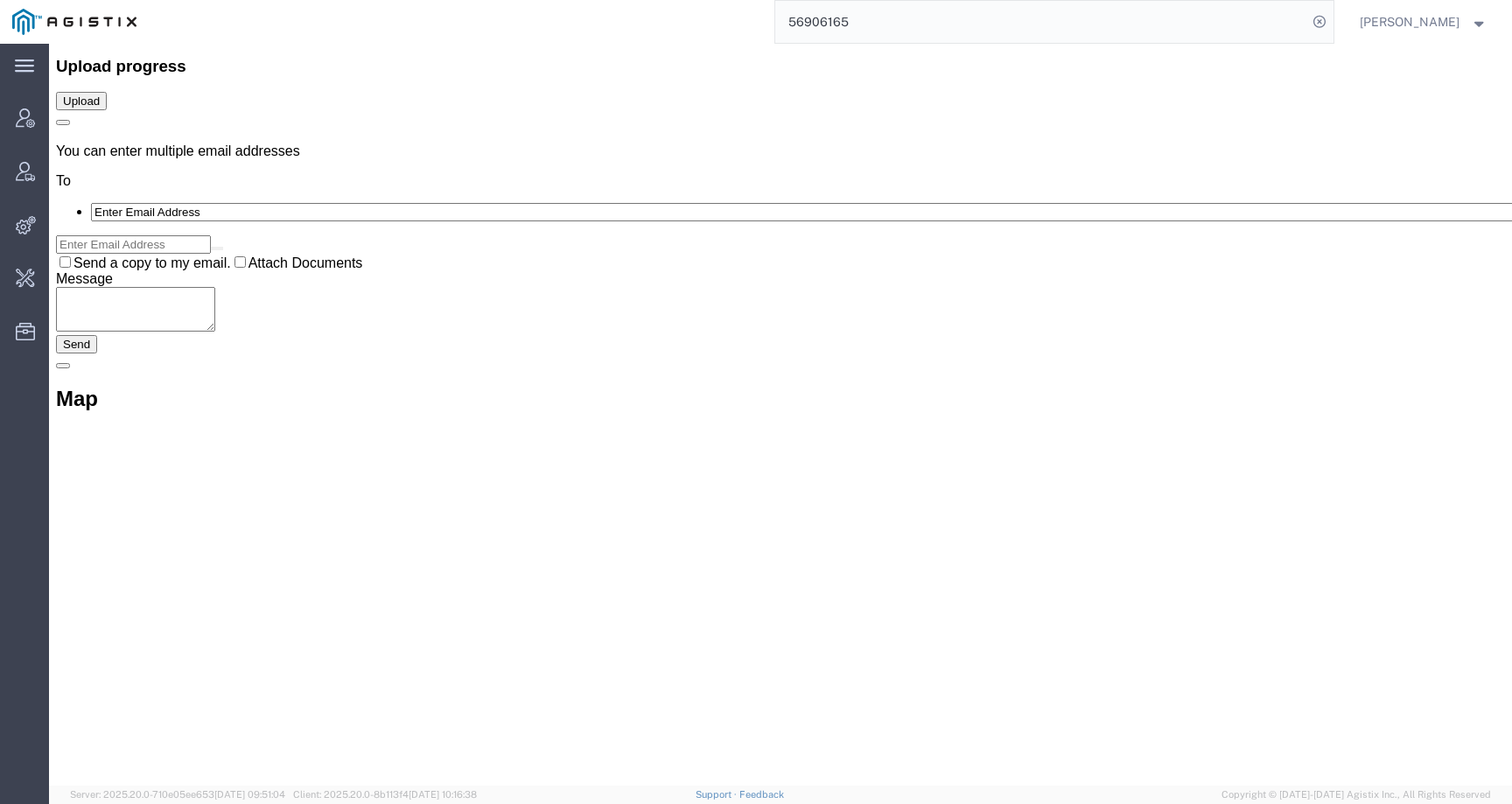
scroll to position [24757, 0]
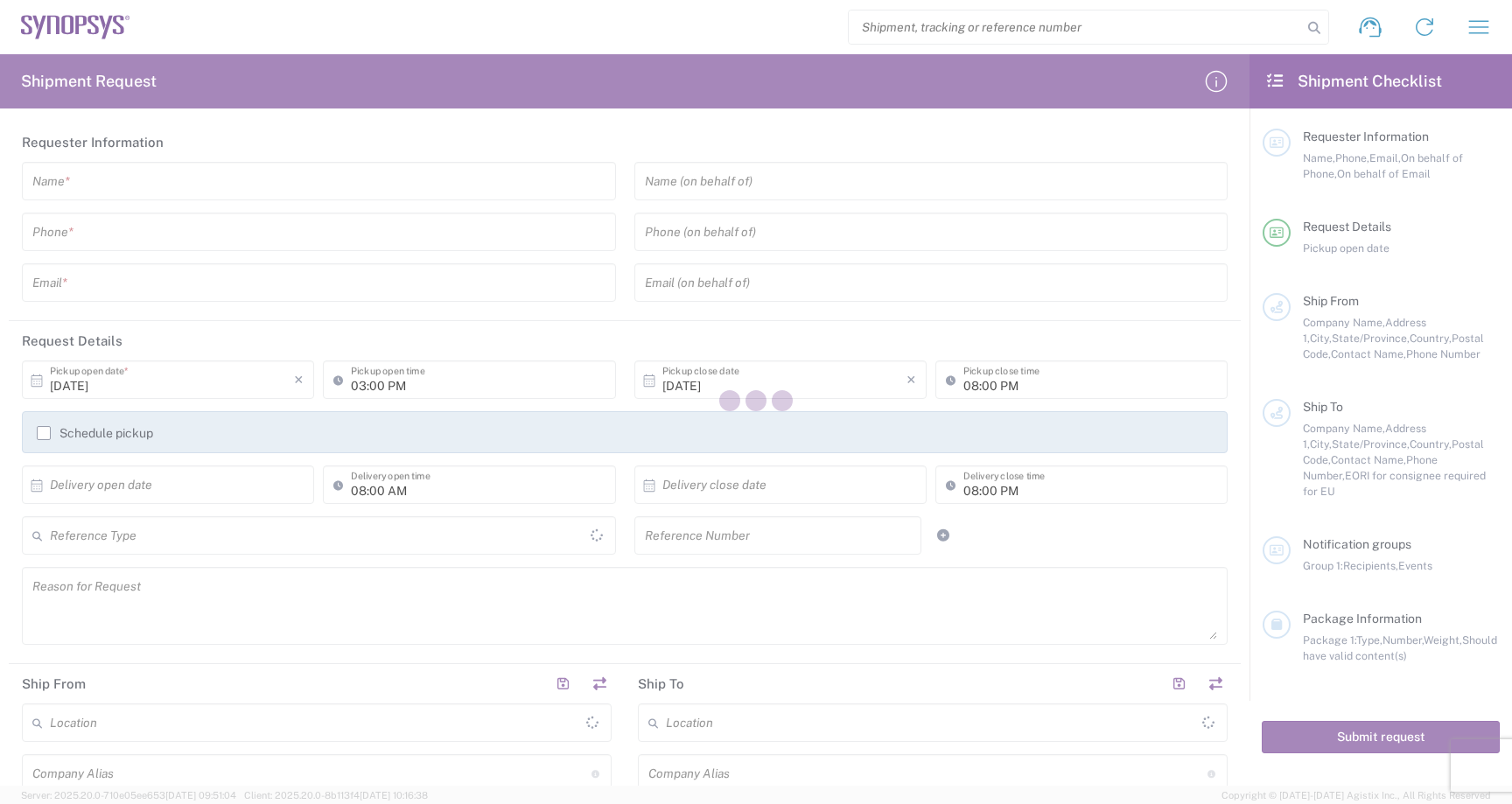
type input "[GEOGRAPHIC_DATA]"
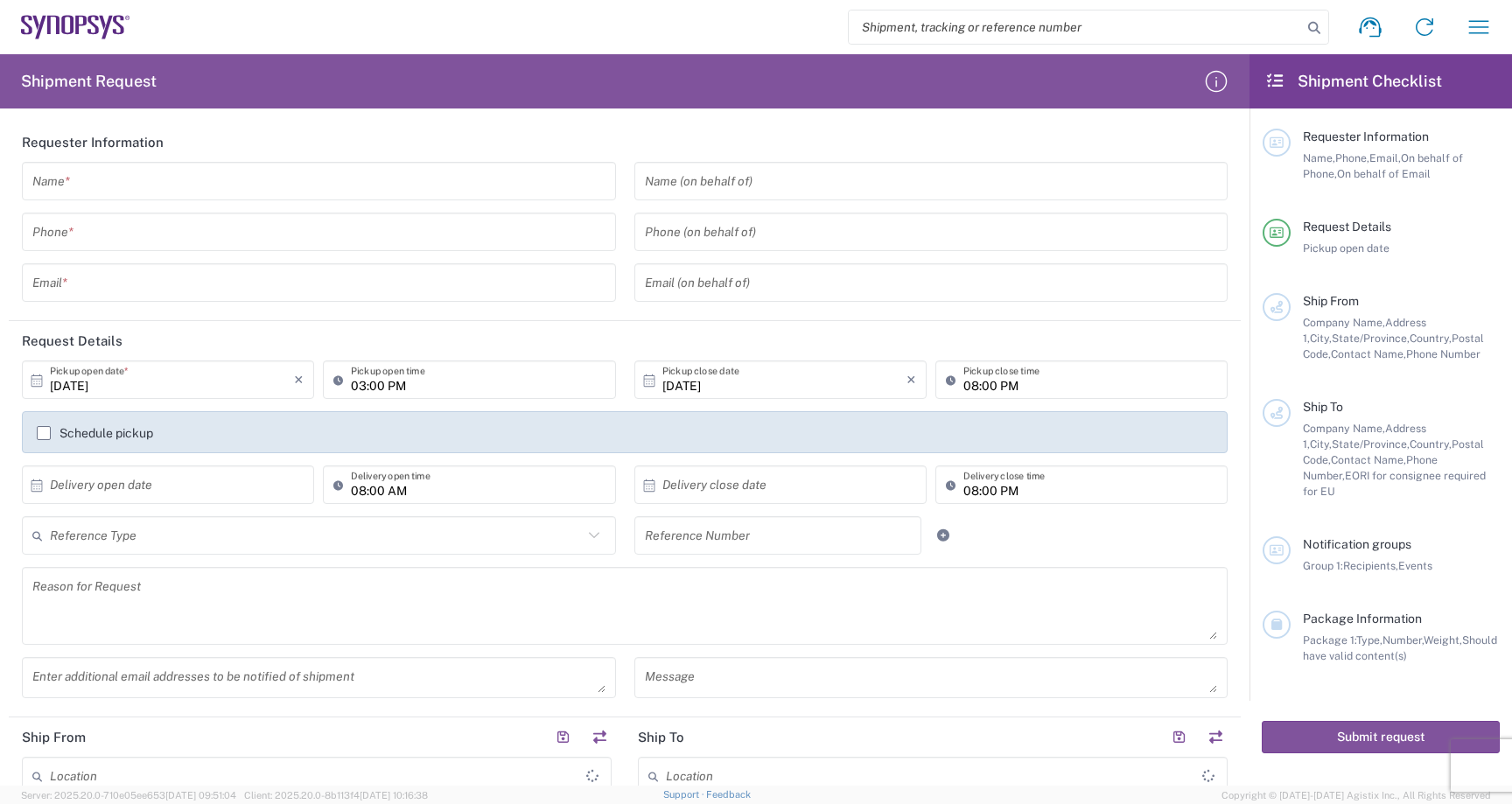
click at [282, 232] on input "tel" at bounding box center [318, 232] width 573 height 30
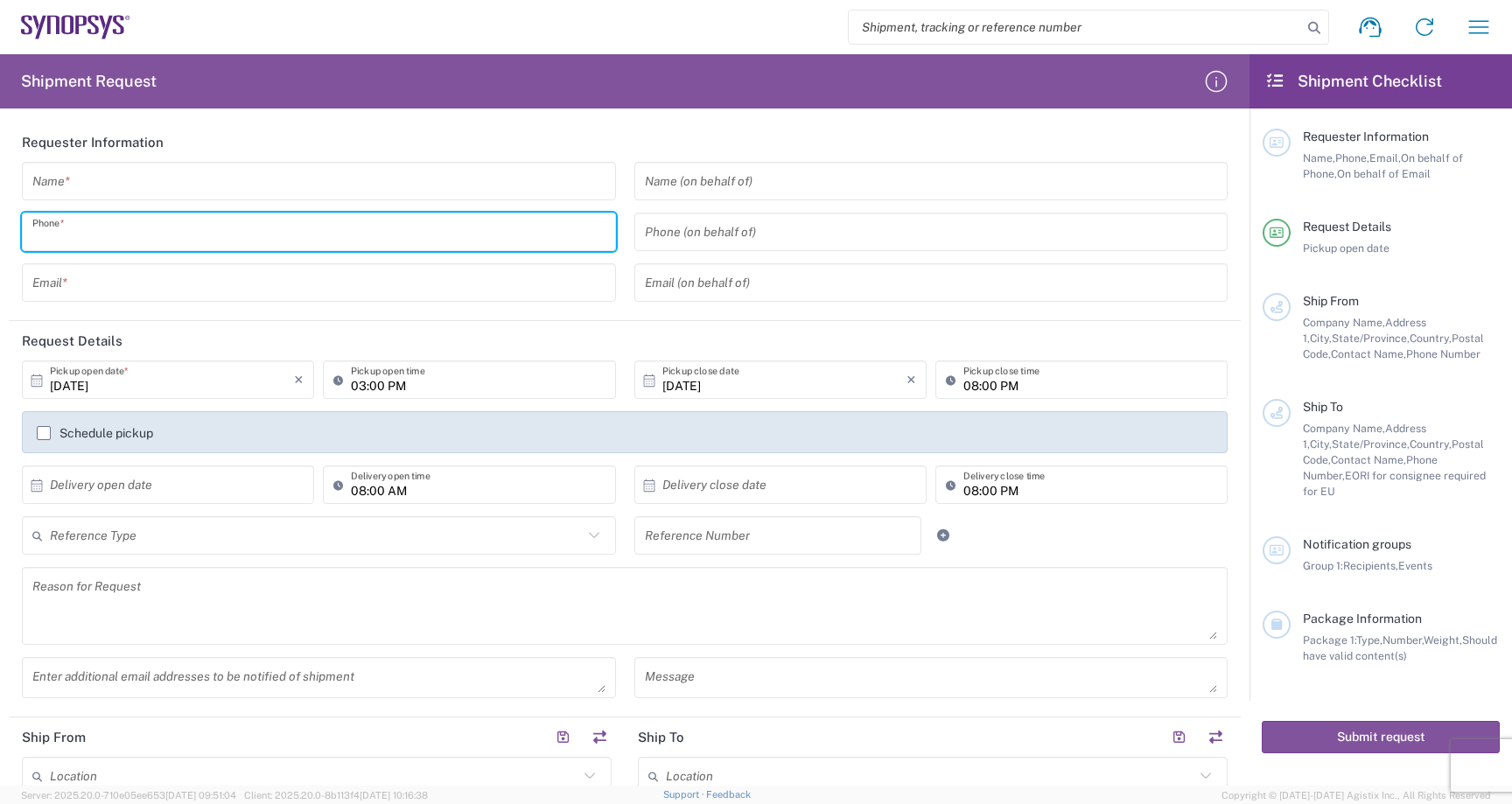
click at [224, 189] on input "text" at bounding box center [318, 181] width 573 height 30
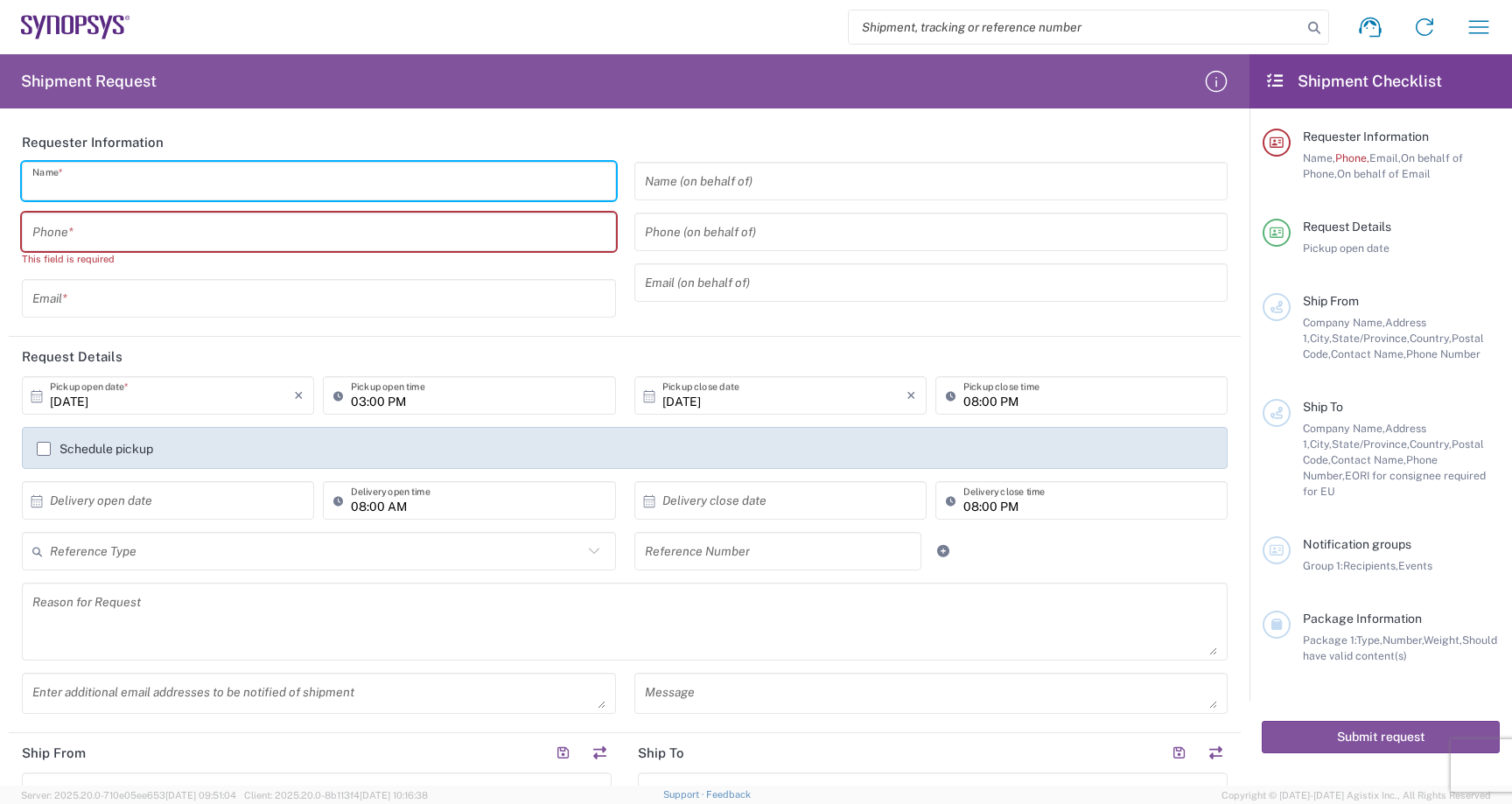
type input "[PERSON_NAME] Test"
click at [225, 286] on input "text" at bounding box center [318, 299] width 573 height 30
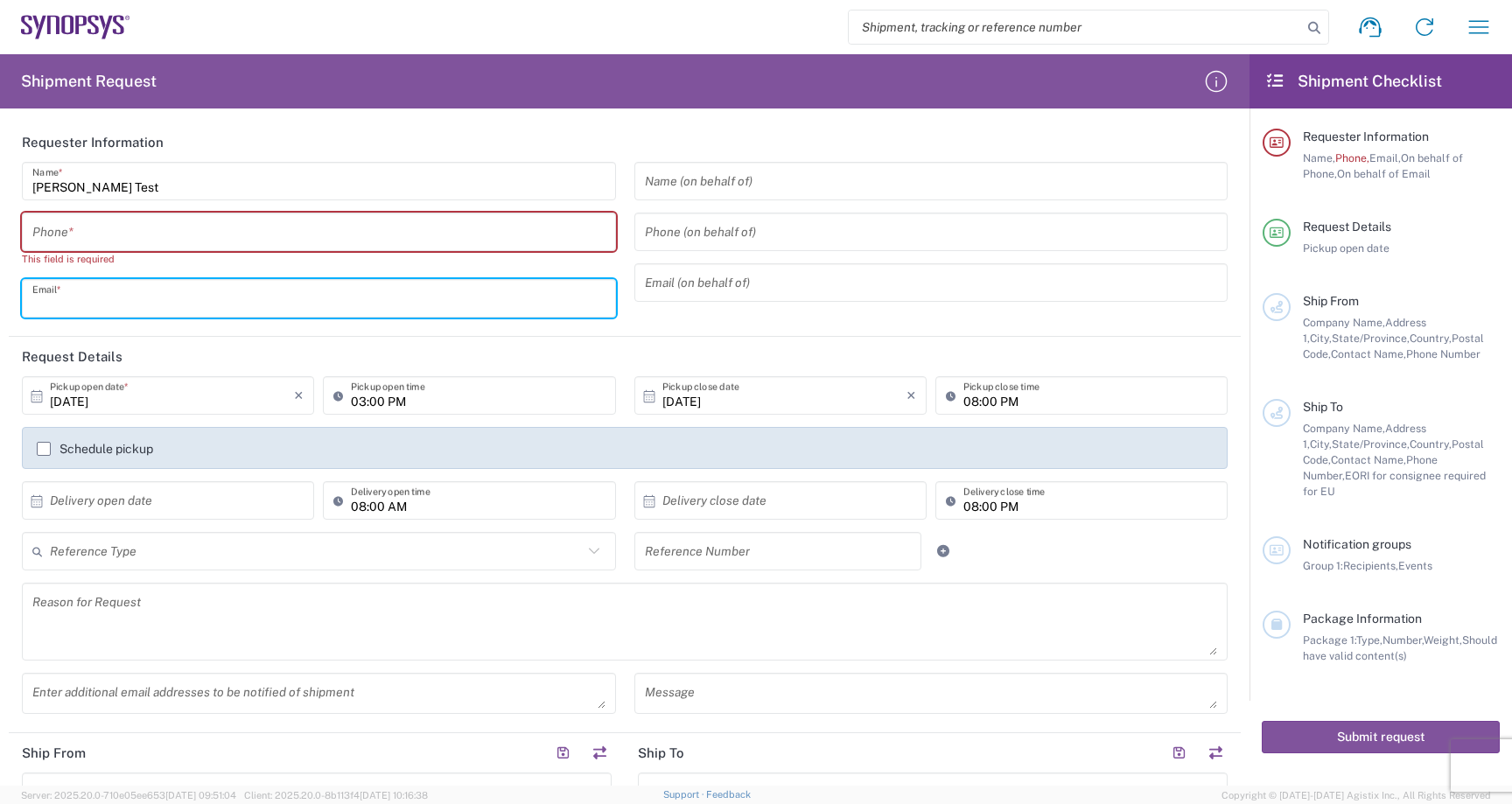
click at [225, 300] on input "text" at bounding box center [318, 299] width 573 height 30
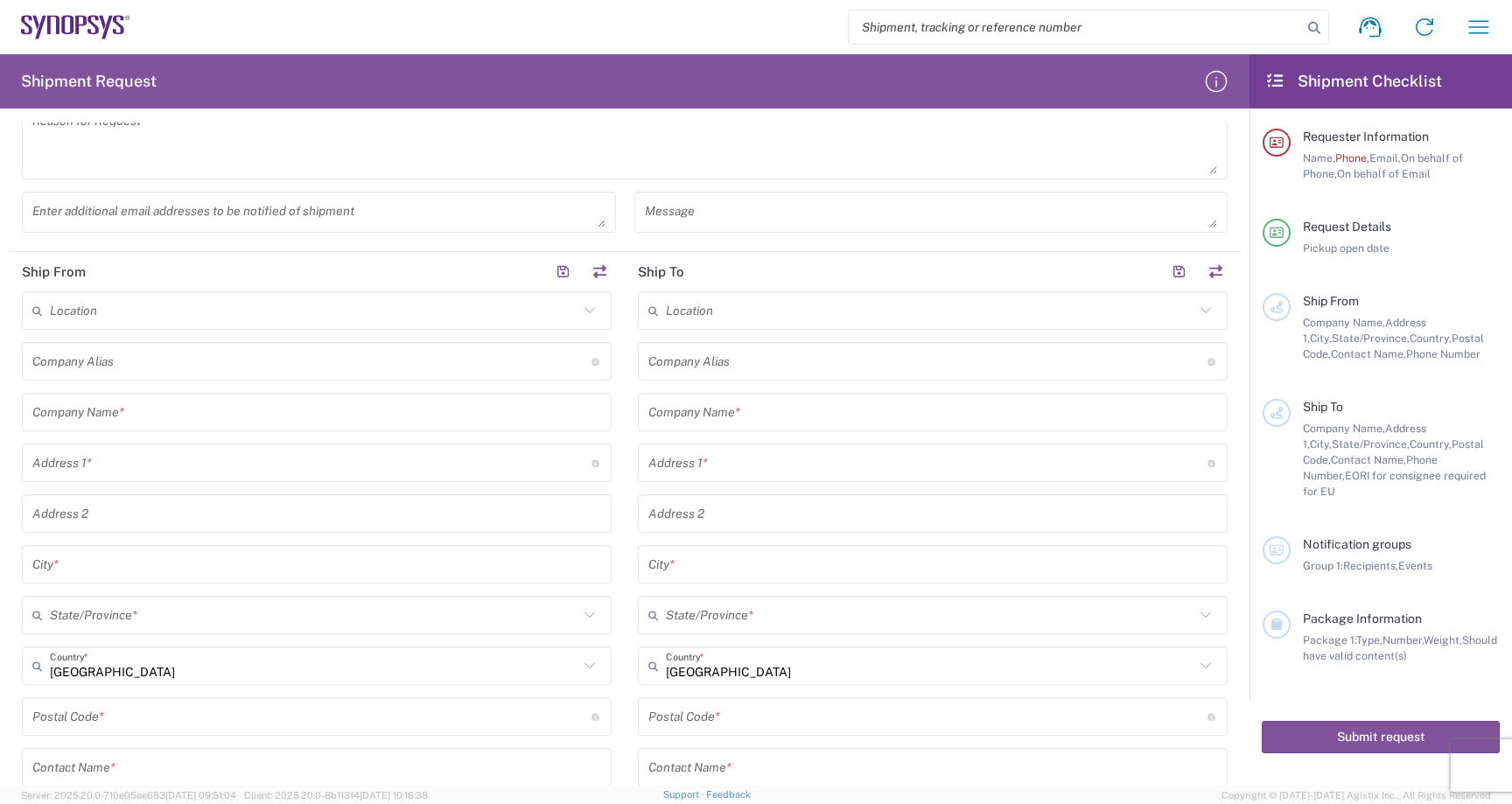
scroll to position [504, 0]
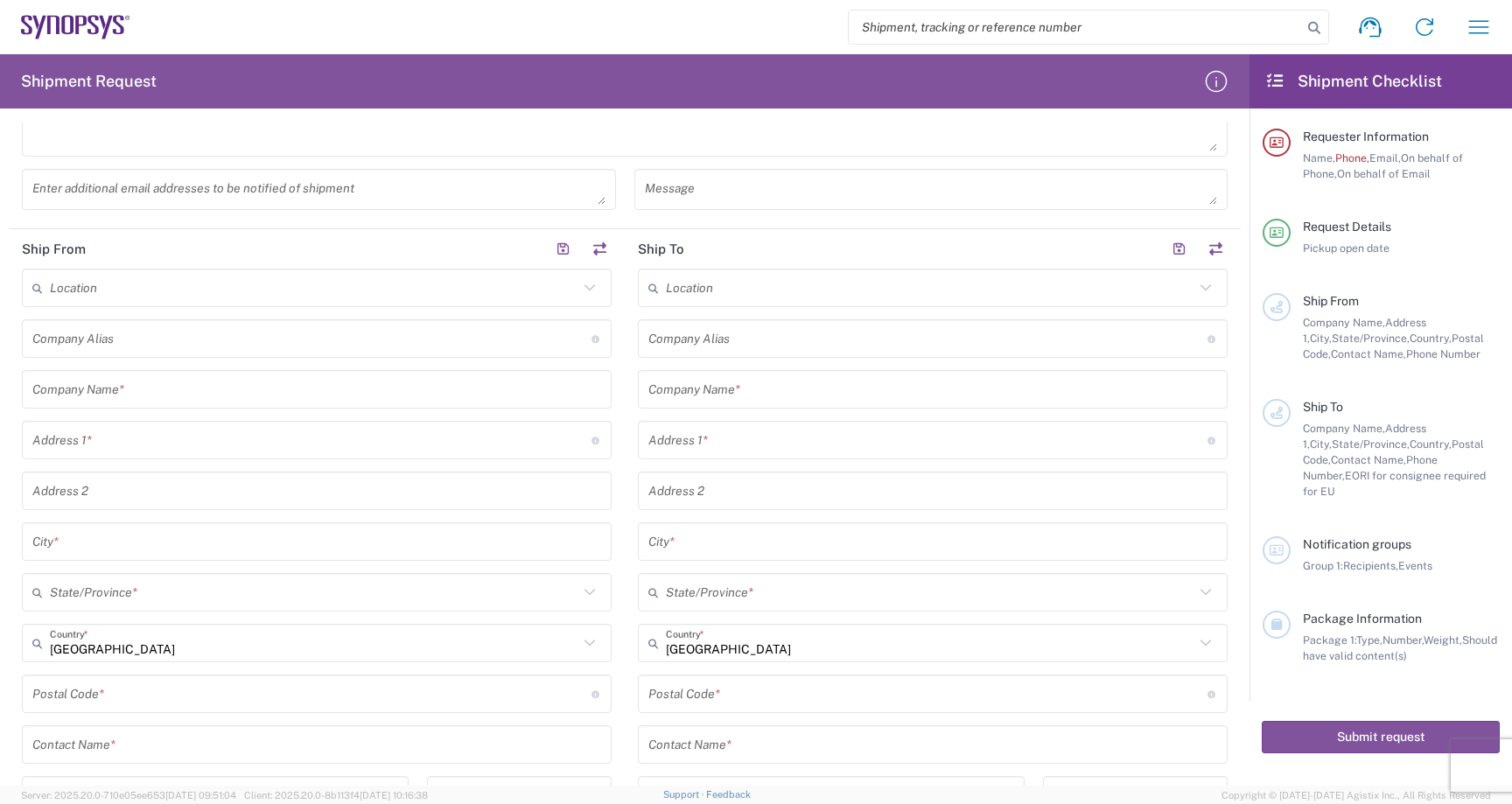
type input "[PERSON_NAME][EMAIL_ADDRESS][DOMAIN_NAME]"
click at [169, 283] on input "text" at bounding box center [314, 288] width 529 height 30
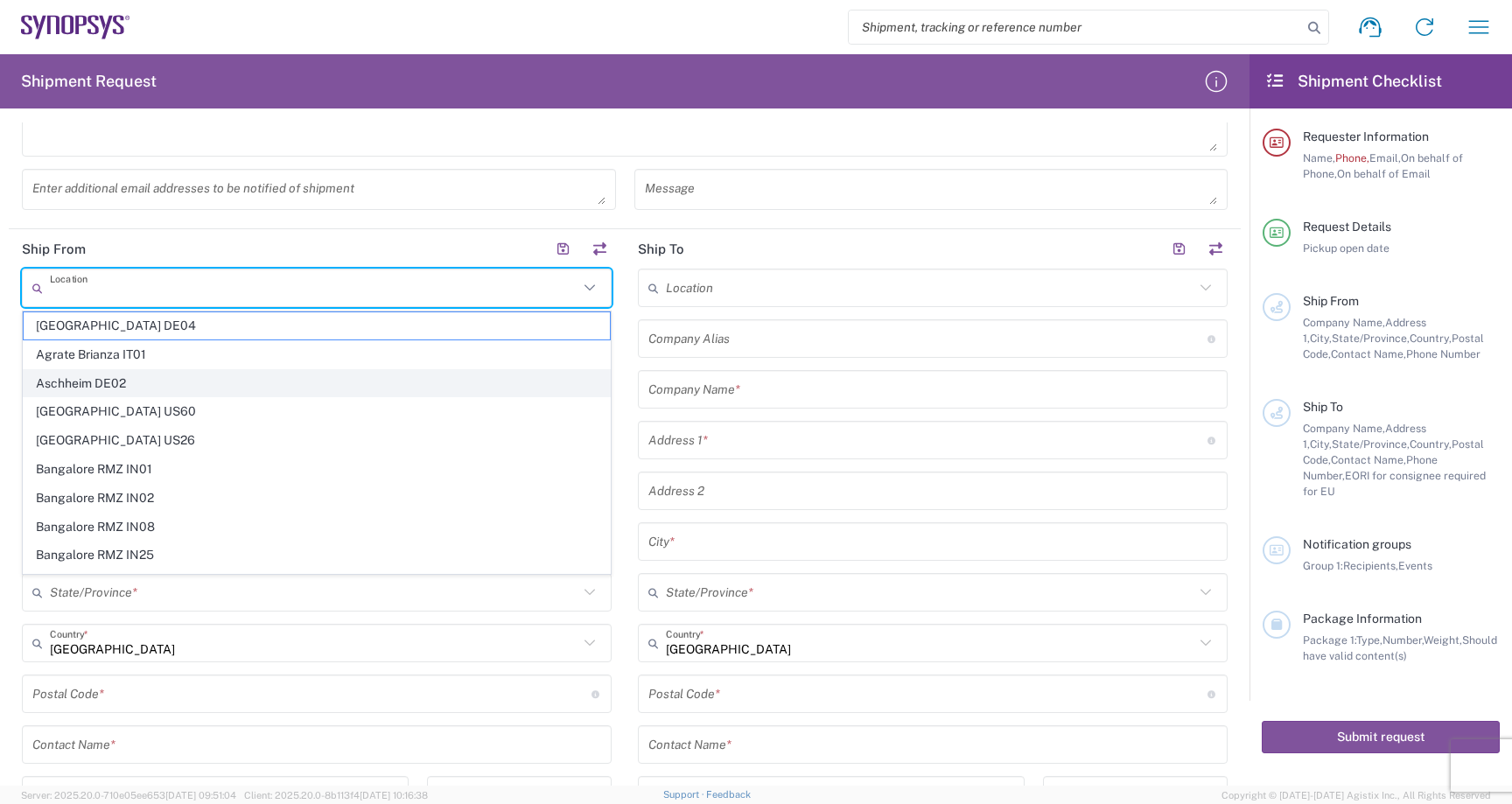
click at [162, 370] on span "Aschheim DE02" at bounding box center [317, 383] width 587 height 28
type input "Aschheim DE02"
type input "Synopsys GmbH"
type input "GmbH [PERSON_NAME][STREET_ADDRESS]"
type input "[GEOGRAPHIC_DATA]"
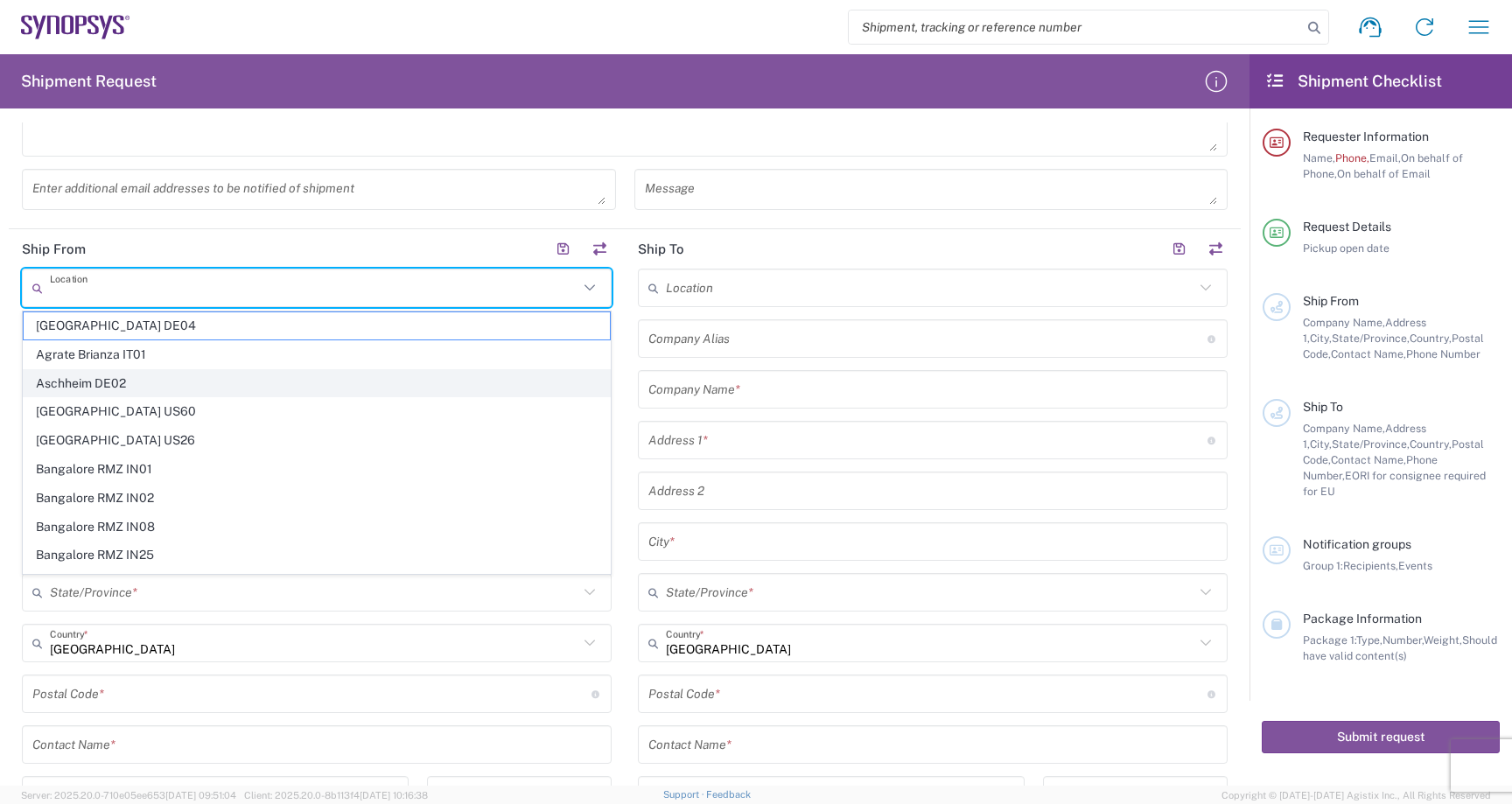
type input "[GEOGRAPHIC_DATA]"
type input "85609"
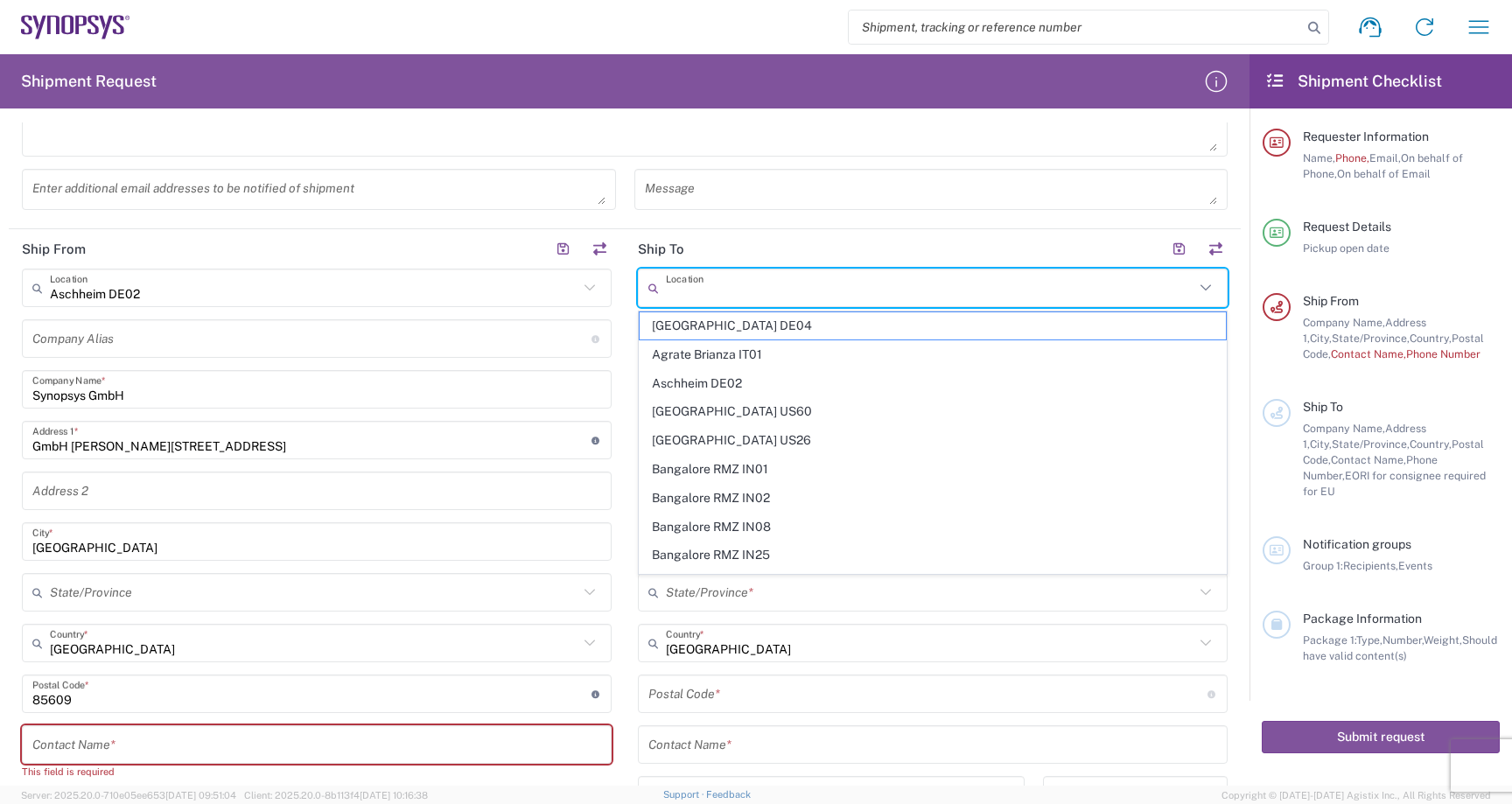
click at [870, 292] on input "text" at bounding box center [930, 288] width 529 height 30
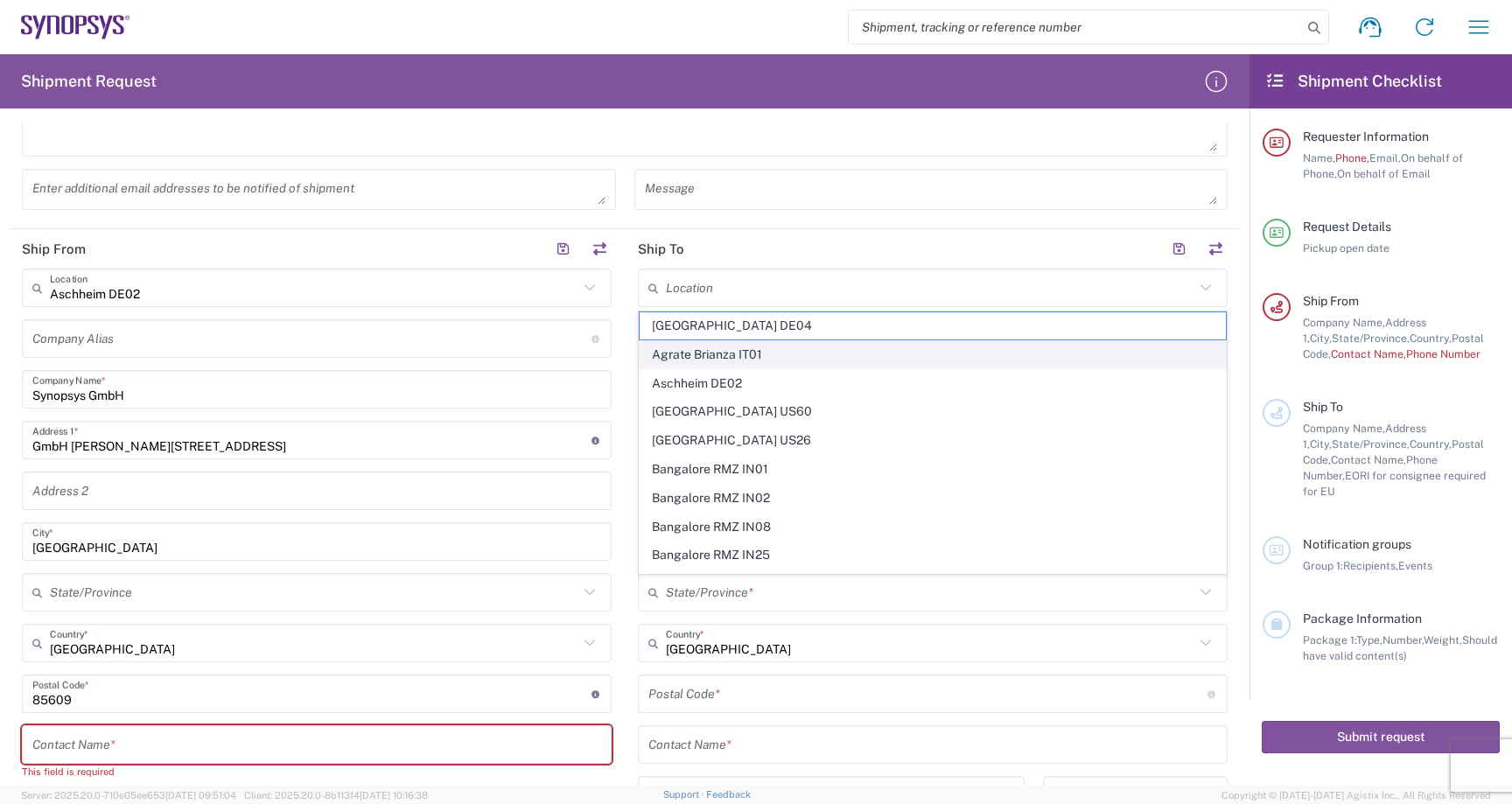
click at [852, 346] on span "Agrate Brianza IT01" at bounding box center [933, 354] width 587 height 28
type input "Agrate Brianza IT01"
type input "Synopsys SRL"
type input "[STREET_ADDRESS]"
type input "Palazzo Sirio Ing 3"
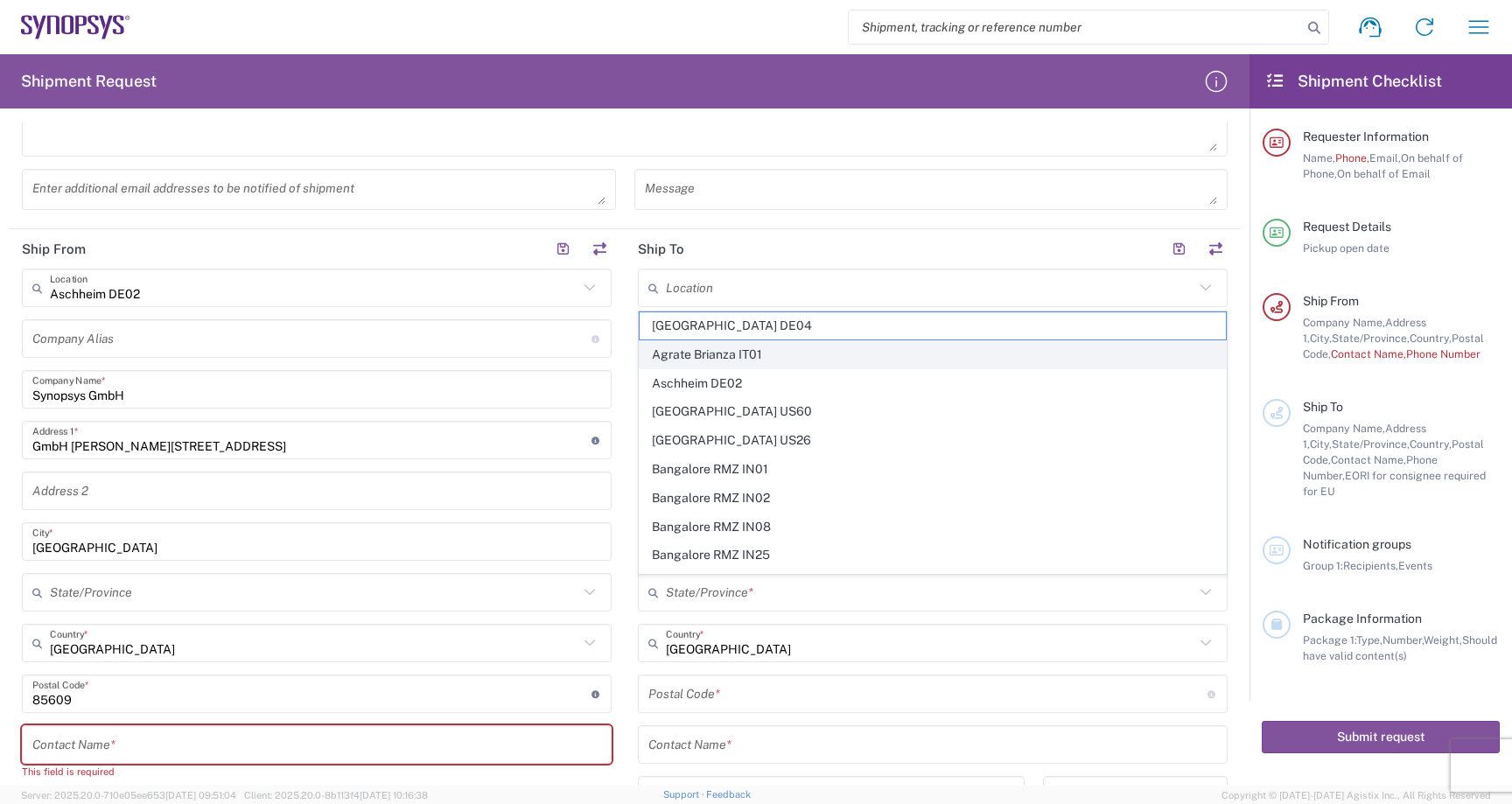
type input "Agrate Brianza"
type input "[GEOGRAPHIC_DATA]"
type input "20864"
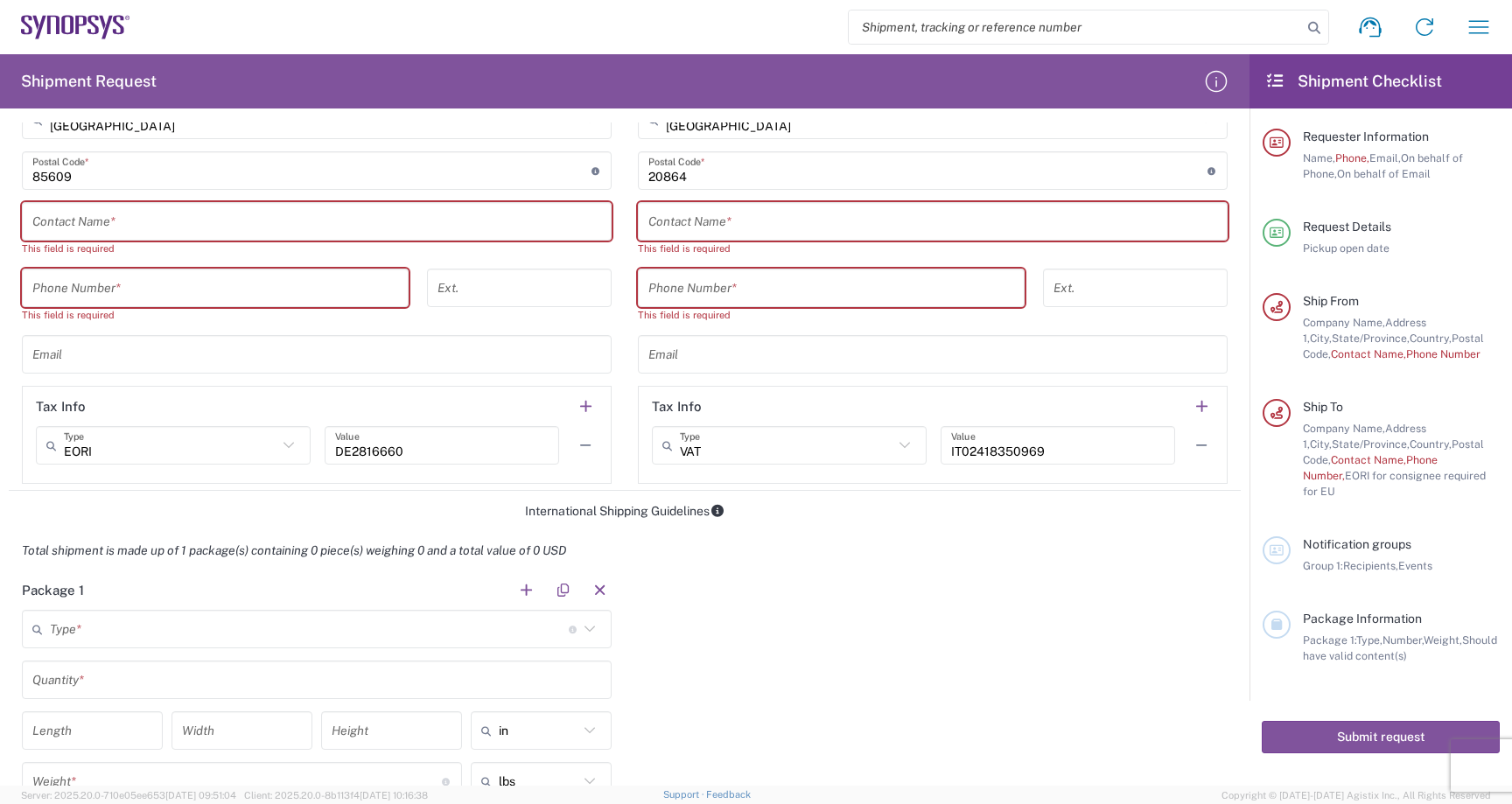
scroll to position [1761, 0]
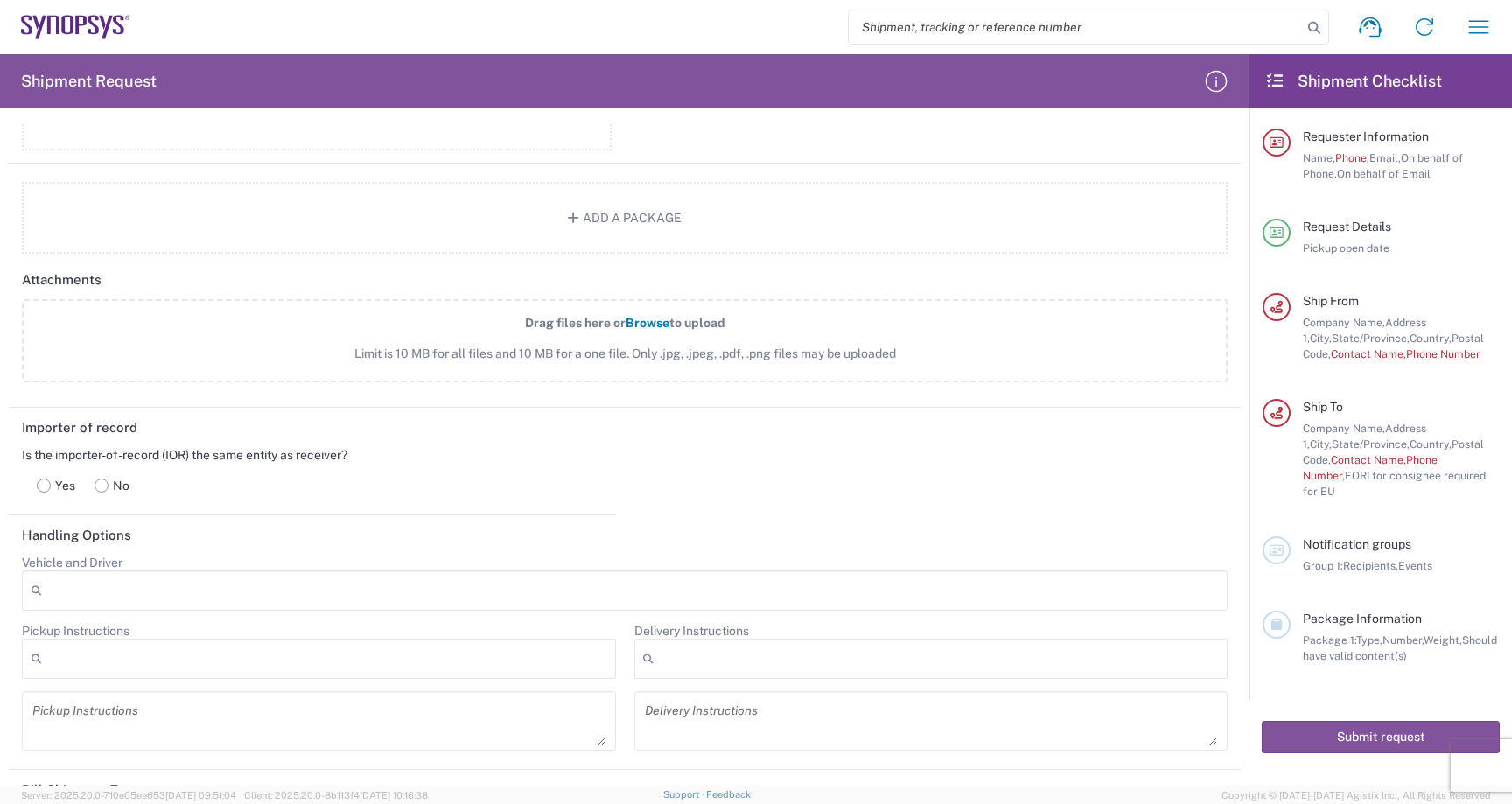
click at [105, 490] on rect at bounding box center [101, 485] width 13 height 13
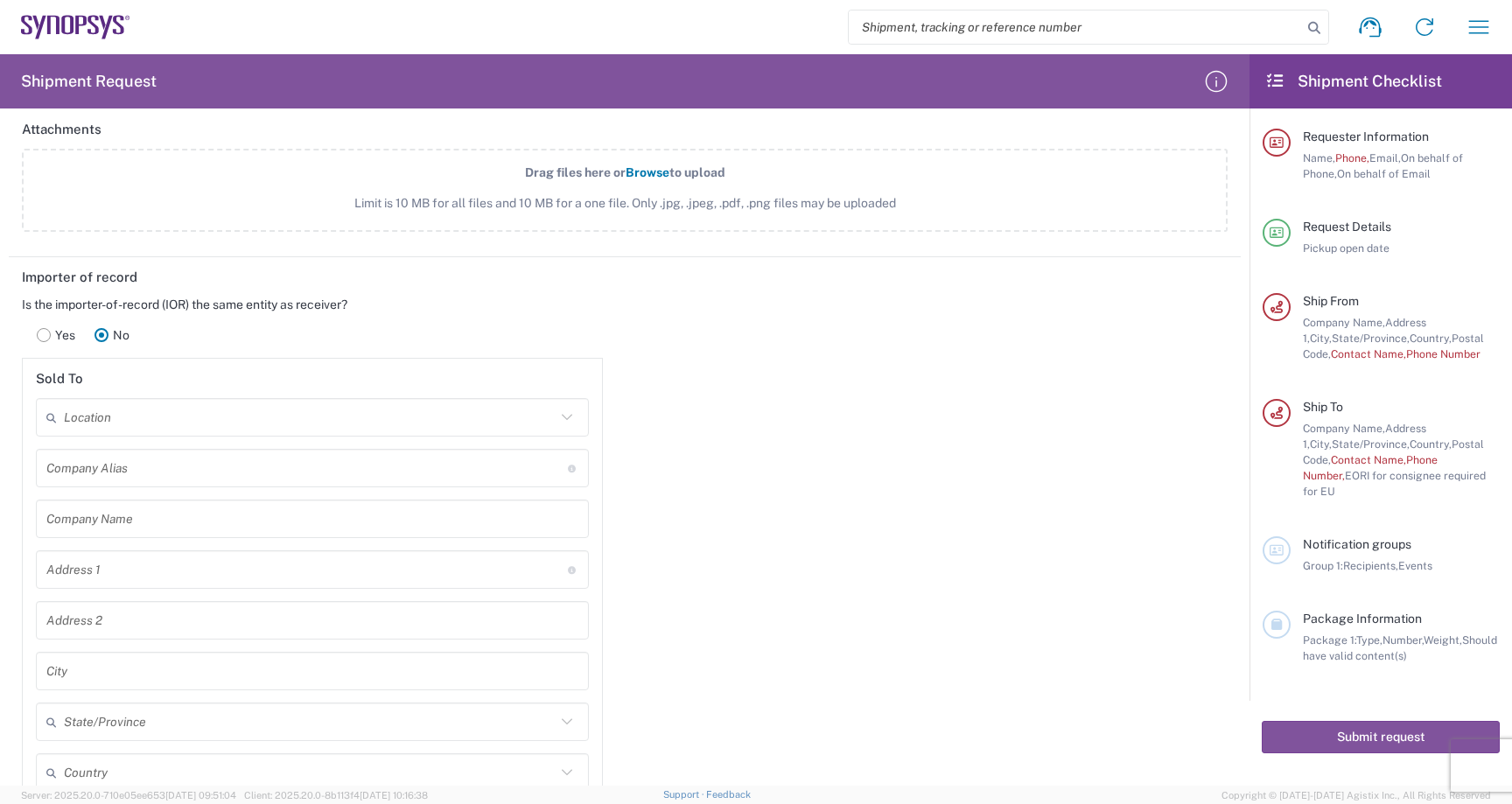
scroll to position [1909, 0]
